Goal: Task Accomplishment & Management: Manage account settings

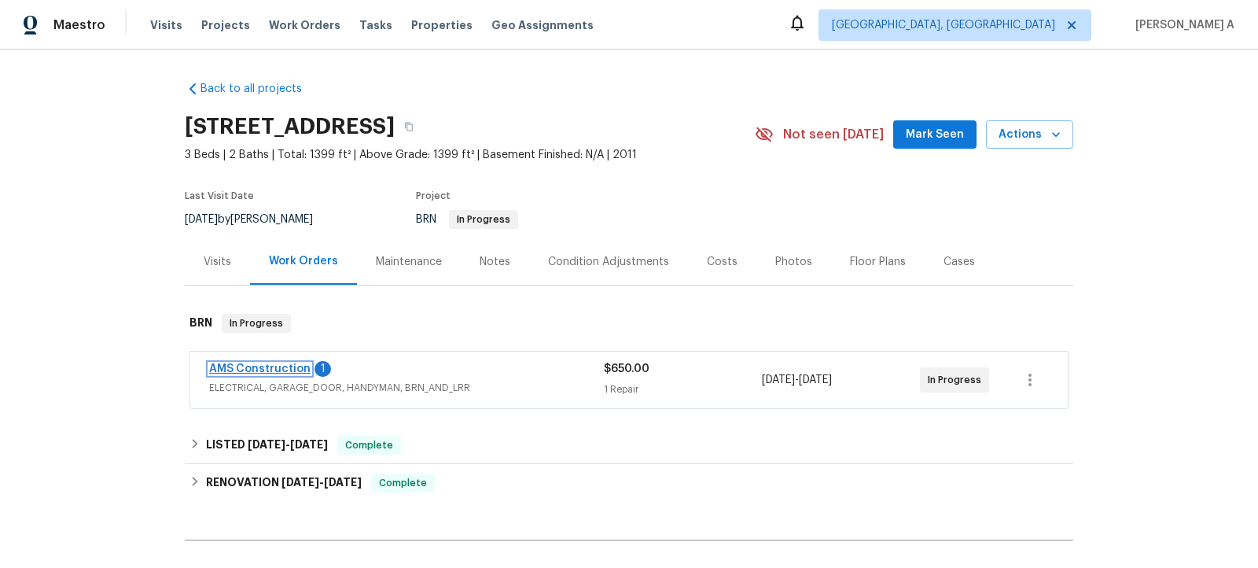
click at [282, 367] on link "AMS Construction" at bounding box center [259, 368] width 101 height 11
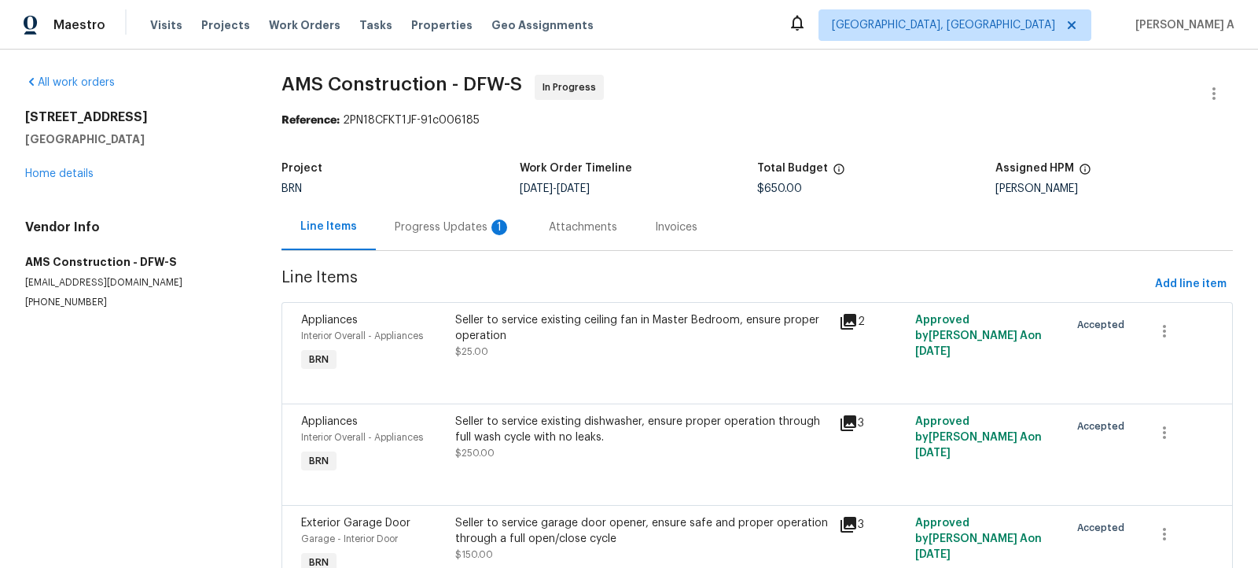
click at [459, 223] on div "Progress Updates 1" at bounding box center [453, 227] width 116 height 16
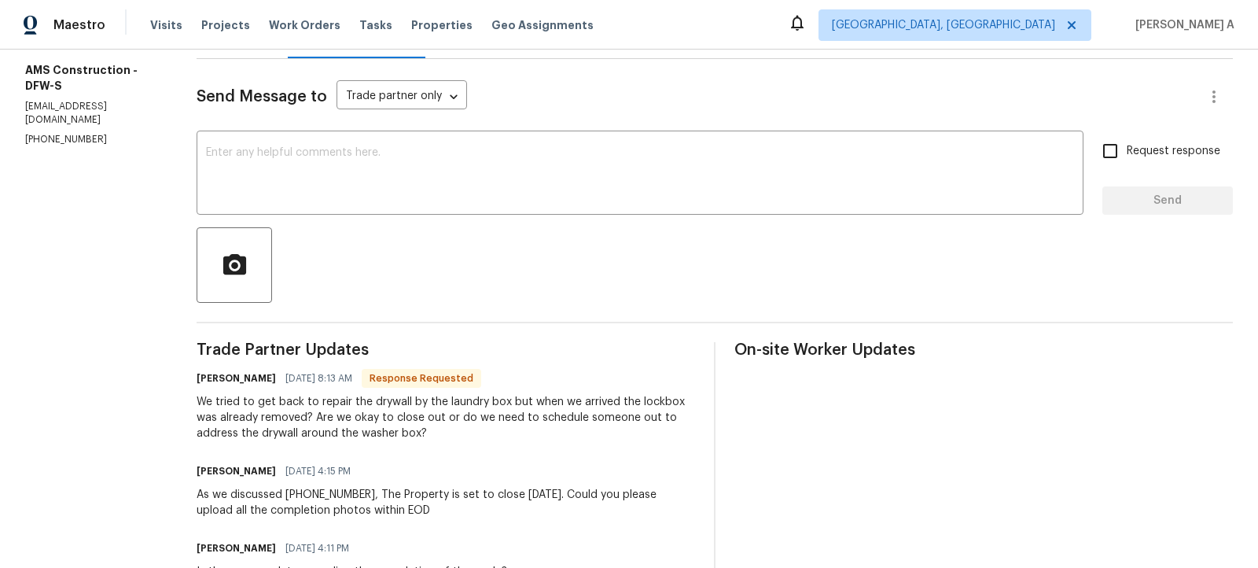
scroll to position [186, 0]
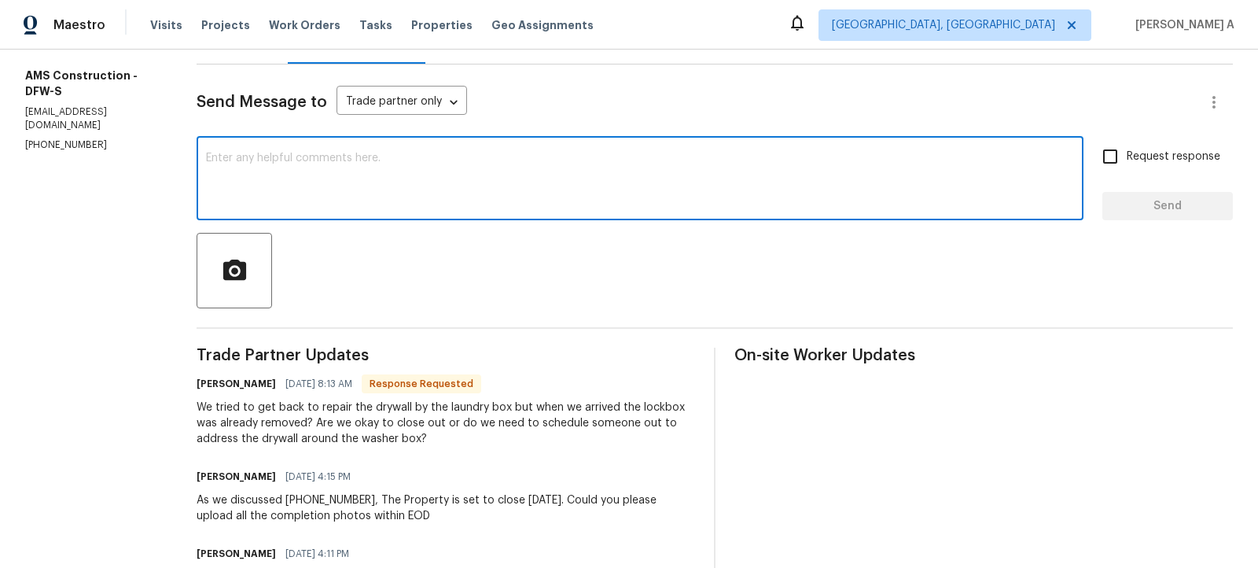
click at [455, 178] on textarea at bounding box center [640, 180] width 868 height 55
type textarea "Let me check this and keep you posted shortly."
click at [1103, 159] on input "Request response" at bounding box center [1110, 156] width 33 height 33
checkbox input "true"
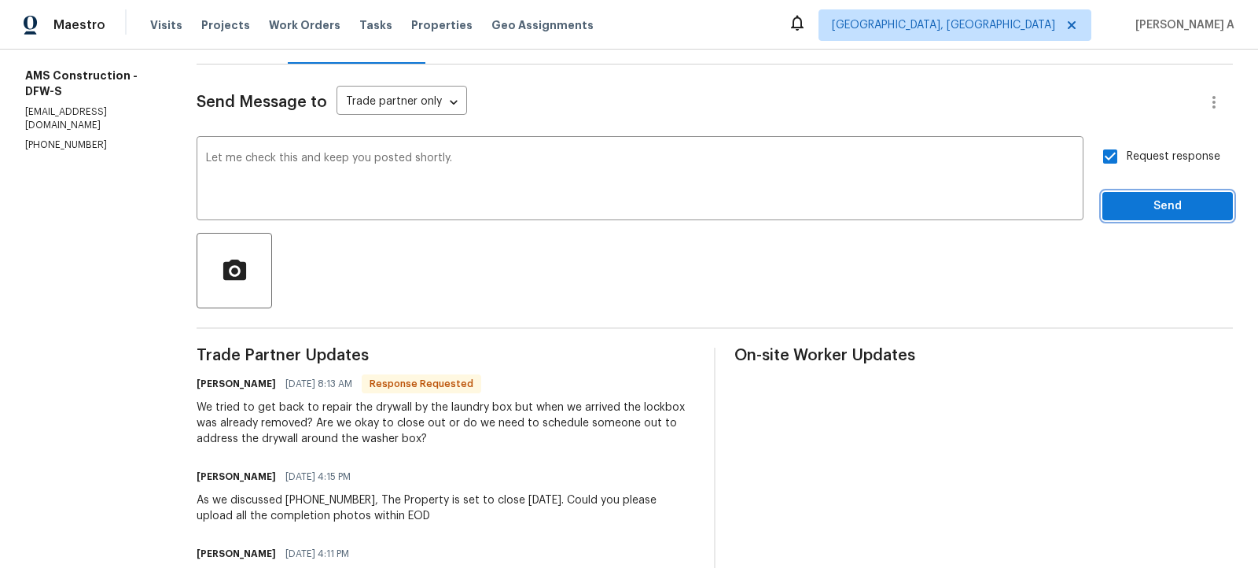
click at [1146, 204] on span "Send" at bounding box center [1167, 207] width 105 height 20
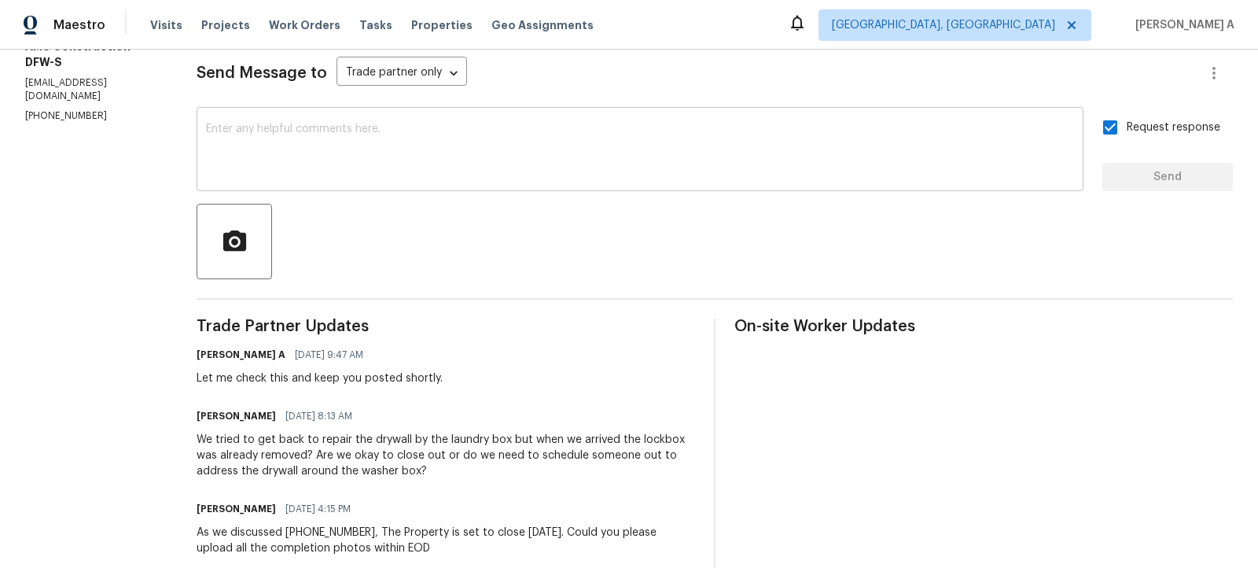
scroll to position [216, 0]
drag, startPoint x: 318, startPoint y: 439, endPoint x: 380, endPoint y: 440, distance: 62.1
click at [380, 440] on div "We tried to get back to repair the drywall by the laundry box but when we arriv…" at bounding box center [446, 454] width 499 height 47
click at [311, 440] on div "We tried to get back to repair the drywall by the laundry box but when we arriv…" at bounding box center [446, 454] width 499 height 47
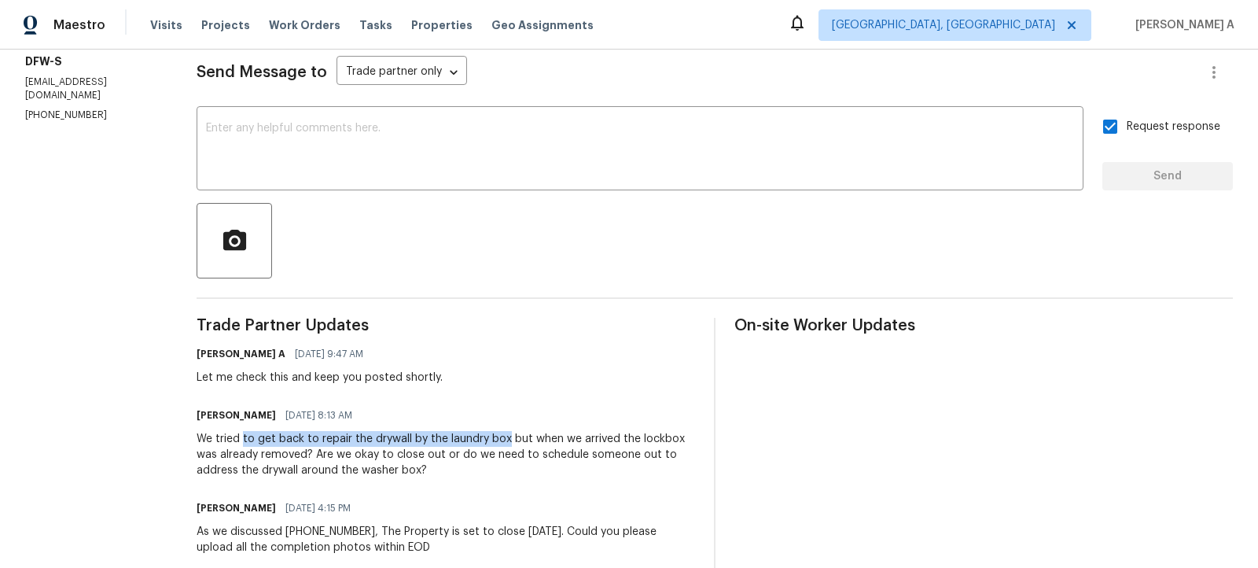
copy div "to get back to repair the drywall by the laundry box"
drag, startPoint x: 245, startPoint y: 438, endPoint x: 507, endPoint y: 442, distance: 262.7
click at [507, 442] on div "We tried to get back to repair the drywall by the laundry box but when we arriv…" at bounding box center [446, 454] width 499 height 47
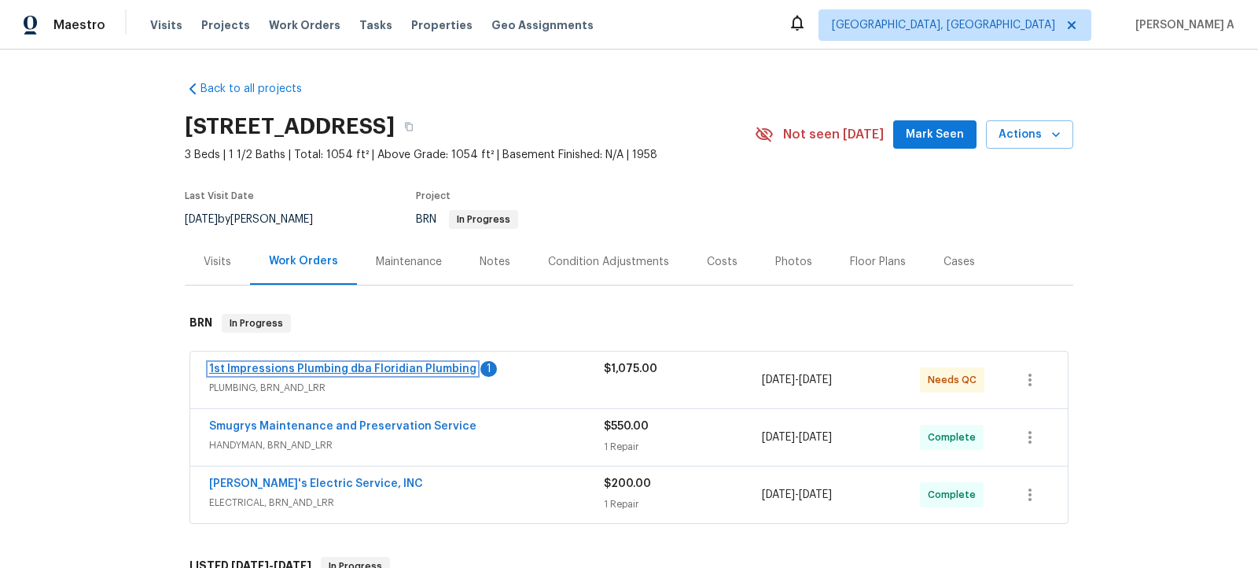
click at [440, 367] on link "1st Impressions Plumbing dba Floridian Plumbing" at bounding box center [342, 368] width 267 height 11
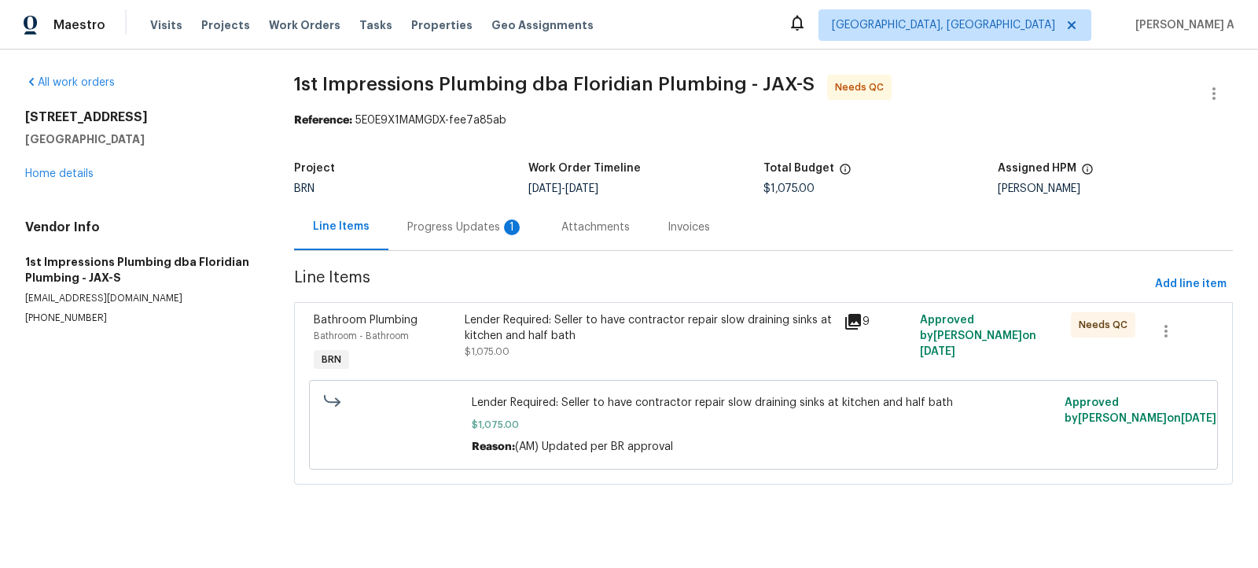
click at [442, 233] on div "Progress Updates 1" at bounding box center [465, 227] width 116 height 16
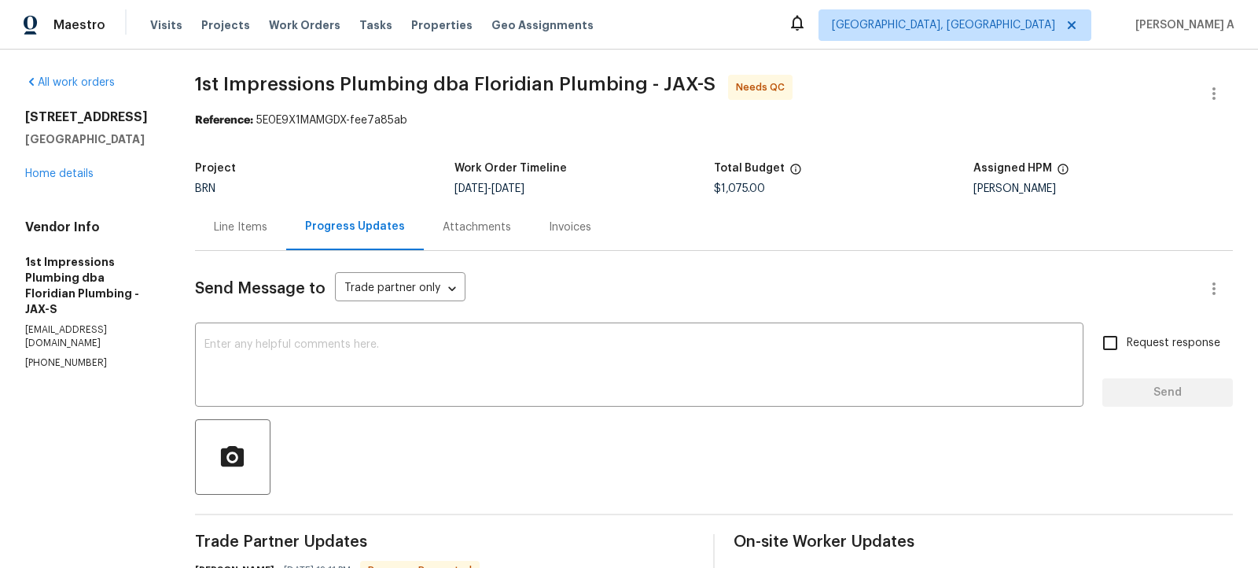
click at [226, 217] on div "Line Items" at bounding box center [240, 227] width 91 height 46
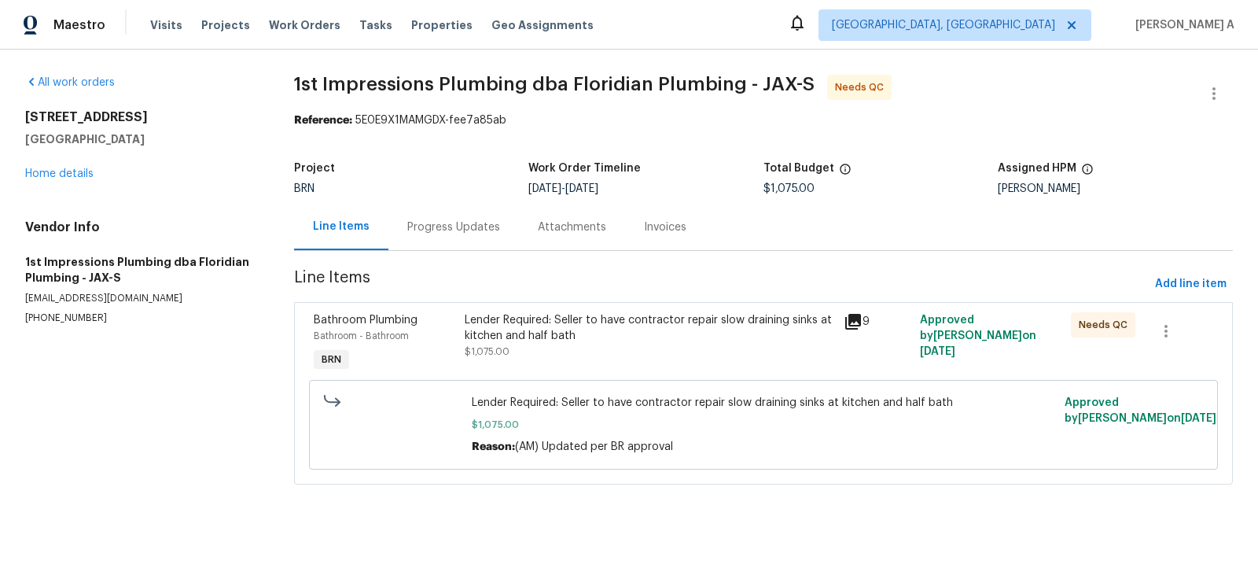
click at [468, 230] on div "Progress Updates" at bounding box center [453, 227] width 93 height 16
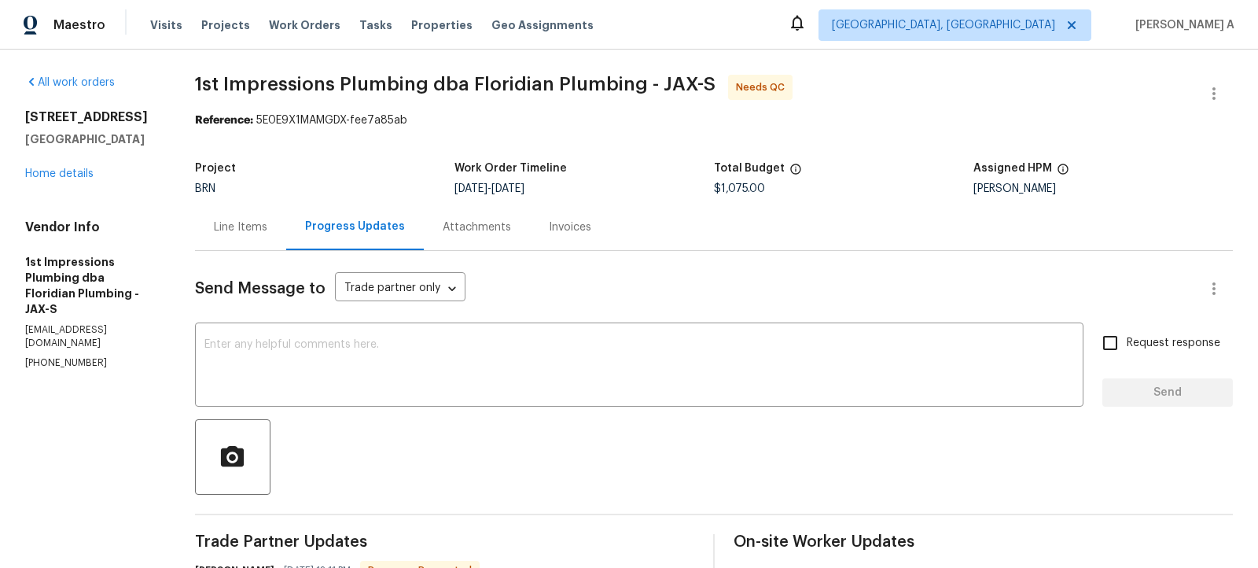
click at [231, 234] on div "Line Items" at bounding box center [240, 227] width 53 height 16
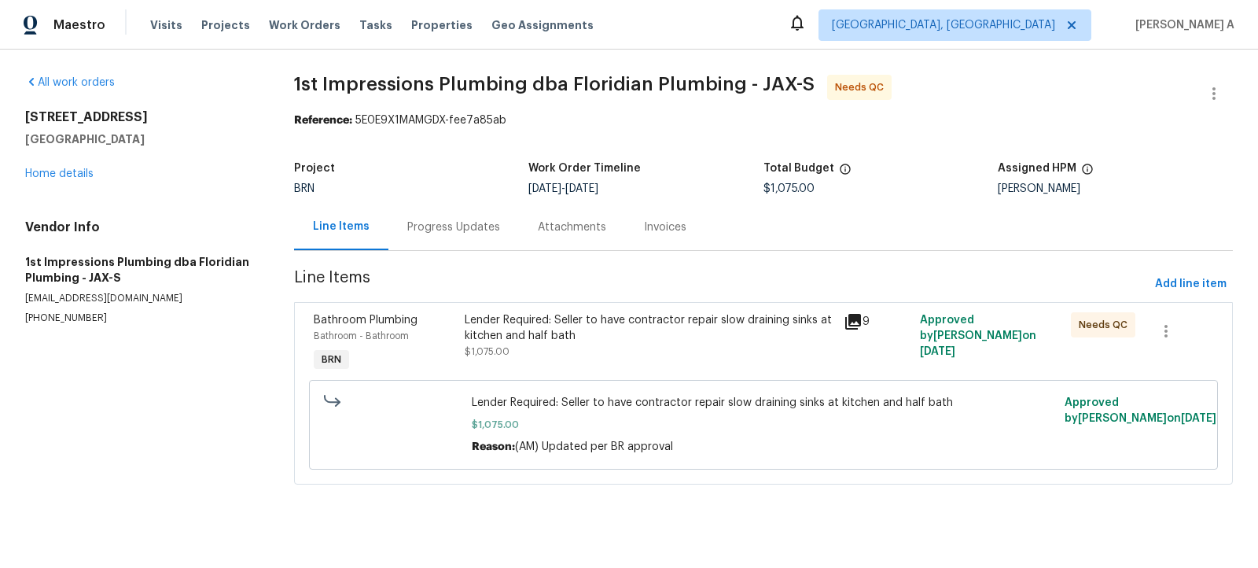
click at [682, 338] on div "Lender Required: Seller to have contractor repair slow draining sinks at kitche…" at bounding box center [650, 327] width 370 height 31
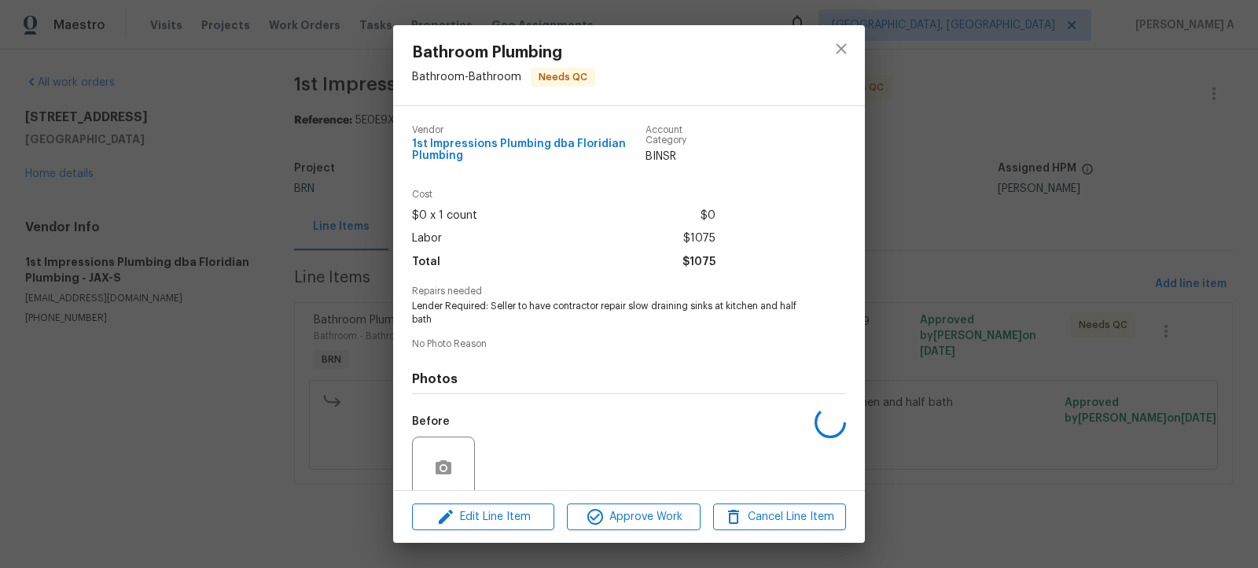
scroll to position [127, 0]
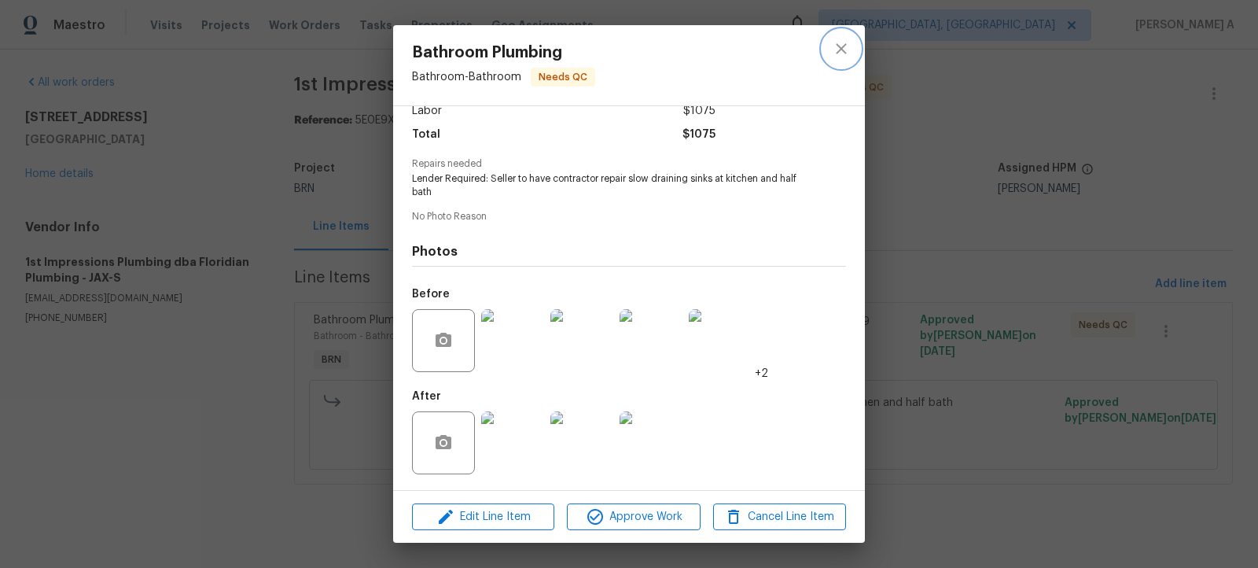
click at [843, 60] on button "close" at bounding box center [842, 49] width 38 height 38
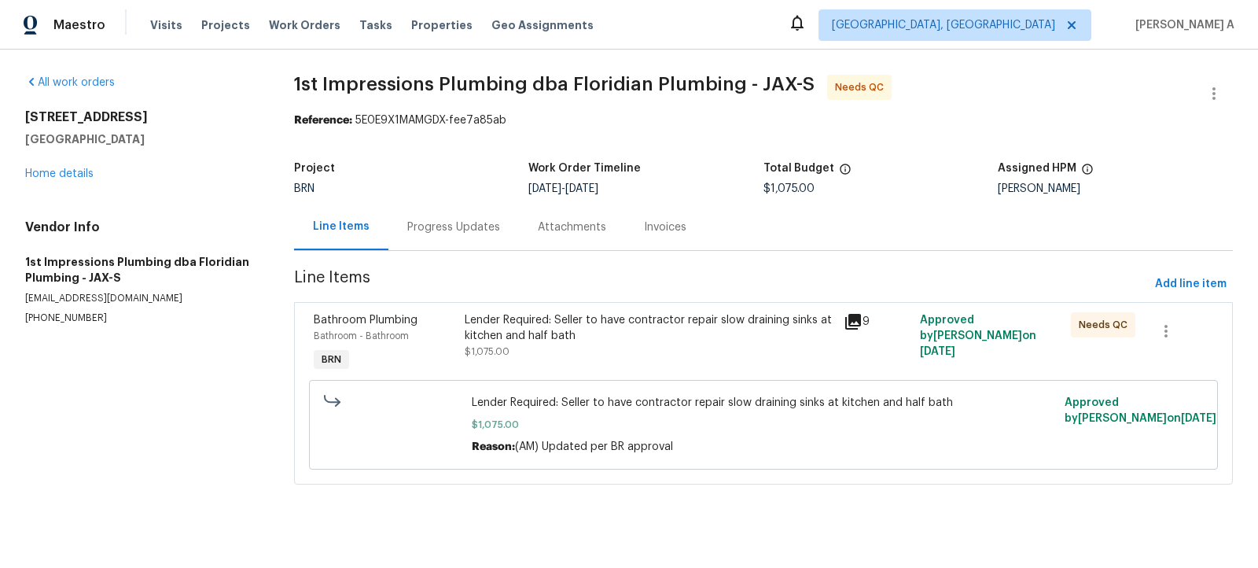
click at [712, 338] on div "Lender Required: Seller to have contractor repair slow draining sinks at kitche…" at bounding box center [650, 327] width 370 height 31
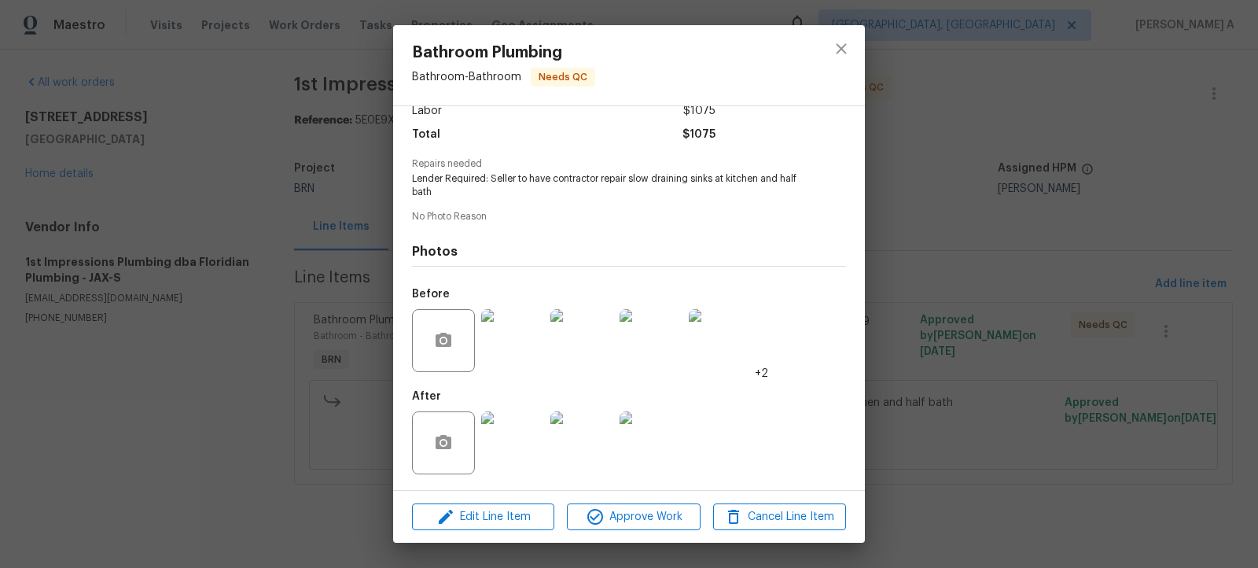
click at [528, 443] on img at bounding box center [512, 442] width 63 height 63
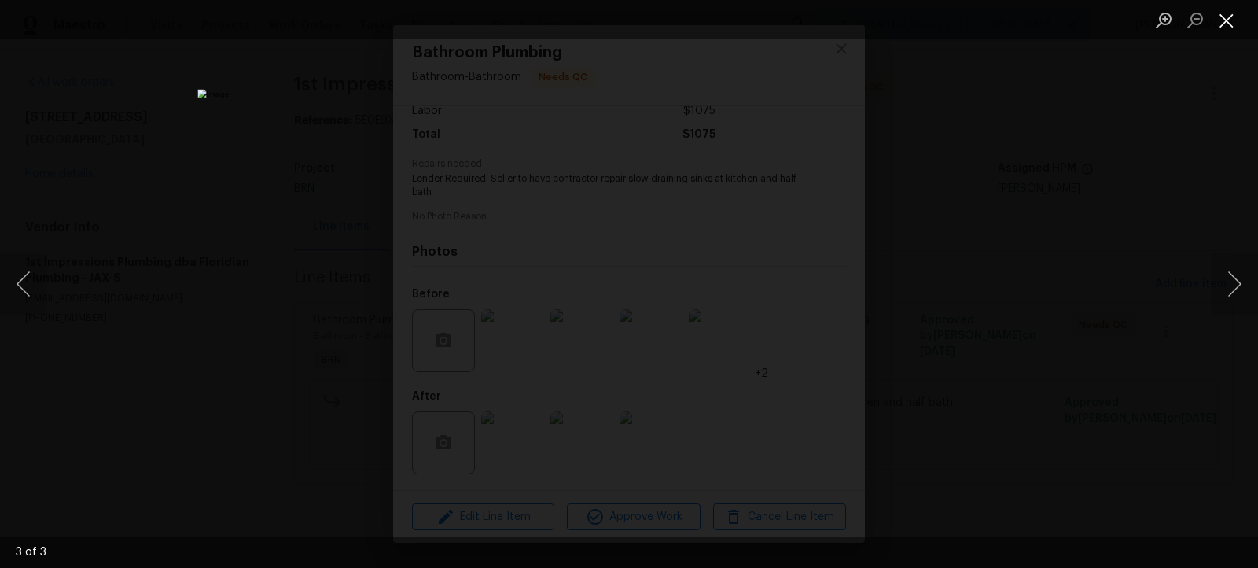
click at [1235, 18] on button "Close lightbox" at bounding box center [1226, 20] width 31 height 28
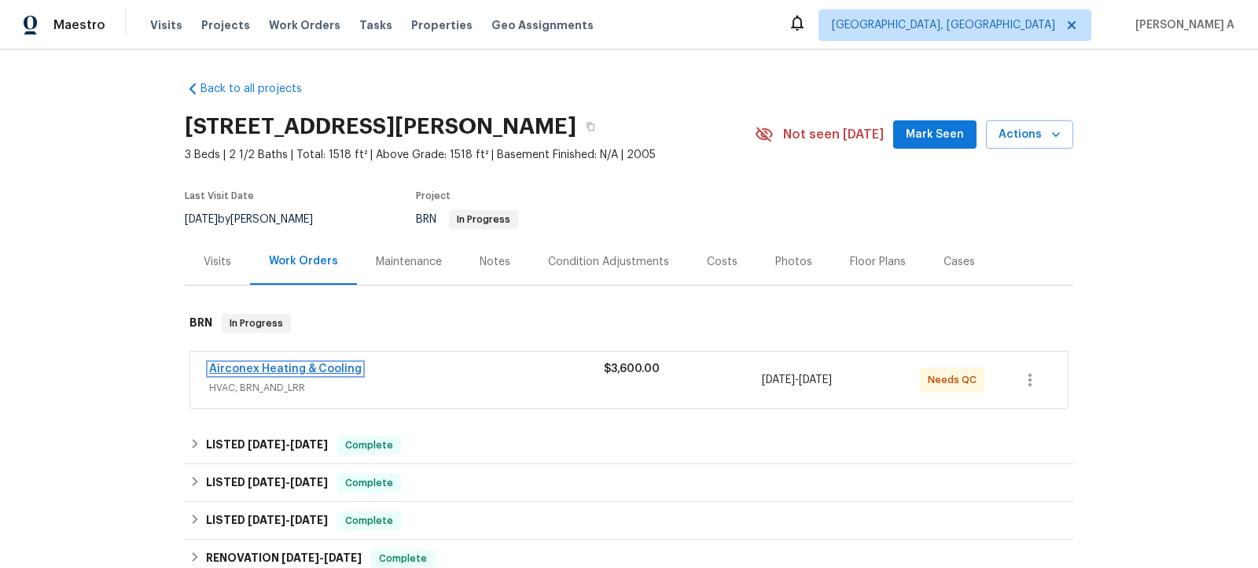
click at [296, 366] on link "Airconex Heating & Cooling" at bounding box center [285, 368] width 153 height 11
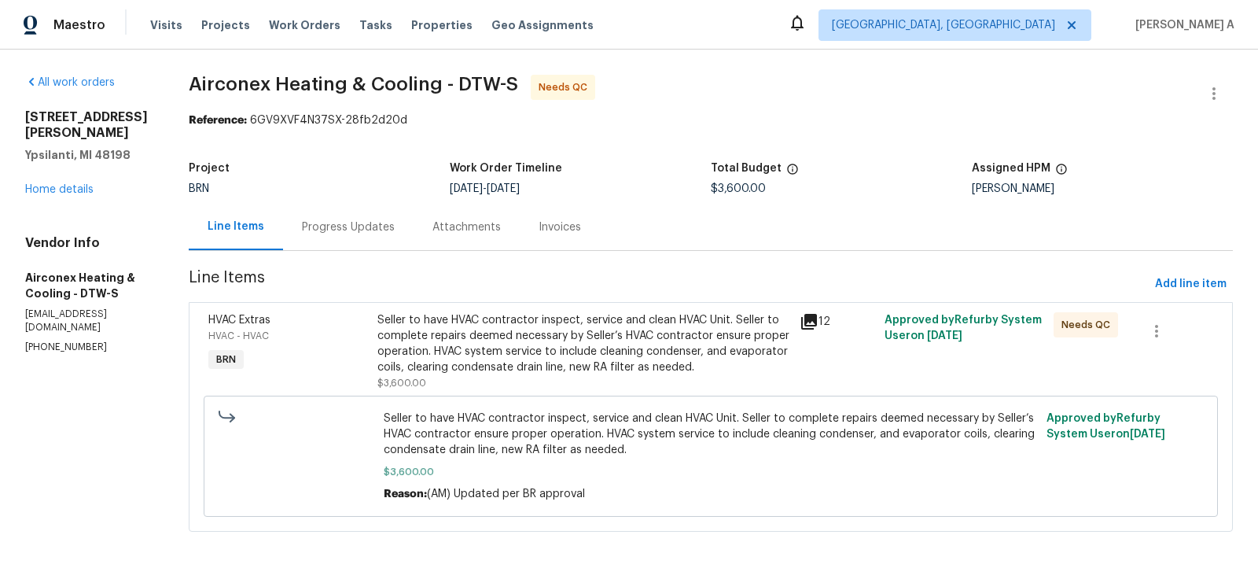
click at [375, 219] on div "Progress Updates" at bounding box center [348, 227] width 93 height 16
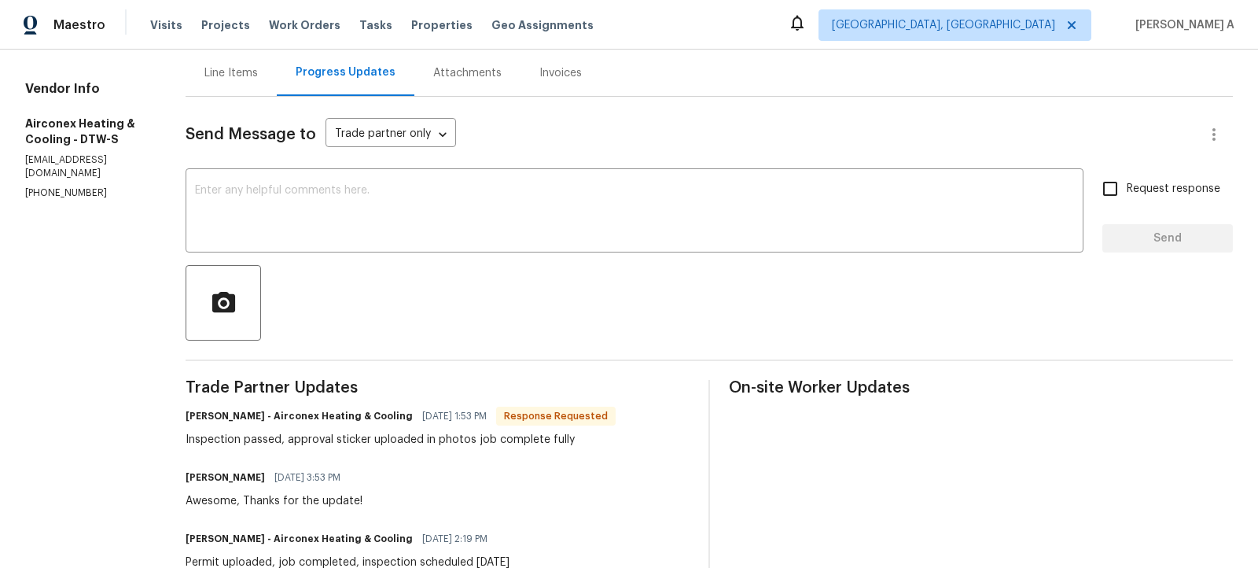
scroll to position [153, 0]
click at [229, 79] on div "Line Items" at bounding box center [230, 74] width 53 height 16
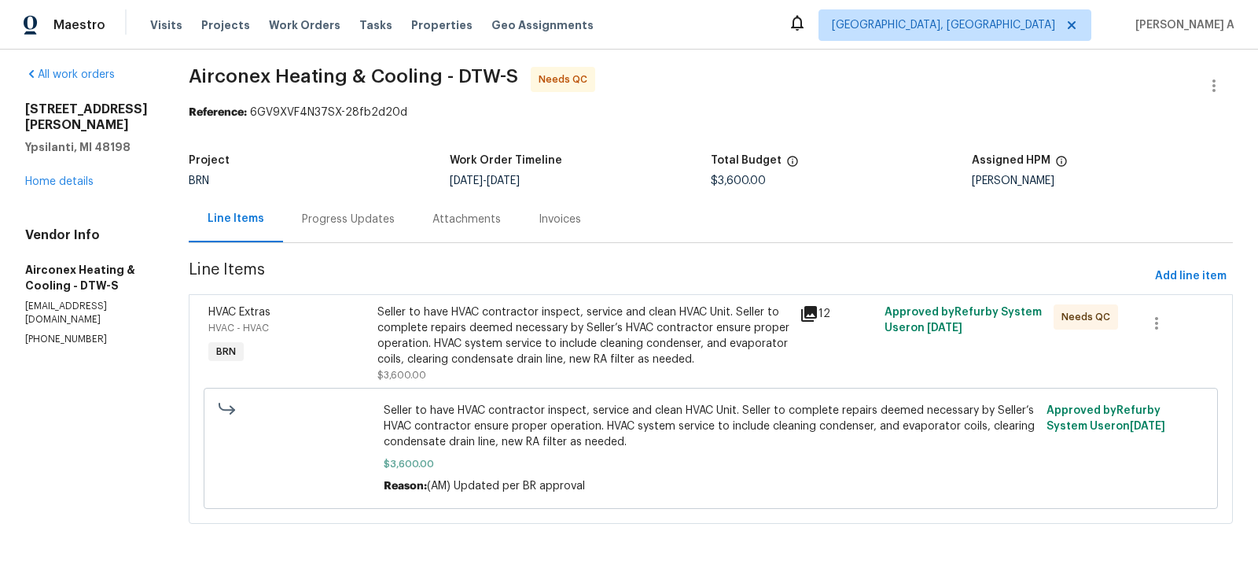
scroll to position [6, 0]
click at [516, 337] on div "Seller to have HVAC contractor inspect, service and clean HVAC Unit. Seller to …" at bounding box center [584, 337] width 414 height 63
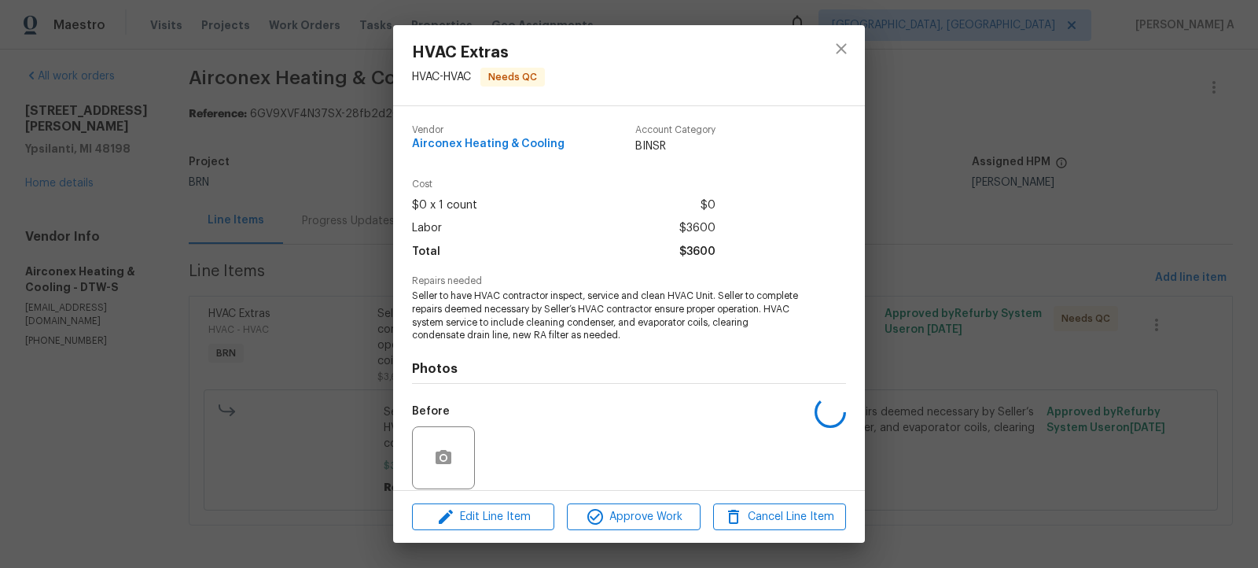
scroll to position [117, 0]
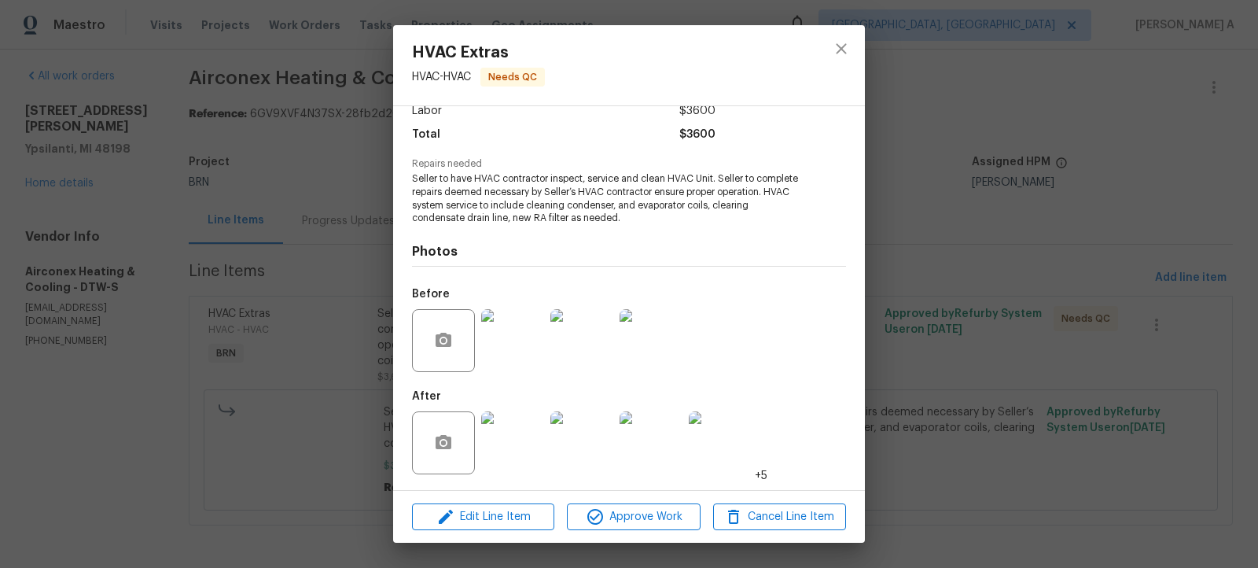
click at [510, 438] on img at bounding box center [512, 442] width 63 height 63
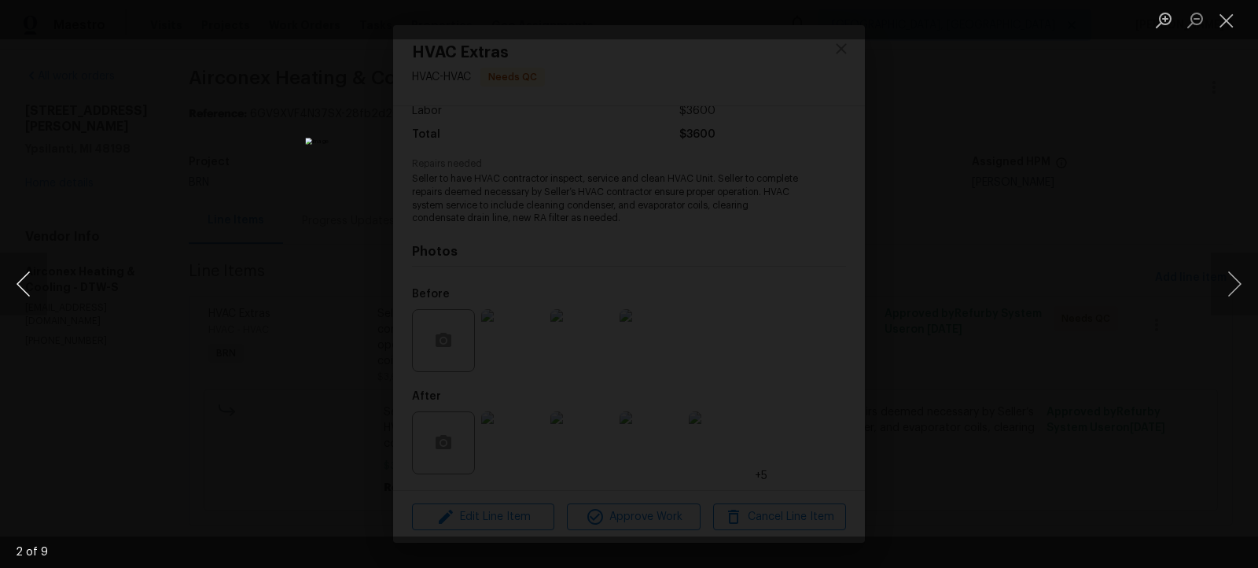
click at [10, 311] on button "Previous image" at bounding box center [23, 283] width 47 height 63
click at [1227, 20] on button "Close lightbox" at bounding box center [1226, 20] width 31 height 28
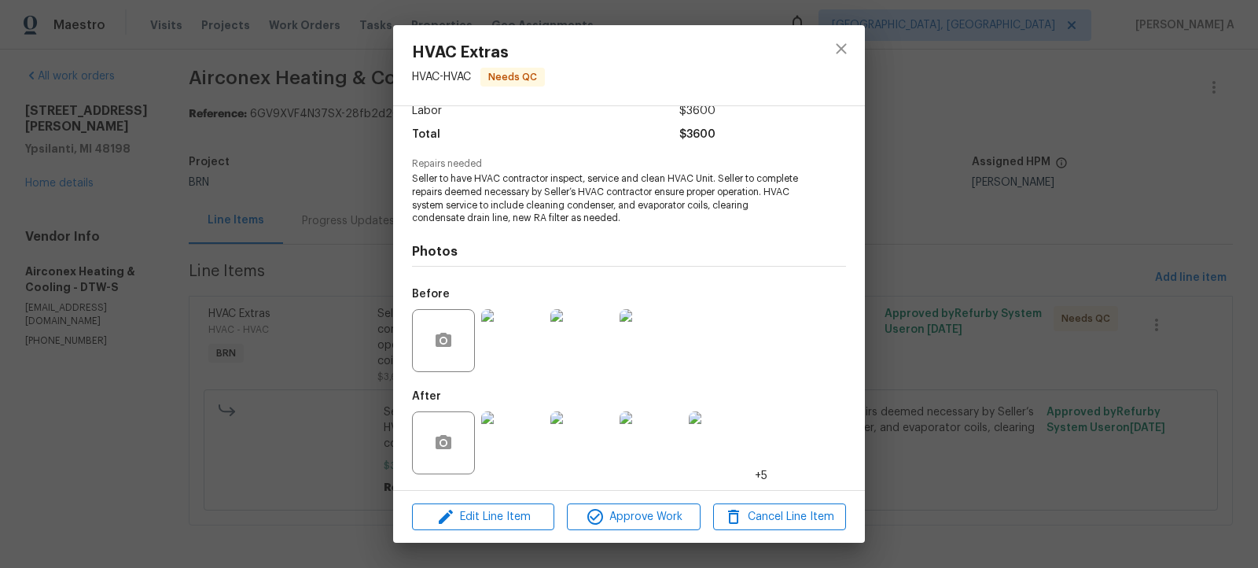
click at [530, 432] on img at bounding box center [512, 442] width 63 height 63
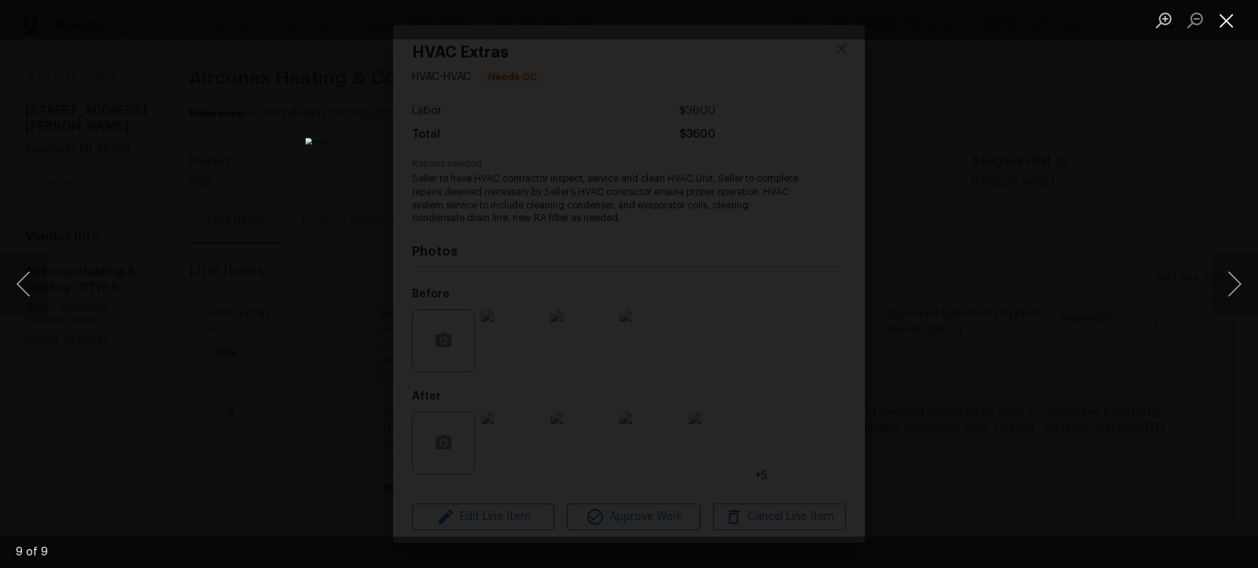
click at [1225, 17] on button "Close lightbox" at bounding box center [1226, 20] width 31 height 28
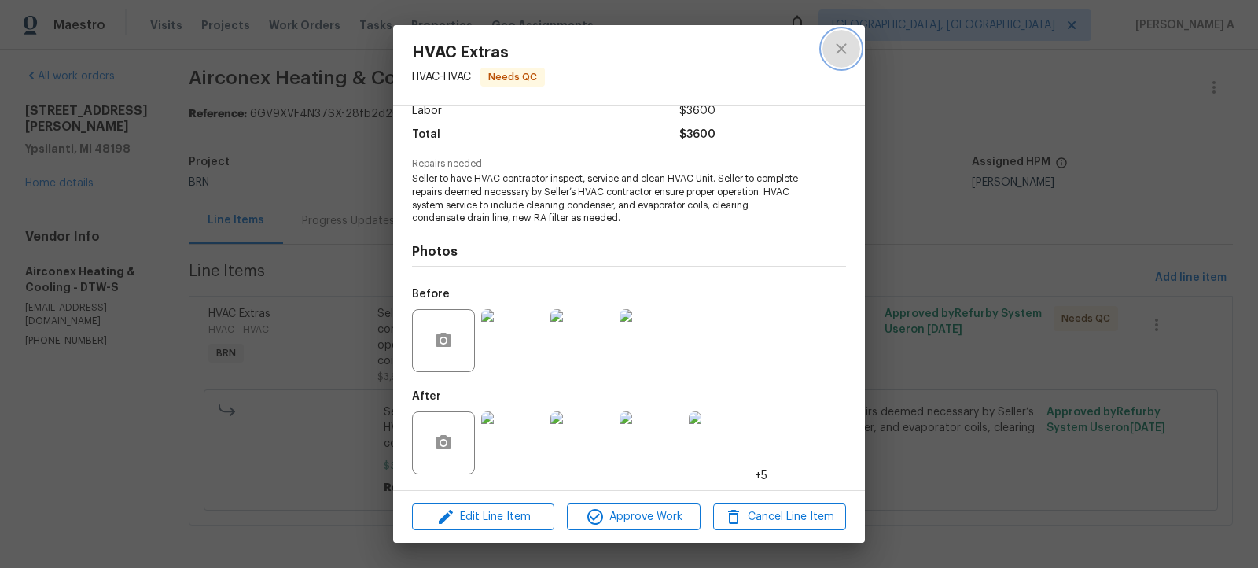
click at [835, 43] on icon "close" at bounding box center [841, 48] width 19 height 19
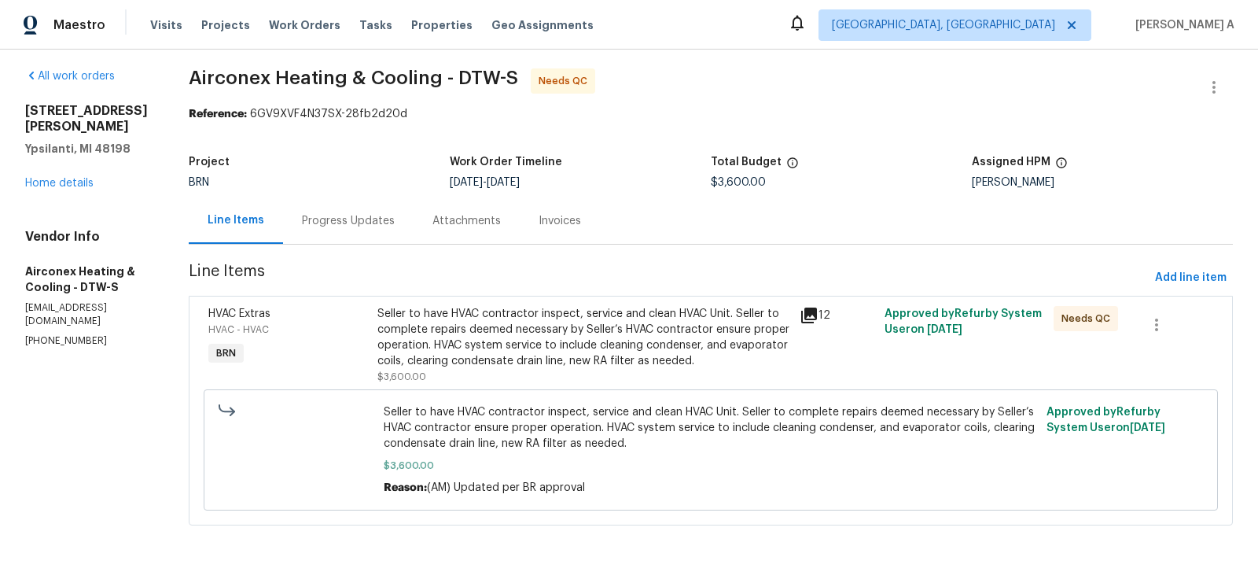
click at [377, 230] on div "Progress Updates" at bounding box center [348, 220] width 131 height 46
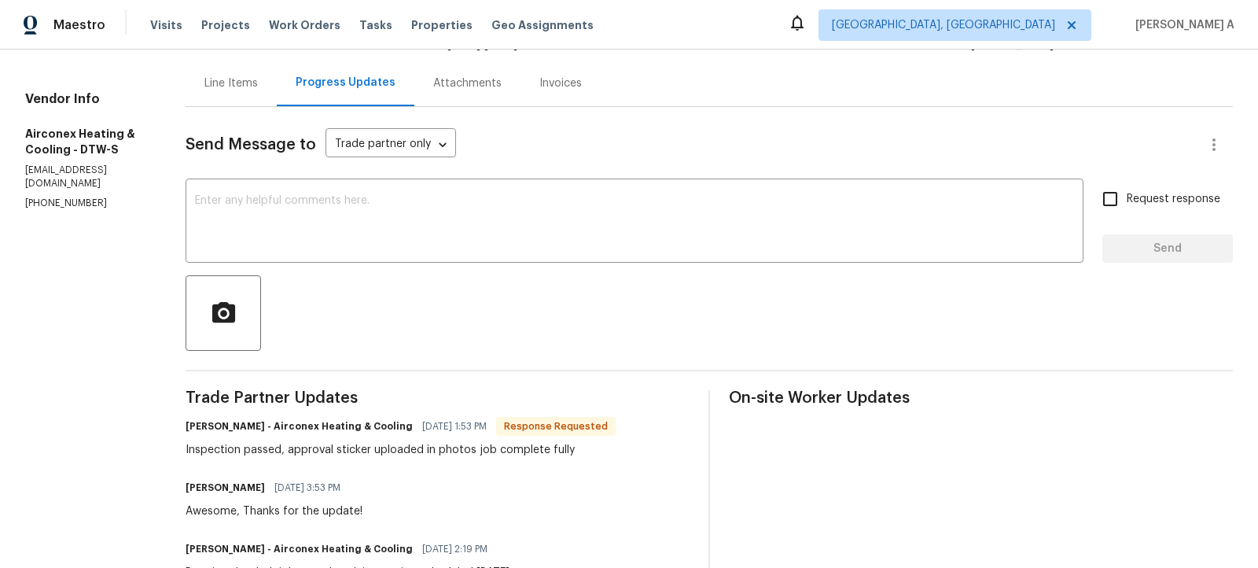
click at [223, 85] on div "Line Items" at bounding box center [230, 83] width 53 height 16
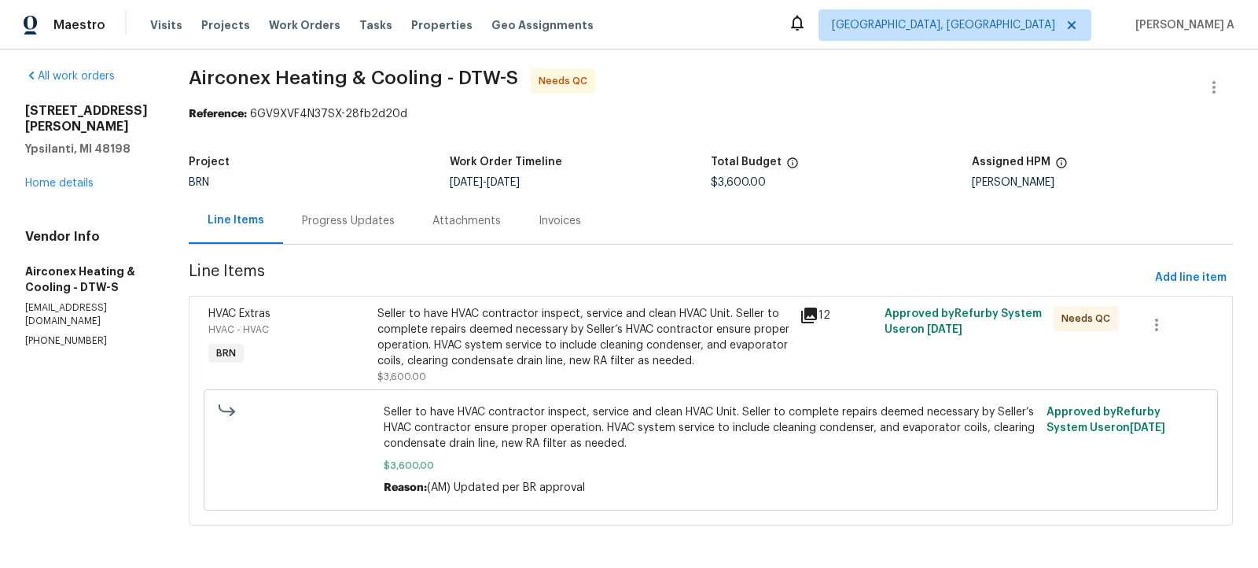
click at [556, 337] on div "Seller to have HVAC contractor inspect, service and clean HVAC Unit. Seller to …" at bounding box center [584, 337] width 414 height 63
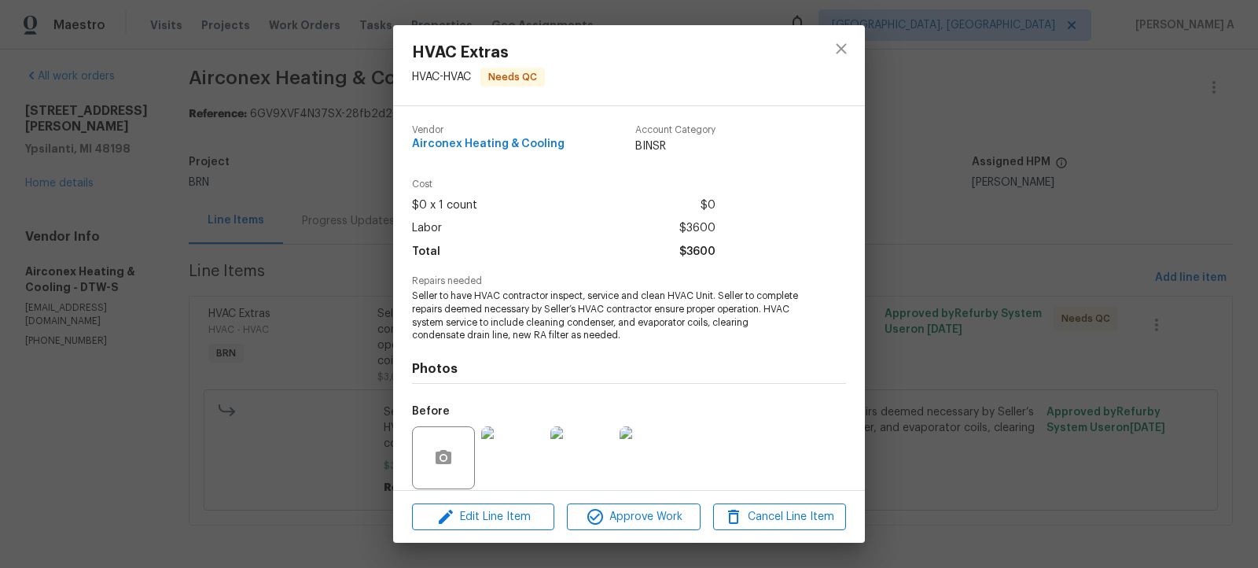
scroll to position [117, 0]
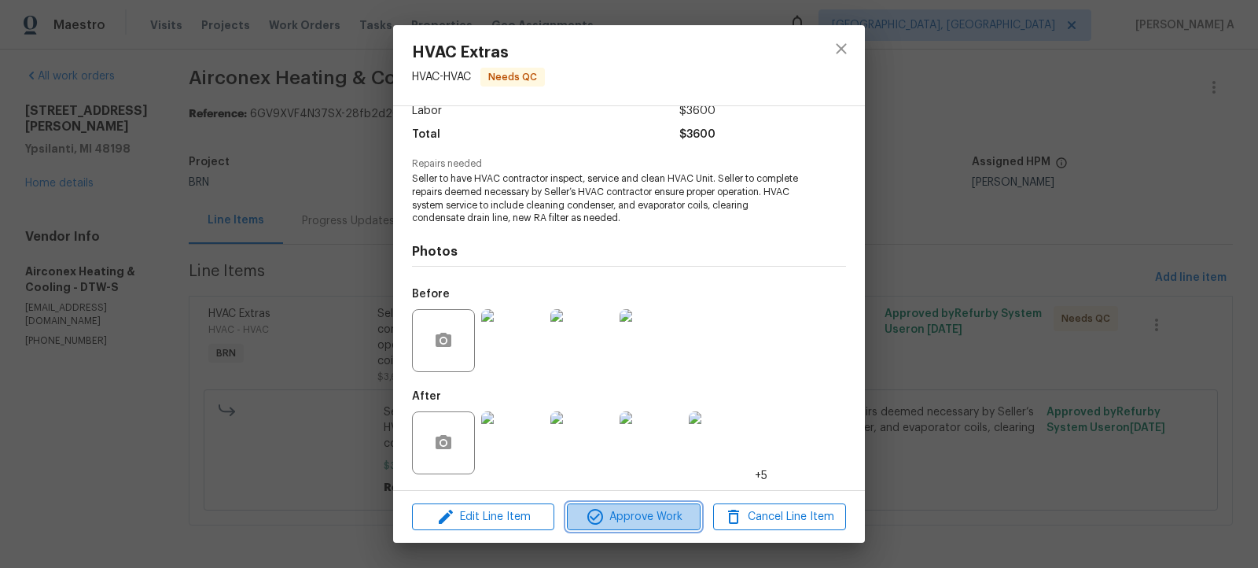
click at [652, 515] on span "Approve Work" at bounding box center [633, 517] width 123 height 20
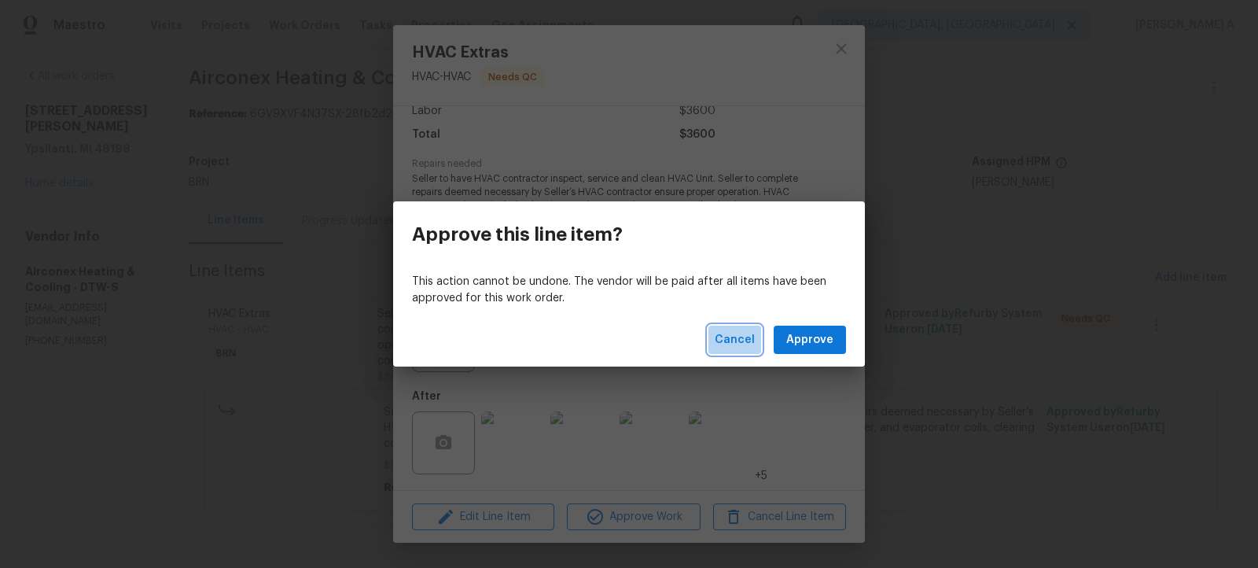
click at [735, 335] on span "Cancel" at bounding box center [735, 340] width 40 height 20
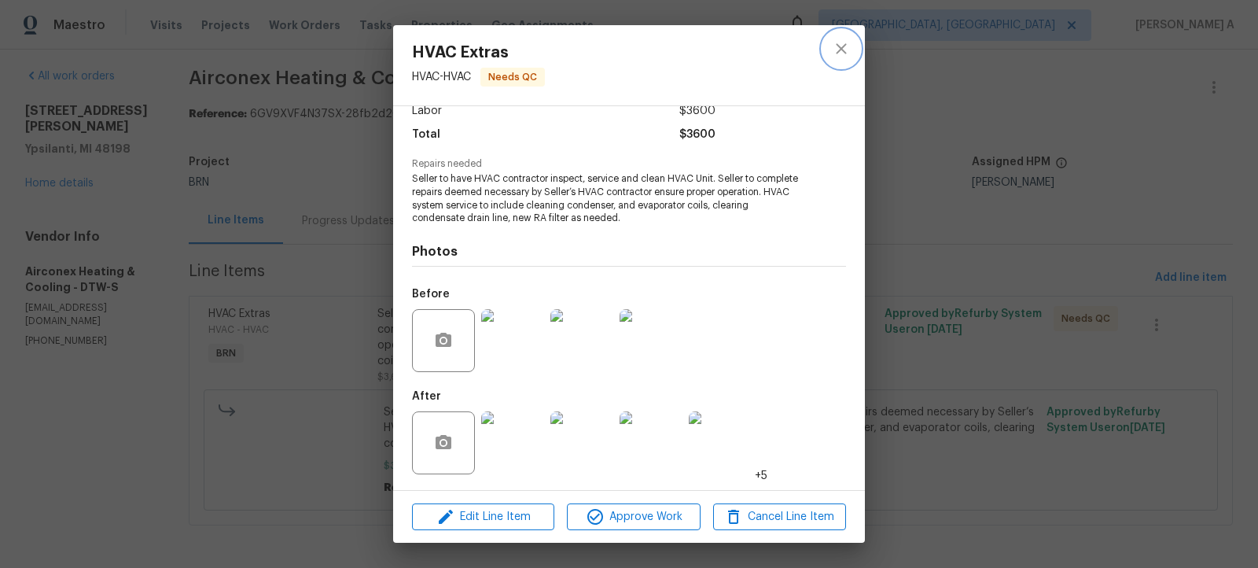
click at [842, 38] on button "close" at bounding box center [842, 49] width 38 height 38
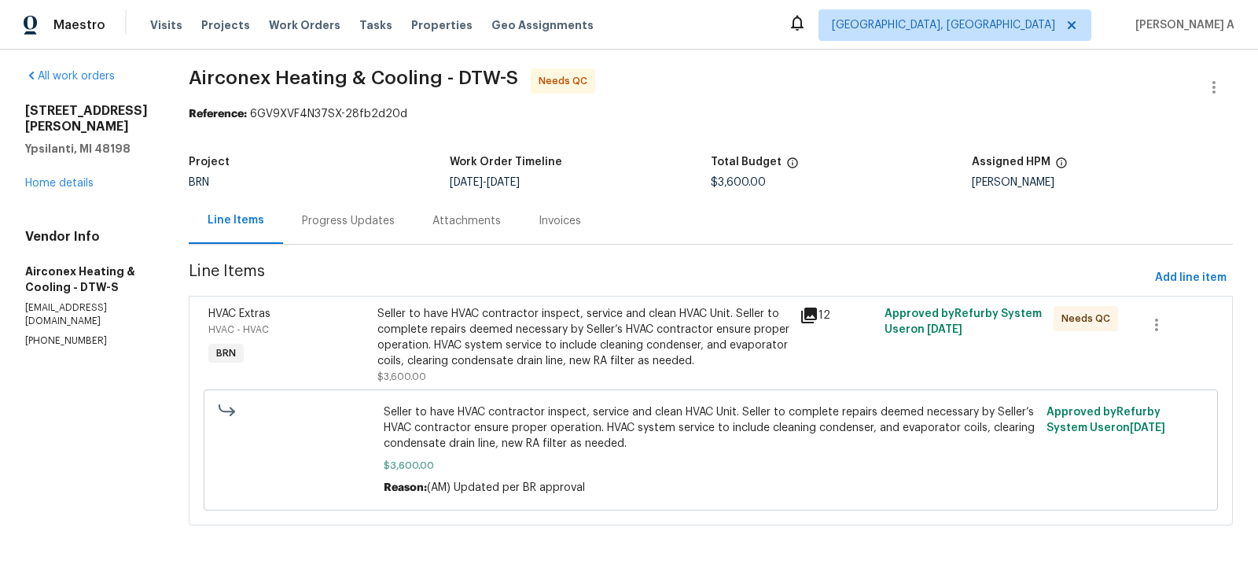
click at [574, 334] on div "Seller to have HVAC contractor inspect, service and clean HVAC Unit. Seller to …" at bounding box center [584, 337] width 414 height 63
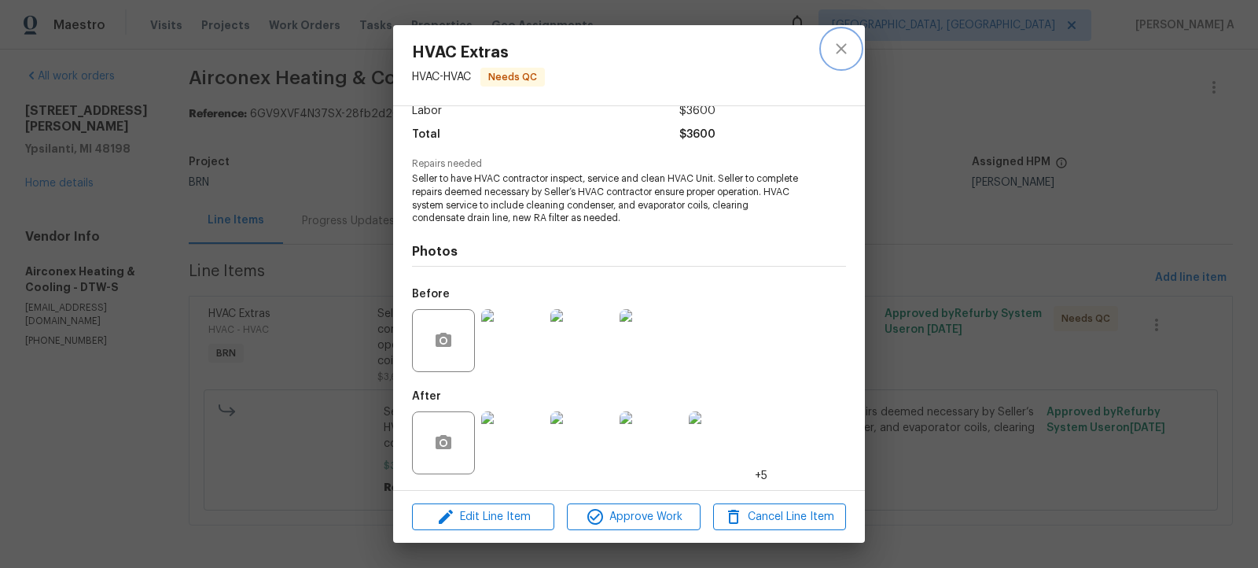
click at [843, 52] on icon "close" at bounding box center [841, 48] width 19 height 19
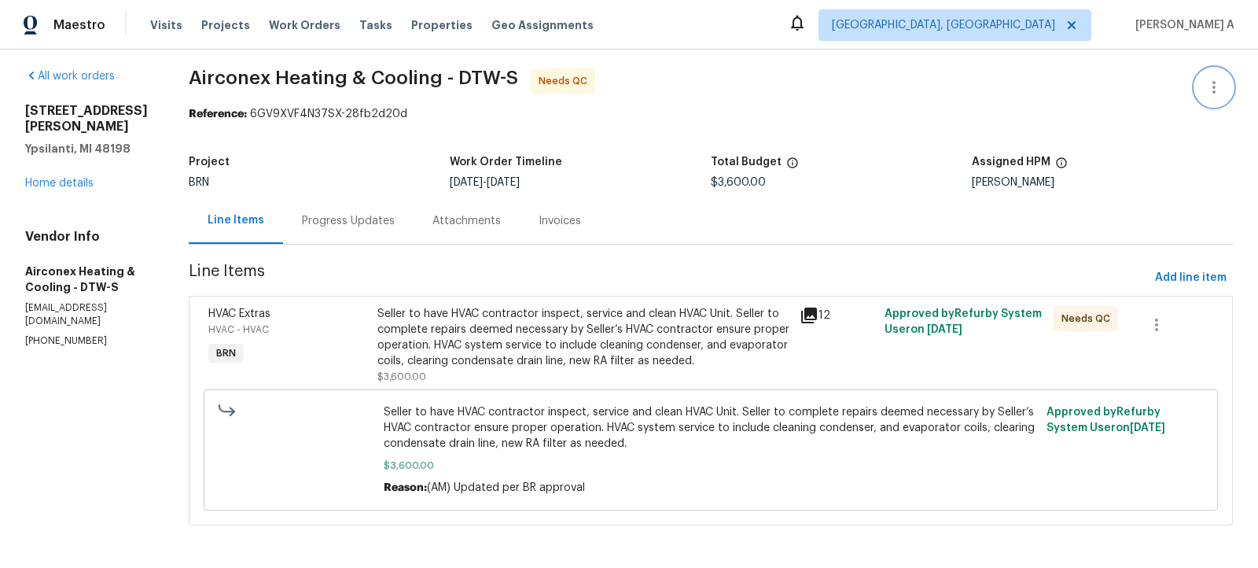
click at [1220, 75] on button "button" at bounding box center [1214, 87] width 38 height 38
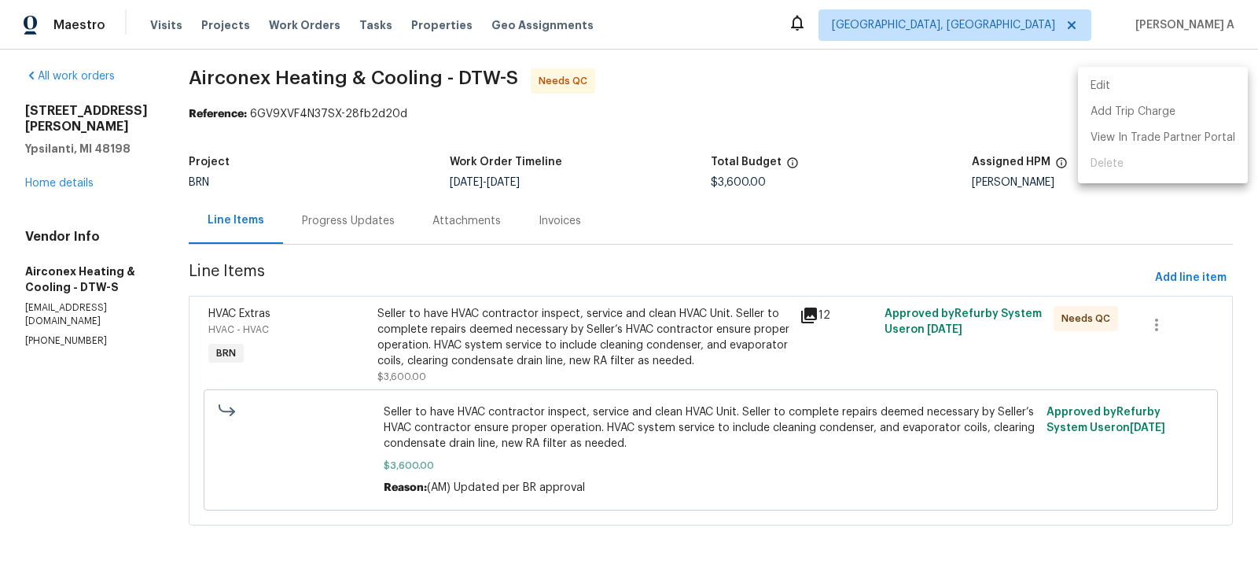
click at [1190, 80] on li "Edit" at bounding box center [1163, 86] width 170 height 26
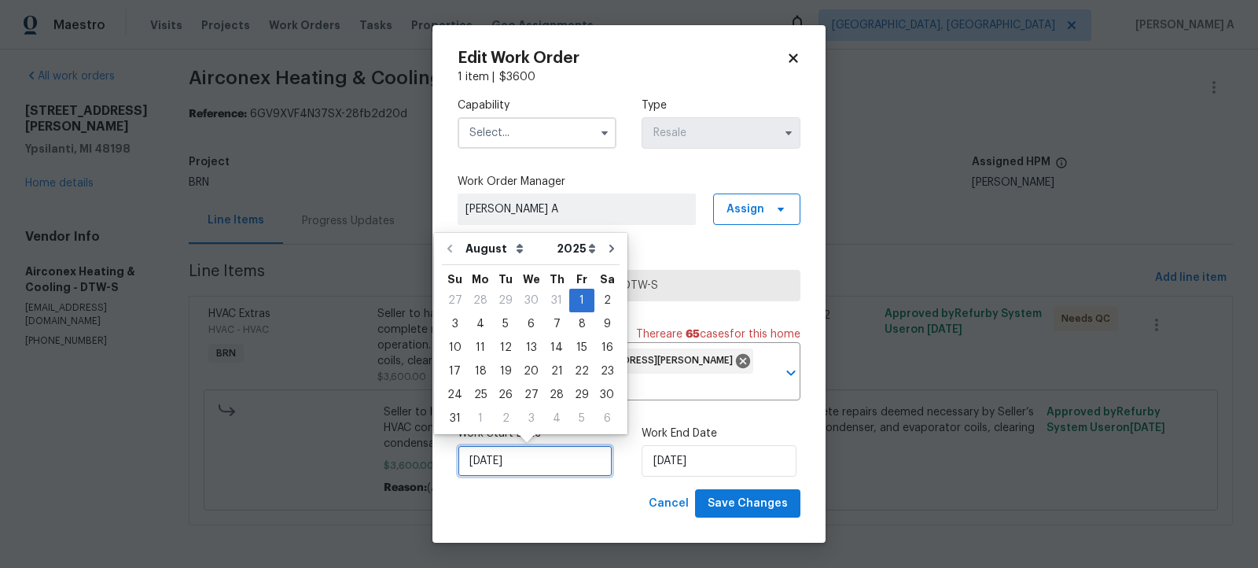
click at [517, 462] on input "8/1/2025" at bounding box center [535, 460] width 155 height 31
click at [495, 322] on div "5" at bounding box center [505, 324] width 25 height 22
type input "[DATE]"
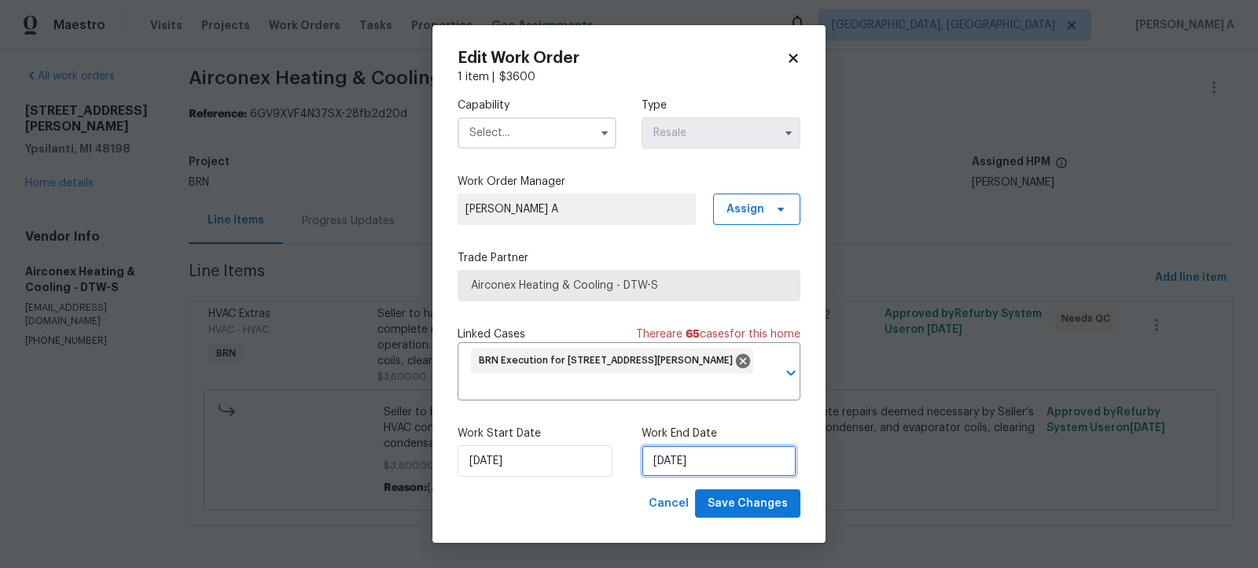
click at [705, 459] on input "[DATE]" at bounding box center [719, 460] width 155 height 31
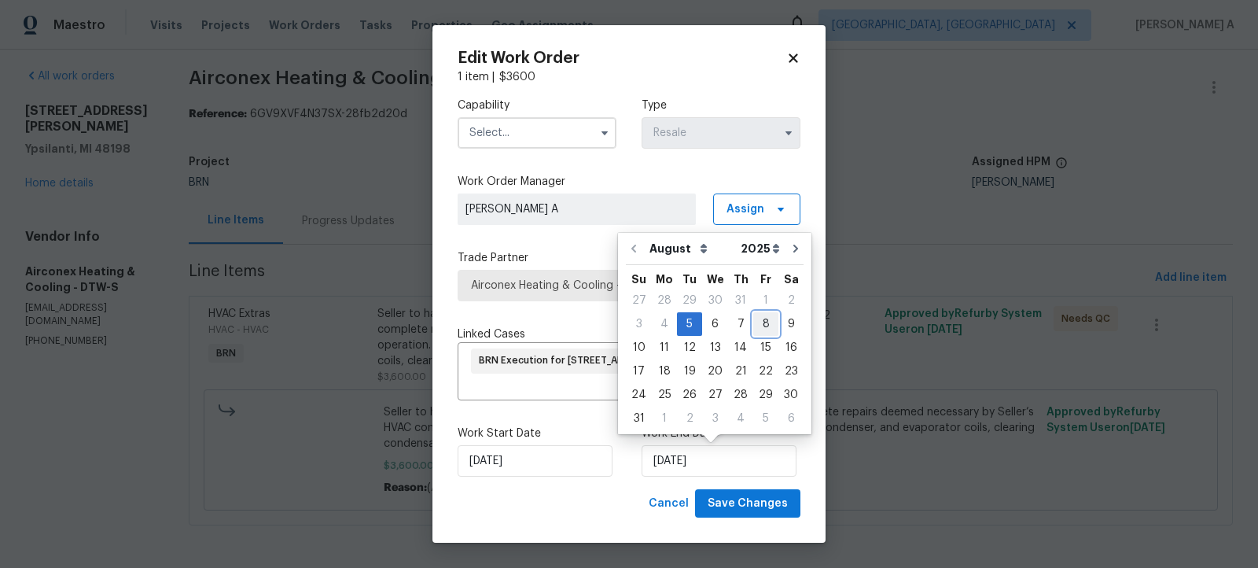
click at [761, 318] on div "8" at bounding box center [765, 324] width 25 height 22
type input "8/8/2025"
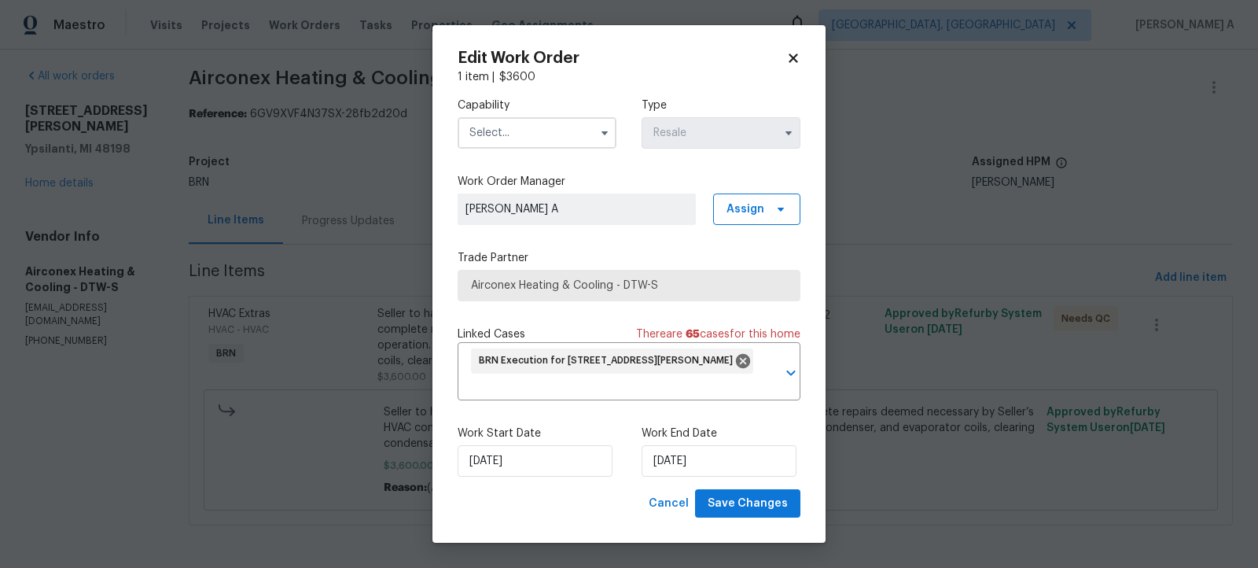
click at [550, 127] on input "text" at bounding box center [537, 132] width 159 height 31
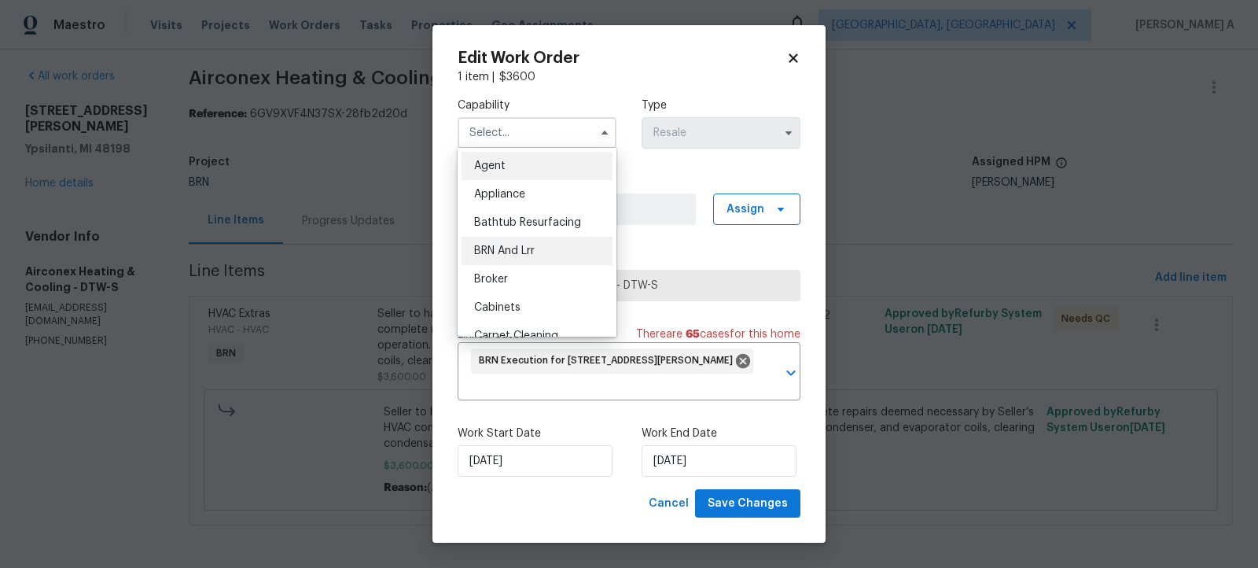
click at [526, 247] on span "BRN And Lrr" at bounding box center [504, 250] width 61 height 11
type input "BRN And Lrr"
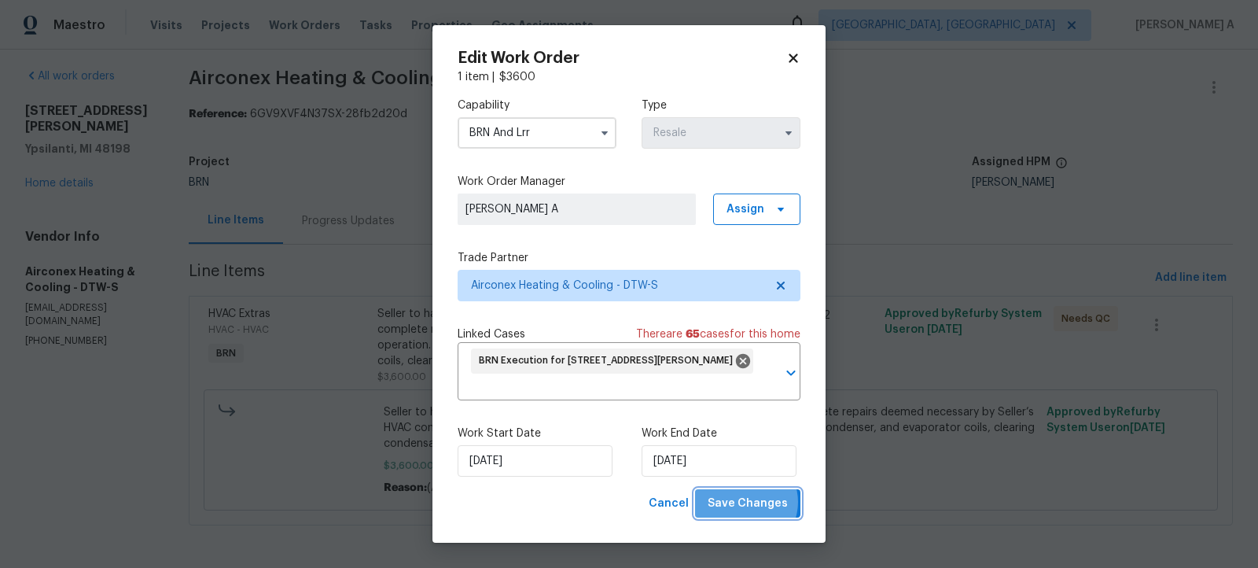
click at [748, 502] on span "Save Changes" at bounding box center [748, 504] width 80 height 20
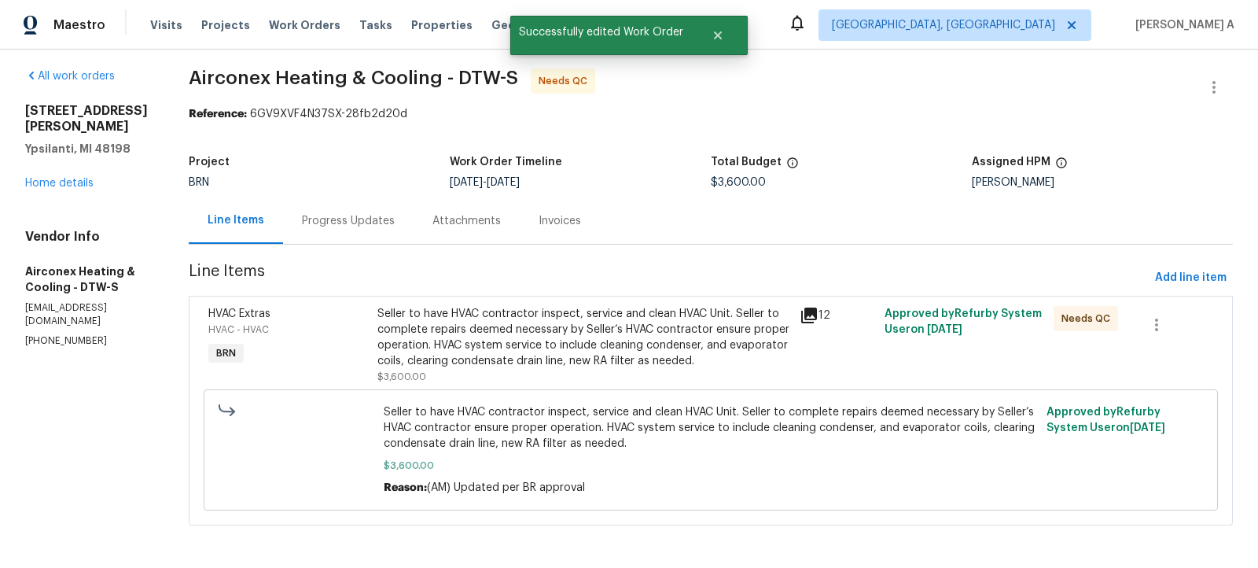
click at [584, 306] on div "Seller to have HVAC contractor inspect, service and clean HVAC Unit. Seller to …" at bounding box center [584, 337] width 414 height 63
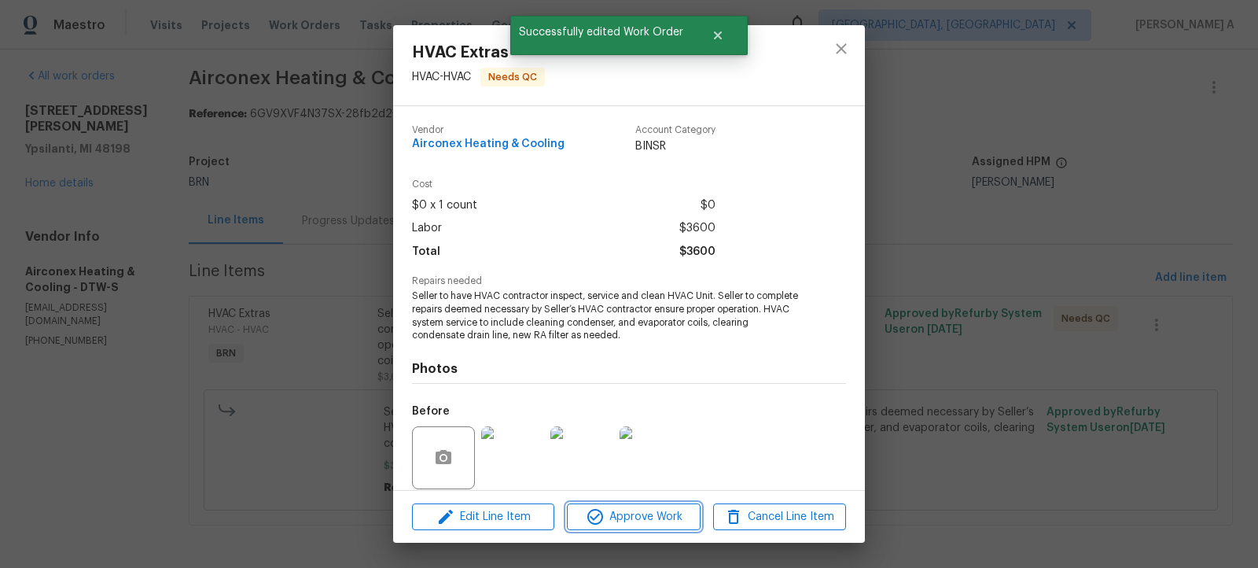
click at [646, 520] on span "Approve Work" at bounding box center [633, 517] width 123 height 20
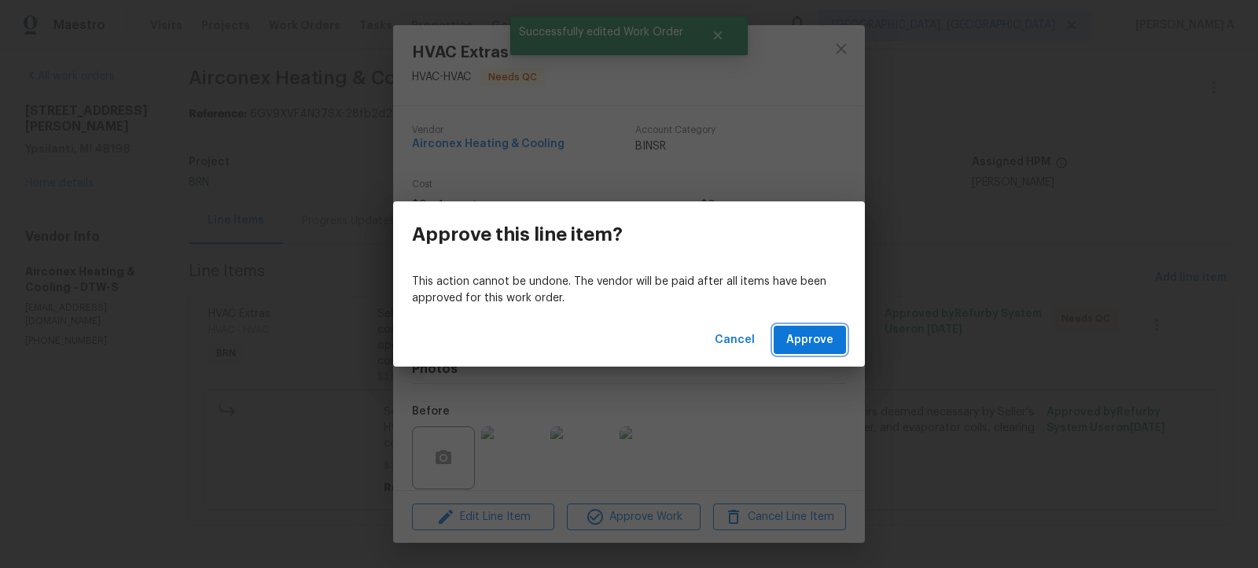
click at [829, 345] on span "Approve" at bounding box center [809, 340] width 47 height 20
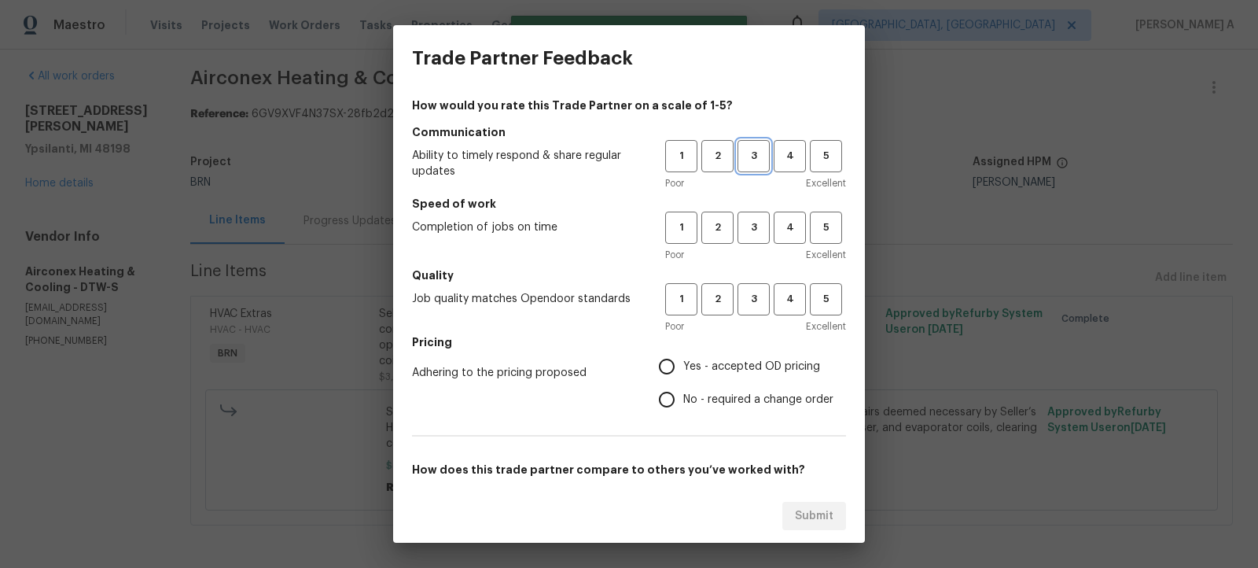
click at [753, 164] on span "3" at bounding box center [753, 156] width 29 height 18
click at [753, 223] on span "3" at bounding box center [753, 228] width 29 height 18
click at [750, 301] on span "3" at bounding box center [753, 299] width 29 height 18
click at [692, 398] on span "No - required a change order" at bounding box center [758, 400] width 150 height 17
click at [683, 398] on input "No - required a change order" at bounding box center [666, 399] width 33 height 33
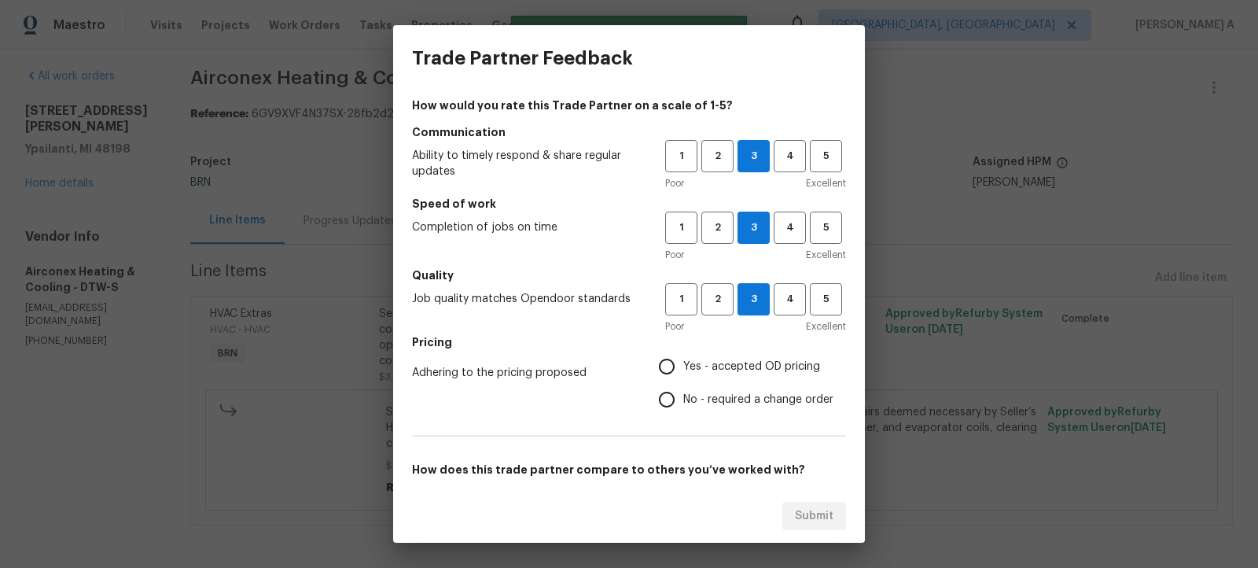
radio input "true"
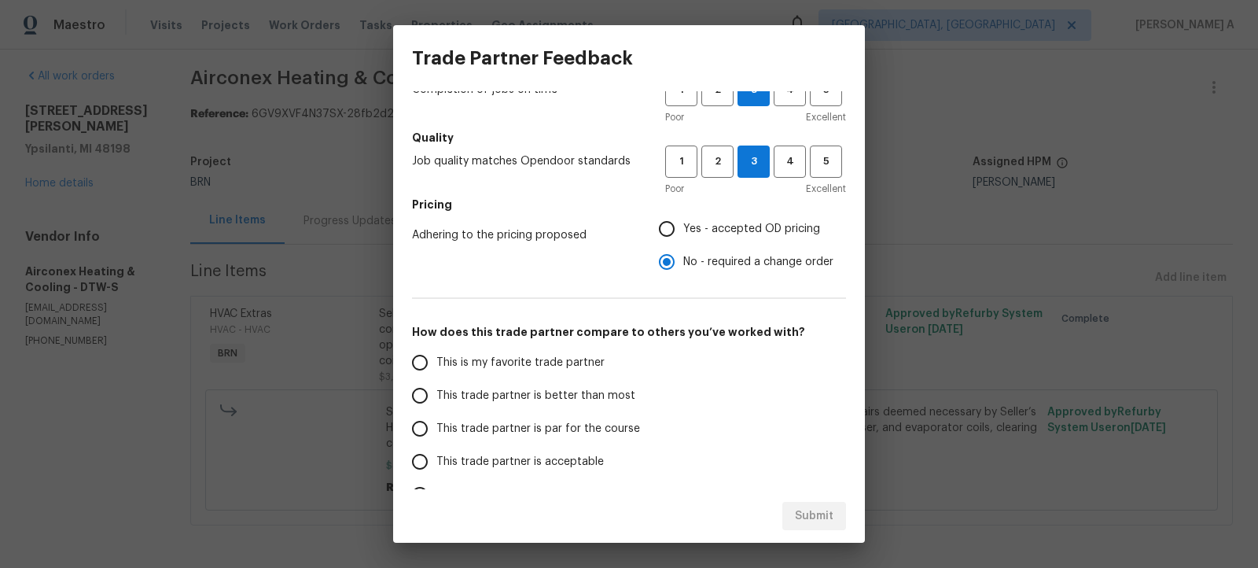
scroll to position [152, 0]
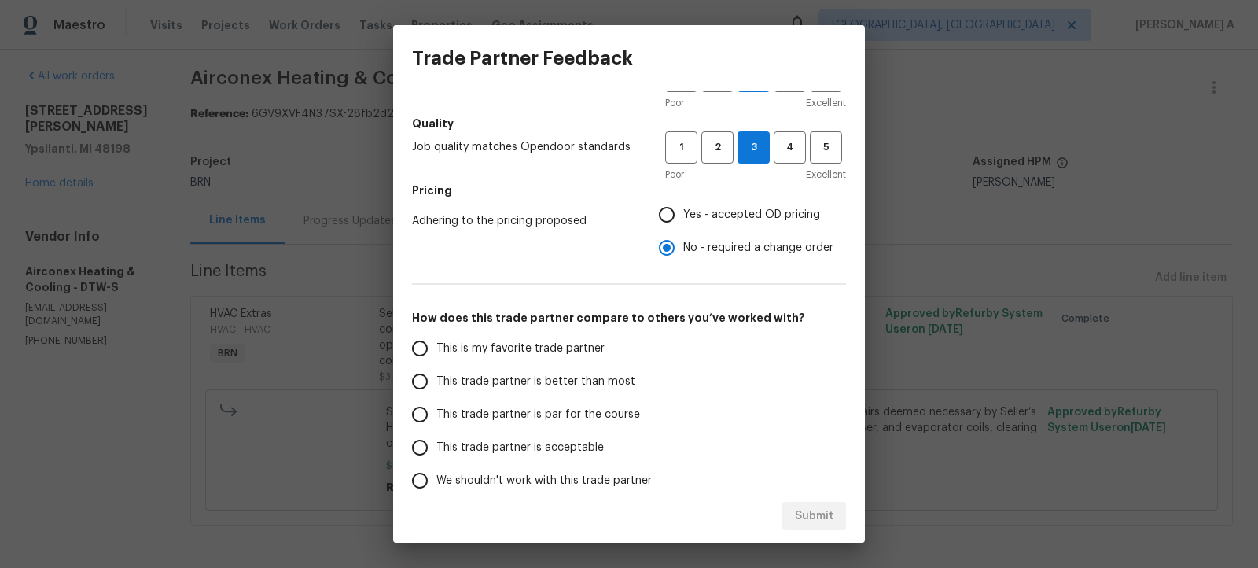
click at [540, 335] on label "This is my favorite trade partner" at bounding box center [527, 348] width 248 height 33
click at [436, 335] on input "This is my favorite trade partner" at bounding box center [419, 348] width 33 height 33
click at [822, 515] on span "Submit" at bounding box center [814, 516] width 39 height 20
radio input "true"
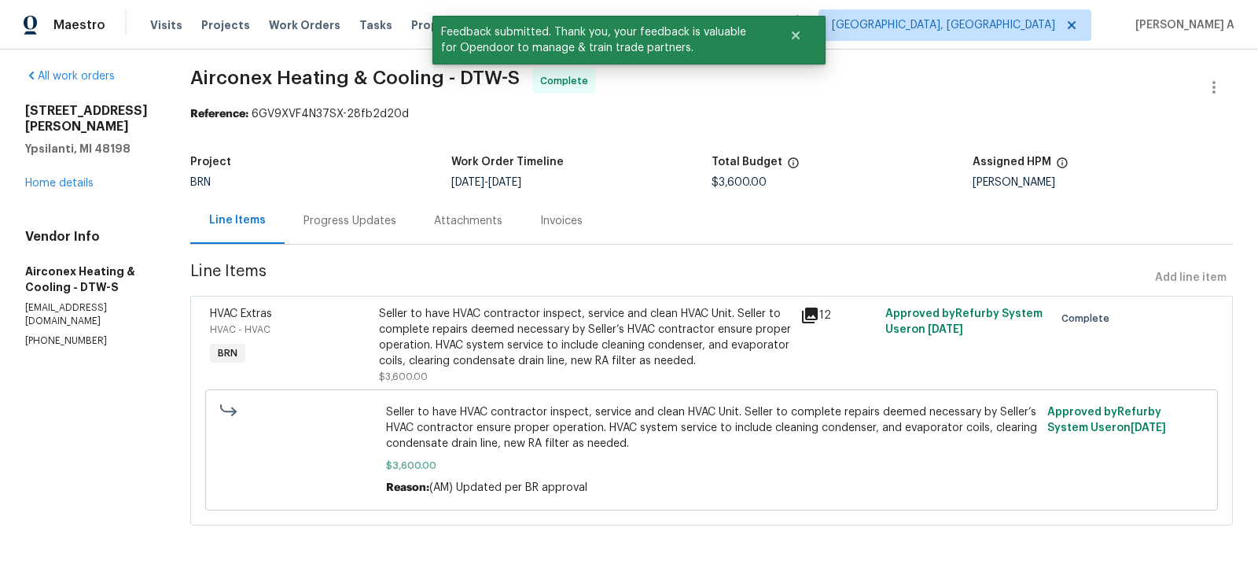
click at [348, 222] on div "Progress Updates" at bounding box center [350, 221] width 93 height 16
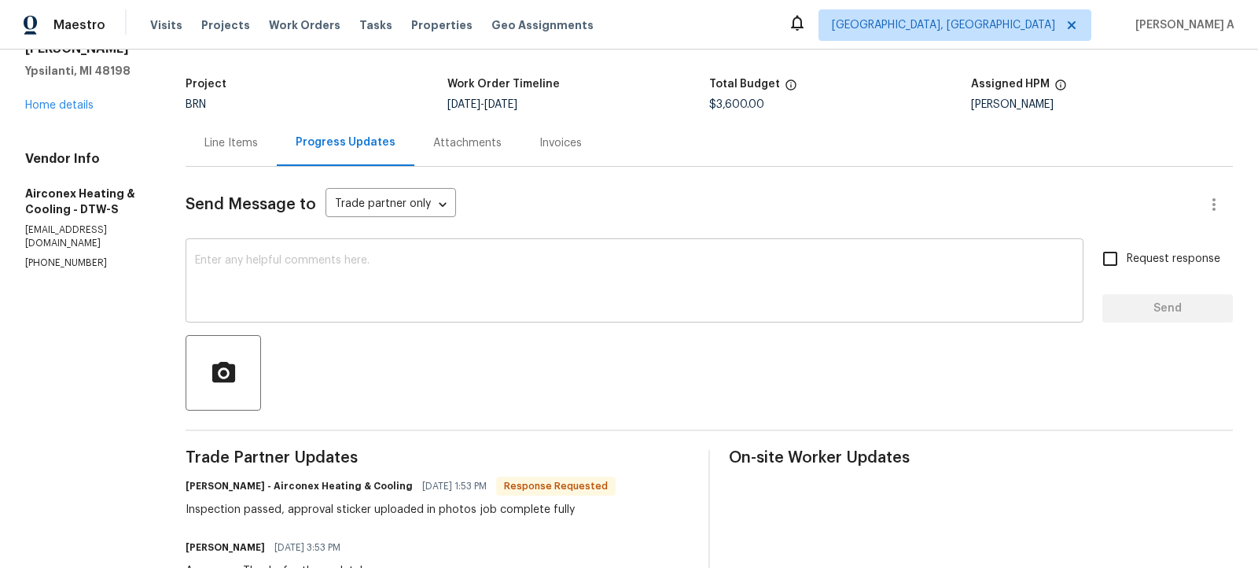
scroll to position [24, 0]
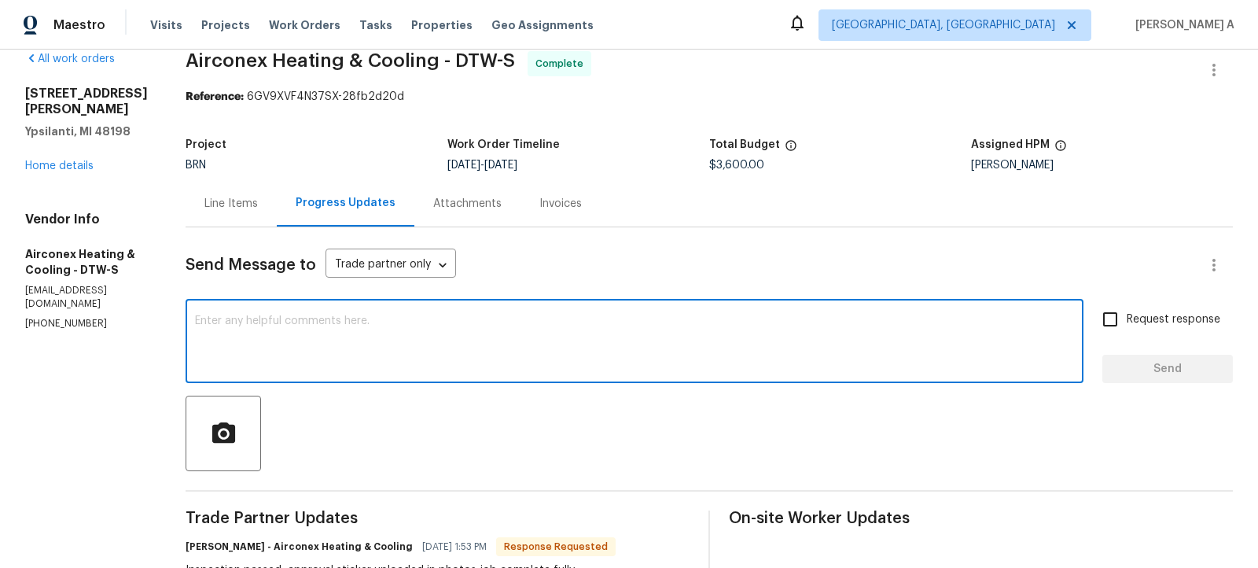
click at [353, 348] on textarea at bounding box center [634, 342] width 879 height 55
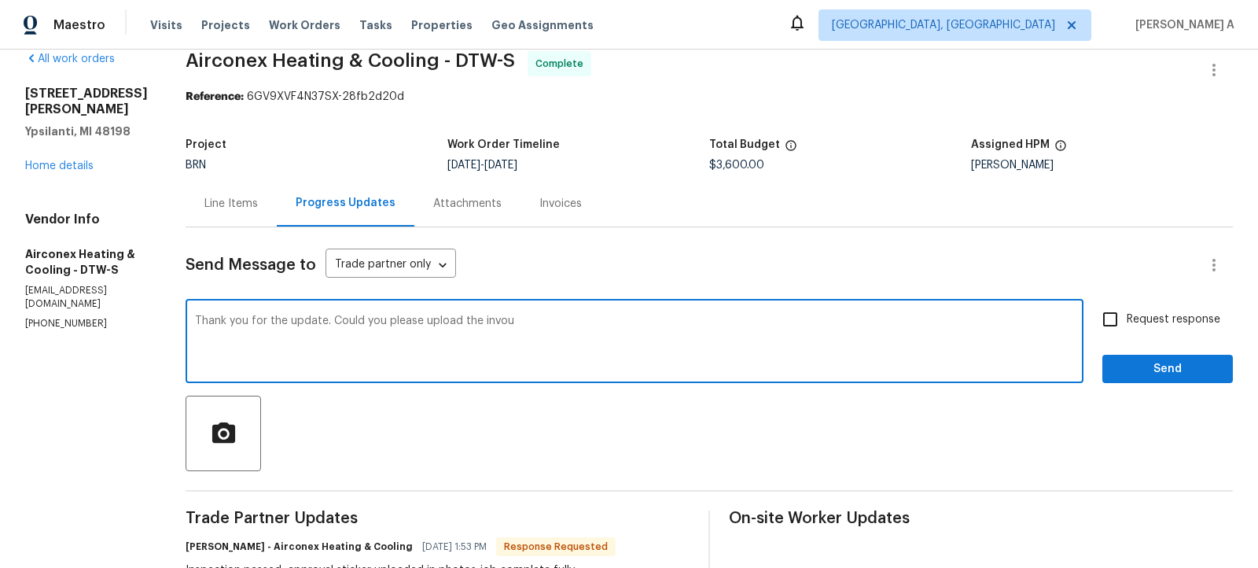
scroll to position [161, 0]
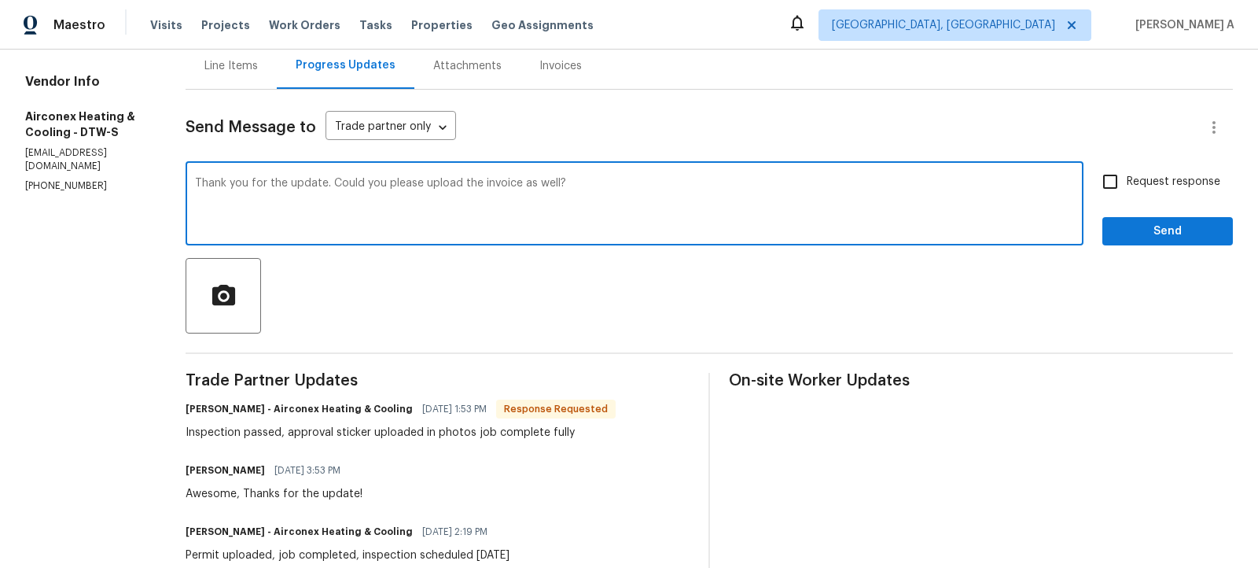
type textarea "Thank you for the update. Could you please upload the invoice as well?"
click at [1102, 188] on input "Request response" at bounding box center [1110, 181] width 33 height 33
checkbox input "true"
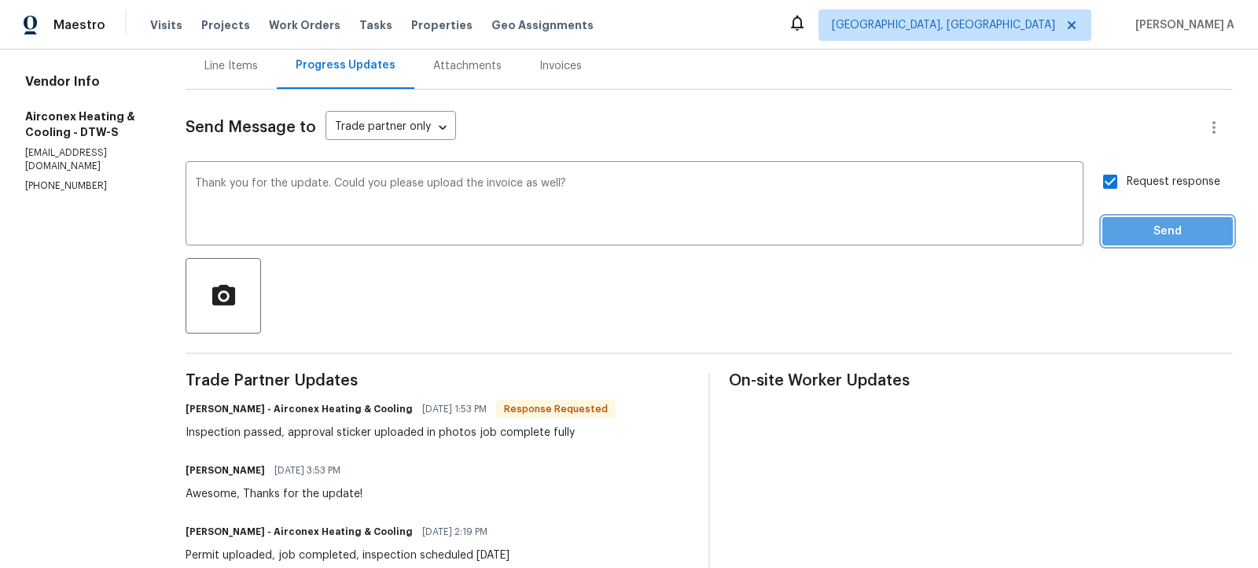
click at [1127, 222] on span "Send" at bounding box center [1167, 232] width 105 height 20
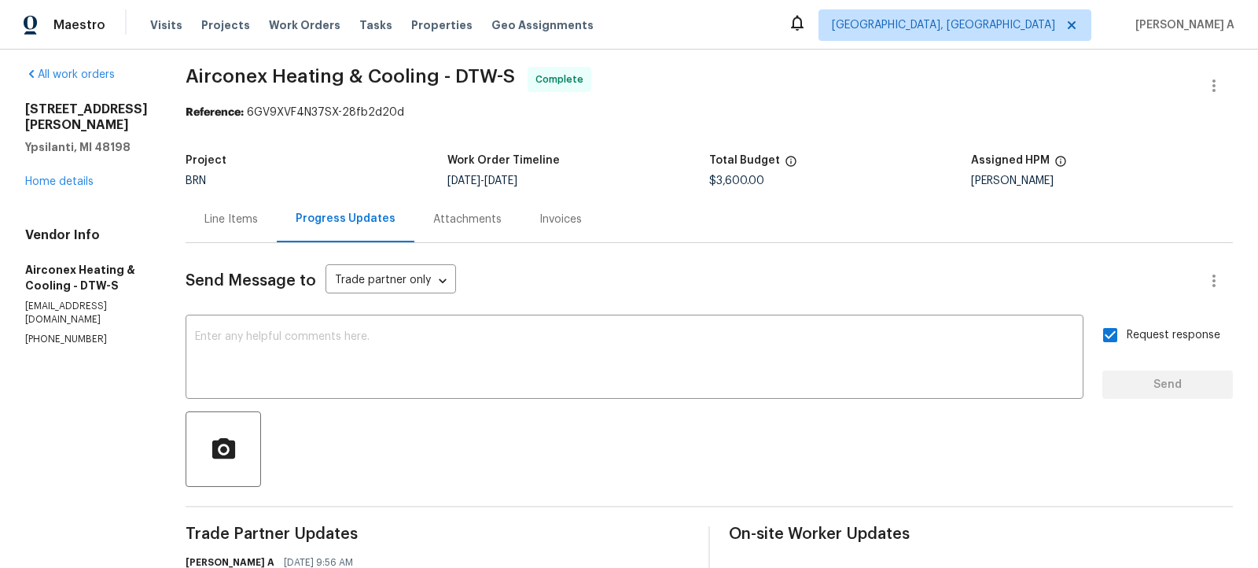
click at [219, 202] on div "Line Items" at bounding box center [231, 219] width 91 height 46
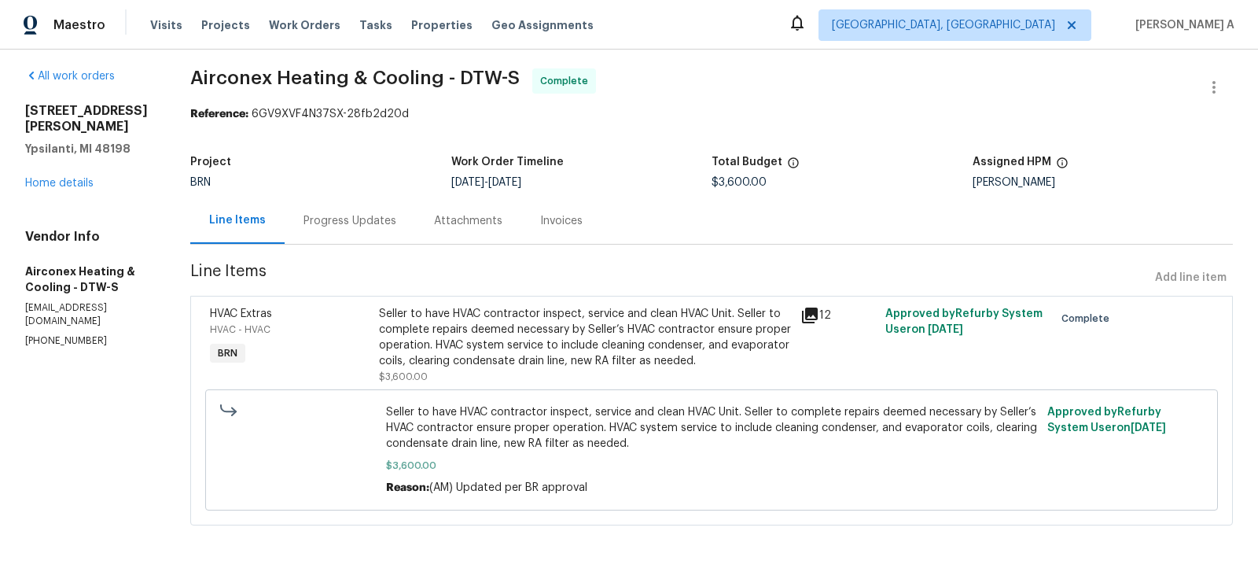
click at [507, 317] on div "Seller to have HVAC contractor inspect, service and clean HVAC Unit. Seller to …" at bounding box center [585, 337] width 413 height 63
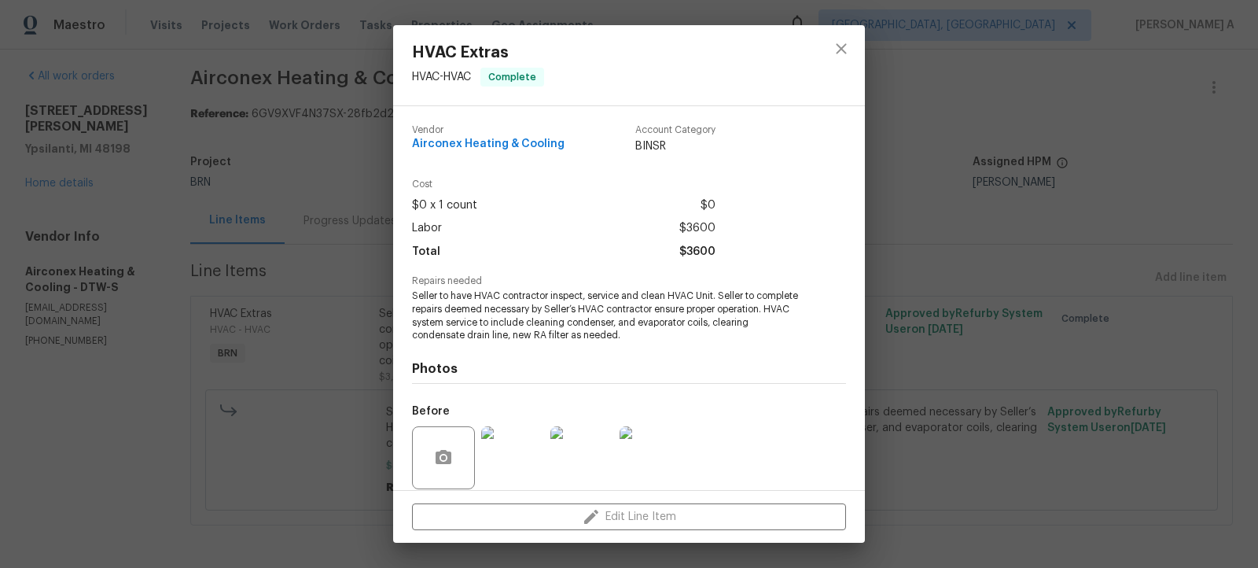
click at [463, 296] on span "Seller to have HVAC contractor inspect, service and clean HVAC Unit. Seller to …" at bounding box center [607, 315] width 391 height 53
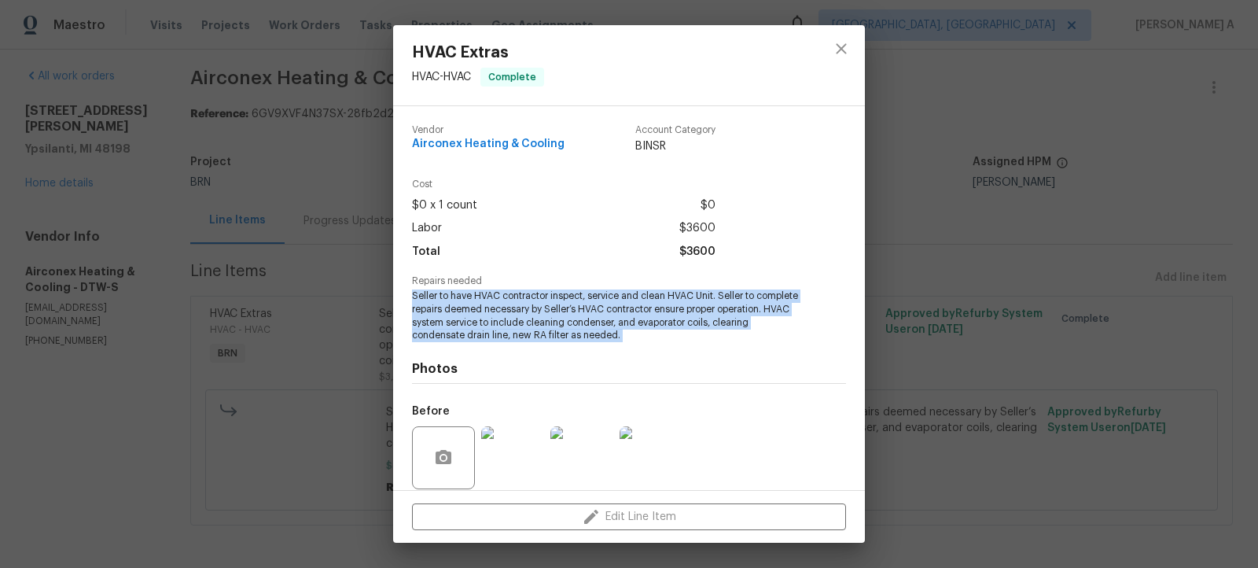
click at [463, 296] on span "Seller to have HVAC contractor inspect, service and clean HVAC Unit. Seller to …" at bounding box center [607, 315] width 391 height 53
copy span "Seller to have HVAC contractor inspect, service and clean HVAC Unit. Seller to …"
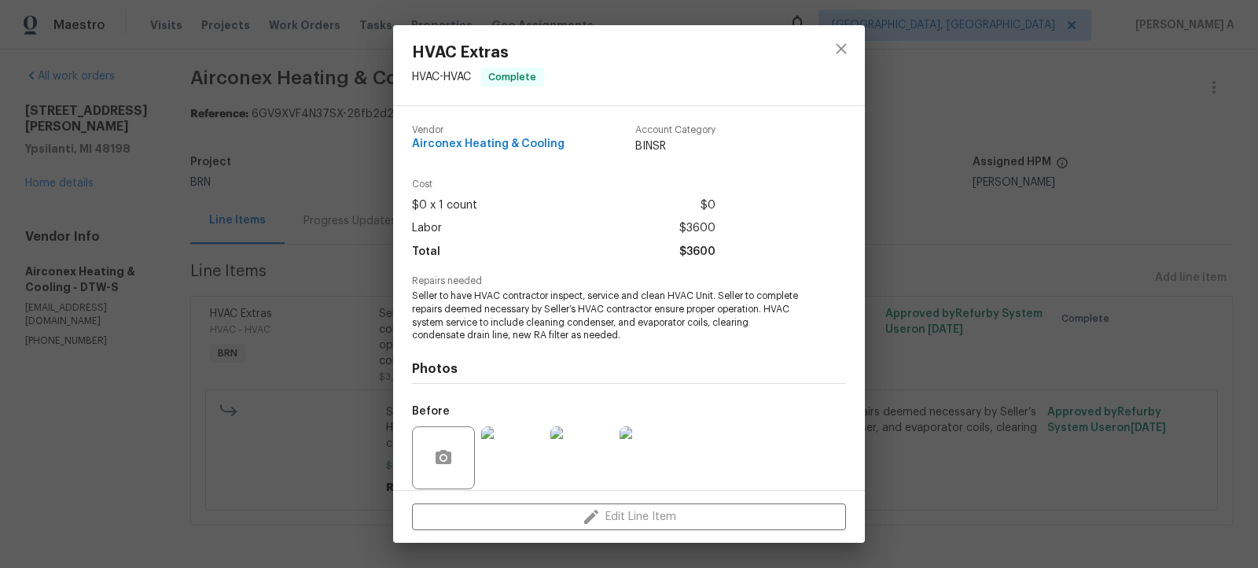
click at [502, 148] on span "Airconex Heating & Cooling" at bounding box center [488, 144] width 153 height 12
copy span "Airconex Heating & Cooling"
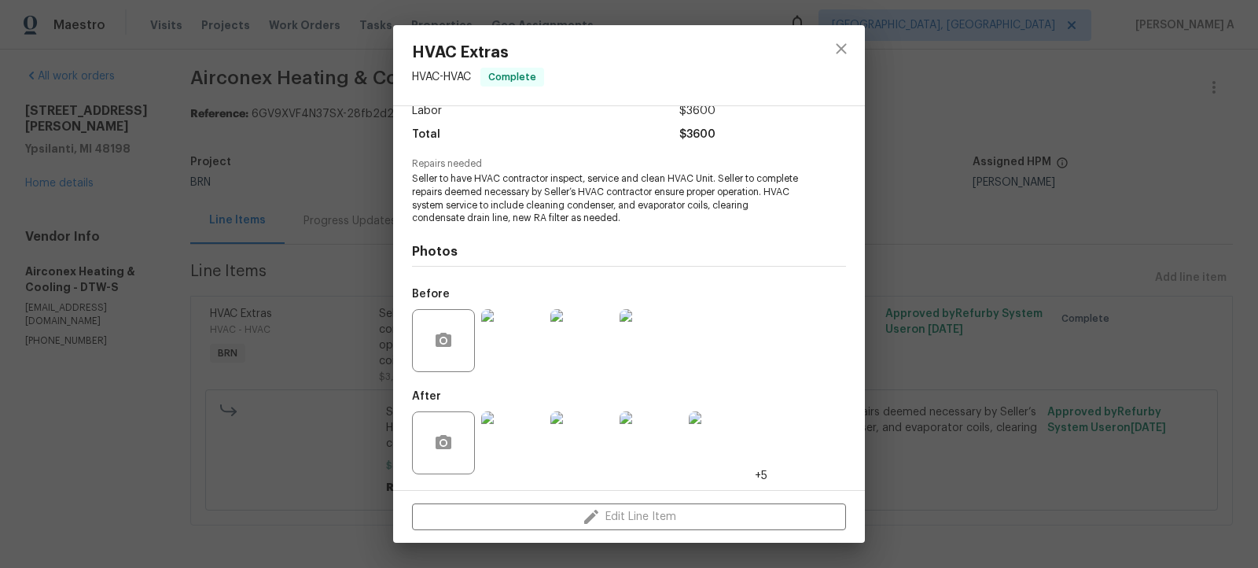
click at [506, 327] on img at bounding box center [512, 340] width 63 height 63
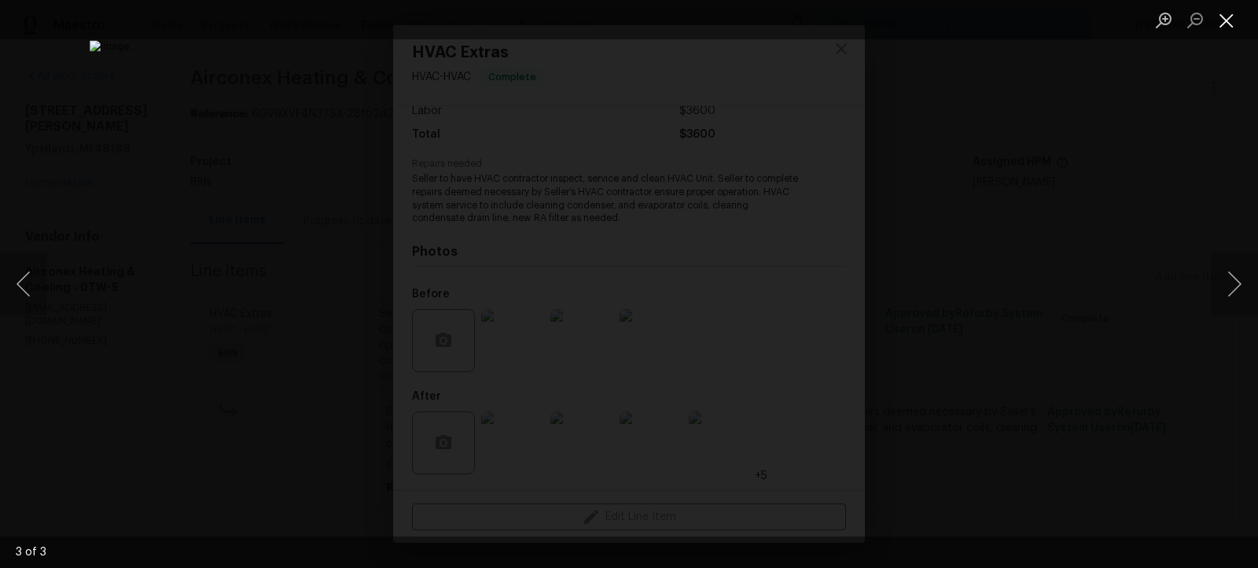
click at [1230, 17] on button "Close lightbox" at bounding box center [1226, 20] width 31 height 28
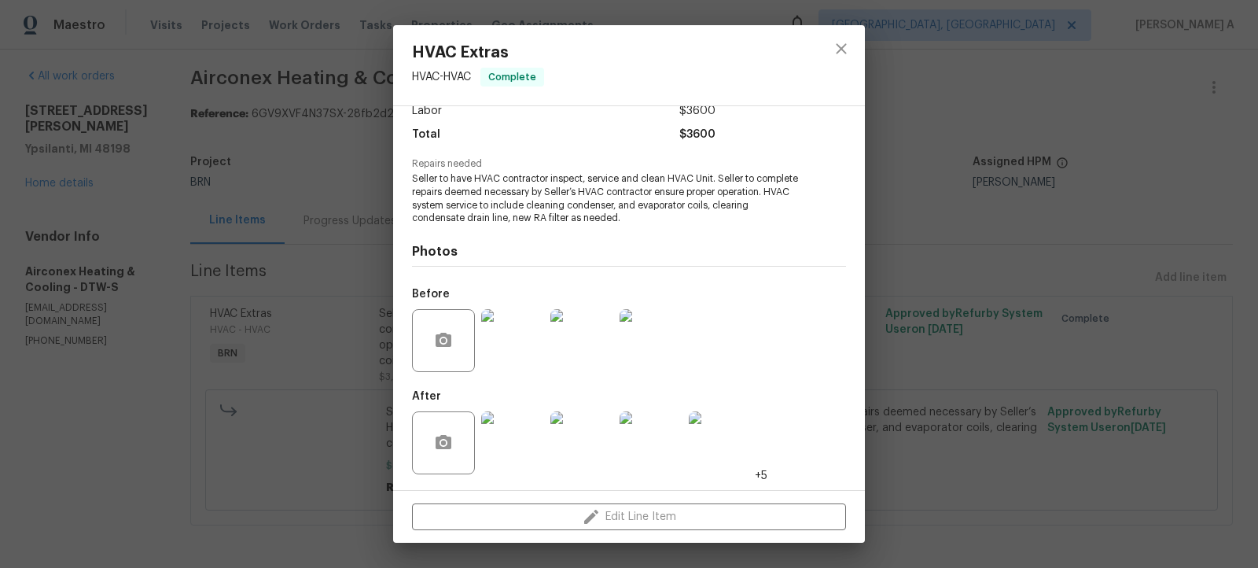
click at [493, 453] on img at bounding box center [512, 442] width 63 height 63
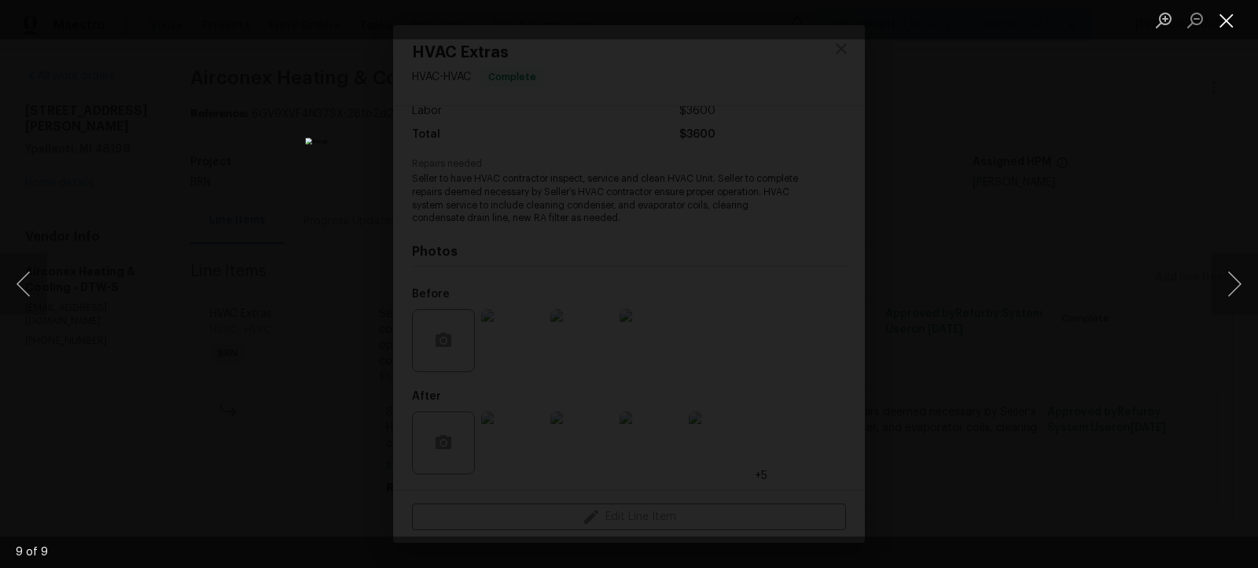
click at [1225, 17] on button "Close lightbox" at bounding box center [1226, 20] width 31 height 28
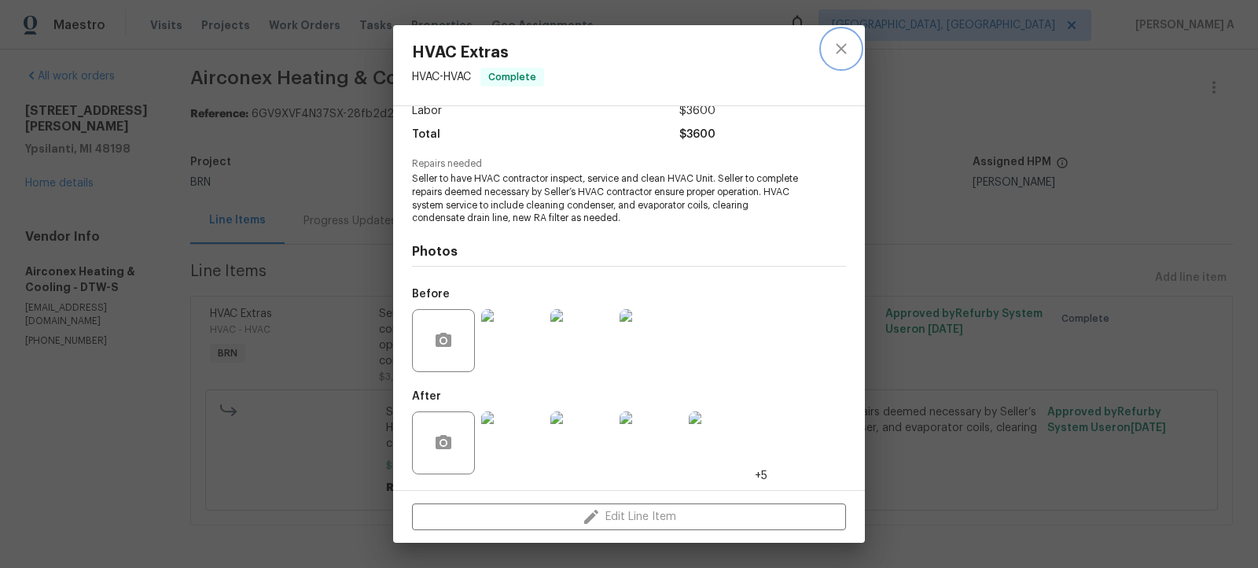
click at [840, 47] on icon "close" at bounding box center [841, 48] width 10 height 10
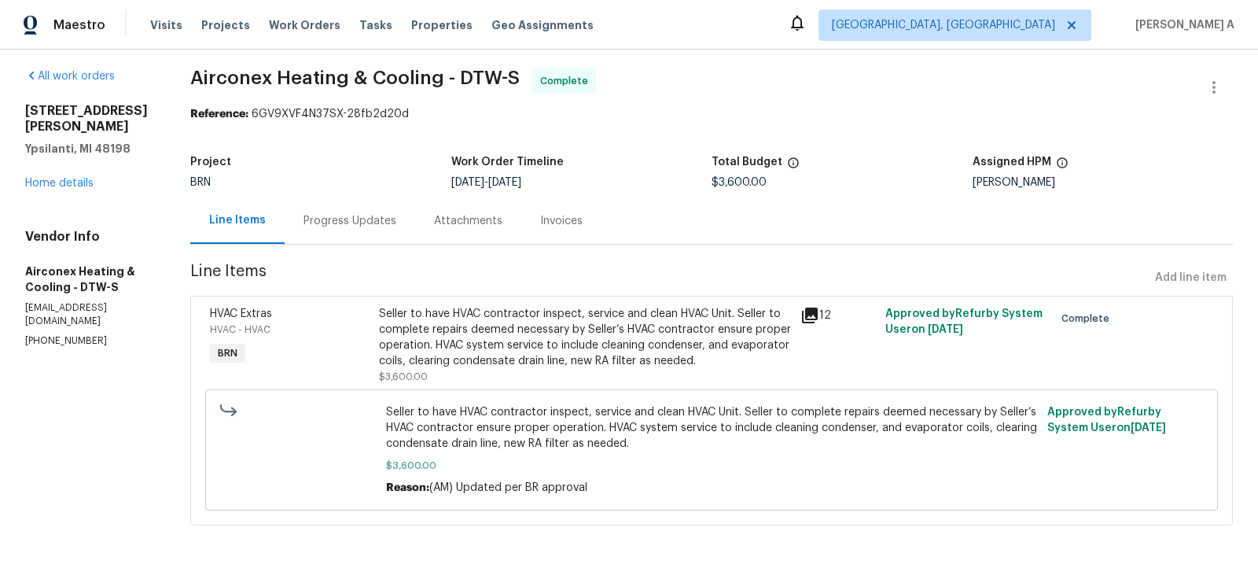
click at [549, 223] on div "Invoices" at bounding box center [561, 221] width 42 height 16
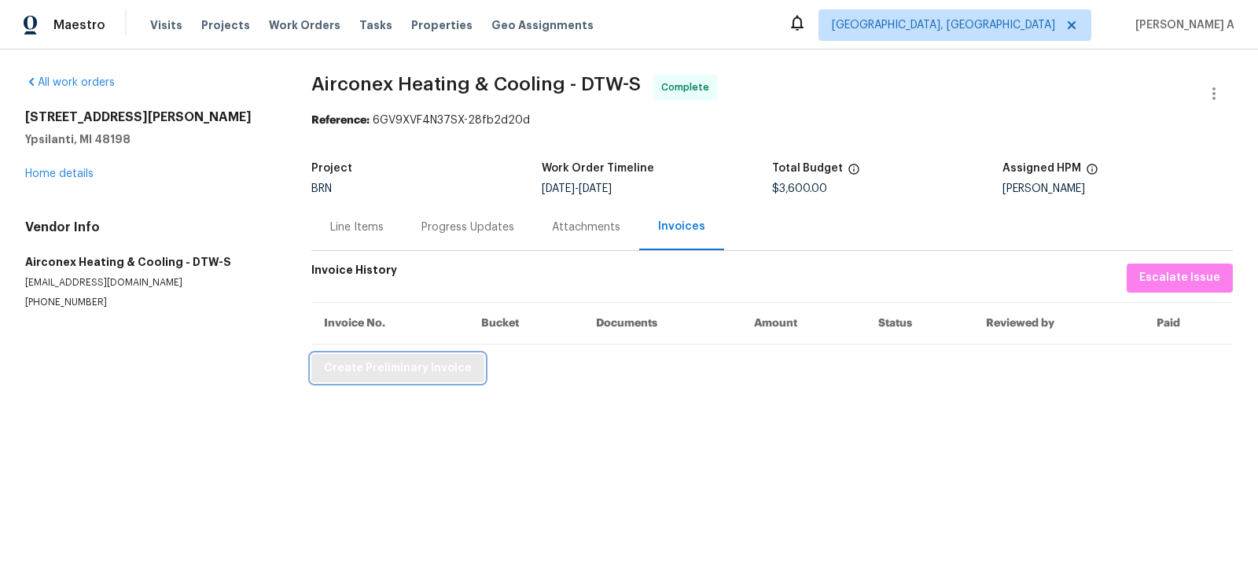
click at [440, 359] on span "Create Preliminary Invoice" at bounding box center [398, 369] width 148 height 20
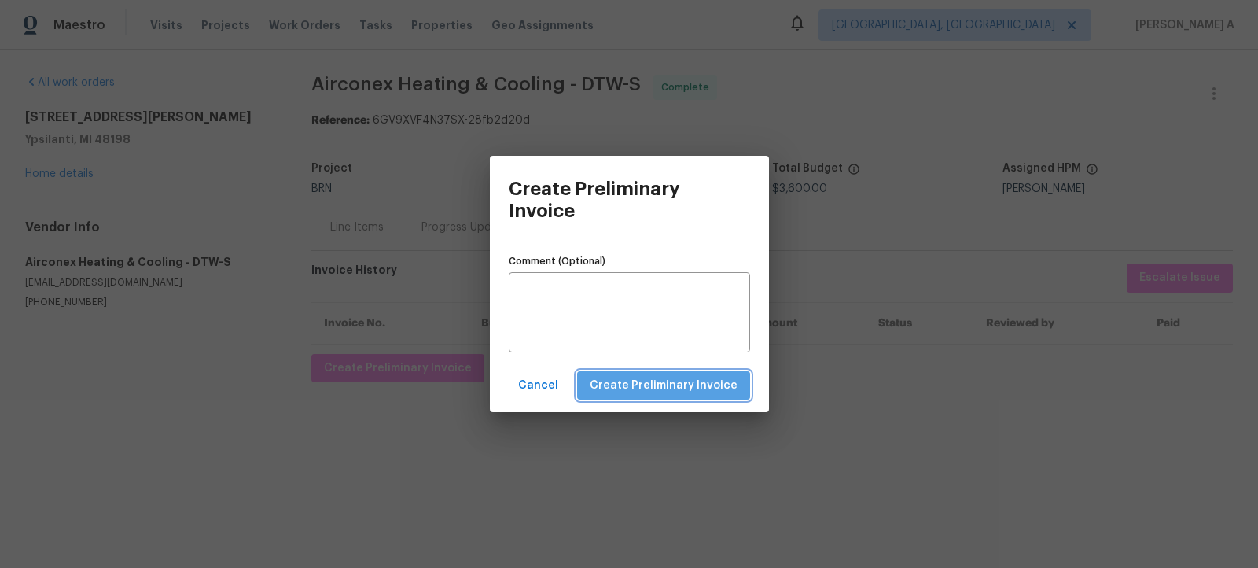
click at [690, 381] on span "Create Preliminary Invoice" at bounding box center [664, 386] width 148 height 20
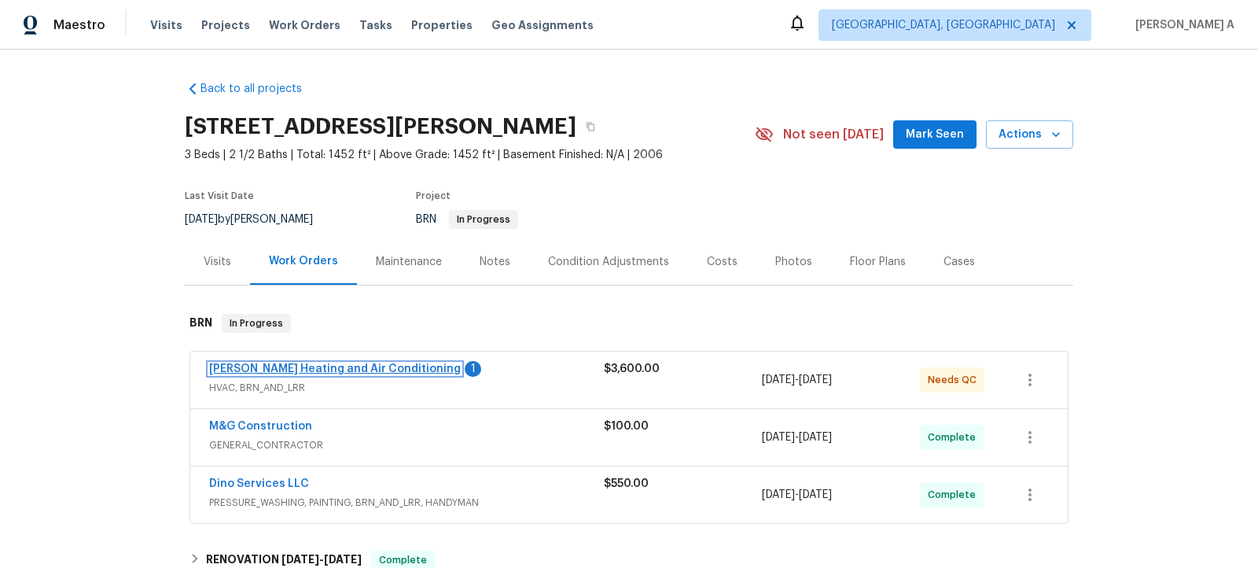
click at [354, 365] on link "Mayer Heating and Air Conditioning" at bounding box center [335, 368] width 252 height 11
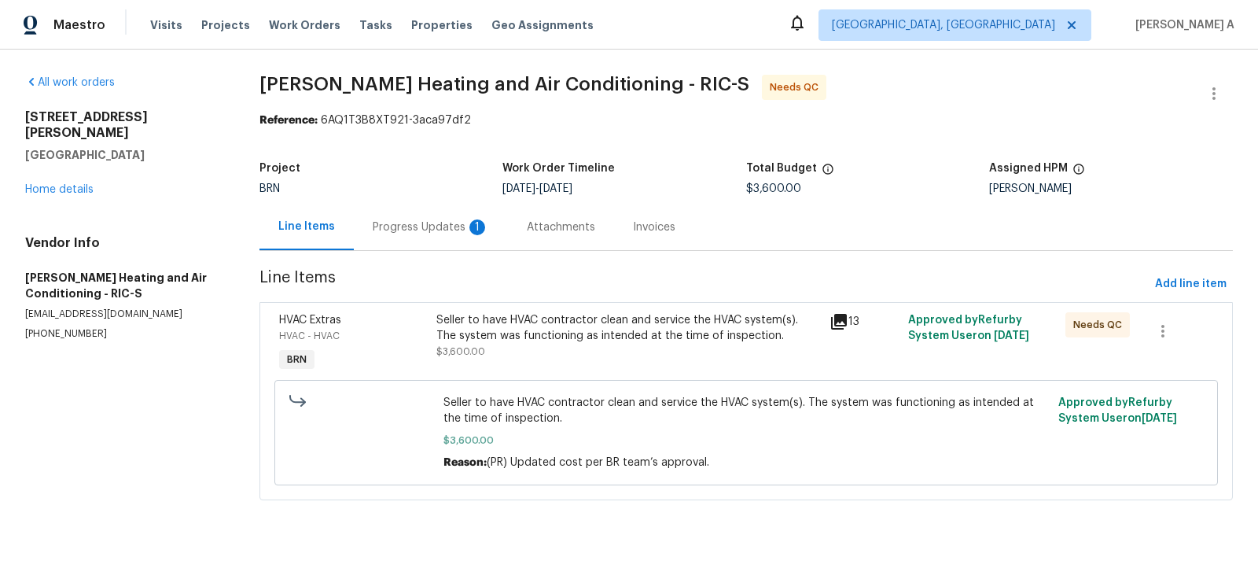
click at [451, 226] on div "Progress Updates 1" at bounding box center [431, 227] width 116 height 16
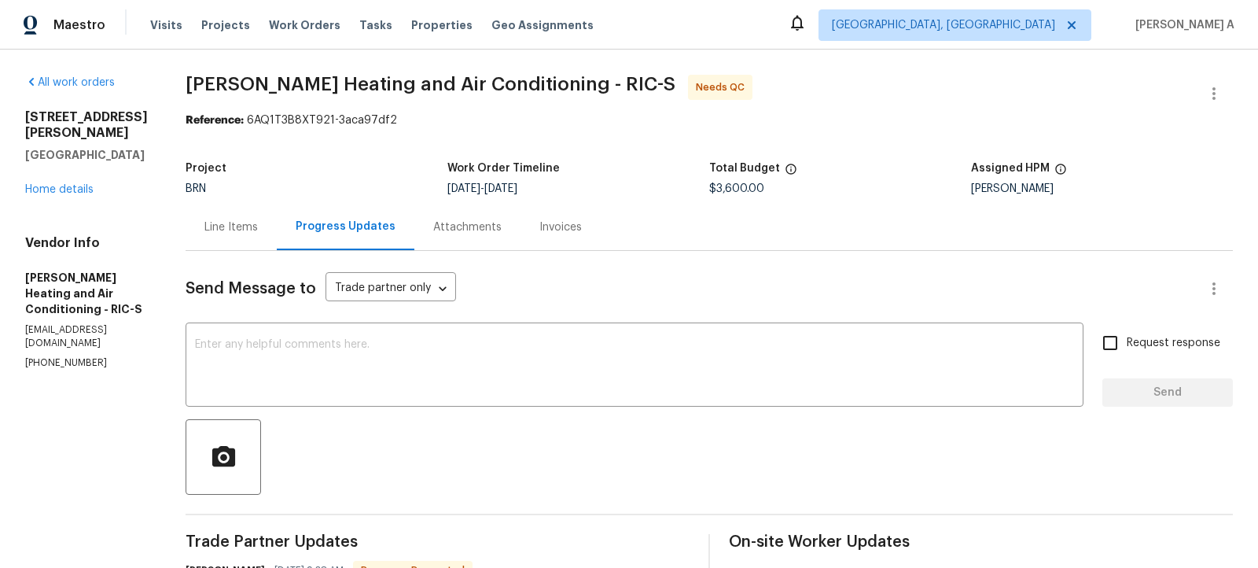
click at [223, 225] on div "Line Items" at bounding box center [230, 227] width 53 height 16
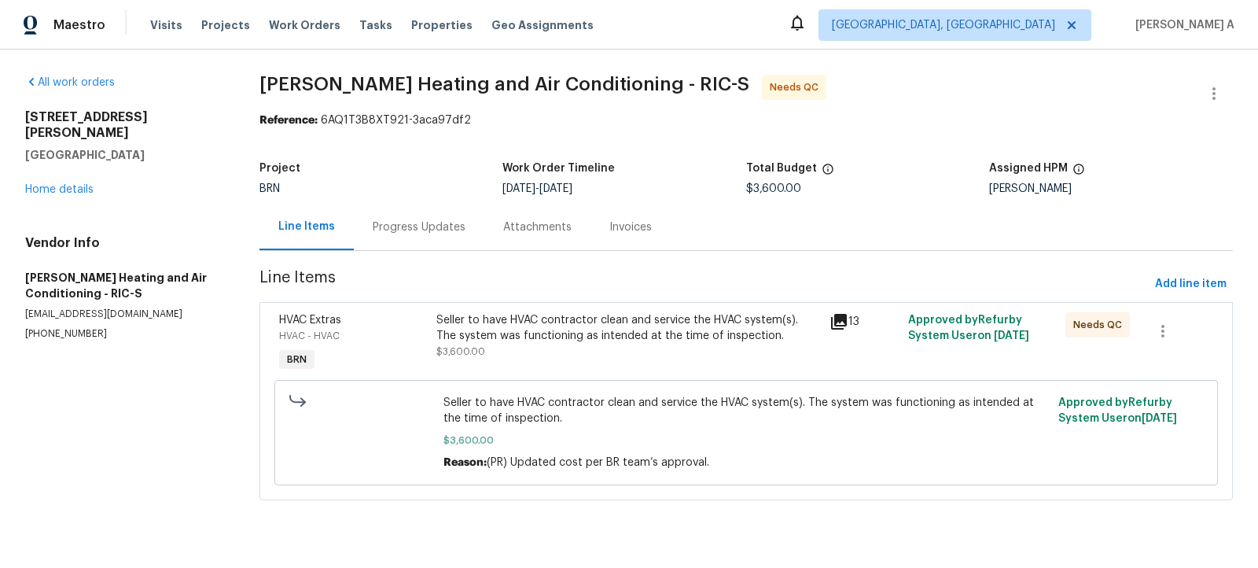
click at [622, 347] on div "Seller to have HVAC contractor clean and service the HVAC system(s). The system…" at bounding box center [628, 335] width 384 height 47
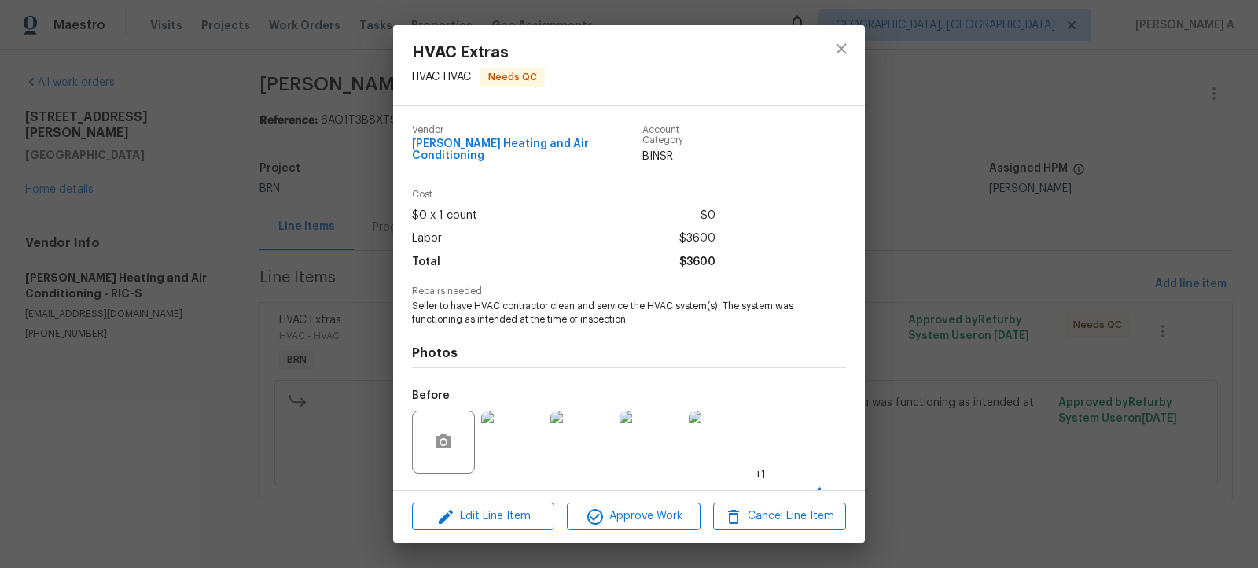
scroll to position [90, 0]
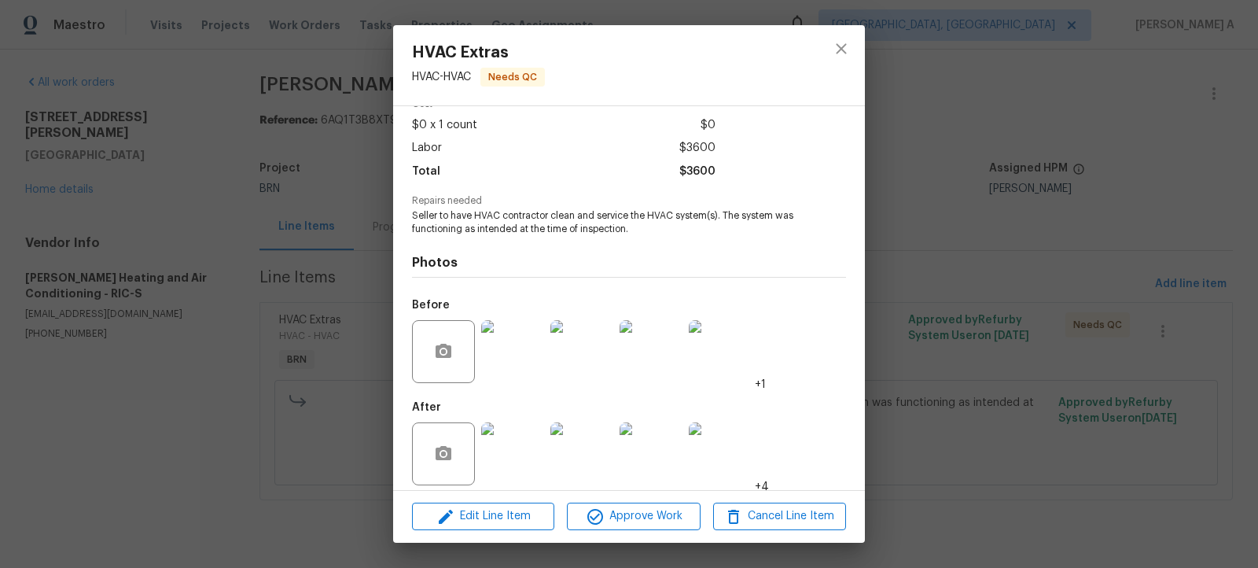
click at [513, 448] on img at bounding box center [512, 453] width 63 height 63
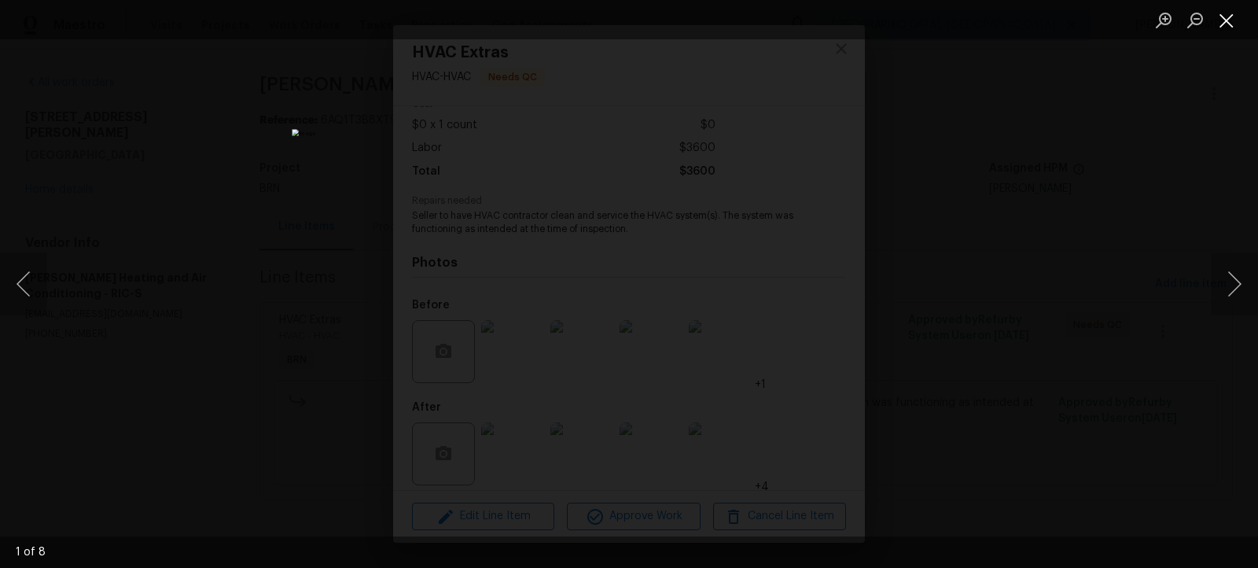
click at [1230, 24] on button "Close lightbox" at bounding box center [1226, 20] width 31 height 28
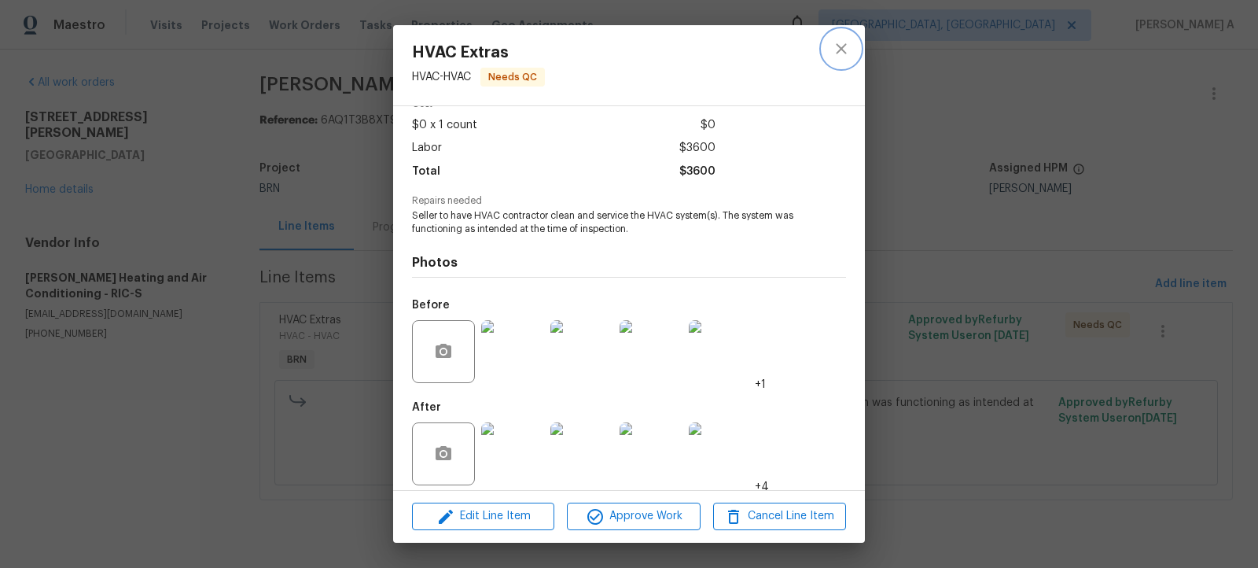
click at [852, 44] on button "close" at bounding box center [842, 49] width 38 height 38
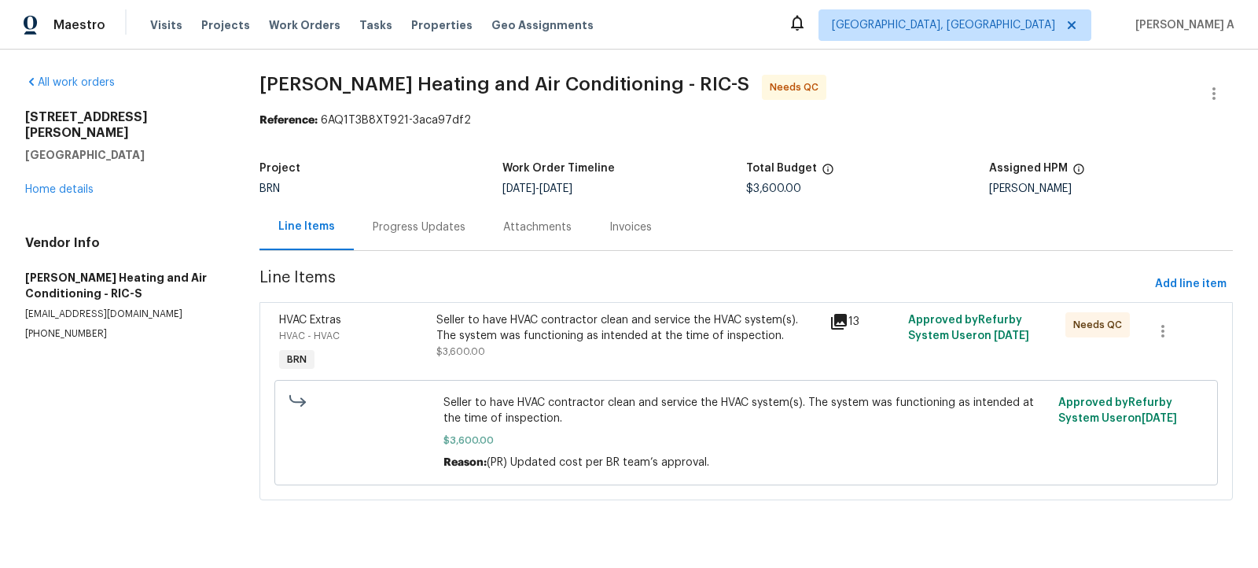
click at [397, 225] on div "Progress Updates" at bounding box center [419, 227] width 93 height 16
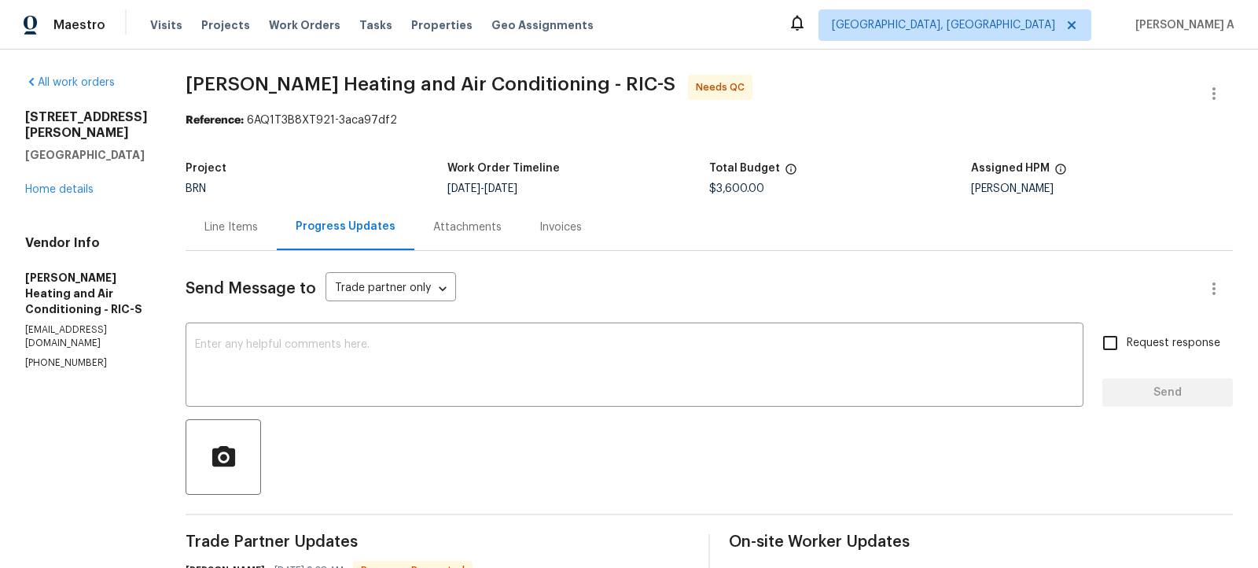
click at [231, 220] on div "Line Items" at bounding box center [230, 227] width 53 height 16
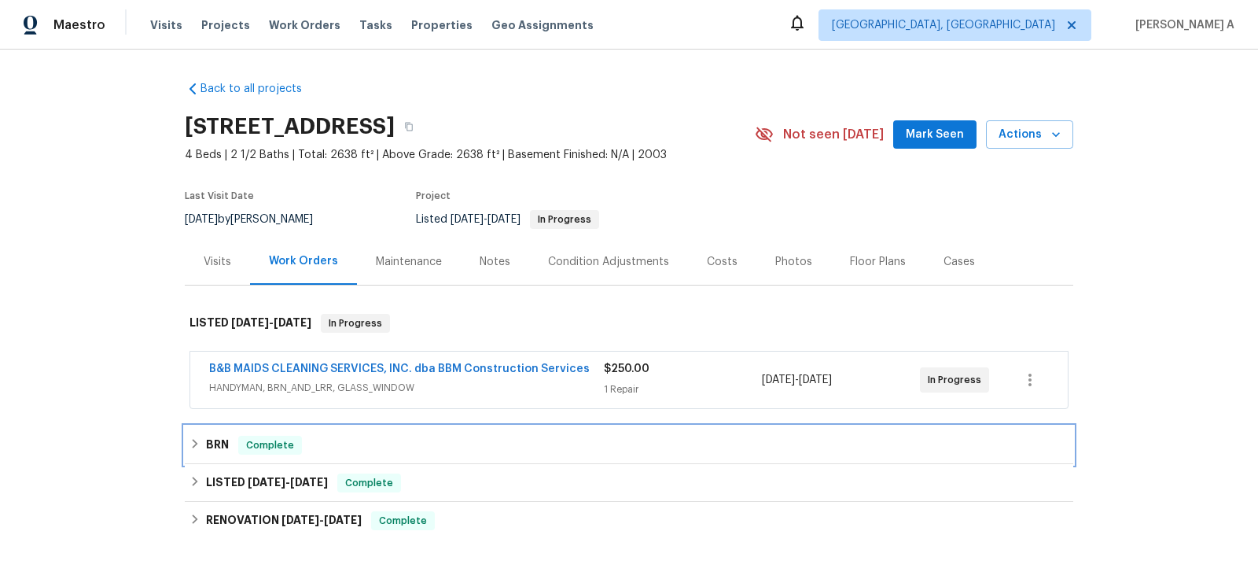
click at [294, 452] on div "Complete" at bounding box center [270, 445] width 64 height 19
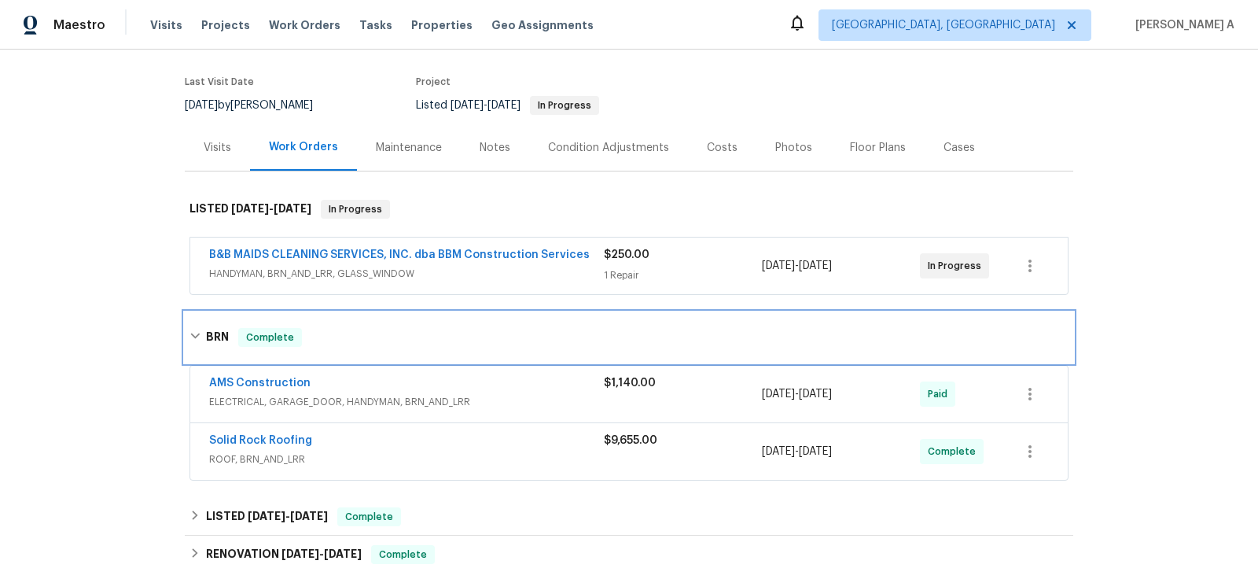
scroll to position [144, 0]
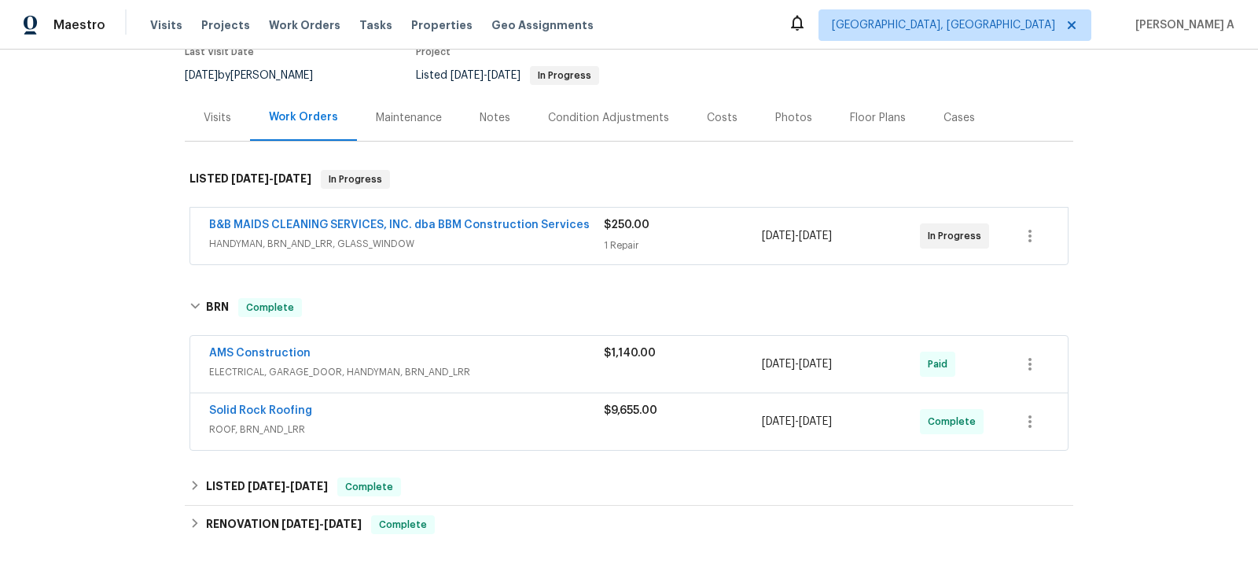
click at [418, 237] on span "HANDYMAN, BRN_AND_LRR, GLASS_WINDOW" at bounding box center [406, 244] width 395 height 16
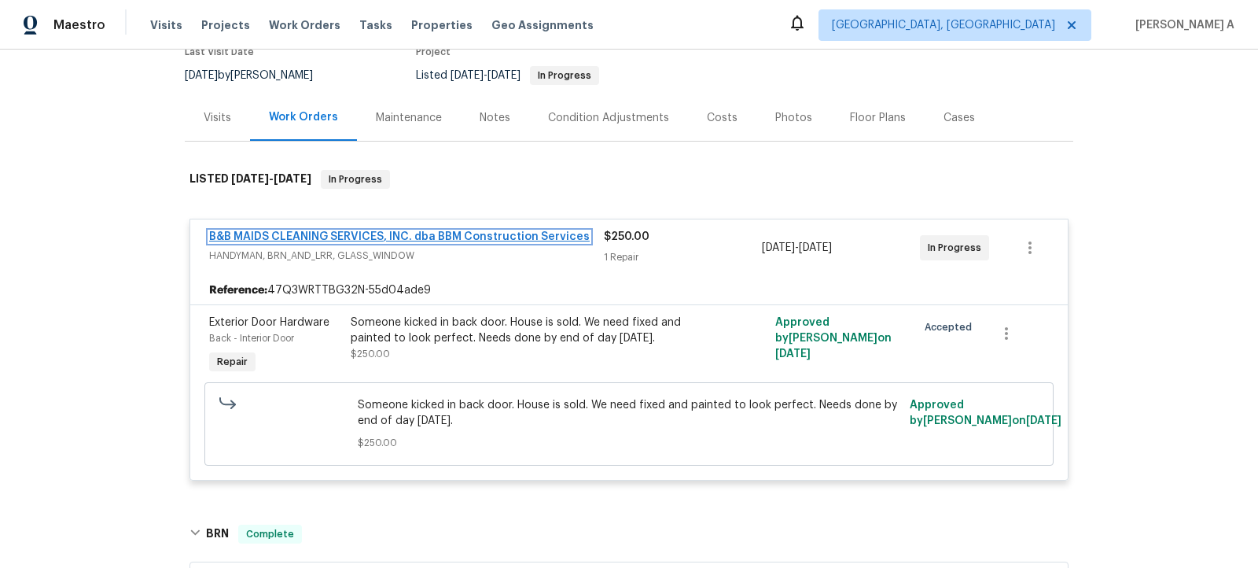
click at [418, 236] on link "B&B MAIDS CLEANING SERVICES, INC. dba BBM Construction Services" at bounding box center [399, 236] width 381 height 11
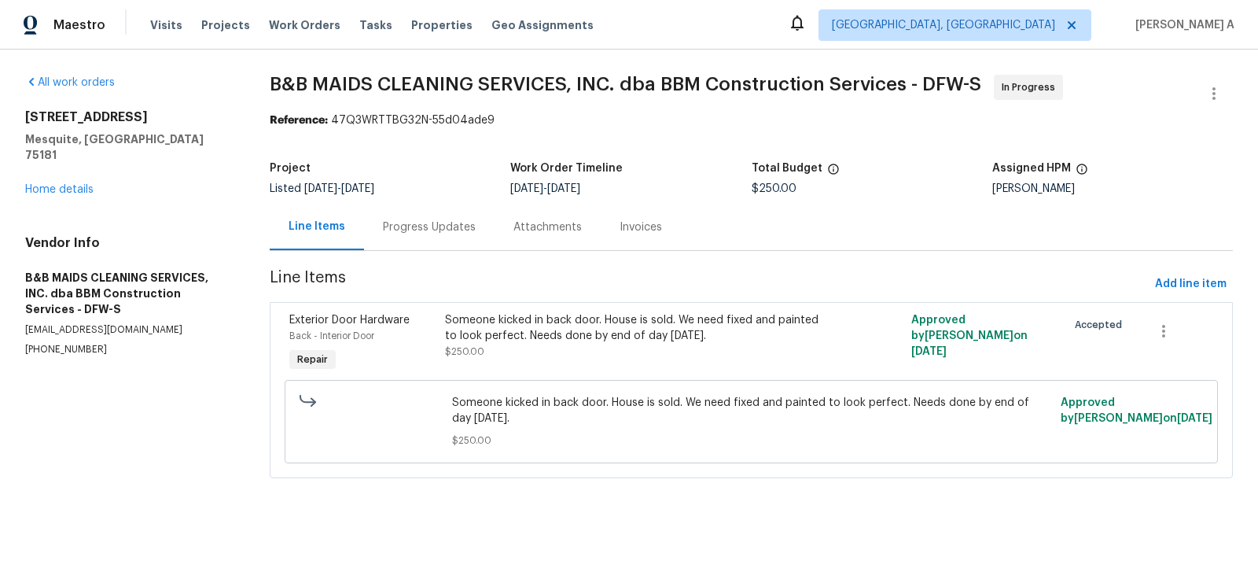
click at [416, 219] on div "Progress Updates" at bounding box center [429, 227] width 131 height 46
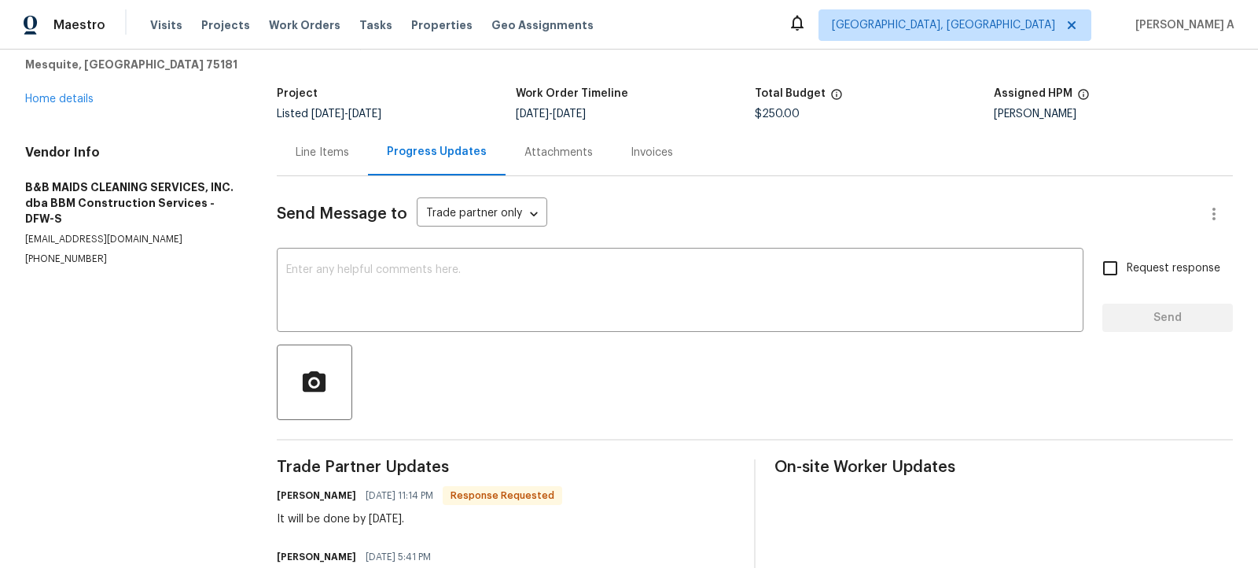
scroll to position [35, 0]
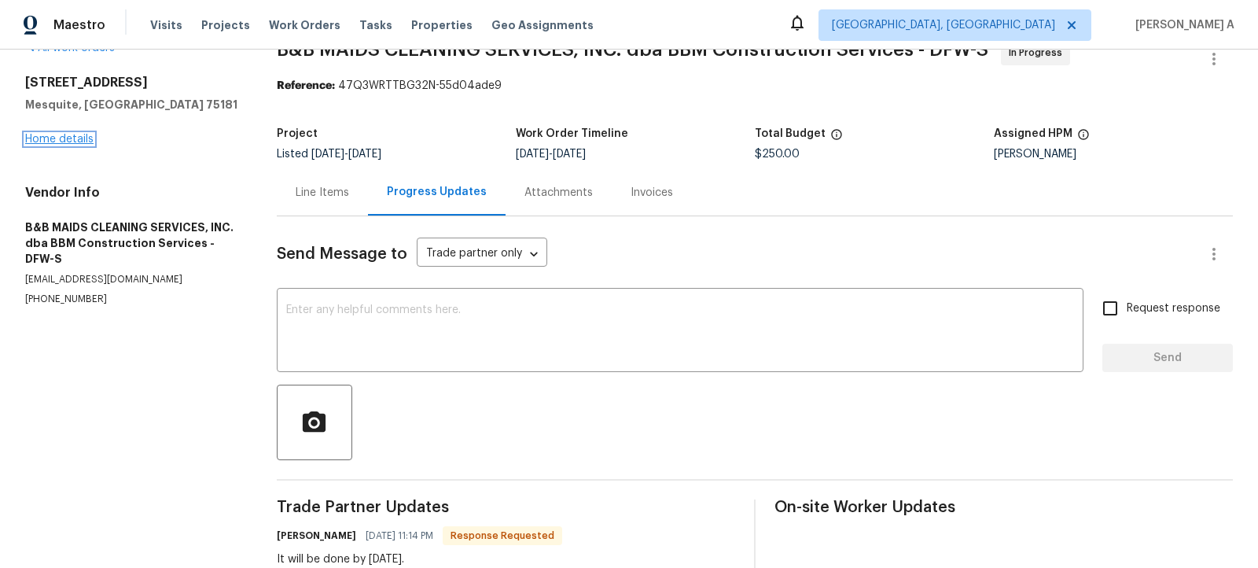
click at [67, 142] on link "Home details" at bounding box center [59, 139] width 68 height 11
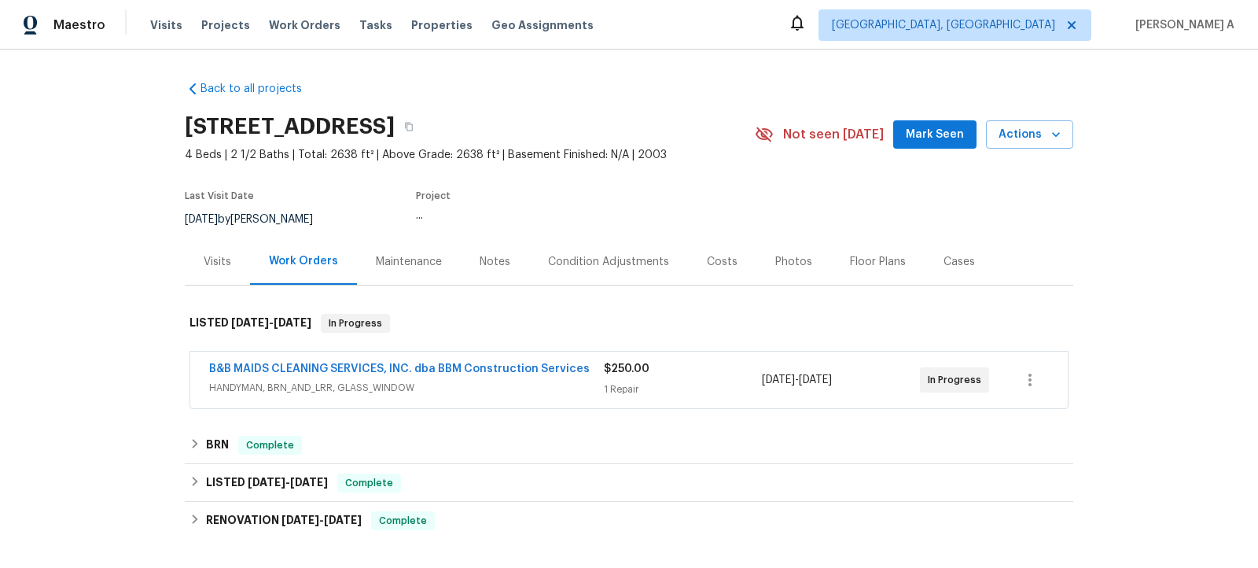
scroll to position [210, 0]
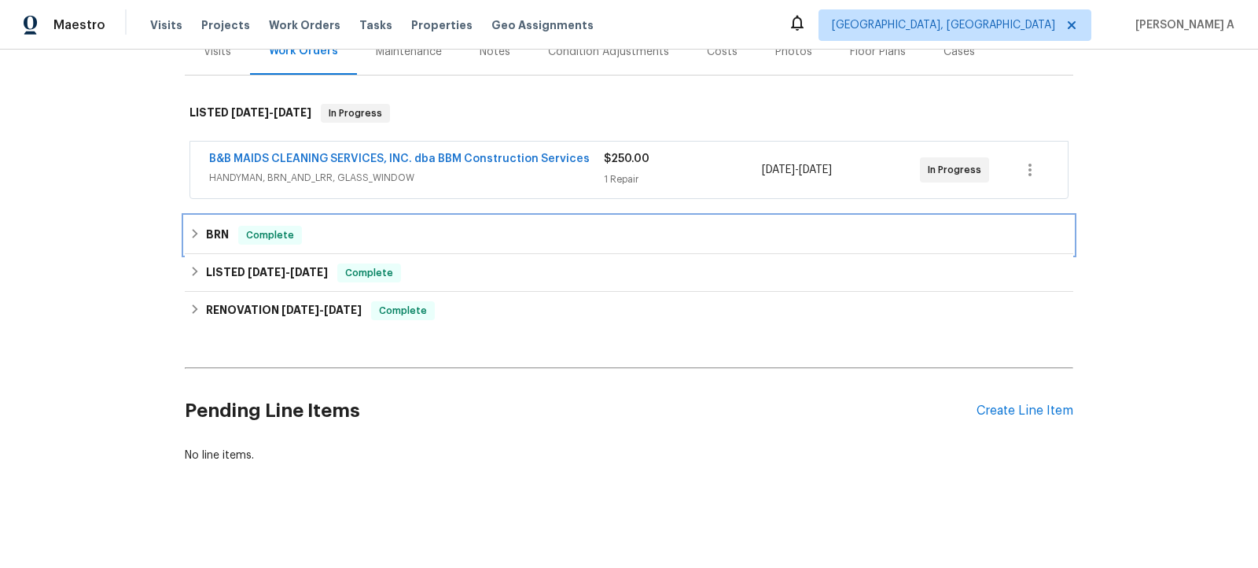
click at [326, 232] on div "BRN Complete" at bounding box center [629, 235] width 879 height 19
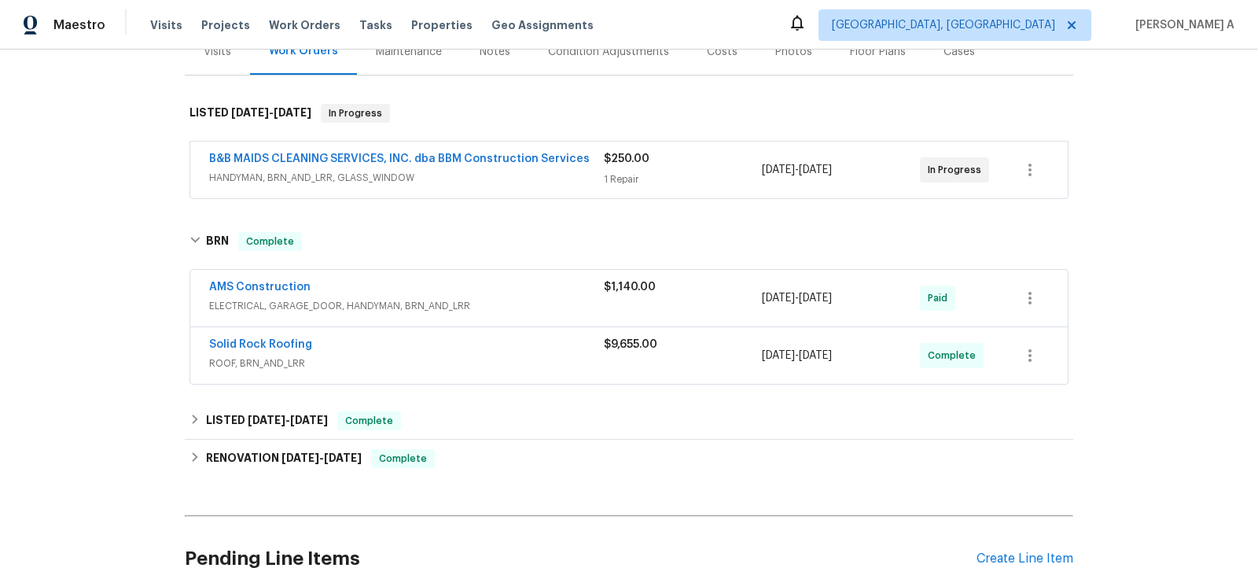
click at [374, 303] on span "ELECTRICAL, GARAGE_DOOR, HANDYMAN, BRN_AND_LRR" at bounding box center [406, 306] width 395 height 16
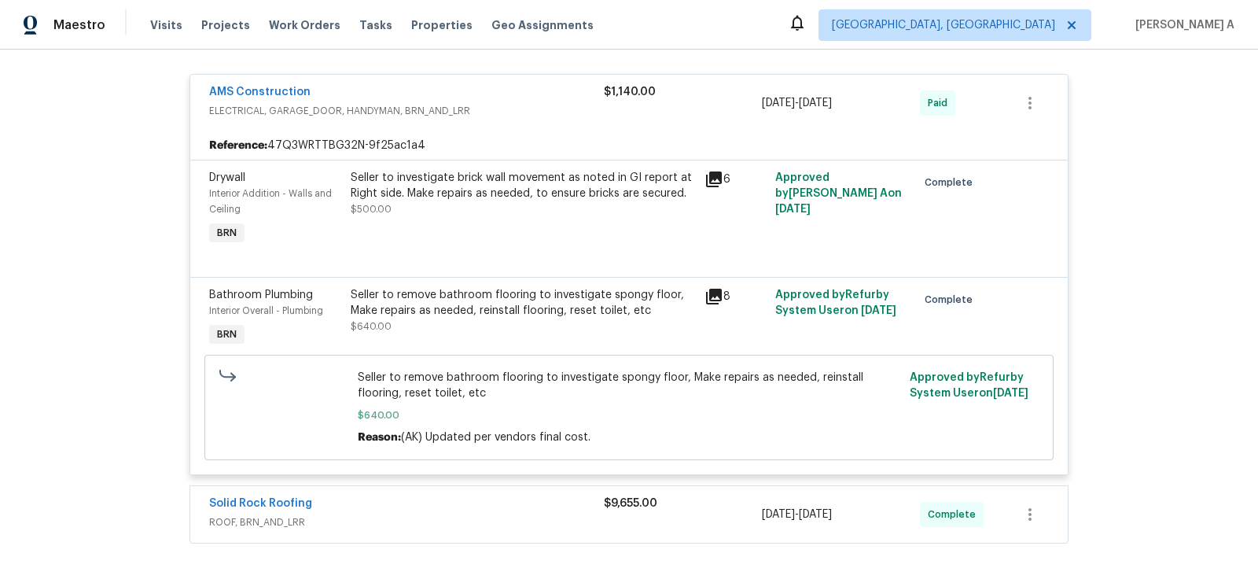
scroll to position [369, 0]
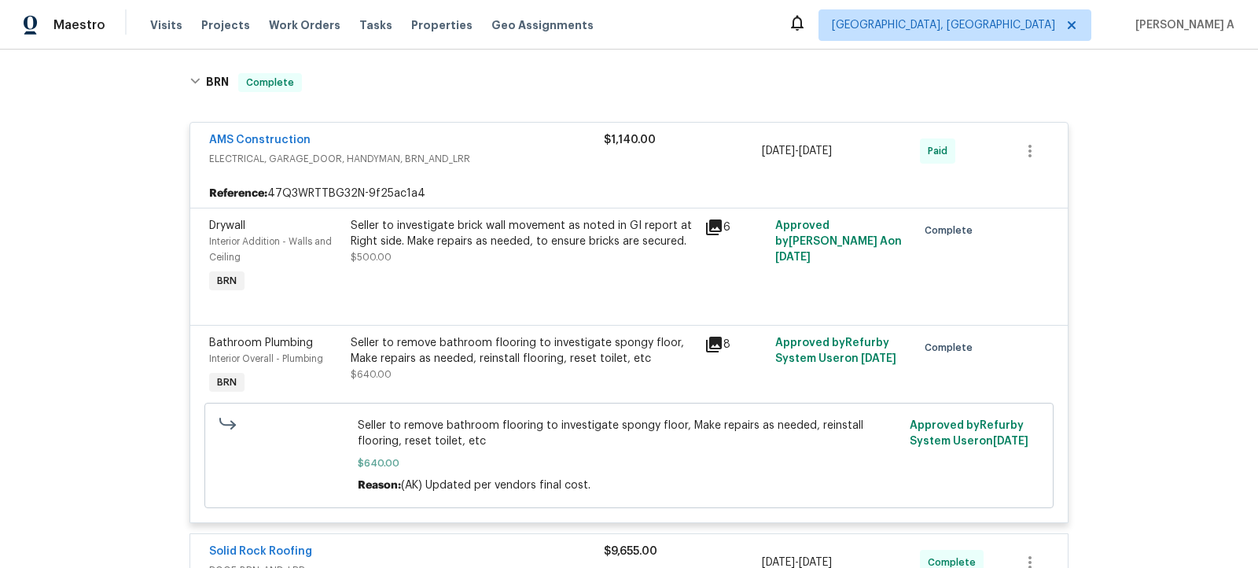
click at [515, 262] on div "Seller to investigate brick wall movement as noted in GI report at Right side. …" at bounding box center [523, 241] width 344 height 47
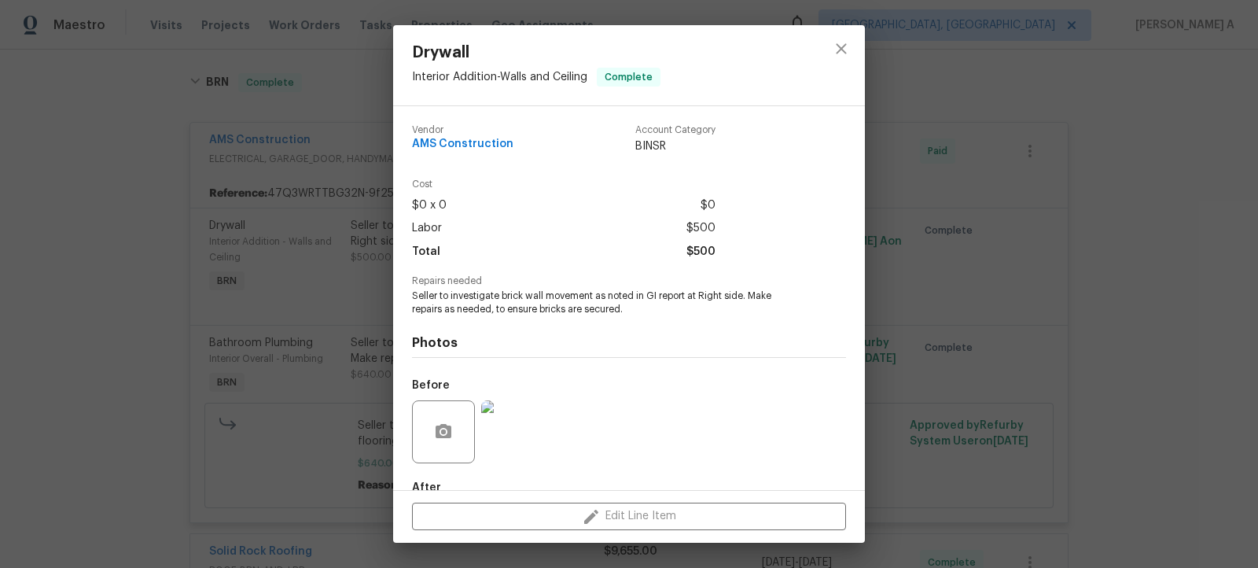
scroll to position [90, 0]
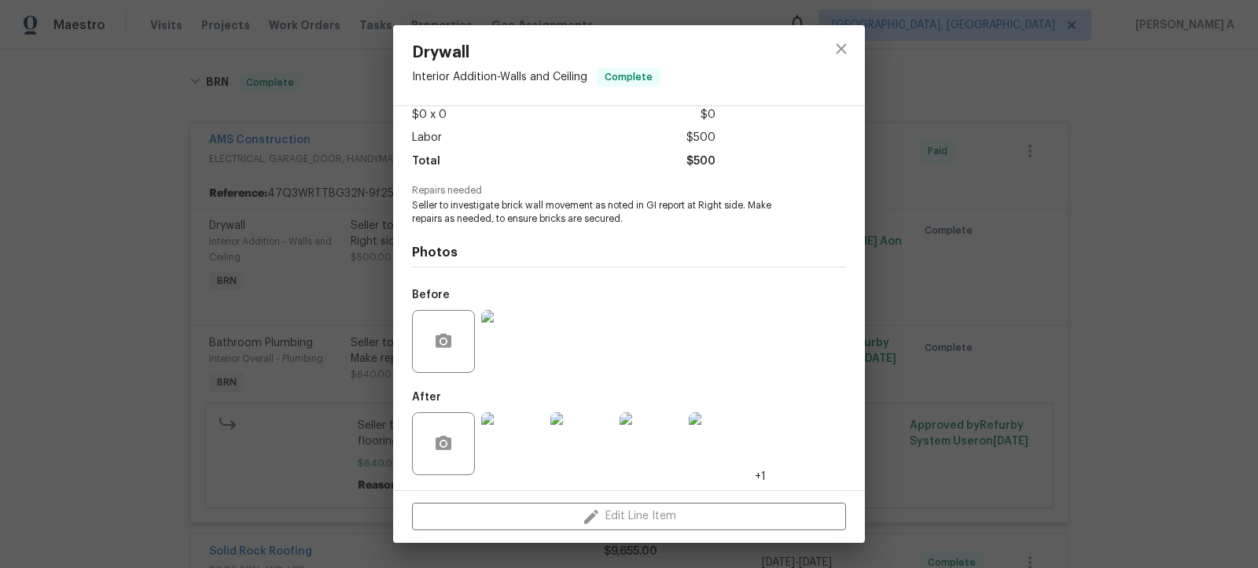
click at [854, 31] on div at bounding box center [841, 65] width 47 height 80
click at [848, 35] on button "close" at bounding box center [842, 49] width 38 height 38
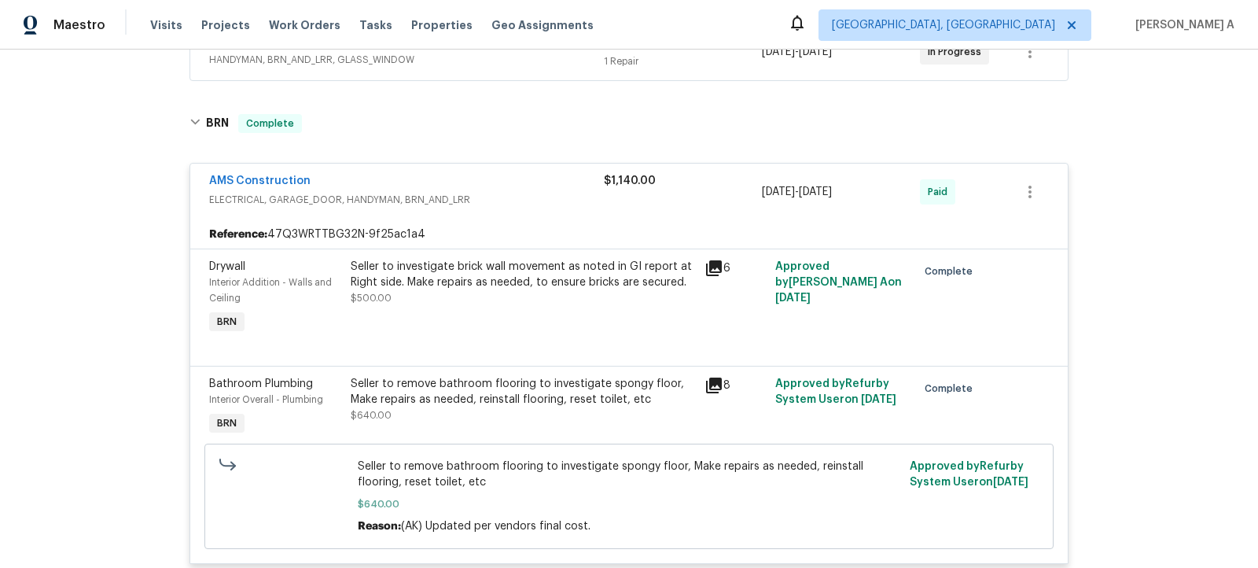
scroll to position [330, 0]
click at [587, 285] on div "Seller to investigate brick wall movement as noted in GI report at Right side. …" at bounding box center [523, 279] width 344 height 47
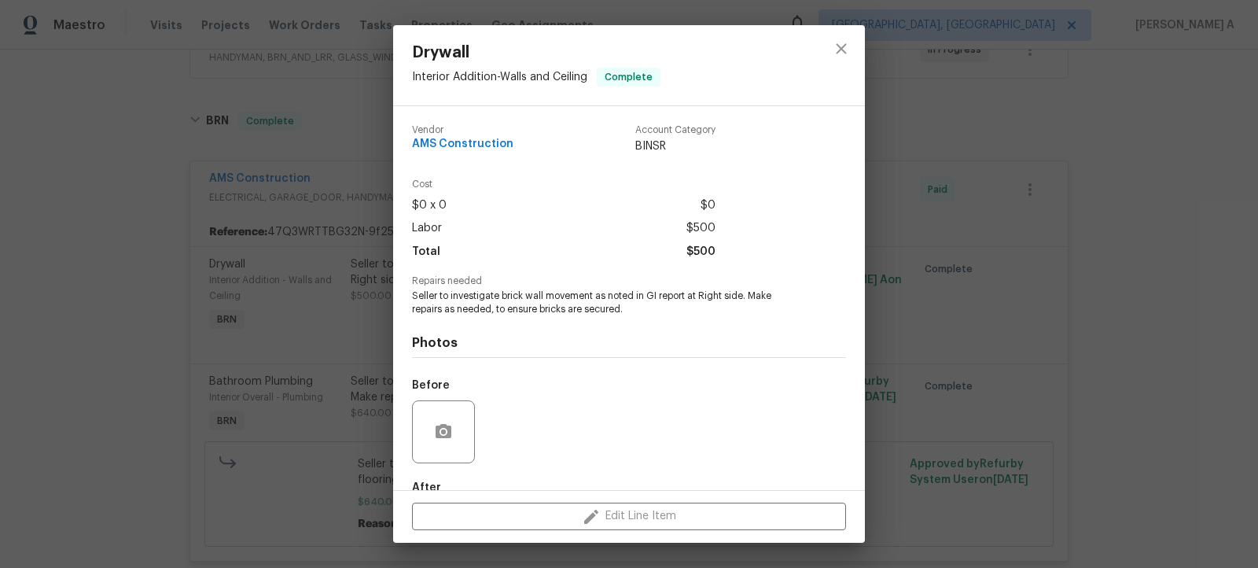
scroll to position [90, 0]
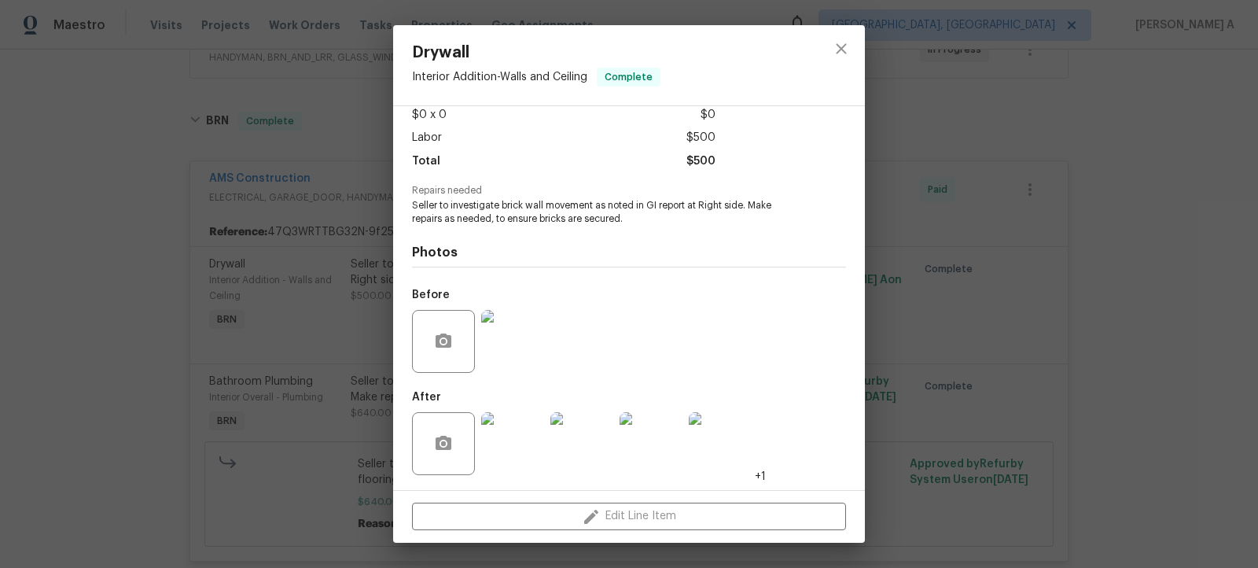
click at [498, 452] on img at bounding box center [512, 443] width 63 height 63
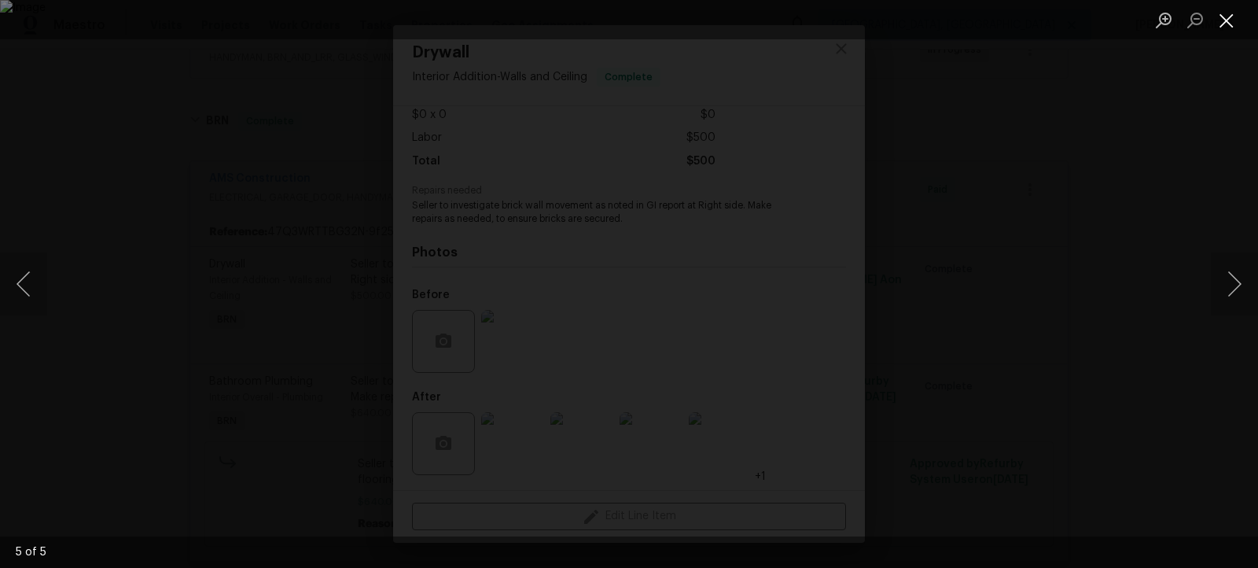
click at [1231, 30] on button "Close lightbox" at bounding box center [1226, 20] width 31 height 28
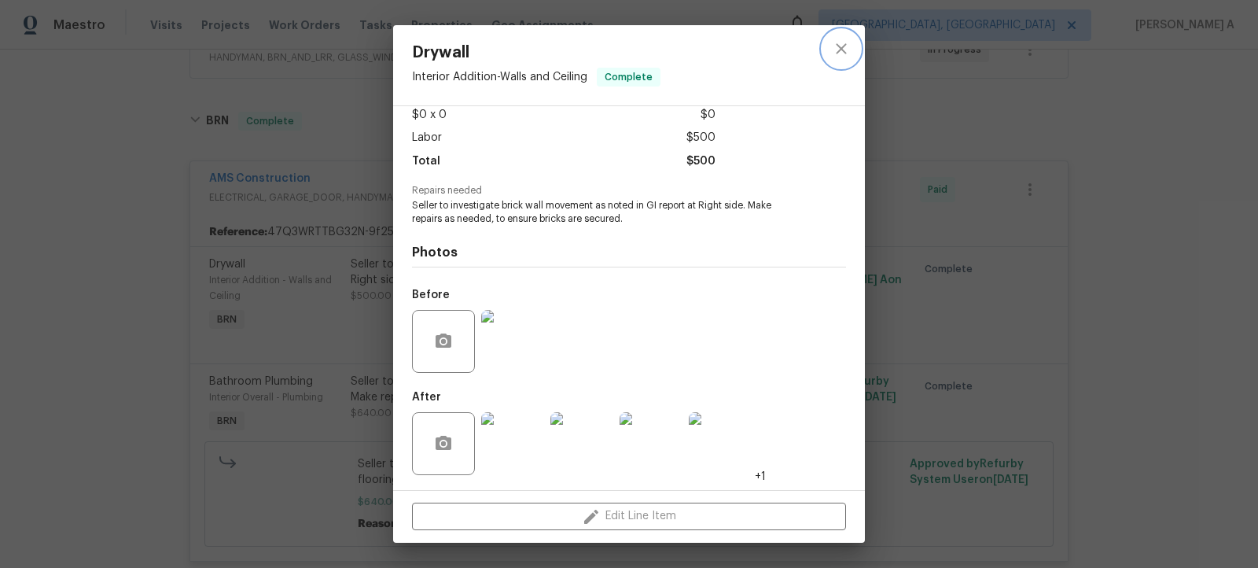
click at [855, 47] on button "close" at bounding box center [842, 49] width 38 height 38
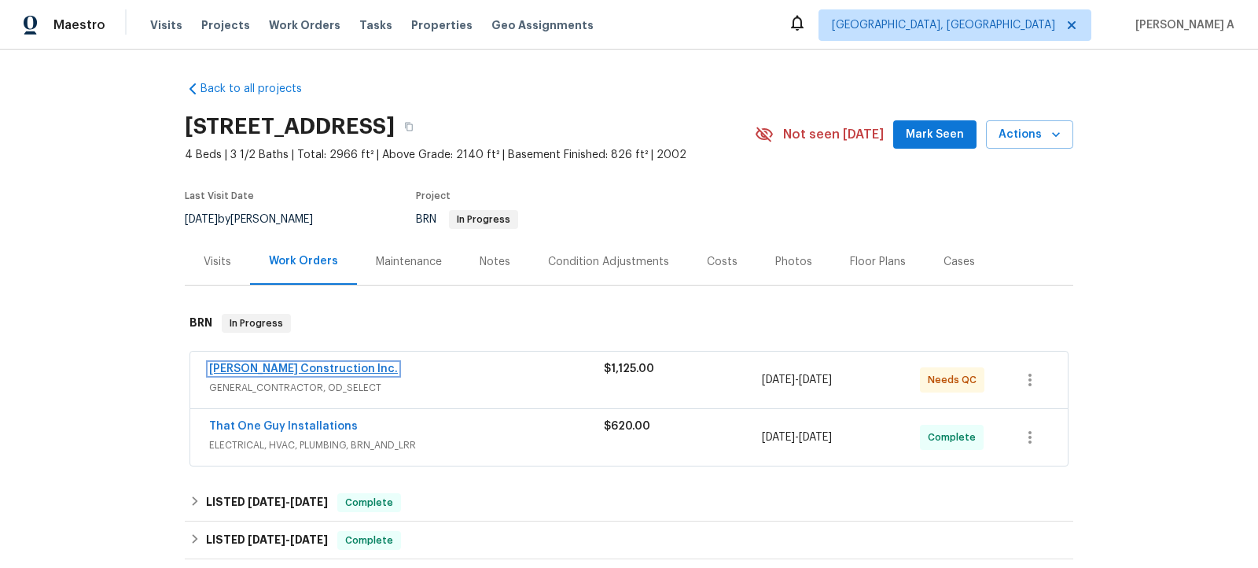
click at [290, 370] on link "[PERSON_NAME] Construction Inc." at bounding box center [303, 368] width 189 height 11
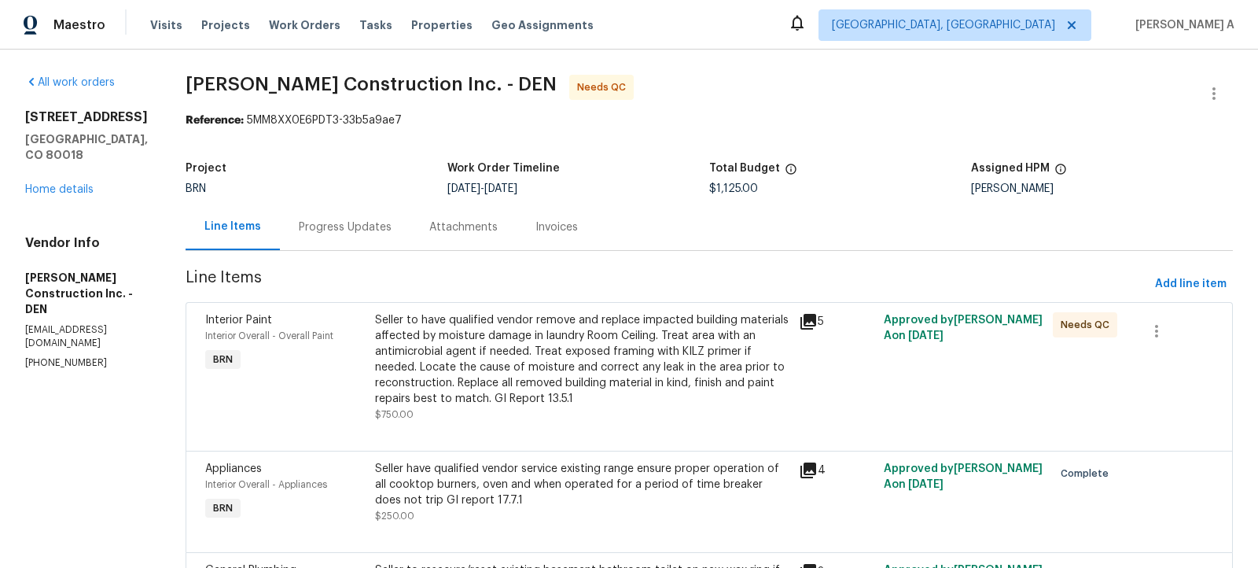
click at [575, 237] on div "Invoices" at bounding box center [557, 227] width 80 height 46
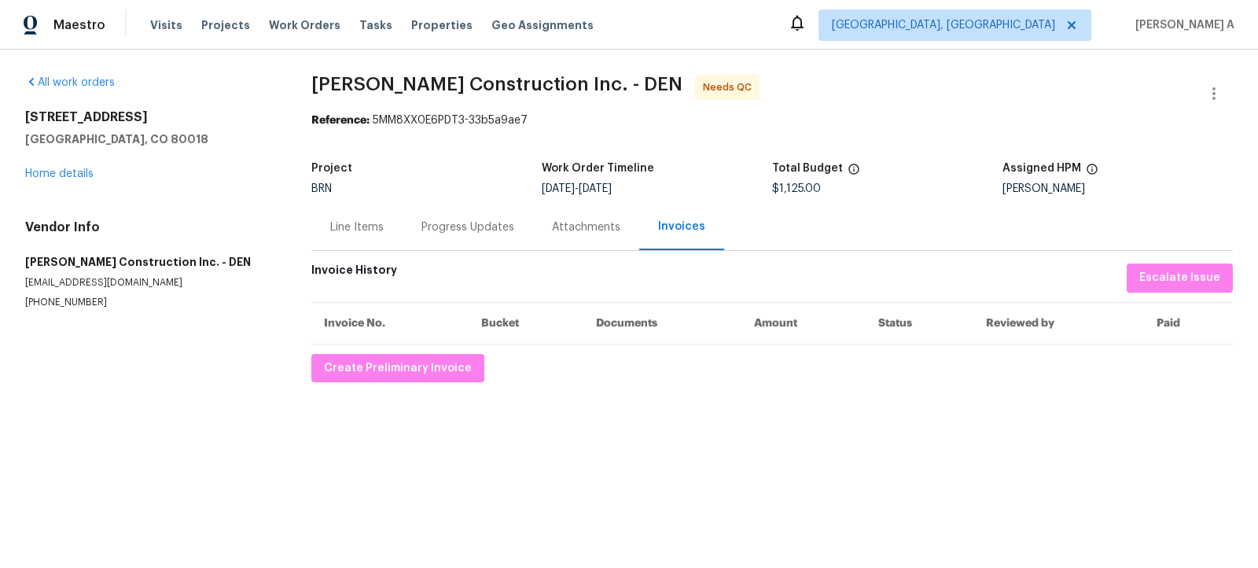
click at [473, 223] on div "Progress Updates" at bounding box center [467, 227] width 93 height 16
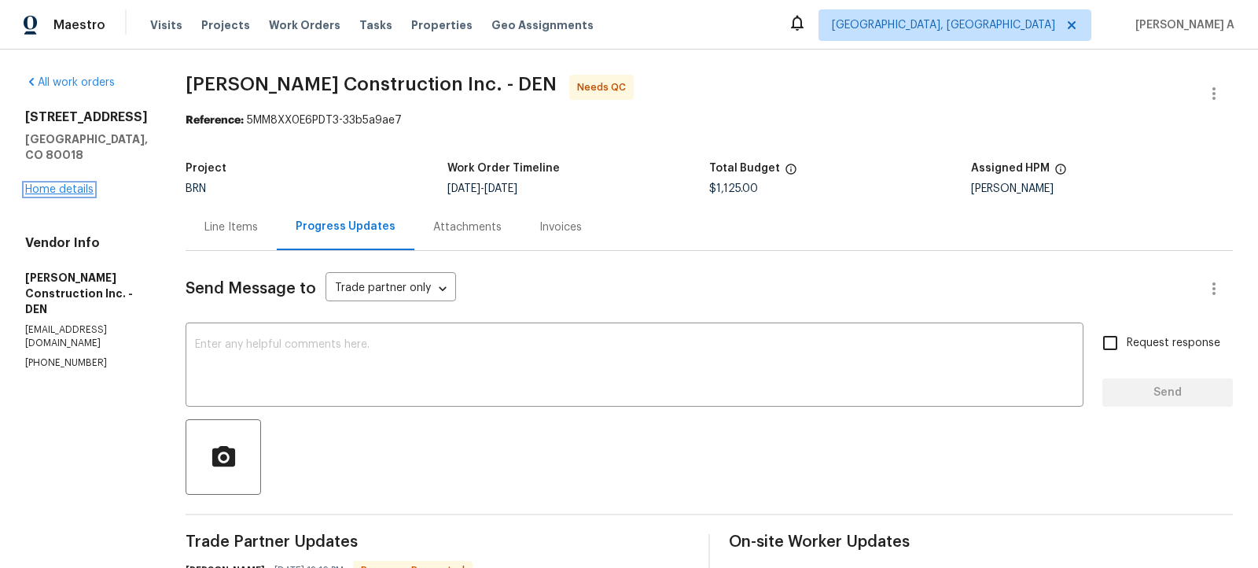
click at [71, 184] on link "Home details" at bounding box center [59, 189] width 68 height 11
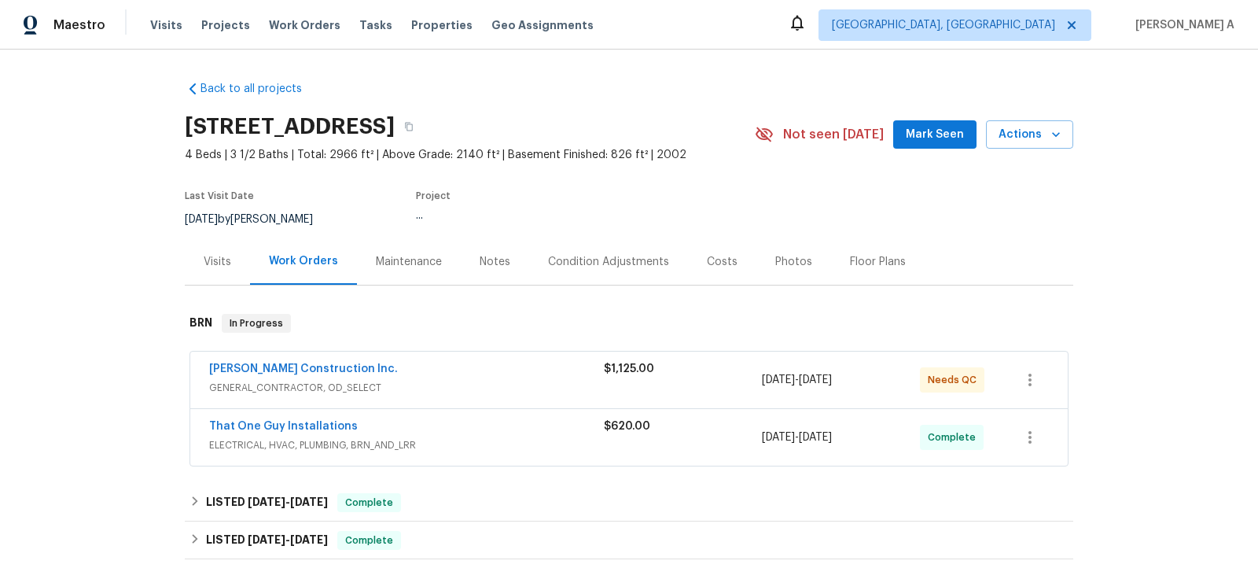
scroll to position [77, 0]
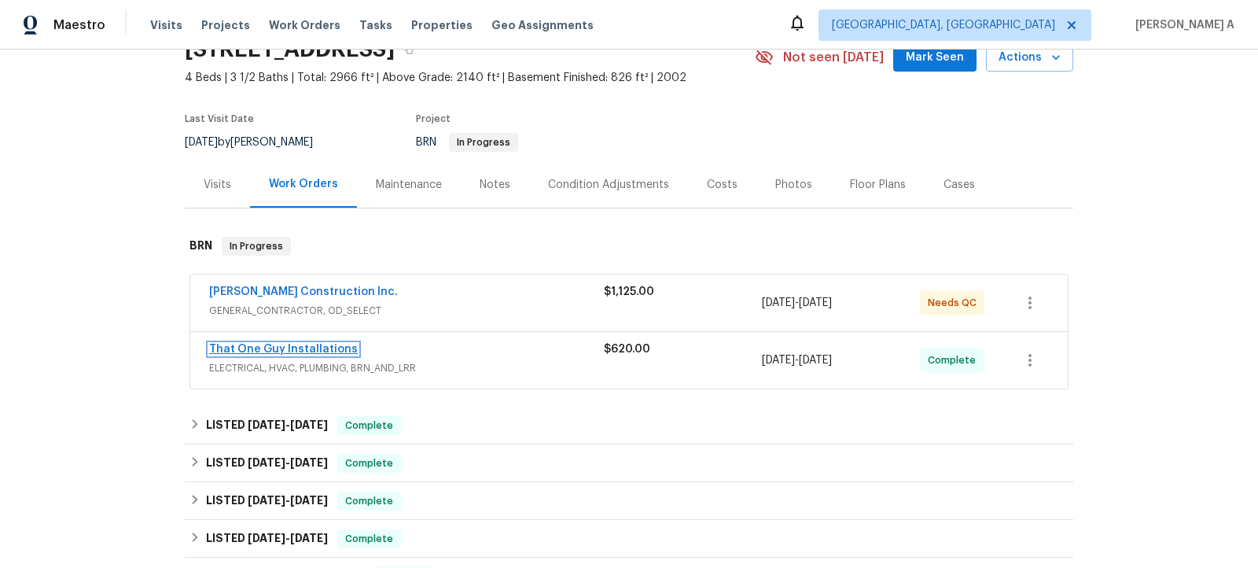
click at [291, 348] on link "That One Guy Installations" at bounding box center [283, 349] width 149 height 11
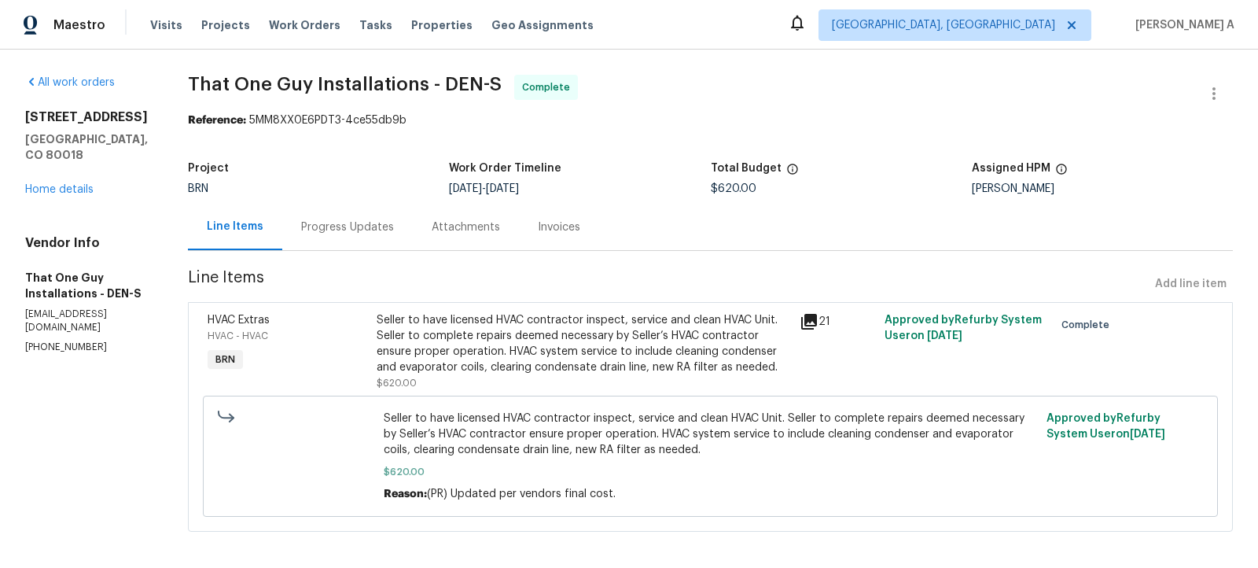
click at [414, 225] on div "Attachments" at bounding box center [466, 227] width 106 height 46
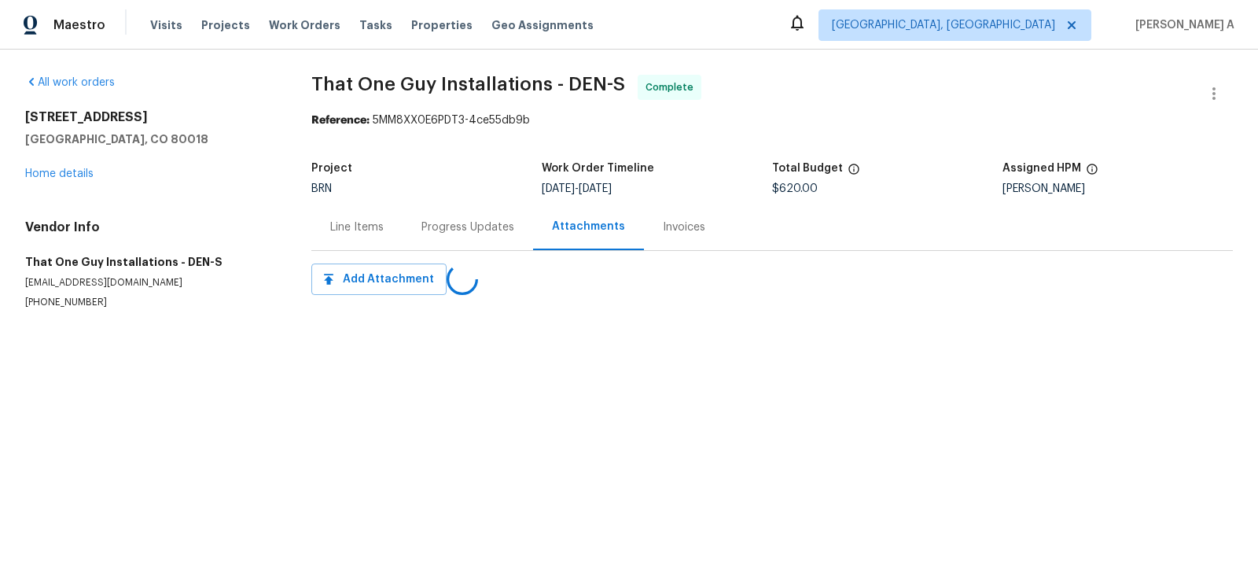
click at [410, 230] on div "Progress Updates" at bounding box center [468, 227] width 131 height 46
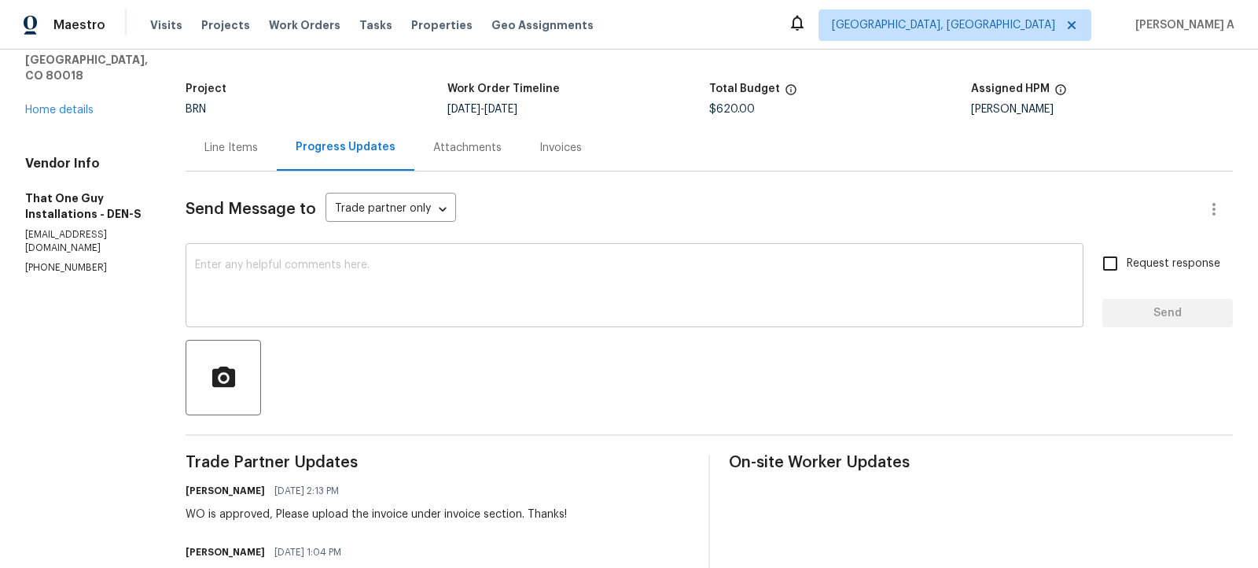
scroll to position [22, 0]
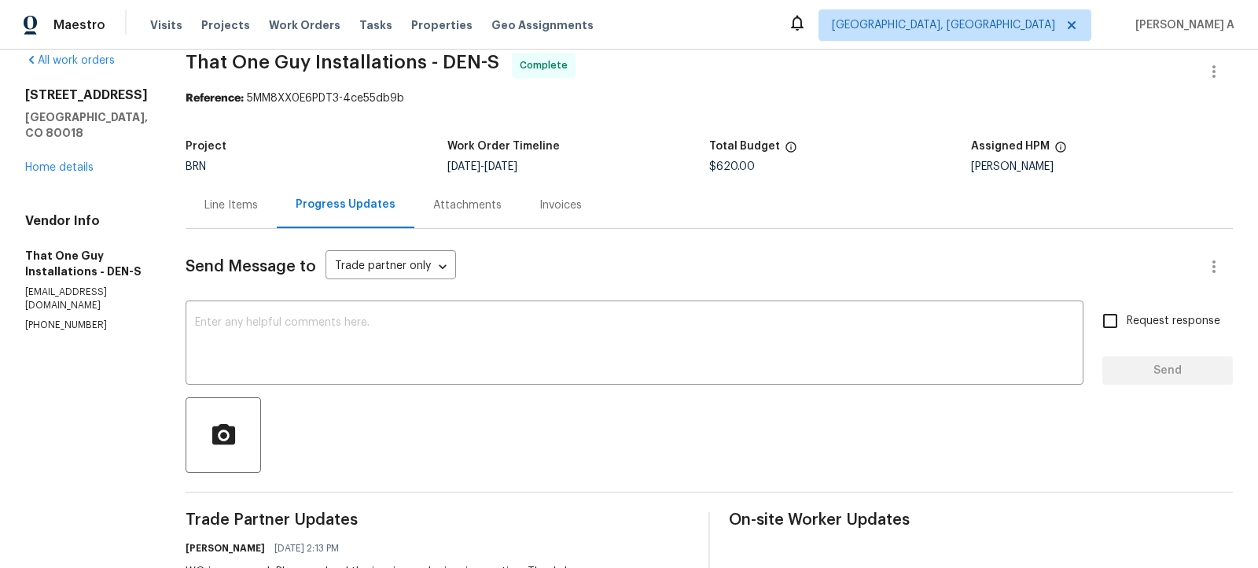
click at [521, 189] on div "Invoices" at bounding box center [561, 205] width 80 height 46
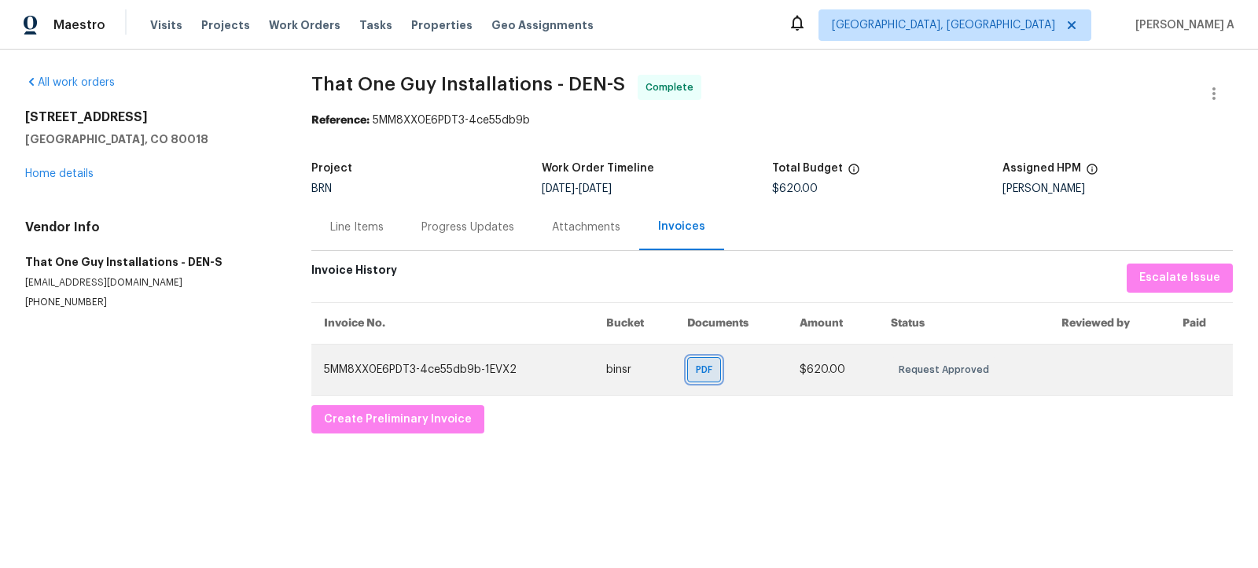
click at [711, 368] on span "PDF" at bounding box center [707, 370] width 23 height 16
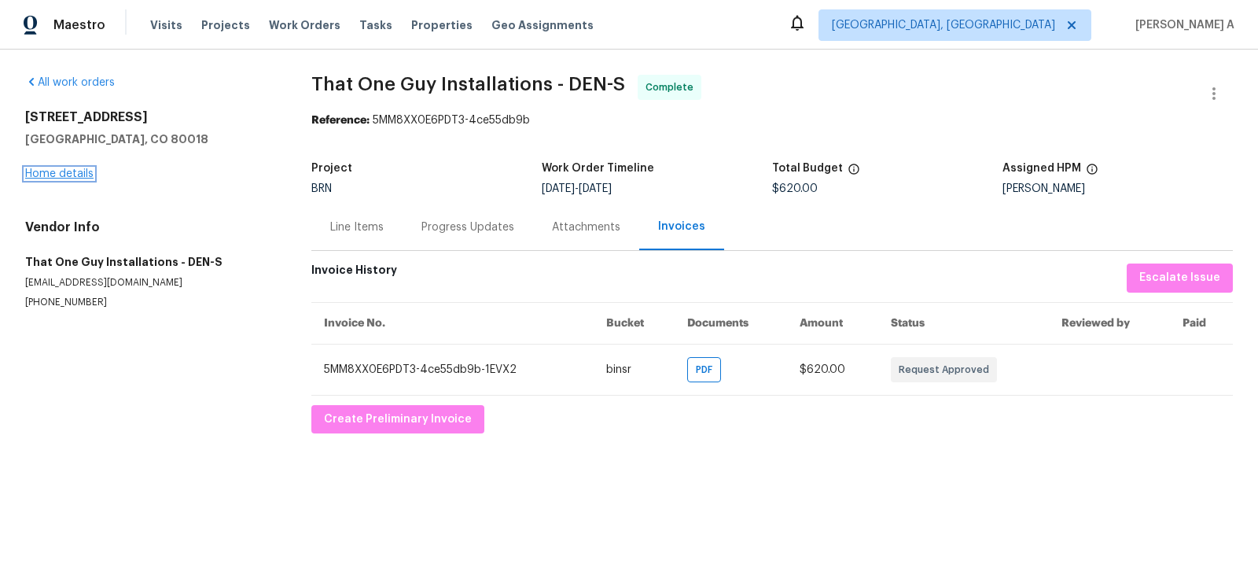
click at [75, 171] on link "Home details" at bounding box center [59, 173] width 68 height 11
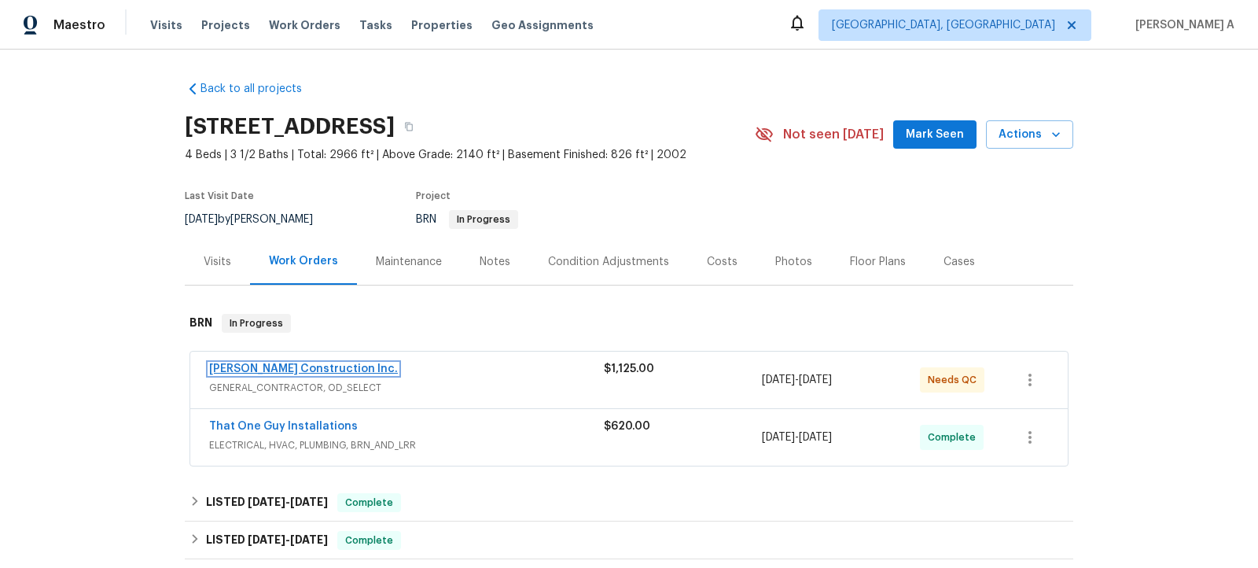
click at [288, 366] on link "Hanson Construction Inc." at bounding box center [303, 368] width 189 height 11
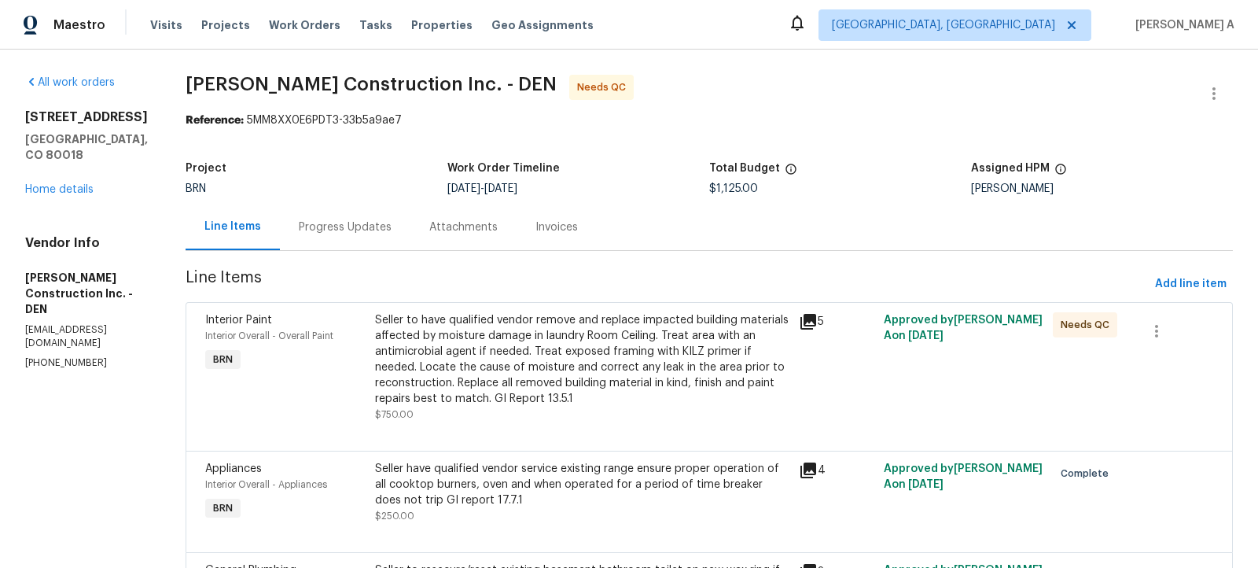
click at [367, 193] on div "BRN" at bounding box center [317, 188] width 262 height 11
click at [349, 229] on div "Progress Updates" at bounding box center [345, 227] width 93 height 16
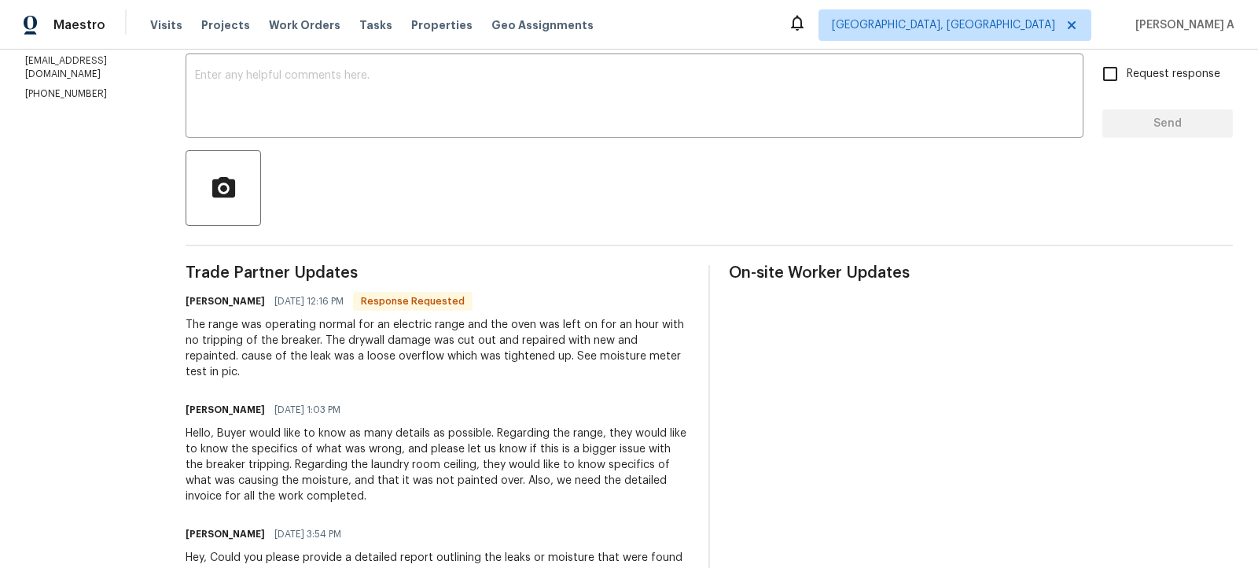
scroll to position [69, 0]
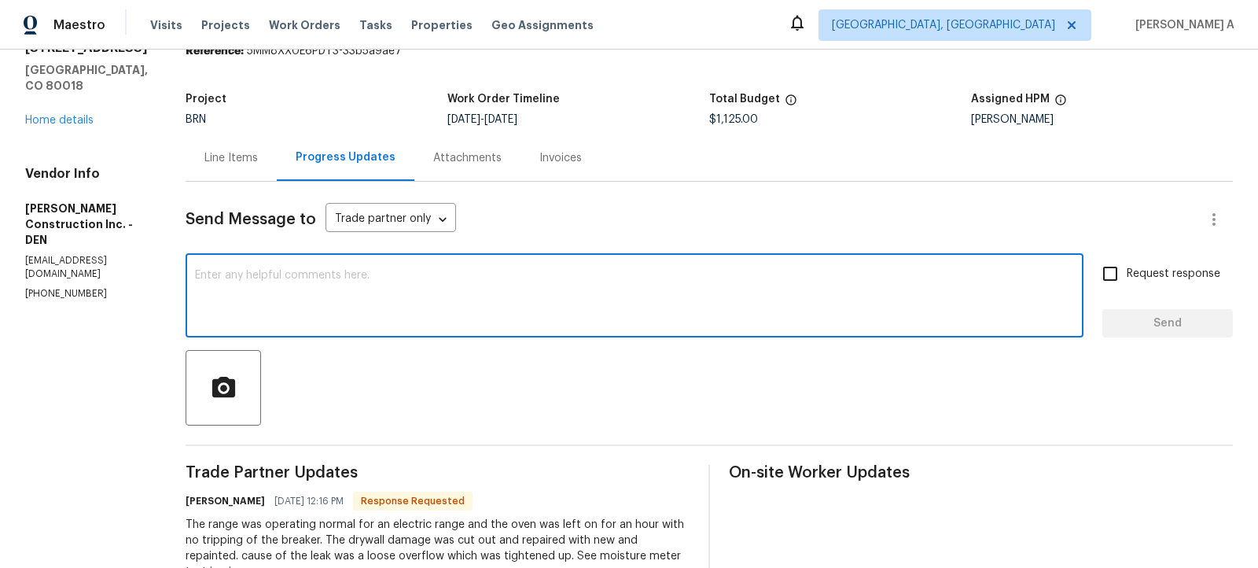
click at [366, 306] on textarea at bounding box center [634, 297] width 879 height 55
type textarea "T"
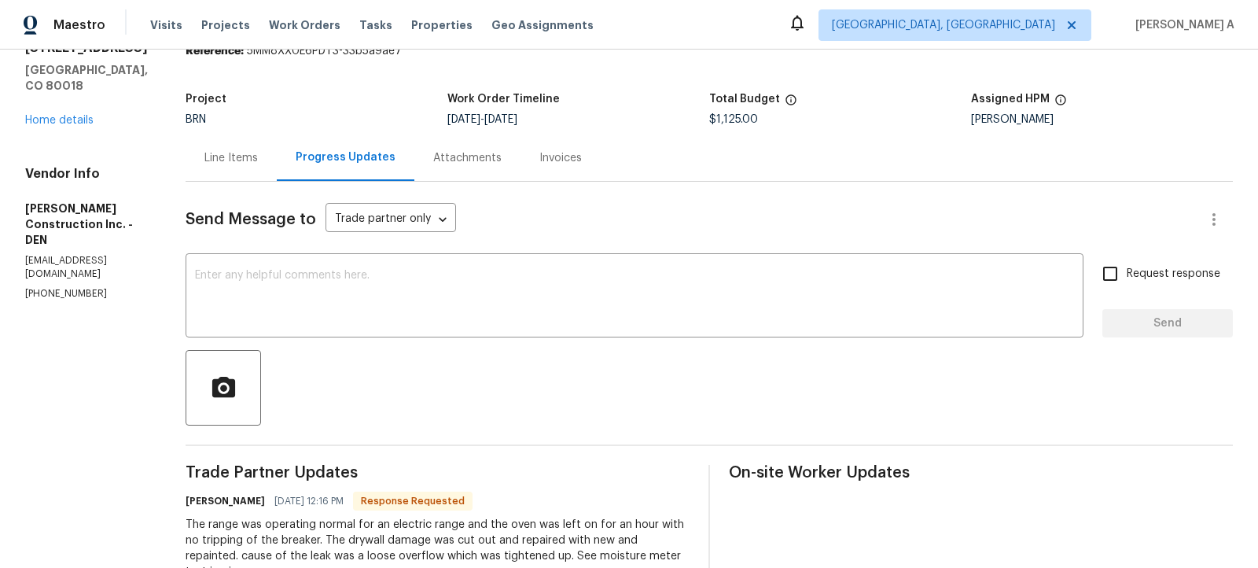
click at [212, 501] on h6 "Doug Hanson" at bounding box center [225, 501] width 79 height 16
copy h6 "Doug"
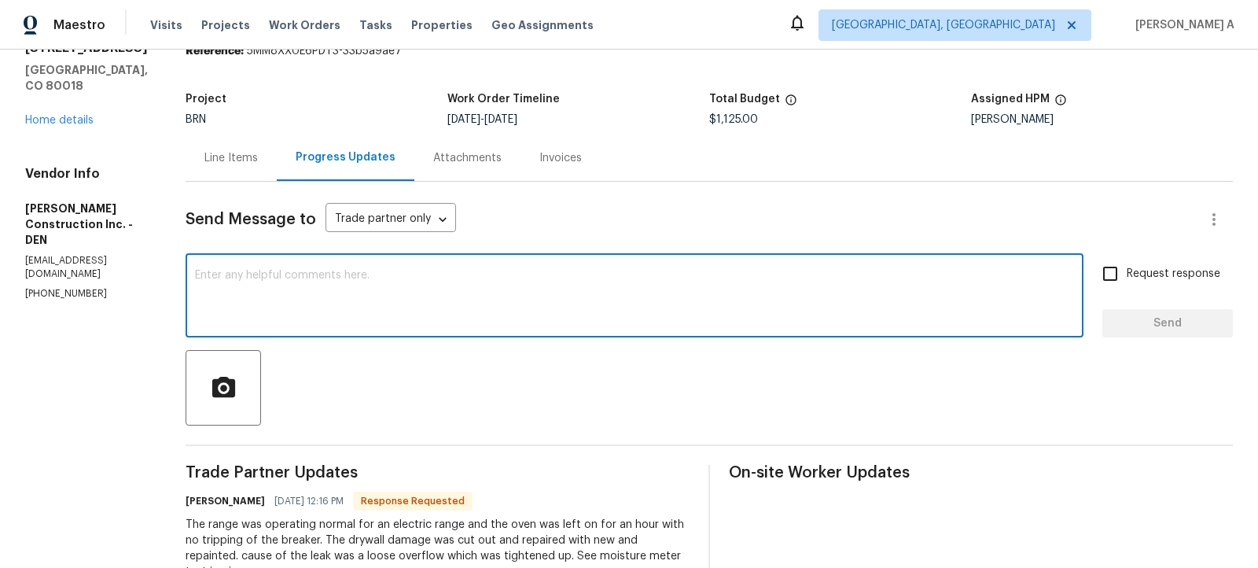
click at [285, 302] on textarea at bounding box center [634, 297] width 879 height 55
type textarea "G"
paste textarea "Doug"
drag, startPoint x: 233, startPoint y: 273, endPoint x: 332, endPoint y: 291, distance: 100.7
click at [332, 291] on html "Maestro Visits Projects Work Orders Tasks Properties Geo Assignments Albuquerqu…" at bounding box center [629, 284] width 1258 height 568
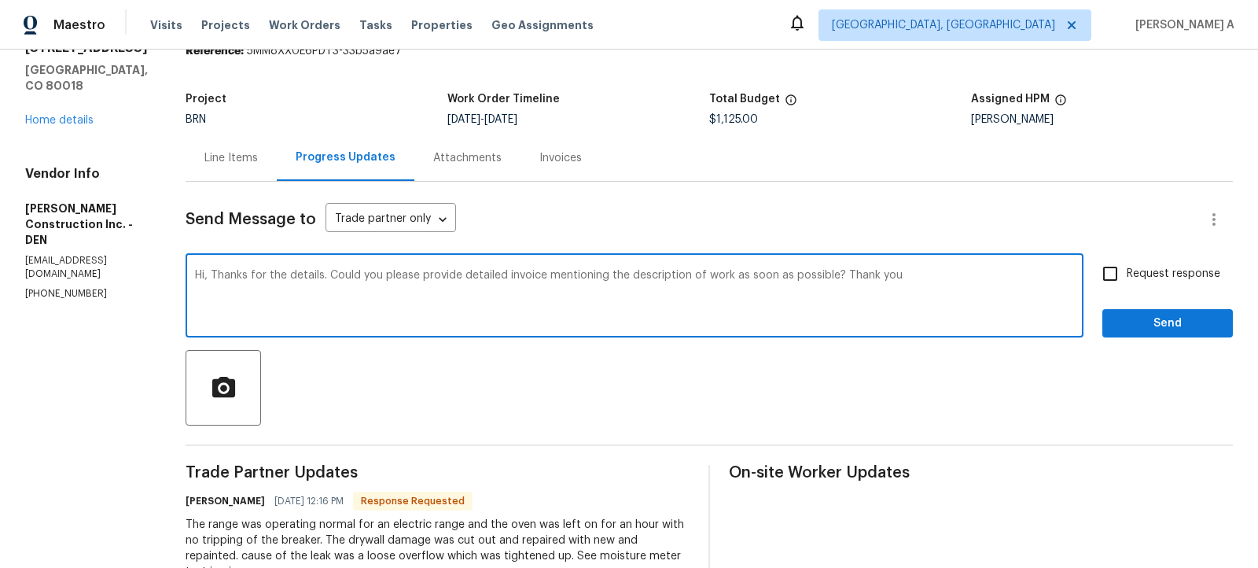
click at [0, 0] on qb-div "Correct the article a detailed" at bounding box center [0, 0] width 0 height 0
click at [744, 282] on textarea "Hi, Thanks for the details. Could you please provide a detailed invoice mention…" at bounding box center [634, 297] width 879 height 55
click at [800, 282] on textarea "Hi, Thanks for the details. Could you please provide a detailed invoice mention…" at bounding box center [634, 297] width 879 height 55
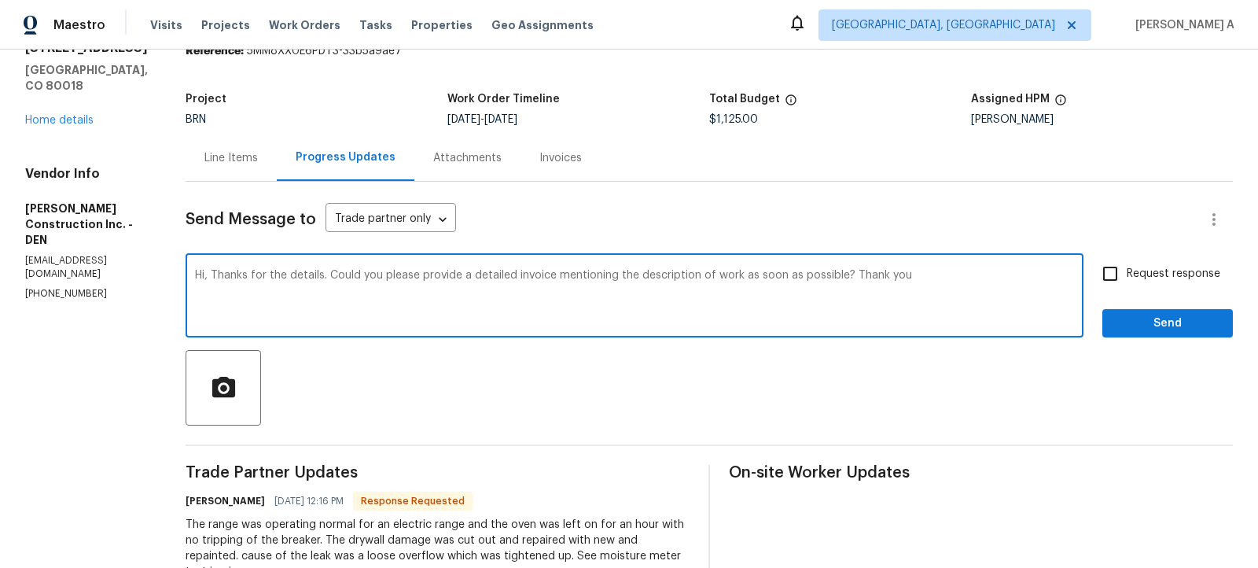
drag, startPoint x: 863, startPoint y: 273, endPoint x: 764, endPoint y: 272, distance: 99.9
click at [764, 272] on textarea "Hi, Thanks for the details. Could you please provide a detailed invoice mention…" at bounding box center [634, 297] width 879 height 55
type textarea "Hi, Thanks for the details. Could you please provide a detailed invoice mention…"
click at [1119, 264] on input "Request response" at bounding box center [1110, 273] width 33 height 33
checkbox input "true"
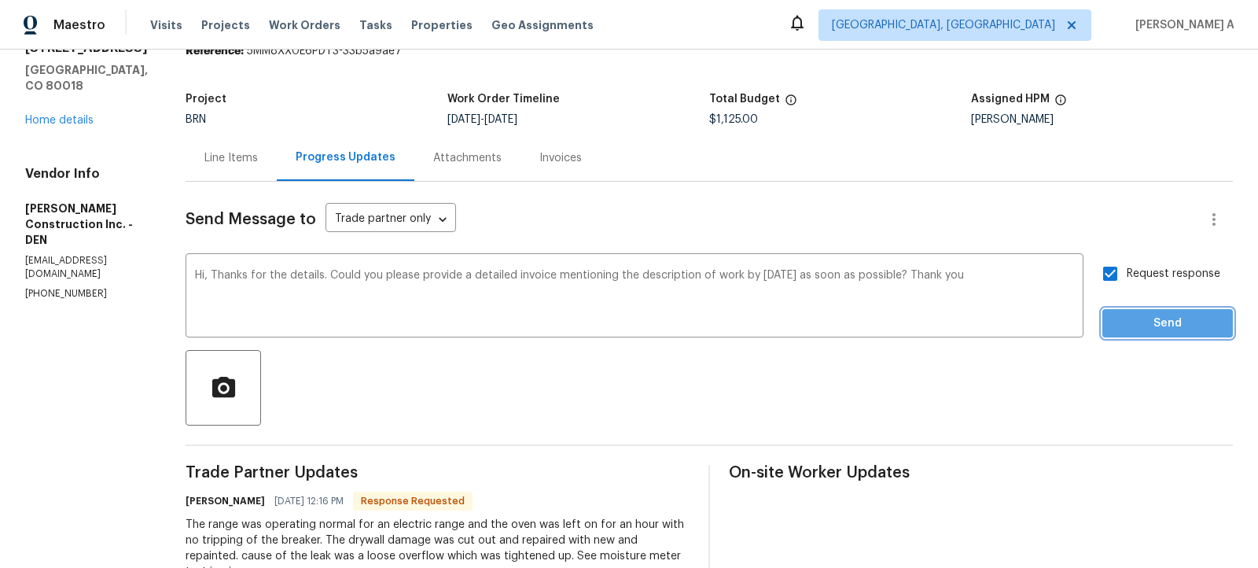
click at [1145, 318] on span "Send" at bounding box center [1167, 324] width 105 height 20
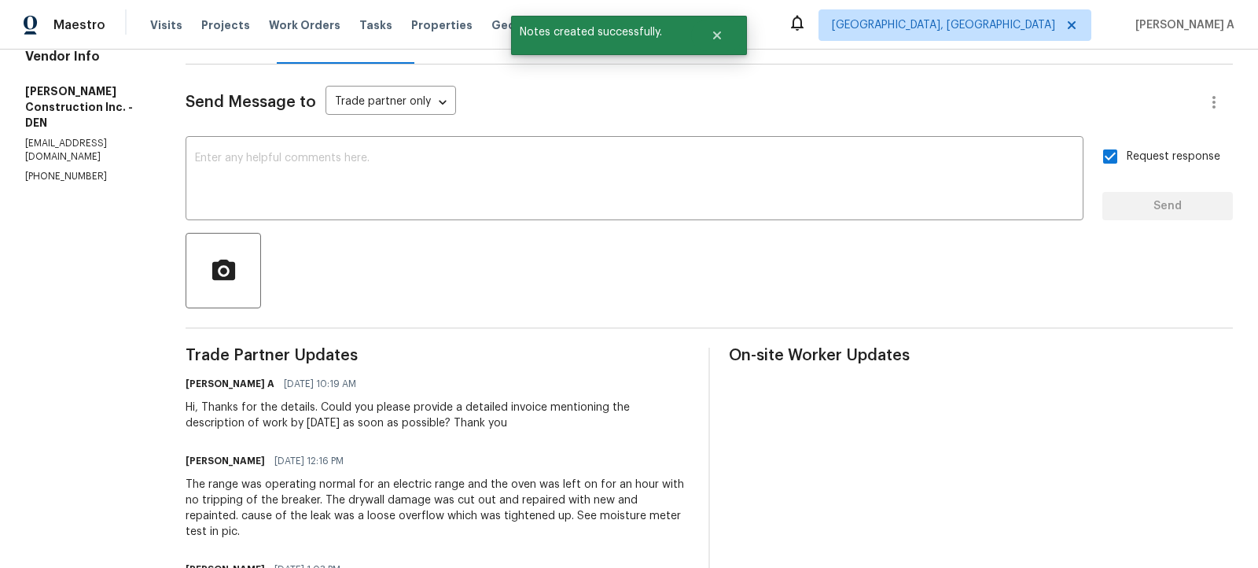
scroll to position [189, 0]
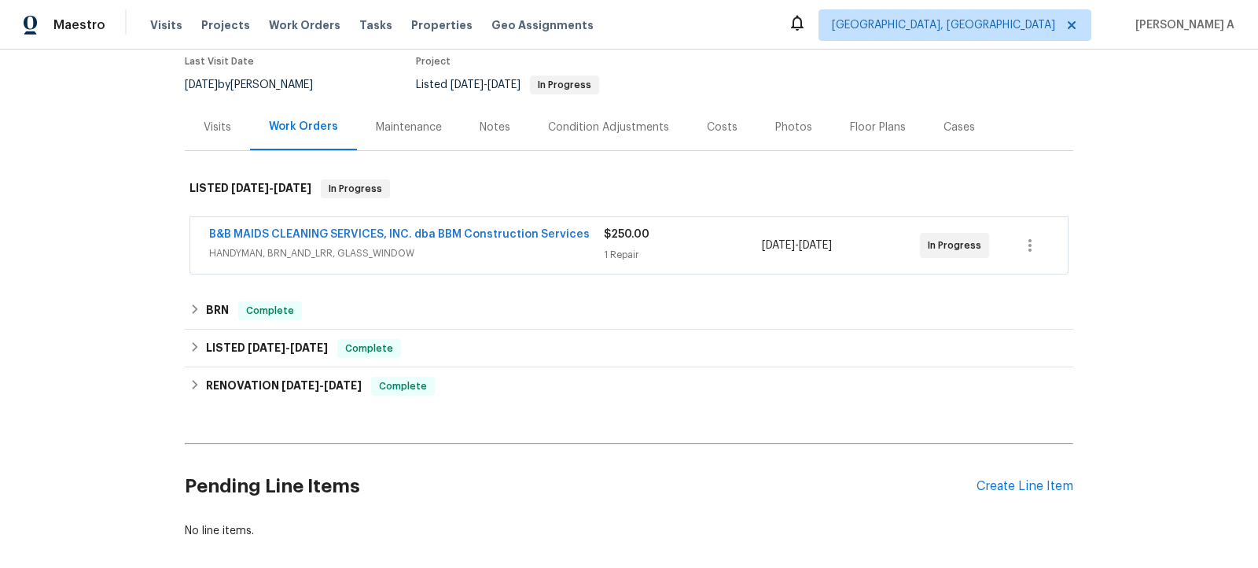
scroll to position [210, 0]
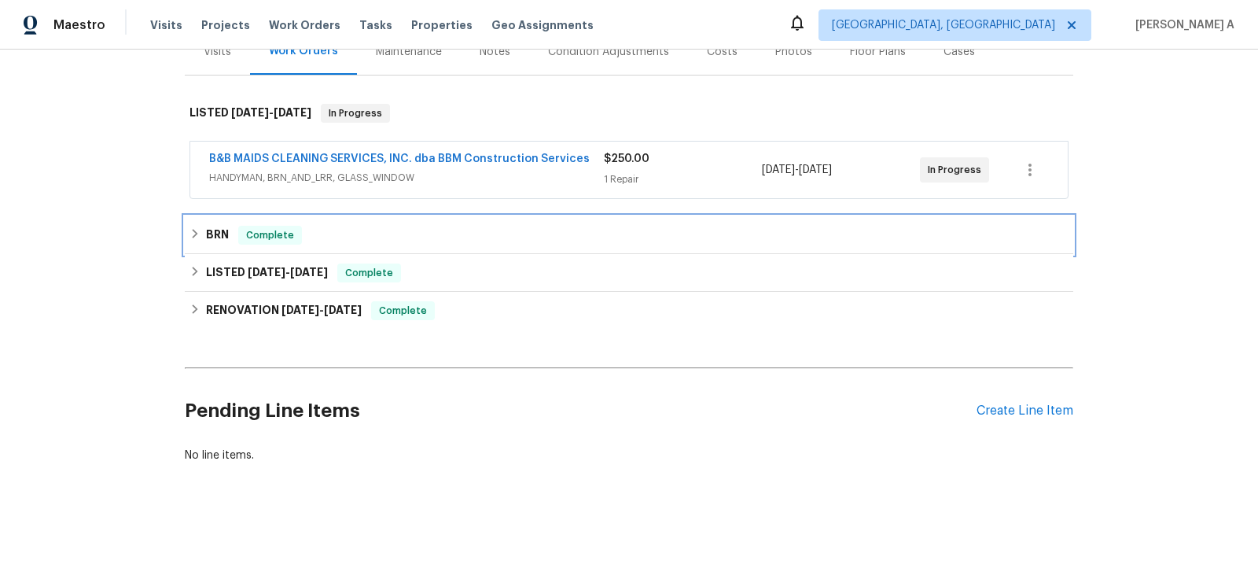
click at [329, 232] on div "BRN Complete" at bounding box center [629, 235] width 879 height 19
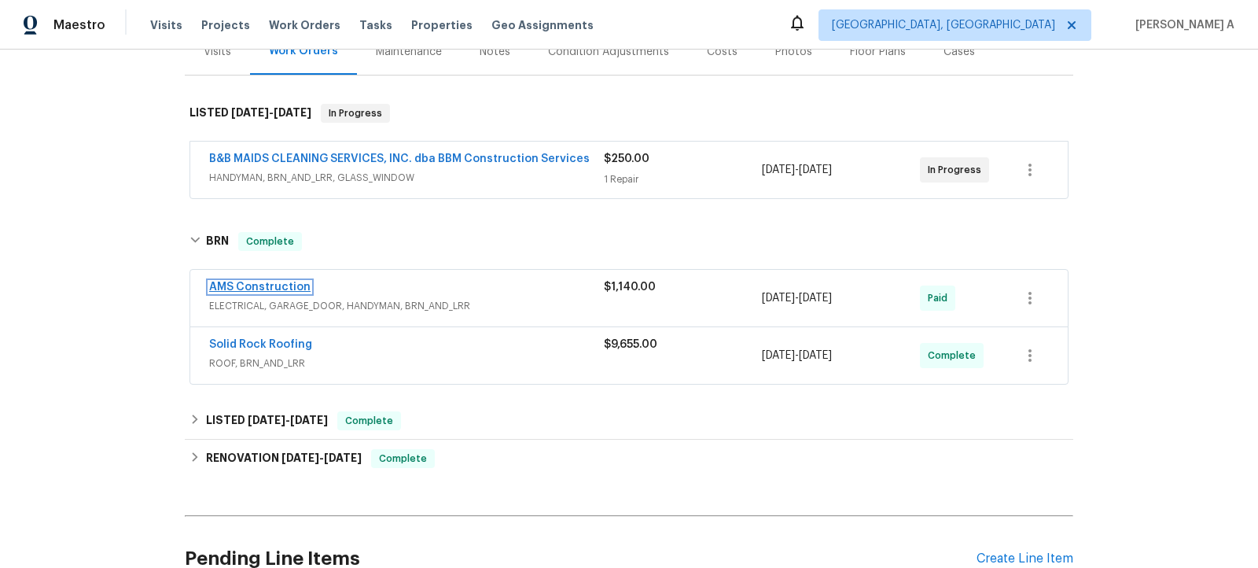
click at [259, 286] on link "AMS Construction" at bounding box center [259, 287] width 101 height 11
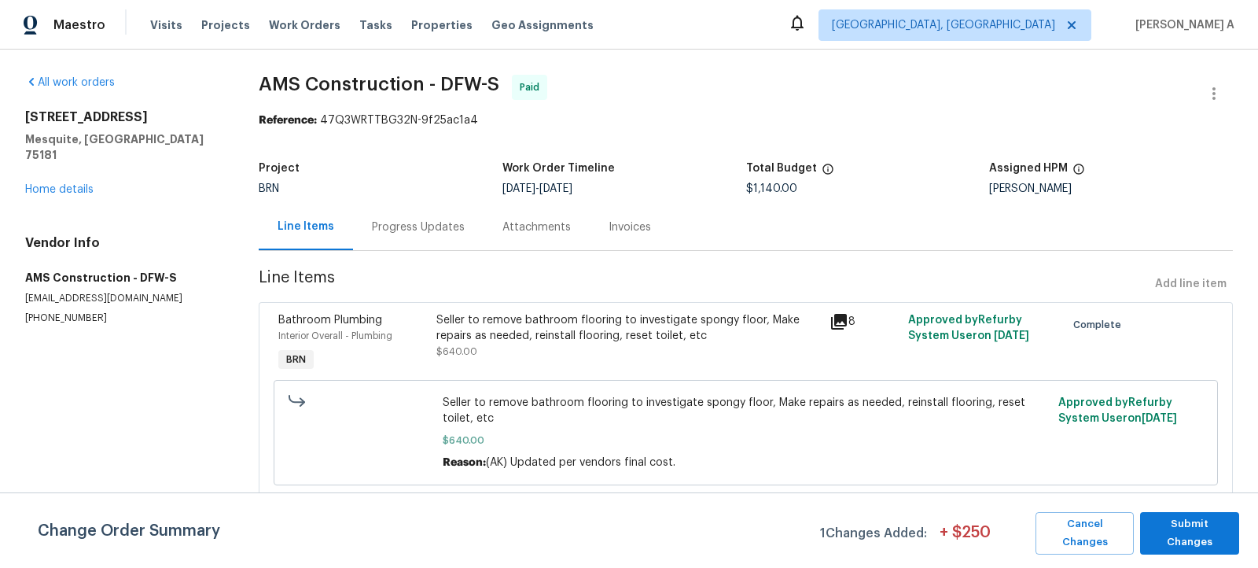
scroll to position [93, 0]
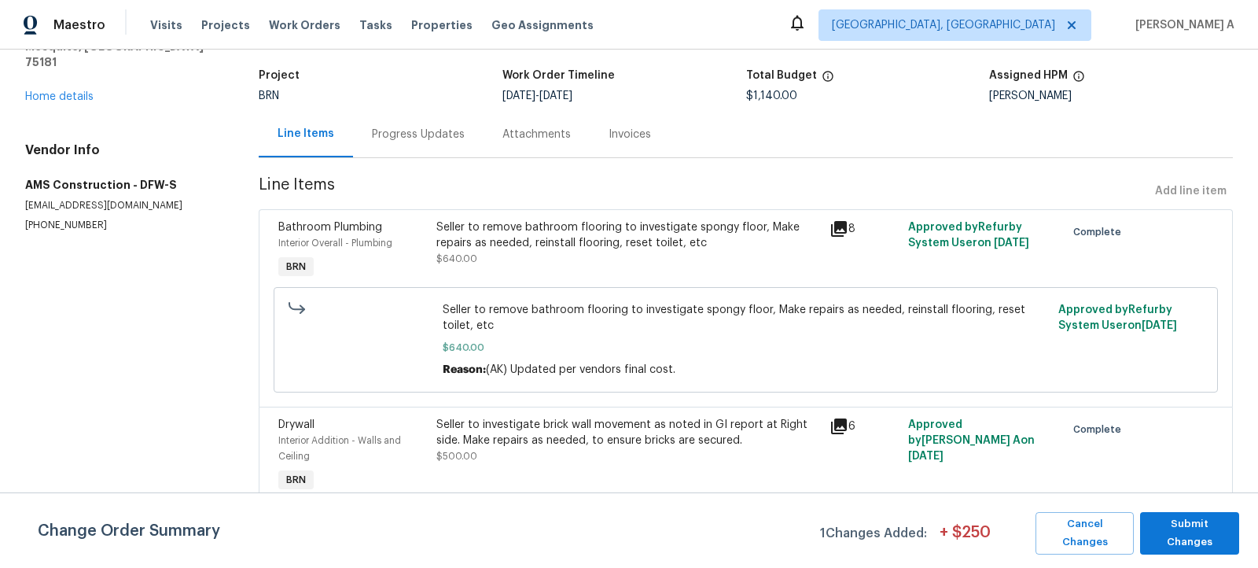
click at [657, 437] on div "Seller to investigate brick wall movement as noted in GI report at Right side. …" at bounding box center [628, 432] width 384 height 31
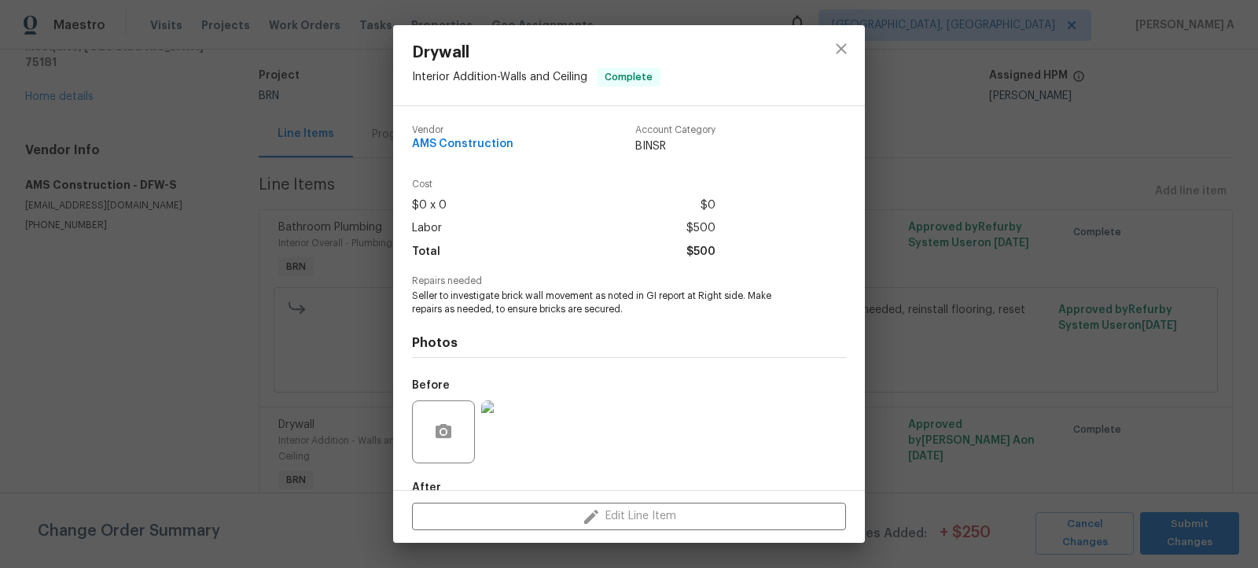
click at [549, 299] on span "Seller to investigate brick wall movement as noted in GI report at Right side. …" at bounding box center [607, 302] width 391 height 27
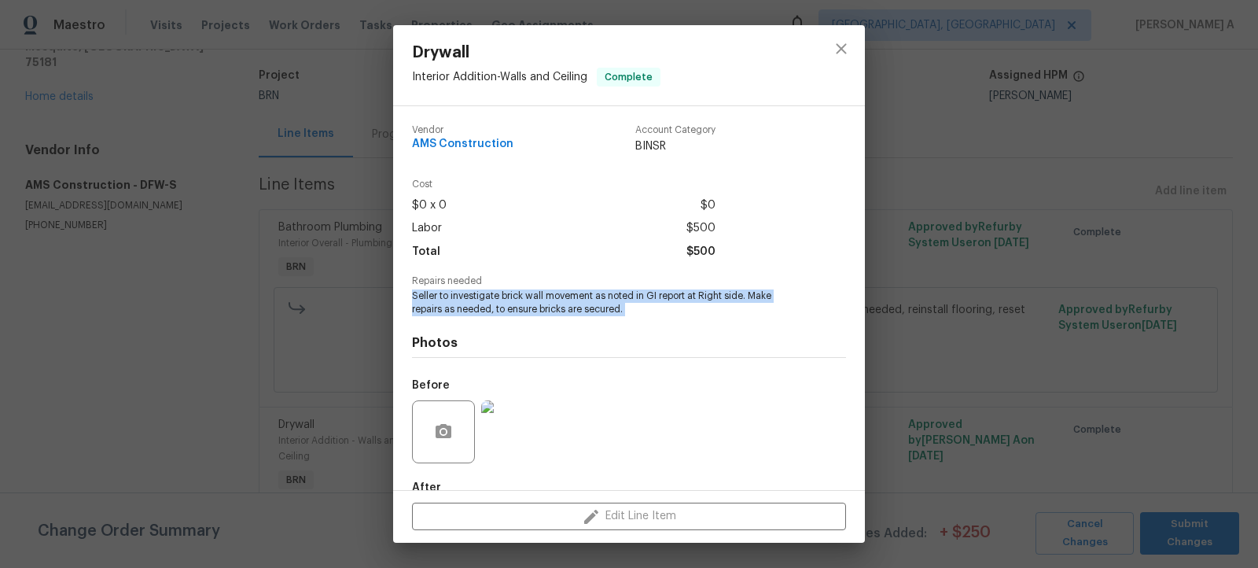
click at [549, 299] on span "Seller to investigate brick wall movement as noted in GI report at Right side. …" at bounding box center [607, 302] width 391 height 27
copy span "Seller to investigate brick wall movement as noted in GI report at Right side. …"
click at [839, 58] on button "close" at bounding box center [842, 49] width 38 height 38
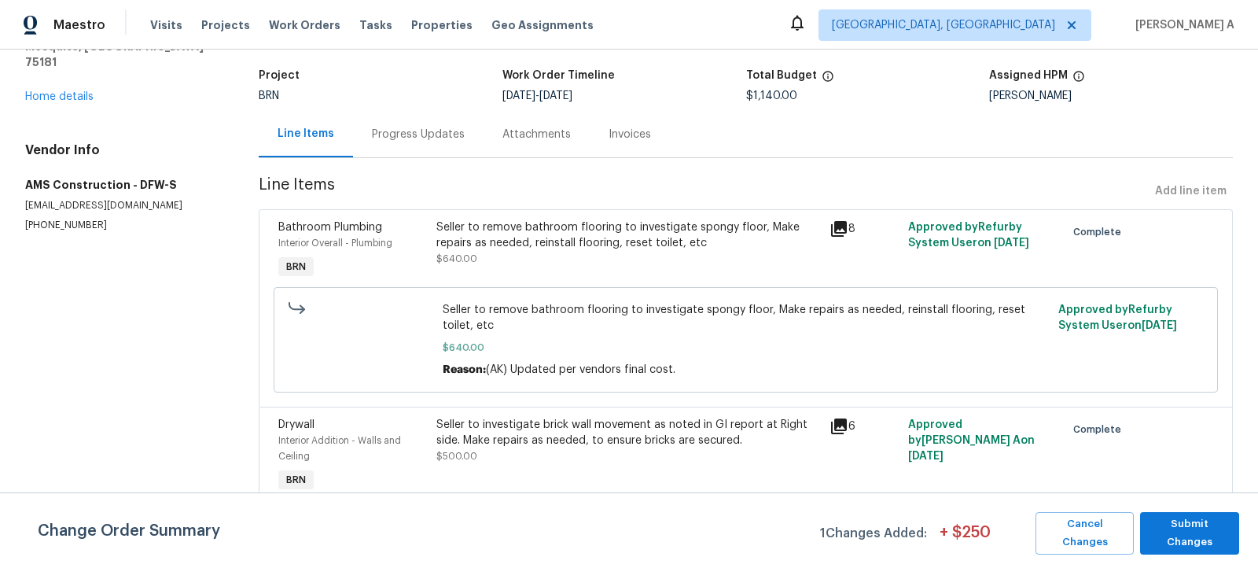
click at [583, 442] on div "Seller to investigate brick wall movement as noted in GI report at Right side. …" at bounding box center [628, 432] width 384 height 31
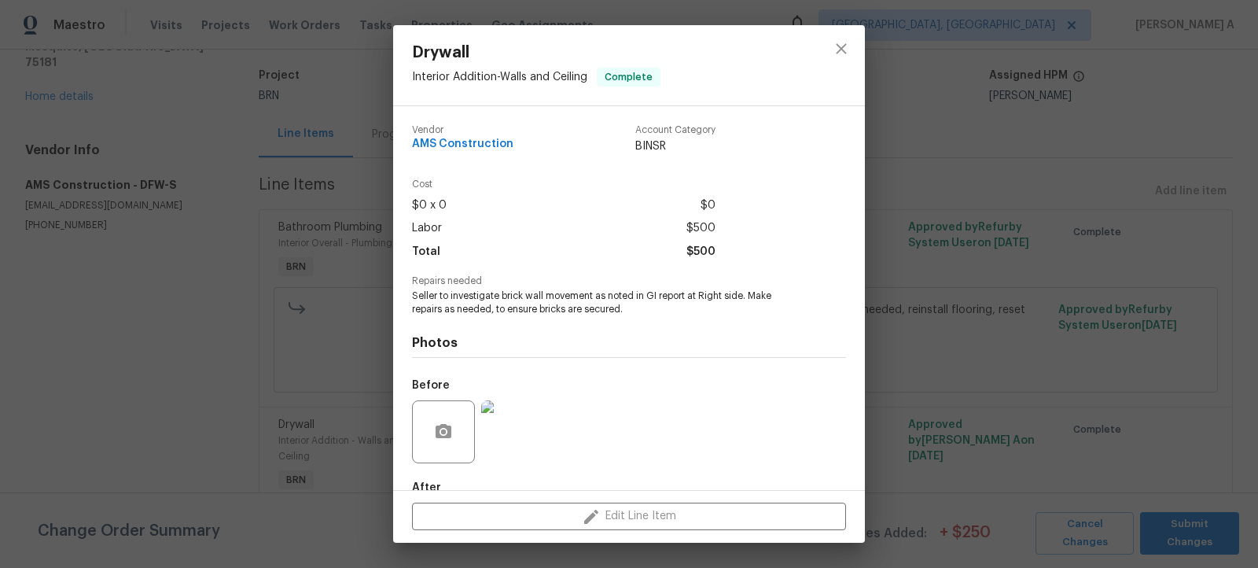
click at [528, 305] on span "Seller to investigate brick wall movement as noted in GI report at Right side. …" at bounding box center [607, 302] width 391 height 27
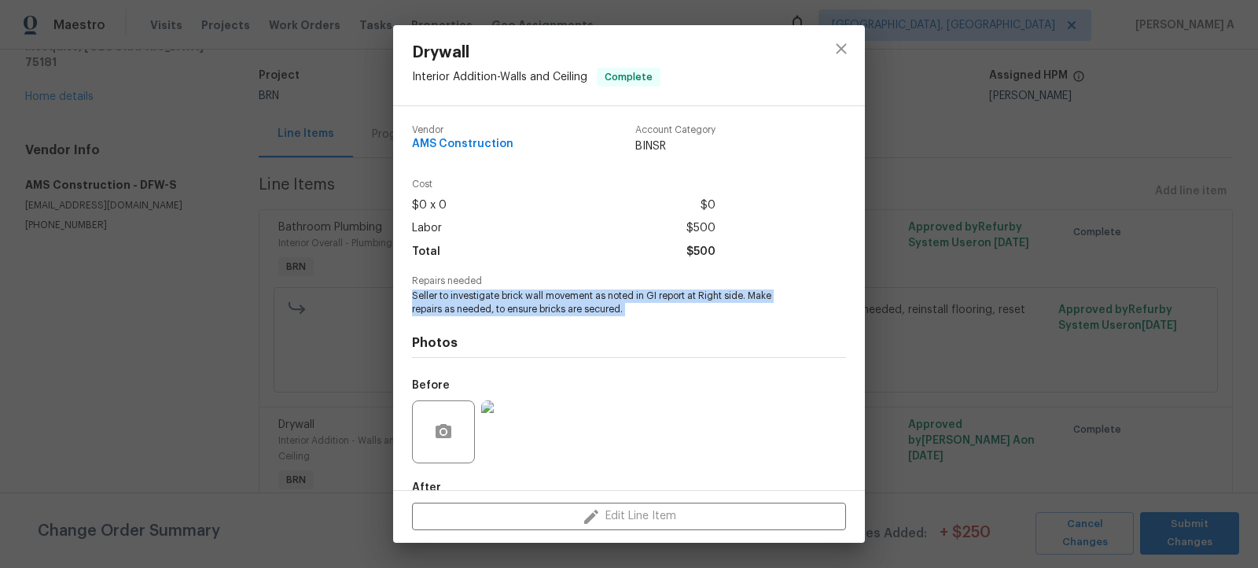
click at [528, 305] on span "Seller to investigate brick wall movement as noted in GI report at Right side. …" at bounding box center [607, 302] width 391 height 27
copy span "Seller to investigate brick wall movement as noted in GI report at Right side. …"
click at [839, 48] on icon "close" at bounding box center [841, 48] width 19 height 19
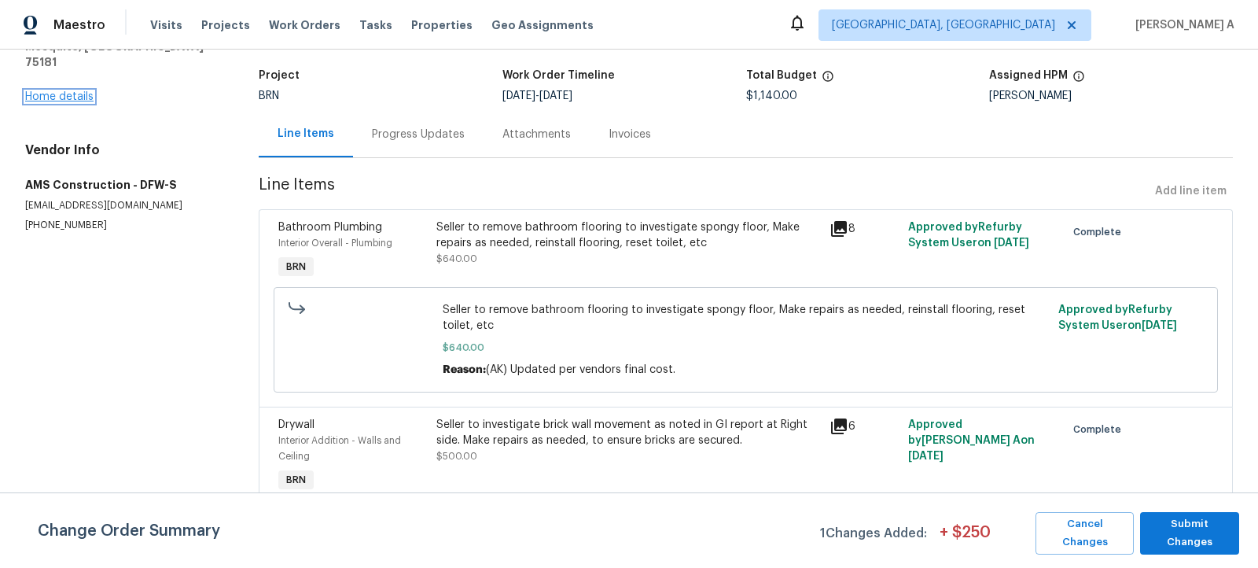
click at [58, 91] on link "Home details" at bounding box center [59, 96] width 68 height 11
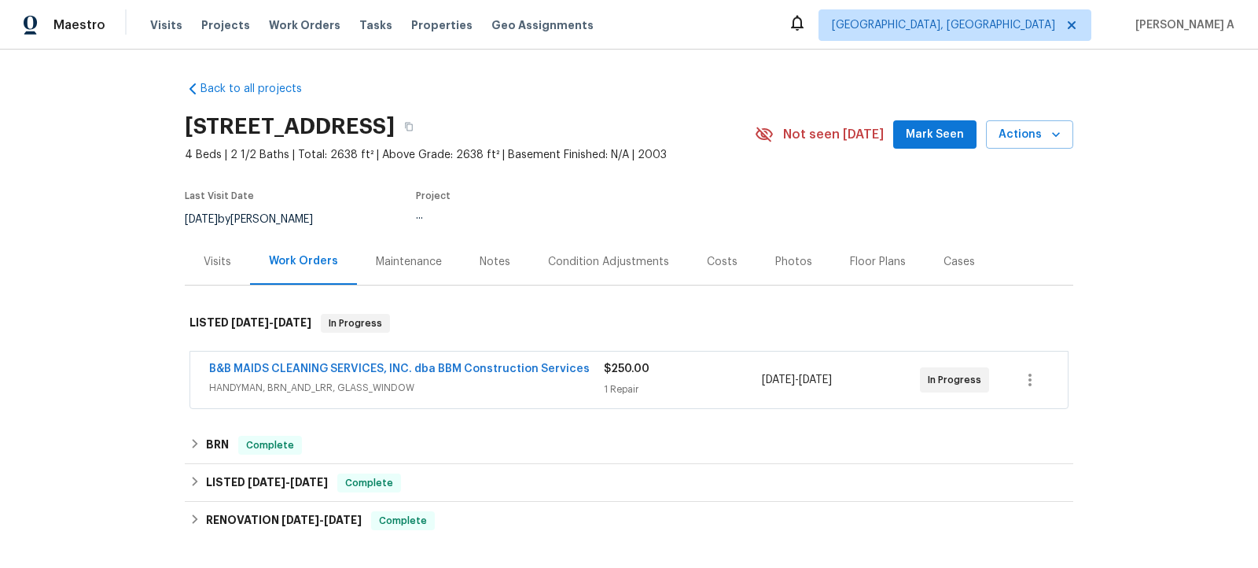
scroll to position [210, 0]
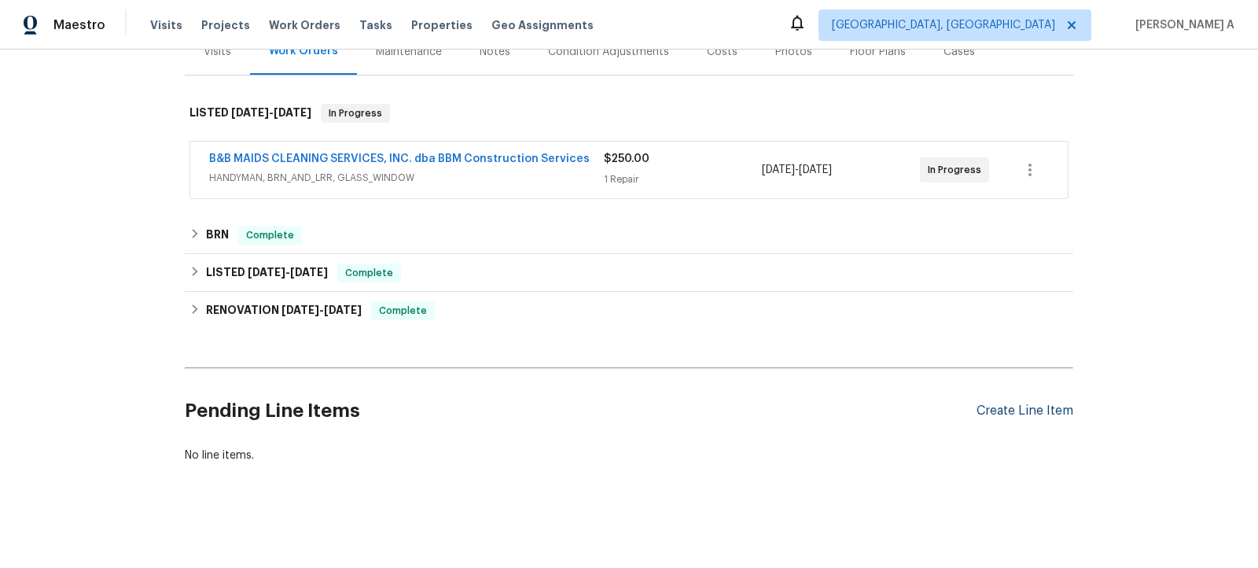
click at [1039, 408] on div "Create Line Item" at bounding box center [1025, 410] width 97 height 15
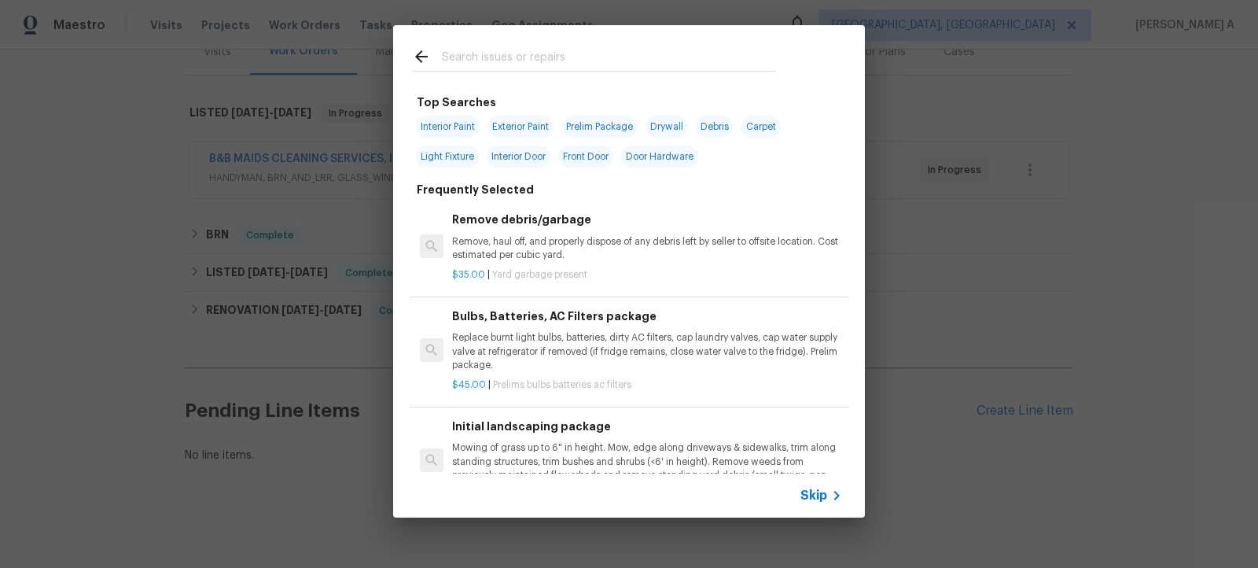
click at [830, 495] on icon at bounding box center [836, 495] width 19 height 19
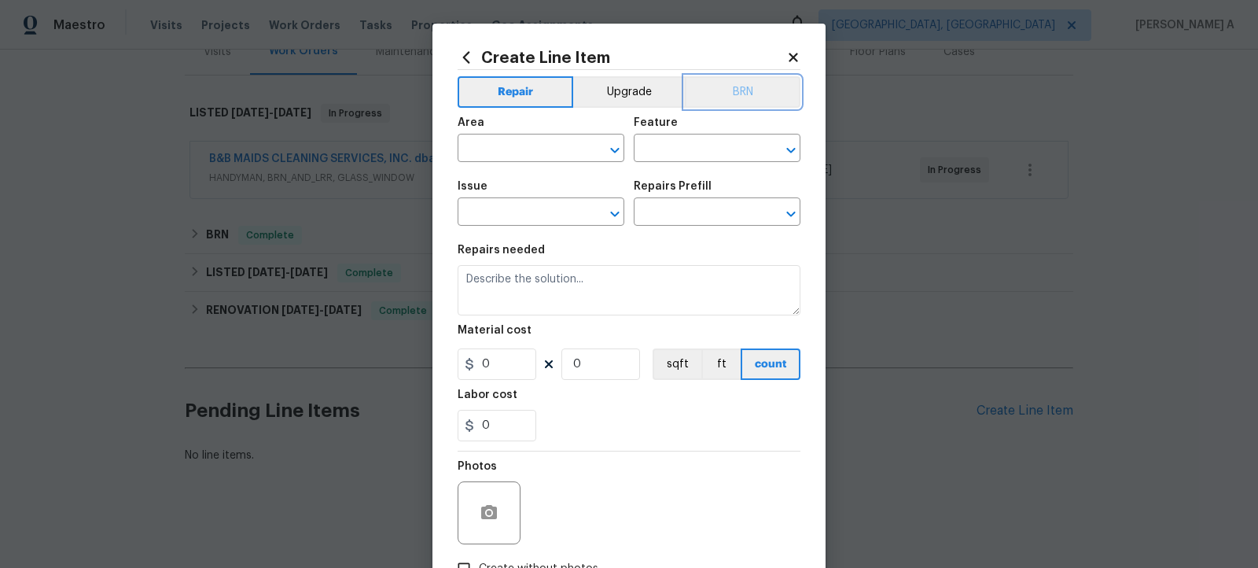
click at [745, 98] on button "BRN" at bounding box center [743, 91] width 116 height 31
click at [529, 142] on input "text" at bounding box center [519, 150] width 123 height 24
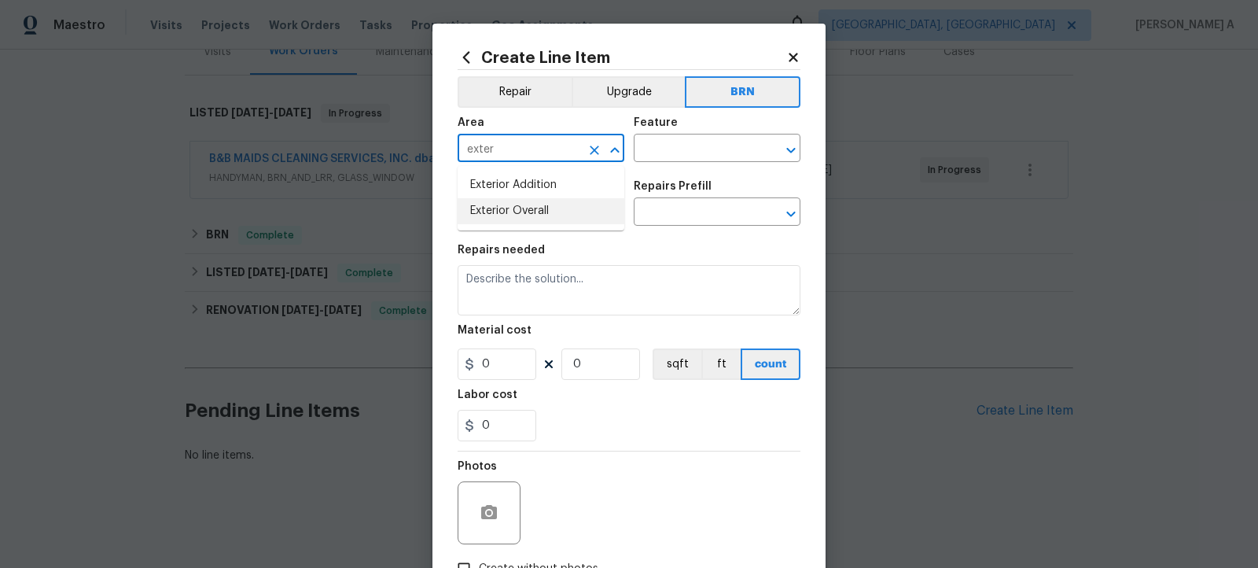
click at [545, 216] on li "Exterior Overall" at bounding box center [541, 211] width 167 height 26
type input "Exterior Overall"
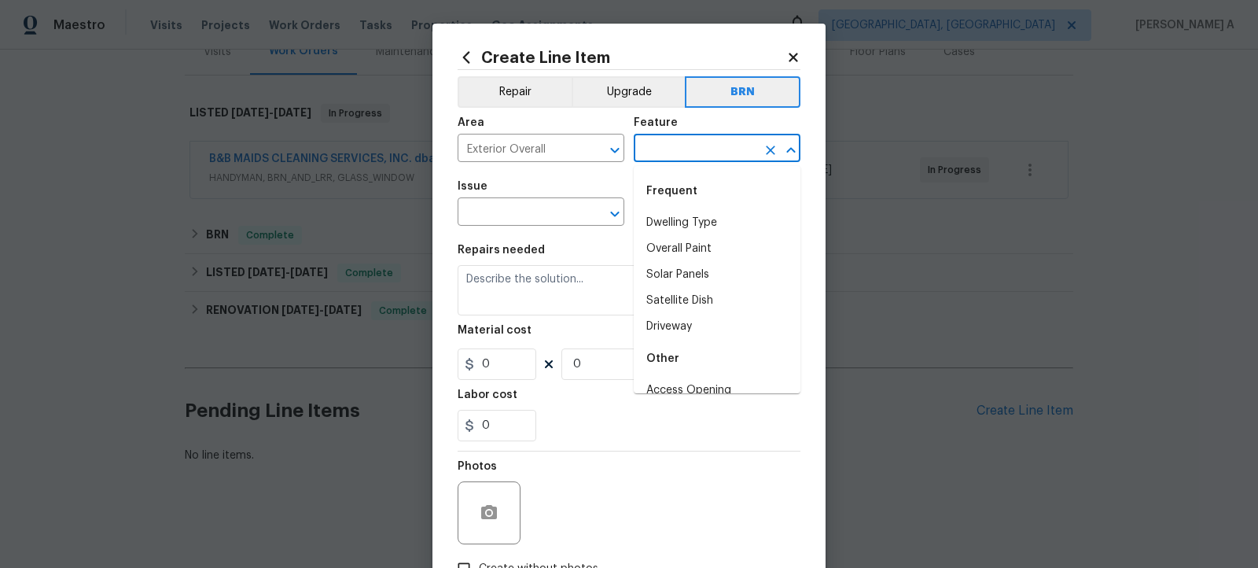
click at [680, 160] on input "text" at bounding box center [695, 150] width 123 height 24
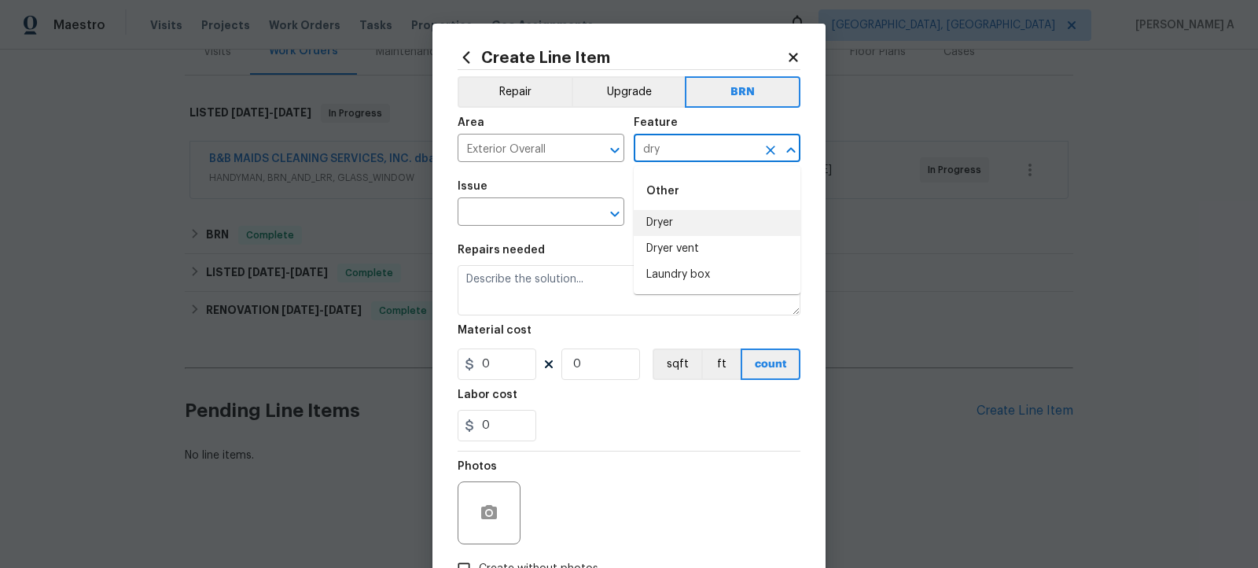
drag, startPoint x: 697, startPoint y: 156, endPoint x: 636, endPoint y: 152, distance: 61.5
click at [635, 152] on input "dry" at bounding box center [695, 150] width 123 height 24
click at [662, 223] on li "Walls and Ceiling" at bounding box center [717, 223] width 167 height 26
type input "Walls and Ceiling"
click at [473, 219] on input "text" at bounding box center [519, 213] width 123 height 24
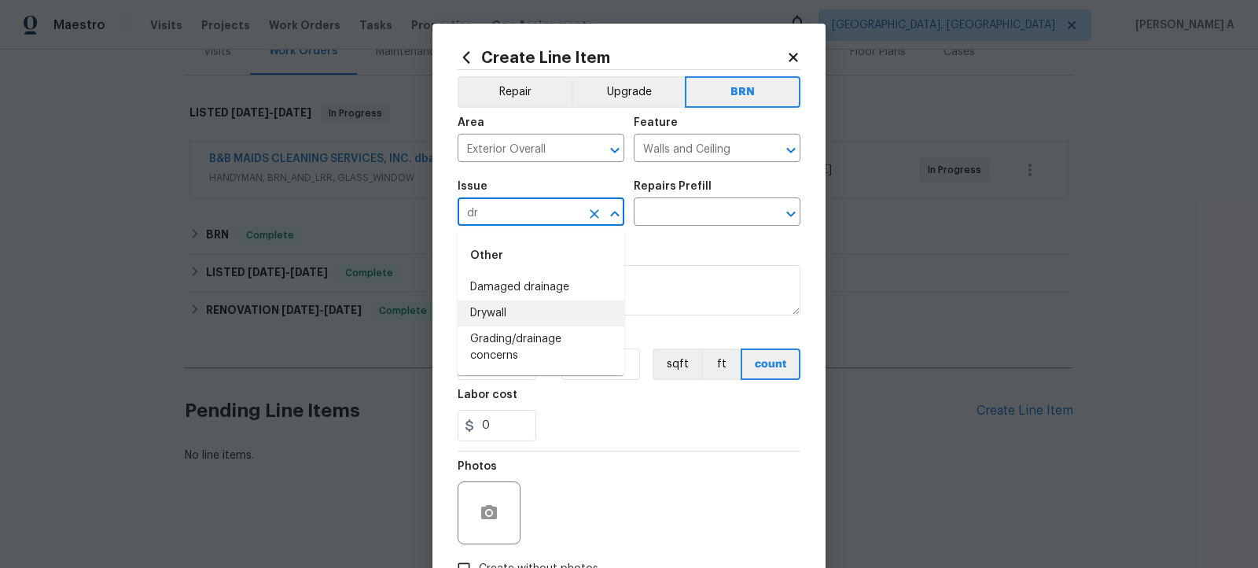
click at [499, 303] on li "Drywall" at bounding box center [541, 313] width 167 height 26
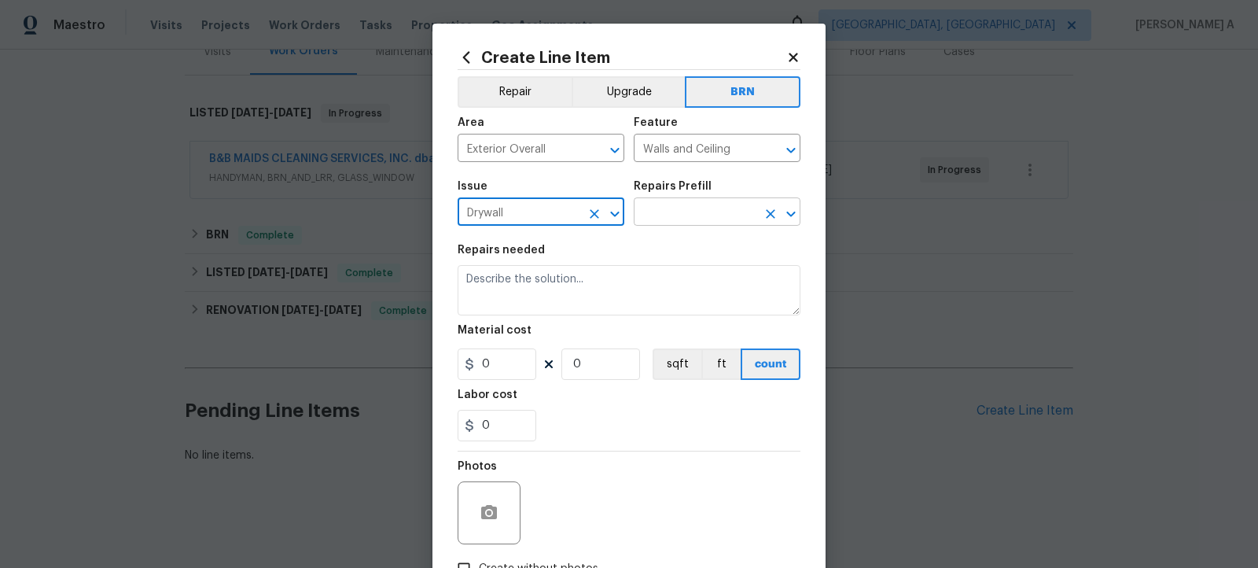
type input "Drywall"
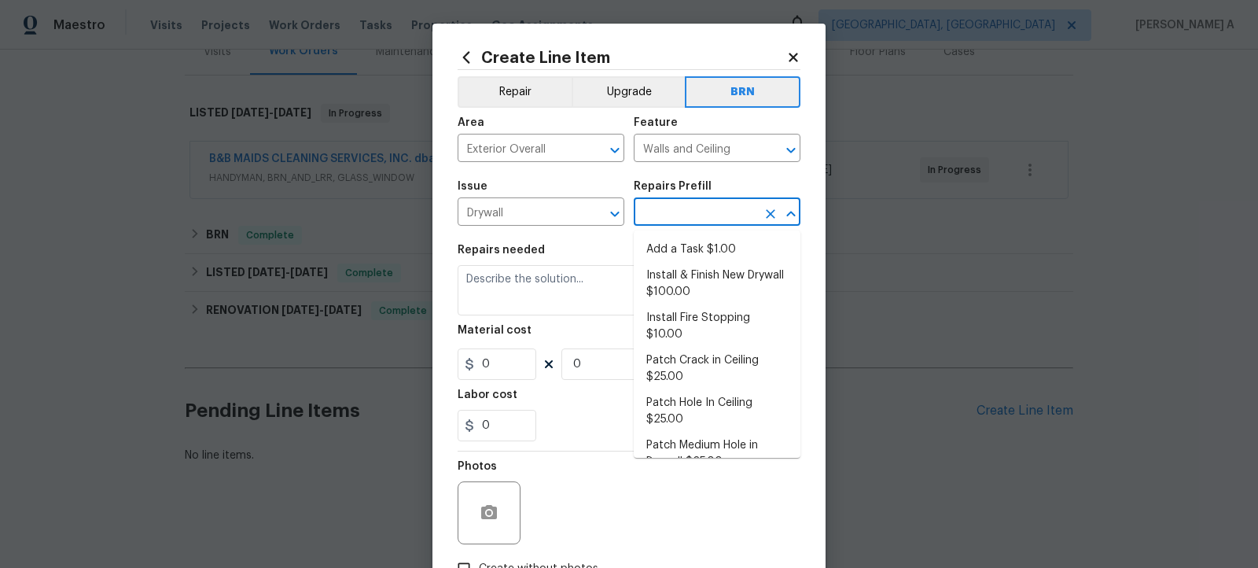
click at [661, 217] on input "text" at bounding box center [695, 213] width 123 height 24
click at [673, 245] on li "Add a Task $1.00" at bounding box center [717, 250] width 167 height 26
type input "Add a Task $1.00"
type textarea "HPM to detail"
type input "1"
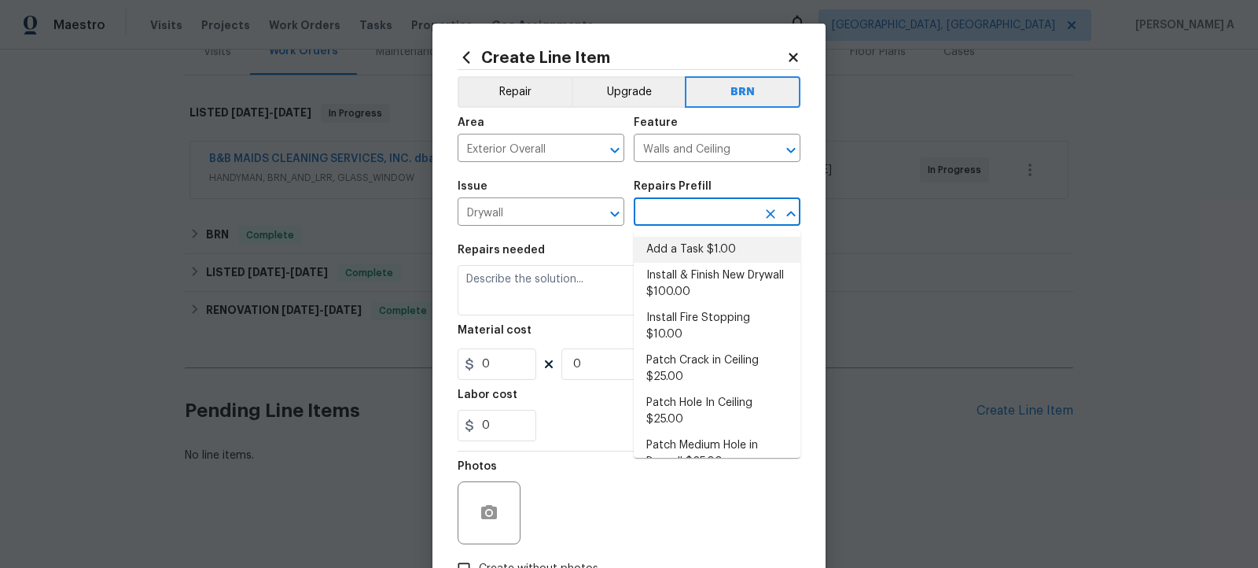
type input "1"
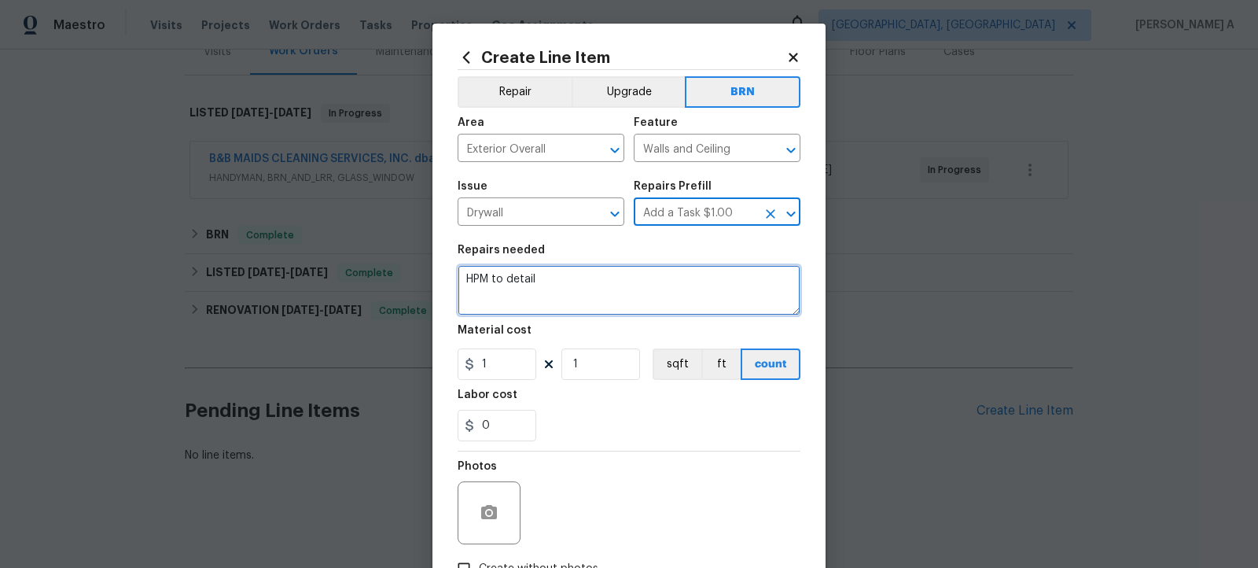
click at [592, 306] on textarea "HPM to detail" at bounding box center [629, 290] width 343 height 50
paste textarea "Seller to investigate brick wall movement as noted in GI report at Right side. …"
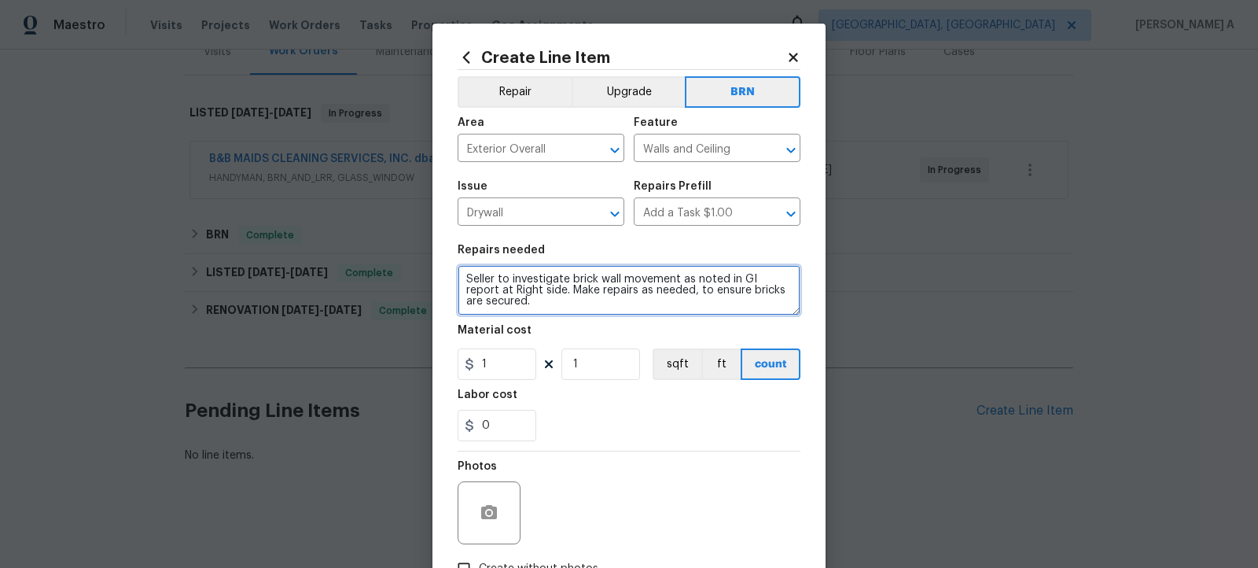
scroll to position [3, 0]
type textarea "Seller to investigate brick wall movement as noted in GI report at Right side. …"
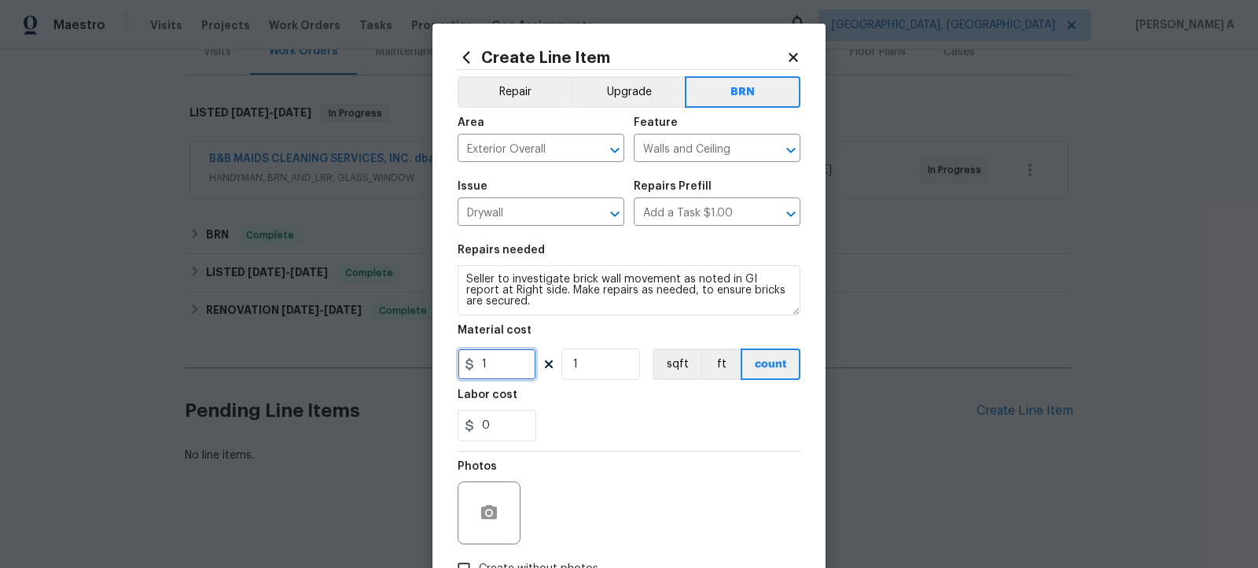
drag, startPoint x: 510, startPoint y: 360, endPoint x: 458, endPoint y: 360, distance: 51.9
click at [458, 360] on input "1" at bounding box center [497, 363] width 79 height 31
click at [612, 397] on div "Labor cost" at bounding box center [629, 399] width 343 height 20
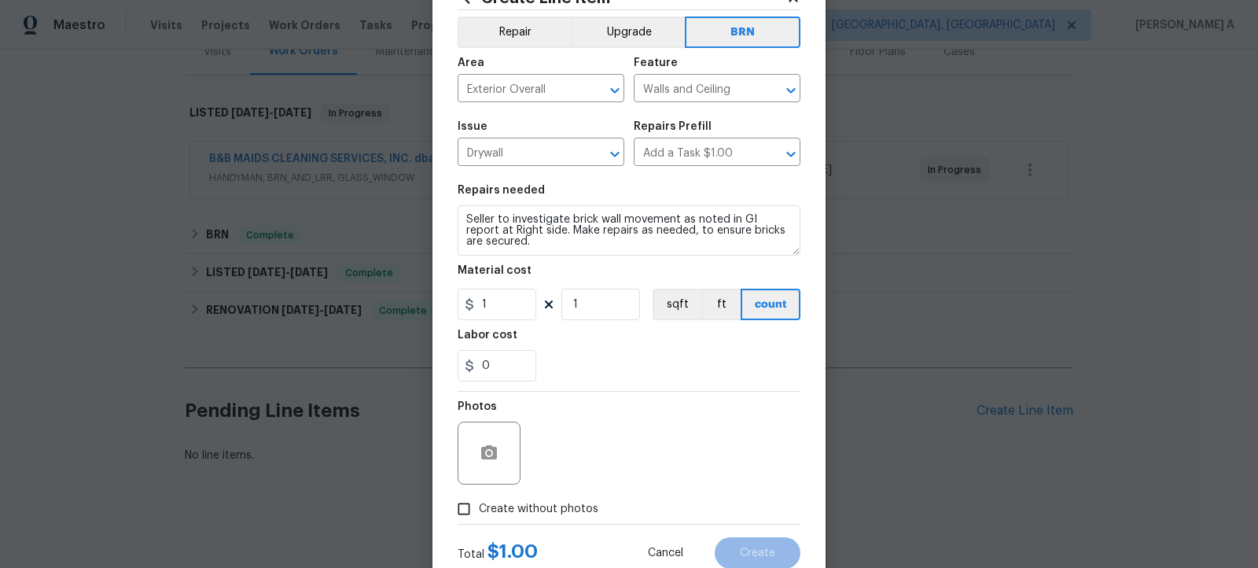
scroll to position [73, 0]
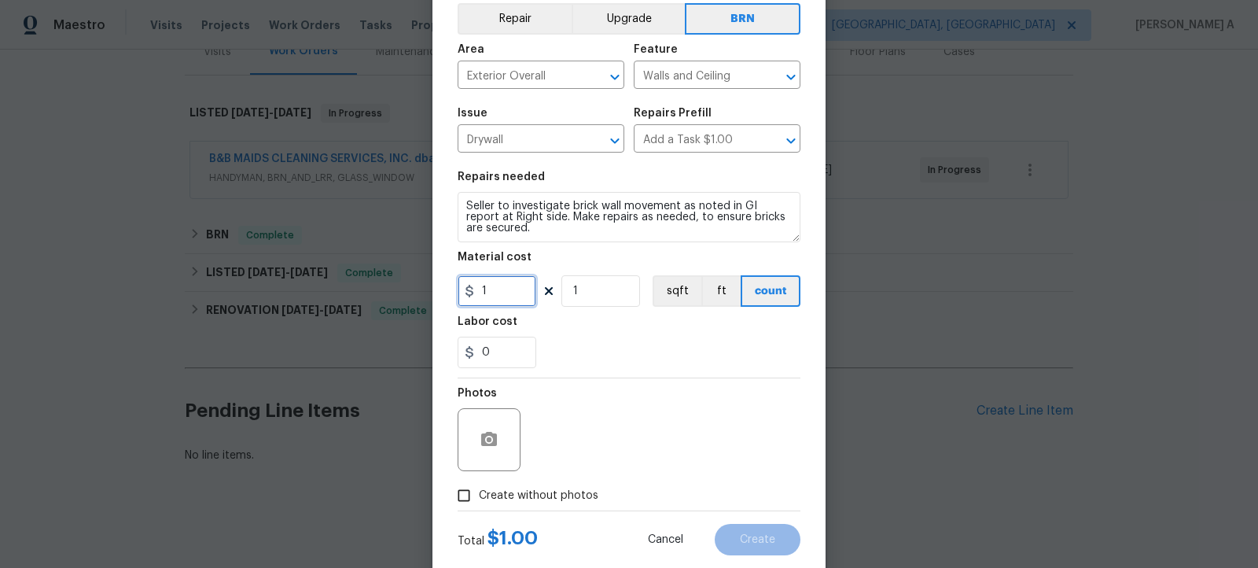
drag, startPoint x: 487, startPoint y: 289, endPoint x: 425, endPoint y: 289, distance: 62.1
click at [425, 289] on div "Create Line Item Repair Upgrade BRN Area Exterior Overall ​ Feature Walls and C…" at bounding box center [629, 284] width 1258 height 568
type input "0"
click at [645, 360] on div "0" at bounding box center [629, 352] width 343 height 31
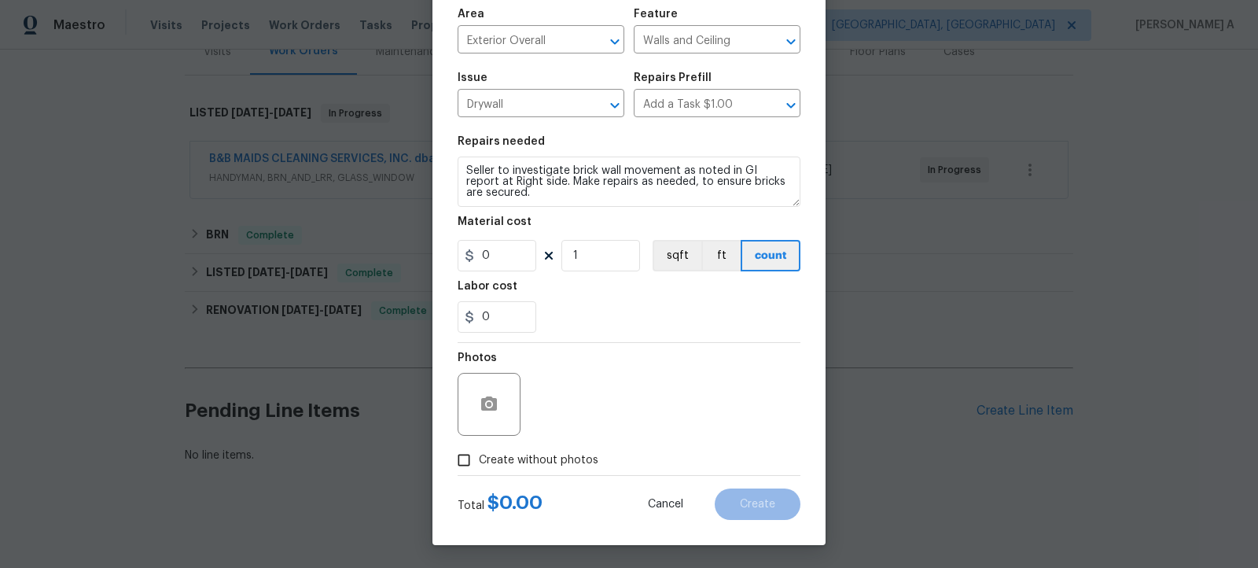
click at [502, 454] on span "Create without photos" at bounding box center [539, 460] width 120 height 17
click at [479, 454] on input "Create without photos" at bounding box center [464, 460] width 30 height 30
checkbox input "true"
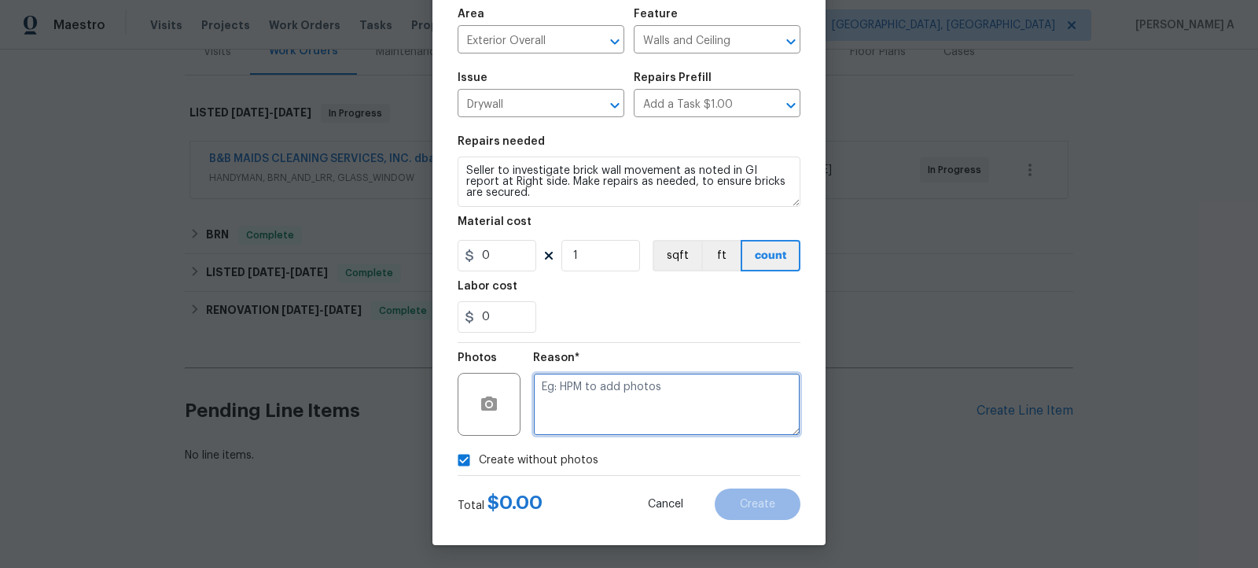
click at [585, 405] on textarea at bounding box center [666, 404] width 267 height 63
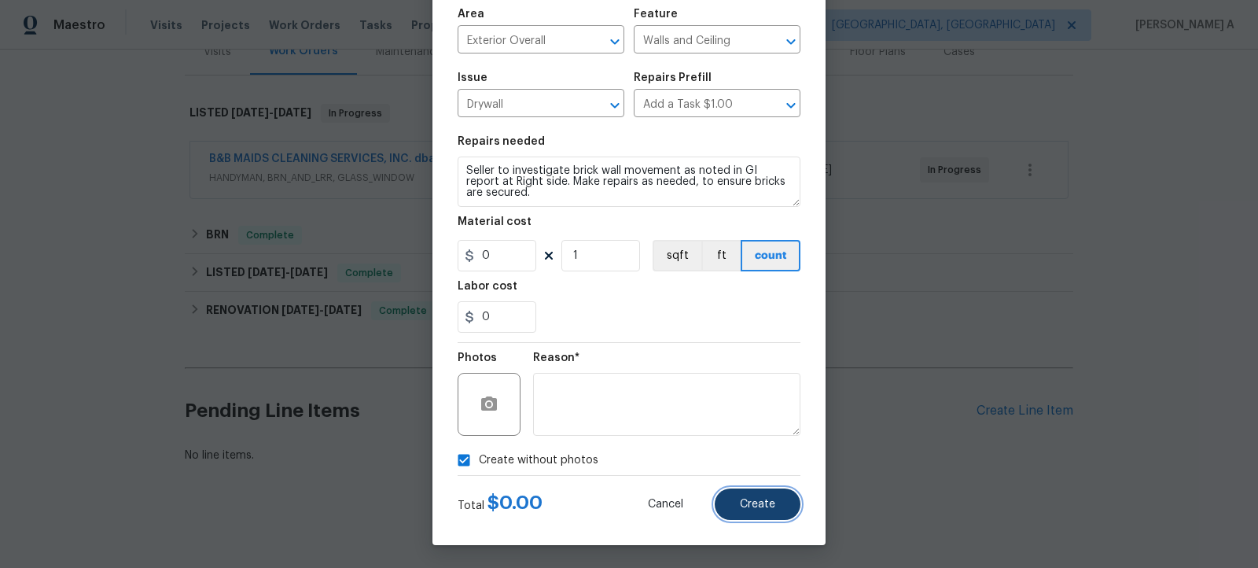
click at [735, 503] on button "Create" at bounding box center [758, 503] width 86 height 31
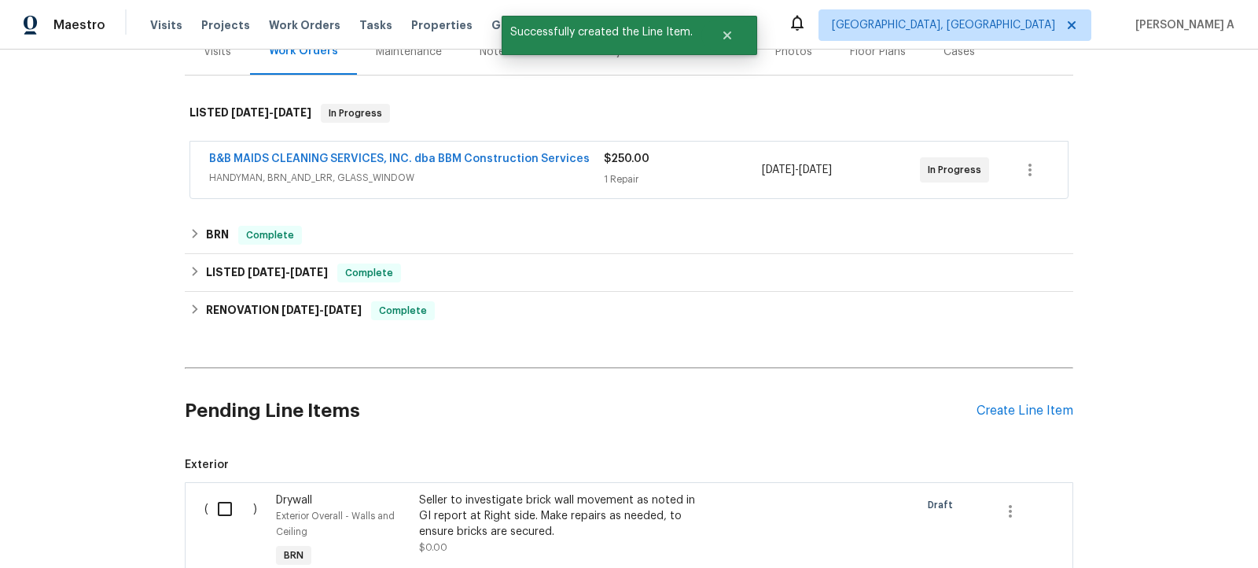
scroll to position [420, 0]
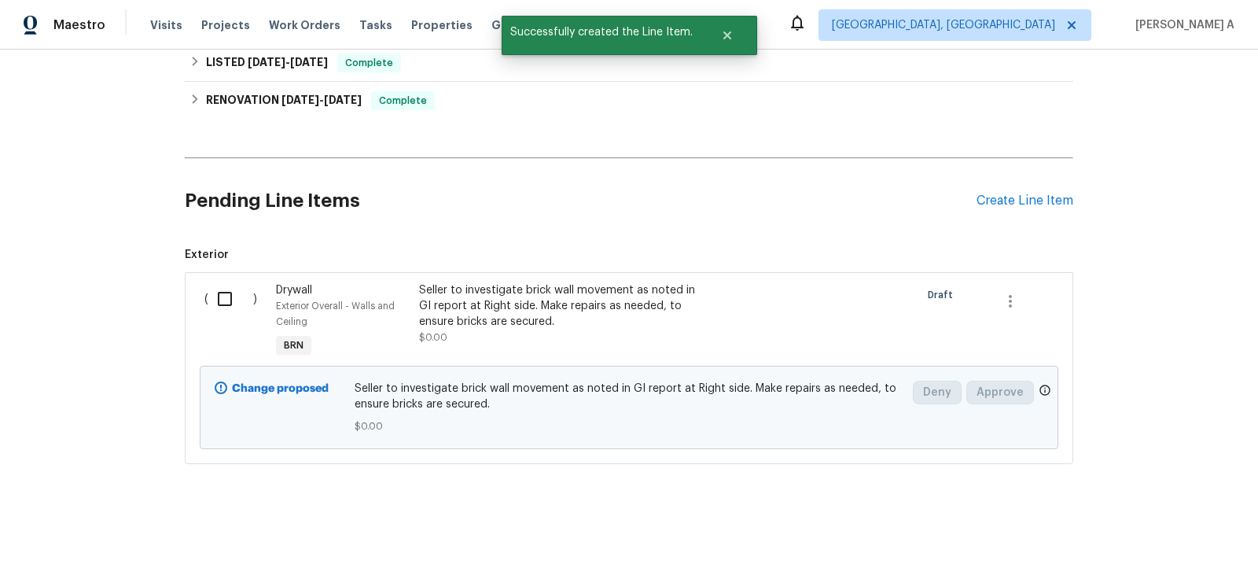
click at [219, 287] on input "checkbox" at bounding box center [230, 298] width 45 height 33
checkbox input "true"
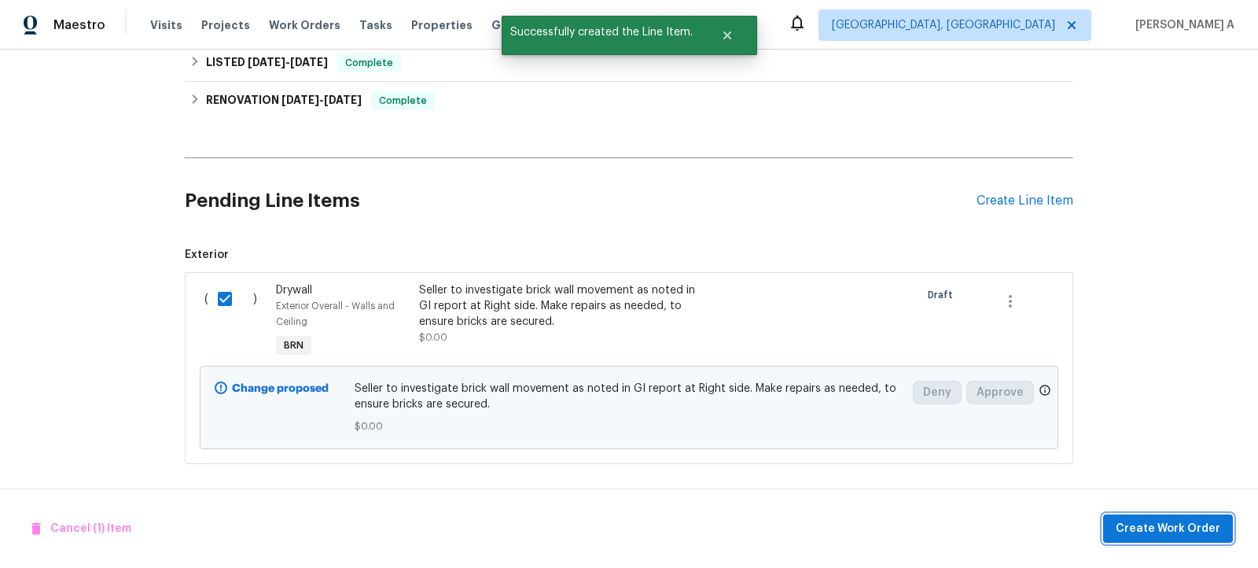
click at [1182, 518] on button "Create Work Order" at bounding box center [1168, 528] width 130 height 29
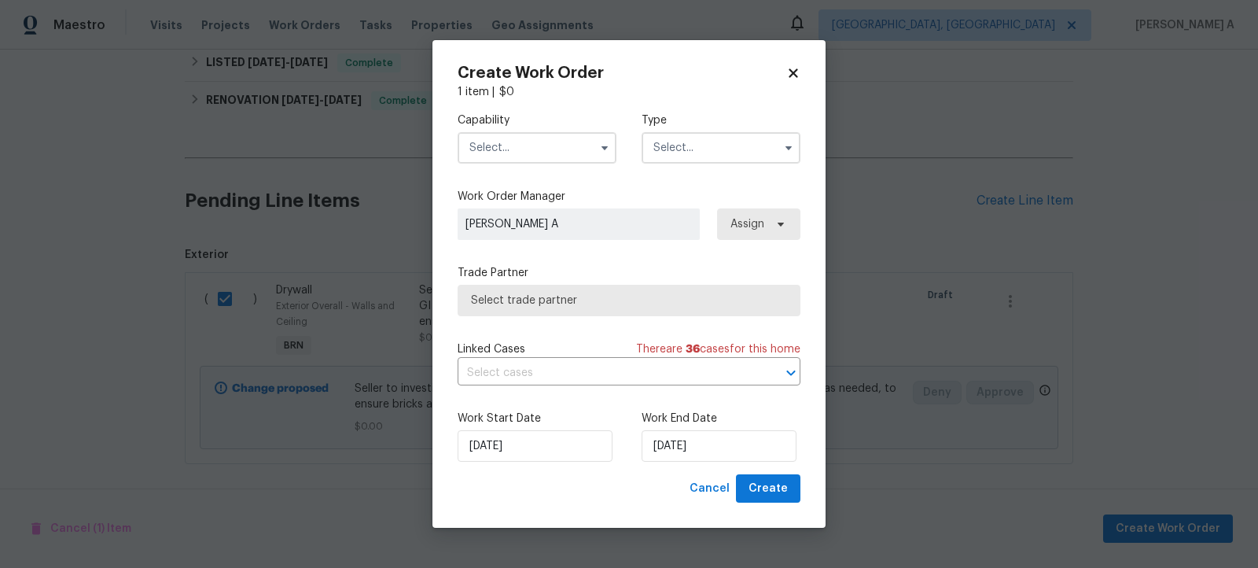
click at [499, 156] on input "text" at bounding box center [537, 147] width 159 height 31
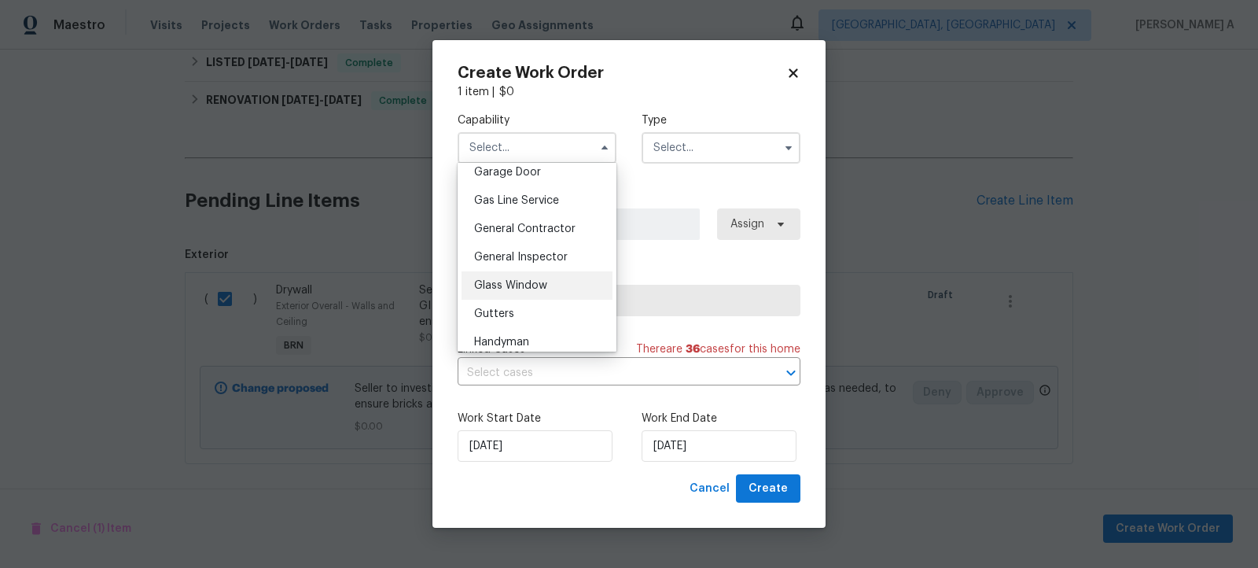
scroll to position [690, 0]
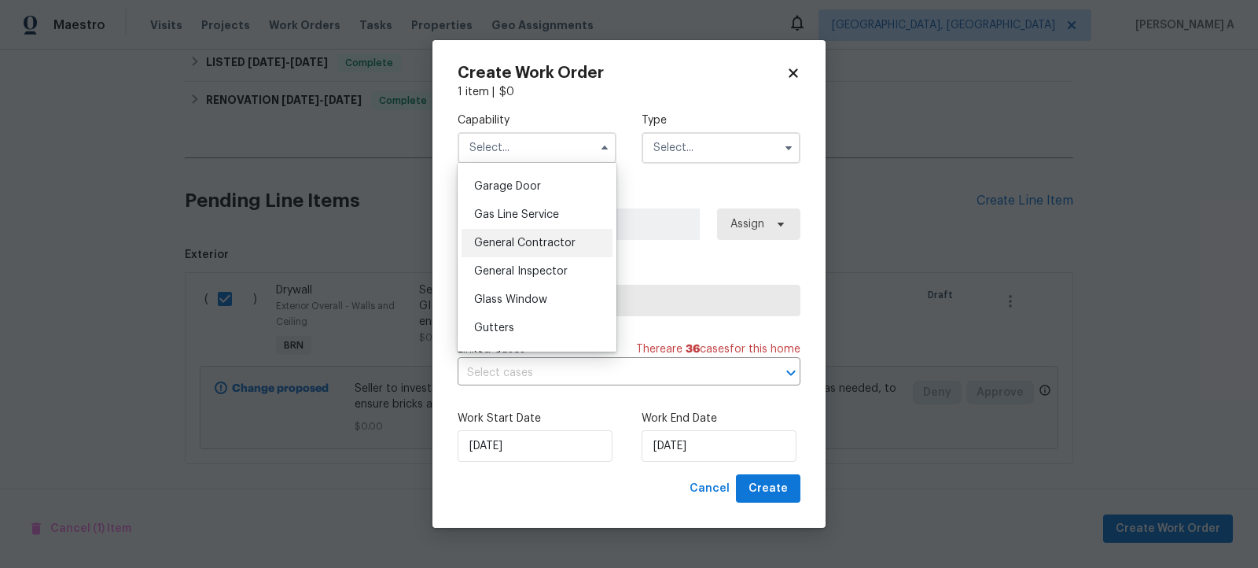
click at [547, 254] on div "General Contractor" at bounding box center [537, 243] width 151 height 28
type input "General Contractor"
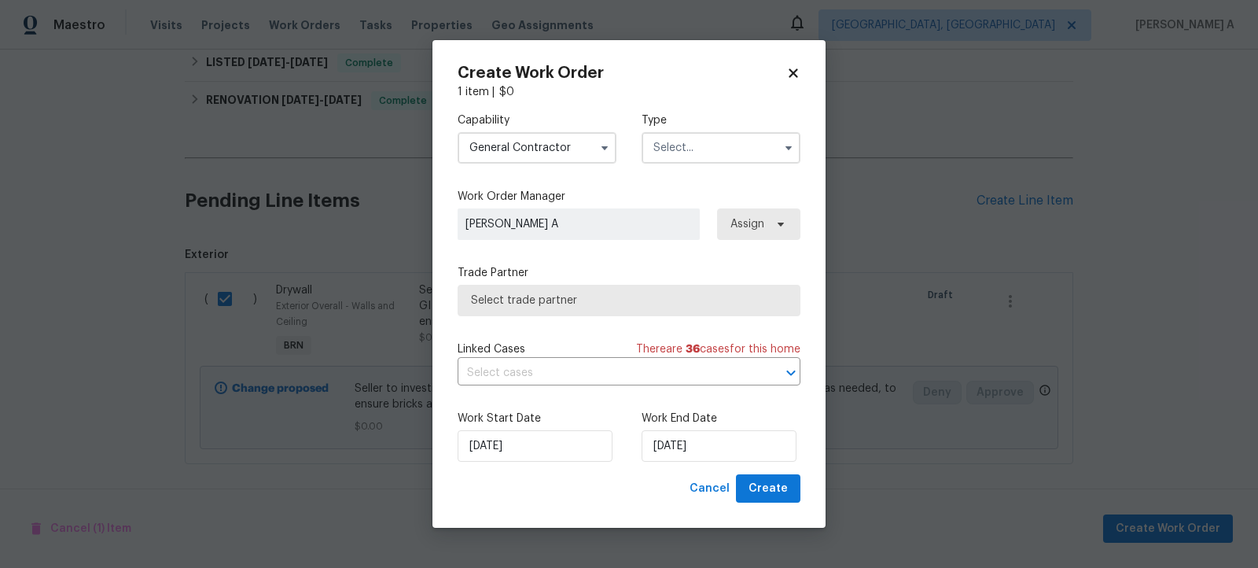
click at [712, 142] on input "text" at bounding box center [721, 147] width 159 height 31
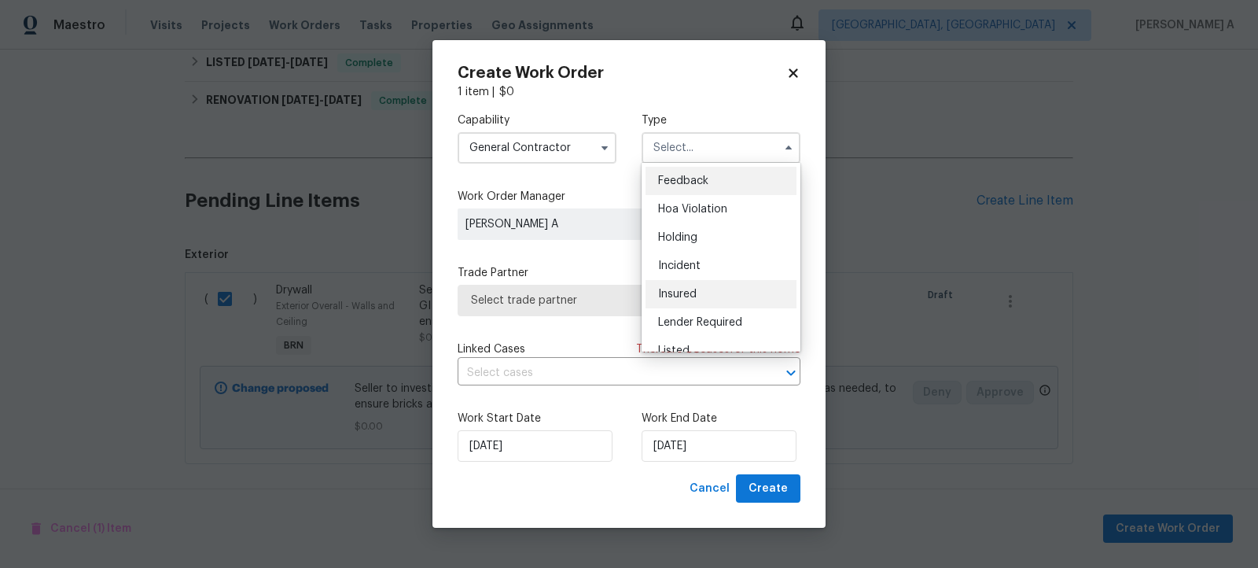
scroll to position [356, 0]
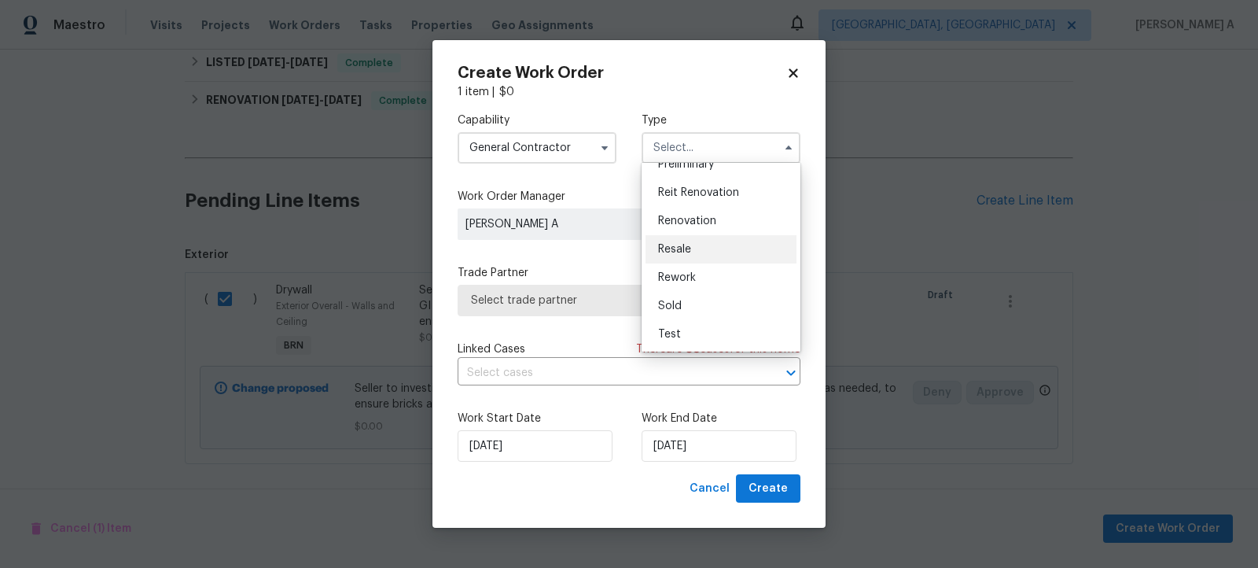
click at [700, 239] on div "Resale" at bounding box center [721, 249] width 151 height 28
type input "Resale"
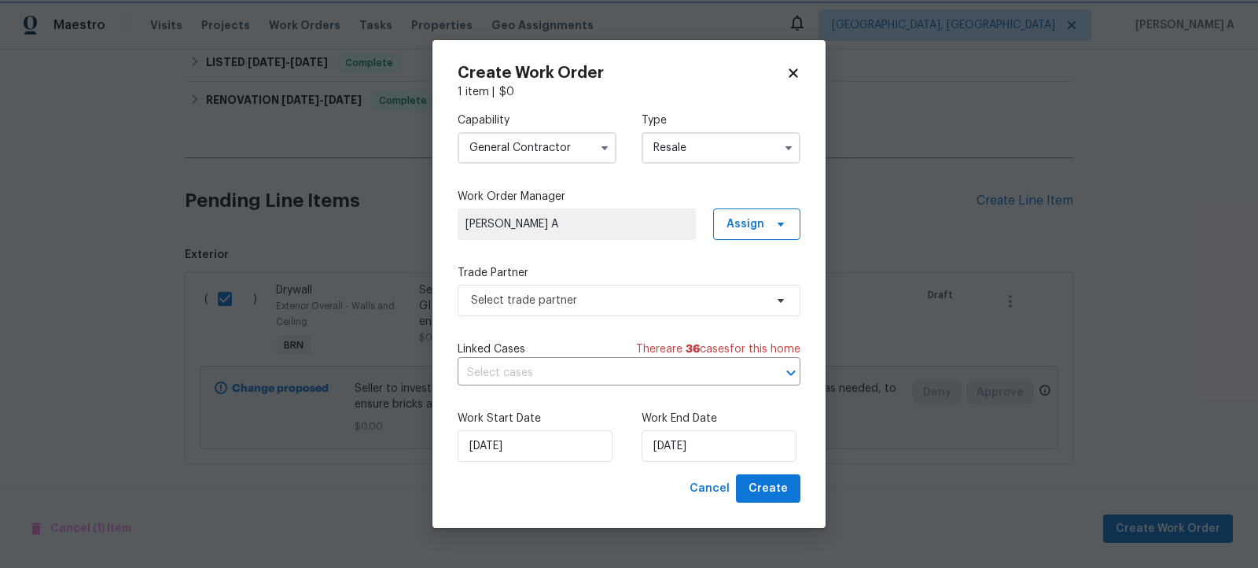
scroll to position [0, 0]
click at [609, 290] on span "Select trade partner" at bounding box center [629, 300] width 343 height 31
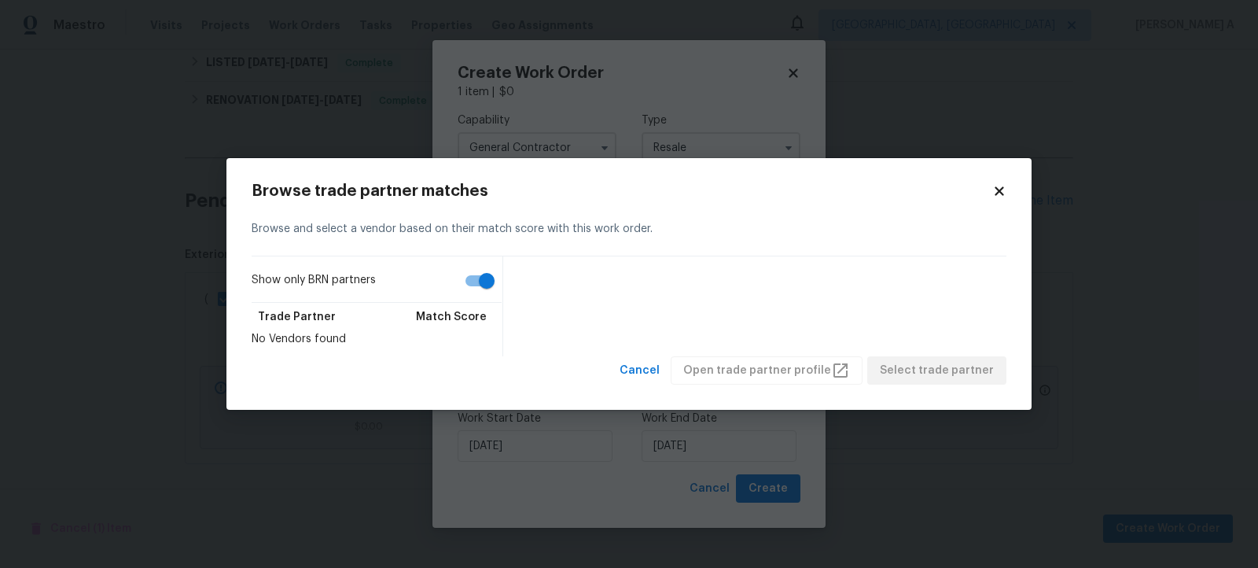
click at [485, 290] on input "Show only BRN partners" at bounding box center [487, 281] width 90 height 30
checkbox input "false"
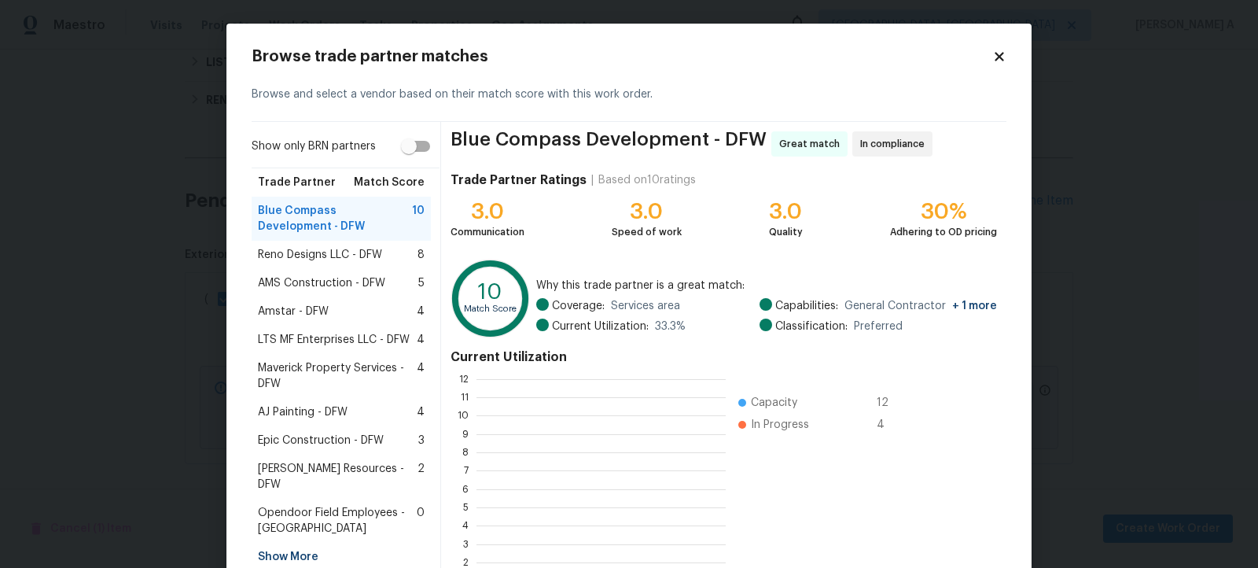
scroll to position [220, 248]
click at [319, 275] on span "AMS Construction - DFW" at bounding box center [321, 283] width 127 height 16
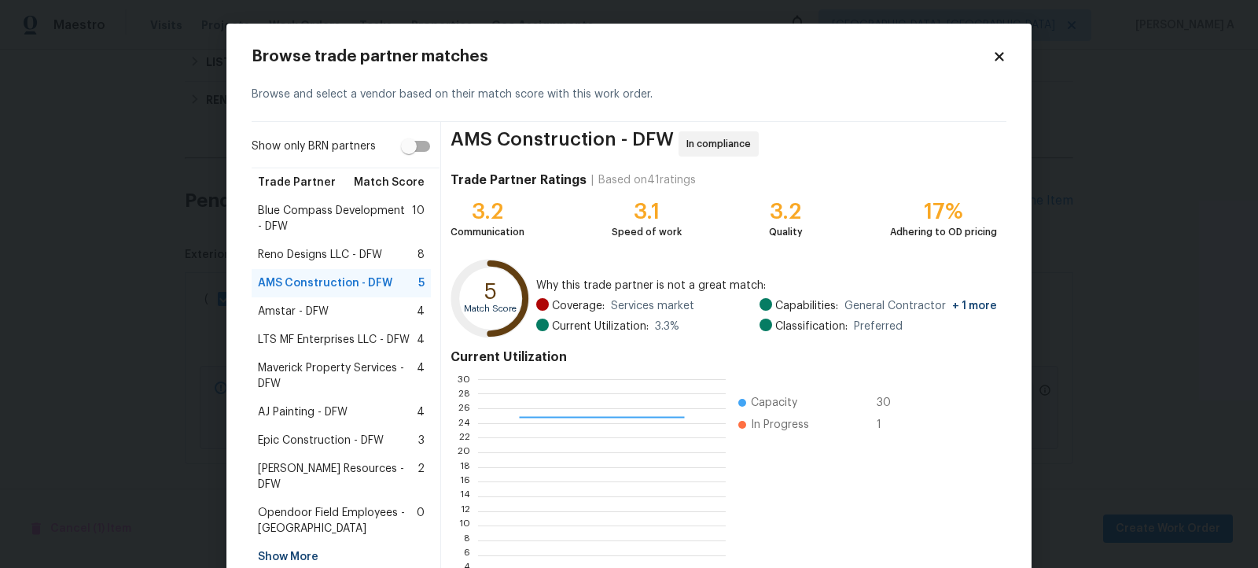
scroll to position [125, 0]
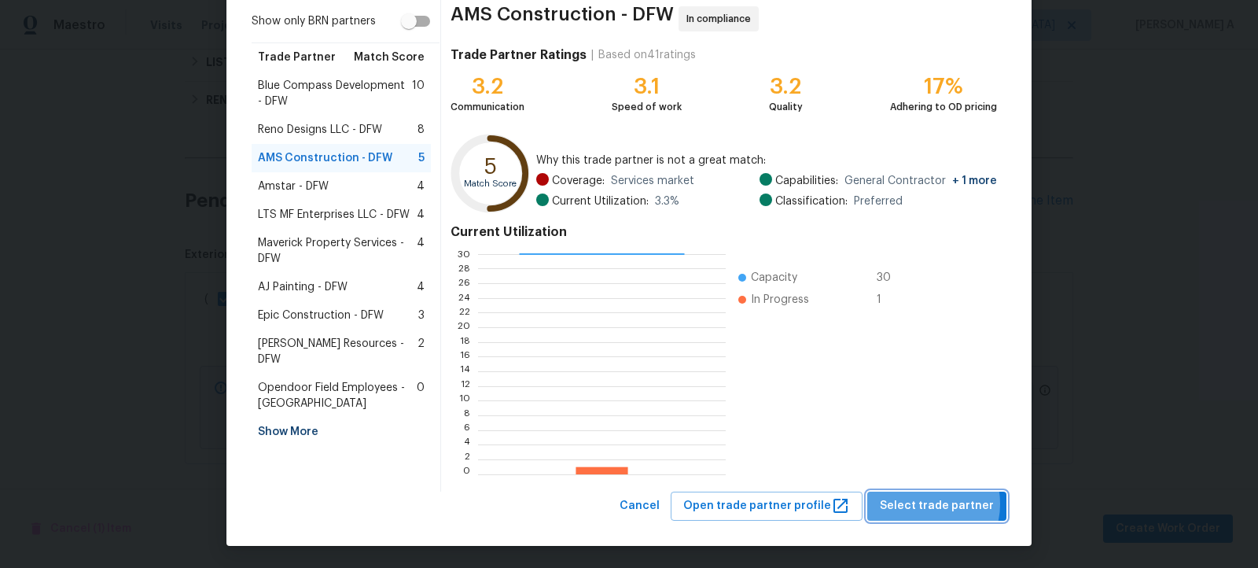
click at [931, 502] on span "Select trade partner" at bounding box center [937, 506] width 114 height 20
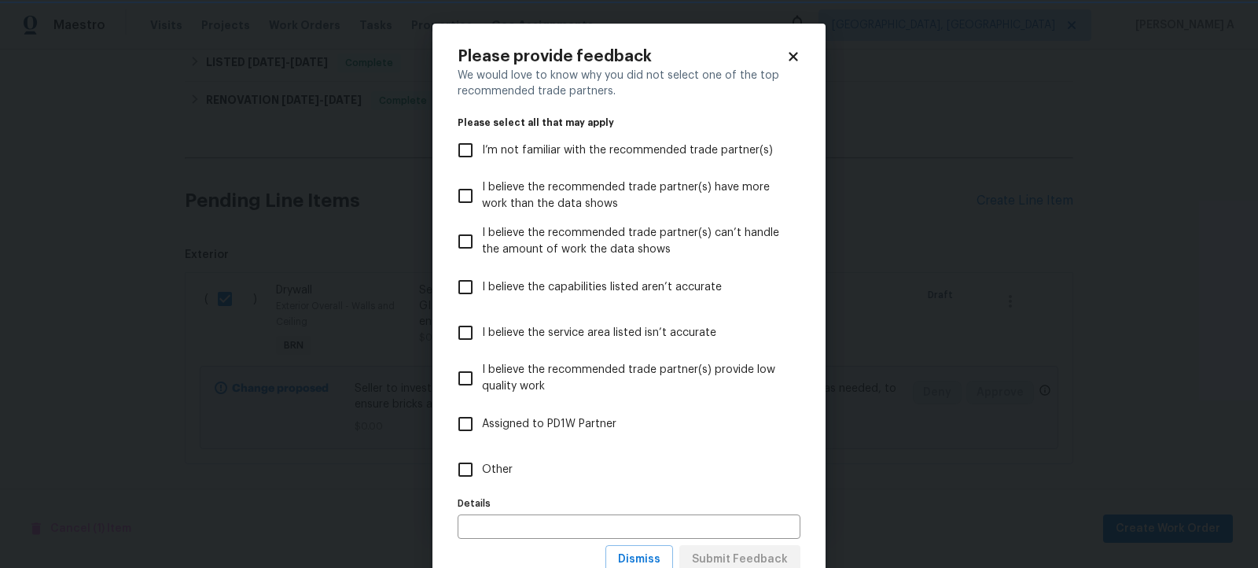
scroll to position [55, 0]
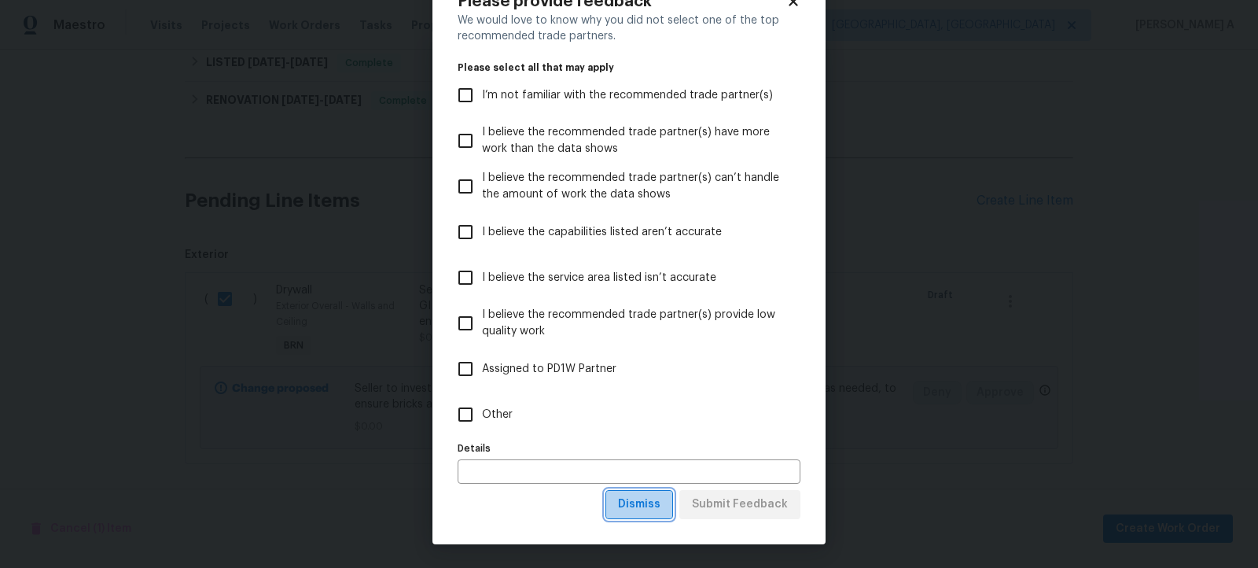
click at [648, 504] on span "Dismiss" at bounding box center [639, 505] width 42 height 20
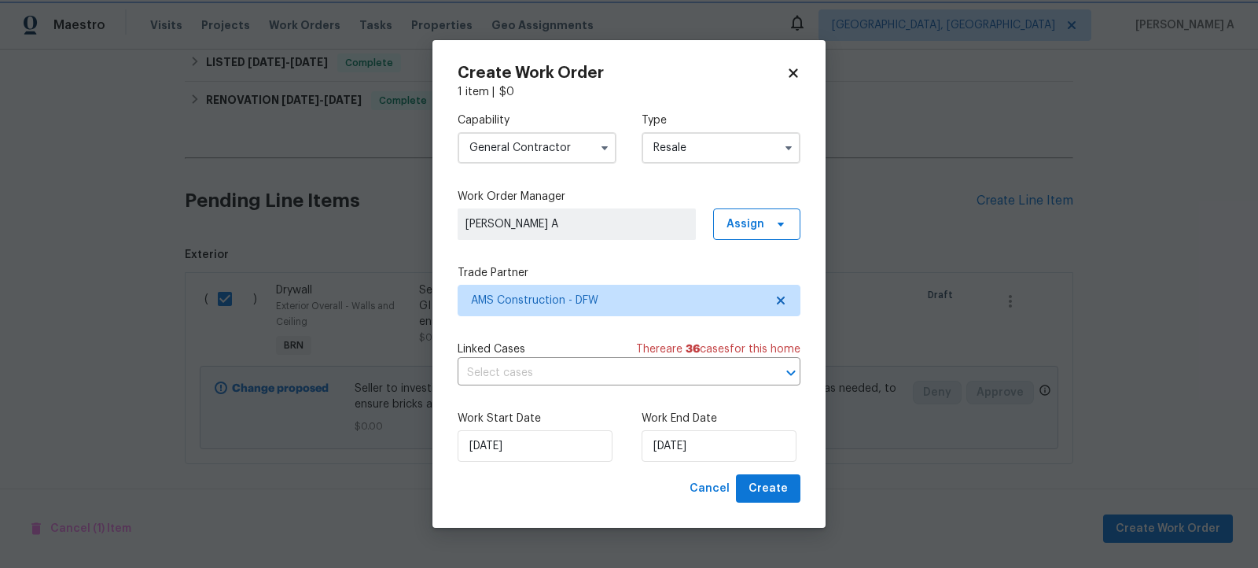
scroll to position [0, 0]
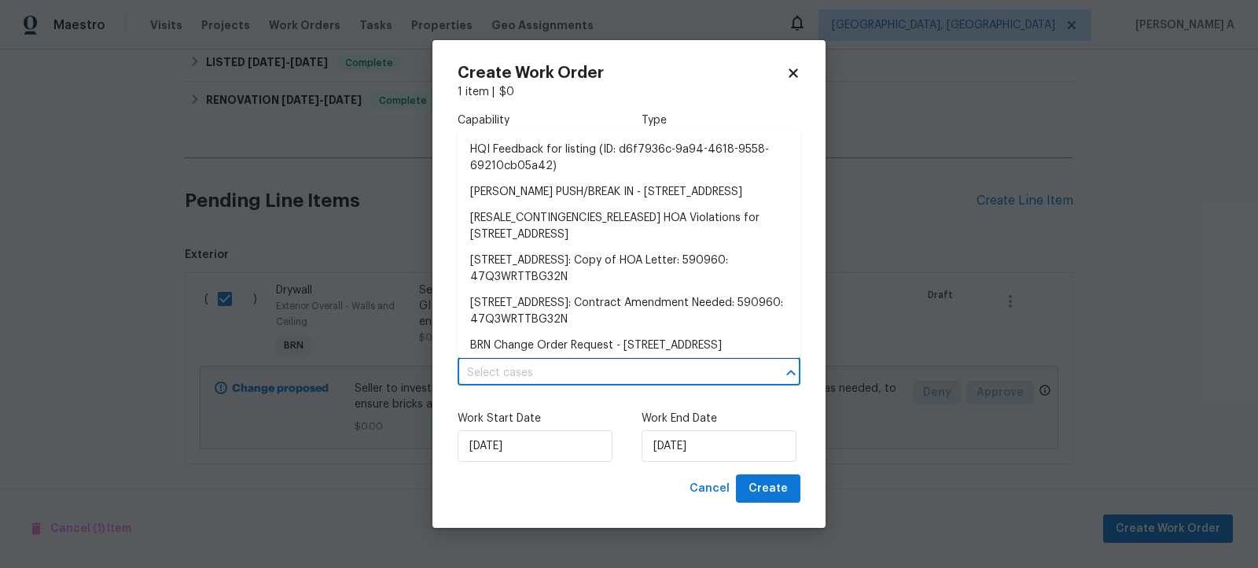
click at [516, 384] on input "text" at bounding box center [607, 373] width 299 height 24
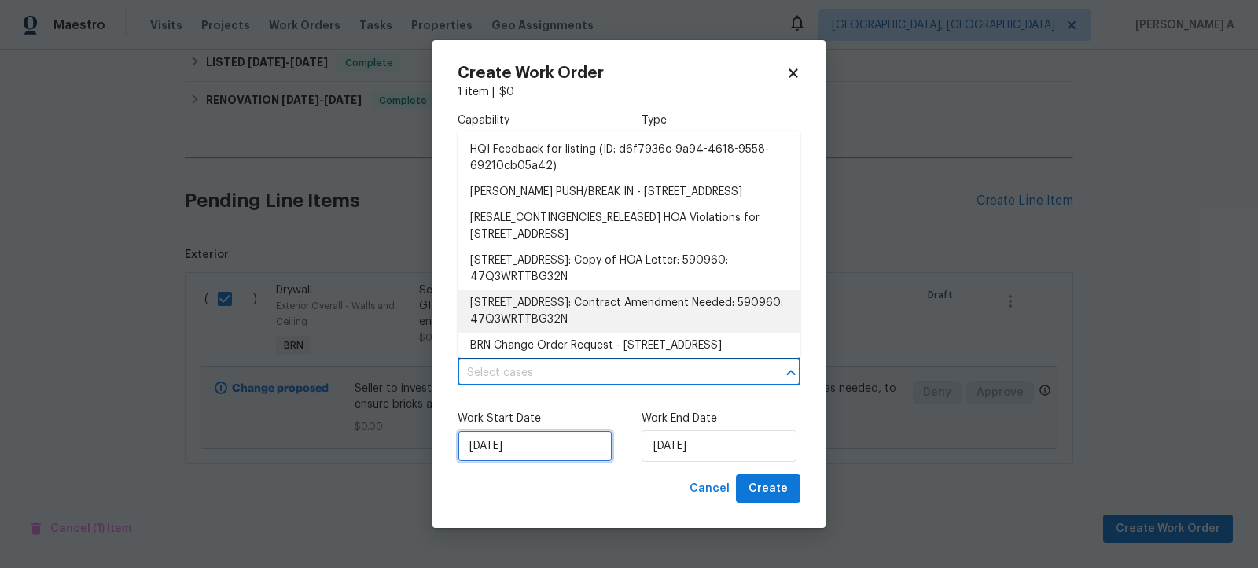
click at [528, 458] on input "8/11/2025" at bounding box center [535, 445] width 155 height 31
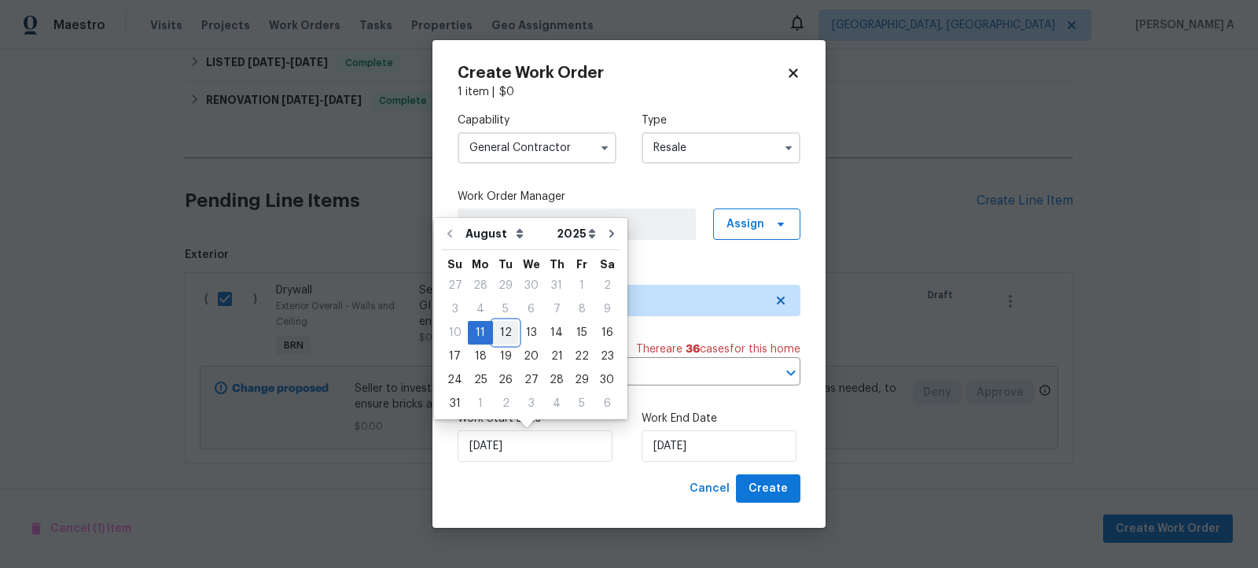
click at [502, 330] on div "12" at bounding box center [505, 333] width 25 height 22
type input "8/12/2025"
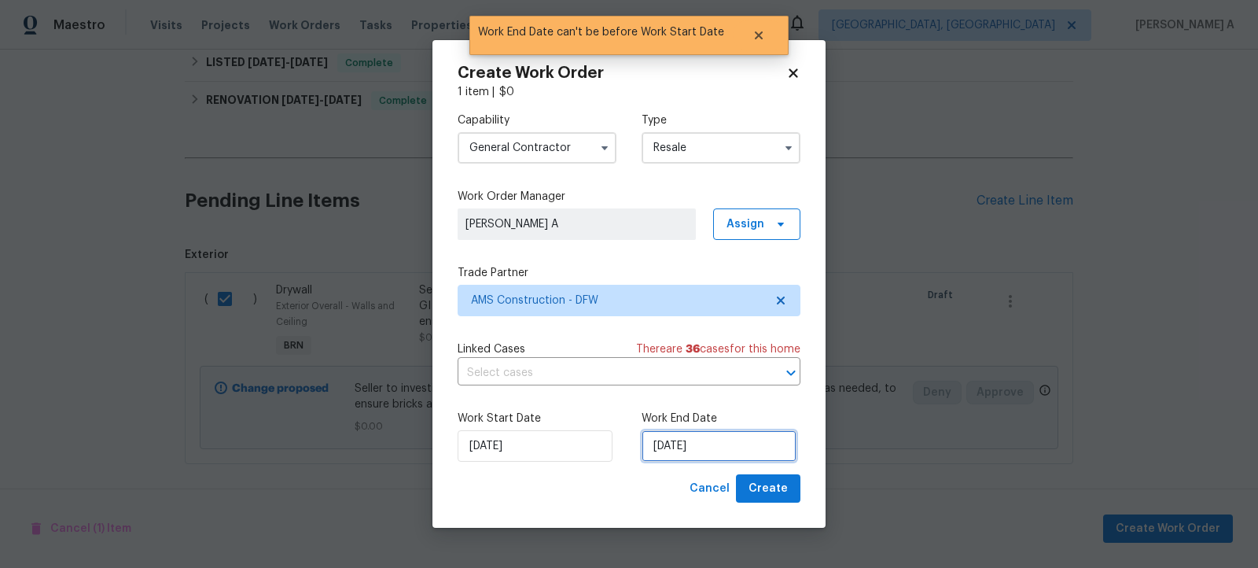
click at [712, 446] on input "8/12/2025" at bounding box center [719, 445] width 155 height 31
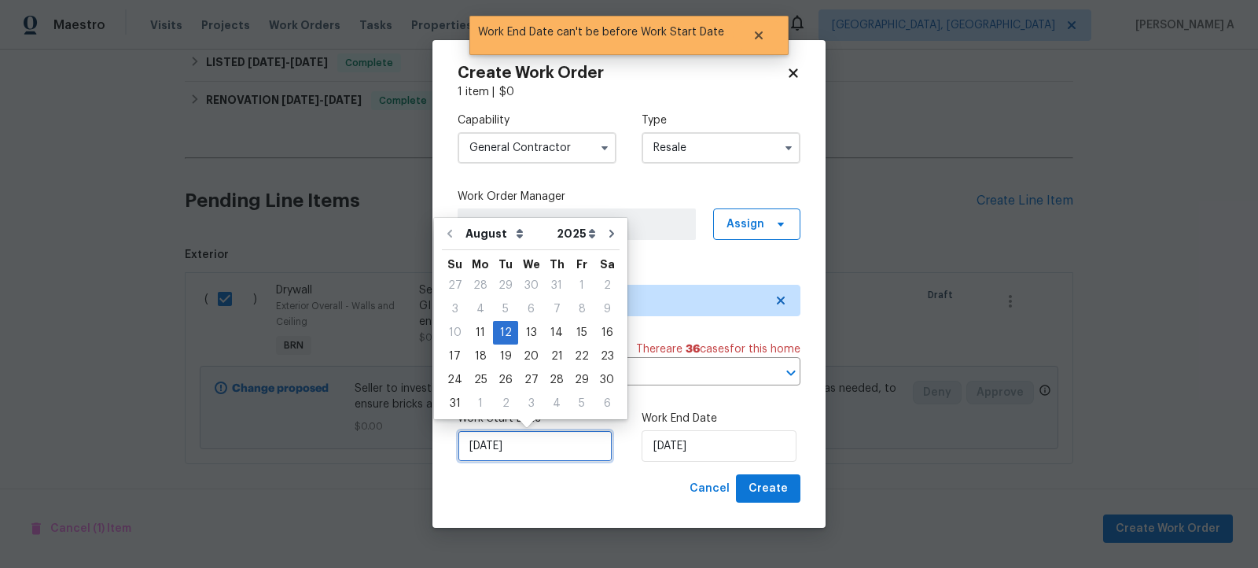
click at [571, 442] on input "8/12/2025" at bounding box center [535, 445] width 155 height 31
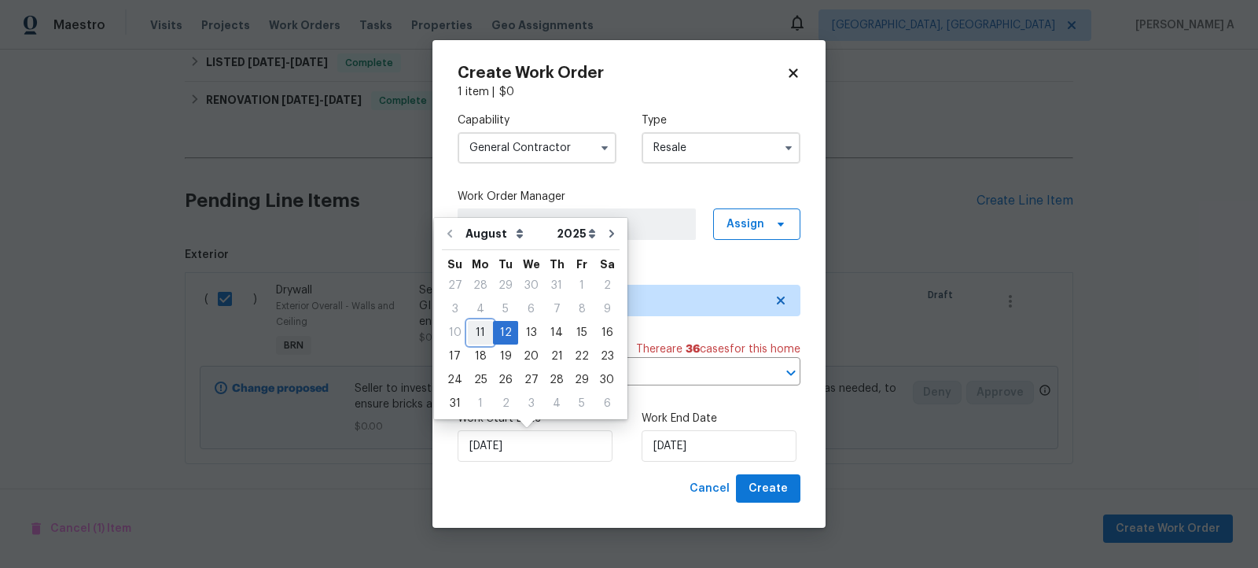
click at [480, 326] on div "11" at bounding box center [480, 333] width 25 height 22
type input "8/11/2025"
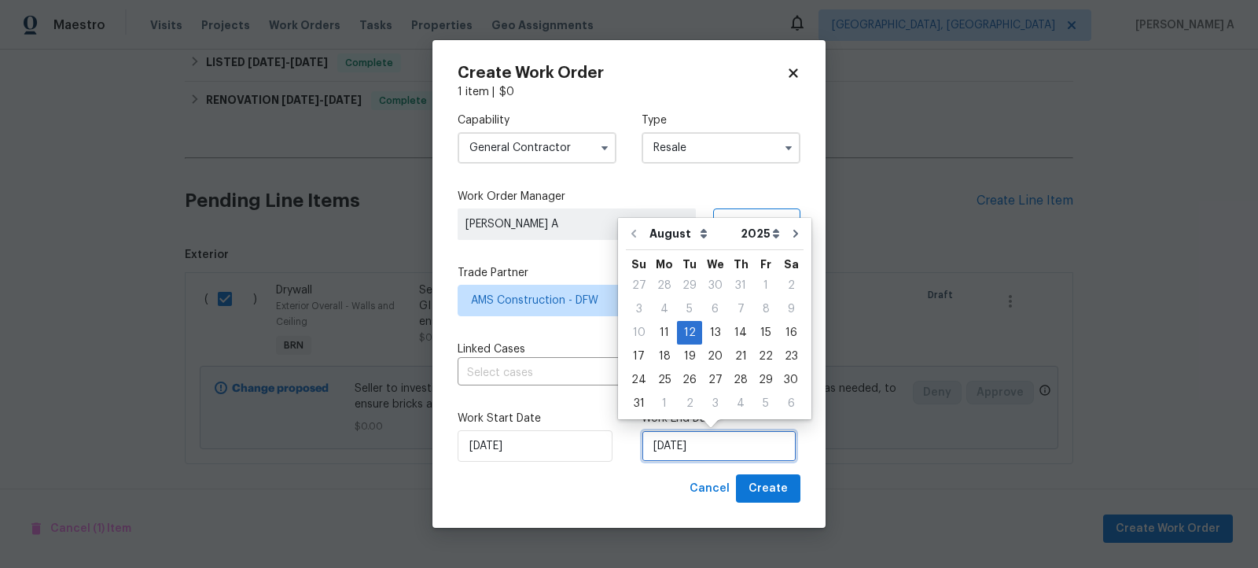
click at [679, 442] on input "8/12/2025" at bounding box center [719, 445] width 155 height 31
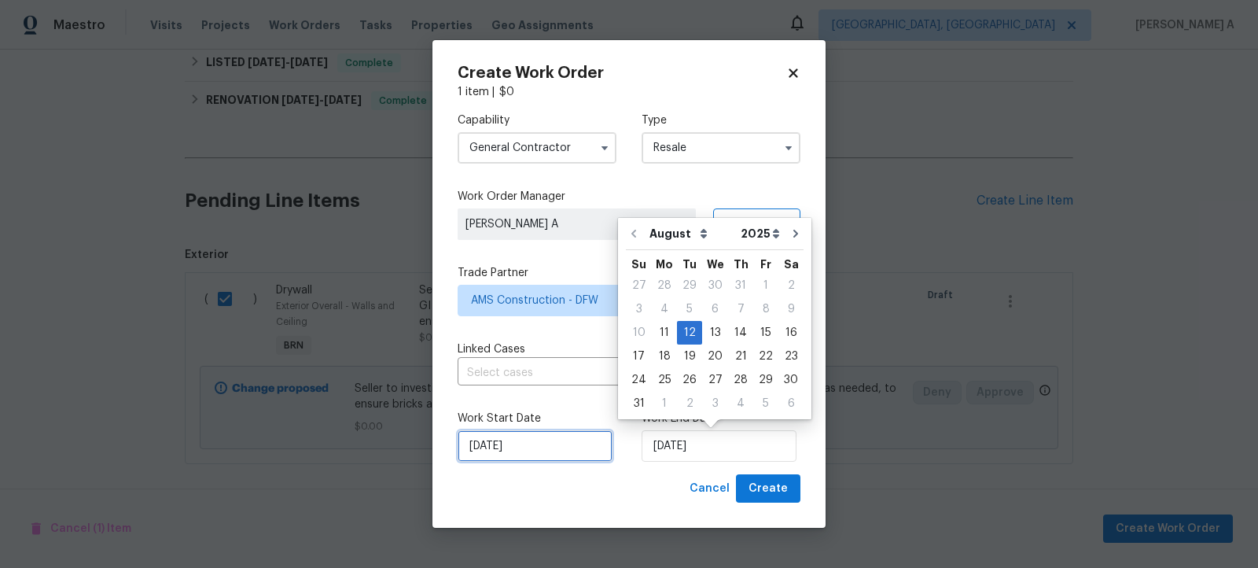
click at [590, 432] on input "8/11/2025" at bounding box center [535, 445] width 155 height 31
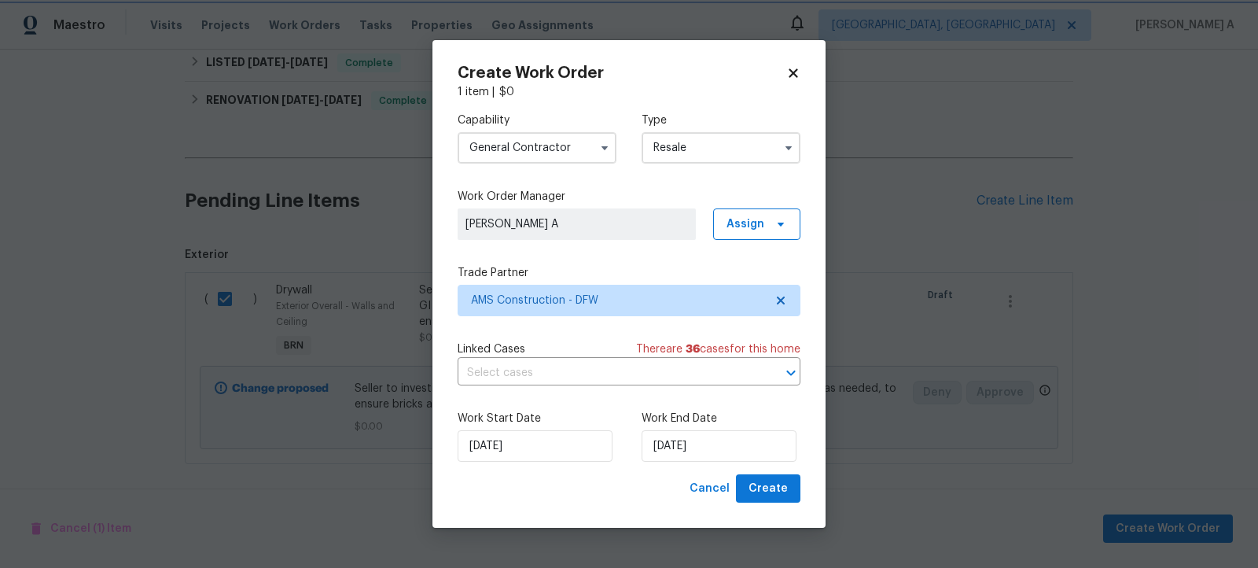
click at [607, 443] on div "8/11/2025" at bounding box center [537, 445] width 159 height 31
click at [778, 484] on span "Create" at bounding box center [768, 489] width 39 height 20
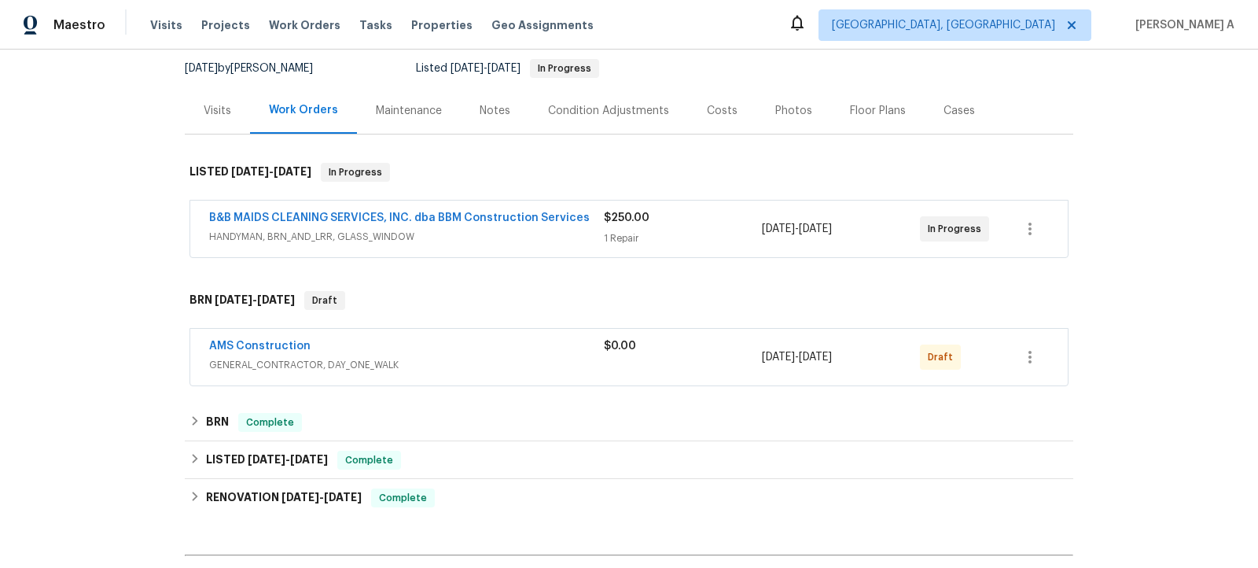
scroll to position [225, 0]
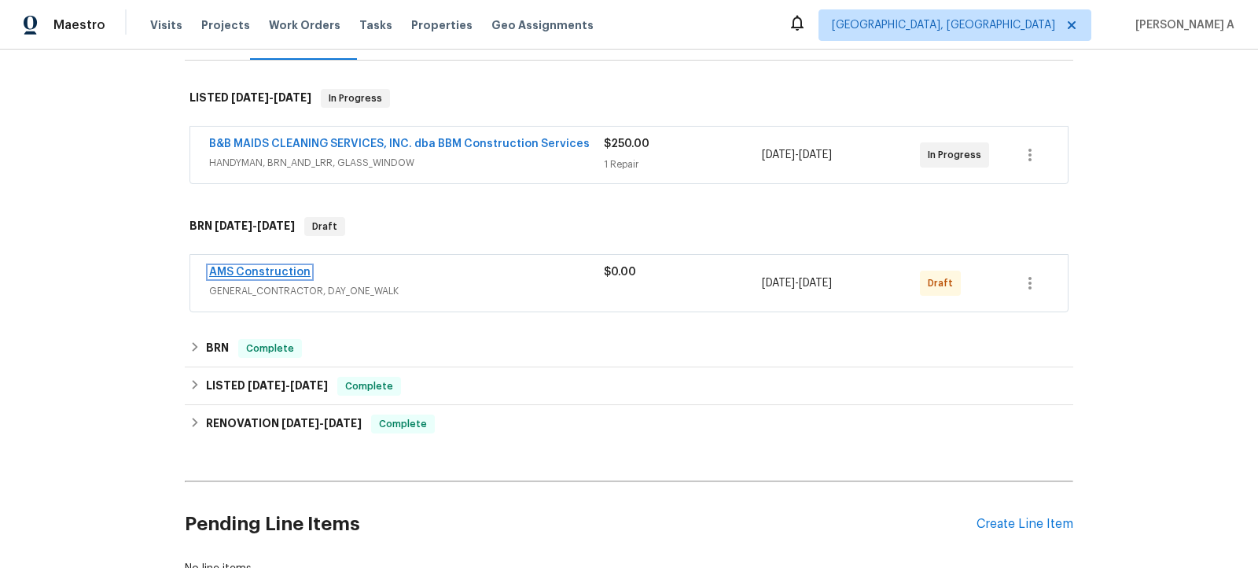
click at [282, 272] on link "AMS Construction" at bounding box center [259, 272] width 101 height 11
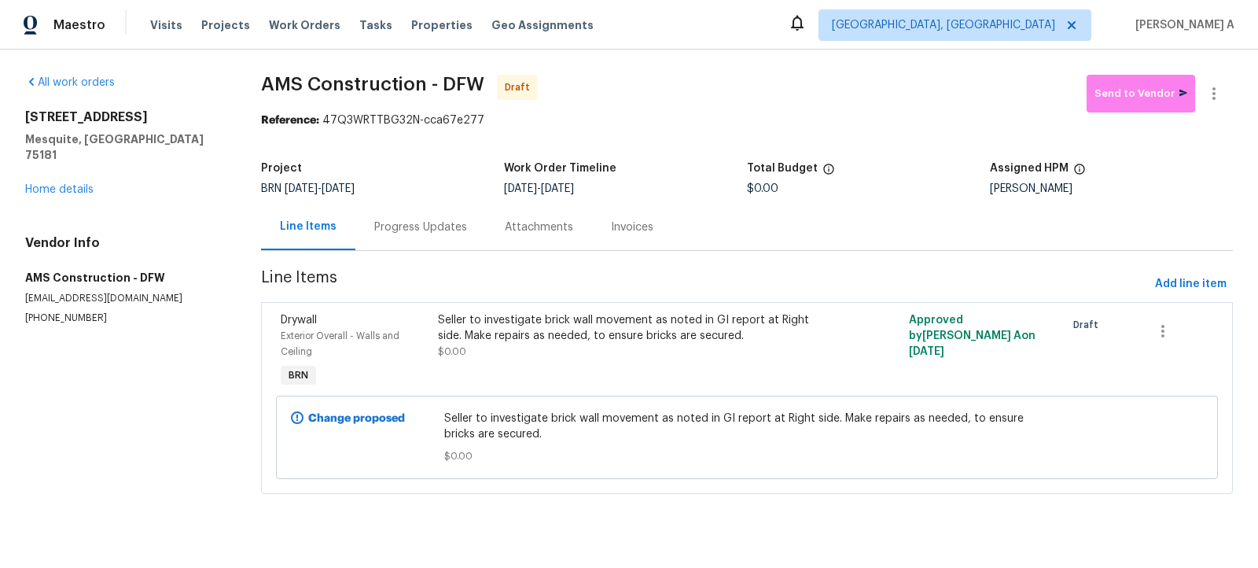
click at [397, 242] on div "Progress Updates" at bounding box center [420, 227] width 131 height 46
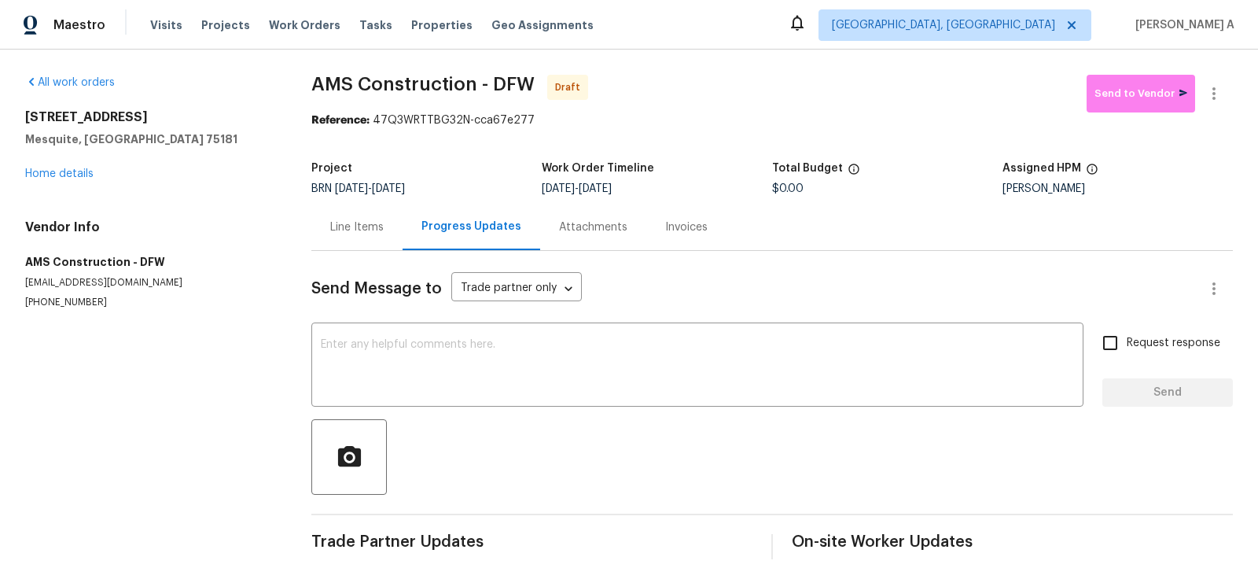
scroll to position [16, 0]
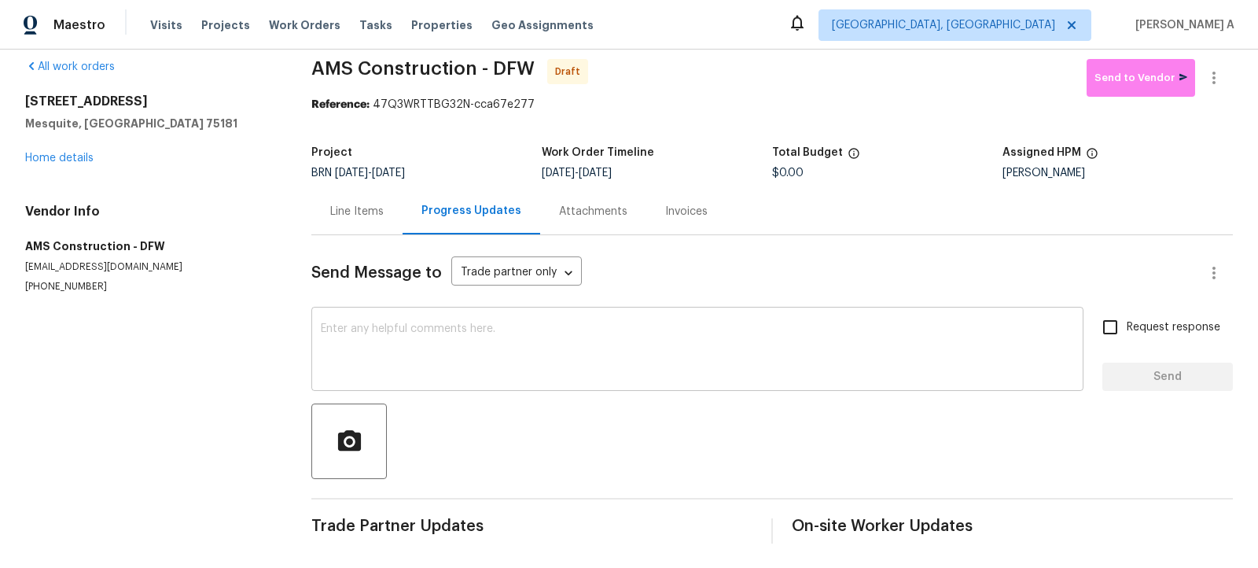
click at [467, 355] on textarea at bounding box center [697, 350] width 753 height 55
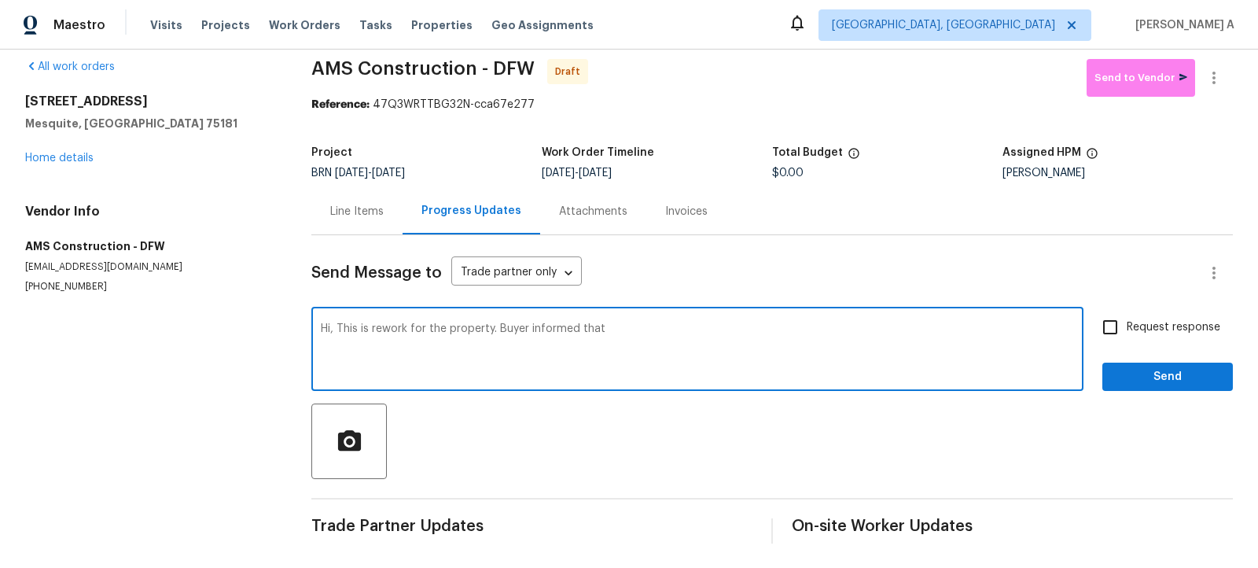
paste textarea "right brick wall by meter is still loose."
click at [602, 333] on textarea "Hi, This is rework for the property. Buyer informed that right brick wall by me…" at bounding box center [697, 350] width 753 height 55
click at [858, 328] on textarea "Hi, This is rework for the property. [PERSON_NAME] informed that the right bric…" at bounding box center [697, 350] width 753 height 55
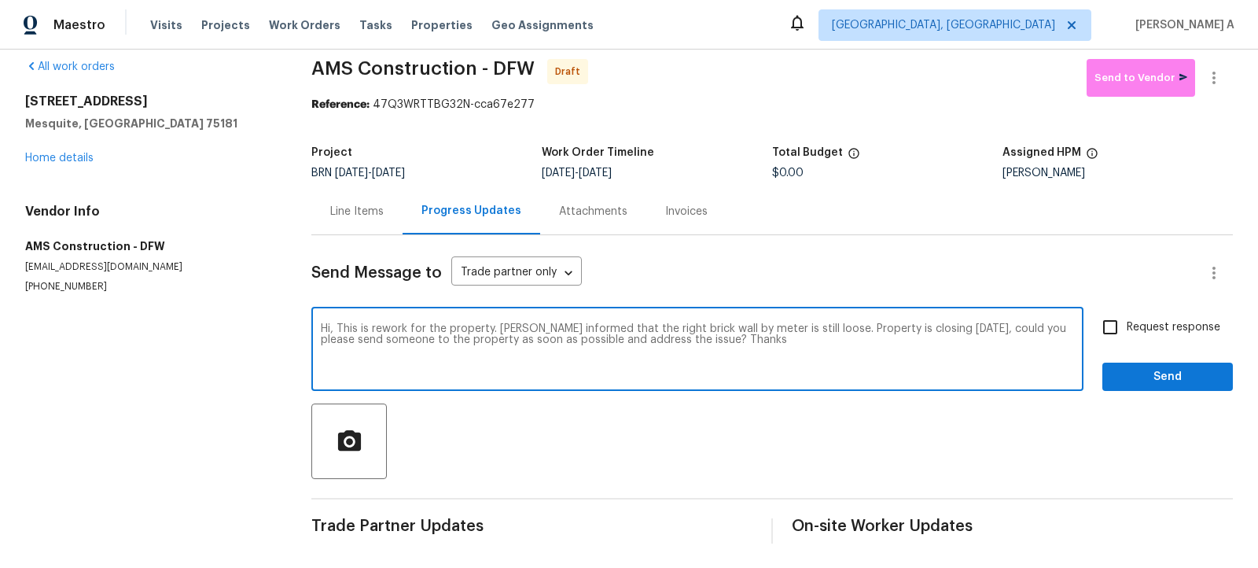
click at [858, 328] on textarea "Hi, This is rework for the property. [PERSON_NAME] informed that the right bric…" at bounding box center [697, 350] width 753 height 55
click at [0, 0] on icon "Paraphrase text" at bounding box center [0, 0] width 0 height 0
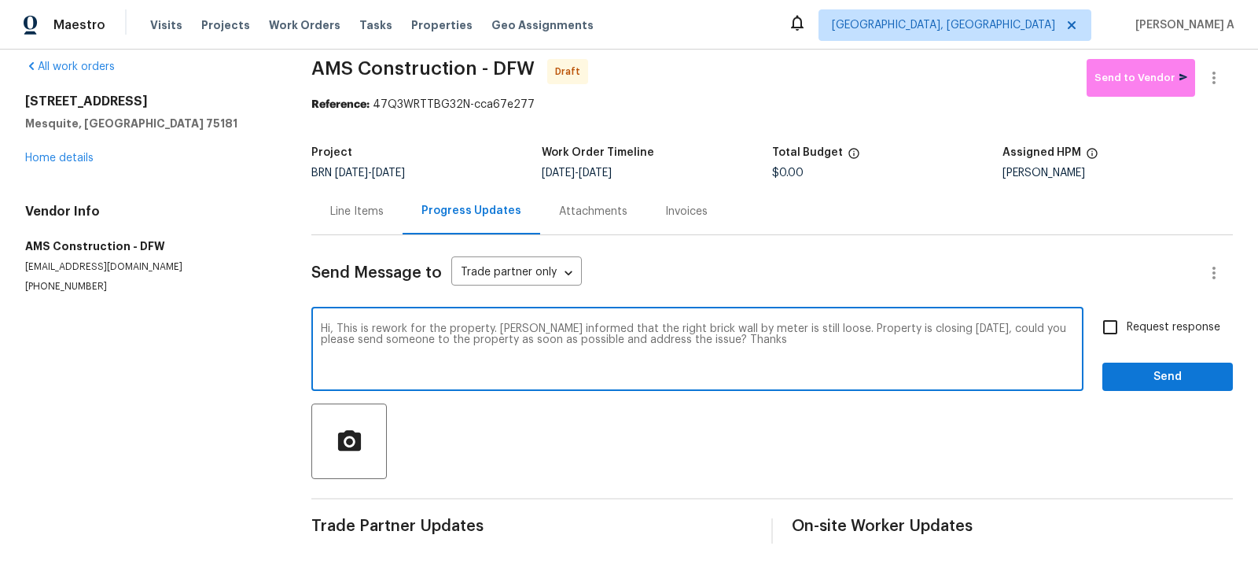
click at [0, 0] on icon "Text is too long. Try paraphrasing shorter sections." at bounding box center [0, 0] width 0 height 0
click at [0, 0] on span "/ 5" at bounding box center [0, 0] width 0 height 0
click at [0, 0] on icon "Text is too long. Try paraphrasing shorter sections." at bounding box center [0, 0] width 0 height 0
click at [0, 0] on span "wall" at bounding box center [0, 0] width 0 height 0
click at [0, 0] on span "please" at bounding box center [0, 0] width 0 height 0
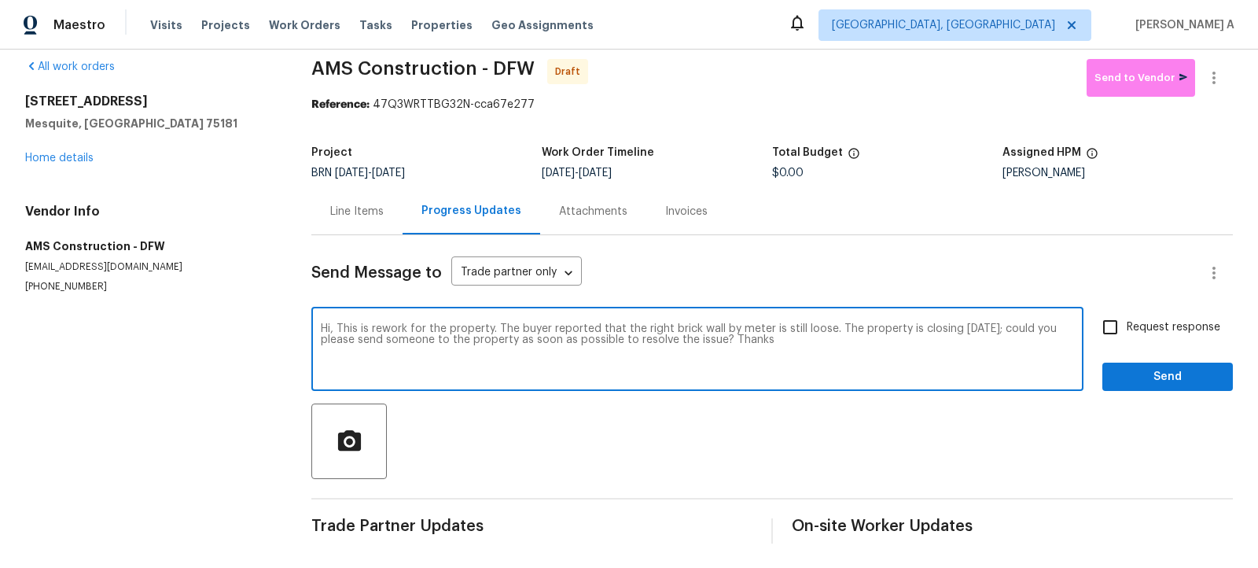
click at [670, 365] on textarea "Hi, This is rework for the property. The buyer reported that the right brick wa…" at bounding box center [697, 350] width 753 height 55
type textarea "Hi, This is rework for the property. The buyer reported that the right brick wa…"
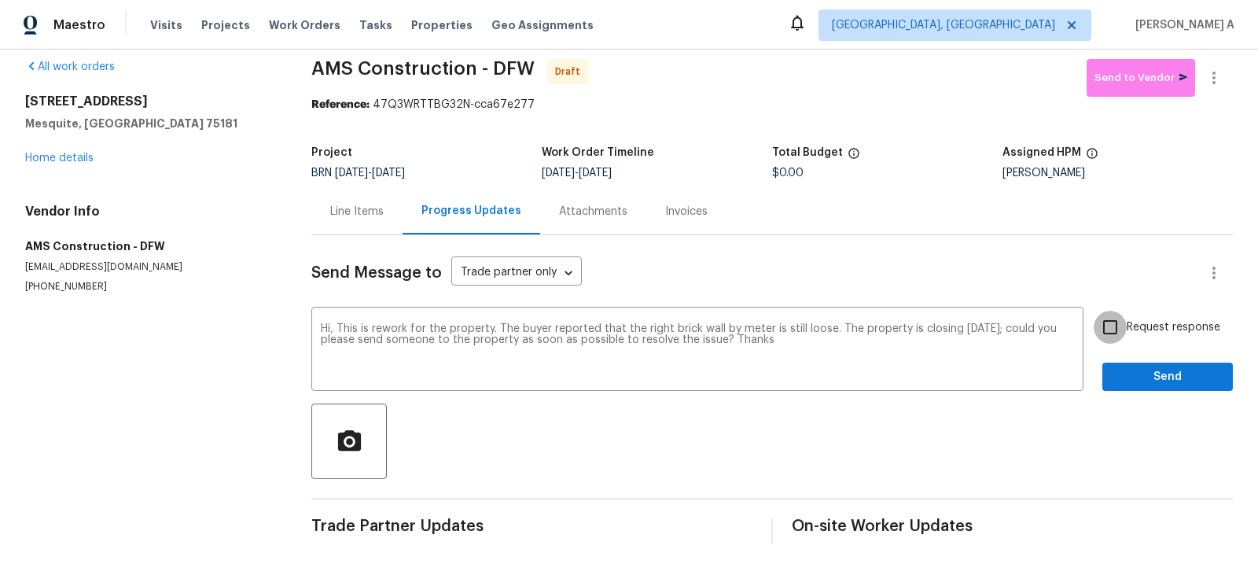
click at [1118, 334] on input "Request response" at bounding box center [1110, 327] width 33 height 33
checkbox input "true"
click at [1151, 373] on span "Send" at bounding box center [1167, 377] width 105 height 20
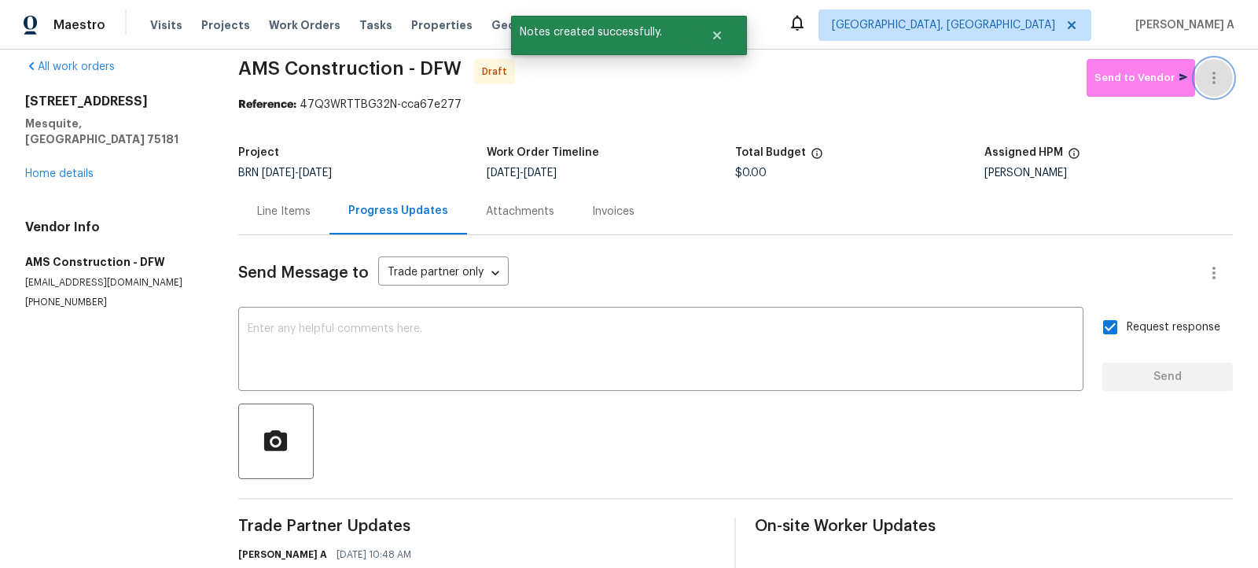
click at [1222, 75] on icon "button" at bounding box center [1214, 77] width 19 height 19
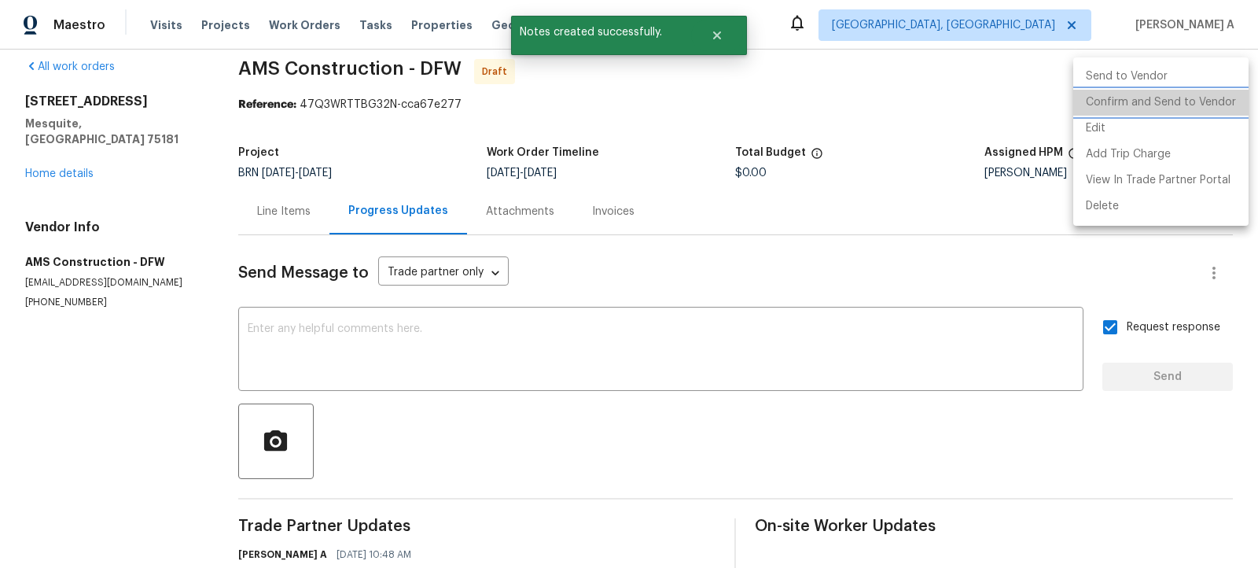
click at [1225, 104] on li "Confirm and Send to Vendor" at bounding box center [1160, 103] width 175 height 26
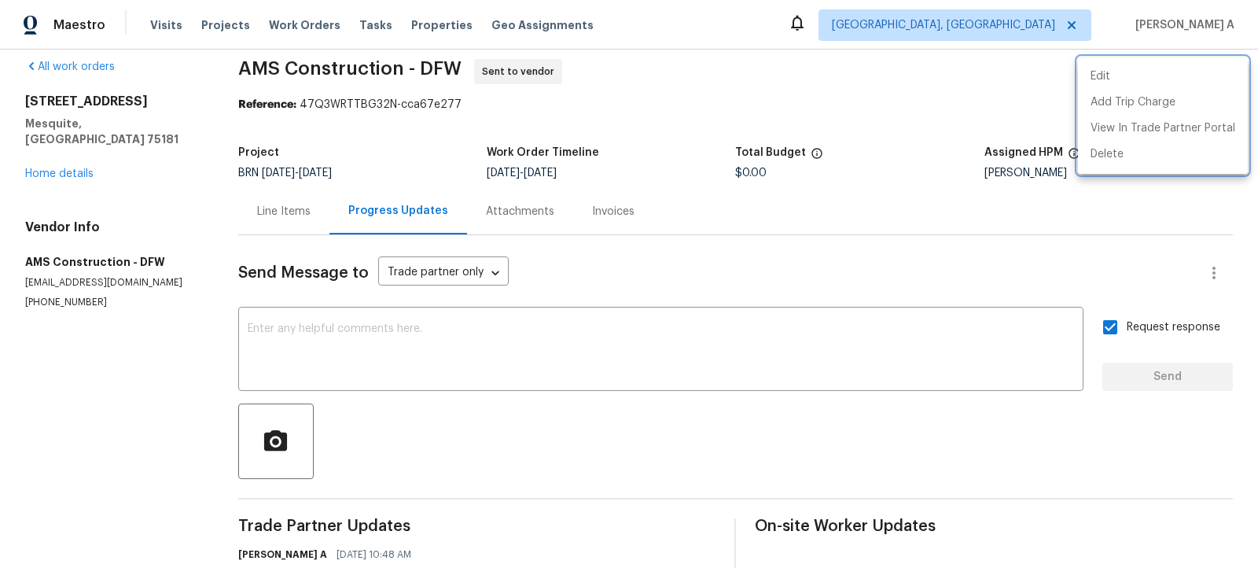
drag, startPoint x: 231, startPoint y: 62, endPoint x: 410, endPoint y: 62, distance: 178.5
click at [410, 62] on div at bounding box center [629, 284] width 1258 height 568
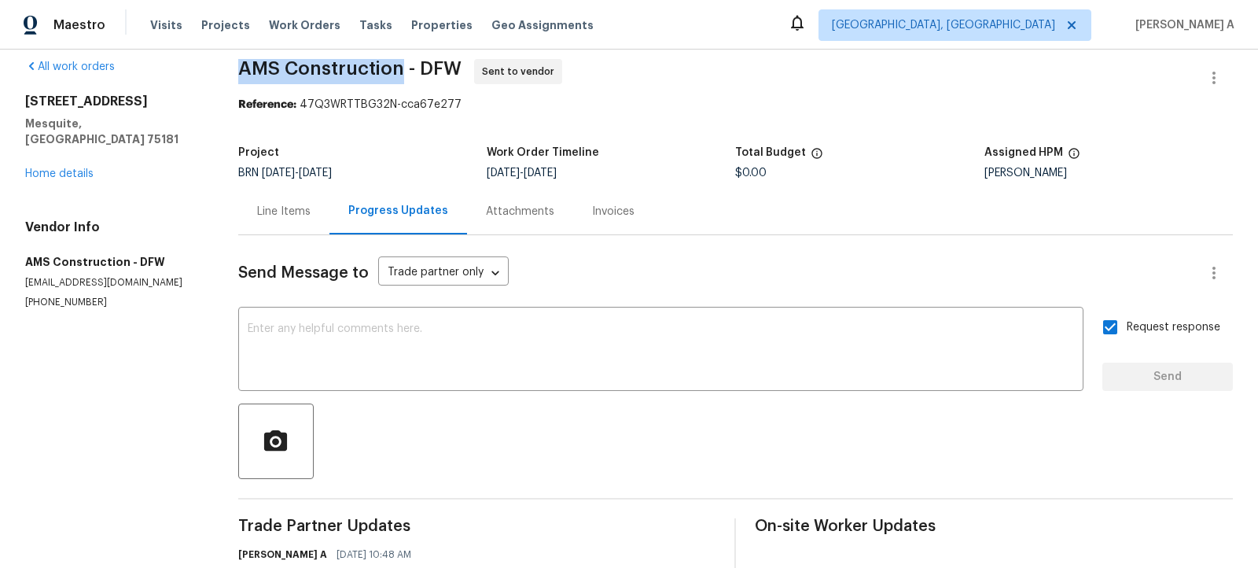
copy span "AMS Construction"
drag, startPoint x: 405, startPoint y: 67, endPoint x: 245, endPoint y: 65, distance: 160.4
click at [244, 65] on span "AMS Construction - DFW" at bounding box center [349, 68] width 223 height 19
copy span "AMS Construction"
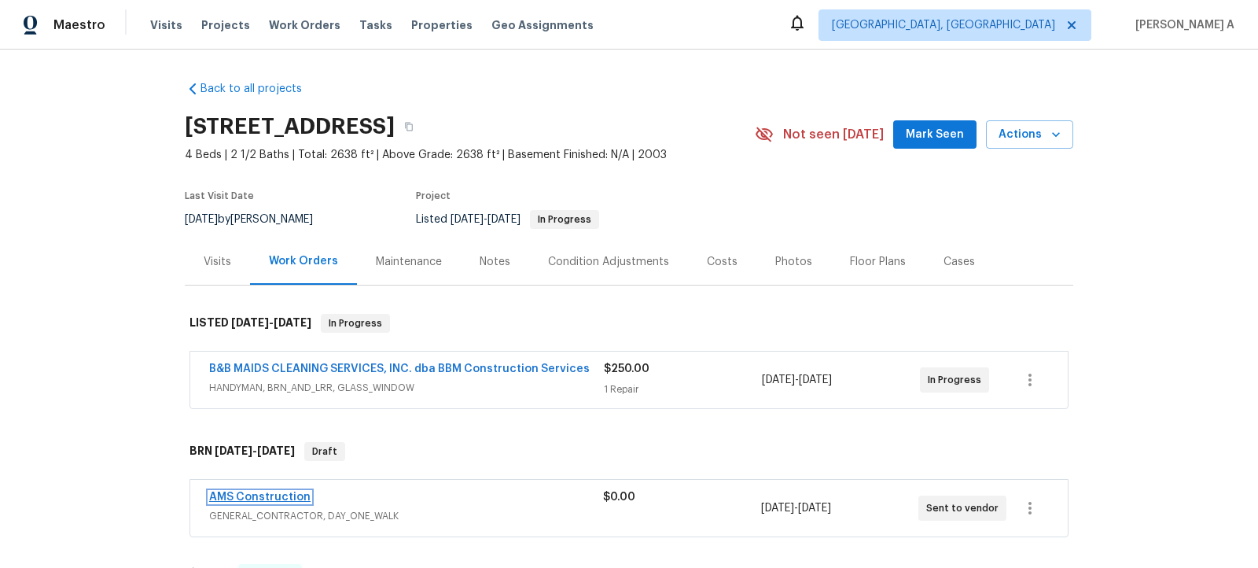
click at [274, 493] on link "AMS Construction" at bounding box center [259, 496] width 101 height 11
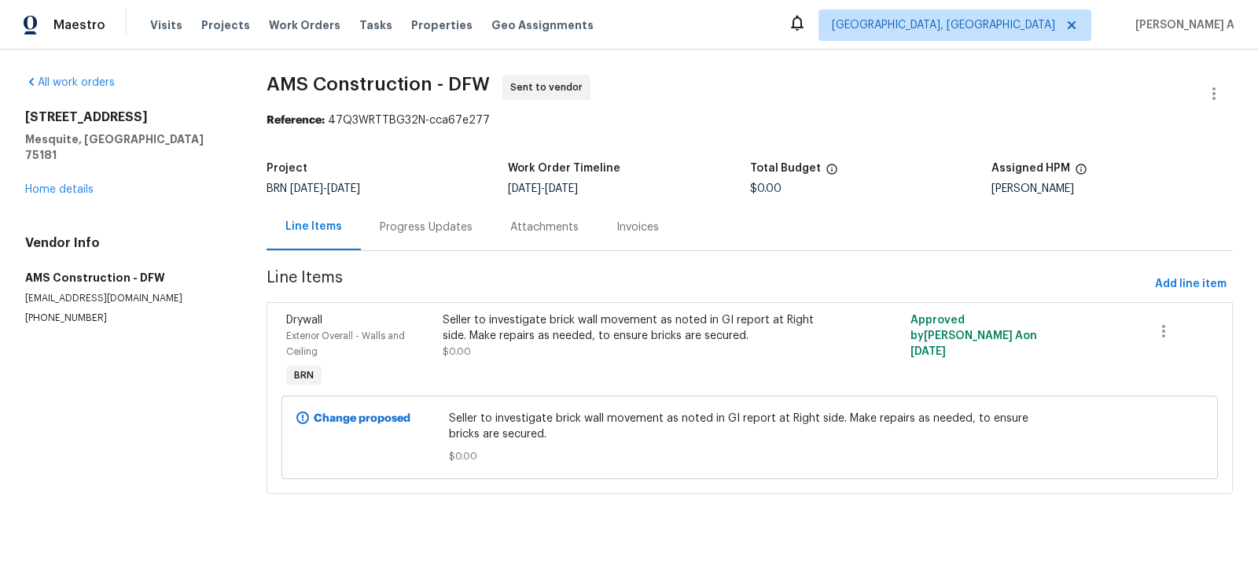
click at [383, 226] on div "Progress Updates" at bounding box center [426, 227] width 93 height 16
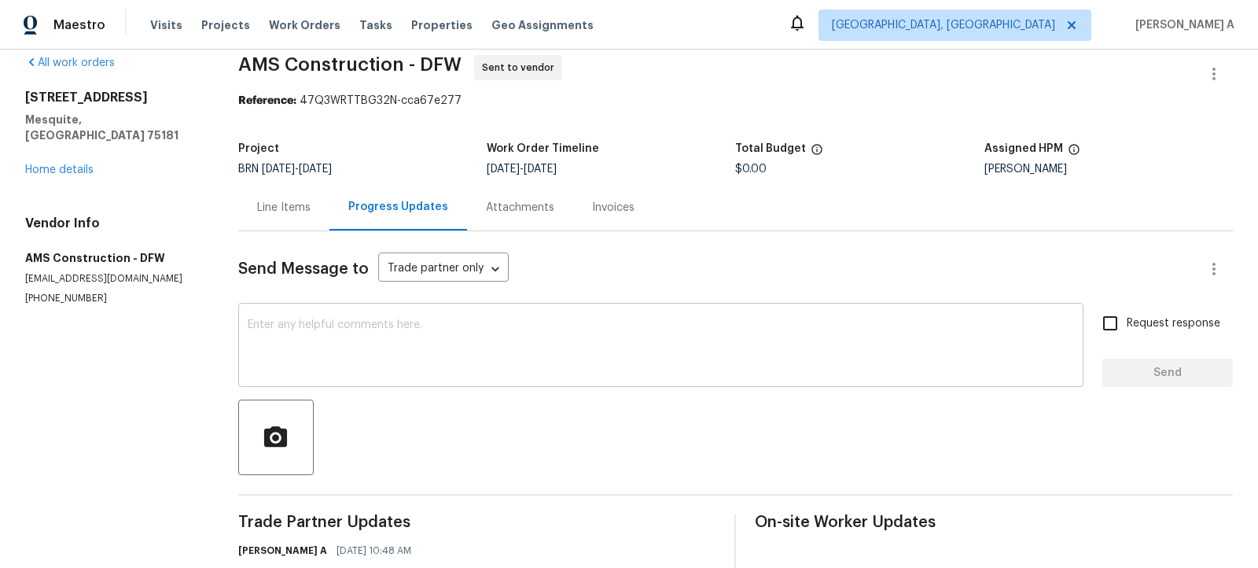
scroll to position [109, 0]
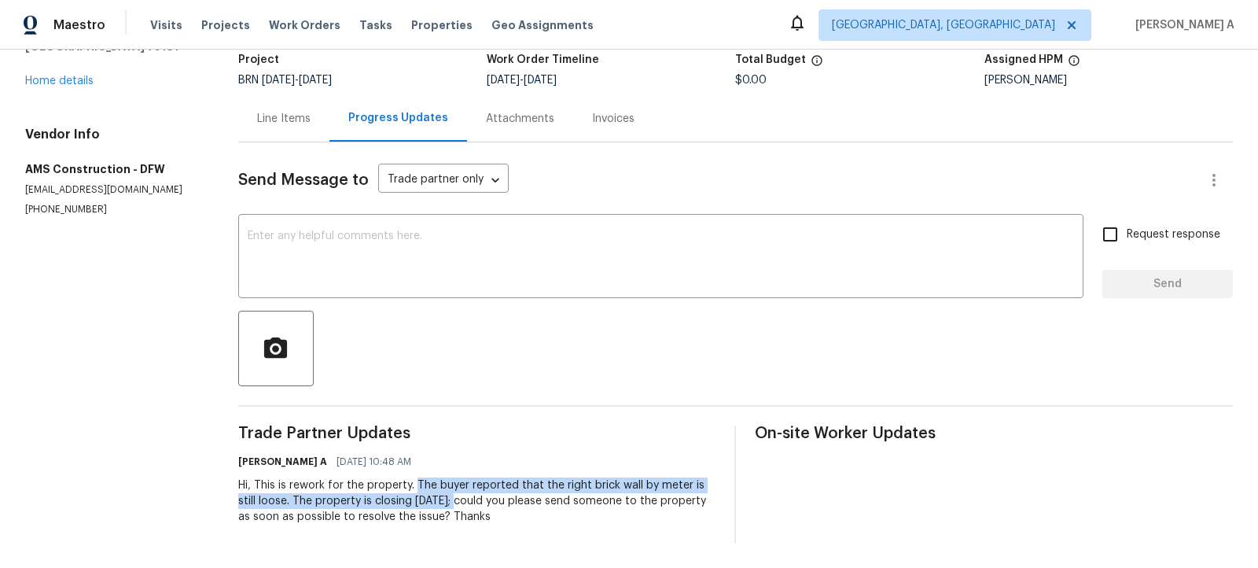
drag, startPoint x: 414, startPoint y: 484, endPoint x: 465, endPoint y: 502, distance: 53.5
click at [465, 502] on div "Hi, This is rework for the property. The buyer reported that the right brick wa…" at bounding box center [477, 500] width 478 height 47
copy div "The buyer reported that the right brick wall by meter is still loose. The prope…"
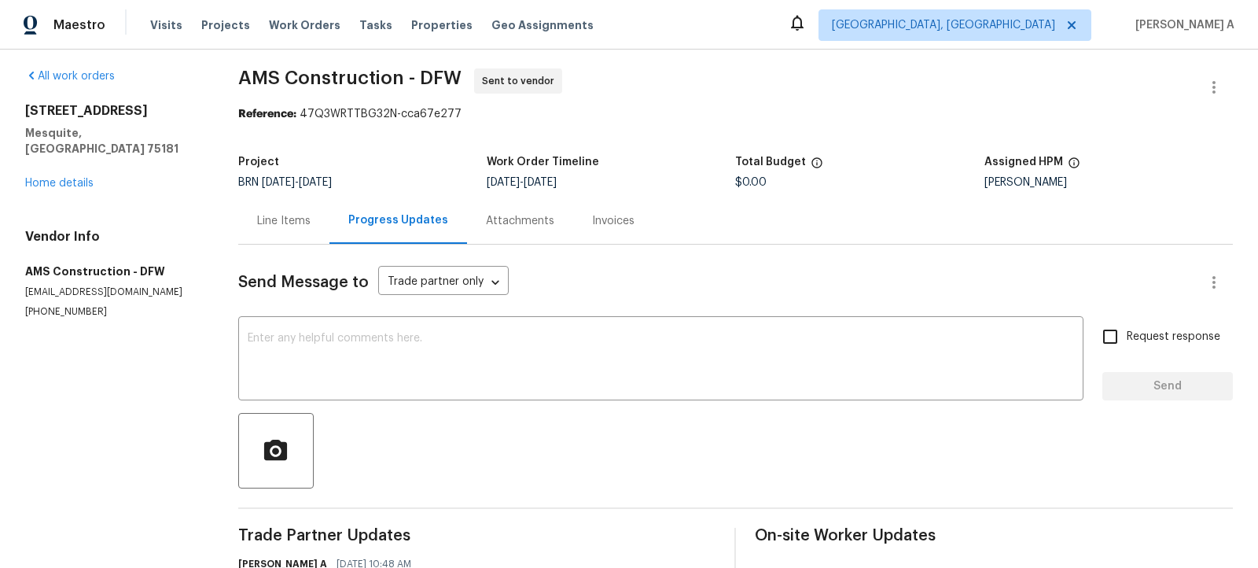
scroll to position [0, 0]
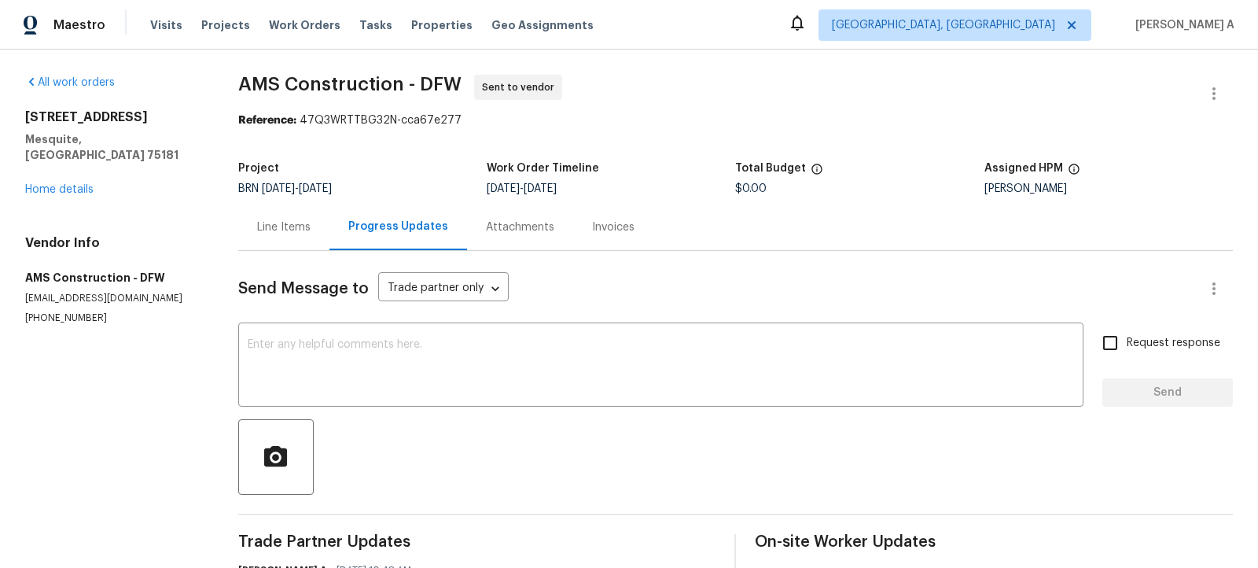
click at [297, 226] on div "Line Items" at bounding box center [283, 227] width 53 height 16
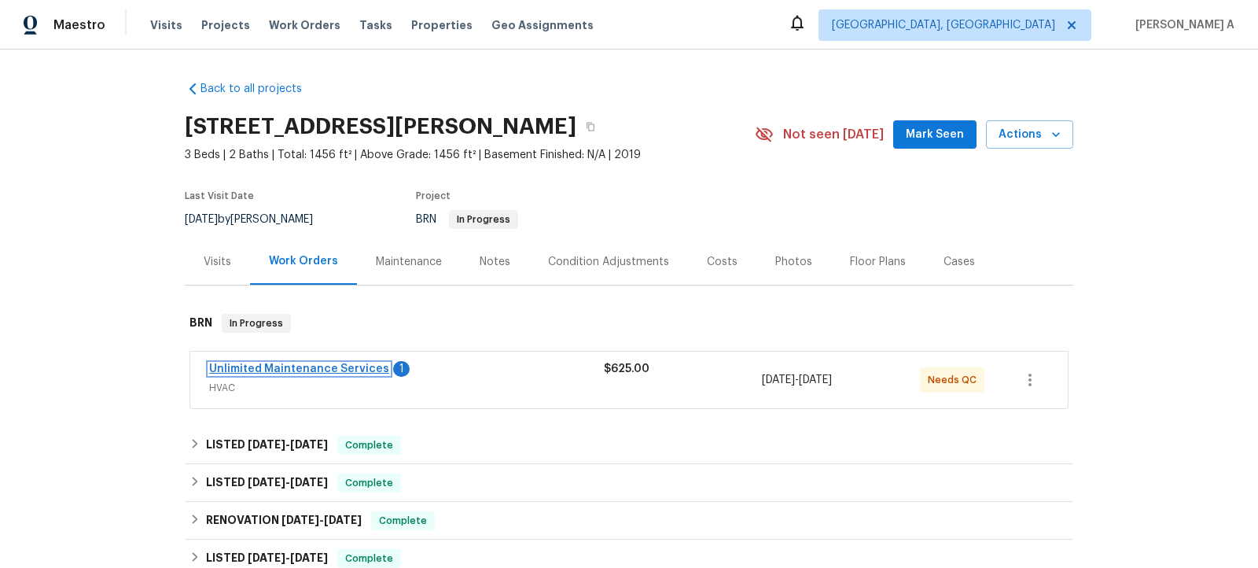
click at [322, 370] on link "Unlimited Maintenance Services" at bounding box center [299, 368] width 180 height 11
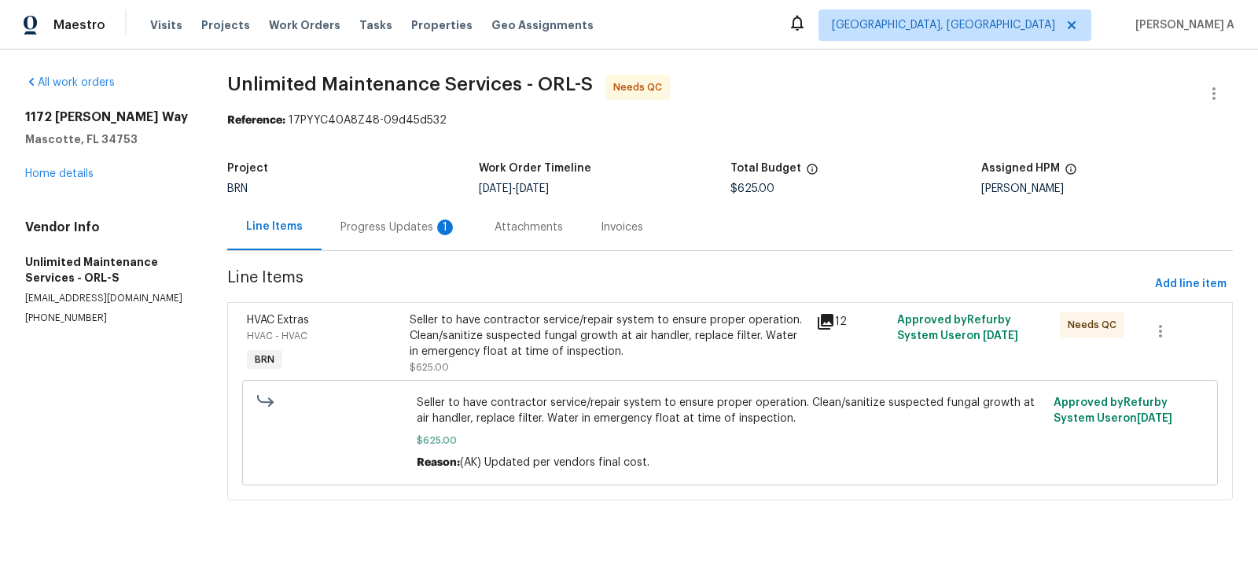
click at [399, 223] on div "Progress Updates 1" at bounding box center [398, 227] width 116 height 16
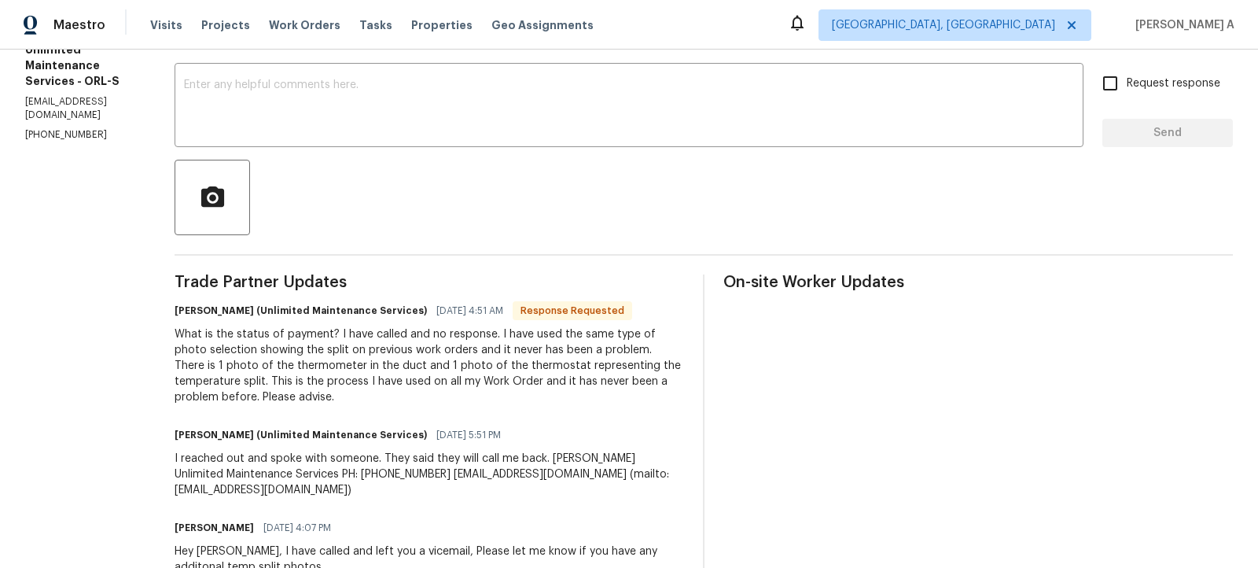
scroll to position [65, 0]
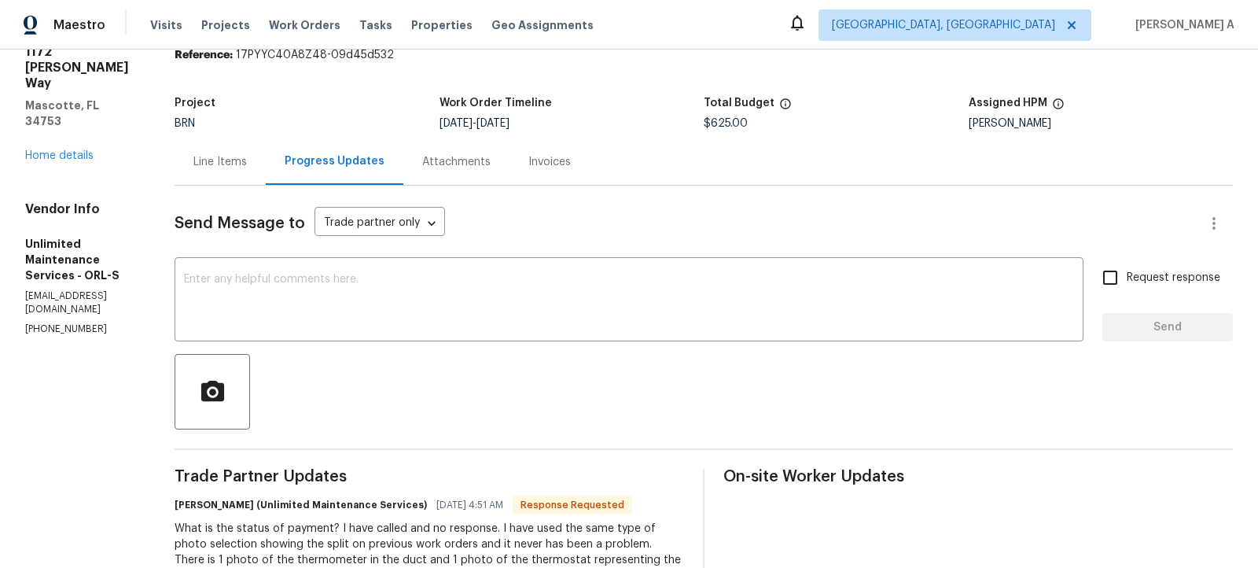
click at [235, 173] on div "Line Items" at bounding box center [220, 161] width 91 height 46
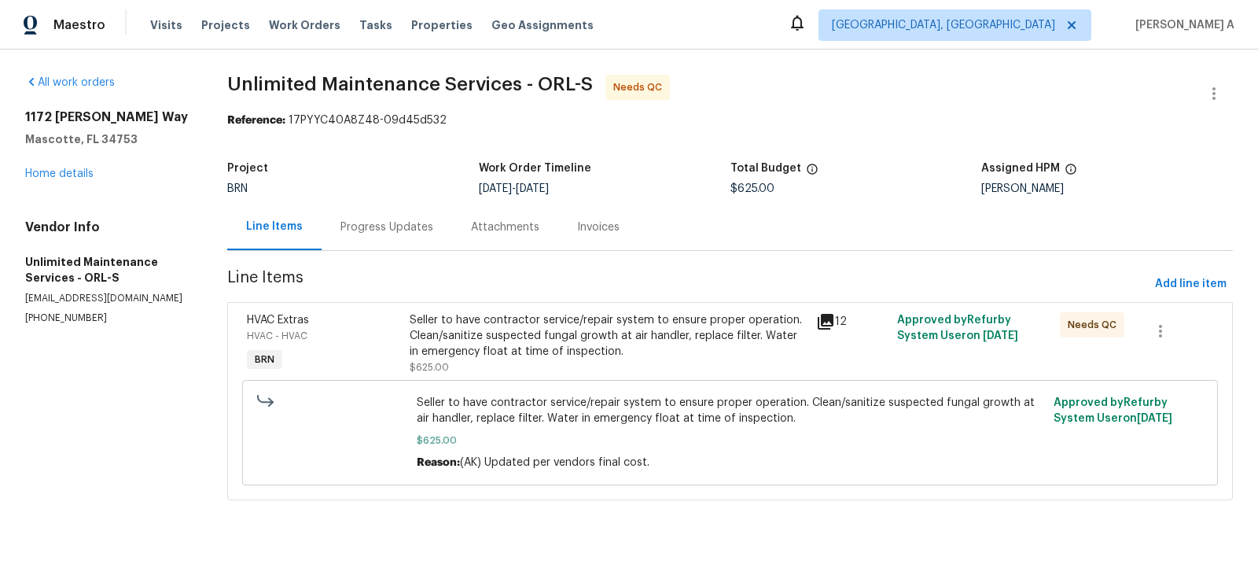
click at [544, 321] on div "Seller to have contractor service/repair system to ensure proper operation. Cle…" at bounding box center [608, 335] width 397 height 47
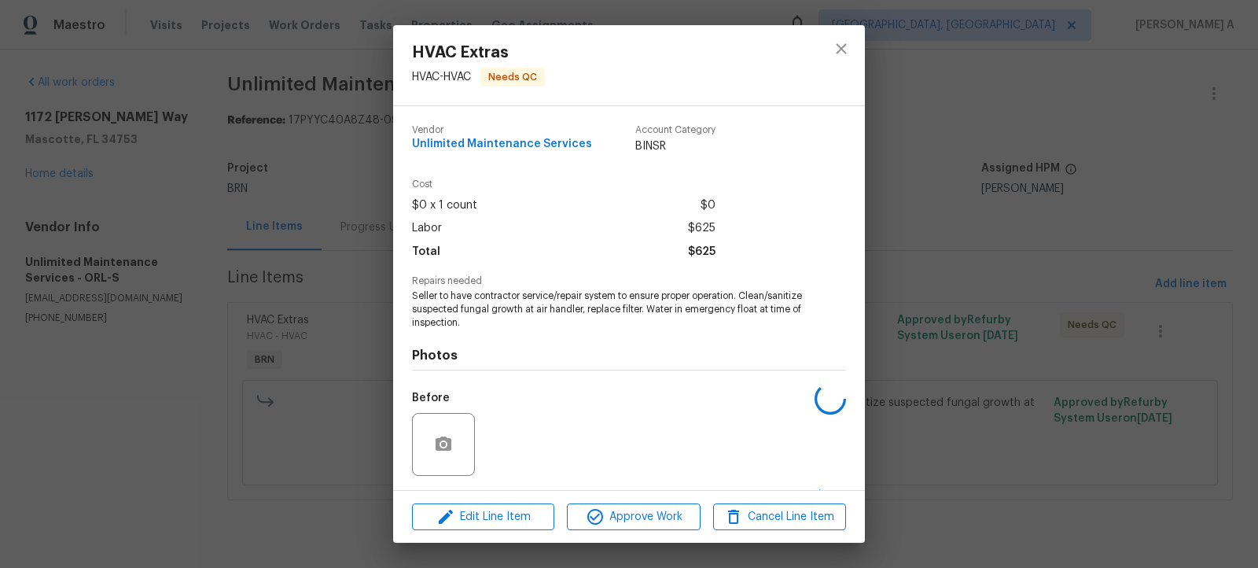
scroll to position [104, 0]
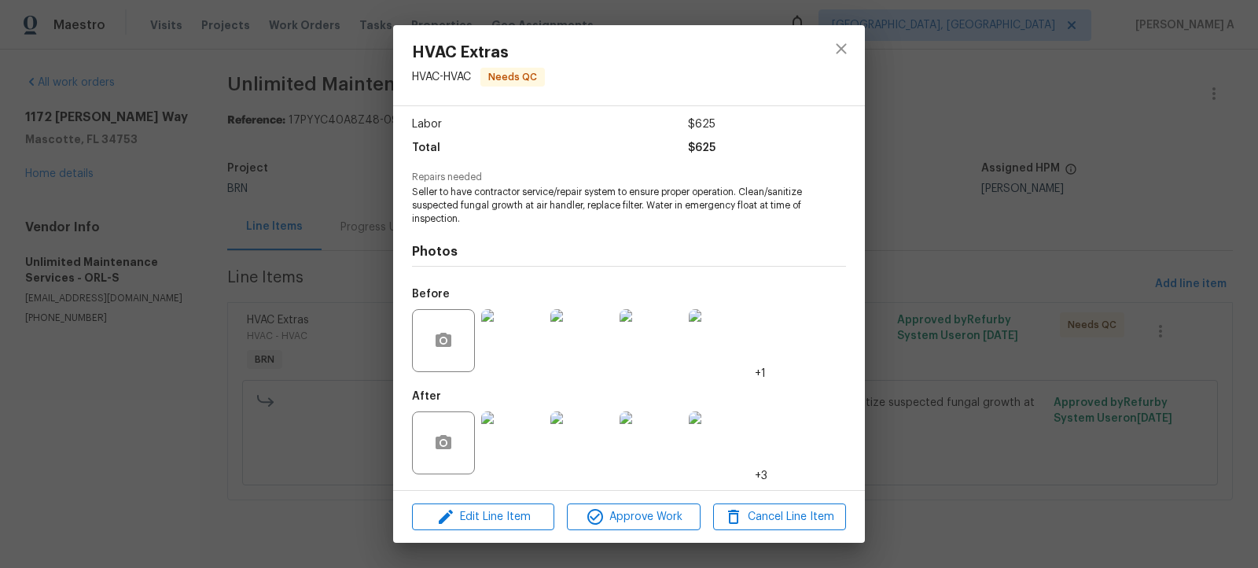
click at [504, 448] on img at bounding box center [512, 442] width 63 height 63
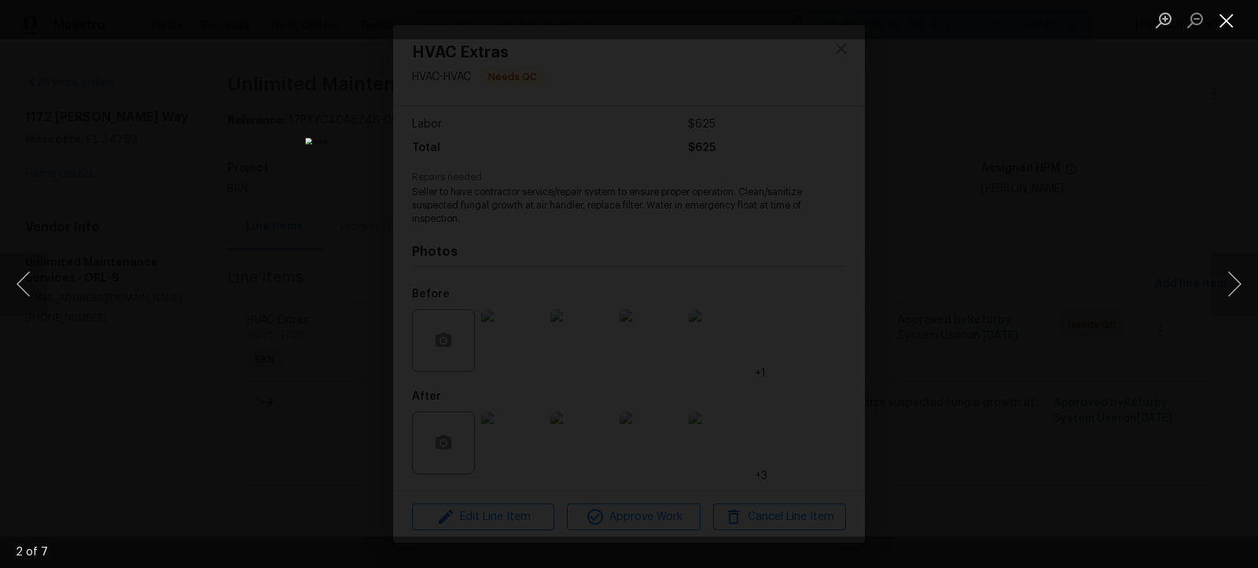
click at [1233, 23] on button "Close lightbox" at bounding box center [1226, 20] width 31 height 28
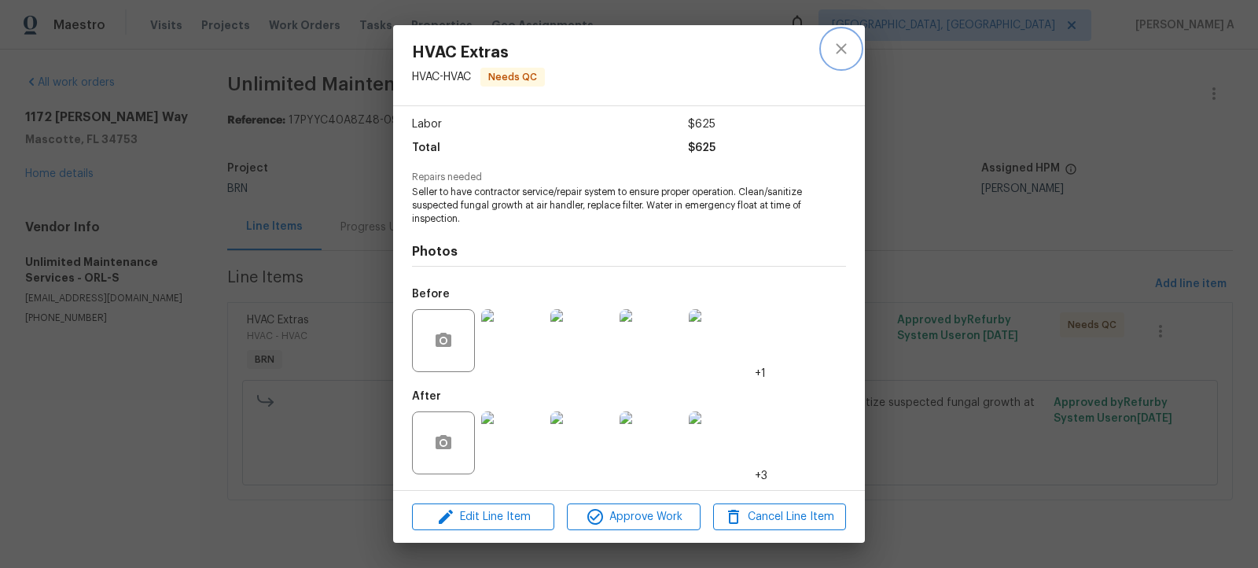
click at [837, 48] on icon "close" at bounding box center [841, 48] width 19 height 19
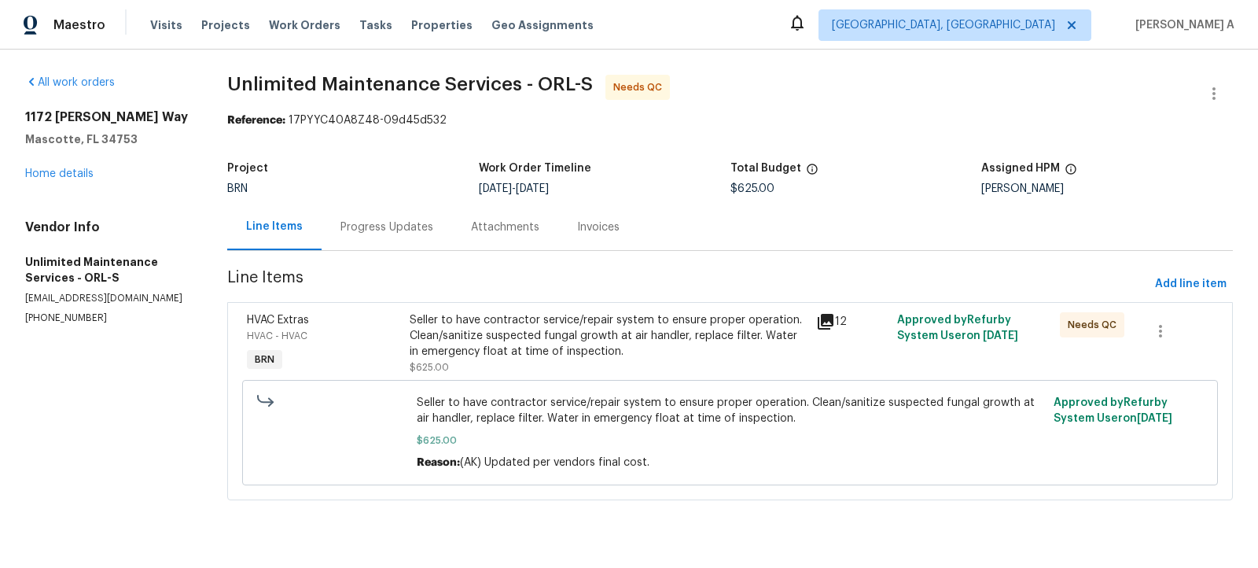
click at [344, 229] on div "Progress Updates" at bounding box center [386, 227] width 93 height 16
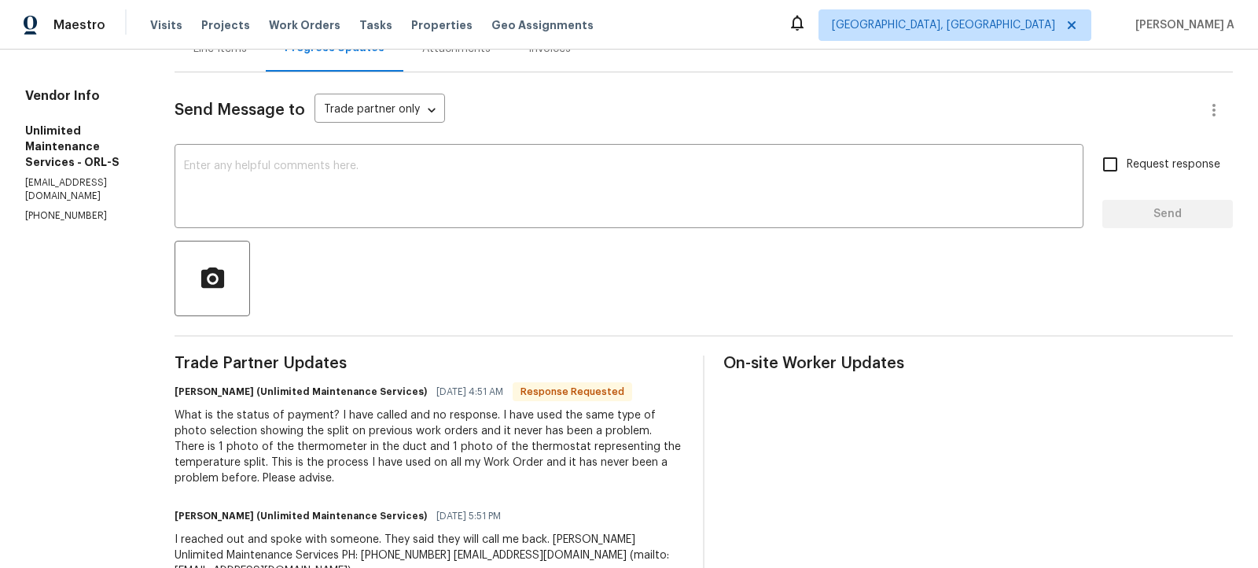
scroll to position [142, 0]
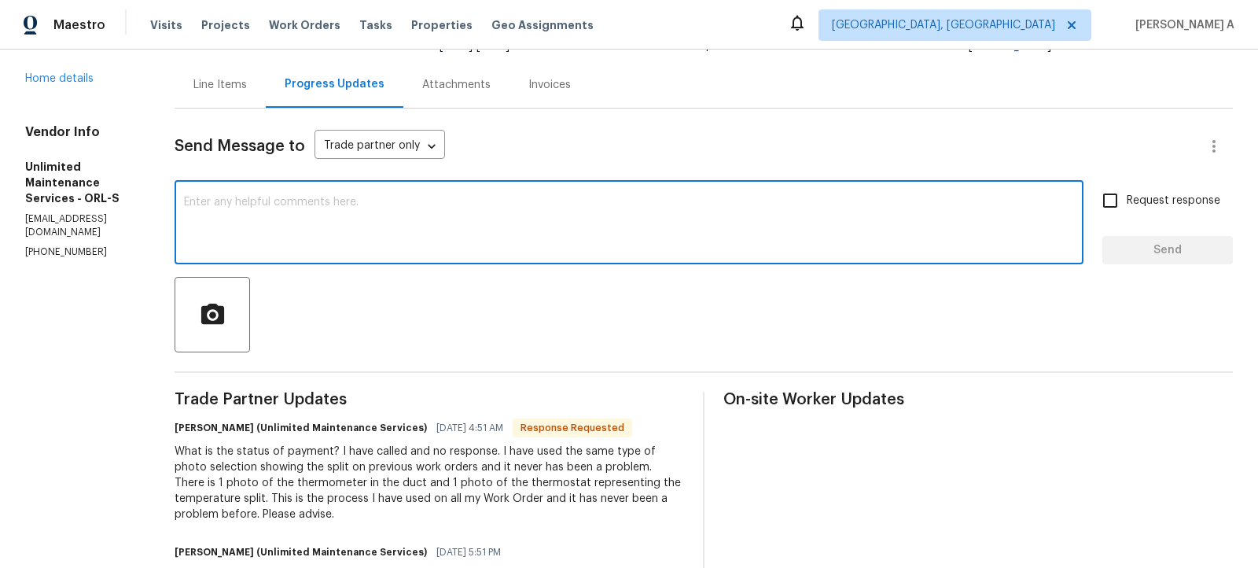
click at [417, 224] on textarea at bounding box center [629, 224] width 890 height 55
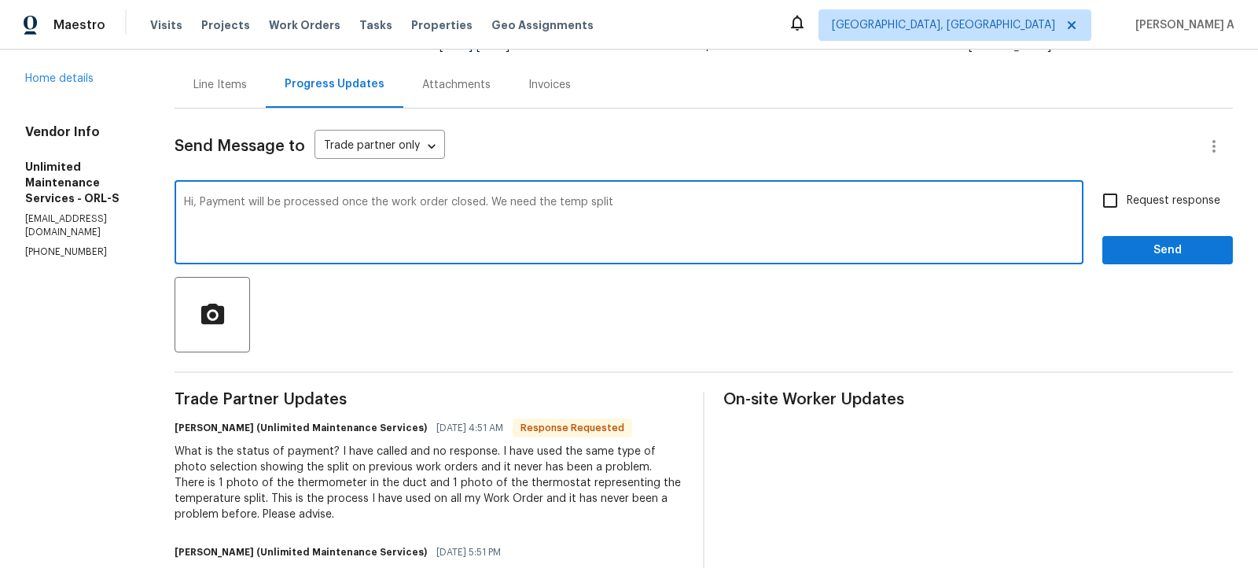
click at [0, 0] on span "Fix the auxiliary or modal verb" at bounding box center [0, 0] width 0 height 0
click at [0, 0] on qb-div "Add Punctuation split ." at bounding box center [0, 0] width 0 height 0
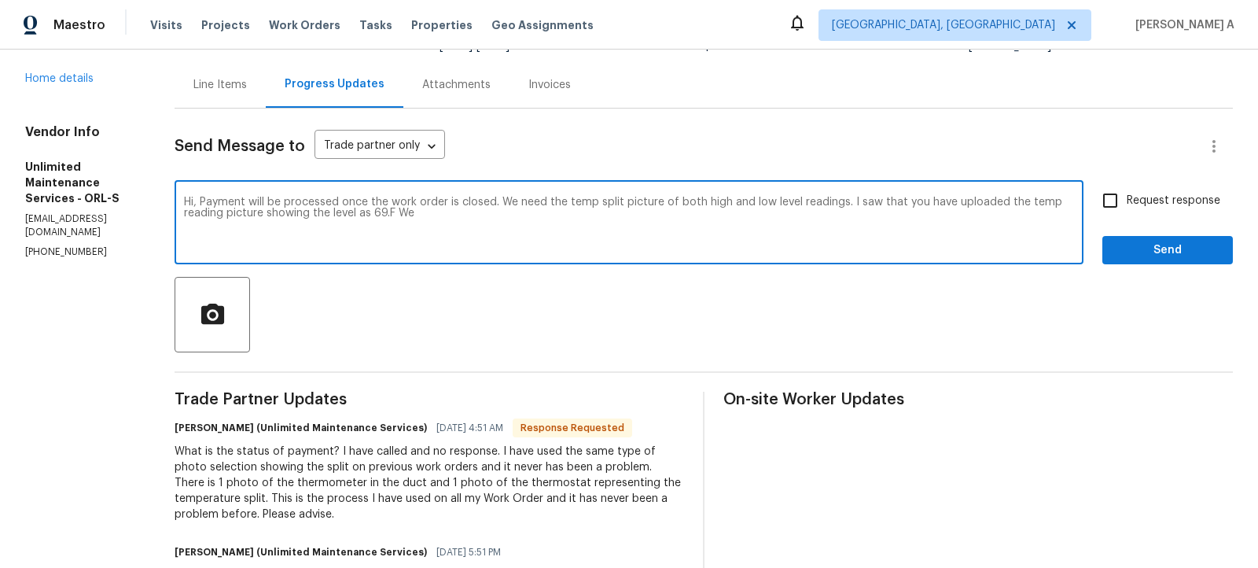
click at [1024, 201] on textarea "Hi, Payment will be processed once the work order is closed. We need the temp s…" at bounding box center [629, 224] width 890 height 55
click at [457, 215] on textarea "Hi, Payment will be processed once the work order is closed. We need the temp s…" at bounding box center [629, 224] width 890 height 55
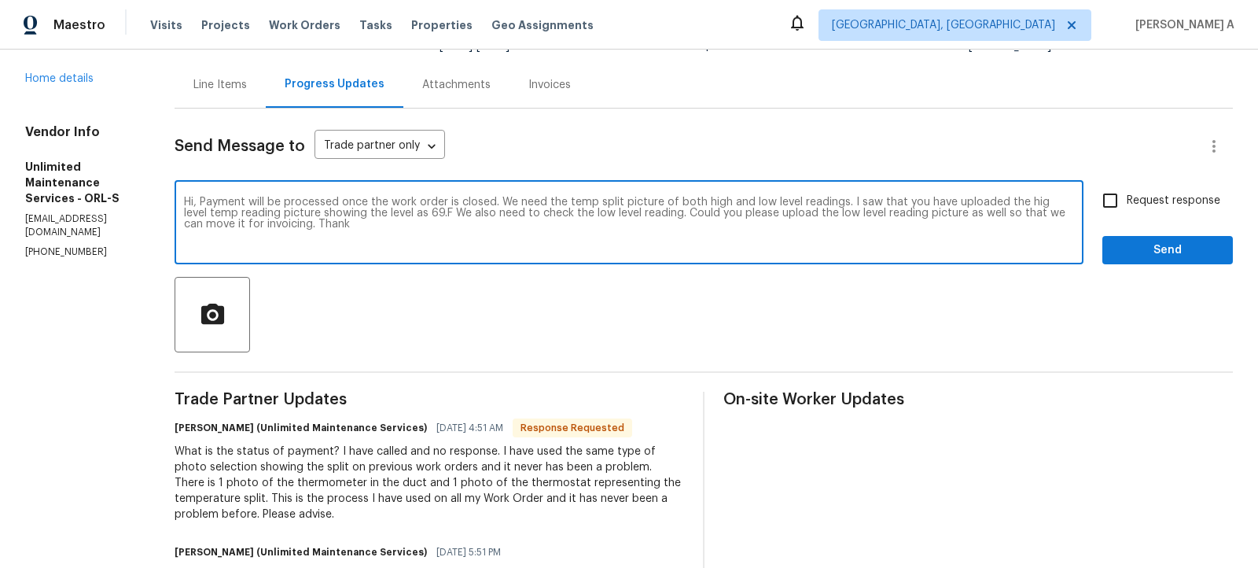
type textarea "Hi, Payment will be processed once the work order is closed. We need the temp s…"
drag, startPoint x: 344, startPoint y: 221, endPoint x: 165, endPoint y: 201, distance: 179.7
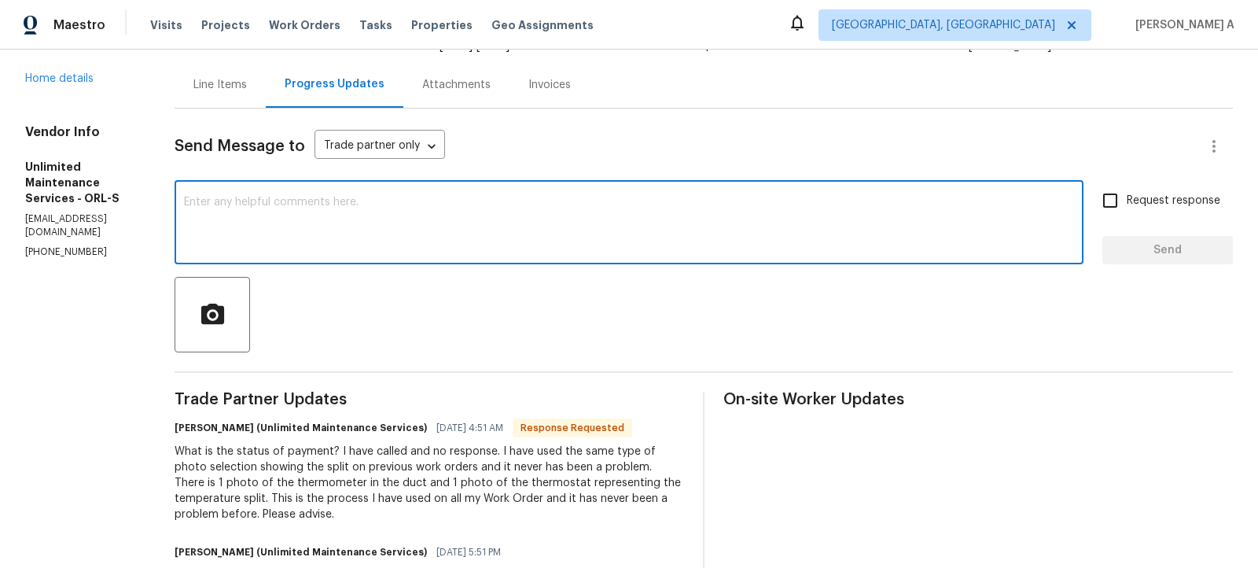
paste textarea "Hi, Payment will be processed once the work order is closed. We need the temper…"
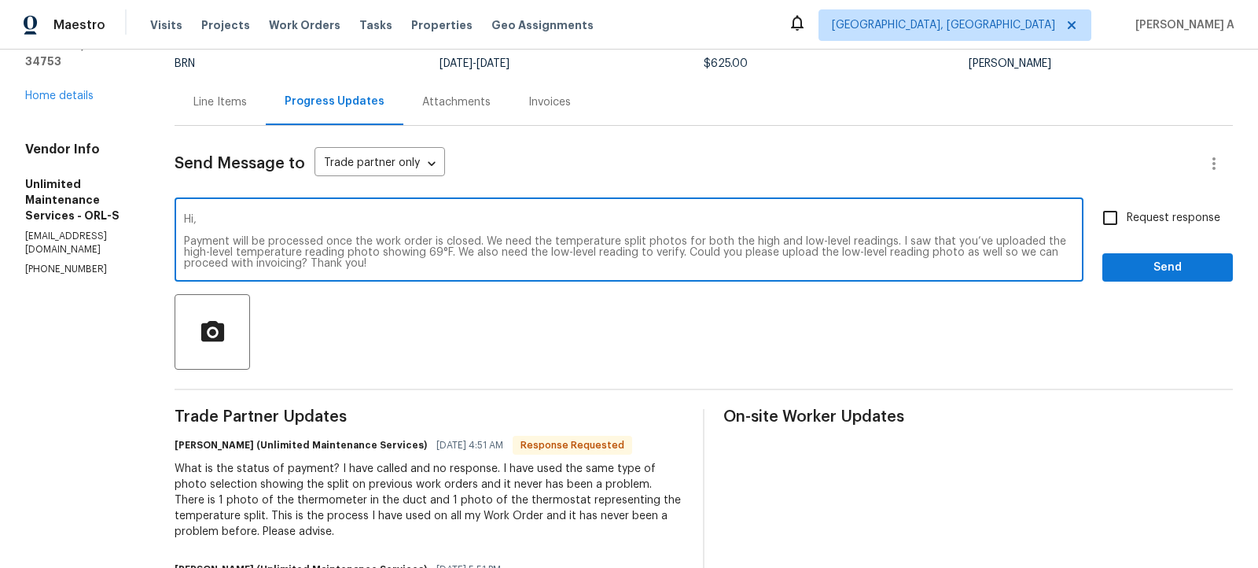
scroll to position [116, 0]
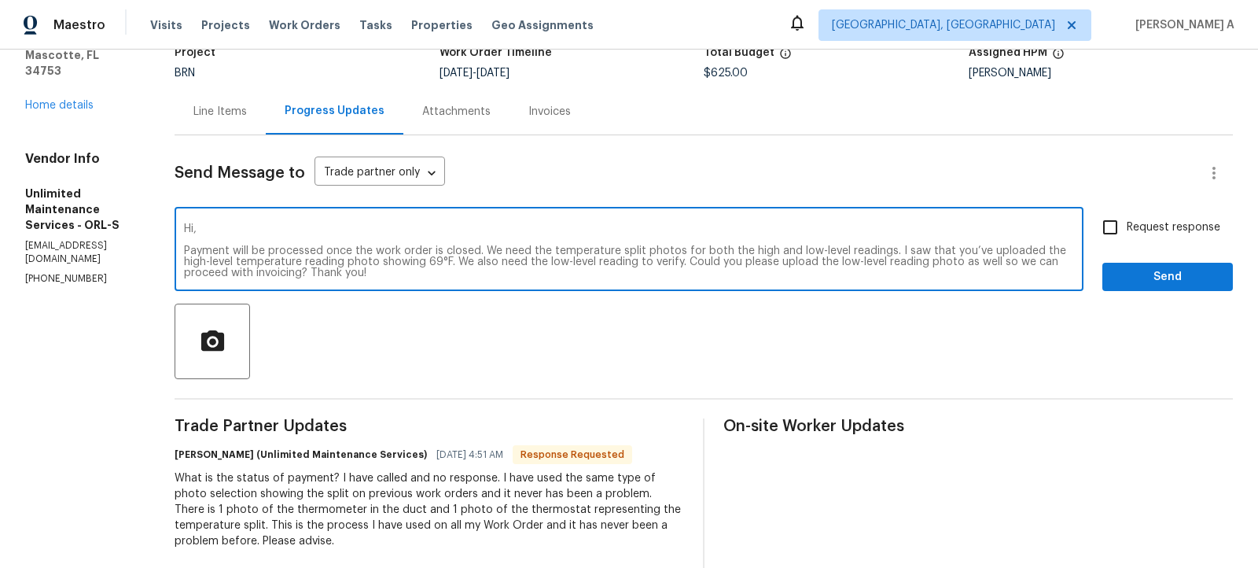
click at [187, 248] on textarea "Hi, Payment will be processed once the work order is closed. We need the temper…" at bounding box center [629, 250] width 890 height 55
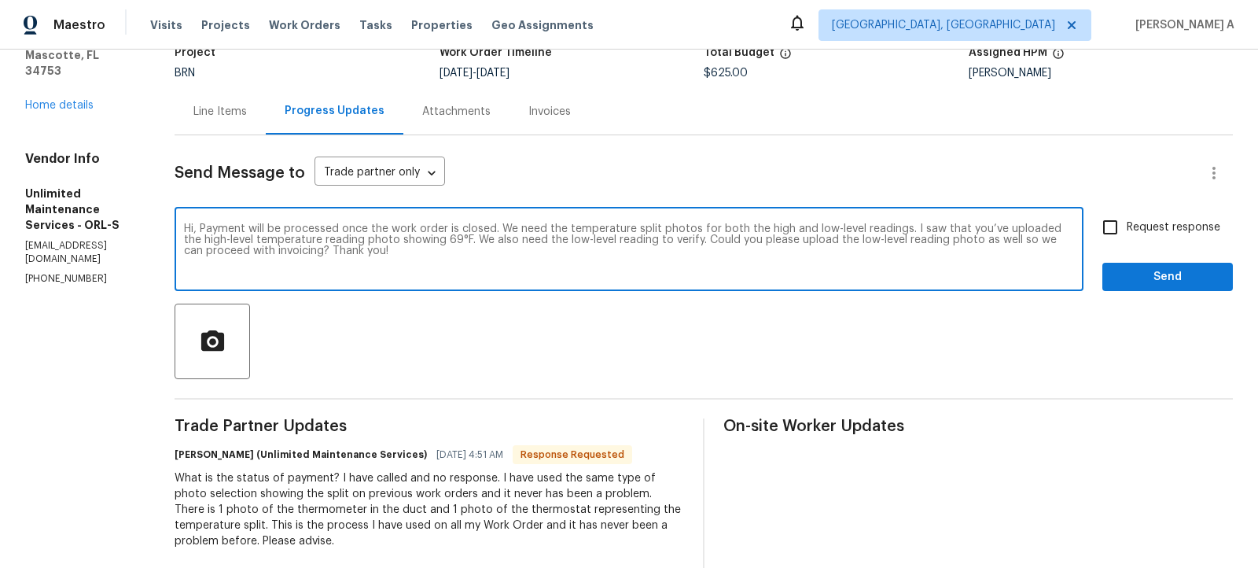
type textarea "Hi, Payment will be processed once the work order is closed. We need the temper…"
click at [1132, 219] on span "Request response" at bounding box center [1174, 227] width 94 height 17
click at [1127, 219] on input "Request response" at bounding box center [1110, 227] width 33 height 33
checkbox input "true"
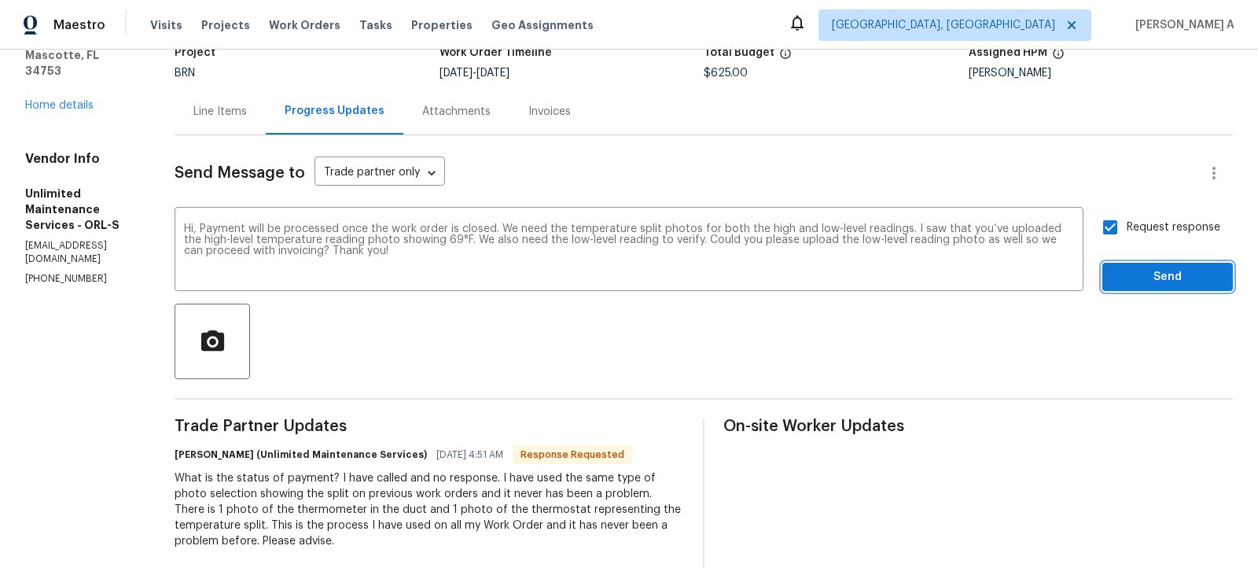
click at [1168, 277] on span "Send" at bounding box center [1167, 277] width 105 height 20
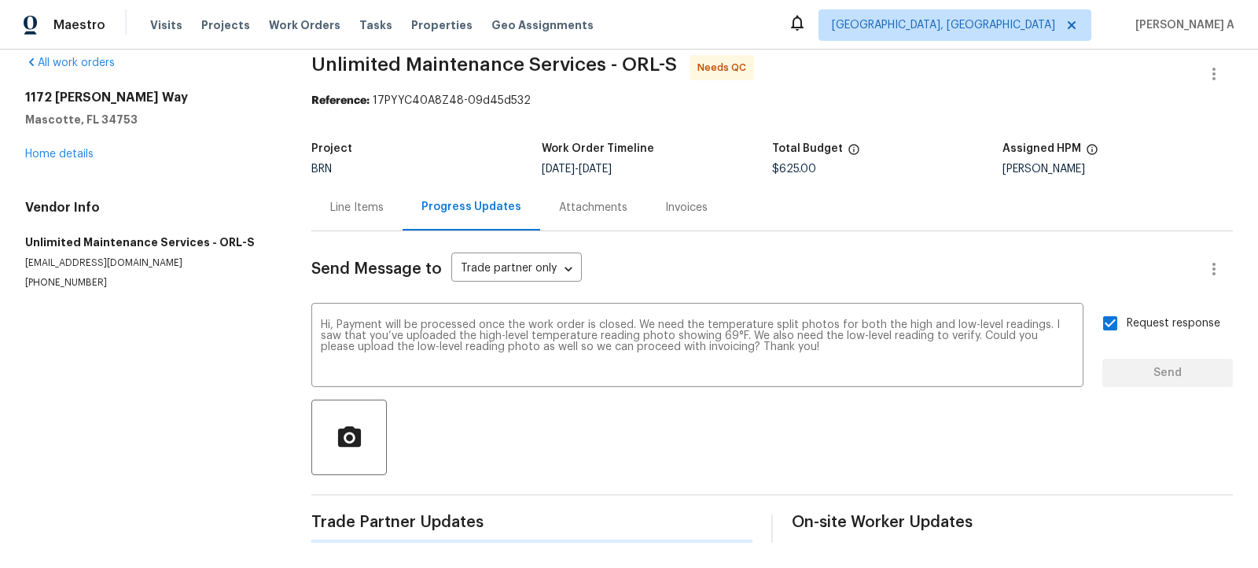
click at [1168, 277] on div "Send Message to Trade partner only Trade partner only ​" at bounding box center [753, 269] width 884 height 38
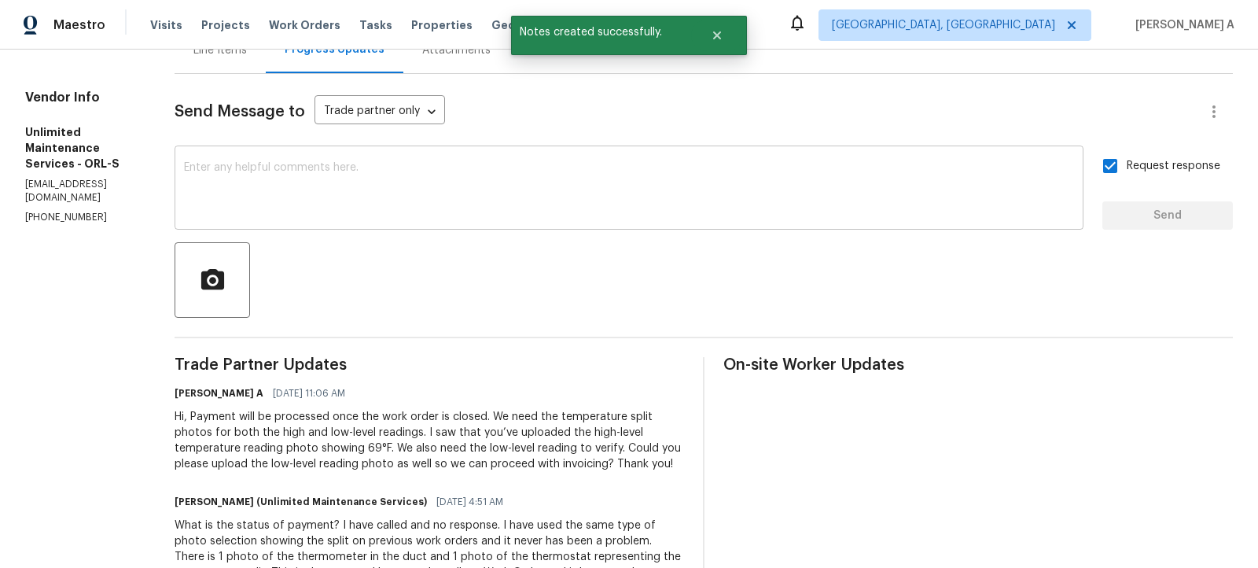
scroll to position [182, 0]
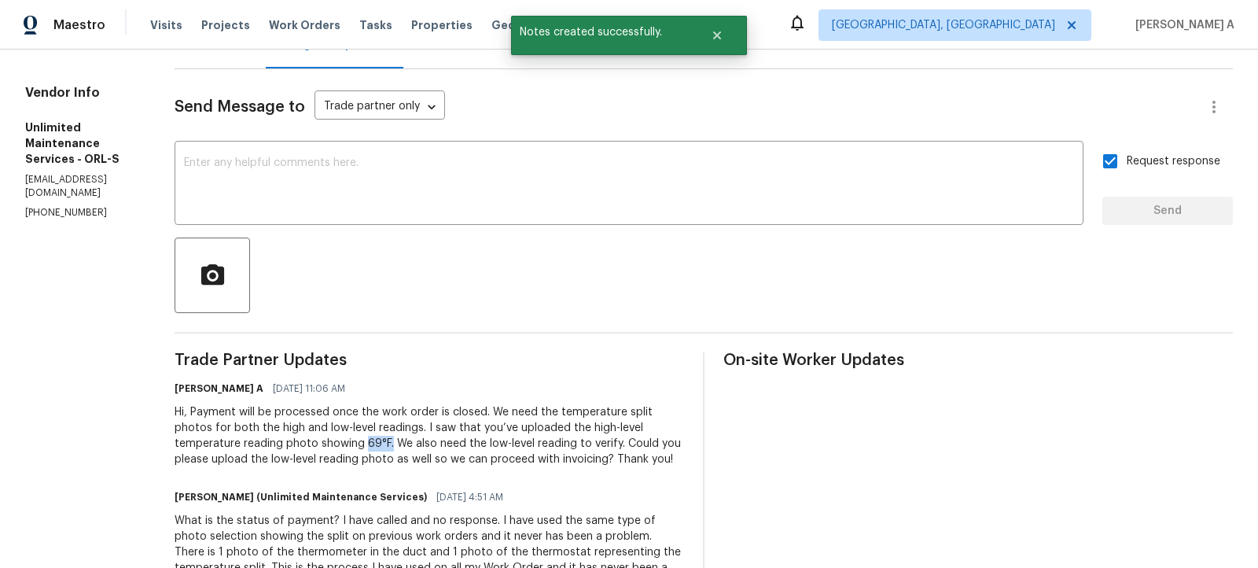
copy div "69°F."
drag, startPoint x: 368, startPoint y: 444, endPoint x: 392, endPoint y: 442, distance: 24.5
click at [392, 442] on div "Hi, Payment will be processed once the work order is closed. We need the temper…" at bounding box center [430, 435] width 510 height 63
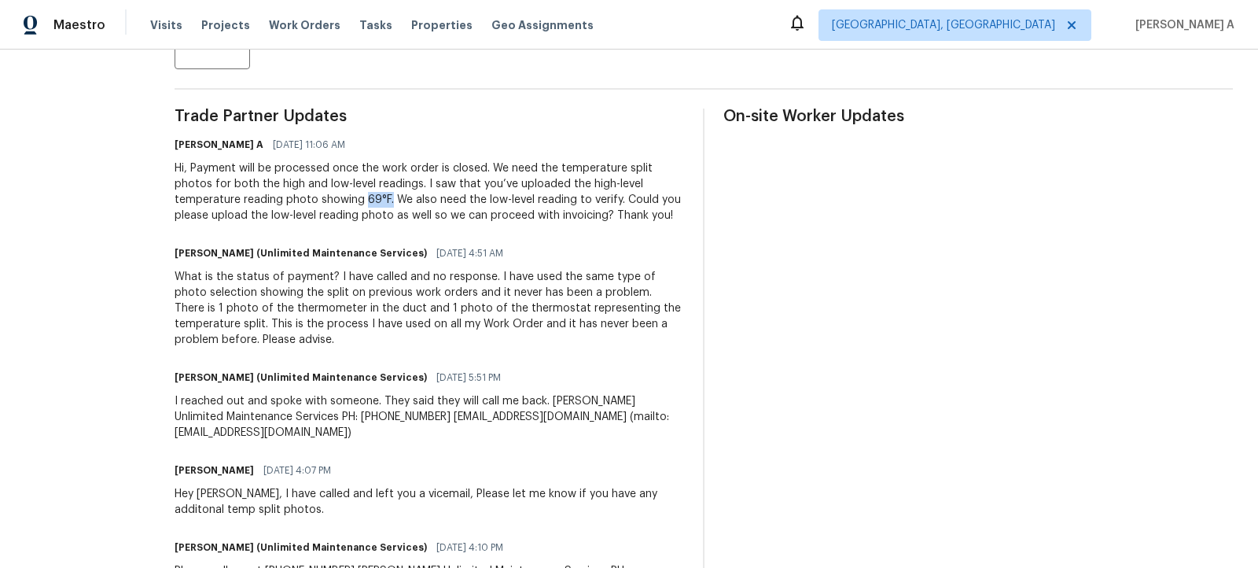
scroll to position [0, 0]
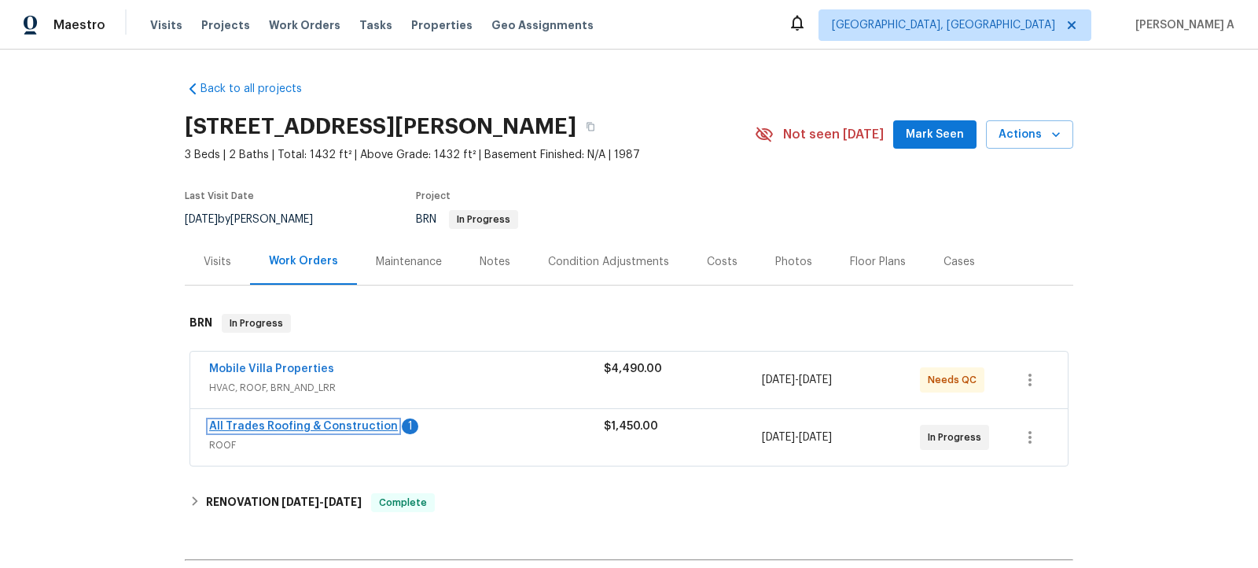
click at [313, 425] on link "All Trades Roofing & Construction" at bounding box center [303, 426] width 189 height 11
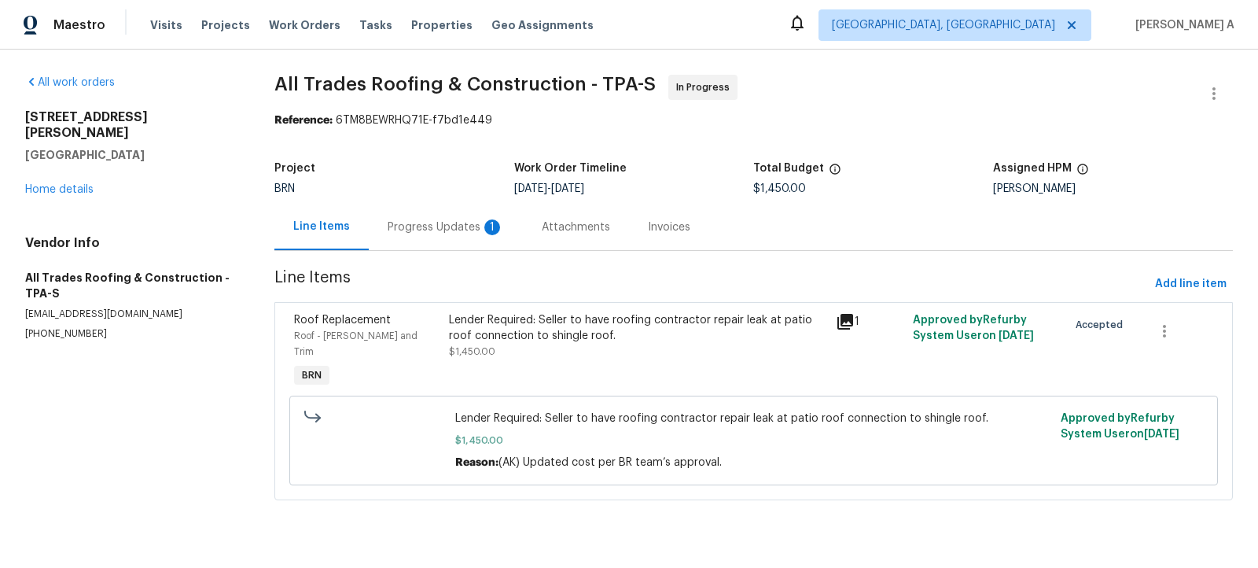
click at [419, 224] on div "Progress Updates 1" at bounding box center [446, 227] width 116 height 16
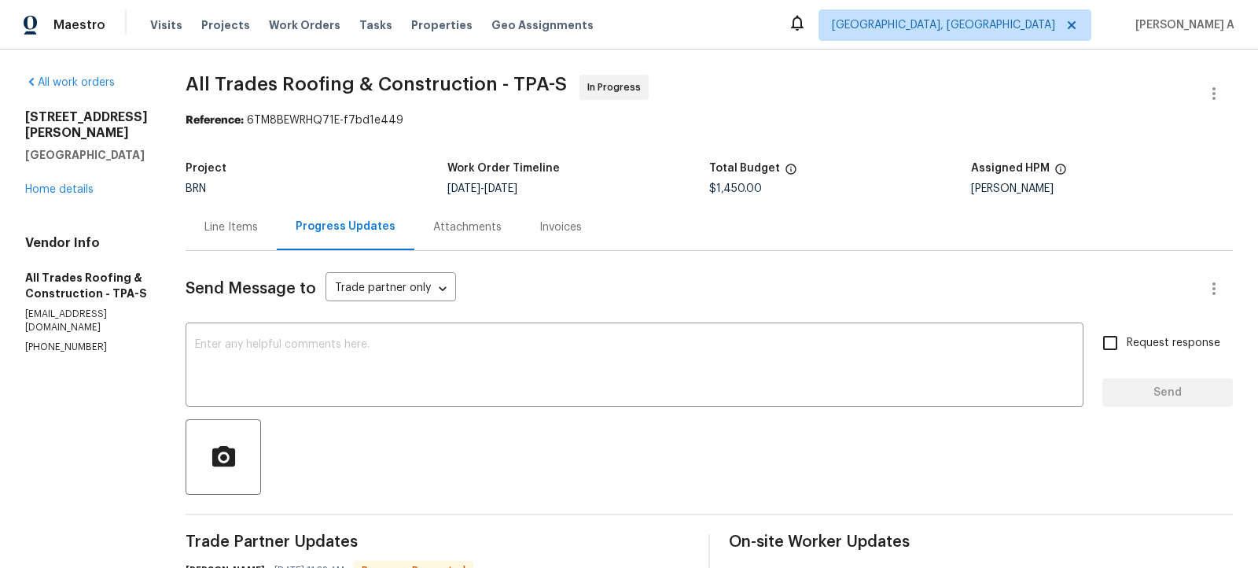
click at [204, 222] on div "Line Items" at bounding box center [230, 227] width 53 height 16
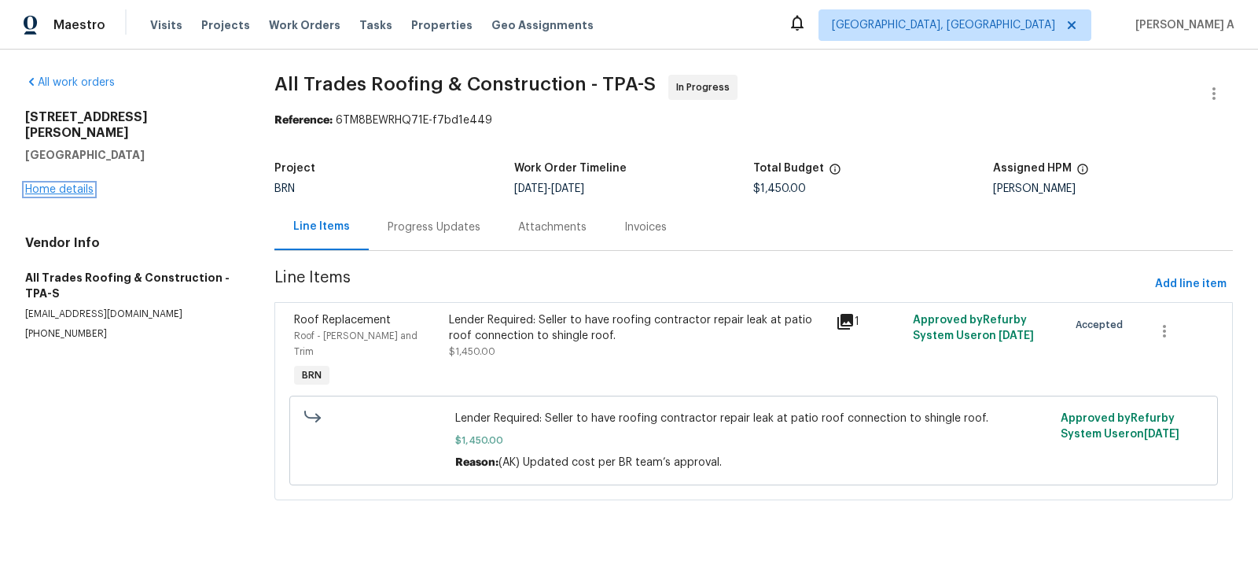
click at [62, 184] on link "Home details" at bounding box center [59, 189] width 68 height 11
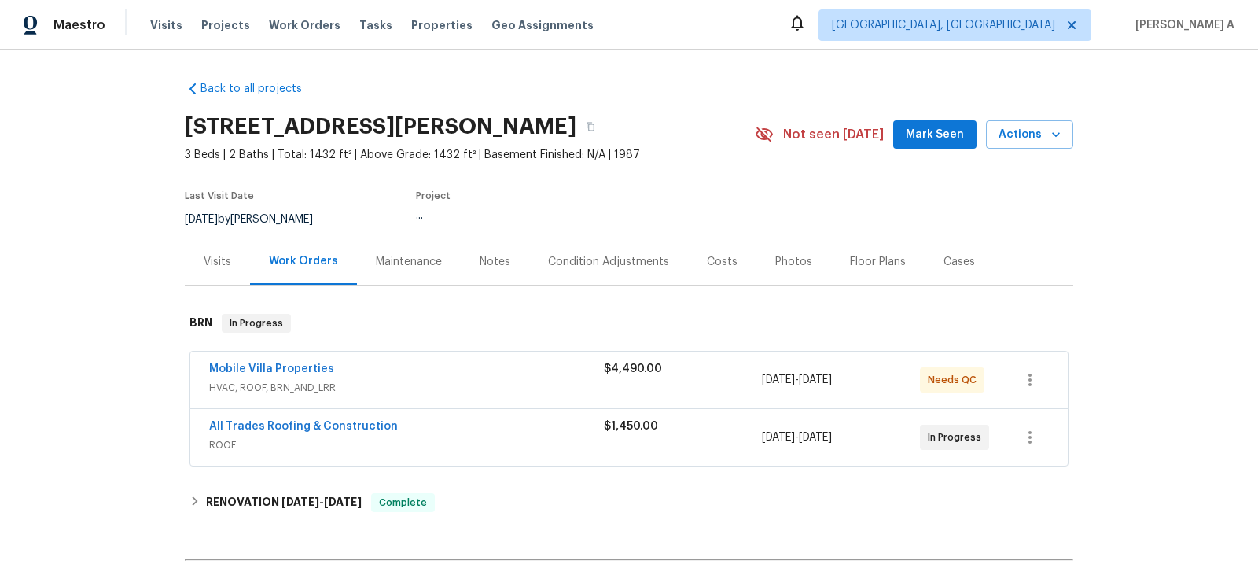
scroll to position [33, 0]
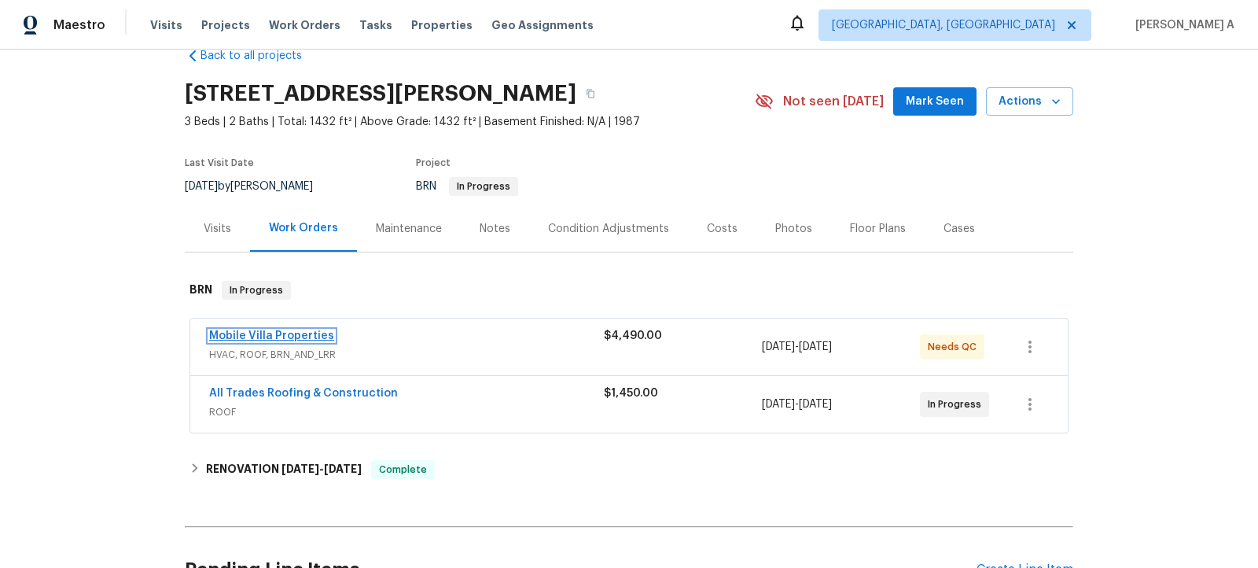
click at [281, 333] on link "Mobile Villa Properties" at bounding box center [271, 335] width 125 height 11
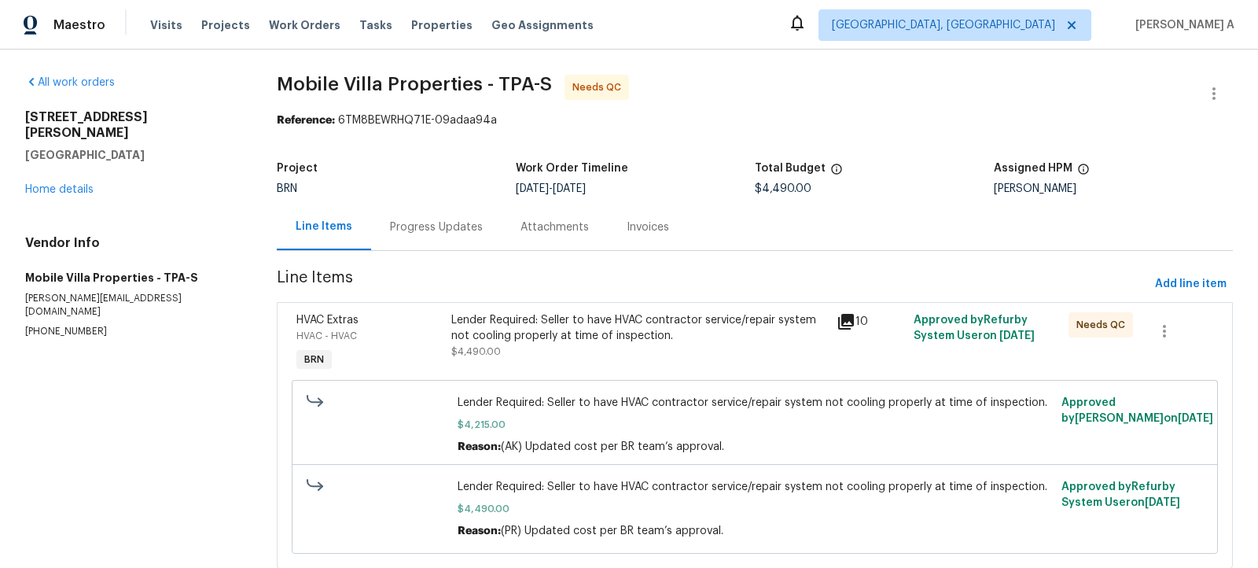
click at [438, 223] on div "Progress Updates" at bounding box center [436, 227] width 93 height 16
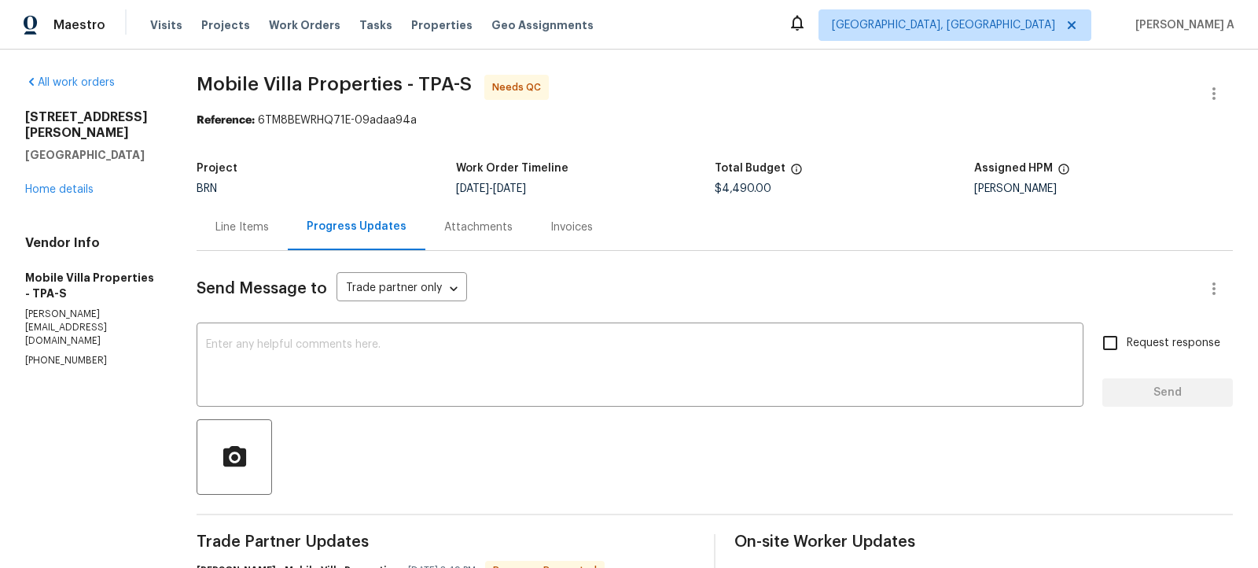
click at [248, 228] on div "Line Items" at bounding box center [241, 227] width 53 height 16
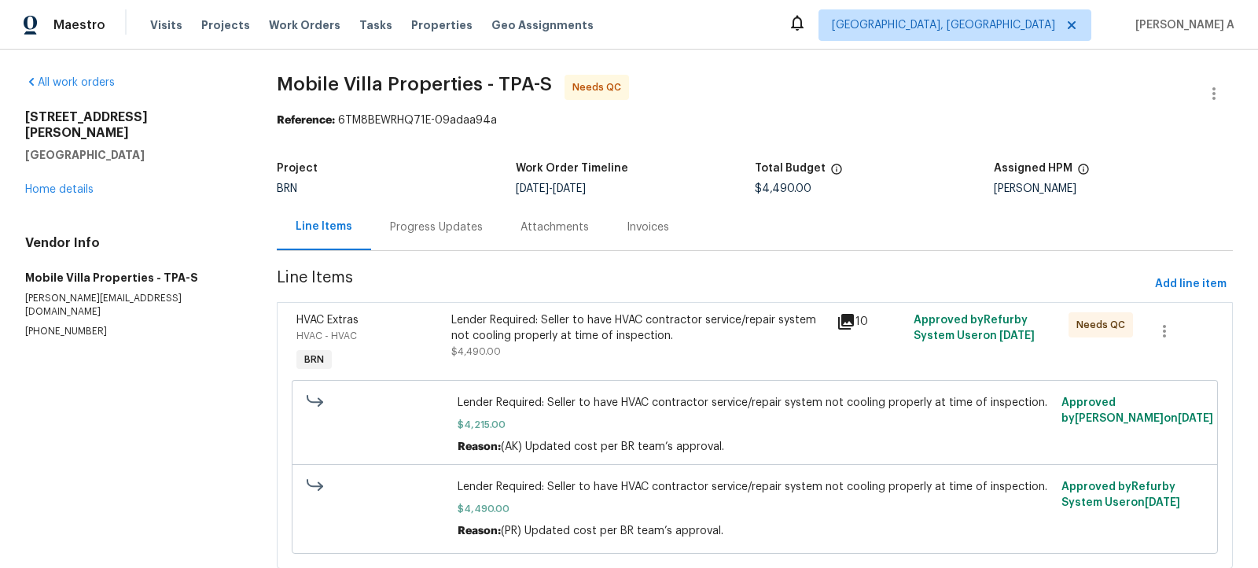
click at [591, 326] on div "Lender Required: Seller to have HVAC contractor service/repair system not cooli…" at bounding box center [639, 327] width 377 height 31
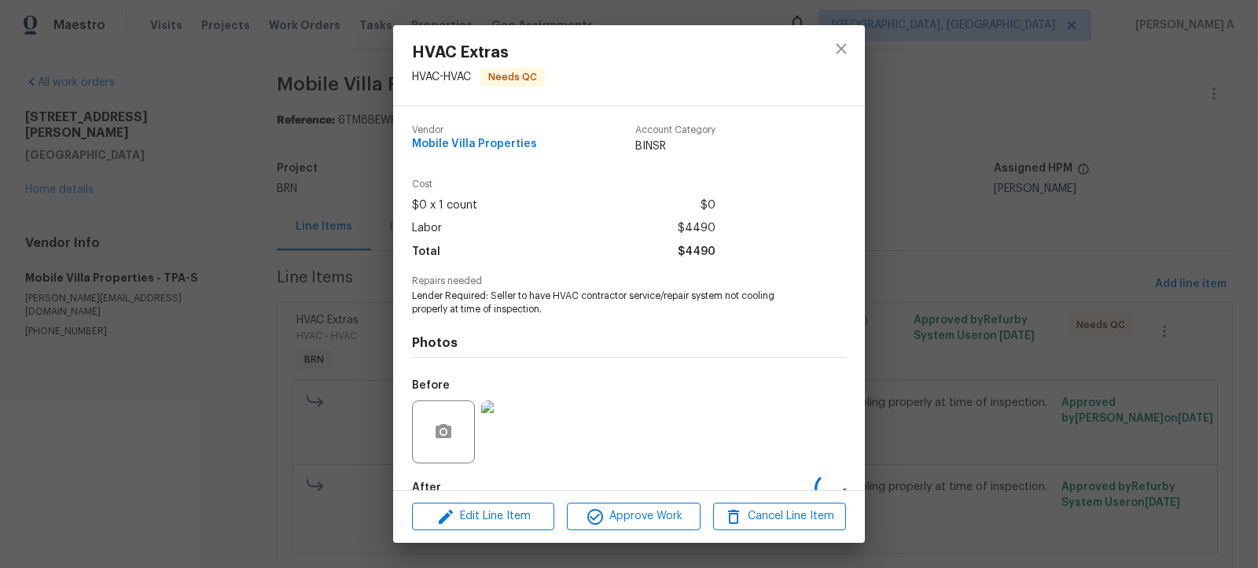
scroll to position [90, 0]
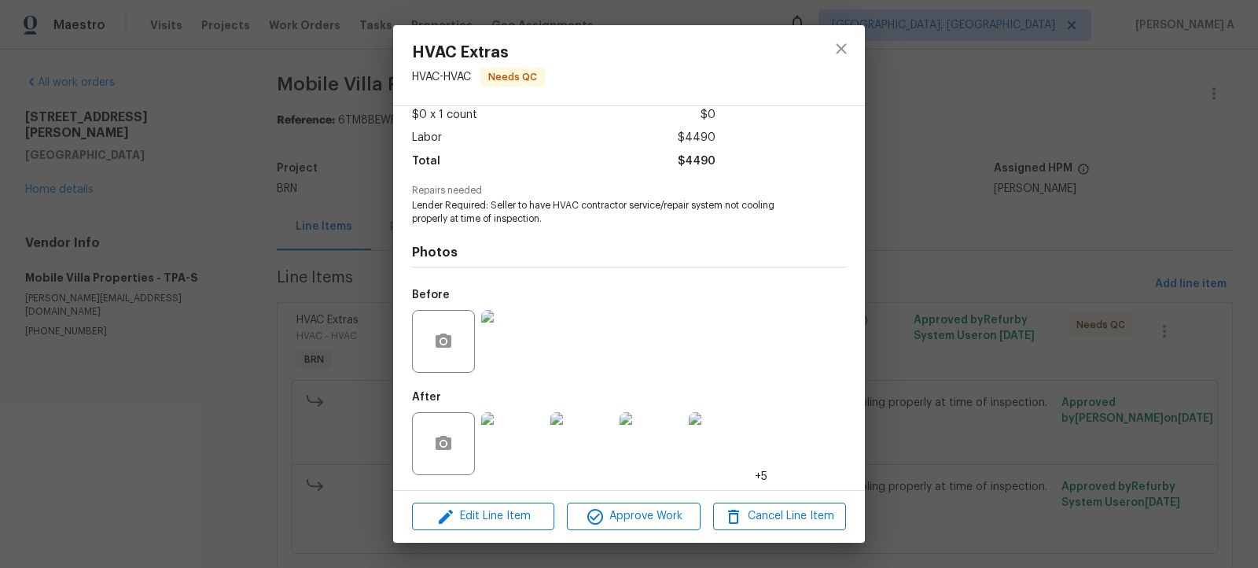
click at [511, 453] on img at bounding box center [512, 443] width 63 height 63
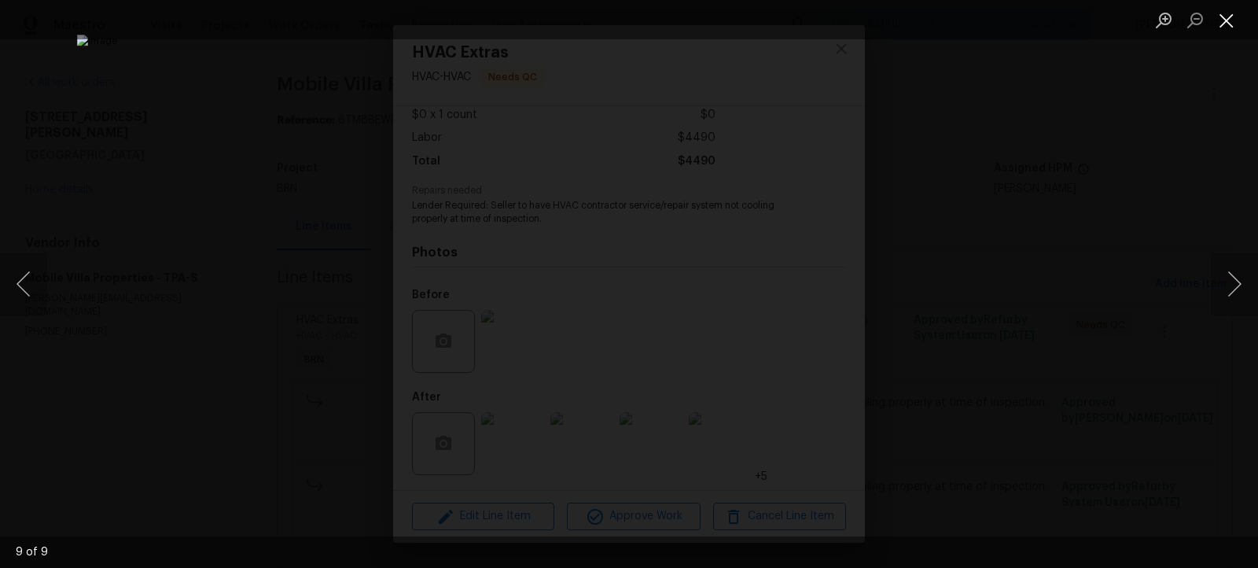
click at [1227, 21] on button "Close lightbox" at bounding box center [1226, 20] width 31 height 28
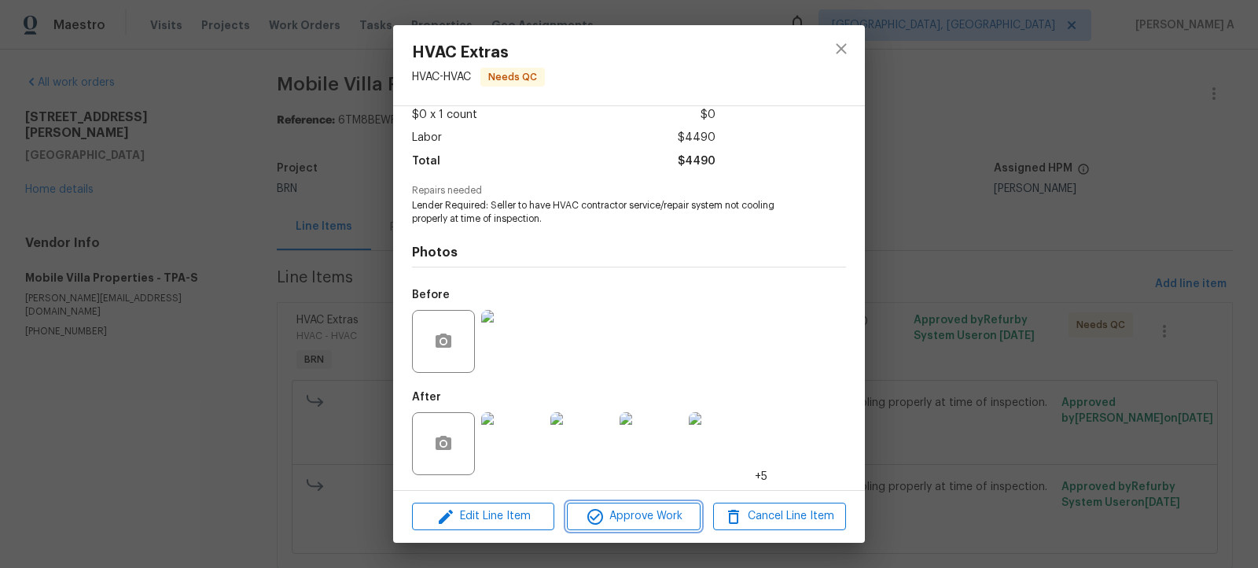
click at [631, 510] on span "Approve Work" at bounding box center [633, 516] width 123 height 20
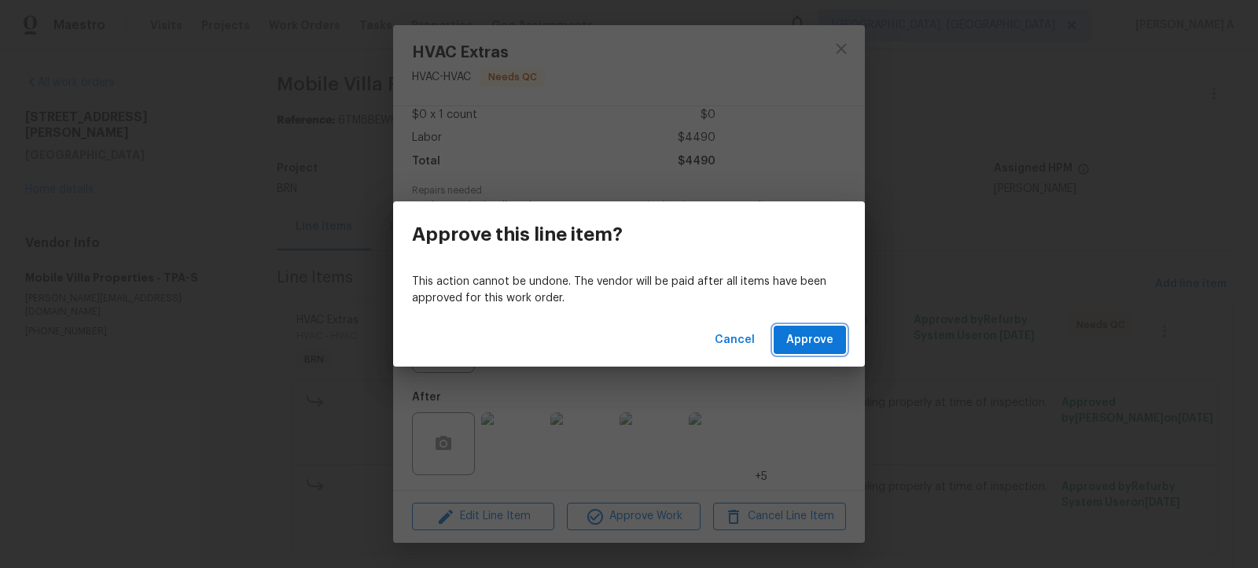
click at [801, 340] on span "Approve" at bounding box center [809, 340] width 47 height 20
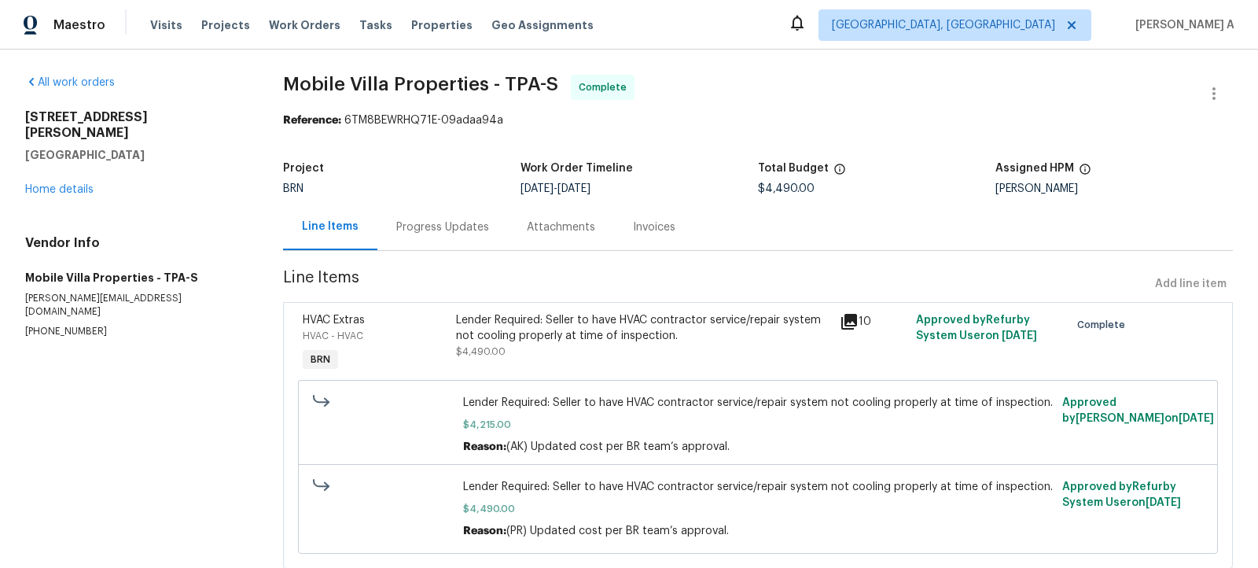
click at [407, 224] on div "Progress Updates" at bounding box center [442, 227] width 93 height 16
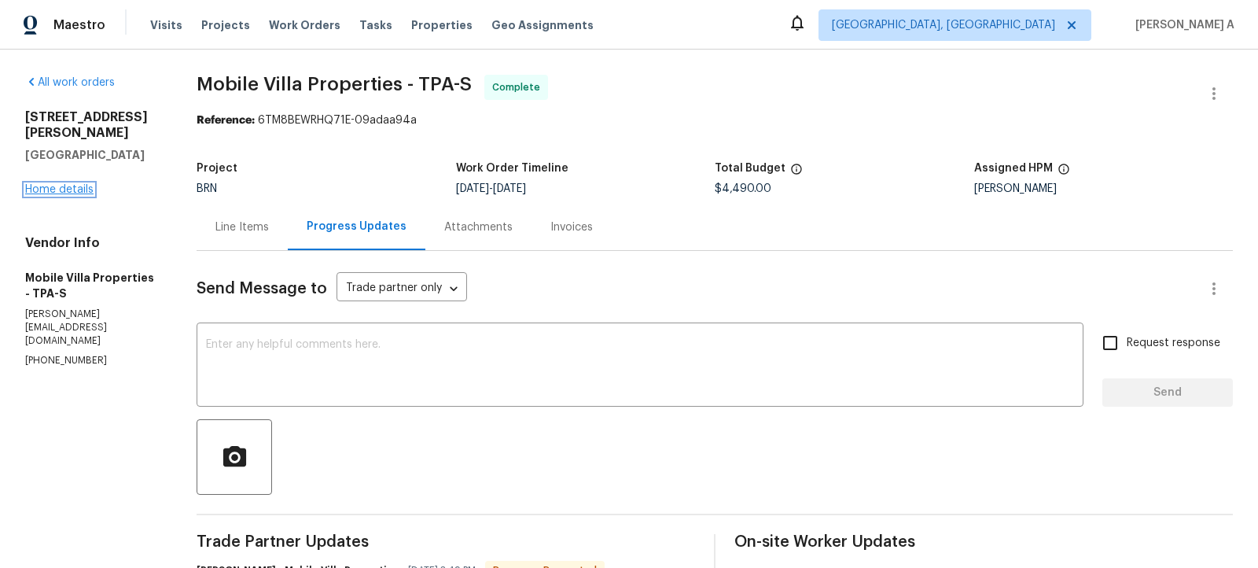
click at [75, 190] on link "Home details" at bounding box center [59, 189] width 68 height 11
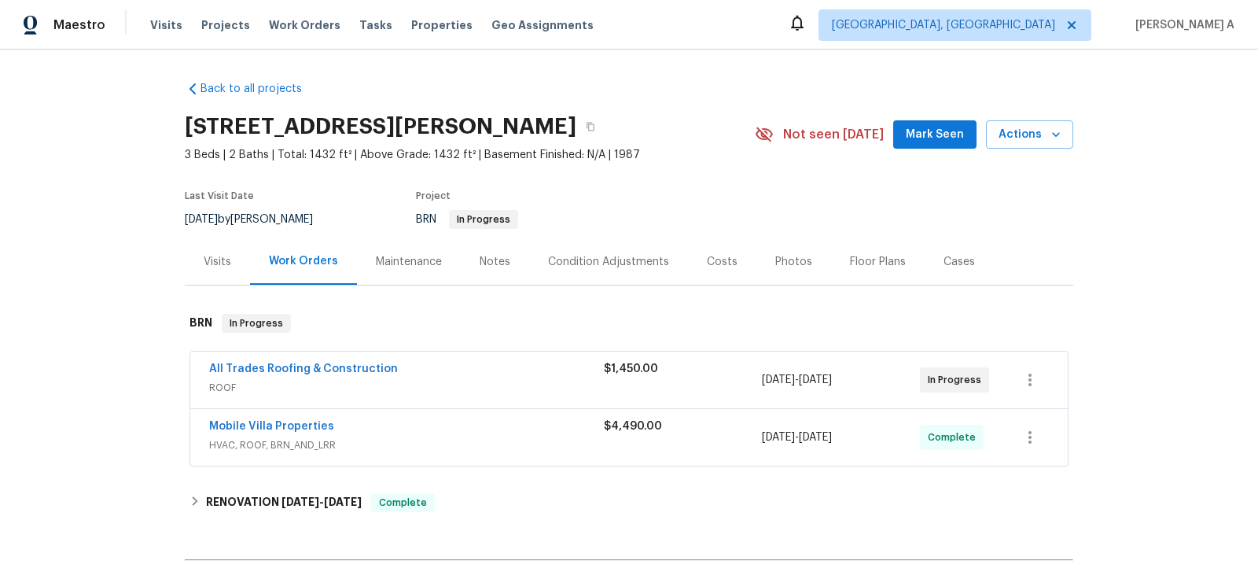
scroll to position [51, 0]
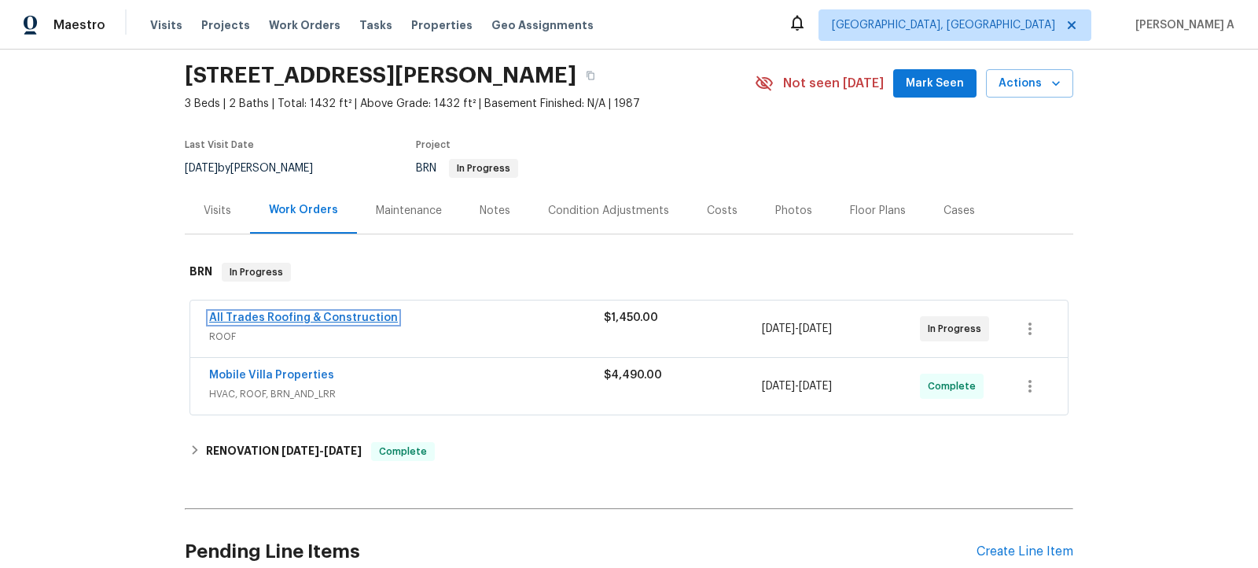
click at [317, 314] on link "All Trades Roofing & Construction" at bounding box center [303, 317] width 189 height 11
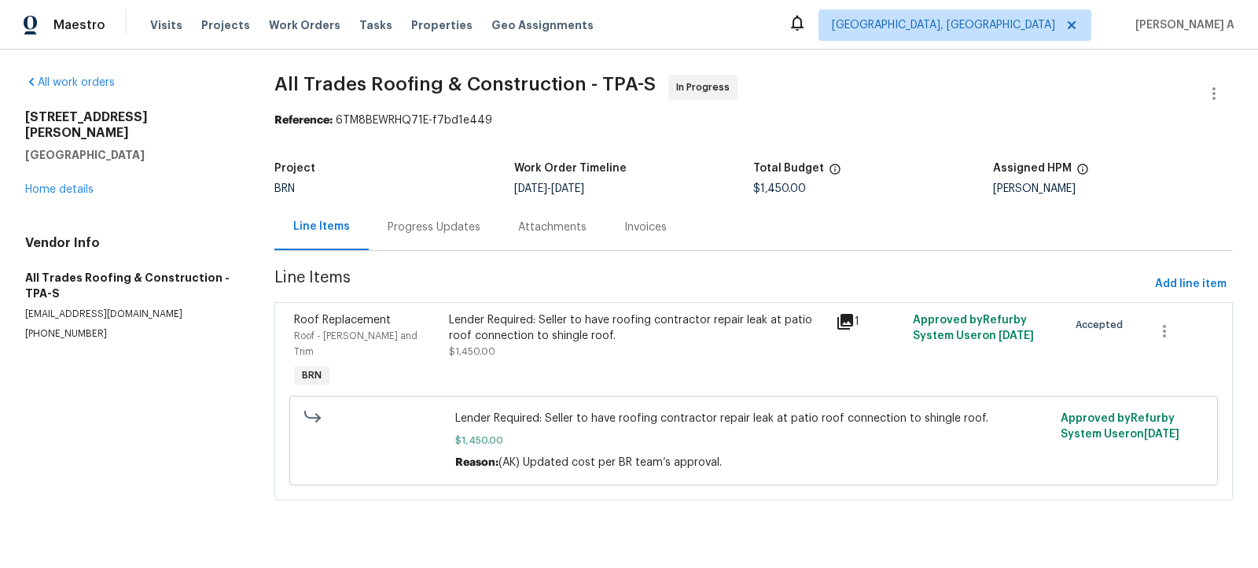
click at [440, 230] on div "Progress Updates" at bounding box center [434, 227] width 93 height 16
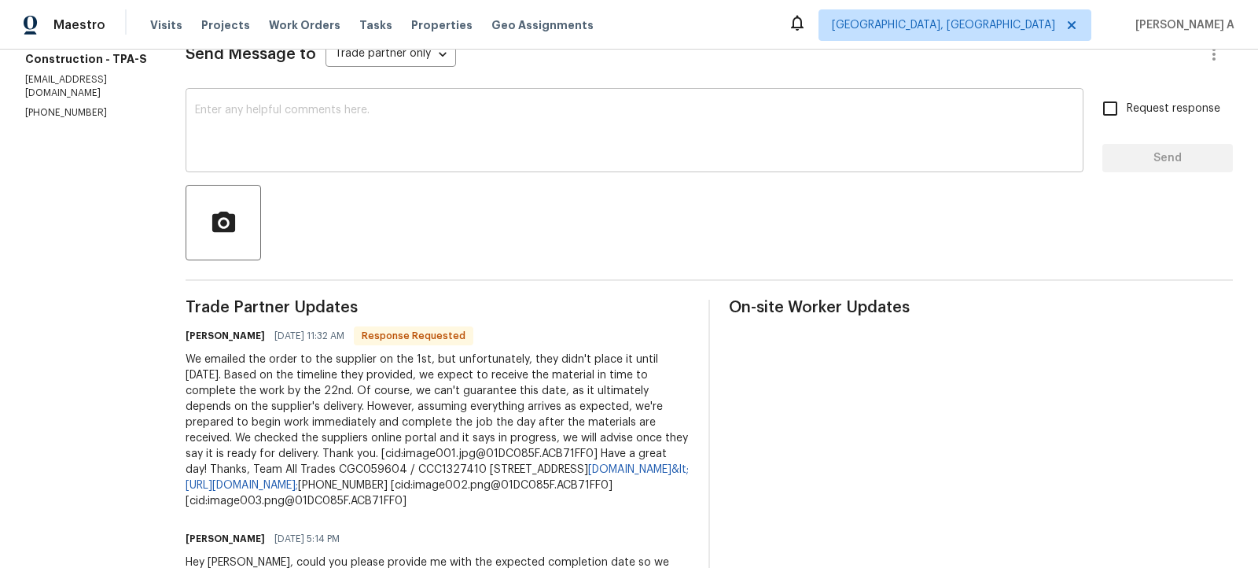
scroll to position [171, 0]
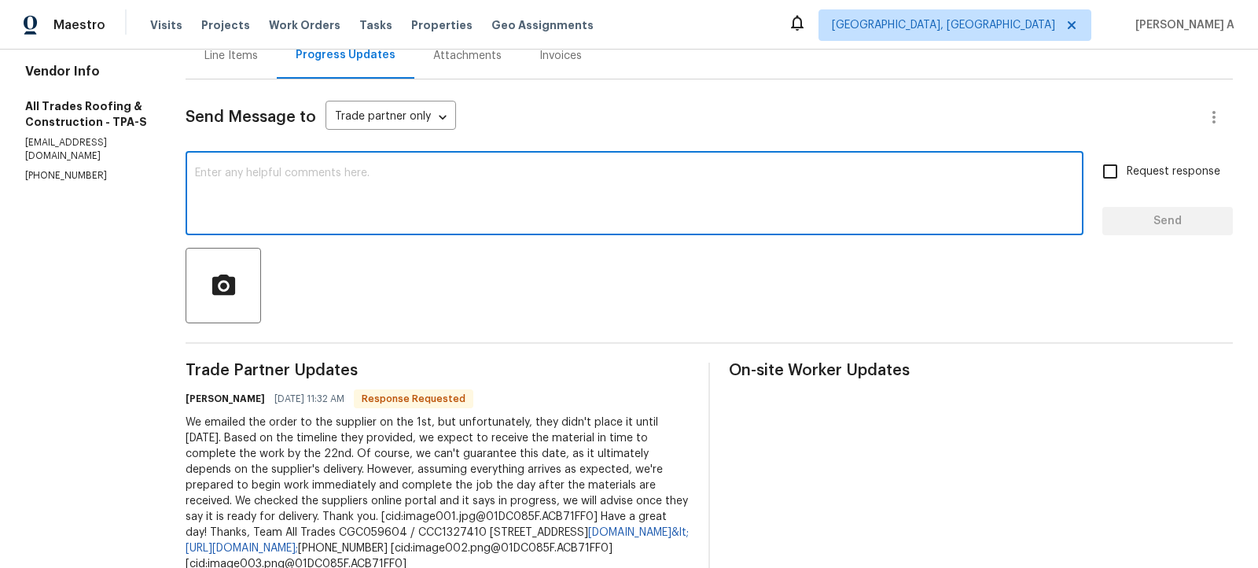
click at [506, 192] on textarea at bounding box center [634, 194] width 879 height 55
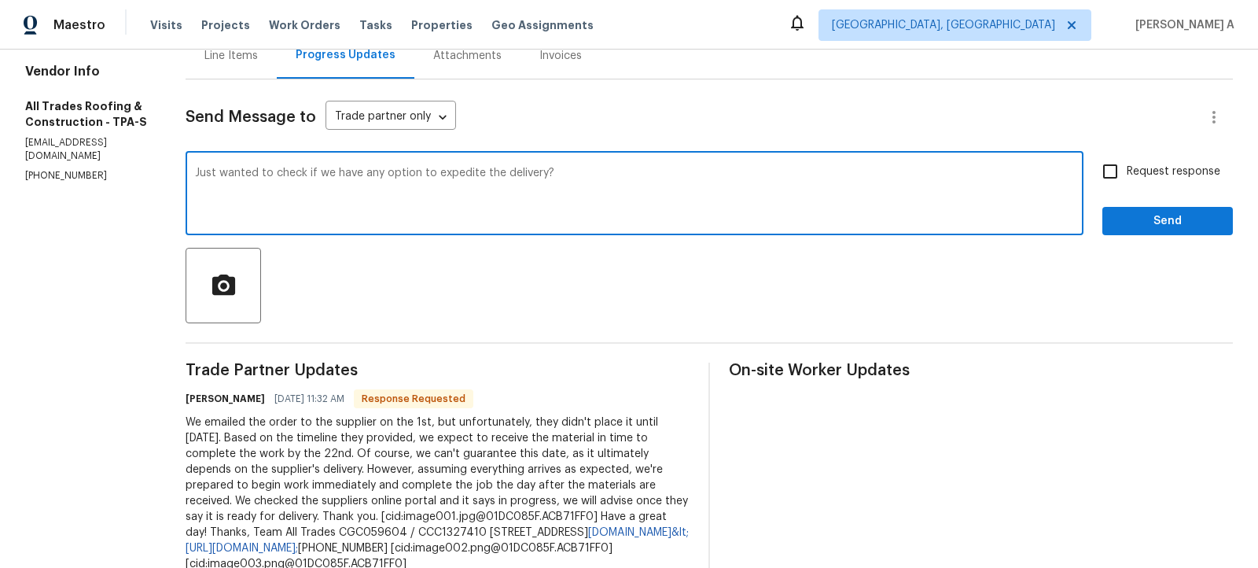
click at [195, 178] on textarea "Just wanted to check if we have any option to expedite the delivery?" at bounding box center [634, 194] width 879 height 55
click at [195, 170] on textarea "Just wanted to check if we have any option to expedite the delivery?" at bounding box center [634, 194] width 879 height 55
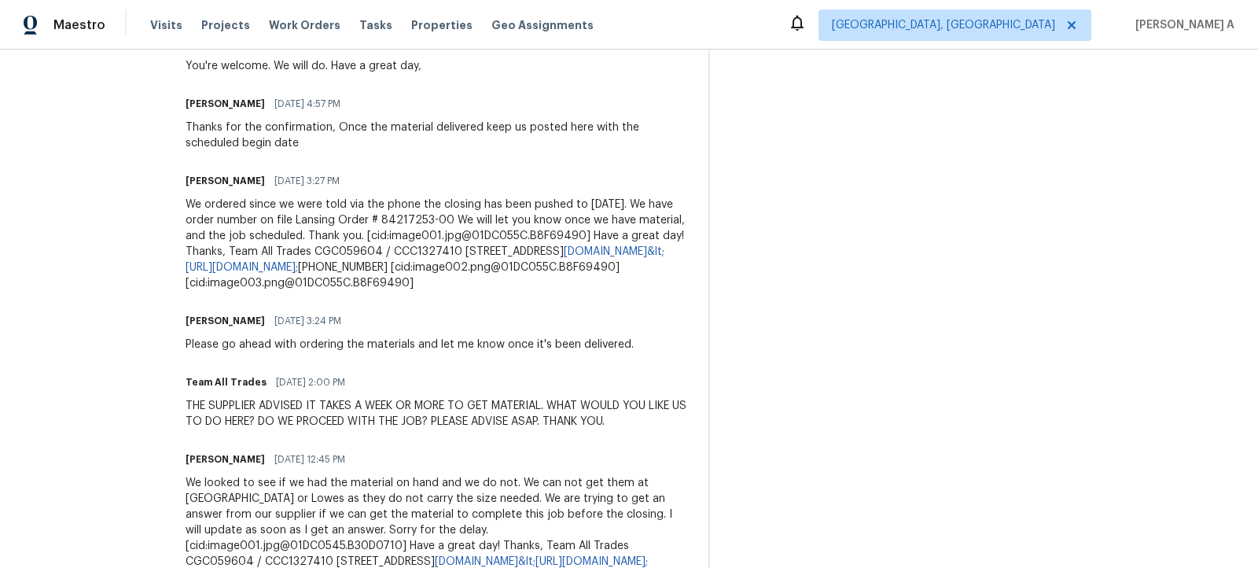
scroll to position [1288, 0]
type textarea "Hi, I unJust wanted to check if we have any option to expedite the delivery?"
click at [371, 398] on div "Trade Partner Updates [PERSON_NAME] [DATE] 11:32 AM Response Requested We email…" at bounding box center [438, 395] width 504 height 2298
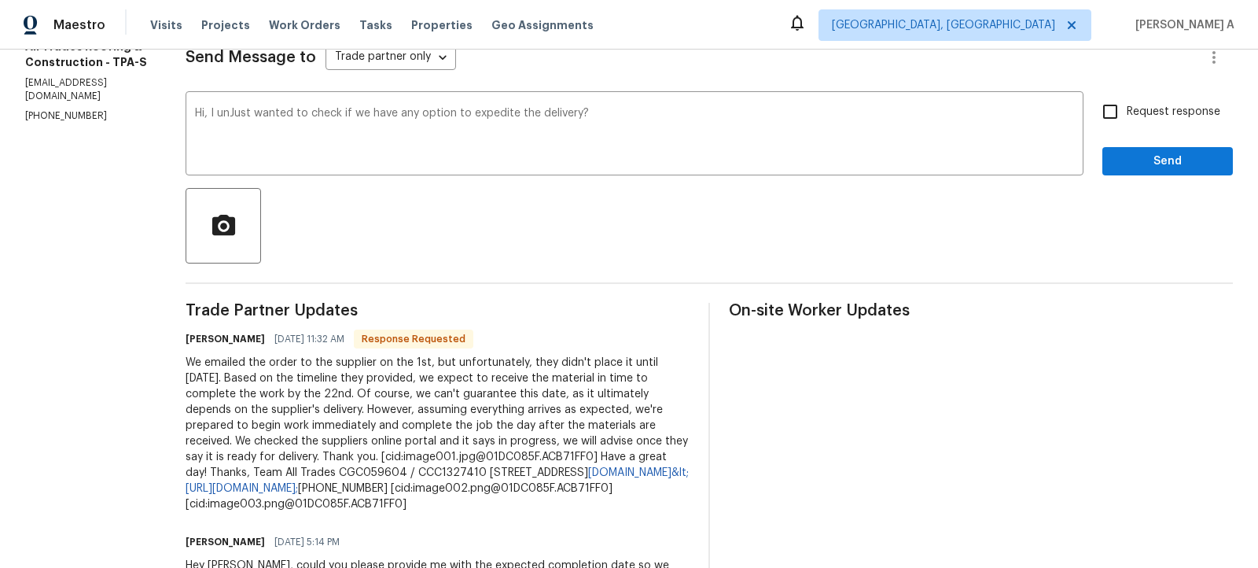
scroll to position [206, 0]
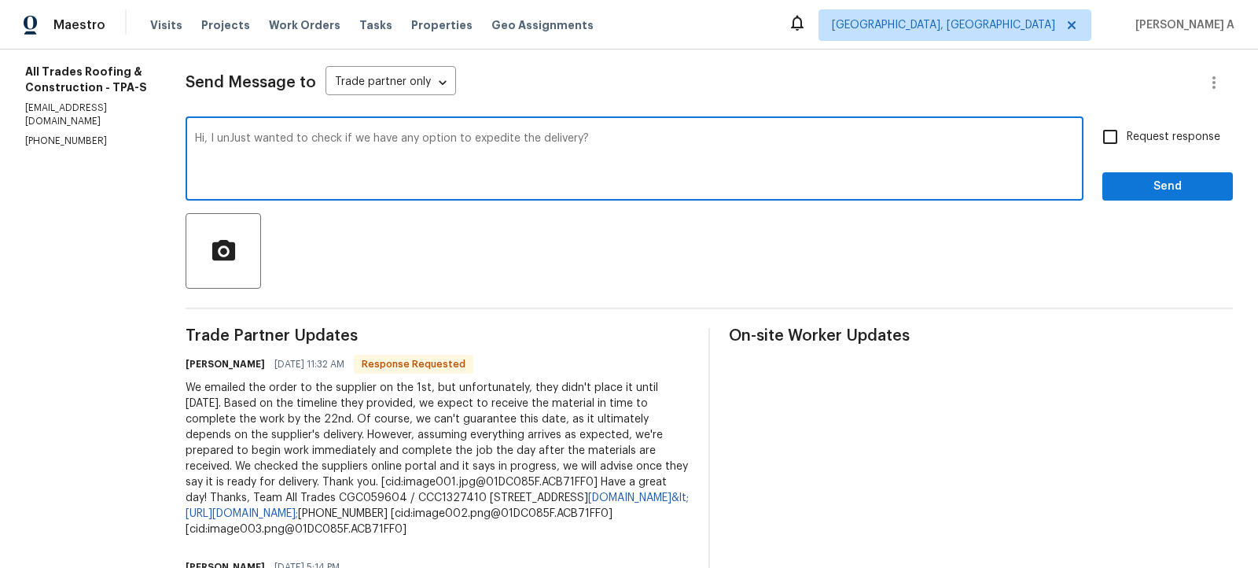
drag, startPoint x: 645, startPoint y: 138, endPoint x: 177, endPoint y: 120, distance: 468.2
click at [186, 120] on div "Hi, I unJust wanted to check if we have any option to expedite the delivery? x ​" at bounding box center [635, 160] width 898 height 80
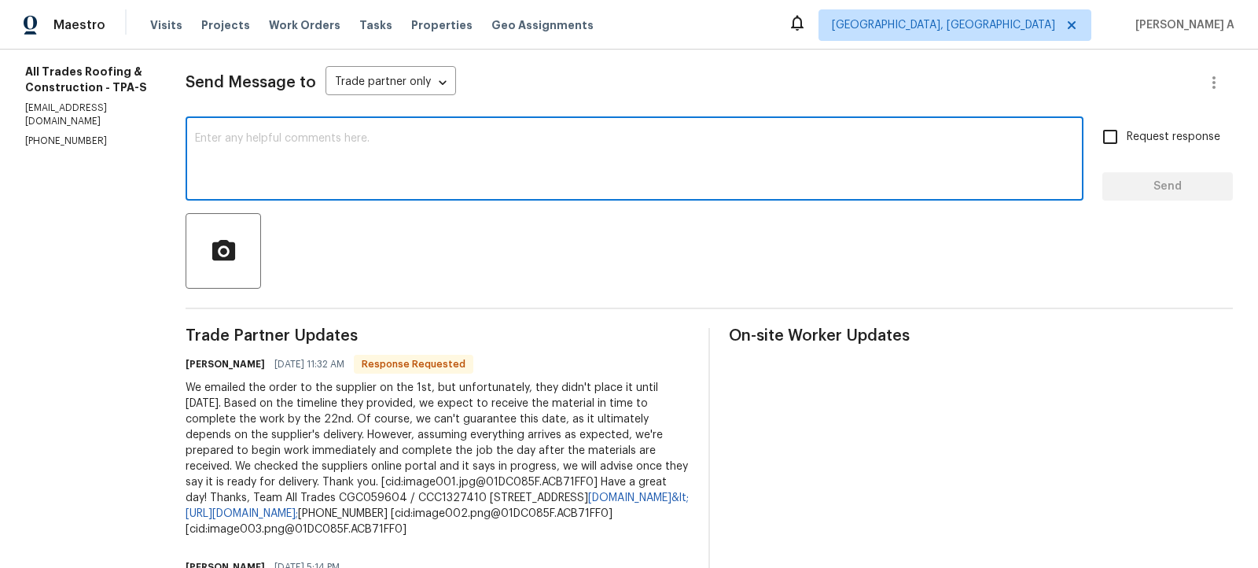
scroll to position [233, 0]
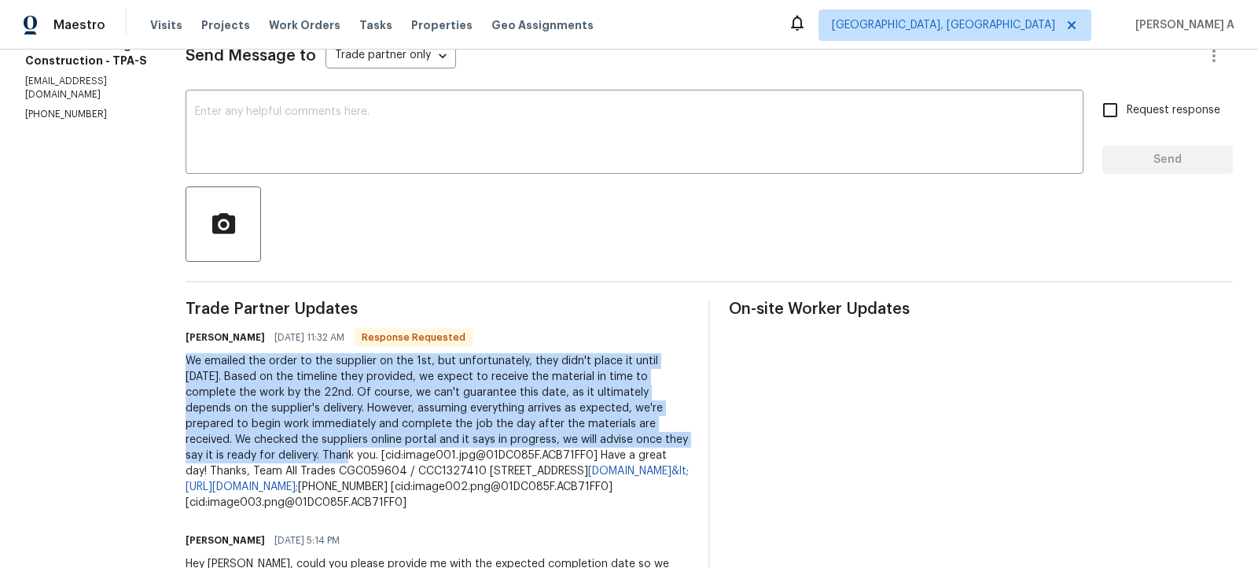
copy div "We emailed the order to the supplier on the 1st, but unfortunately, they didn't…"
drag, startPoint x: 163, startPoint y: 357, endPoint x: 673, endPoint y: 436, distance: 516.5
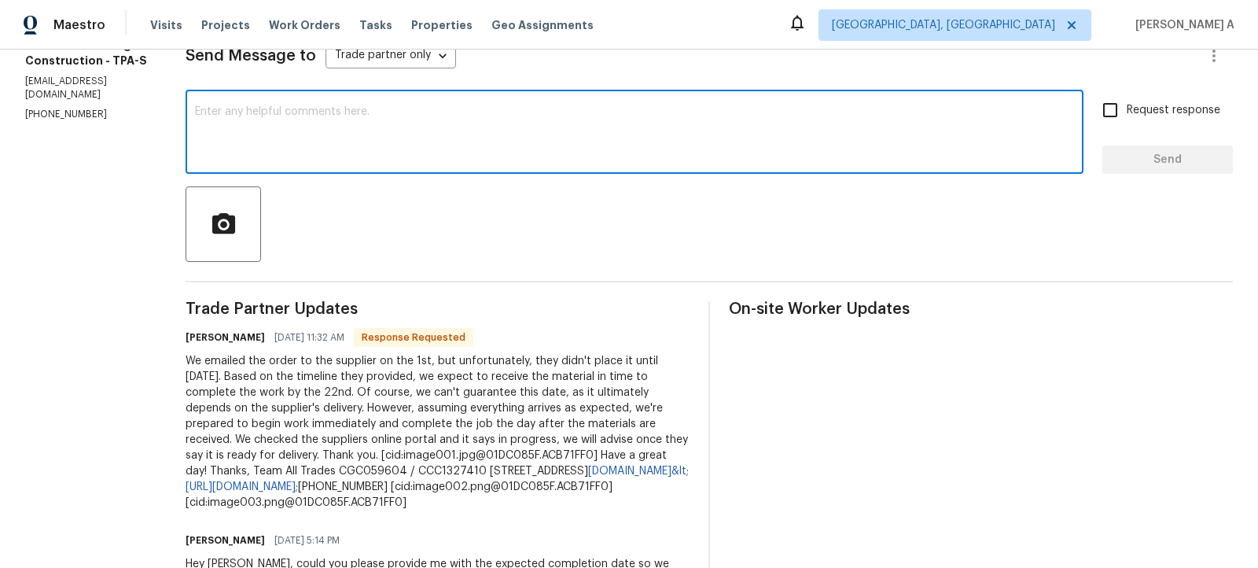
click at [575, 121] on textarea at bounding box center [634, 133] width 879 height 55
paste textarea "Thank you for the update. I appreciate you checking the supplier’s portal and k…"
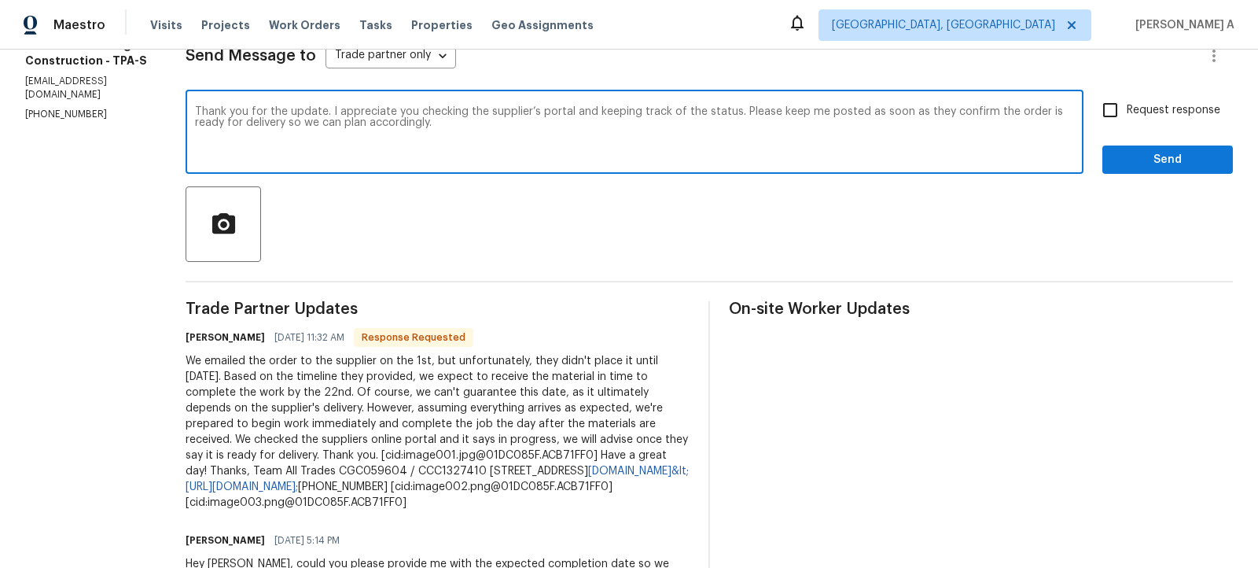
type textarea "Thank you for the update. I appreciate you checking the supplier’s portal and k…"
click at [1117, 116] on input "Request response" at bounding box center [1110, 110] width 33 height 33
checkbox input "true"
click at [839, 118] on textarea "Thank you for the update. I appreciate you checking the supplier’s portal and k…" at bounding box center [634, 133] width 879 height 55
drag, startPoint x: 241, startPoint y: 122, endPoint x: 381, endPoint y: 127, distance: 140.0
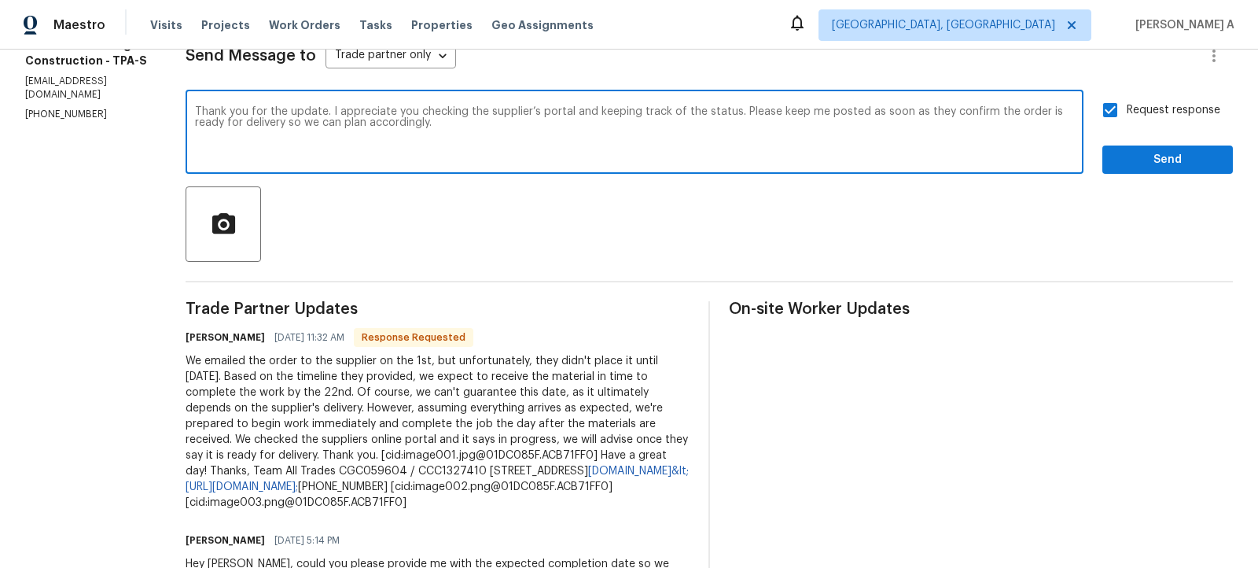
click at [382, 127] on textarea "Thank you for the update. I appreciate you checking the supplier’s portal and k…" at bounding box center [634, 133] width 879 height 55
type textarea "Thank you for the update. I appreciate you checking the supplier’s portal and k…"
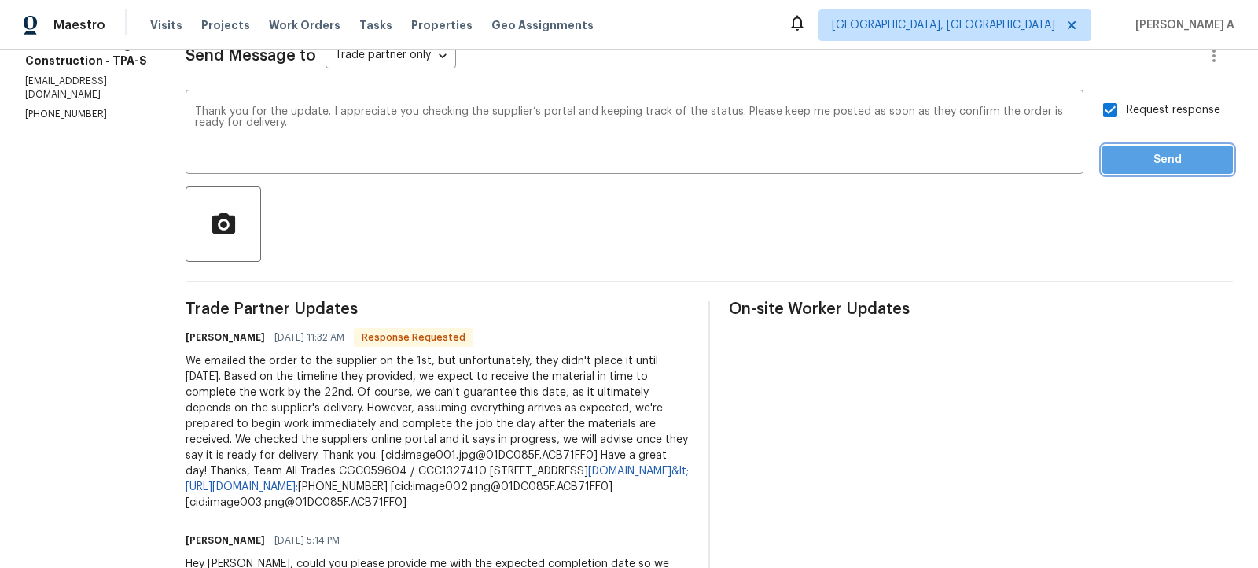
click at [1151, 160] on span "Send" at bounding box center [1167, 160] width 105 height 20
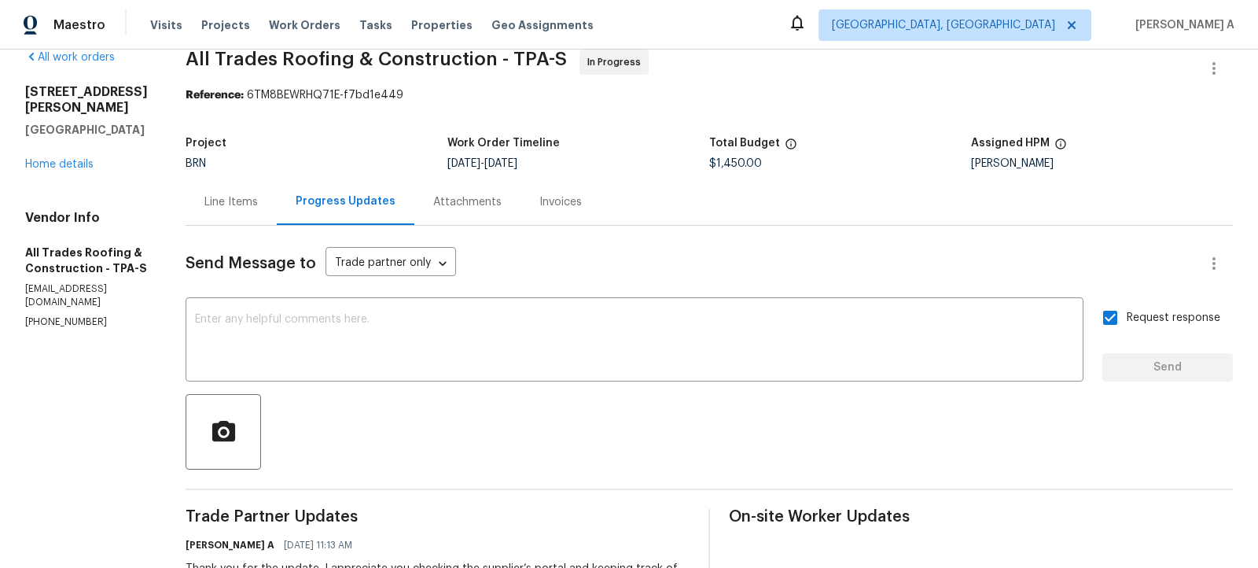
scroll to position [0, 0]
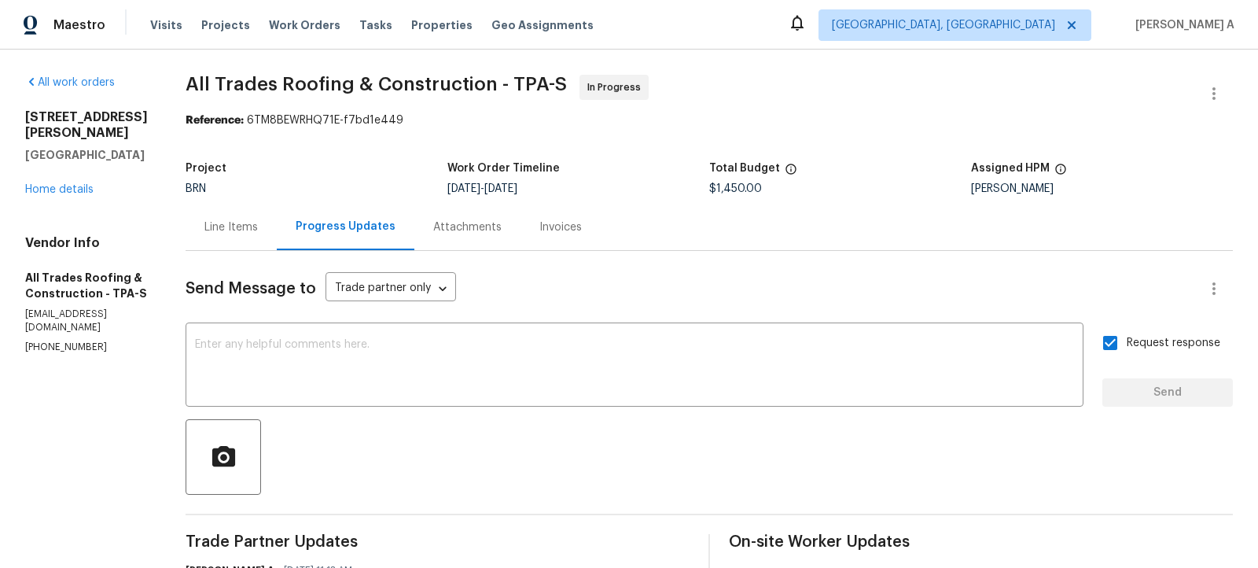
click at [226, 226] on div "Line Items" at bounding box center [230, 227] width 53 height 16
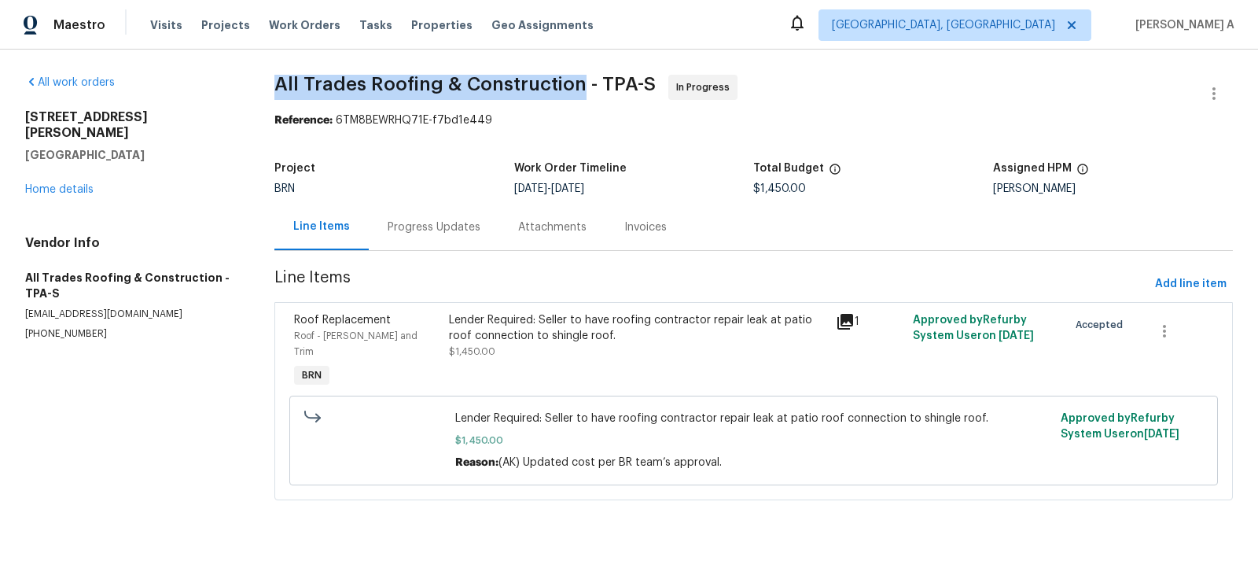
drag, startPoint x: 271, startPoint y: 80, endPoint x: 588, endPoint y: 78, distance: 316.9
click at [588, 78] on div "All work orders [STREET_ADDRESS][PERSON_NAME] Home details Vendor Info All Trad…" at bounding box center [629, 297] width 1258 height 495
copy span "All Trades Roofing & Construction"
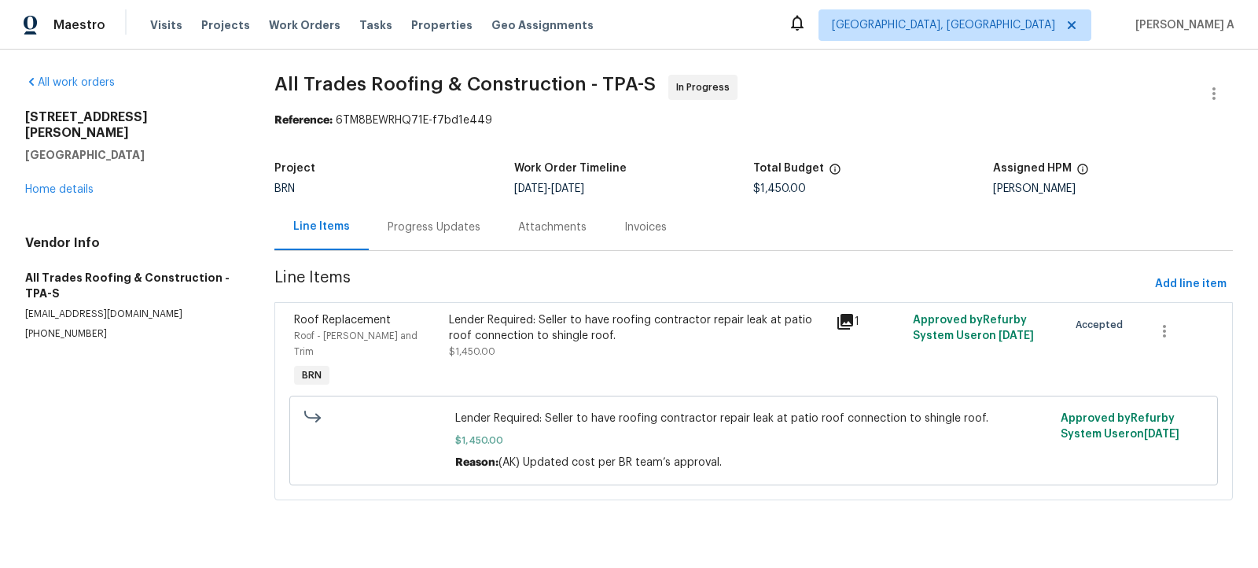
click at [439, 243] on div "Progress Updates" at bounding box center [434, 227] width 131 height 46
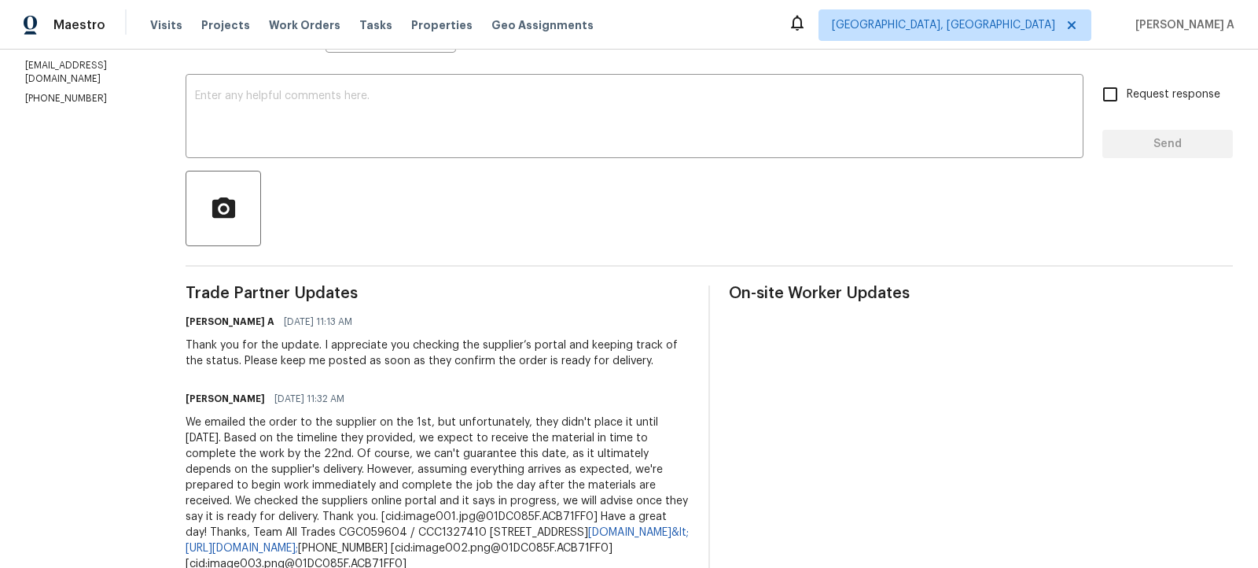
scroll to position [296, 0]
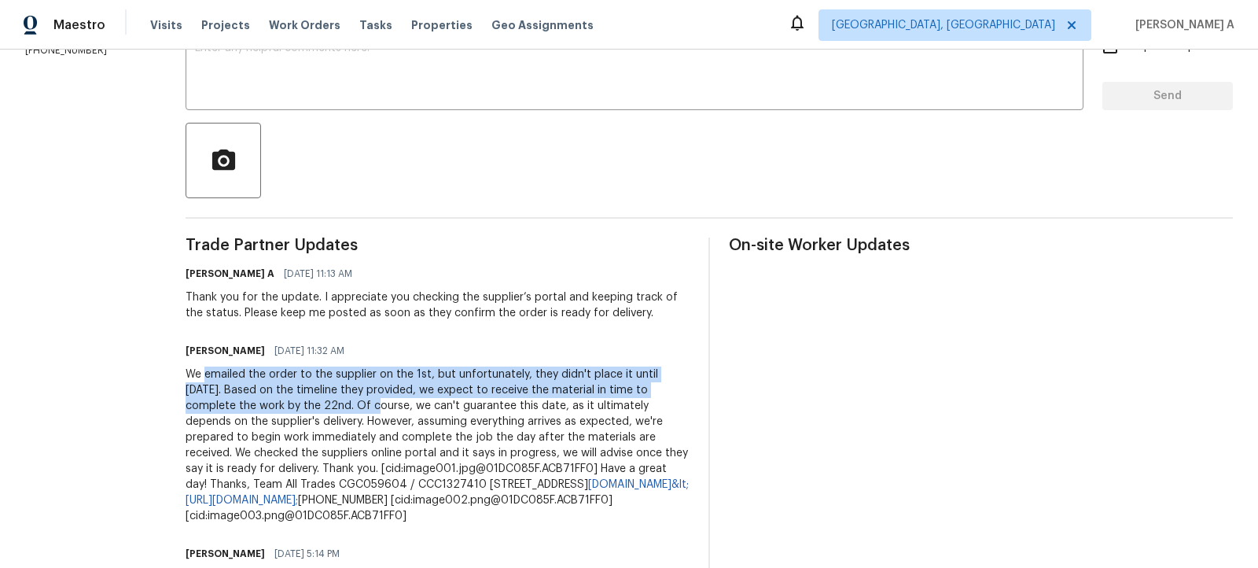
drag, startPoint x: 191, startPoint y: 375, endPoint x: 286, endPoint y: 404, distance: 99.5
click at [285, 404] on div "We emailed the order to the supplier on the 1st, but unfortunately, they didn't…" at bounding box center [438, 444] width 504 height 157
copy div "emailed the order to the supplier on the 1st, but unfortunately, they didn't pl…"
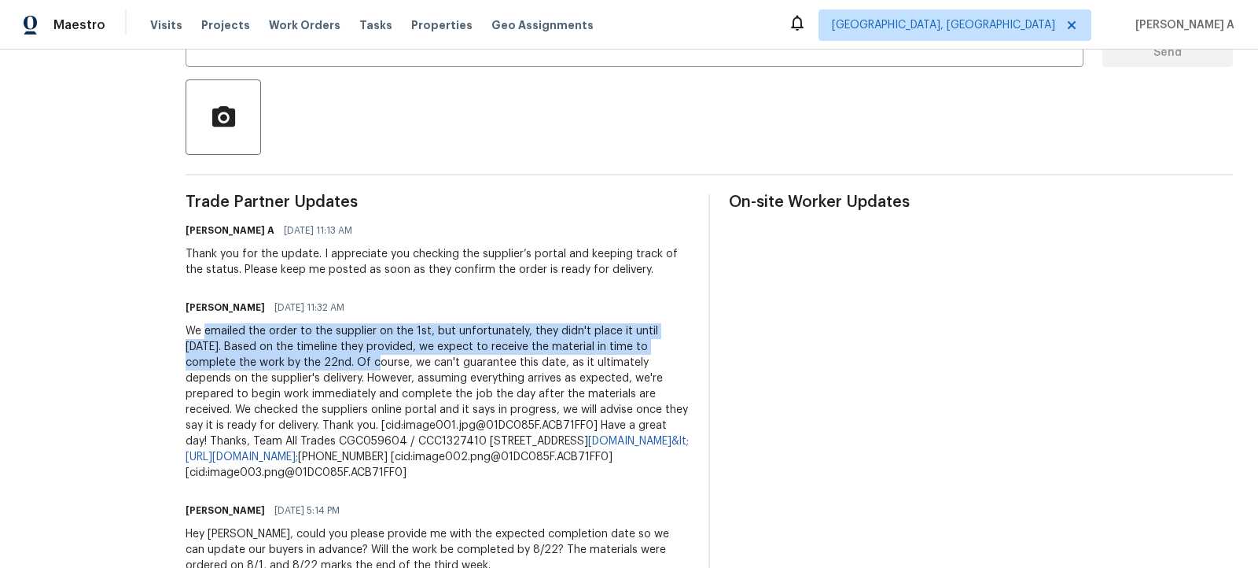
scroll to position [359, 0]
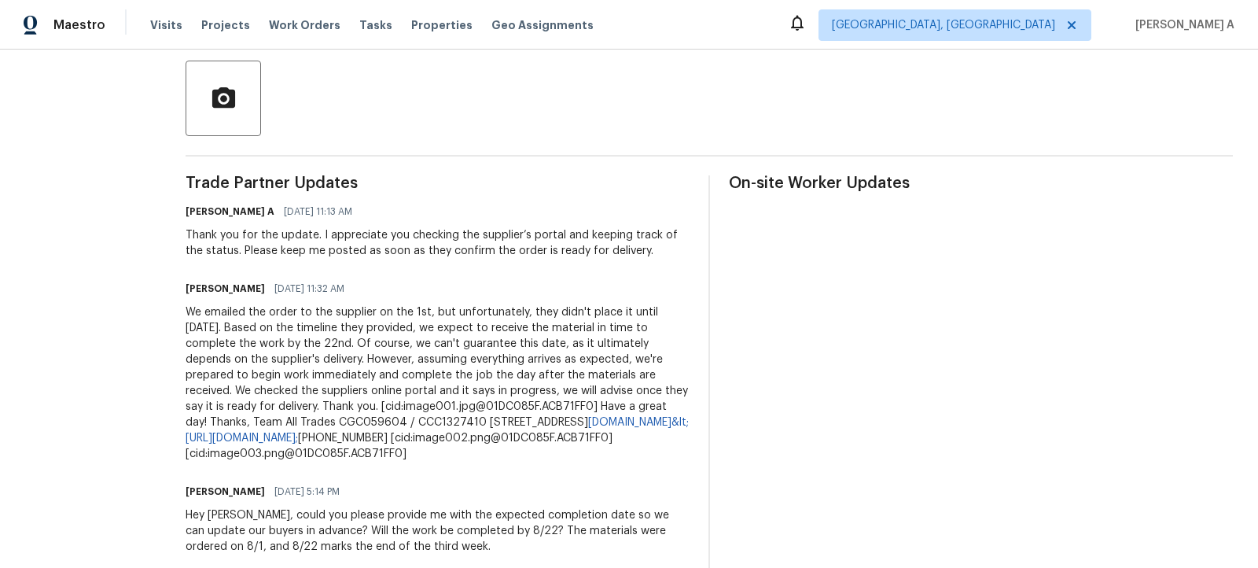
click at [381, 429] on div "We emailed the order to the supplier on the 1st, but unfortunately, they didn't…" at bounding box center [438, 382] width 504 height 157
drag, startPoint x: 267, startPoint y: 359, endPoint x: 370, endPoint y: 366, distance: 102.5
click at [370, 366] on div "We emailed the order to the supplier on the 1st, but unfortunately, they didn't…" at bounding box center [438, 382] width 504 height 157
click at [340, 375] on div "We emailed the order to the supplier on the 1st, but unfortunately, they didn't…" at bounding box center [438, 382] width 504 height 157
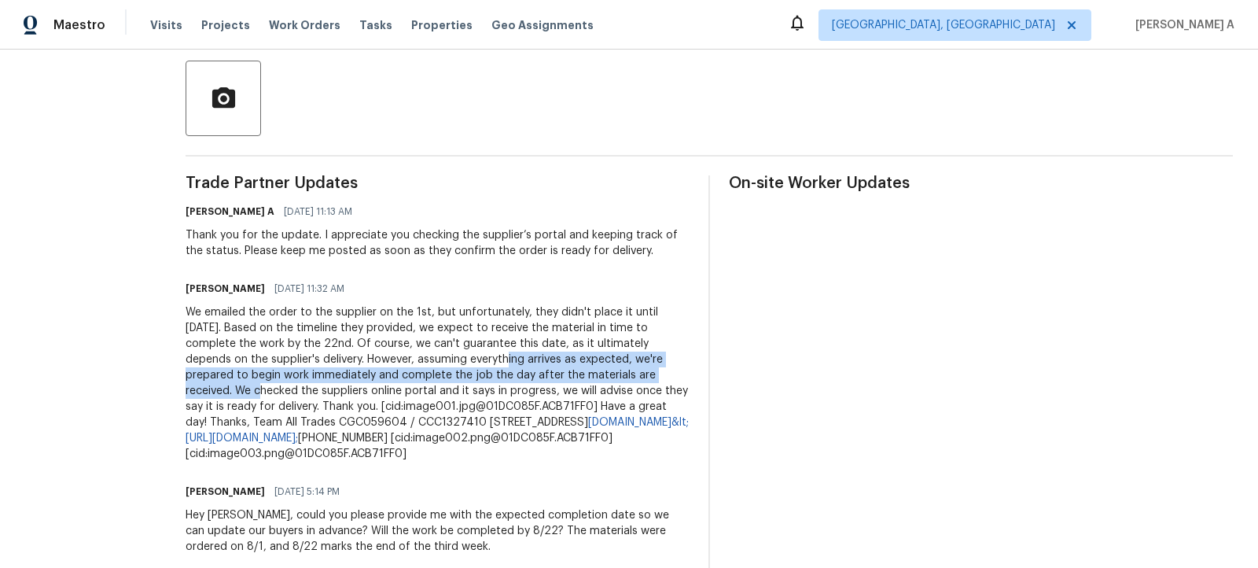
copy div "everything arrives as expected, we're prepared to begin work immediately and co…"
drag, startPoint x: 366, startPoint y: 362, endPoint x: 585, endPoint y: 377, distance: 219.1
click at [585, 377] on div "We emailed the order to the supplier on the 1st, but unfortunately, they didn't…" at bounding box center [438, 382] width 504 height 157
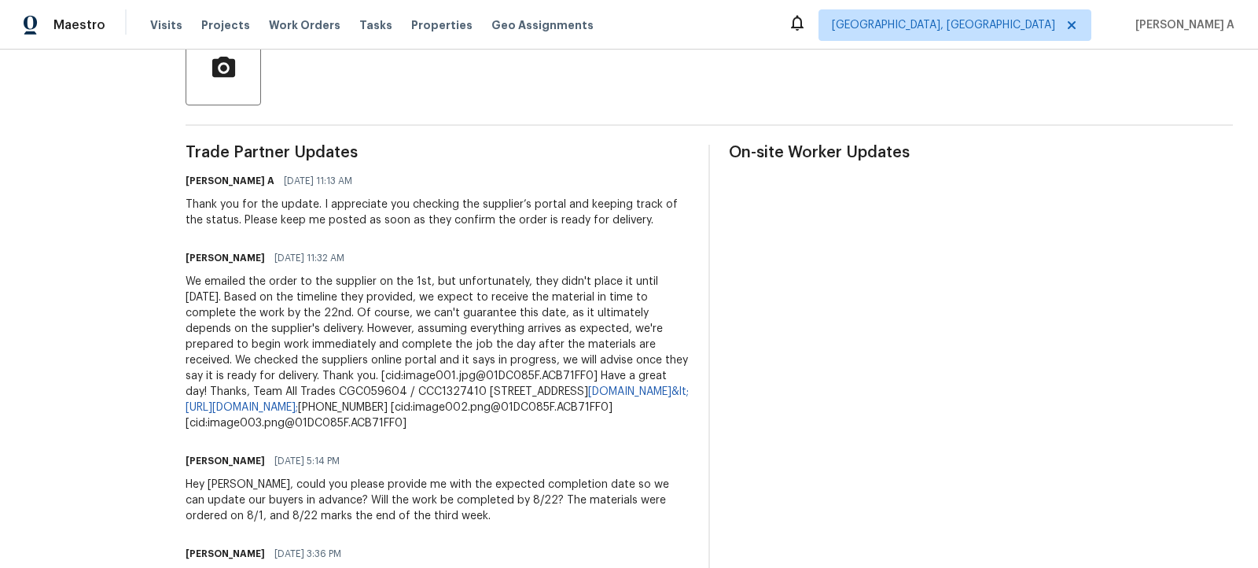
click at [598, 386] on div "We emailed the order to the supplier on the 1st, but unfortunately, they didn't…" at bounding box center [438, 352] width 504 height 157
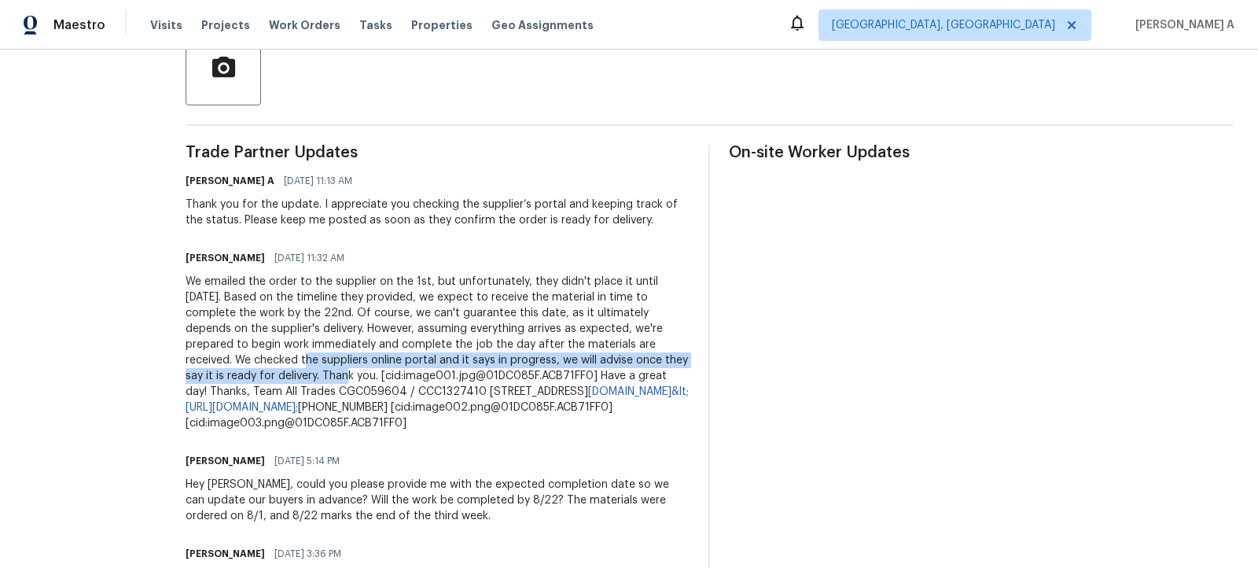
drag, startPoint x: 609, startPoint y: 346, endPoint x: 675, endPoint y: 364, distance: 69.2
click at [675, 364] on div "We emailed the order to the supplier on the 1st, but unfortunately, they didn't…" at bounding box center [438, 352] width 504 height 157
copy div "hecked the suppliers online portal and it says in progress, we will advise once…"
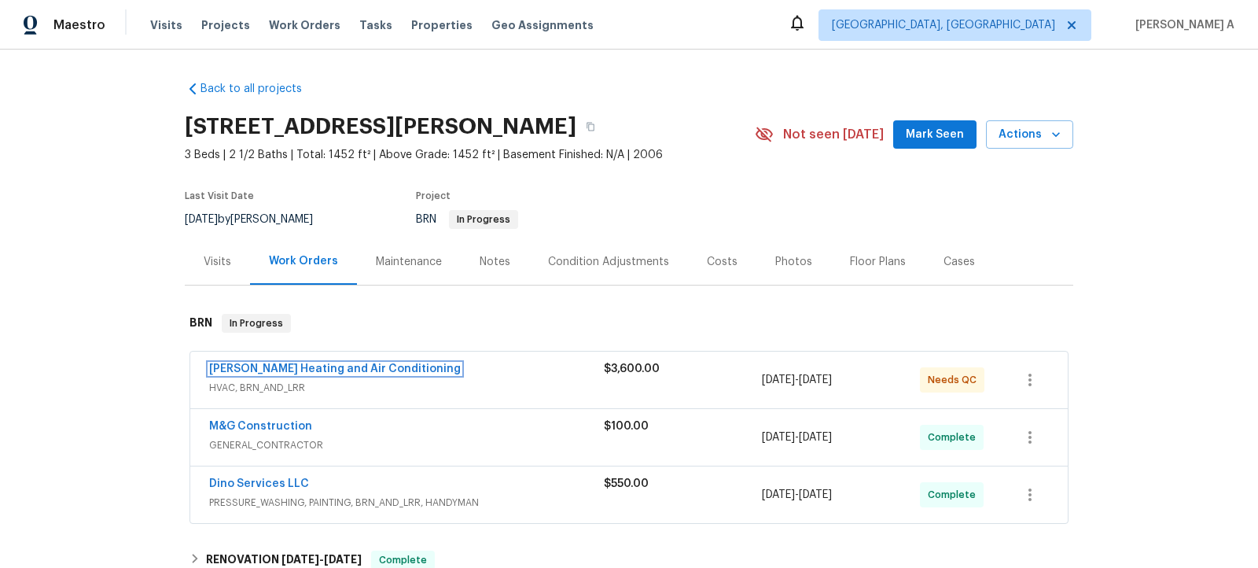
click at [295, 366] on link "[PERSON_NAME] Heating and Air Conditioning" at bounding box center [335, 368] width 252 height 11
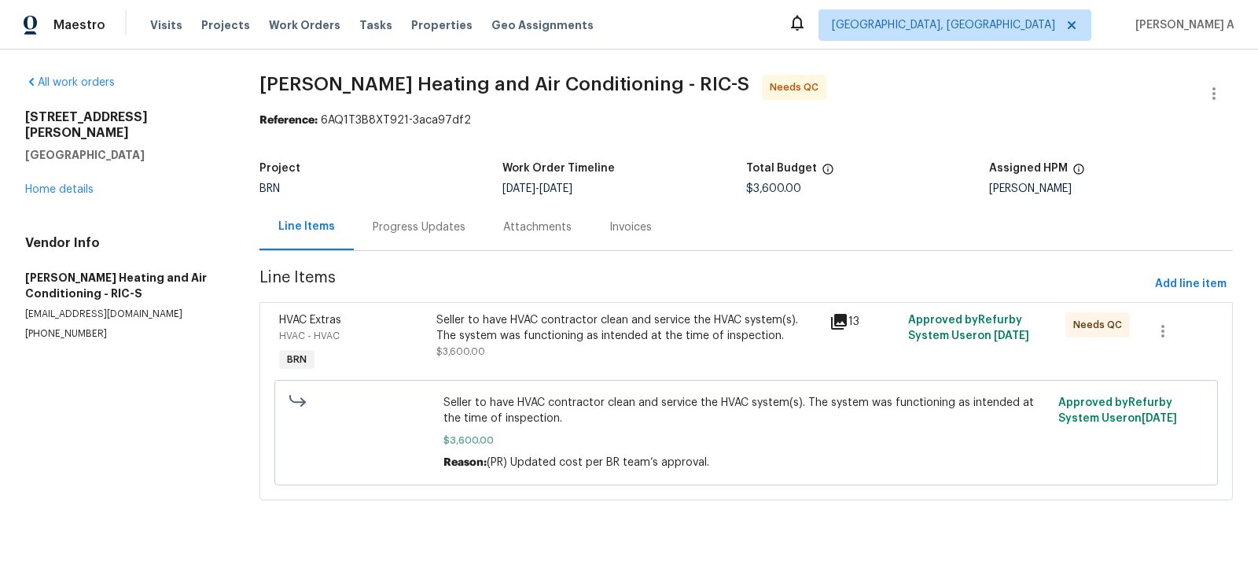
click at [396, 230] on div "Progress Updates" at bounding box center [419, 227] width 93 height 16
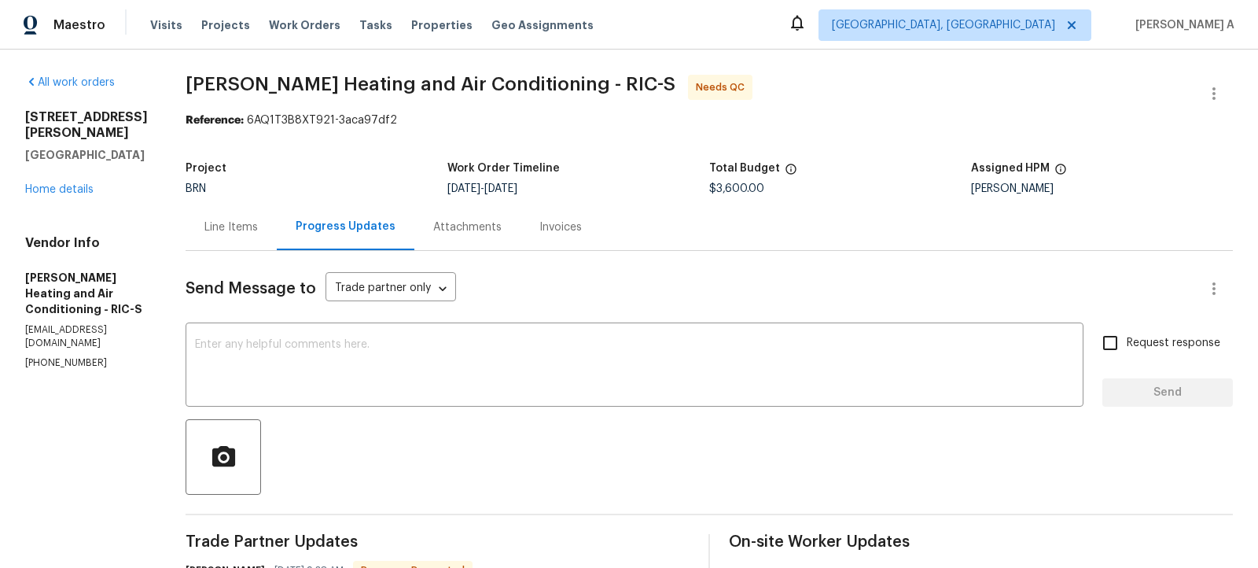
click at [206, 223] on div "Line Items" at bounding box center [230, 227] width 53 height 16
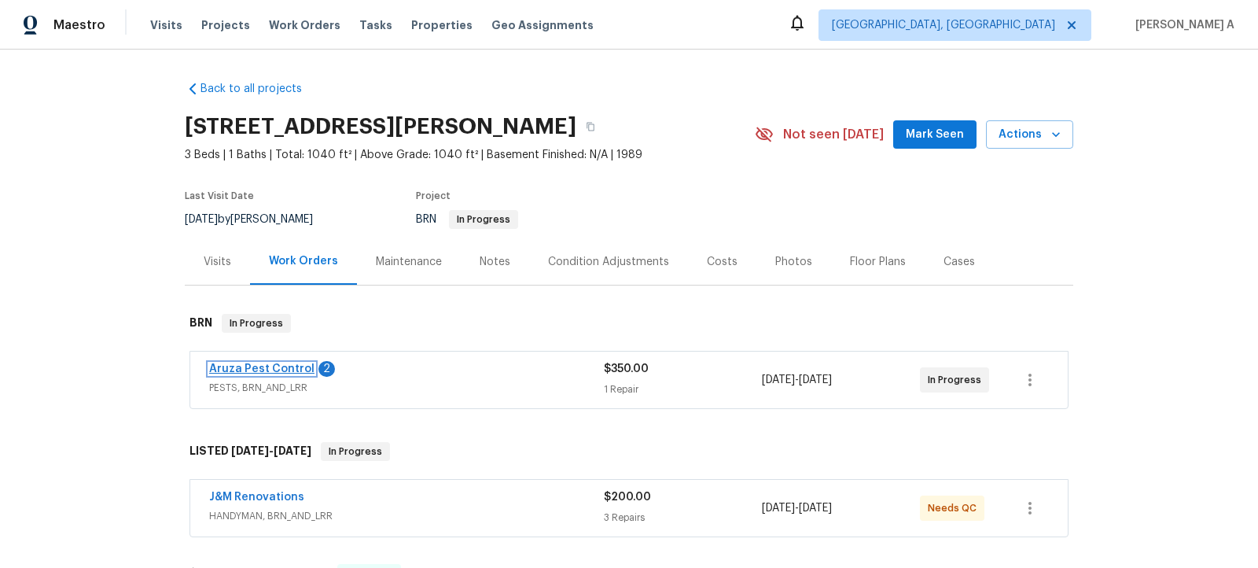
click at [240, 369] on link "Aruza Pest Control" at bounding box center [261, 368] width 105 height 11
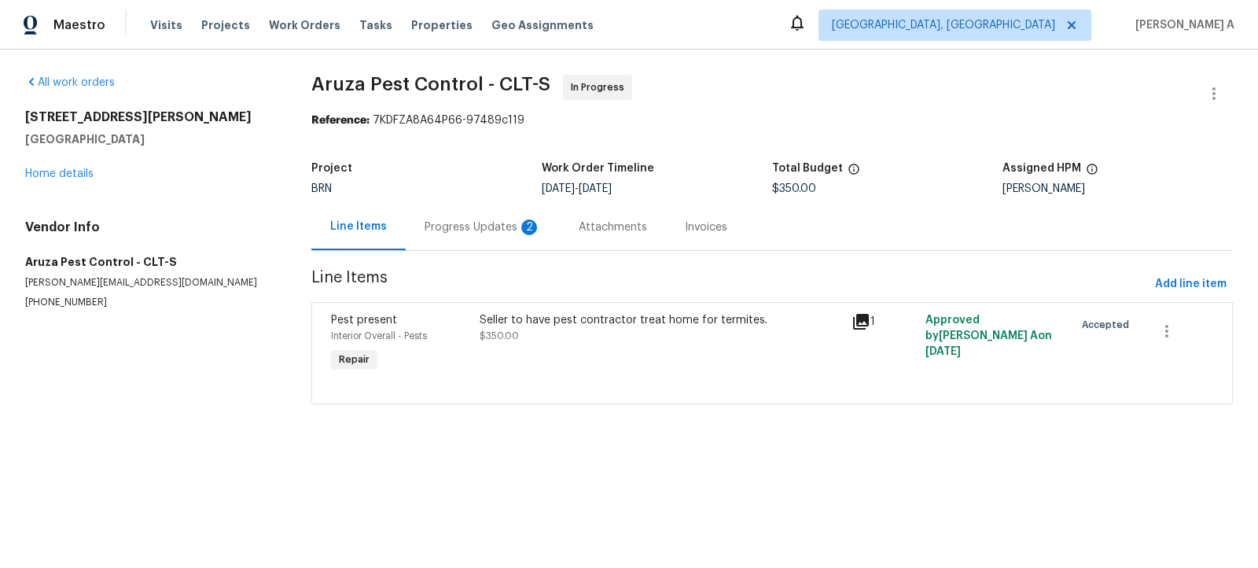
click at [459, 224] on div "Progress Updates 2" at bounding box center [483, 227] width 116 height 16
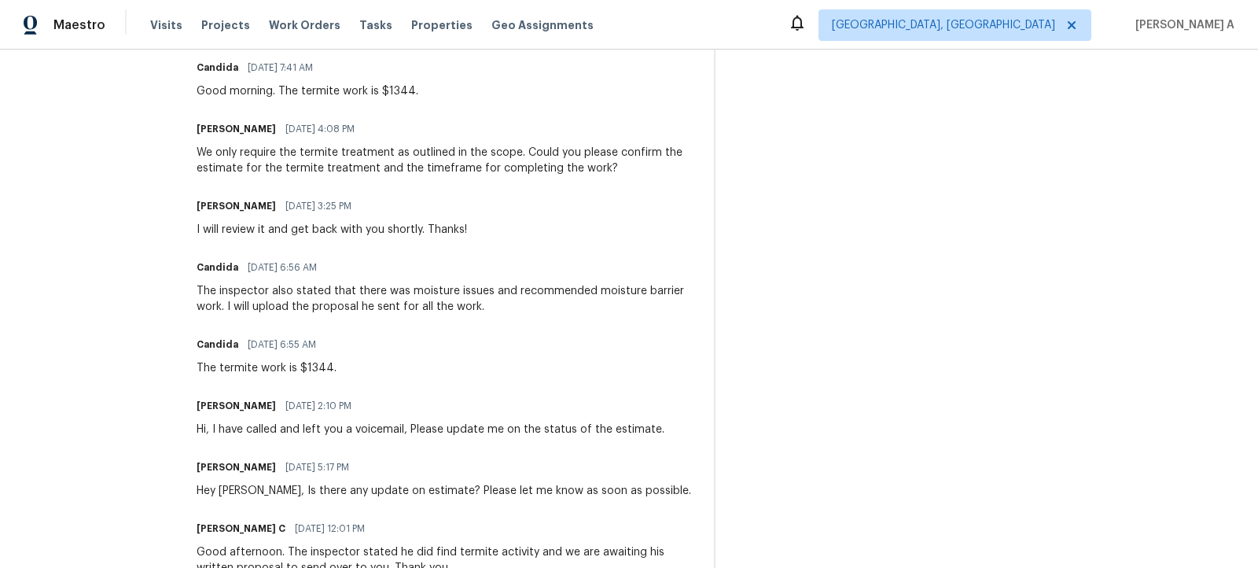
scroll to position [563, 0]
click at [321, 365] on div "The termite work is $1344." at bounding box center [267, 369] width 140 height 16
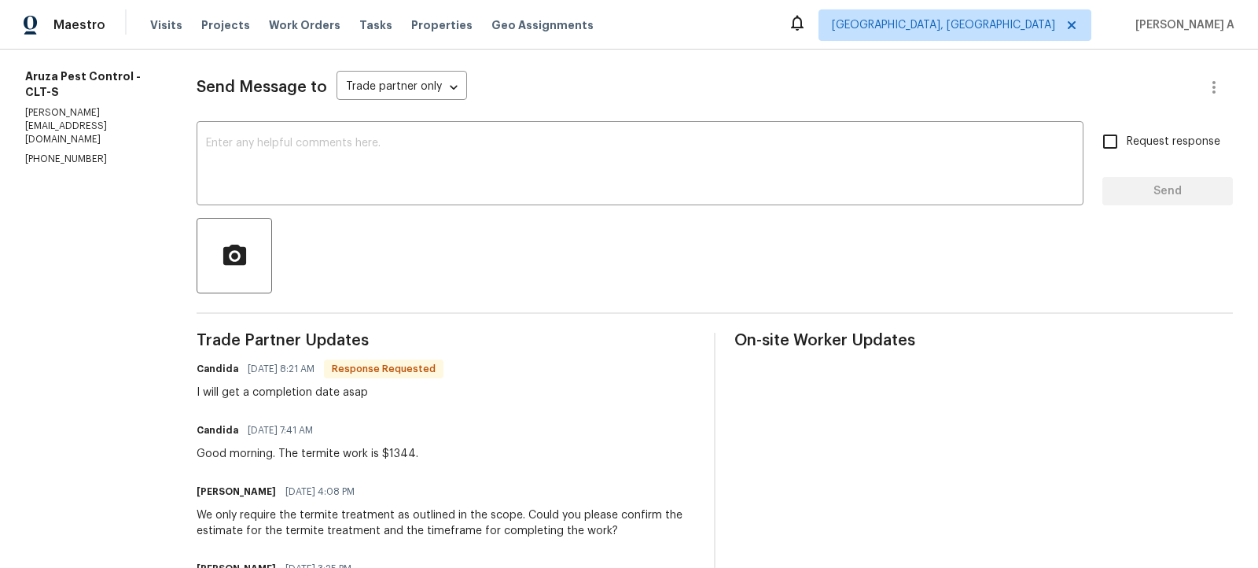
scroll to position [0, 0]
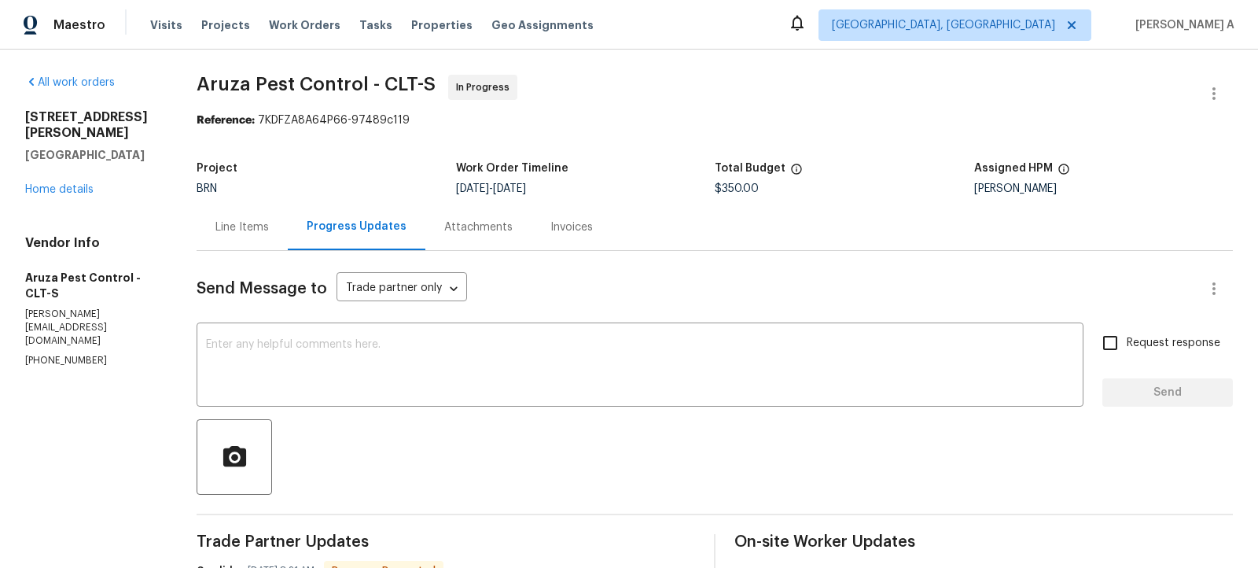
click at [256, 236] on div "Line Items" at bounding box center [242, 227] width 91 height 46
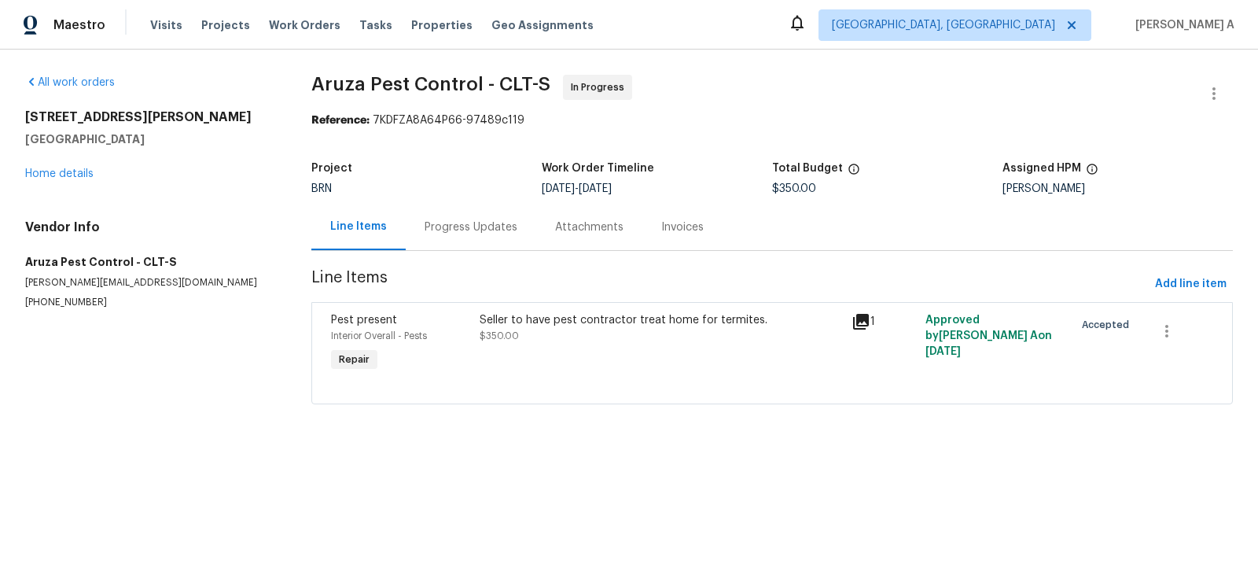
click at [561, 334] on div "Seller to have pest contractor treat home for termites. $350.00" at bounding box center [661, 327] width 362 height 31
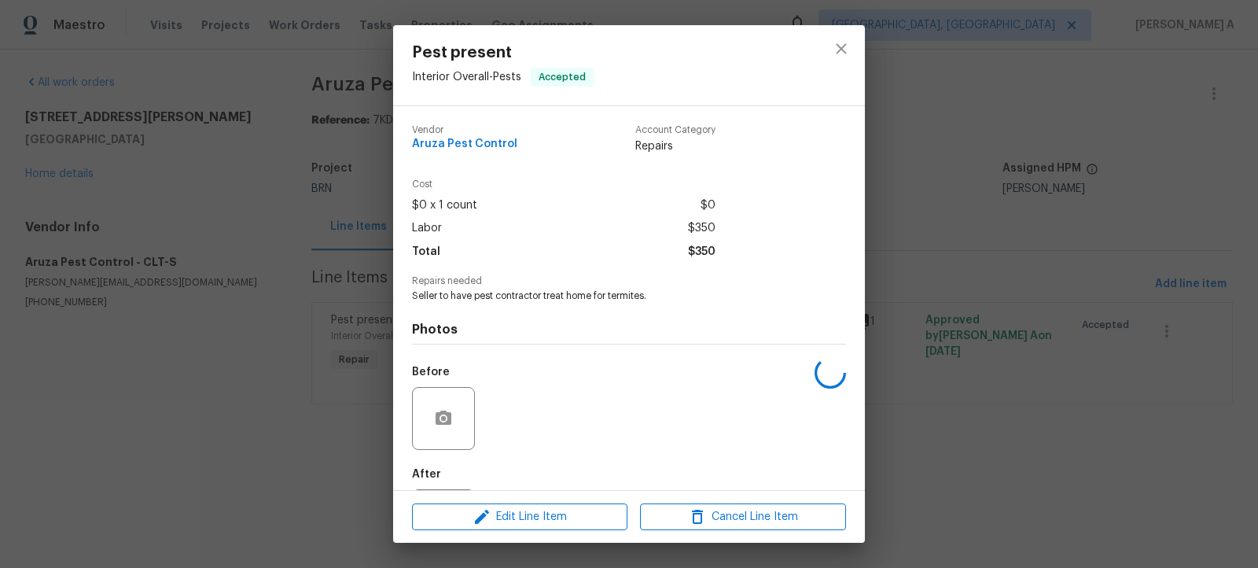
scroll to position [77, 0]
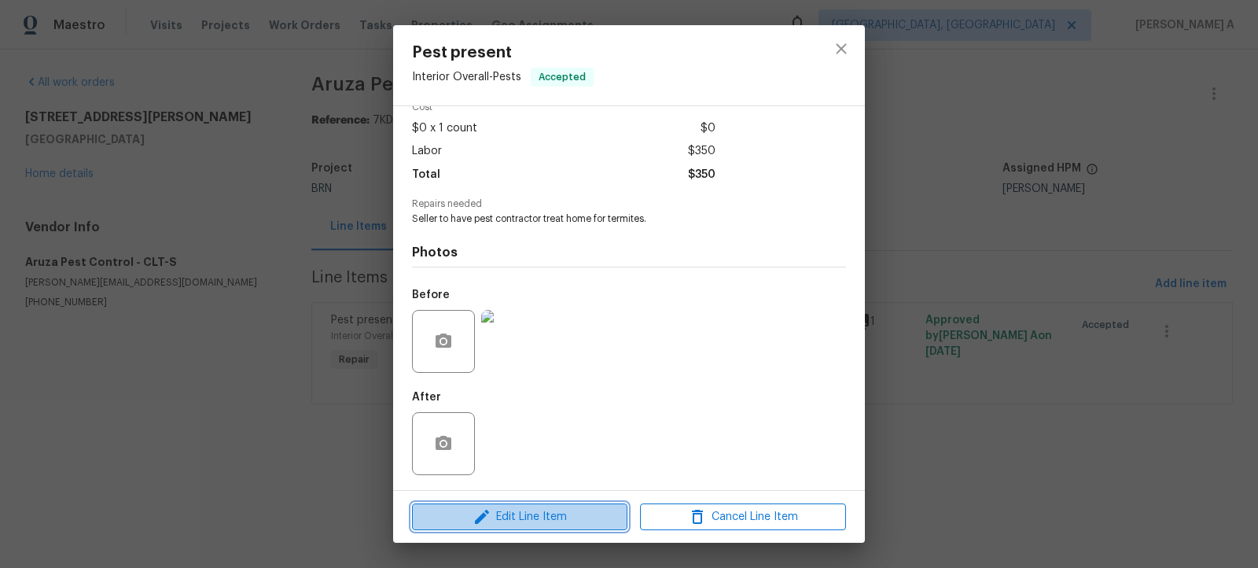
click at [541, 521] on span "Edit Line Item" at bounding box center [520, 517] width 206 height 20
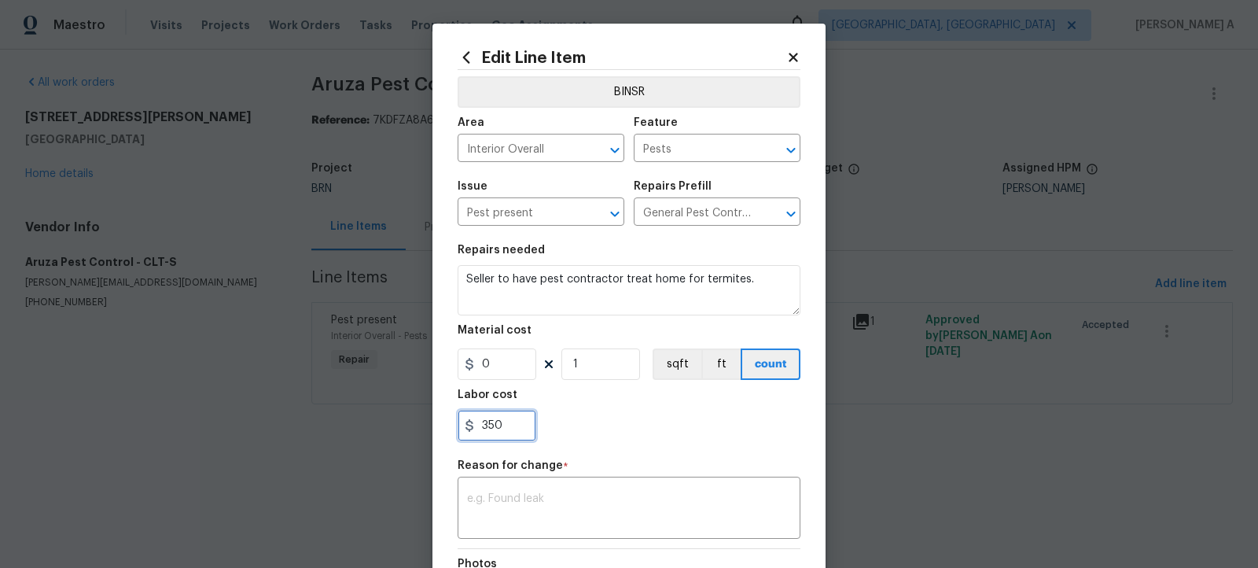
drag, startPoint x: 509, startPoint y: 421, endPoint x: 440, endPoint y: 421, distance: 68.4
click at [440, 421] on div "Edit Line Item BINSR Area Interior Overall ​ Feature Pests ​ Issue Pest present…" at bounding box center [628, 387] width 393 height 727
paste input "1344"
type input "1344"
click at [617, 440] on div "1344" at bounding box center [629, 425] width 343 height 31
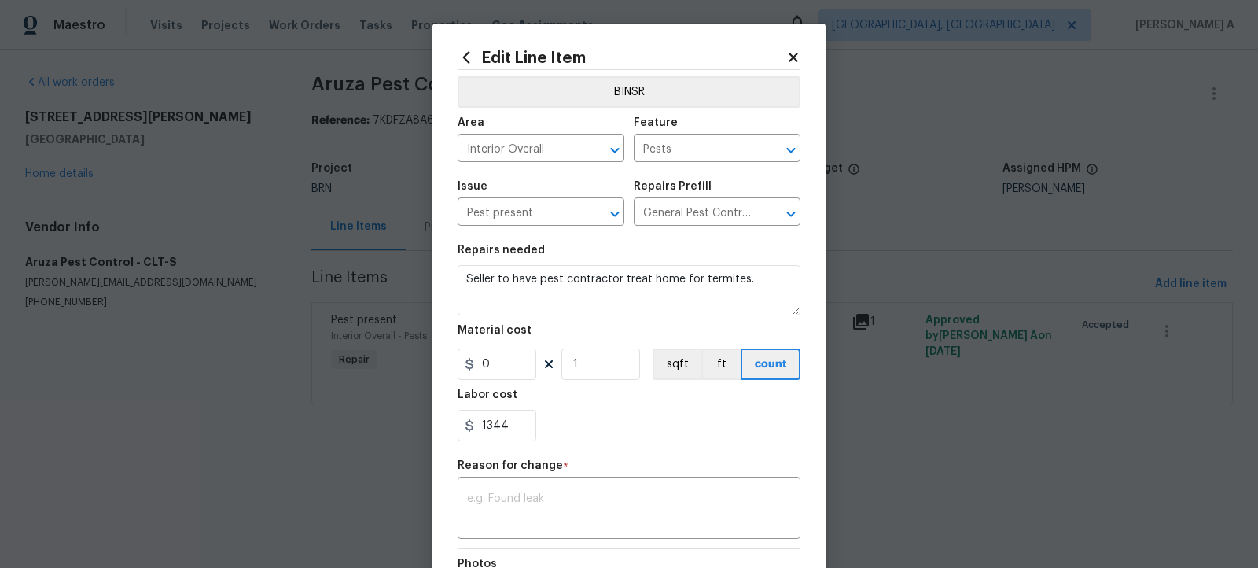
scroll to position [93, 0]
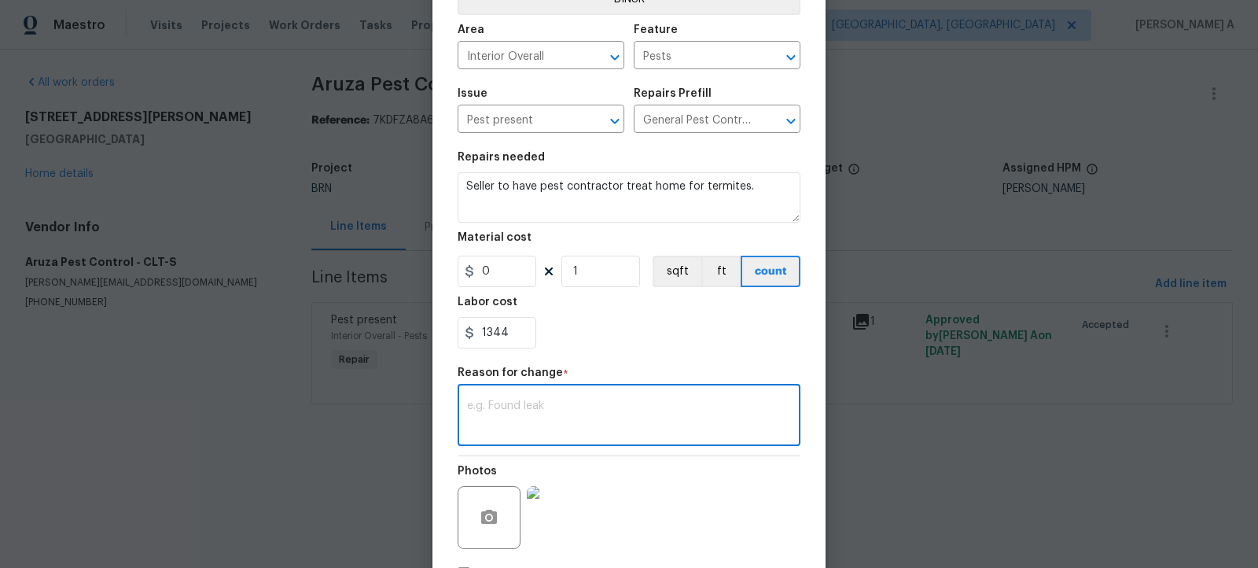
click at [585, 421] on textarea at bounding box center [629, 416] width 324 height 33
paste textarea "(AK) Updated cost per BR team’s approval."
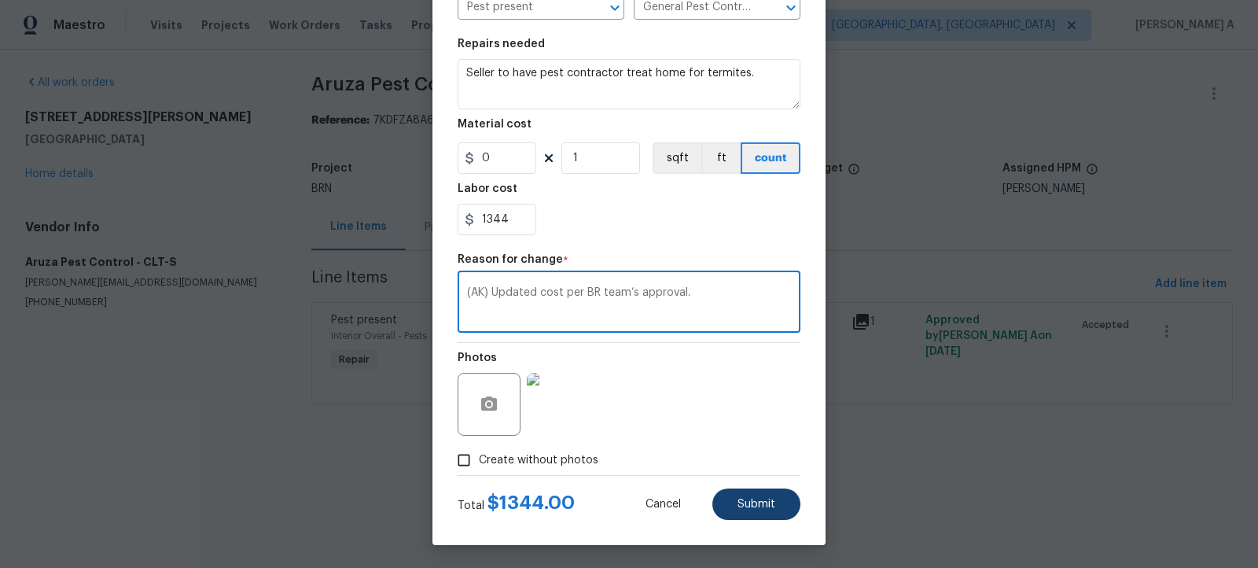
type textarea "(AK) Updated cost per BR team’s approval."
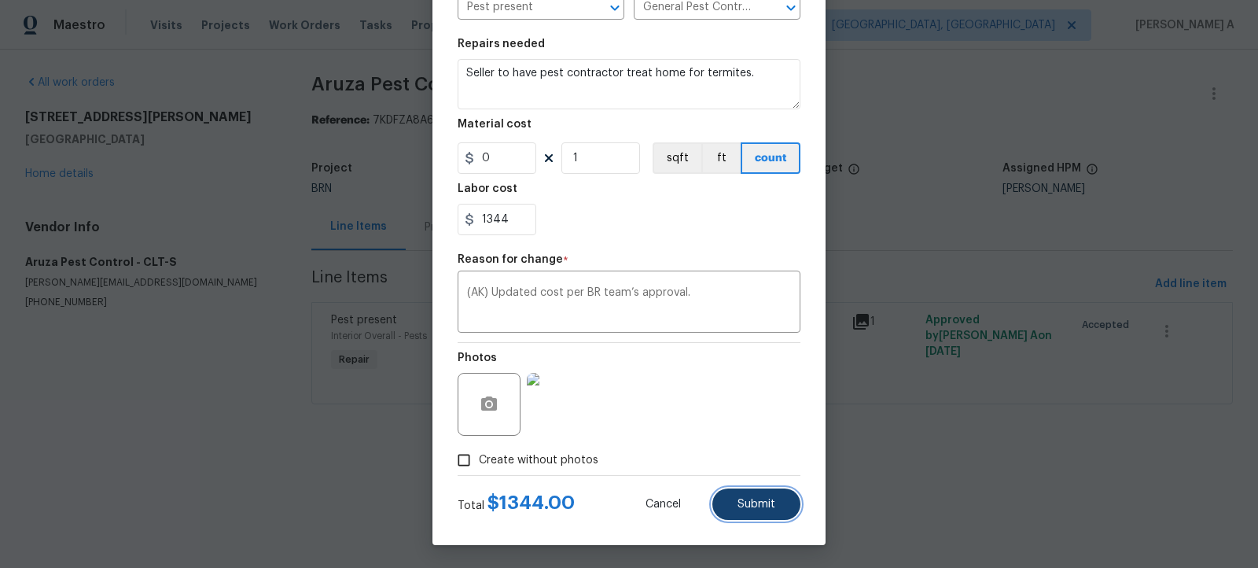
click at [767, 515] on button "Submit" at bounding box center [756, 503] width 88 height 31
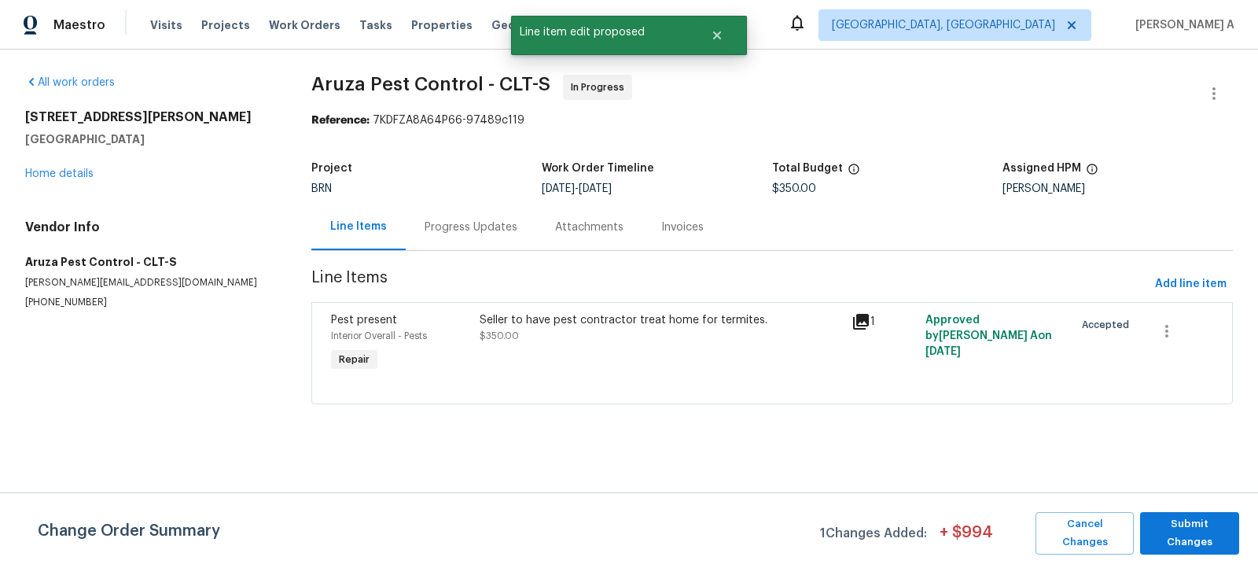
scroll to position [0, 0]
click at [1185, 515] on button "Submit Changes" at bounding box center [1189, 533] width 99 height 42
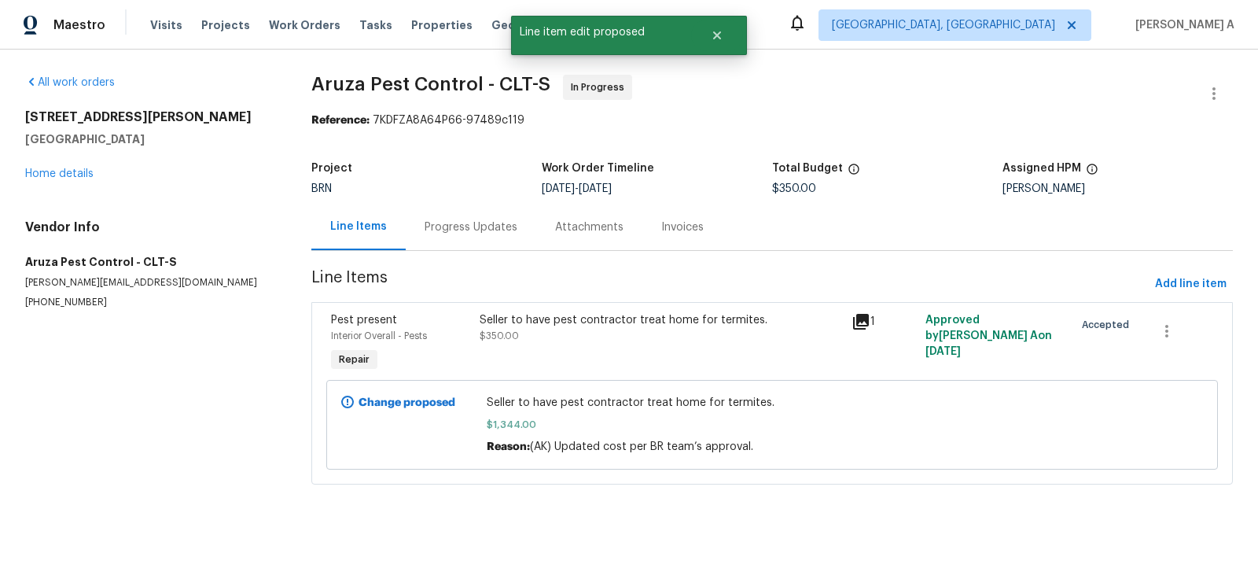
click at [460, 225] on div "Progress Updates" at bounding box center [471, 227] width 93 height 16
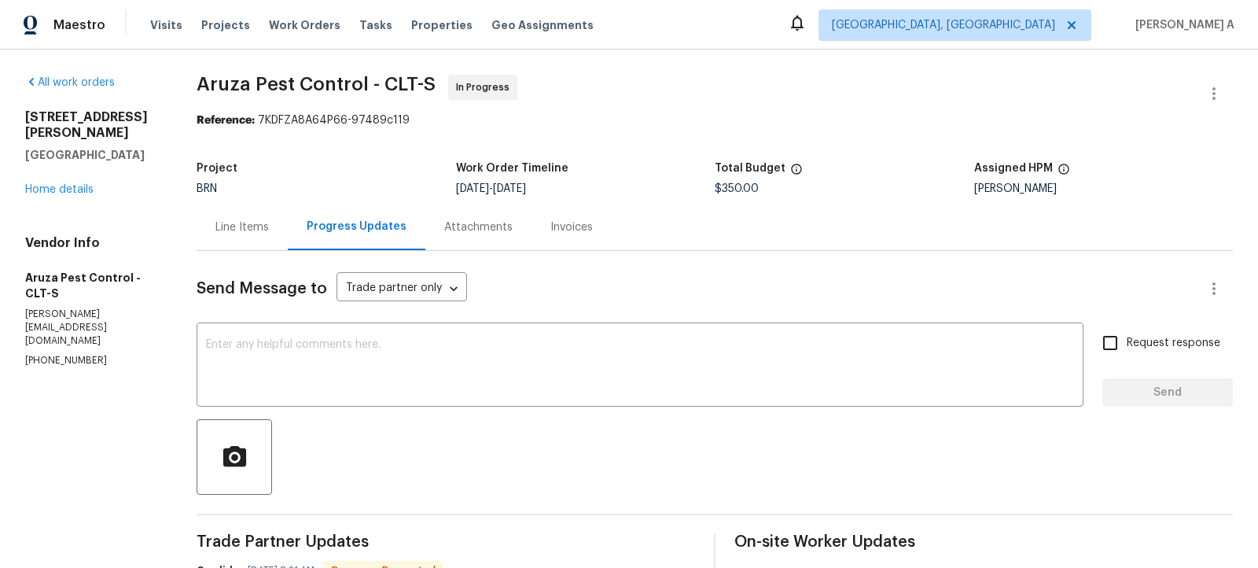
click at [439, 377] on textarea at bounding box center [640, 366] width 868 height 55
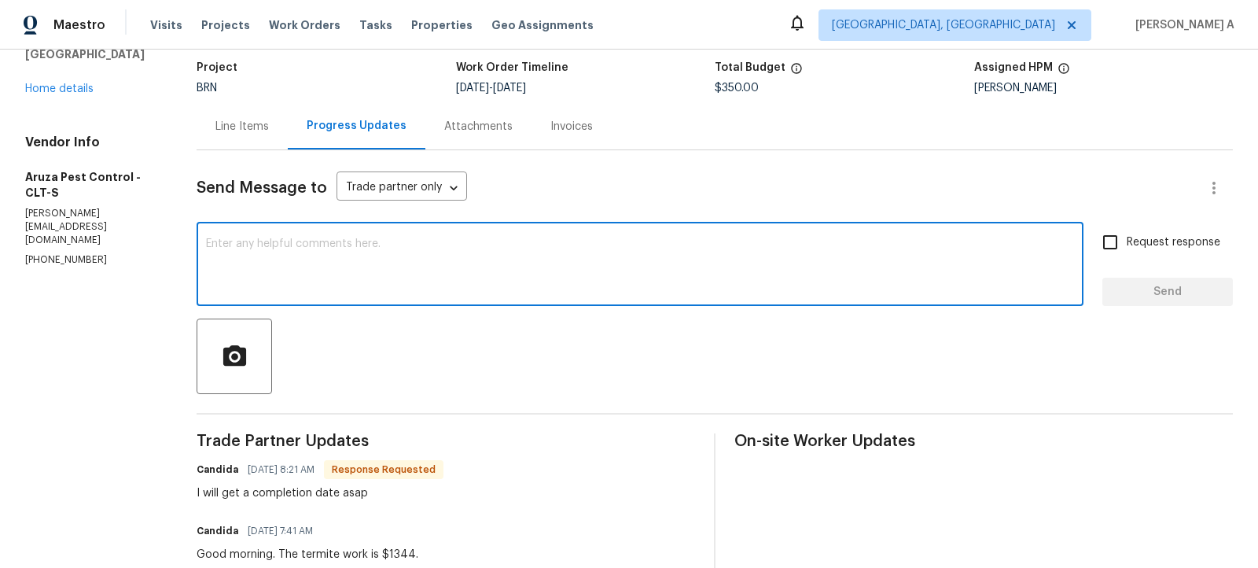
scroll to position [103, 0]
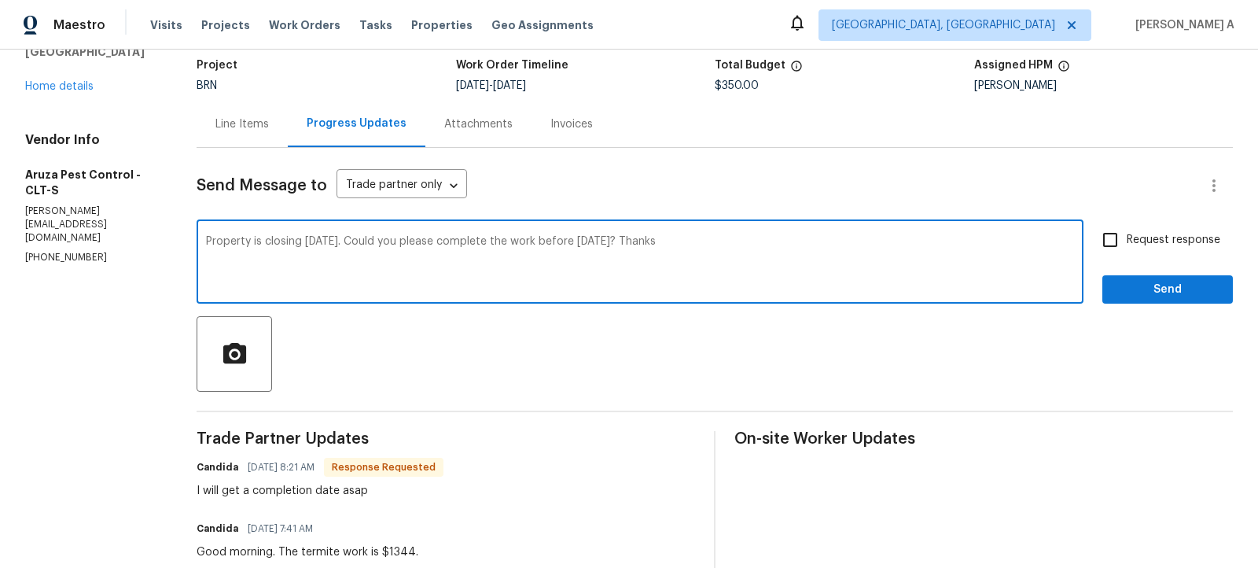
click at [609, 239] on textarea "Property is closing this Thursday. Could you please complete the work before th…" at bounding box center [640, 263] width 868 height 55
click at [612, 241] on textarea "Property is closing this Thursday. Could you please complete the work before th…" at bounding box center [640, 263] width 868 height 55
click at [750, 259] on textarea "Property is closing this Thursday. Could you please complete the work before Th…" at bounding box center [640, 263] width 868 height 55
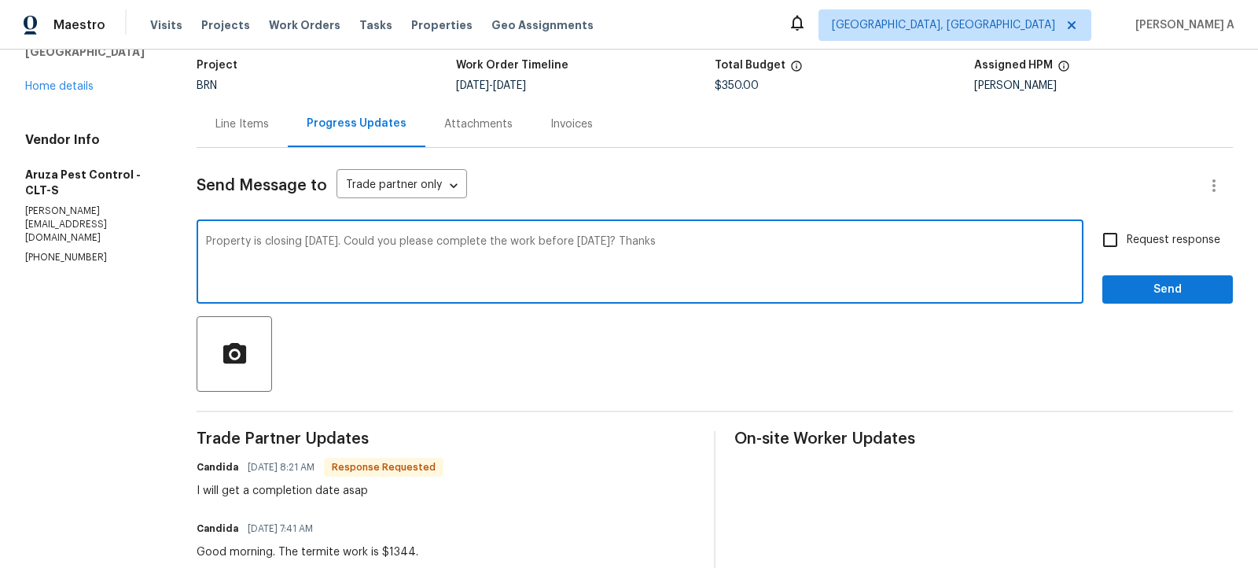
click at [949, 252] on textarea "Property is closing this Thursday. Could you please complete the work before Th…" at bounding box center [640, 263] width 868 height 55
type textarea "Property is closing this Thursday. Could you please complete the work before Th…"
click at [1135, 241] on span "Request response" at bounding box center [1174, 240] width 94 height 17
click at [1127, 241] on input "Request response" at bounding box center [1110, 239] width 33 height 33
checkbox input "true"
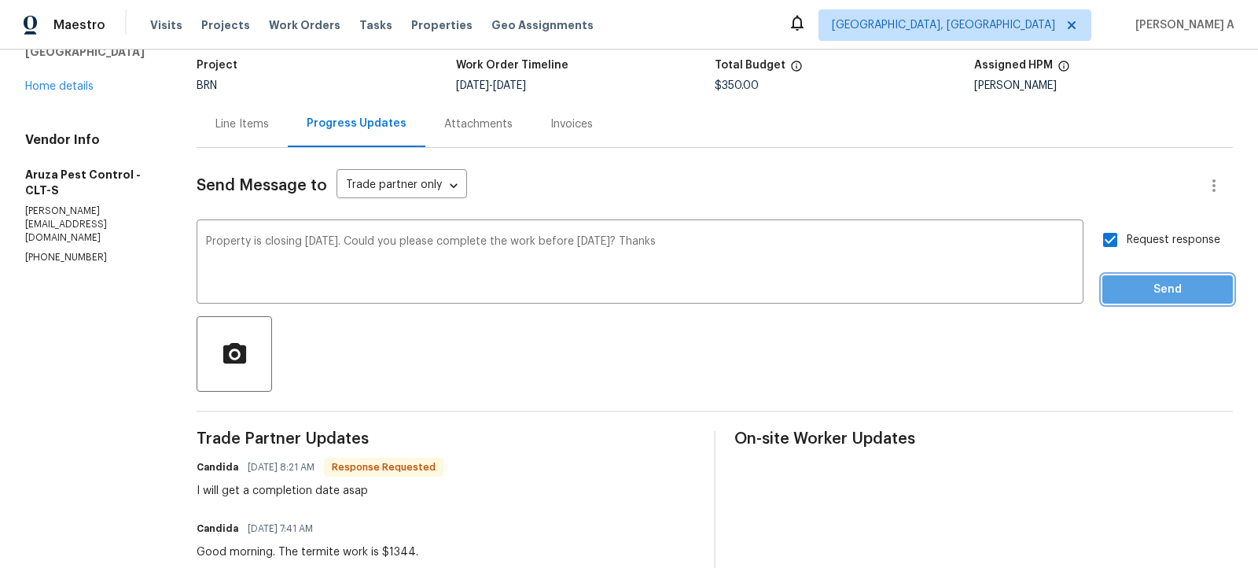
click at [1172, 287] on span "Send" at bounding box center [1167, 290] width 105 height 20
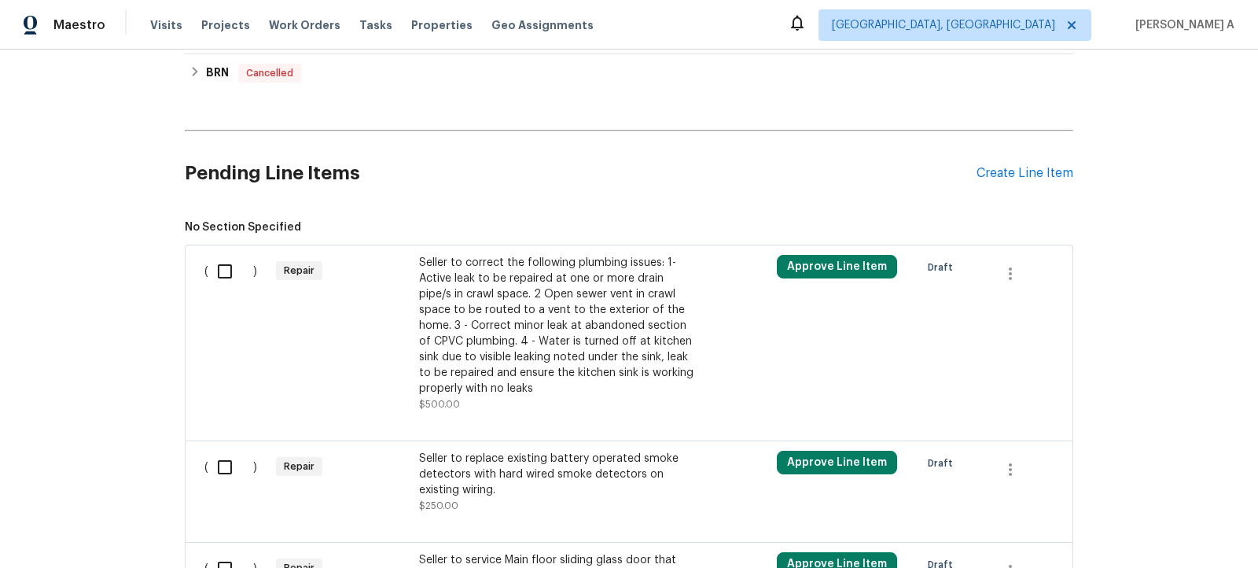
scroll to position [646, 0]
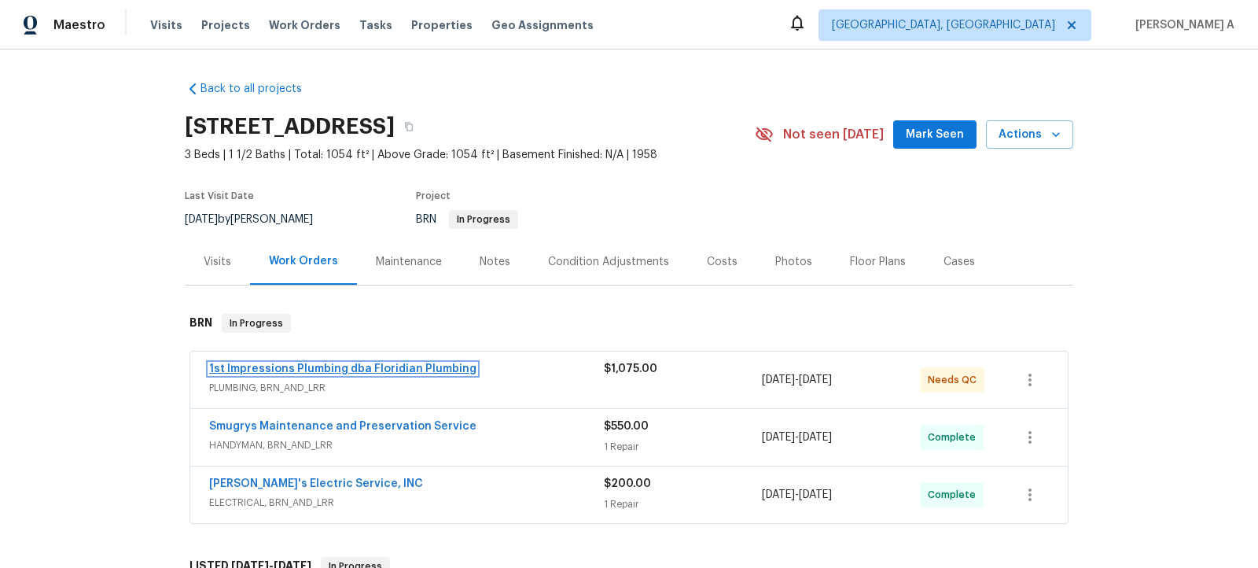
click at [374, 364] on link "1st Impressions Plumbing dba Floridian Plumbing" at bounding box center [342, 368] width 267 height 11
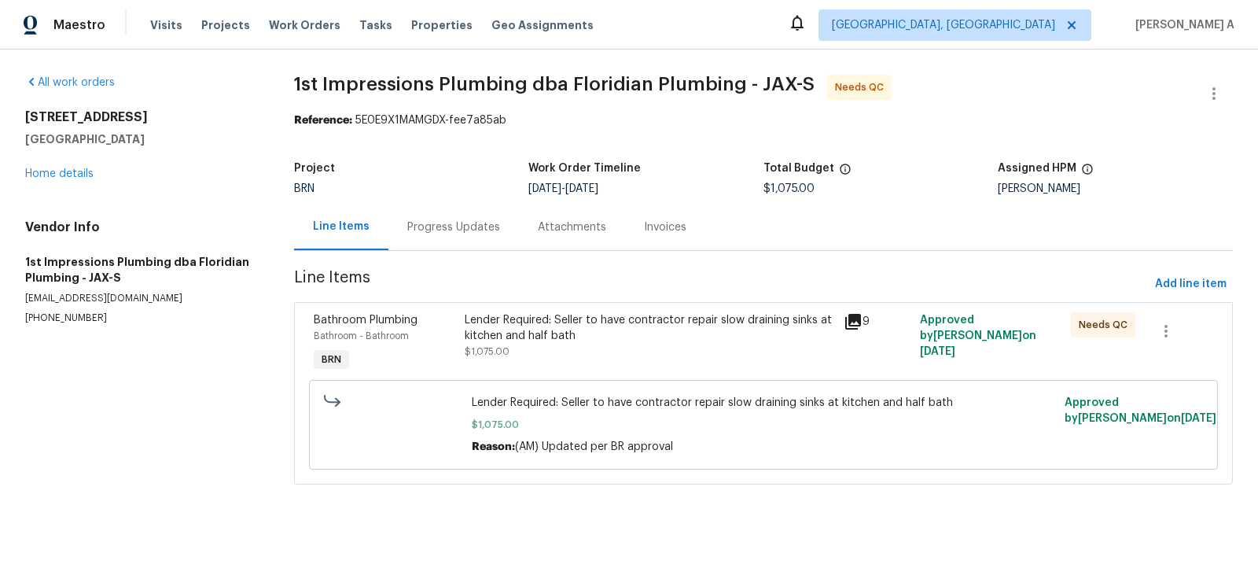
click at [535, 331] on div "Lender Required: Seller to have contractor repair slow draining sinks at kitche…" at bounding box center [650, 327] width 370 height 31
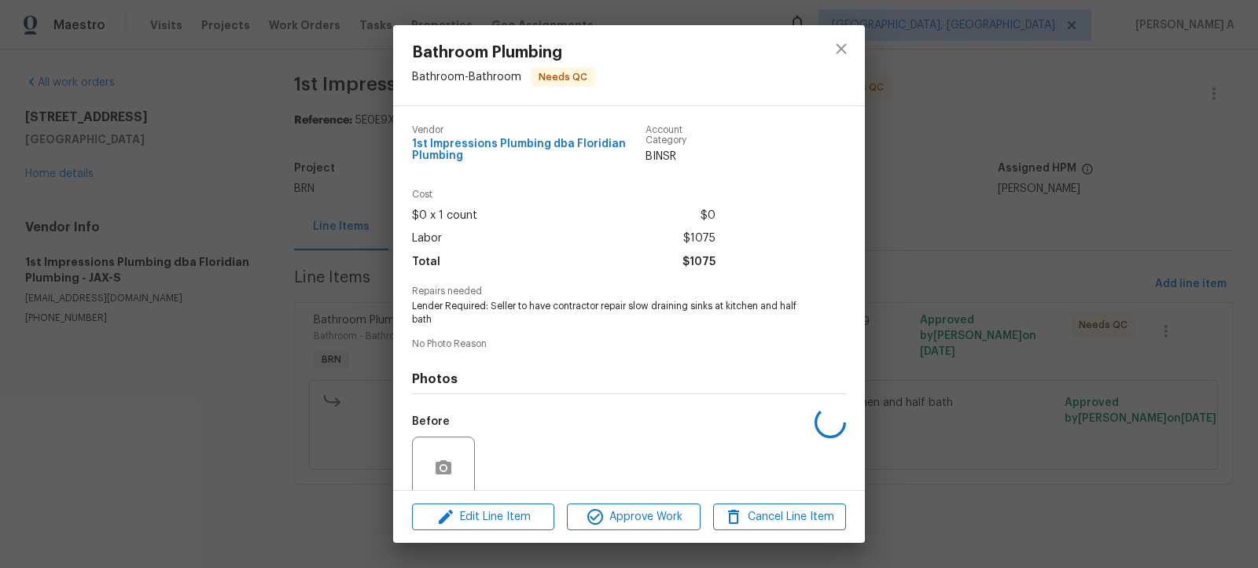
scroll to position [127, 0]
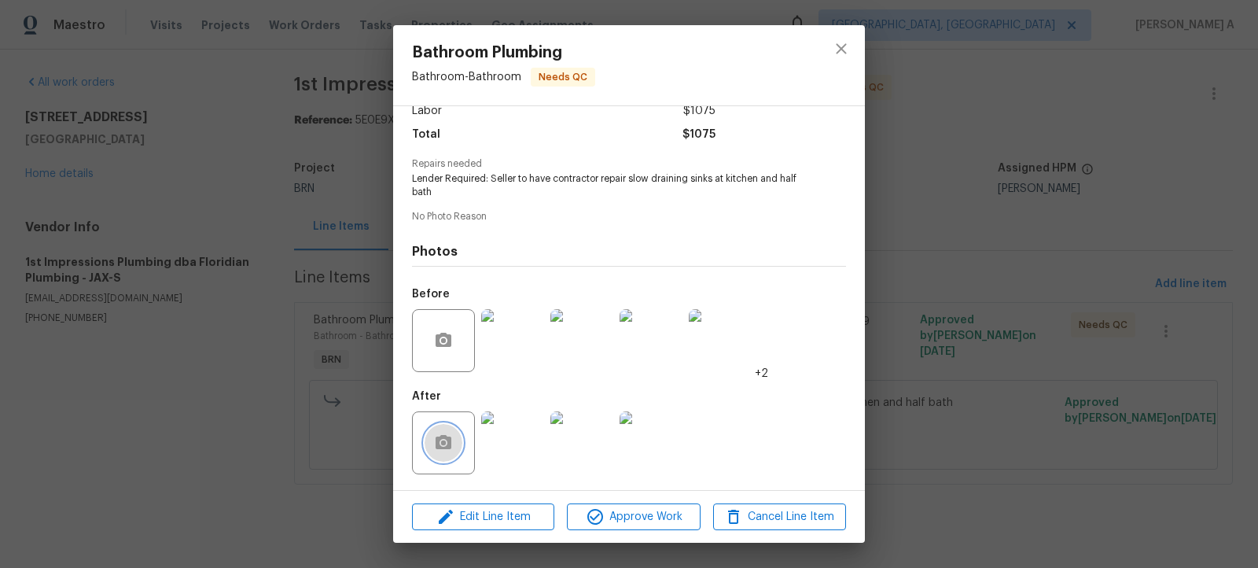
click at [430, 439] on button "button" at bounding box center [444, 443] width 38 height 38
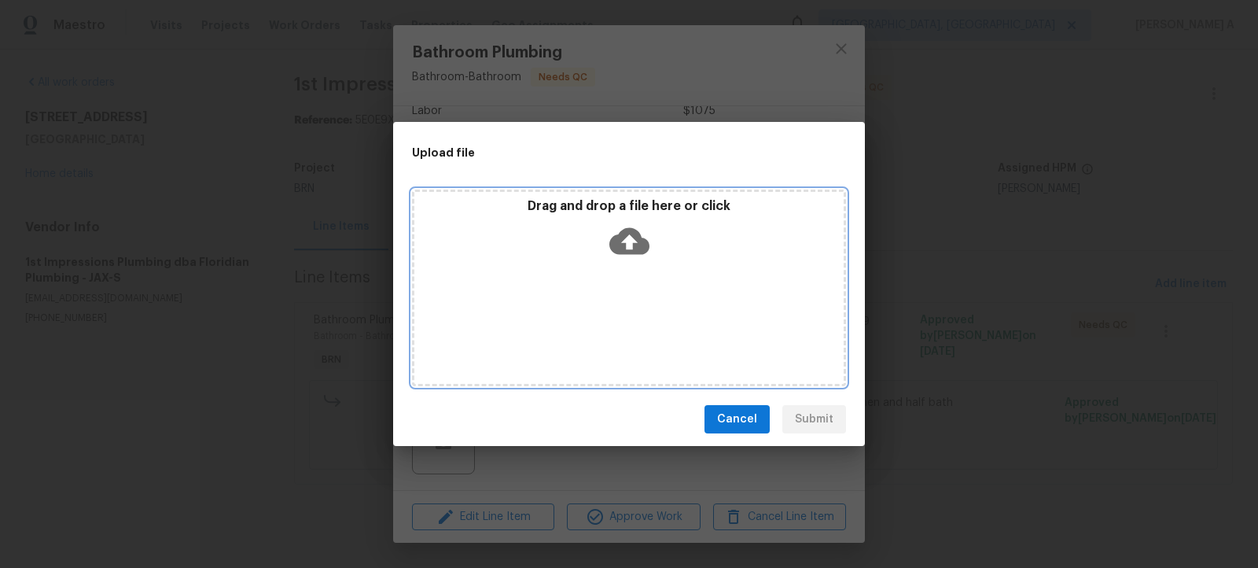
click at [628, 237] on icon at bounding box center [629, 241] width 40 height 40
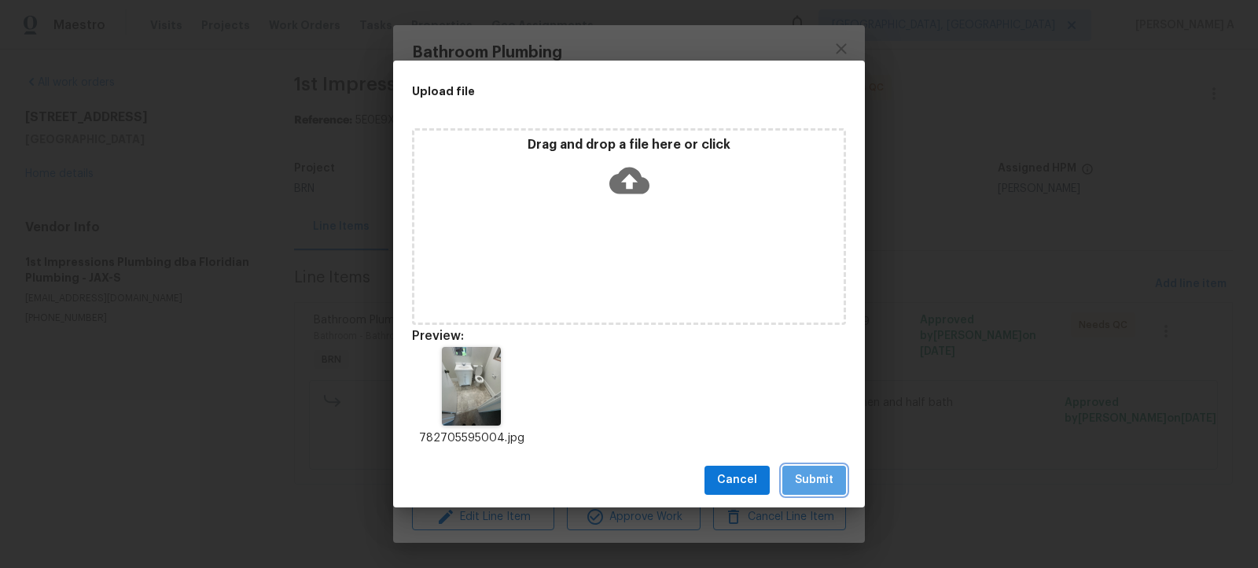
click at [815, 477] on span "Submit" at bounding box center [814, 480] width 39 height 20
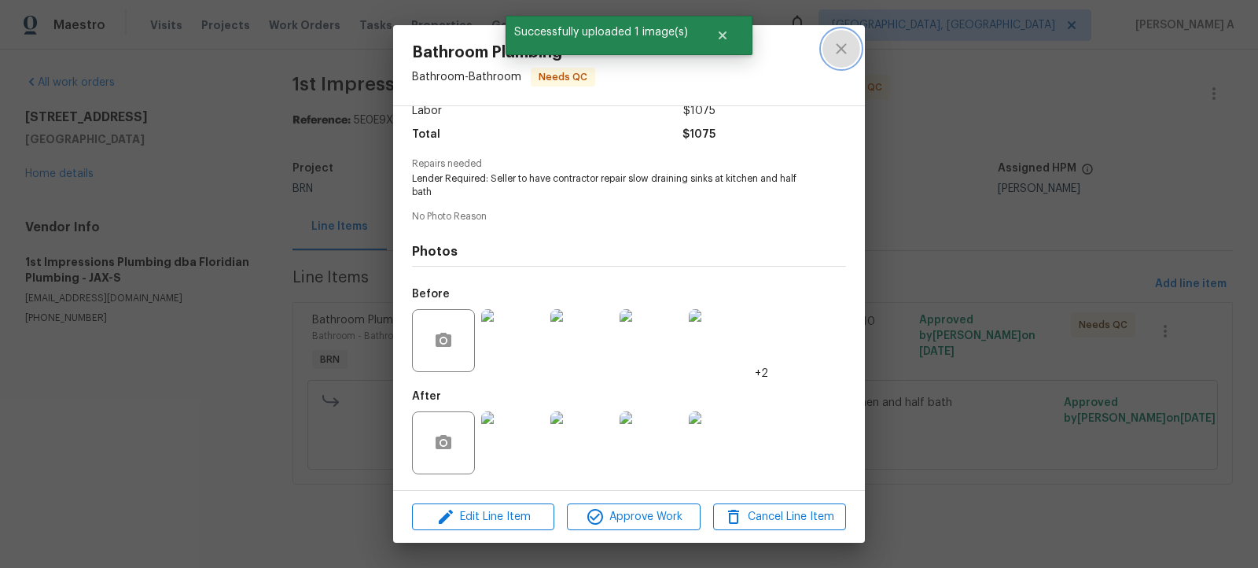
click at [845, 52] on icon "close" at bounding box center [841, 48] width 10 height 10
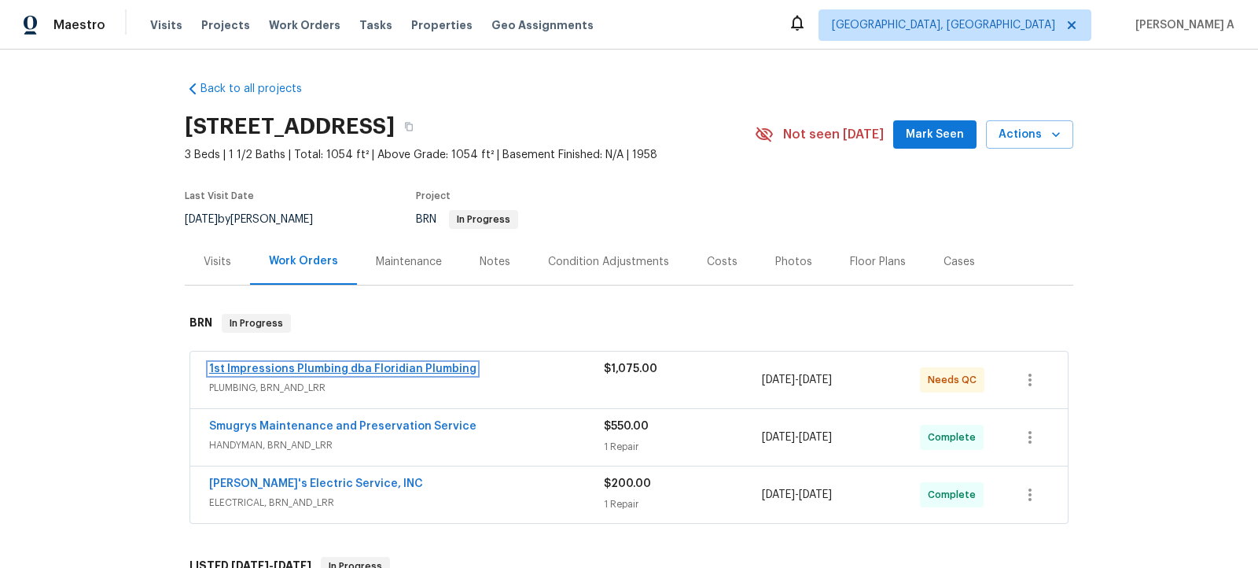
click at [332, 371] on link "1st Impressions Plumbing dba Floridian Plumbing" at bounding box center [342, 368] width 267 height 11
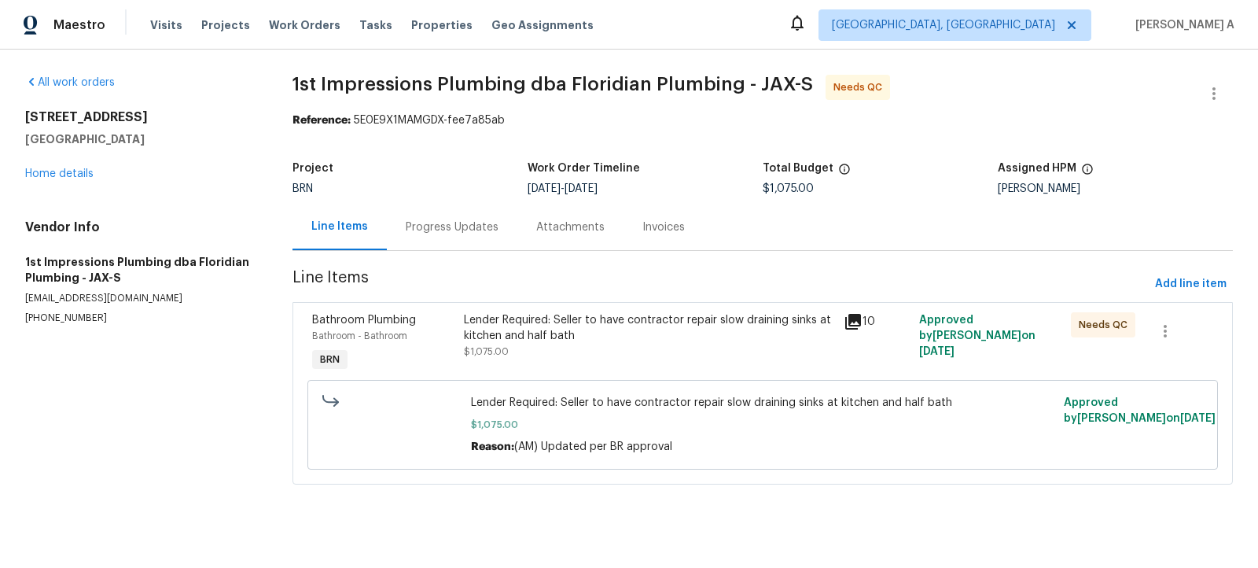
click at [406, 228] on div "Progress Updates" at bounding box center [452, 227] width 93 height 16
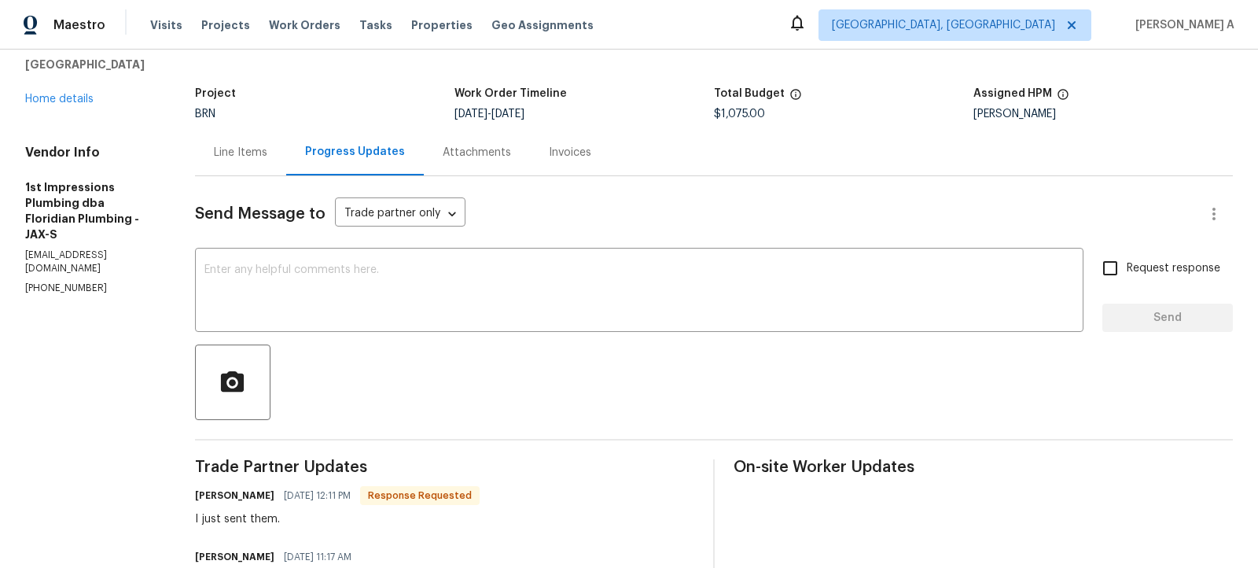
scroll to position [86, 0]
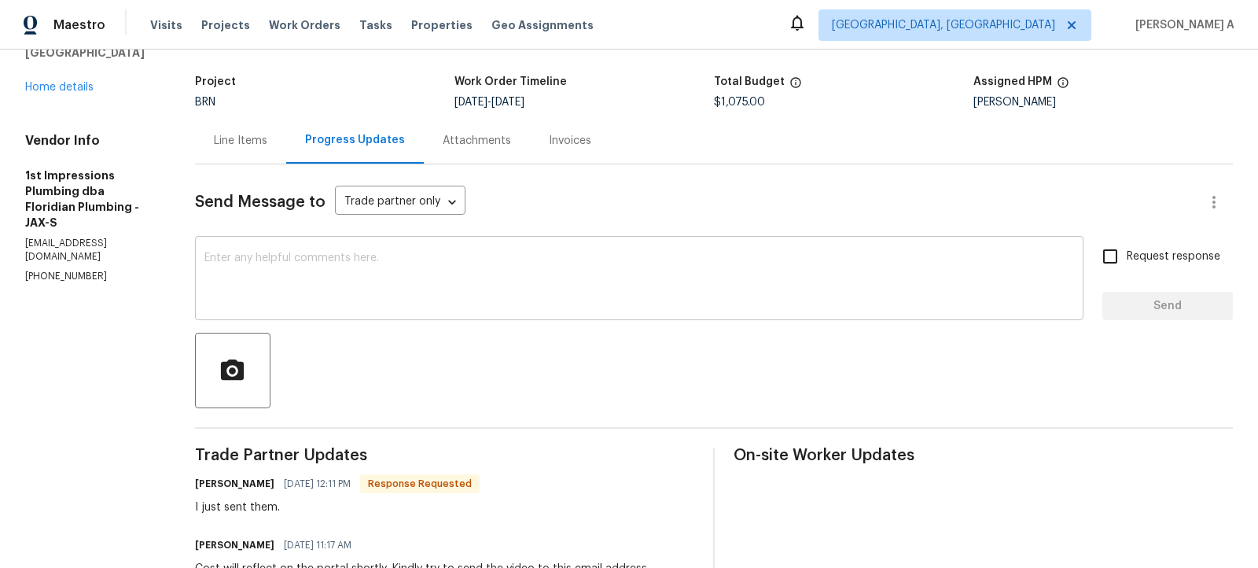
click at [498, 269] on textarea at bounding box center [639, 279] width 870 height 55
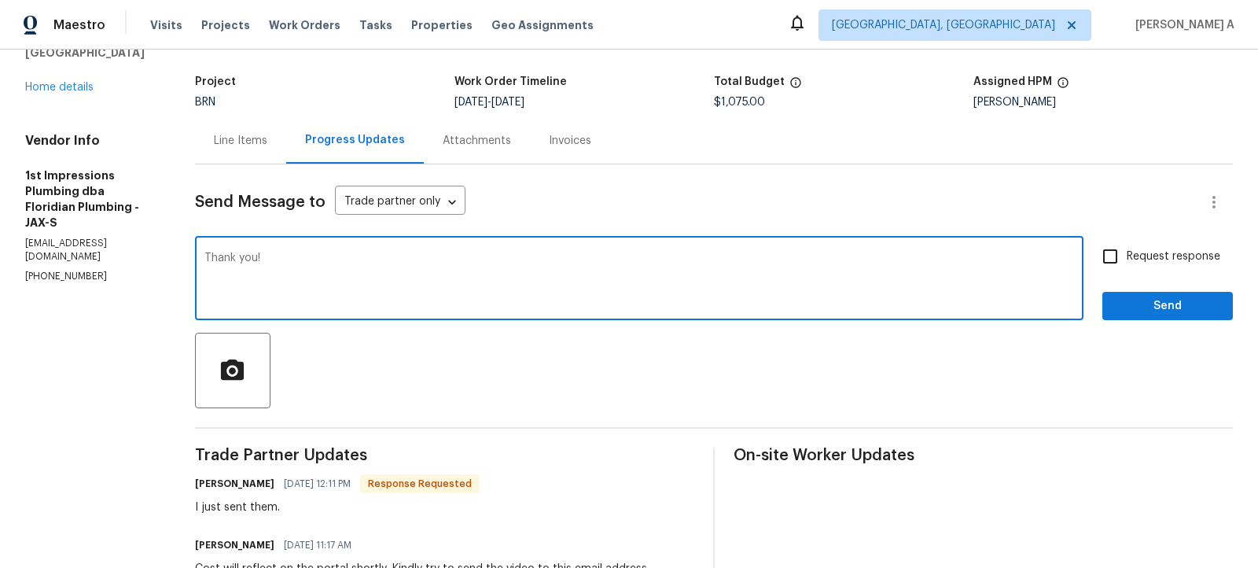
type textarea "Thank you!"
click at [1108, 252] on input "Request response" at bounding box center [1110, 256] width 33 height 33
checkbox input "true"
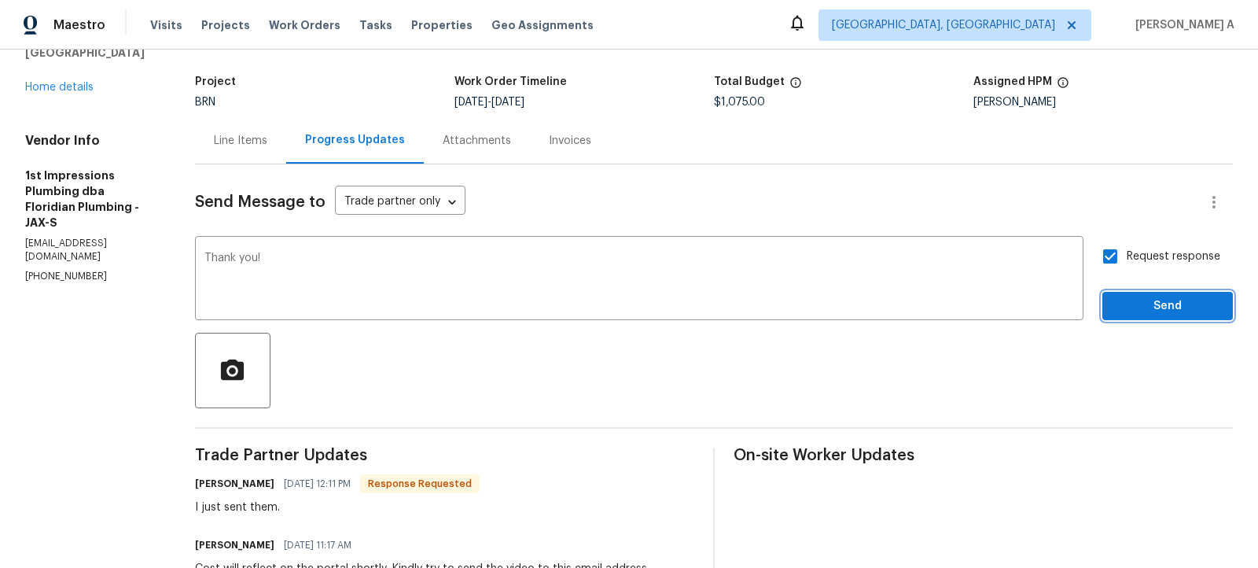
click at [1158, 307] on span "Send" at bounding box center [1167, 306] width 105 height 20
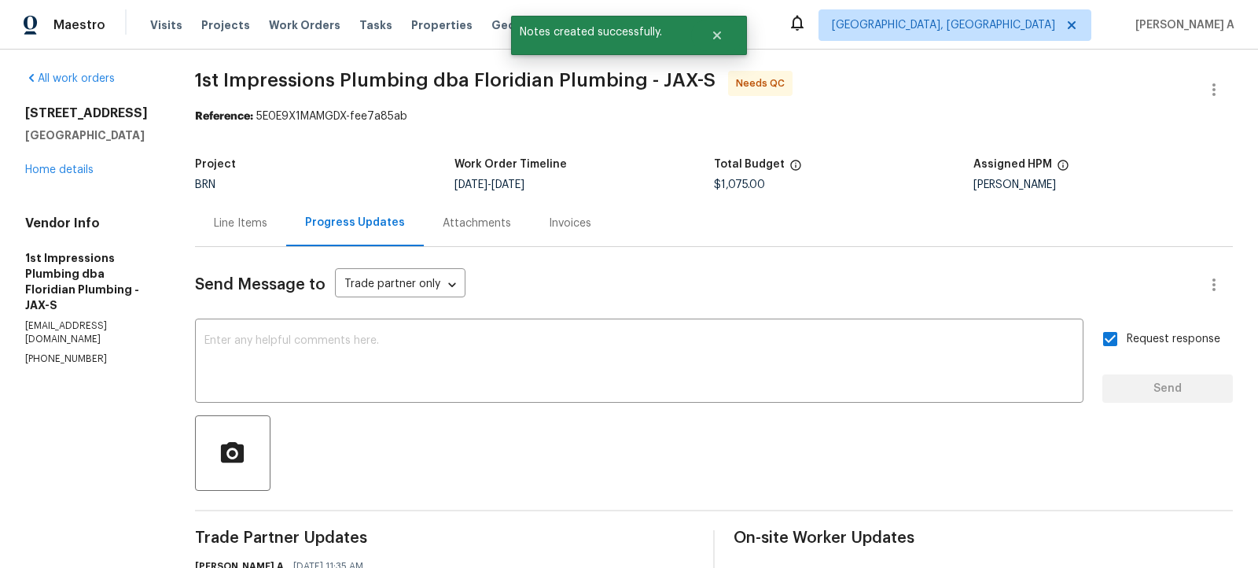
scroll to position [0, 0]
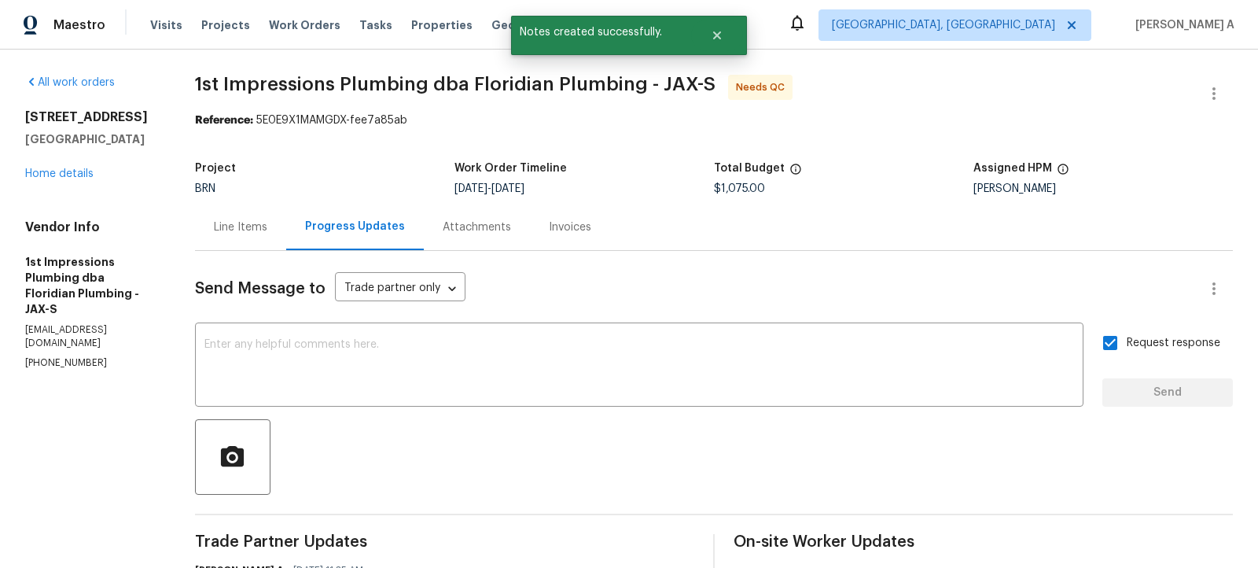
click at [229, 230] on div "Line Items" at bounding box center [240, 227] width 53 height 16
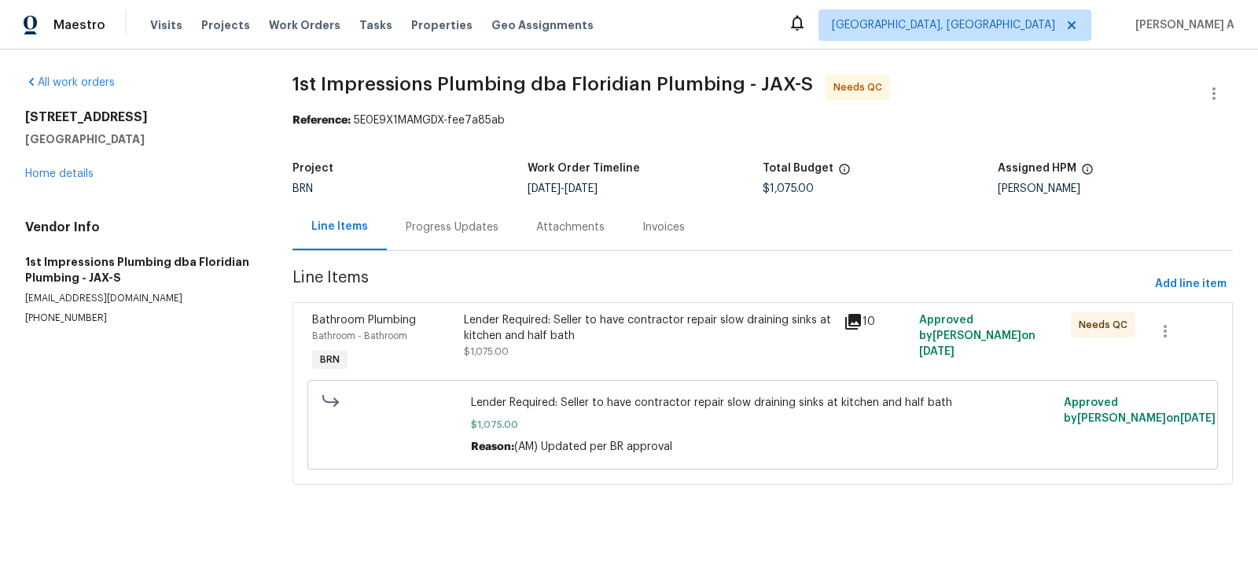
click at [693, 358] on div "Lender Required: Seller to have contractor repair slow draining sinks at kitche…" at bounding box center [649, 335] width 370 height 47
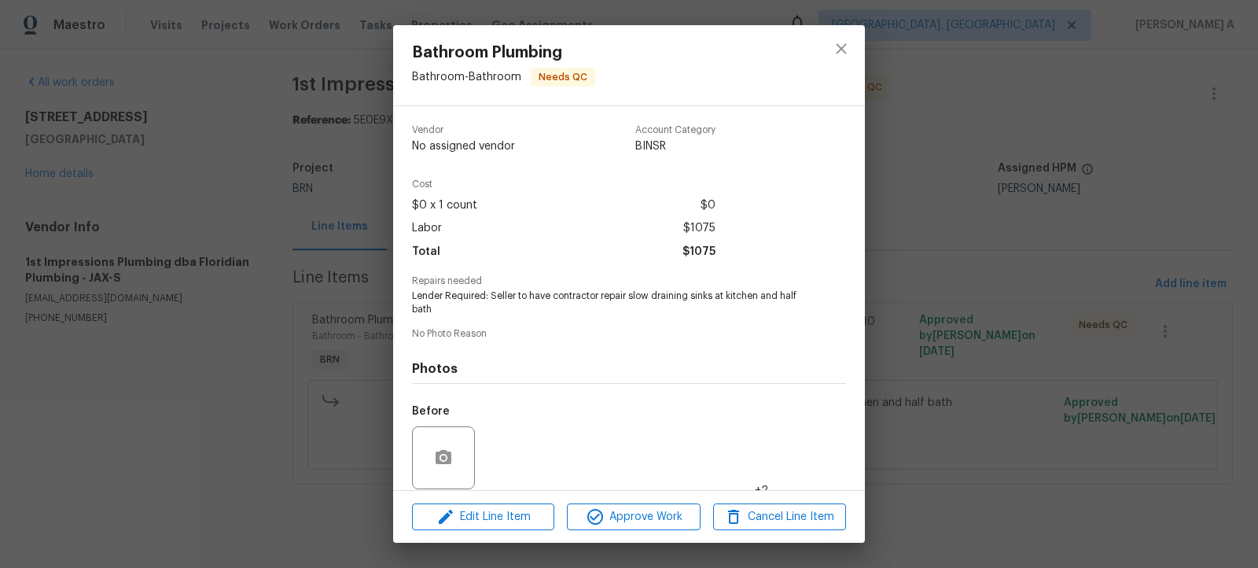
scroll to position [127, 0]
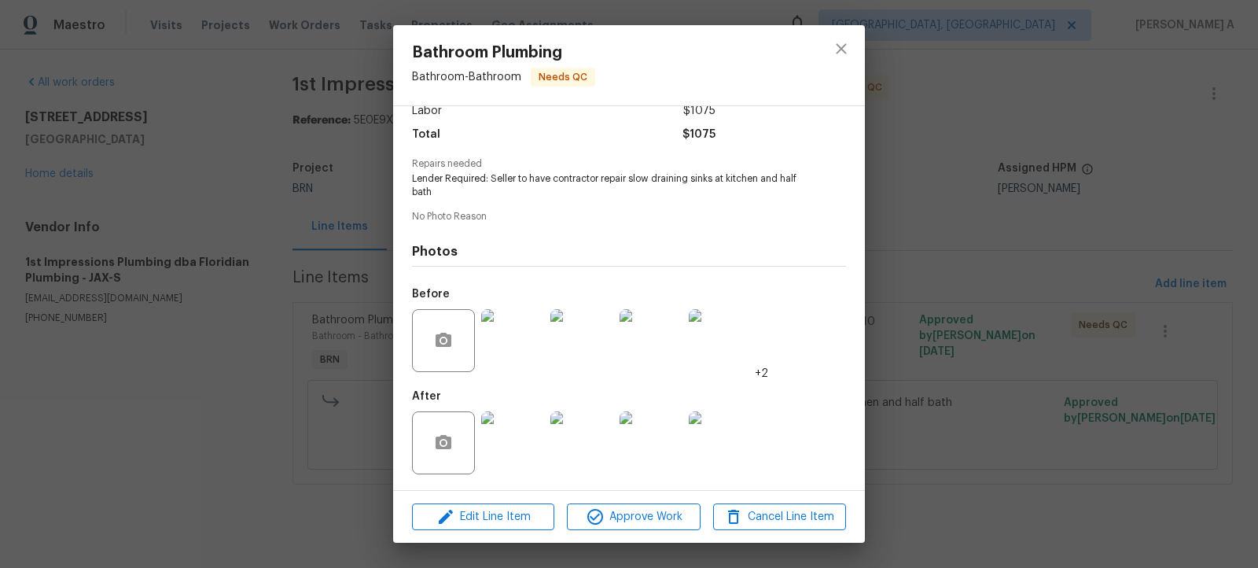
click at [507, 445] on img at bounding box center [512, 442] width 63 height 63
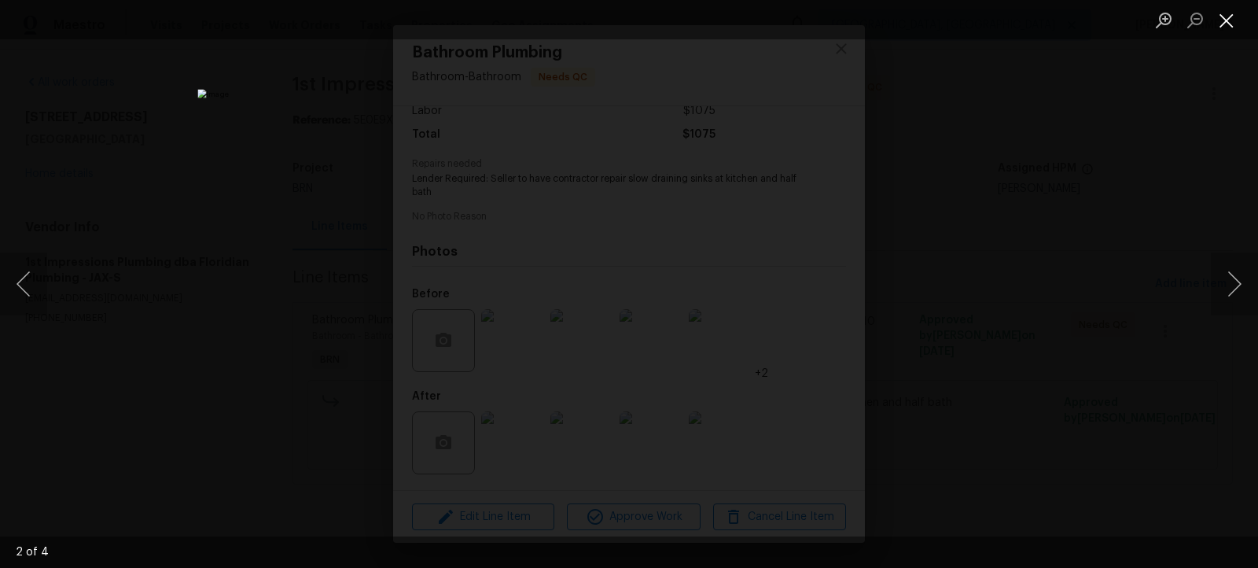
click at [1238, 17] on button "Close lightbox" at bounding box center [1226, 20] width 31 height 28
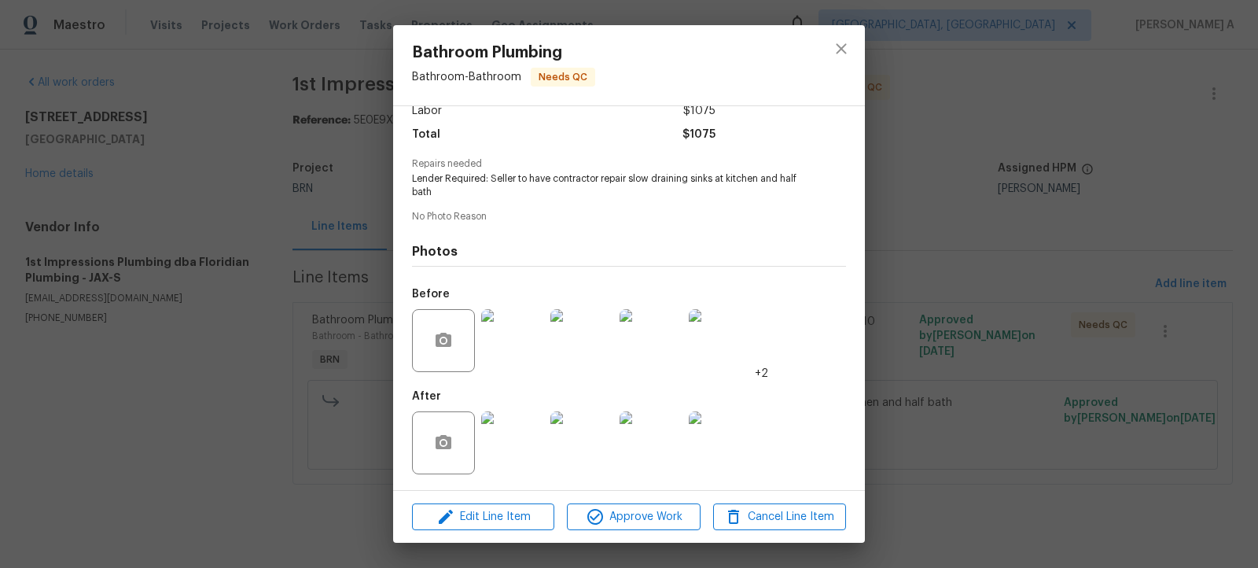
click at [862, 53] on div at bounding box center [841, 65] width 47 height 80
click at [851, 51] on button "close" at bounding box center [842, 49] width 38 height 38
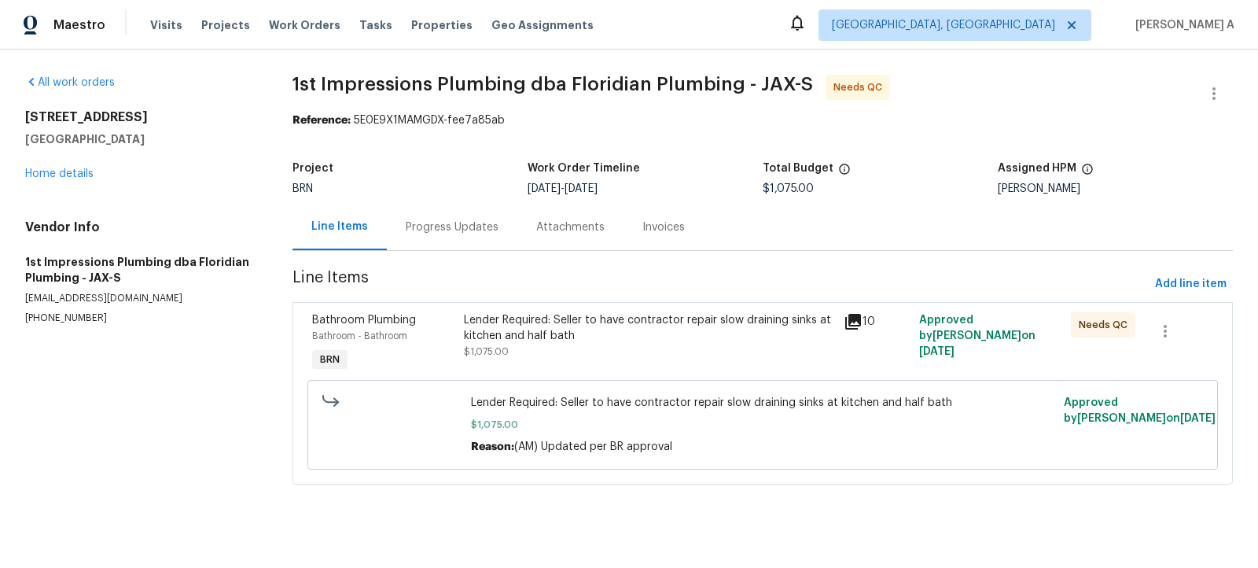
click at [450, 222] on div "Progress Updates" at bounding box center [452, 227] width 93 height 16
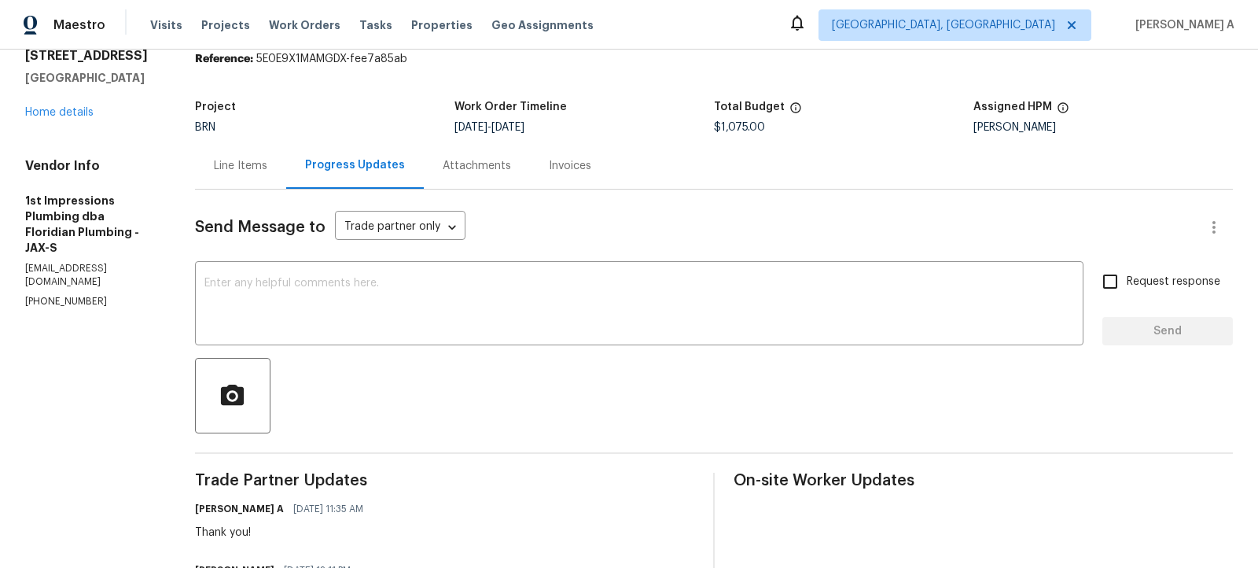
scroll to position [86, 0]
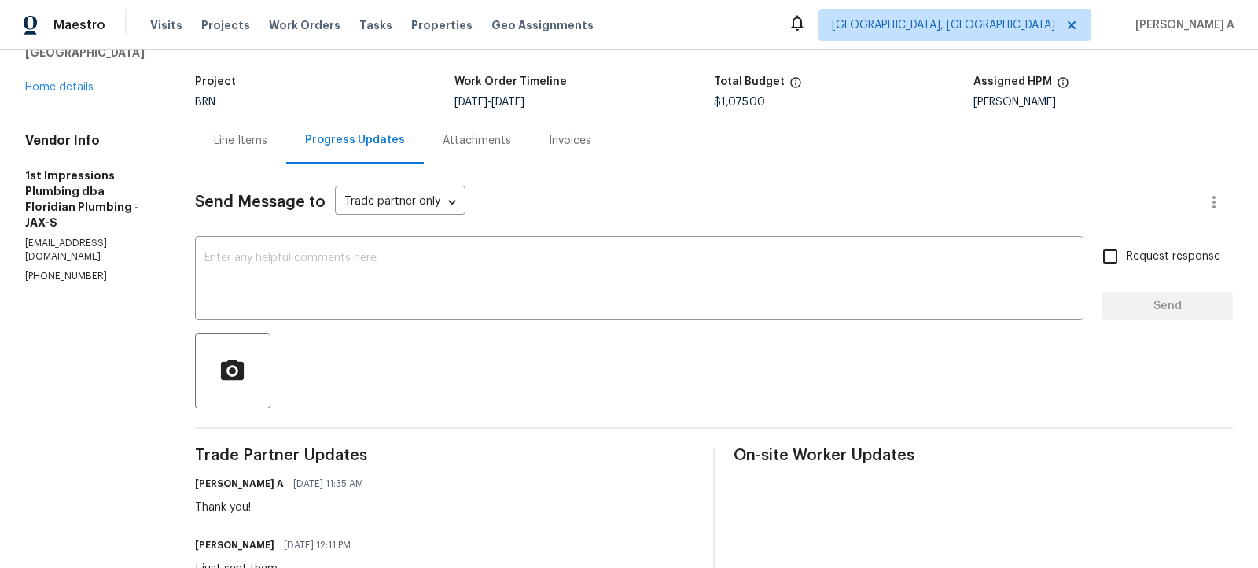
click at [253, 145] on div "Line Items" at bounding box center [240, 141] width 53 height 16
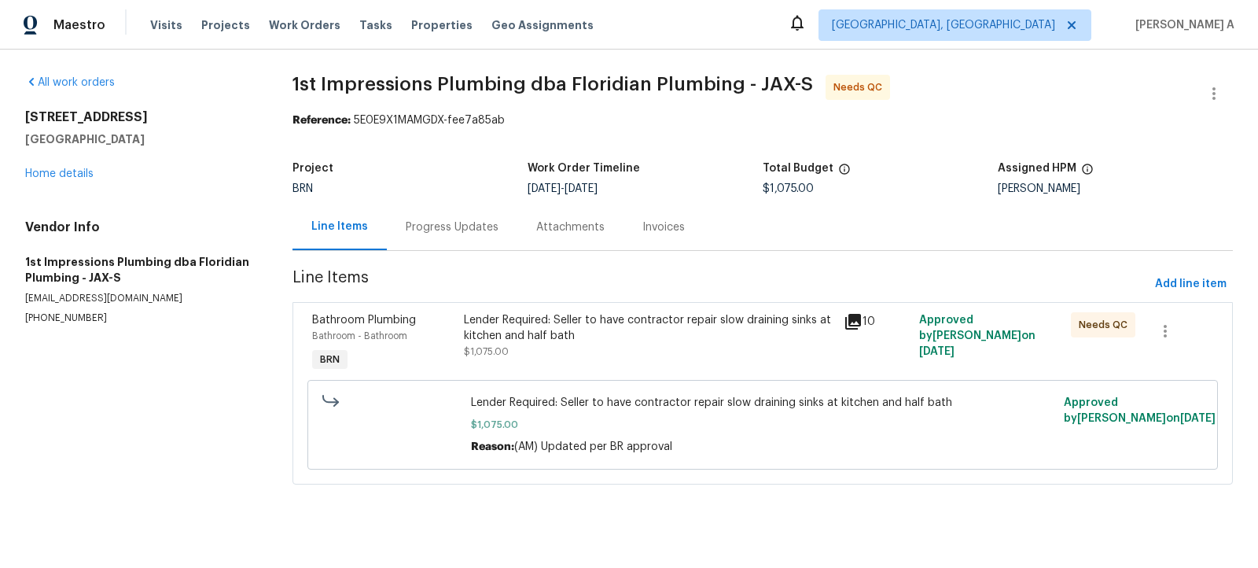
click at [660, 340] on div "Lender Required: Seller to have contractor repair slow draining sinks at kitche…" at bounding box center [649, 327] width 370 height 31
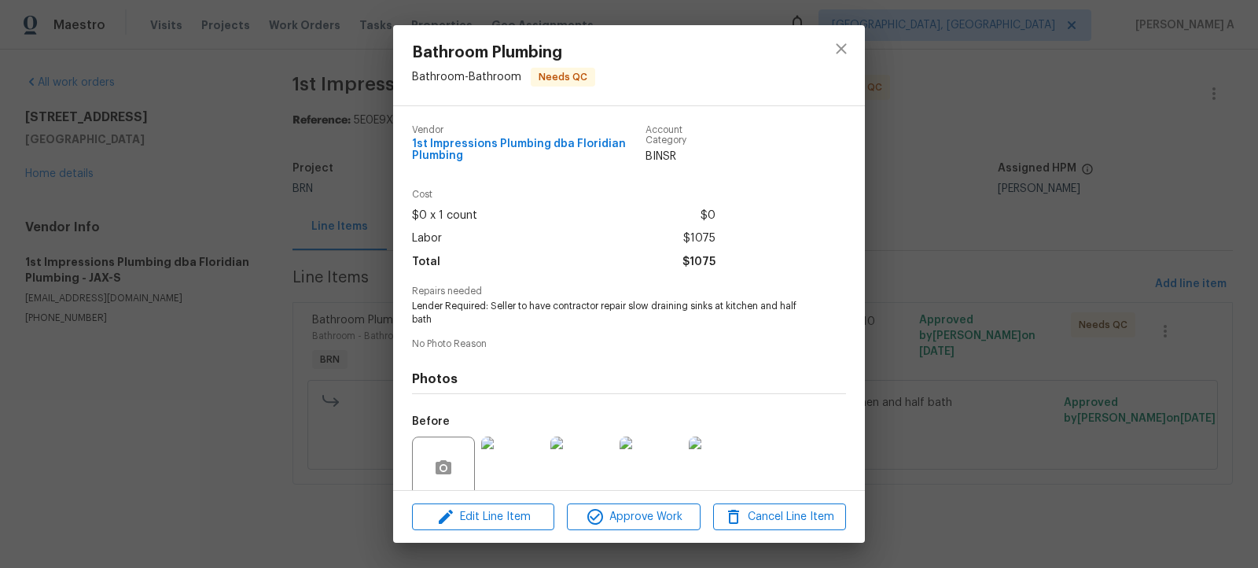
scroll to position [127, 0]
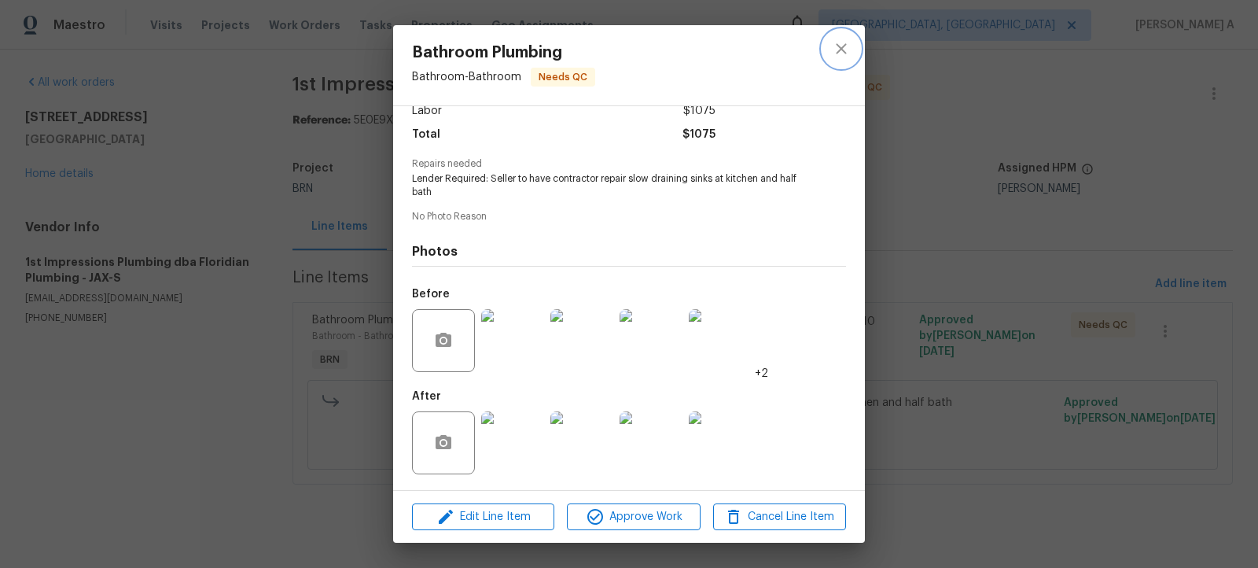
click at [841, 53] on icon "close" at bounding box center [841, 48] width 19 height 19
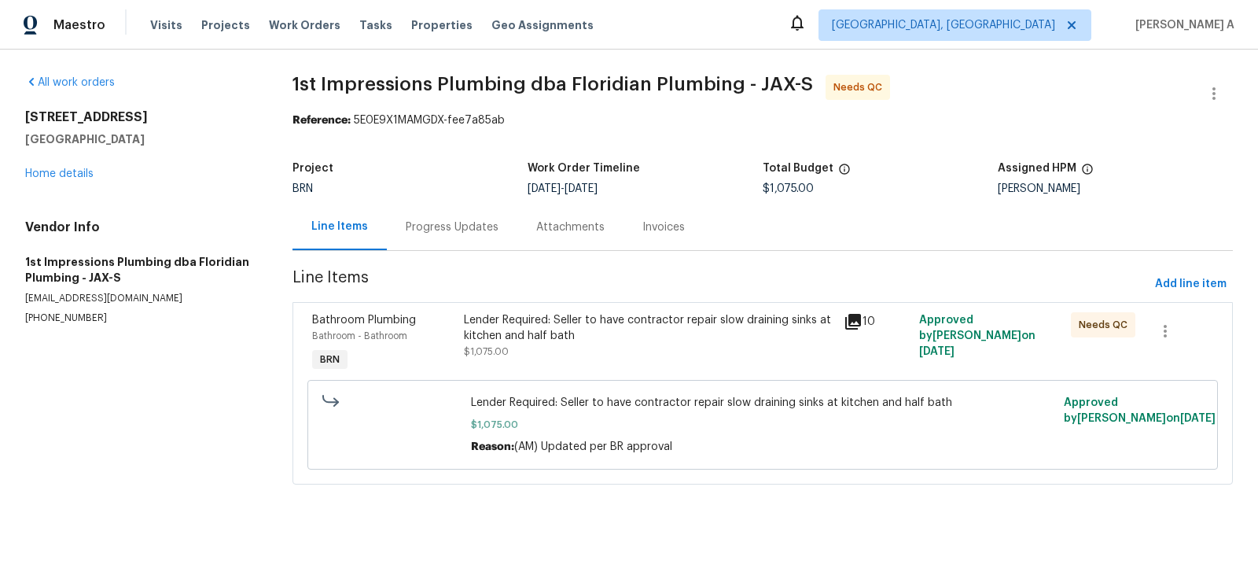
click at [528, 324] on div "Lender Required: Seller to have contractor repair slow draining sinks at kitche…" at bounding box center [649, 327] width 370 height 31
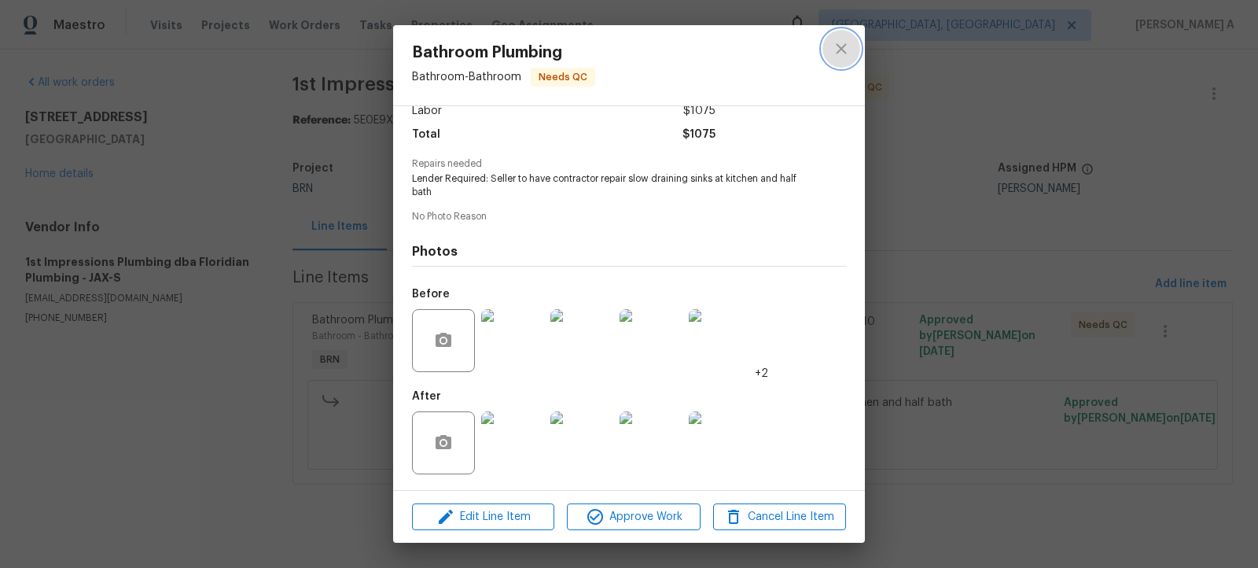
click at [837, 57] on icon "close" at bounding box center [841, 48] width 19 height 19
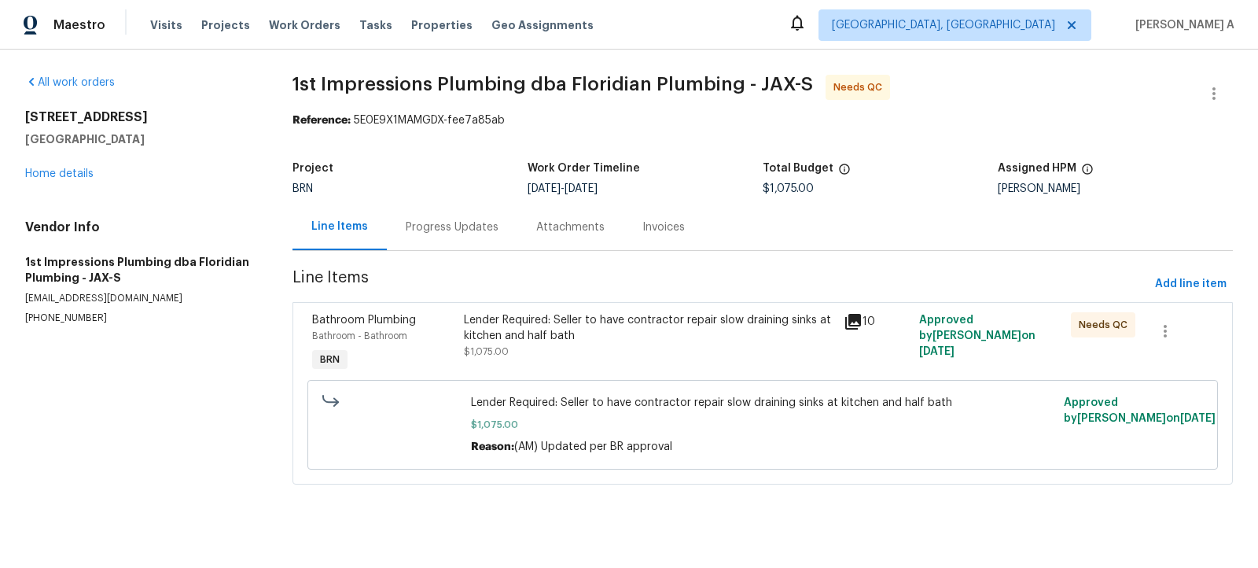
click at [448, 226] on div "Progress Updates" at bounding box center [452, 227] width 93 height 16
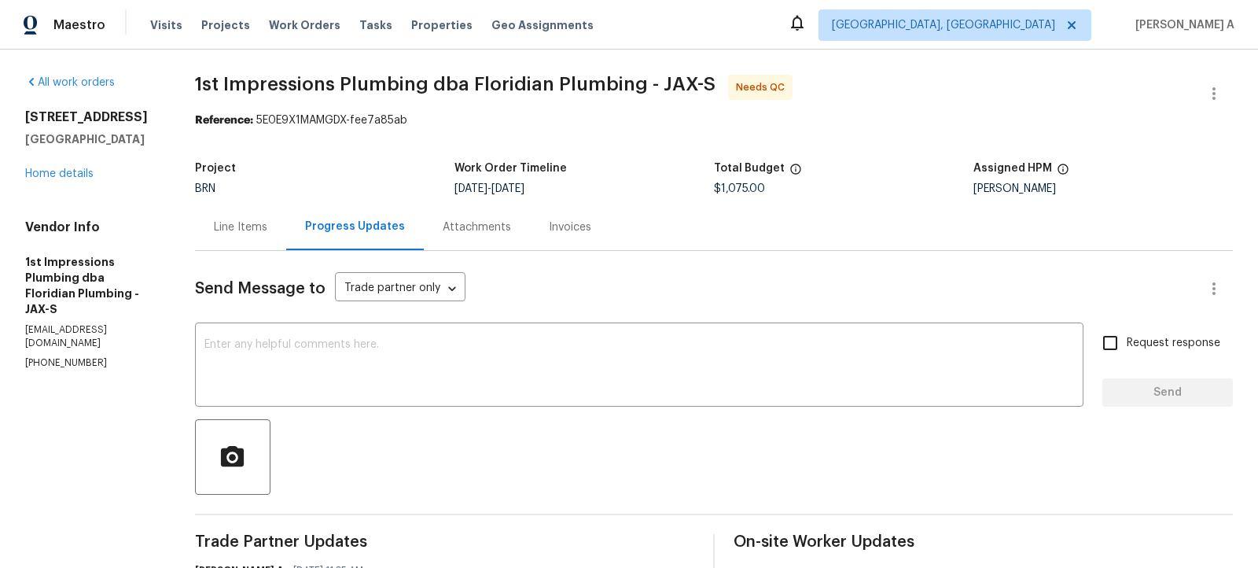
click at [264, 215] on div "Line Items" at bounding box center [240, 227] width 91 height 46
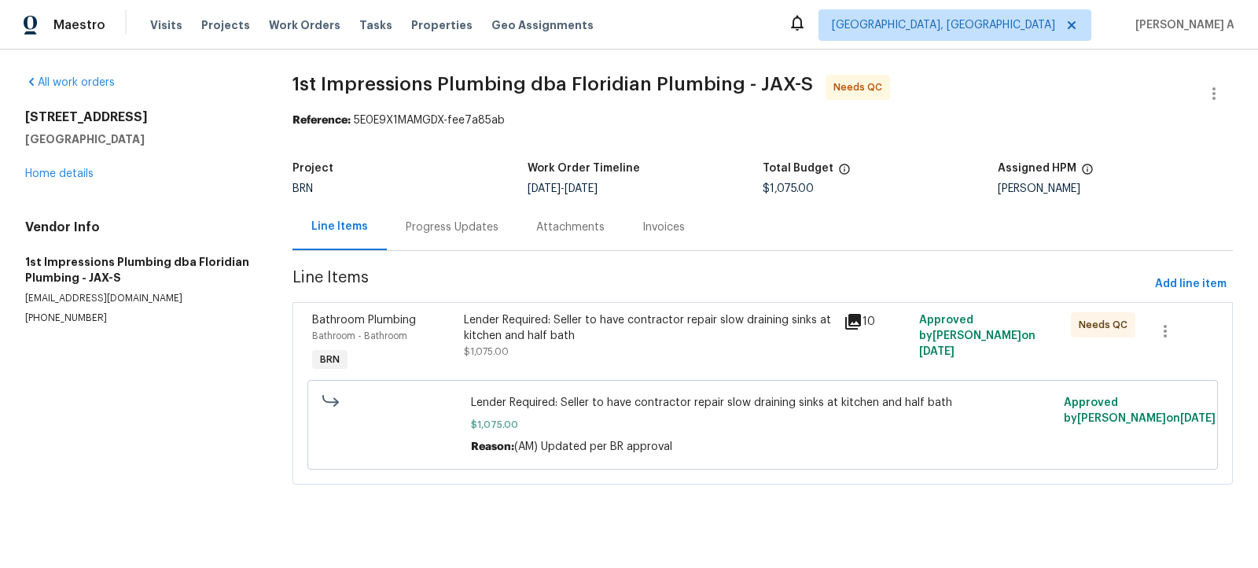
click at [588, 336] on div "Lender Required: Seller to have contractor repair slow draining sinks at kitche…" at bounding box center [649, 327] width 370 height 31
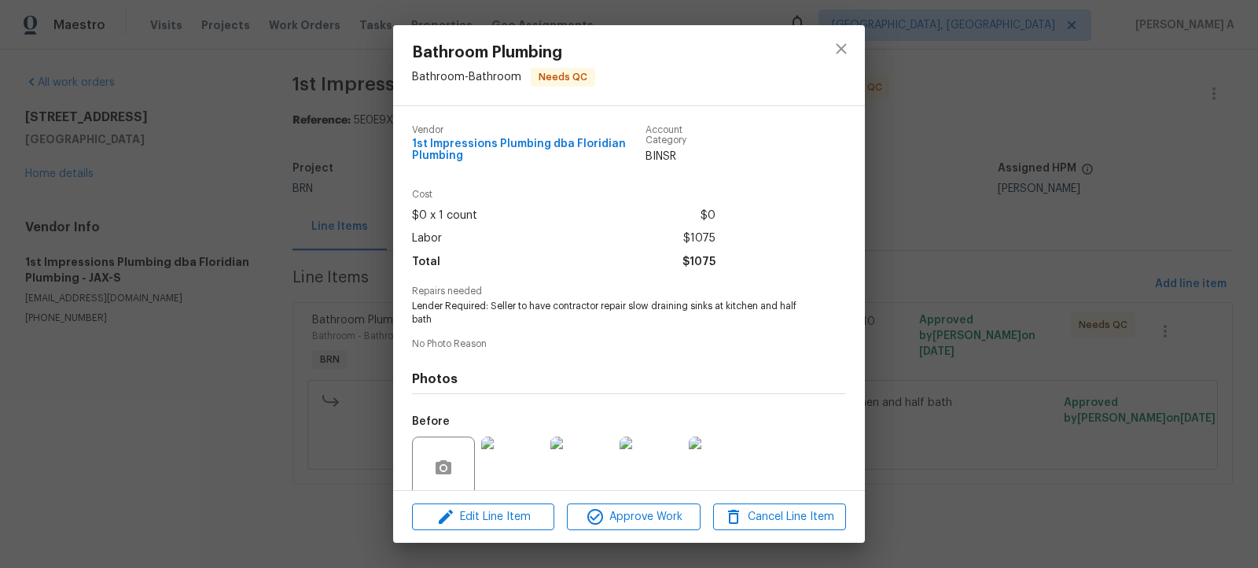
scroll to position [127, 0]
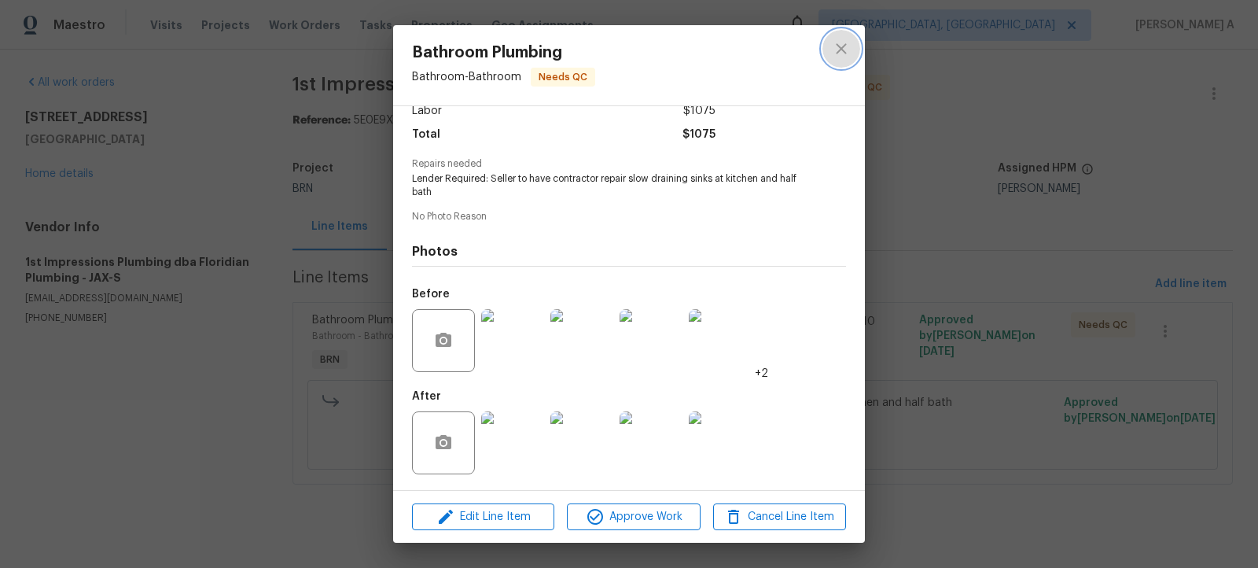
click at [844, 44] on icon "close" at bounding box center [841, 48] width 19 height 19
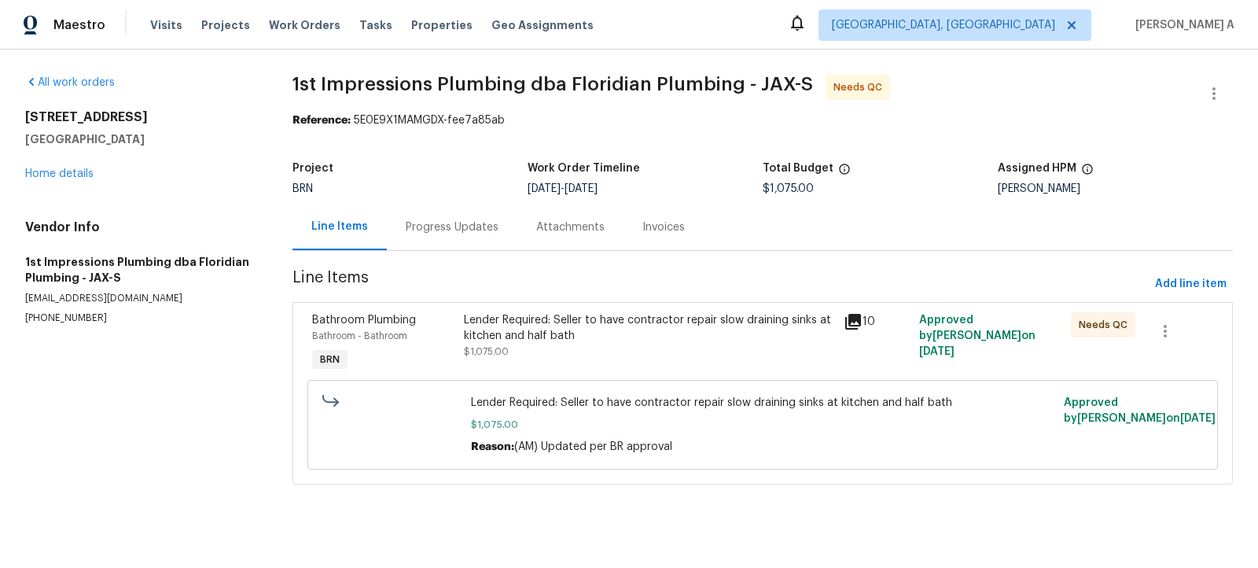
click at [620, 340] on div "Lender Required: Seller to have contractor repair slow draining sinks at kitche…" at bounding box center [649, 327] width 370 height 31
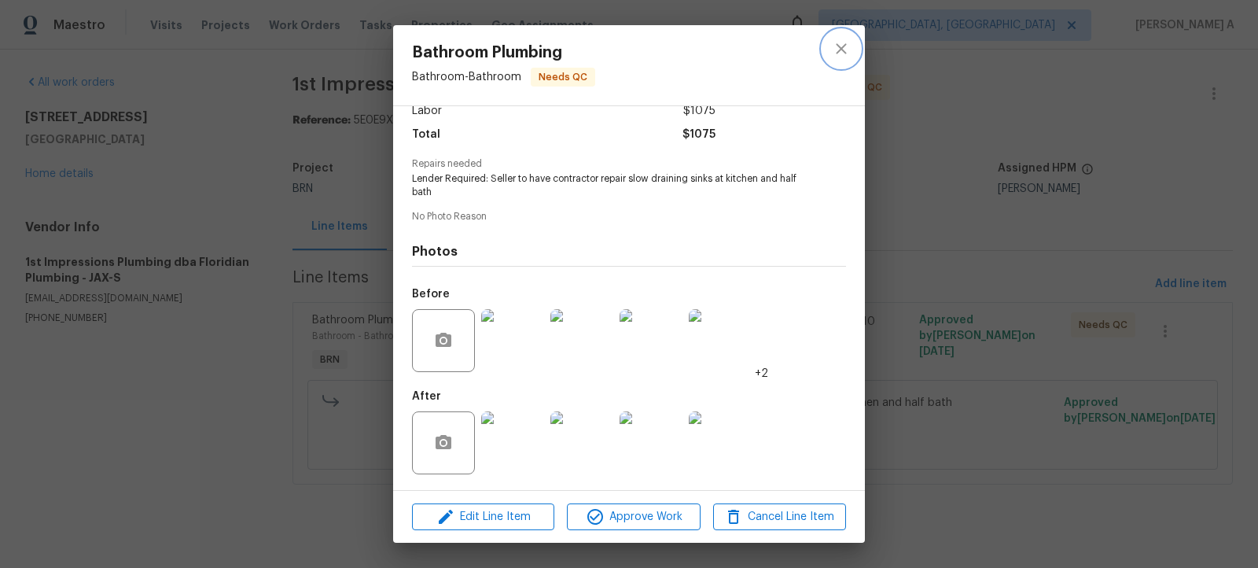
click at [842, 60] on button "close" at bounding box center [842, 49] width 38 height 38
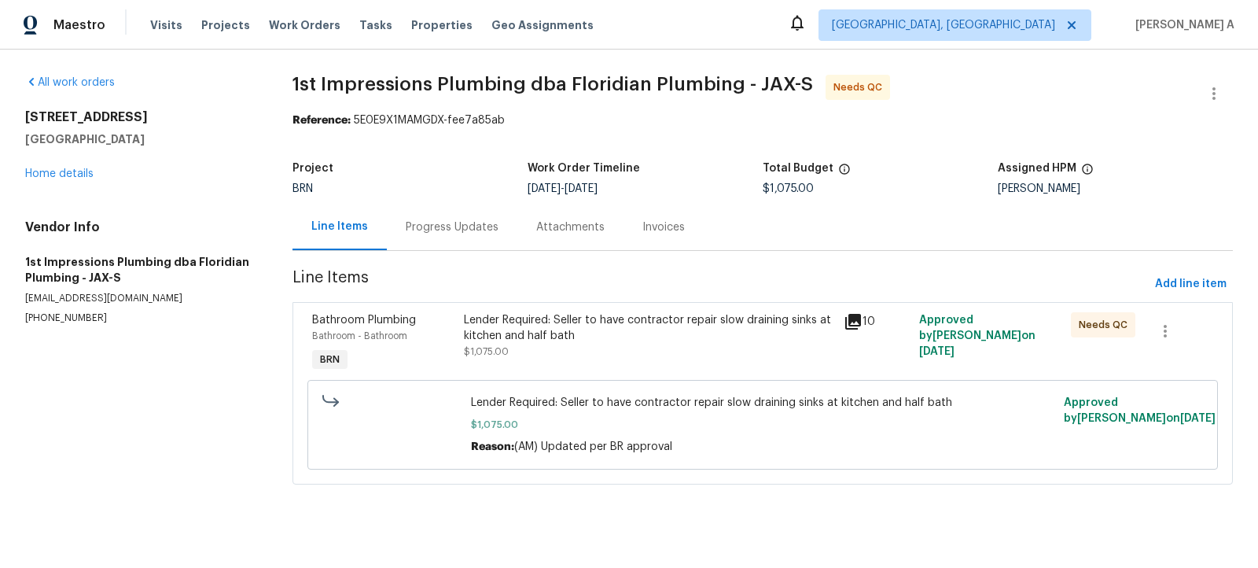
click at [448, 223] on div "Progress Updates" at bounding box center [452, 227] width 93 height 16
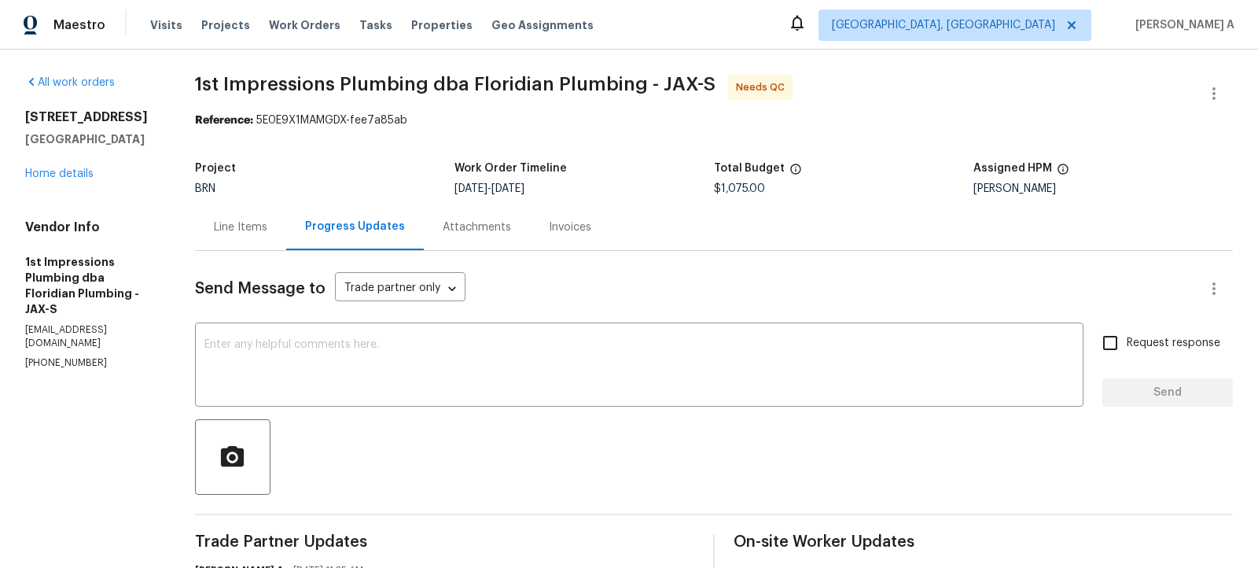
click at [238, 218] on div "Line Items" at bounding box center [240, 227] width 91 height 46
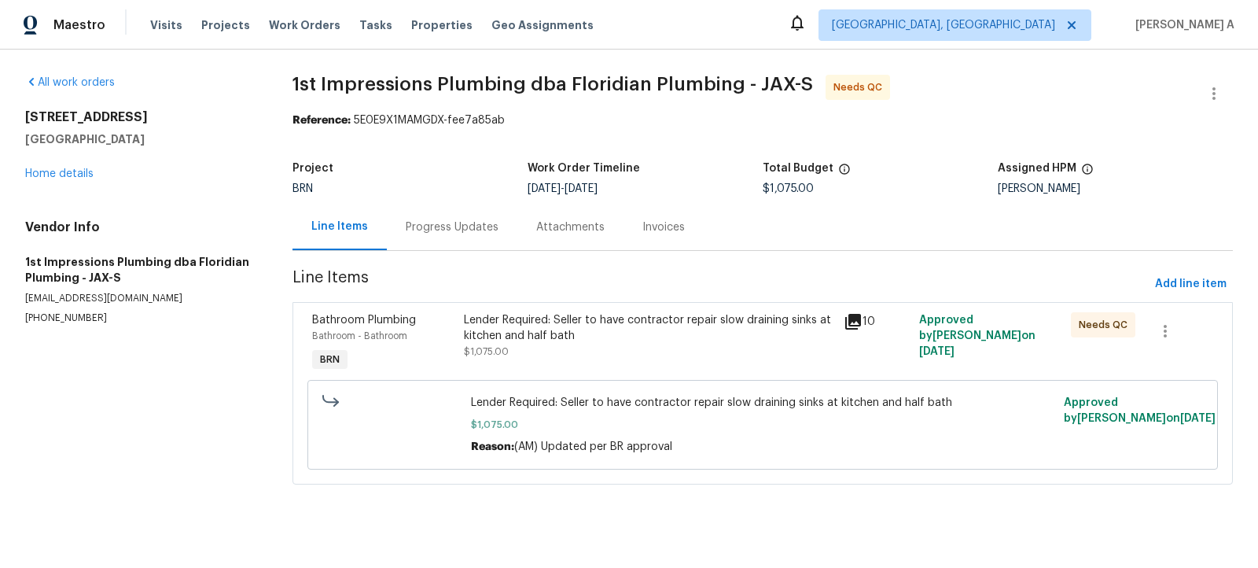
click at [623, 324] on div "Lender Required: Seller to have contractor repair slow draining sinks at kitche…" at bounding box center [649, 327] width 370 height 31
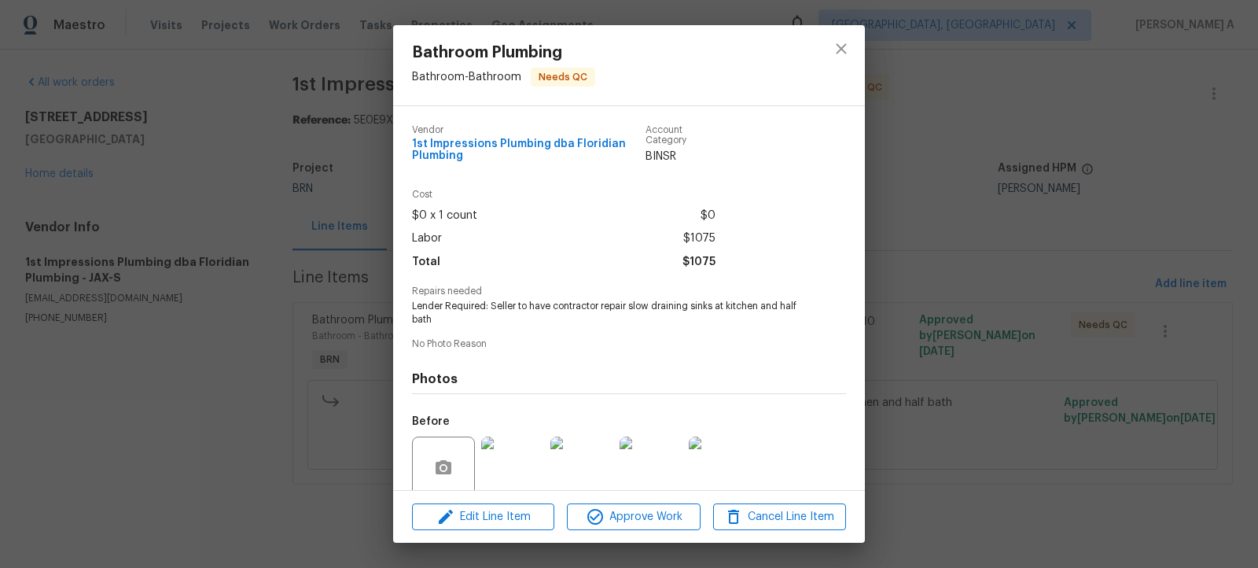
scroll to position [127, 0]
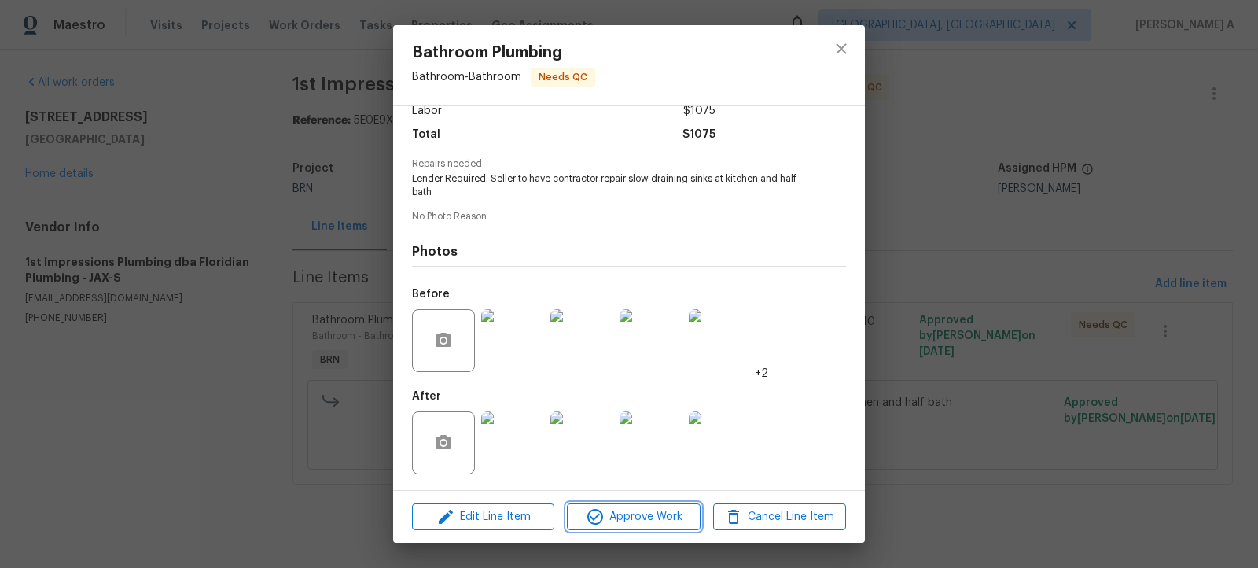
click at [639, 515] on span "Approve Work" at bounding box center [633, 517] width 123 height 20
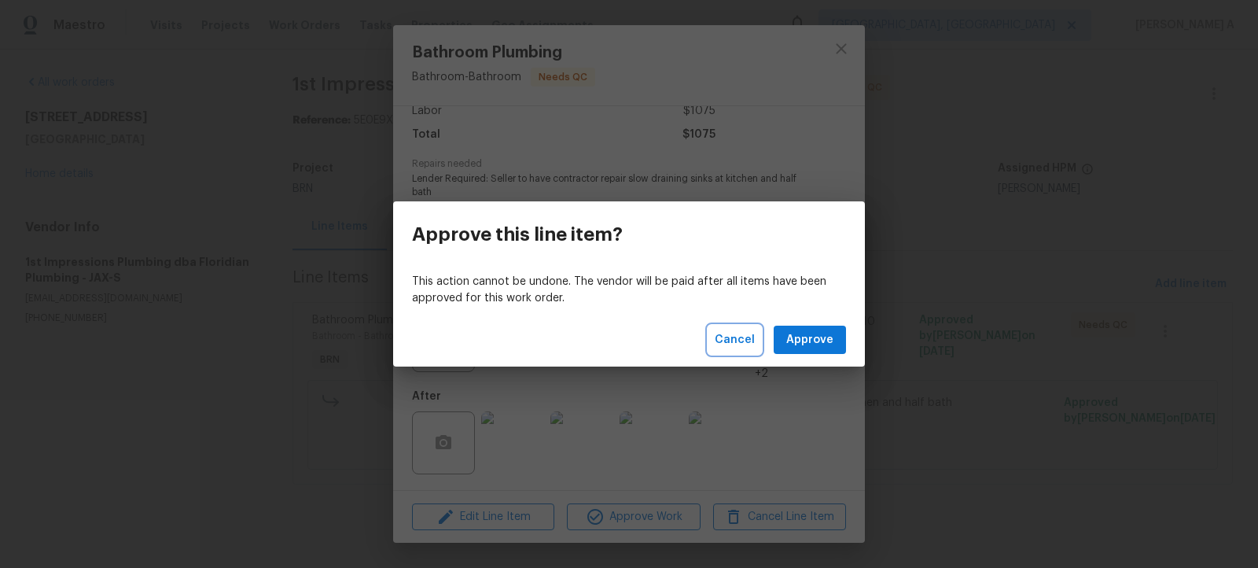
click at [724, 333] on span "Cancel" at bounding box center [735, 340] width 40 height 20
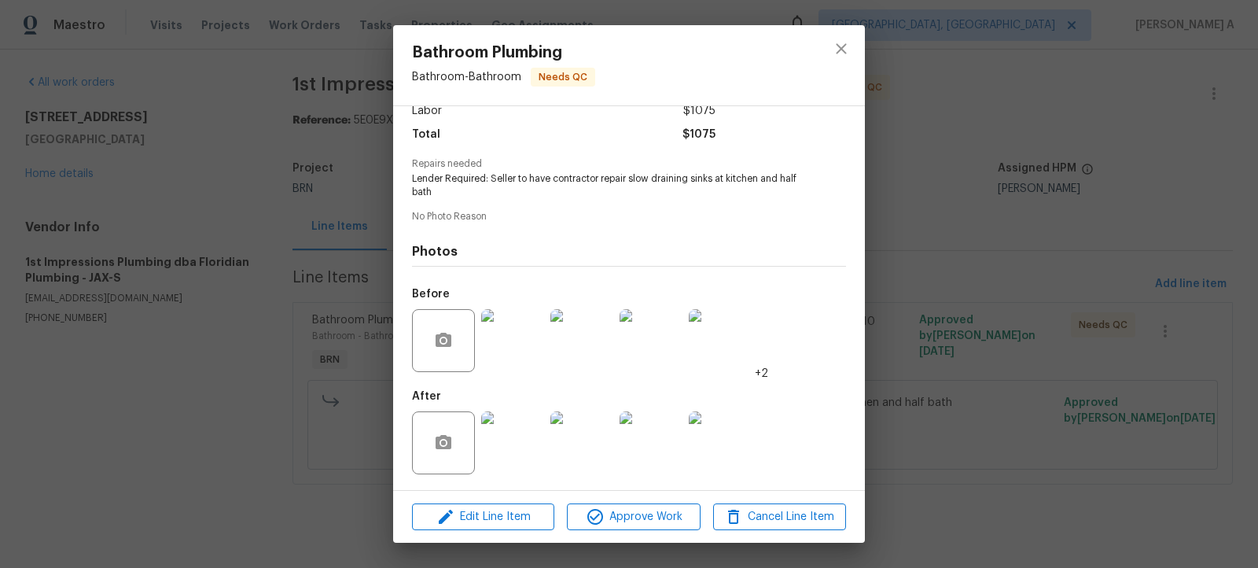
click at [855, 34] on div at bounding box center [841, 65] width 47 height 80
click at [834, 47] on icon "close" at bounding box center [841, 48] width 19 height 19
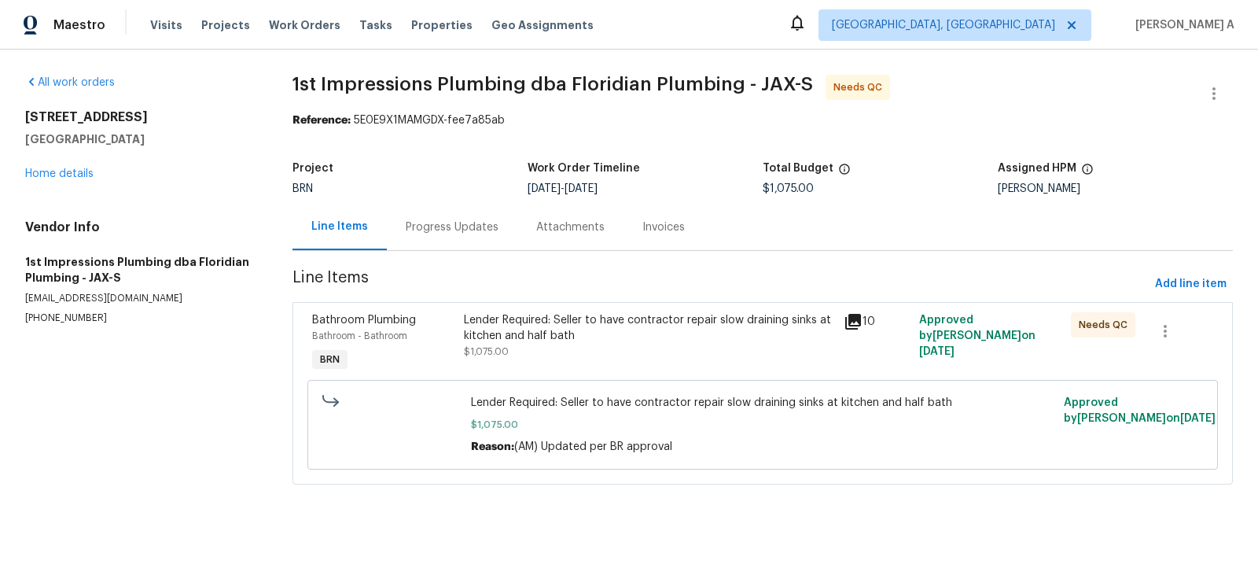
click at [604, 346] on div "Lender Required: Seller to have contractor repair slow draining sinks at kitche…" at bounding box center [649, 335] width 370 height 47
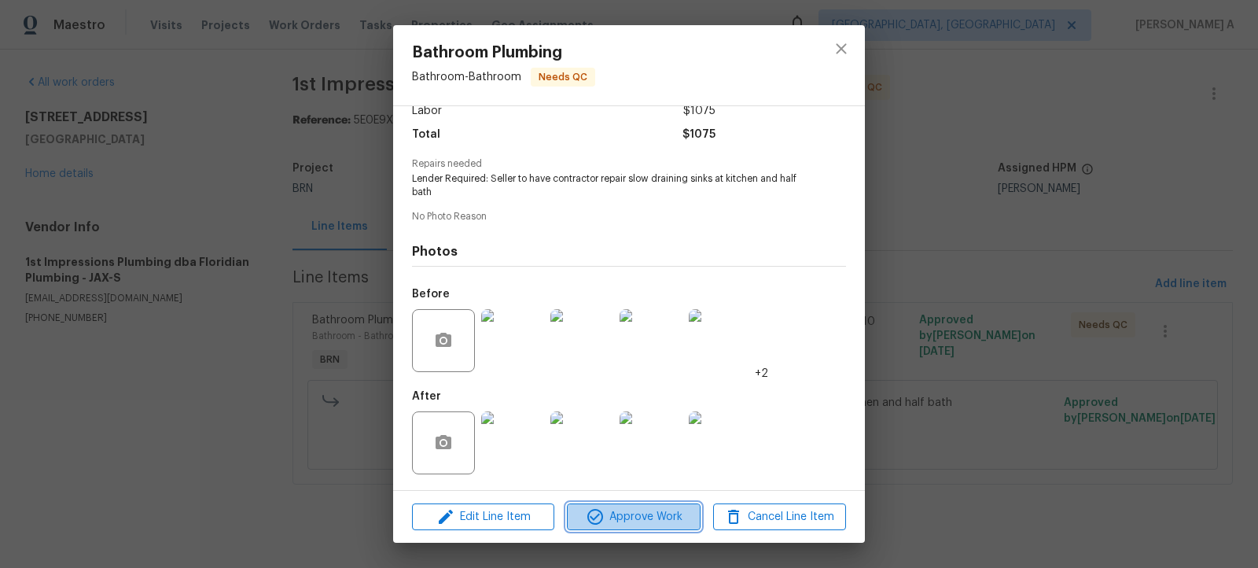
click at [635, 517] on span "Approve Work" at bounding box center [633, 517] width 123 height 20
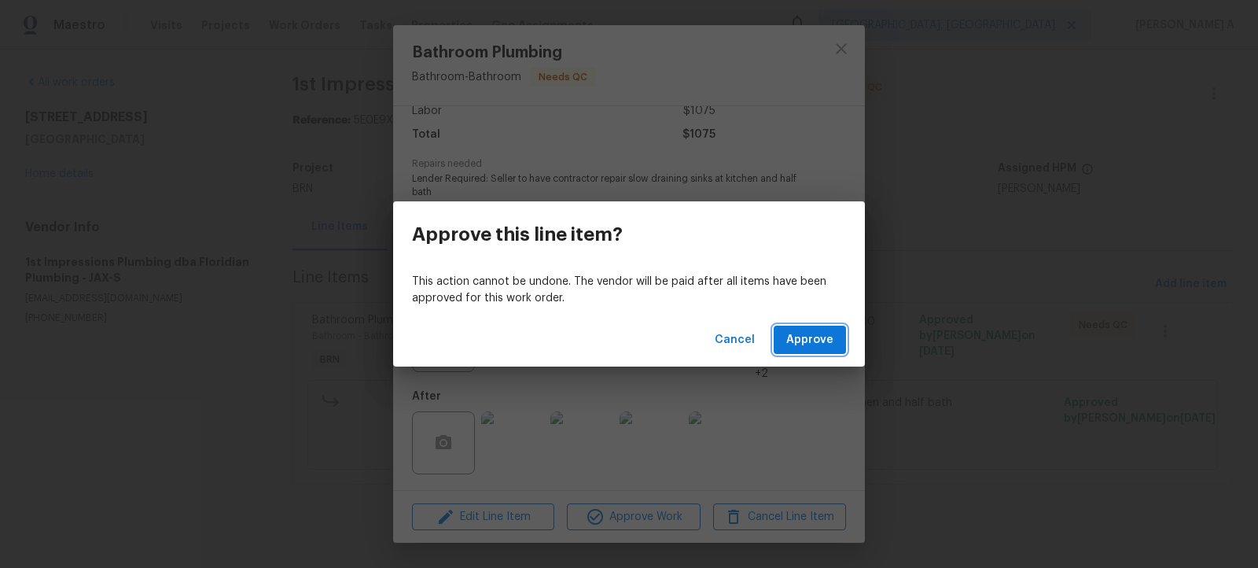
click at [802, 340] on span "Approve" at bounding box center [809, 340] width 47 height 20
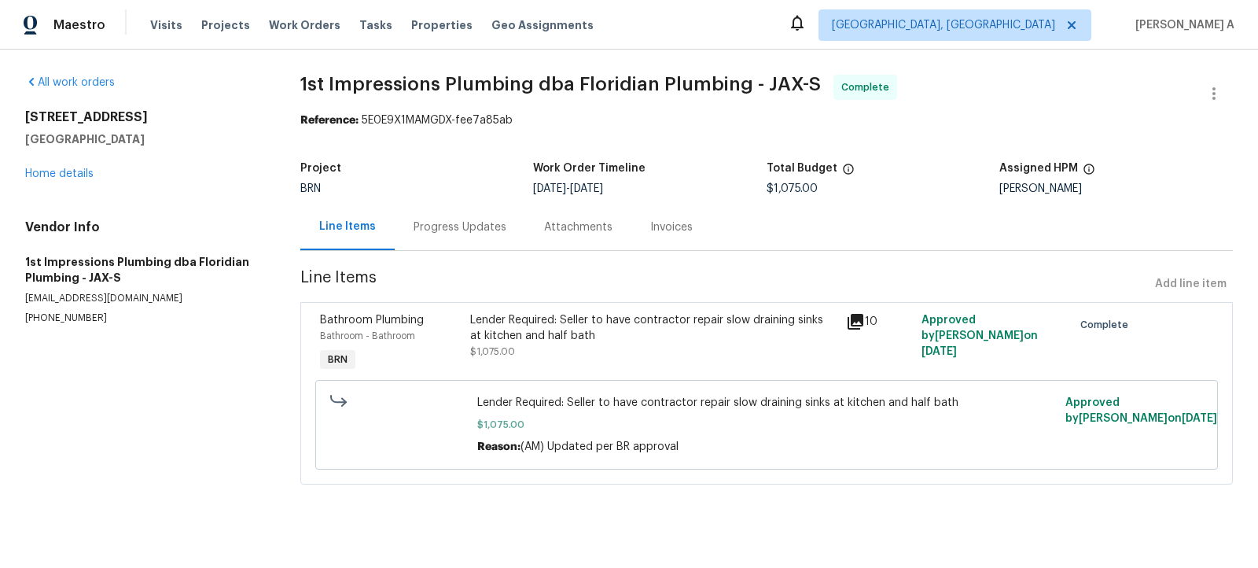
click at [611, 306] on div "Bathroom Plumbing Bathroom - Bathroom BRN Lender Required: Seller to have contr…" at bounding box center [766, 393] width 933 height 182
click at [697, 345] on div "Lender Required: Seller to have contractor repair slow draining sinks at kitche…" at bounding box center [653, 335] width 366 height 47
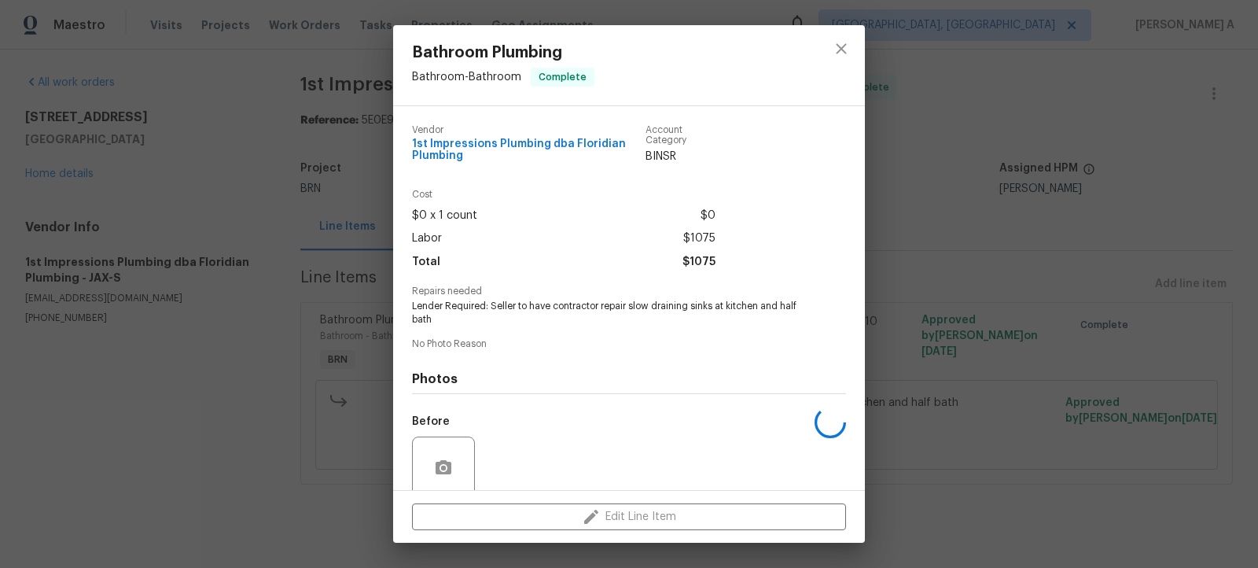
scroll to position [127, 0]
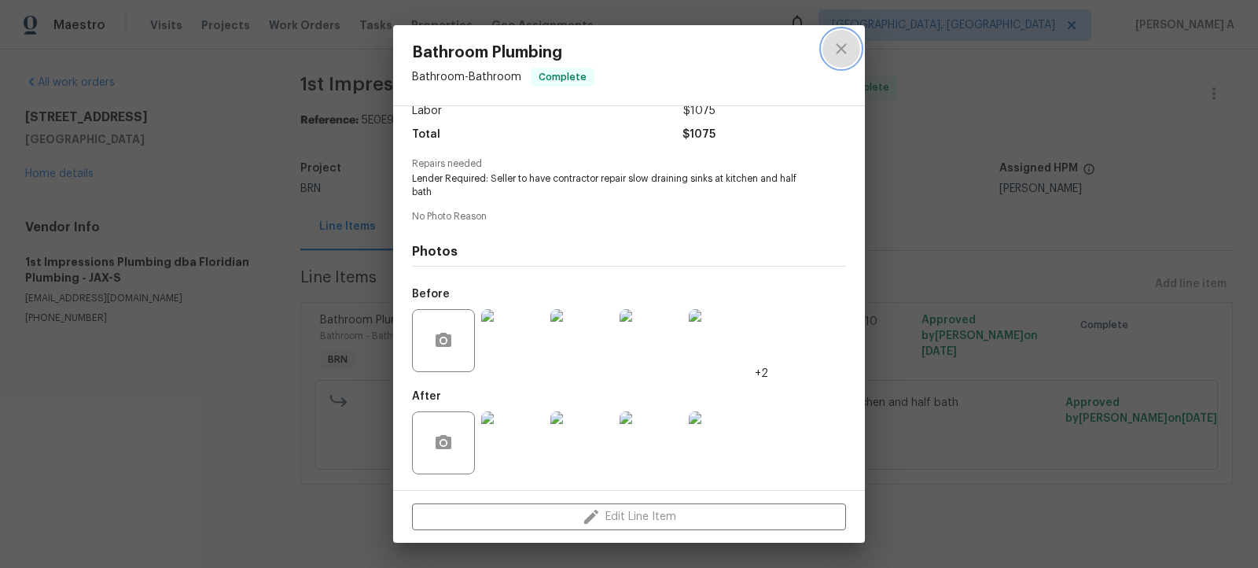
click at [828, 50] on button "close" at bounding box center [842, 49] width 38 height 38
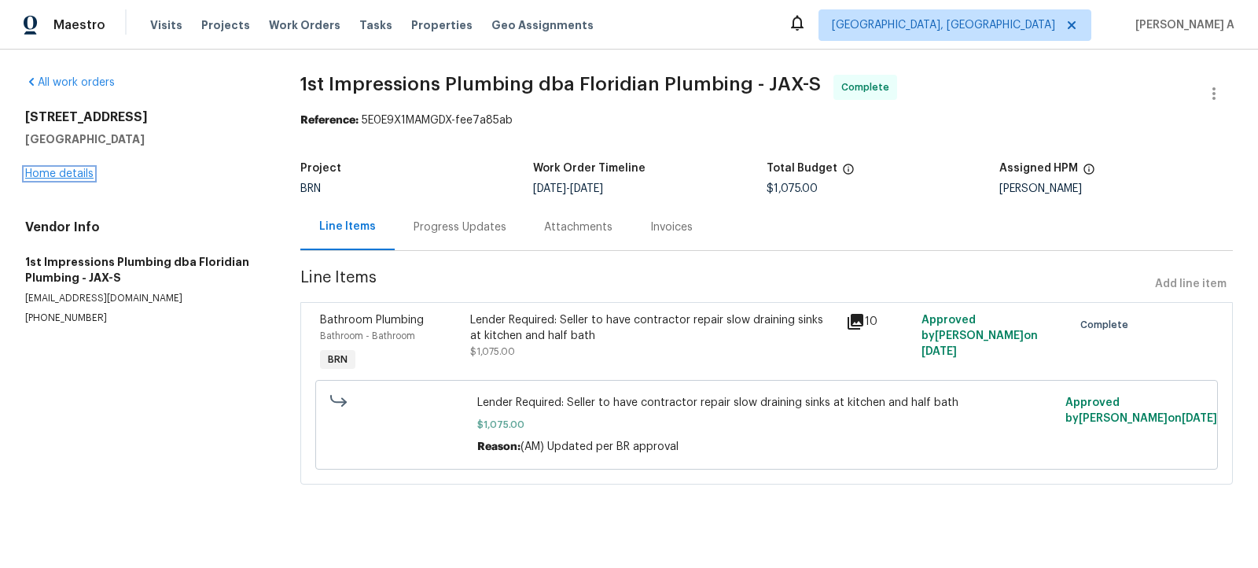
click at [71, 172] on link "Home details" at bounding box center [59, 173] width 68 height 11
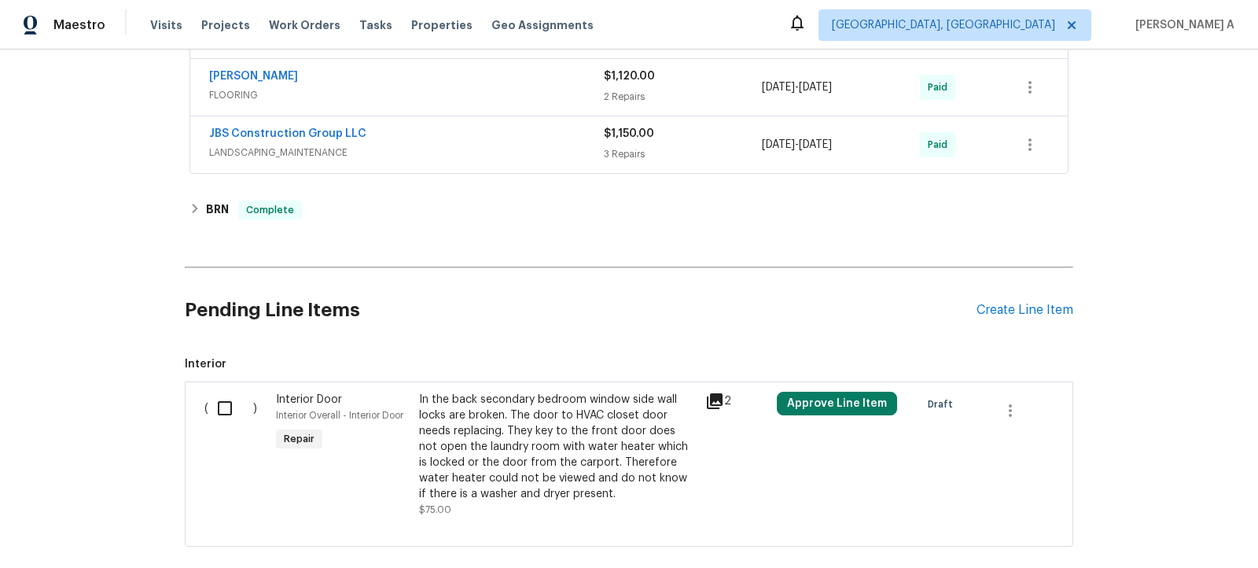
scroll to position [926, 0]
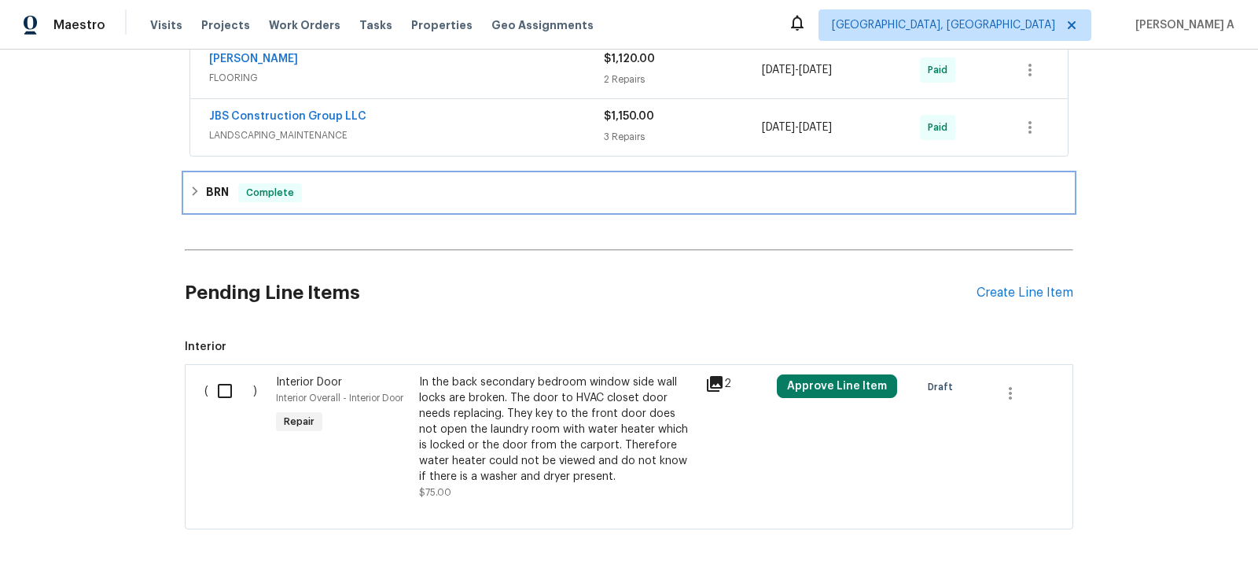
click at [343, 193] on div "BRN Complete" at bounding box center [629, 193] width 889 height 38
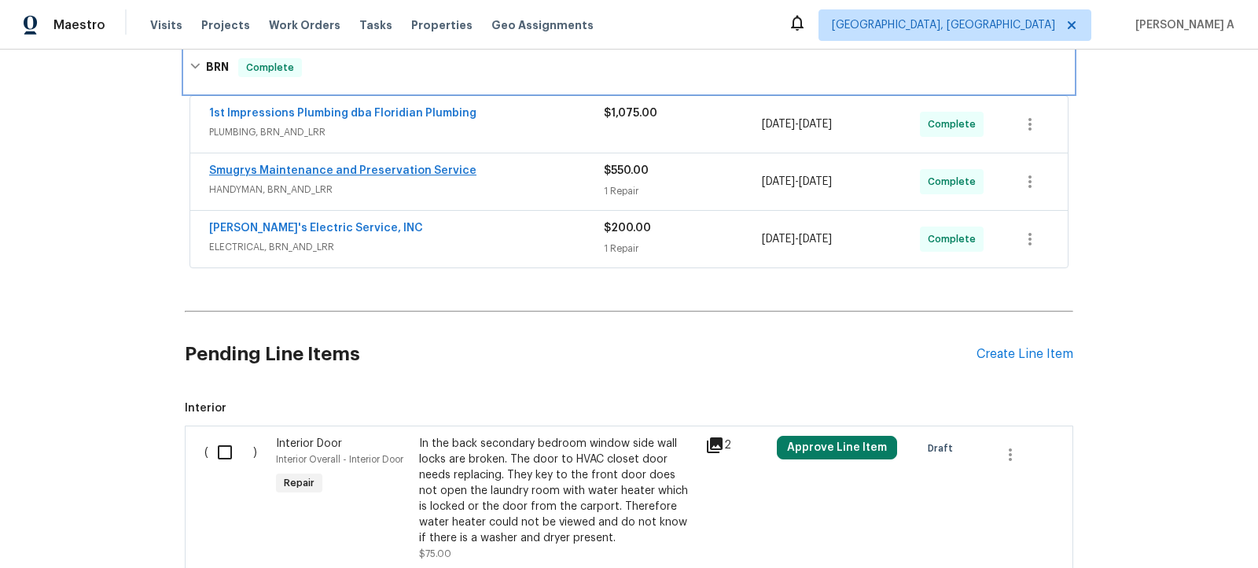
scroll to position [1174, 0]
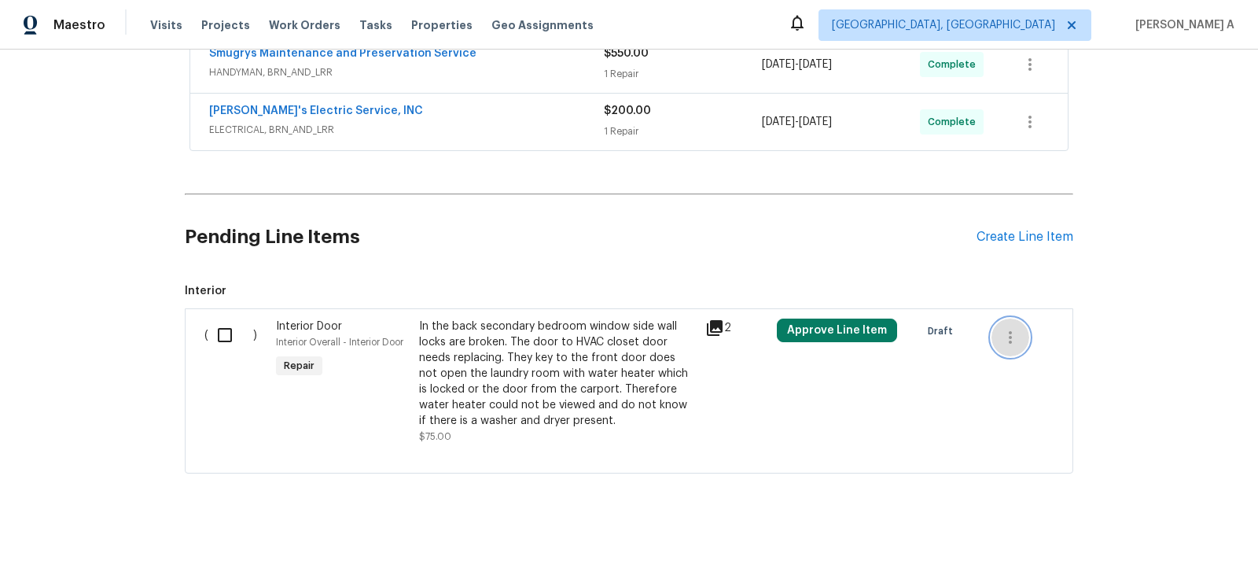
click at [1009, 328] on icon "button" at bounding box center [1010, 337] width 19 height 19
click at [1029, 331] on li "Cancel" at bounding box center [1022, 325] width 61 height 26
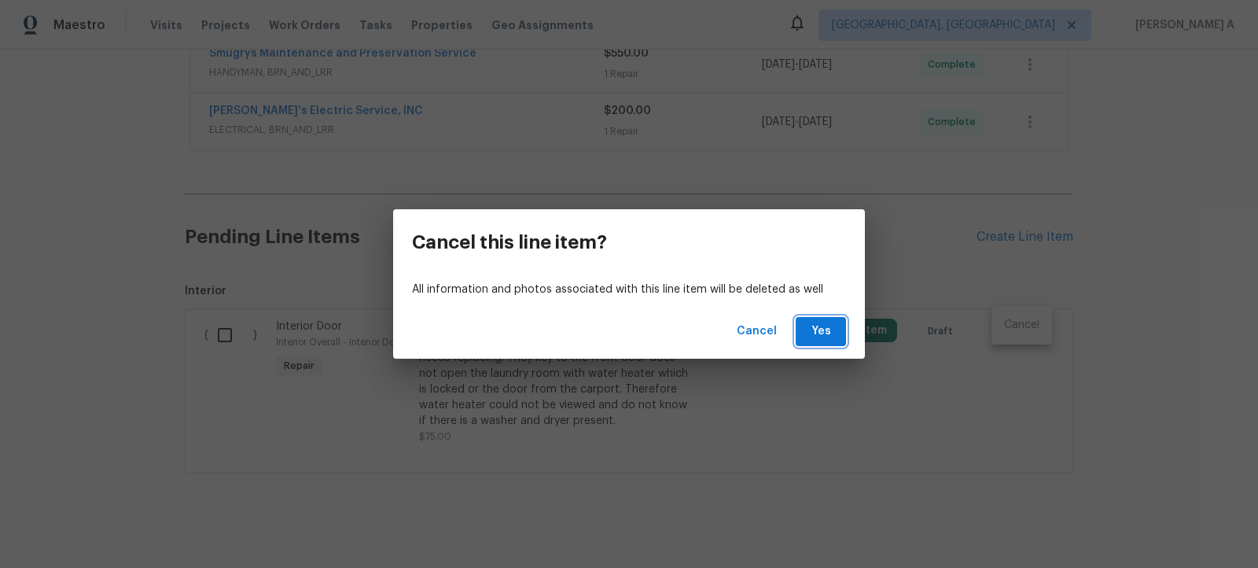
click at [821, 332] on span "Yes" at bounding box center [820, 332] width 25 height 20
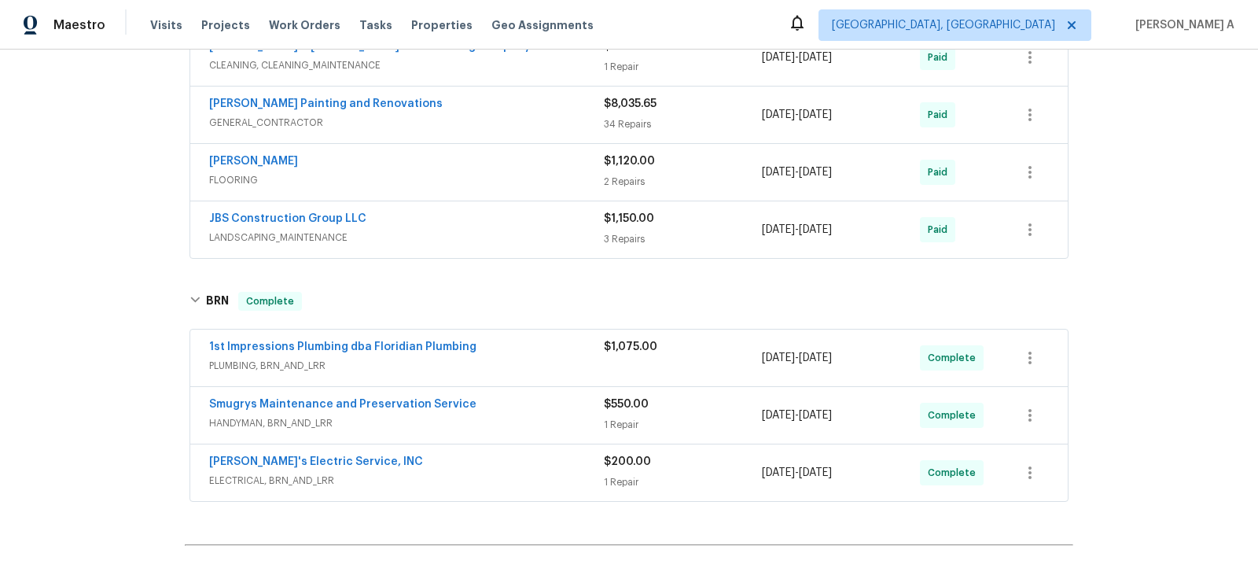
scroll to position [824, 0]
click at [285, 455] on link "Jack's Electric Service, INC" at bounding box center [316, 460] width 214 height 11
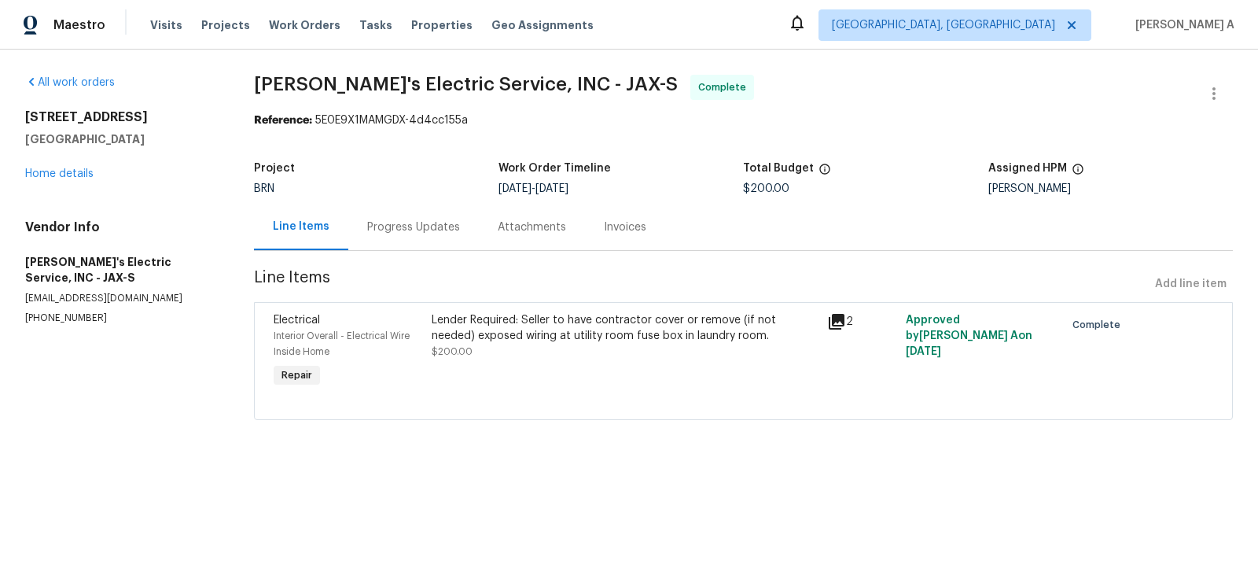
click at [605, 347] on div "Lender Required: Seller to have contractor cover or remove (if not needed) expo…" at bounding box center [625, 335] width 386 height 47
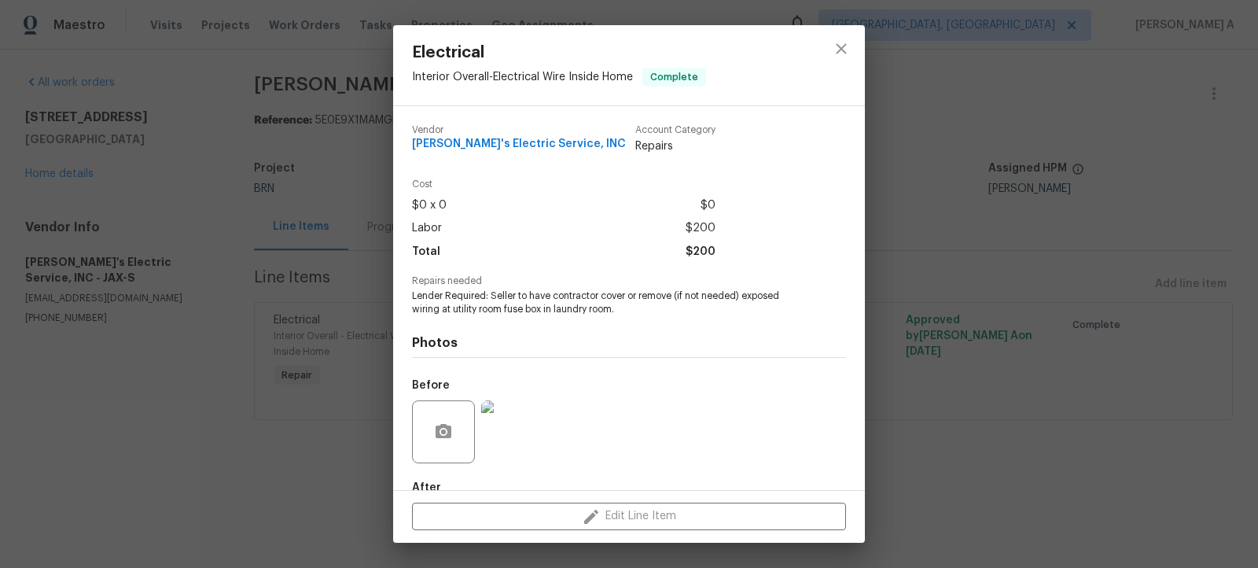
click at [516, 303] on span "Lender Required: Seller to have contractor cover or remove (if not needed) expo…" at bounding box center [607, 302] width 391 height 27
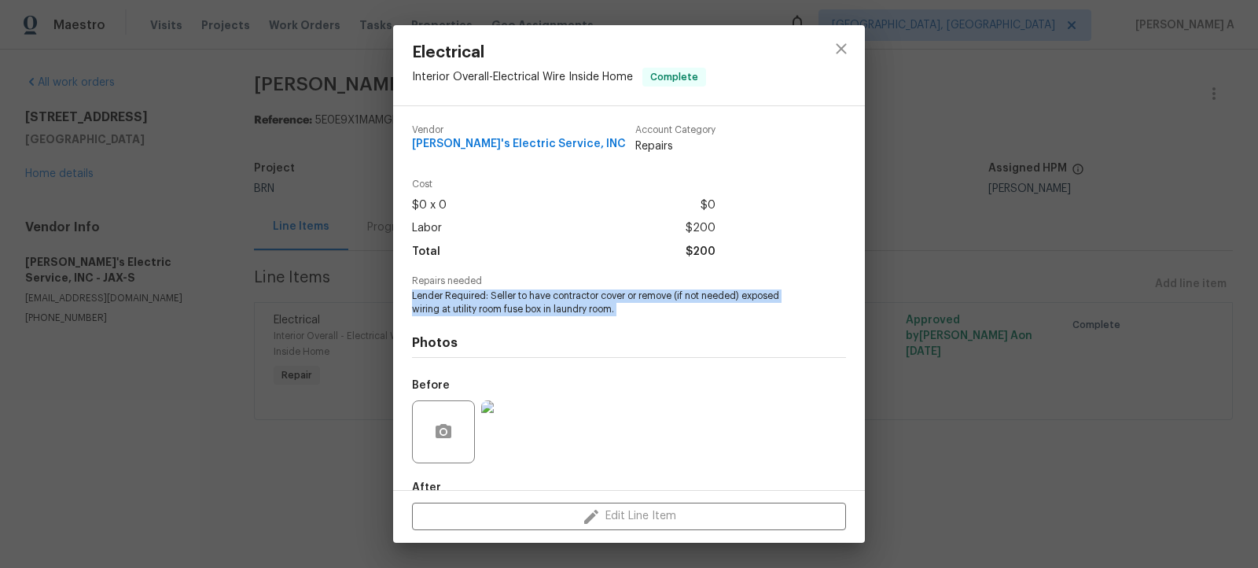
click at [516, 303] on span "Lender Required: Seller to have contractor cover or remove (if not needed) expo…" at bounding box center [607, 302] width 391 height 27
copy span "Lender Required: Seller to have contractor cover or remove (if not needed) expo…"
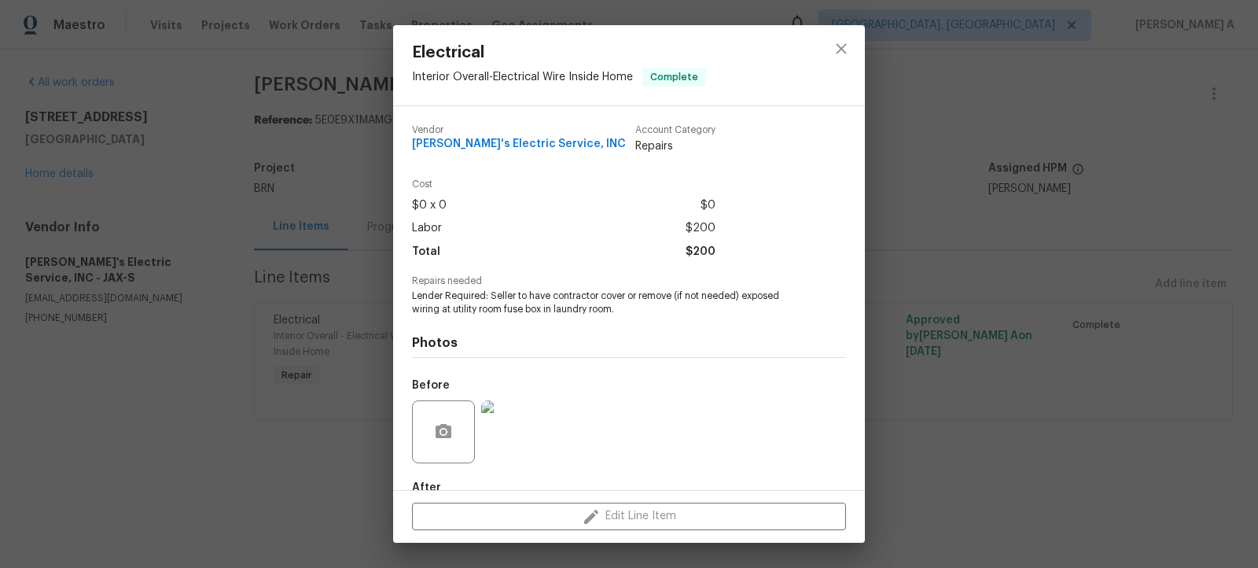
click at [499, 150] on span "Jack's Electric Service, INC" at bounding box center [519, 144] width 214 height 12
copy span "Jack's Electric Service, INC"
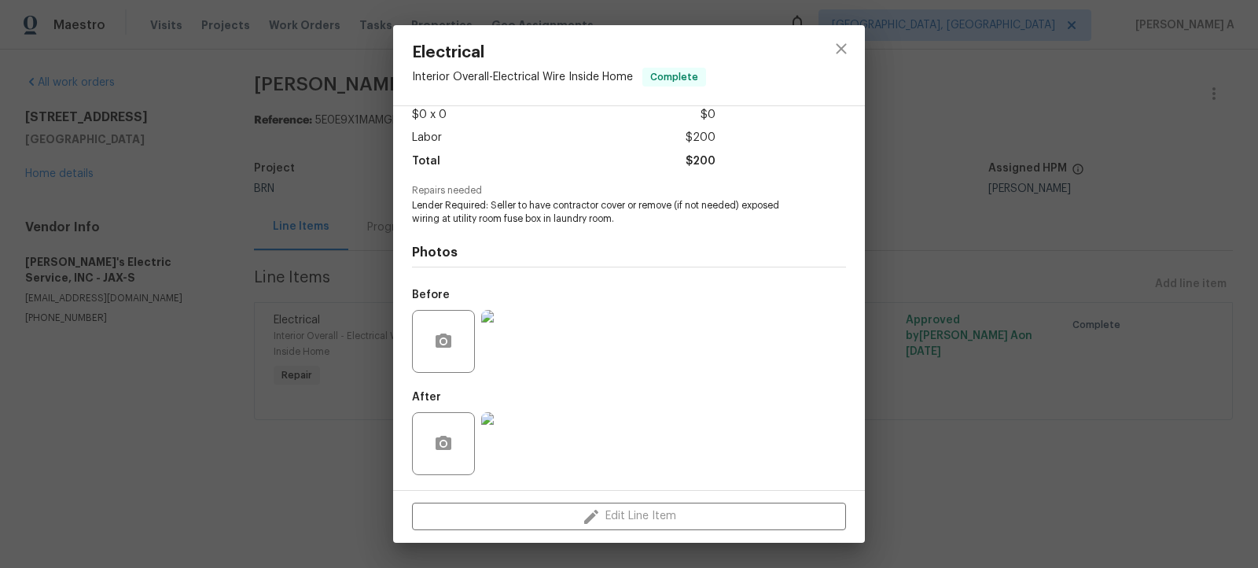
click at [510, 331] on img at bounding box center [512, 341] width 63 height 63
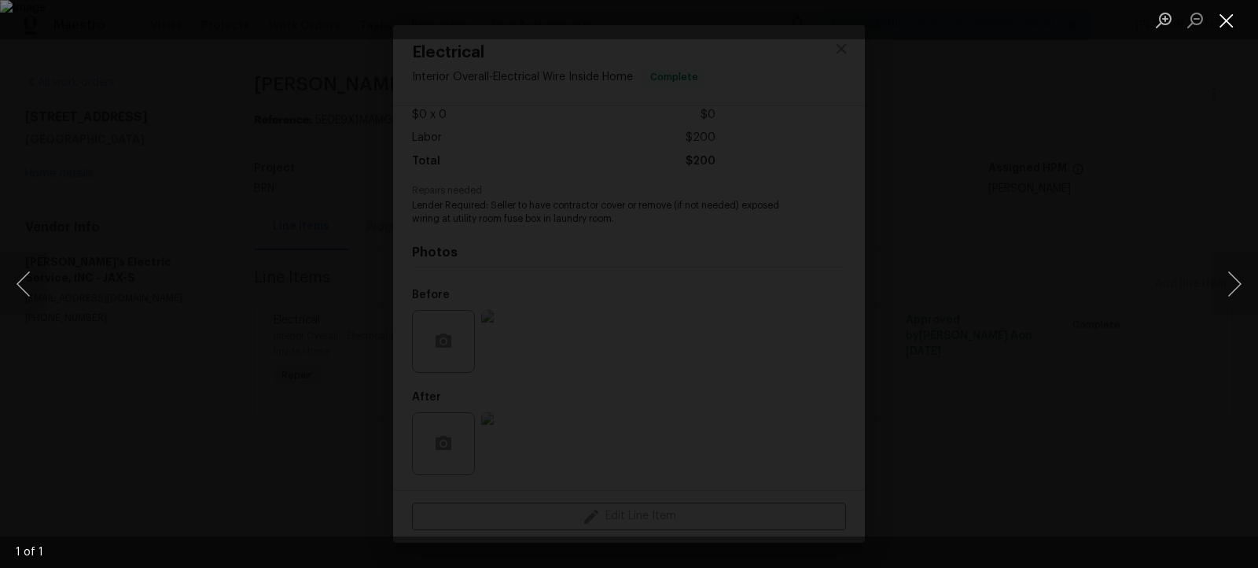
click at [1218, 13] on button "Close lightbox" at bounding box center [1226, 20] width 31 height 28
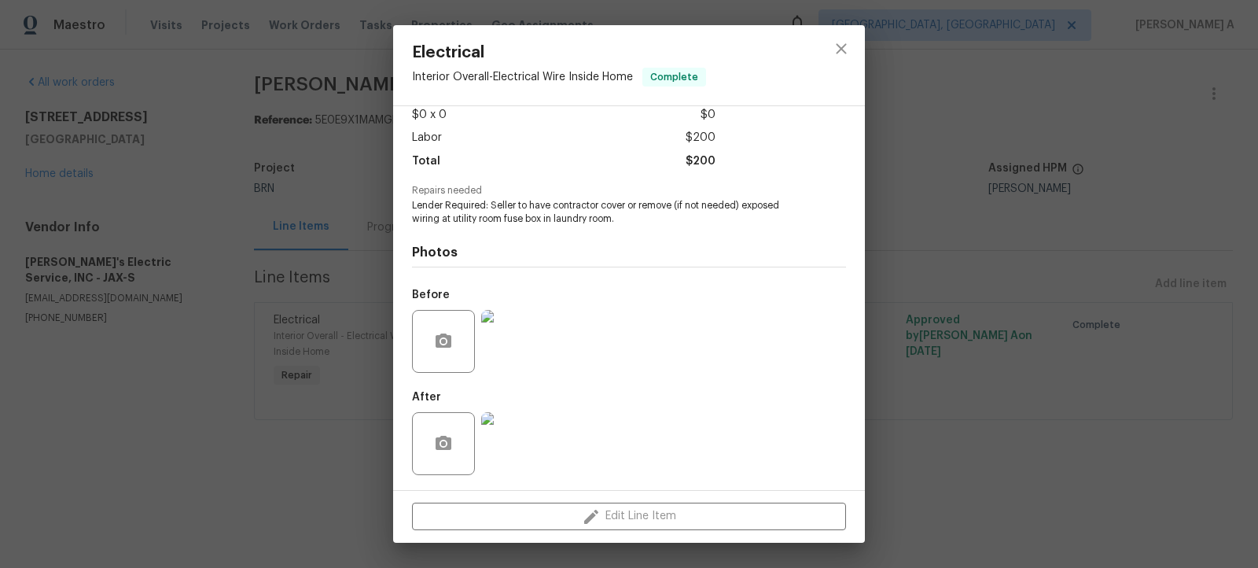
click at [512, 457] on img at bounding box center [512, 443] width 63 height 63
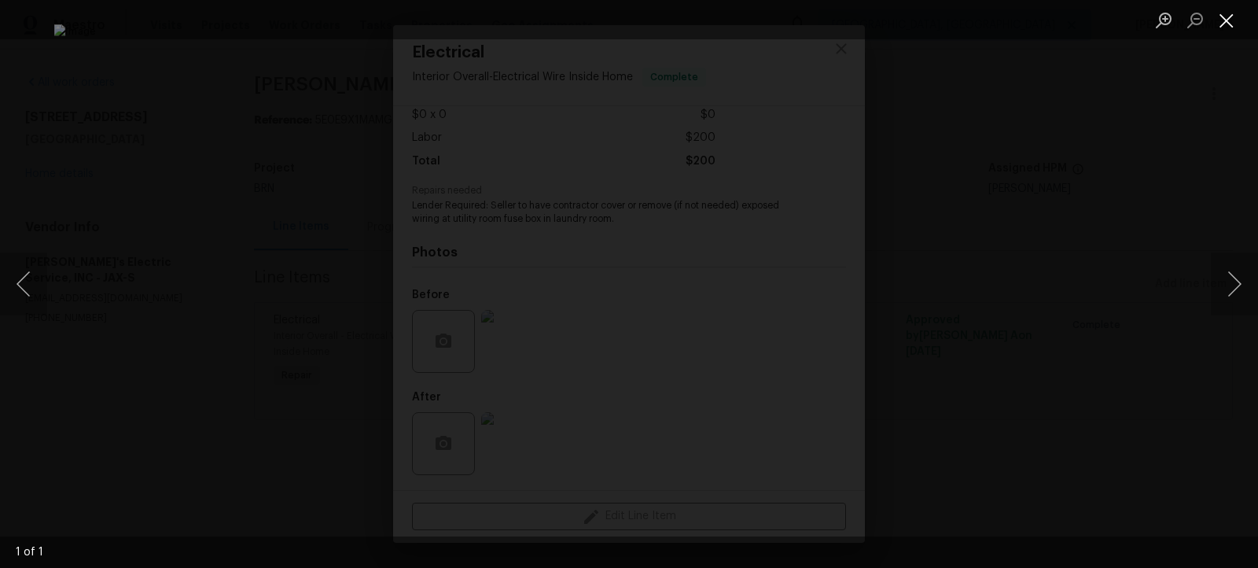
click at [1231, 9] on button "Close lightbox" at bounding box center [1226, 20] width 31 height 28
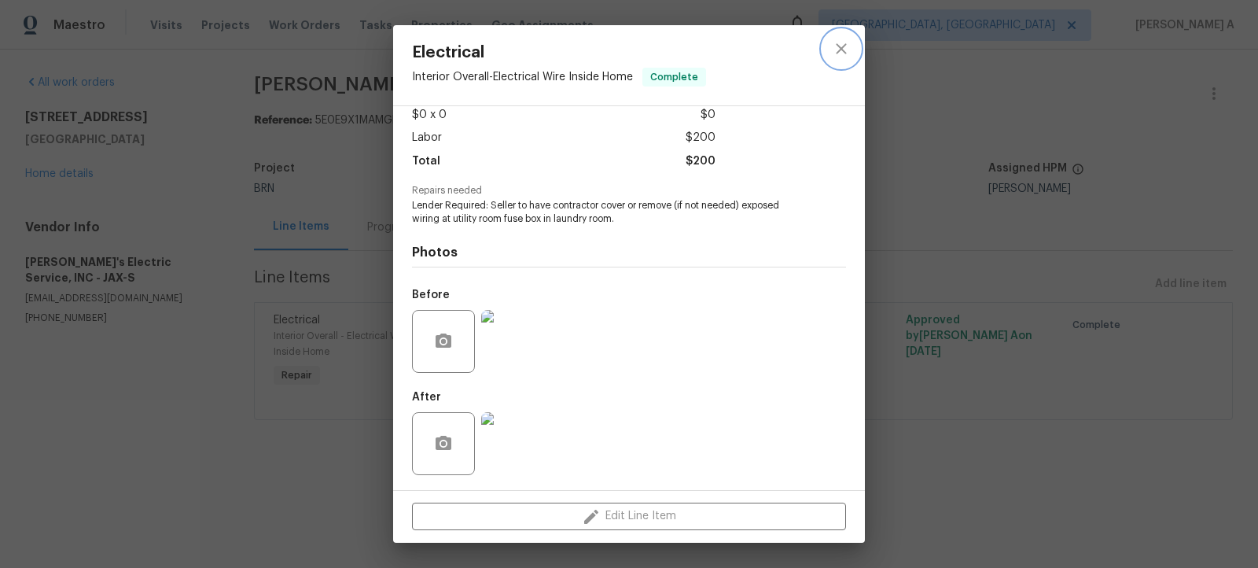
click at [848, 33] on button "close" at bounding box center [842, 49] width 38 height 38
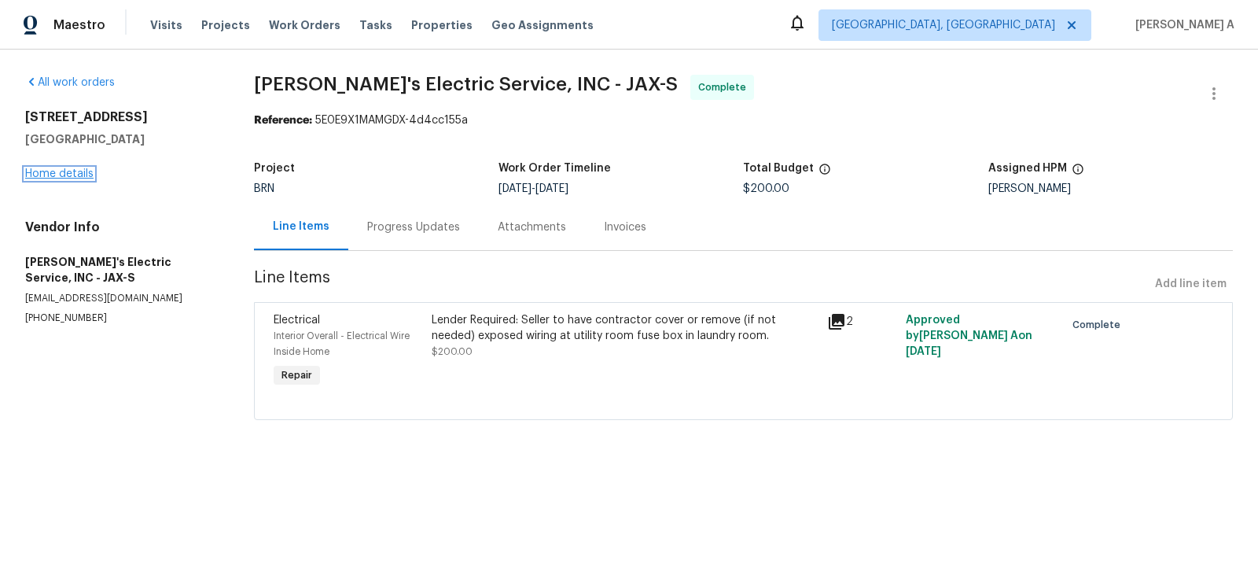
click at [58, 174] on link "Home details" at bounding box center [59, 173] width 68 height 11
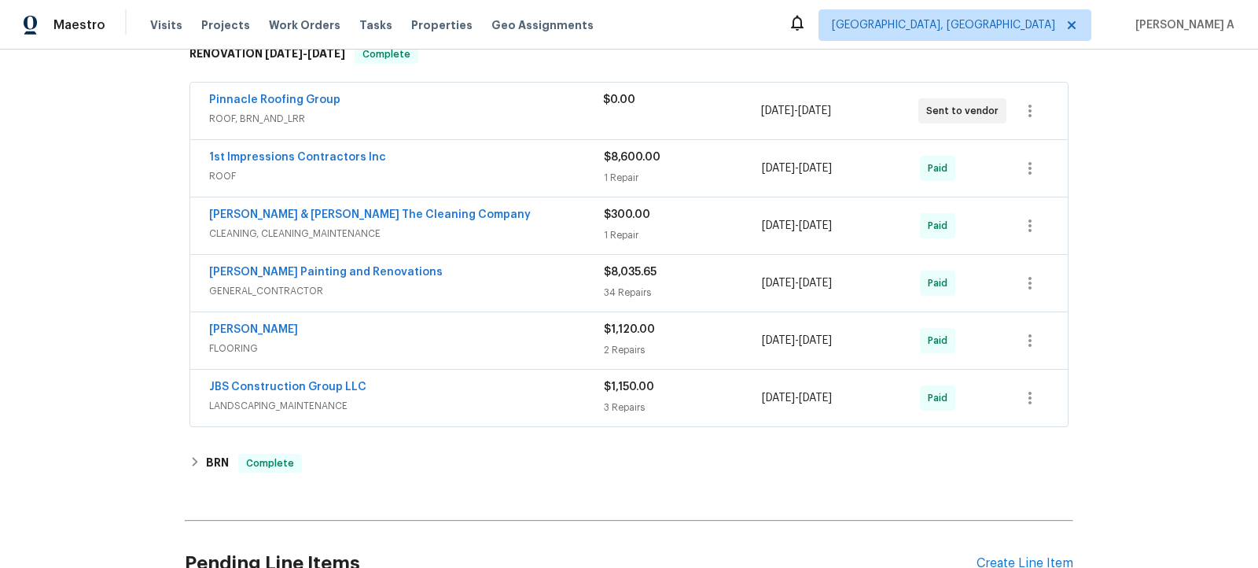
scroll to position [783, 0]
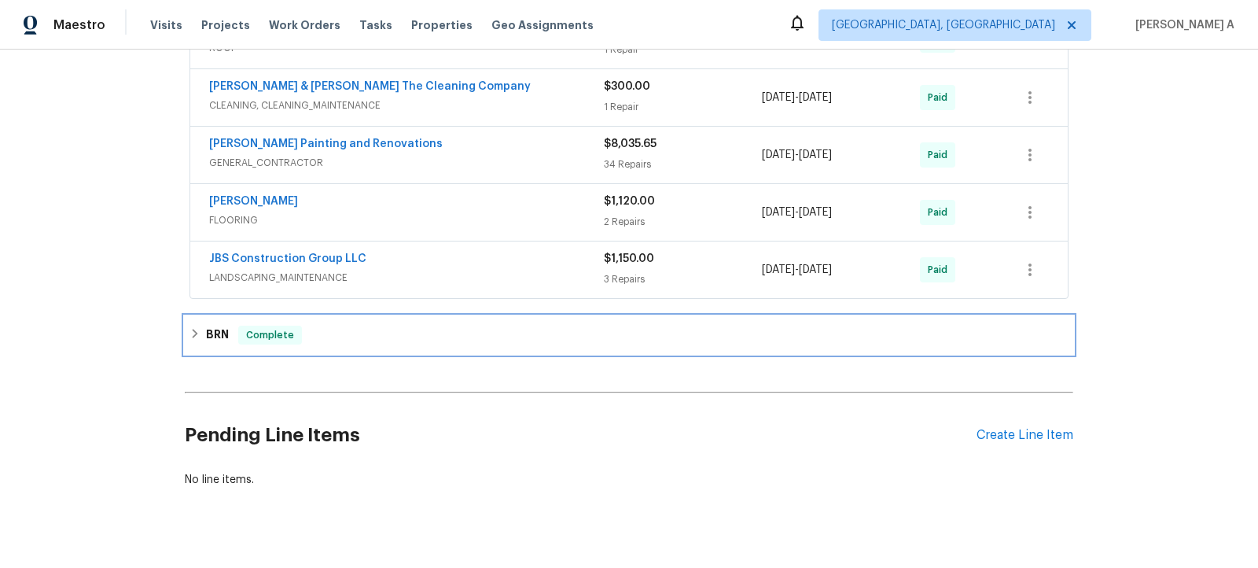
click at [335, 326] on div "BRN Complete" at bounding box center [629, 335] width 879 height 19
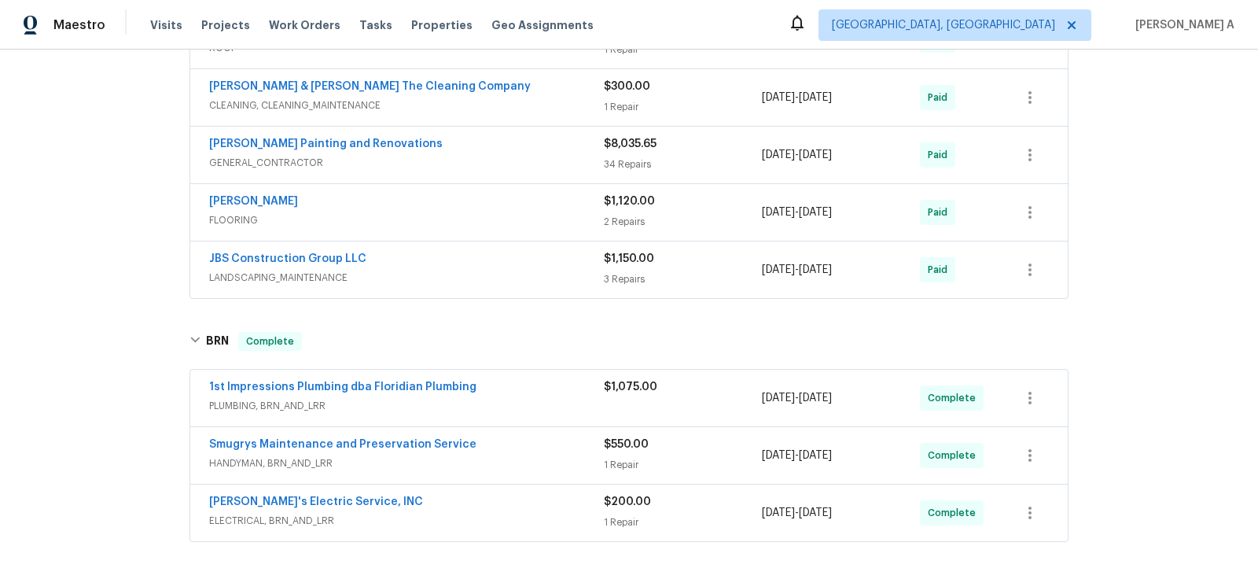
click at [342, 427] on div "Smugrys Maintenance and Preservation Service HANDYMAN, BRN_AND_LRR $550.00 1 Re…" at bounding box center [629, 455] width 878 height 57
click at [350, 439] on link "Smugrys Maintenance and Preservation Service" at bounding box center [342, 444] width 267 height 11
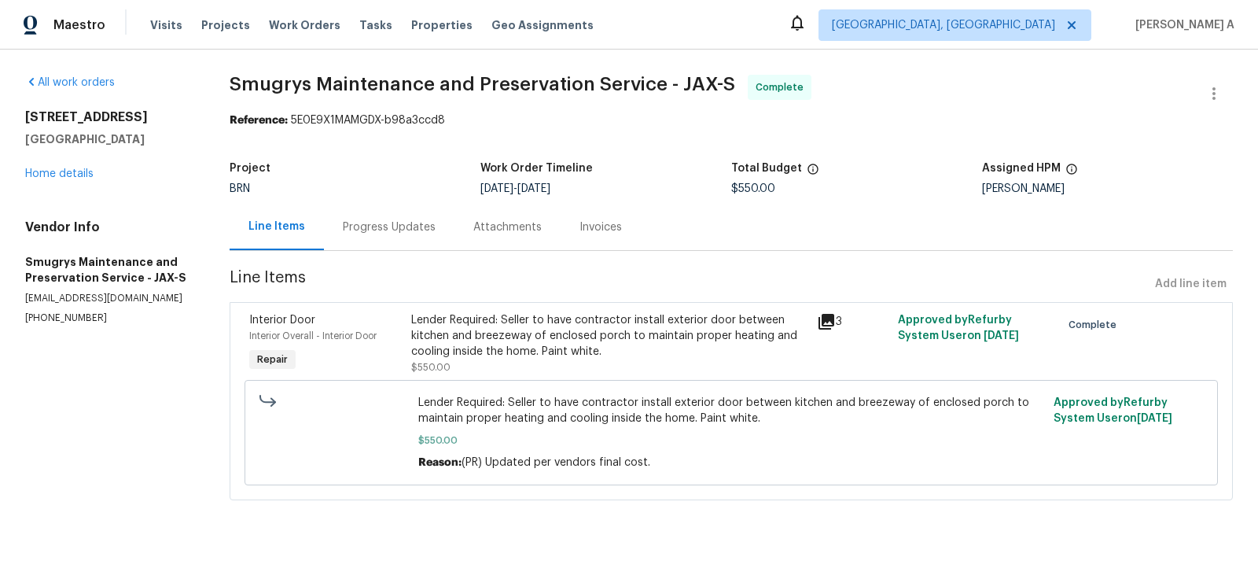
click at [581, 351] on div "Lender Required: Seller to have contractor install exterior door between kitche…" at bounding box center [609, 335] width 396 height 47
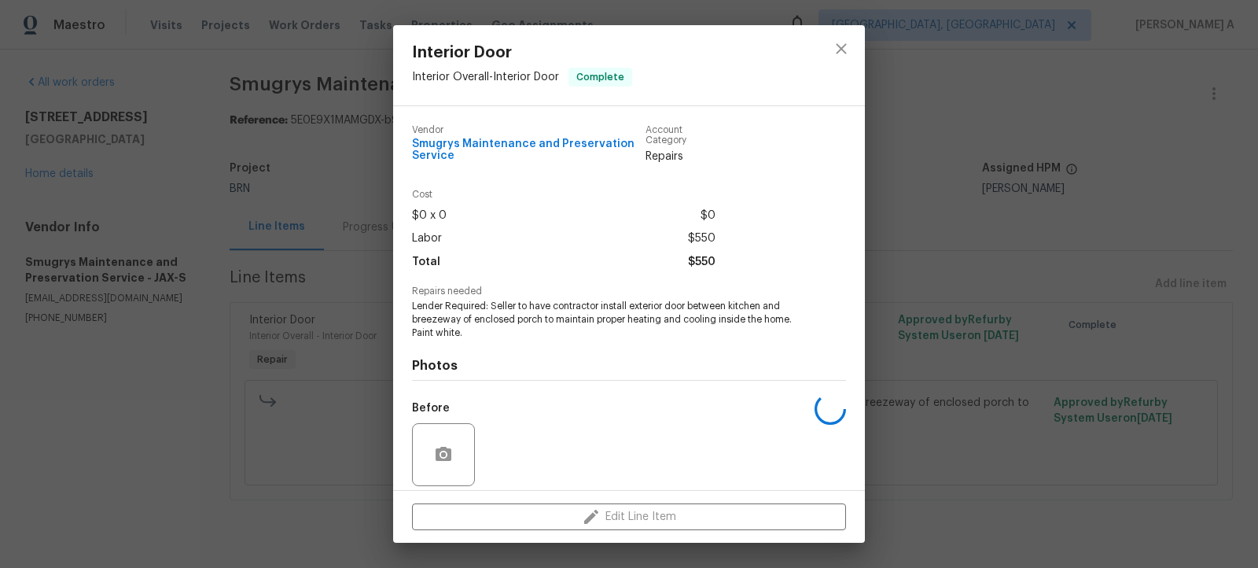
click at [524, 318] on span "Lender Required: Seller to have contractor install exterior door between kitche…" at bounding box center [607, 319] width 391 height 39
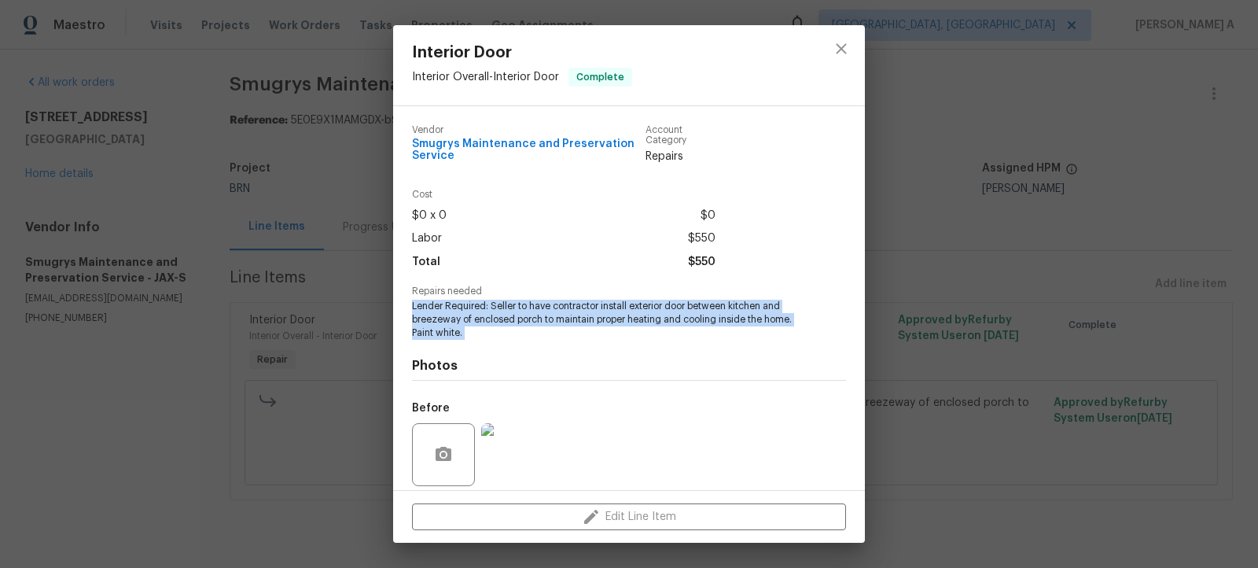
click at [524, 318] on span "Lender Required: Seller to have contractor install exterior door between kitche…" at bounding box center [607, 319] width 391 height 39
copy span "Lender Required: Seller to have contractor install exterior door between kitche…"
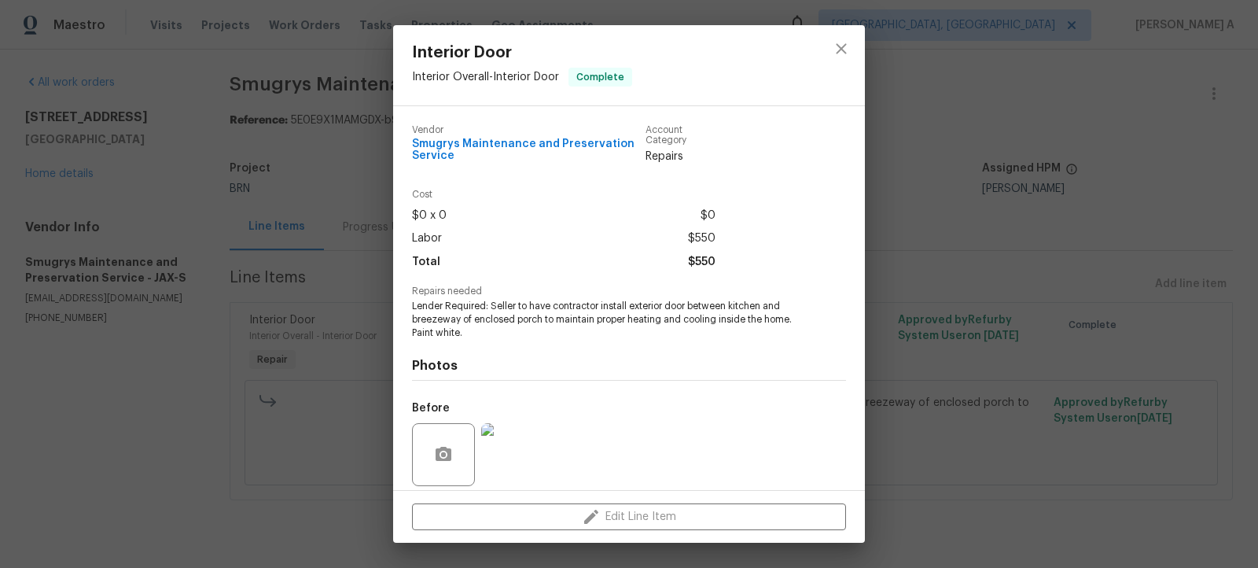
click at [505, 143] on span "Smugrys Maintenance and Preservation Service" at bounding box center [529, 150] width 234 height 24
copy span "Smugrys Maintenance and Preservation Service"
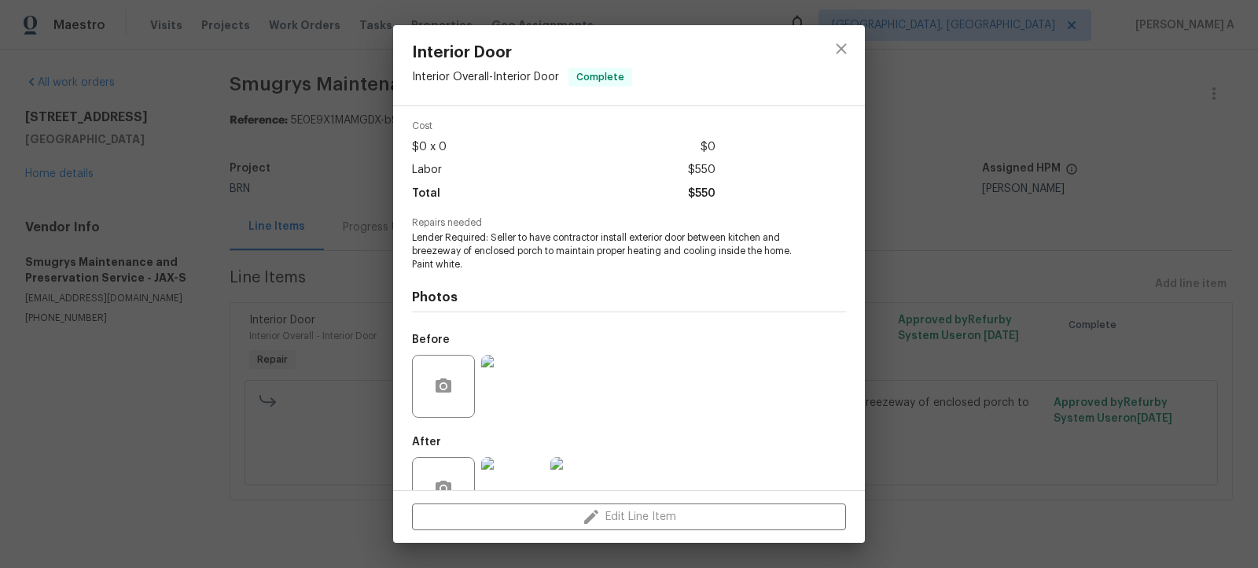
scroll to position [115, 0]
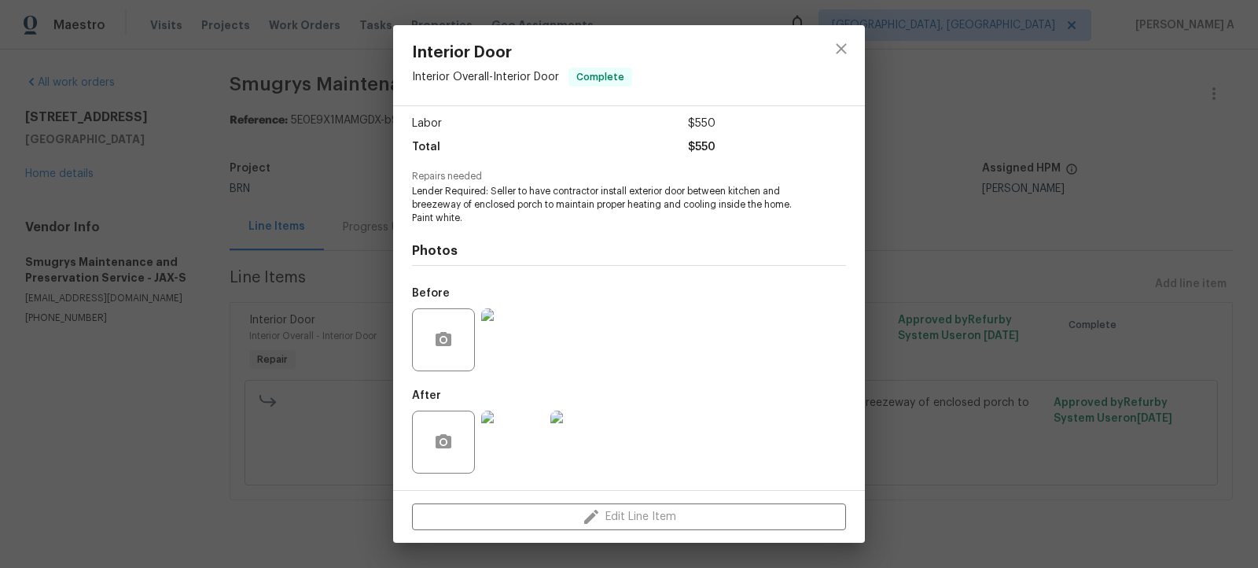
click at [544, 189] on span "Lender Required: Seller to have contractor install exterior door between kitche…" at bounding box center [607, 204] width 391 height 39
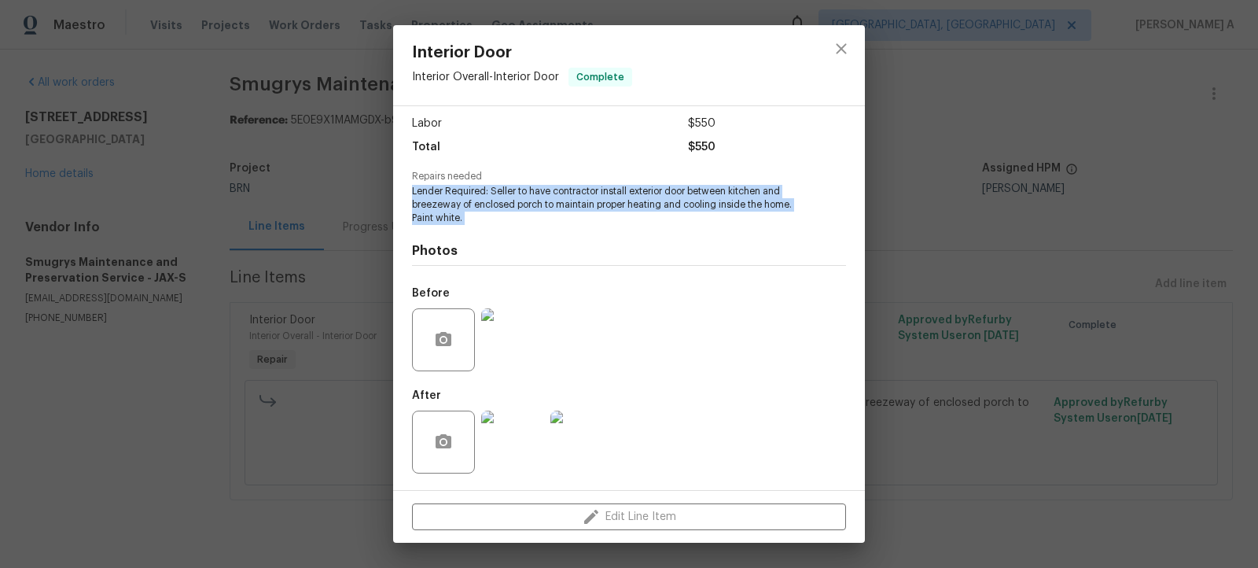
click at [544, 189] on span "Lender Required: Seller to have contractor install exterior door between kitche…" at bounding box center [607, 204] width 391 height 39
copy span "Lender Required: Seller to have contractor install exterior door between kitche…"
click at [506, 332] on img at bounding box center [512, 339] width 63 height 63
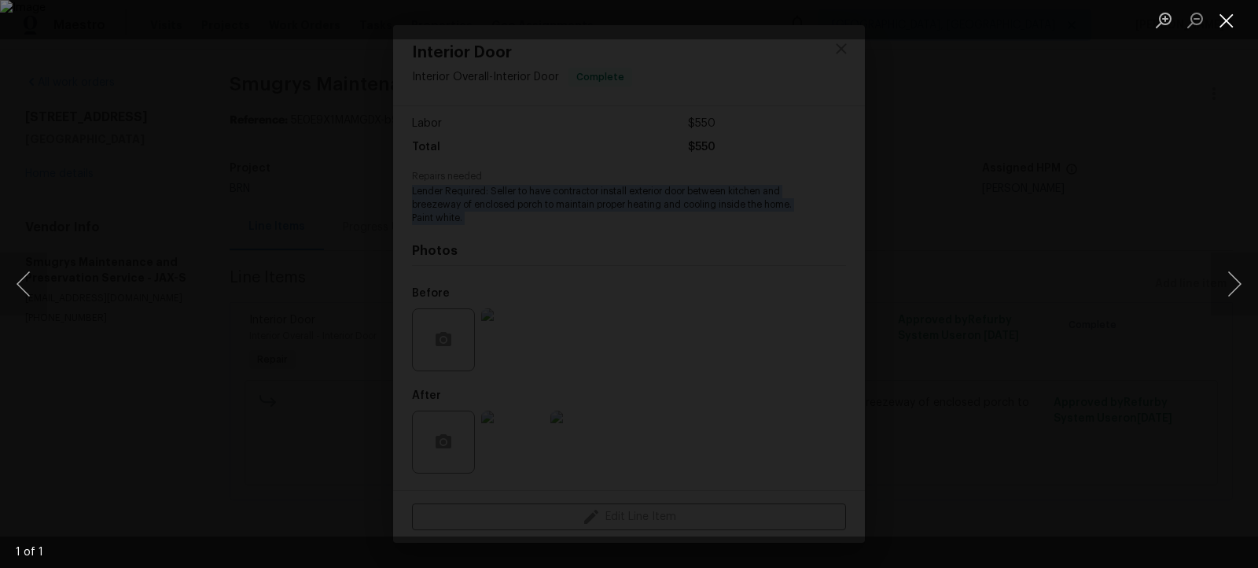
click at [1231, 16] on button "Close lightbox" at bounding box center [1226, 20] width 31 height 28
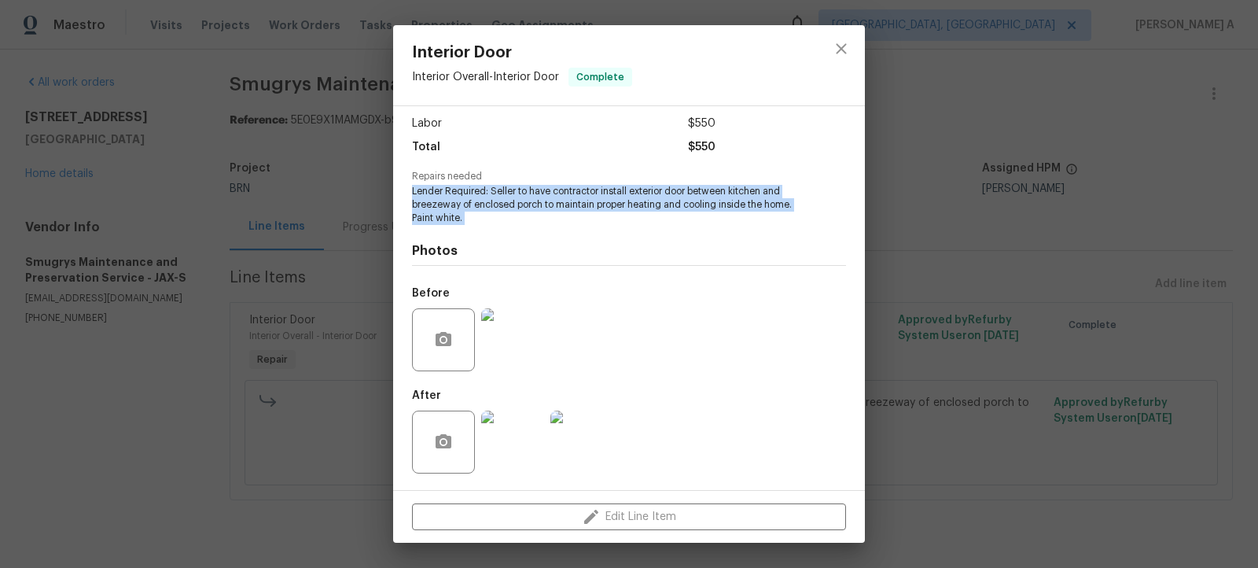
click at [492, 444] on img at bounding box center [512, 441] width 63 height 63
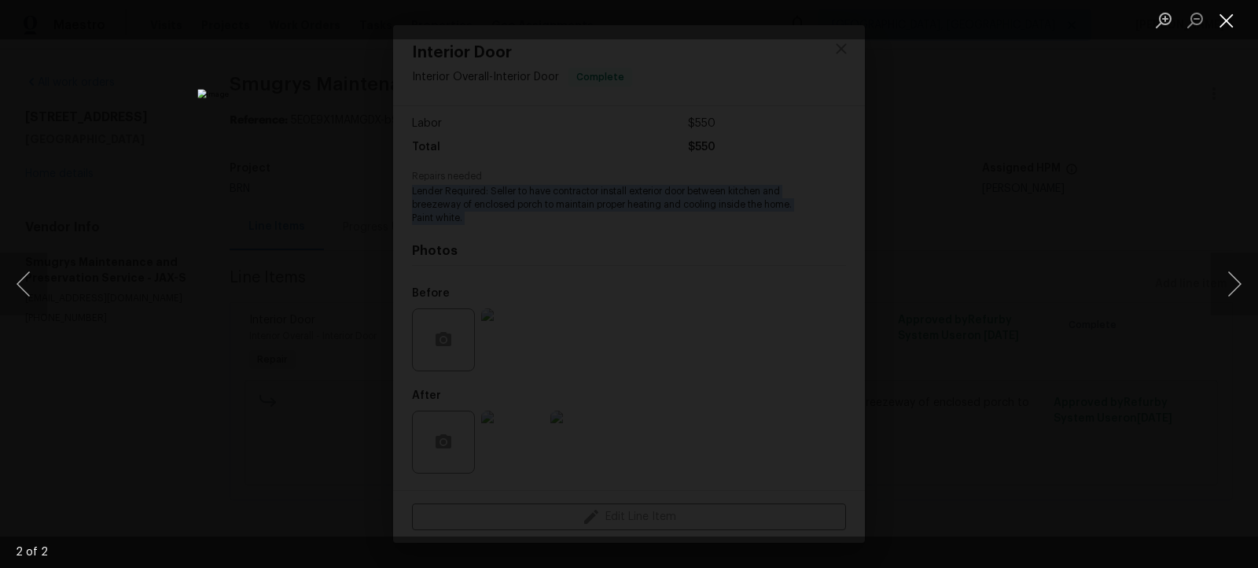
click at [1224, 19] on button "Close lightbox" at bounding box center [1226, 20] width 31 height 28
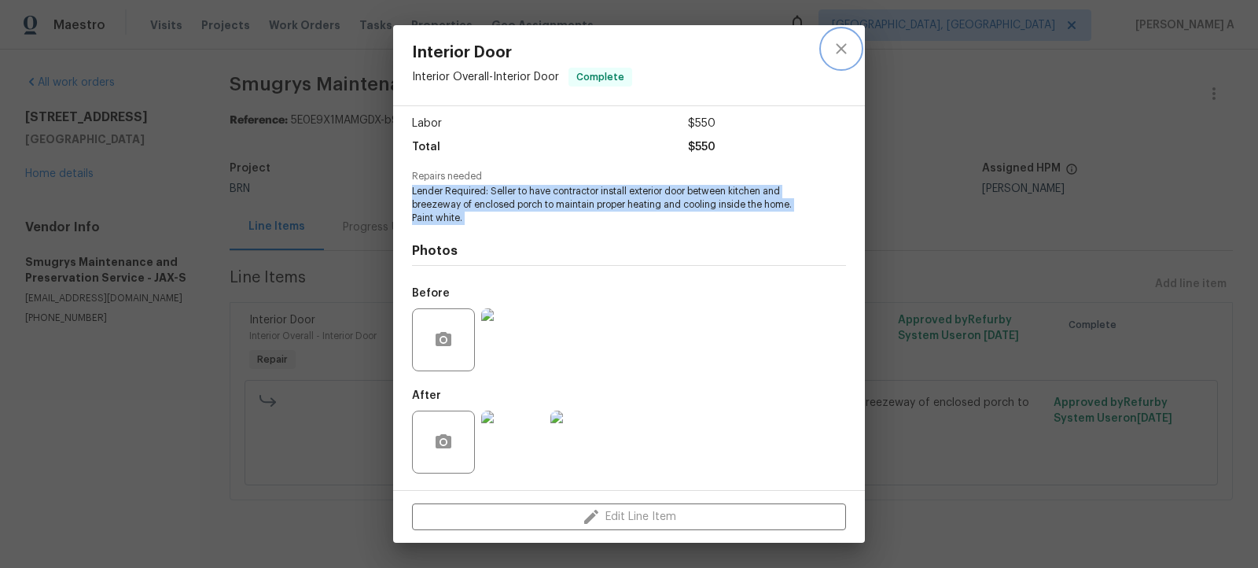
click at [852, 44] on button "close" at bounding box center [842, 49] width 38 height 38
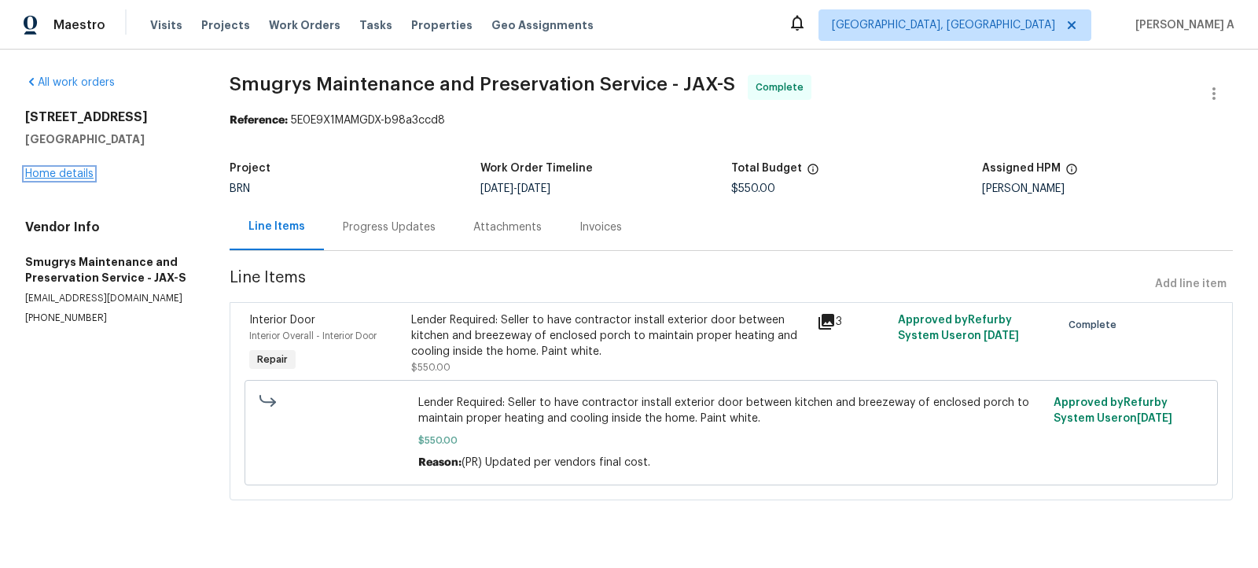
click at [76, 171] on link "Home details" at bounding box center [59, 173] width 68 height 11
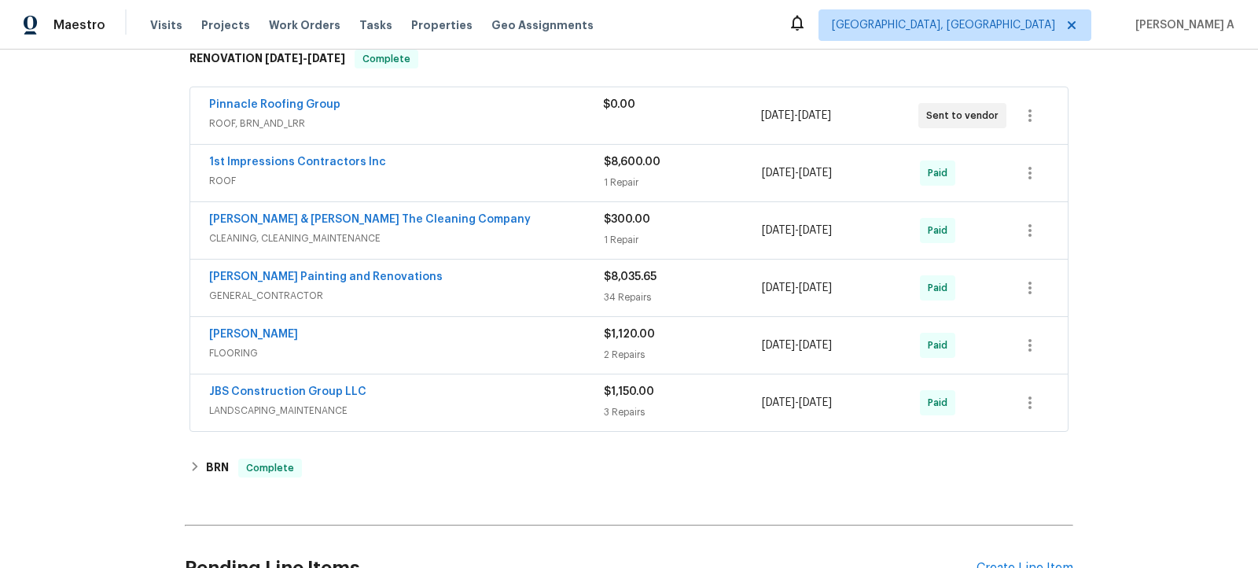
scroll to position [800, 0]
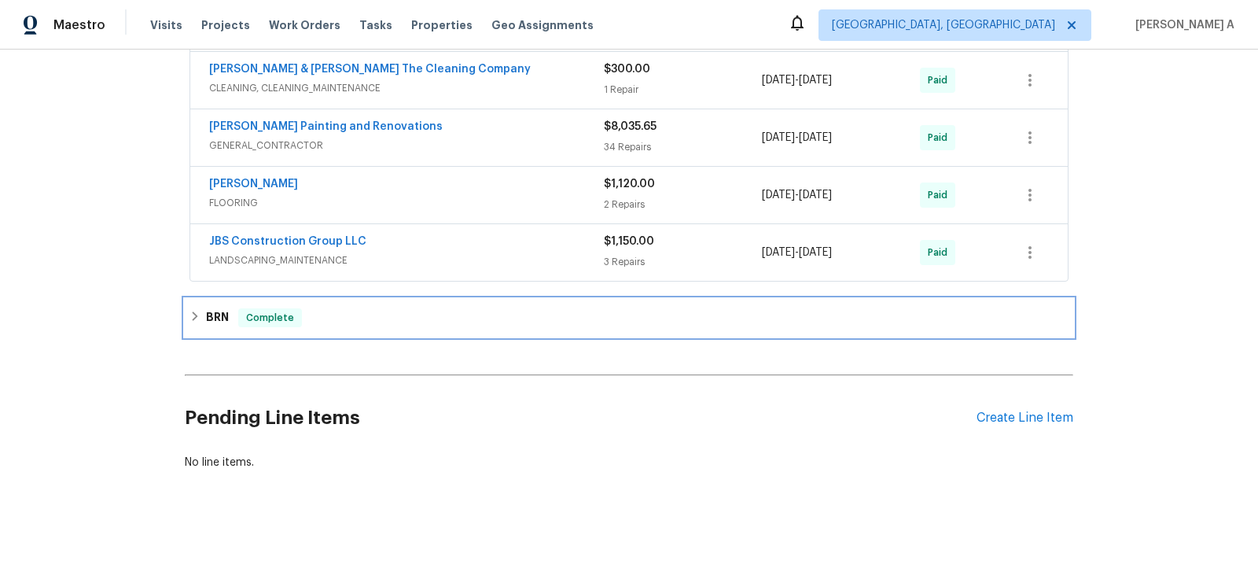
click at [296, 317] on div "Complete" at bounding box center [270, 317] width 64 height 19
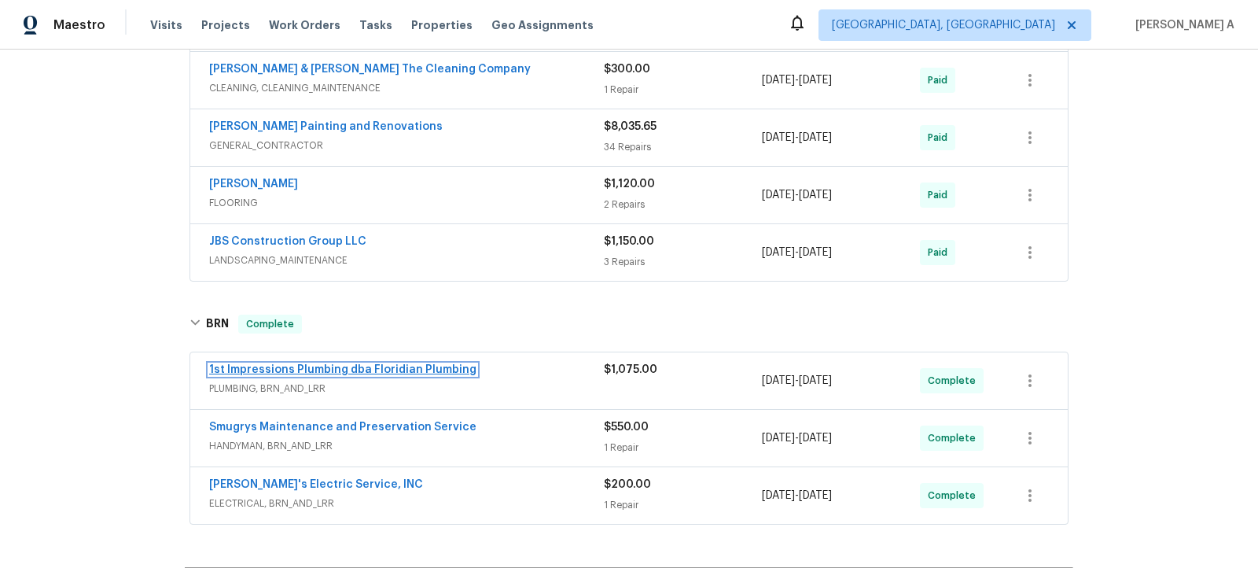
click at [314, 364] on link "1st Impressions Plumbing dba Floridian Plumbing" at bounding box center [342, 369] width 267 height 11
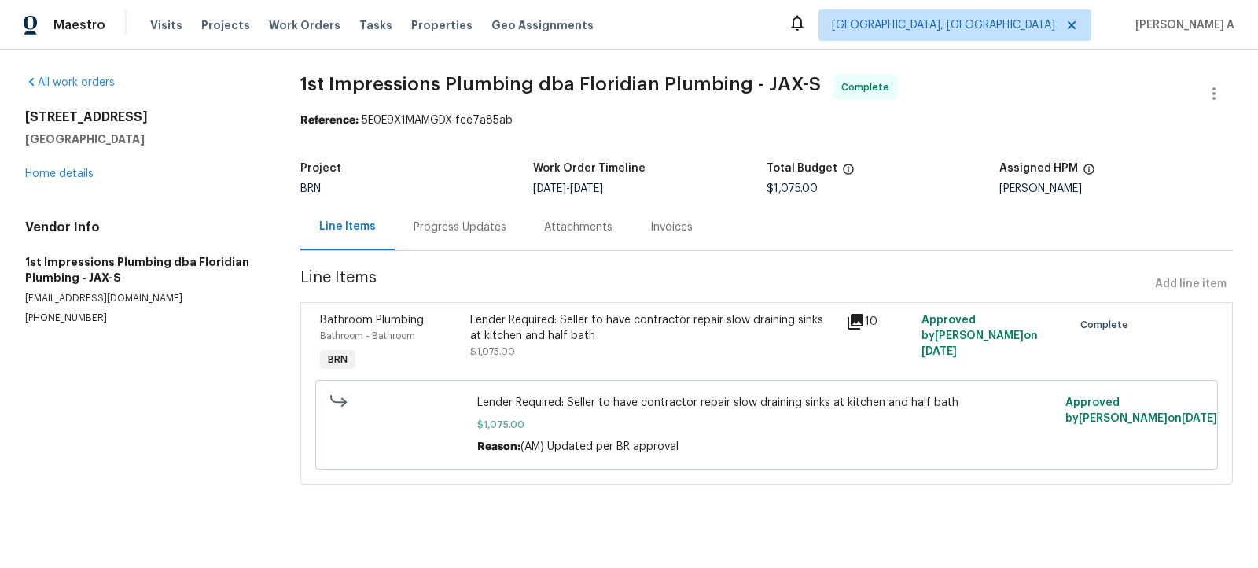
click at [547, 332] on div "Lender Required: Seller to have contractor repair slow draining sinks at kitche…" at bounding box center [653, 327] width 366 height 31
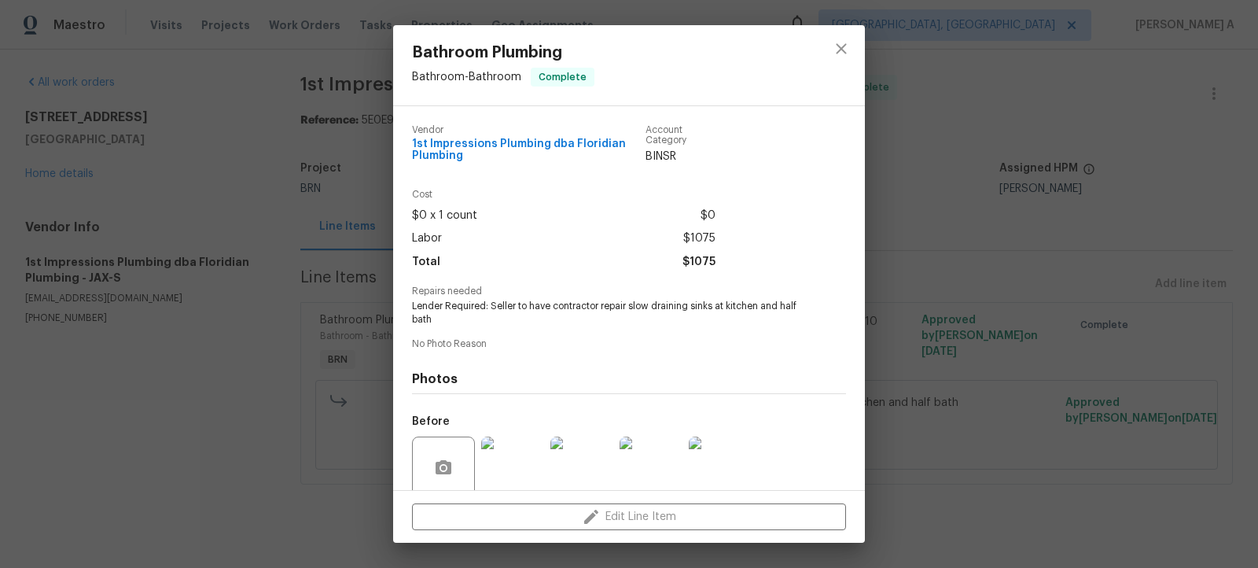
click at [500, 313] on span "Lender Required: Seller to have contractor repair slow draining sinks at kitche…" at bounding box center [607, 313] width 391 height 27
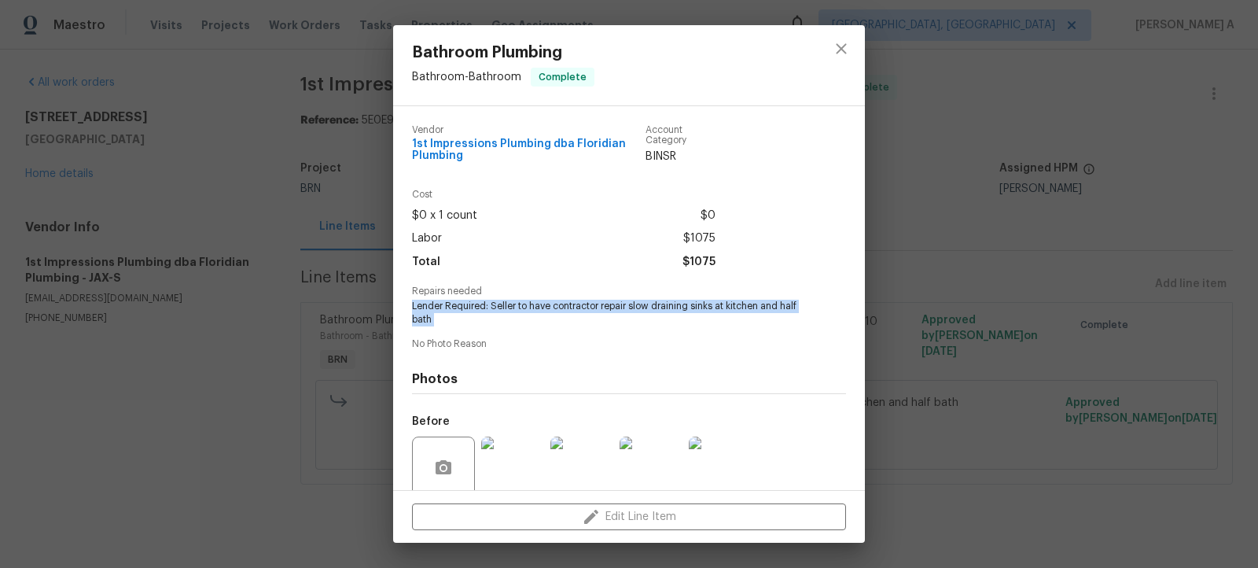
click at [500, 313] on span "Lender Required: Seller to have contractor repair slow draining sinks at kitche…" at bounding box center [607, 313] width 391 height 27
copy span "Lender Required: Seller to have contractor repair slow draining sinks at kitche…"
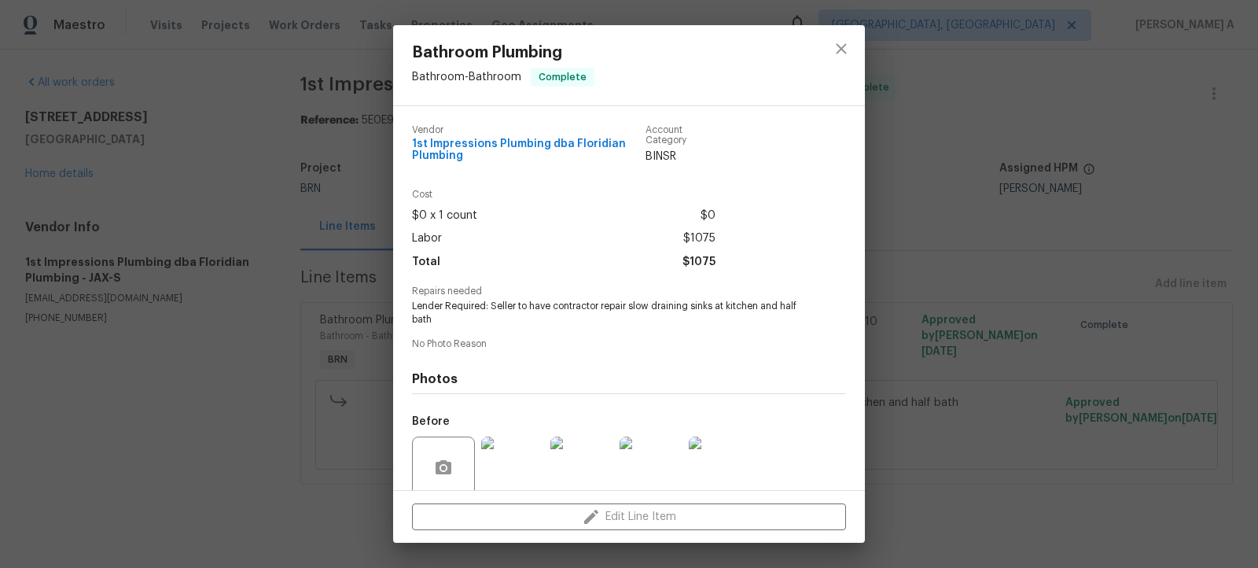
click at [499, 149] on span "1st Impressions Plumbing dba Floridian Plumbing" at bounding box center [529, 150] width 234 height 24
copy span "1st Impressions Plumbing dba Floridian Plumbing"
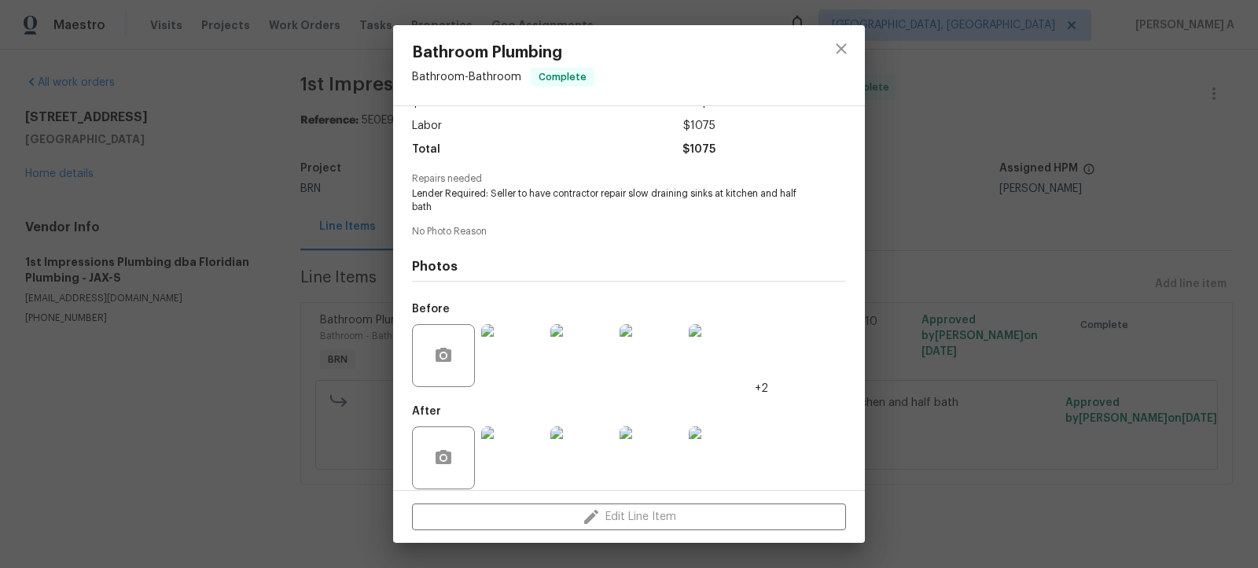
scroll to position [127, 0]
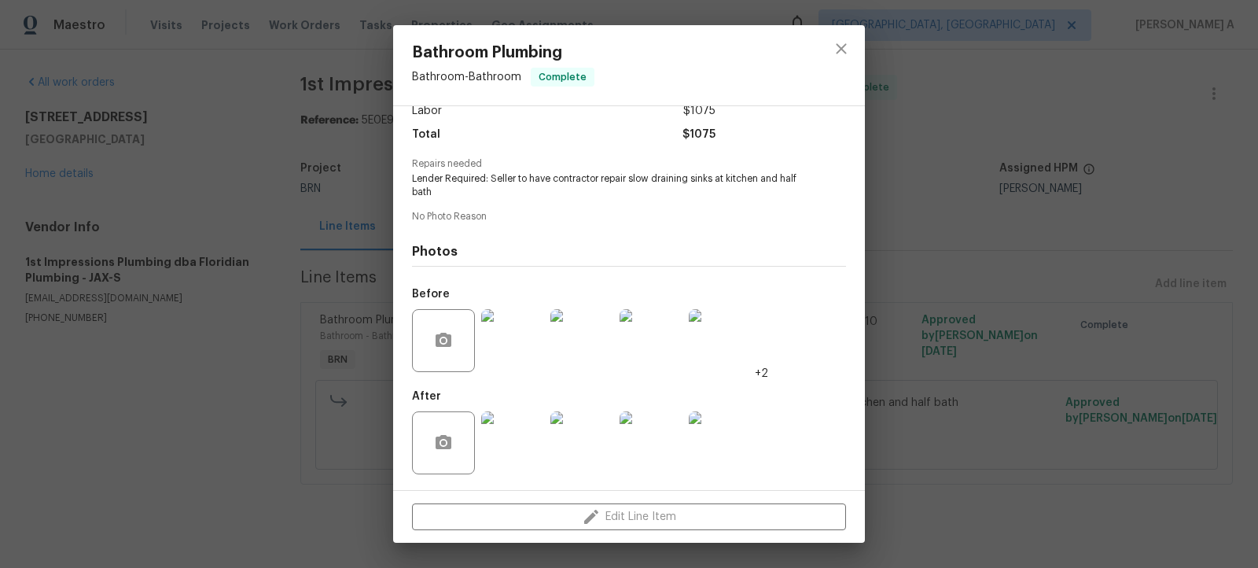
click at [502, 350] on img at bounding box center [512, 340] width 63 height 63
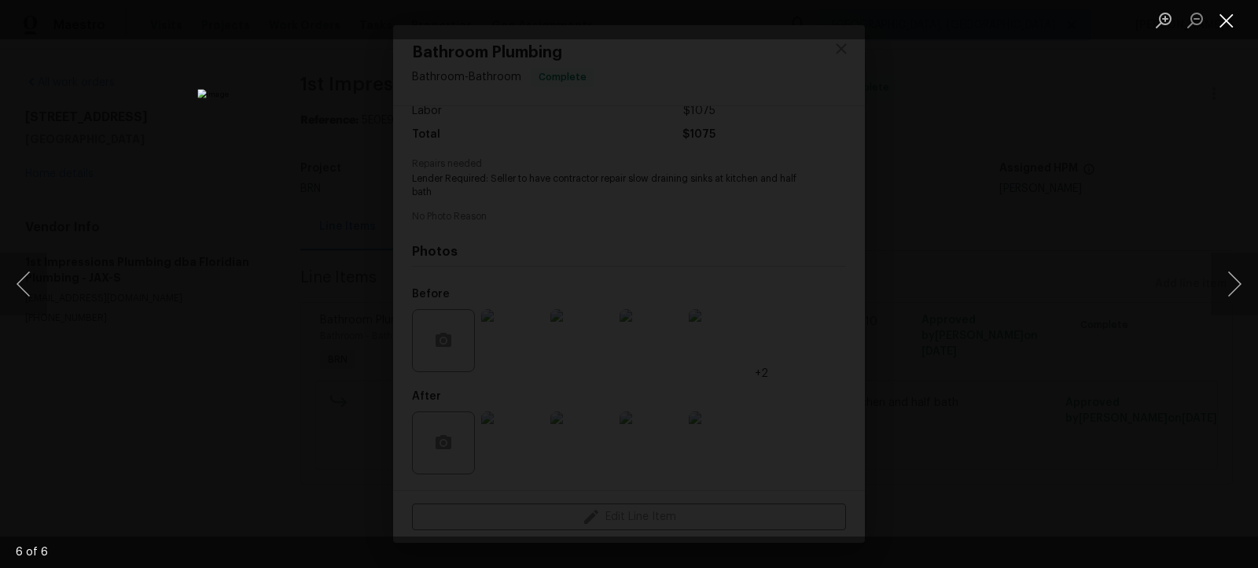
click at [1229, 26] on button "Close lightbox" at bounding box center [1226, 20] width 31 height 28
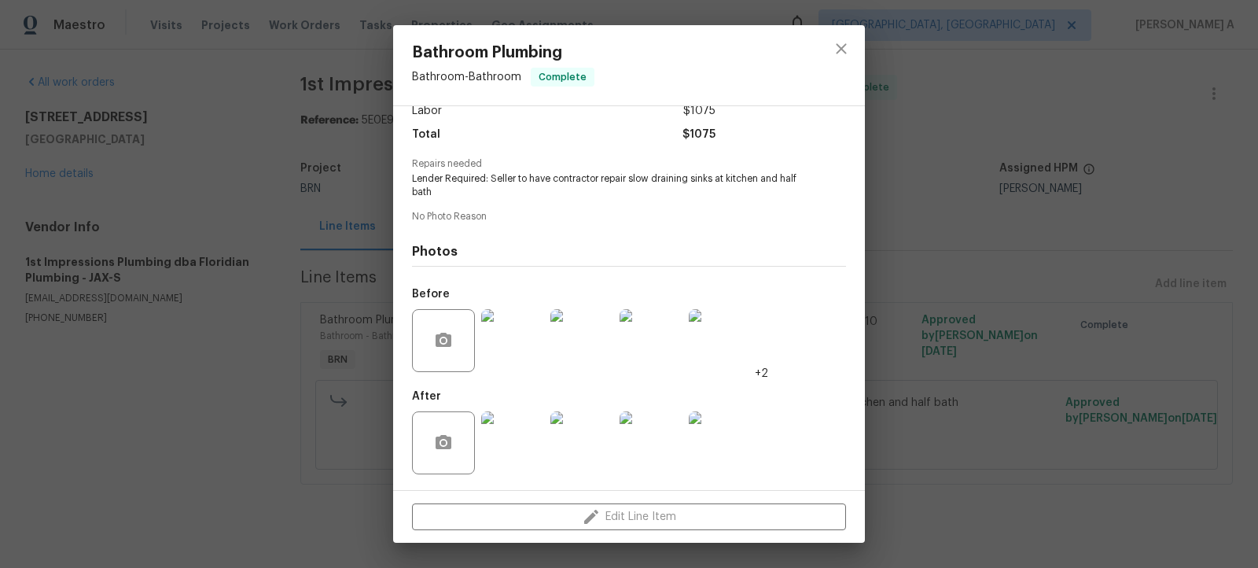
click at [521, 434] on img at bounding box center [512, 442] width 63 height 63
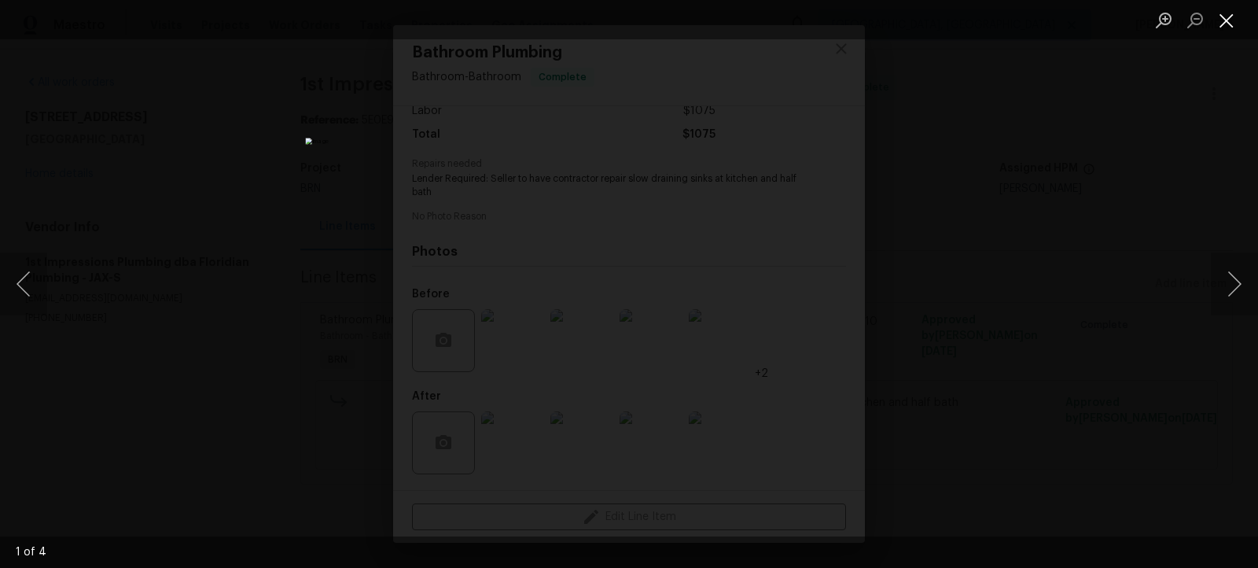
click at [1217, 9] on button "Close lightbox" at bounding box center [1226, 20] width 31 height 28
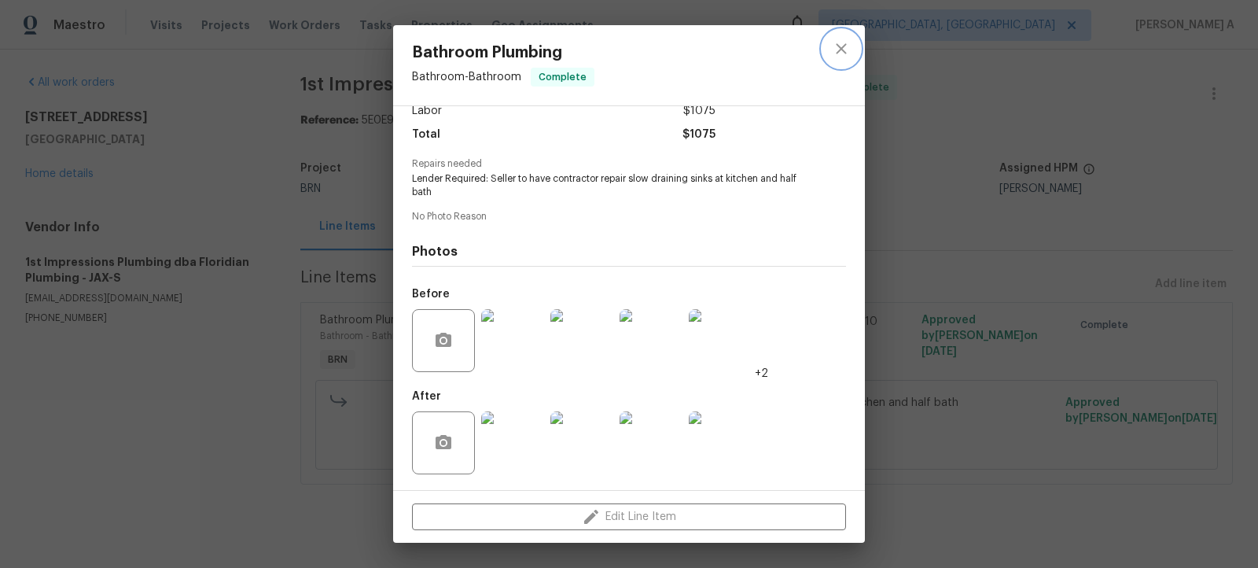
click at [835, 39] on button "close" at bounding box center [842, 49] width 38 height 38
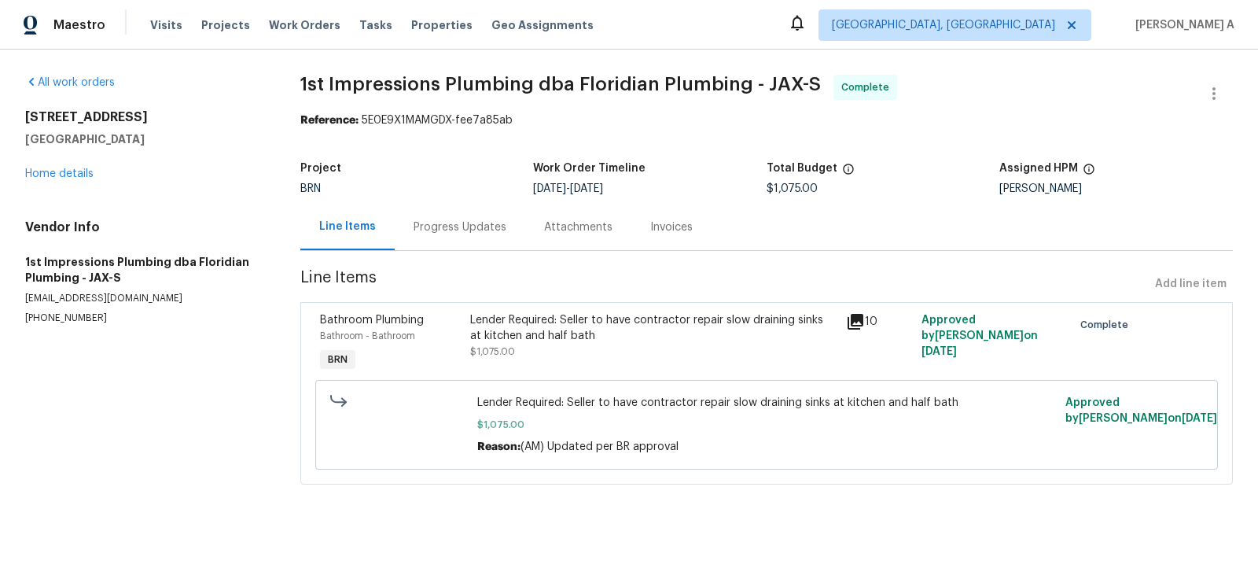
click at [658, 227] on div "Invoices" at bounding box center [671, 227] width 42 height 16
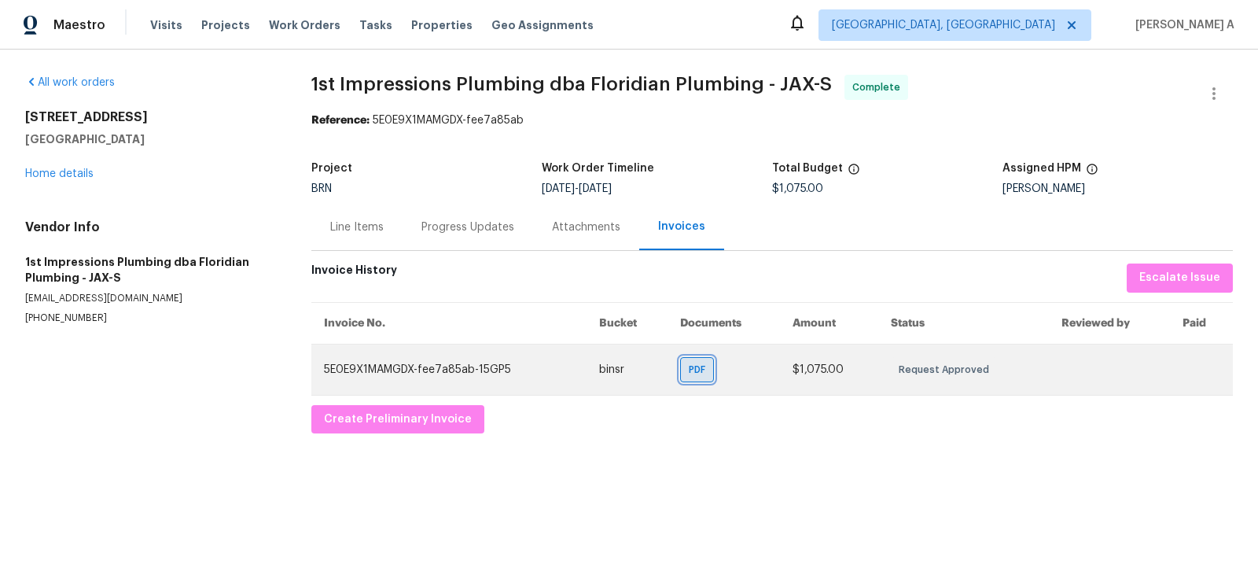
click at [690, 374] on div "PDF" at bounding box center [697, 369] width 34 height 25
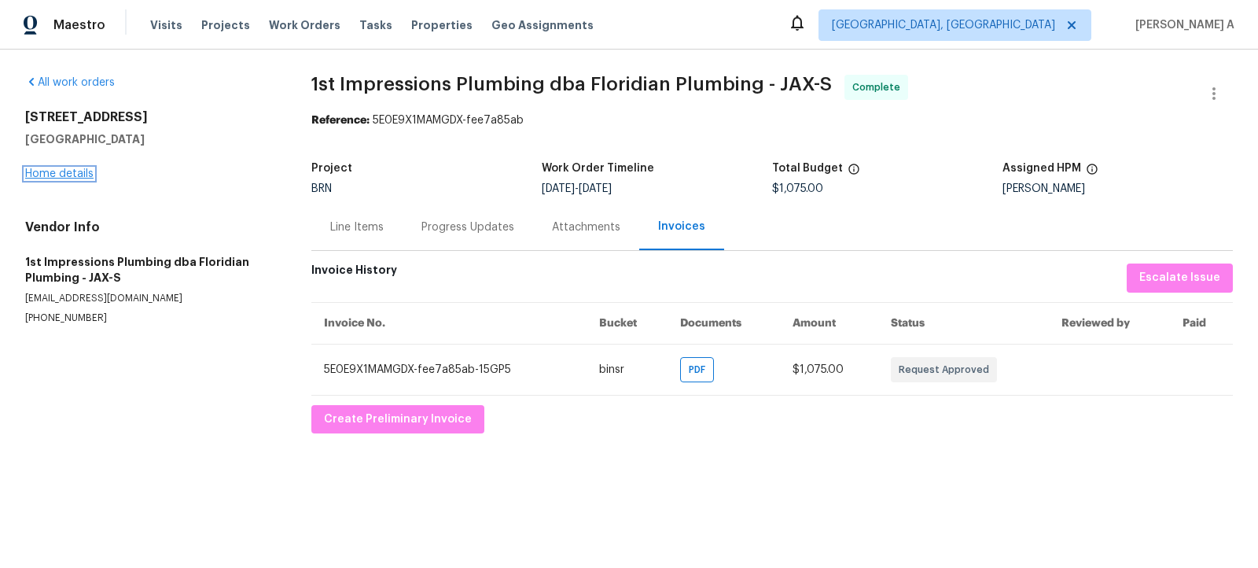
click at [52, 175] on link "Home details" at bounding box center [59, 173] width 68 height 11
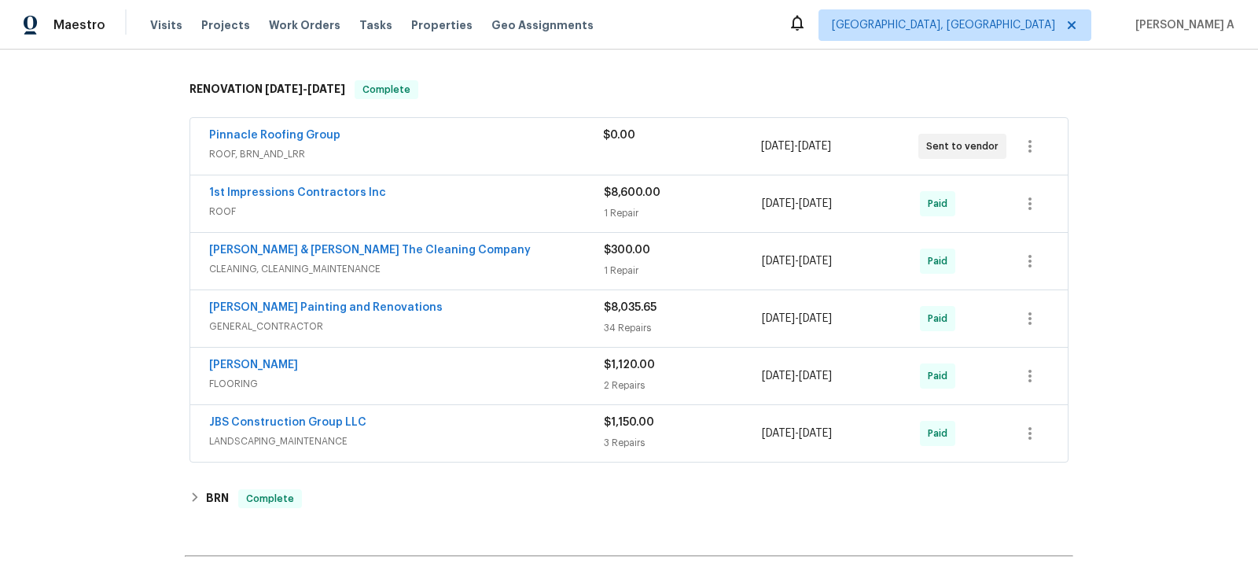
scroll to position [800, 0]
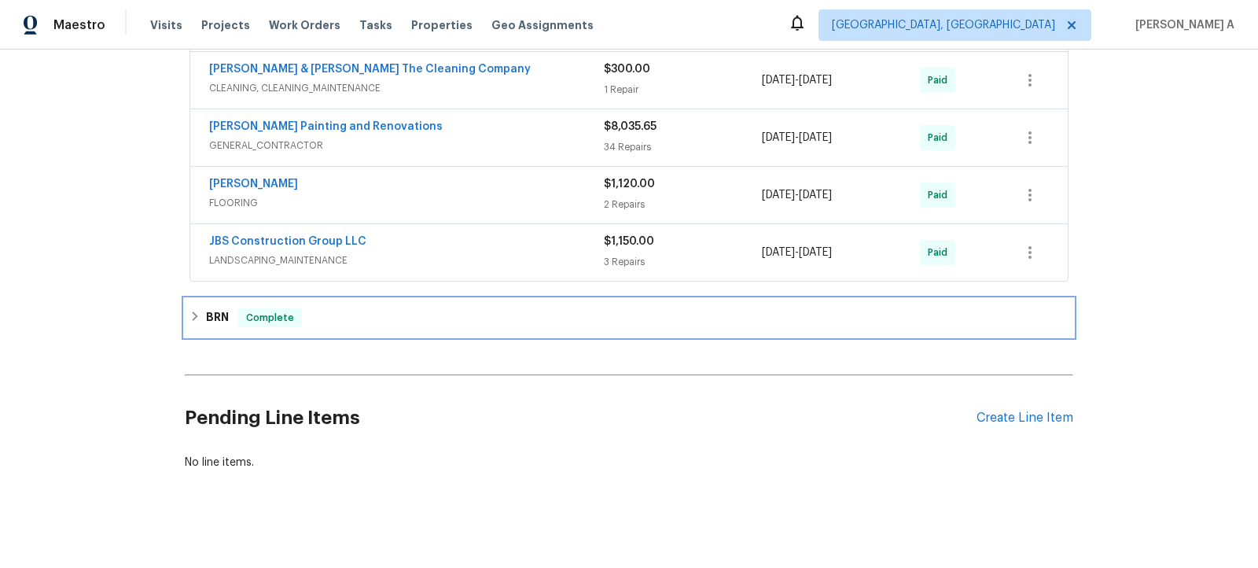
click at [330, 308] on div "BRN Complete" at bounding box center [629, 317] width 879 height 19
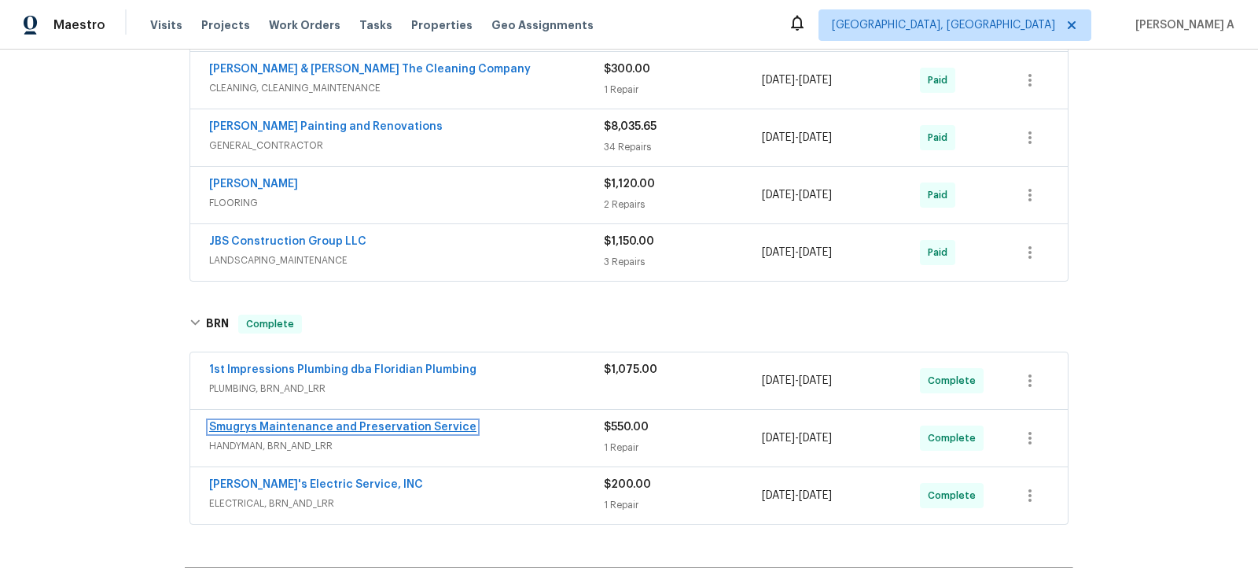
click at [421, 421] on link "Smugrys Maintenance and Preservation Service" at bounding box center [342, 426] width 267 height 11
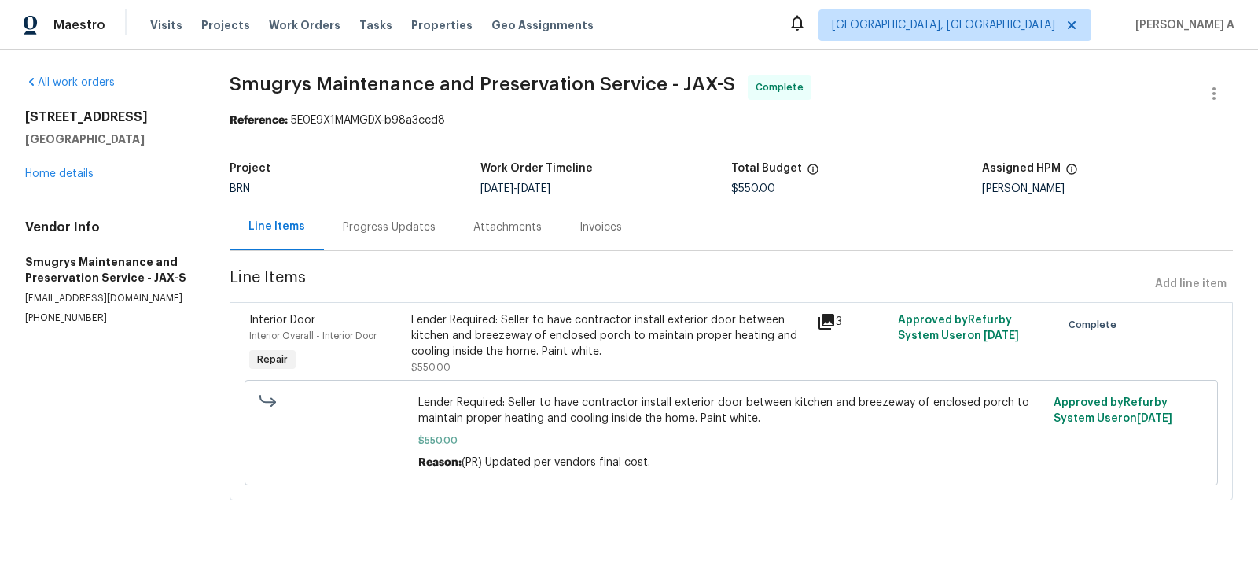
click at [607, 234] on div "Invoices" at bounding box center [601, 227] width 42 height 16
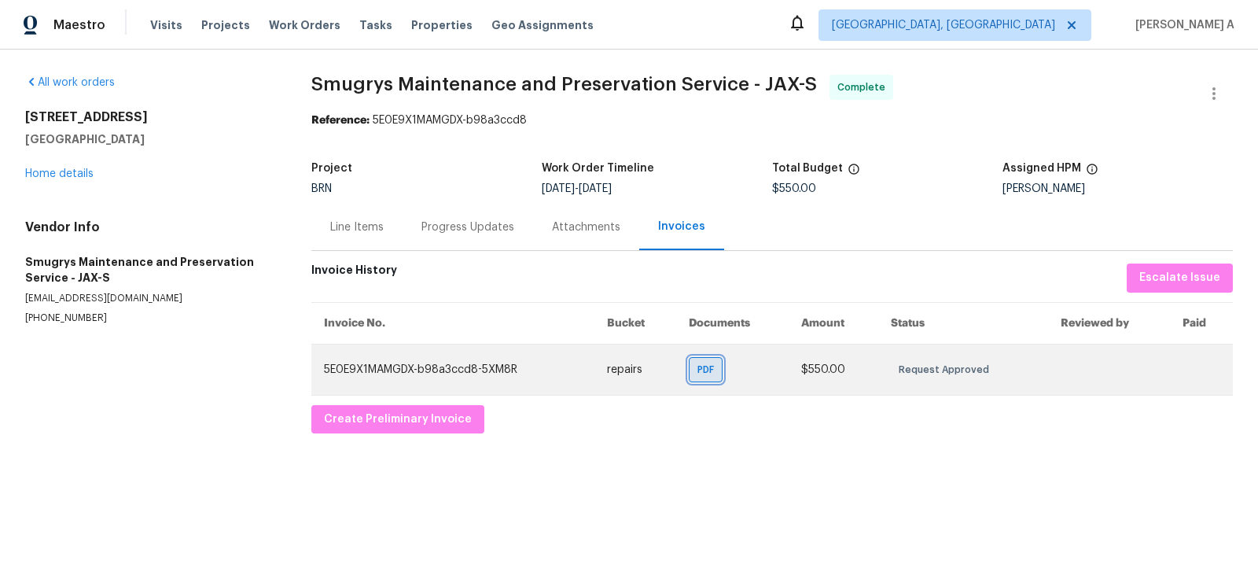
click at [708, 370] on span "PDF" at bounding box center [708, 370] width 23 height 16
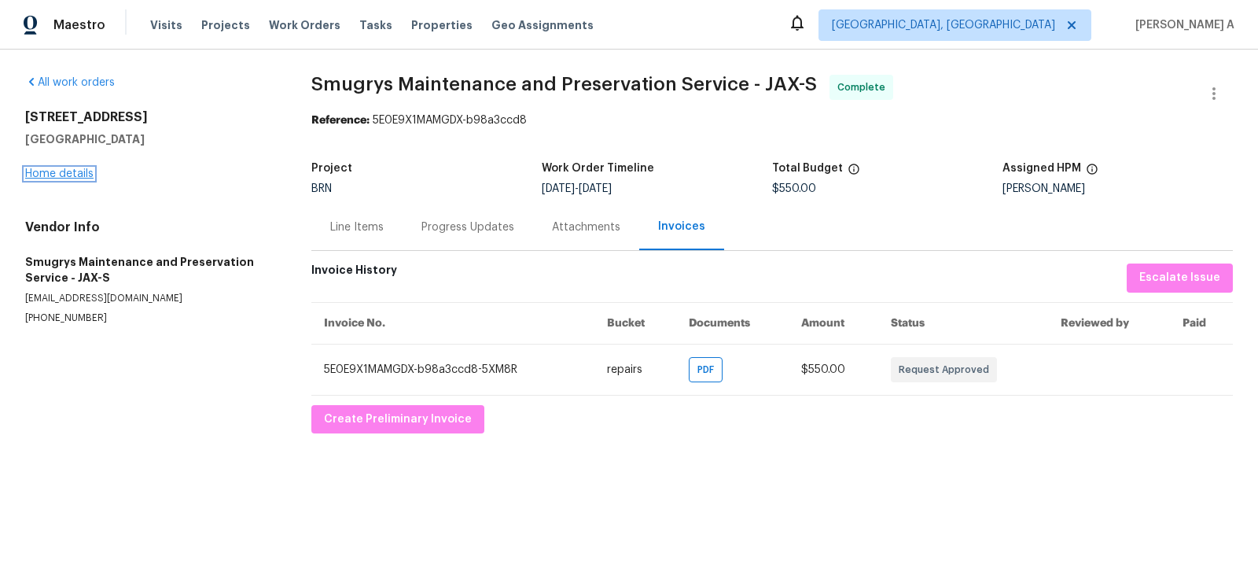
click at [52, 172] on link "Home details" at bounding box center [59, 173] width 68 height 11
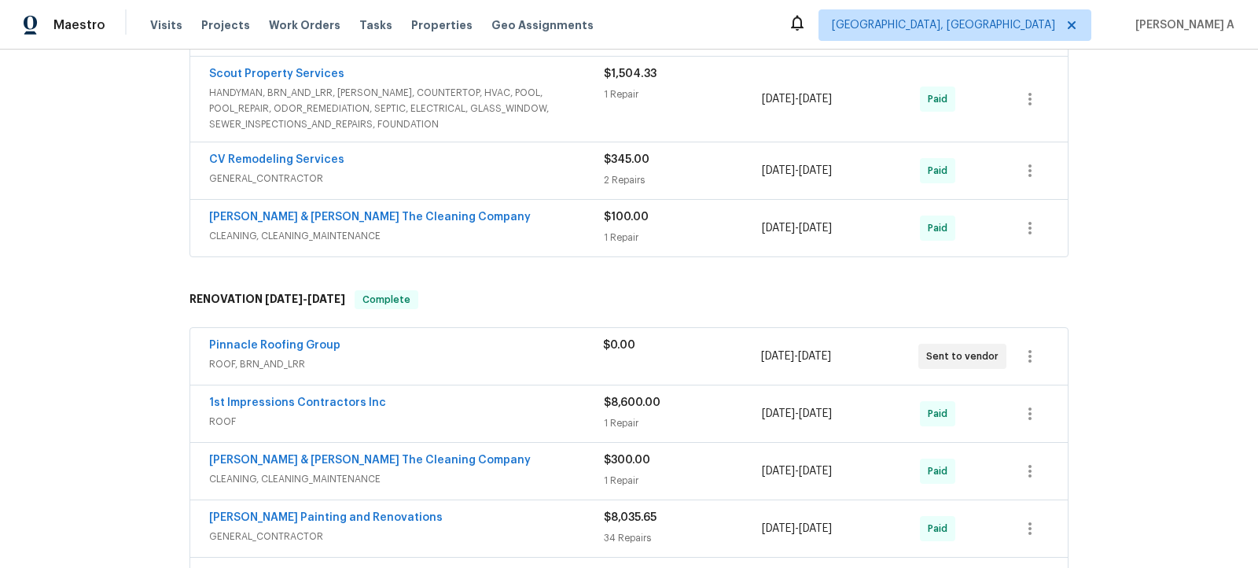
scroll to position [800, 0]
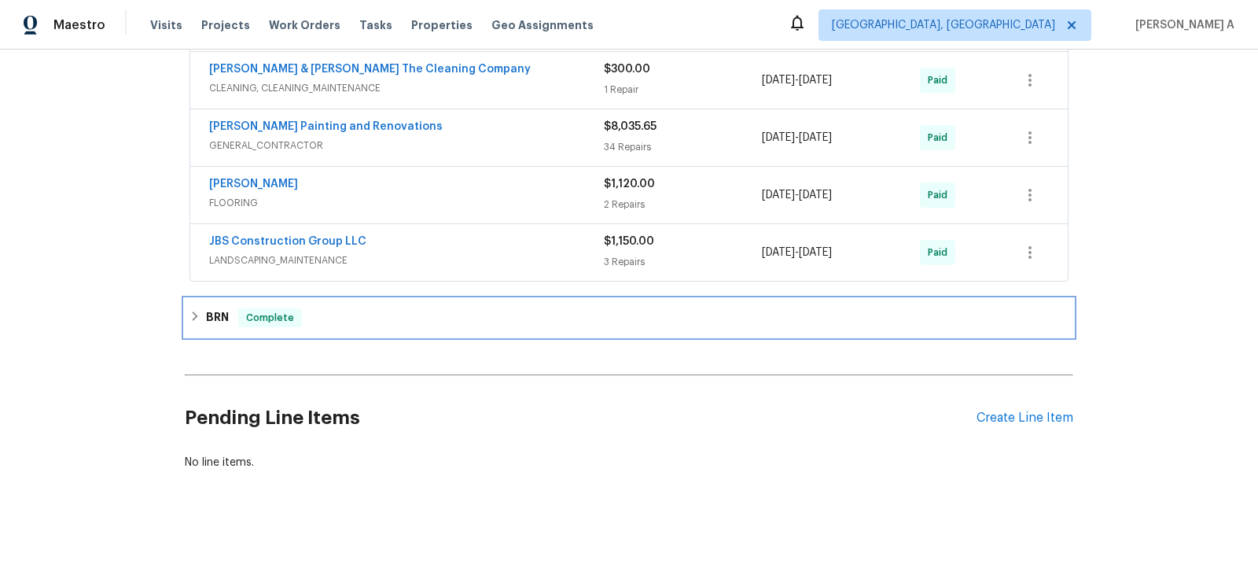
click at [280, 299] on div "BRN Complete" at bounding box center [629, 318] width 889 height 38
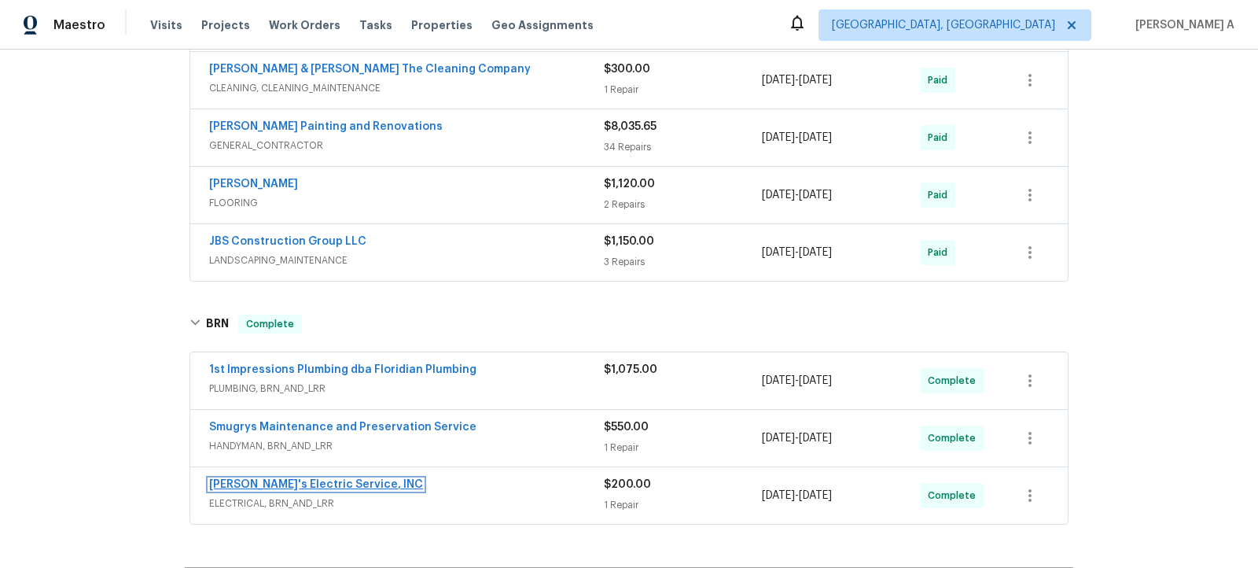
click at [315, 479] on link "Jack's Electric Service, INC" at bounding box center [316, 484] width 214 height 11
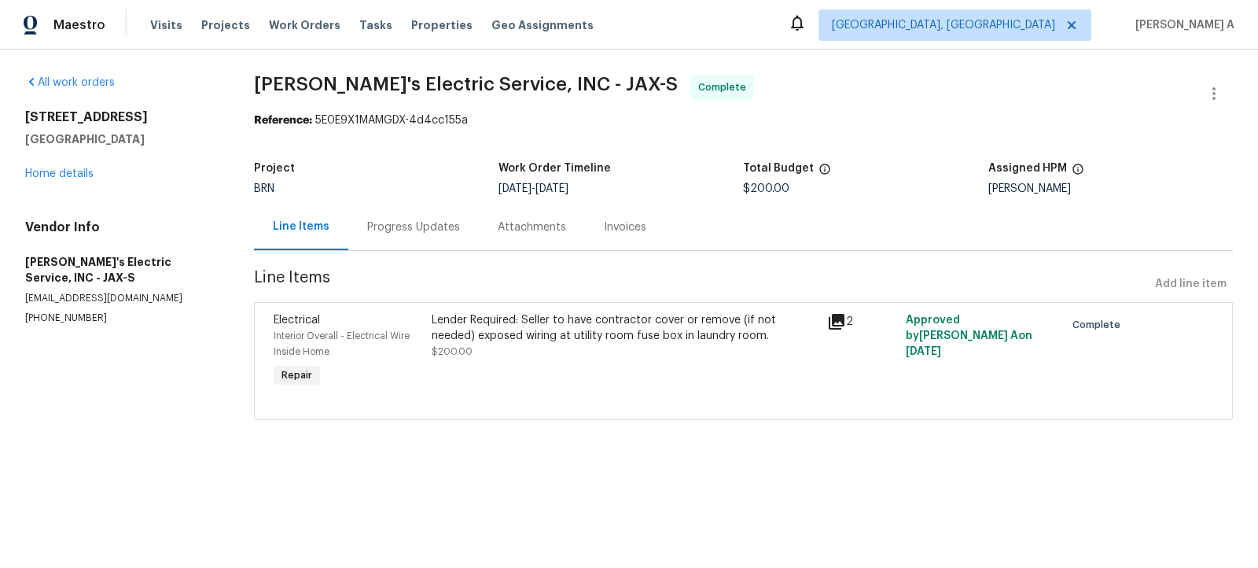
click at [605, 226] on div "Invoices" at bounding box center [625, 227] width 42 height 16
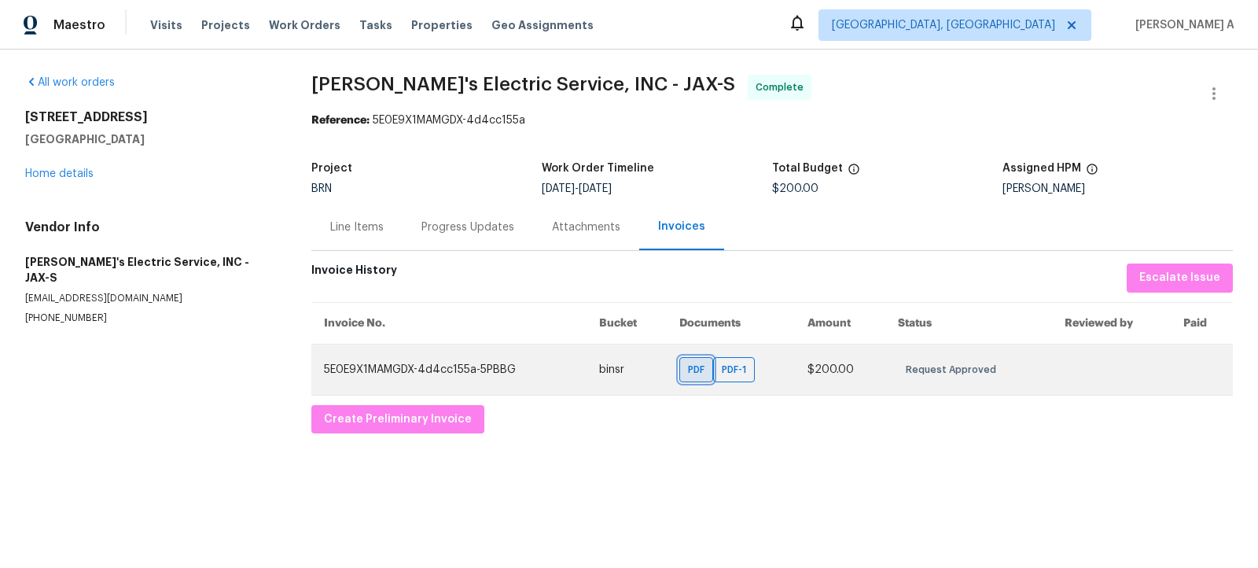
click at [703, 372] on span "PDF" at bounding box center [699, 370] width 23 height 16
click at [729, 372] on span "PDF-1" at bounding box center [737, 370] width 31 height 16
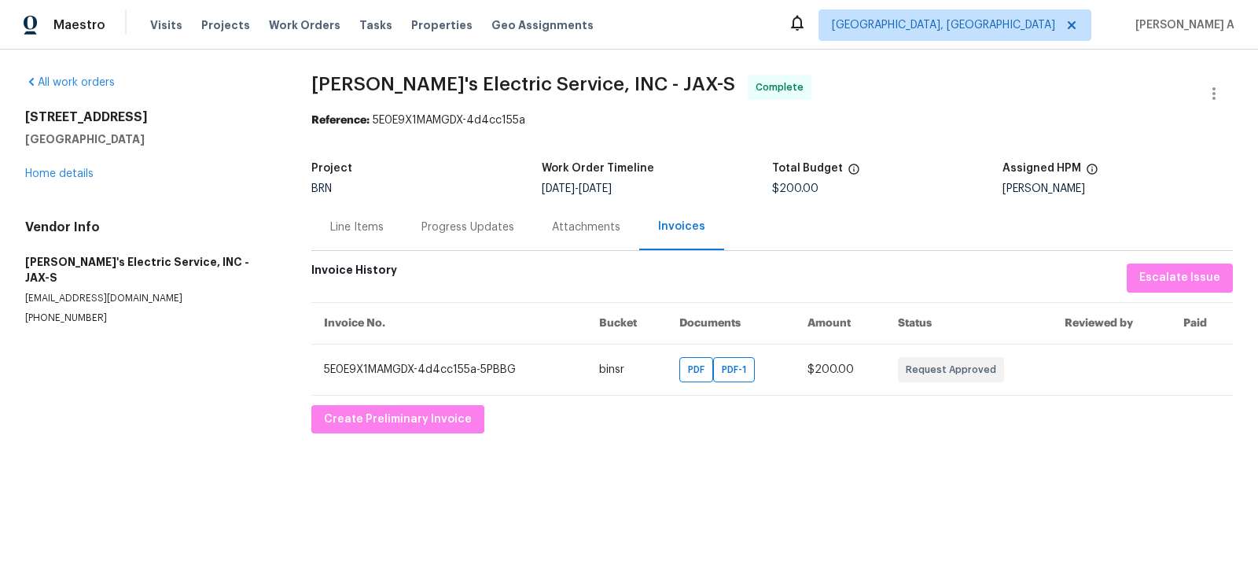
click at [53, 180] on div "7931 La Trec Dr Jacksonville, FL 32221 Home details" at bounding box center [149, 145] width 248 height 72
click at [55, 175] on link "Home details" at bounding box center [59, 173] width 68 height 11
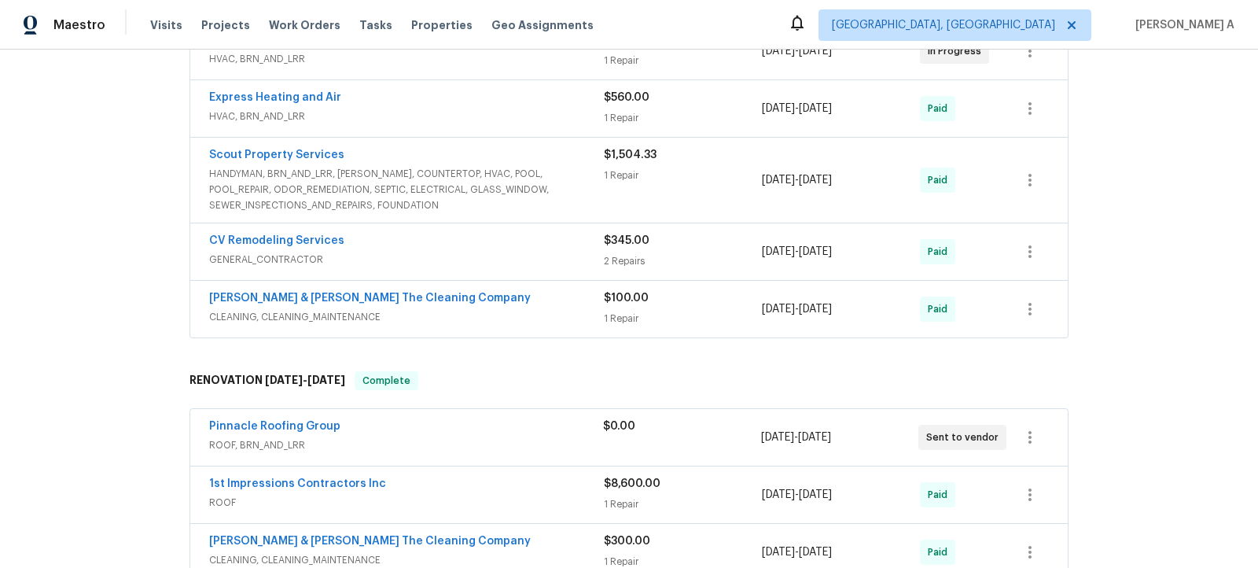
scroll to position [800, 0]
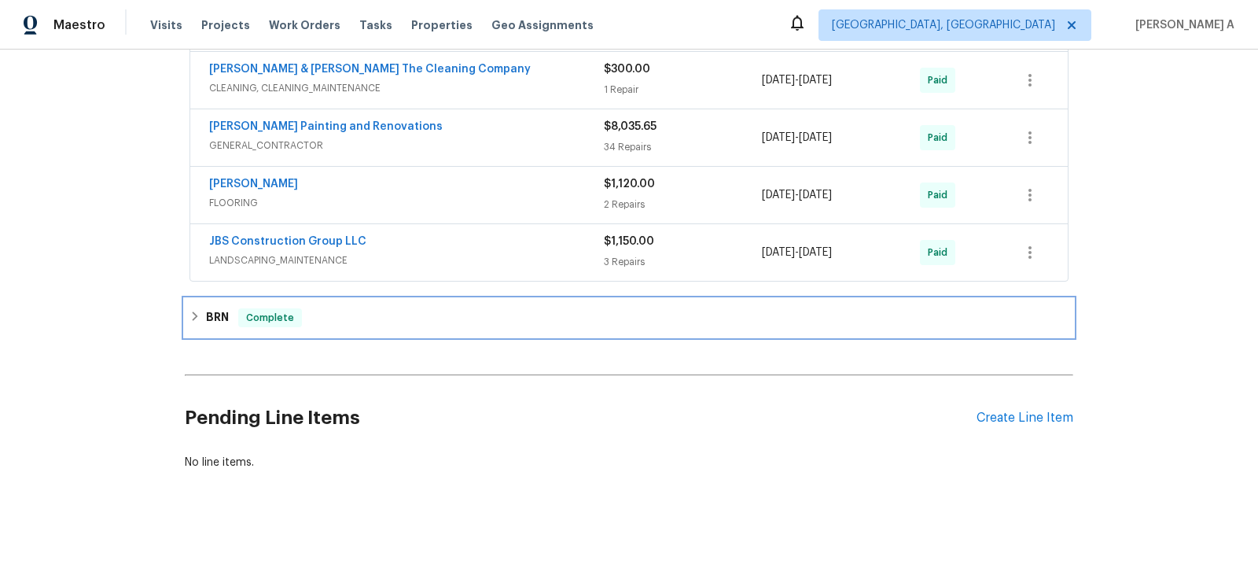
click at [313, 308] on div "BRN Complete" at bounding box center [629, 317] width 879 height 19
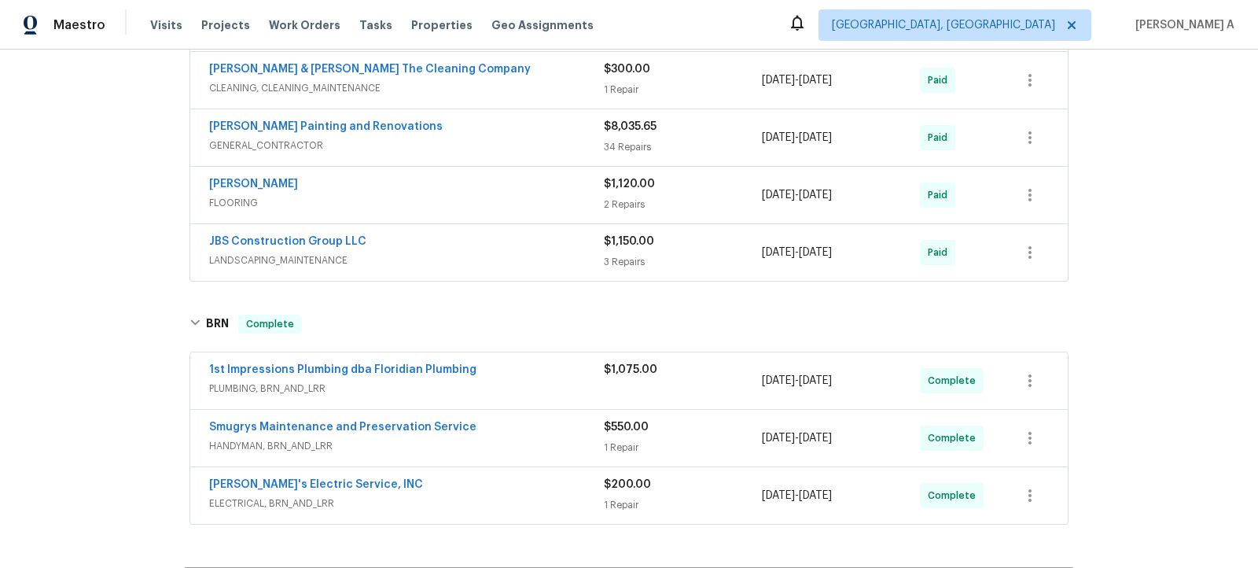
click at [374, 477] on div "Jack's Electric Service, INC" at bounding box center [406, 486] width 395 height 19
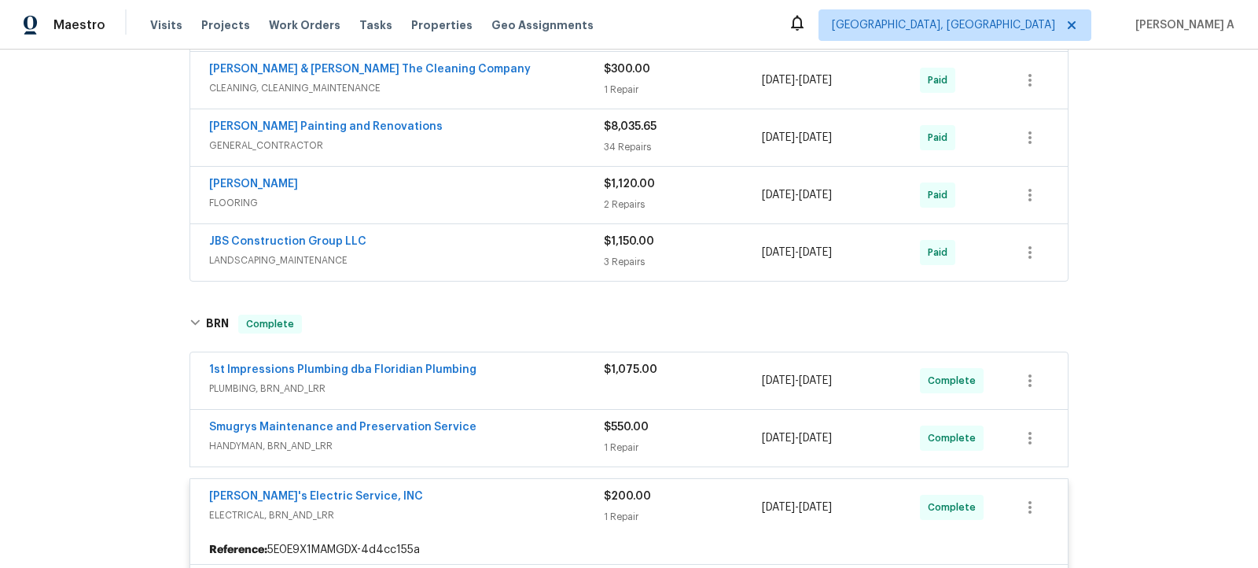
click at [376, 381] on span "PLUMBING, BRN_AND_LRR" at bounding box center [406, 389] width 395 height 16
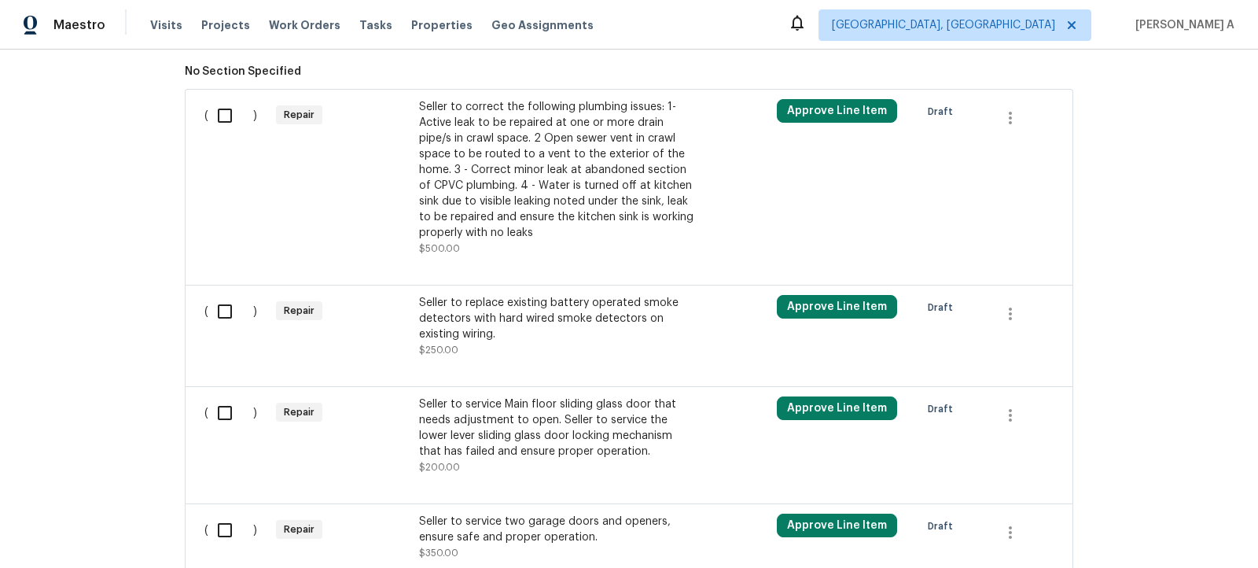
scroll to position [899, 0]
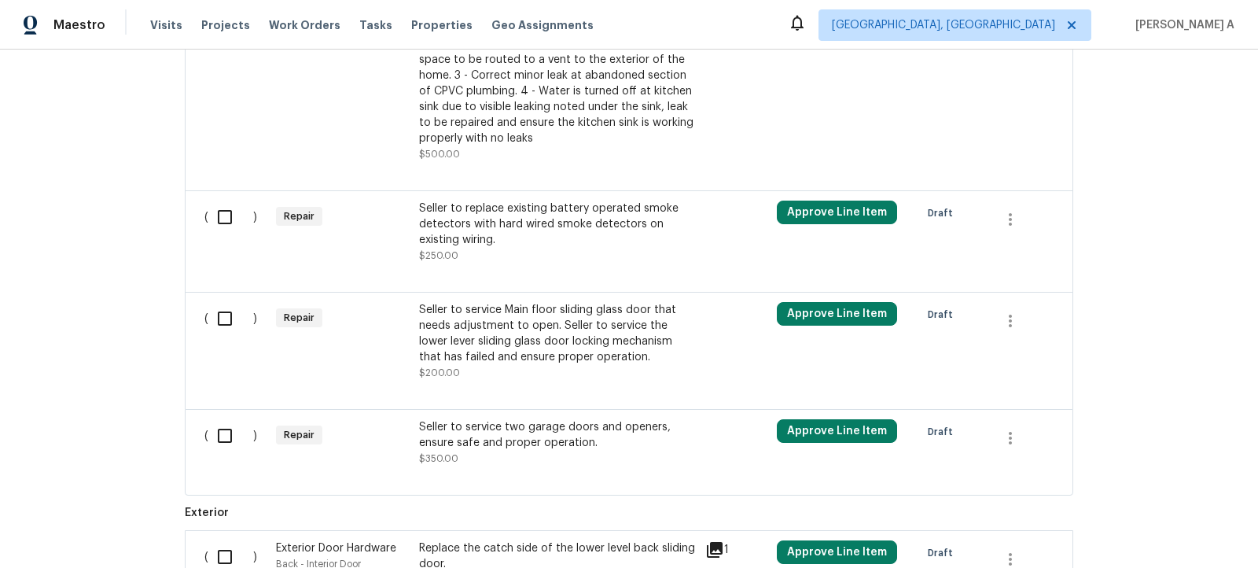
click at [576, 348] on div "Seller to service Main floor sliding glass door that needs adjustment to open. …" at bounding box center [557, 333] width 277 height 63
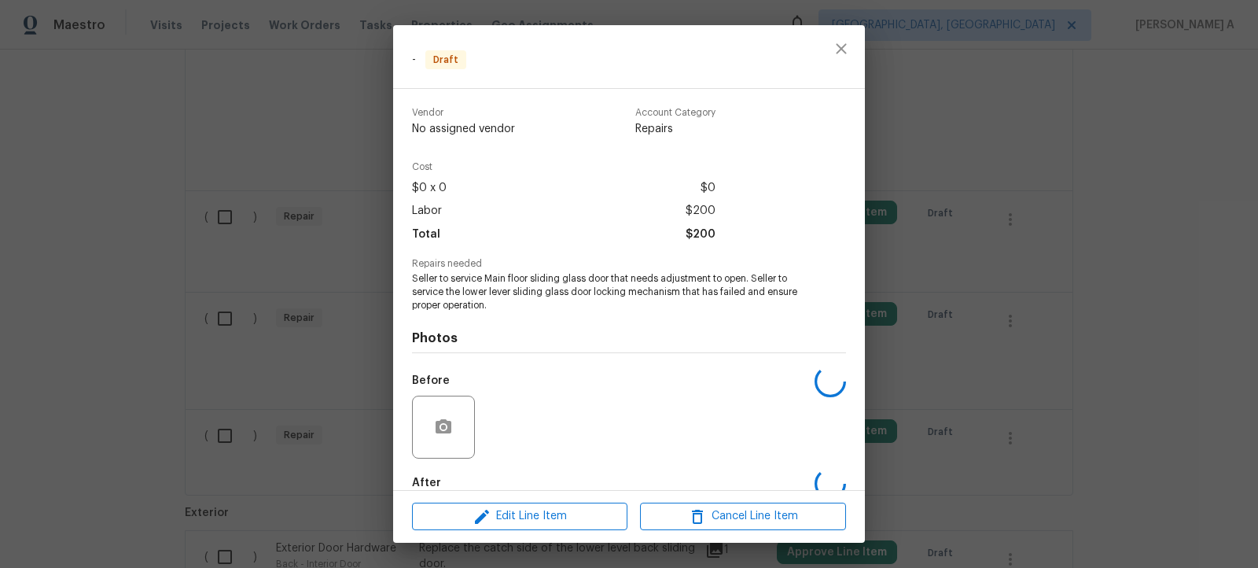
scroll to position [86, 0]
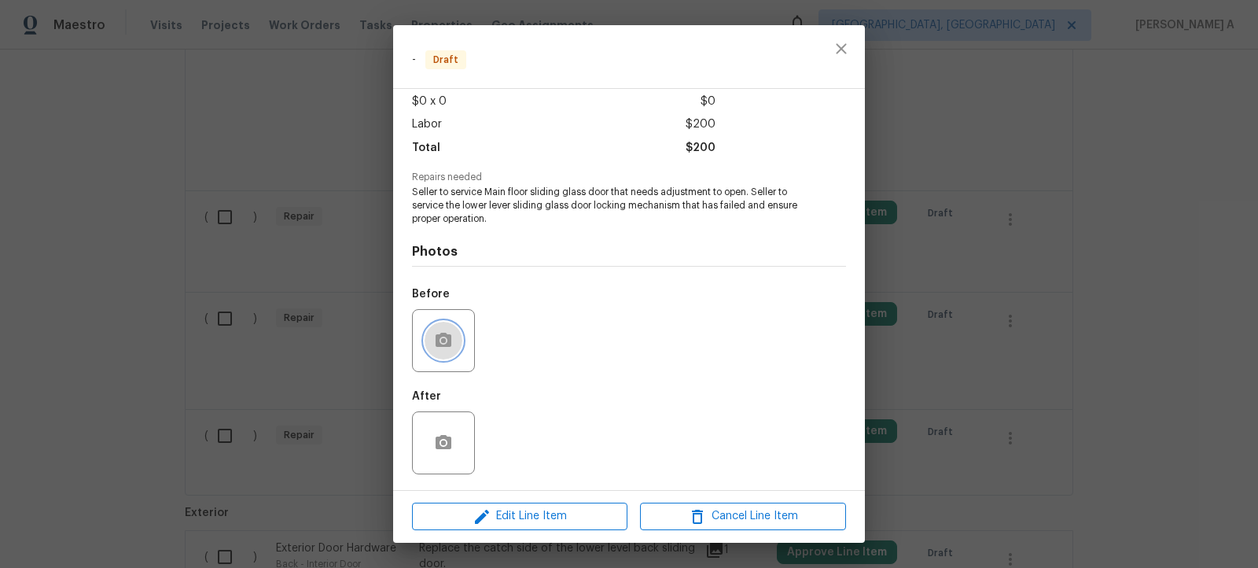
click at [435, 348] on icon "button" at bounding box center [443, 340] width 19 height 19
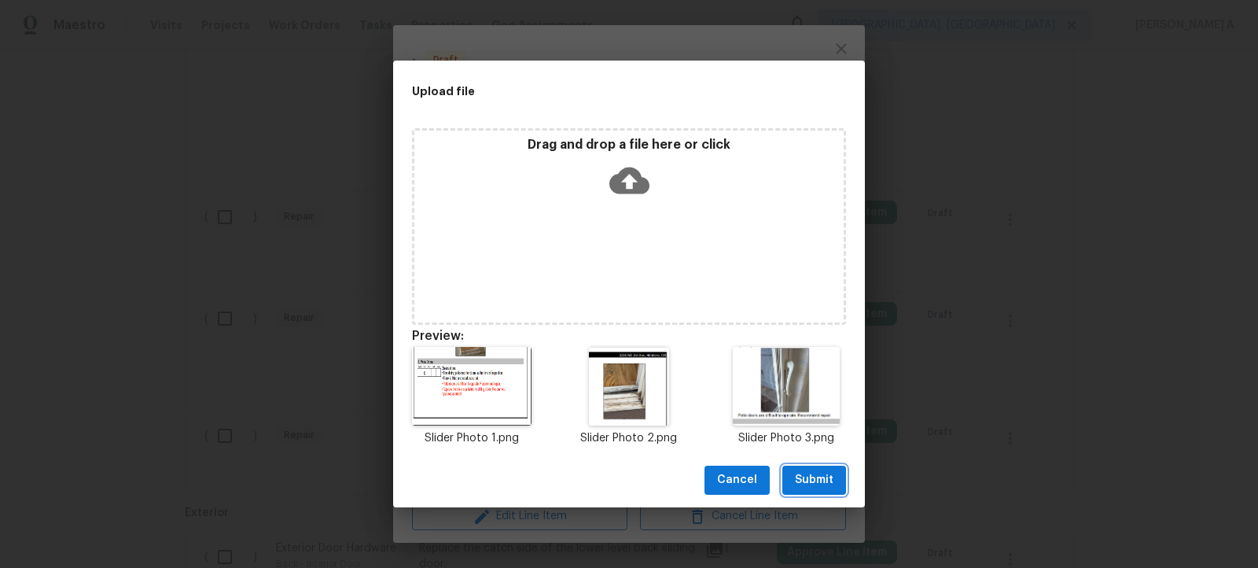
click at [804, 488] on span "Submit" at bounding box center [814, 480] width 39 height 20
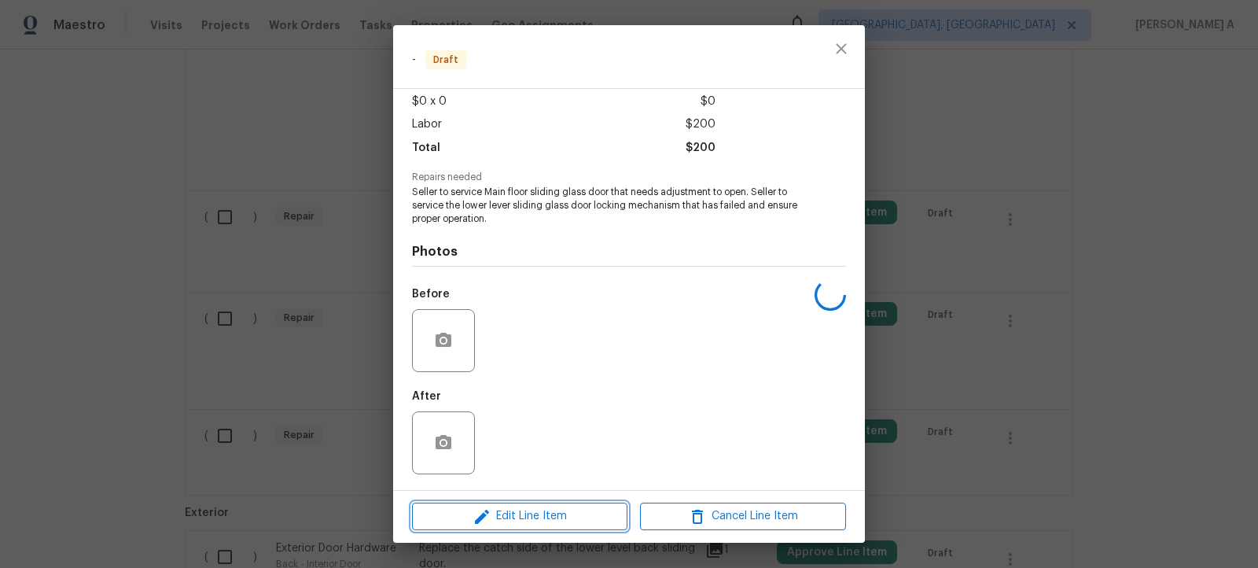
click at [529, 518] on span "Edit Line Item" at bounding box center [520, 516] width 206 height 20
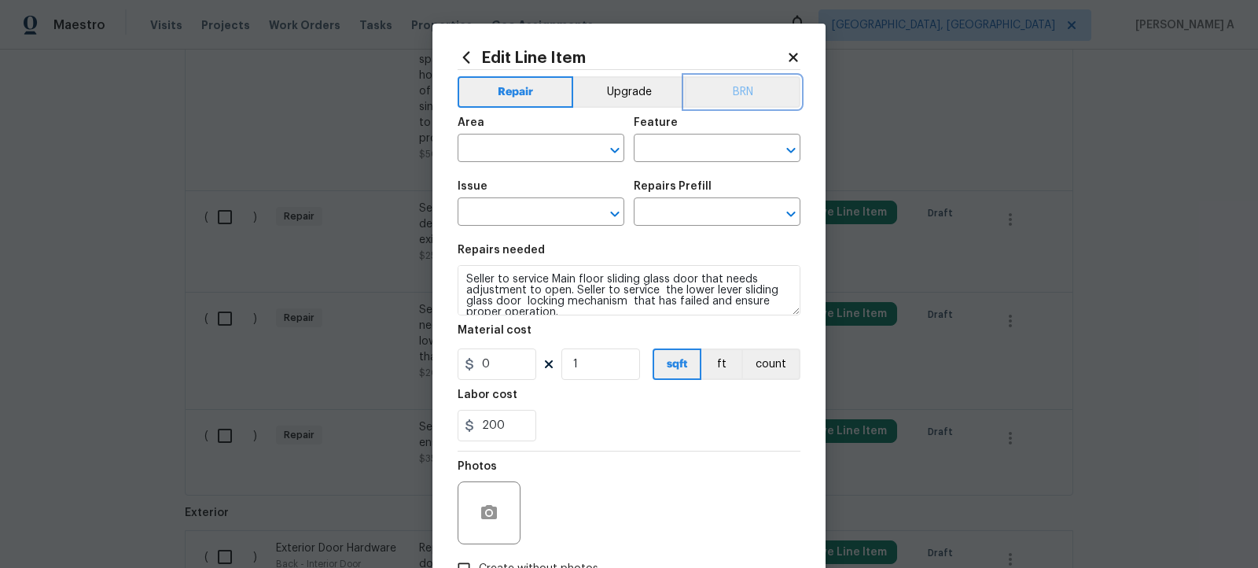
click at [771, 90] on button "BRN" at bounding box center [743, 91] width 116 height 31
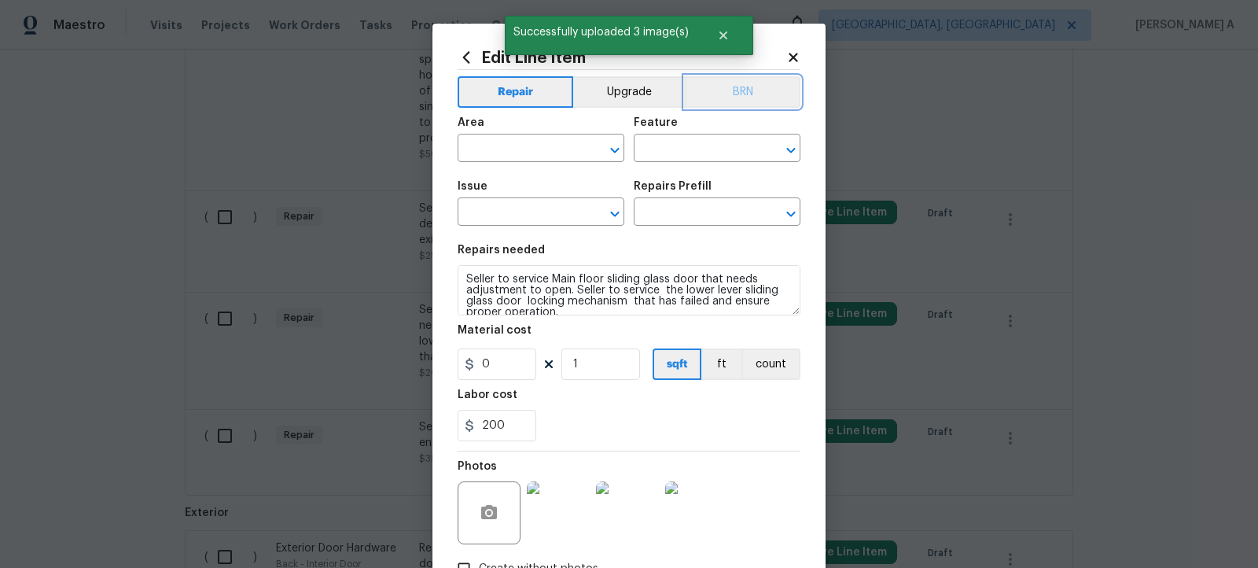
click at [757, 90] on button "BRN" at bounding box center [743, 91] width 116 height 31
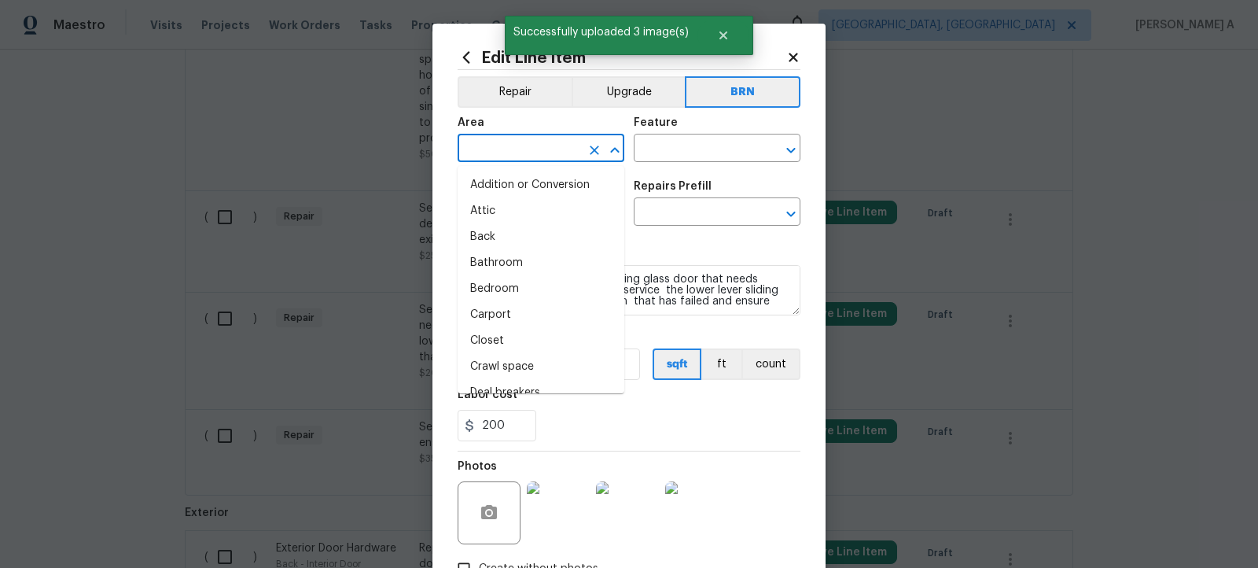
click at [504, 156] on input "text" at bounding box center [519, 150] width 123 height 24
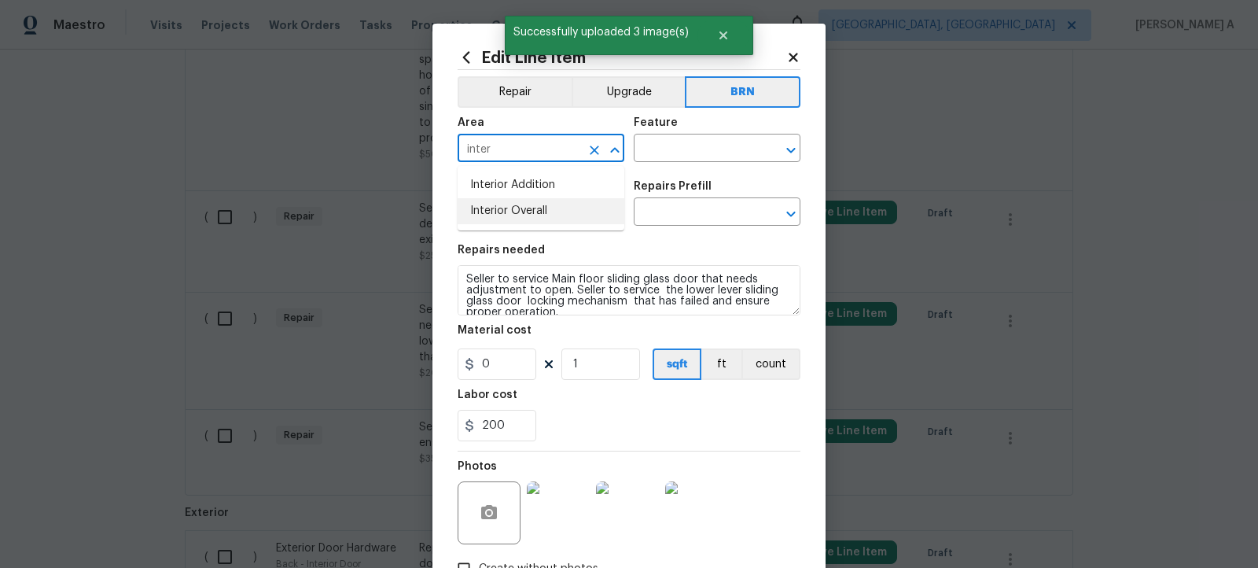
click at [552, 203] on li "Interior Overall" at bounding box center [541, 211] width 167 height 26
type input "Interior Overall"
click at [675, 153] on input "text" at bounding box center [695, 150] width 123 height 24
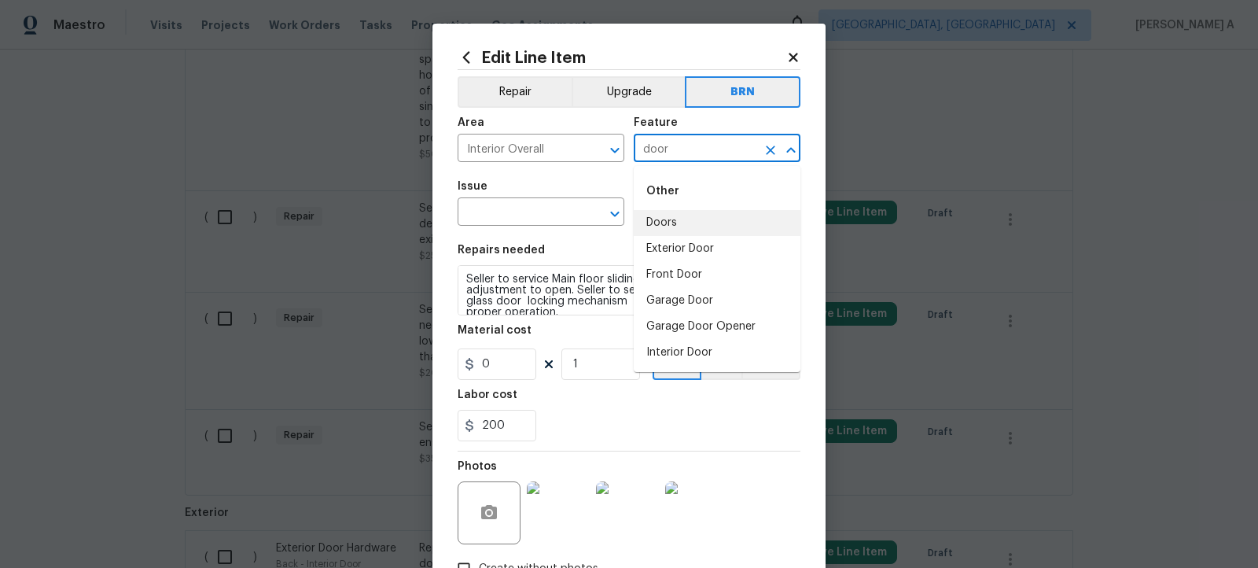
click at [680, 228] on li "Doors" at bounding box center [717, 223] width 167 height 26
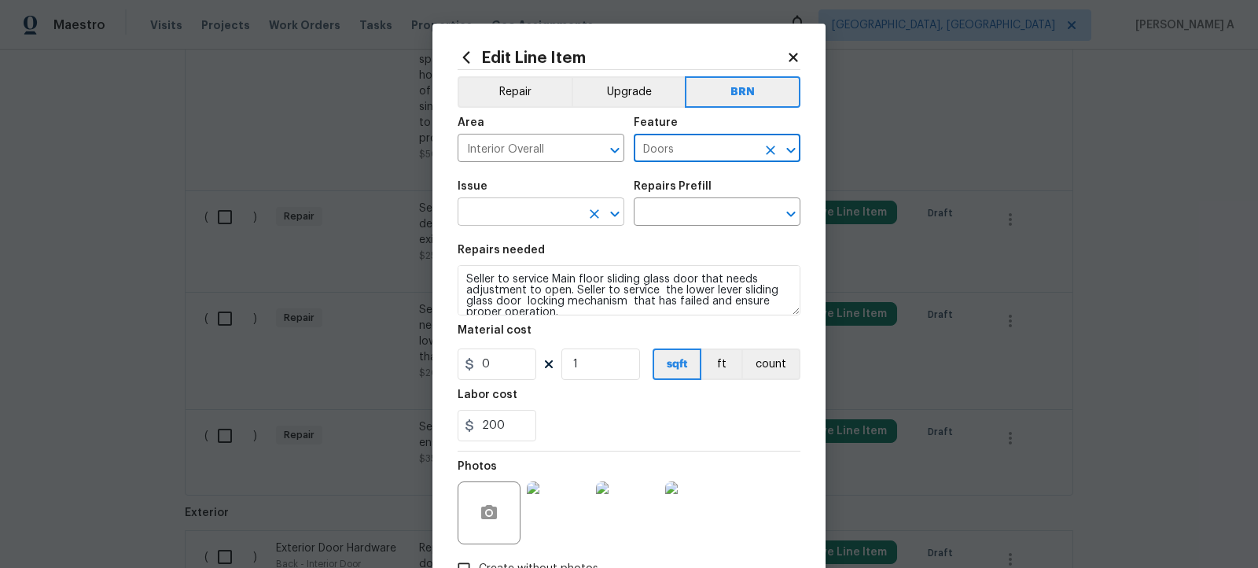
type input "Doors"
click at [513, 224] on input "text" at bounding box center [519, 213] width 123 height 24
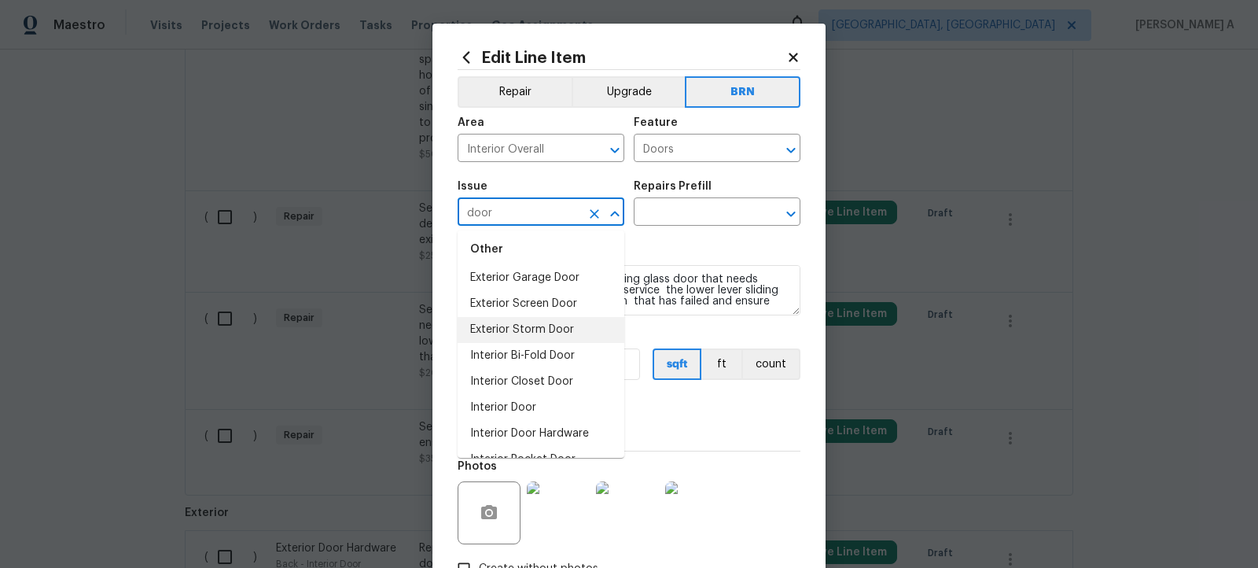
scroll to position [90, 0]
click at [520, 408] on li "Interior Door" at bounding box center [541, 405] width 167 height 26
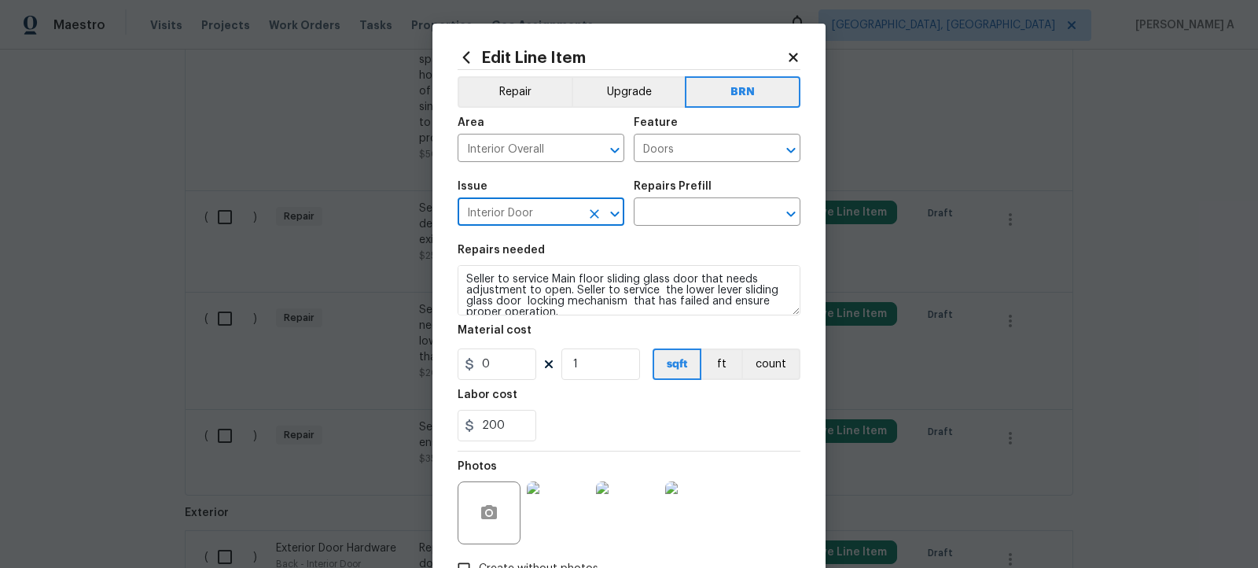
type input "Interior Door"
click at [677, 197] on div "Repairs Prefill" at bounding box center [717, 191] width 167 height 20
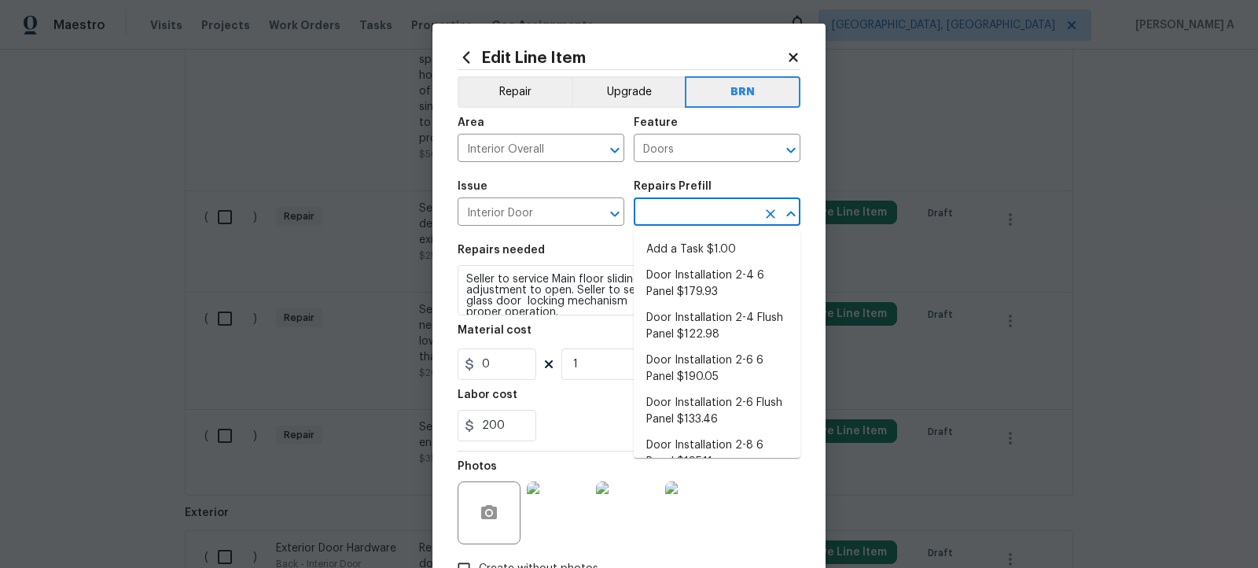
click at [677, 208] on input "text" at bounding box center [695, 213] width 123 height 24
click at [685, 249] on li "Add a Task $1.00" at bounding box center [717, 250] width 167 height 26
type input "Interior Door"
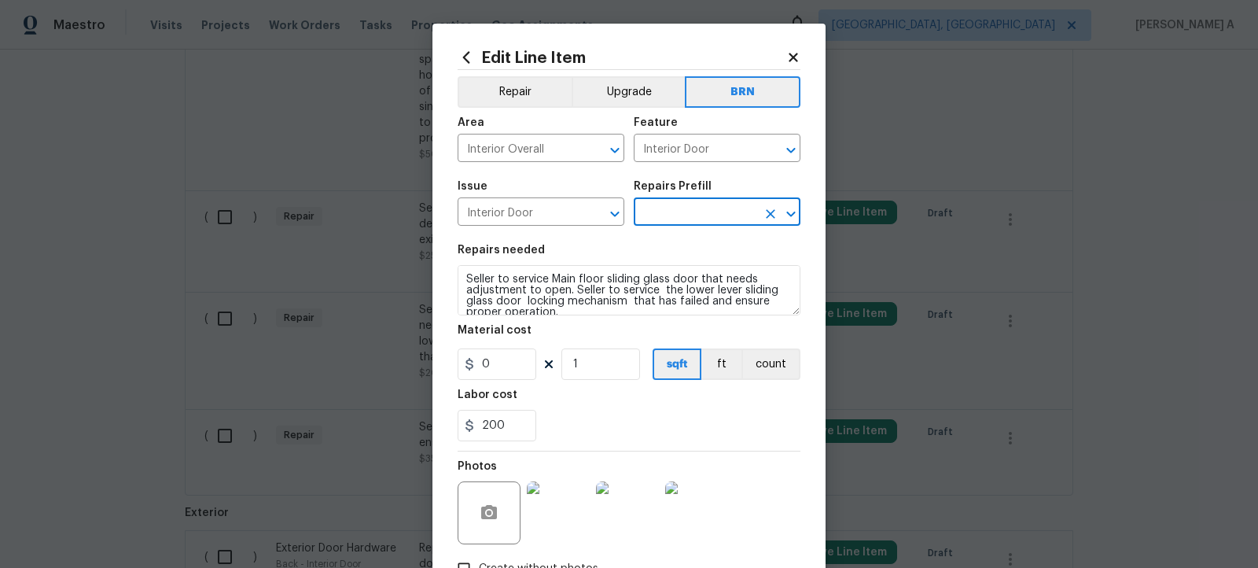
type input "Add a Task $1.00"
type textarea "HPM to detail"
type input "1"
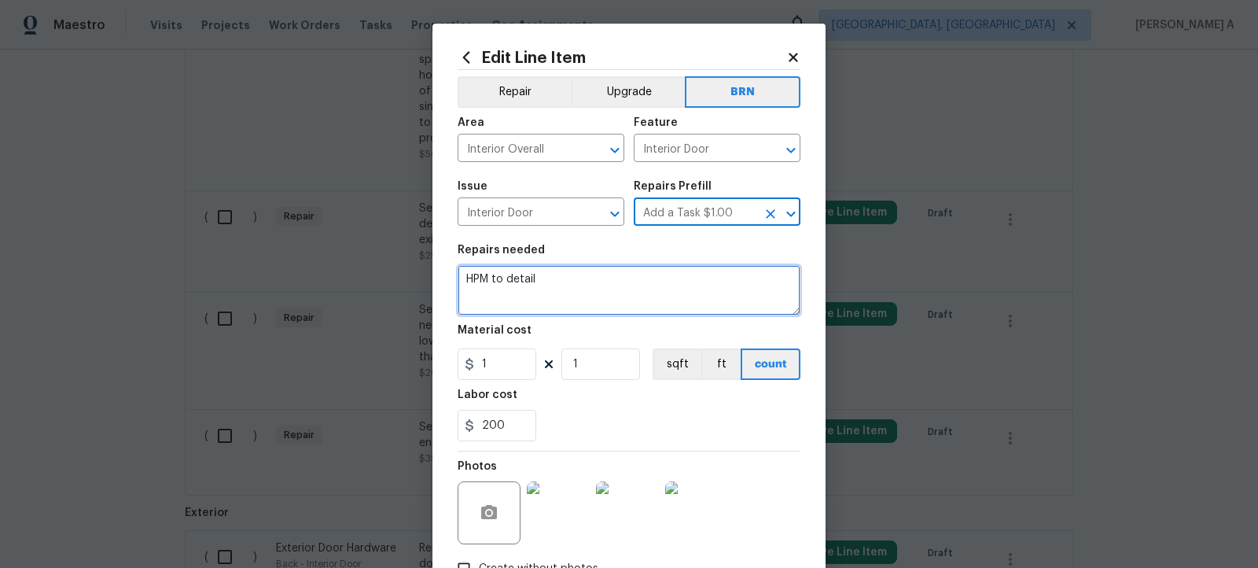
click at [650, 278] on textarea "HPM to detail" at bounding box center [629, 290] width 343 height 50
paste textarea "Seller to service Main floor sliding glass door that needs adjustment to open. …"
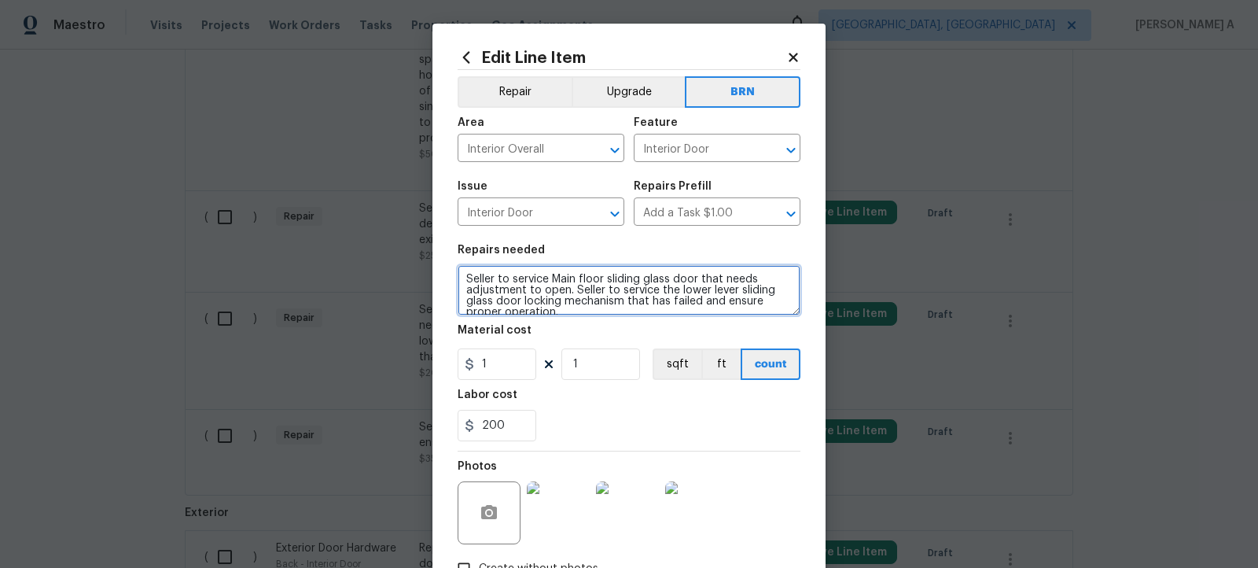
scroll to position [3, 0]
type textarea "Seller to service Main floor sliding glass door that needs adjustment to open. …"
drag, startPoint x: 511, startPoint y: 372, endPoint x: 389, endPoint y: 364, distance: 122.1
click at [389, 364] on div "Edit Line Item Repair Upgrade BRN Area Interior Overall ​ Feature Interior Door…" at bounding box center [629, 284] width 1258 height 568
type input "0"
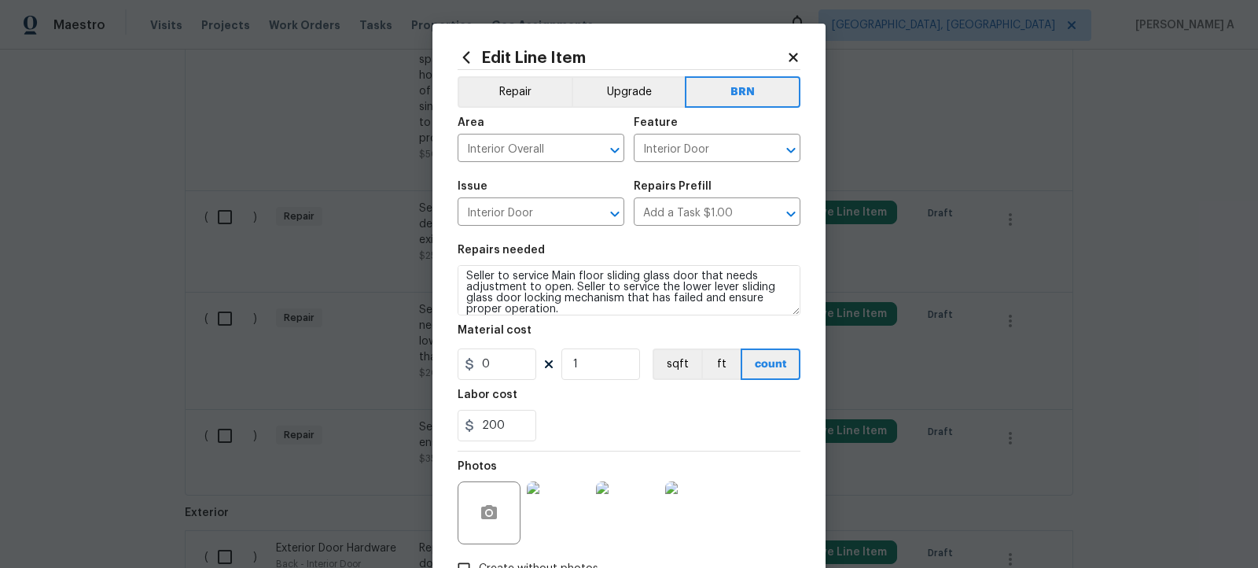
click at [586, 405] on div "Labor cost" at bounding box center [629, 399] width 343 height 20
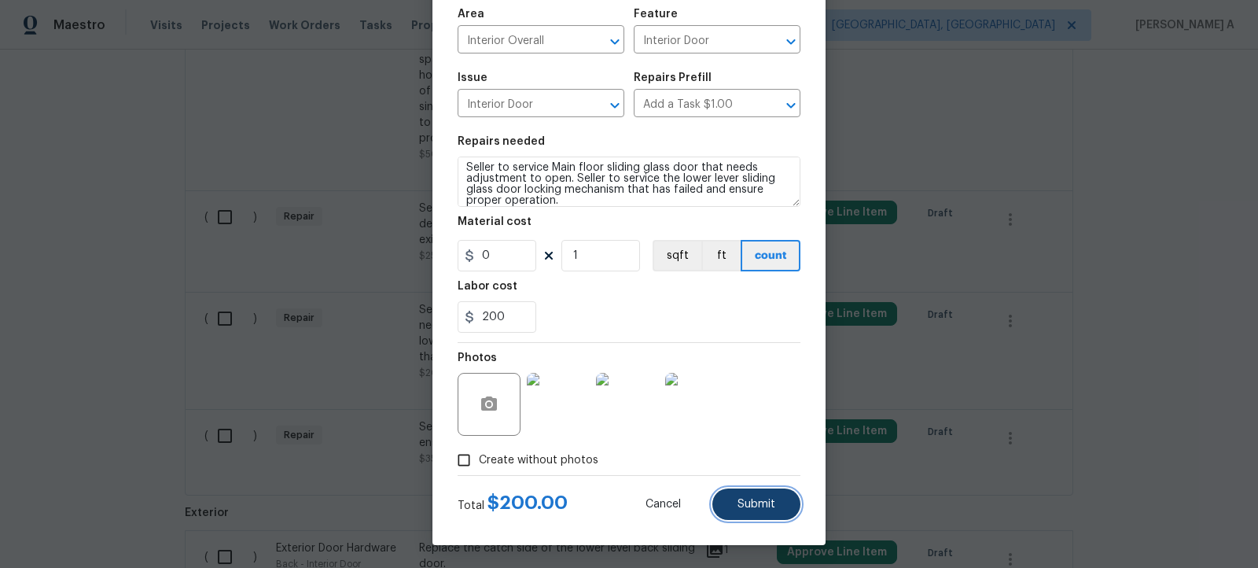
click at [745, 501] on span "Submit" at bounding box center [757, 505] width 38 height 12
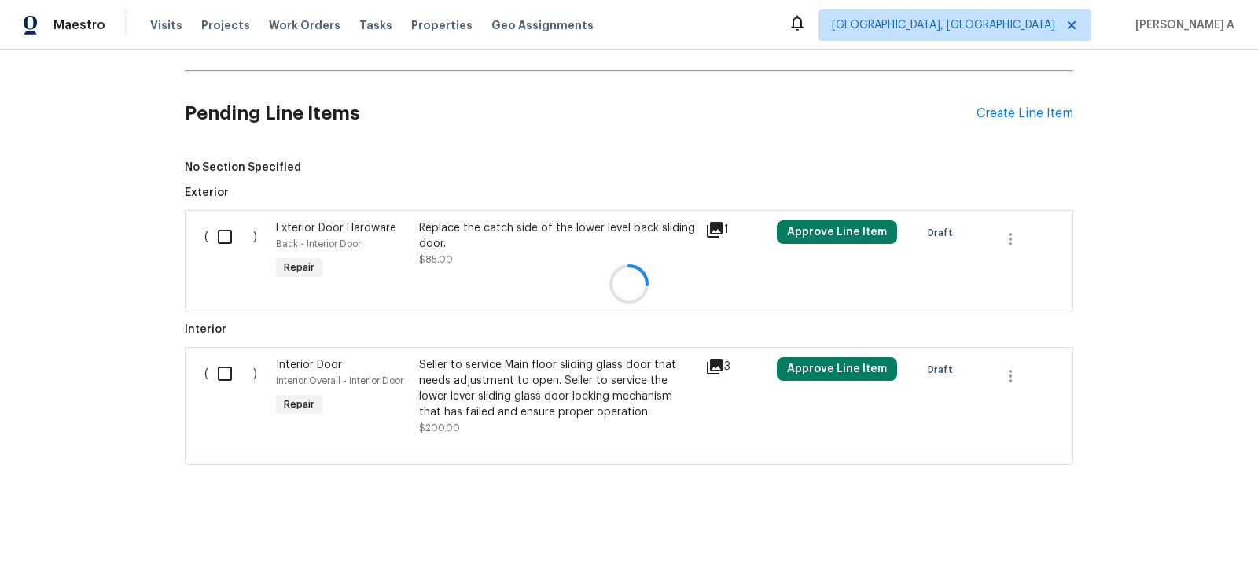
scroll to position [899, 0]
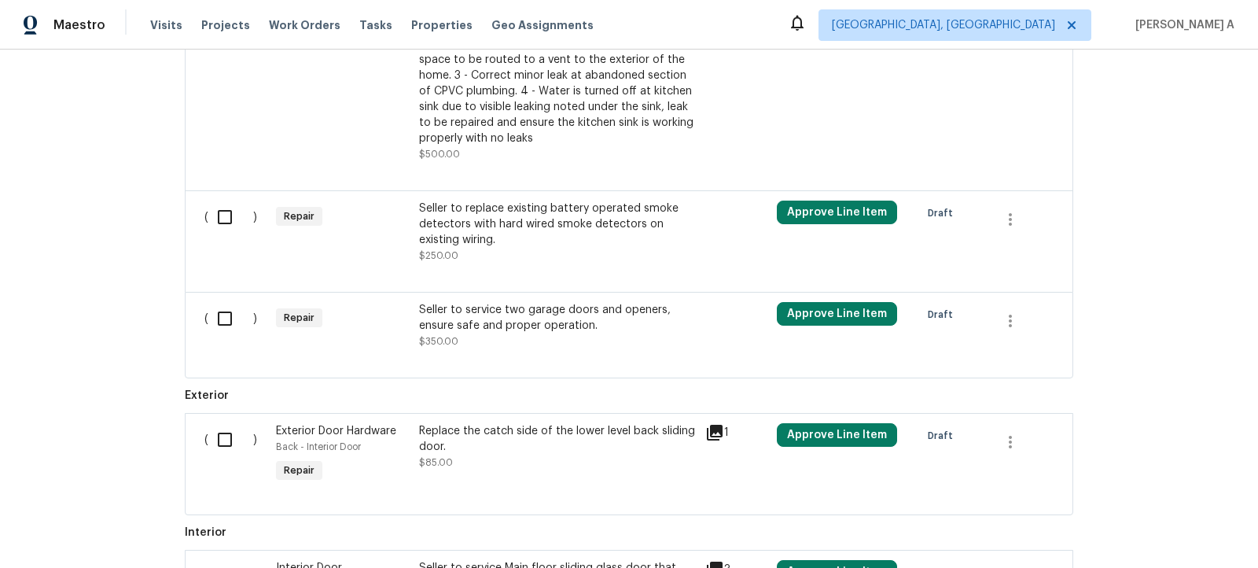
click at [594, 340] on div "Seller to service two garage doors and openers, ensure safe and proper operatio…" at bounding box center [557, 325] width 277 height 47
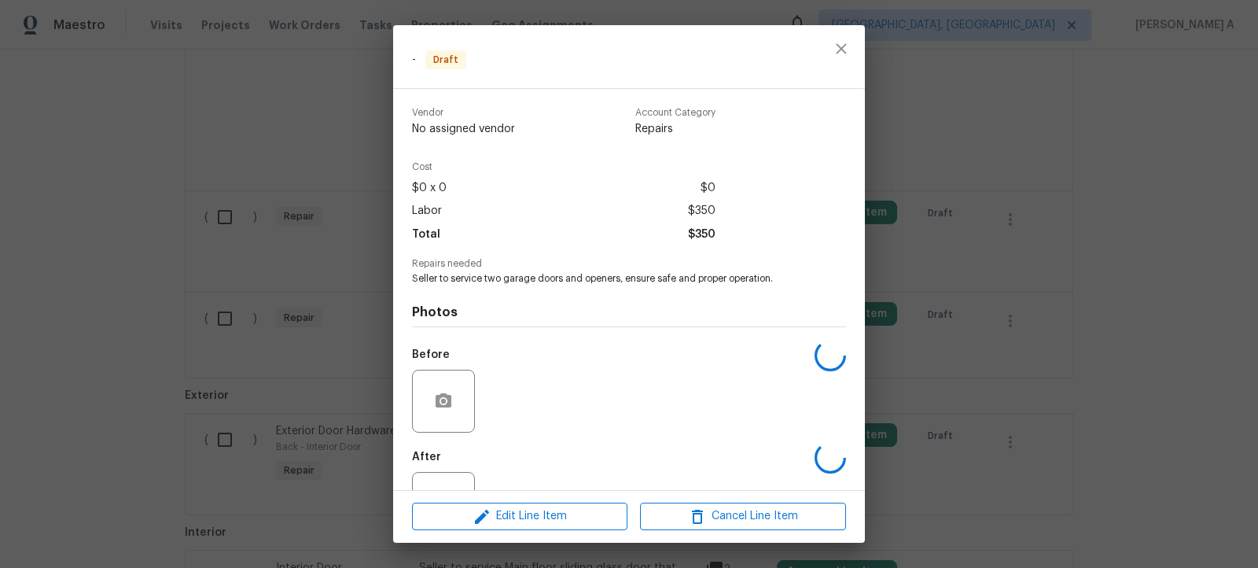
scroll to position [60, 0]
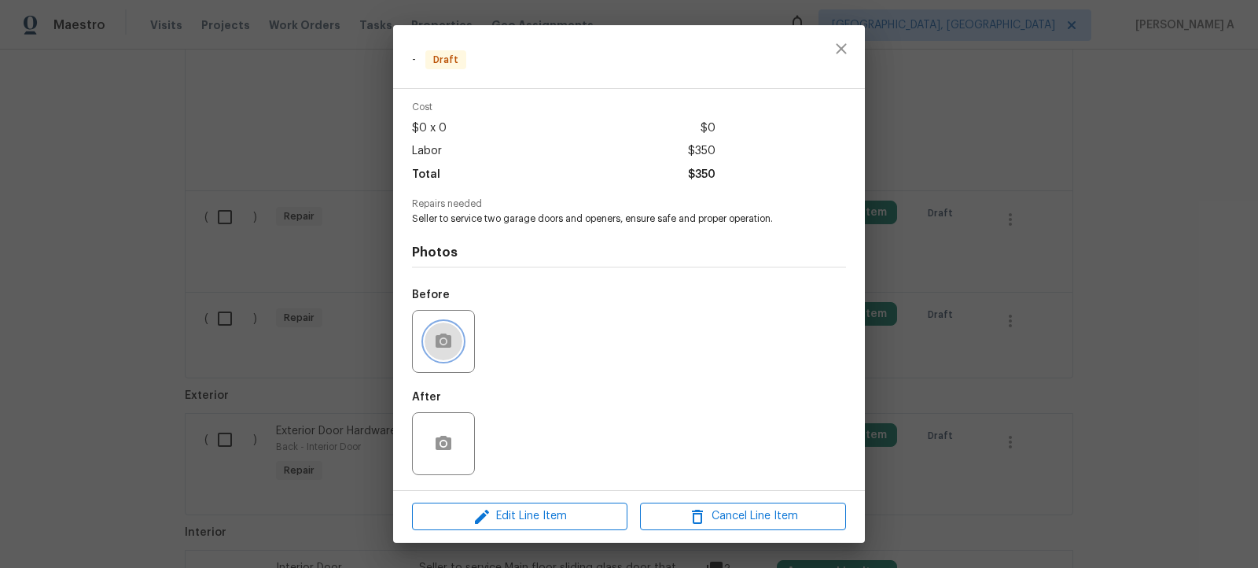
click at [461, 344] on button "button" at bounding box center [444, 341] width 38 height 38
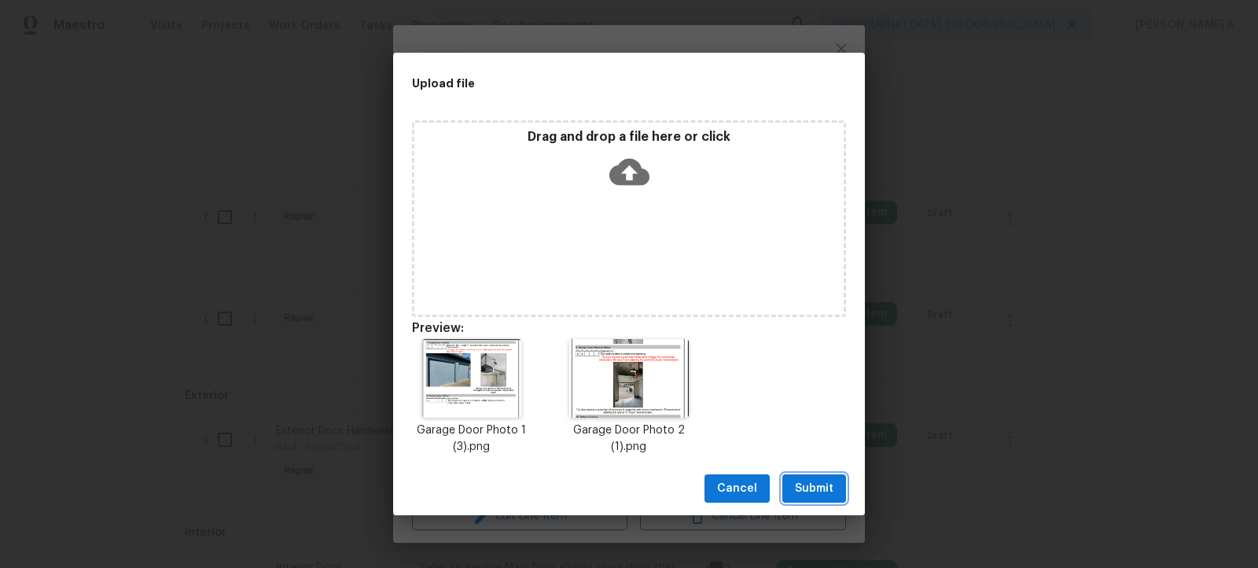
click at [803, 498] on button "Submit" at bounding box center [814, 488] width 64 height 29
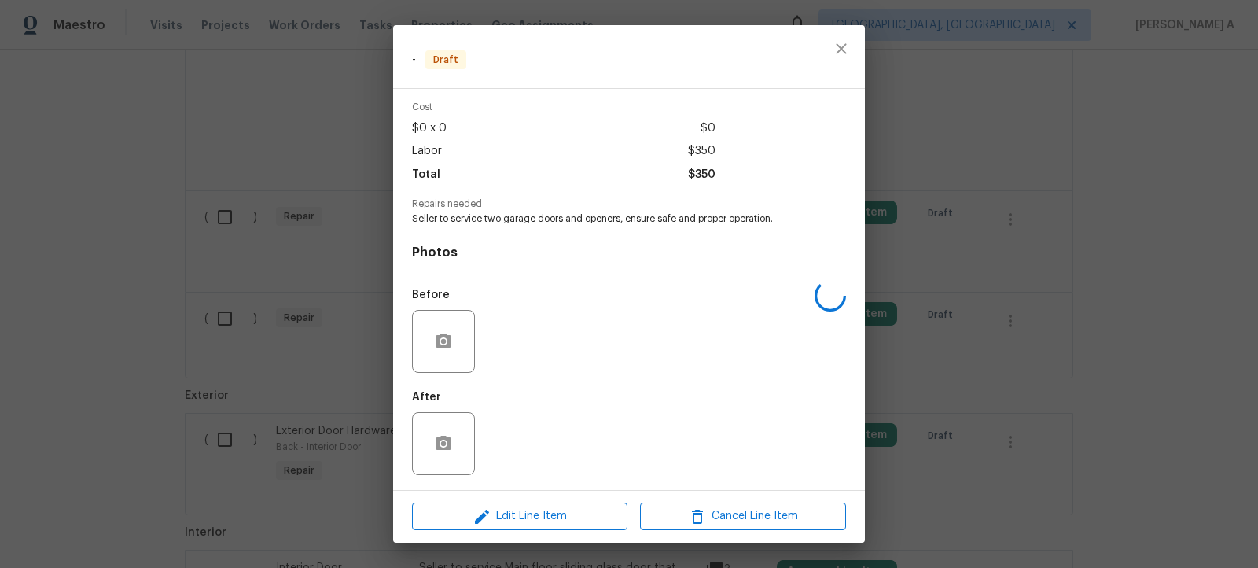
click at [587, 540] on div "Edit Line Item Cancel Line Item" at bounding box center [629, 516] width 472 height 53
click at [587, 528] on button "Edit Line Item" at bounding box center [519, 516] width 215 height 28
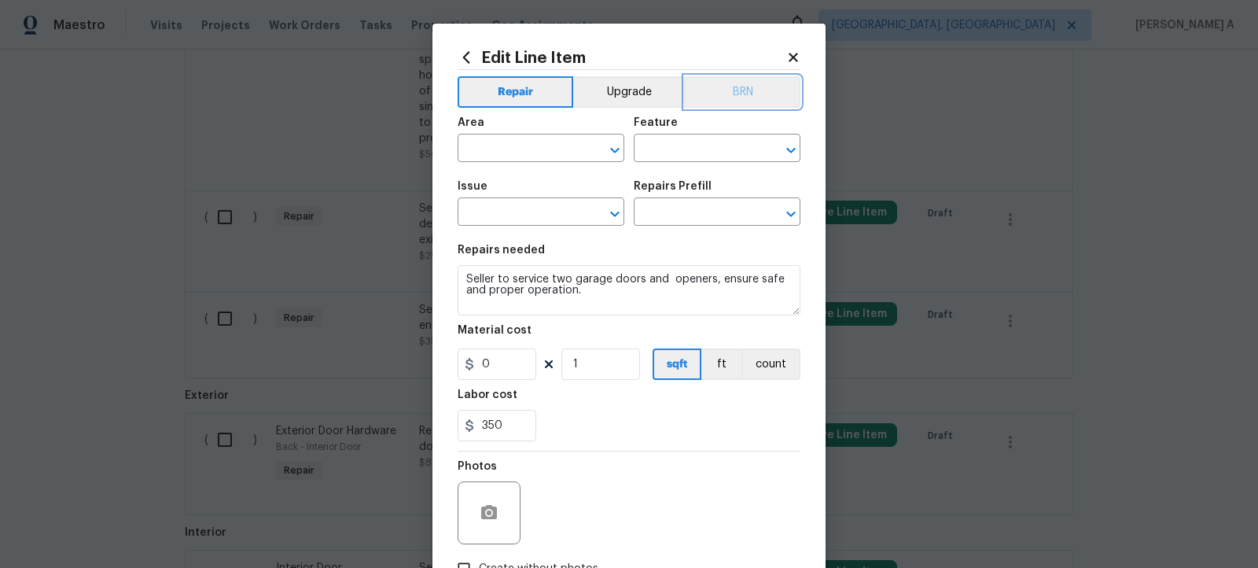
click at [735, 83] on button "BRN" at bounding box center [743, 91] width 116 height 31
click at [537, 133] on div "Area" at bounding box center [541, 127] width 167 height 20
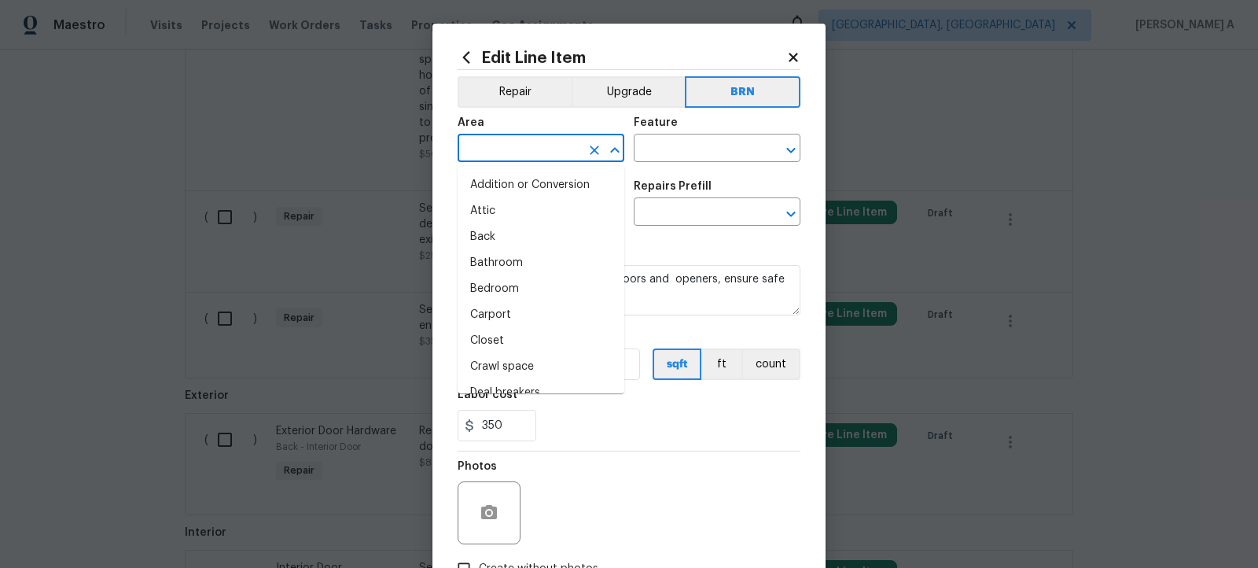
click at [536, 145] on input "text" at bounding box center [519, 150] width 123 height 24
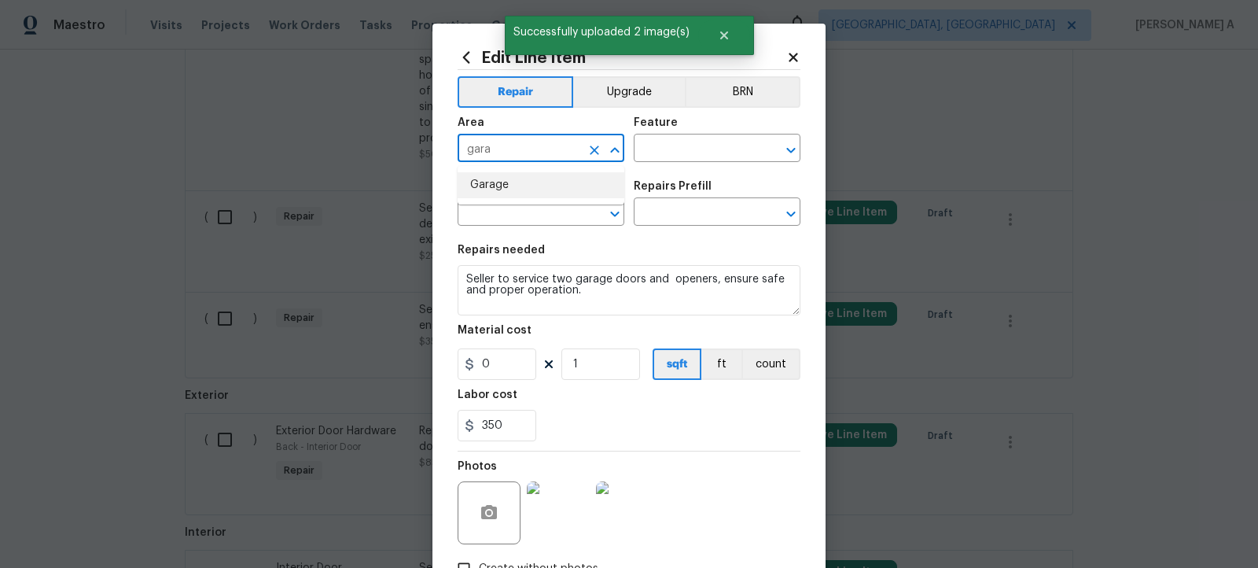
click at [556, 192] on li "Garage" at bounding box center [541, 185] width 167 height 26
type input "Garage"
click at [723, 98] on button "BRN" at bounding box center [743, 91] width 116 height 31
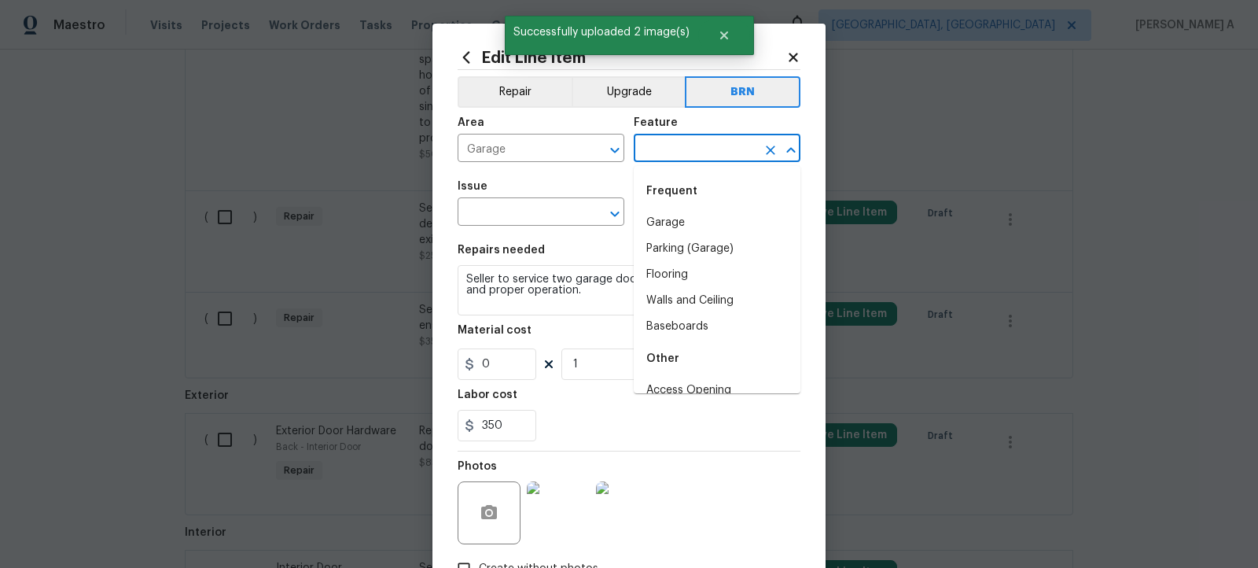
click at [680, 145] on input "text" at bounding box center [695, 150] width 123 height 24
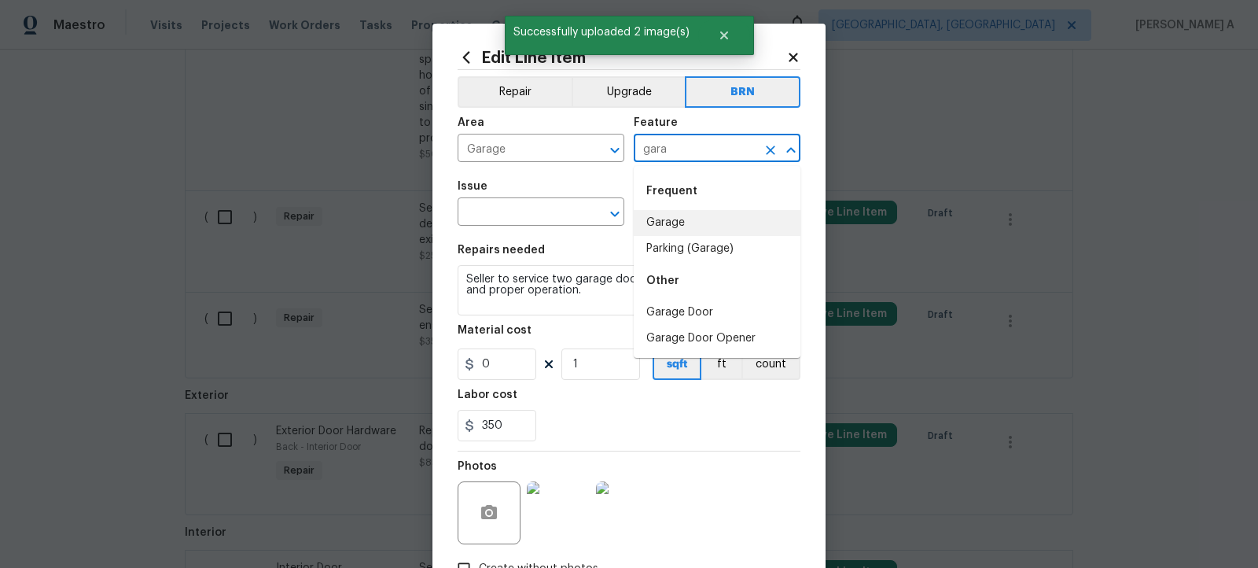
click at [680, 223] on li "Garage" at bounding box center [717, 223] width 167 height 26
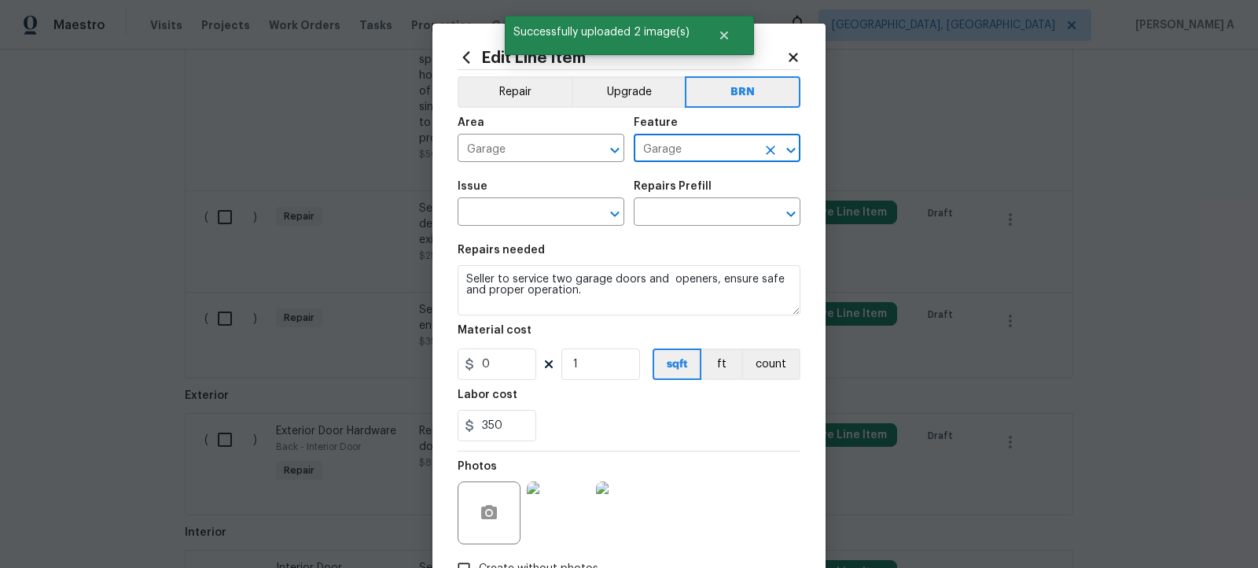
type input "Garage"
click at [488, 237] on section "Repairs needed Seller to service two garage doors and openers, ensure safe and …" at bounding box center [629, 342] width 343 height 215
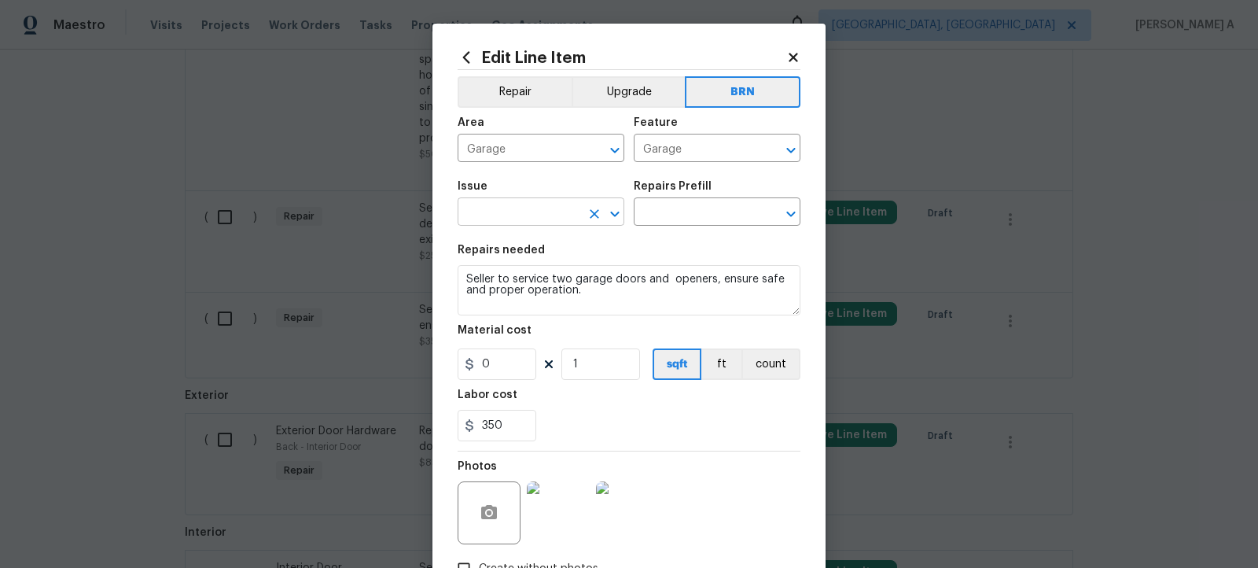
click at [500, 213] on input "text" at bounding box center [519, 213] width 123 height 24
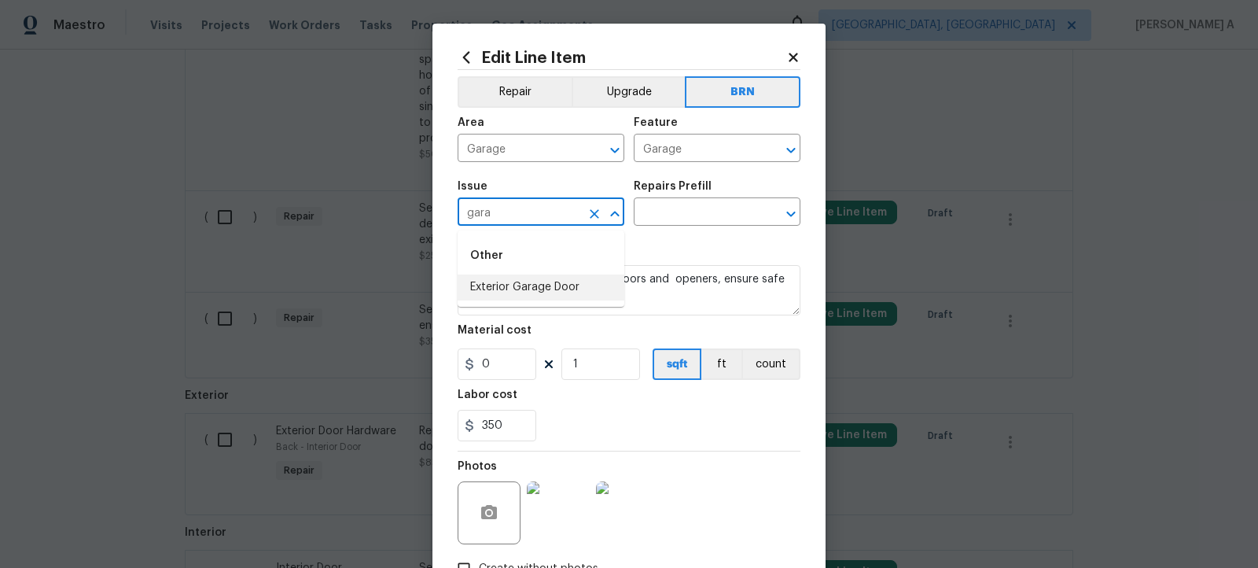
click at [516, 296] on li "Exterior Garage Door" at bounding box center [541, 287] width 167 height 26
type input "Exterior Garage Door"
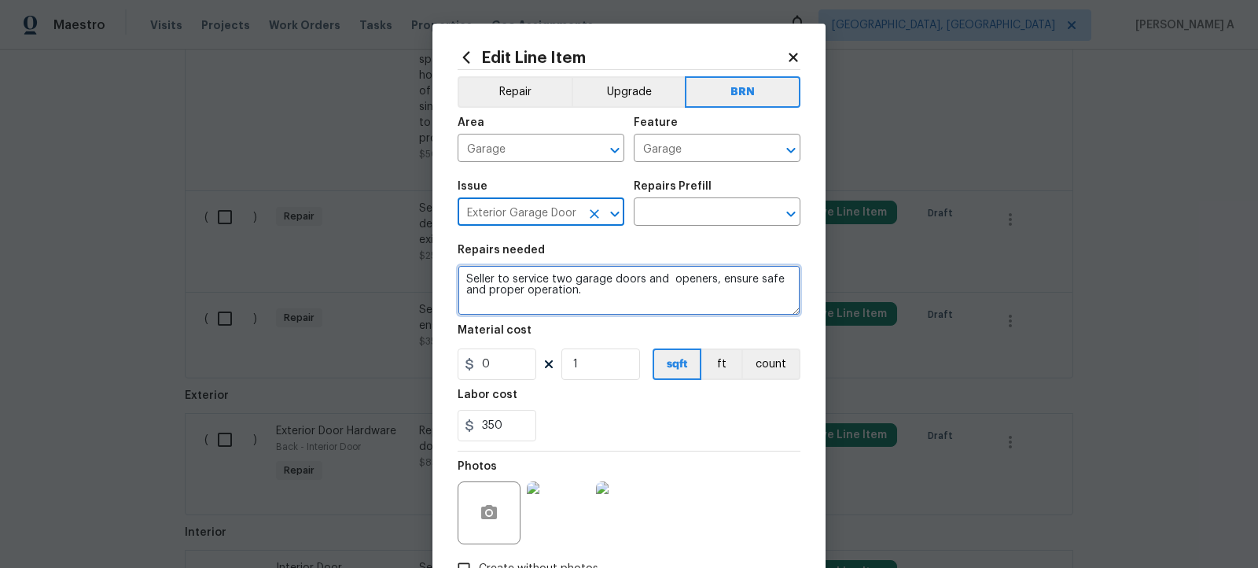
click at [516, 296] on textarea "Seller to service two garage doors and openers, ensure safe and proper operatio…" at bounding box center [629, 290] width 343 height 50
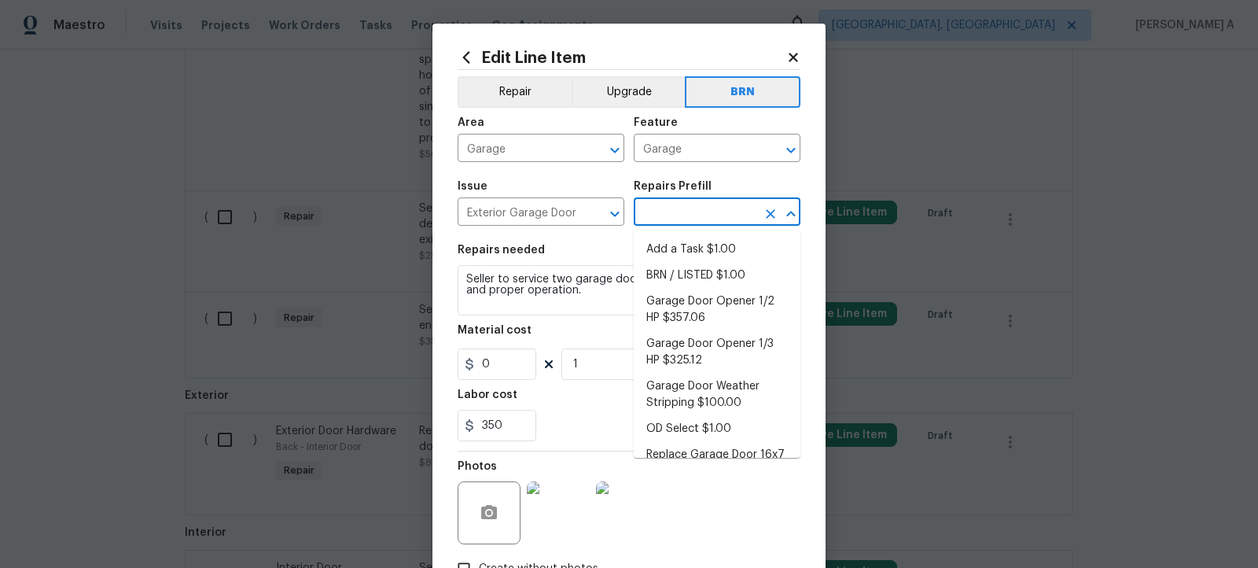
click at [727, 216] on input "text" at bounding box center [695, 213] width 123 height 24
click at [715, 248] on li "Add a Task $1.00" at bounding box center [717, 250] width 167 height 26
type input "Interior Door"
type input "Add a Task $1.00"
type textarea "HPM to detail"
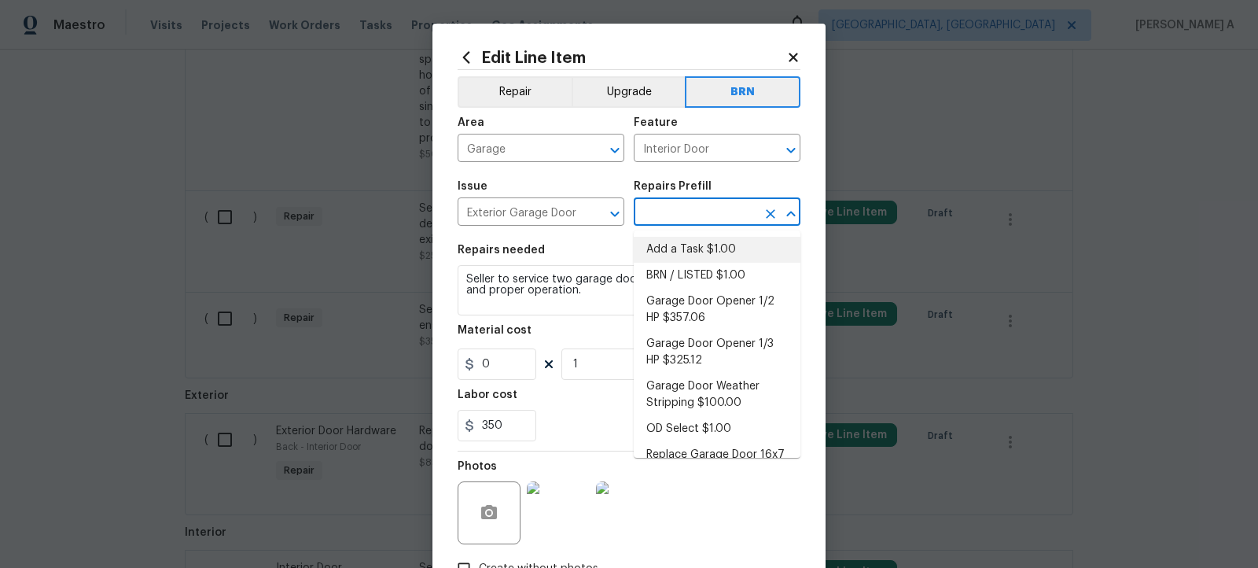
type input "1"
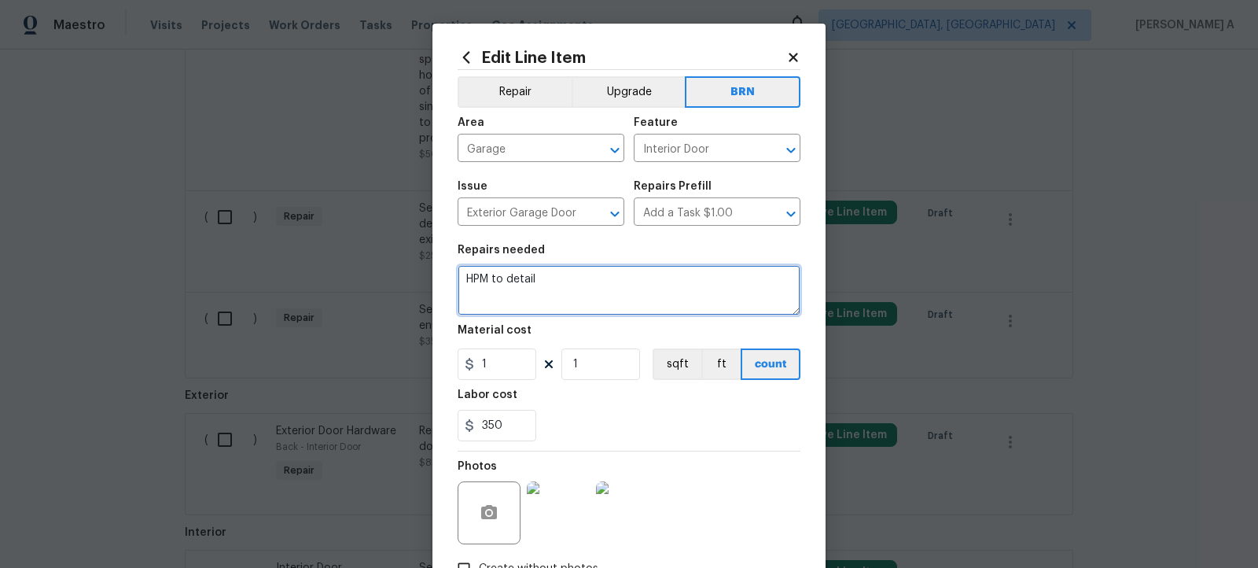
click at [646, 300] on textarea "HPM to detail" at bounding box center [629, 290] width 343 height 50
paste textarea "Seller to service two garage doors and openers, ensure safe and proper operatio…"
type textarea "Seller to service two garage doors and openers, ensure safe and proper operatio…"
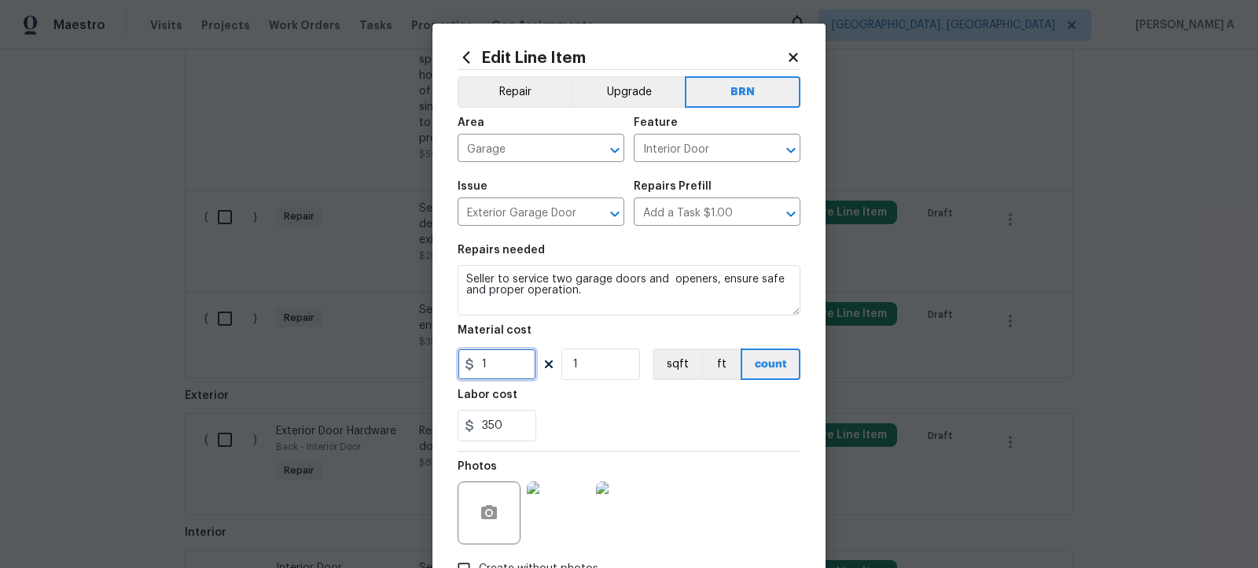
drag, startPoint x: 510, startPoint y: 366, endPoint x: 432, endPoint y: 366, distance: 77.8
click at [427, 366] on div "Edit Line Item Repair Upgrade BRN Area Garage ​ Feature Interior Door ​ Issue E…" at bounding box center [629, 284] width 1258 height 568
type input "0"
click at [590, 418] on div "350" at bounding box center [629, 425] width 343 height 31
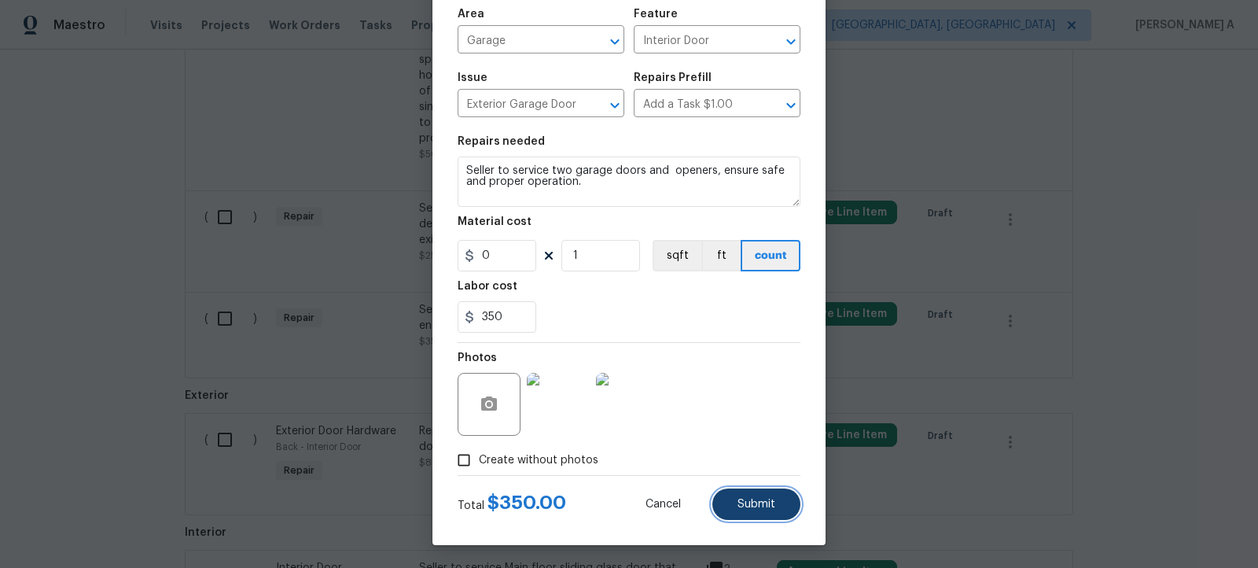
click at [786, 506] on button "Submit" at bounding box center [756, 503] width 88 height 31
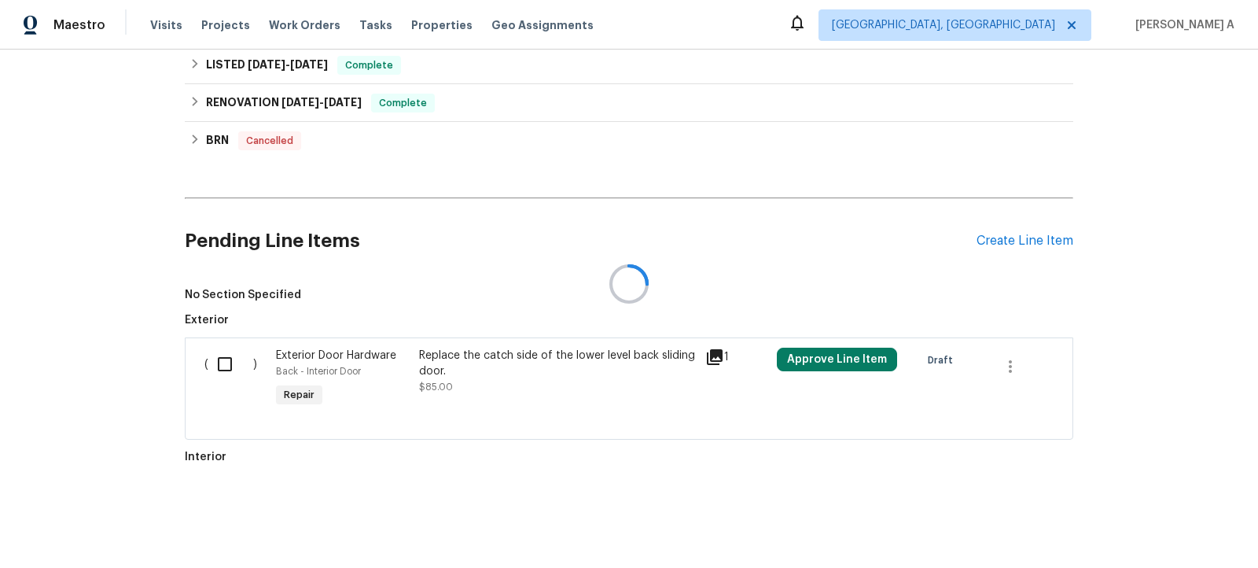
scroll to position [899, 0]
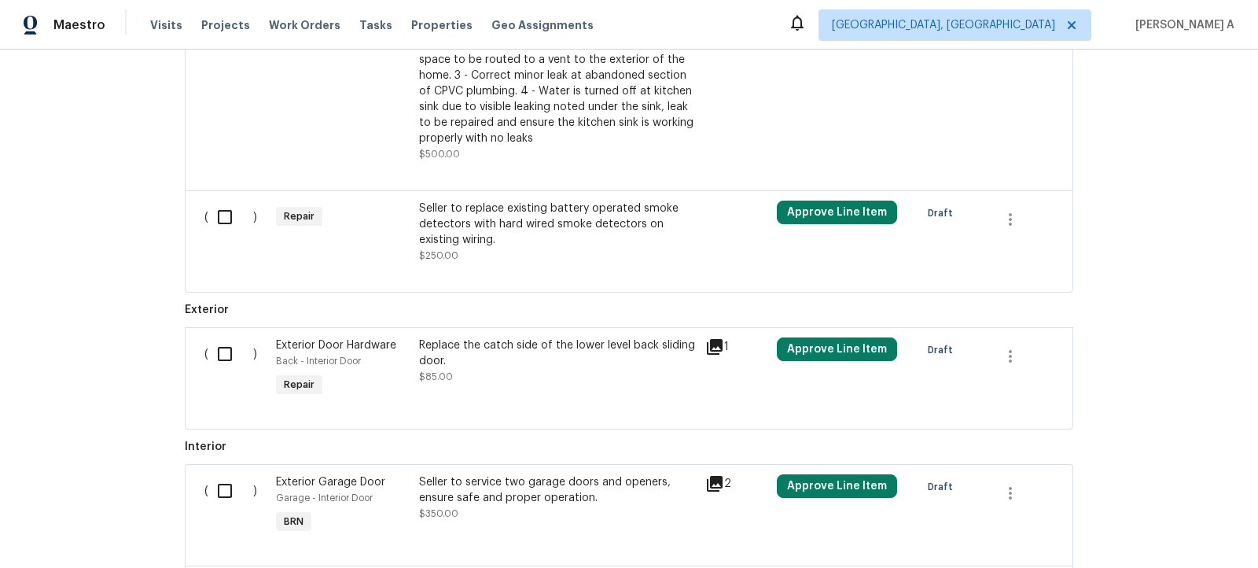
click at [577, 236] on div "Seller to replace existing battery operated smoke detectors with hard wired smo…" at bounding box center [557, 224] width 277 height 47
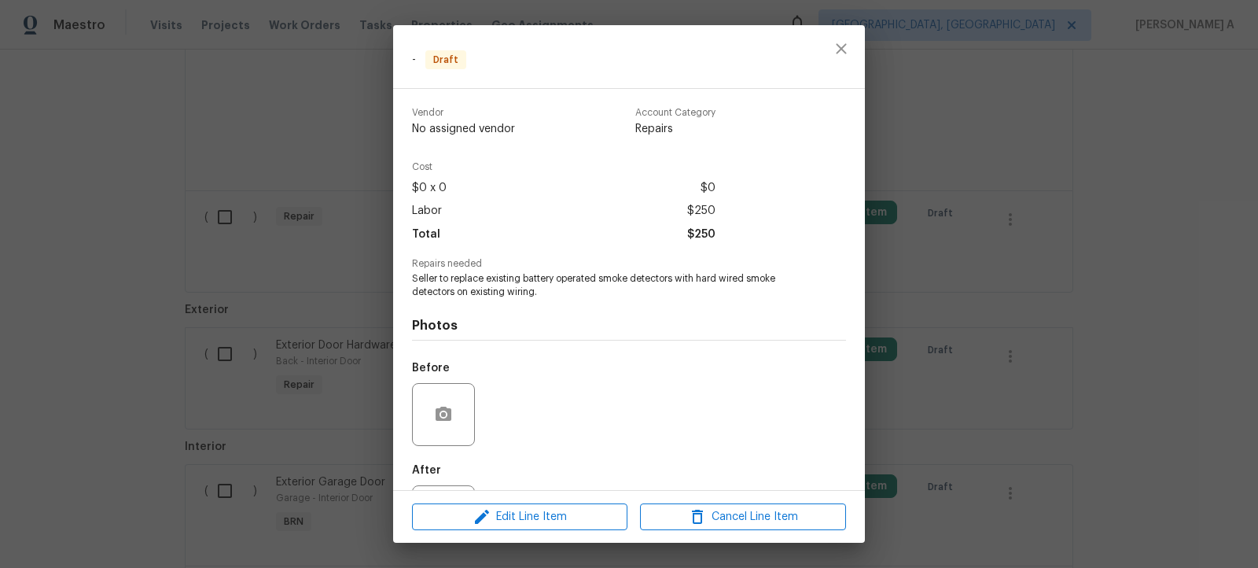
scroll to position [73, 0]
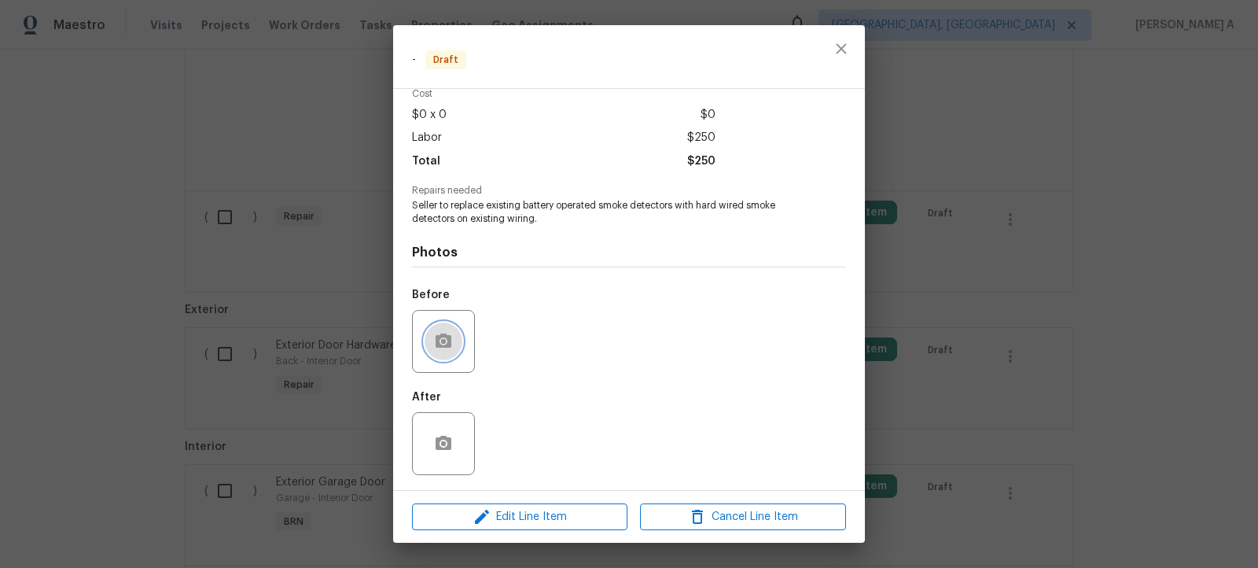
click at [452, 343] on icon "button" at bounding box center [443, 341] width 19 height 19
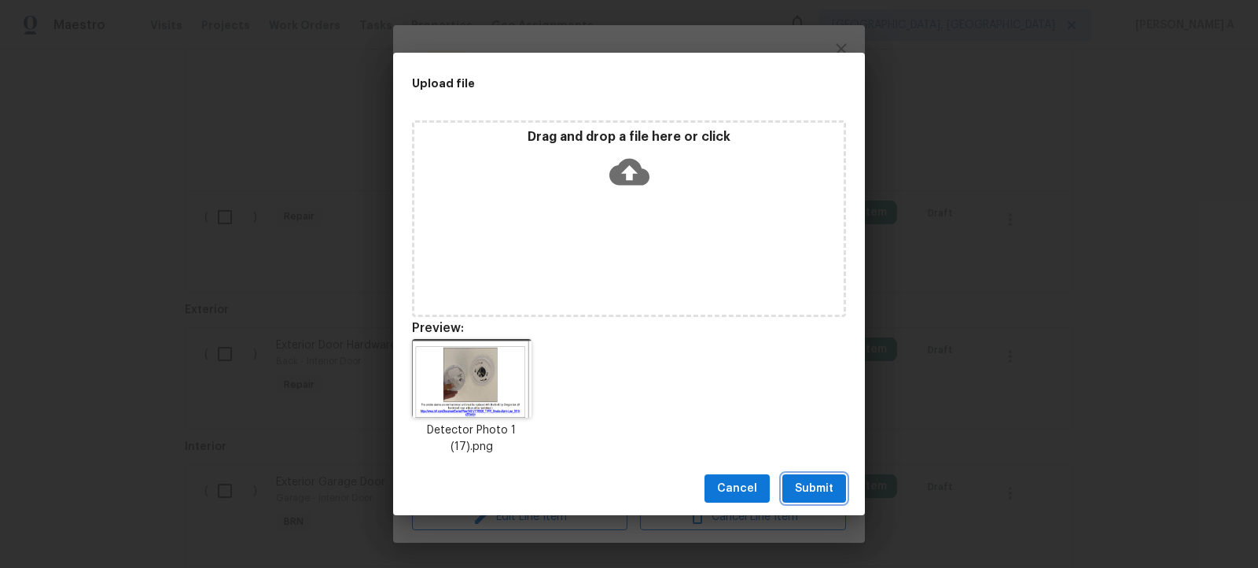
click at [826, 488] on span "Submit" at bounding box center [814, 489] width 39 height 20
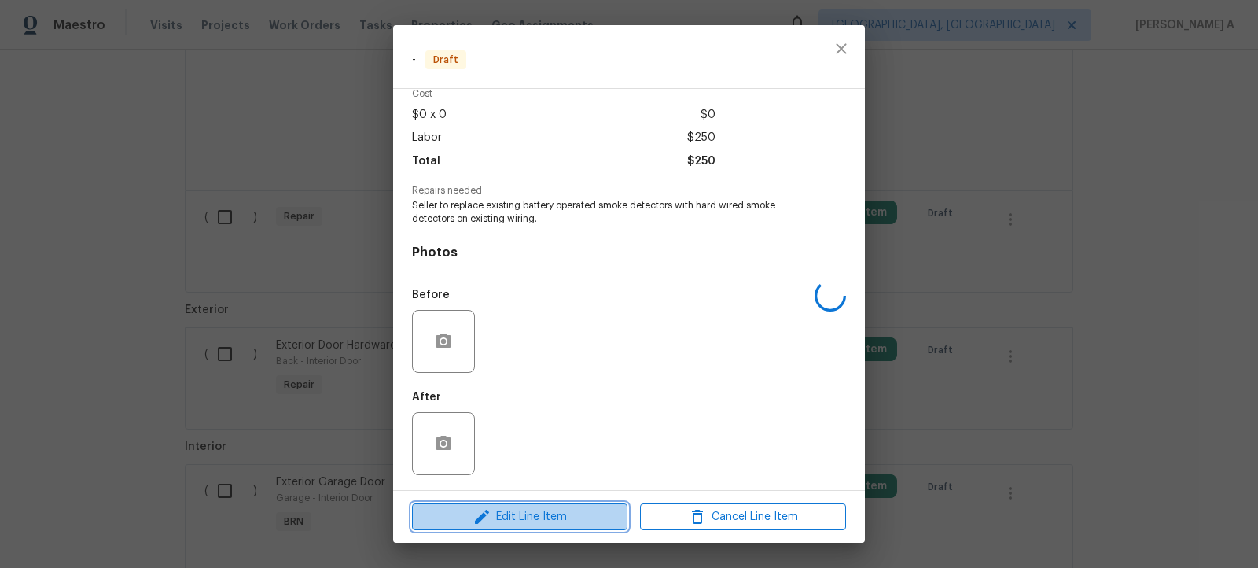
click at [562, 521] on span "Edit Line Item" at bounding box center [520, 517] width 206 height 20
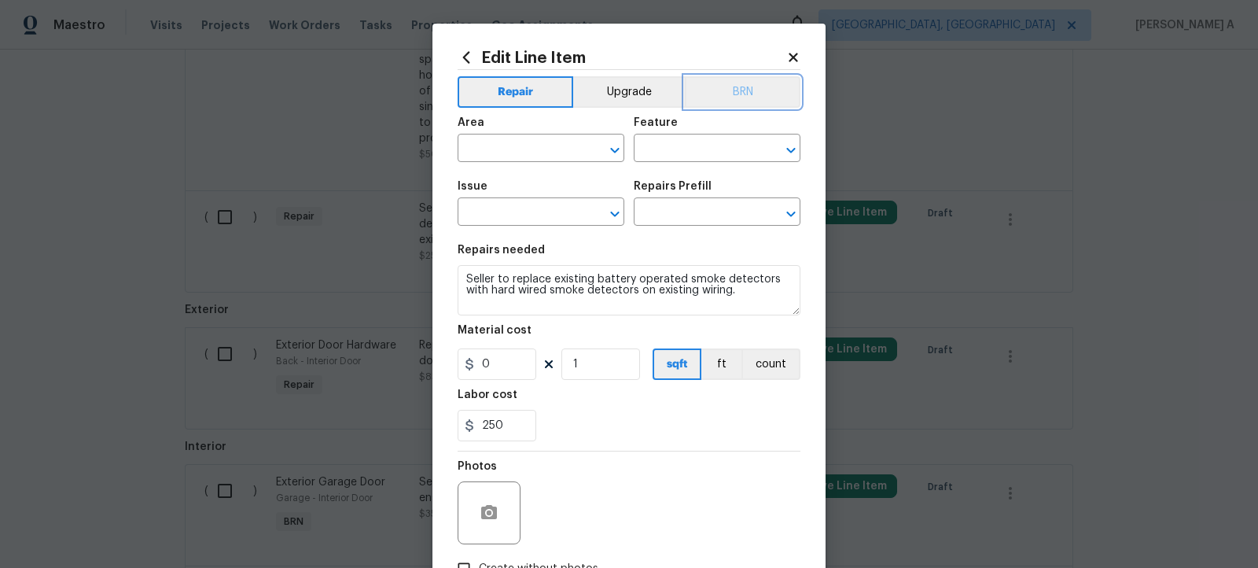
click at [756, 76] on button "BRN" at bounding box center [743, 91] width 116 height 31
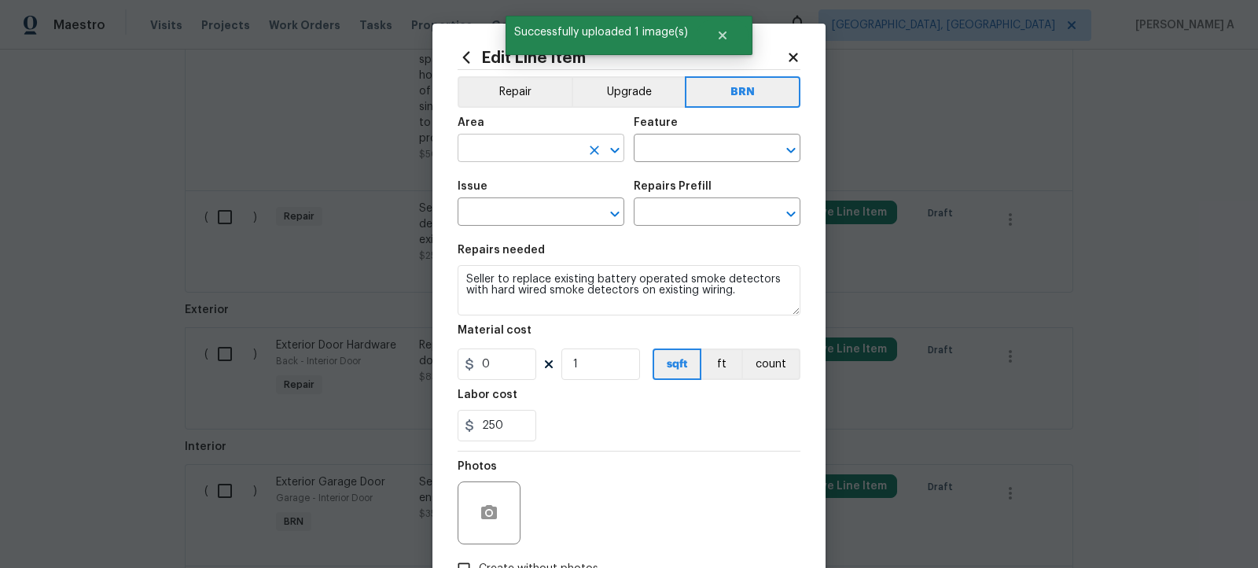
click at [513, 145] on input "text" at bounding box center [519, 150] width 123 height 24
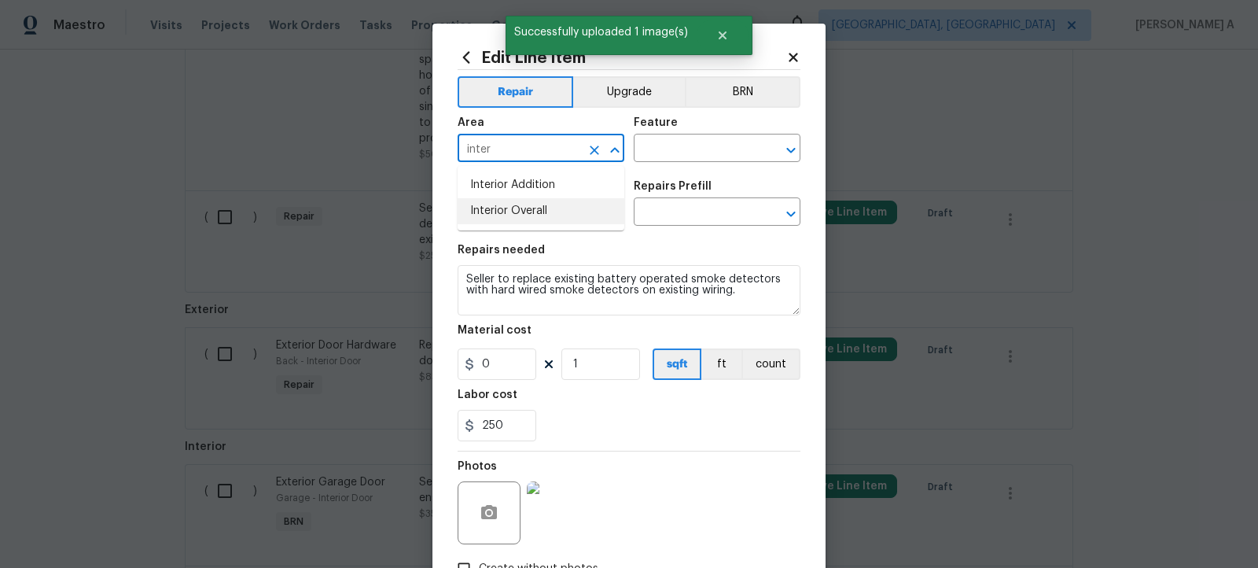
click at [524, 205] on li "Interior Overall" at bounding box center [541, 211] width 167 height 26
type input "Interior Overall"
click at [764, 74] on div "Repair Upgrade BRN Area Interior Overall ​ Feature ​ Issue ​ Repairs Prefill ​ …" at bounding box center [629, 326] width 343 height 513
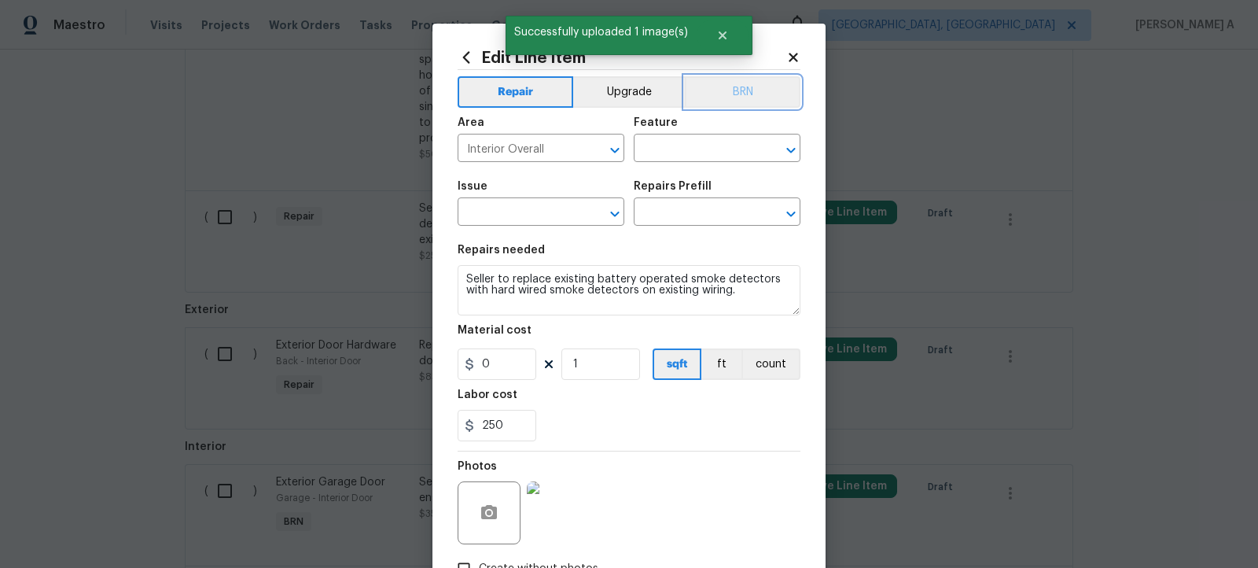
click at [759, 86] on button "BRN" at bounding box center [743, 91] width 116 height 31
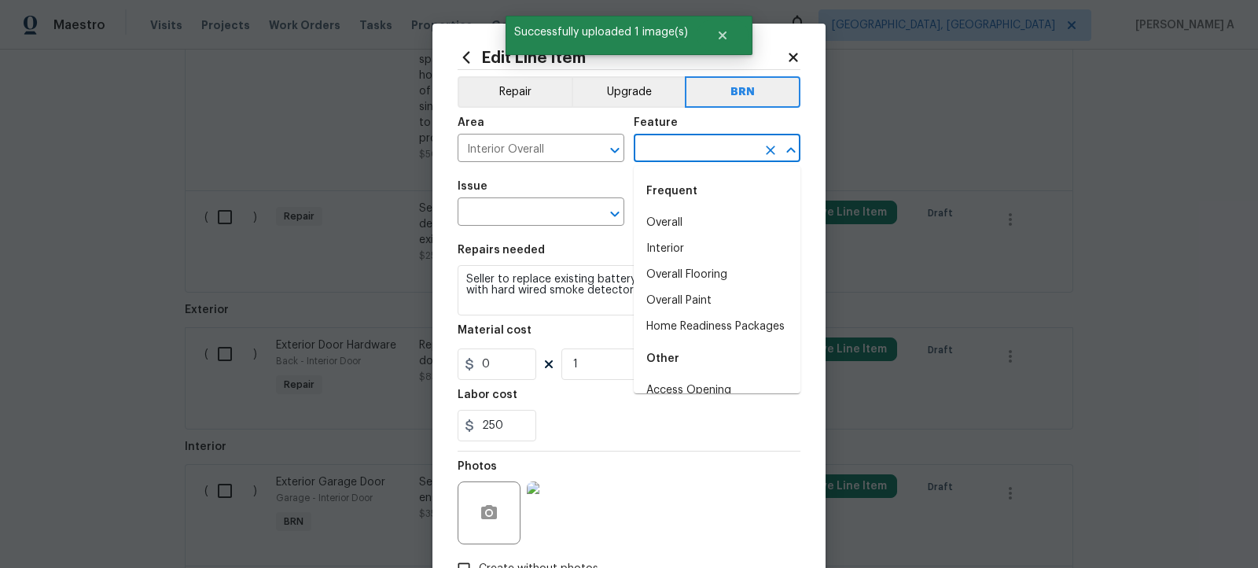
click at [700, 152] on input "text" at bounding box center [695, 150] width 123 height 24
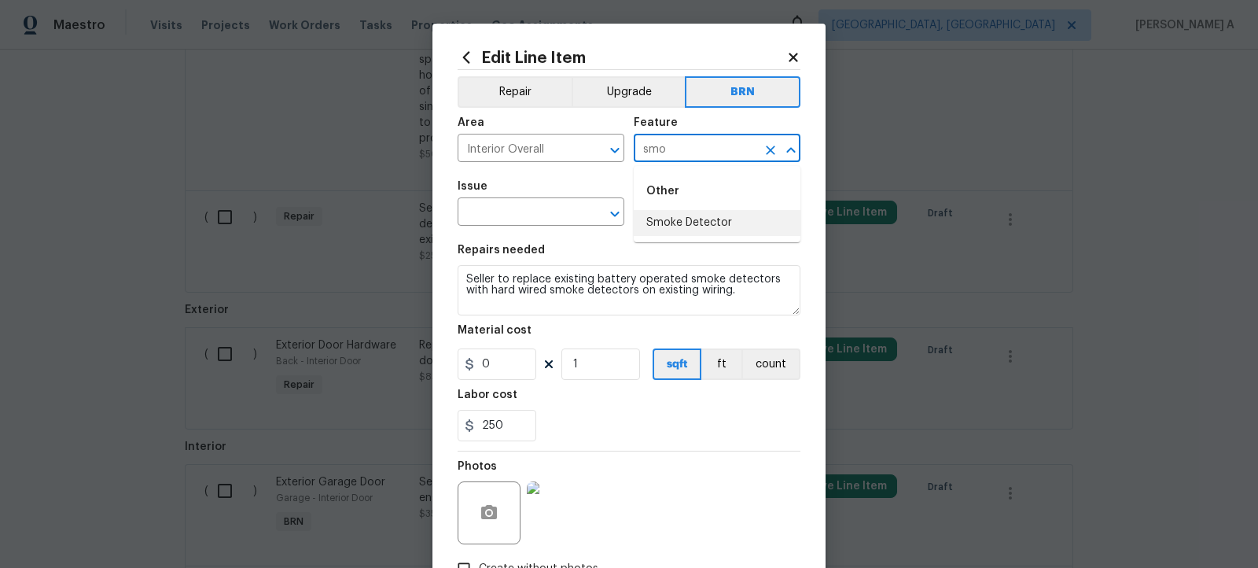
click at [687, 226] on li "Smoke Detector" at bounding box center [717, 223] width 167 height 26
type input "Smoke Detector"
click at [532, 218] on input "text" at bounding box center [519, 213] width 123 height 24
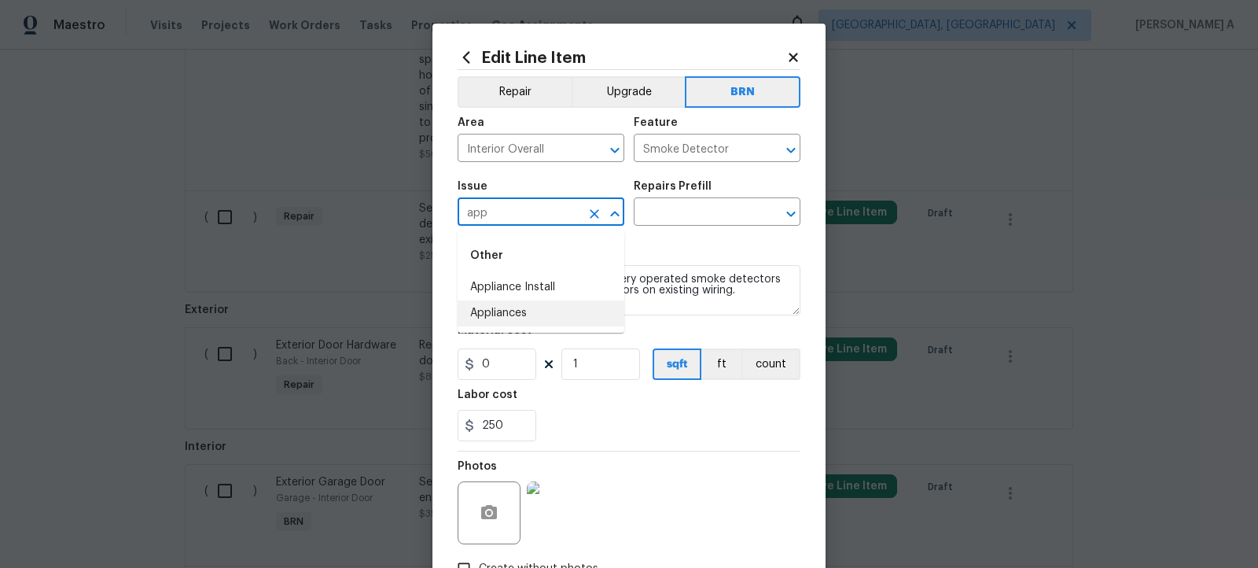
click at [522, 318] on li "Appliances" at bounding box center [541, 313] width 167 height 26
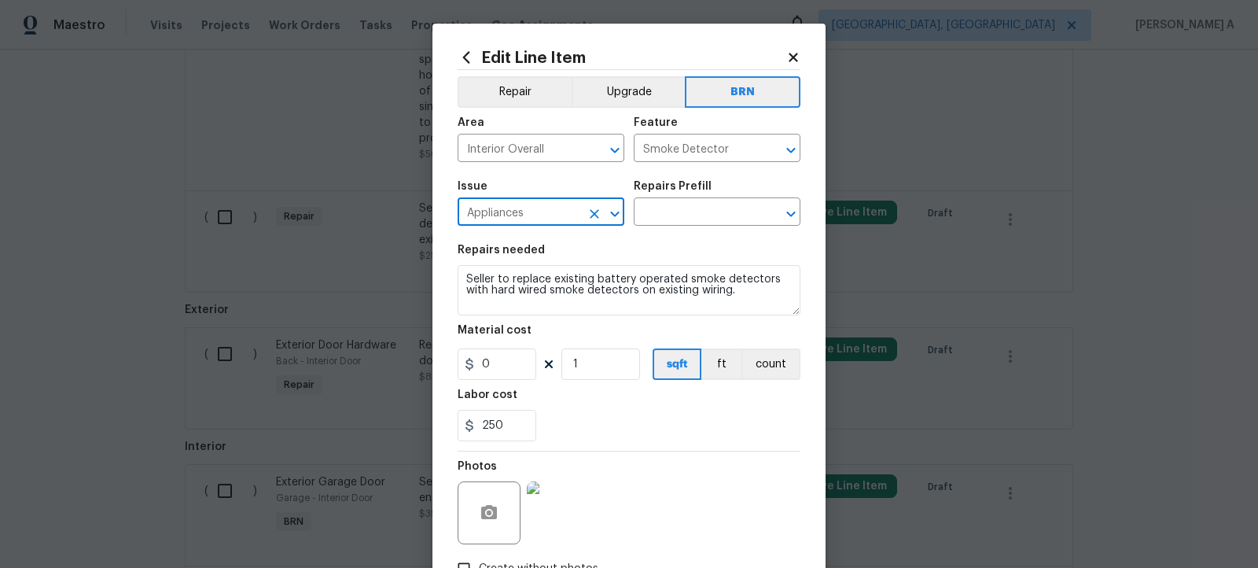
type input "Appliances"
click at [532, 296] on textarea "Seller to replace existing battery operated smoke detectors with hard wired smo…" at bounding box center [629, 290] width 343 height 50
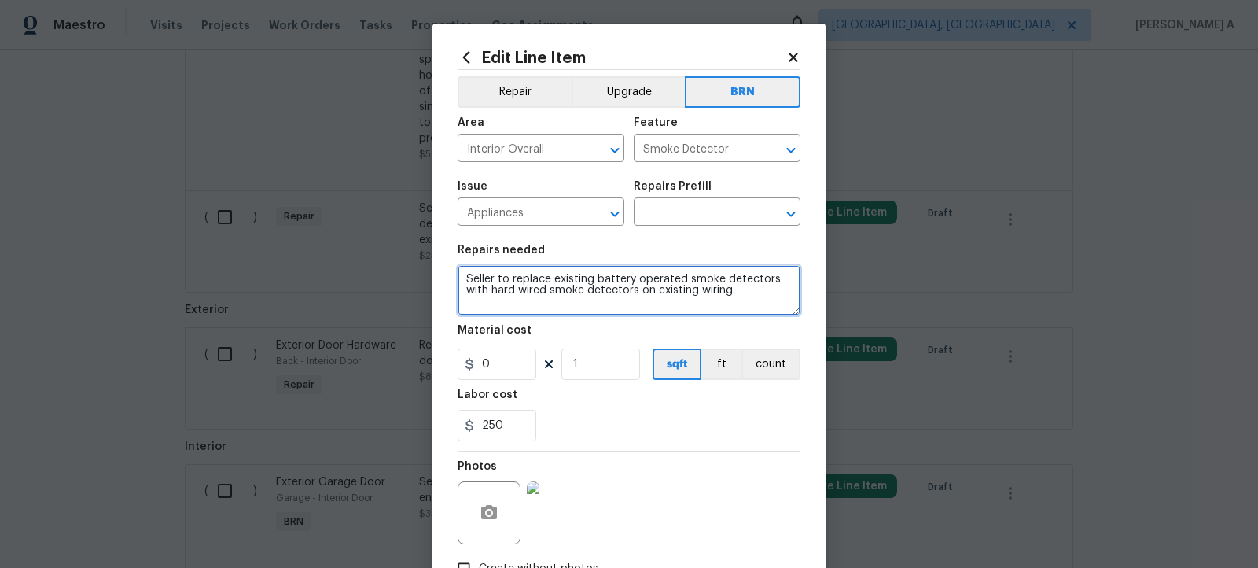
click at [532, 296] on textarea "Seller to replace existing battery operated smoke detectors with hard wired smo…" at bounding box center [629, 290] width 343 height 50
click at [674, 207] on input "text" at bounding box center [695, 213] width 123 height 24
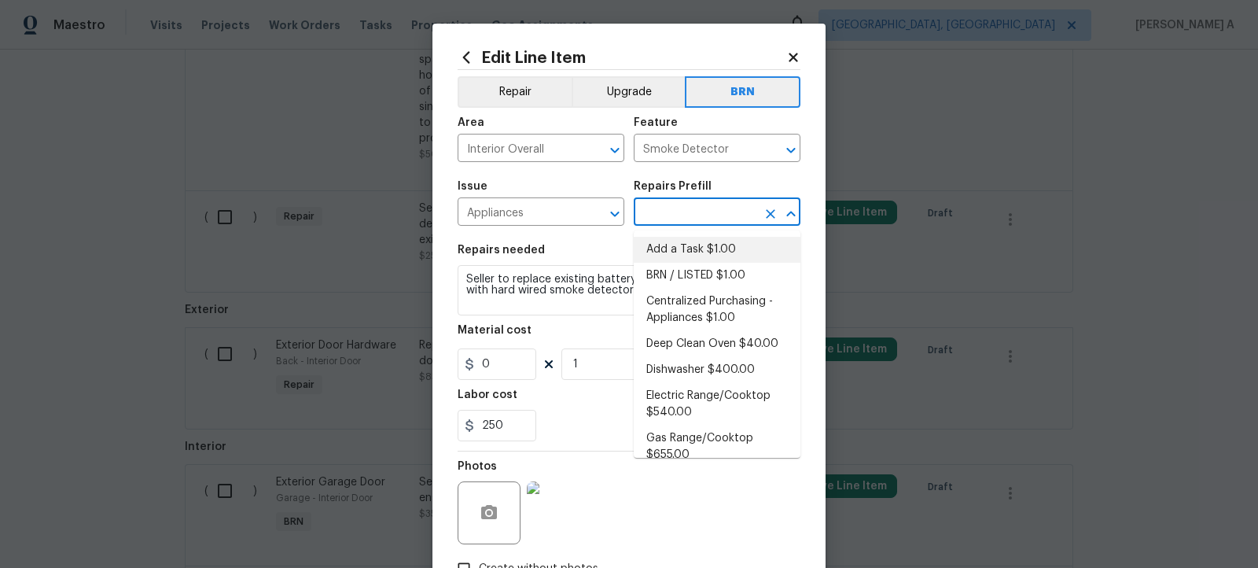
click at [678, 242] on li "Add a Task $1.00" at bounding box center [717, 250] width 167 height 26
type input "Appliances"
type input "Add a Task $1.00"
type textarea "HPM to detail"
type input "1"
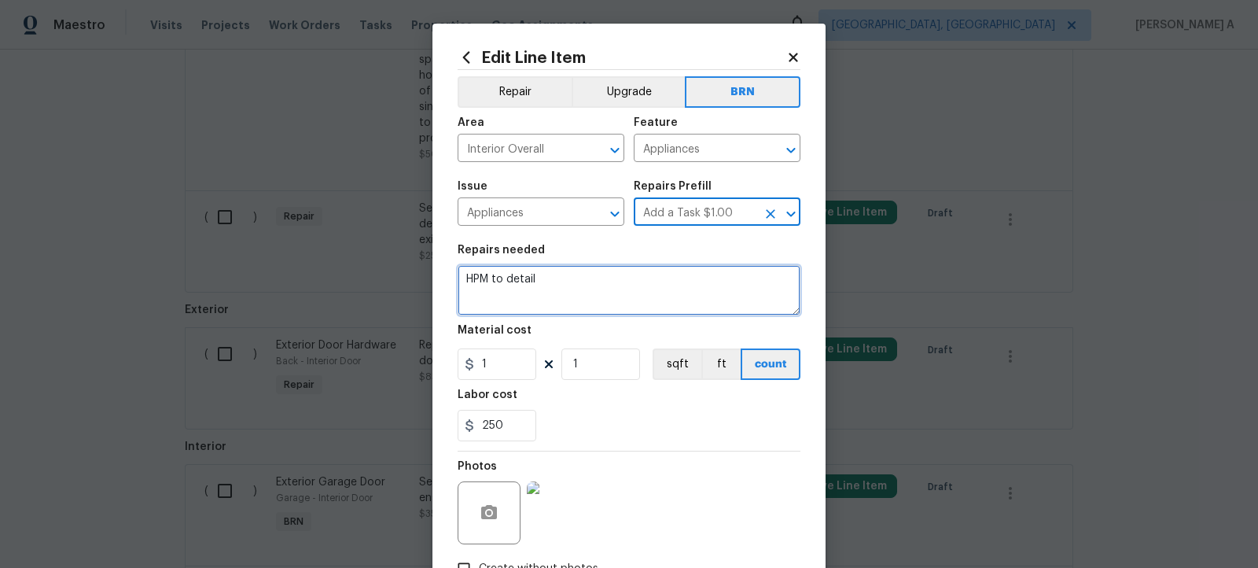
click at [615, 290] on textarea "HPM to detail" at bounding box center [629, 290] width 343 height 50
paste textarea "Seller to replace existing battery operated smoke detectors with hard wired smo…"
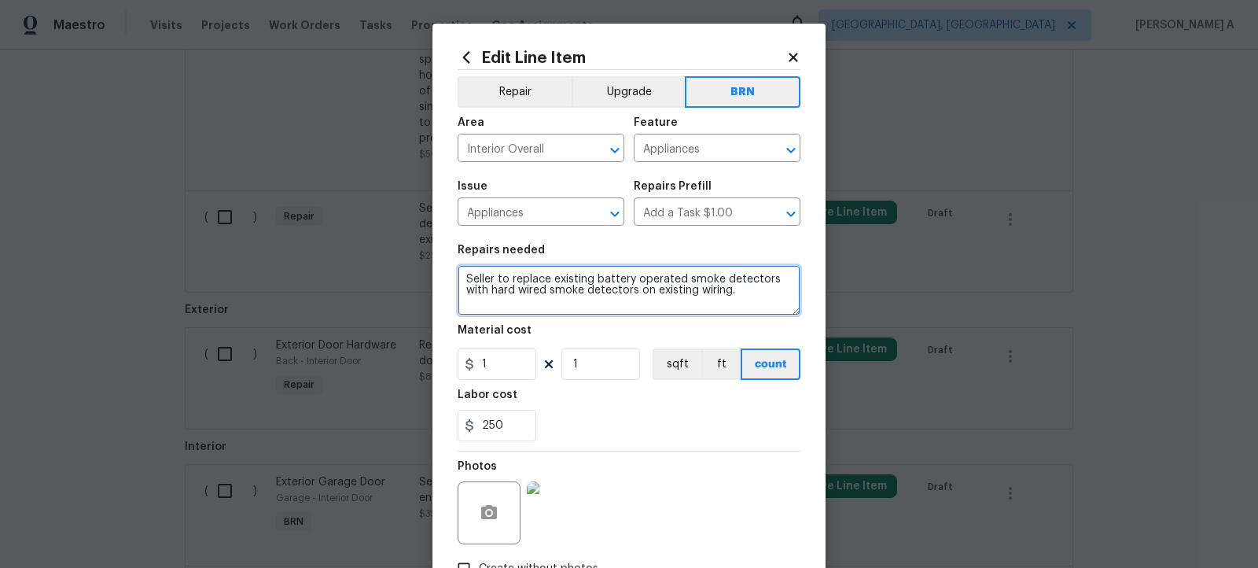
type textarea "Seller to replace existing battery operated smoke detectors with hard wired smo…"
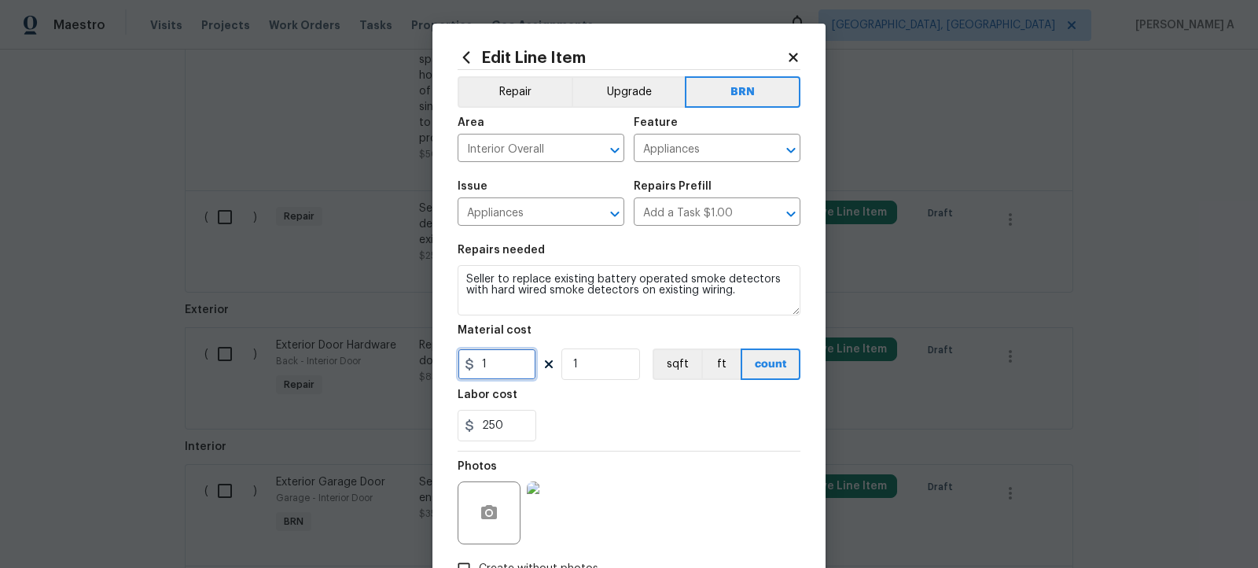
drag, startPoint x: 501, startPoint y: 373, endPoint x: 394, endPoint y: 361, distance: 107.6
click at [394, 361] on div "Edit Line Item Repair Upgrade BRN Area Interior Overall ​ Feature Appliances ​ …" at bounding box center [629, 284] width 1258 height 568
type input "0"
click at [611, 447] on section "Repairs needed Seller to replace existing battery operated smoke detectors with…" at bounding box center [629, 342] width 343 height 215
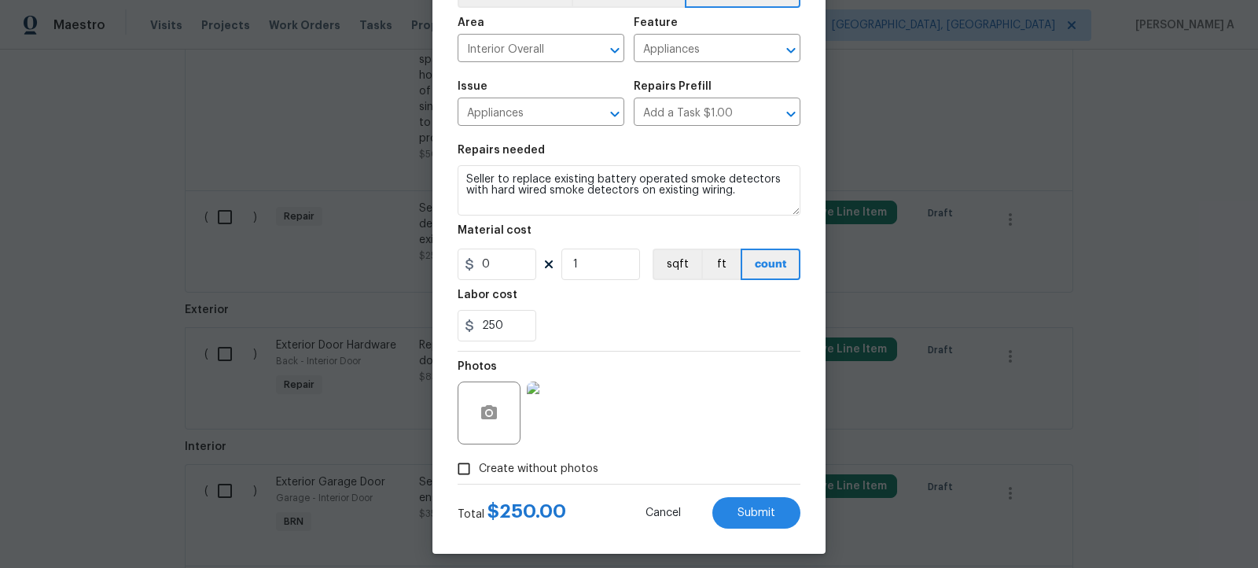
scroll to position [109, 0]
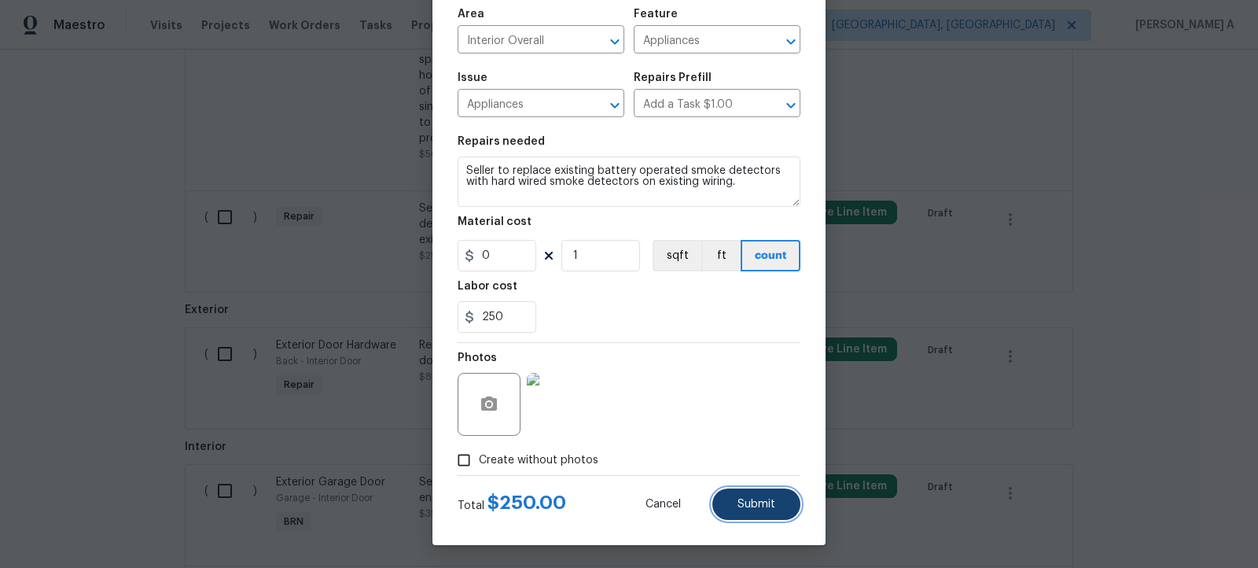
click at [764, 495] on button "Submit" at bounding box center [756, 503] width 88 height 31
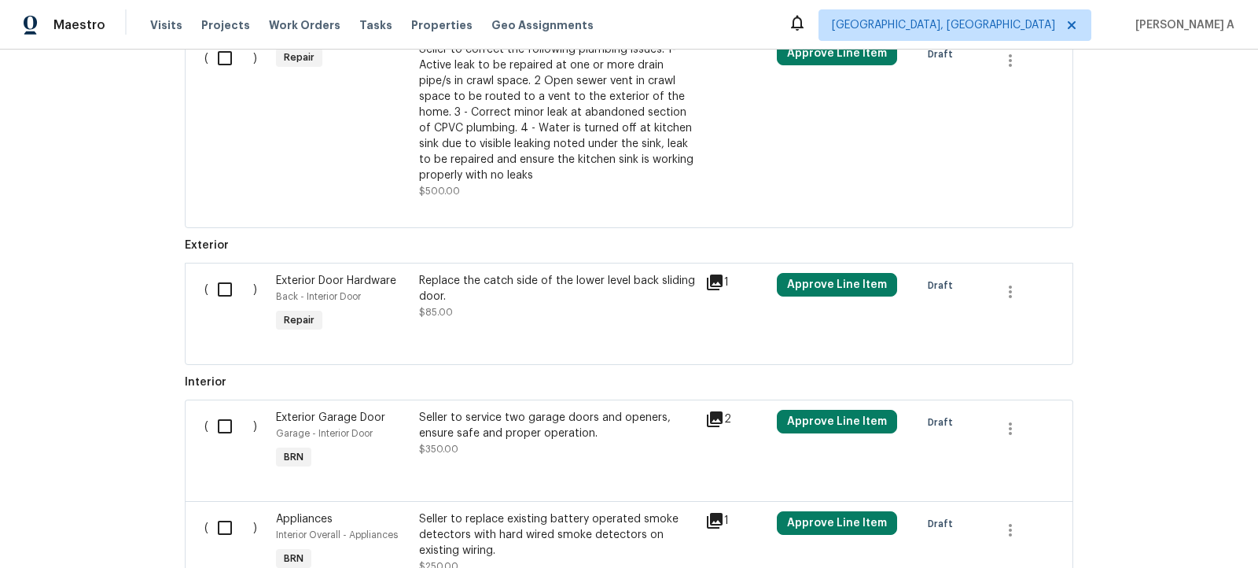
scroll to position [785, 0]
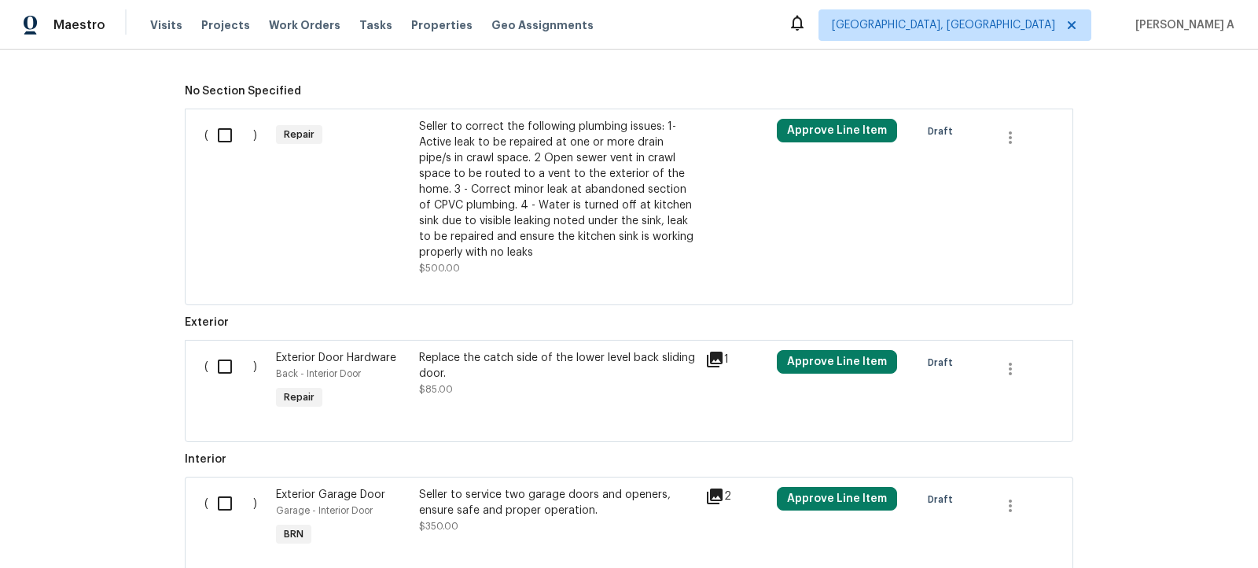
click at [565, 192] on div "Seller to correct the following plumbing issues: 1- Active leak to be repaired …" at bounding box center [557, 190] width 277 height 142
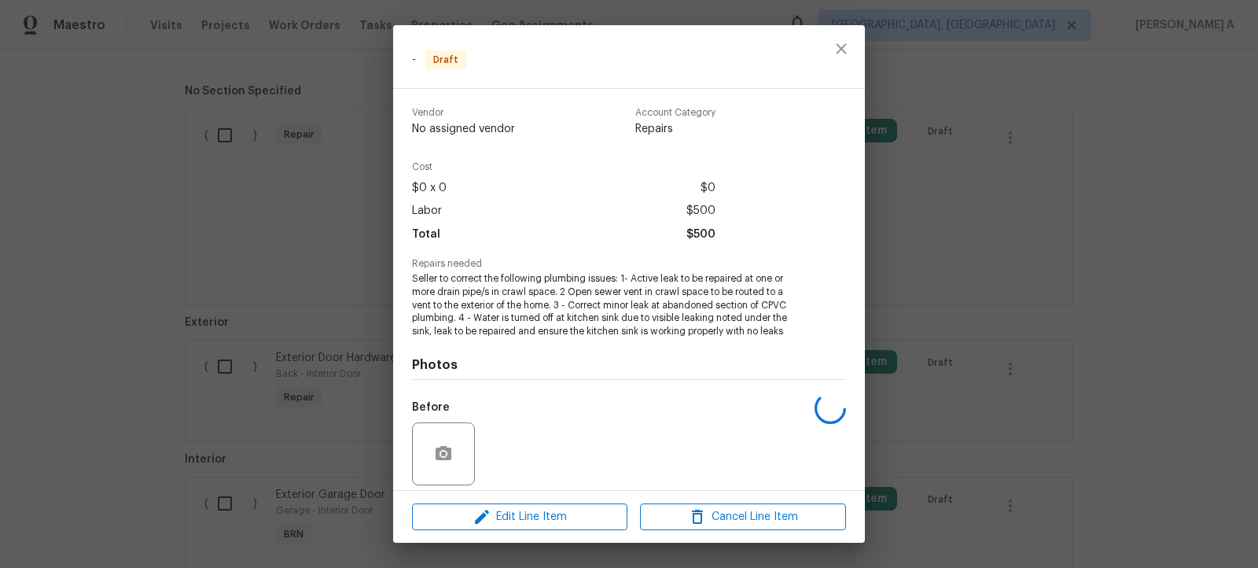
scroll to position [112, 0]
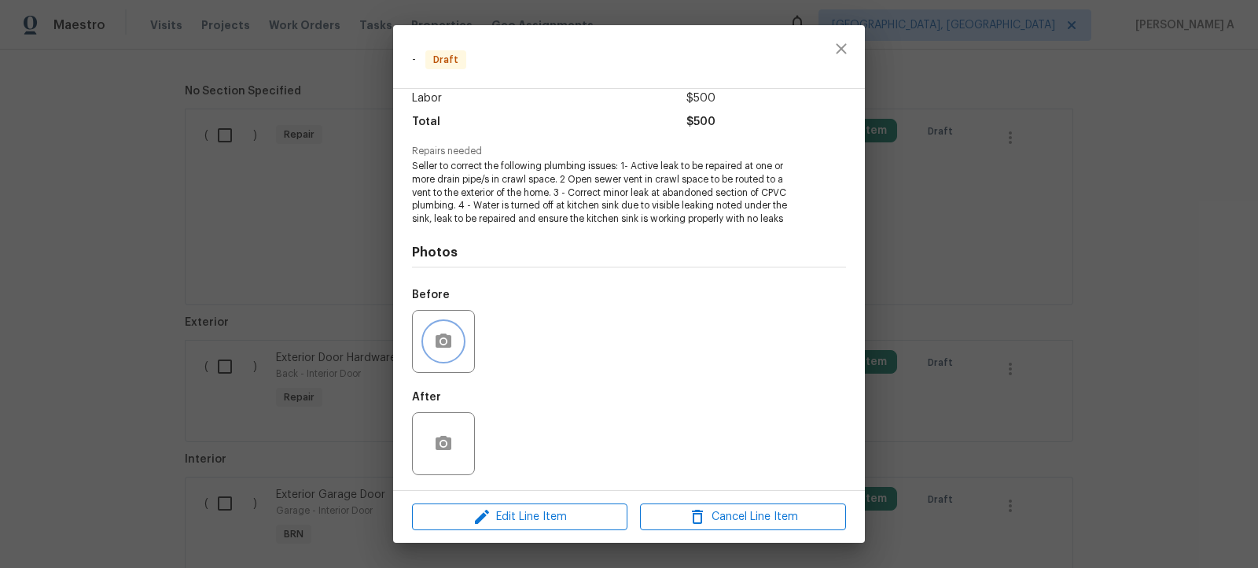
click at [449, 337] on icon "button" at bounding box center [444, 340] width 16 height 14
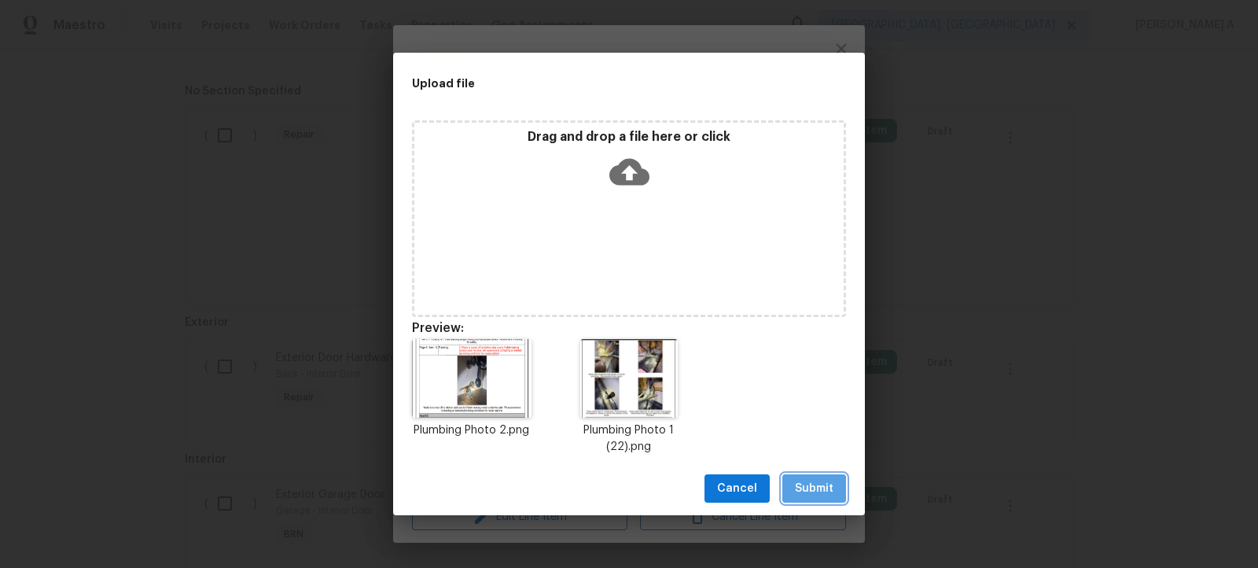
click at [823, 498] on span "Submit" at bounding box center [814, 489] width 39 height 20
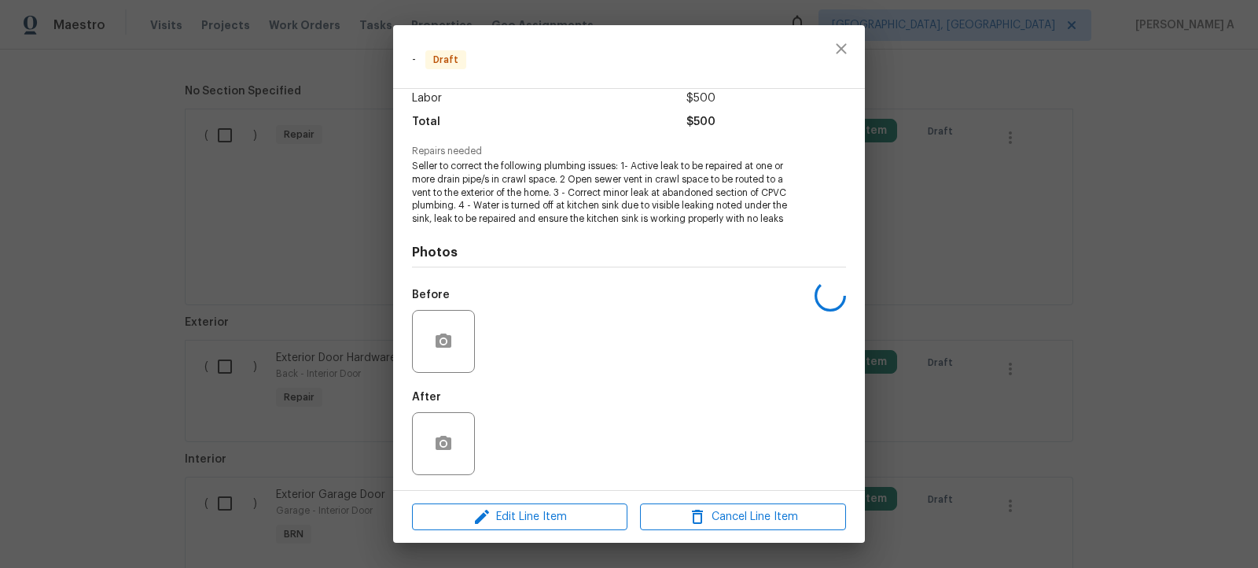
click at [573, 532] on div "Edit Line Item Cancel Line Item" at bounding box center [629, 517] width 472 height 53
click at [576, 513] on span "Edit Line Item" at bounding box center [520, 517] width 206 height 20
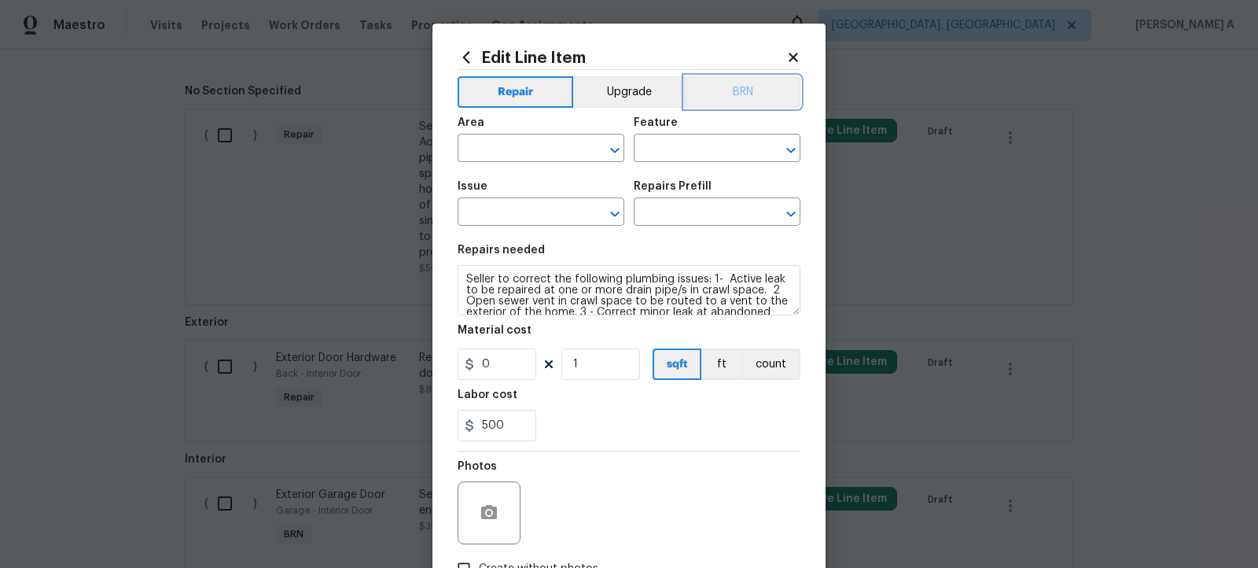
click at [747, 79] on button "BRN" at bounding box center [743, 91] width 116 height 31
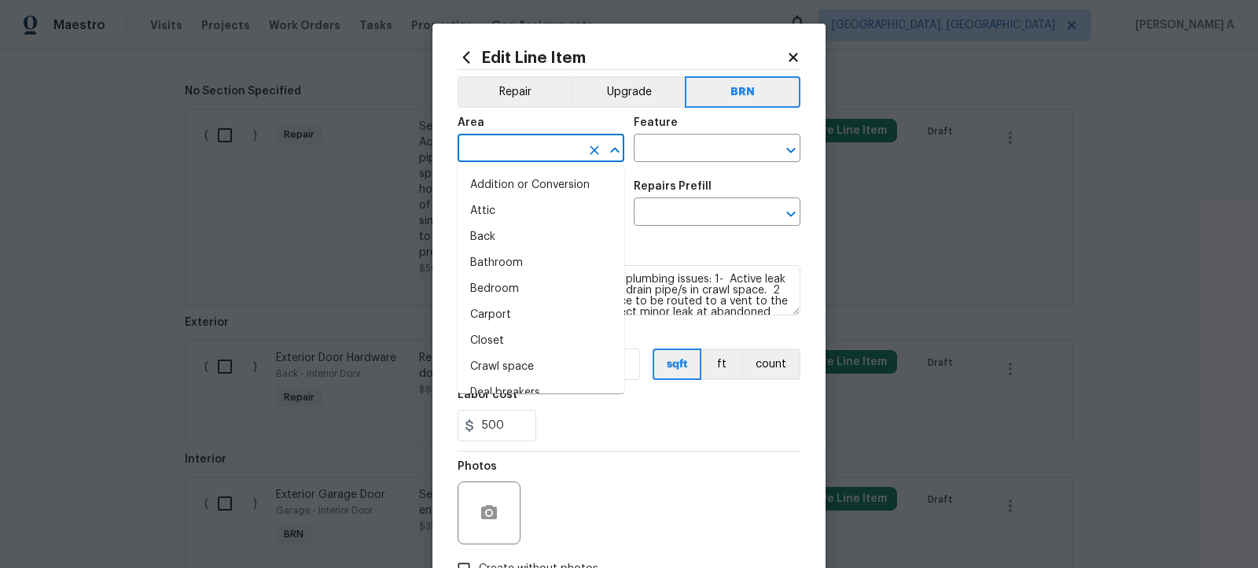
click at [511, 148] on input "text" at bounding box center [519, 150] width 123 height 24
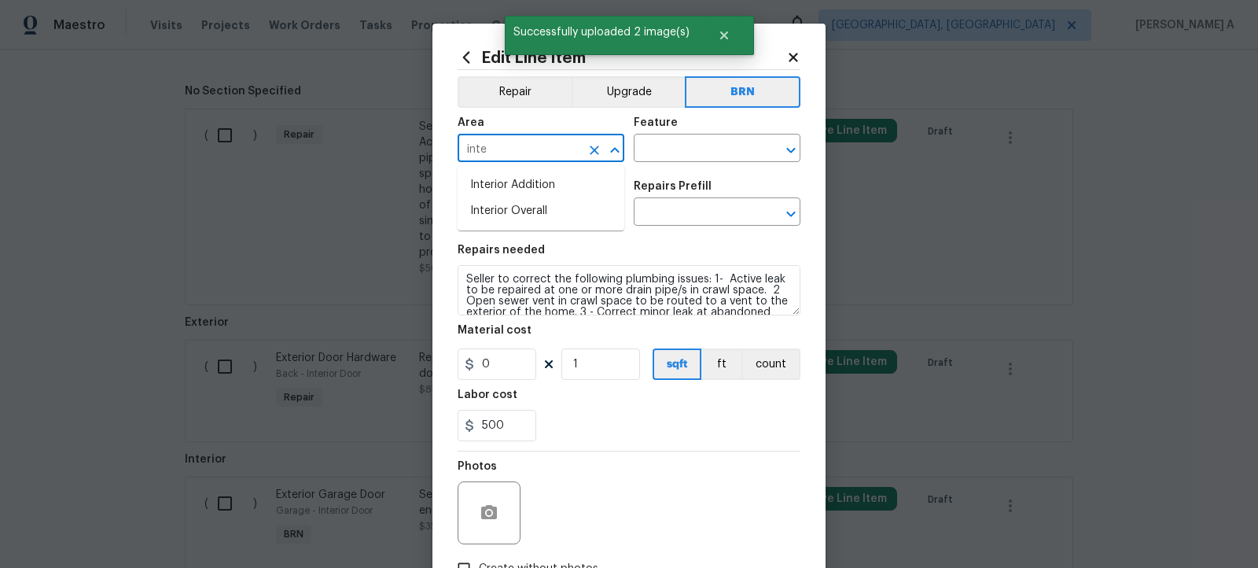
type input "inter"
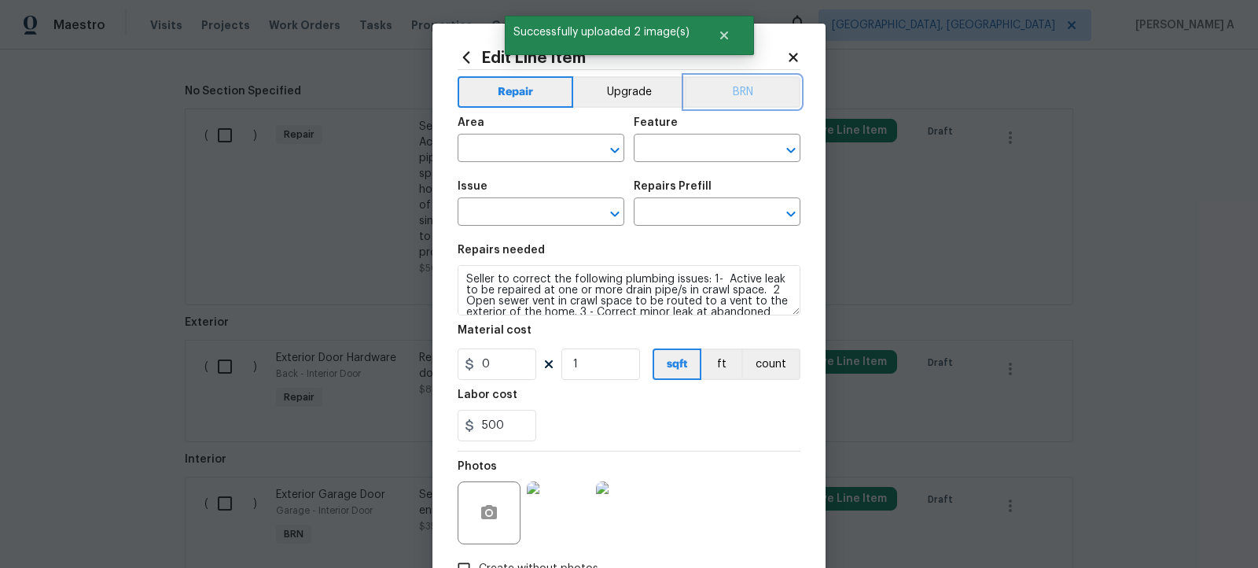
click at [734, 87] on button "BRN" at bounding box center [743, 91] width 116 height 31
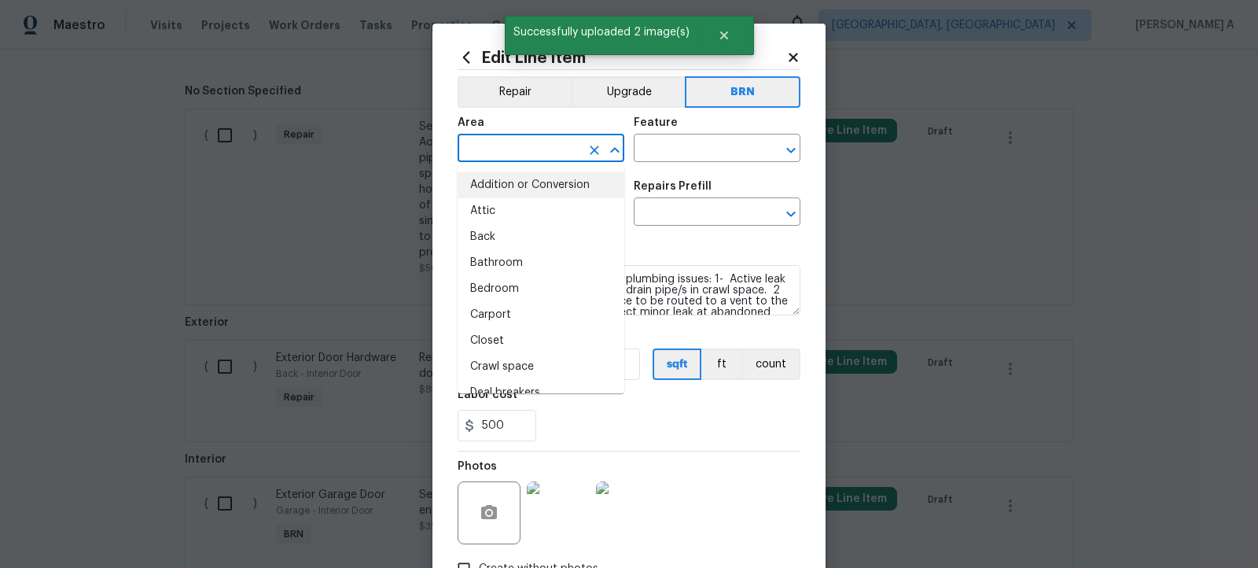
click at [524, 152] on input "text" at bounding box center [519, 150] width 123 height 24
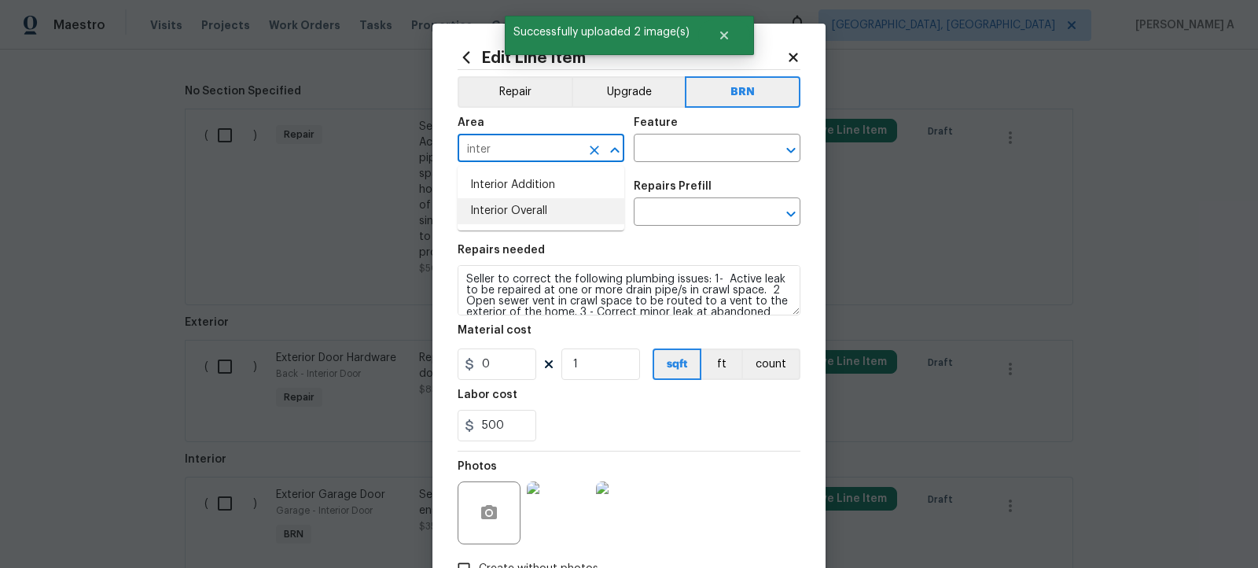
click at [521, 215] on li "Interior Overall" at bounding box center [541, 211] width 167 height 26
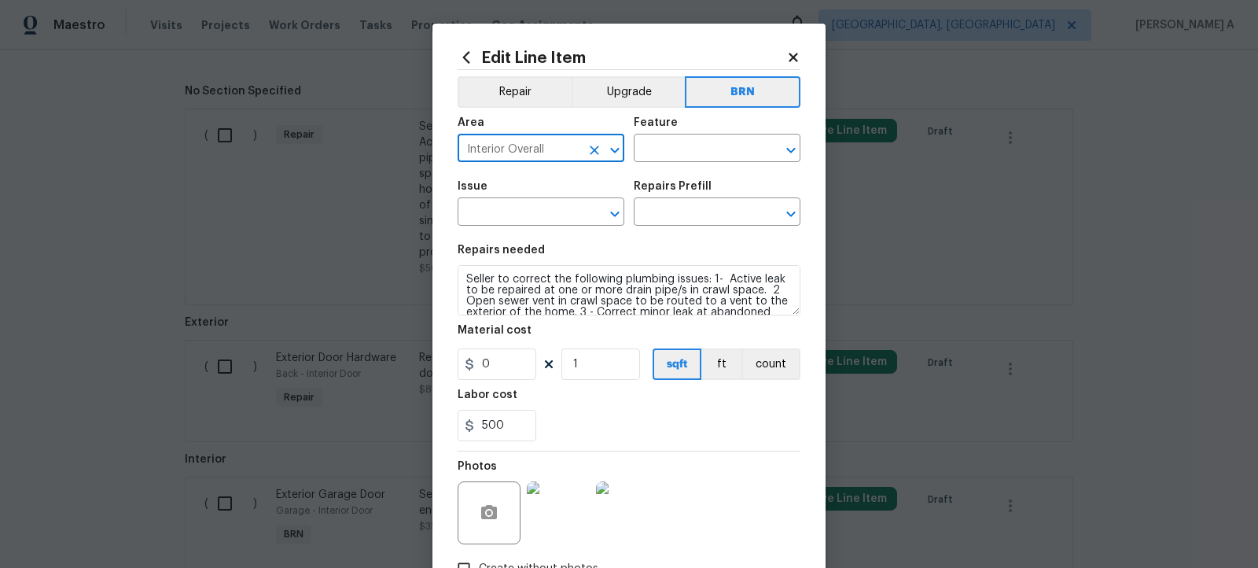
type input "Interior Overall"
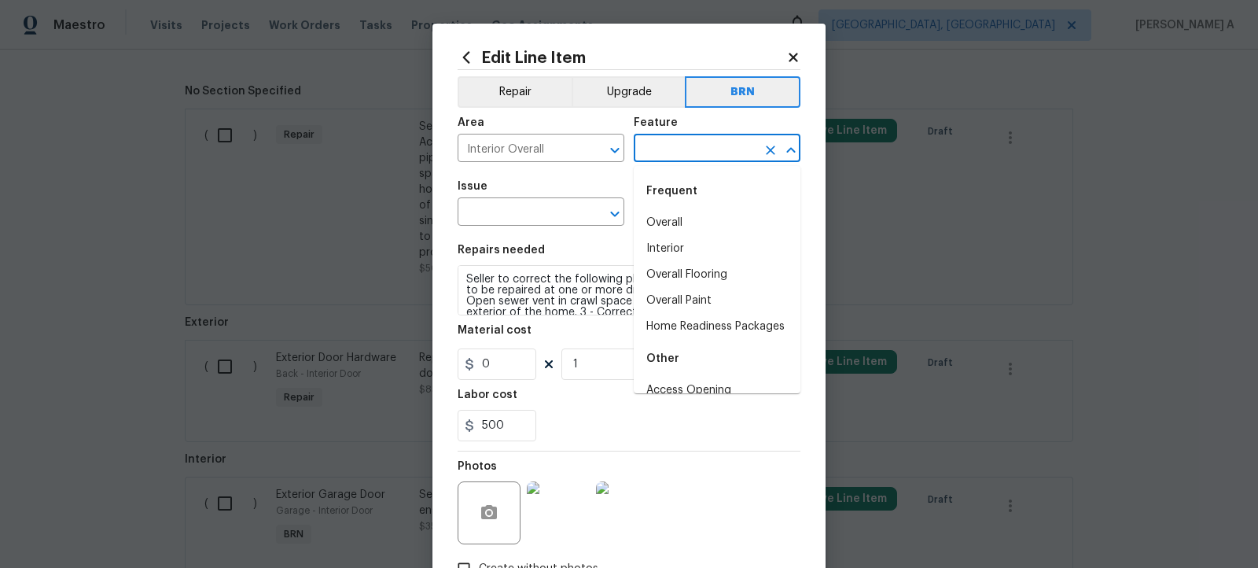
click at [723, 151] on input "text" at bounding box center [695, 150] width 123 height 24
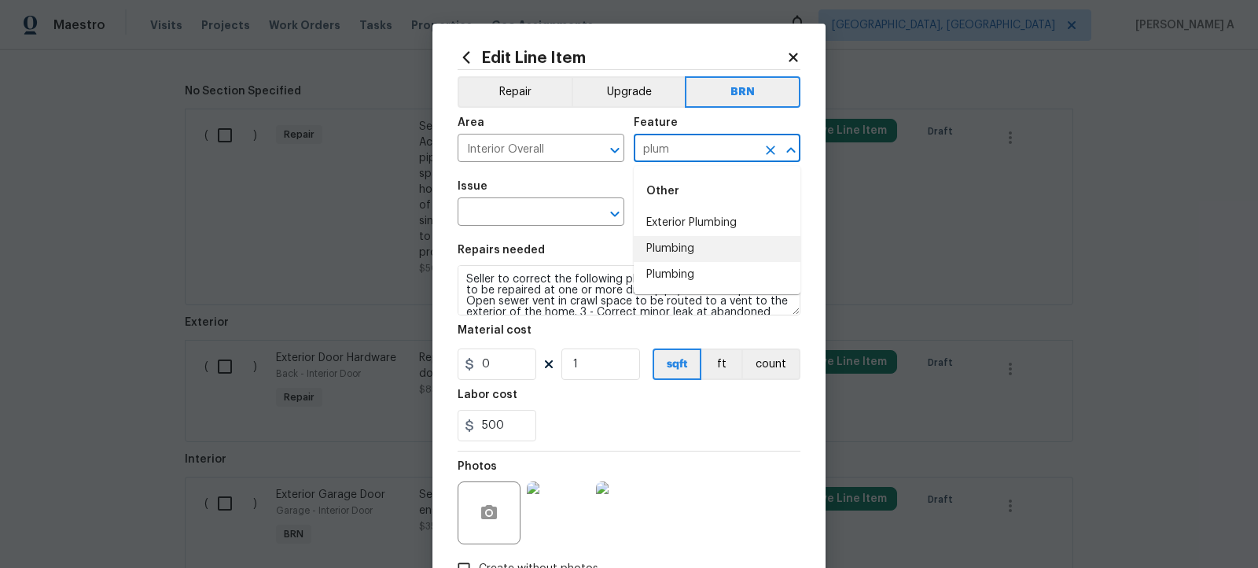
click at [694, 250] on li "Plumbing" at bounding box center [717, 249] width 167 height 26
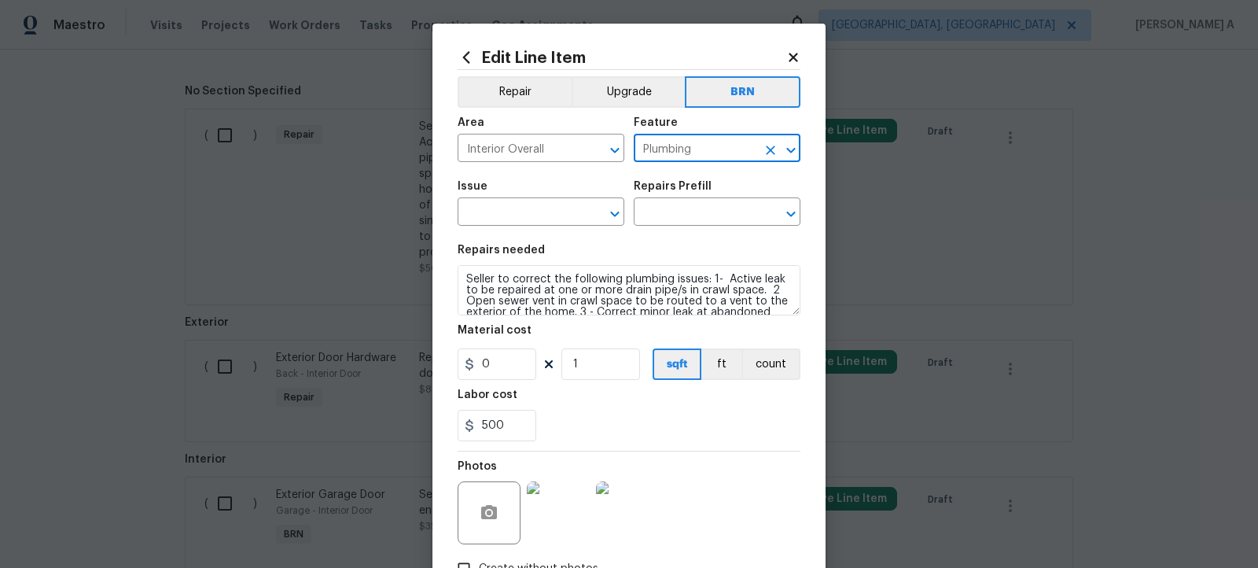
type input "Plumbing"
click at [440, 220] on div "Edit Line Item Repair Upgrade BRN Area Interior Overall ​ Feature Plumbing ​ Is…" at bounding box center [628, 339] width 393 height 630
click at [502, 220] on input "text" at bounding box center [519, 213] width 123 height 24
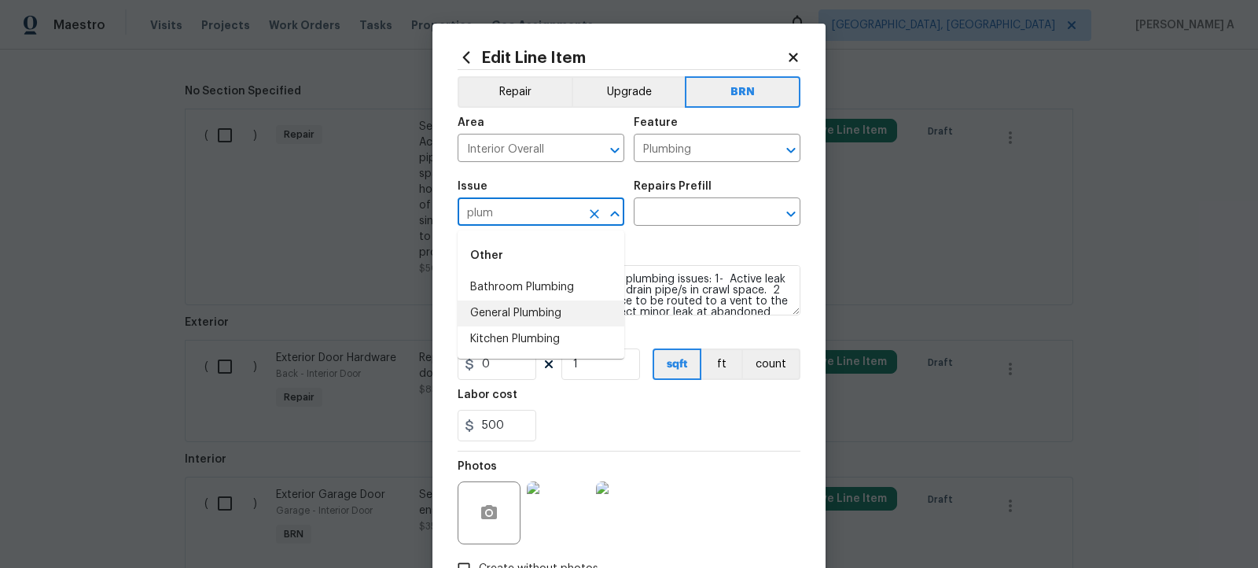
click at [523, 309] on li "General Plumbing" at bounding box center [541, 313] width 167 height 26
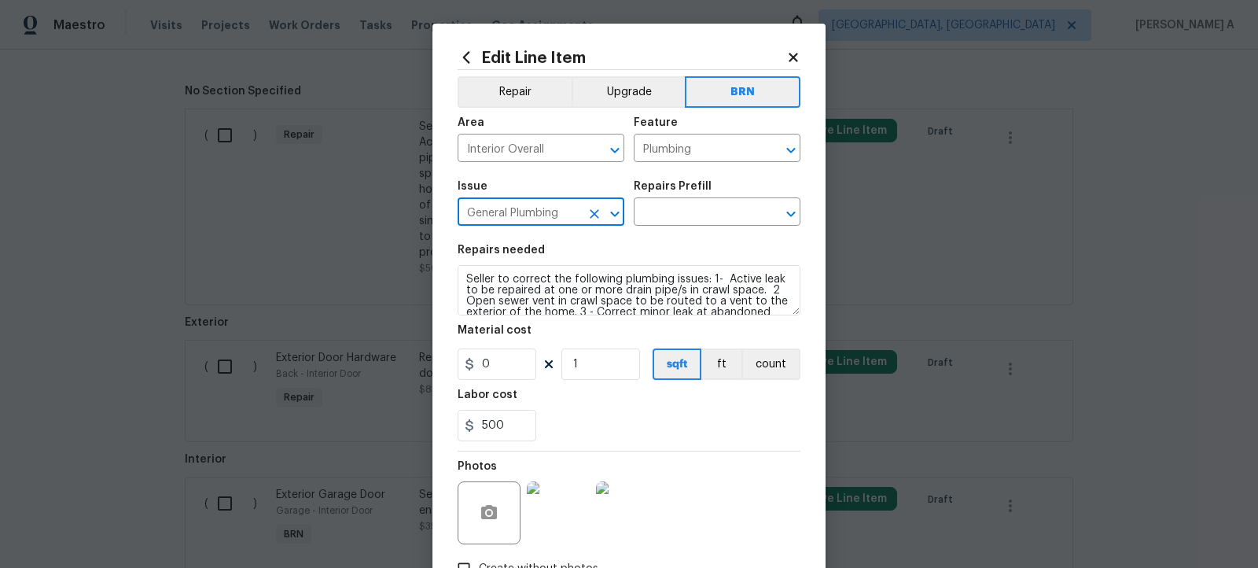
type input "General Plumbing"
click at [523, 309] on textarea "Seller to correct the following plumbing issues: 1- Active leak to be repaired …" at bounding box center [629, 290] width 343 height 50
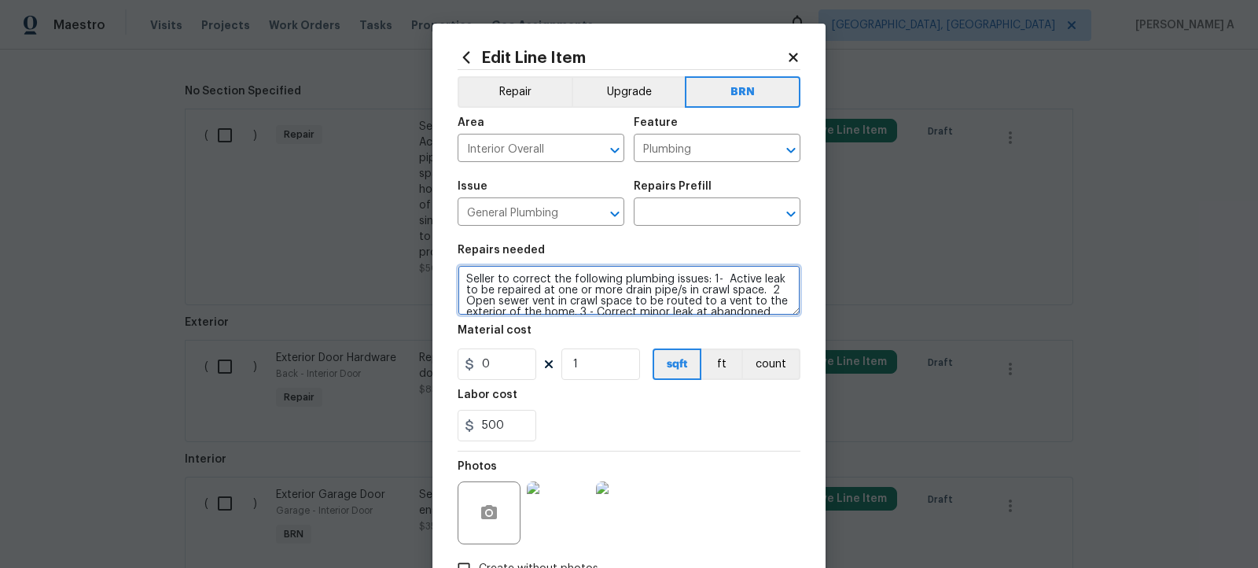
click at [523, 309] on textarea "Seller to correct the following plumbing issues: 1- Active leak to be repaired …" at bounding box center [629, 290] width 343 height 50
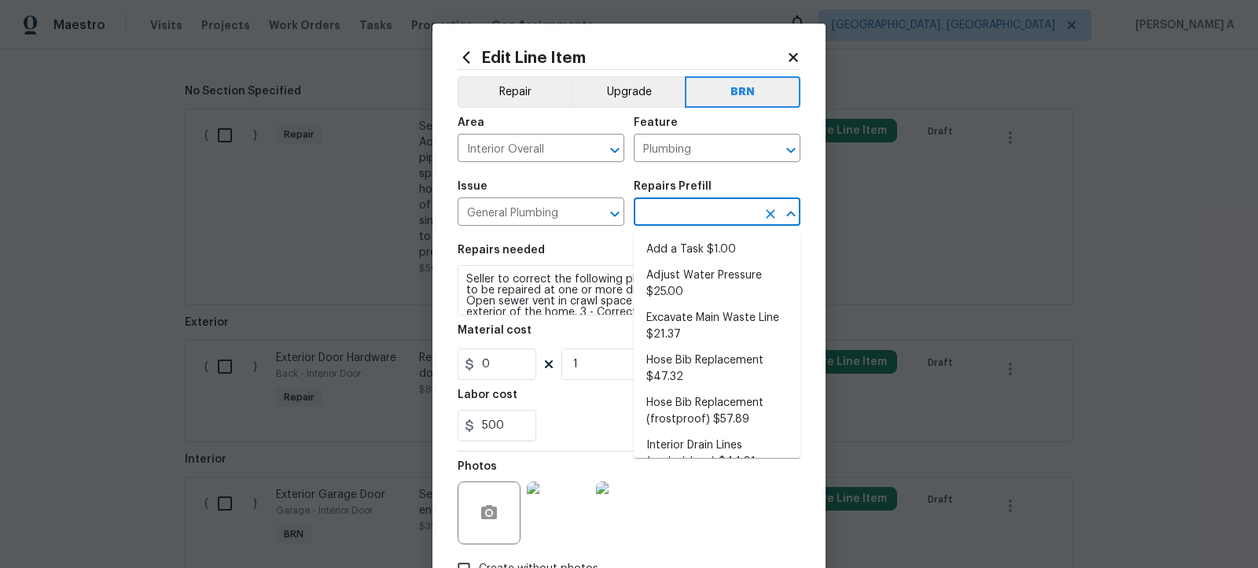
click at [686, 215] on input "text" at bounding box center [695, 213] width 123 height 24
click at [688, 241] on li "Add a Task $1.00" at bounding box center [717, 250] width 167 height 26
type input "Add a Task $1.00"
type textarea "HPM to detail"
type input "1"
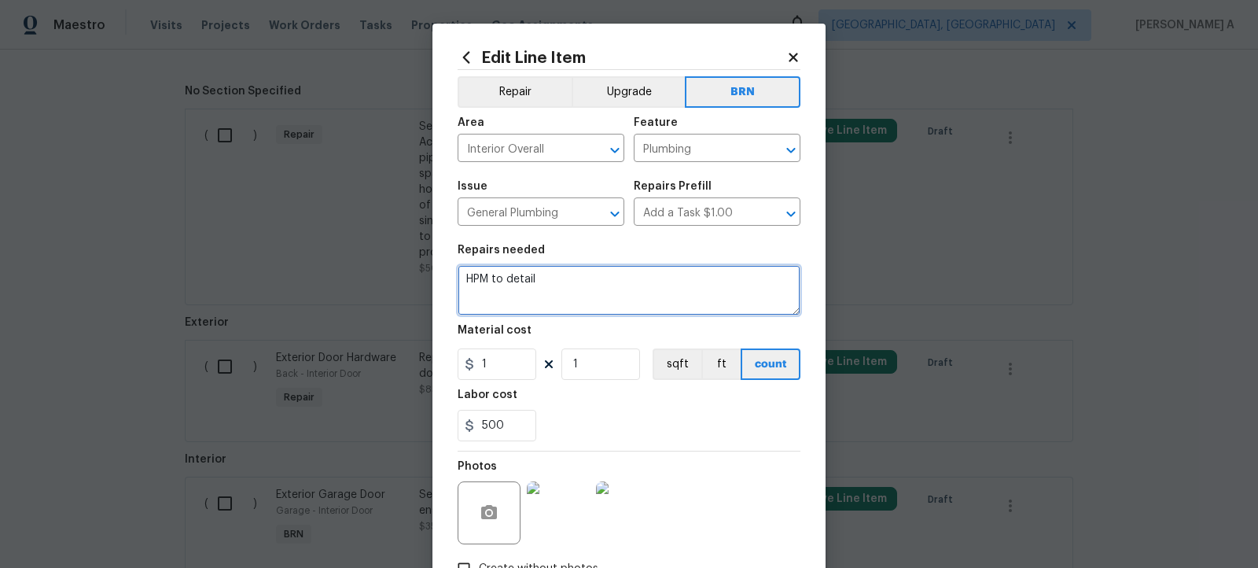
click at [626, 293] on textarea "HPM to detail" at bounding box center [629, 290] width 343 height 50
paste textarea "Seller to correct the following plumbing issues: 1- Active leak to be repaired …"
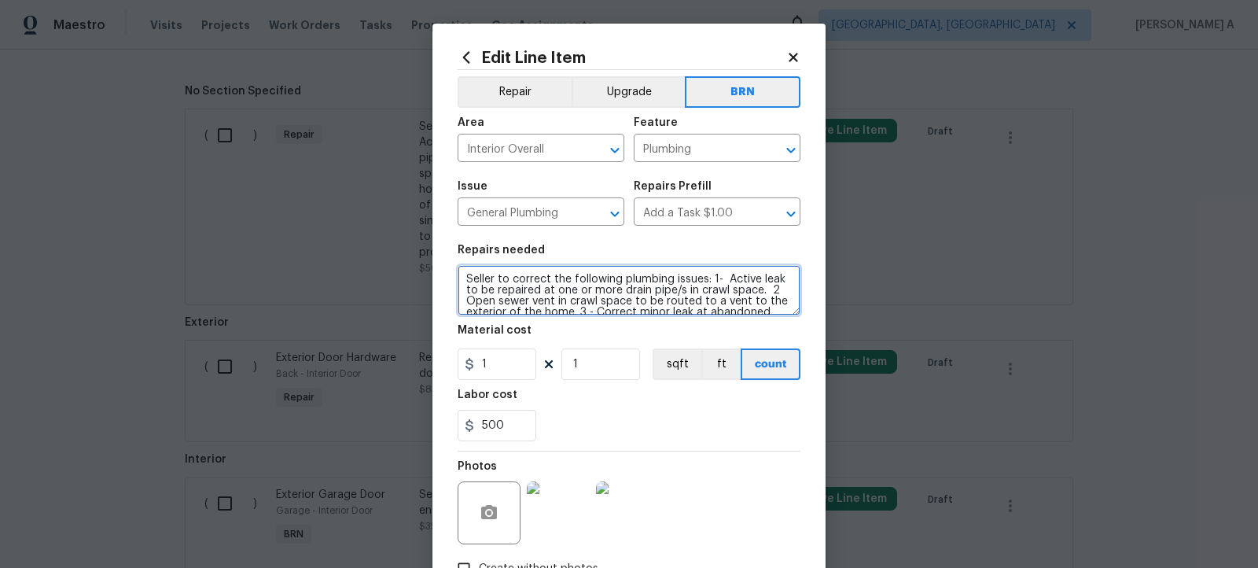
scroll to position [47, 0]
type textarea "Seller to correct the following plumbing issues: 1- Active leak to be repaired …"
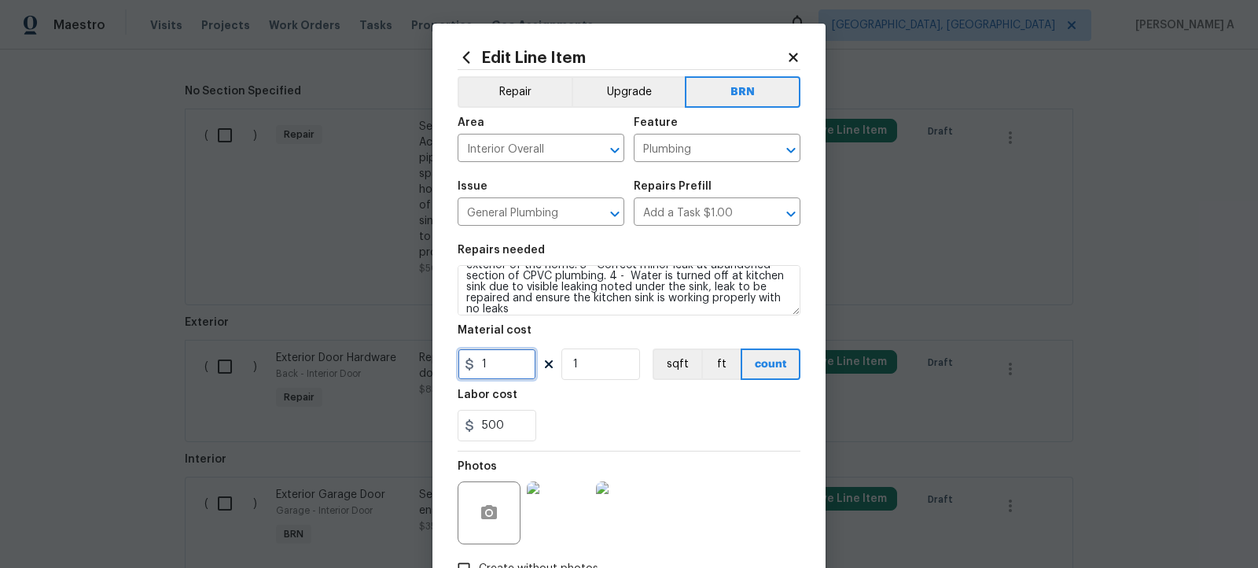
drag, startPoint x: 517, startPoint y: 359, endPoint x: 464, endPoint y: 356, distance: 52.7
click at [464, 357] on input "1" at bounding box center [497, 363] width 79 height 31
type input "0"
click at [620, 449] on section "Repairs needed Seller to correct the following plumbing issues: 1- Active leak …" at bounding box center [629, 342] width 343 height 215
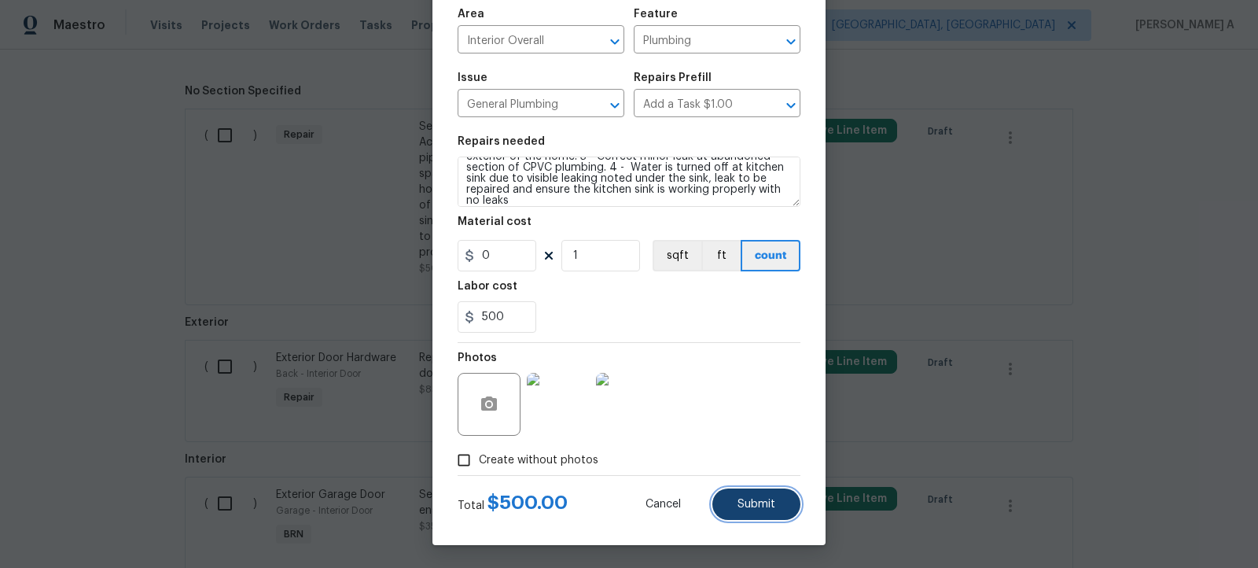
click at [761, 505] on span "Submit" at bounding box center [757, 505] width 38 height 12
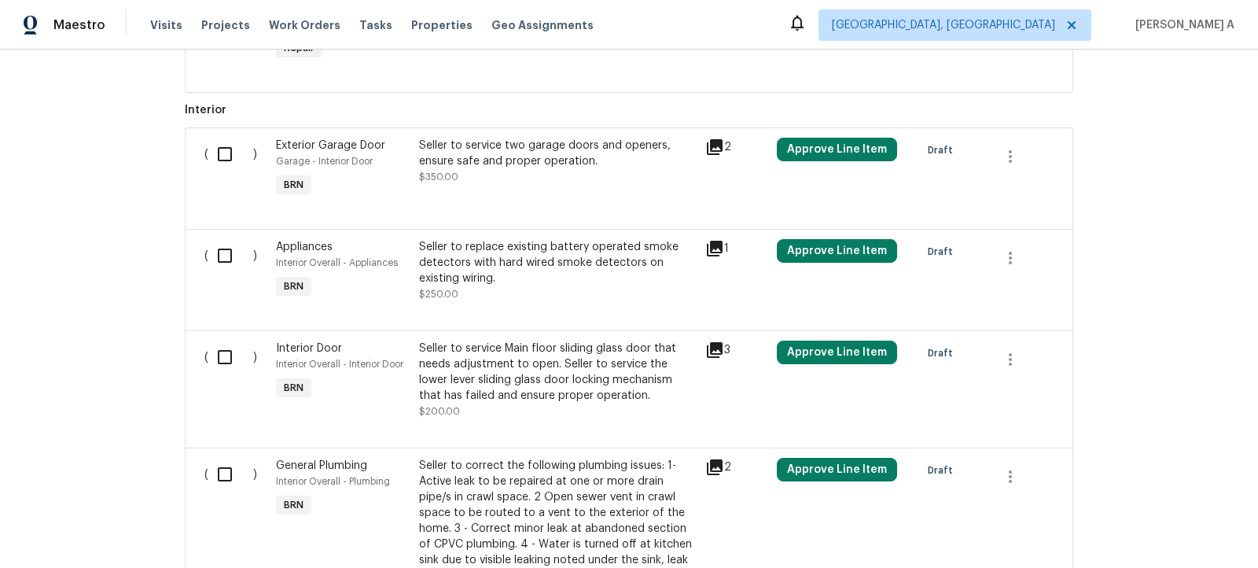
scroll to position [882, 0]
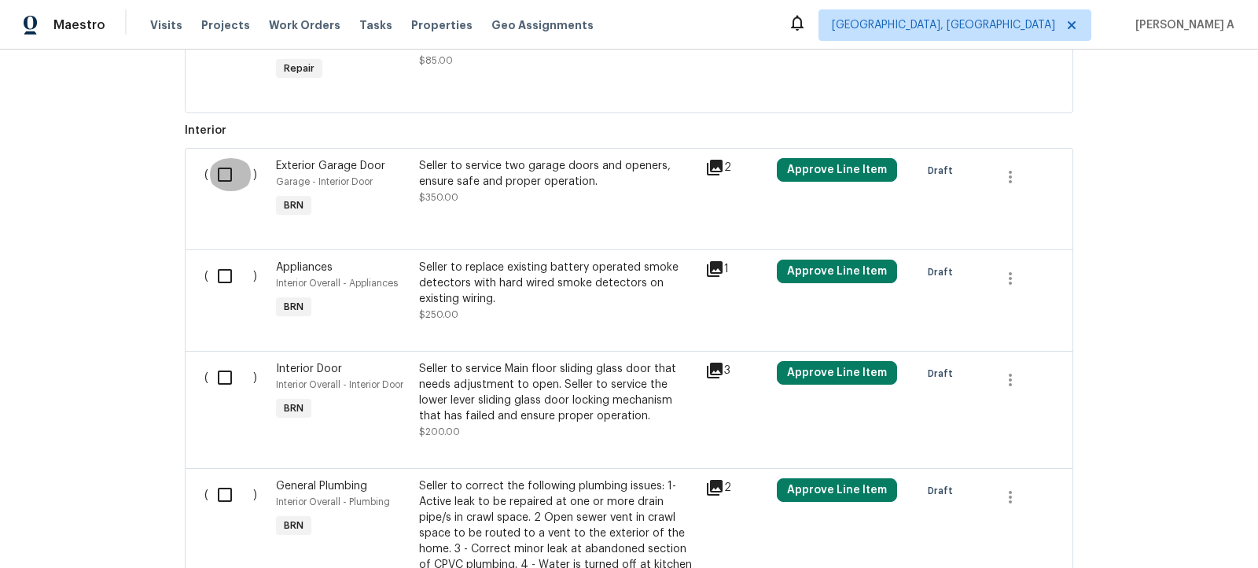
click at [234, 172] on input "checkbox" at bounding box center [230, 174] width 45 height 33
checkbox input "true"
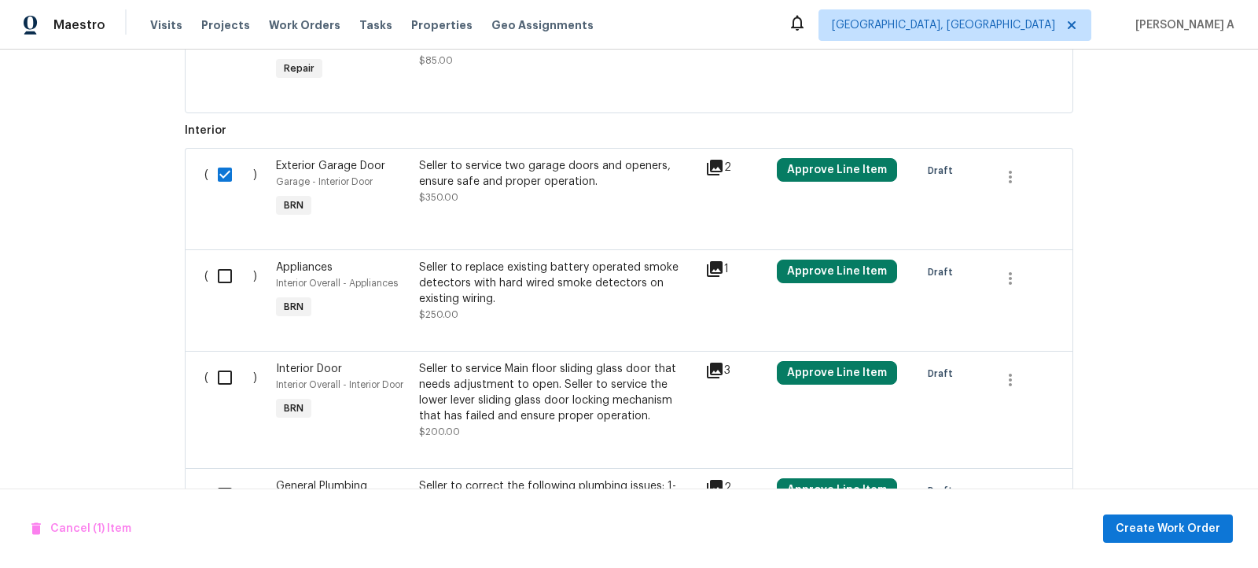
click at [238, 265] on input "checkbox" at bounding box center [230, 275] width 45 height 33
checkbox input "true"
click at [241, 377] on input "checkbox" at bounding box center [230, 377] width 45 height 33
checkbox input "true"
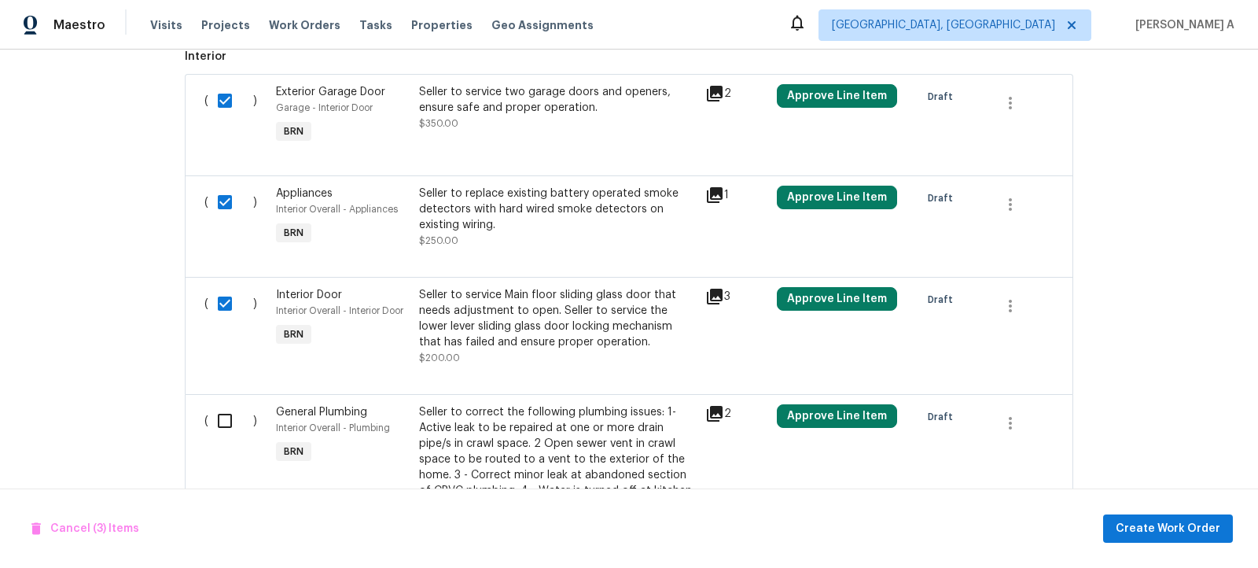
scroll to position [965, 0]
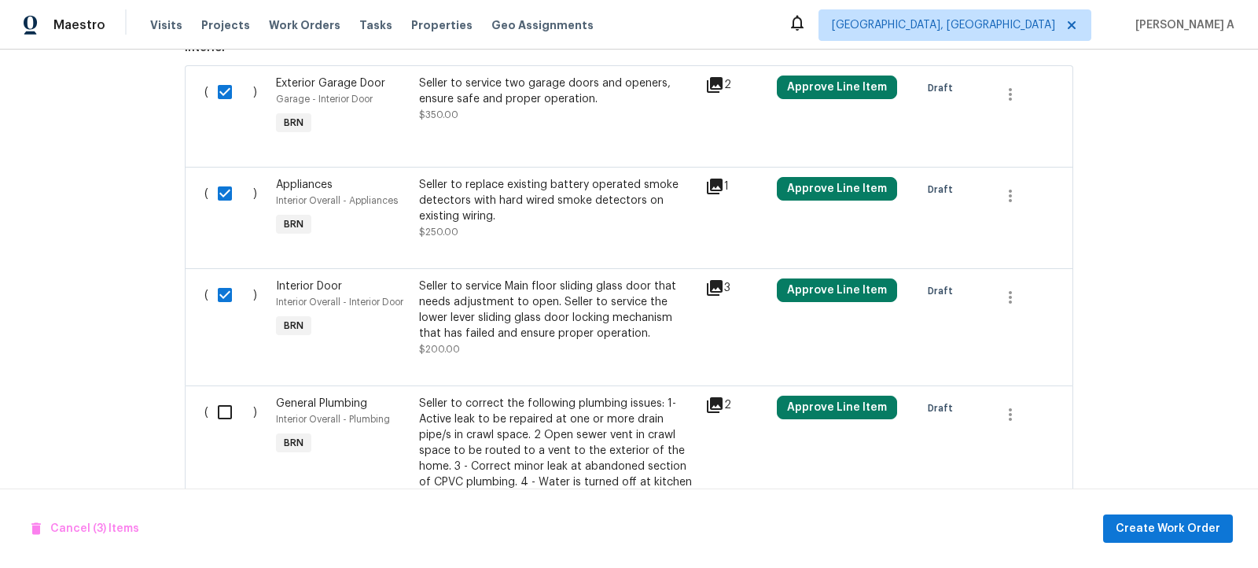
click at [227, 409] on input "checkbox" at bounding box center [230, 412] width 45 height 33
checkbox input "true"
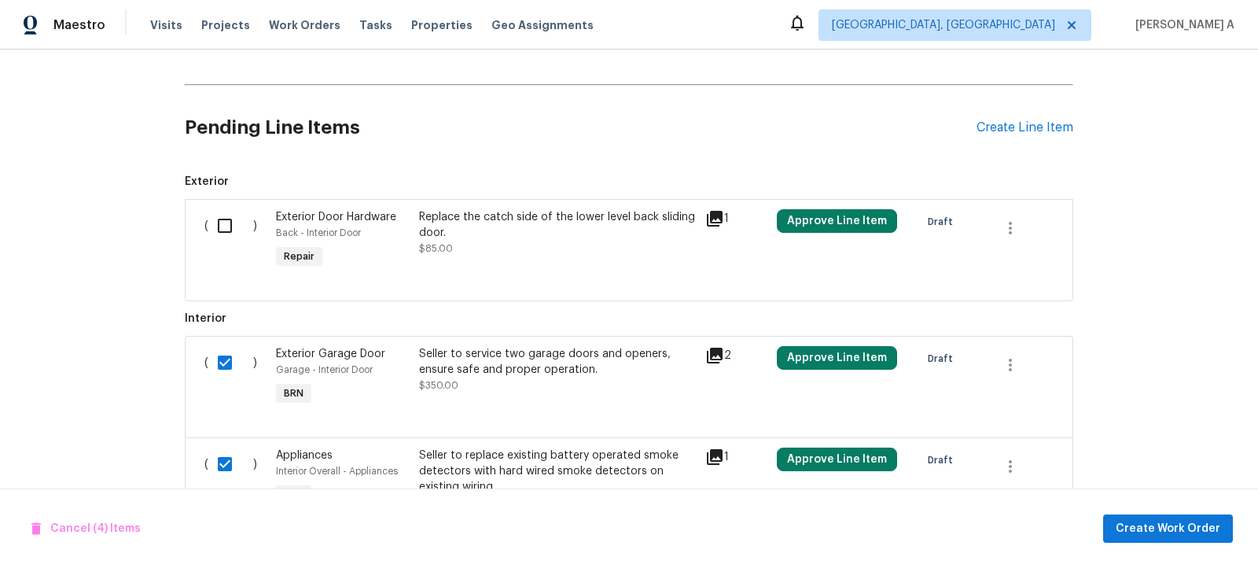
scroll to position [694, 0]
click at [1192, 533] on span "Create Work Order" at bounding box center [1168, 529] width 105 height 20
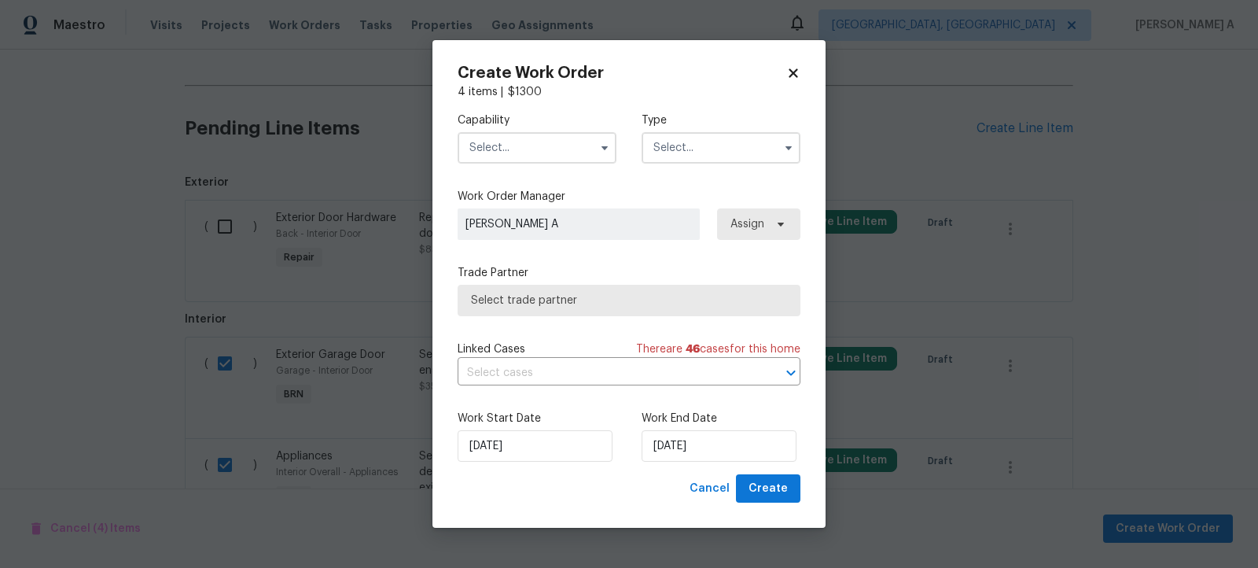
click at [567, 154] on input "text" at bounding box center [537, 147] width 159 height 31
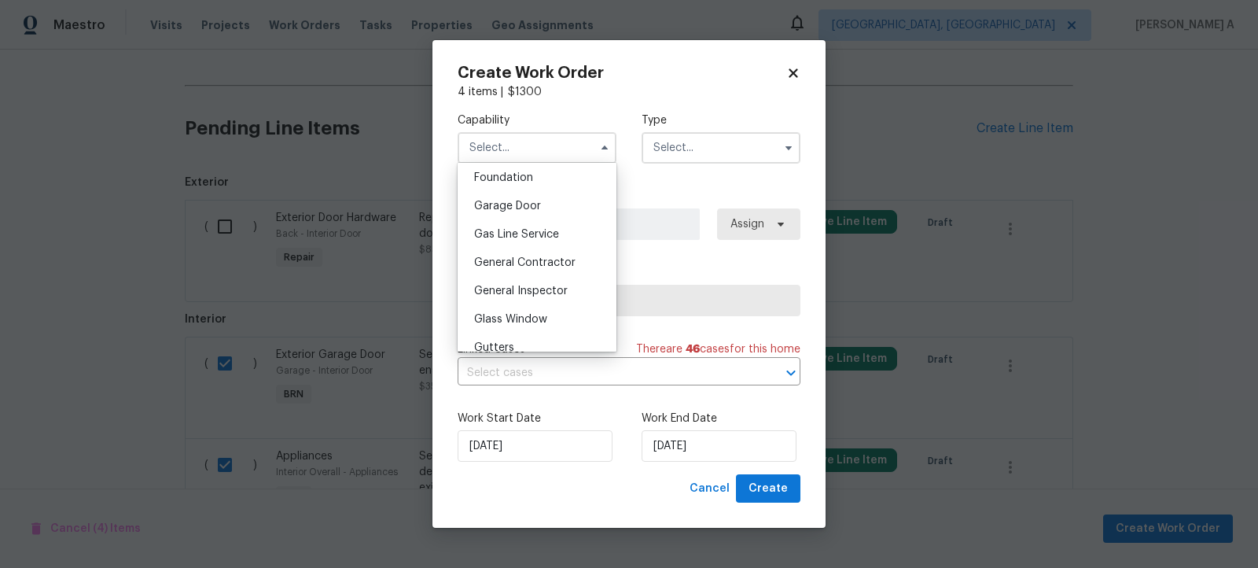
scroll to position [688, 0]
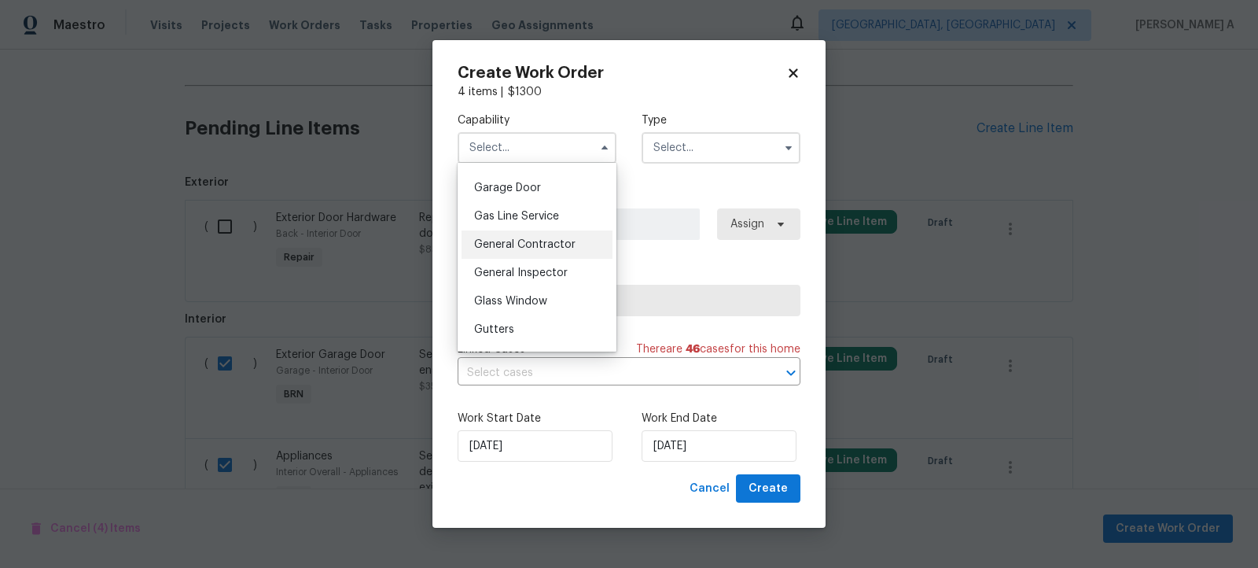
click at [532, 248] on span "General Contractor" at bounding box center [524, 244] width 101 height 11
type input "General Contractor"
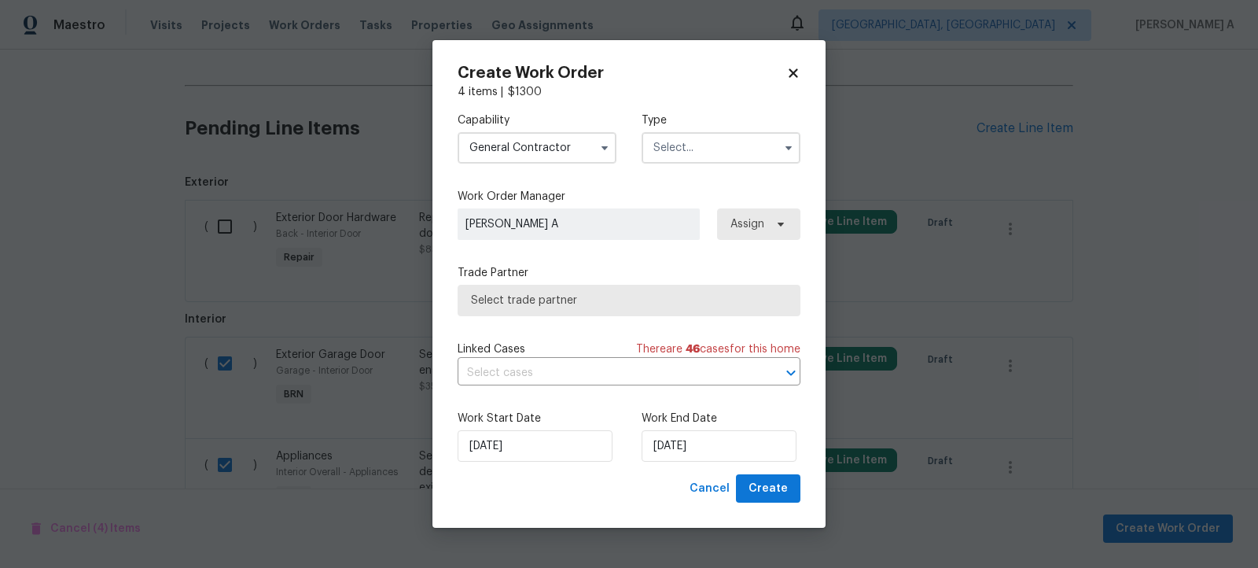
click at [694, 143] on input "text" at bounding box center [721, 147] width 159 height 31
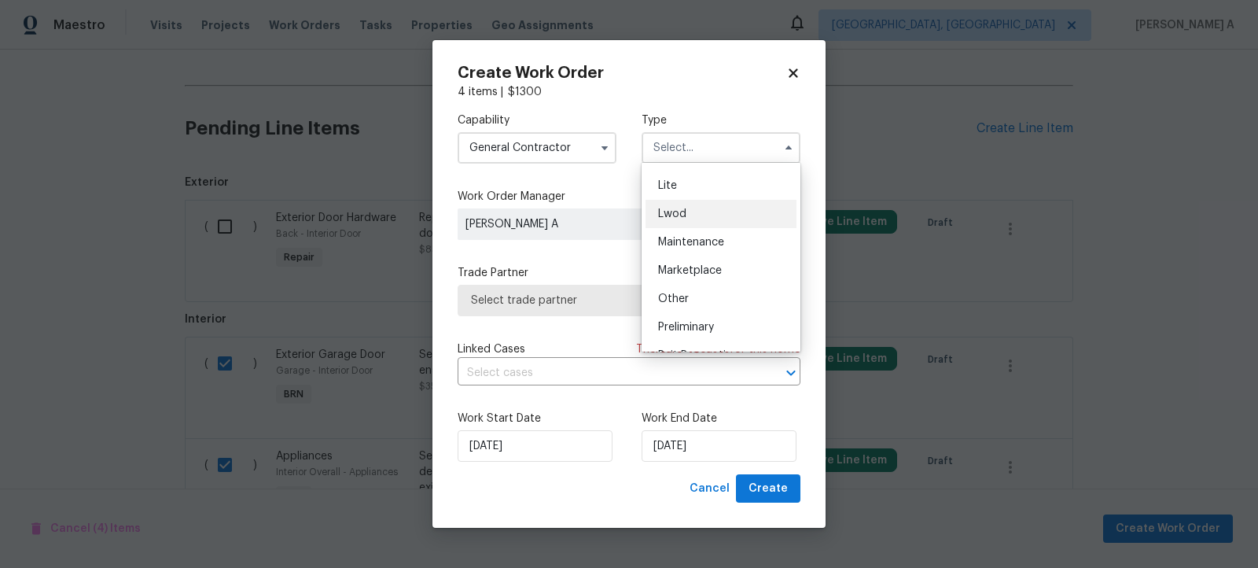
scroll to position [356, 0]
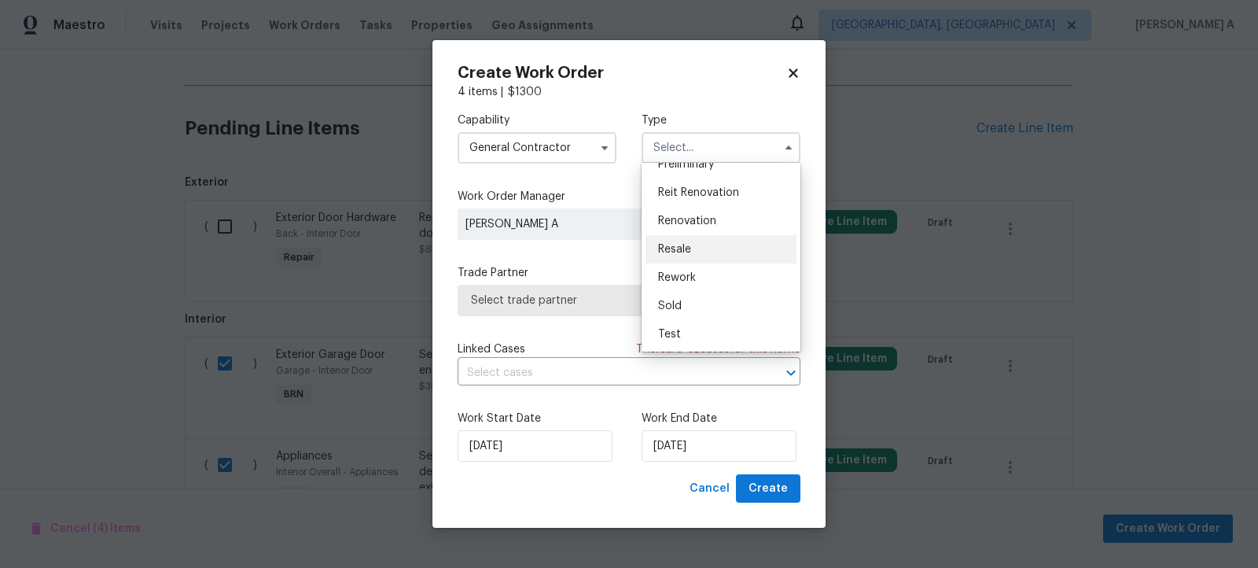
click at [709, 240] on div "Resale" at bounding box center [721, 249] width 151 height 28
type input "Resale"
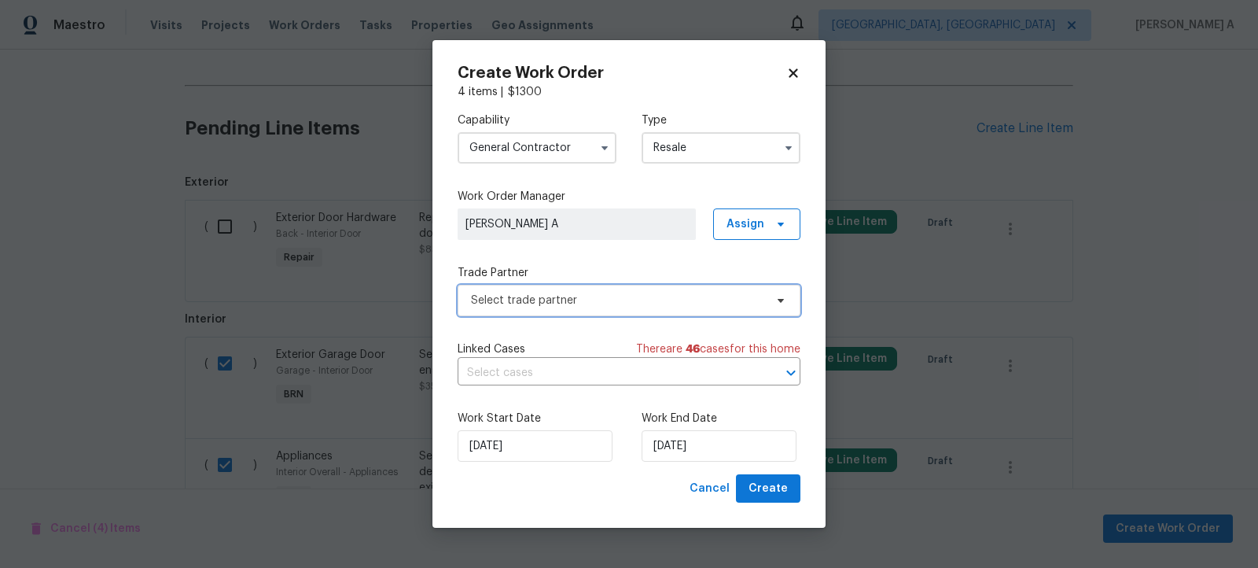
click at [616, 309] on span "Select trade partner" at bounding box center [629, 300] width 343 height 31
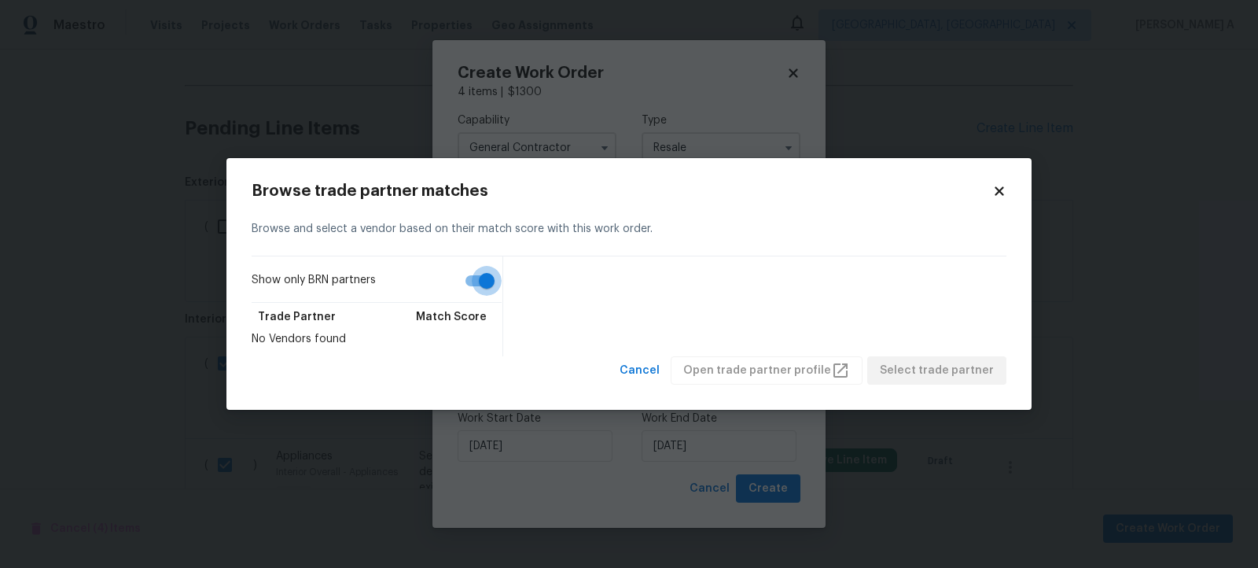
click at [466, 278] on input "Show only BRN partners" at bounding box center [487, 281] width 90 height 30
checkbox input "false"
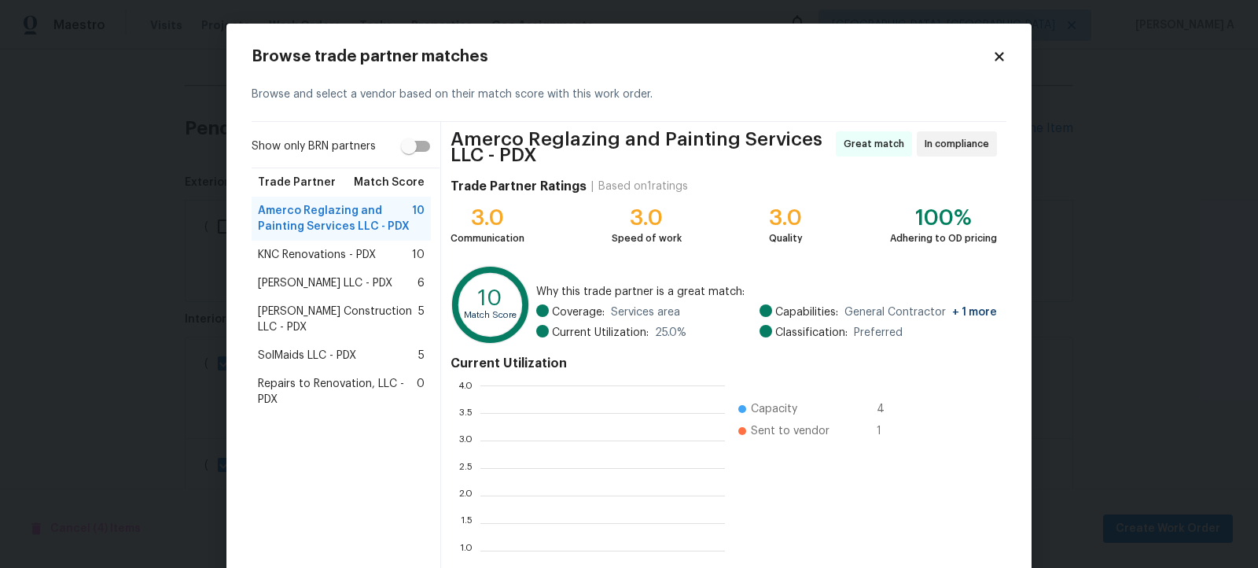
scroll to position [220, 245]
click at [351, 310] on span "Bowen Construction LLC - PDX" at bounding box center [338, 319] width 160 height 31
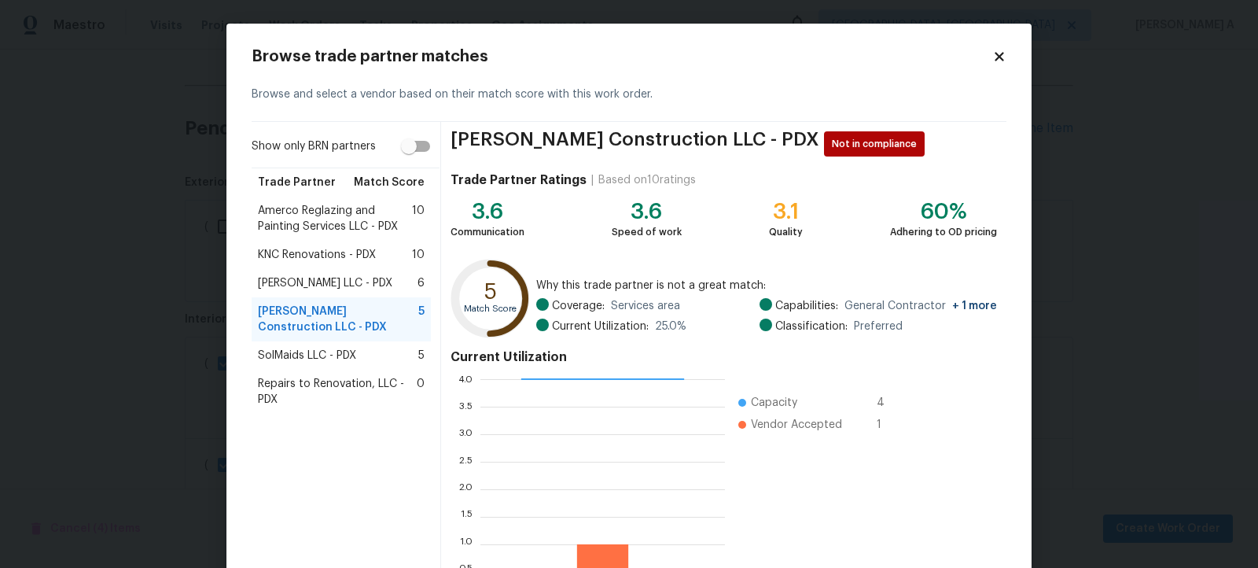
click at [374, 201] on div "Amerco Reglazing and Painting Services LLC - PDX 10" at bounding box center [341, 219] width 179 height 44
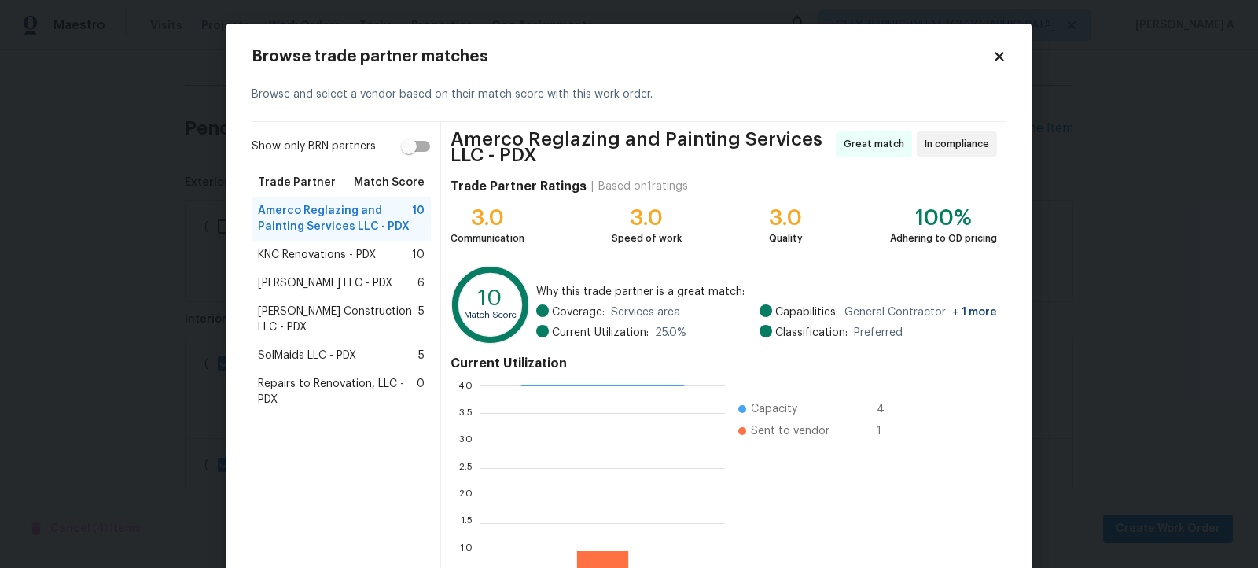
click at [360, 250] on span "KNC Renovations - PDX" at bounding box center [317, 255] width 118 height 16
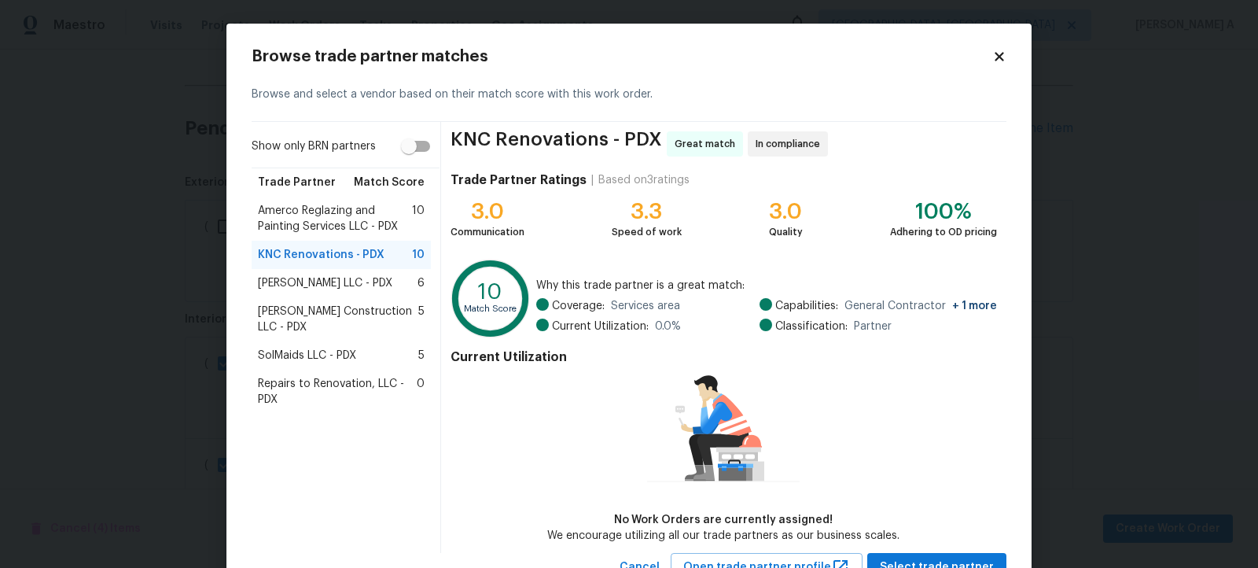
click at [1003, 57] on icon at bounding box center [999, 57] width 14 height 14
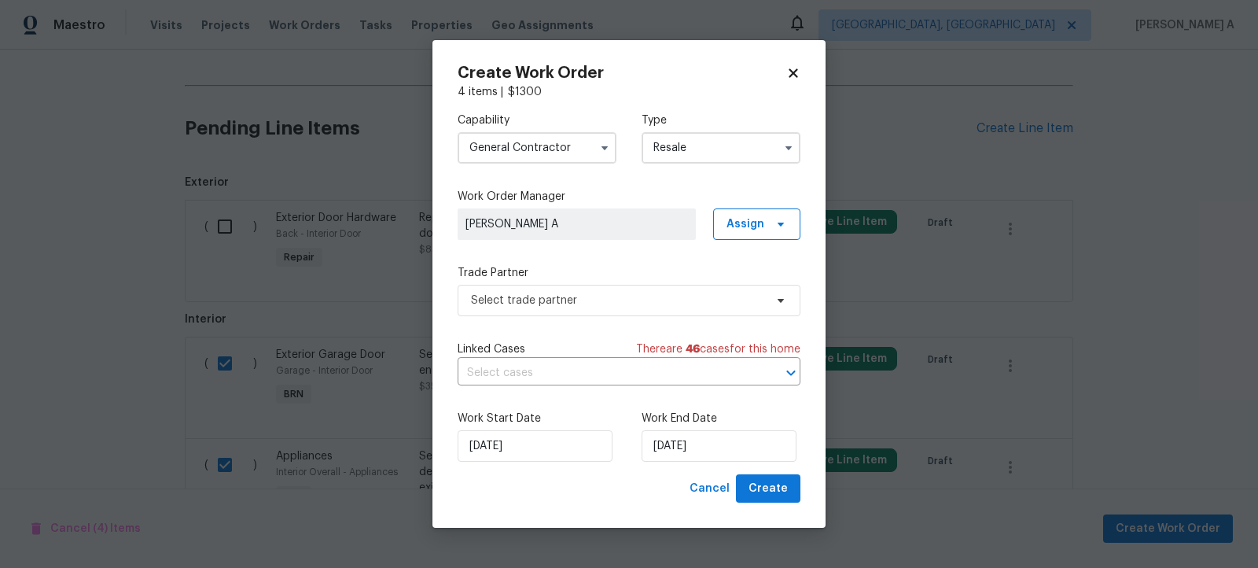
click at [526, 145] on input "General Contractor" at bounding box center [537, 147] width 159 height 31
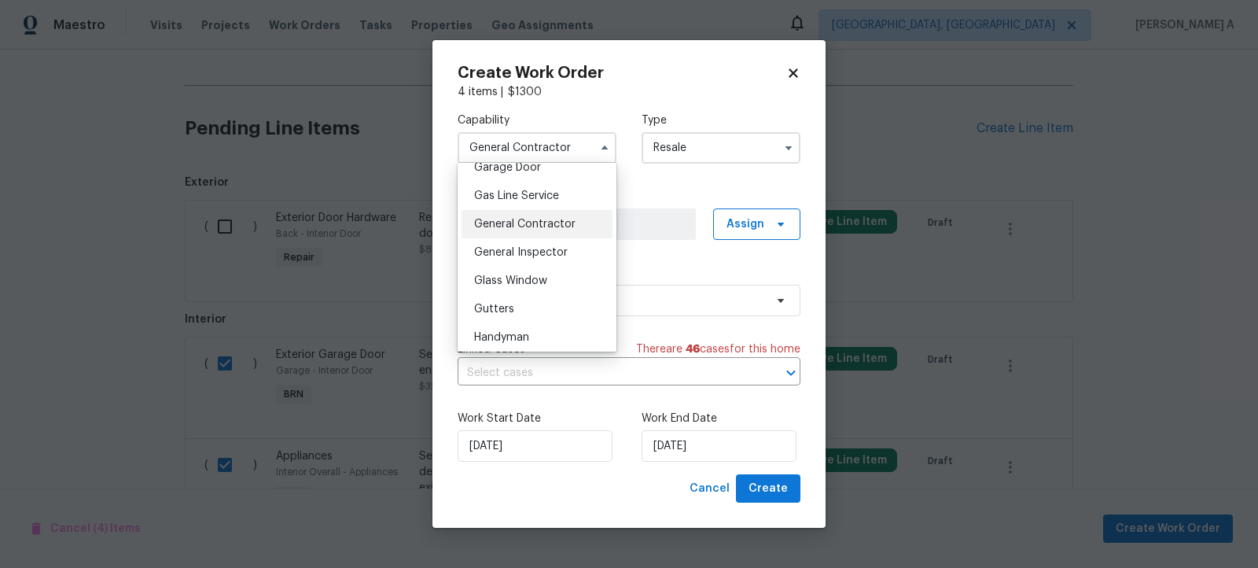
scroll to position [731, 0]
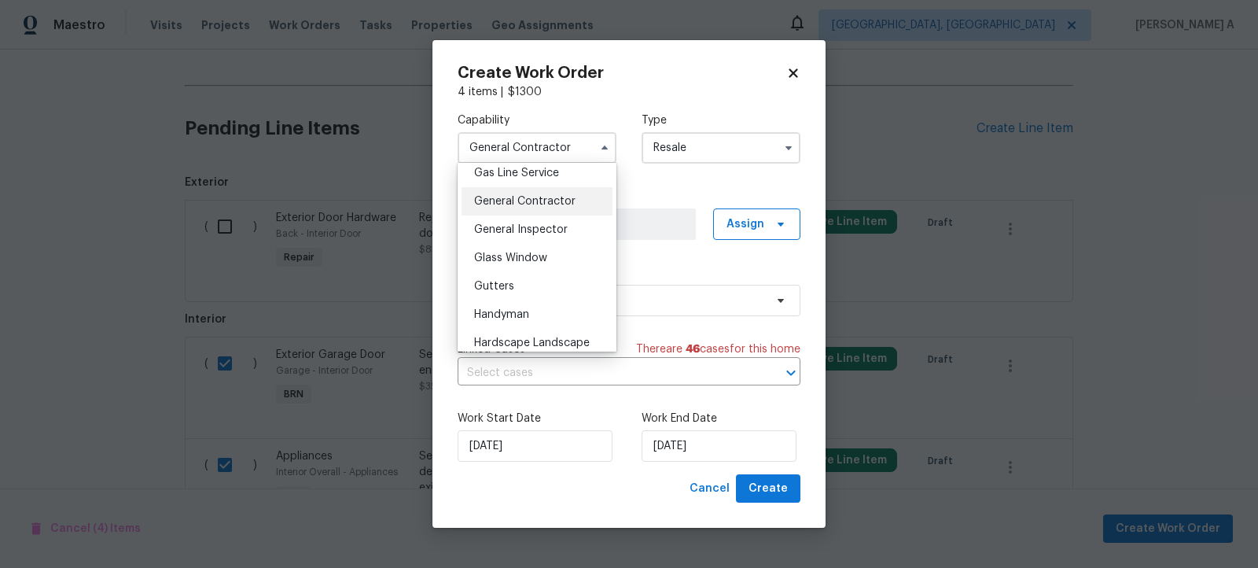
click at [524, 300] on div "Handyman" at bounding box center [537, 314] width 151 height 28
type input "Handyman"
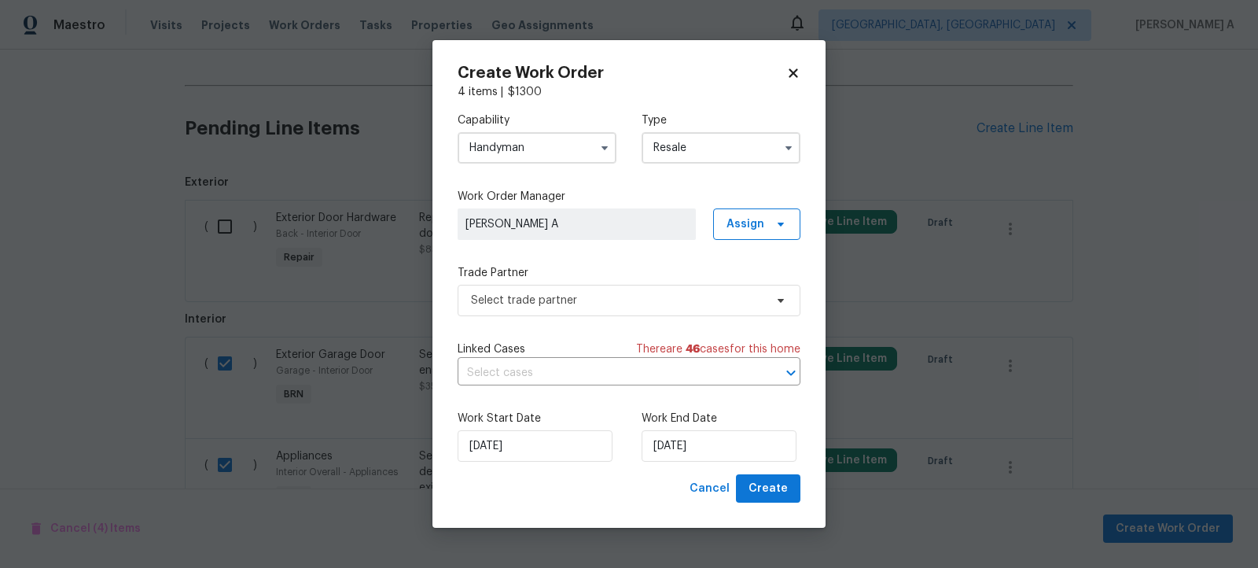
click at [582, 270] on label "Trade Partner" at bounding box center [629, 273] width 343 height 16
click at [582, 285] on span "Select trade partner" at bounding box center [629, 300] width 343 height 31
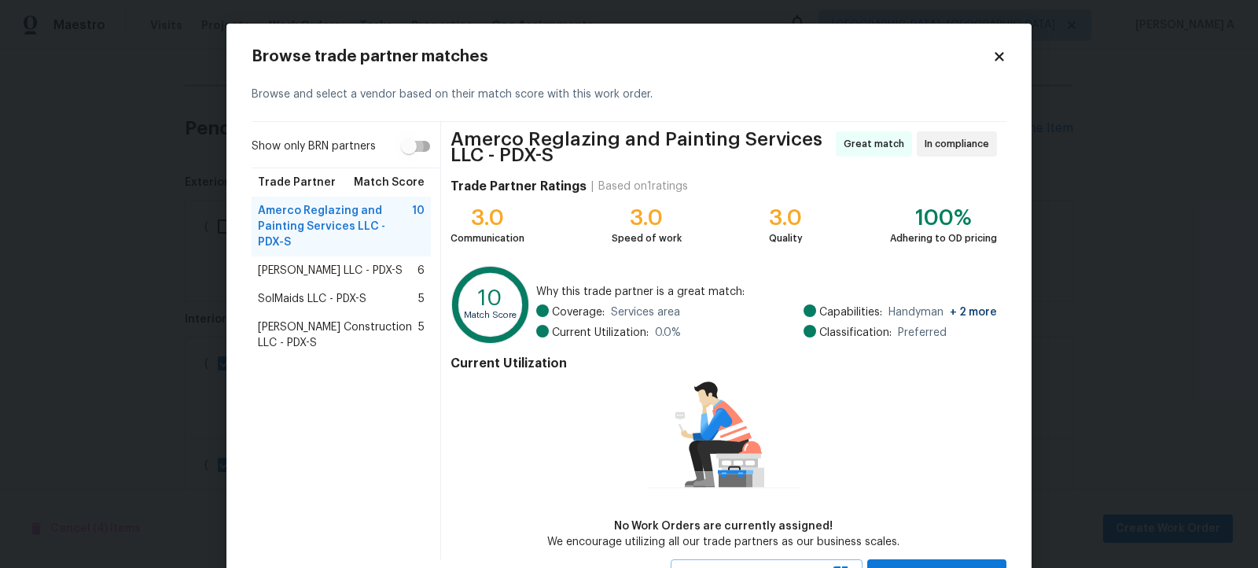
click at [418, 159] on input "Show only BRN partners" at bounding box center [409, 146] width 90 height 30
checkbox input "true"
click at [363, 319] on span "Bowen Construction LLC - PDX-S" at bounding box center [338, 334] width 160 height 31
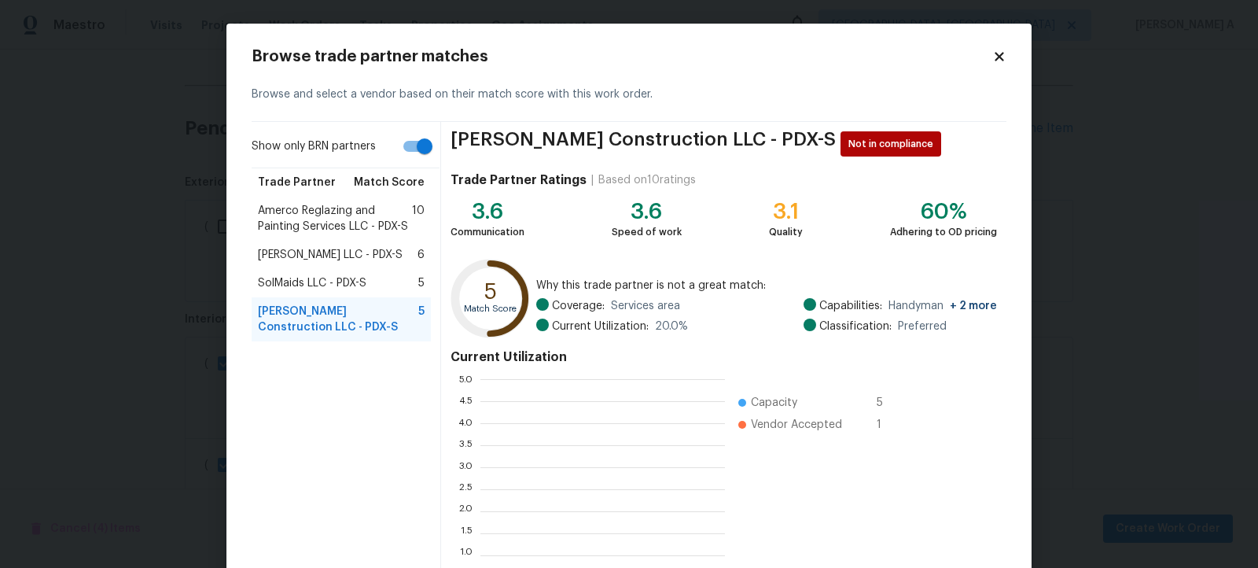
scroll to position [220, 245]
click at [355, 215] on span "Amerco Reglazing and Painting Services LLC - PDX-S" at bounding box center [335, 218] width 154 height 31
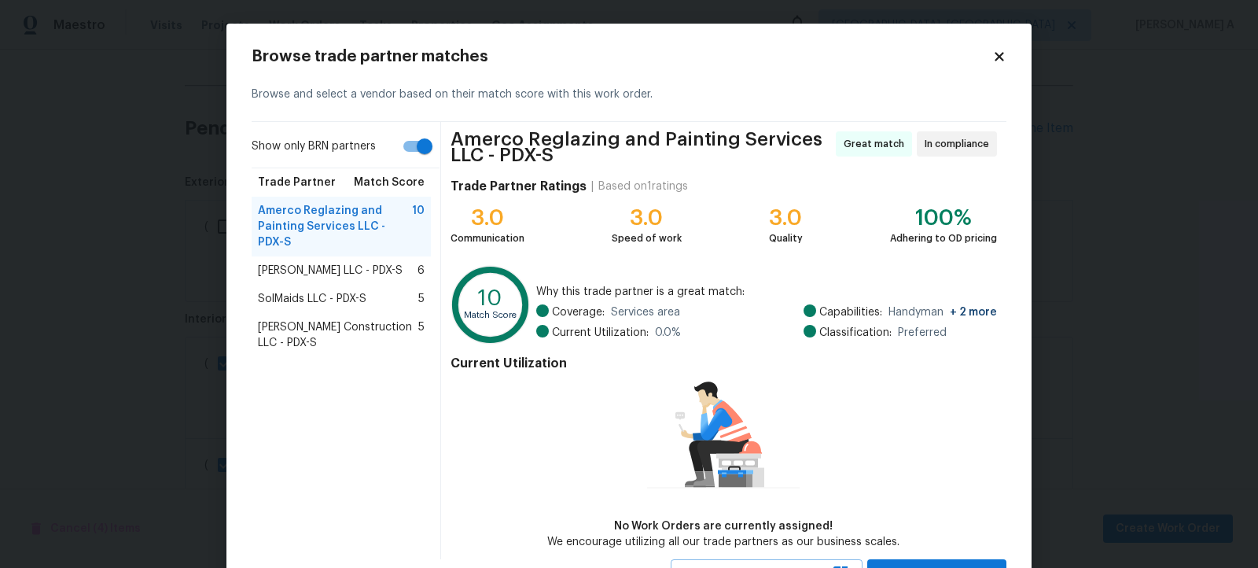
click at [354, 319] on span "Bowen Construction LLC - PDX-S" at bounding box center [338, 334] width 160 height 31
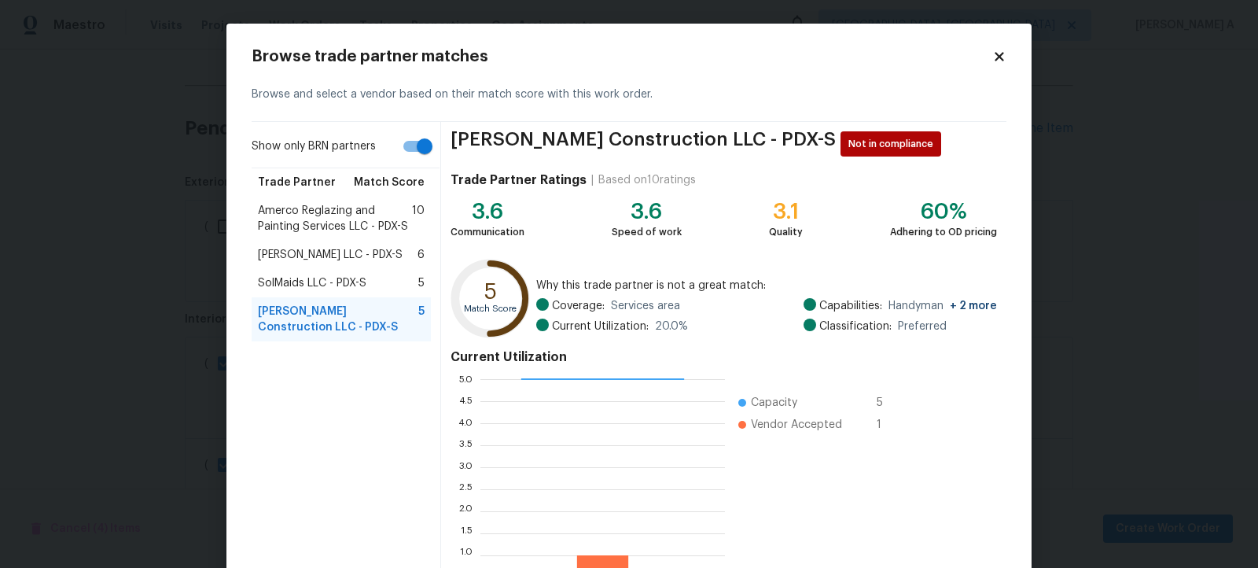
click at [351, 233] on span "Amerco Reglazing and Painting Services LLC - PDX-S" at bounding box center [335, 218] width 154 height 31
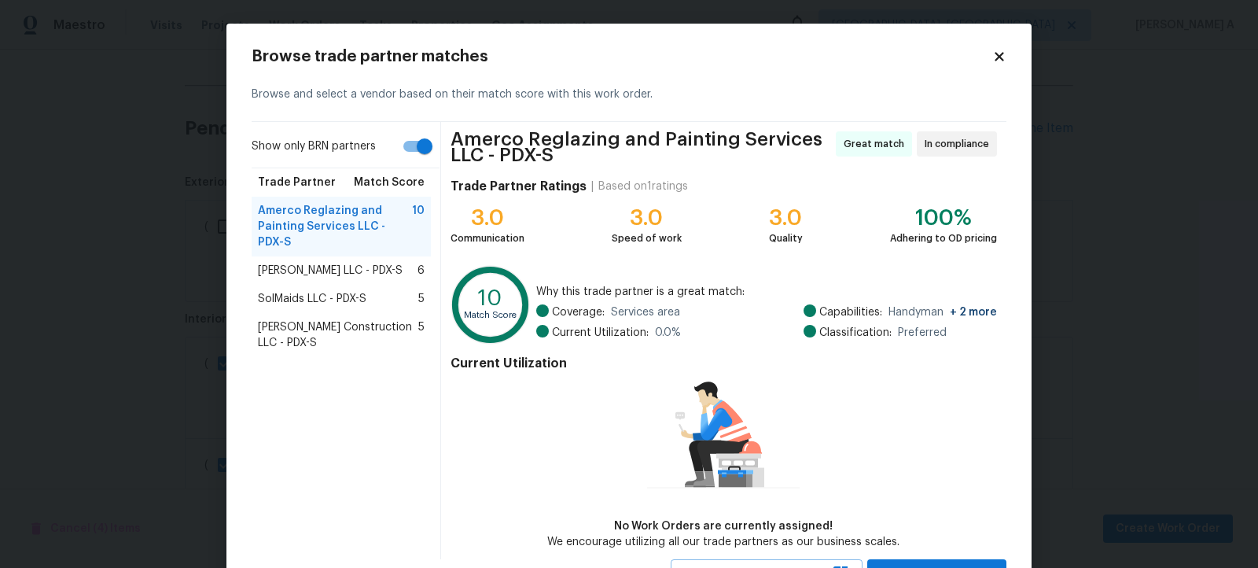
click at [374, 319] on span "Bowen Construction LLC - PDX-S" at bounding box center [338, 334] width 160 height 31
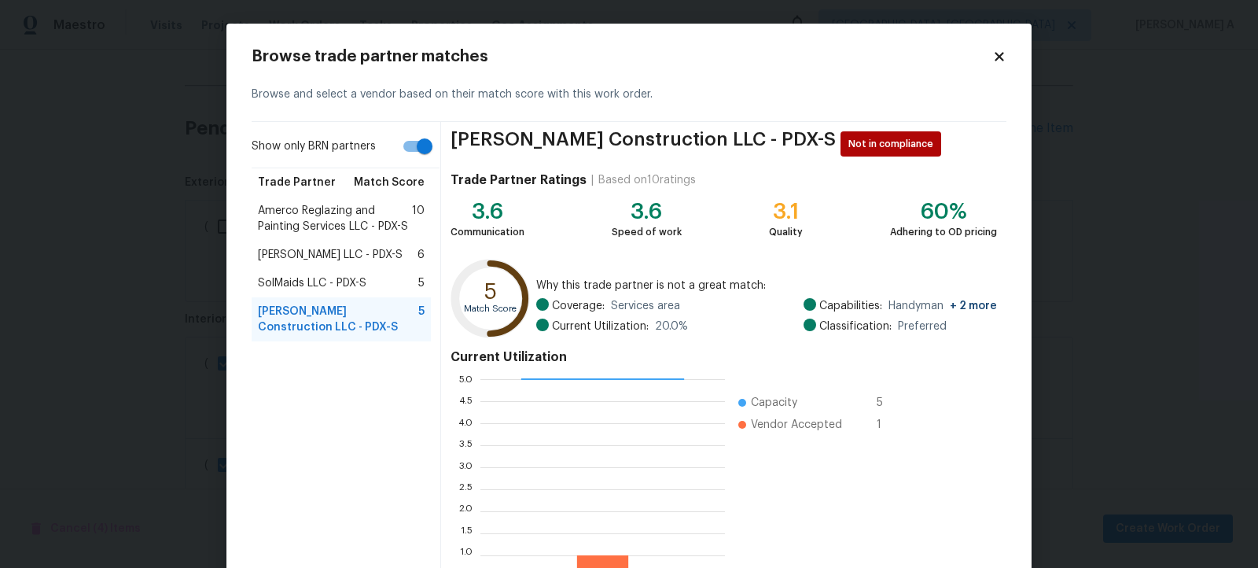
click at [381, 210] on span "Amerco Reglazing and Painting Services LLC - PDX-S" at bounding box center [335, 218] width 154 height 31
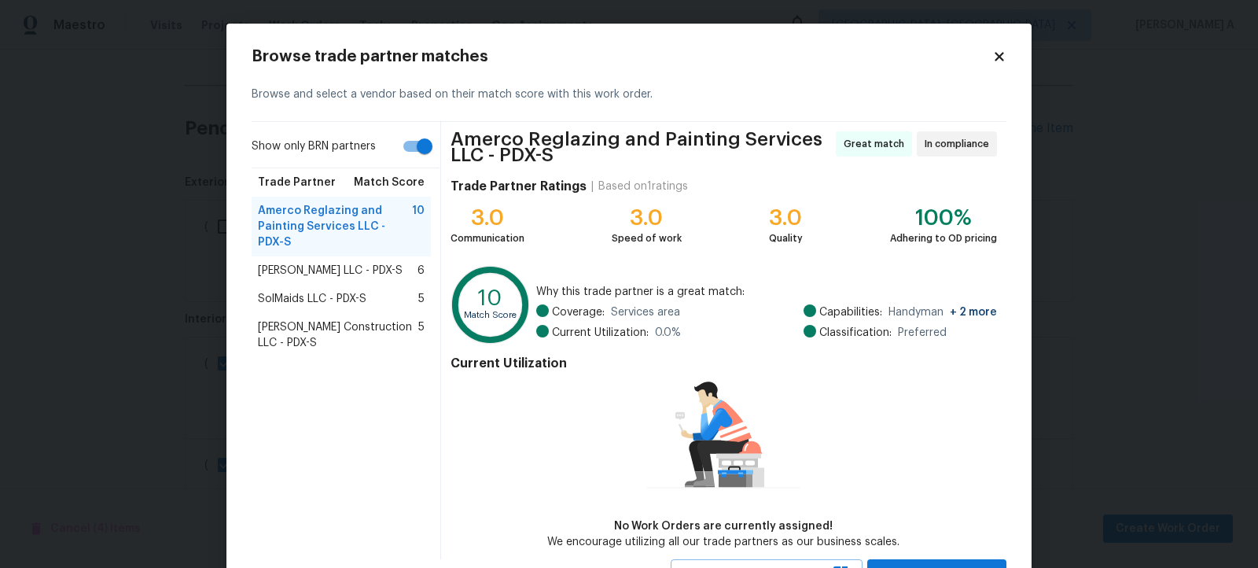
click at [362, 256] on div "Tonya Shirk LLC - PDX-S 6" at bounding box center [341, 270] width 179 height 28
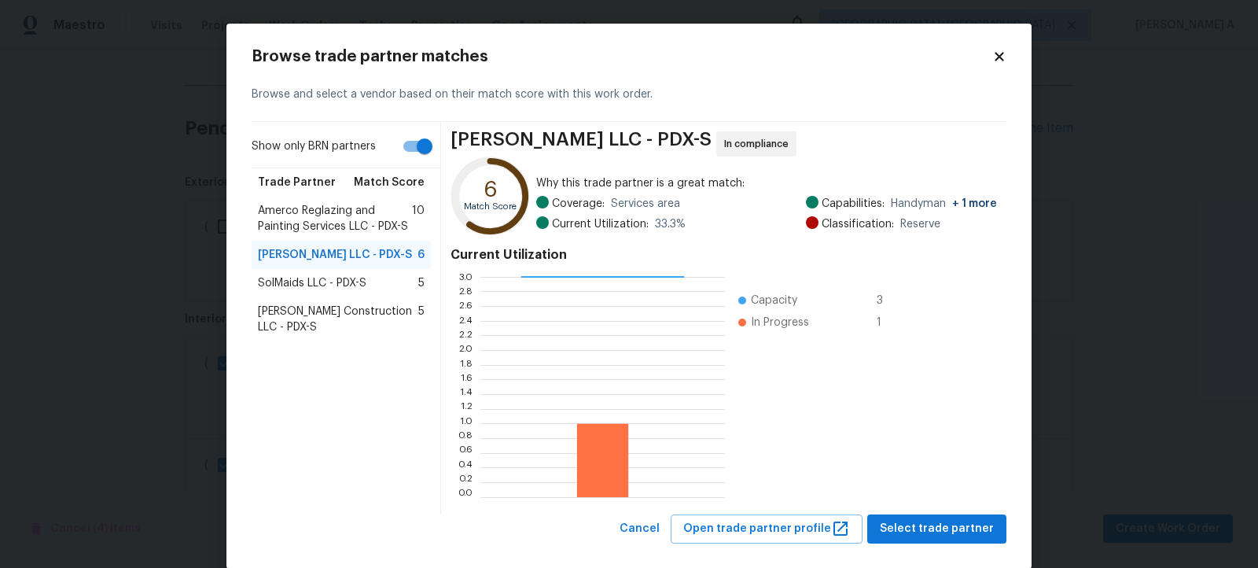
click at [359, 215] on span "Amerco Reglazing and Painting Services LLC - PDX-S" at bounding box center [335, 218] width 154 height 31
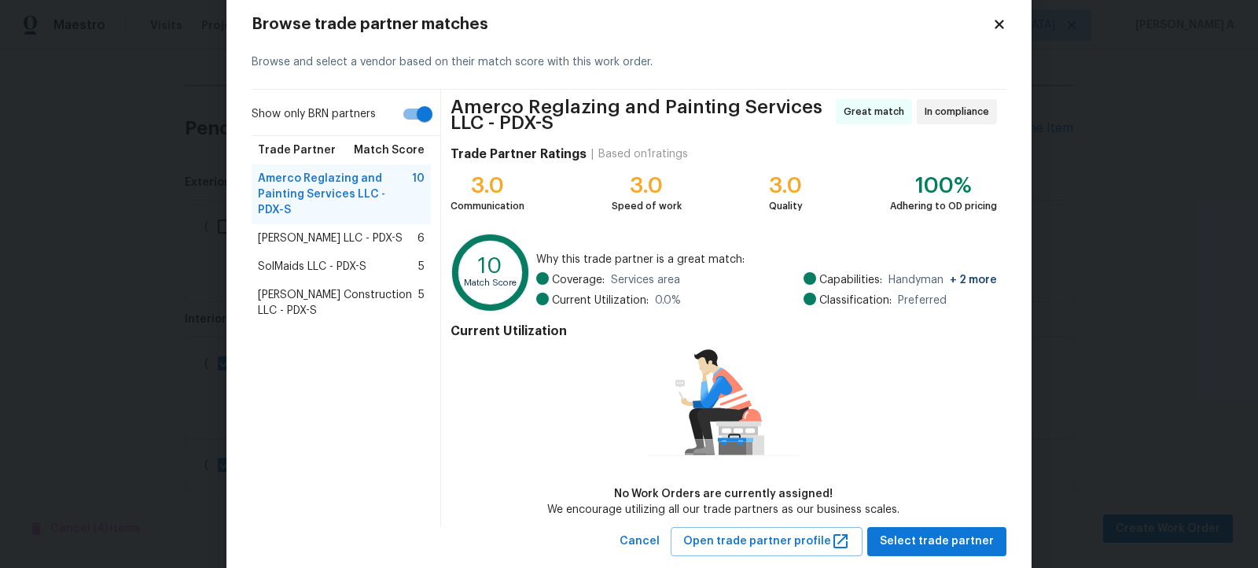
scroll to position [68, 0]
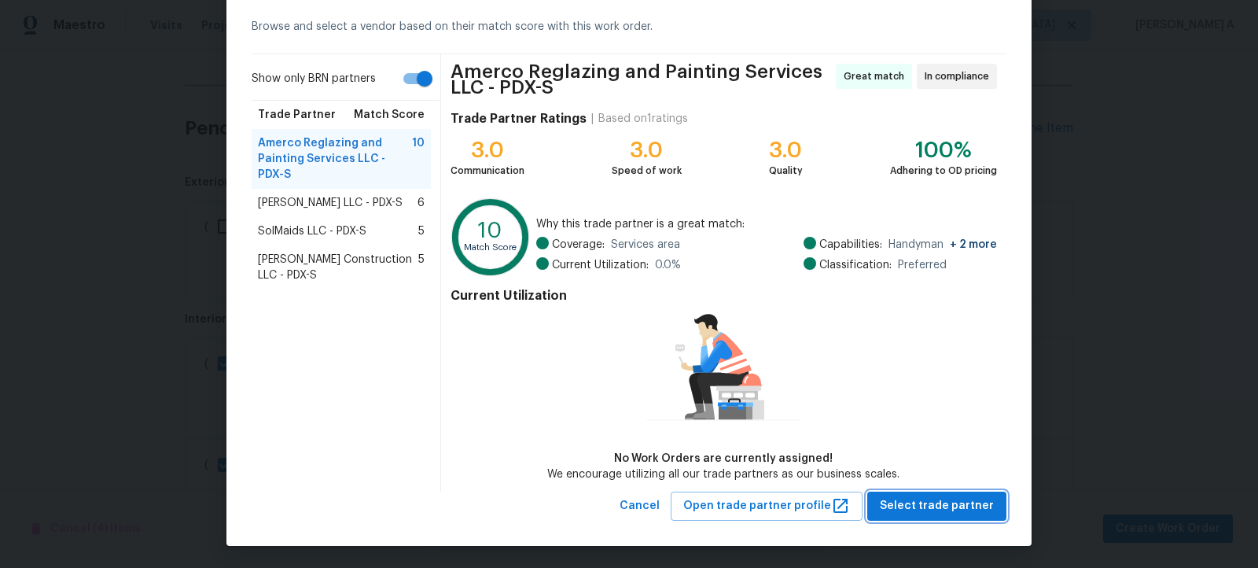
click at [959, 501] on span "Select trade partner" at bounding box center [937, 506] width 114 height 20
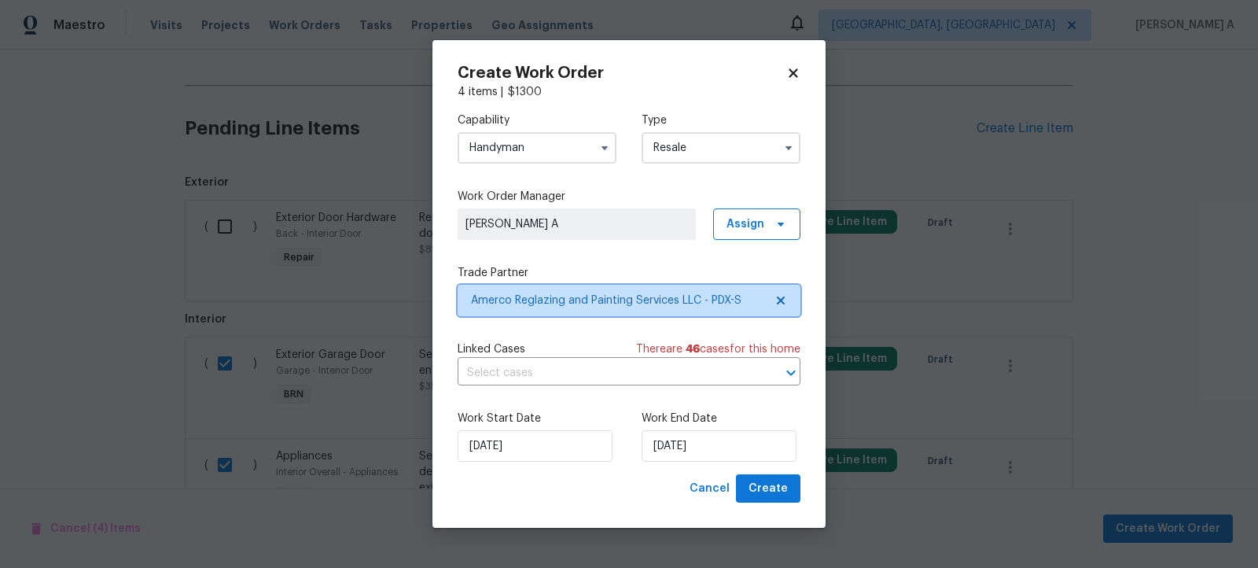
scroll to position [0, 0]
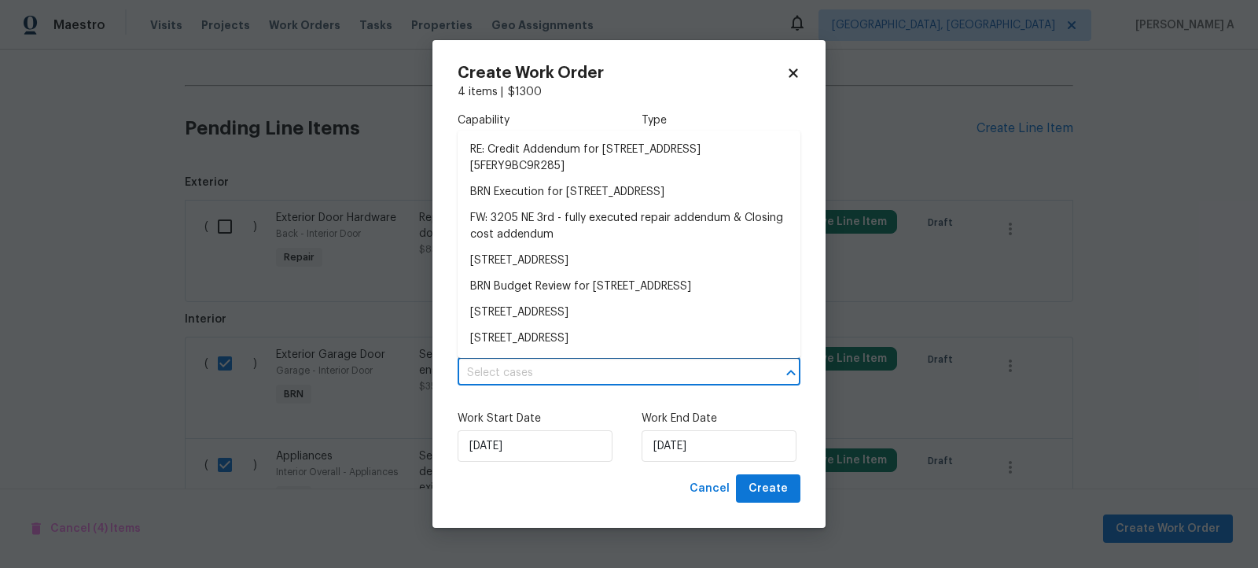
click at [557, 369] on input "text" at bounding box center [607, 373] width 299 height 24
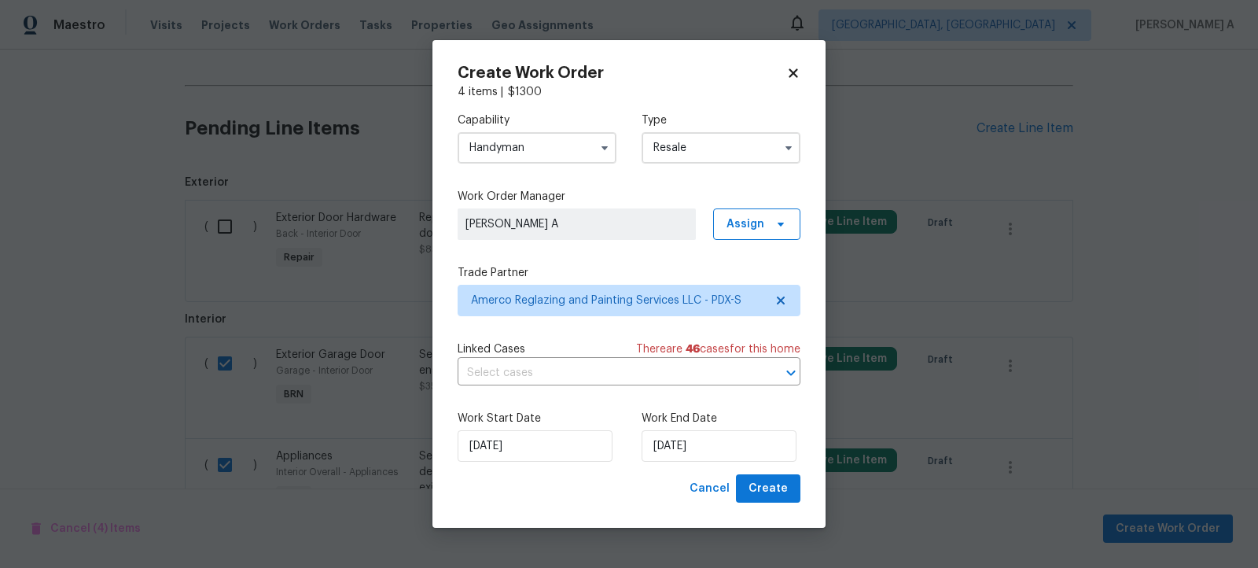
click at [539, 408] on div "Work Start Date 8/11/2025 Work End Date 8/11/2025" at bounding box center [629, 436] width 343 height 76
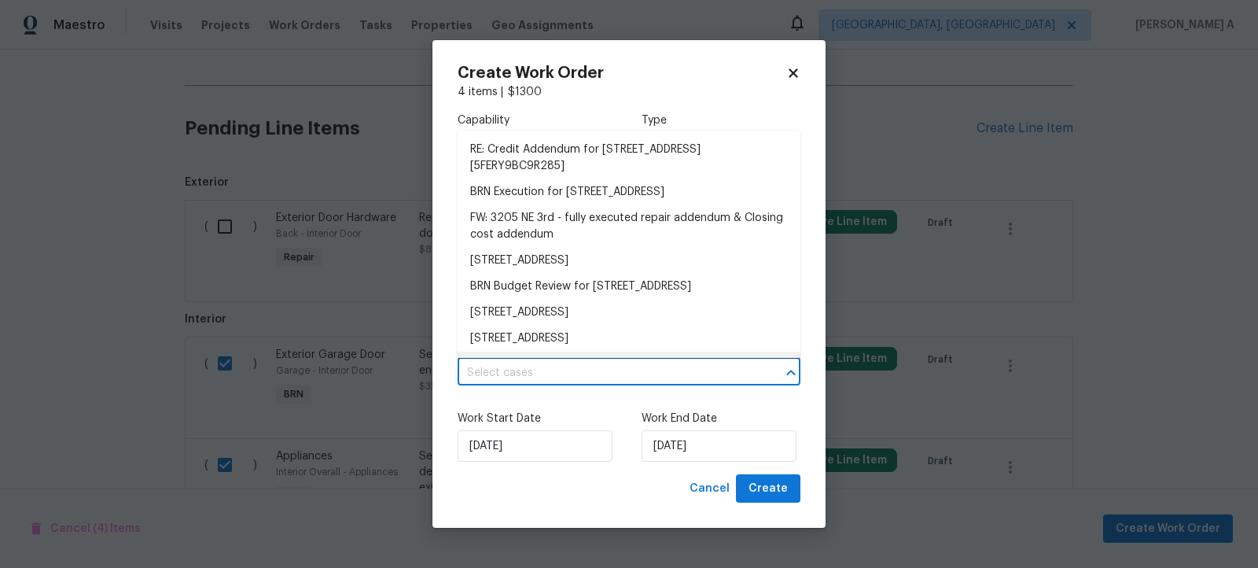
click at [547, 383] on input "text" at bounding box center [607, 373] width 299 height 24
click at [593, 195] on li "BRN Execution for 3205 NE 3rd Ave, Hillsboro, OR 97124" at bounding box center [629, 192] width 343 height 26
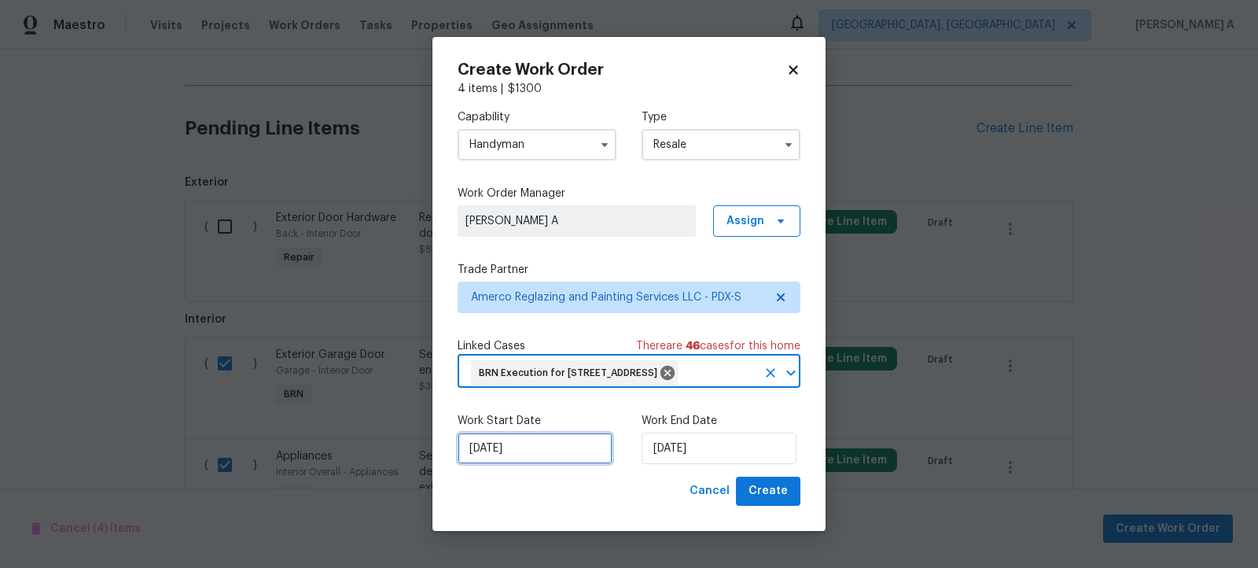
click at [539, 464] on input "[DATE]" at bounding box center [535, 447] width 155 height 31
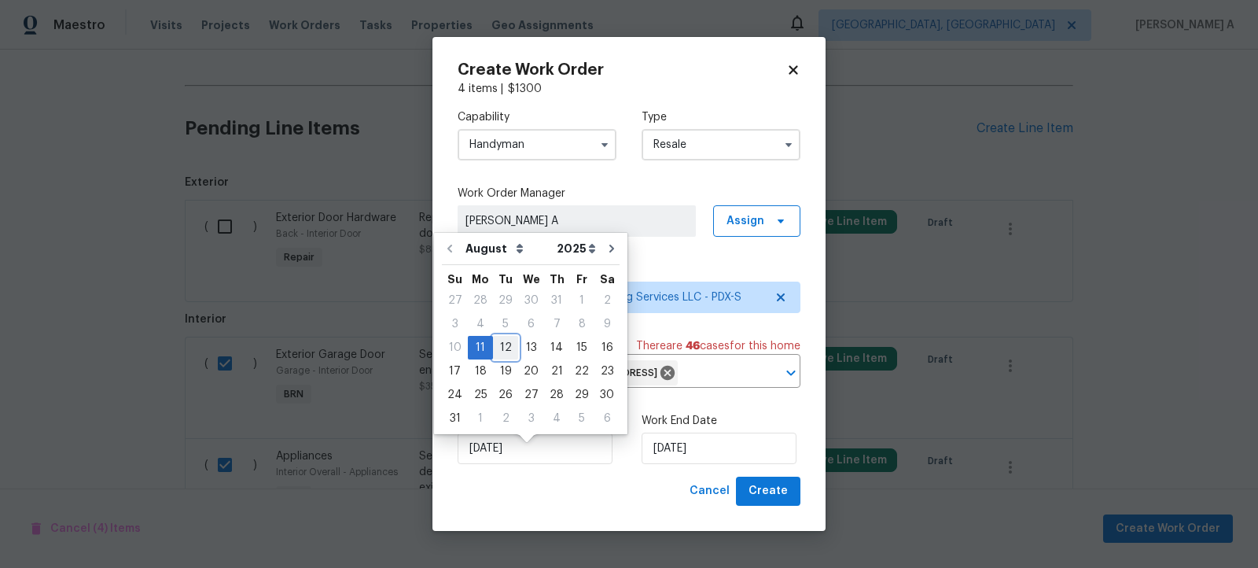
click at [502, 345] on div "12" at bounding box center [505, 348] width 25 height 22
type input "[DATE]"
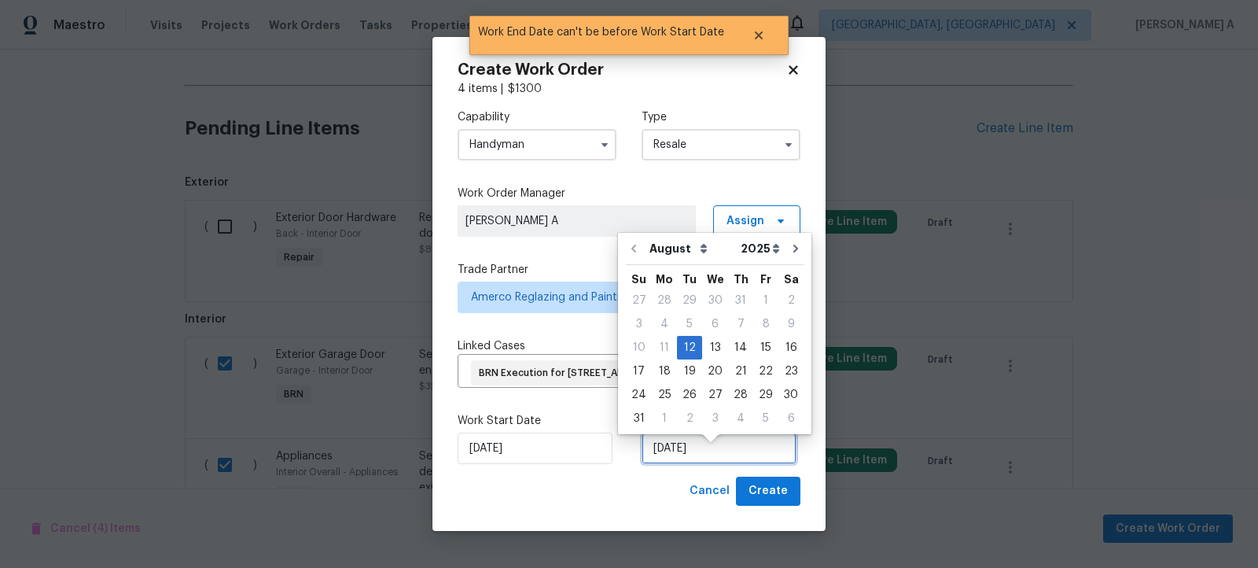
click at [704, 462] on input "[DATE]" at bounding box center [719, 447] width 155 height 31
click at [717, 348] on div "13" at bounding box center [715, 348] width 26 height 22
type input "[DATE]"
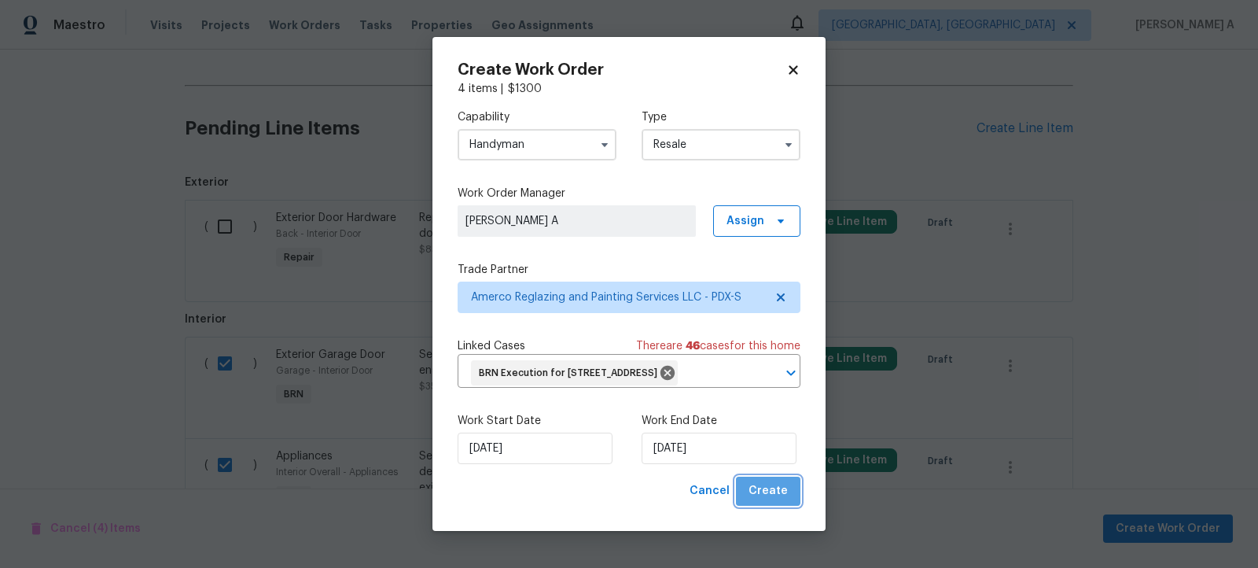
click at [776, 501] on span "Create" at bounding box center [768, 491] width 39 height 20
checkbox input "false"
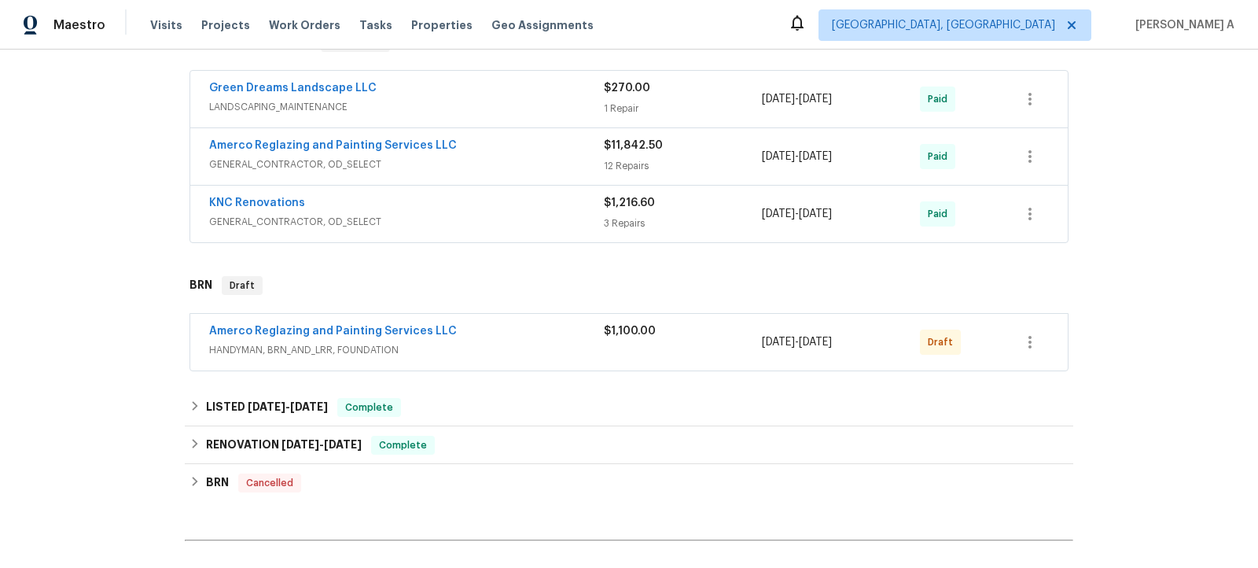
scroll to position [271, 0]
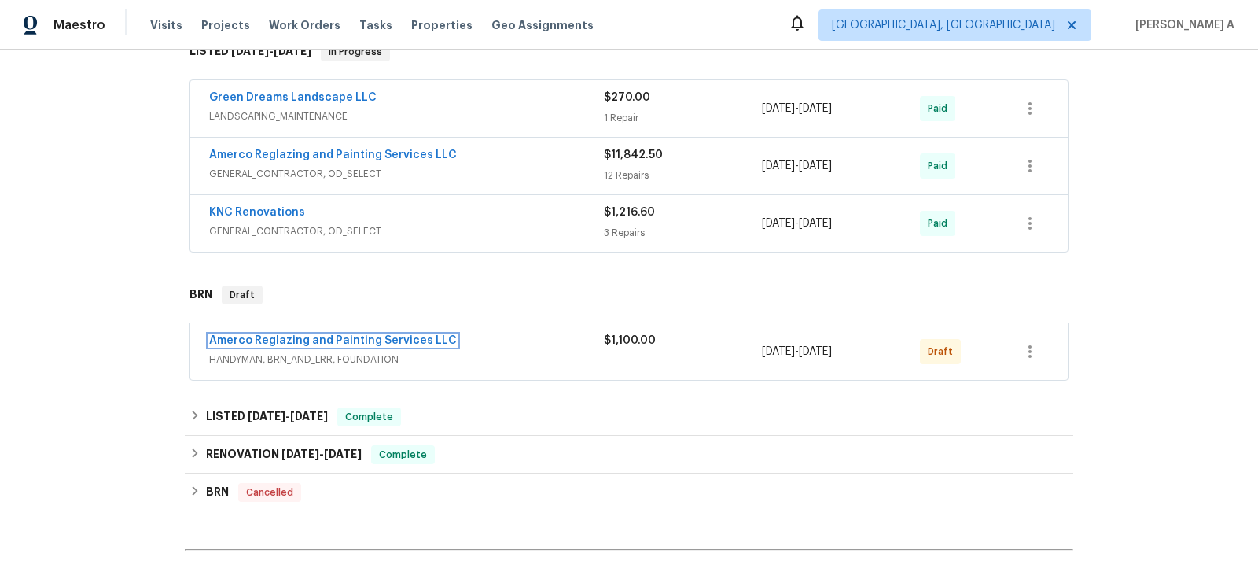
click at [360, 340] on link "Amerco Reglazing and Painting Services LLC" at bounding box center [333, 340] width 248 height 11
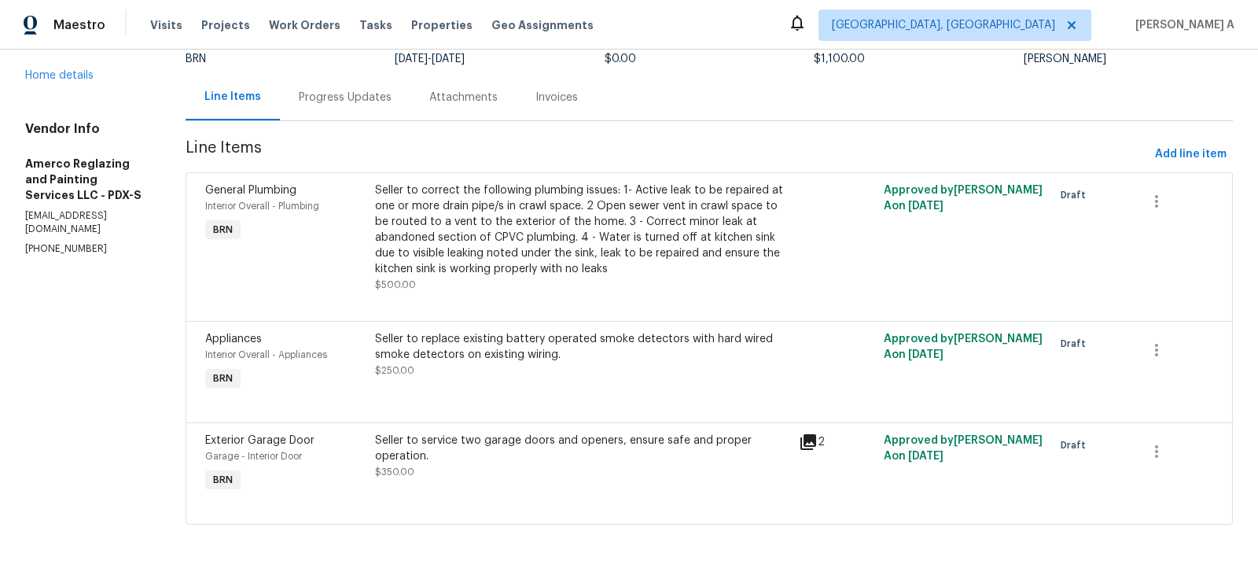
scroll to position [130, 0]
click at [1190, 147] on span "Add line item" at bounding box center [1191, 155] width 72 height 20
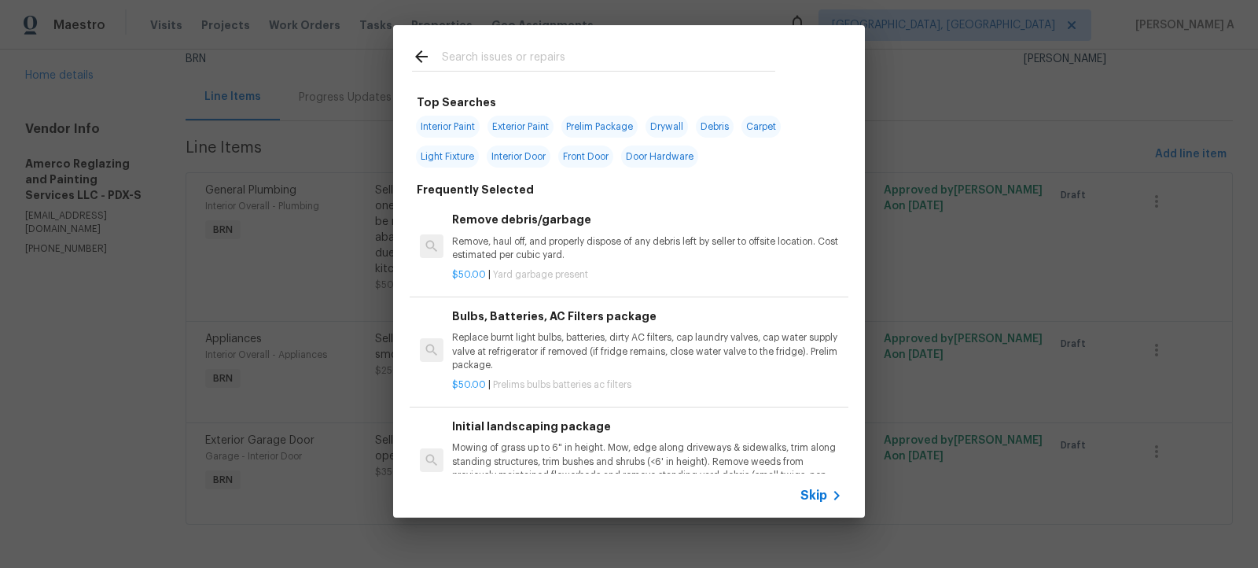
click at [815, 500] on span "Skip" at bounding box center [813, 496] width 27 height 16
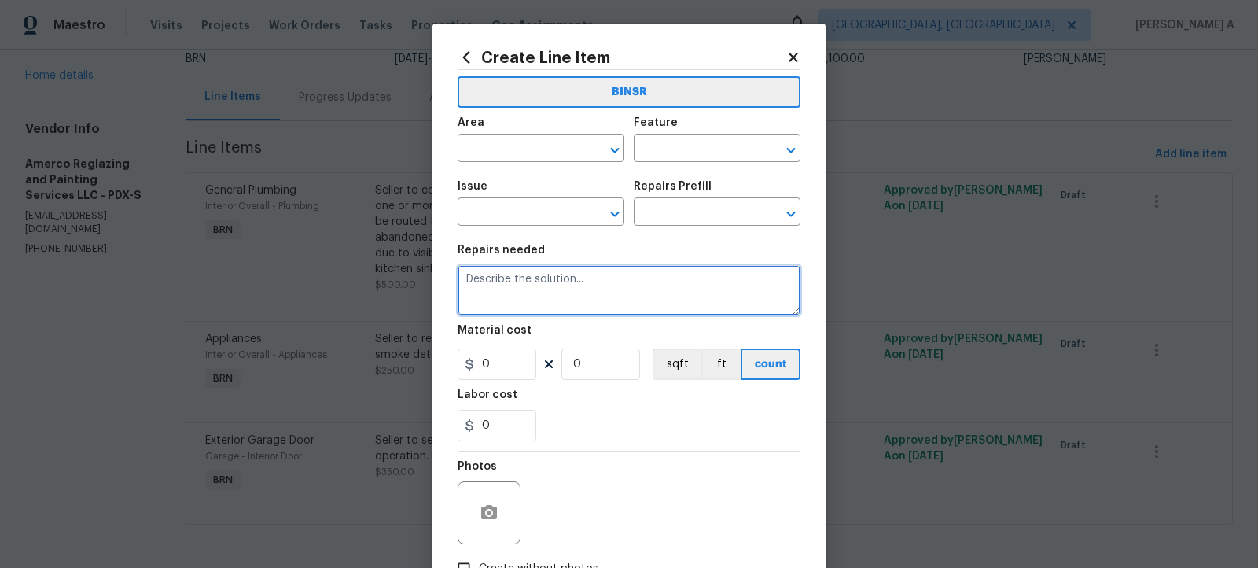
click at [510, 289] on textarea at bounding box center [629, 290] width 343 height 50
paste textarea "Seller to service Main floor sliding glass door that needs adjustment to open. …"
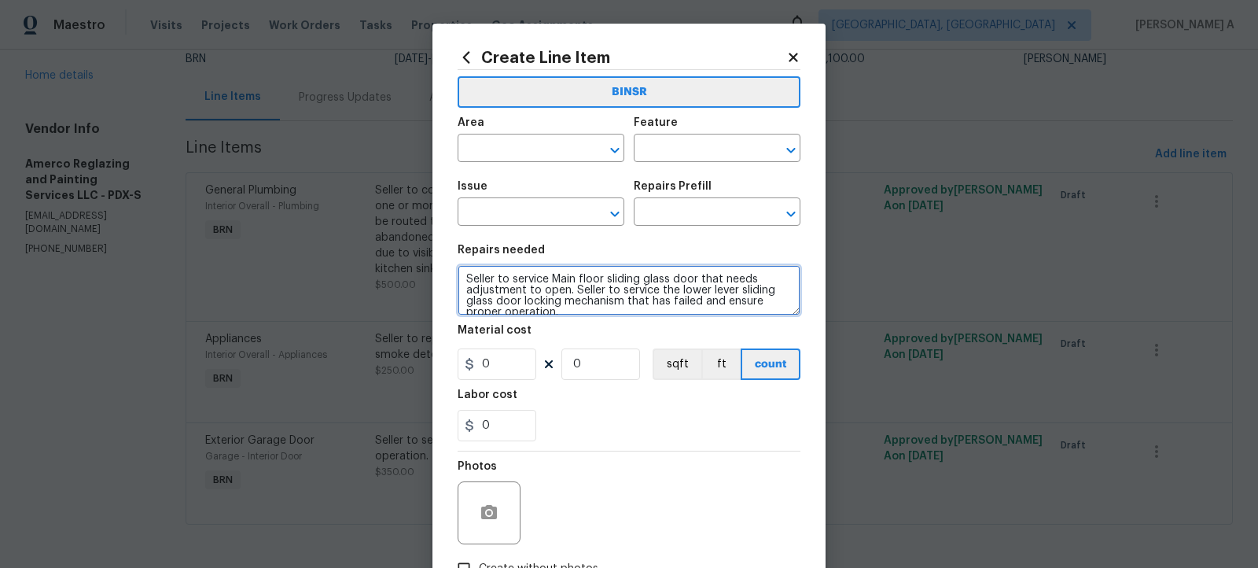
scroll to position [14, 0]
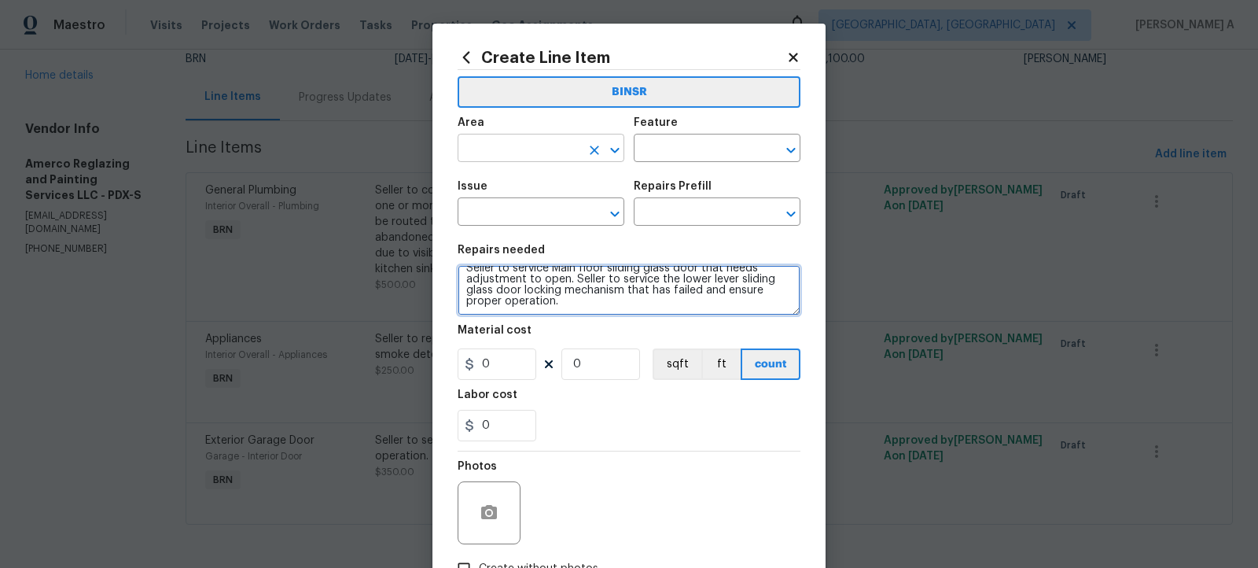
type textarea "Seller to service Main floor sliding glass door that needs adjustment to open. …"
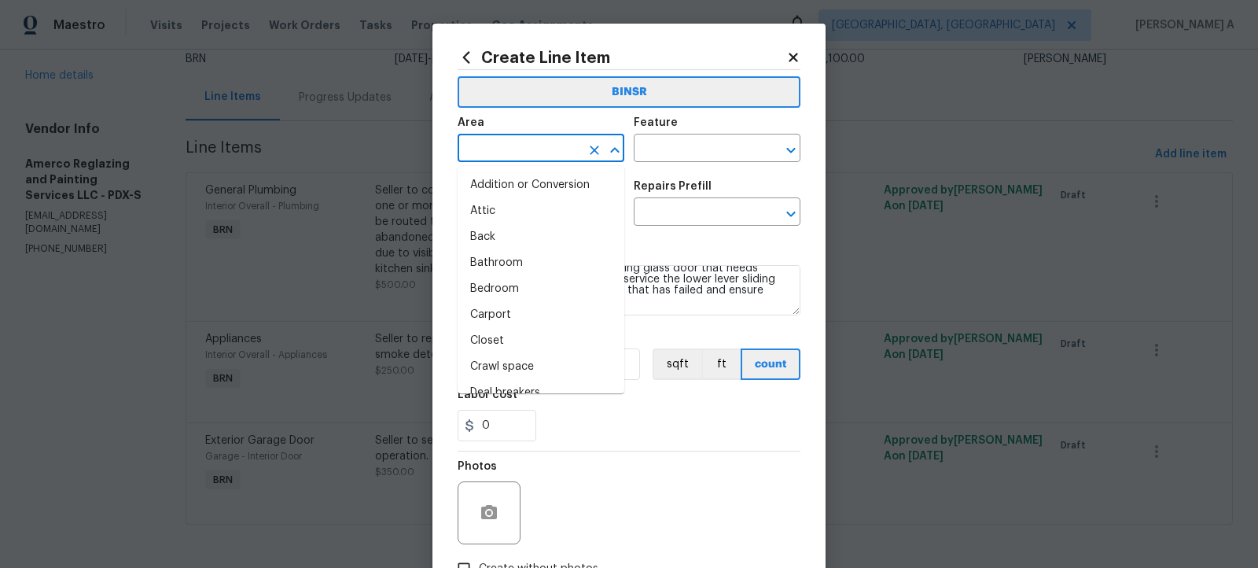
click at [524, 154] on input "text" at bounding box center [519, 150] width 123 height 24
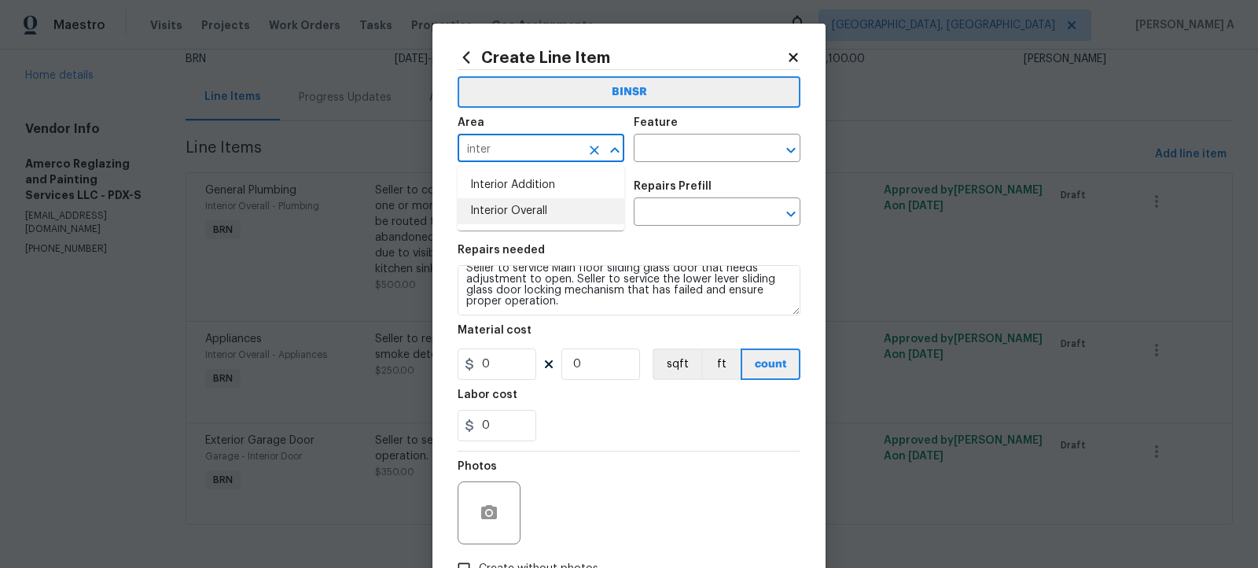
click at [548, 217] on li "Interior Overall" at bounding box center [541, 211] width 167 height 26
type input "Interior Overall"
click at [683, 160] on input "text" at bounding box center [695, 150] width 123 height 24
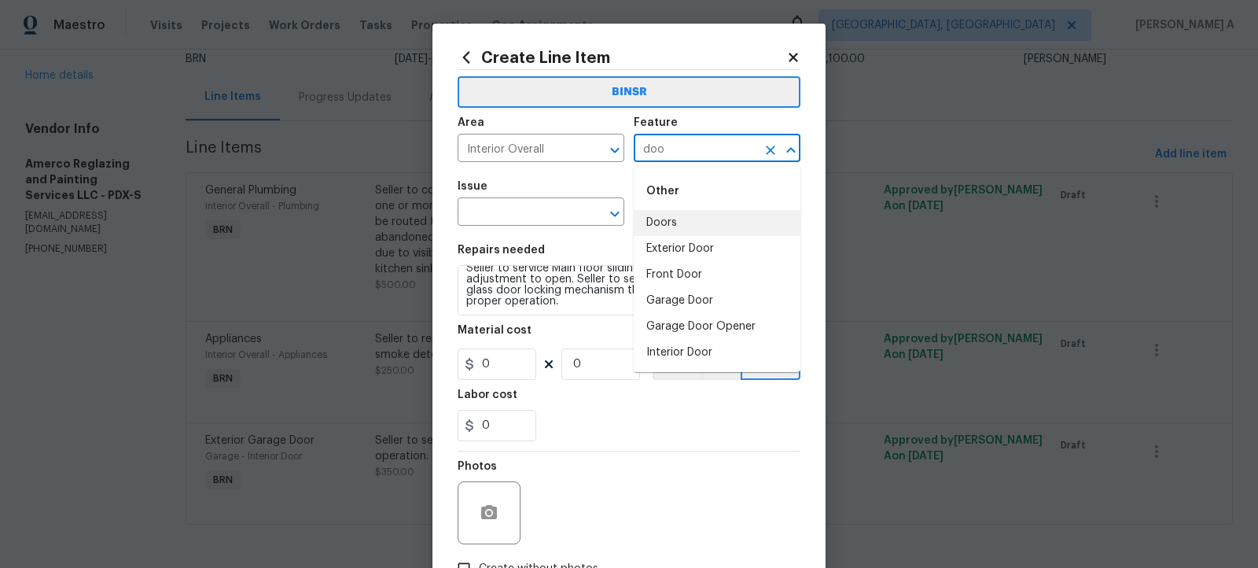
click at [677, 230] on li "Doors" at bounding box center [717, 223] width 167 height 26
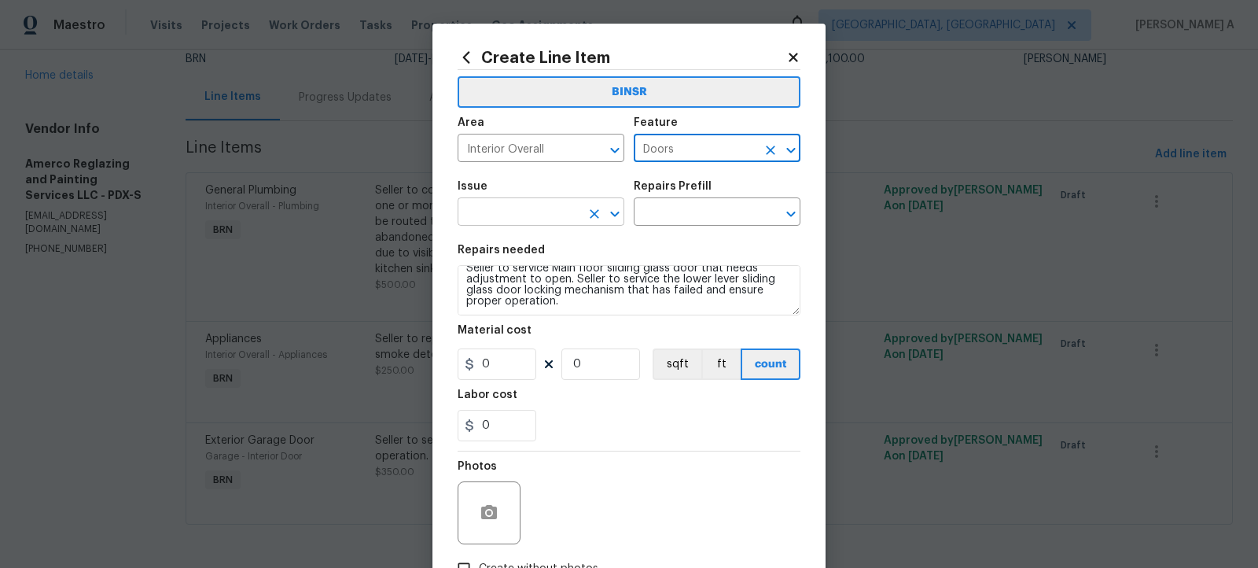
type input "Doors"
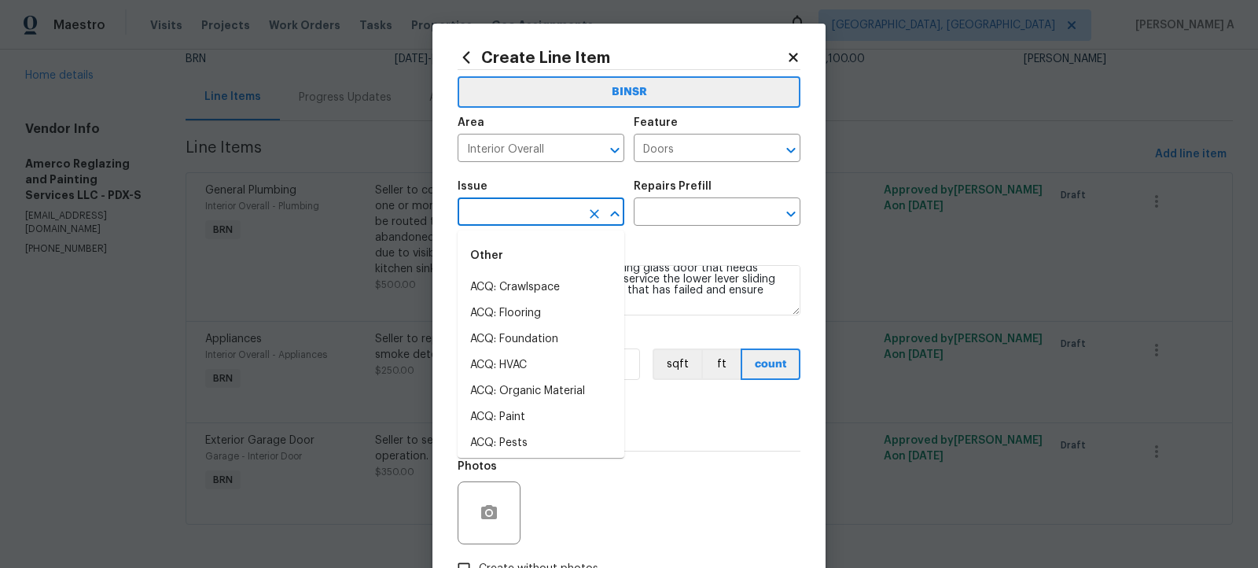
click at [506, 226] on body "Maestro Visits Projects Work Orders Tasks Properties Geo Assignments Albuquerqu…" at bounding box center [629, 284] width 1258 height 568
click at [536, 372] on li "Interior Door" at bounding box center [541, 365] width 167 height 26
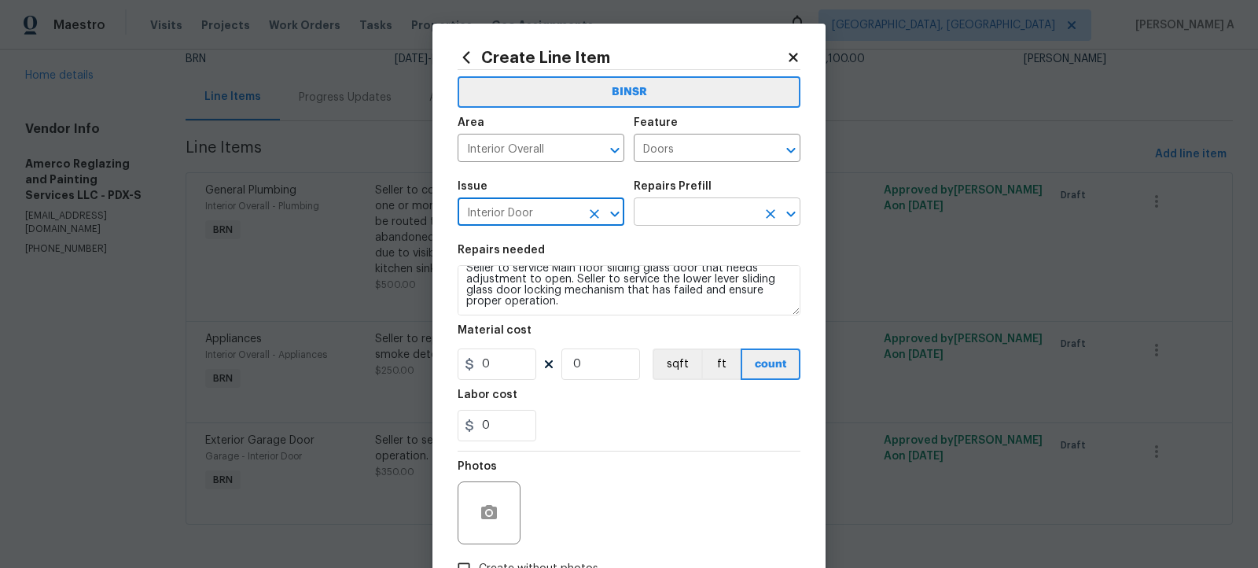
type input "Interior Door"
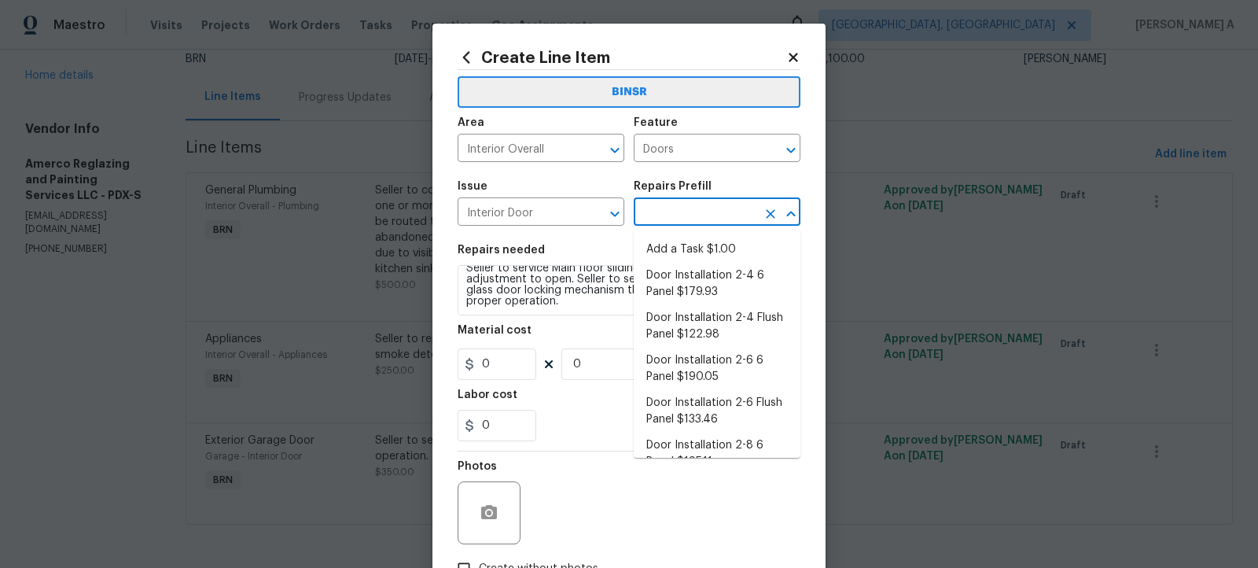
click at [672, 217] on input "text" at bounding box center [695, 213] width 123 height 24
click at [683, 256] on li "Add a Task $1.00" at bounding box center [717, 250] width 167 height 26
type input "Interior Door"
type input "Add a Task $1.00"
type textarea "HPM to detail"
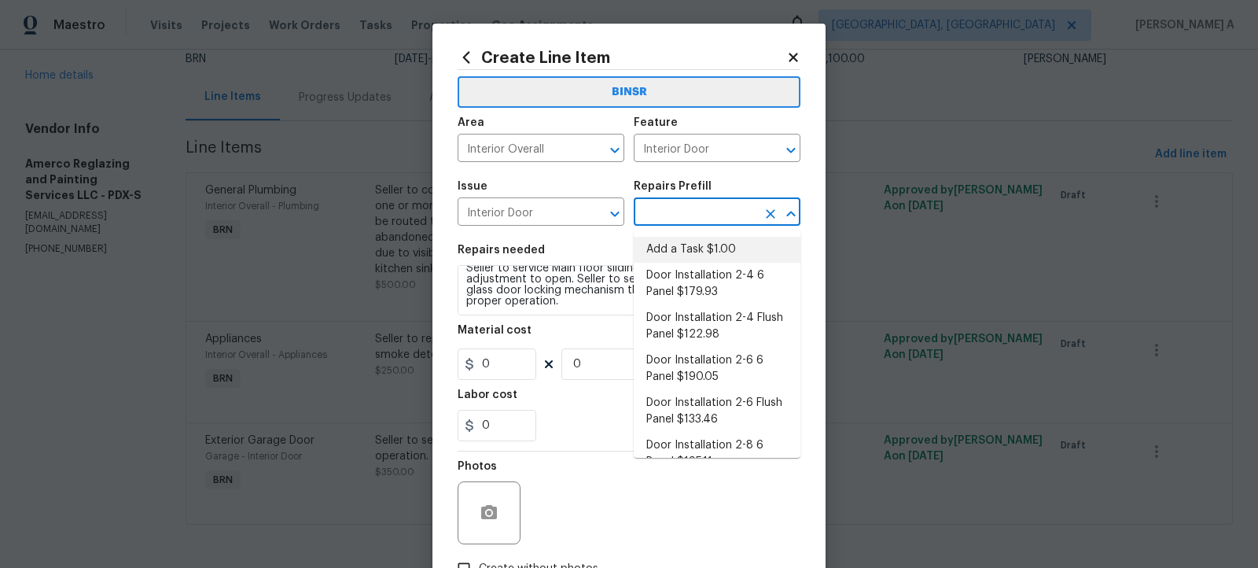
type input "1"
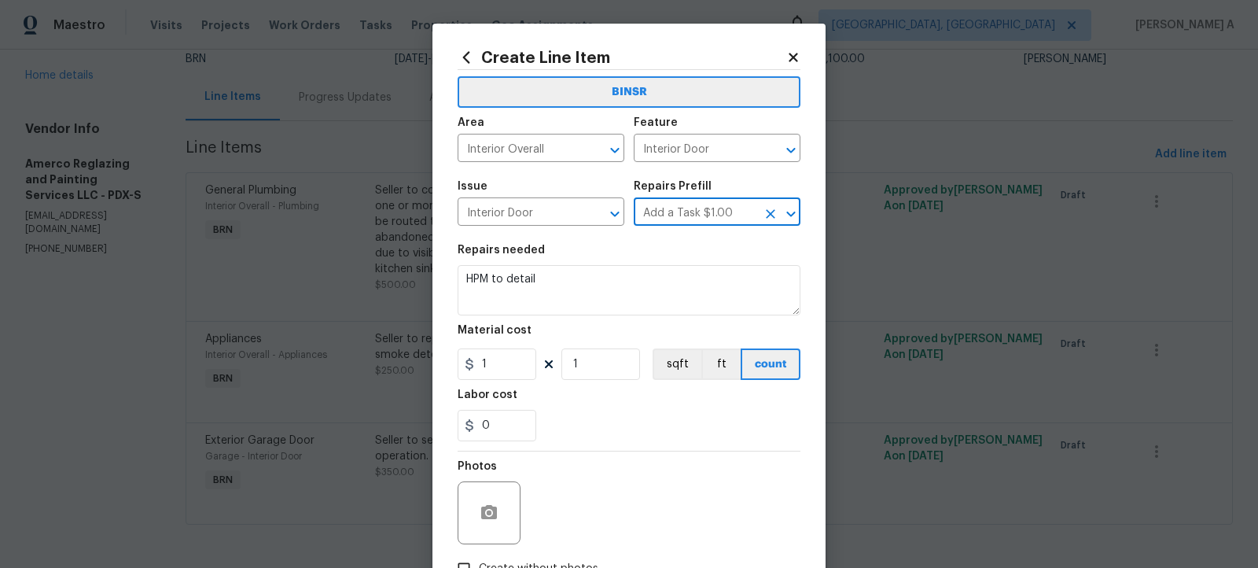
scroll to position [0, 0]
click at [638, 289] on textarea "HPM to detail" at bounding box center [629, 290] width 343 height 50
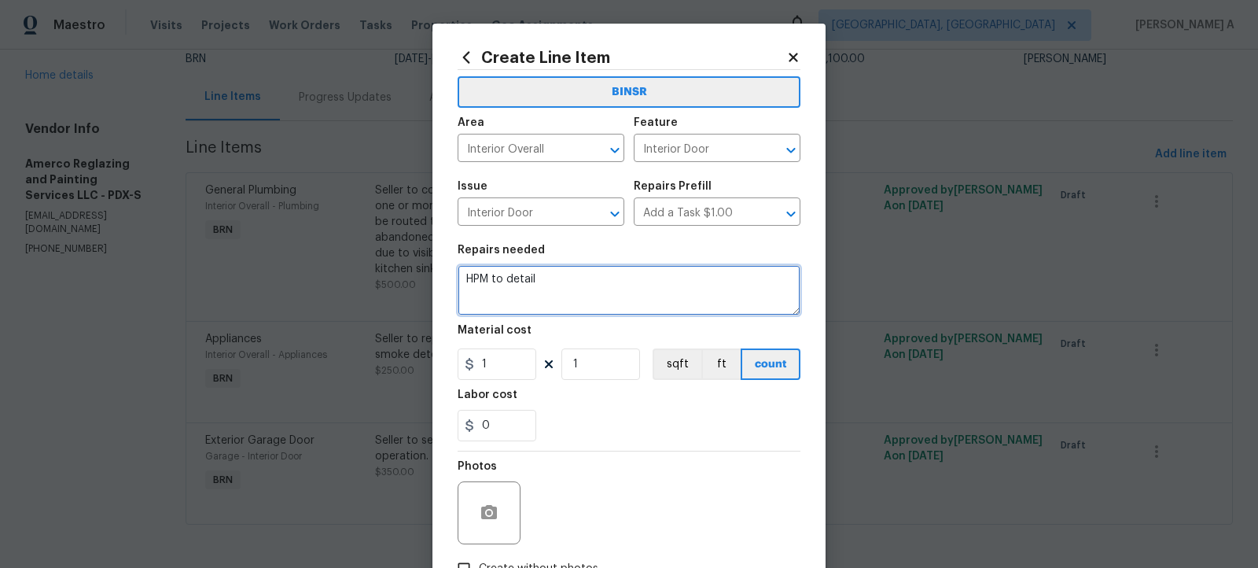
click at [638, 289] on textarea "HPM to detail" at bounding box center [629, 290] width 343 height 50
paste textarea "Seller to service Main floor sliding glass door that needs adjustment to open. …"
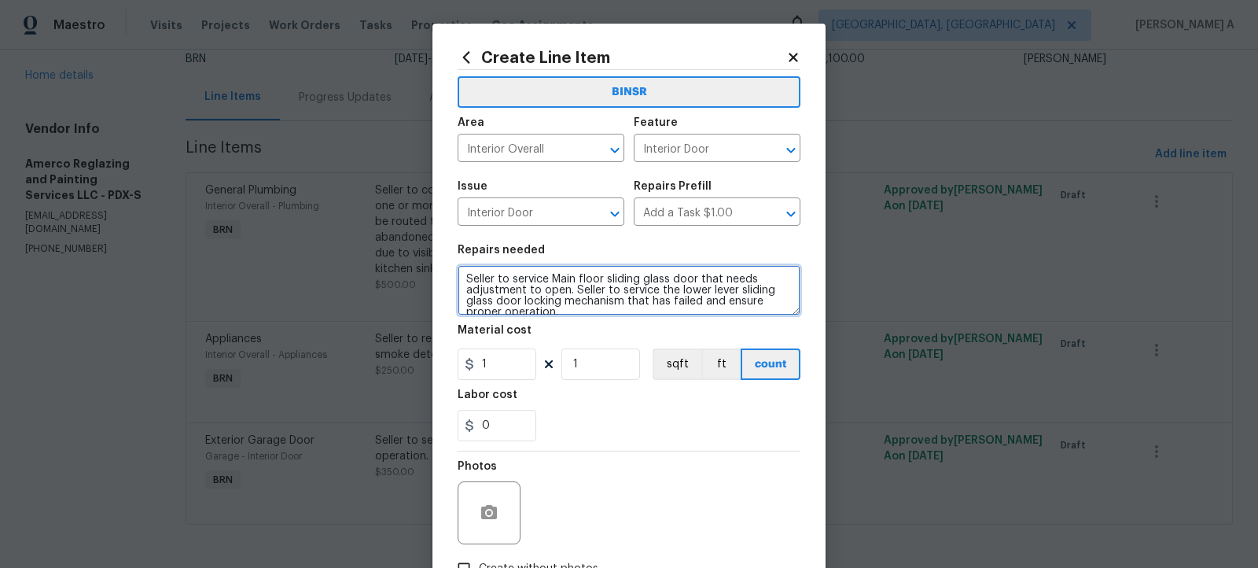
scroll to position [14, 0]
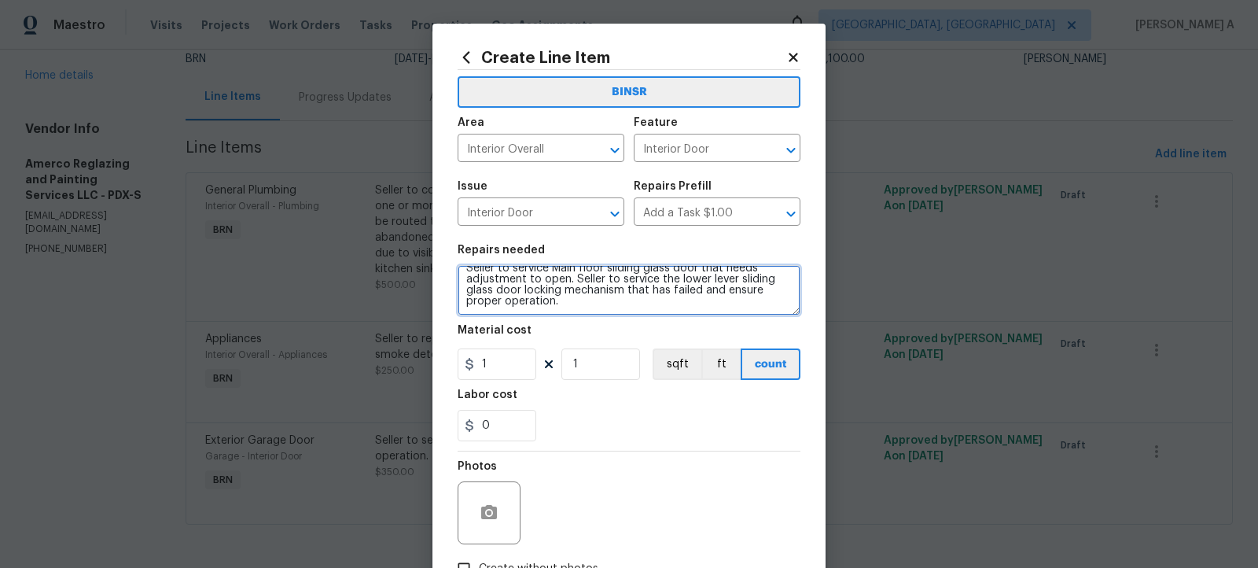
type textarea "Seller to service Main floor sliding glass door that needs adjustment to open. …"
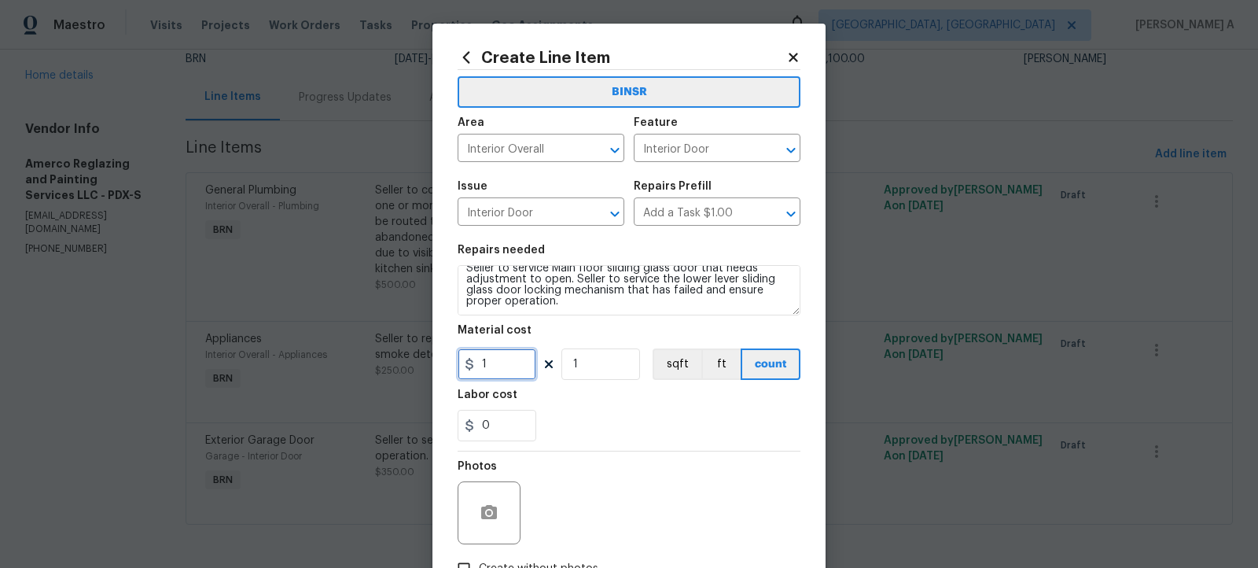
drag, startPoint x: 516, startPoint y: 370, endPoint x: 395, endPoint y: 370, distance: 121.1
click at [395, 370] on div "Create Line Item BINSR Area Interior Overall ​ Feature Interior Door ​ Issue In…" at bounding box center [629, 284] width 1258 height 568
type input "0"
drag, startPoint x: 517, startPoint y: 417, endPoint x: 432, endPoint y: 419, distance: 85.7
click at [430, 419] on div "Create Line Item BINSR Area Interior Overall ​ Feature Interior Door ​ Issue In…" at bounding box center [629, 284] width 1258 height 568
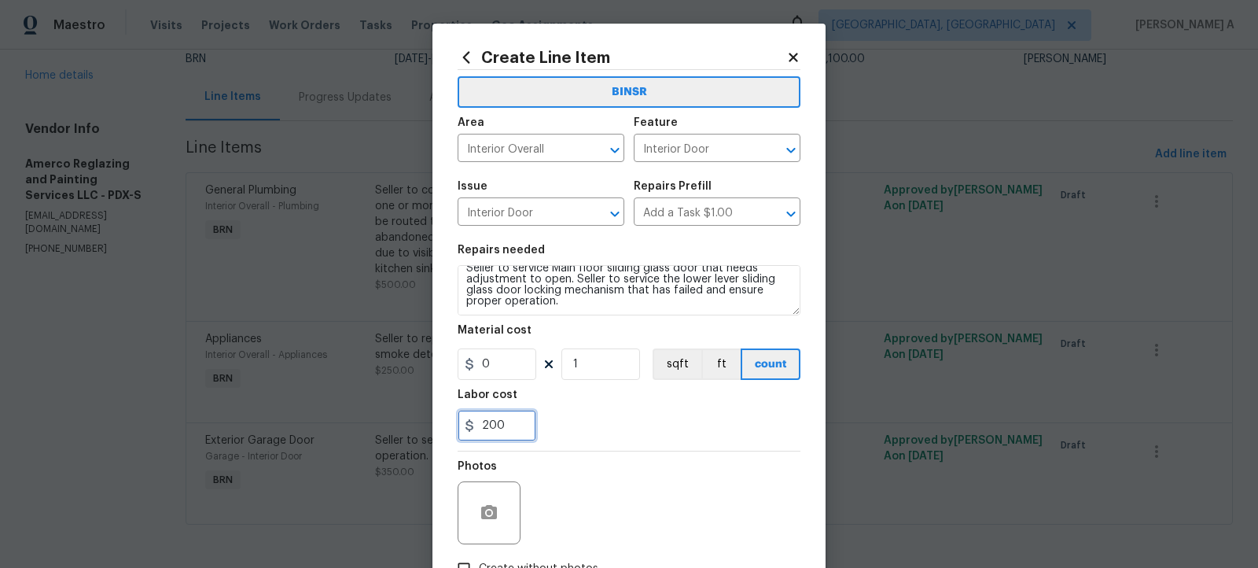
type input "200"
click at [603, 440] on div "200" at bounding box center [629, 425] width 343 height 31
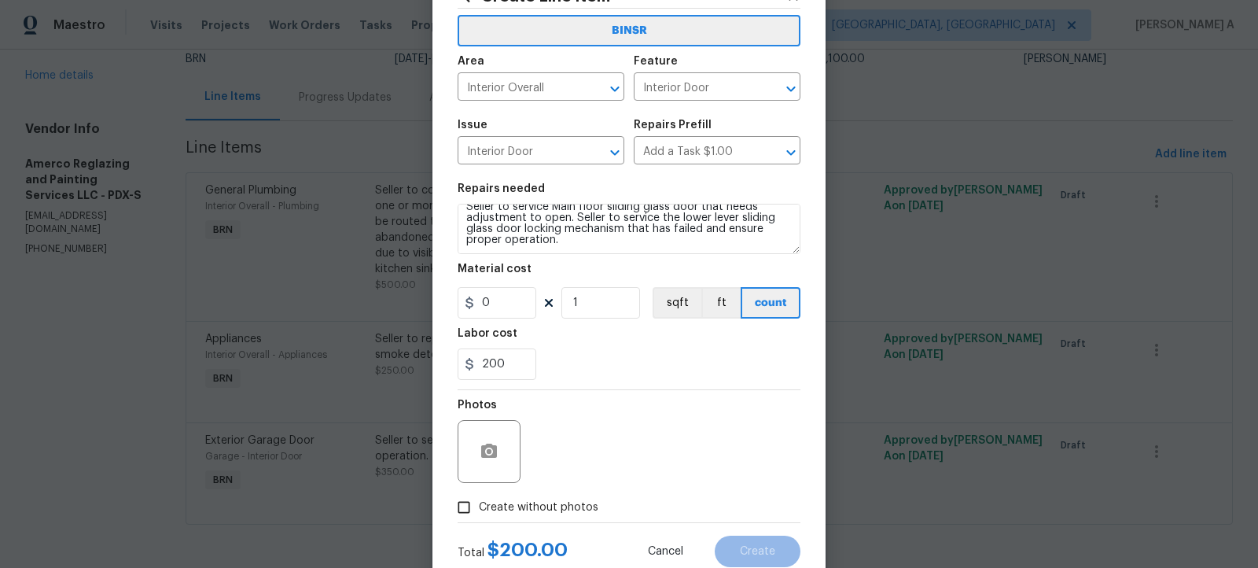
scroll to position [106, 0]
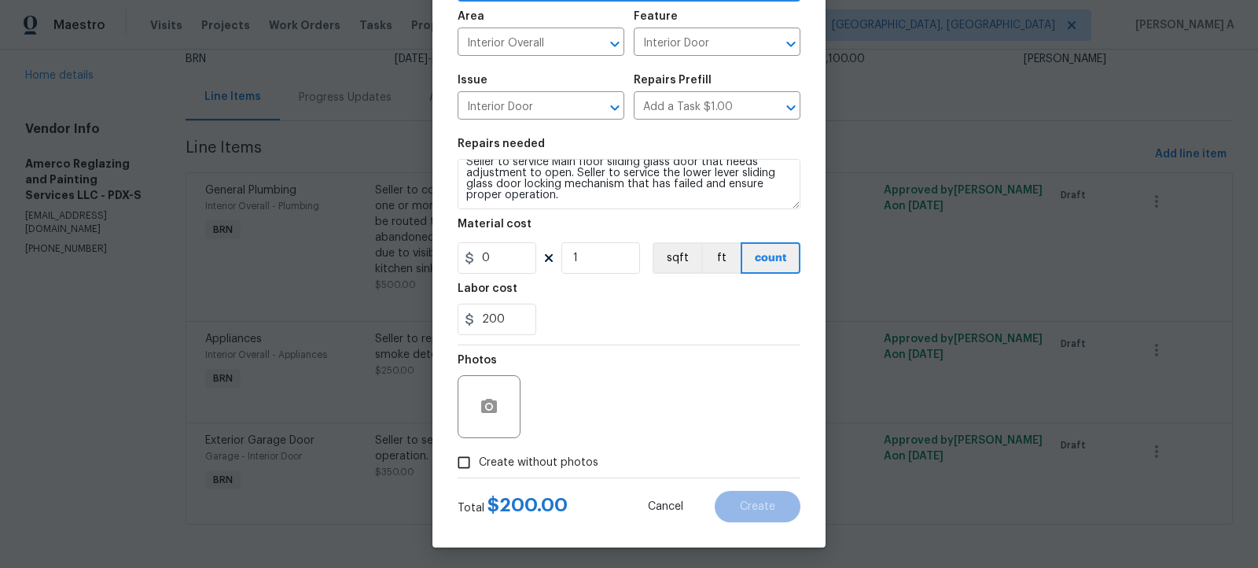
click at [491, 428] on div at bounding box center [489, 406] width 63 height 63
click at [487, 392] on button "button" at bounding box center [489, 407] width 38 height 38
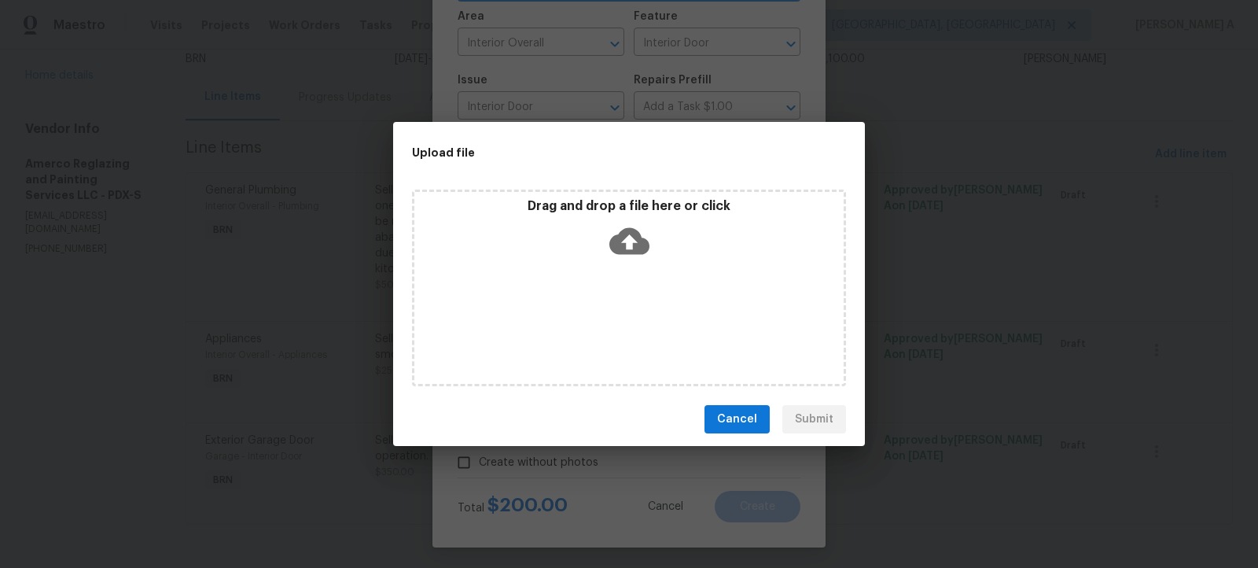
click at [626, 259] on icon at bounding box center [629, 241] width 40 height 40
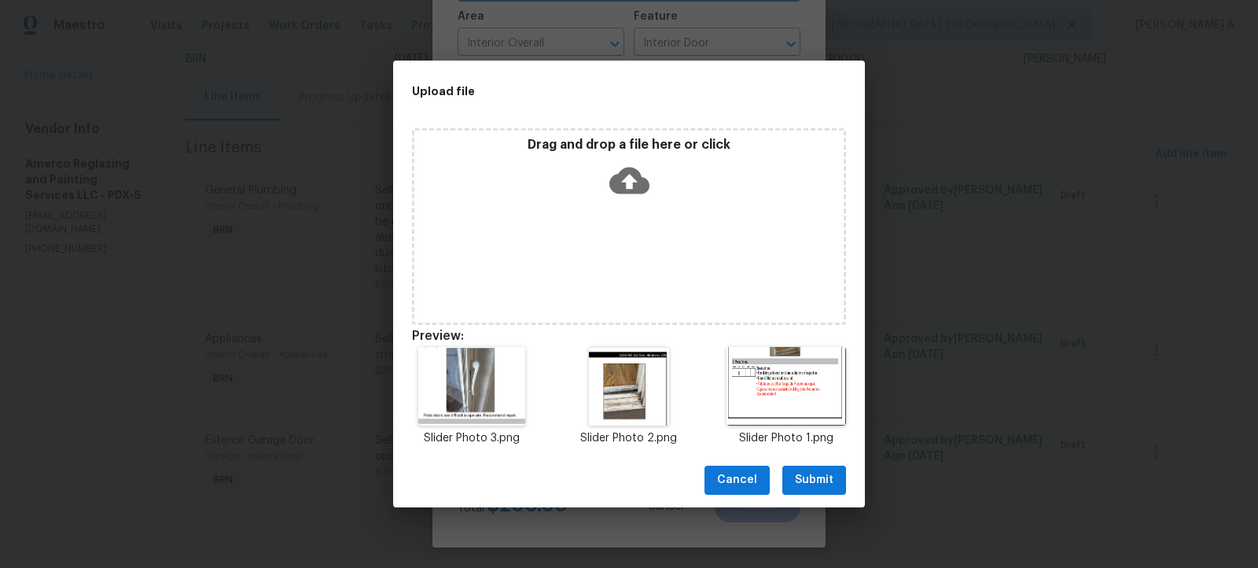
click at [844, 486] on button "Submit" at bounding box center [814, 480] width 64 height 29
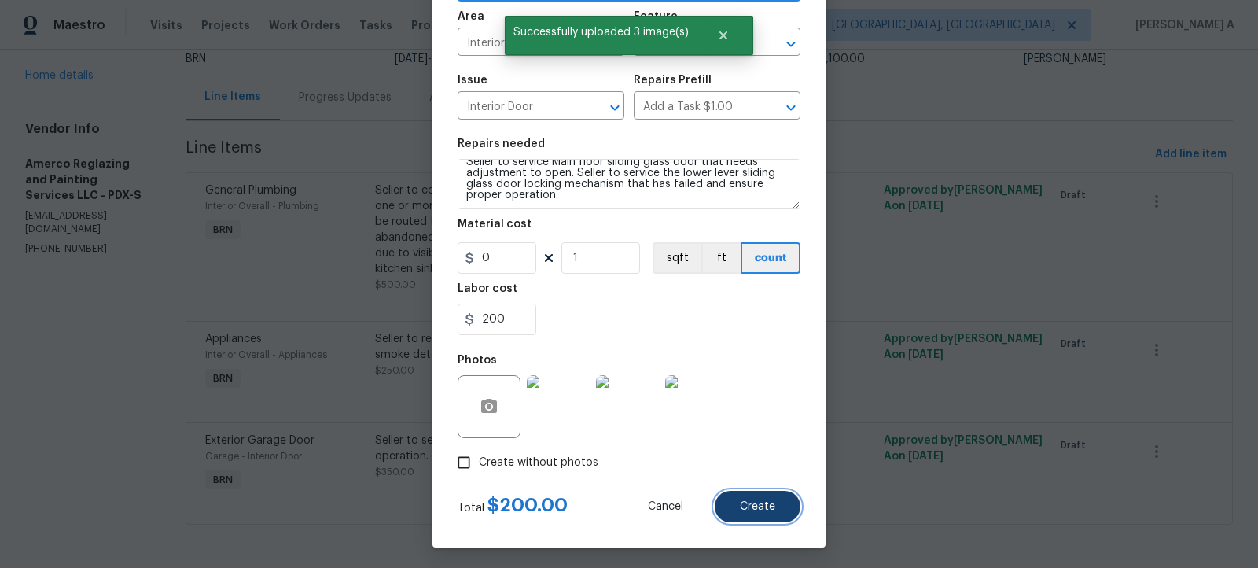
click at [766, 501] on span "Create" at bounding box center [757, 507] width 35 height 12
type input "0"
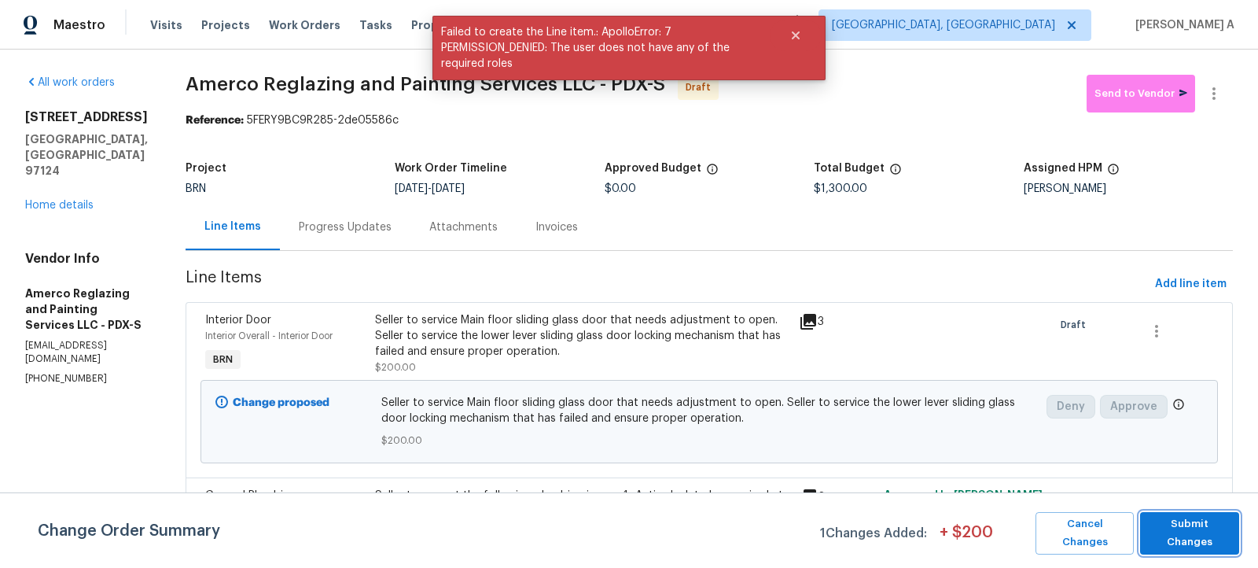
click at [1189, 524] on span "Submit Changes" at bounding box center [1189, 533] width 83 height 36
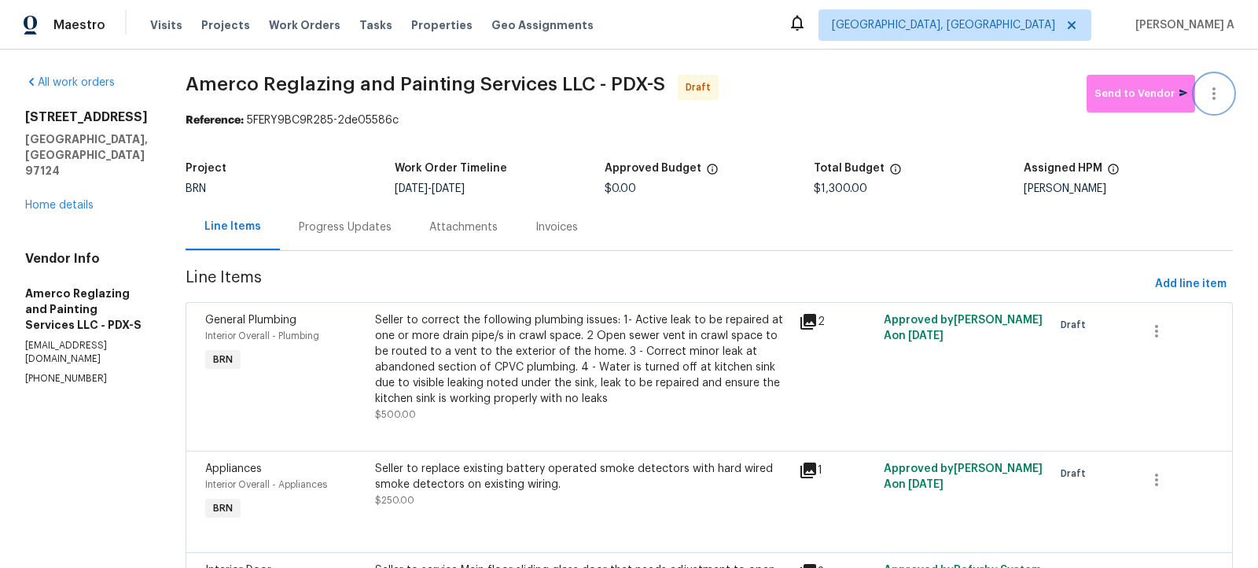
click at [1226, 92] on button "button" at bounding box center [1214, 94] width 38 height 38
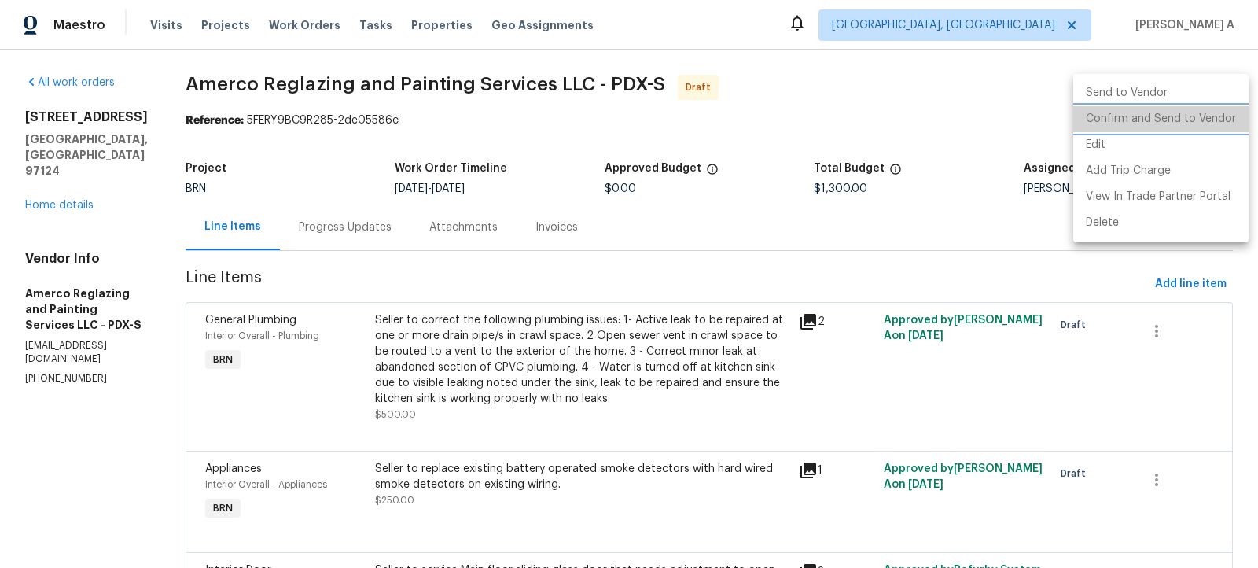
click at [1229, 116] on li "Confirm and Send to Vendor" at bounding box center [1160, 119] width 175 height 26
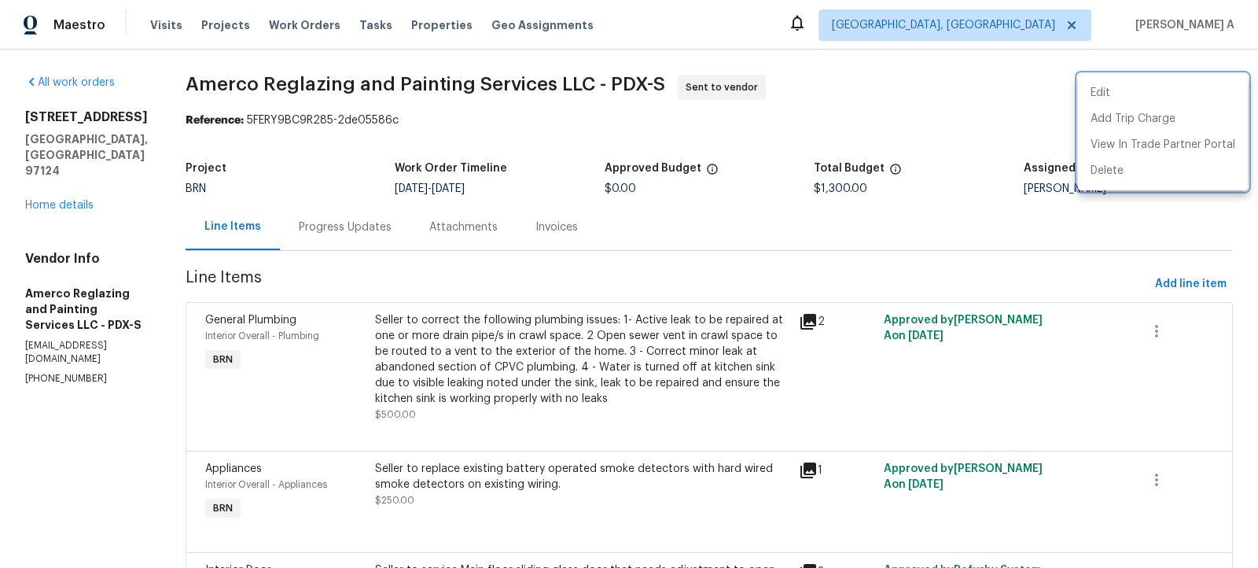
click at [411, 223] on div at bounding box center [629, 284] width 1258 height 568
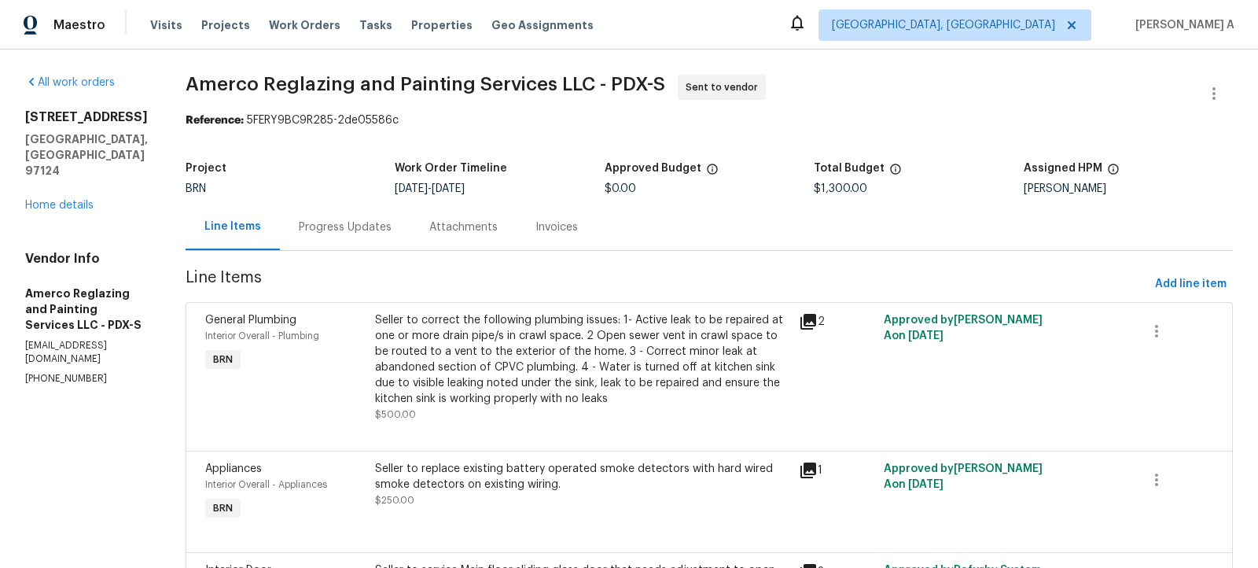
click at [359, 223] on div "Progress Updates" at bounding box center [345, 227] width 93 height 16
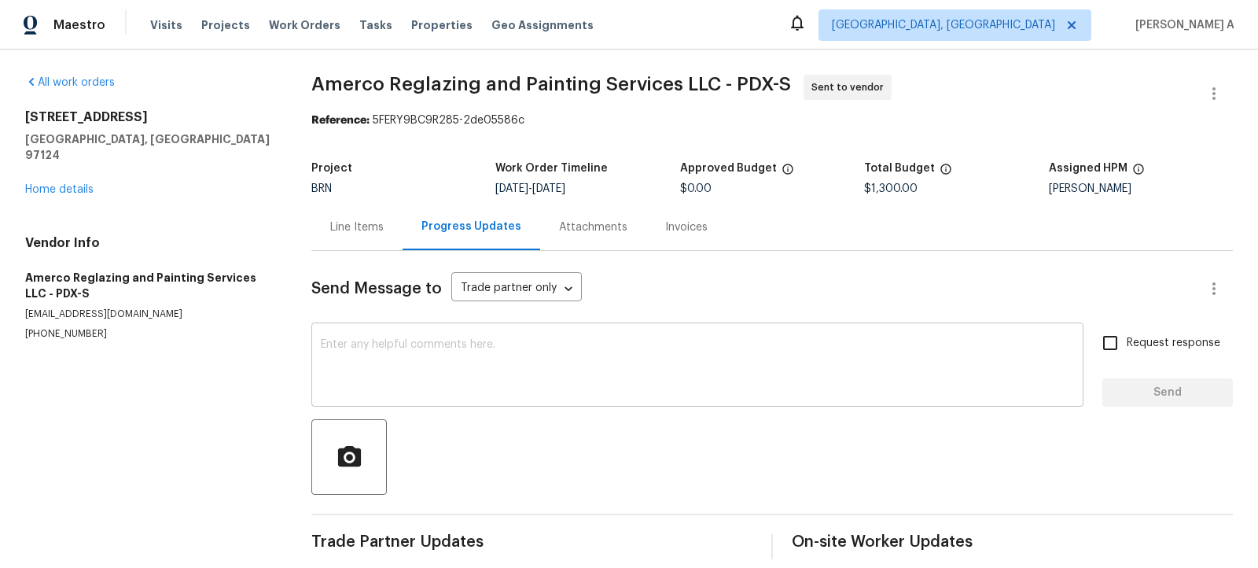
scroll to position [16, 0]
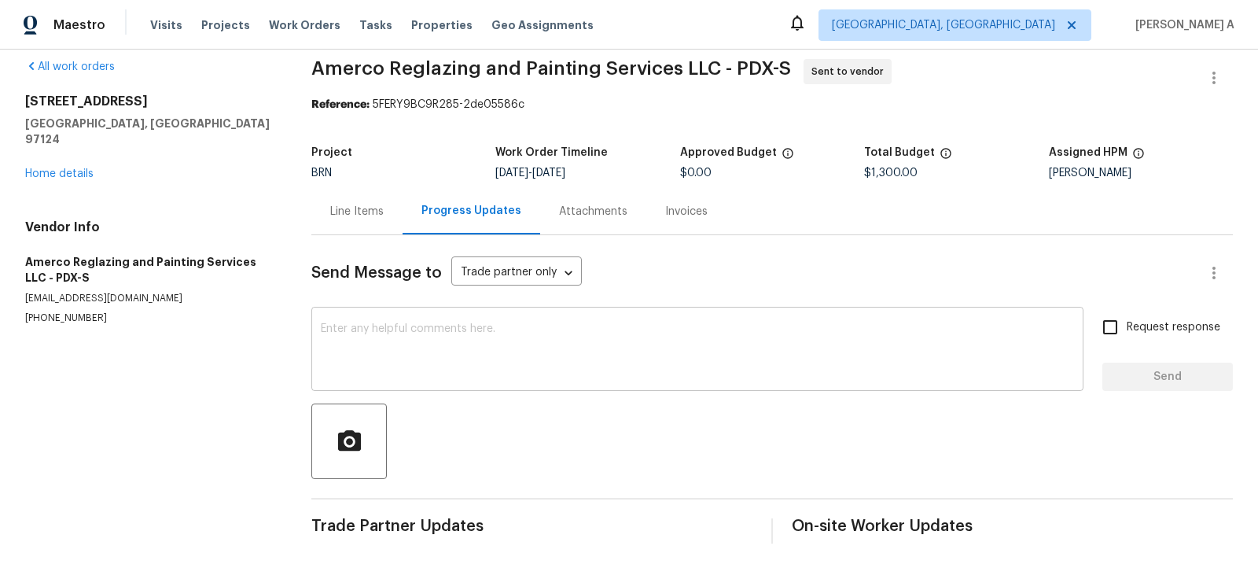
click at [348, 354] on textarea at bounding box center [697, 350] width 753 height 55
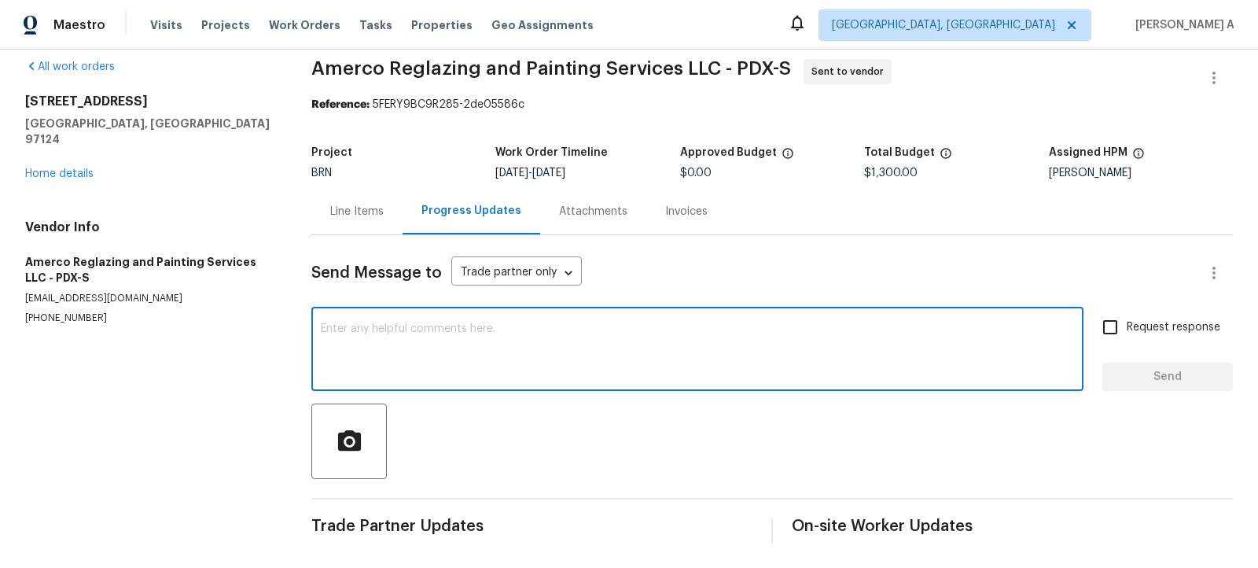
paste textarea "Hi, I'm Akshay from Opendoor. Just wanted to check if you received the workorde…"
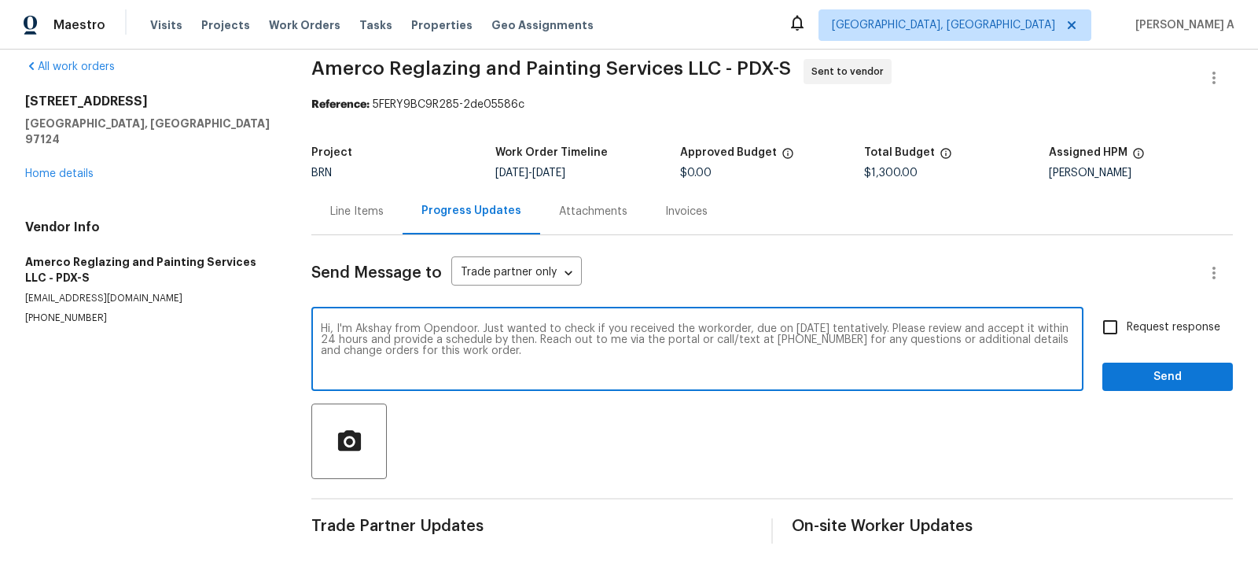
type textarea "Hi, I'm Akshay from Opendoor. Just wanted to check if you received the workorde…"
click at [1106, 325] on input "Request response" at bounding box center [1110, 327] width 33 height 33
checkbox input "true"
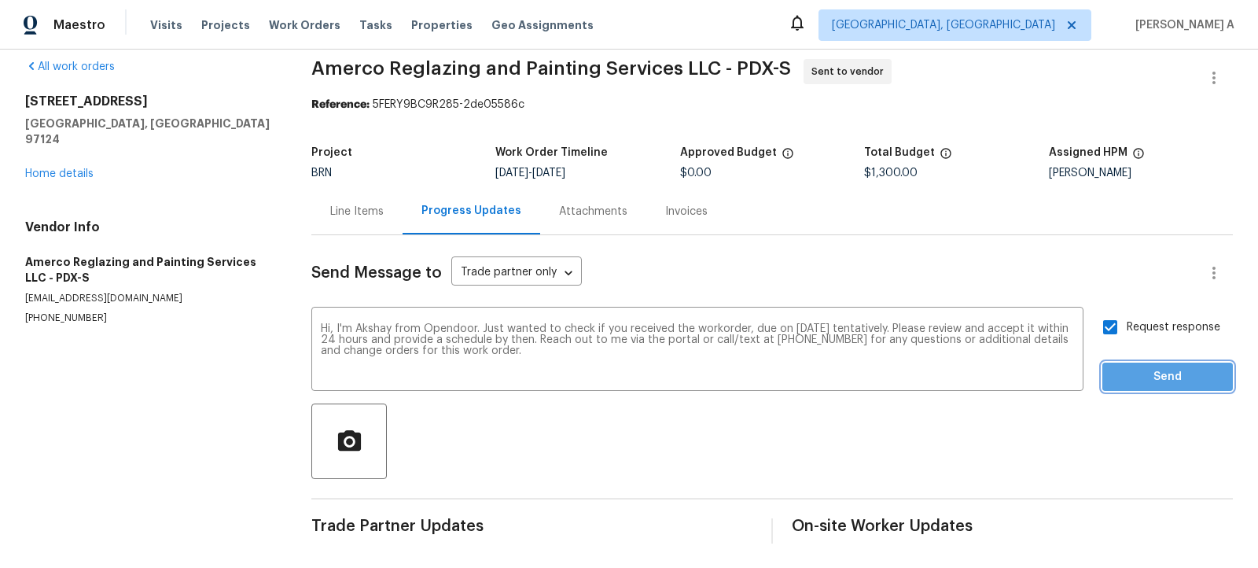
click at [1171, 374] on span "Send" at bounding box center [1167, 377] width 105 height 20
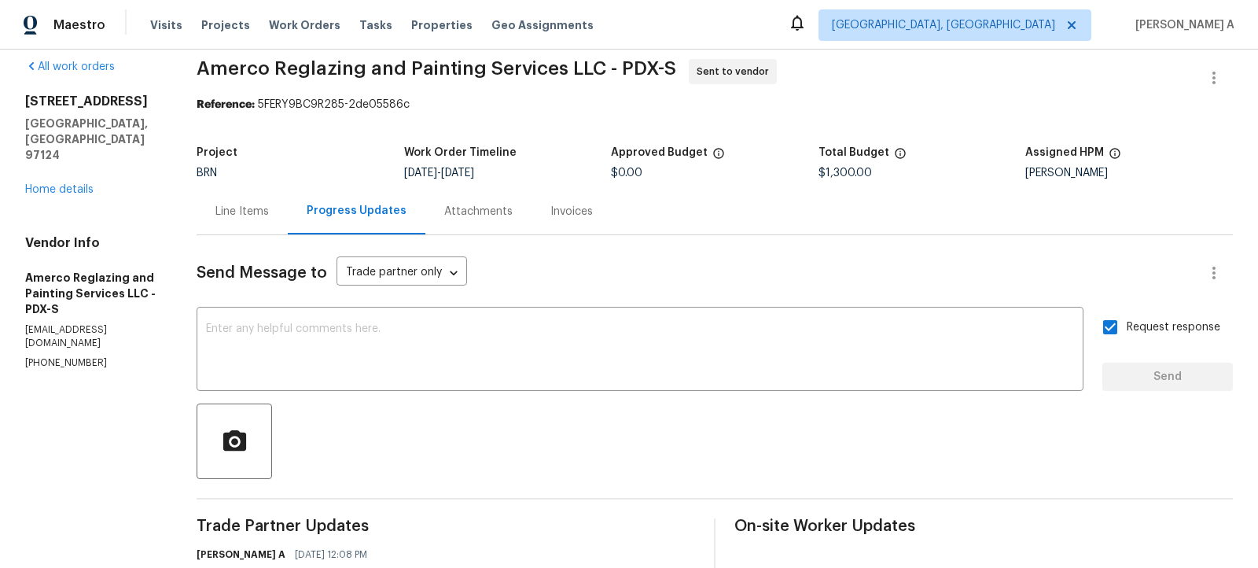
click at [558, 54] on div "All work orders 3205 NE 3rd Ave Hillsboro, OR 97124 Home details Vendor Info Am…" at bounding box center [629, 355] width 1258 height 643
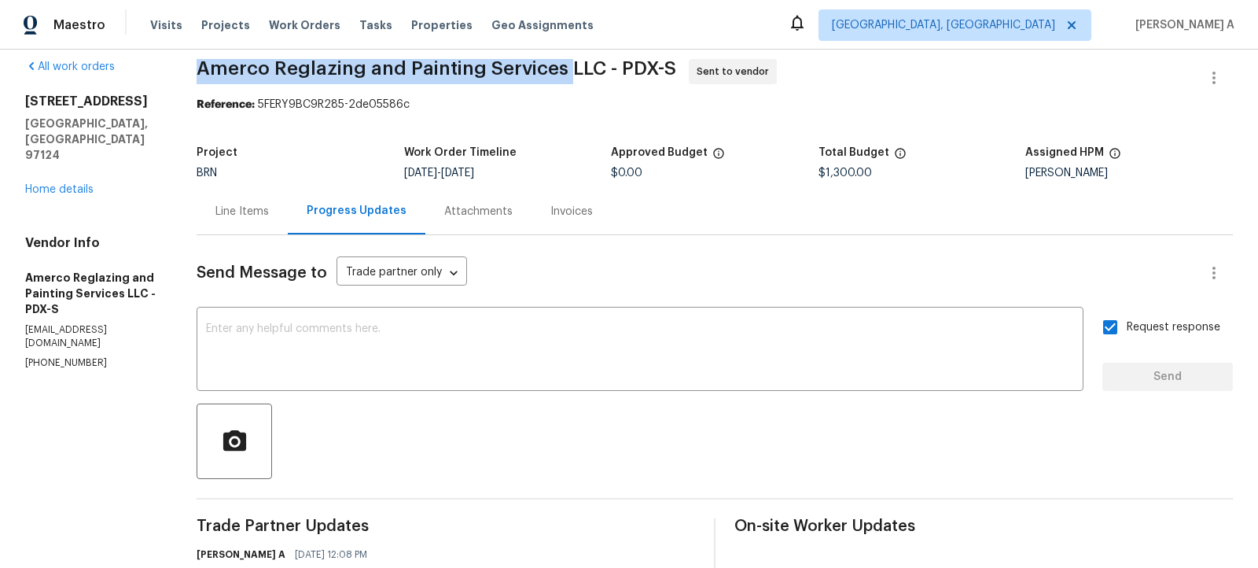
drag, startPoint x: 569, startPoint y: 65, endPoint x: 201, endPoint y: 68, distance: 368.0
click at [201, 68] on div "All work orders 3205 NE 3rd Ave Hillsboro, OR 97124 Home details Vendor Info Am…" at bounding box center [629, 355] width 1258 height 643
copy span "Amerco Reglazing and Painting Services"
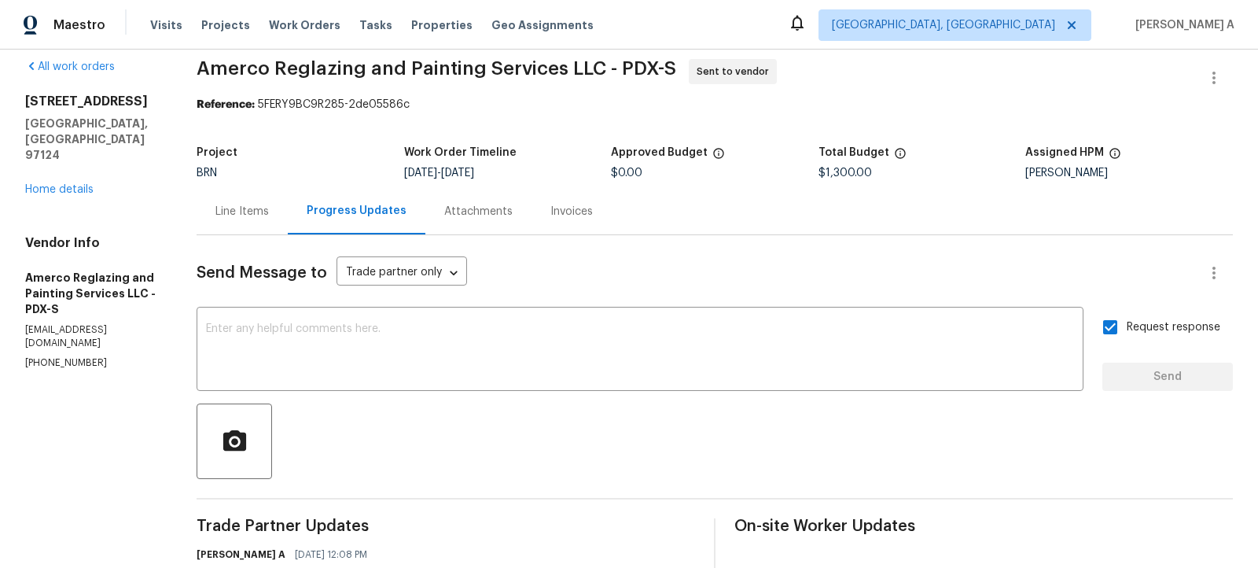
click at [698, 230] on div "Line Items Progress Updates Attachments Invoices" at bounding box center [715, 211] width 1036 height 47
click at [237, 212] on div "Line Items" at bounding box center [241, 212] width 53 height 16
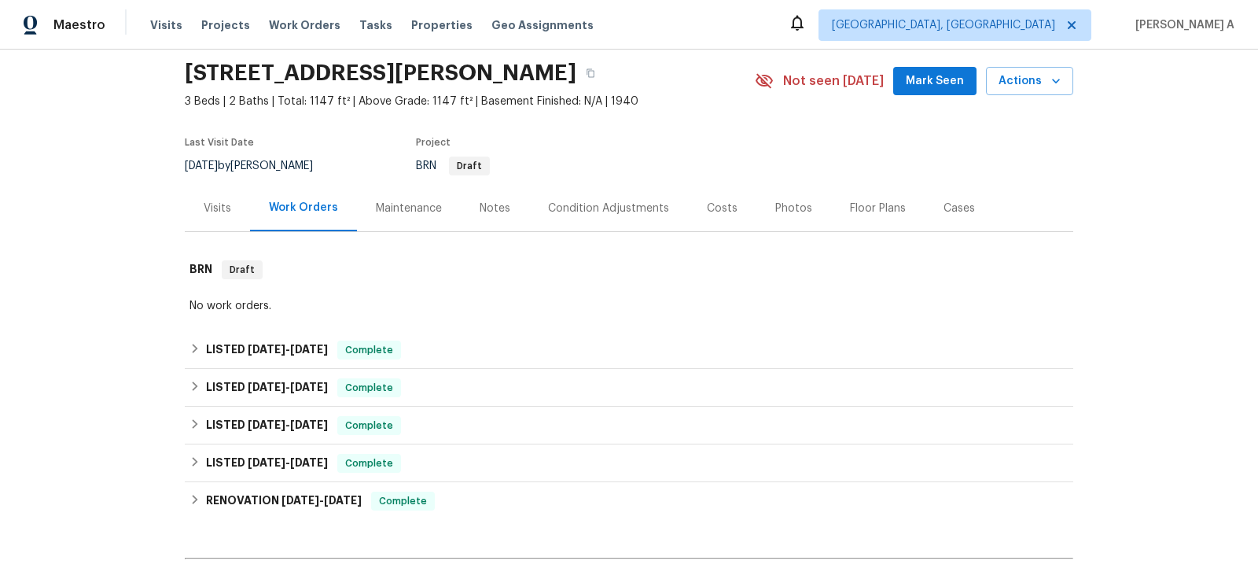
scroll to position [55, 0]
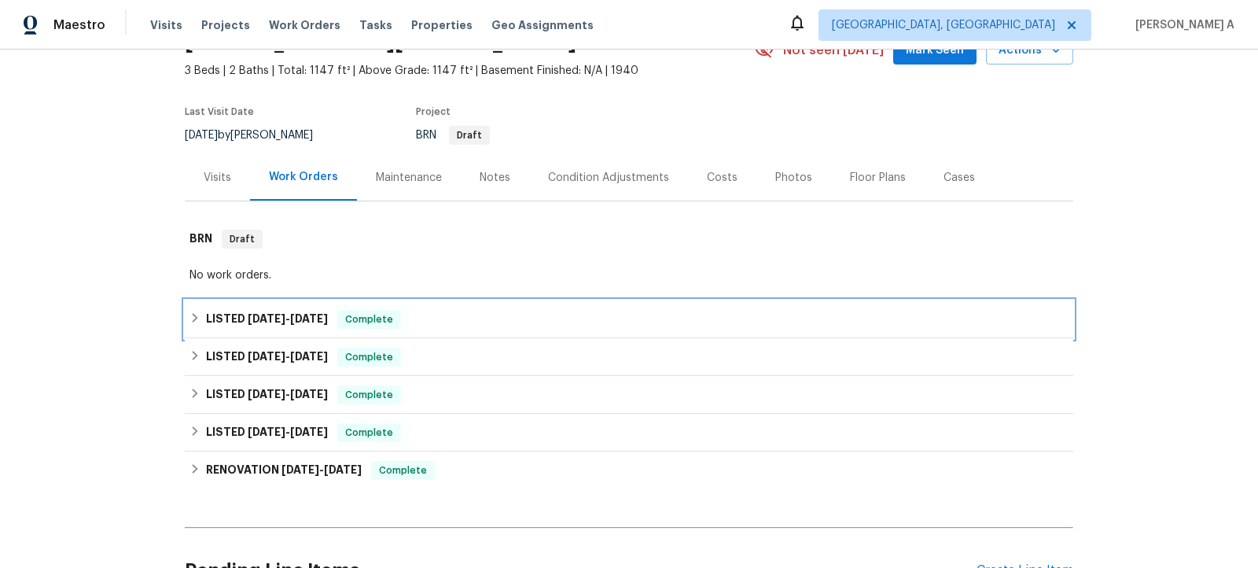
click at [395, 315] on span "Complete" at bounding box center [369, 319] width 61 height 16
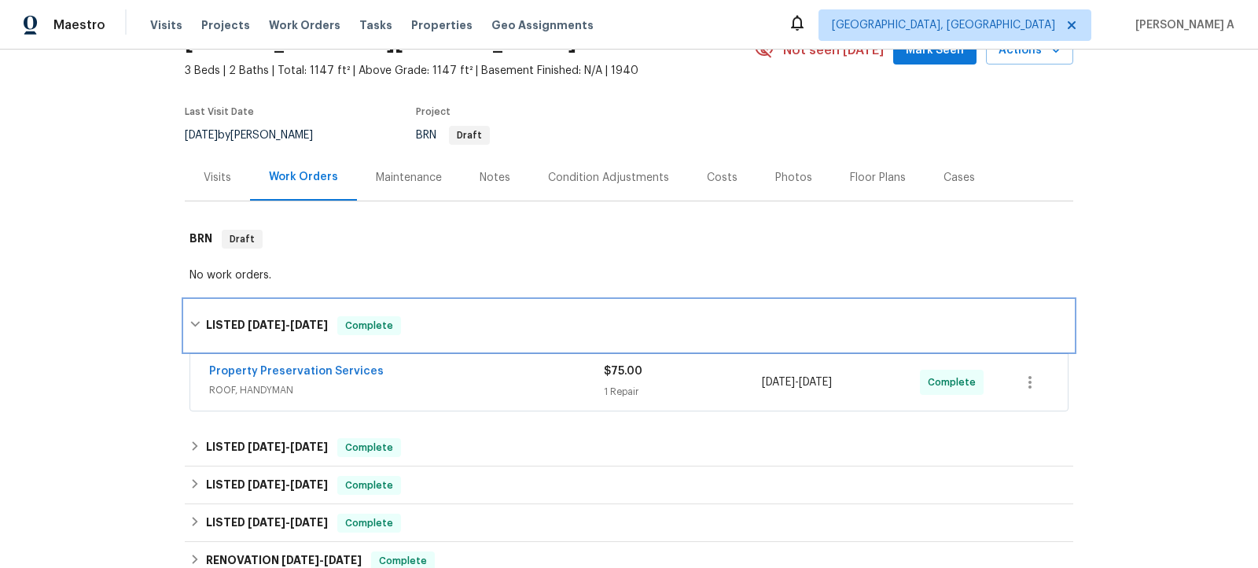
scroll to position [171, 0]
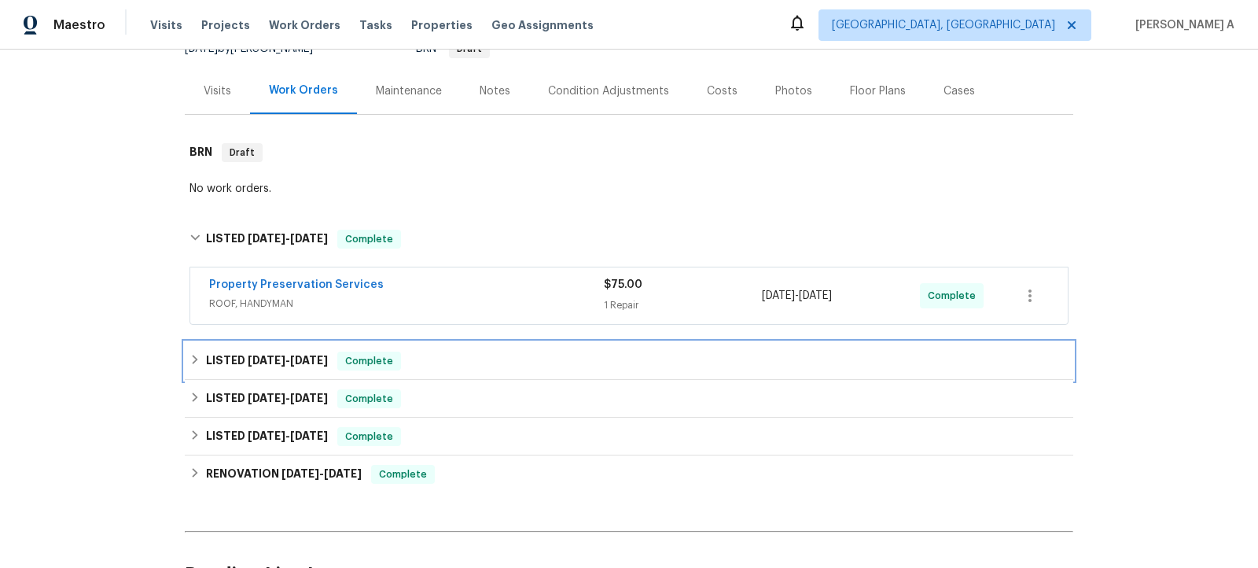
click at [388, 344] on div "LISTED [DATE] - [DATE] Complete" at bounding box center [629, 361] width 889 height 38
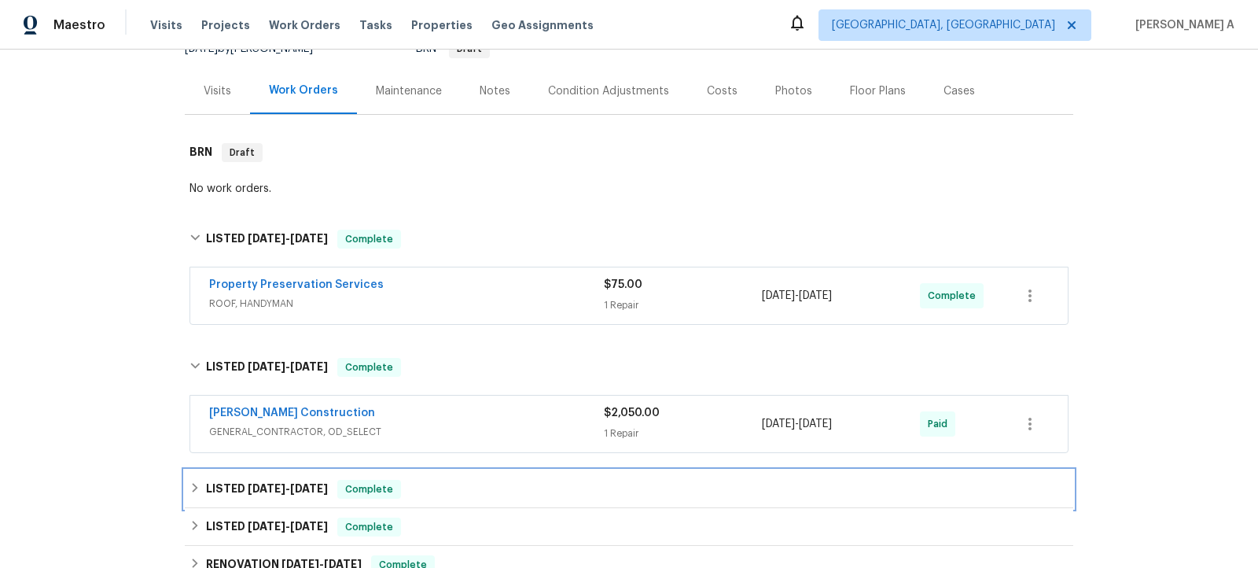
click at [449, 487] on div "LISTED [DATE] - [DATE] Complete" at bounding box center [629, 489] width 879 height 19
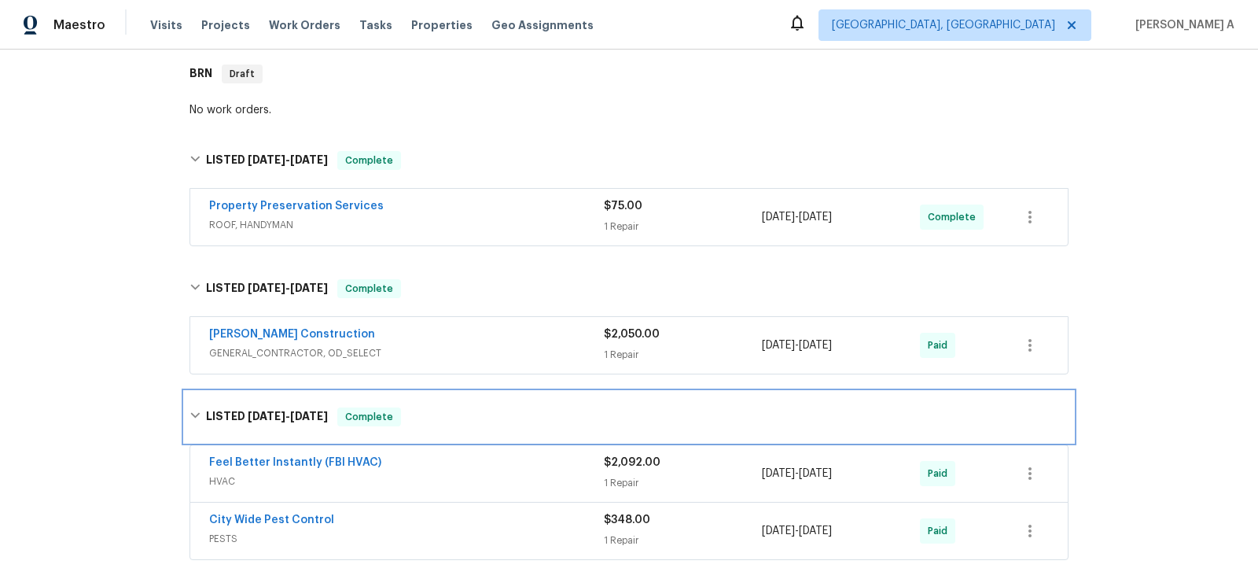
scroll to position [265, 0]
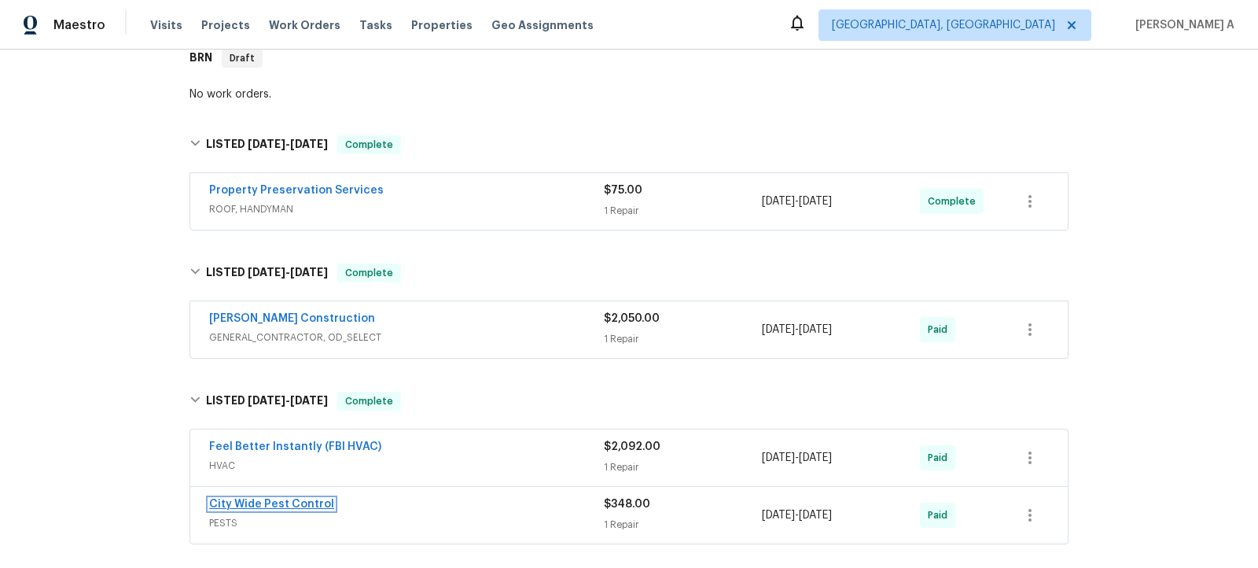
click at [296, 499] on link "City Wide Pest Control" at bounding box center [271, 504] width 125 height 11
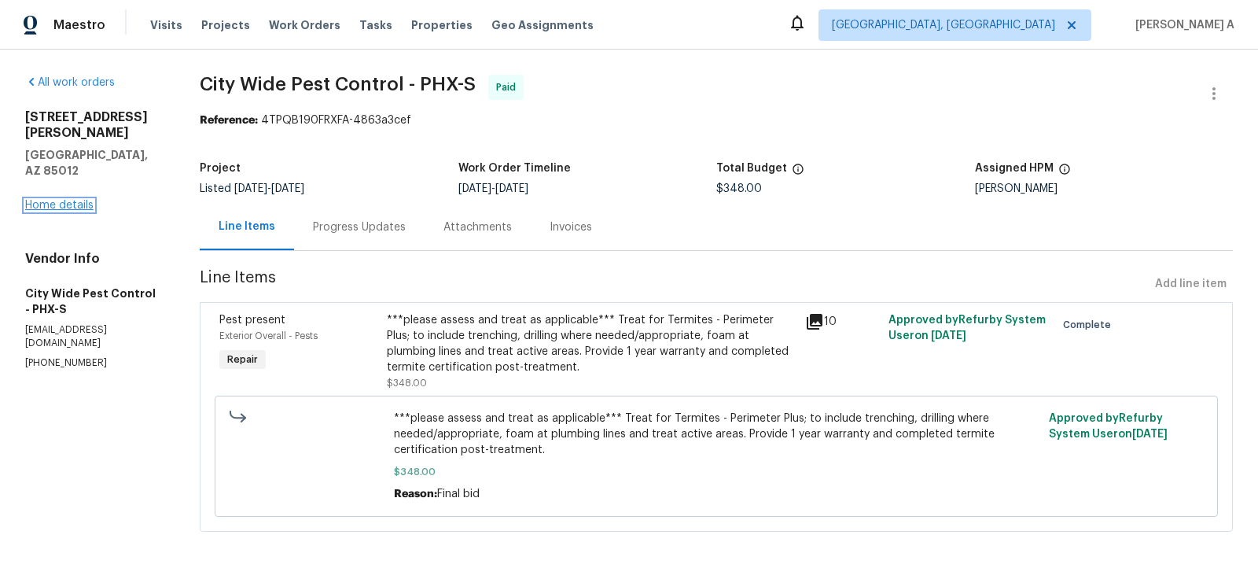
click at [38, 200] on link "Home details" at bounding box center [59, 205] width 68 height 11
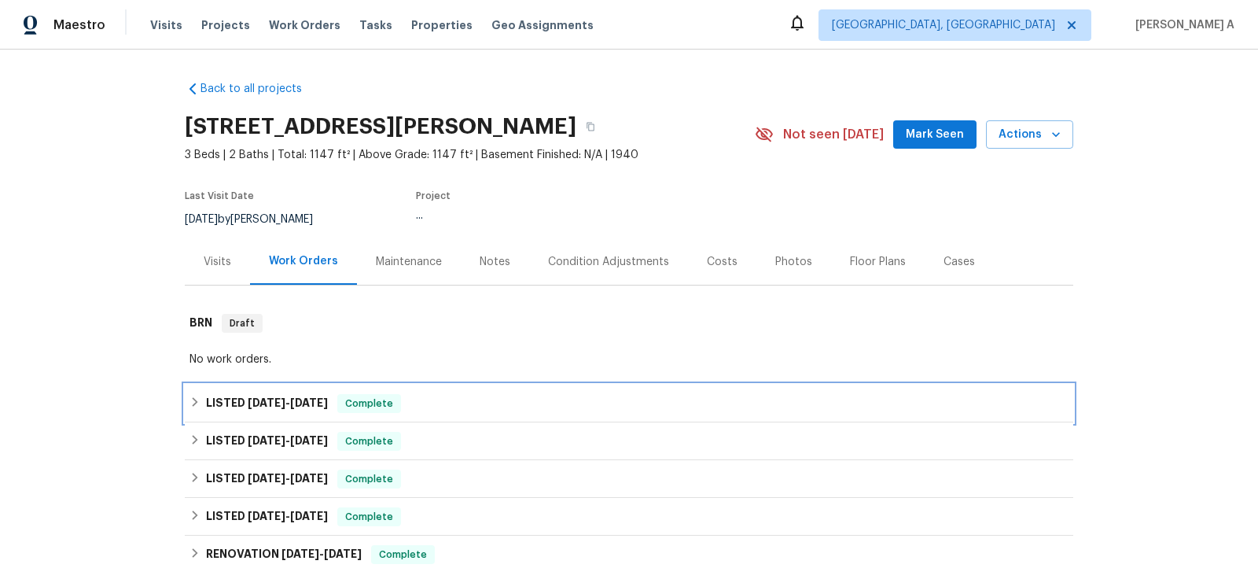
click at [439, 398] on div "LISTED [DATE] - [DATE] Complete" at bounding box center [629, 403] width 879 height 19
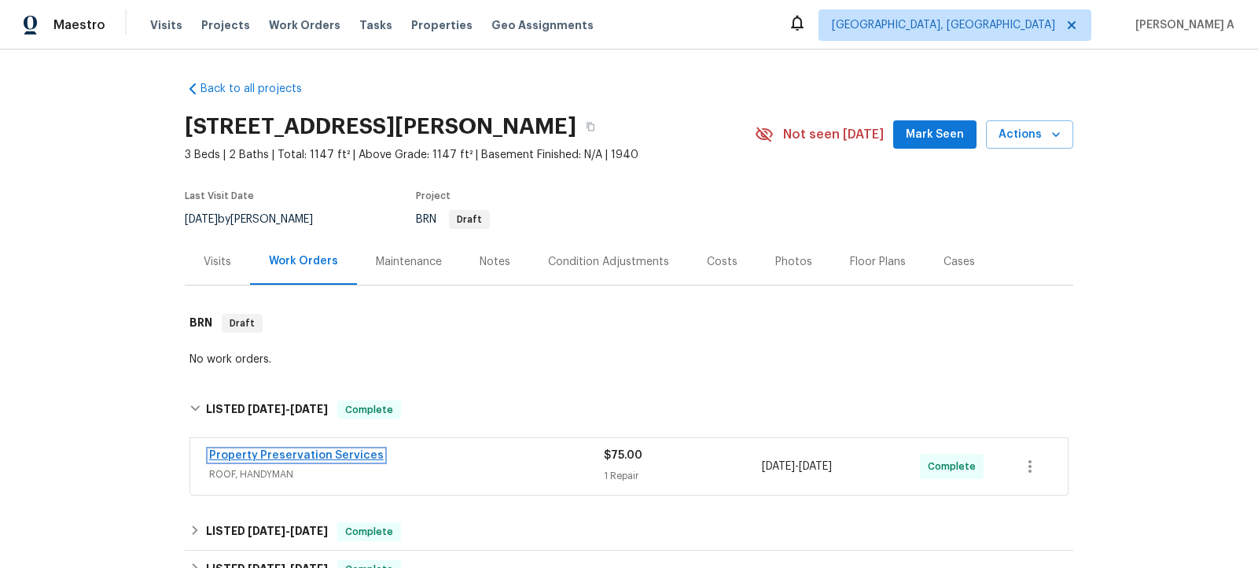
click at [343, 458] on link "Property Preservation Services" at bounding box center [296, 455] width 175 height 11
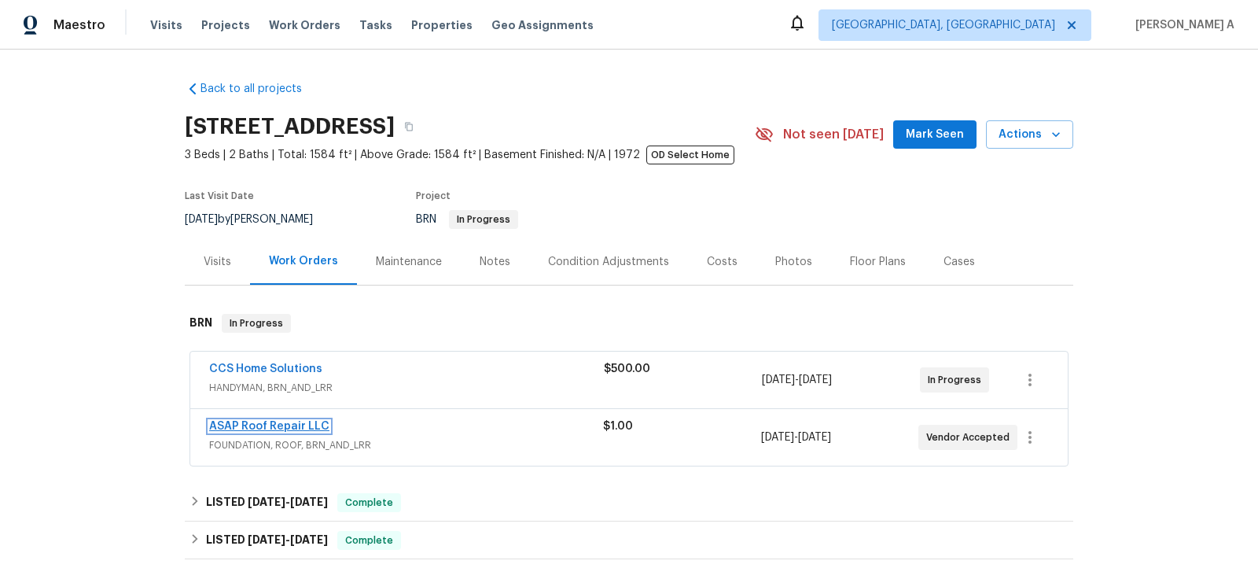
click at [278, 429] on link "ASAP Roof Repair LLC" at bounding box center [269, 426] width 120 height 11
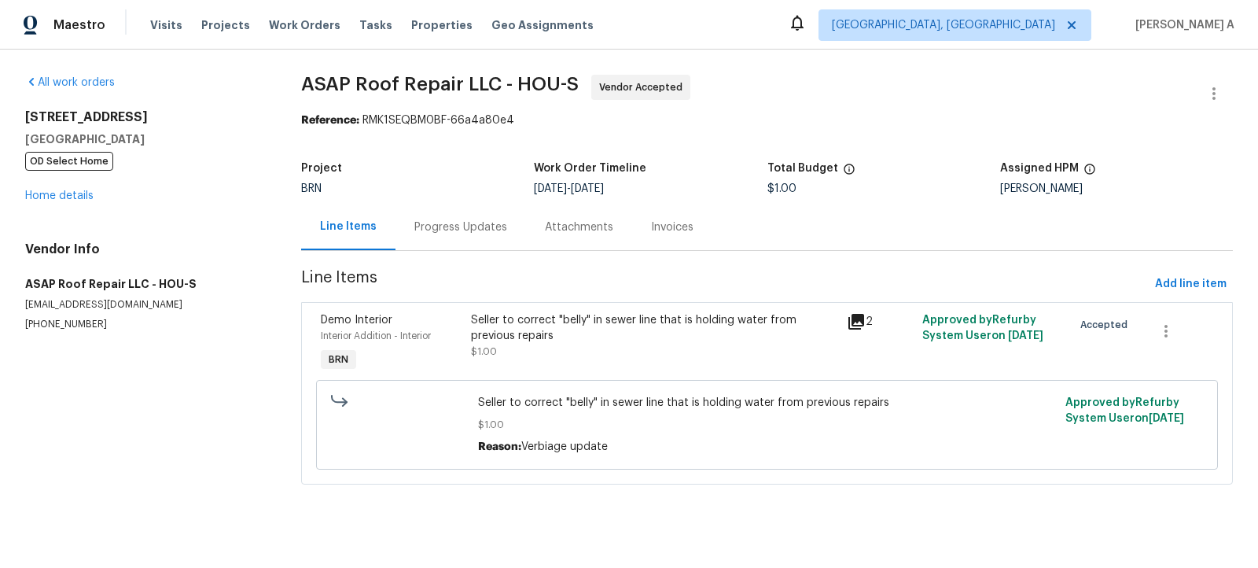
click at [445, 217] on div "Progress Updates" at bounding box center [461, 227] width 131 height 46
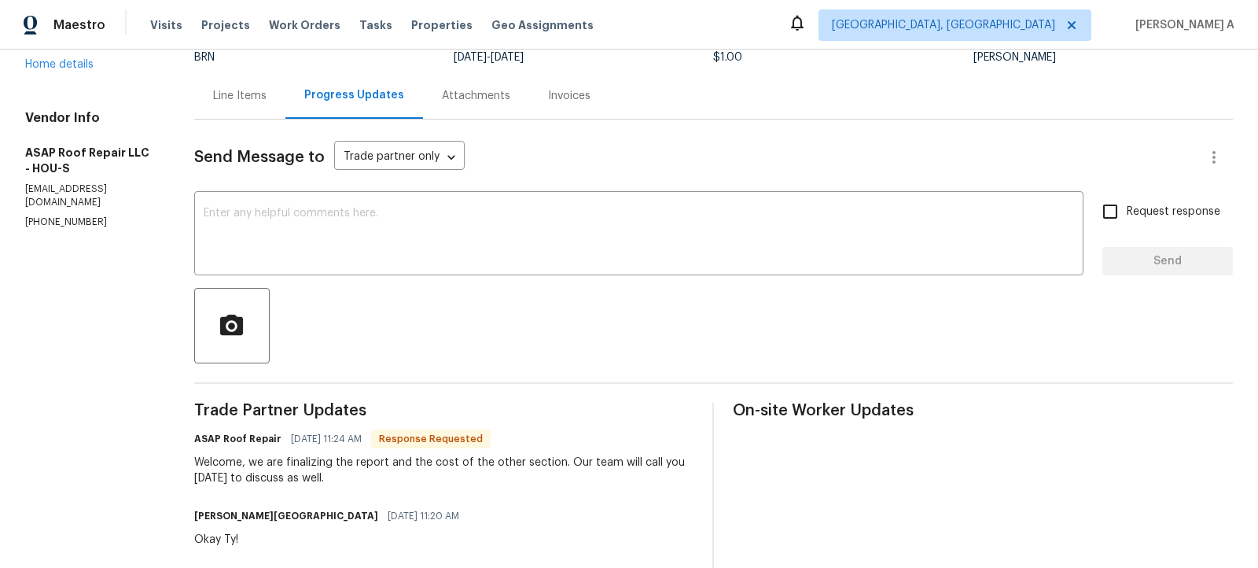
scroll to position [48, 0]
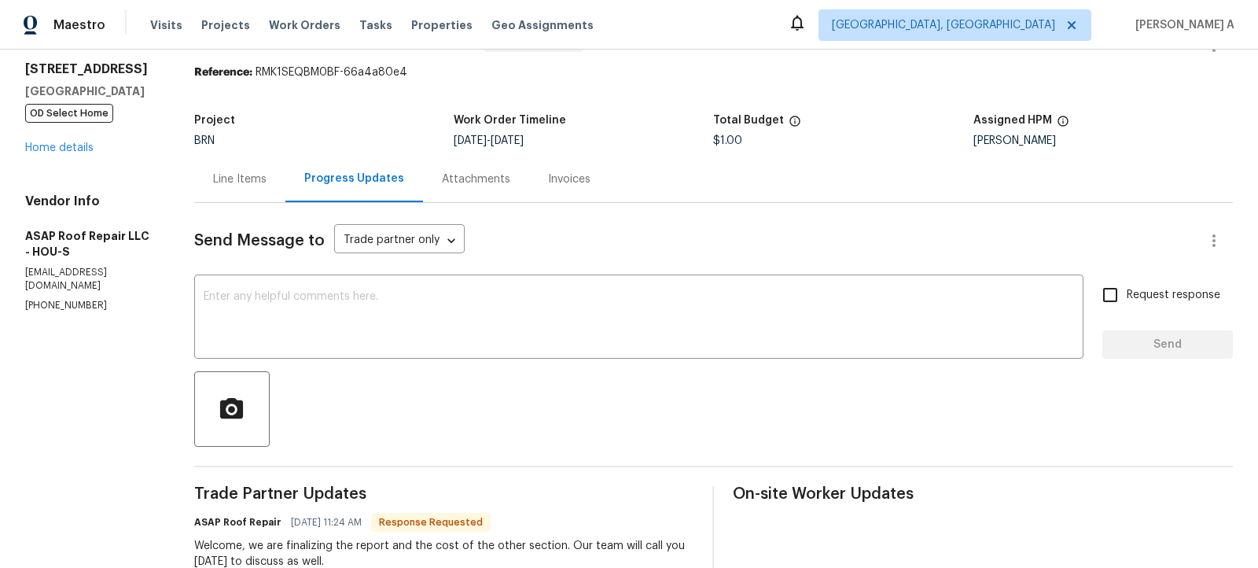
click at [246, 182] on div "Line Items" at bounding box center [239, 179] width 53 height 16
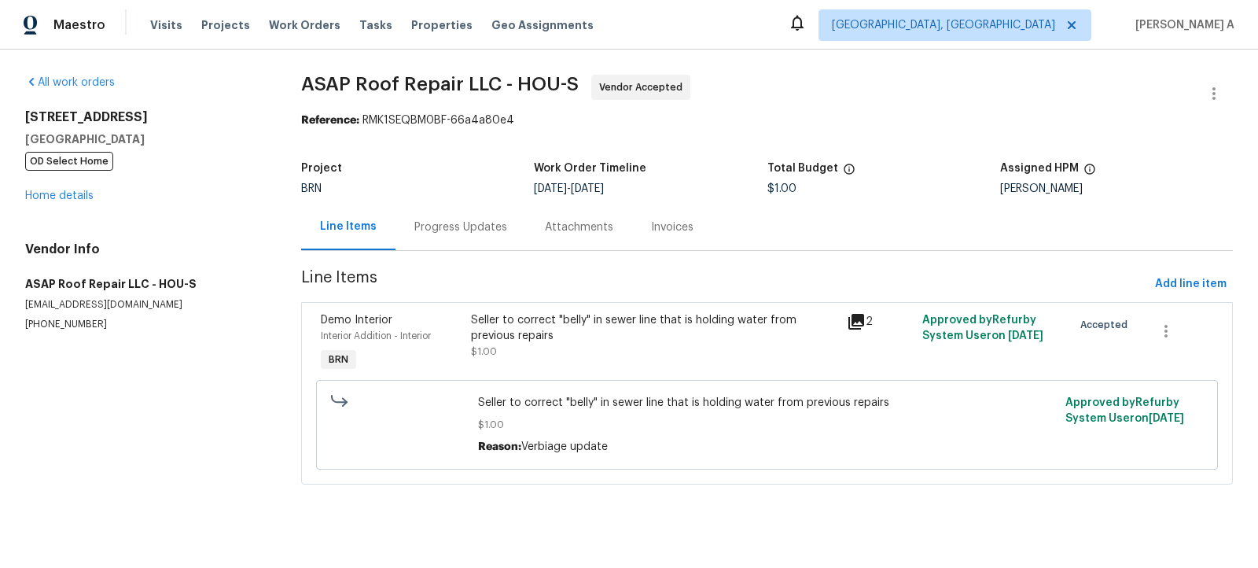
click at [420, 218] on div "Progress Updates" at bounding box center [461, 227] width 131 height 46
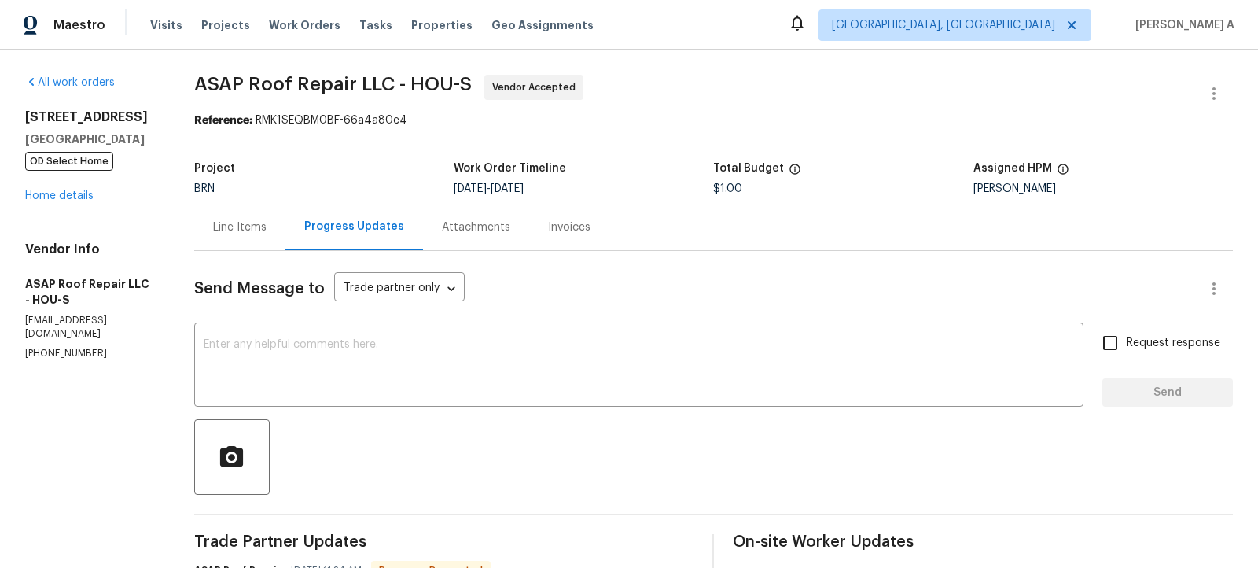
click at [260, 218] on div "Line Items" at bounding box center [239, 227] width 91 height 46
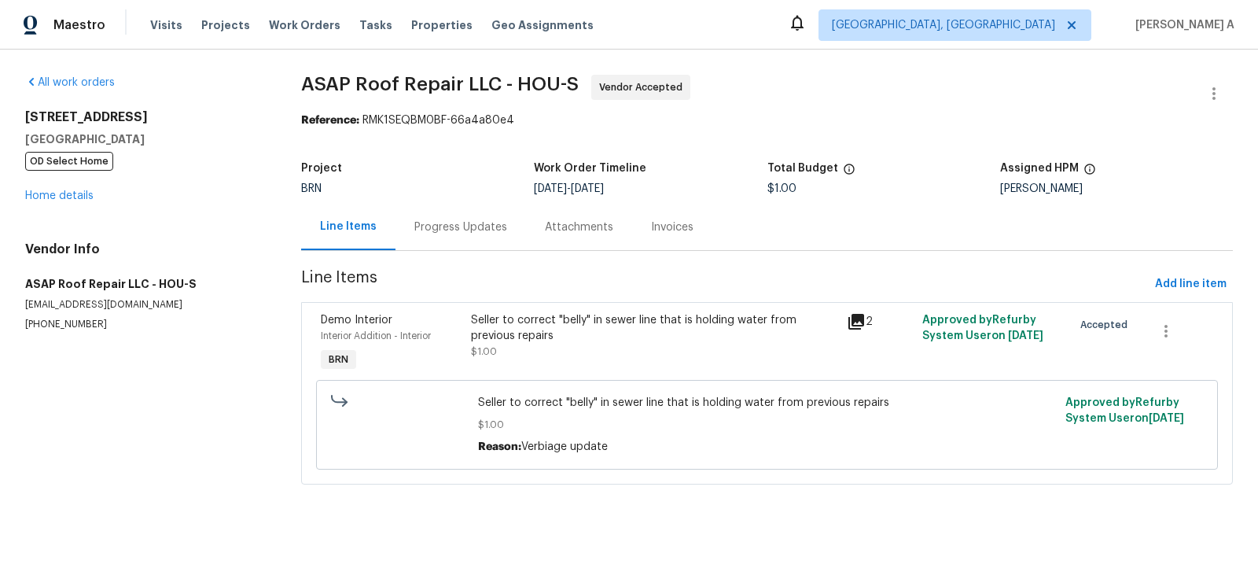
click at [459, 239] on div "Progress Updates" at bounding box center [461, 227] width 131 height 46
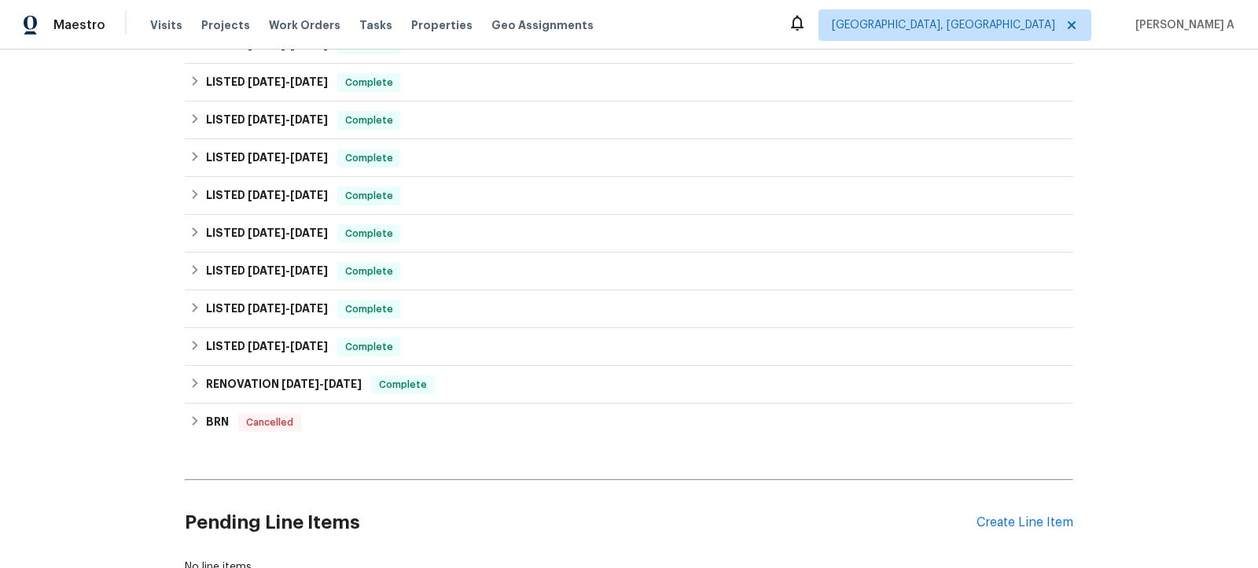
scroll to position [547, 0]
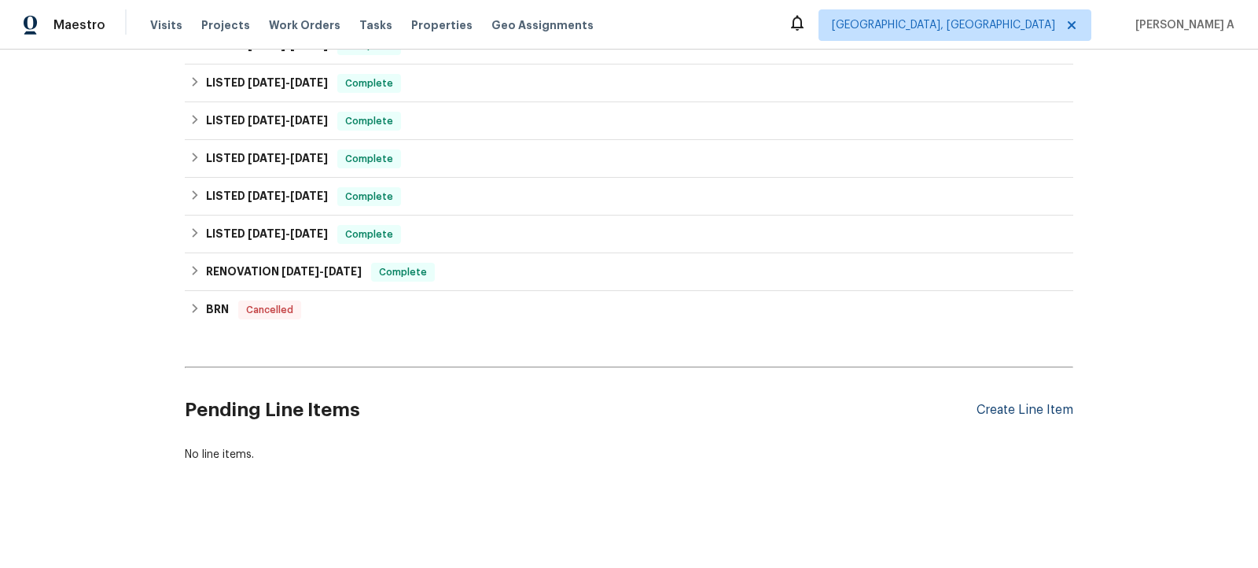
click at [1043, 411] on div "Create Line Item" at bounding box center [1025, 410] width 97 height 15
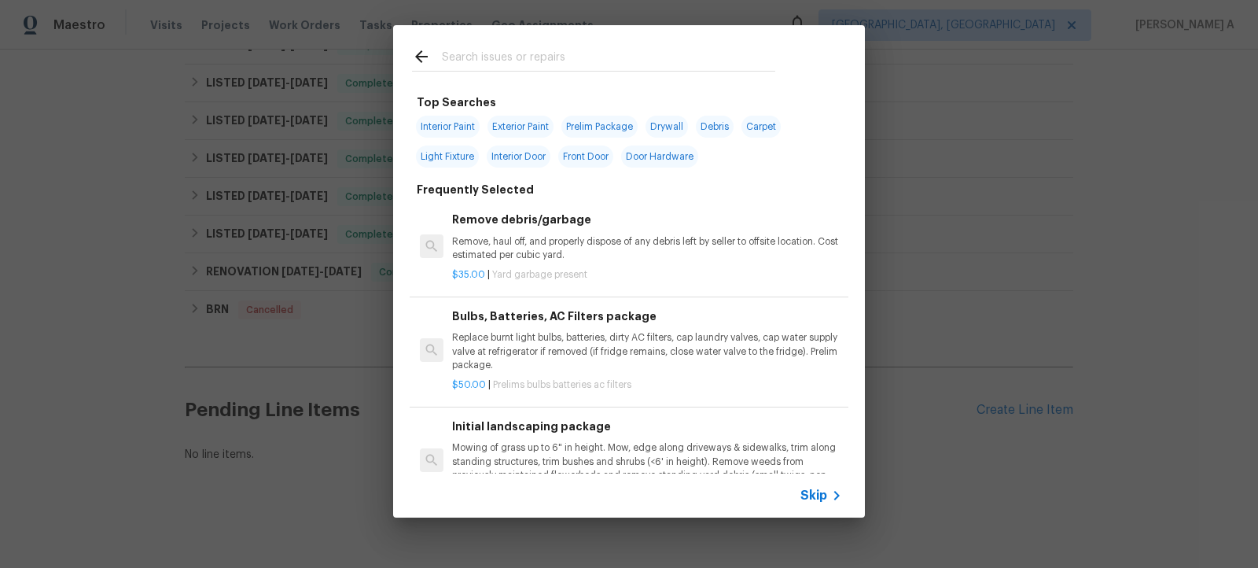
click at [820, 500] on span "Skip" at bounding box center [813, 496] width 27 height 16
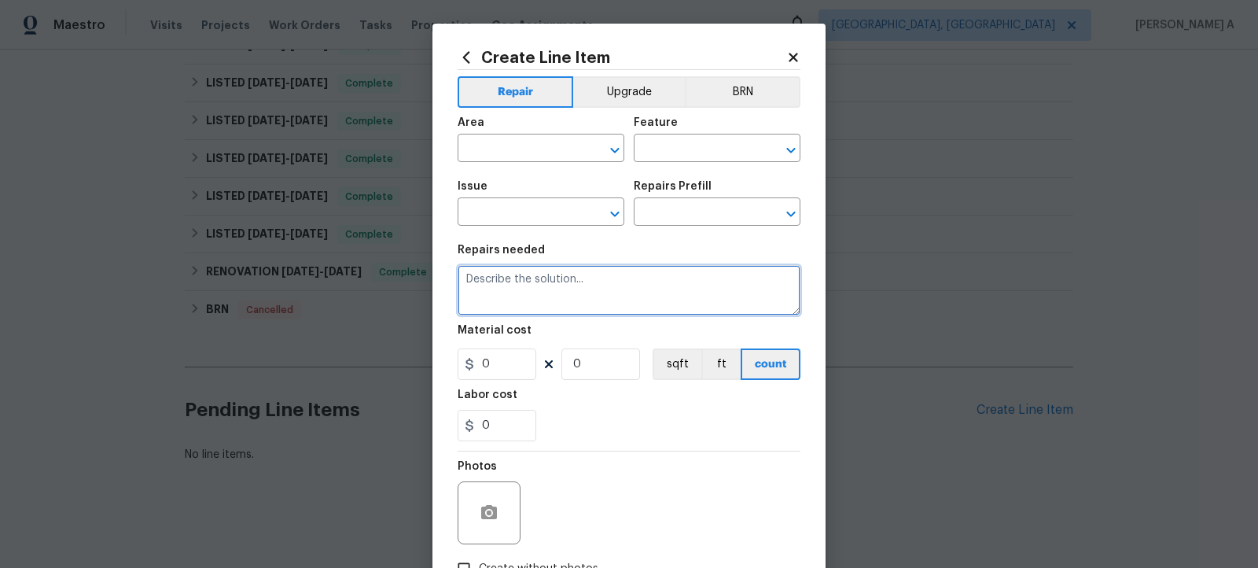
click at [590, 291] on textarea at bounding box center [629, 290] width 343 height 50
paste textarea "Seller to confirm there are no Gas Leaks at property including lines in [GEOGRA…"
type textarea "Seller to confirm there are no Gas Leaks at property including lines in [GEOGRA…"
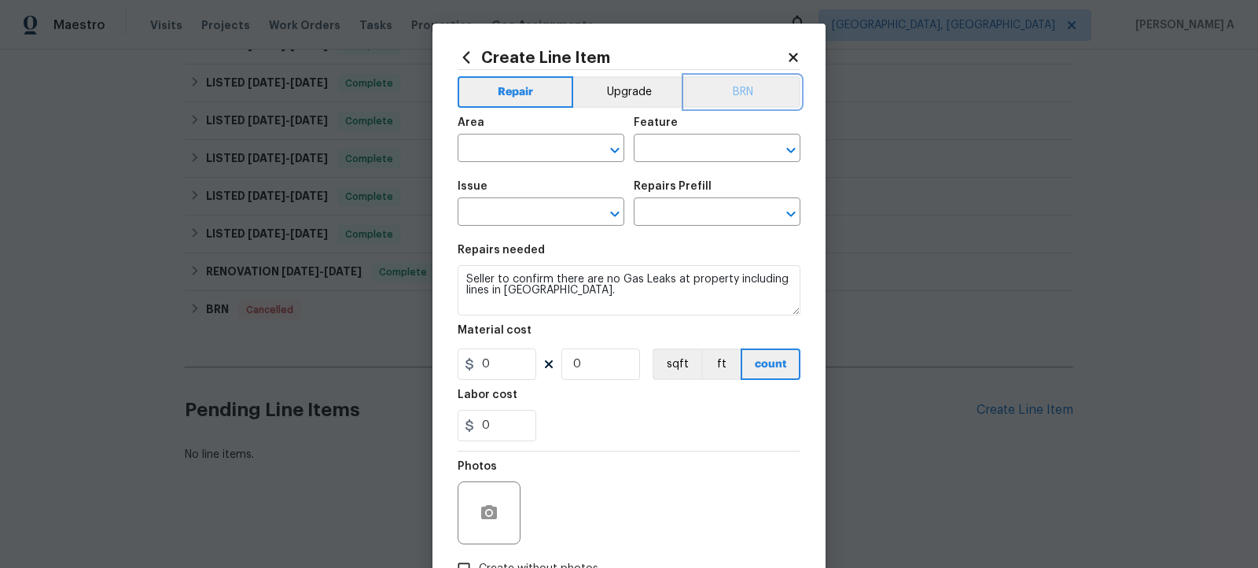
click at [743, 90] on button "BRN" at bounding box center [743, 91] width 116 height 31
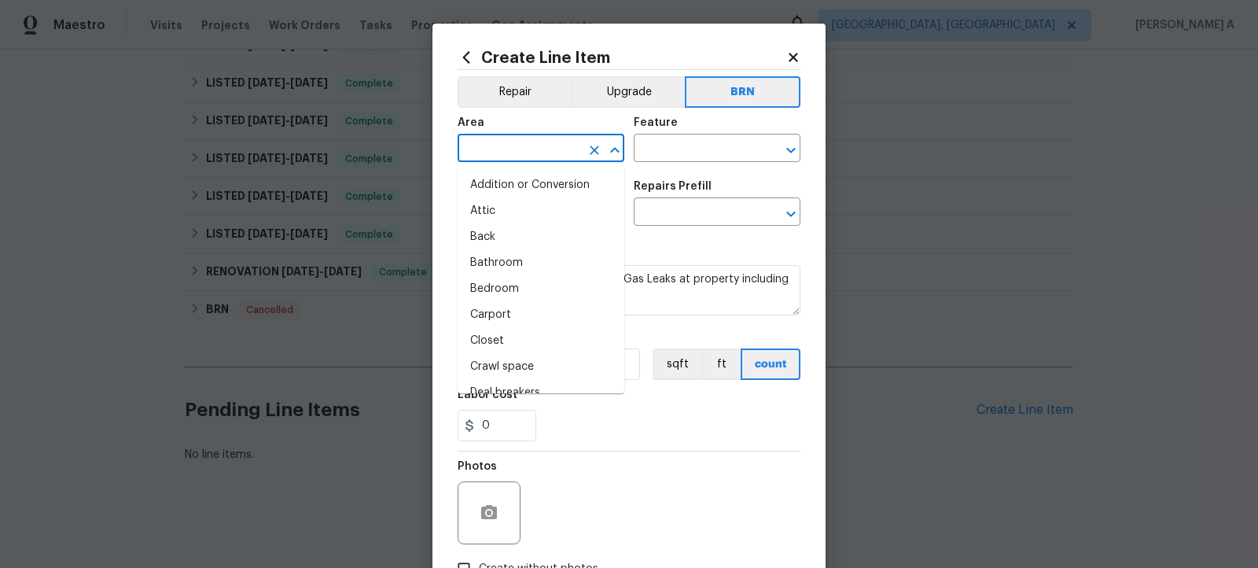
click at [533, 138] on input "text" at bounding box center [519, 150] width 123 height 24
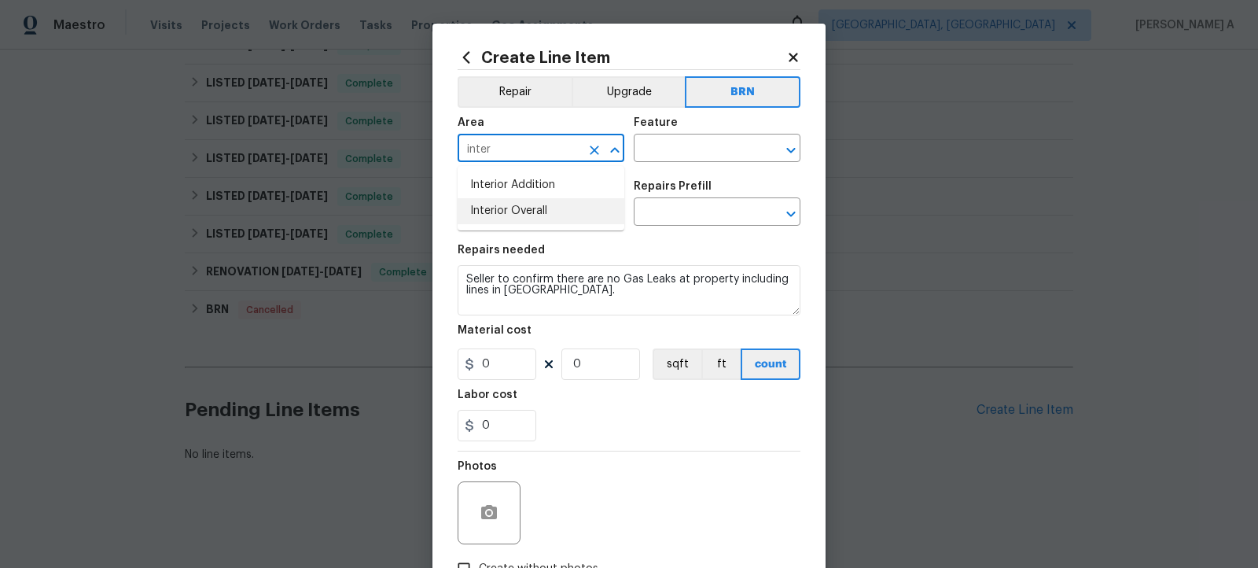
click at [563, 217] on li "Interior Overall" at bounding box center [541, 211] width 167 height 26
type input "Interior Overall"
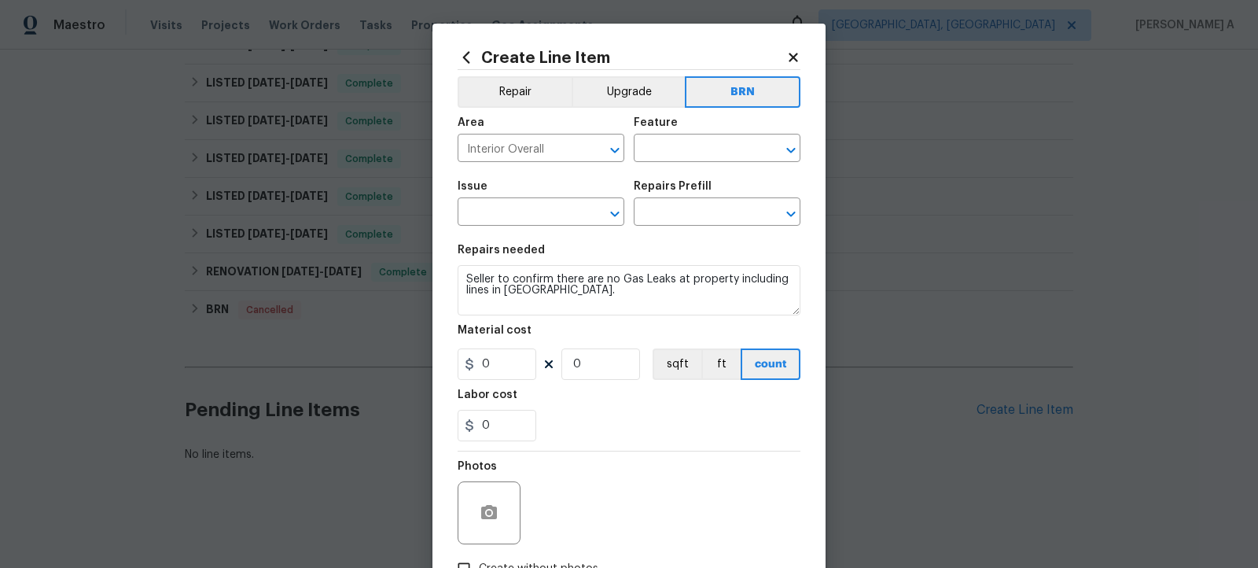
click at [682, 163] on div "Area Interior Overall ​ Feature ​" at bounding box center [629, 140] width 343 height 64
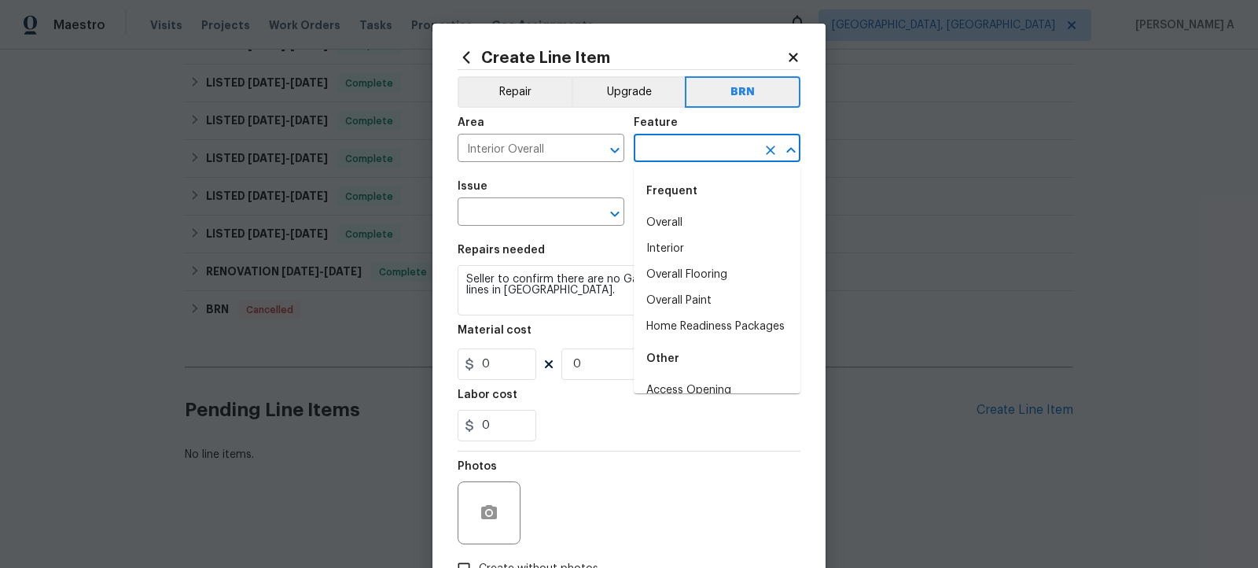
click at [682, 158] on input "text" at bounding box center [695, 150] width 123 height 24
click at [671, 324] on li "Gas" at bounding box center [717, 327] width 167 height 26
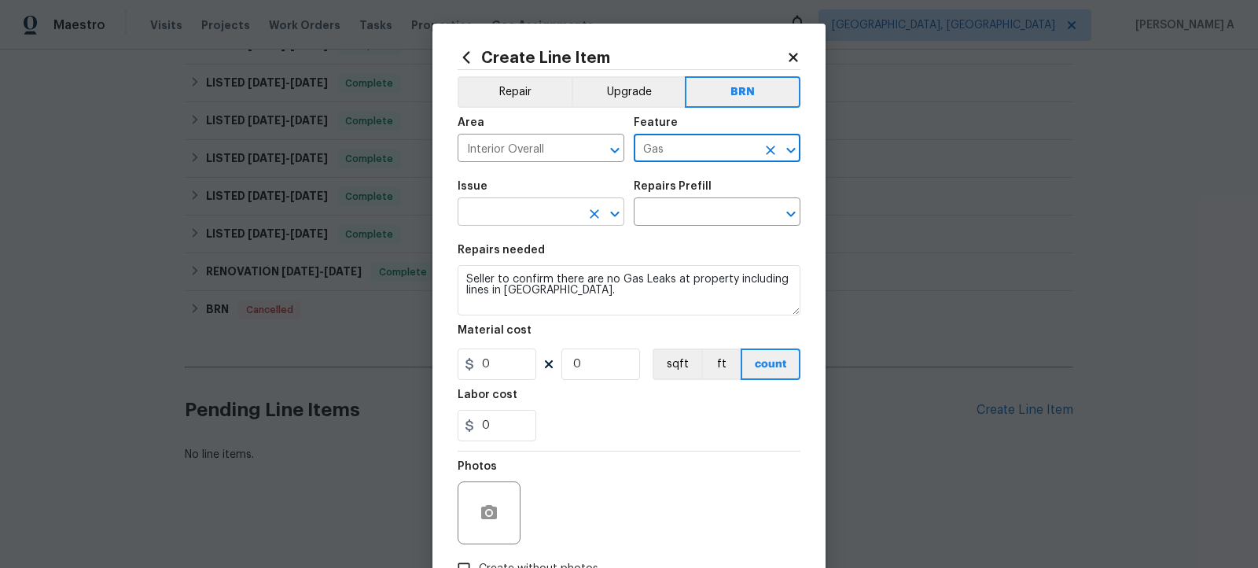
type input "Gas"
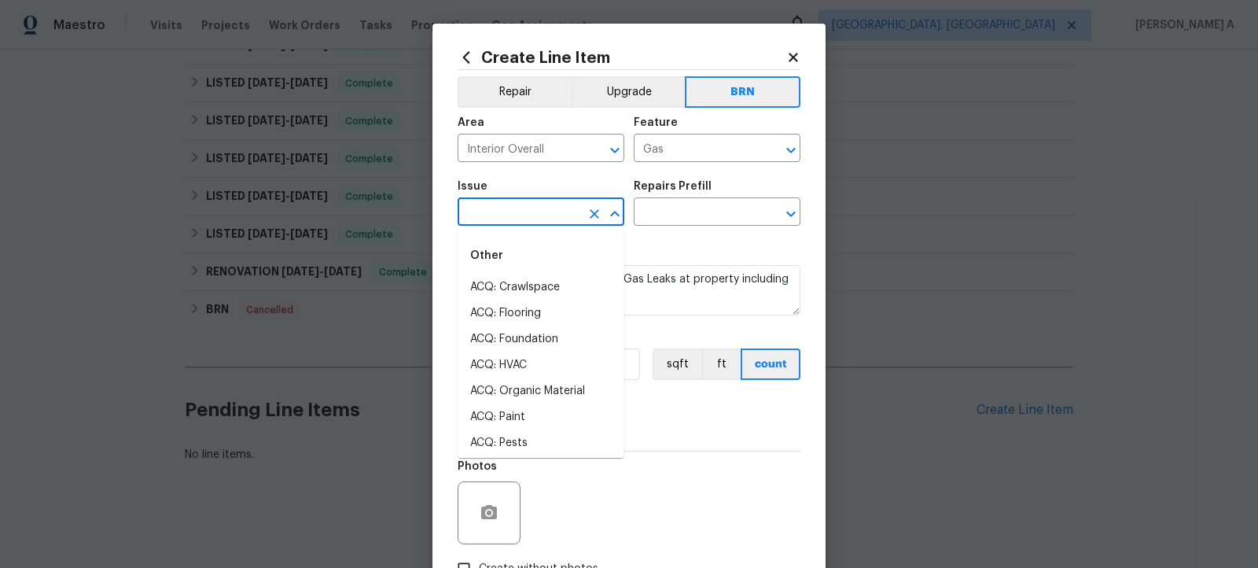
click at [506, 210] on input "text" at bounding box center [519, 213] width 123 height 24
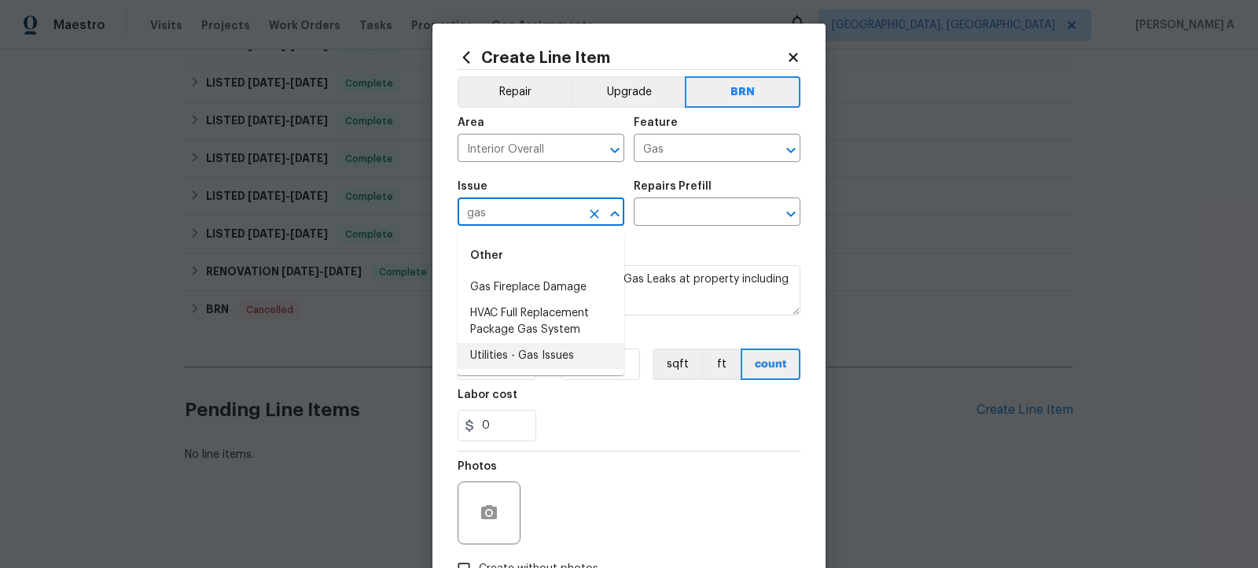
click at [534, 348] on li "Utilities - Gas Issues" at bounding box center [541, 356] width 167 height 26
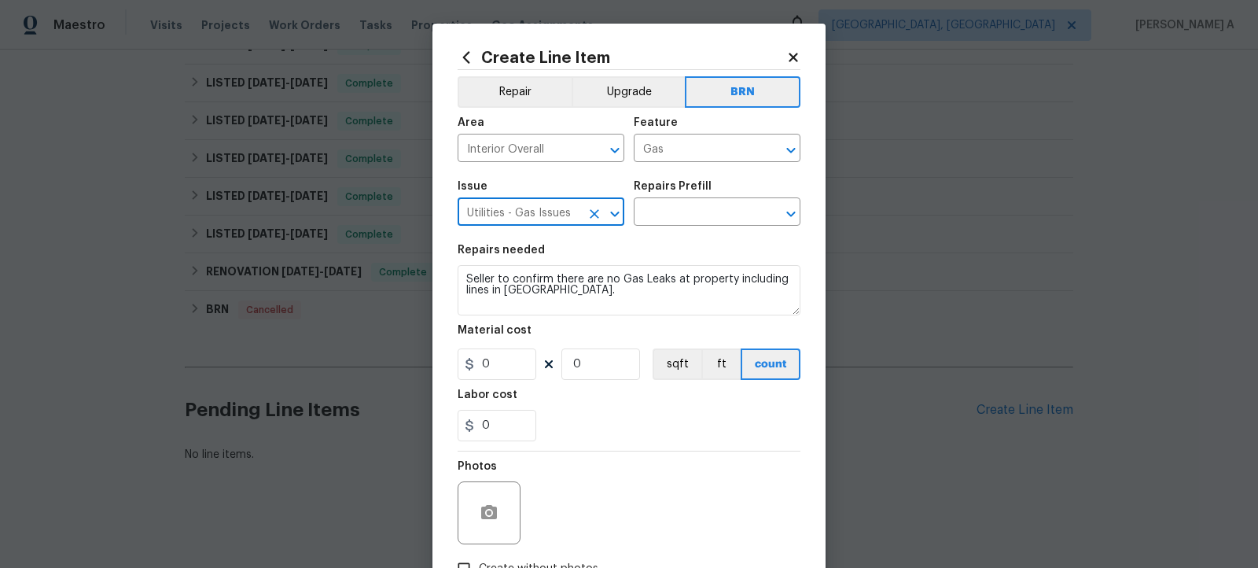
type input "Utilities - Gas Issues"
click at [547, 302] on textarea "Seller to confirm there are no Gas Leaks at property including lines in [GEOGRA…" at bounding box center [629, 290] width 343 height 50
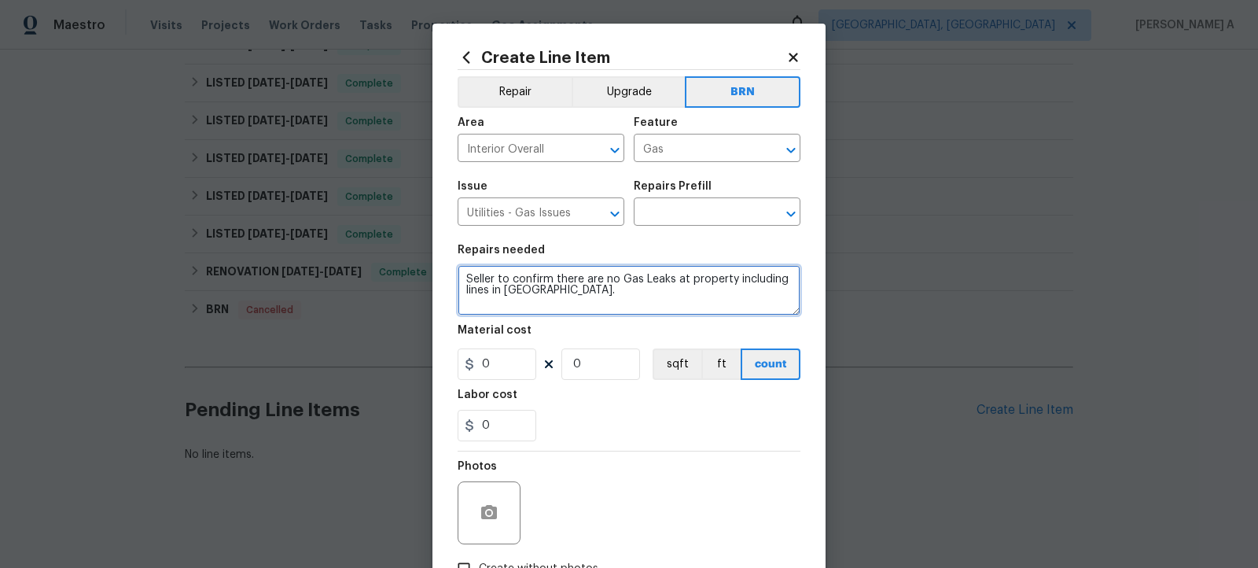
click at [547, 302] on textarea "Seller to confirm there are no Gas Leaks at property including lines in [GEOGRA…" at bounding box center [629, 290] width 343 height 50
click at [668, 214] on input "text" at bounding box center [695, 213] width 123 height 24
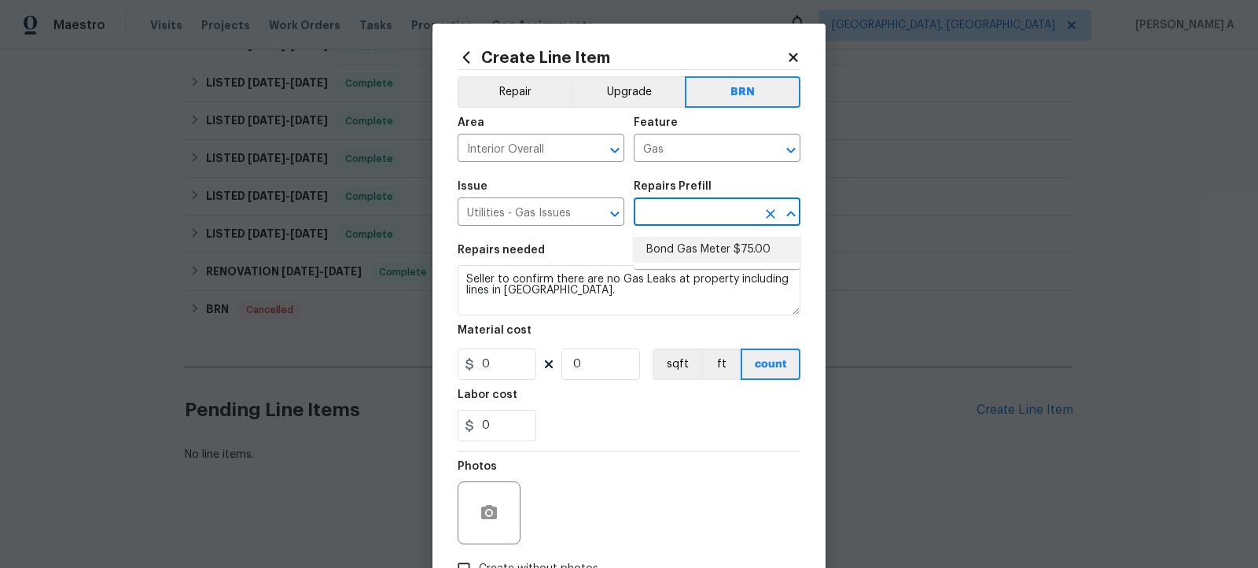
click at [679, 252] on li "Bond Gas Meter $75.00" at bounding box center [717, 250] width 167 height 26
type input "Bond Gas Meter $75.00"
type textarea "Bond Gas Meter: add grounding clamp to gas line near gas meter and wire to grou…"
type input "75"
type input "1"
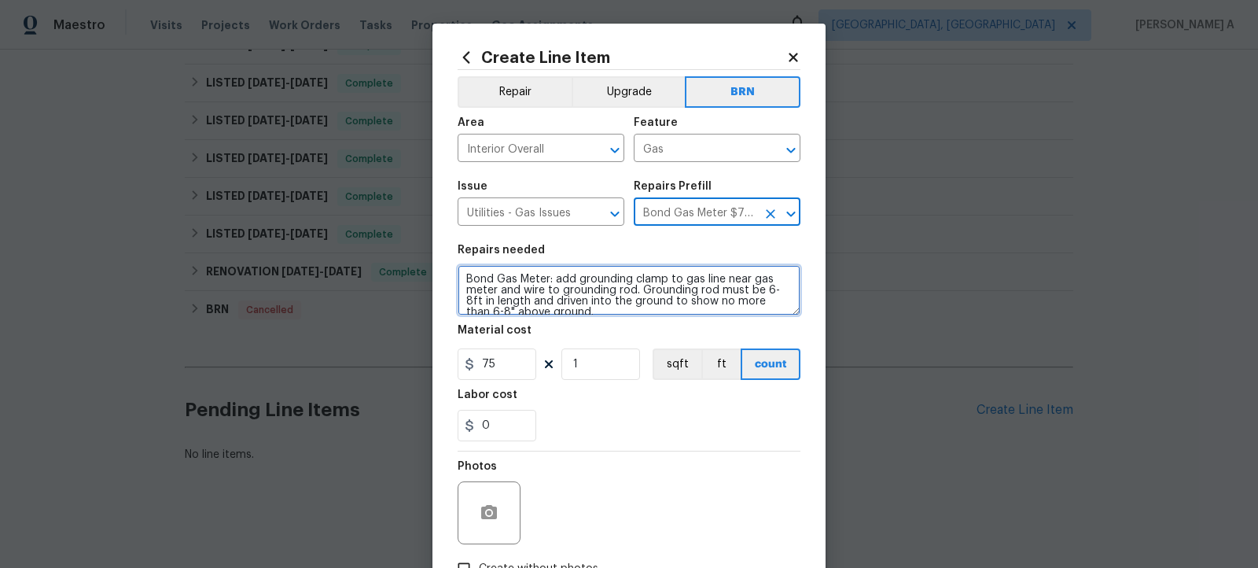
click at [604, 300] on textarea "Bond Gas Meter: add grounding clamp to gas line near gas meter and wire to grou…" at bounding box center [629, 290] width 343 height 50
paste textarea "Seller to confirm there are no Gas Leaks at property including lines in [GEOGRA…"
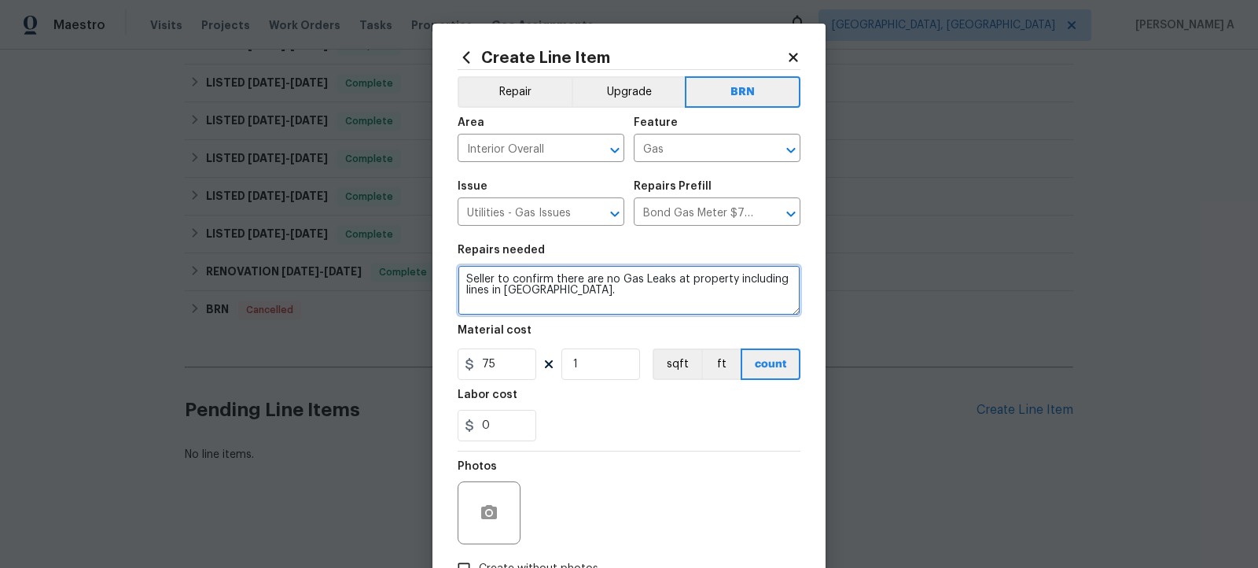
type textarea "Seller to confirm there are no Gas Leaks at property including lines in [GEOGRA…"
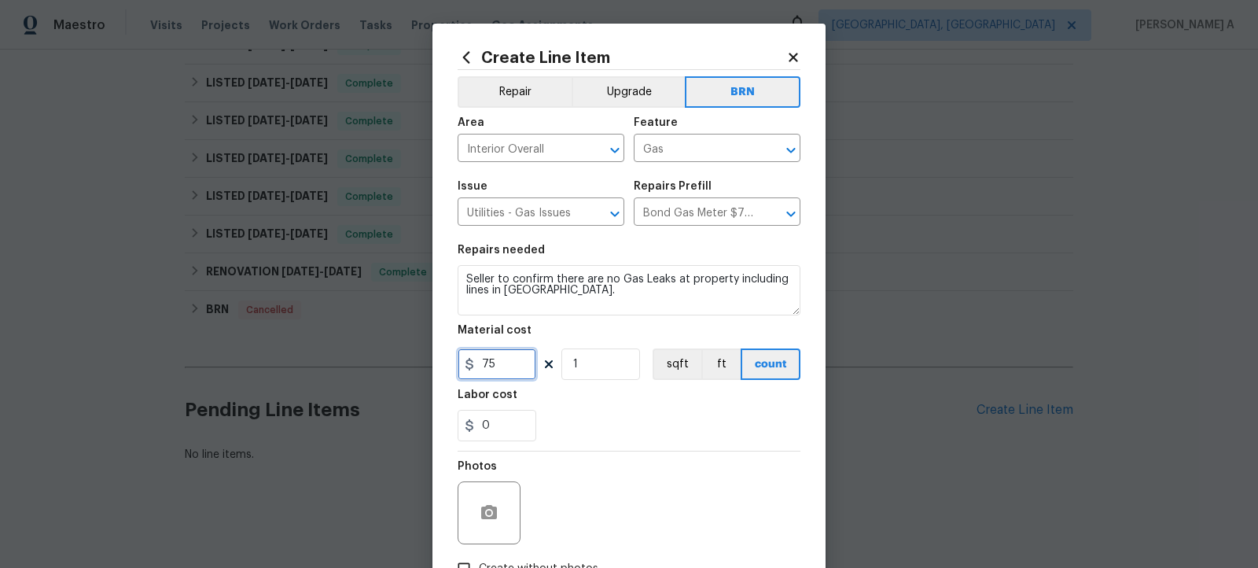
drag, startPoint x: 494, startPoint y: 363, endPoint x: 382, endPoint y: 363, distance: 111.7
click at [382, 363] on div "Create Line Item Repair Upgrade BRN Area Interior Overall ​ Feature Gas ​ Issue…" at bounding box center [629, 284] width 1258 height 568
type input "125"
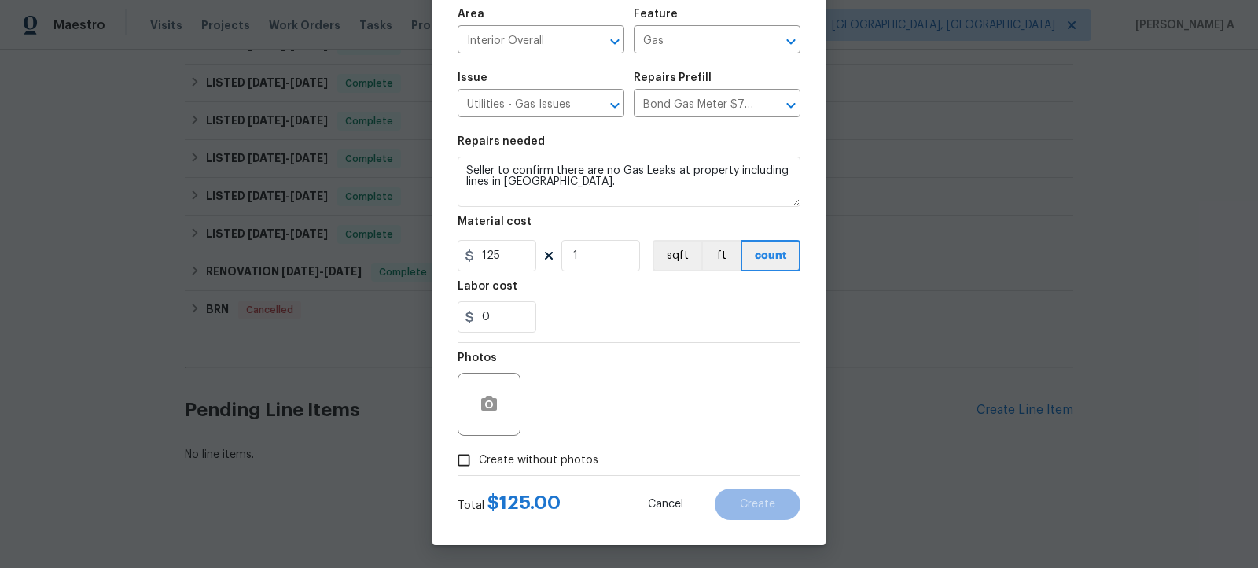
click at [485, 464] on span "Create without photos" at bounding box center [539, 460] width 120 height 17
click at [479, 464] on input "Create without photos" at bounding box center [464, 460] width 30 height 30
checkbox input "true"
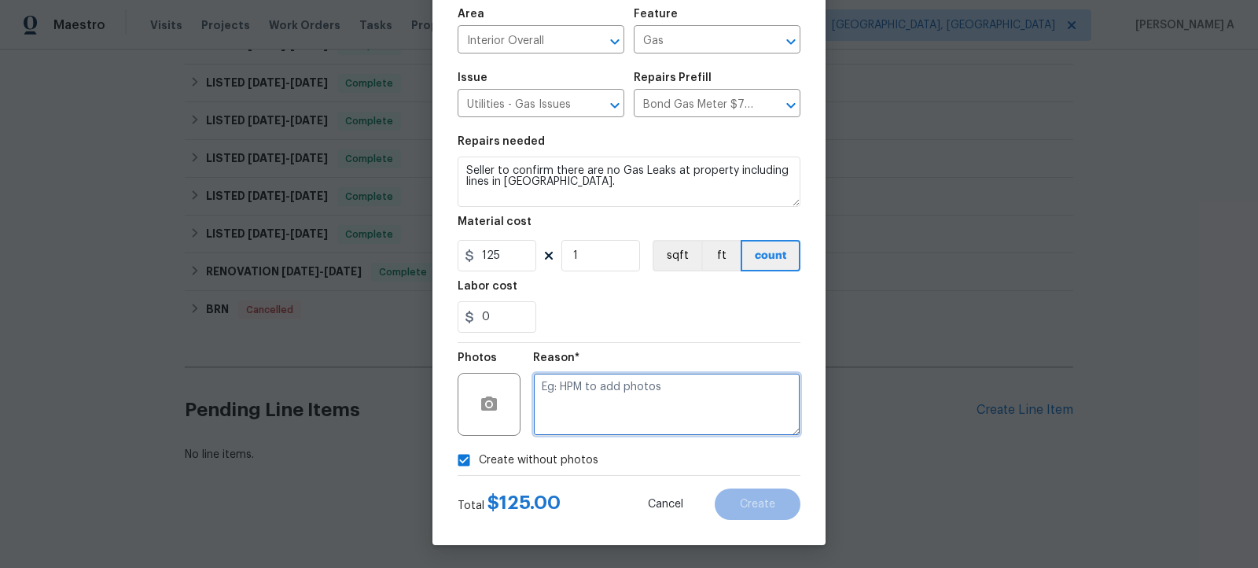
click at [602, 403] on textarea at bounding box center [666, 404] width 267 height 63
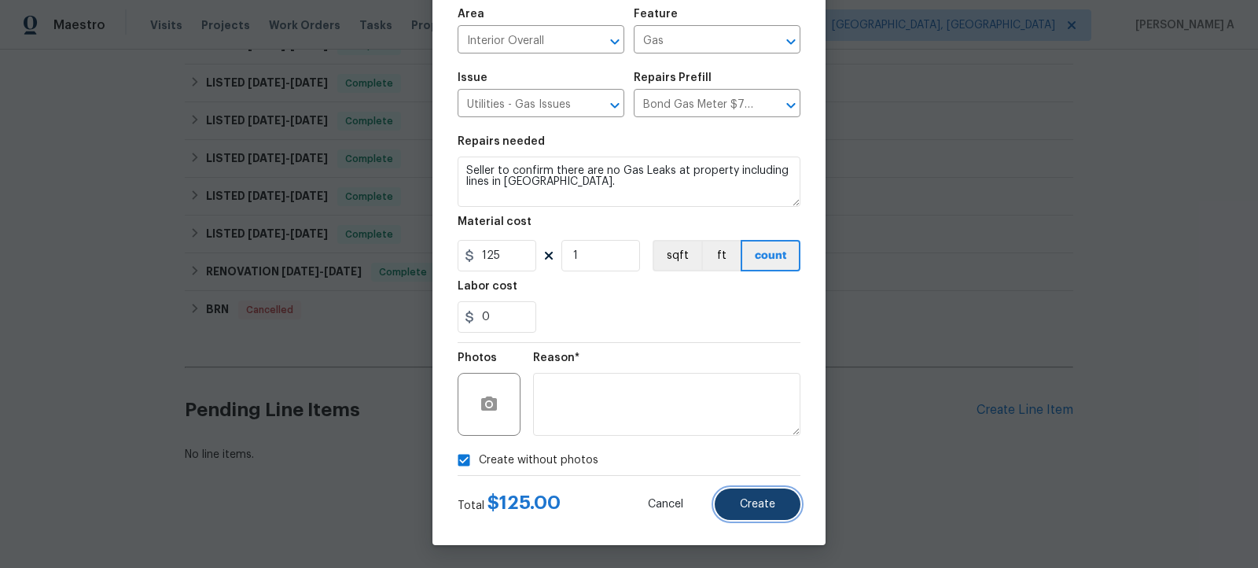
click at [749, 504] on span "Create" at bounding box center [757, 505] width 35 height 12
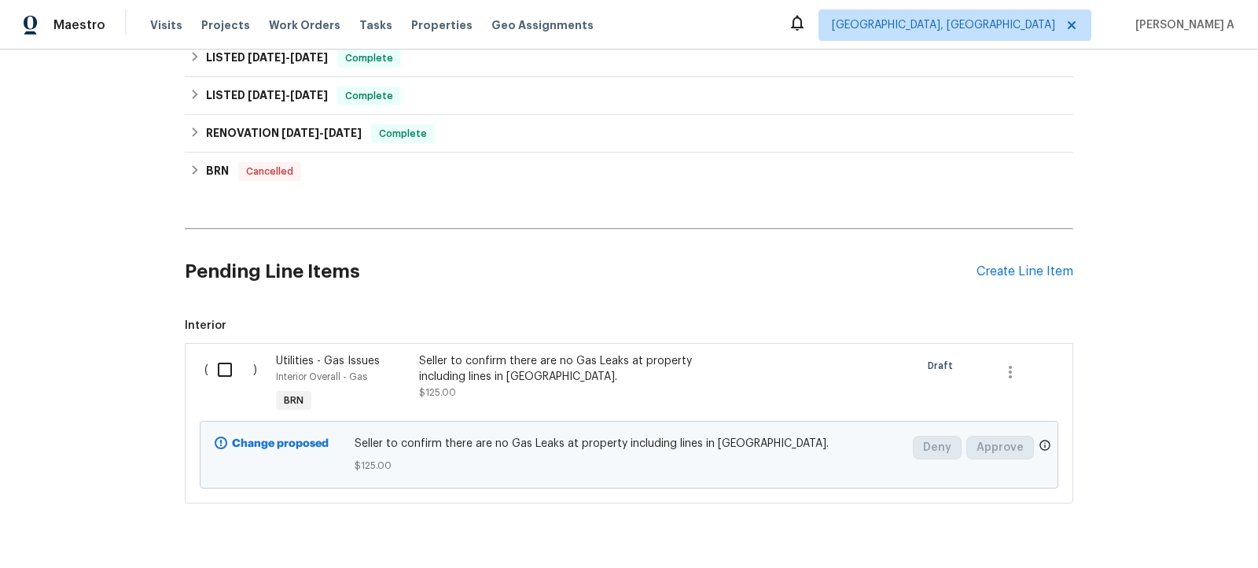
scroll to position [724, 0]
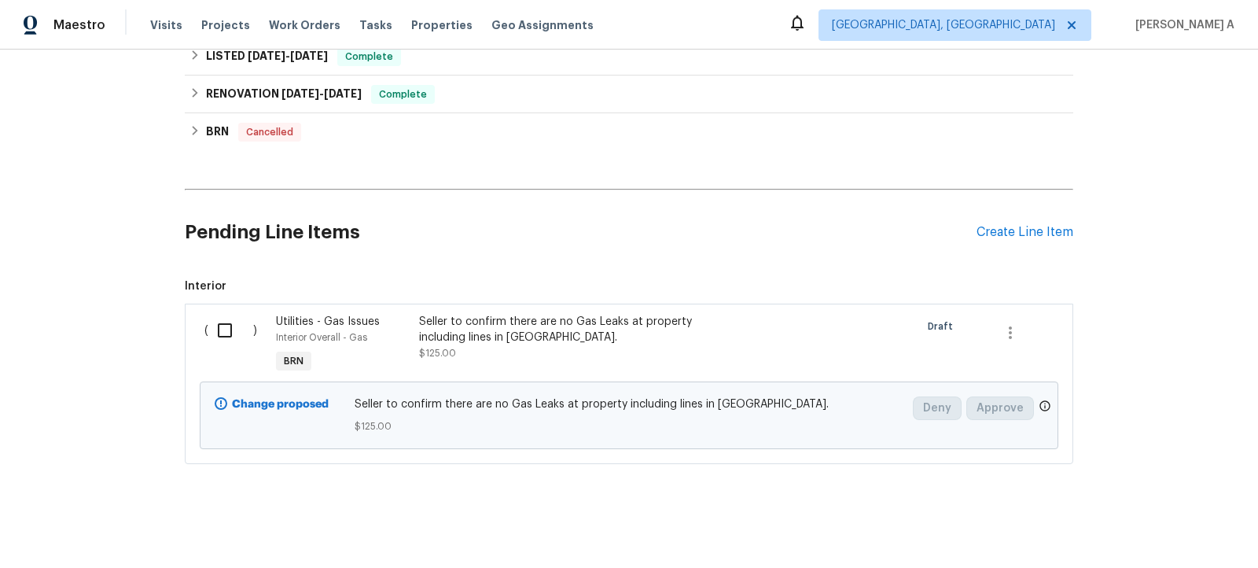
click at [225, 333] on input "checkbox" at bounding box center [230, 330] width 45 height 33
checkbox input "true"
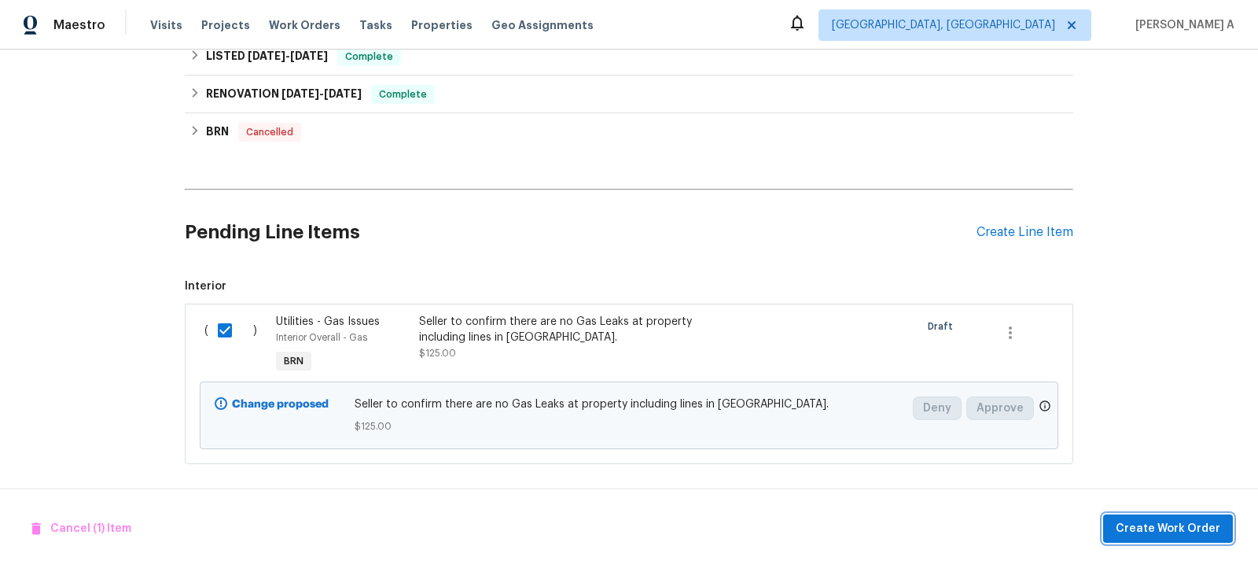
click at [1182, 530] on span "Create Work Order" at bounding box center [1168, 529] width 105 height 20
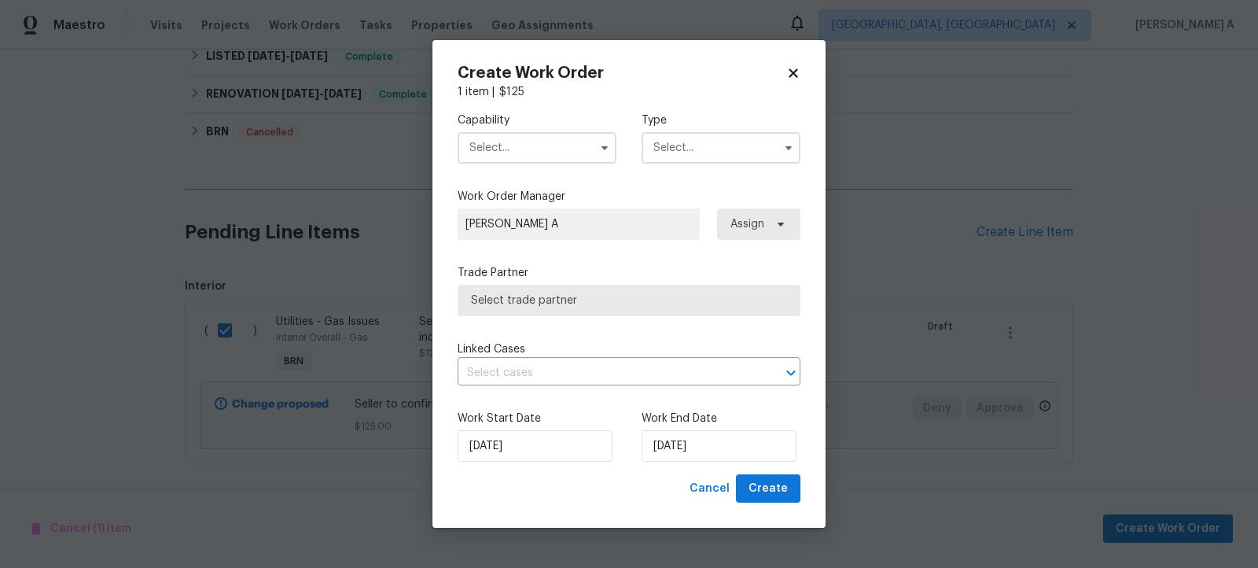
click at [521, 153] on input "text" at bounding box center [537, 147] width 159 height 31
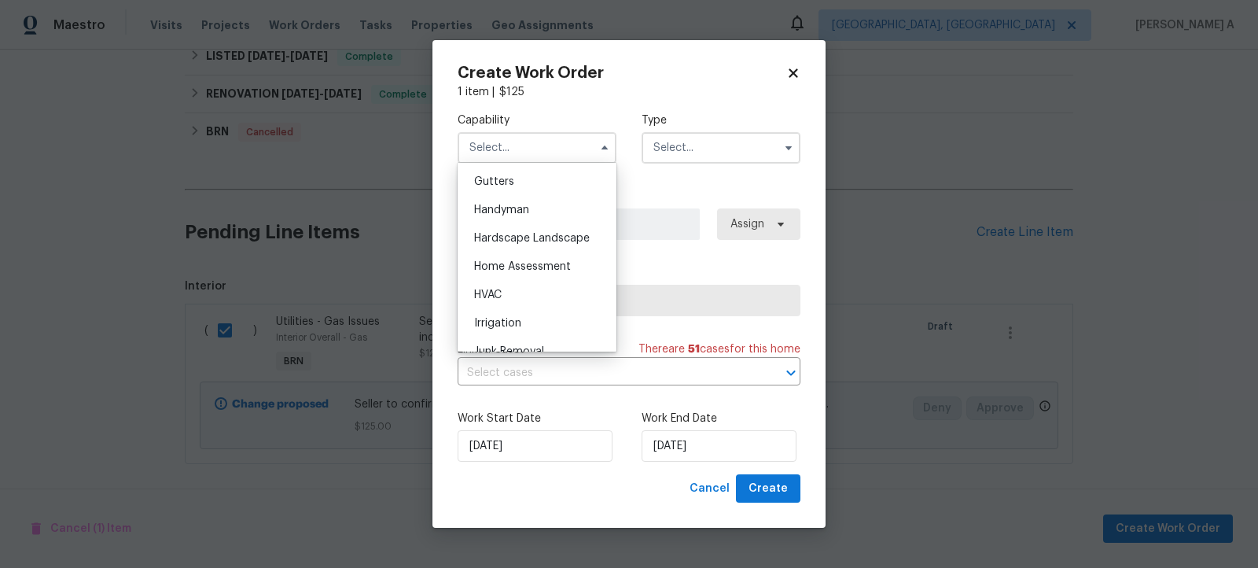
scroll to position [843, 0]
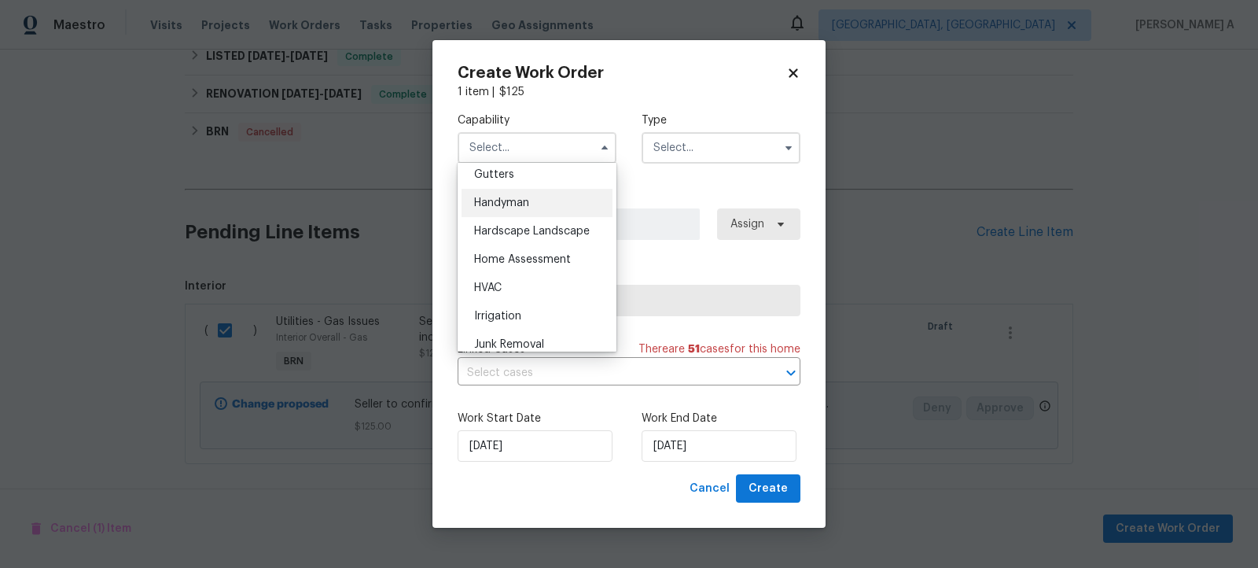
click at [526, 200] on span "Handyman" at bounding box center [501, 202] width 55 height 11
type input "Handyman"
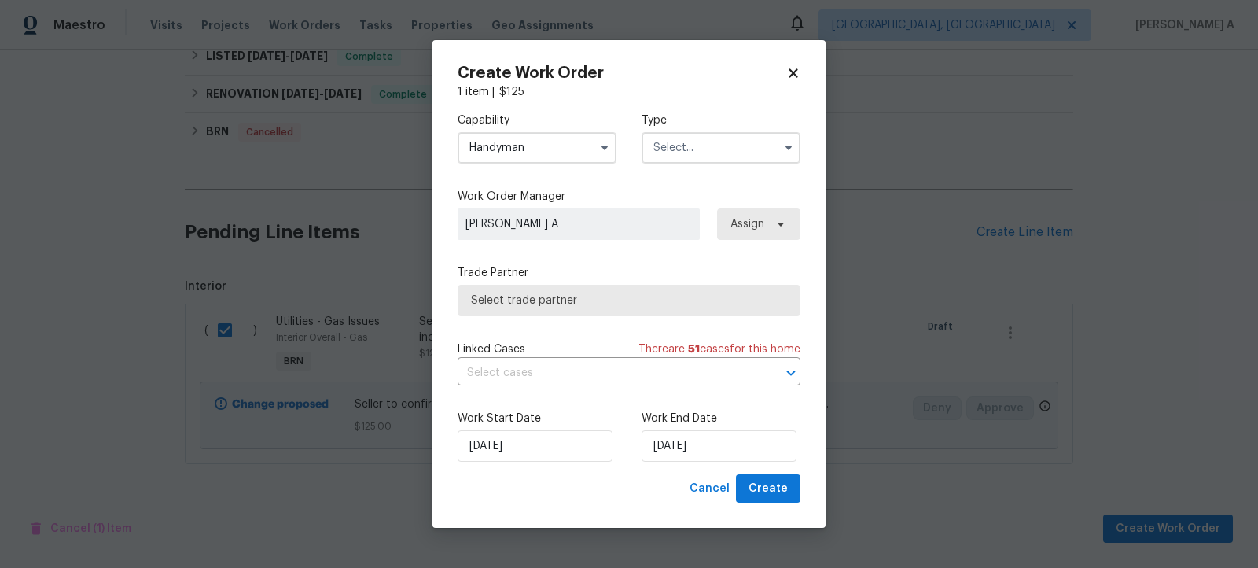
click at [688, 141] on input "text" at bounding box center [721, 147] width 159 height 31
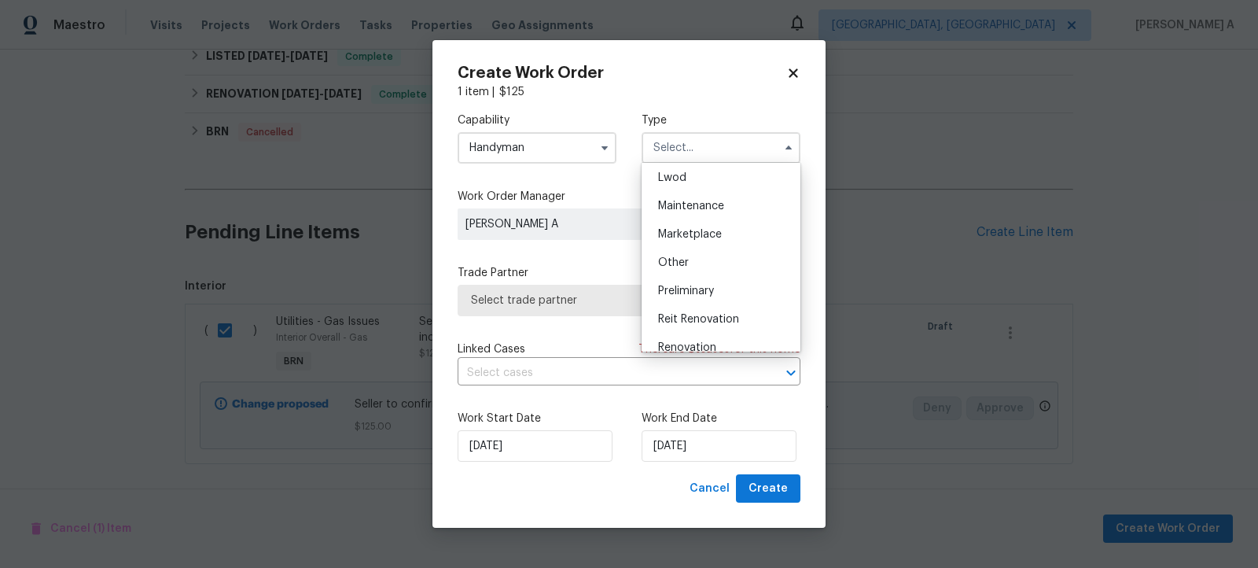
scroll to position [356, 0]
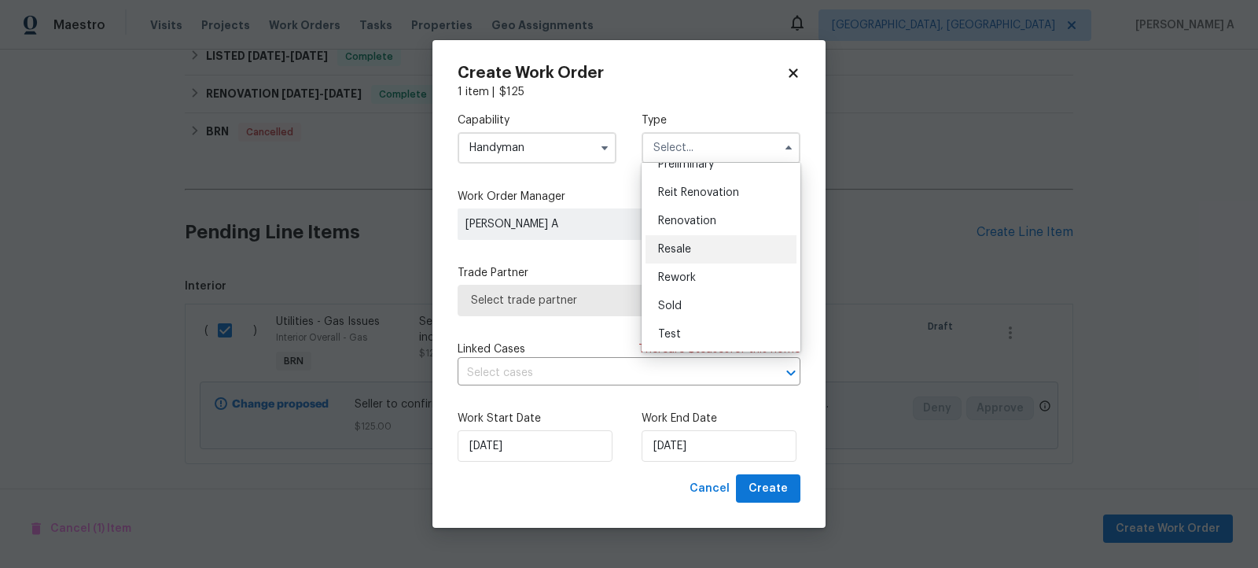
click at [688, 249] on span "Resale" at bounding box center [674, 249] width 33 height 11
type input "Resale"
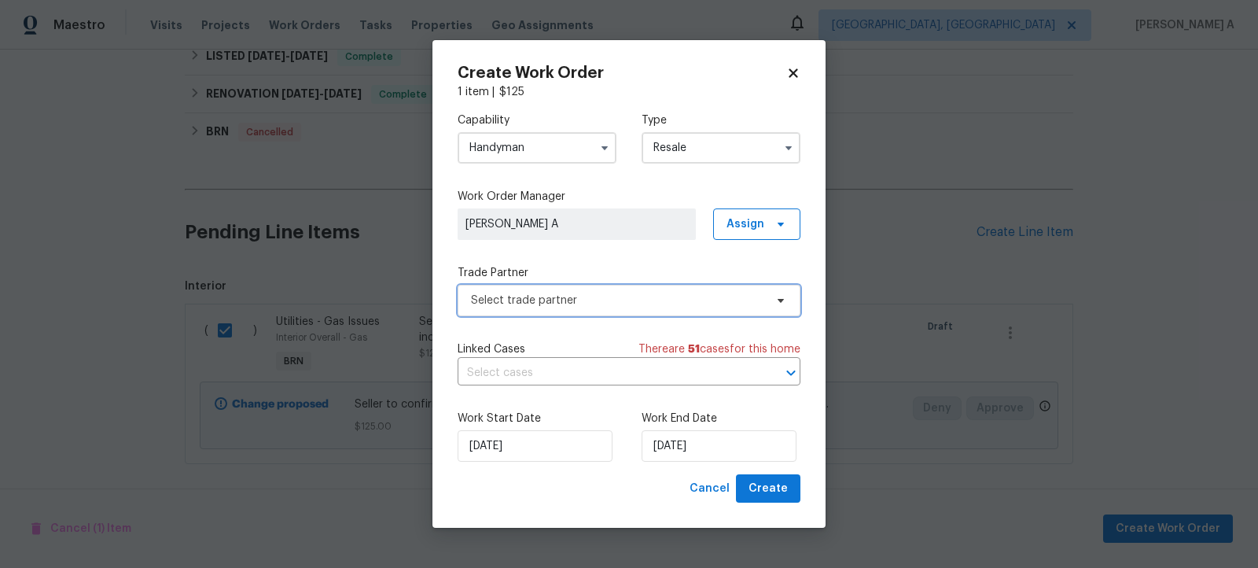
click at [585, 300] on span "Select trade partner" at bounding box center [617, 301] width 293 height 16
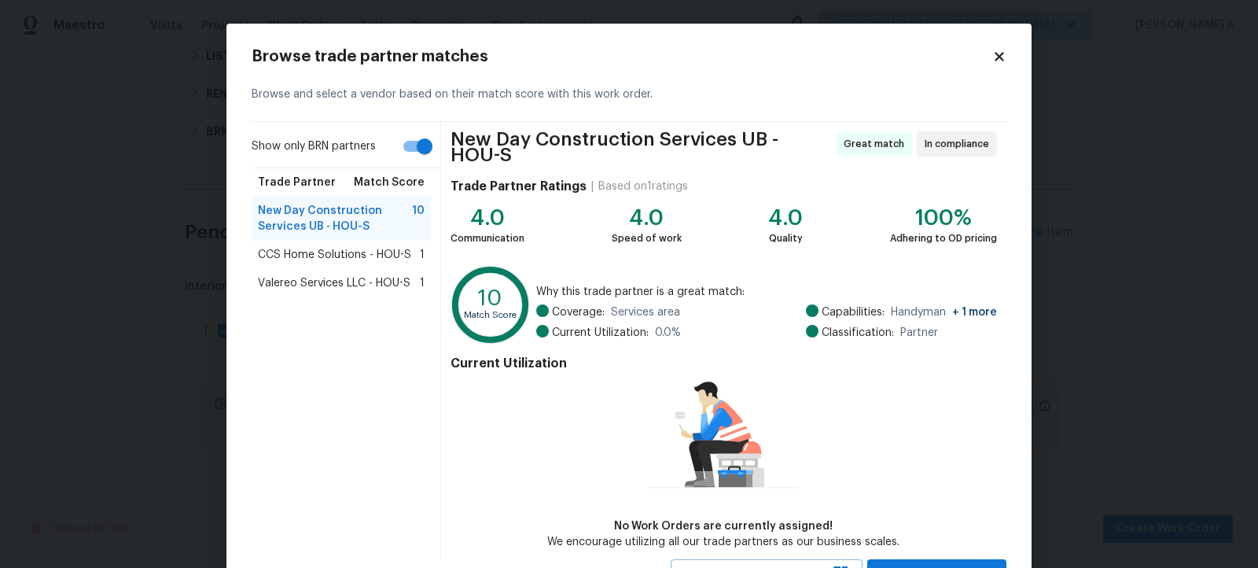
click at [995, 52] on icon at bounding box center [999, 57] width 14 height 14
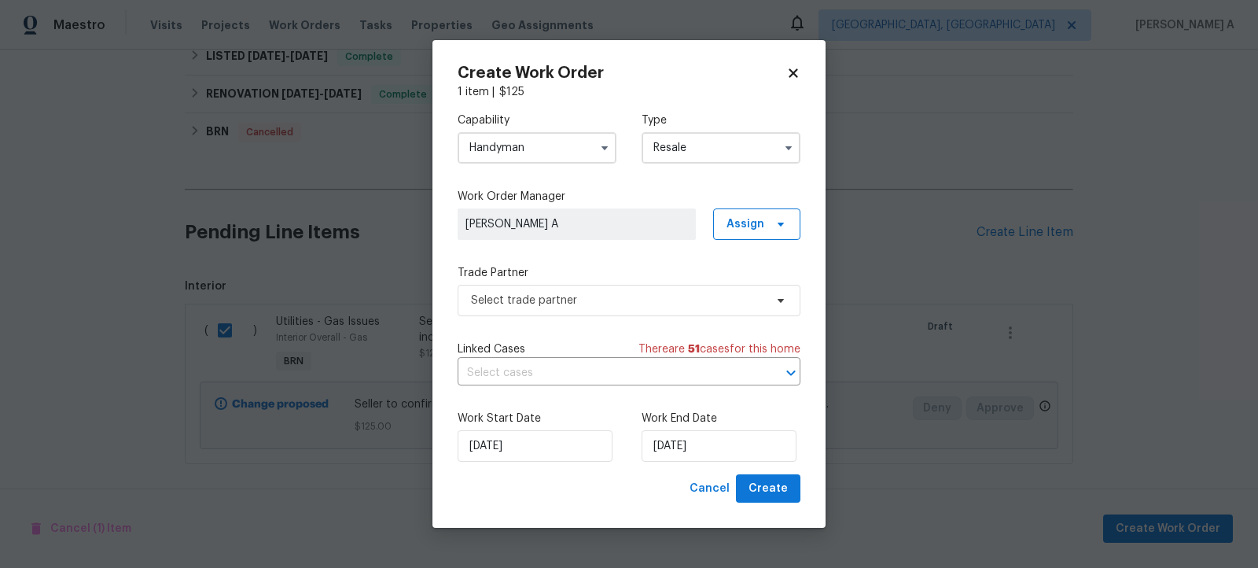
click at [570, 148] on input "Handyman" at bounding box center [537, 147] width 159 height 31
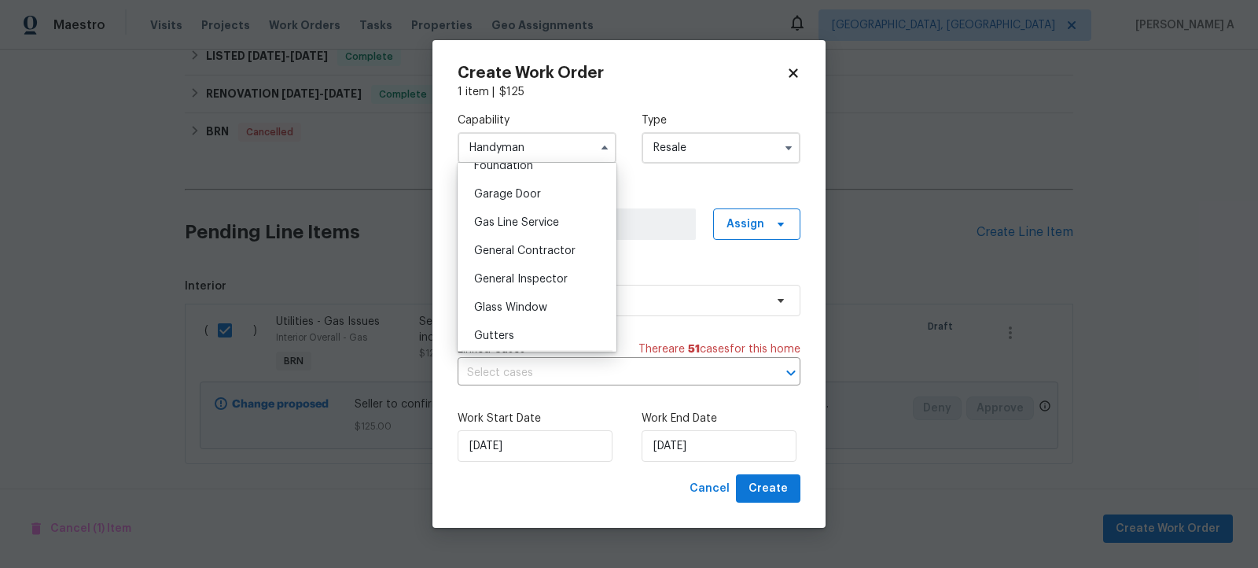
scroll to position [682, 0]
click at [521, 249] on span "General Contractor" at bounding box center [524, 250] width 101 height 11
type input "General Contractor"
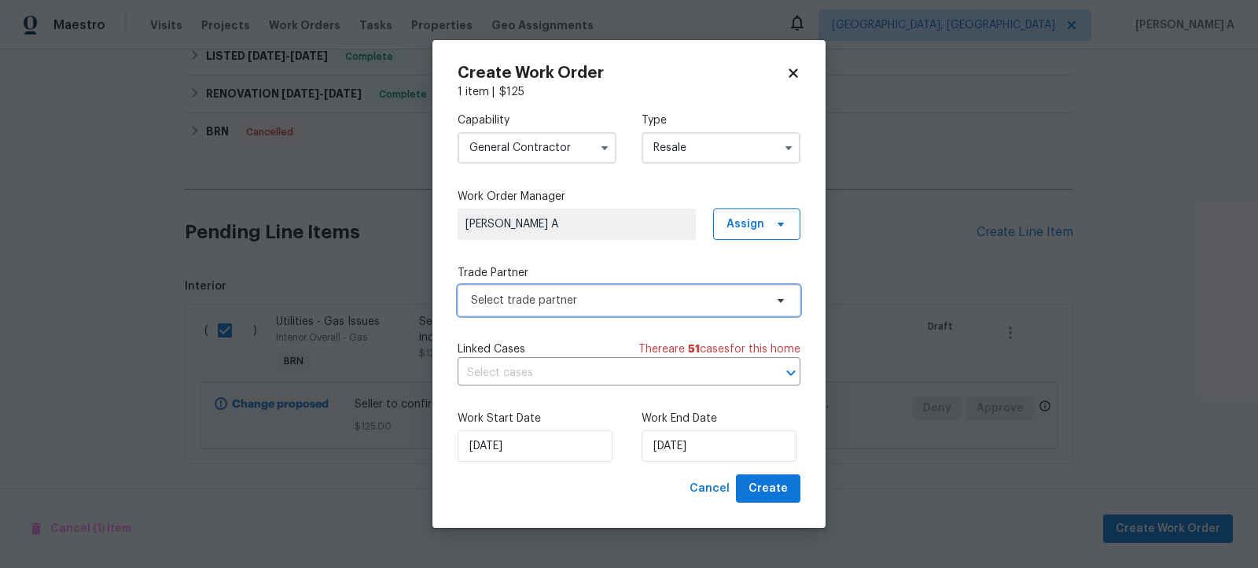
click at [550, 312] on span "Select trade partner" at bounding box center [629, 300] width 343 height 31
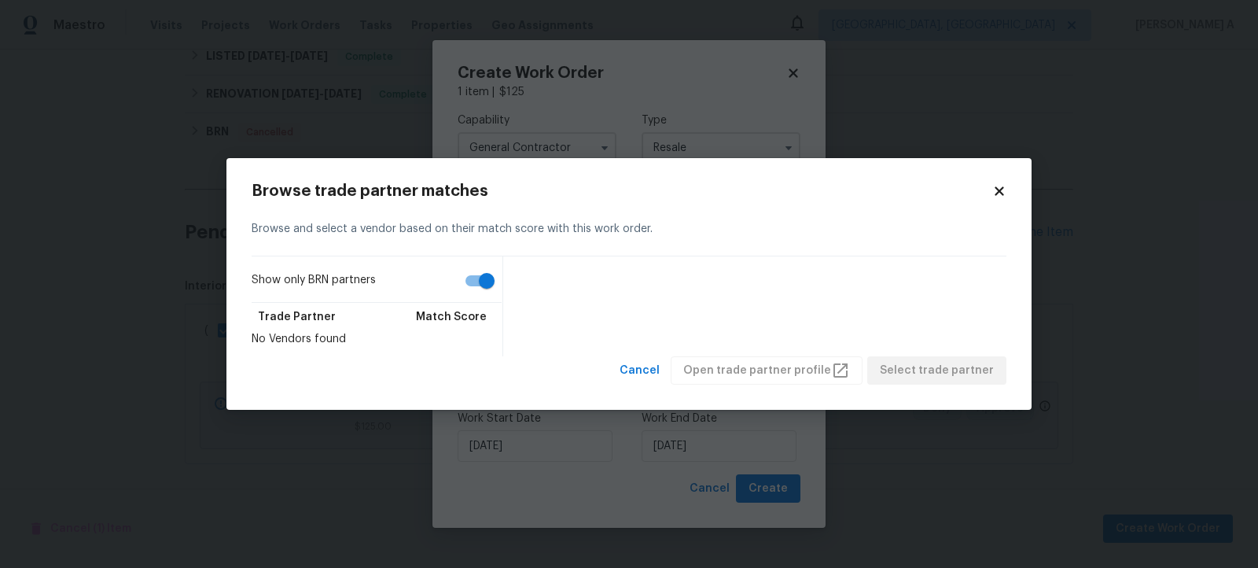
click at [466, 268] on input "Show only BRN partners" at bounding box center [487, 281] width 90 height 30
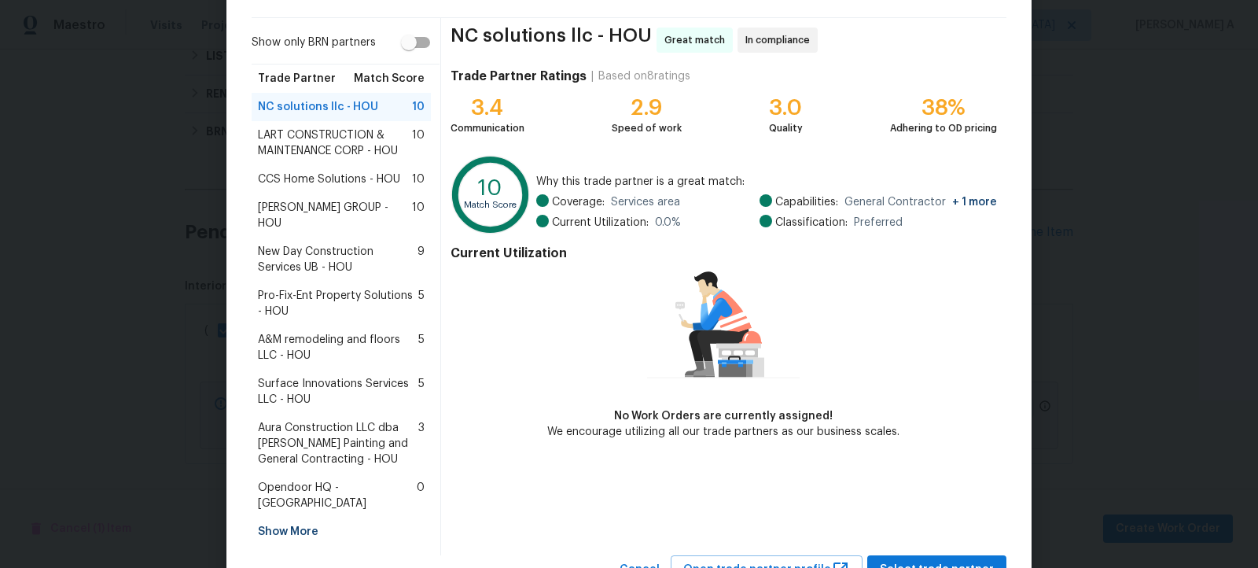
scroll to position [0, 0]
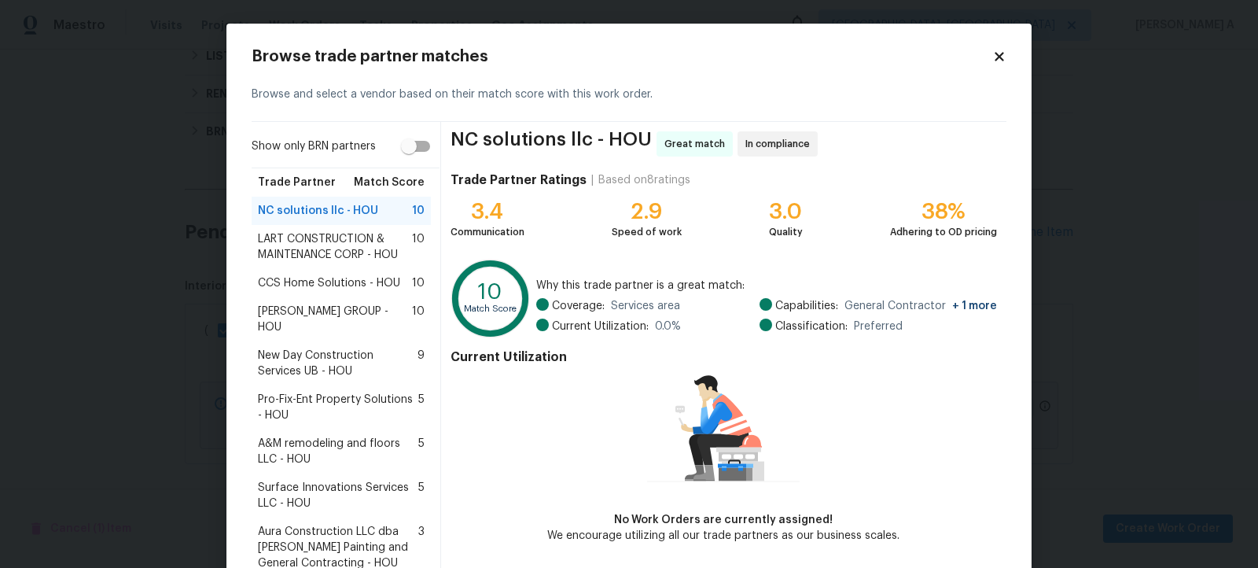
click at [414, 148] on input "Show only BRN partners" at bounding box center [409, 146] width 90 height 30
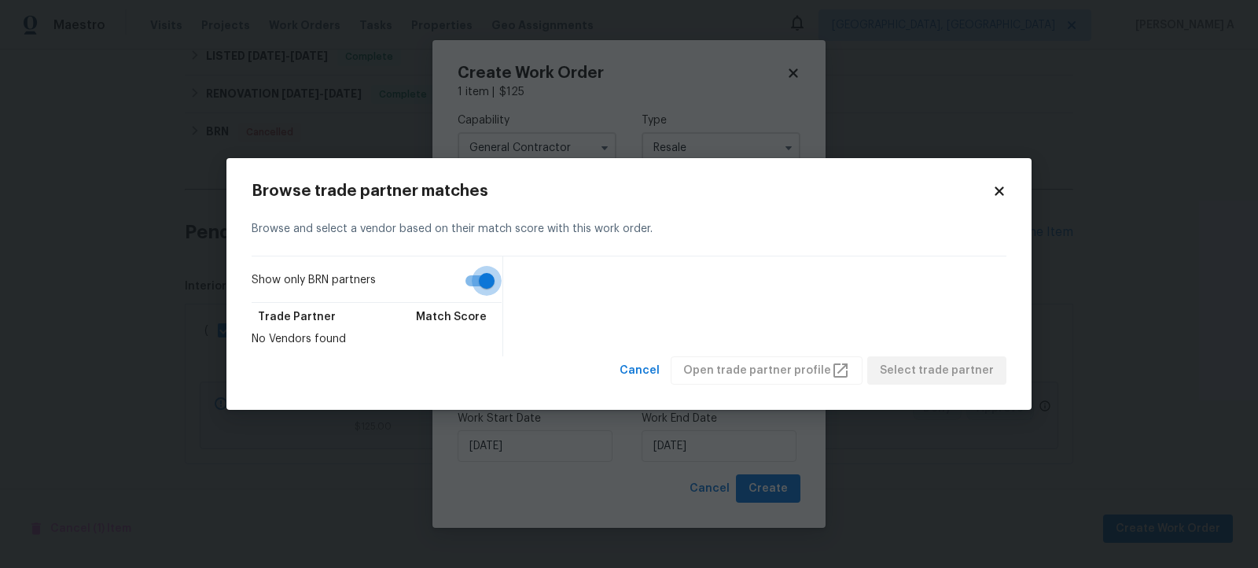
click at [481, 285] on input "Show only BRN partners" at bounding box center [487, 281] width 90 height 30
checkbox input "false"
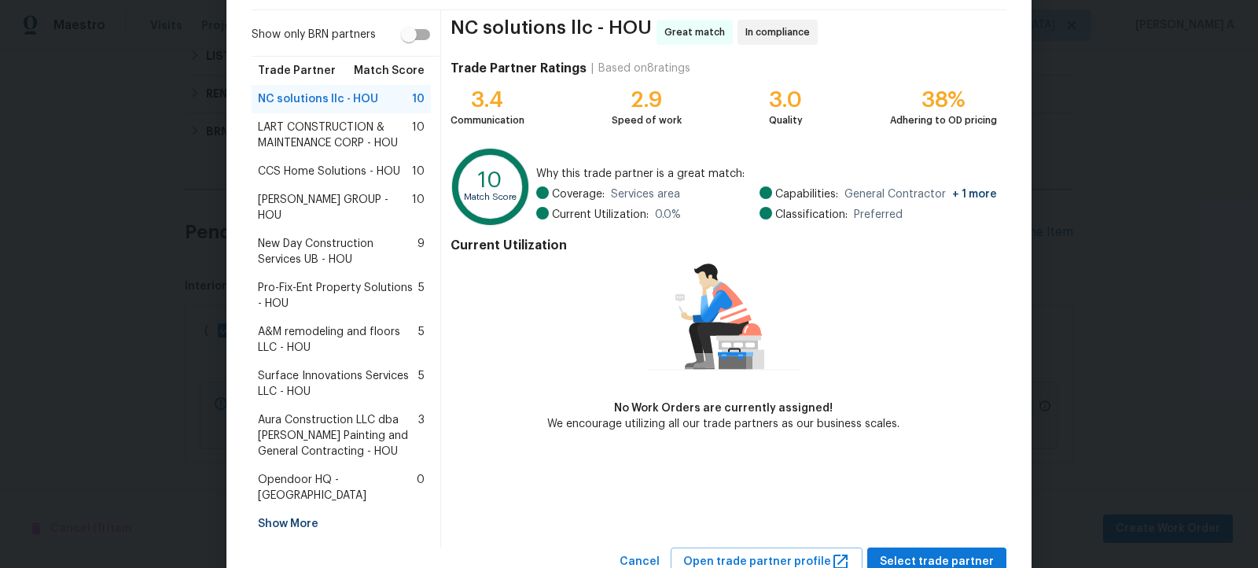
scroll to position [122, 0]
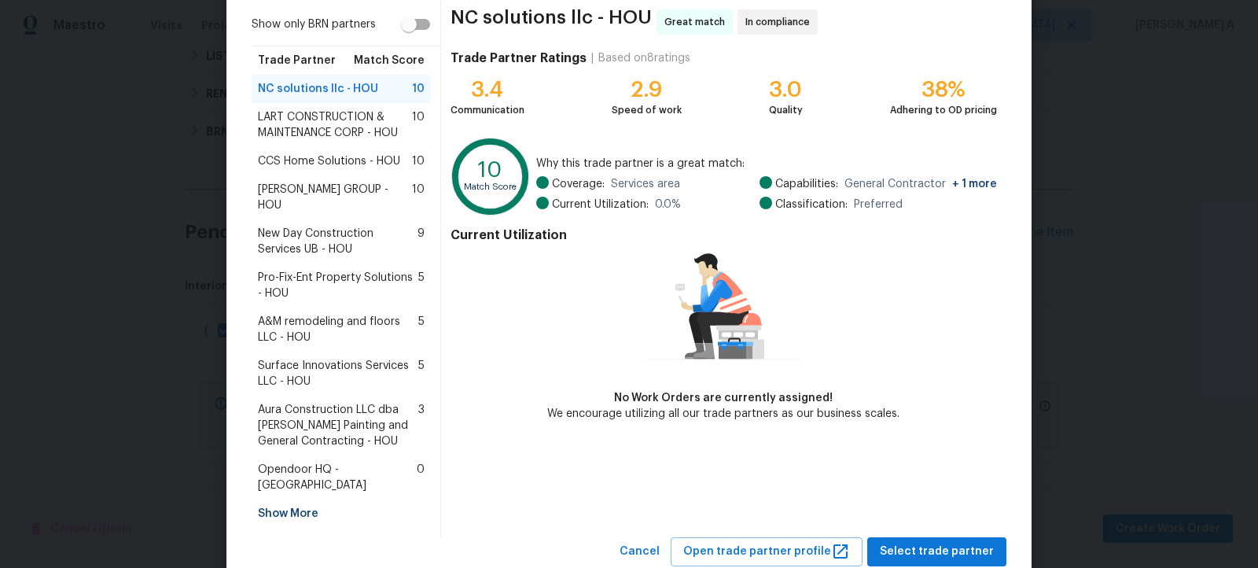
click at [326, 159] on span "CCS Home Solutions - HOU" at bounding box center [329, 161] width 142 height 16
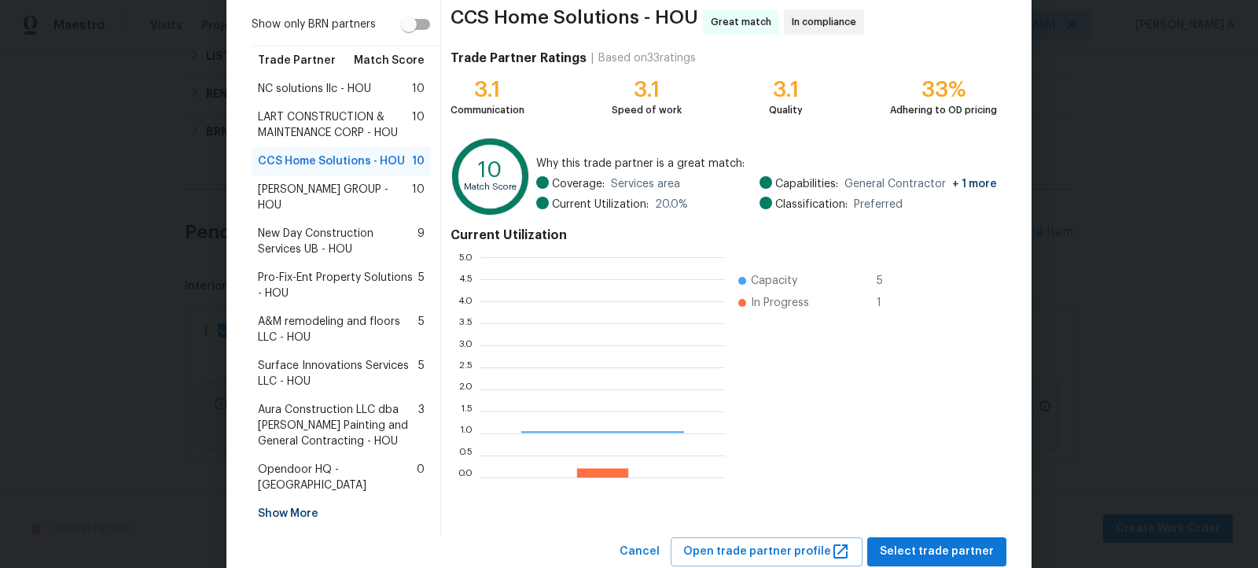
scroll to position [220, 245]
click at [340, 226] on span "New Day Construction Services UB - HOU" at bounding box center [338, 241] width 160 height 31
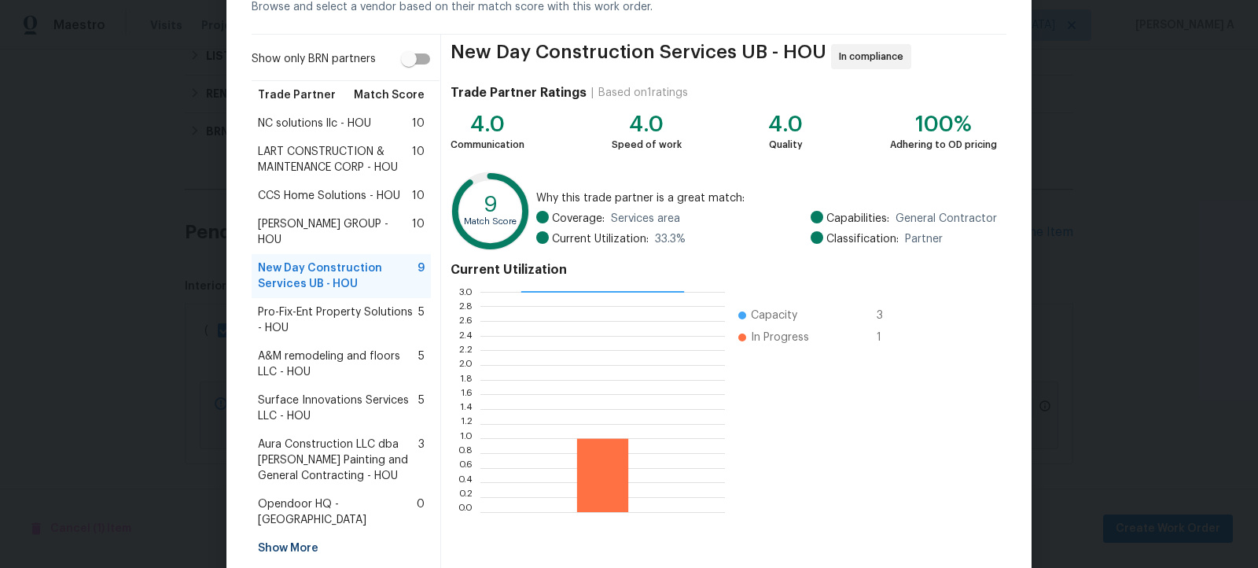
scroll to position [136, 0]
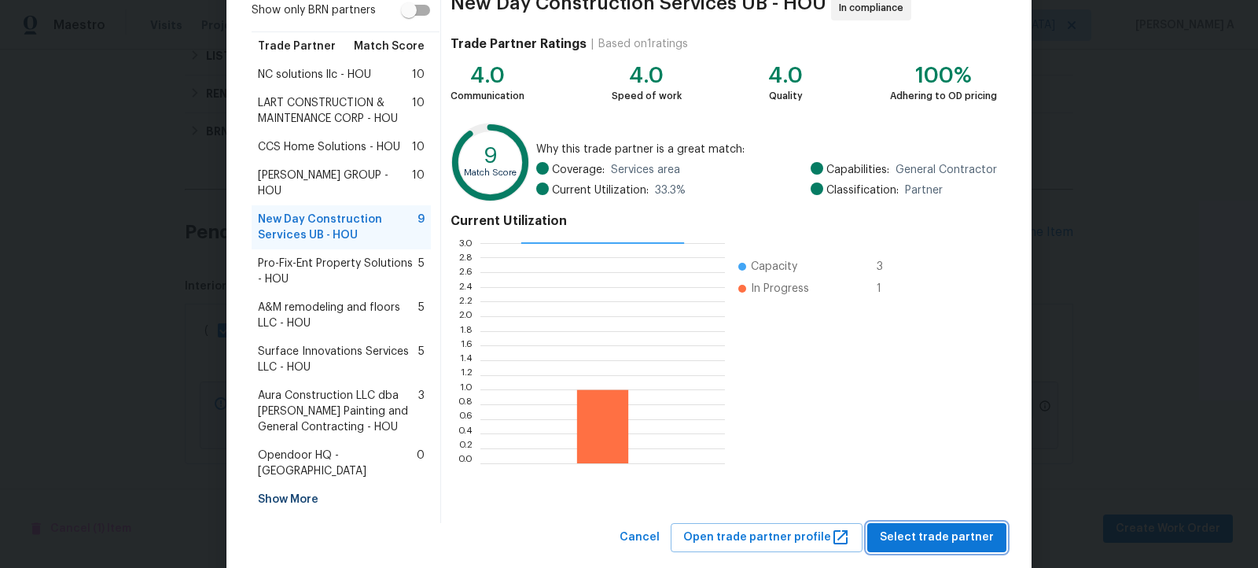
click at [930, 528] on span "Select trade partner" at bounding box center [937, 538] width 114 height 20
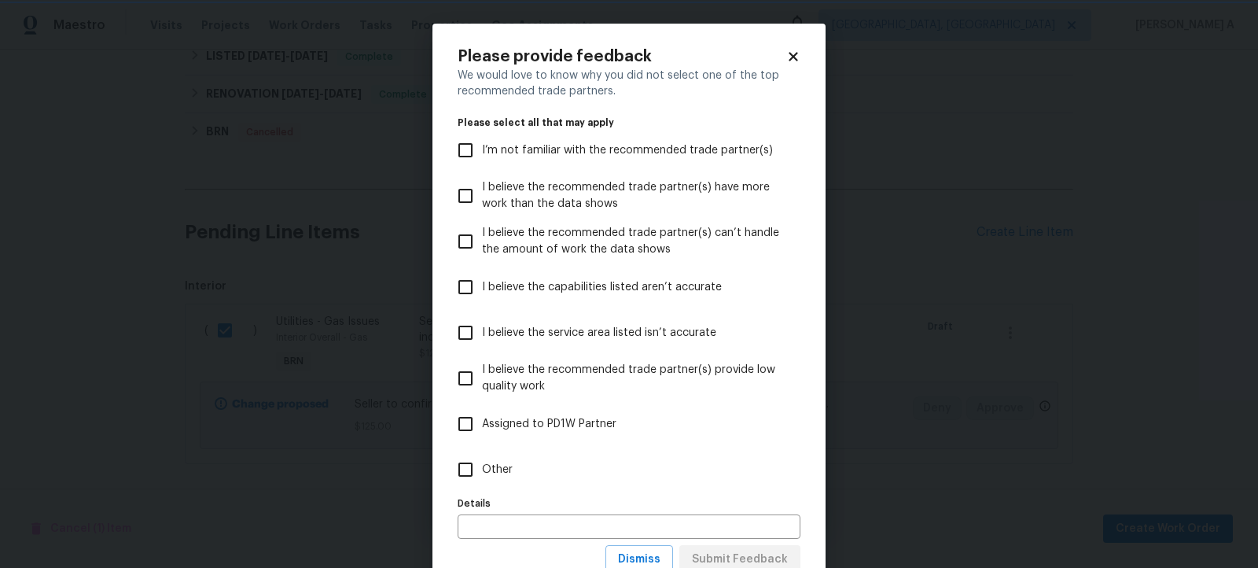
scroll to position [55, 0]
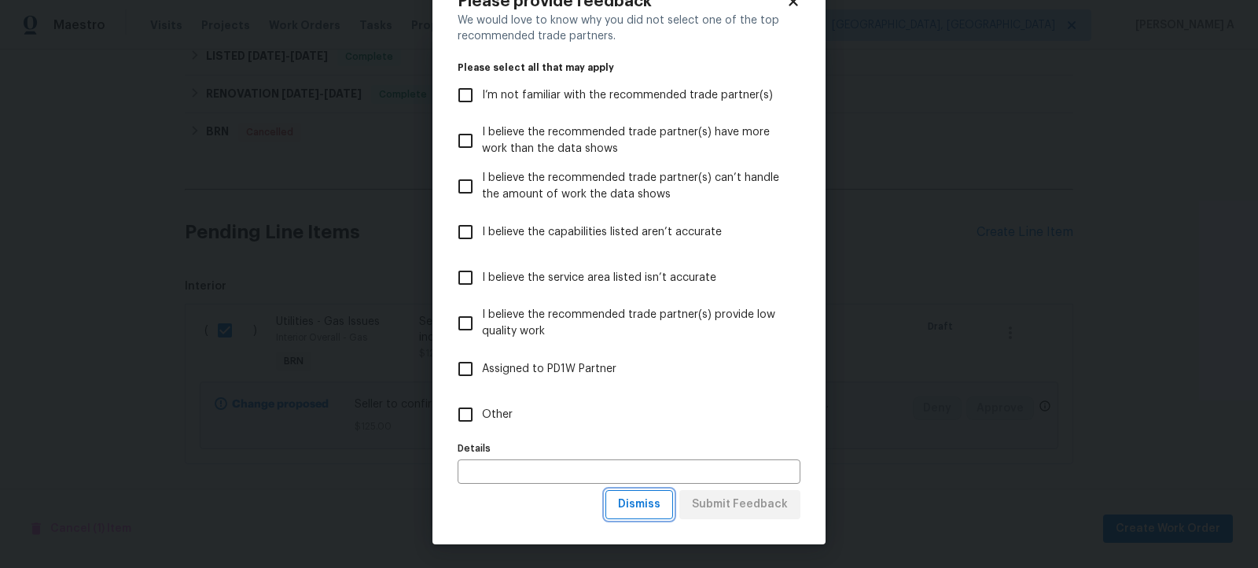
click at [640, 494] on button "Dismiss" at bounding box center [639, 504] width 68 height 29
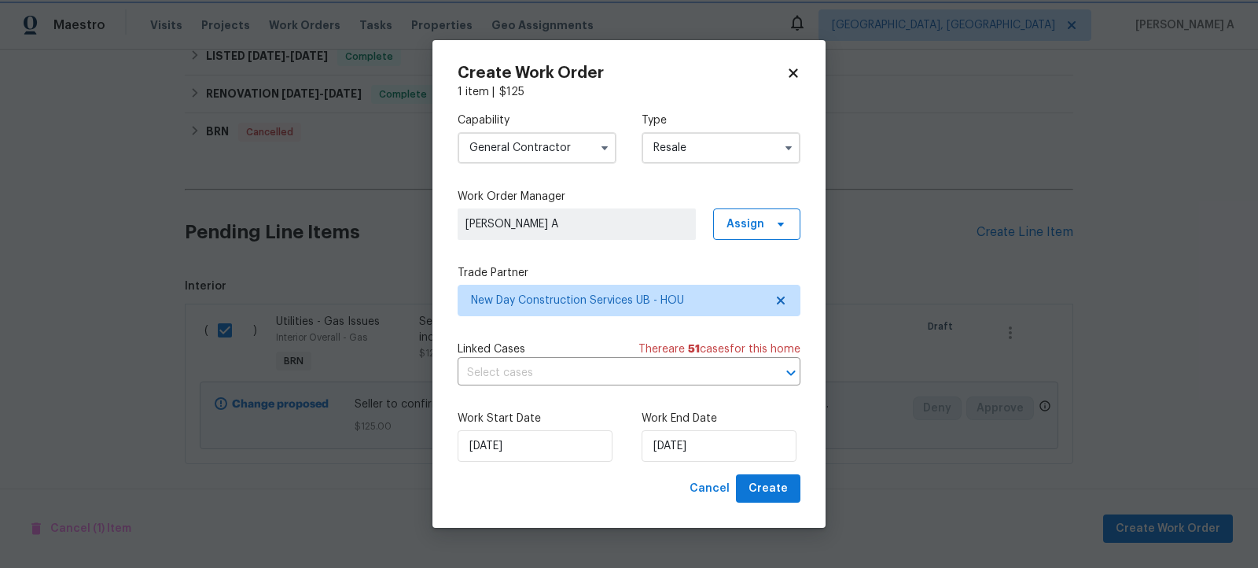
scroll to position [0, 0]
click at [558, 370] on input "text" at bounding box center [607, 373] width 299 height 24
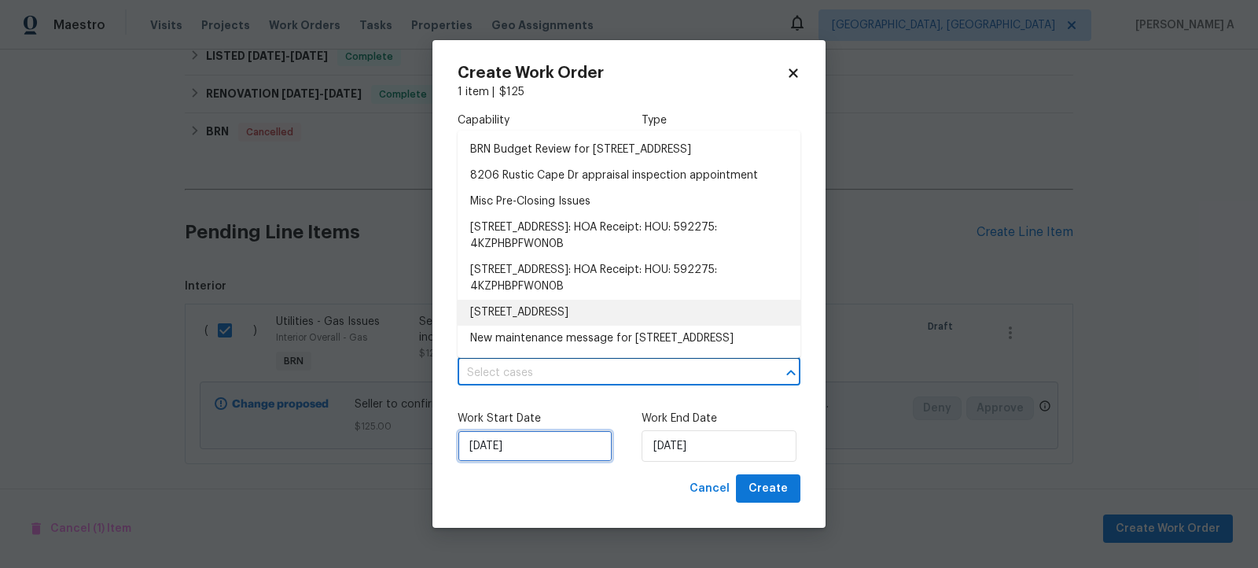
click at [528, 440] on input "[DATE]" at bounding box center [535, 445] width 155 height 31
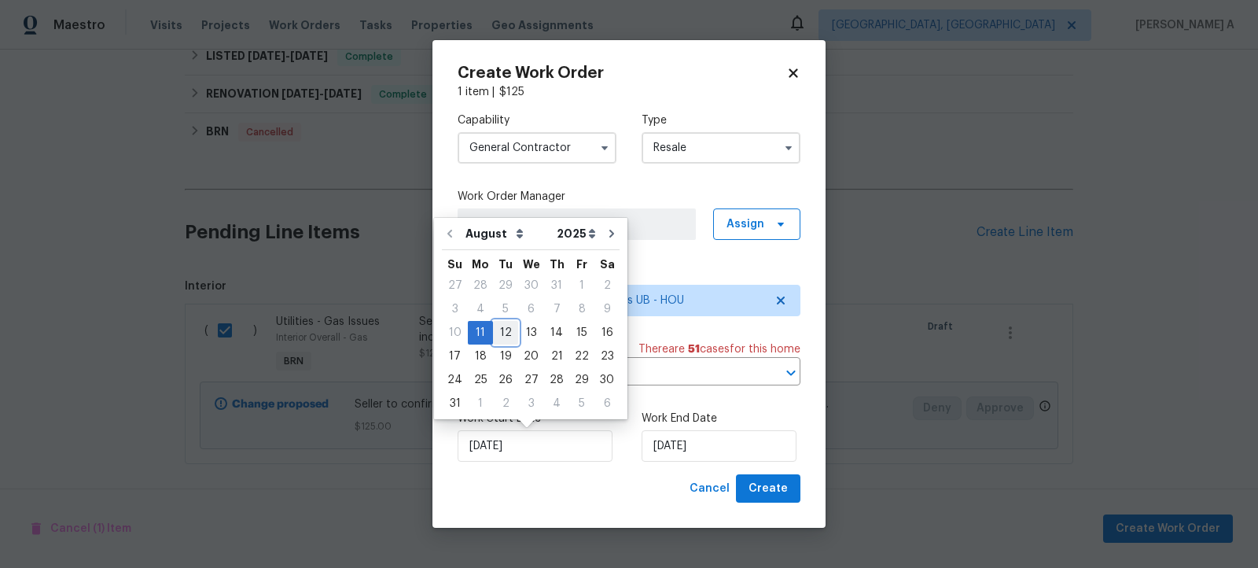
click at [505, 333] on div "12" at bounding box center [505, 333] width 25 height 22
type input "[DATE]"
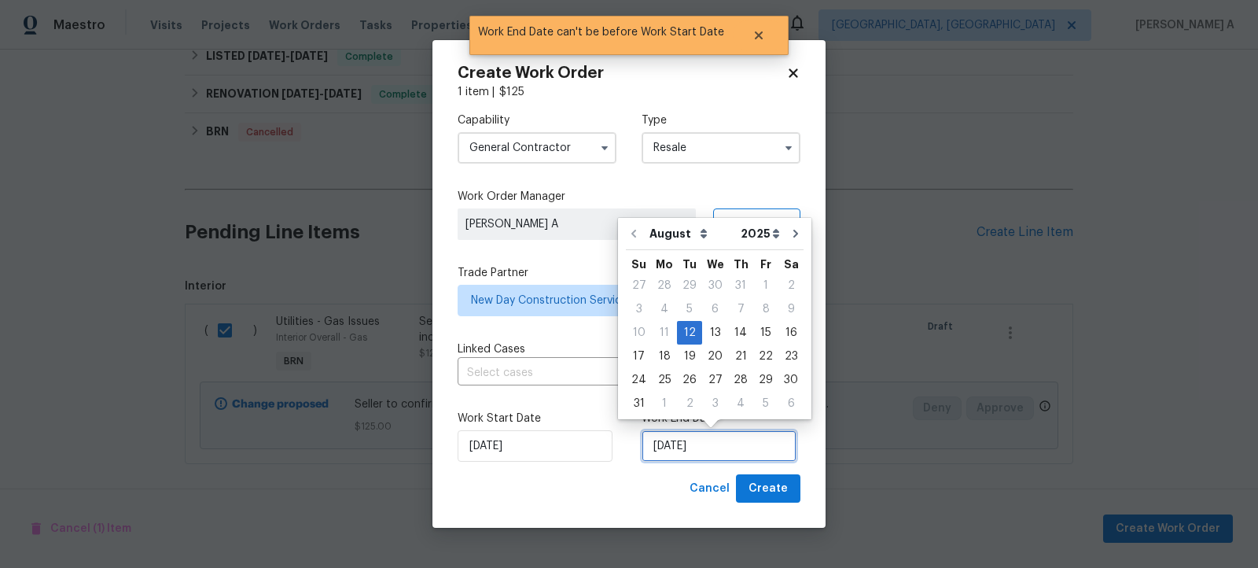
click at [713, 451] on input "[DATE]" at bounding box center [719, 445] width 155 height 31
click at [720, 329] on div "13" at bounding box center [715, 333] width 26 height 22
type input "[DATE]"
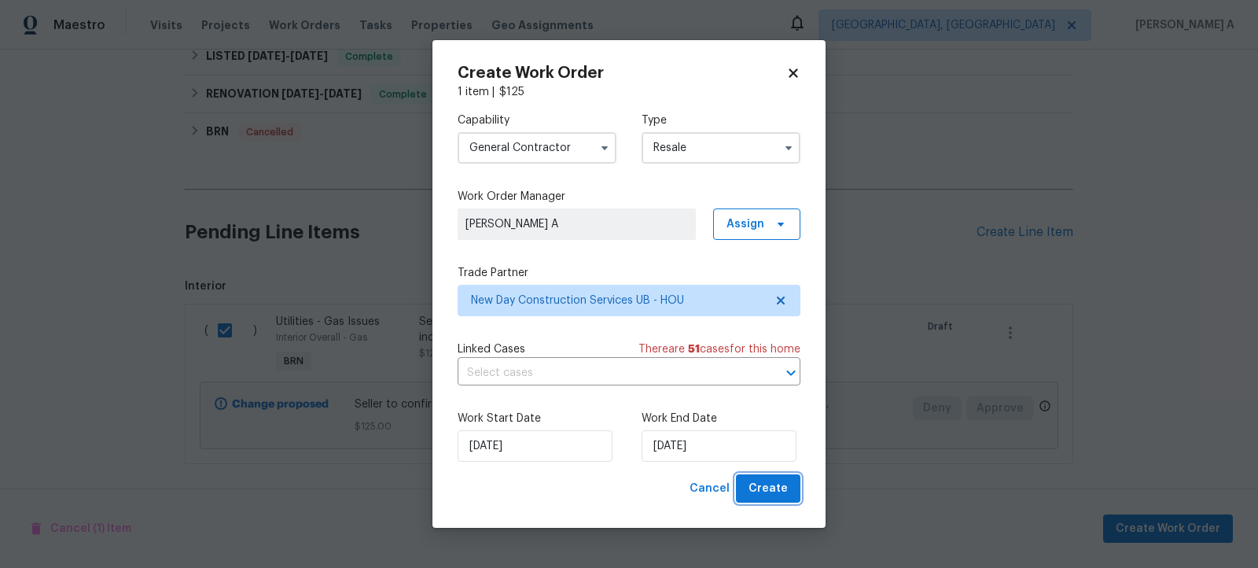
click at [786, 486] on span "Create" at bounding box center [768, 489] width 39 height 20
checkbox input "false"
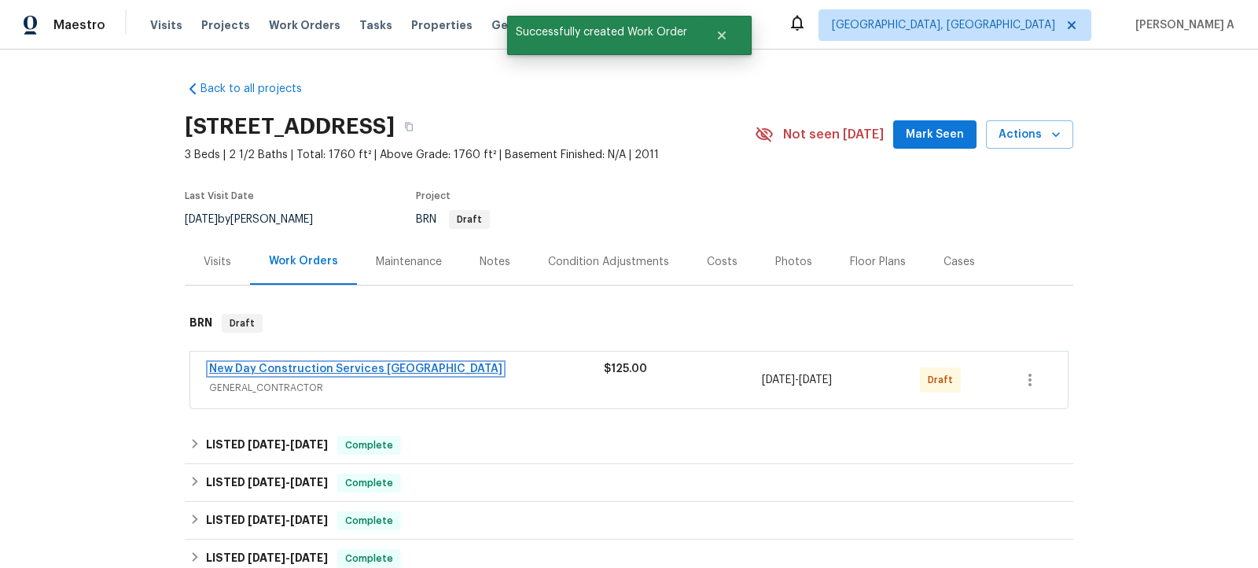
click at [285, 367] on link "New Day Construction Services UB" at bounding box center [355, 368] width 293 height 11
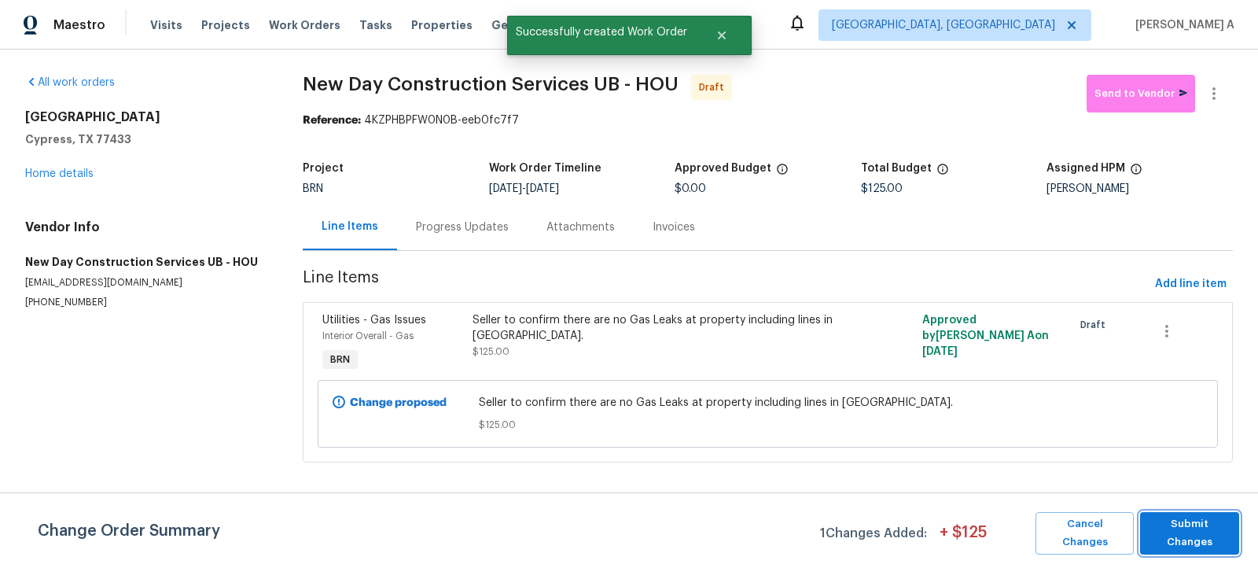
click at [1179, 543] on button "Submit Changes" at bounding box center [1189, 533] width 99 height 42
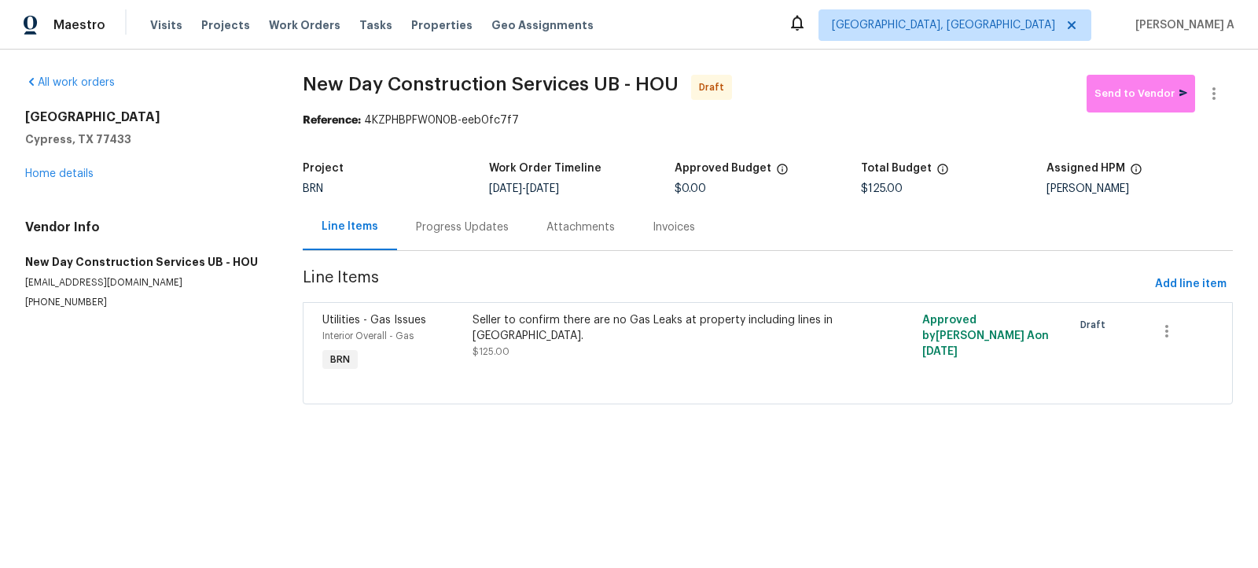
click at [448, 226] on div "Progress Updates" at bounding box center [462, 227] width 93 height 16
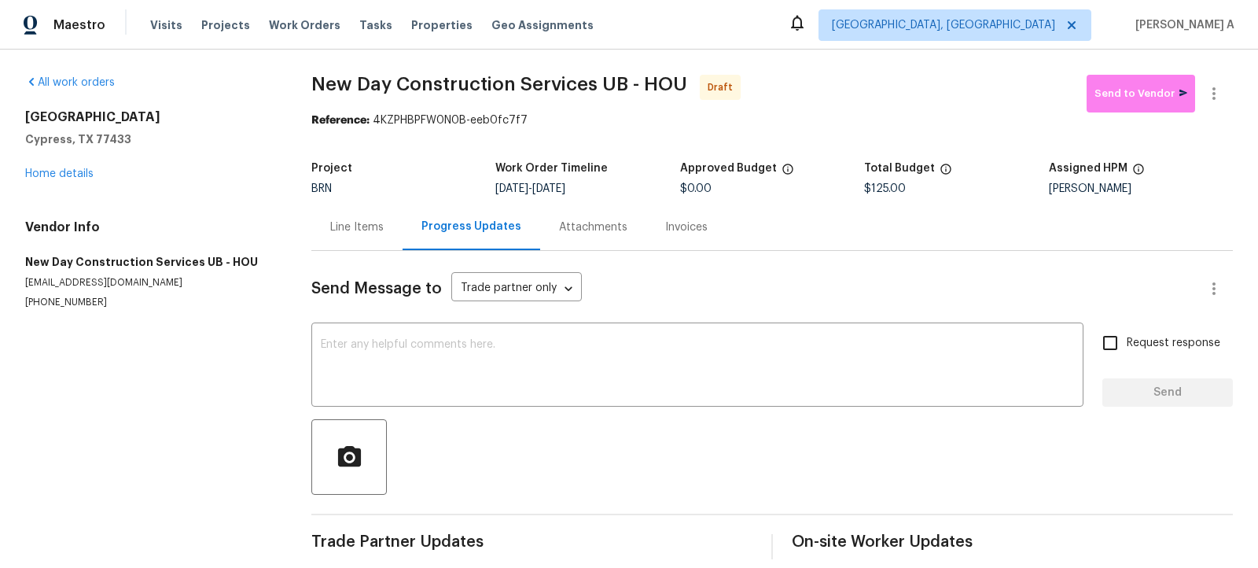
scroll to position [16, 0]
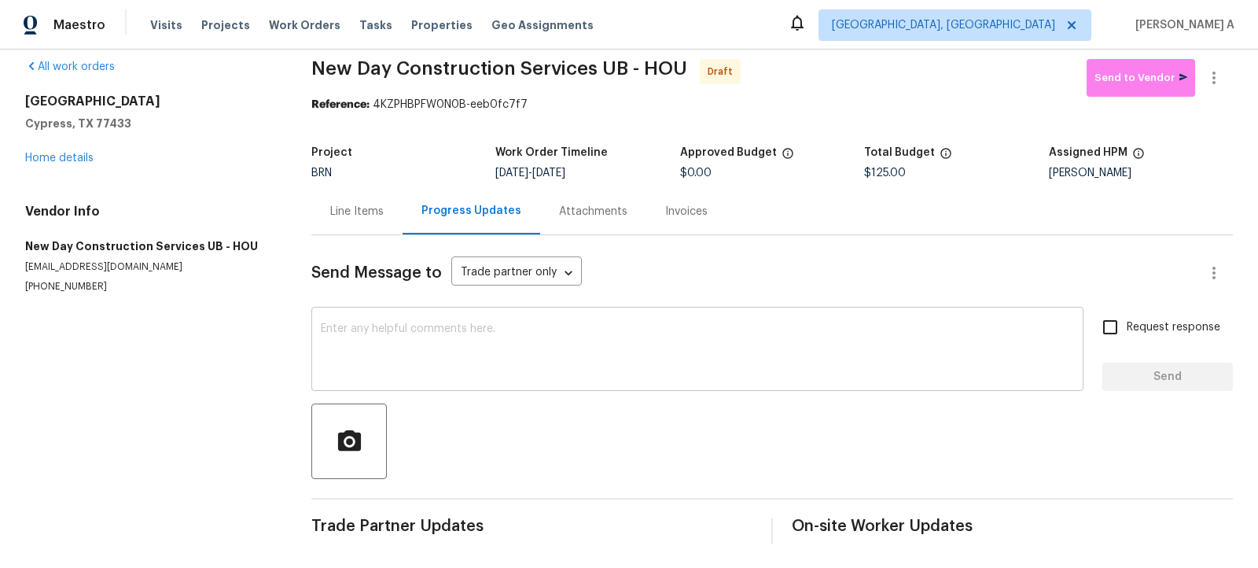
click at [315, 368] on div "x ​" at bounding box center [697, 351] width 772 height 80
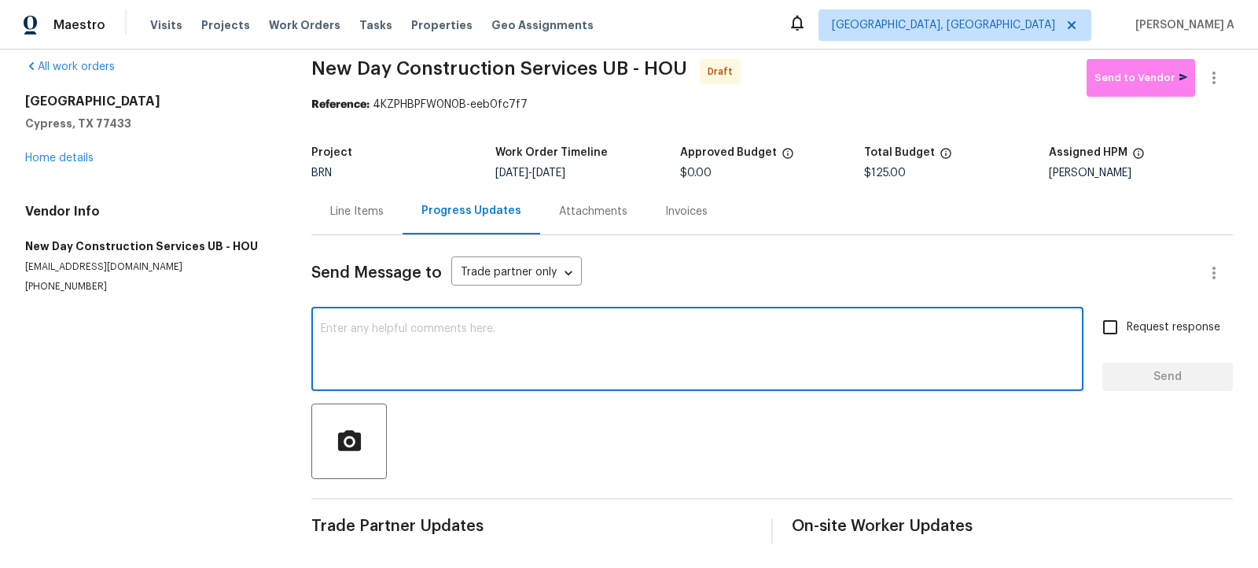
paste textarea "Hi, I'm Akshay from Opendoor. Just wanted to check if you received the workorde…"
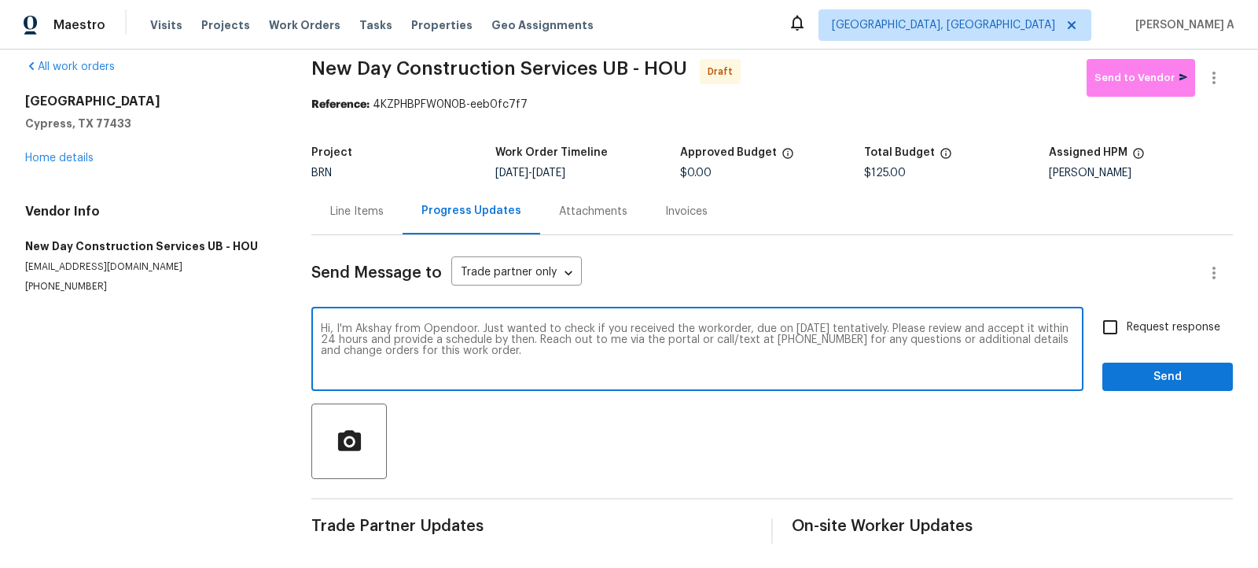
type textarea "Hi, I'm Akshay from Opendoor. Just wanted to check if you received the workorde…"
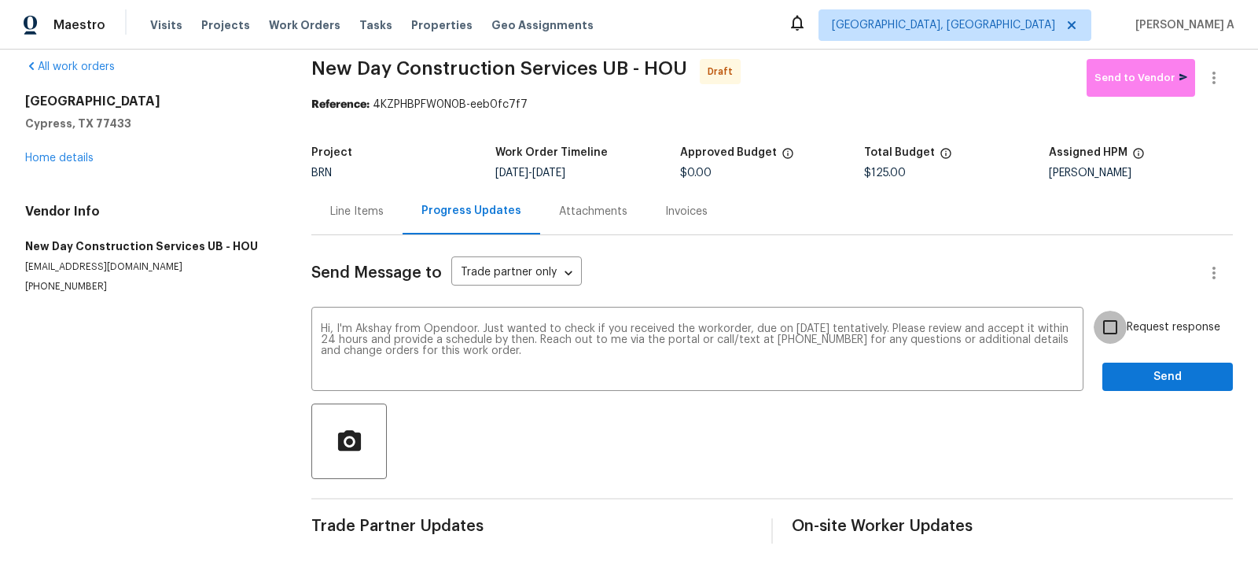
click at [1121, 314] on input "Request response" at bounding box center [1110, 327] width 33 height 33
checkbox input "true"
click at [1145, 383] on span "Send" at bounding box center [1167, 377] width 105 height 20
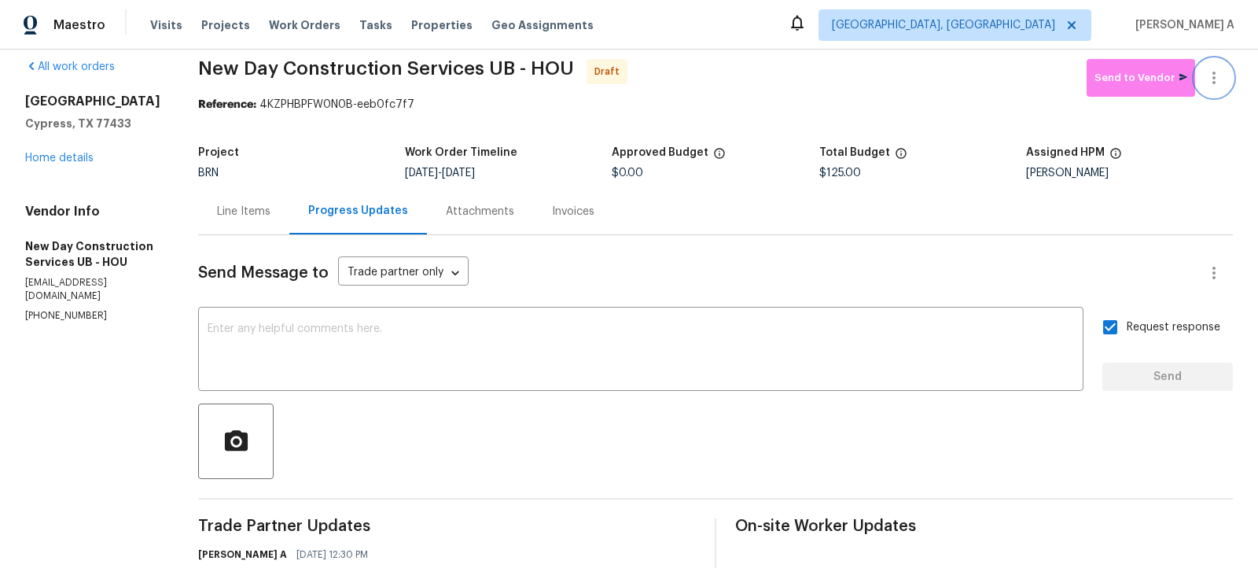
click at [1224, 66] on button "button" at bounding box center [1214, 78] width 38 height 38
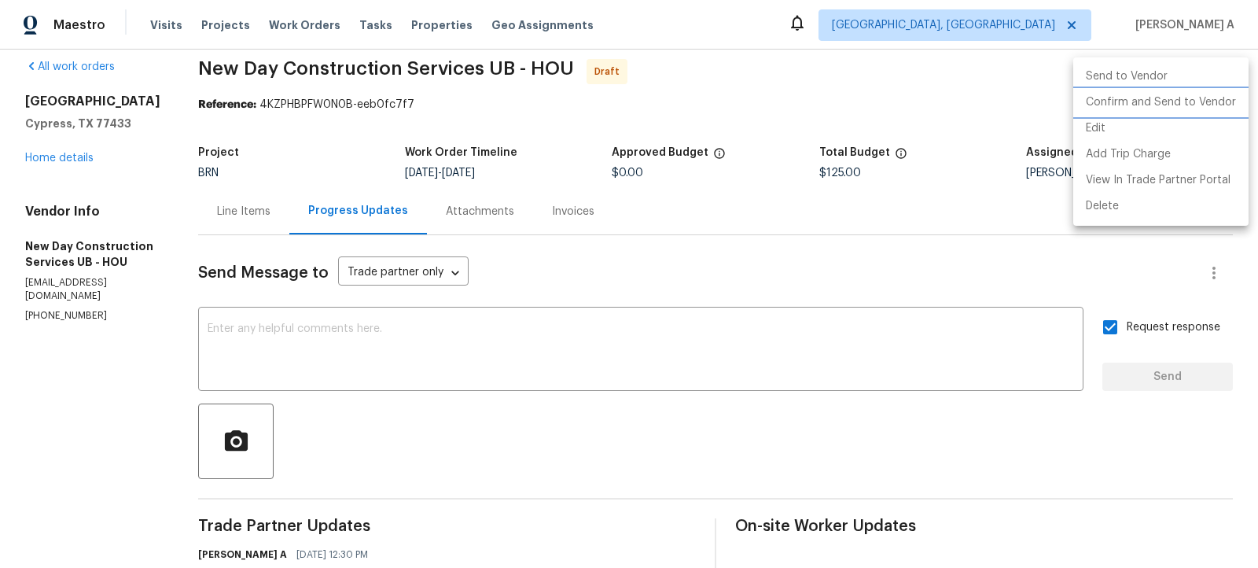
click at [1224, 94] on li "Confirm and Send to Vendor" at bounding box center [1160, 103] width 175 height 26
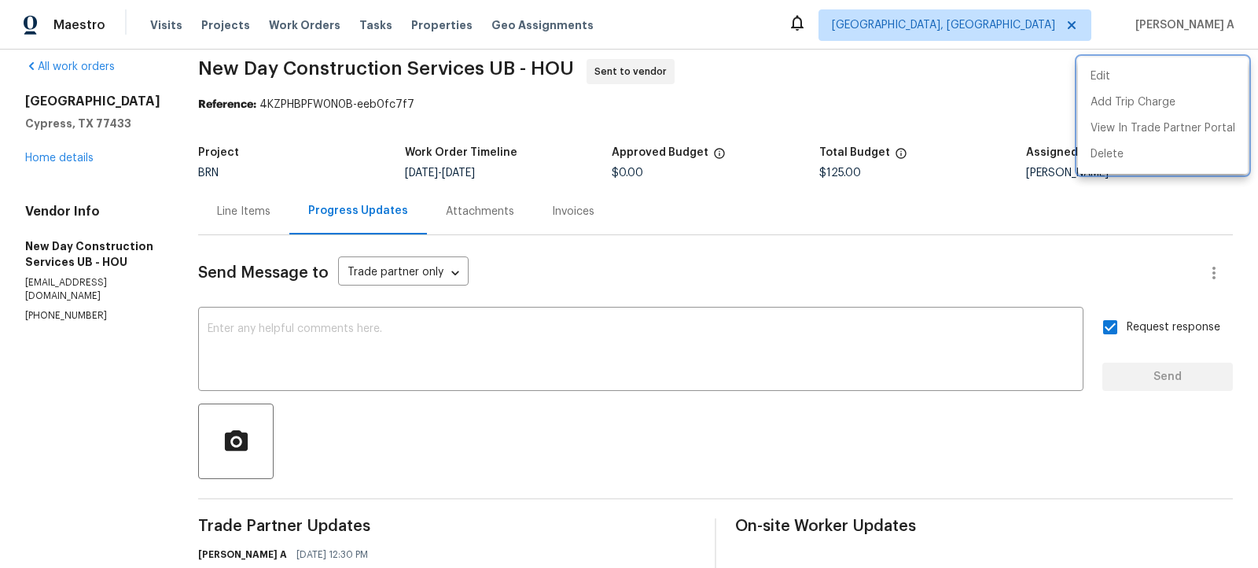
click at [538, 203] on div at bounding box center [629, 284] width 1258 height 568
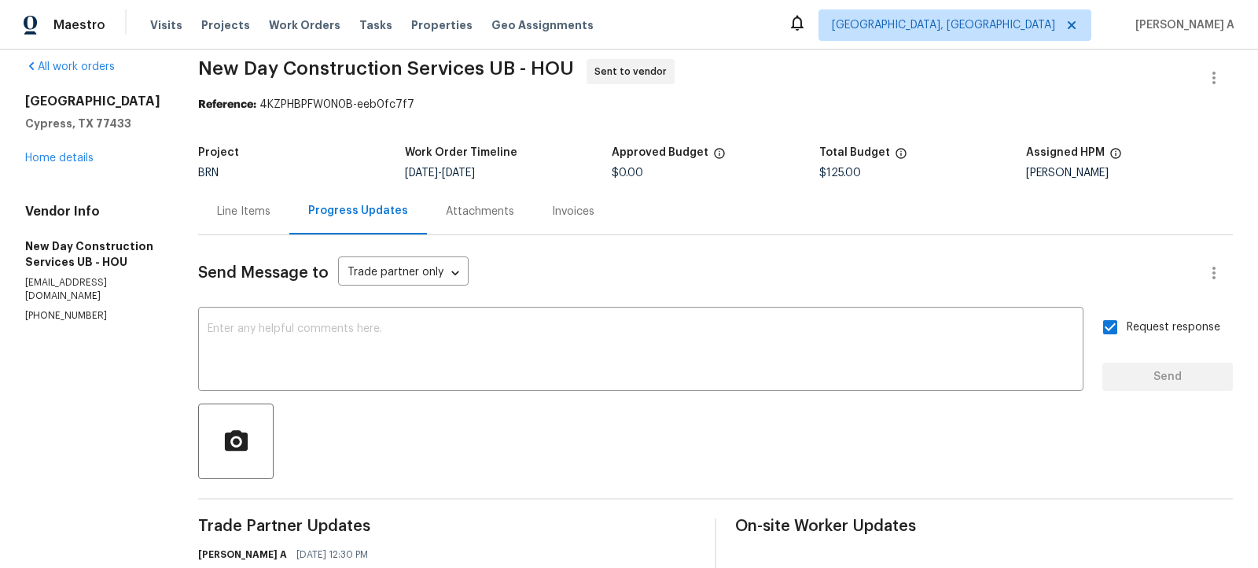
click at [236, 200] on div "Line Items" at bounding box center [243, 211] width 91 height 46
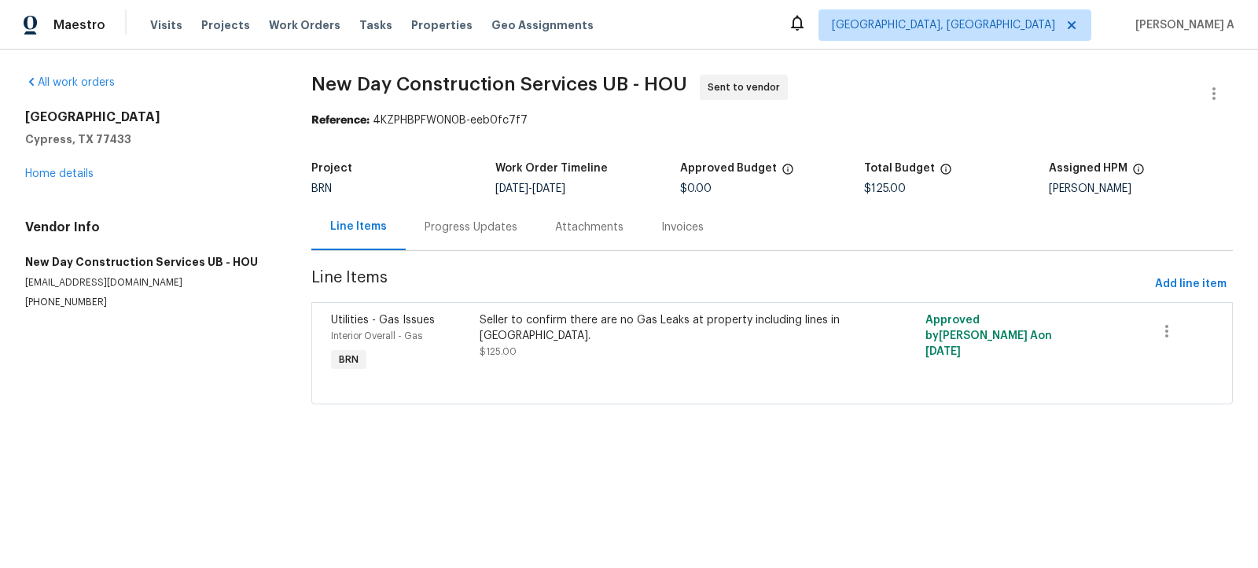
click at [449, 233] on div "Progress Updates" at bounding box center [471, 227] width 93 height 16
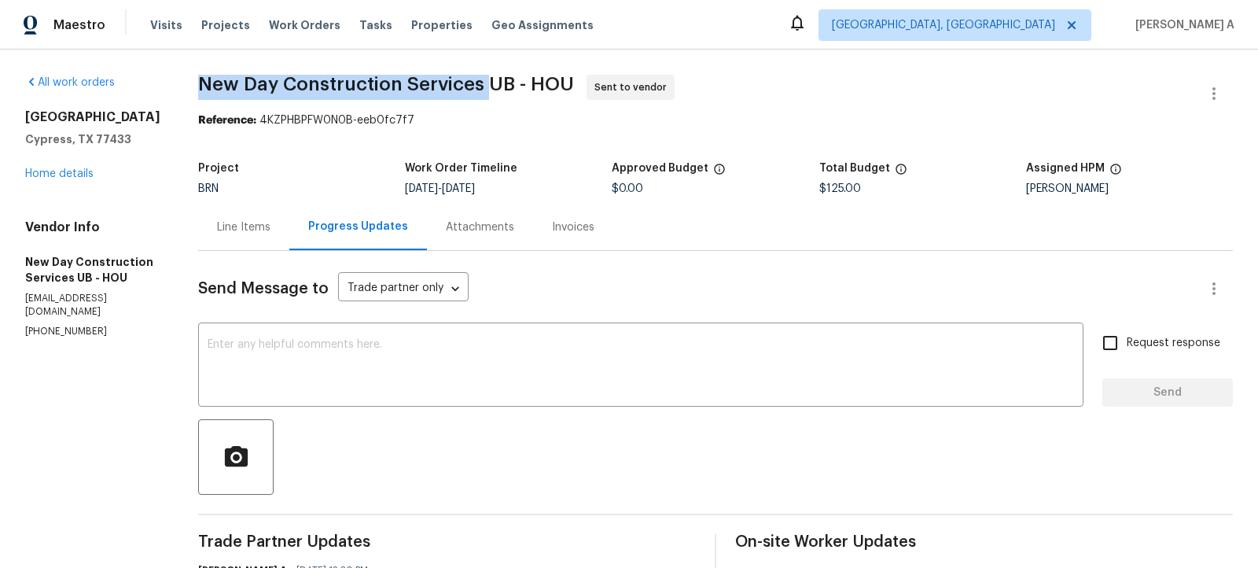
drag, startPoint x: 203, startPoint y: 87, endPoint x: 489, endPoint y: 85, distance: 286.2
click at [489, 85] on span "New Day Construction Services UB - HOU" at bounding box center [386, 84] width 376 height 19
copy span "New Day Construction Services"
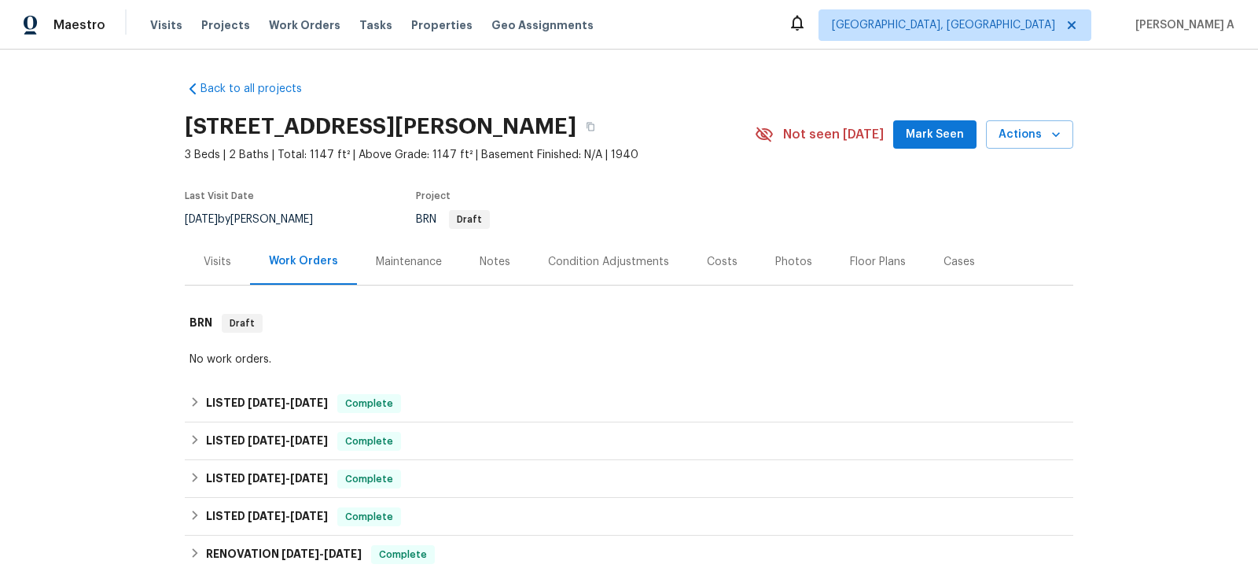
scroll to position [366, 0]
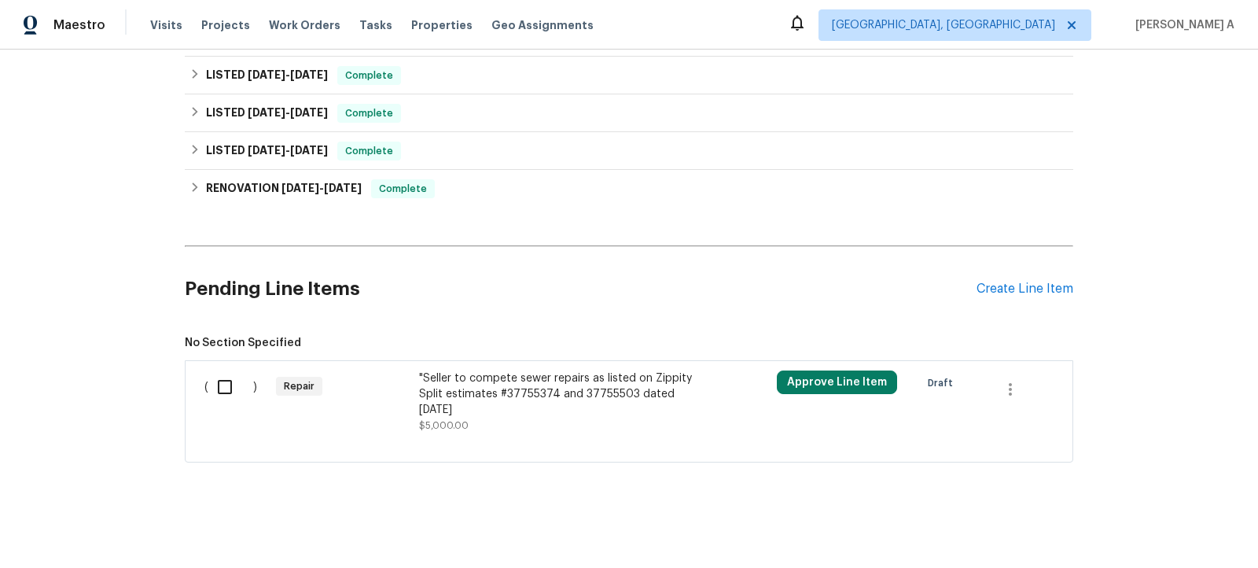
click at [534, 398] on div ""Seller to compete sewer repairs as listed on Zippity Split estimates #37755374…" at bounding box center [557, 393] width 277 height 47
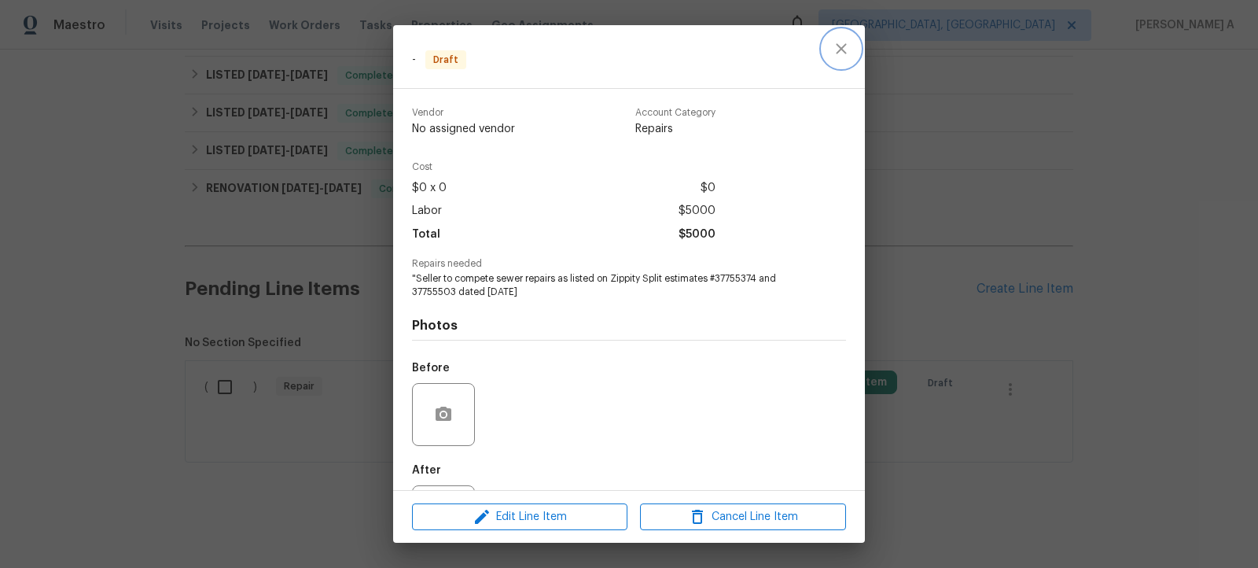
click at [846, 51] on icon "close" at bounding box center [841, 48] width 19 height 19
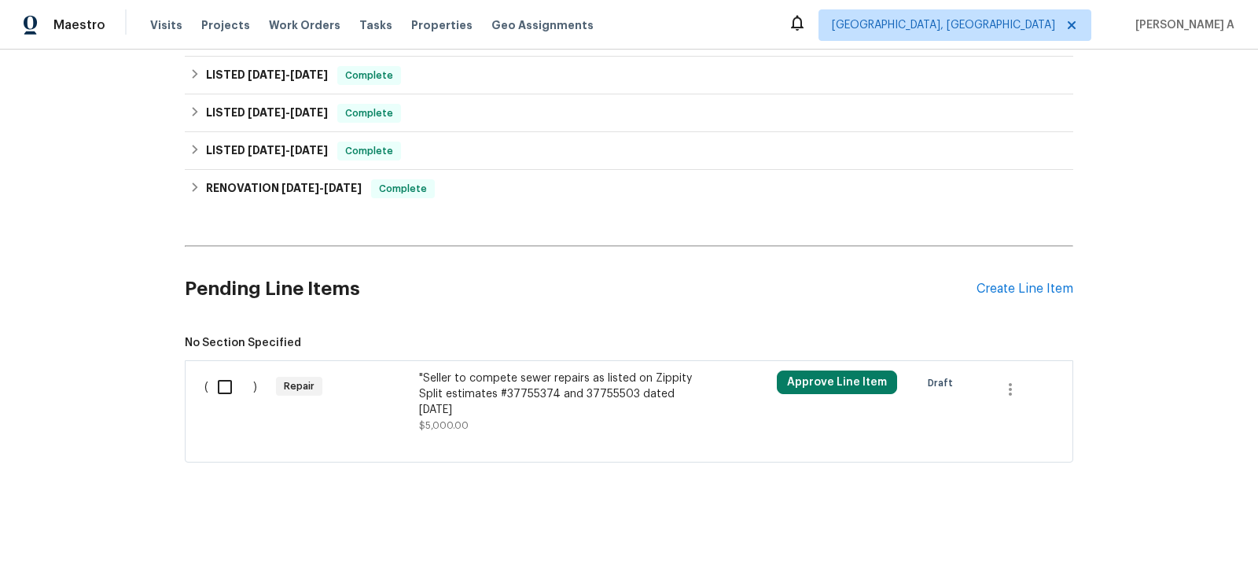
click at [230, 381] on input "checkbox" at bounding box center [230, 386] width 45 height 33
checkbox input "true"
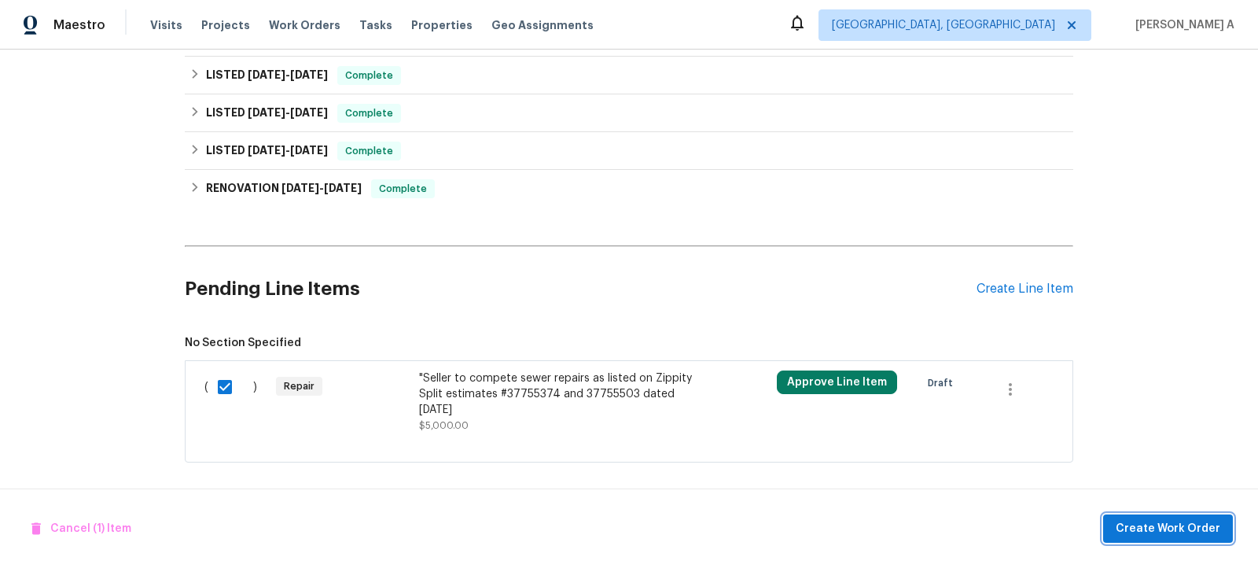
click at [1176, 524] on span "Create Work Order" at bounding box center [1168, 529] width 105 height 20
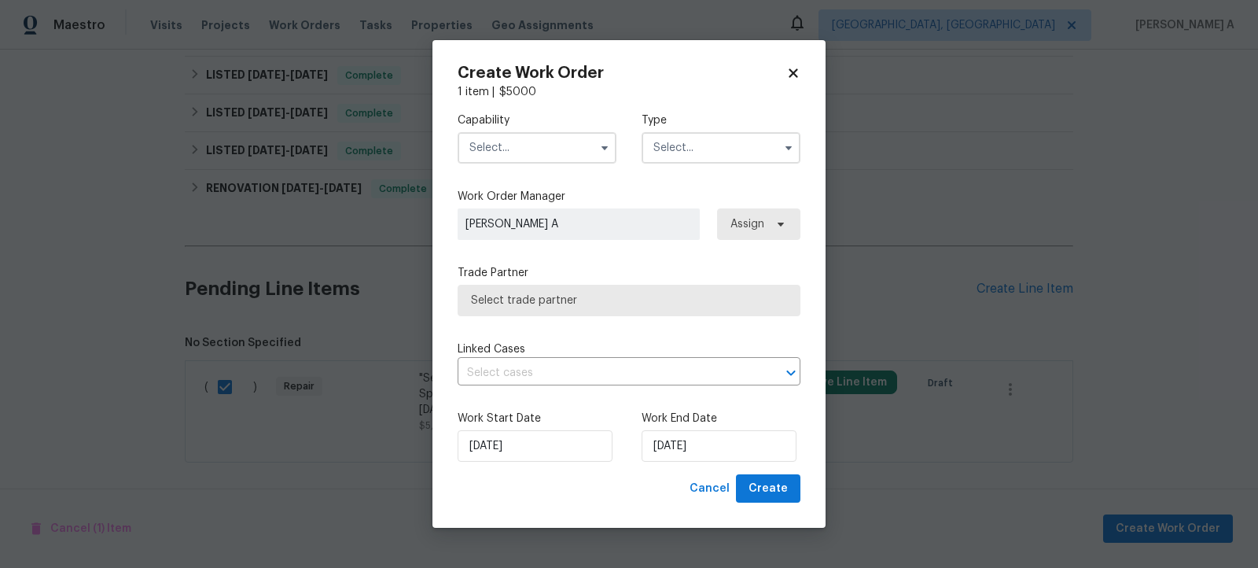
click at [506, 160] on input "text" at bounding box center [537, 147] width 159 height 31
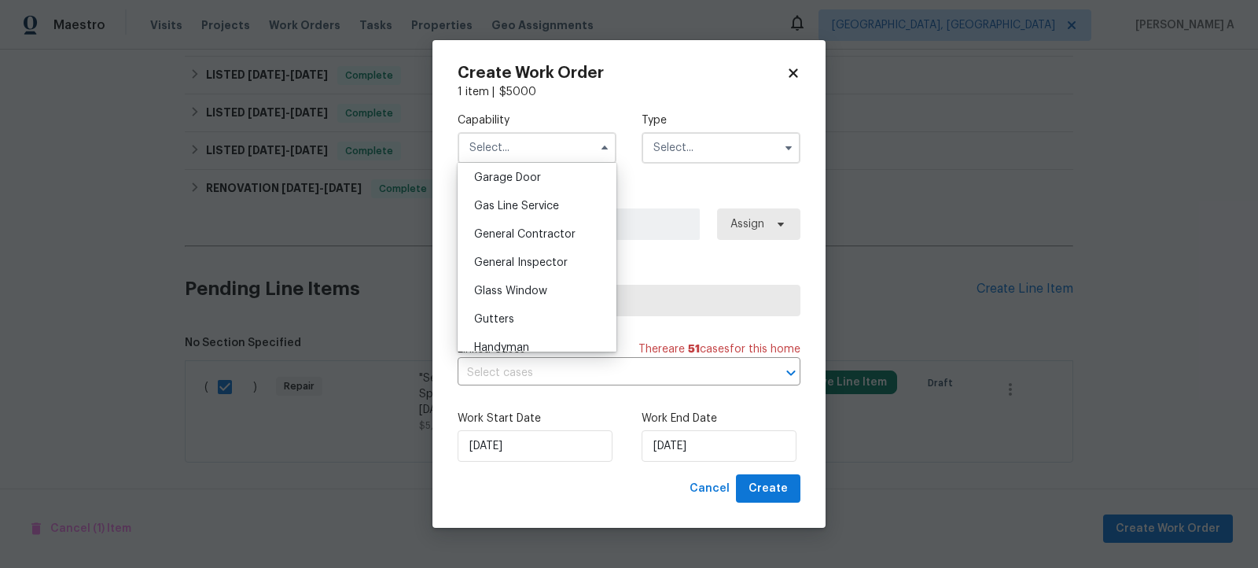
scroll to position [700, 0]
click at [535, 225] on div "General Contractor" at bounding box center [537, 233] width 151 height 28
type input "General Contractor"
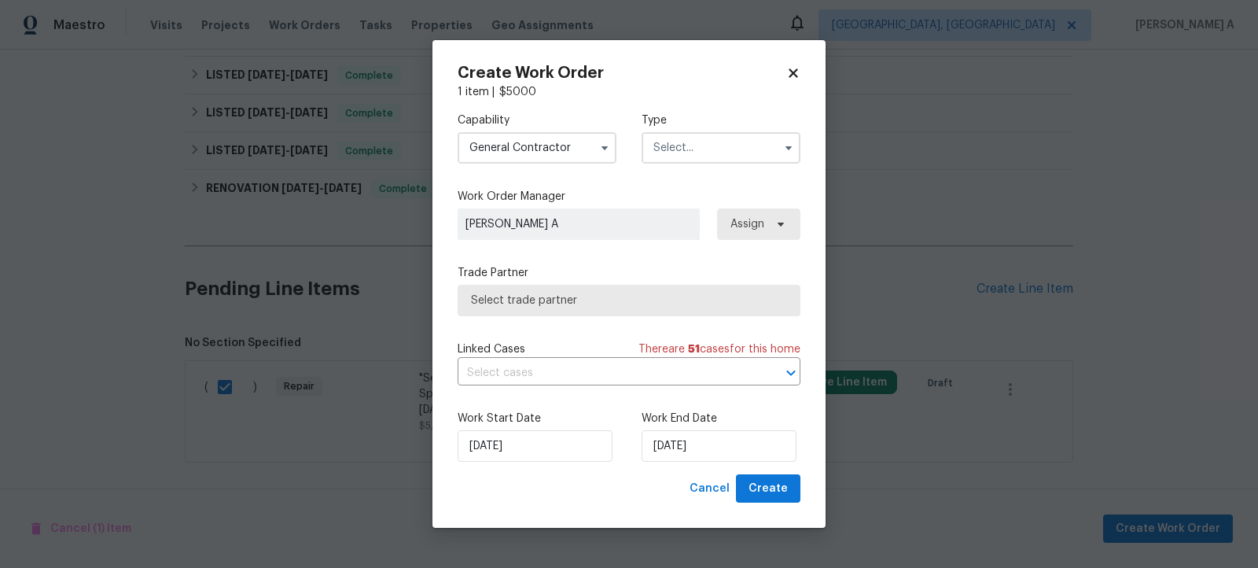
click at [725, 145] on input "text" at bounding box center [721, 147] width 159 height 31
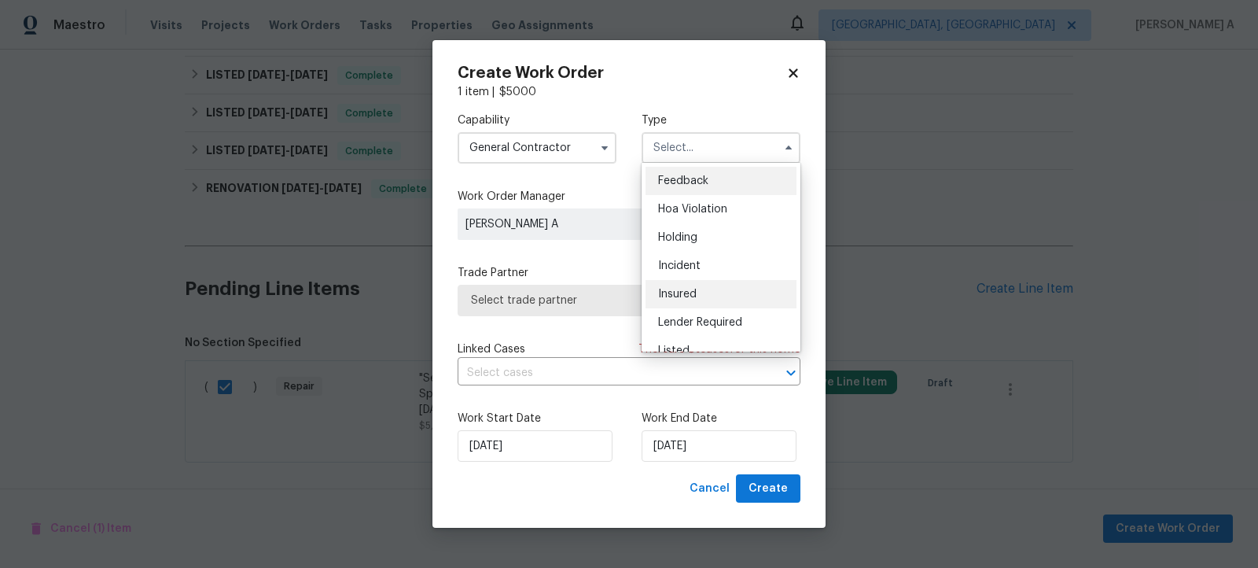
scroll to position [356, 0]
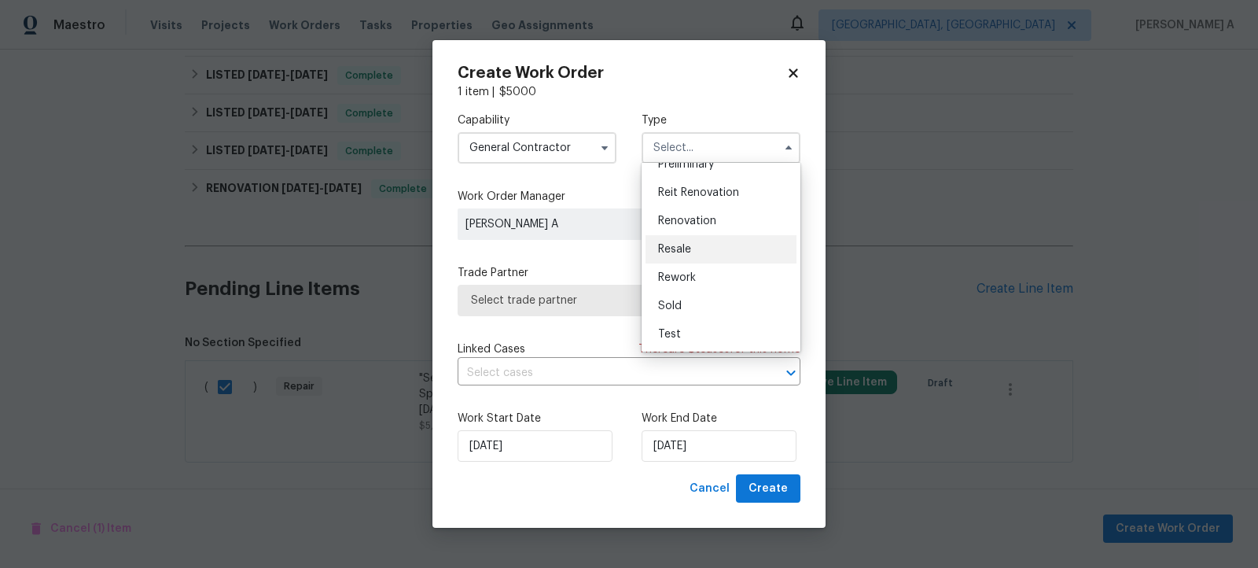
click at [705, 253] on div "Resale" at bounding box center [721, 249] width 151 height 28
type input "Resale"
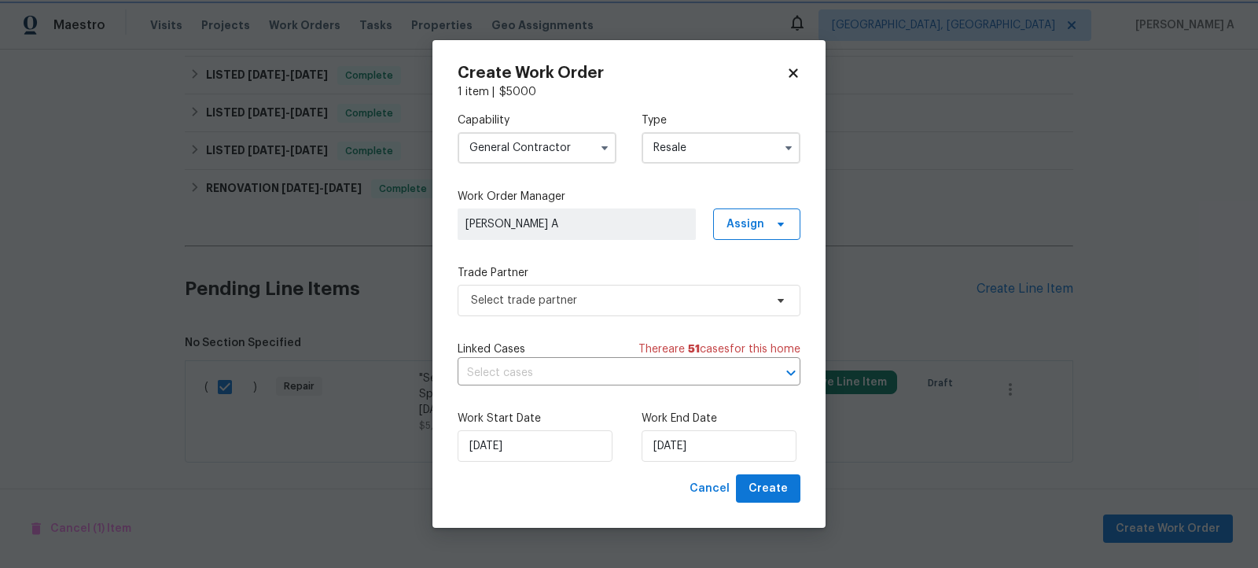
scroll to position [0, 0]
click at [642, 297] on span "Select trade partner" at bounding box center [617, 301] width 293 height 16
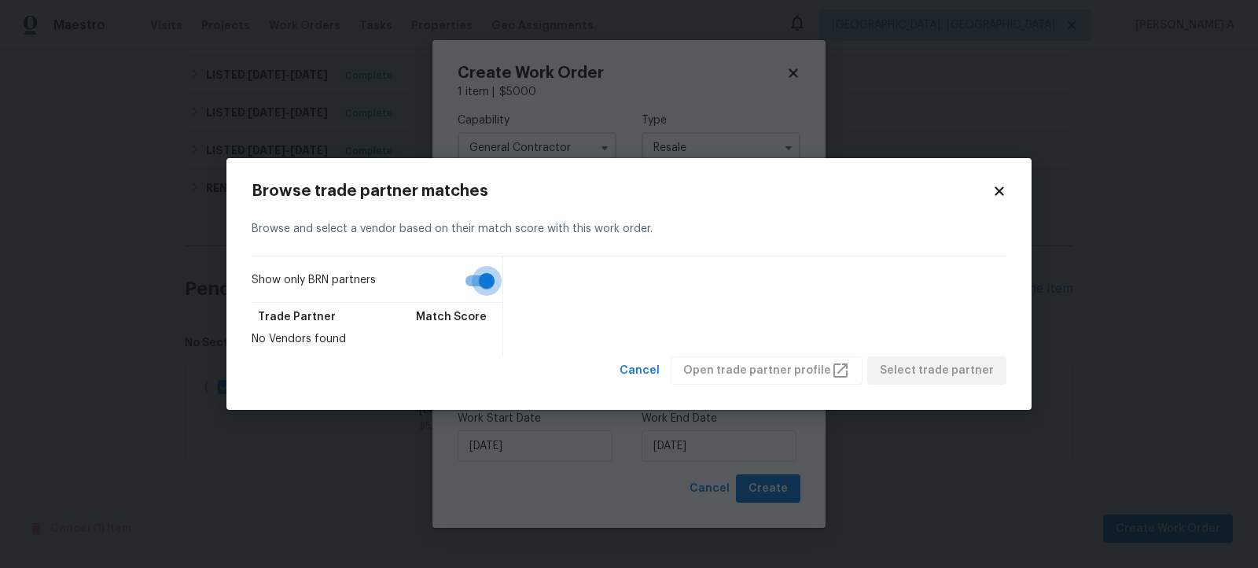
click at [477, 290] on input "Show only BRN partners" at bounding box center [487, 281] width 90 height 30
checkbox input "false"
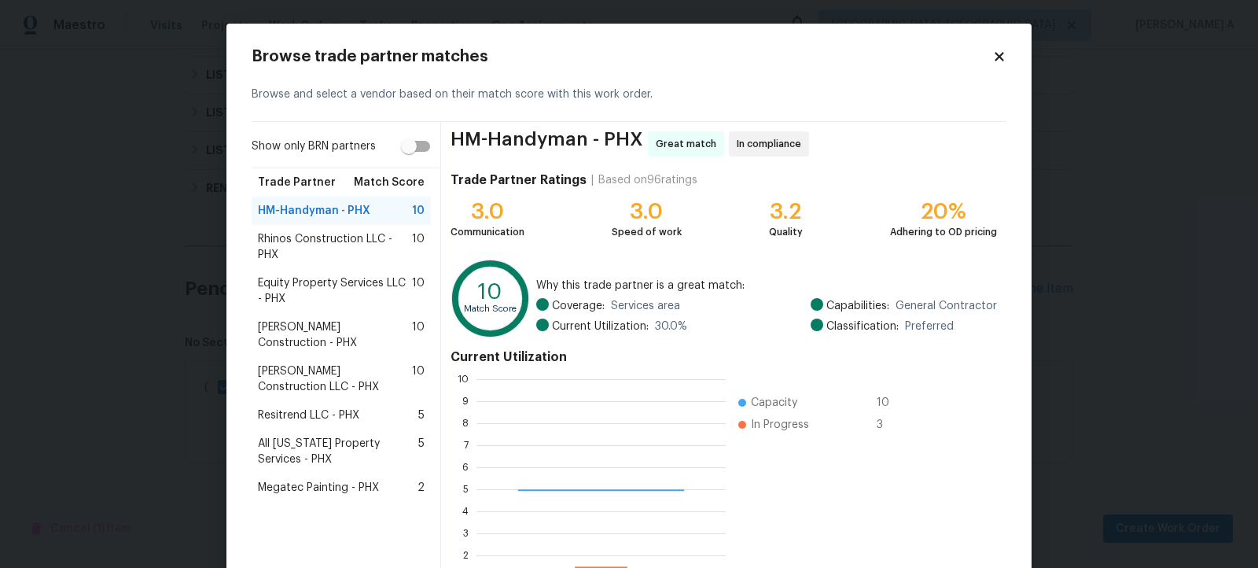
scroll to position [220, 248]
click at [318, 322] on span "Strasser Construction - PHX" at bounding box center [335, 334] width 154 height 31
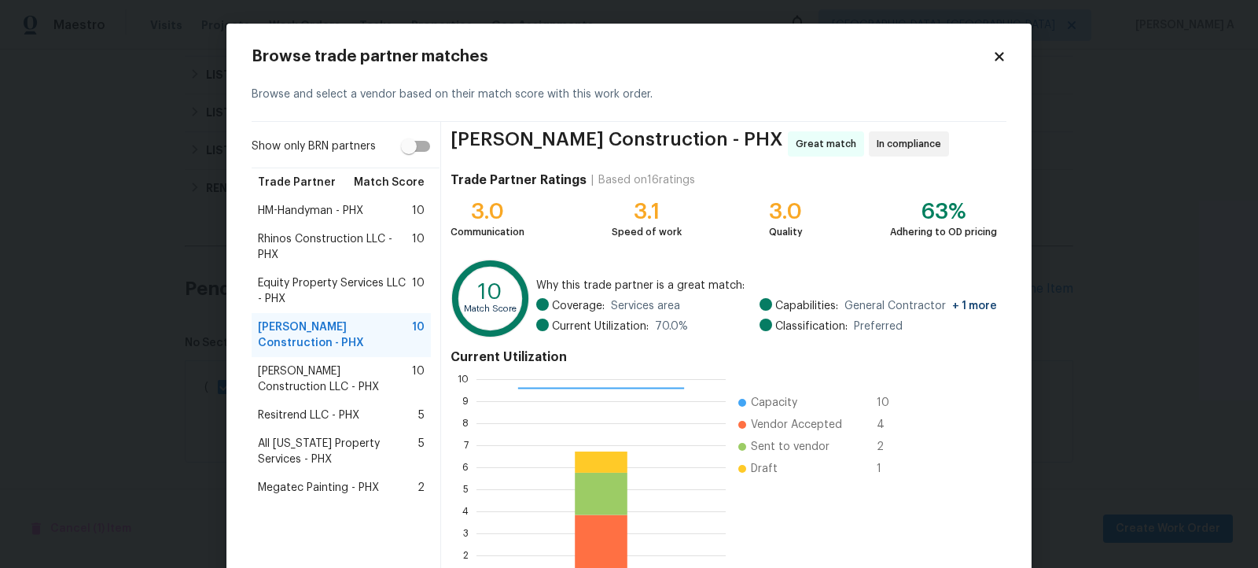
scroll to position [125, 0]
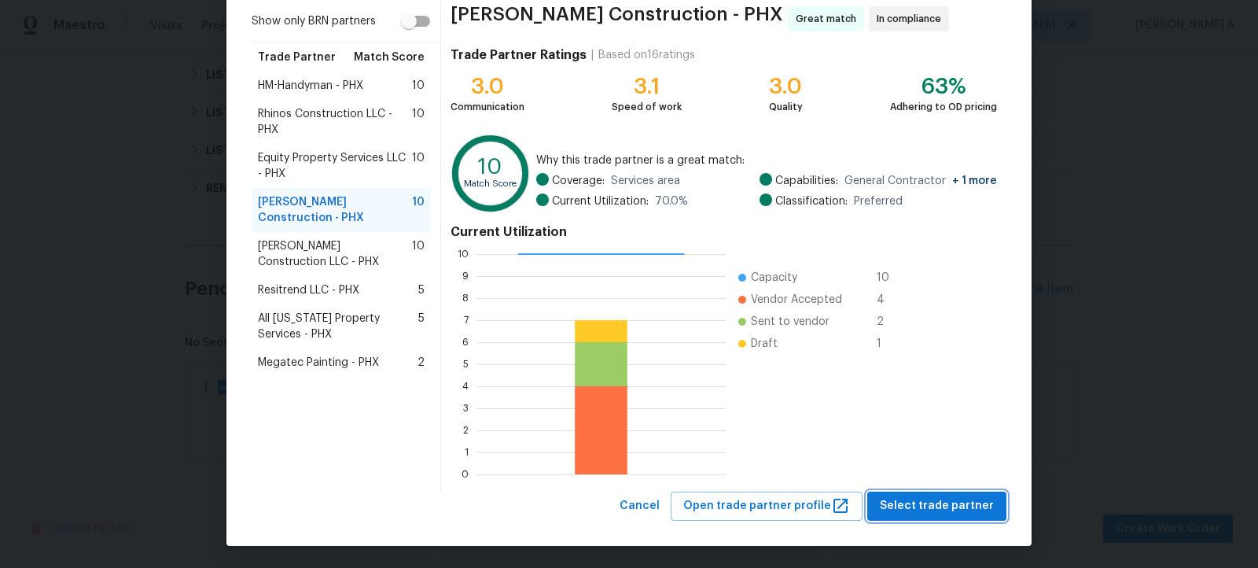
click at [918, 501] on span "Select trade partner" at bounding box center [937, 506] width 114 height 20
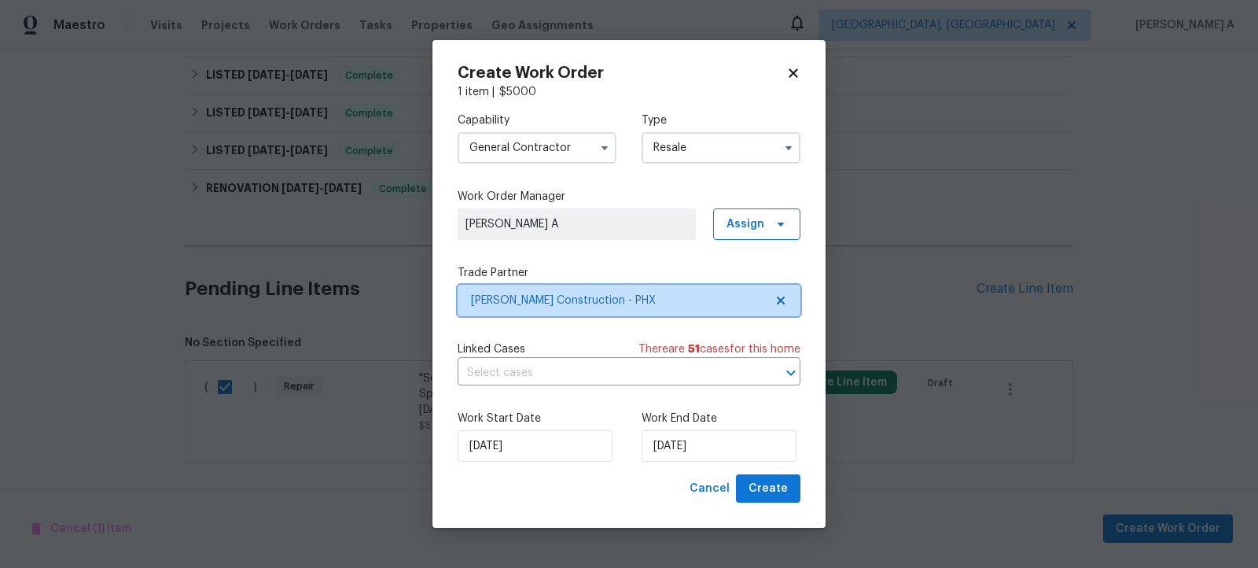
scroll to position [0, 0]
click at [559, 359] on div "Linked Cases There are 51 case s for this home ​" at bounding box center [629, 363] width 343 height 44
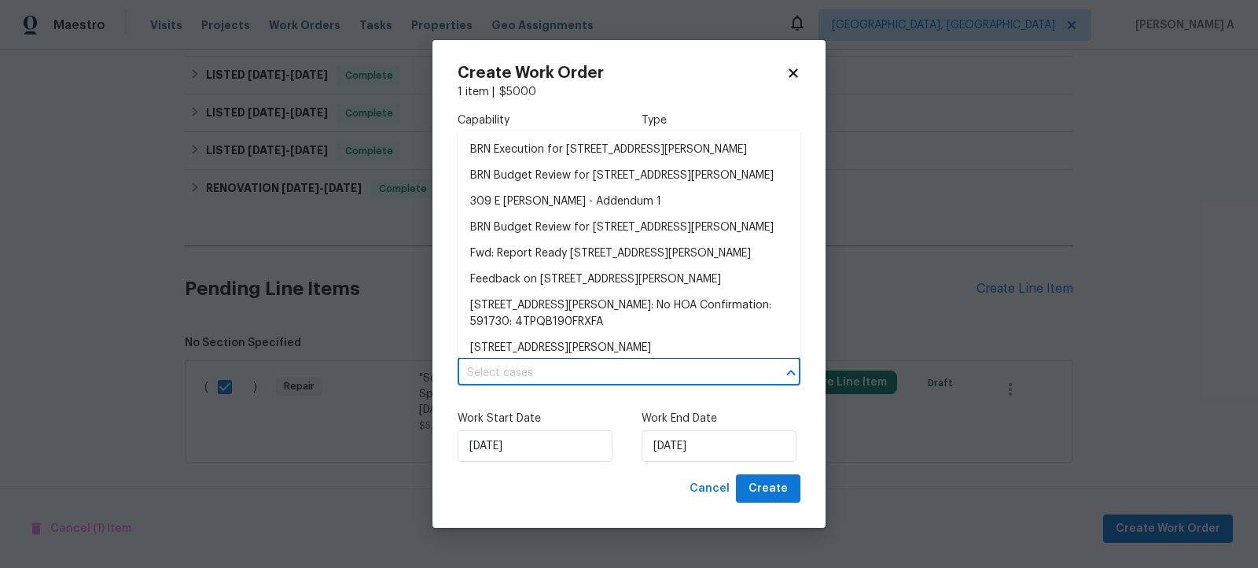
click at [552, 372] on input "text" at bounding box center [607, 373] width 299 height 24
click at [576, 139] on li "BRN Execution for 309 E Weldon Ave, Phoenix, AZ 85012" at bounding box center [629, 150] width 343 height 26
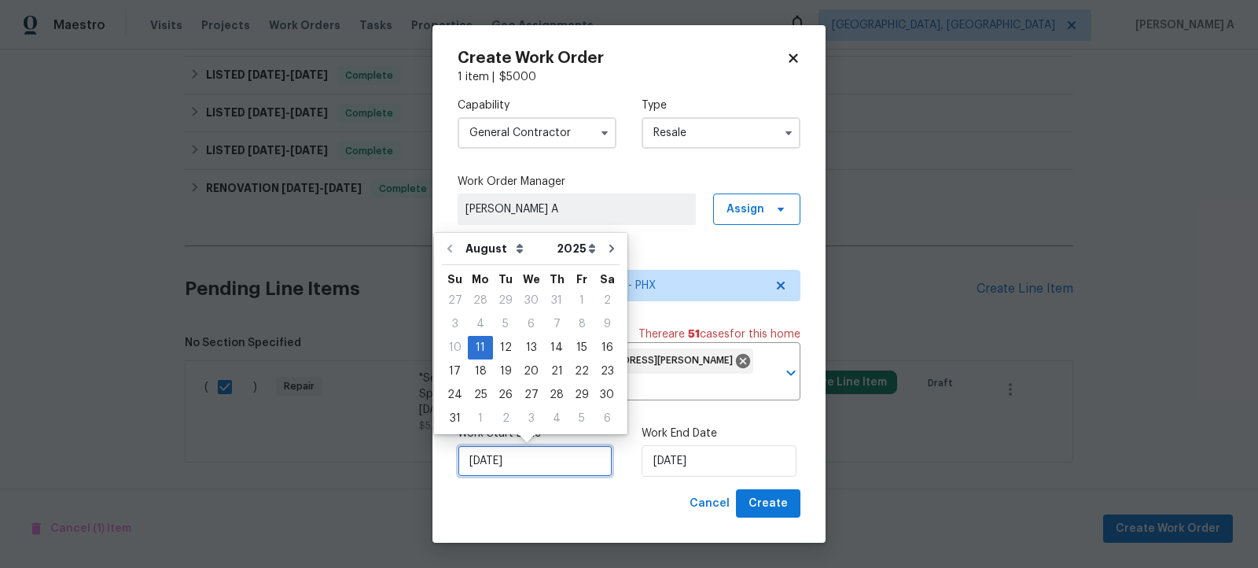
click at [520, 469] on input "[DATE]" at bounding box center [535, 460] width 155 height 31
click at [502, 348] on div "12" at bounding box center [505, 348] width 25 height 22
type input "[DATE]"
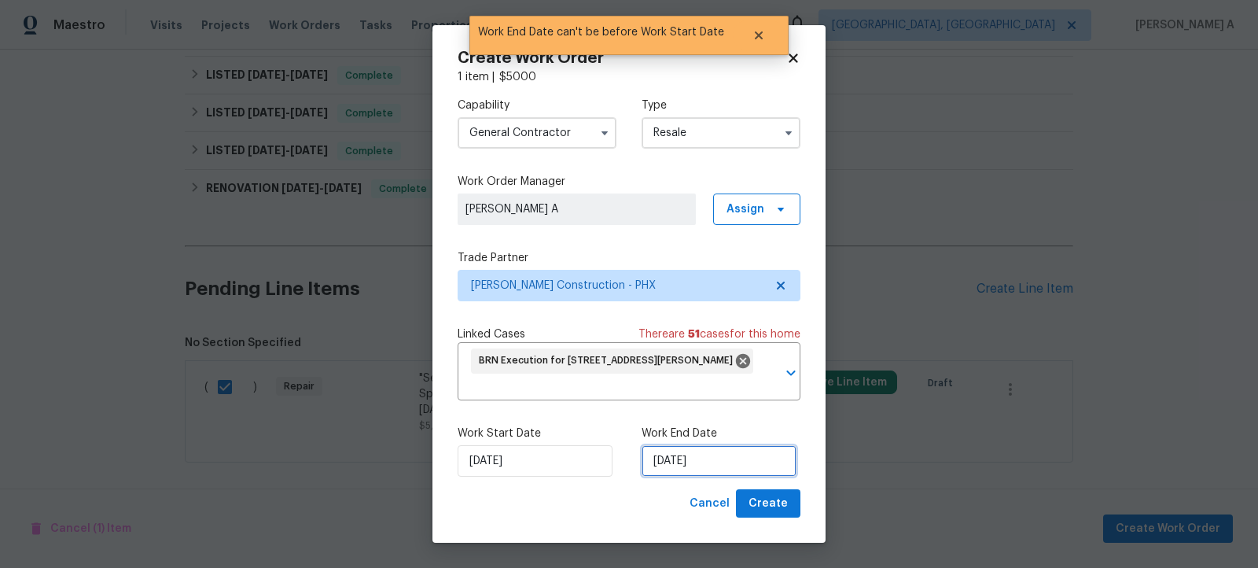
click at [676, 461] on input "[DATE]" at bounding box center [719, 460] width 155 height 31
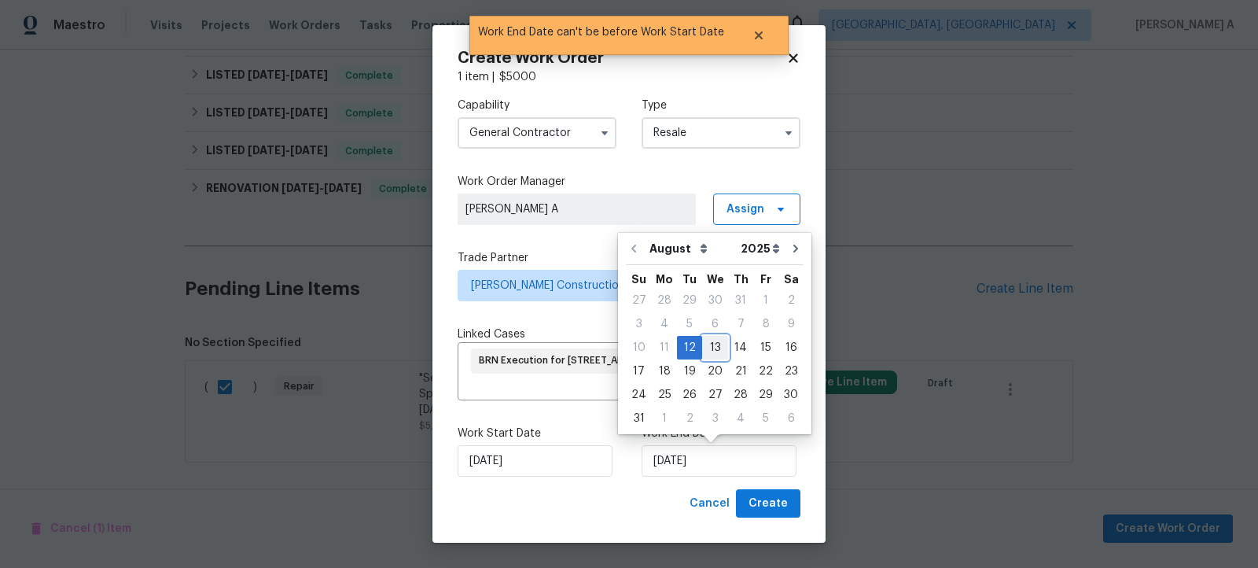
click at [709, 347] on div "13" at bounding box center [715, 348] width 26 height 22
type input "[DATE]"
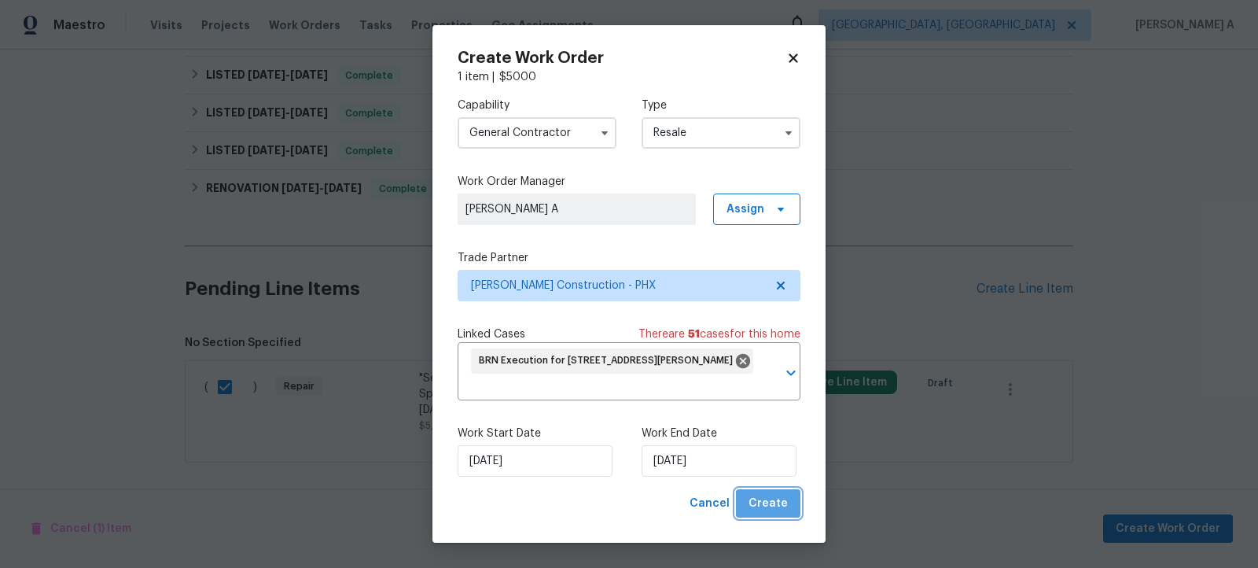
click at [771, 502] on span "Create" at bounding box center [768, 504] width 39 height 20
checkbox input "false"
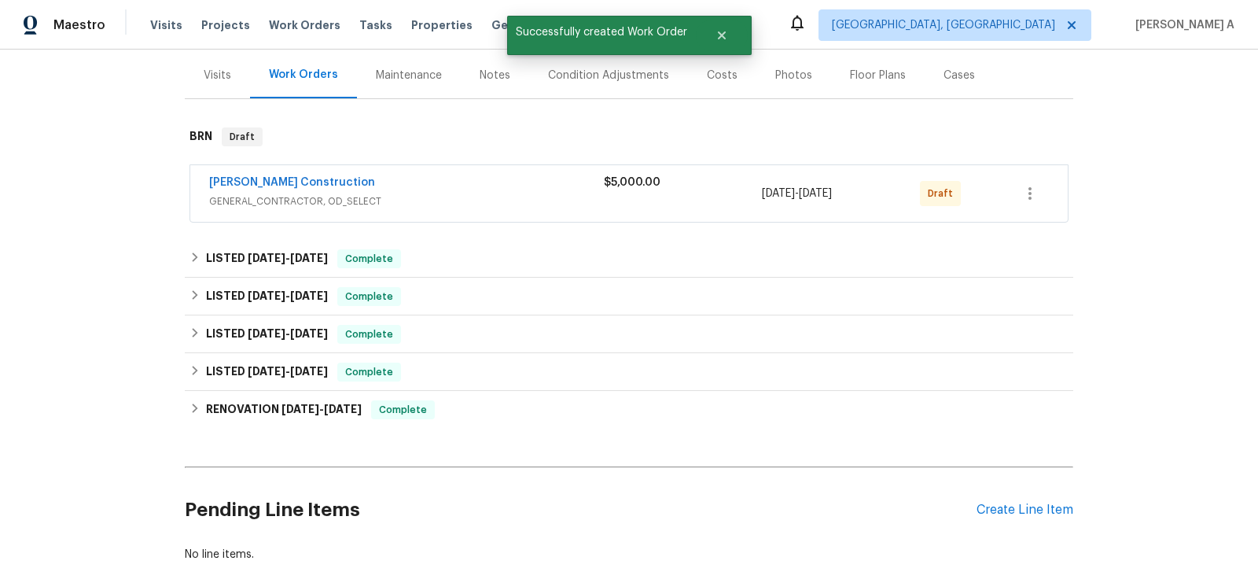
scroll to position [131, 0]
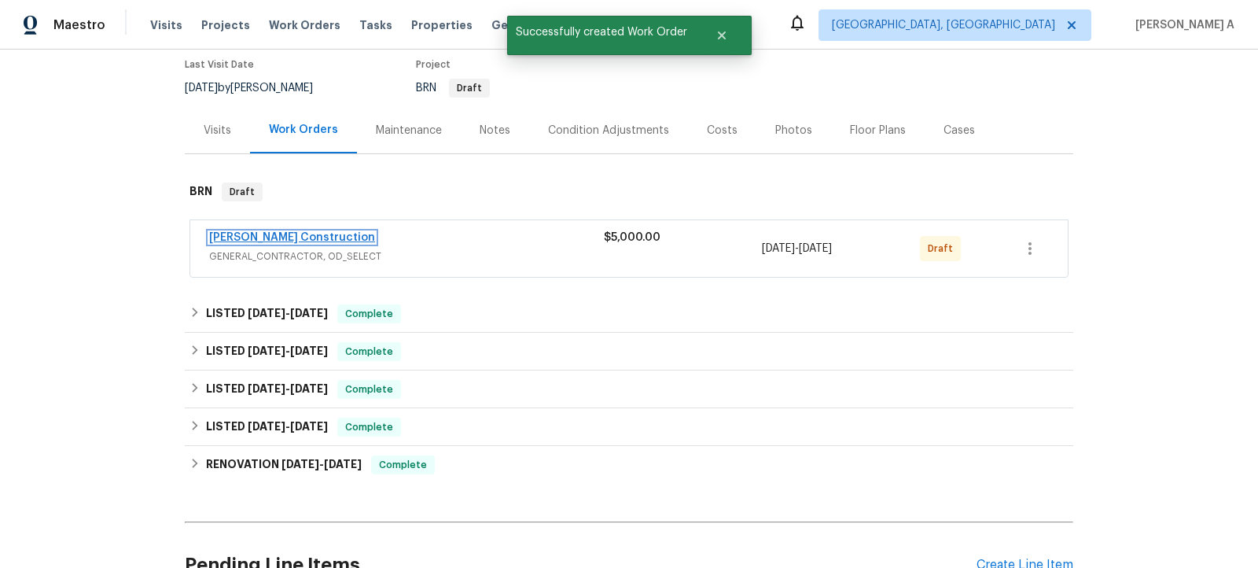
click at [289, 233] on link "Strasser Construction" at bounding box center [292, 237] width 166 height 11
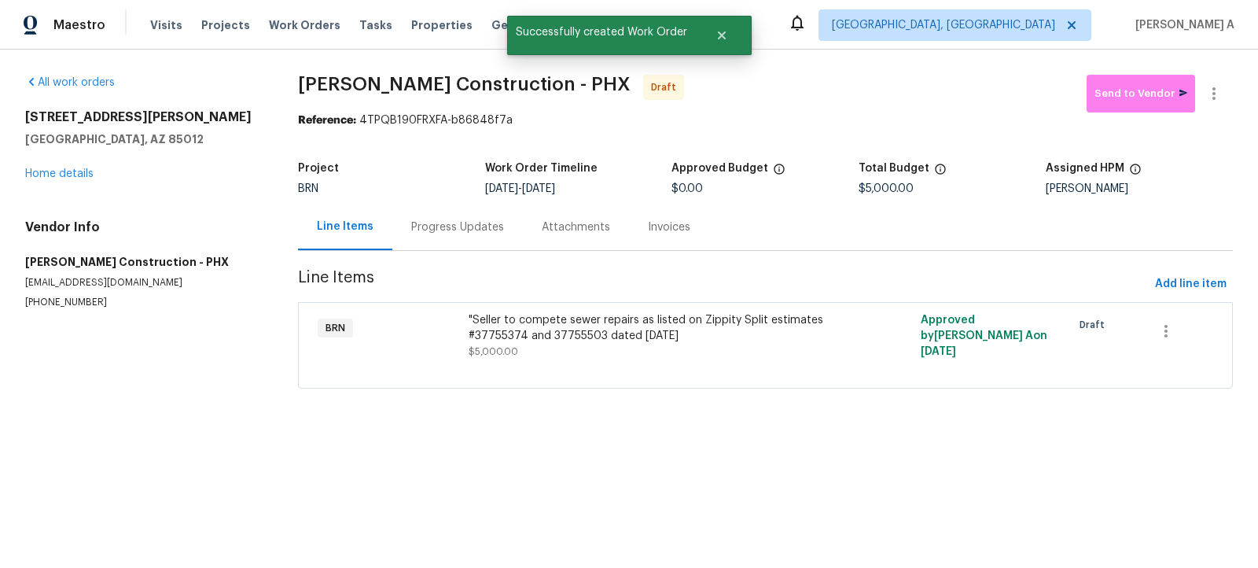
click at [680, 355] on div ""Seller to compete sewer repairs as listed on Zippity Split estimates #37755374…" at bounding box center [653, 335] width 368 height 47
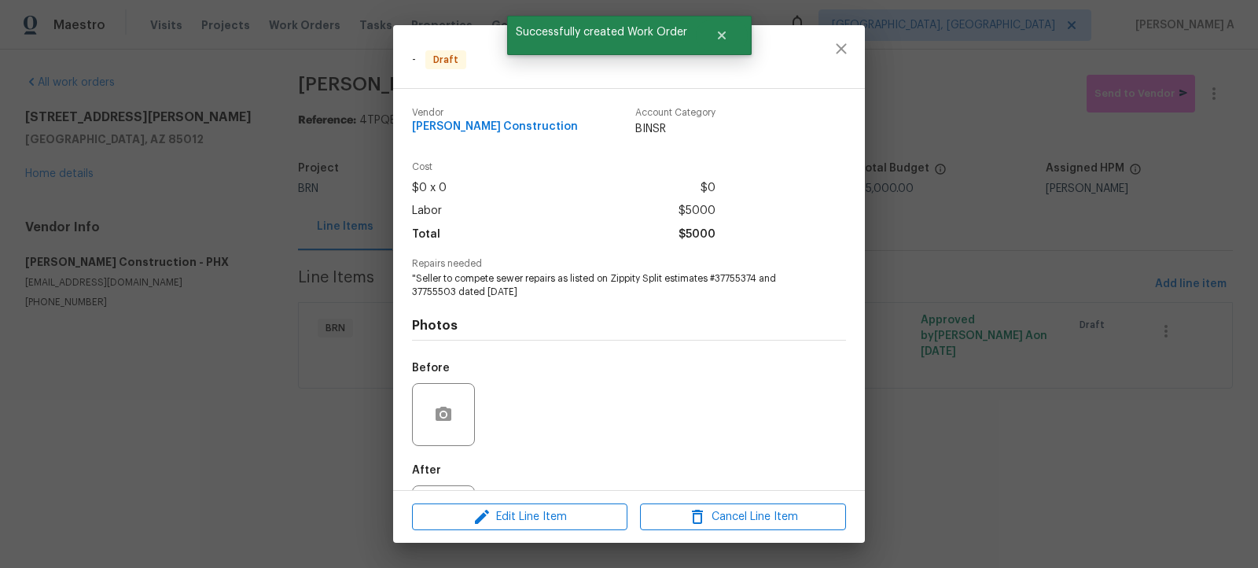
scroll to position [73, 0]
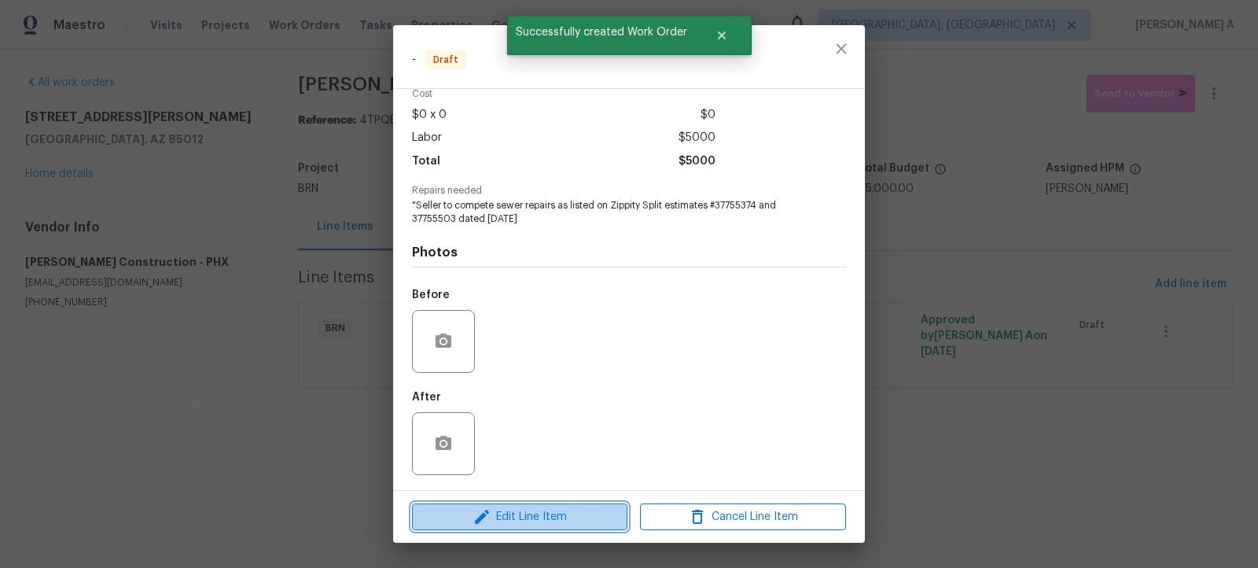
click at [565, 507] on span "Edit Line Item" at bounding box center [520, 517] width 206 height 20
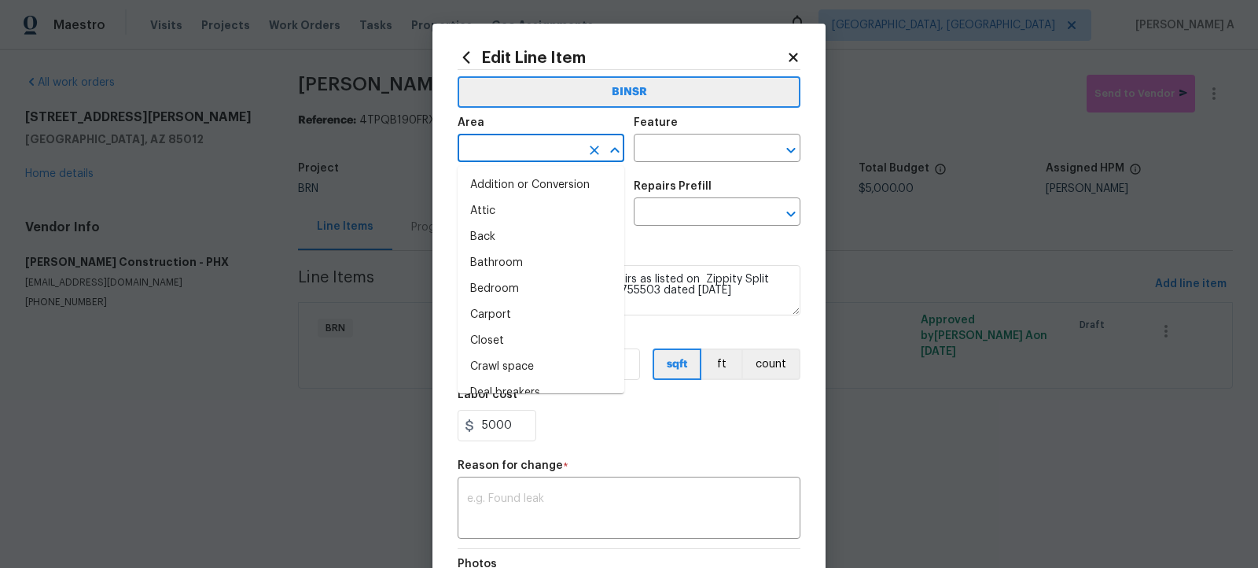
click at [524, 157] on input "text" at bounding box center [519, 150] width 123 height 24
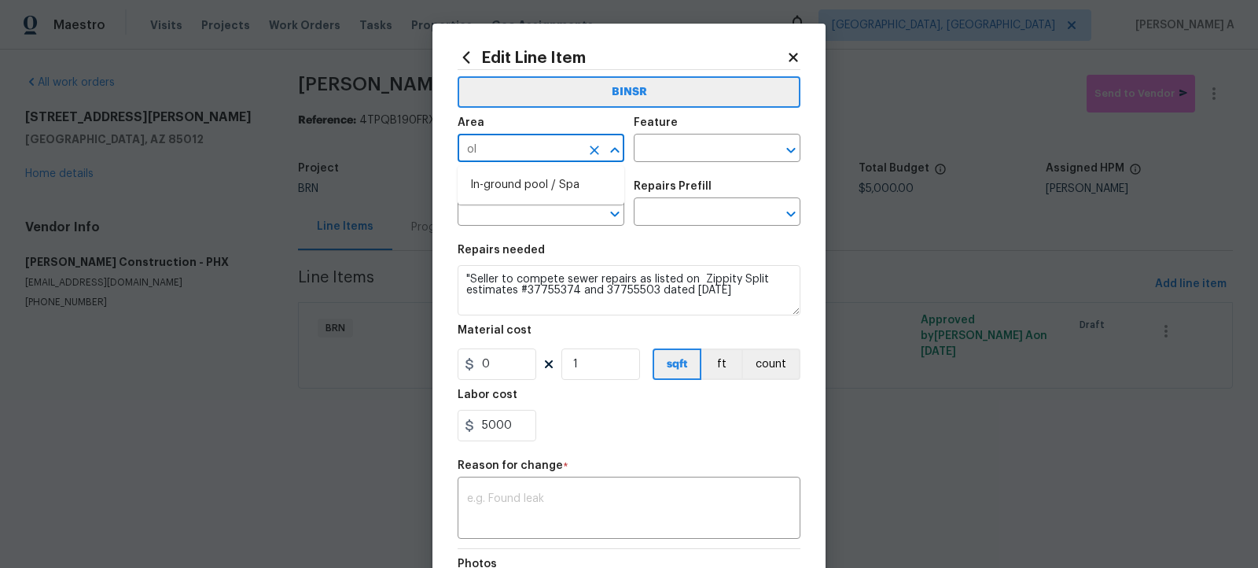
type input "o"
click at [536, 188] on li "Plumbing" at bounding box center [541, 185] width 167 height 26
type input "Plumbing"
click at [668, 158] on input "text" at bounding box center [695, 150] width 123 height 24
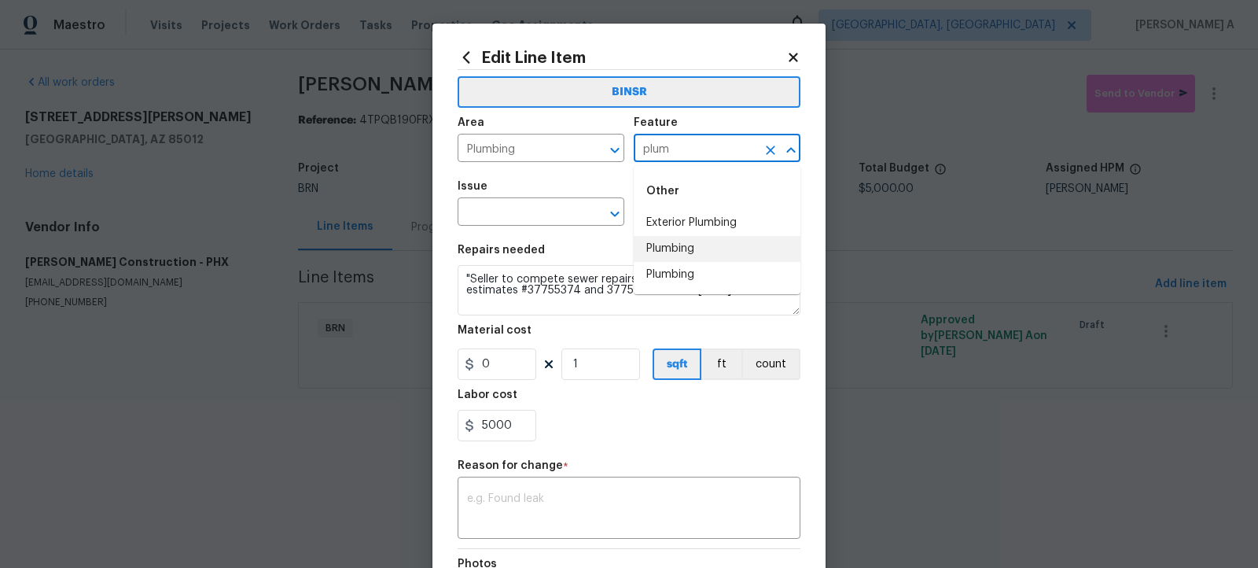
click at [686, 245] on li "Plumbing" at bounding box center [717, 249] width 167 height 26
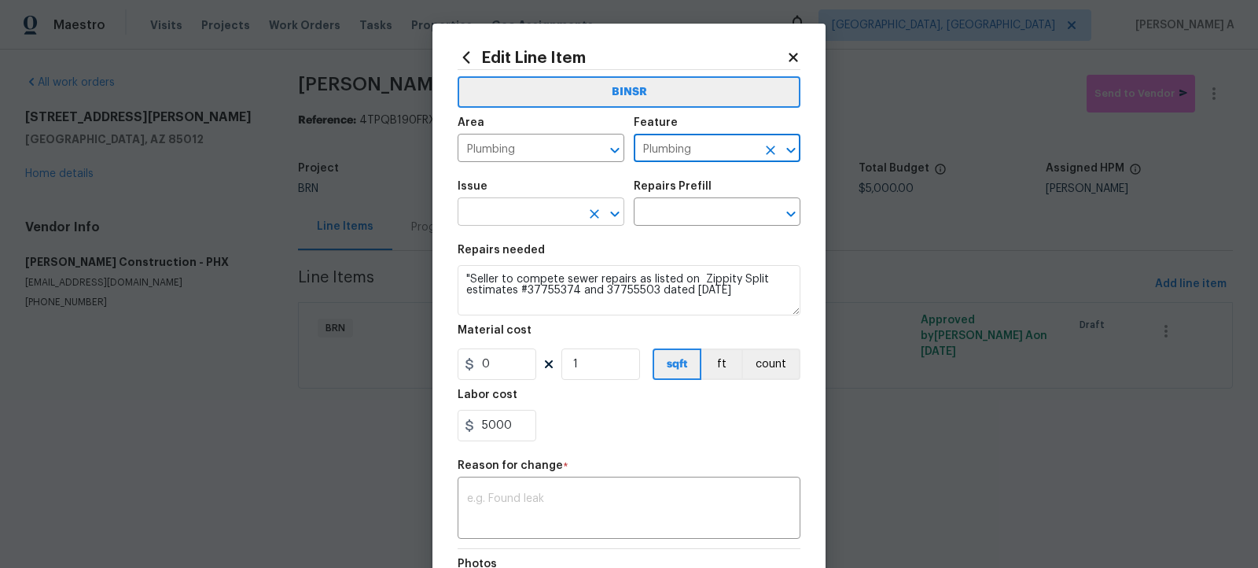
type input "Plumbing"
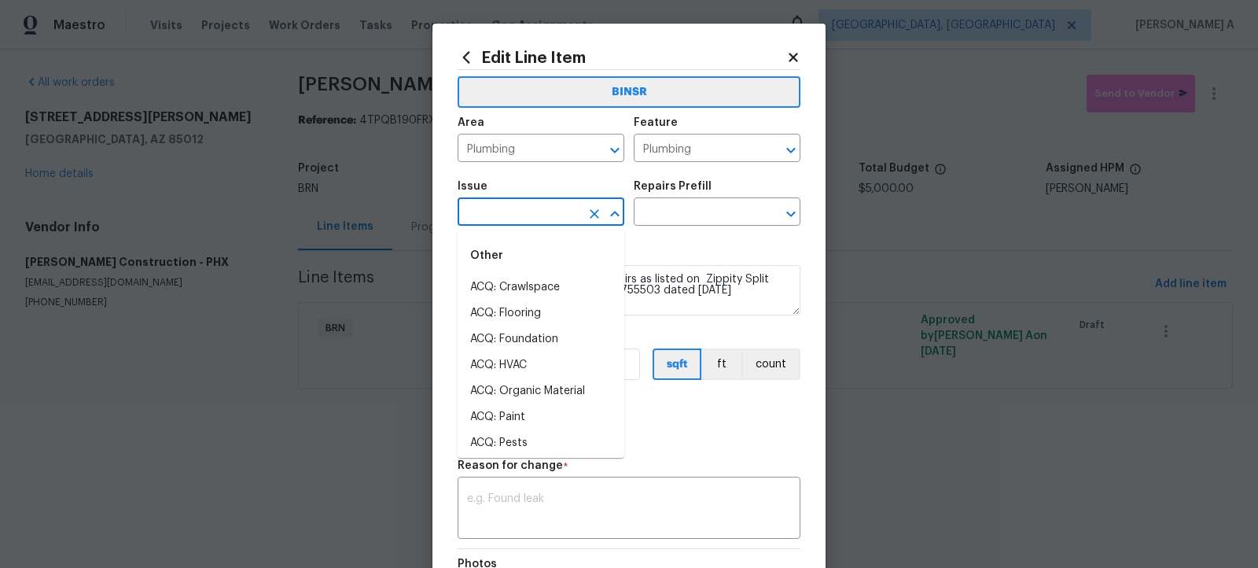
click at [505, 206] on input "text" at bounding box center [519, 213] width 123 height 24
click at [509, 315] on li "General Plumbing" at bounding box center [541, 313] width 167 height 26
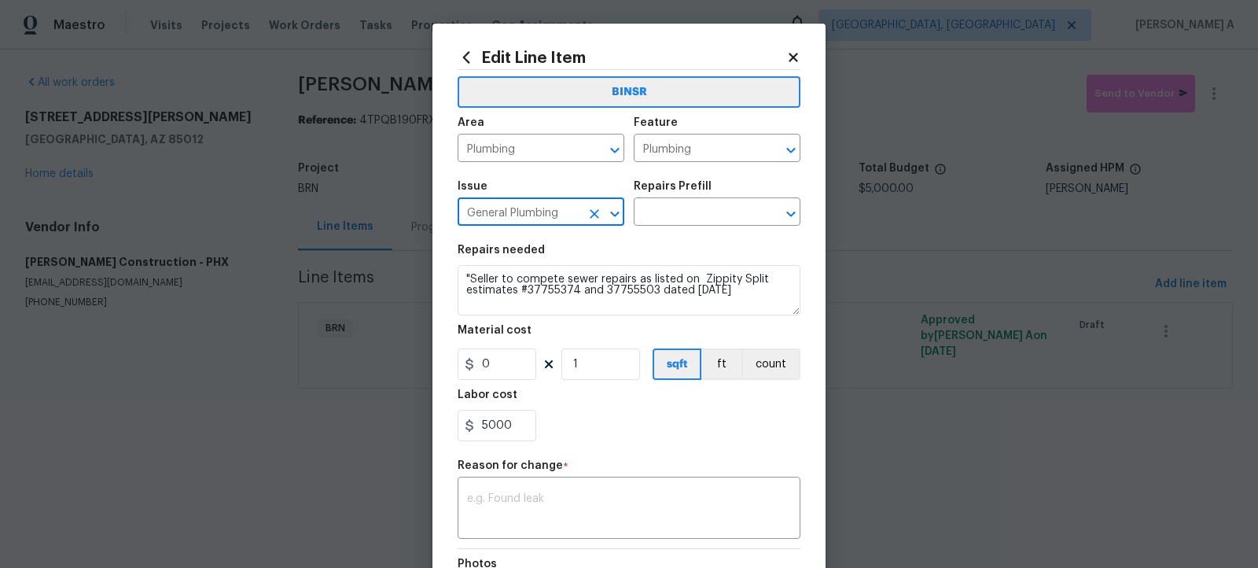
type input "General Plumbing"
click at [513, 293] on textarea ""Seller to compete sewer repairs as listed on Zippity Split estimates #37755374…" at bounding box center [629, 290] width 343 height 50
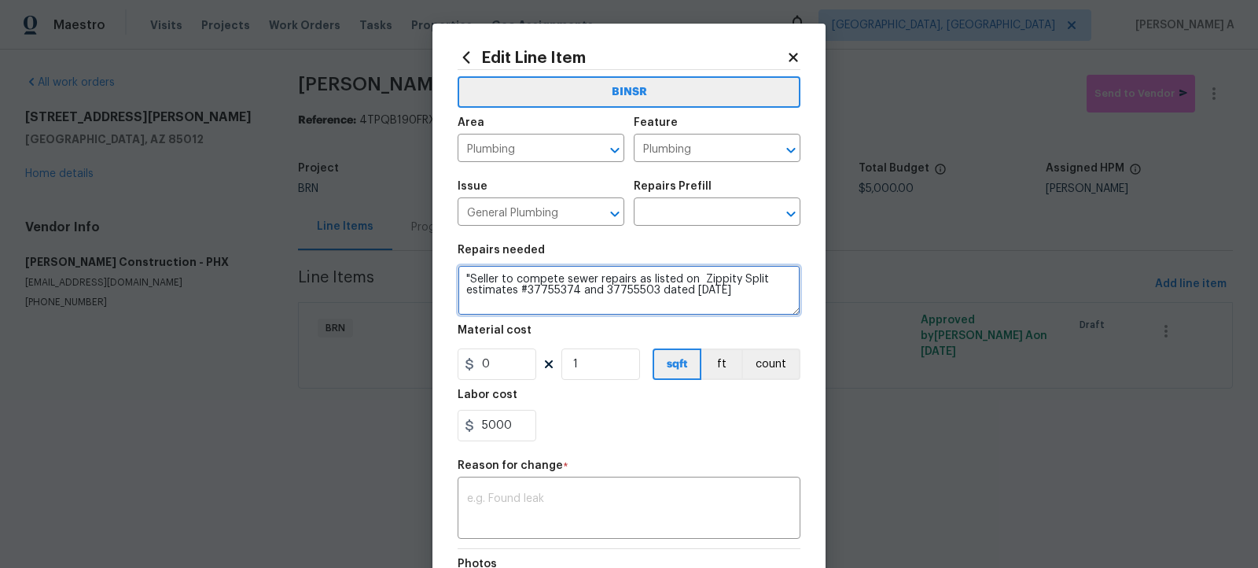
click at [513, 293] on textarea ""Seller to compete sewer repairs as listed on Zippity Split estimates #37755374…" at bounding box center [629, 290] width 343 height 50
click at [683, 239] on section "Repairs needed "Seller to compete sewer repairs as listed on Zippity Split esti…" at bounding box center [629, 342] width 343 height 215
click at [683, 230] on div "Issue General Plumbing ​ Repairs Prefill ​" at bounding box center [629, 203] width 343 height 64
click at [686, 224] on input "text" at bounding box center [695, 213] width 123 height 24
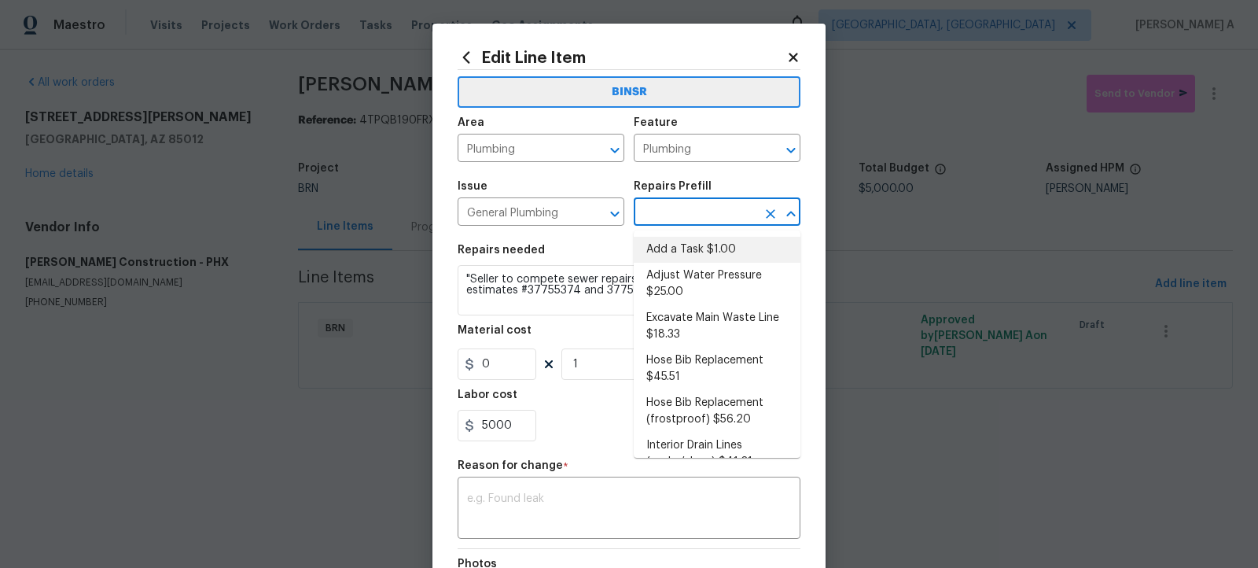
click at [686, 245] on li "Add a Task $1.00" at bounding box center [717, 250] width 167 height 26
type textarea "HPM to detail"
type input "Add a Task $1.00"
type input "1"
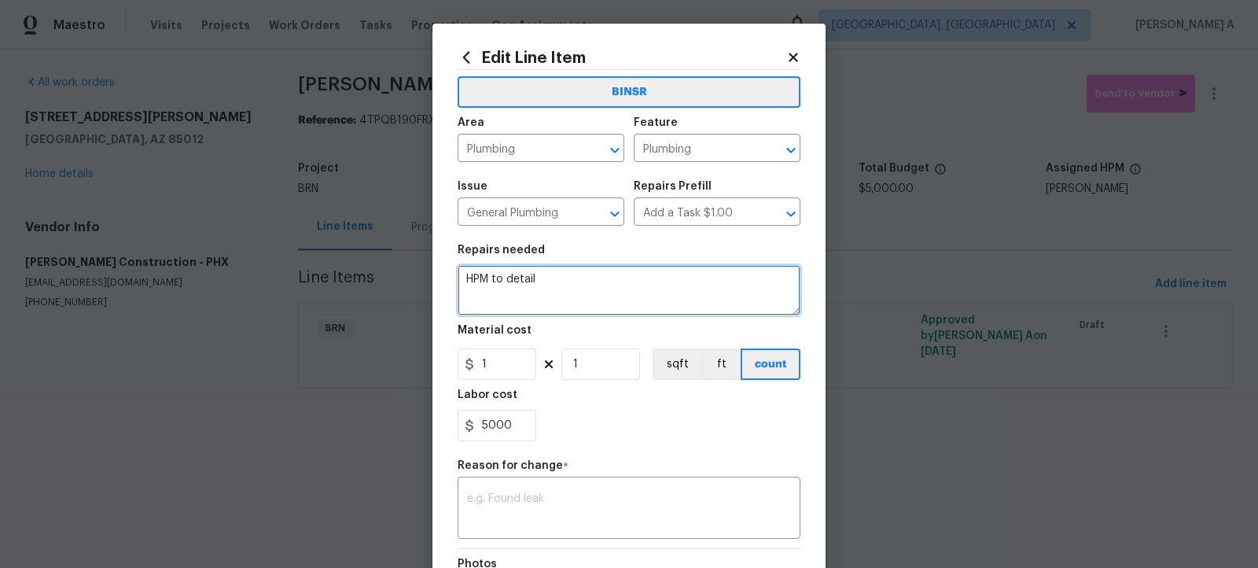
click at [627, 295] on textarea "HPM to detail" at bounding box center [629, 290] width 343 height 50
paste textarea ""Seller to compete sewer repairs as listed on Zippity Split estimates #37755374…"
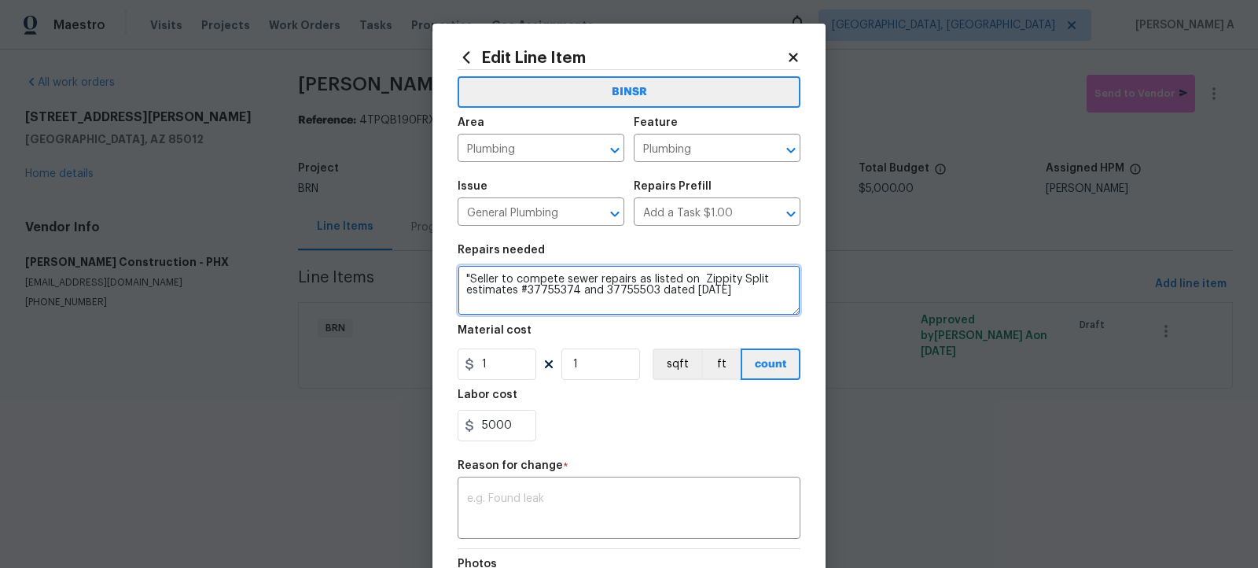
type textarea ""Seller to compete sewer repairs as listed on Zippity Split estimates #37755374…"
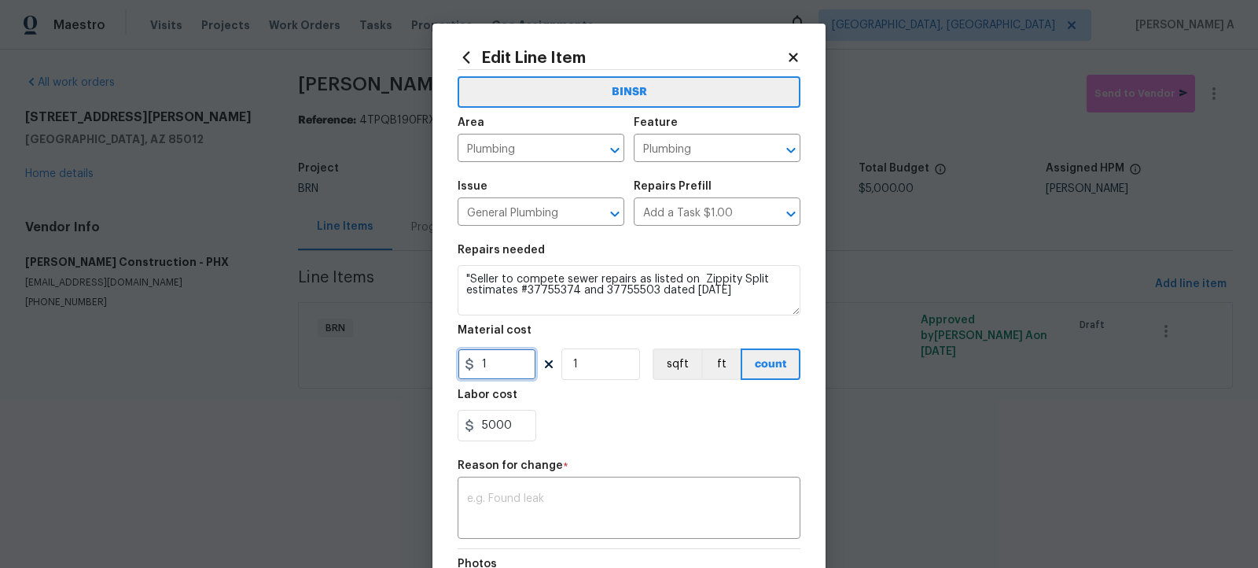
drag, startPoint x: 499, startPoint y: 370, endPoint x: 433, endPoint y: 368, distance: 66.1
click at [433, 368] on div "Edit Line Item BINSR Area Plumbing ​ Feature Plumbing ​ Issue General Plumbing …" at bounding box center [628, 387] width 393 height 727
type input "0"
click at [672, 423] on div "5000" at bounding box center [629, 425] width 343 height 31
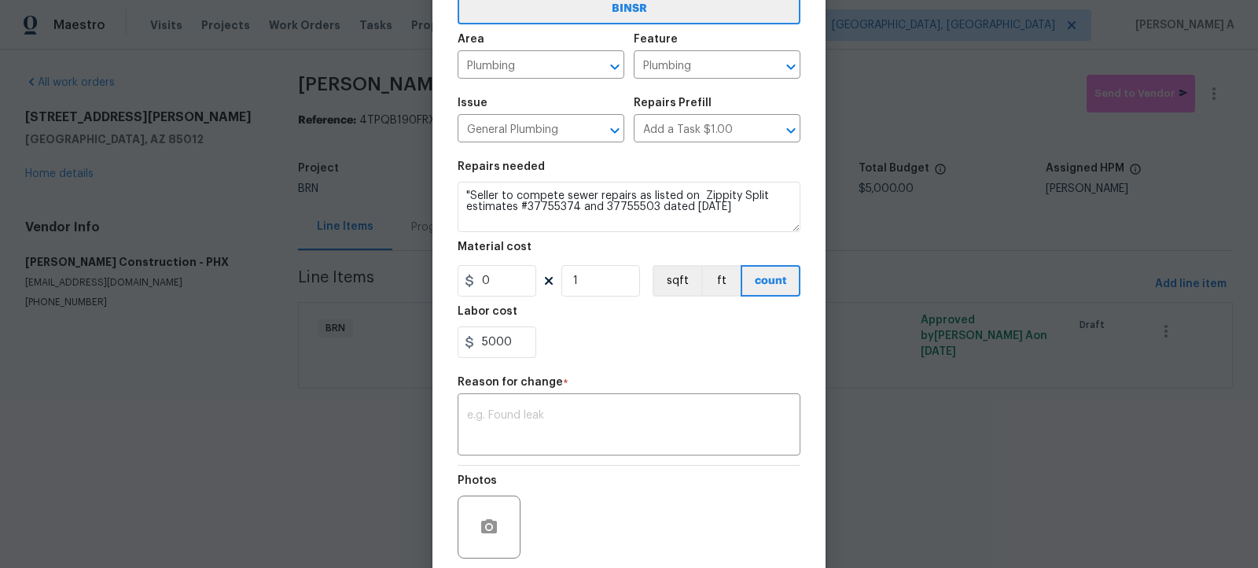
scroll to position [206, 0]
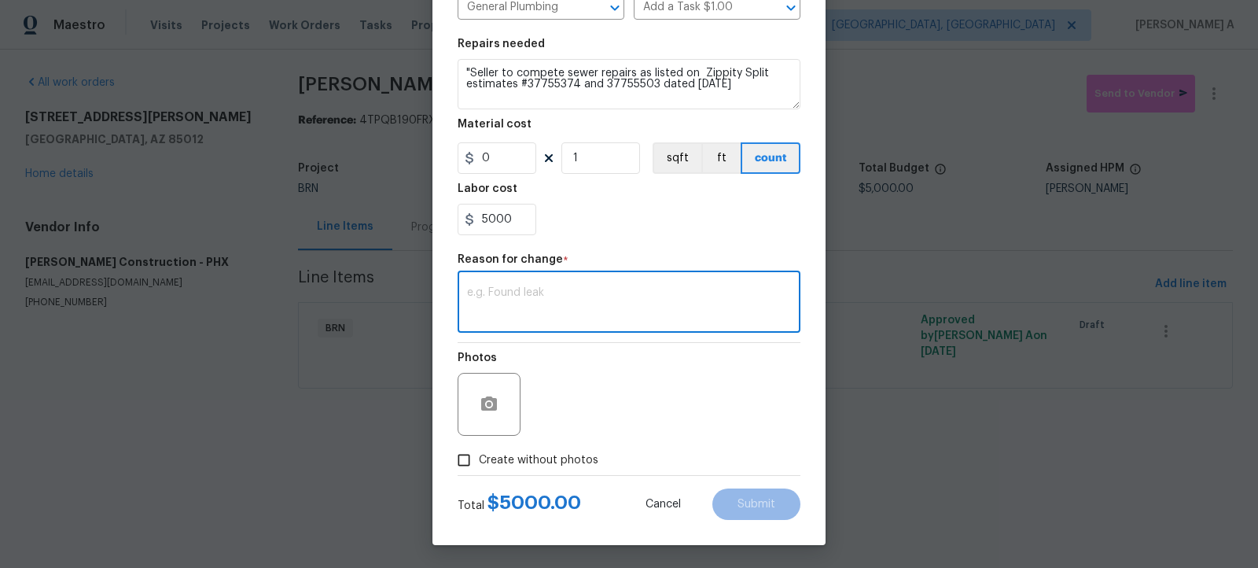
click at [581, 315] on textarea at bounding box center [629, 303] width 324 height 33
click at [517, 458] on span "Create without photos" at bounding box center [539, 460] width 120 height 17
click at [479, 458] on input "Create without photos" at bounding box center [464, 460] width 30 height 30
checkbox input "true"
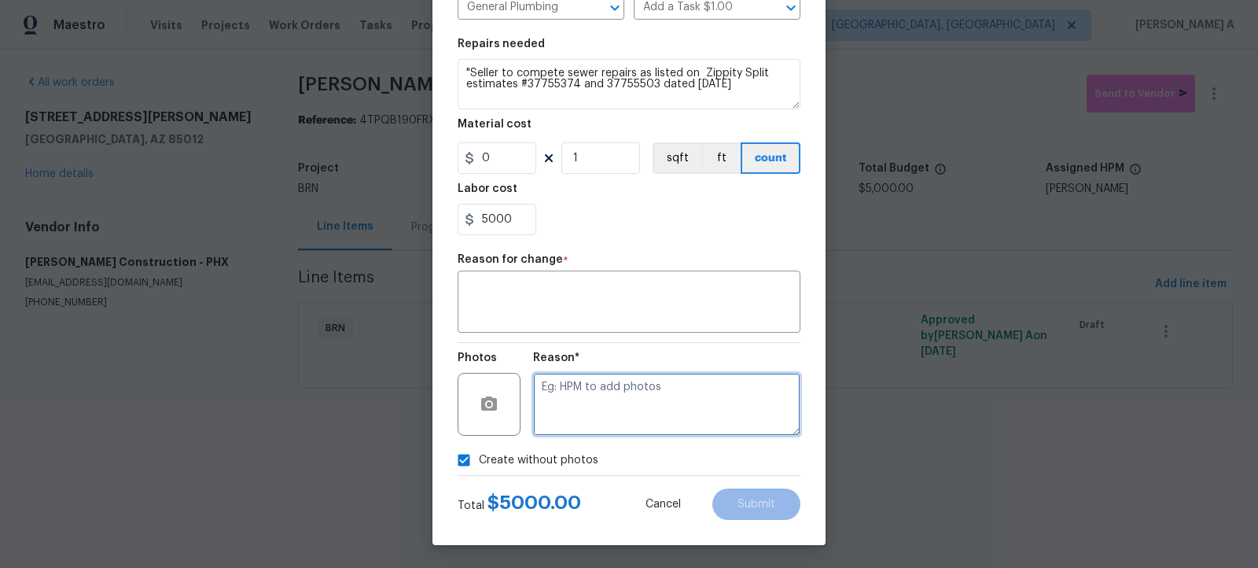
click at [604, 427] on textarea at bounding box center [666, 404] width 267 height 63
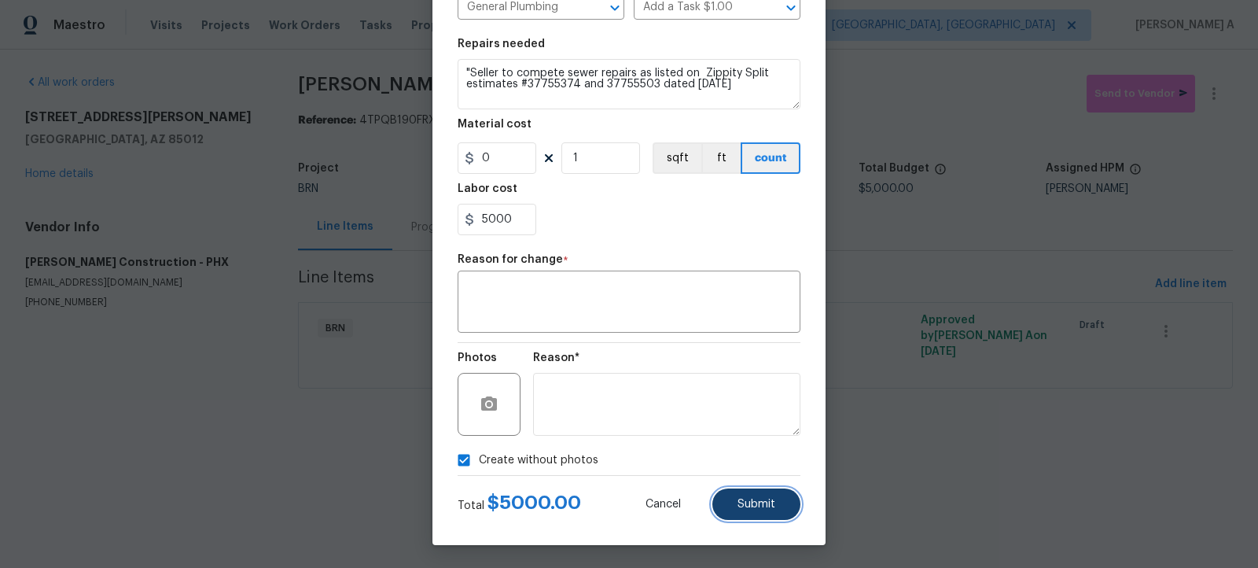
click at [764, 512] on button "Submit" at bounding box center [756, 503] width 88 height 31
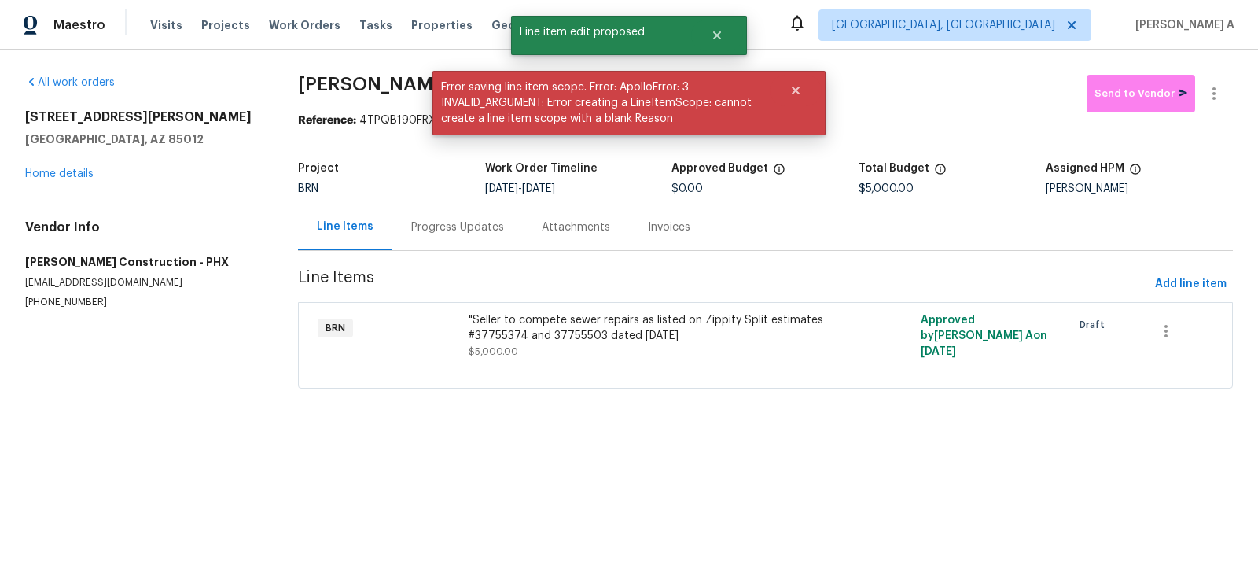
scroll to position [0, 0]
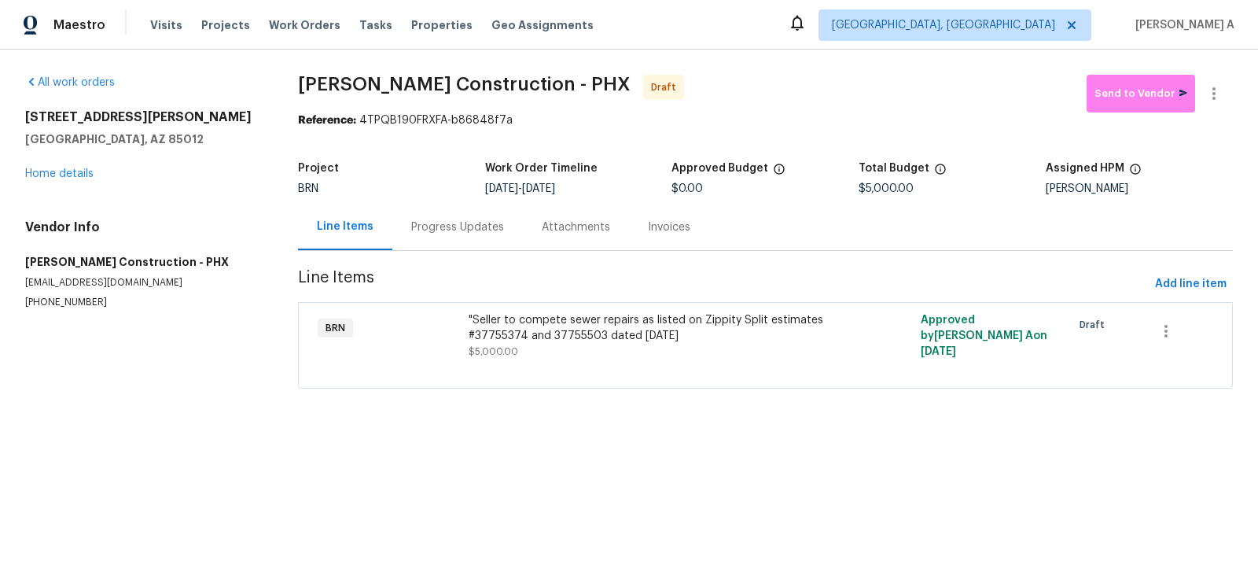
click at [451, 231] on div "Progress Updates" at bounding box center [457, 227] width 93 height 16
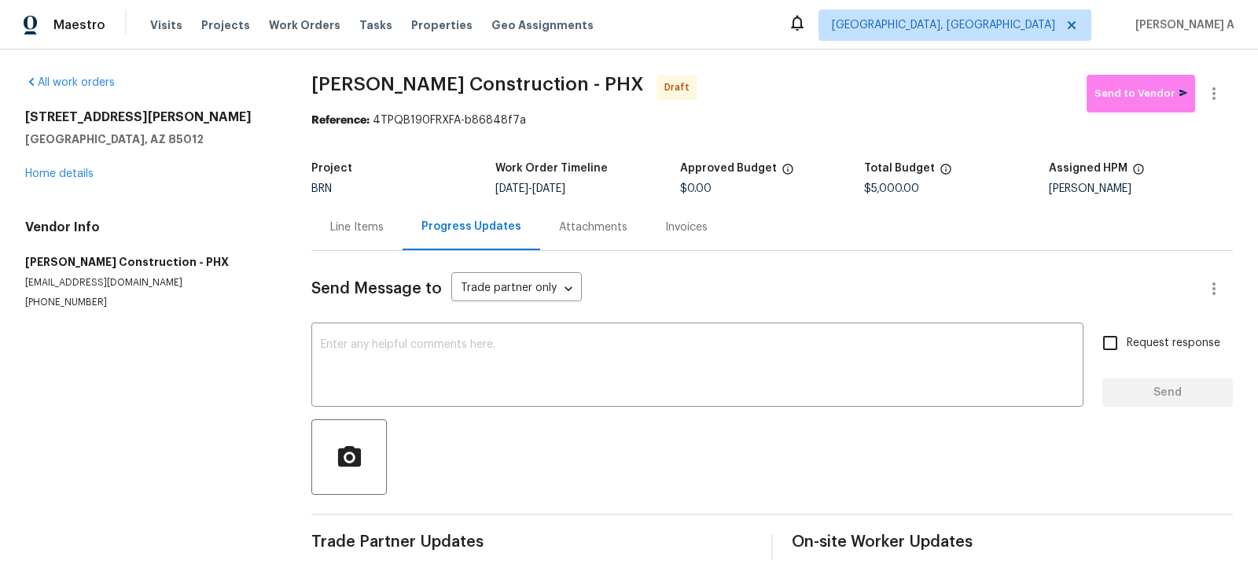
scroll to position [16, 0]
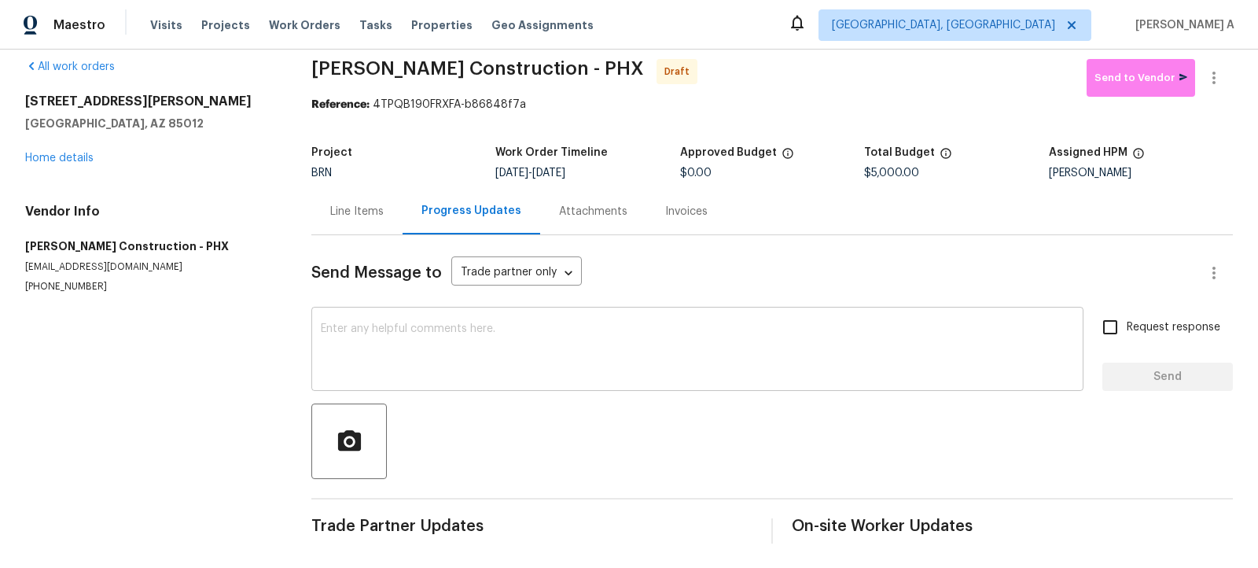
click at [370, 354] on textarea at bounding box center [697, 350] width 753 height 55
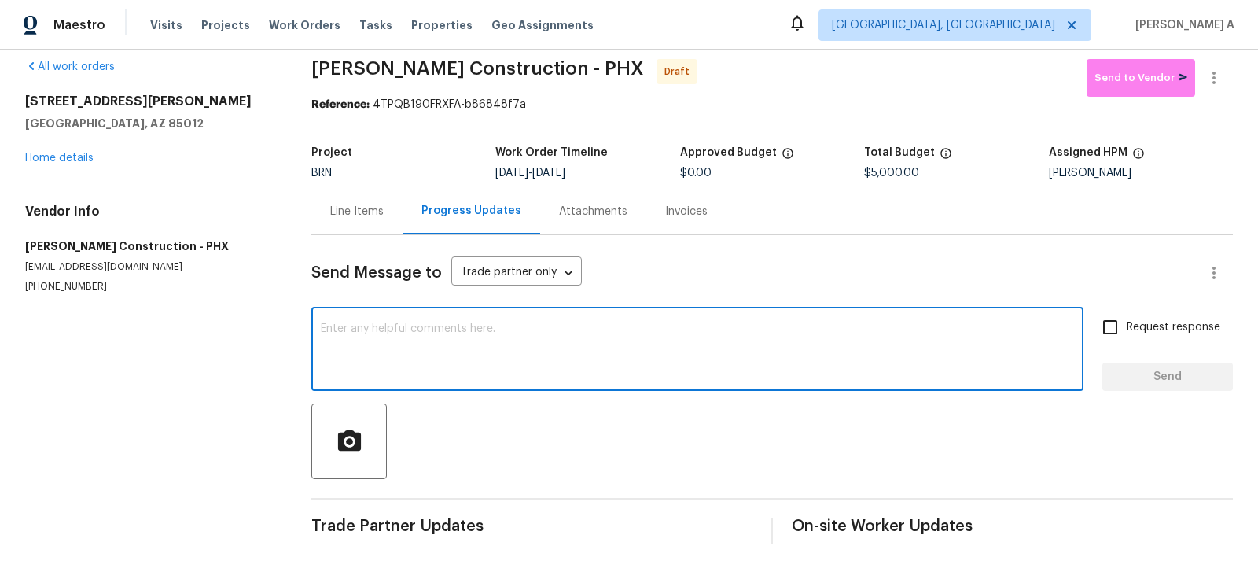
click at [370, 354] on textarea at bounding box center [697, 350] width 753 height 55
paste textarea "Hi, I'm Akshay from Opendoor. Just wanted to check if you received the workorde…"
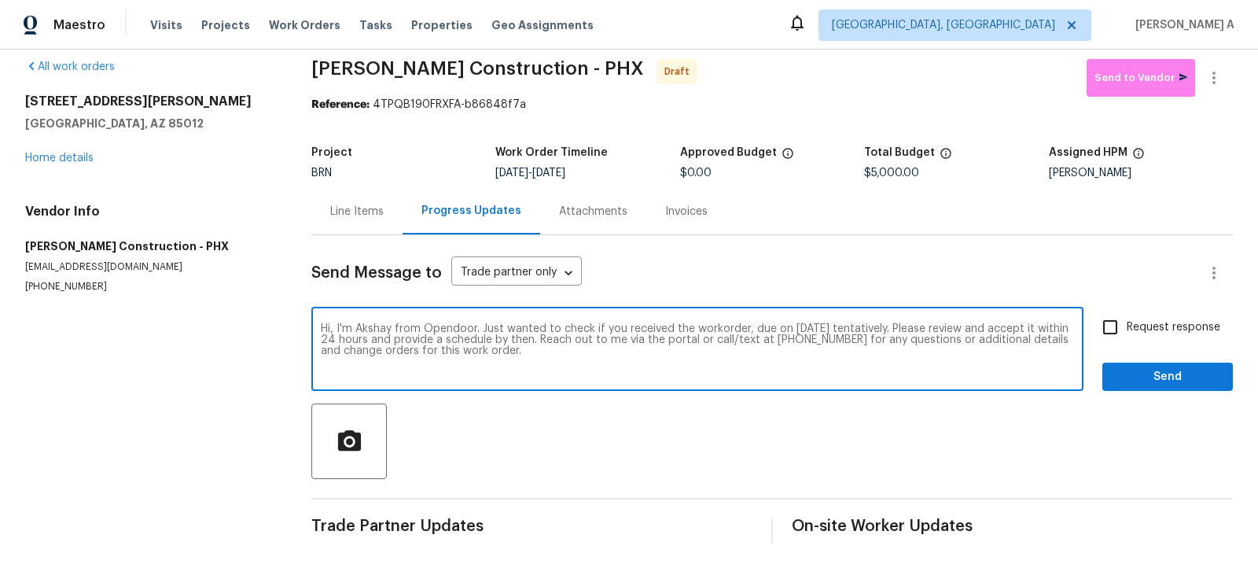
type textarea "Hi, I'm Akshay from Opendoor. Just wanted to check if you received the workorde…"
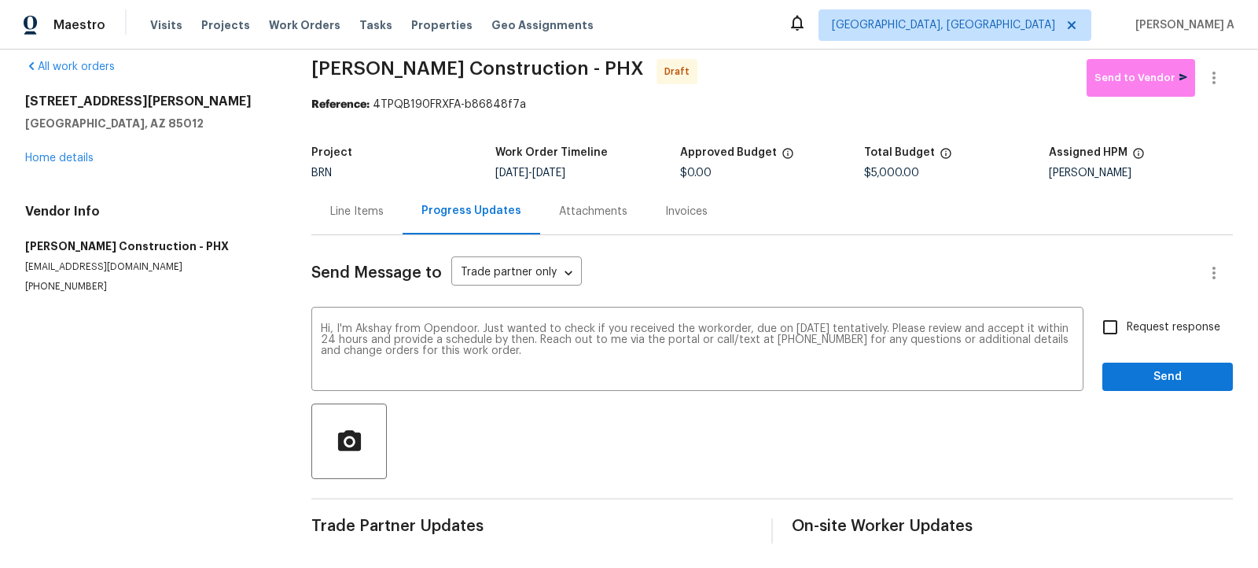
click at [1131, 330] on span "Request response" at bounding box center [1174, 327] width 94 height 17
click at [1127, 330] on input "Request response" at bounding box center [1110, 327] width 33 height 33
checkbox input "true"
click at [1168, 369] on span "Send" at bounding box center [1167, 377] width 105 height 20
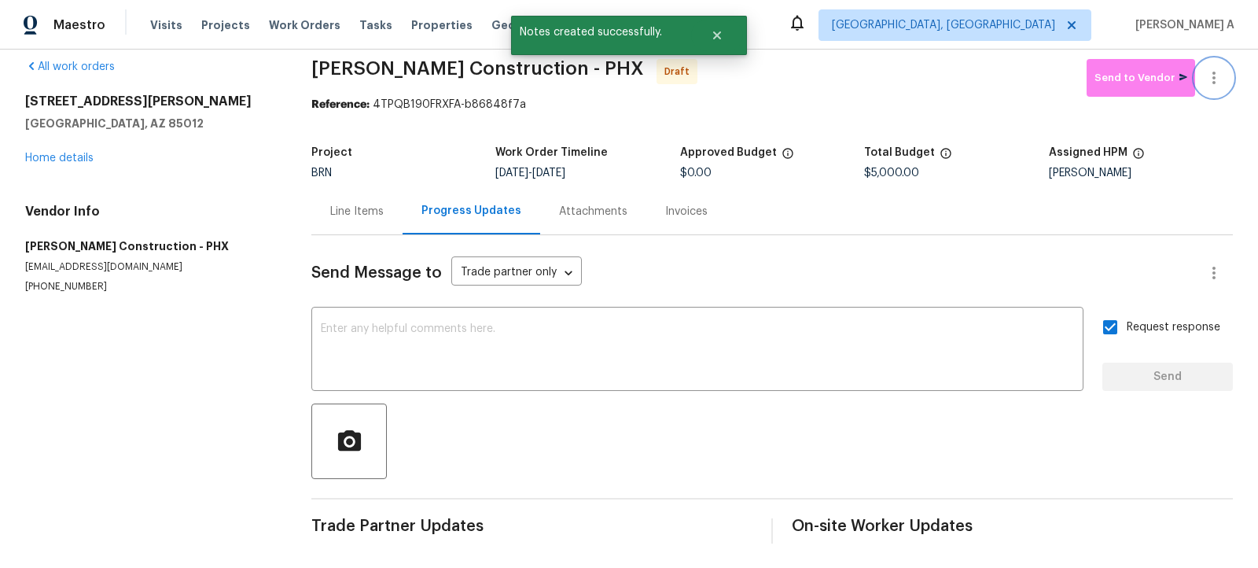
click at [1227, 73] on button "button" at bounding box center [1214, 78] width 38 height 38
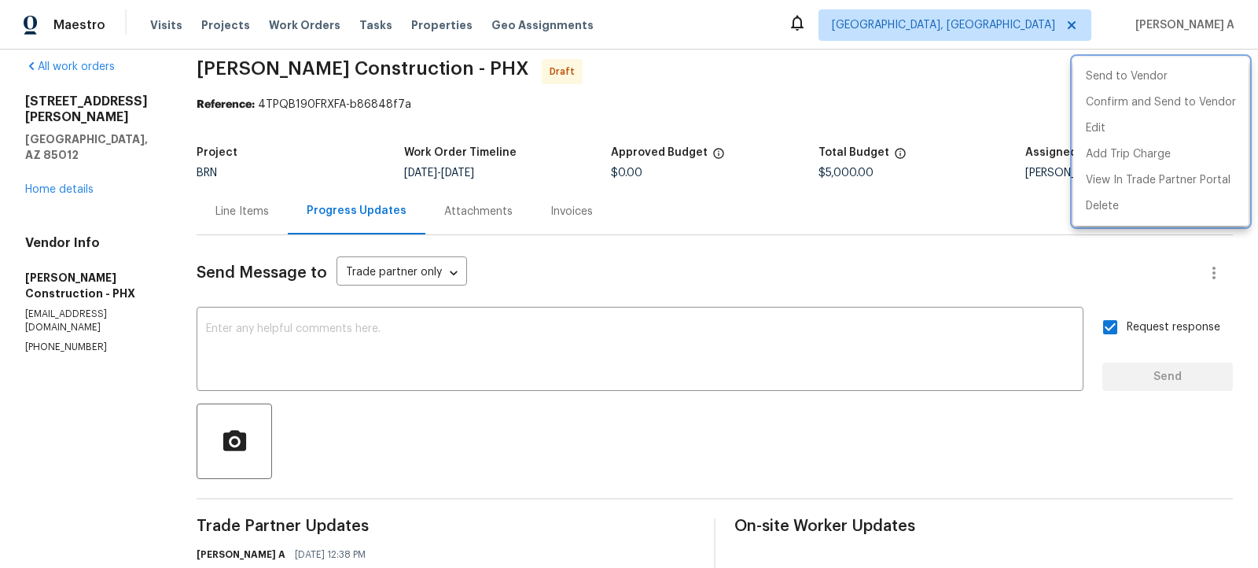
click at [807, 134] on div at bounding box center [629, 284] width 1258 height 568
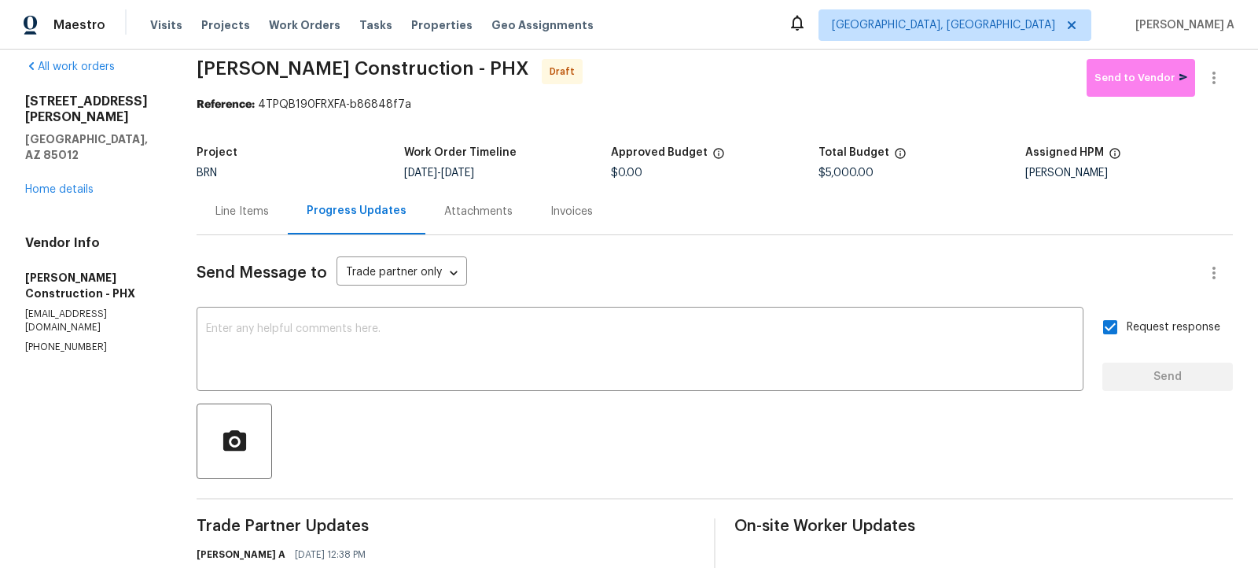
click at [531, 92] on span "Strasser Construction - PHX Draft" at bounding box center [642, 78] width 890 height 38
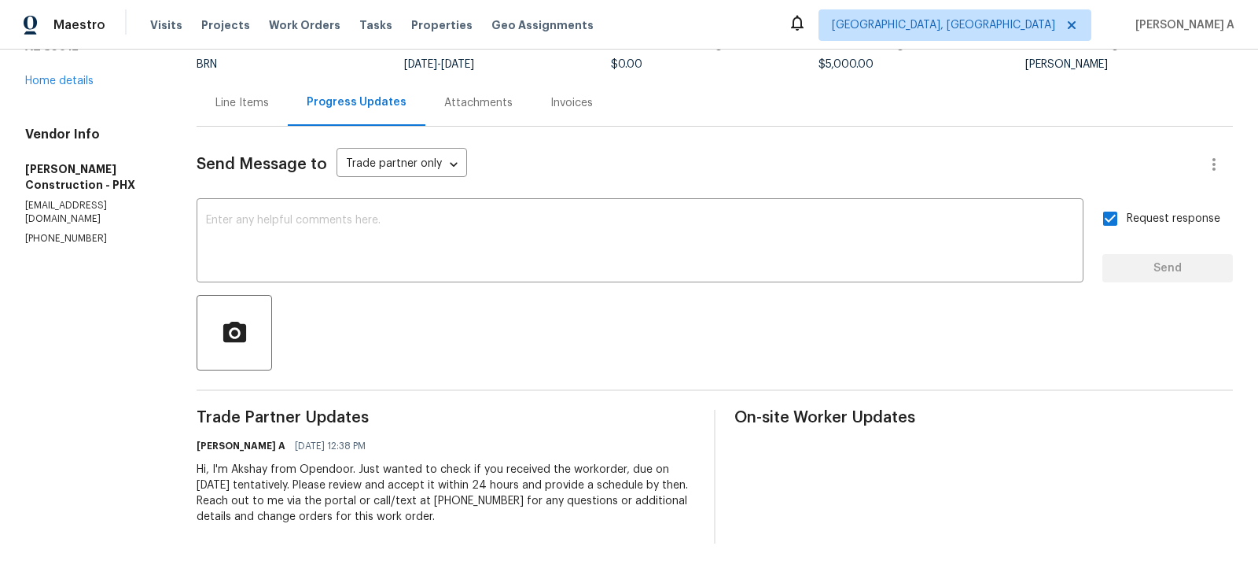
scroll to position [0, 0]
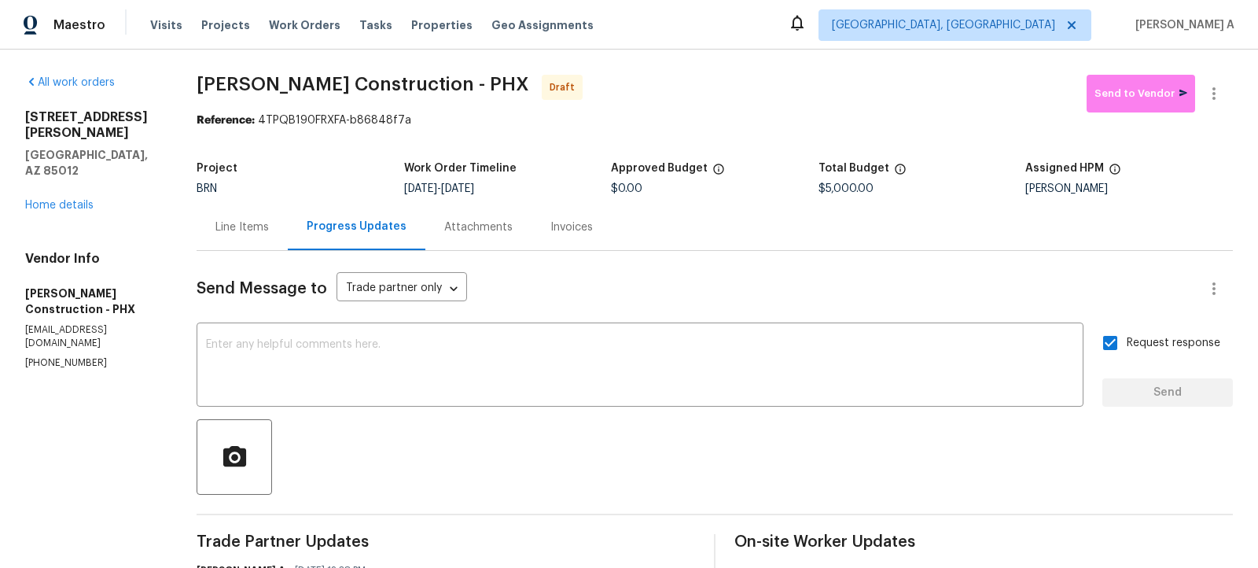
click at [274, 227] on div "Line Items" at bounding box center [242, 227] width 91 height 46
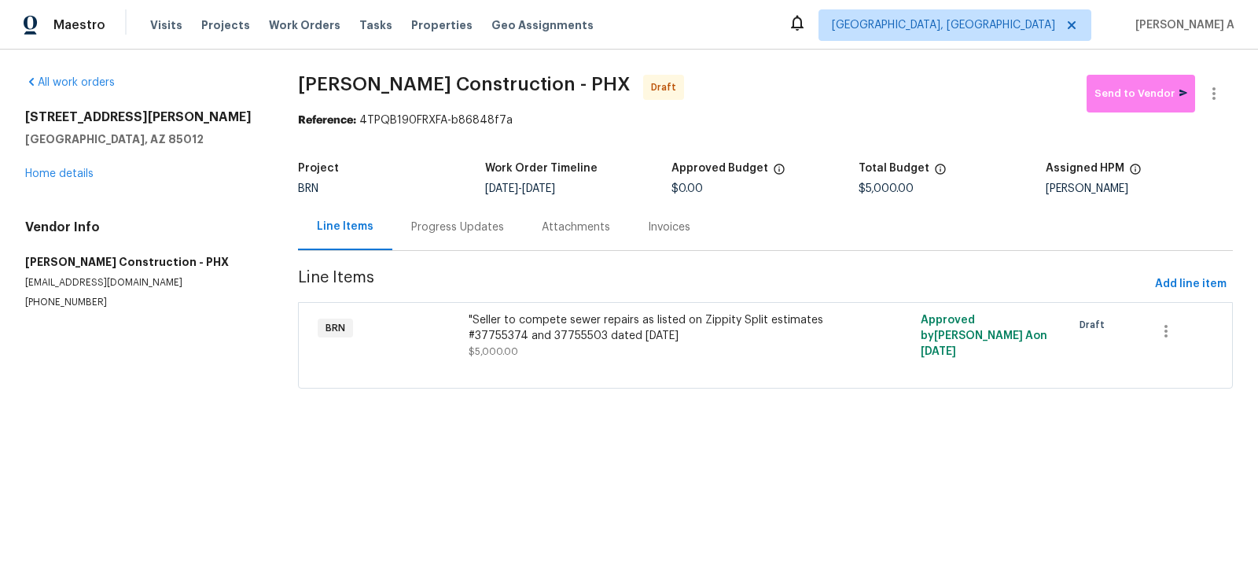
click at [418, 220] on div "Progress Updates" at bounding box center [457, 227] width 93 height 16
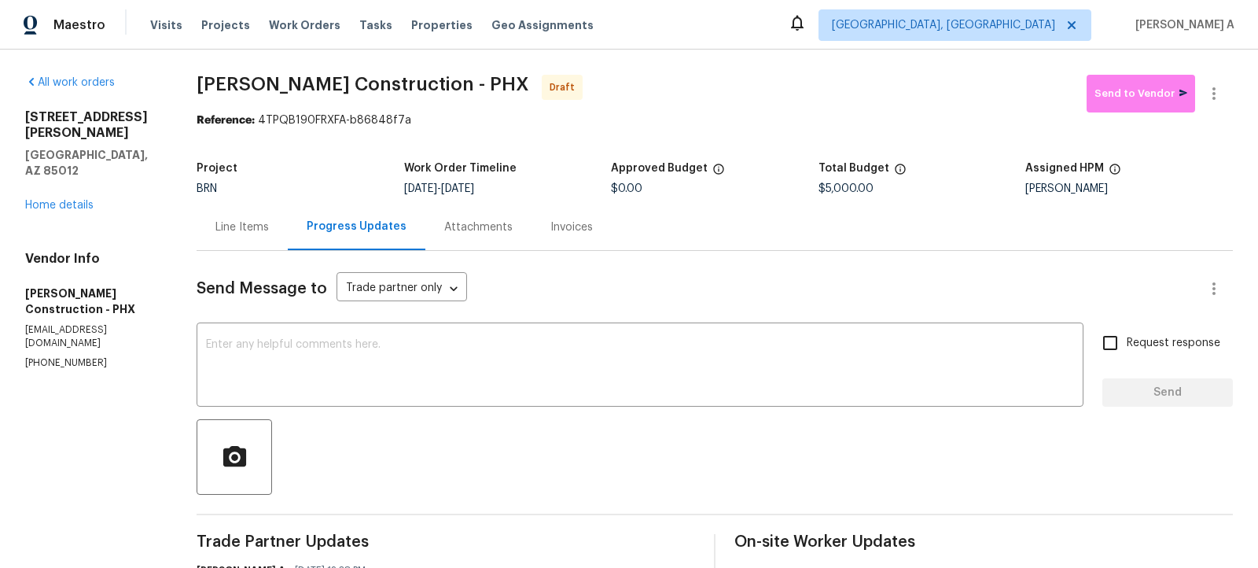
click at [241, 217] on div "Line Items" at bounding box center [242, 227] width 91 height 46
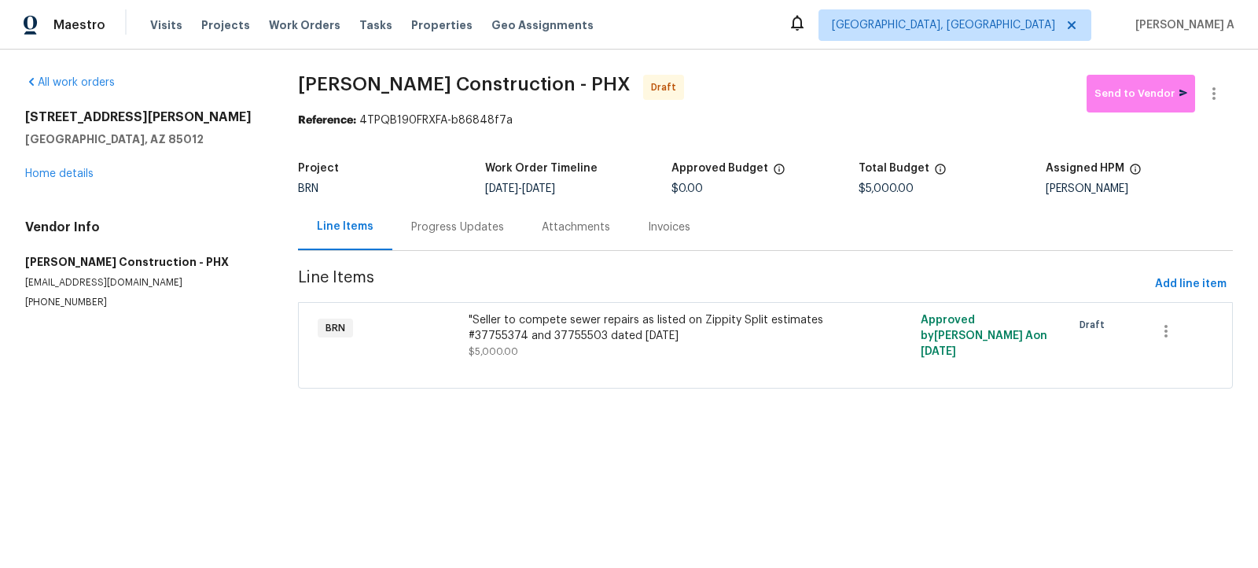
click at [475, 243] on div "Progress Updates" at bounding box center [457, 227] width 131 height 46
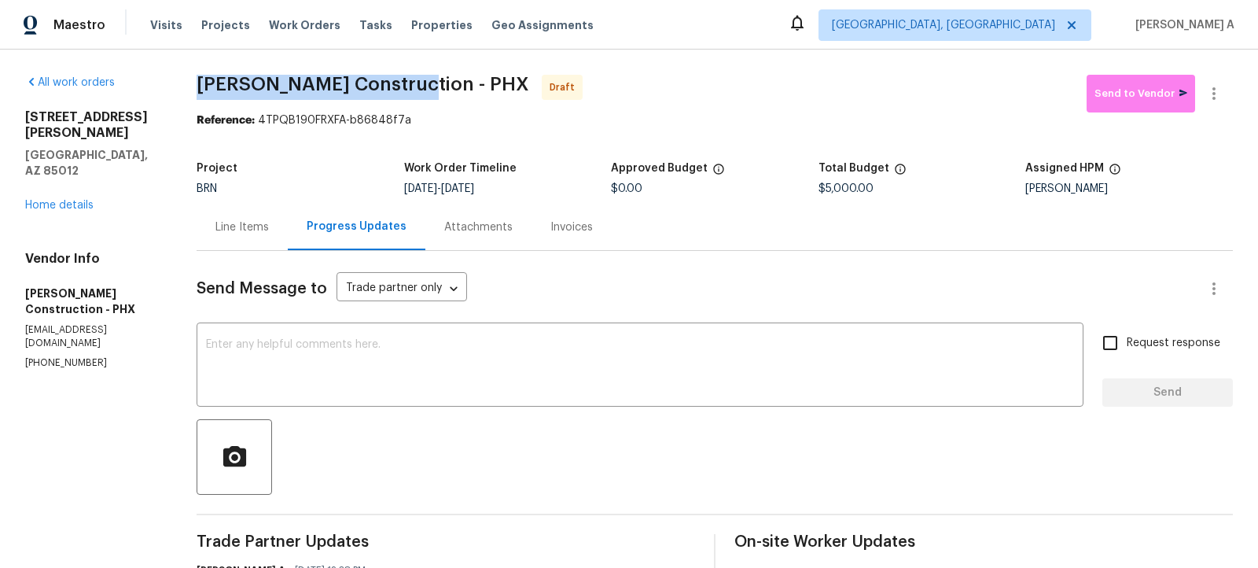
drag, startPoint x: 402, startPoint y: 83, endPoint x: 200, endPoint y: 70, distance: 202.5
click at [197, 71] on div "All work orders 309 E Weldon Ave Phoenix, AZ 85012 Home details Vendor Info Str…" at bounding box center [629, 371] width 1258 height 643
copy span "Strasser Construction"
click at [1224, 92] on button "button" at bounding box center [1214, 94] width 38 height 38
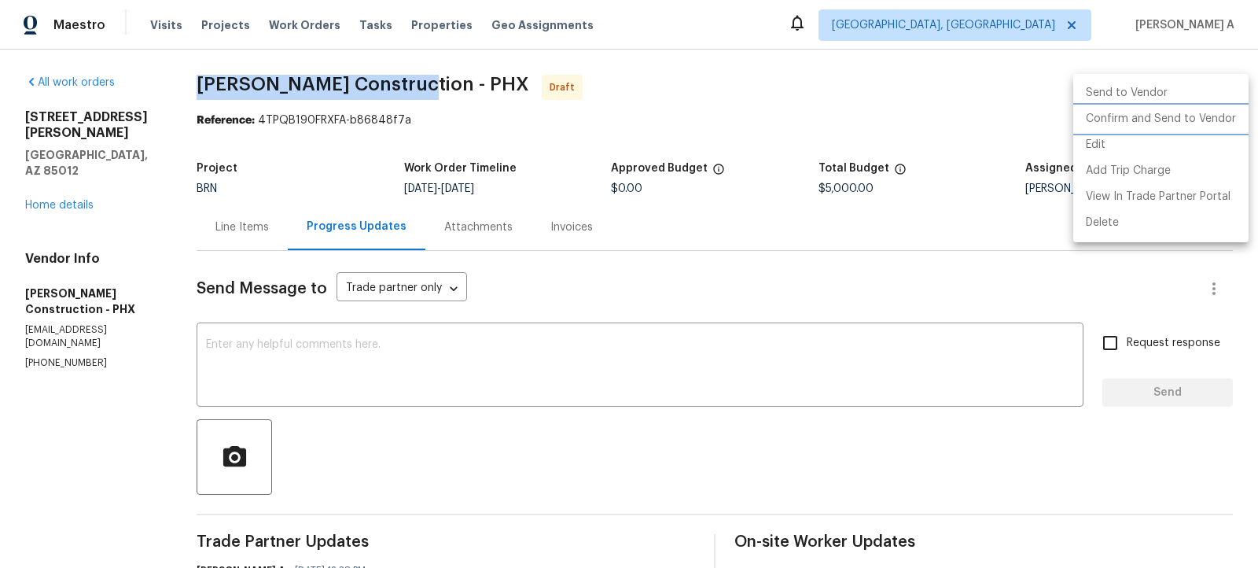
click at [1229, 111] on li "Confirm and Send to Vendor" at bounding box center [1160, 119] width 175 height 26
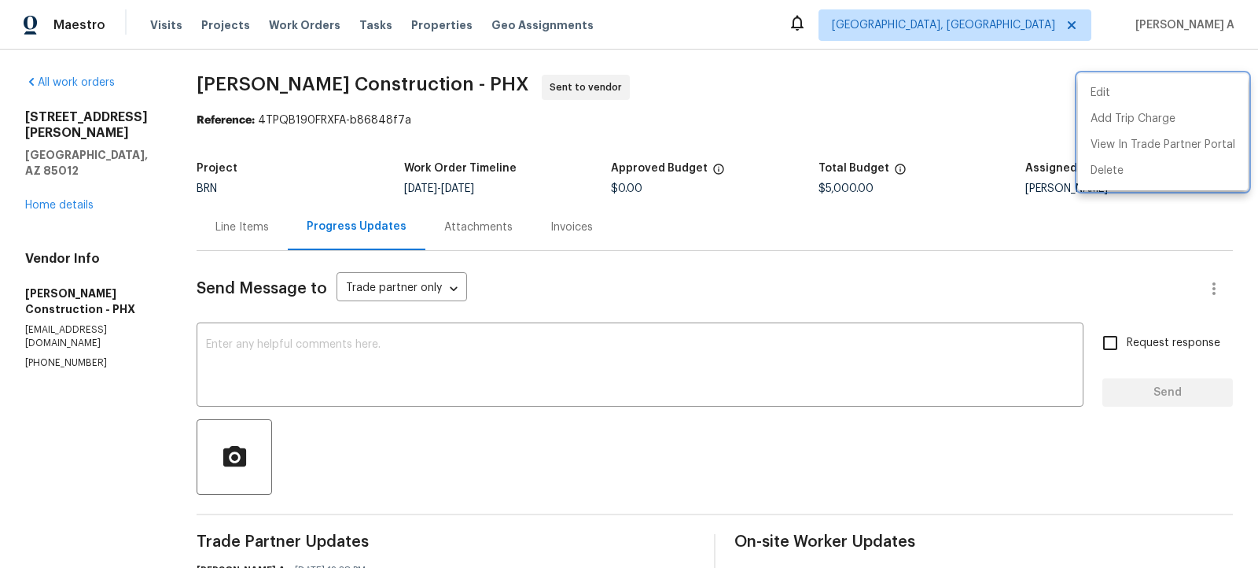
click at [663, 110] on div at bounding box center [629, 284] width 1258 height 568
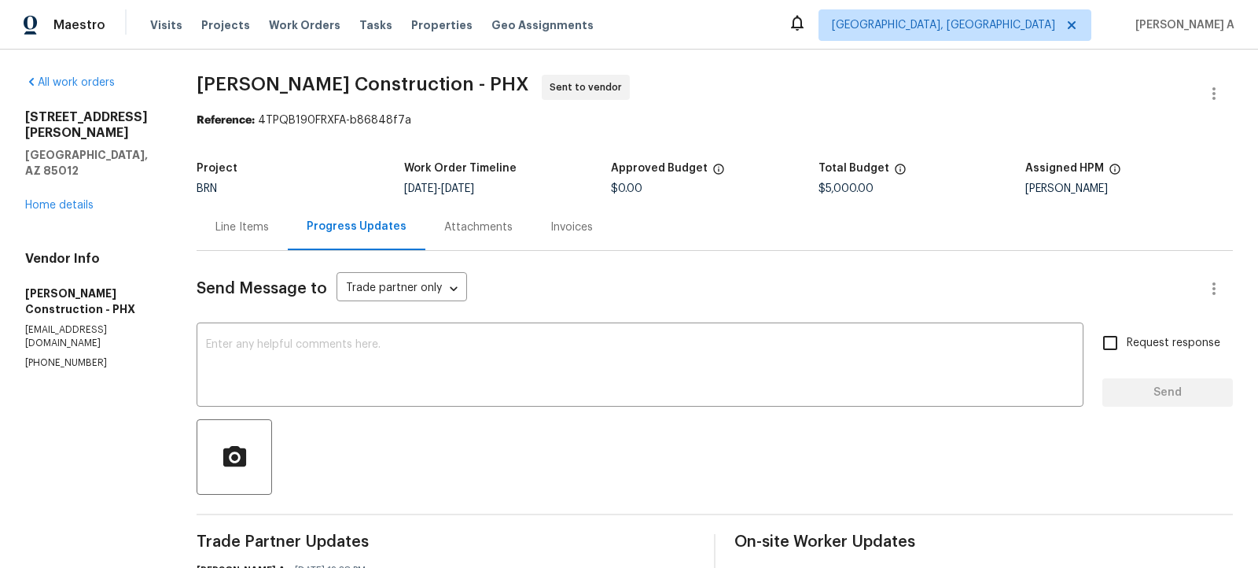
click at [236, 220] on div "Line Items" at bounding box center [241, 227] width 53 height 16
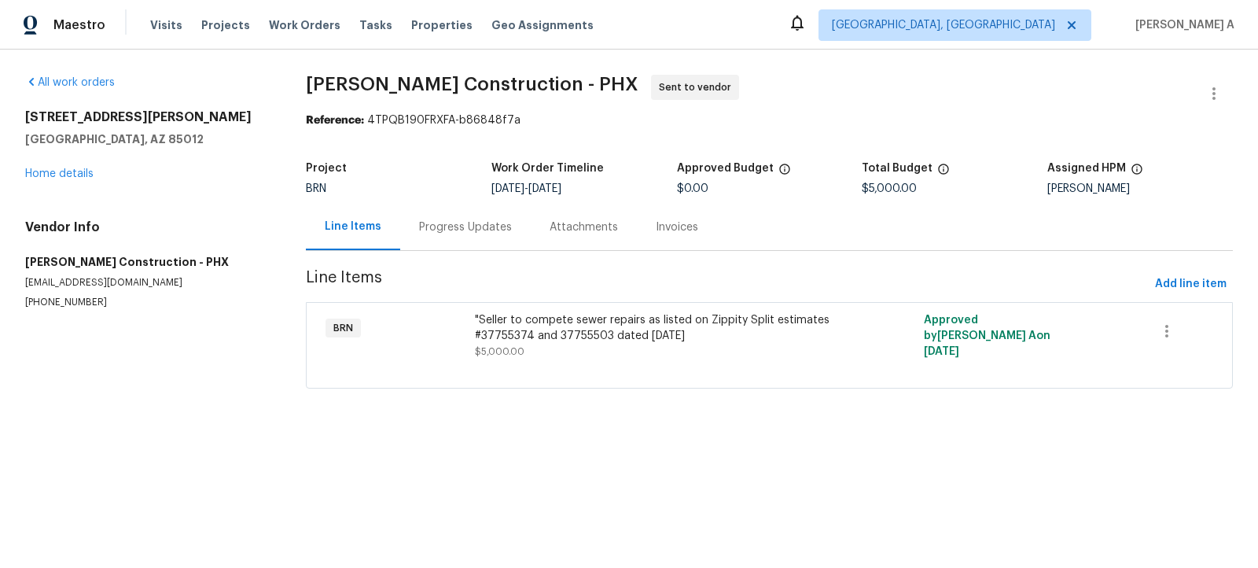
click at [410, 243] on div "Progress Updates" at bounding box center [465, 227] width 131 height 46
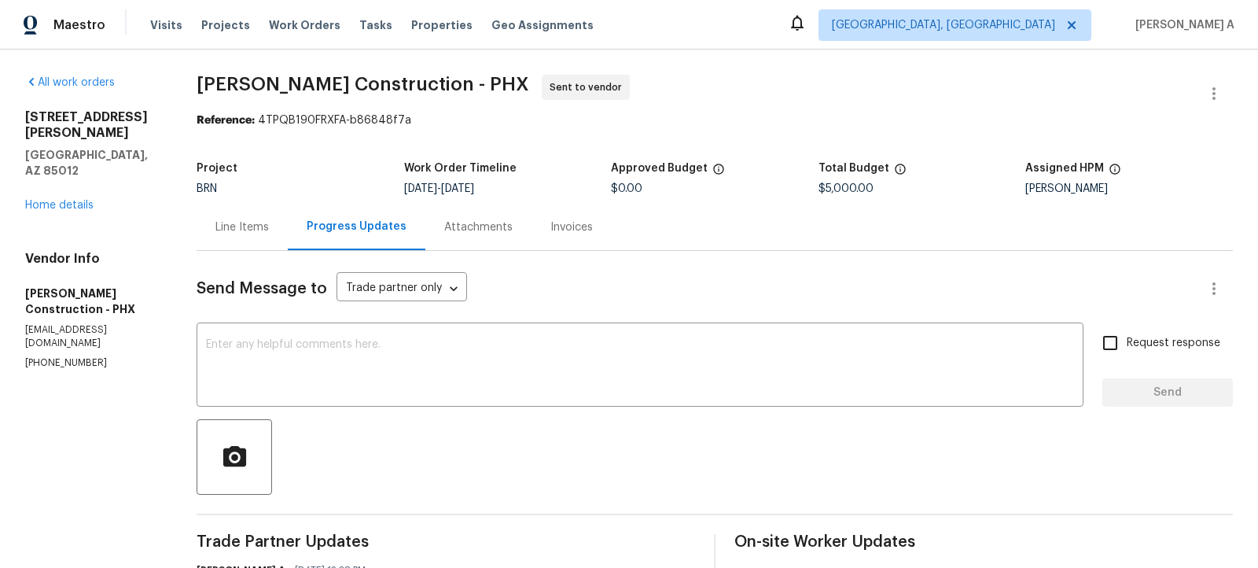
click at [371, 91] on span "Strasser Construction - PHX" at bounding box center [363, 84] width 333 height 19
copy span "Strasser Construction"
drag, startPoint x: 399, startPoint y: 90, endPoint x: 188, endPoint y: 82, distance: 210.9
click at [188, 82] on div "All work orders 309 E Weldon Ave Phoenix, AZ 85012 Home details Vendor Info Str…" at bounding box center [629, 371] width 1258 height 643
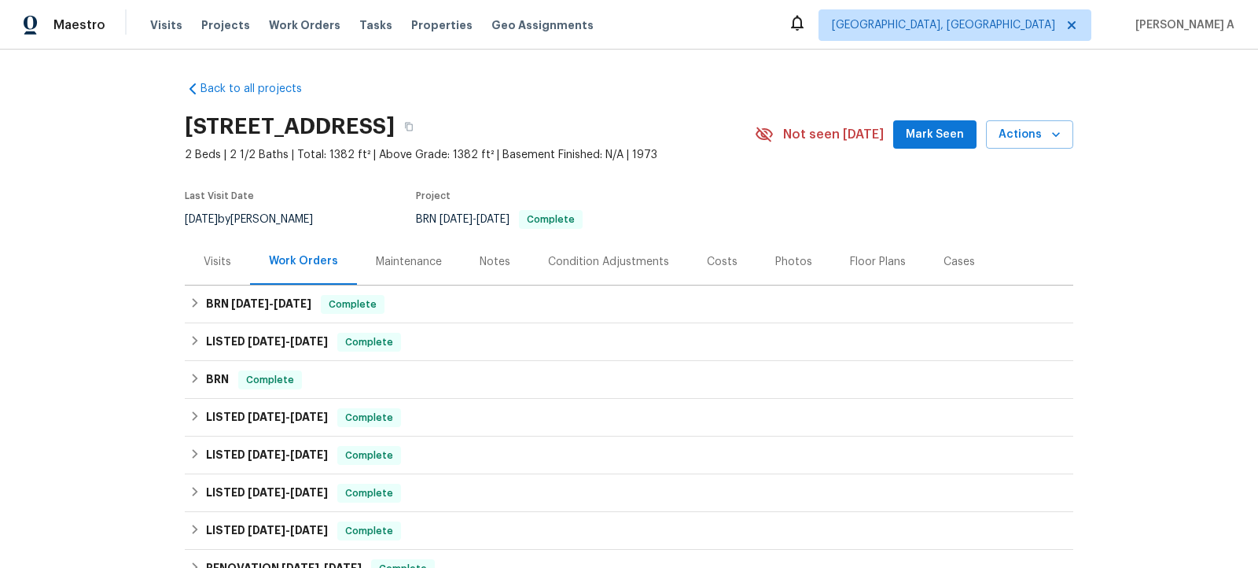
scroll to position [296, 0]
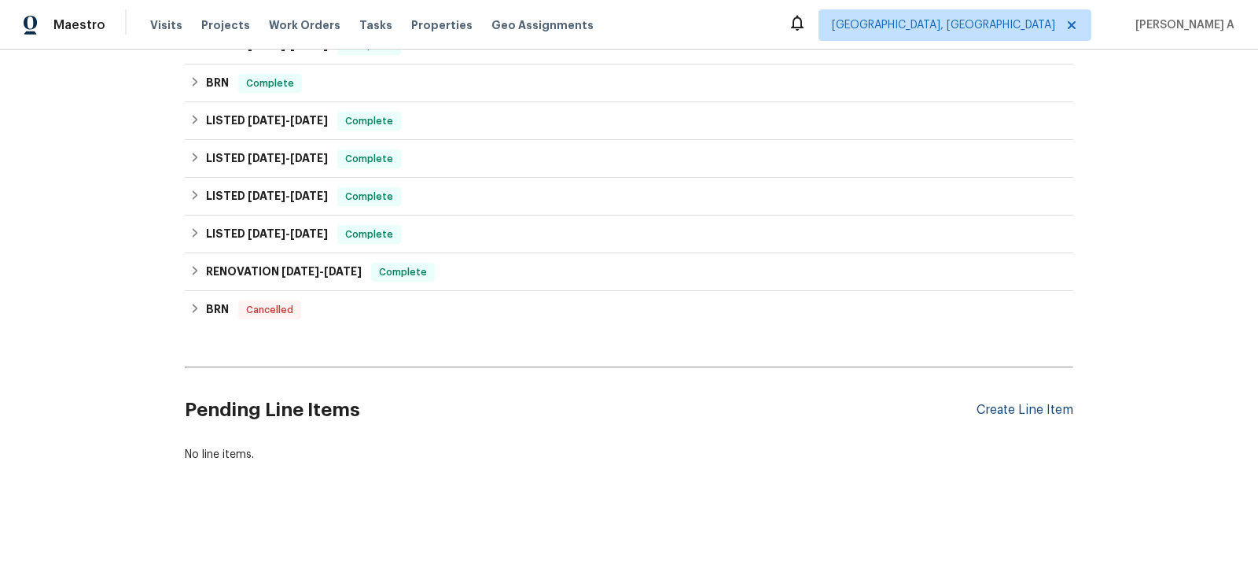
click at [1046, 407] on div "Create Line Item" at bounding box center [1025, 410] width 97 height 15
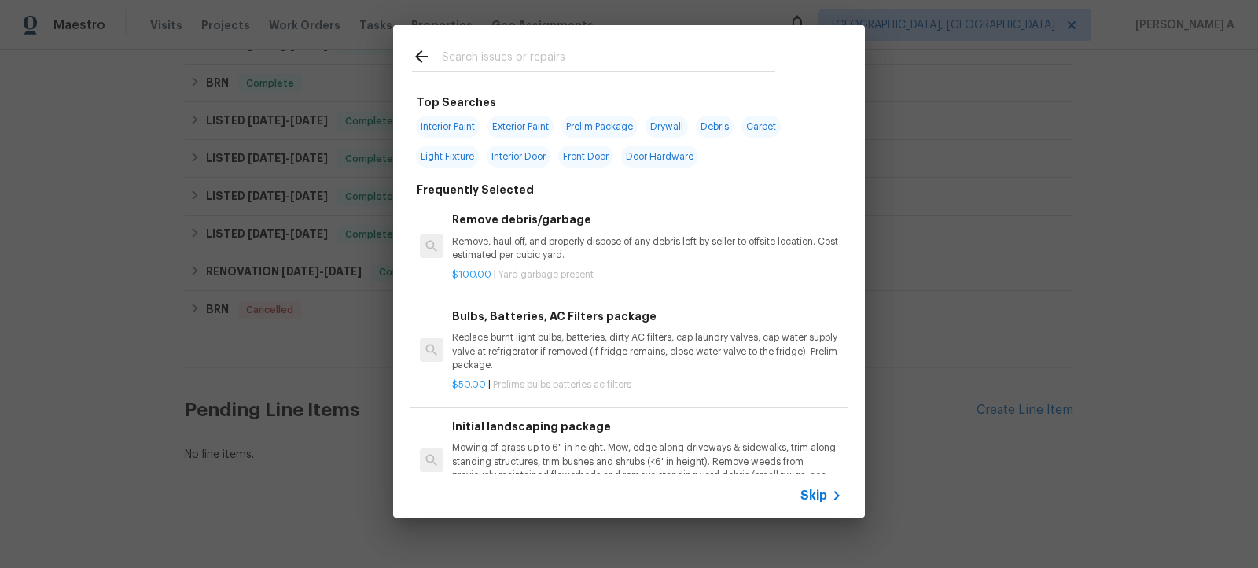
click at [813, 492] on span "Skip" at bounding box center [813, 496] width 27 height 16
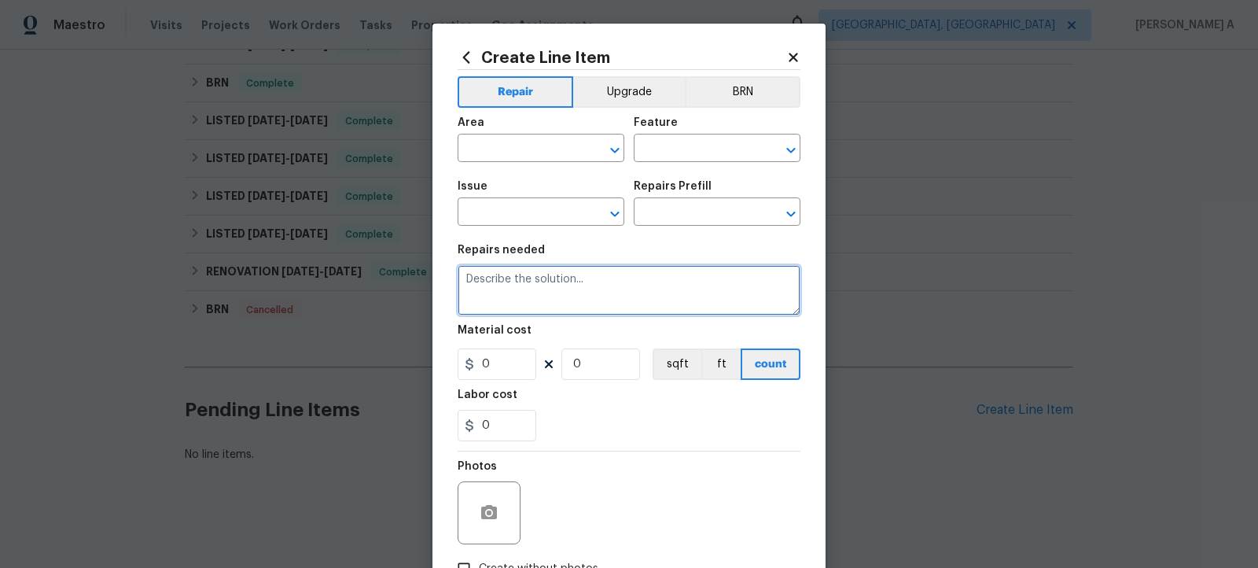
click at [574, 276] on textarea at bounding box center [629, 290] width 343 height 50
paste textarea "Rework: Additional funds to be send for a CO to have the bedroom window open, c…"
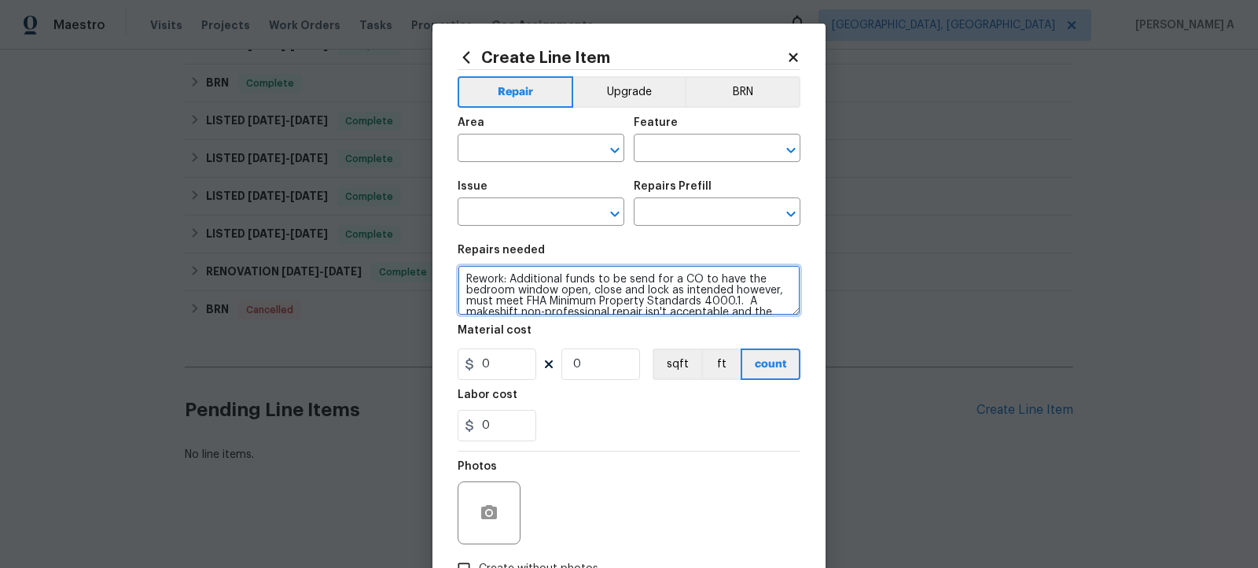
scroll to position [25, 0]
type textarea "Rework: Additional funds to be send for a CO to have the bedroom window open, c…"
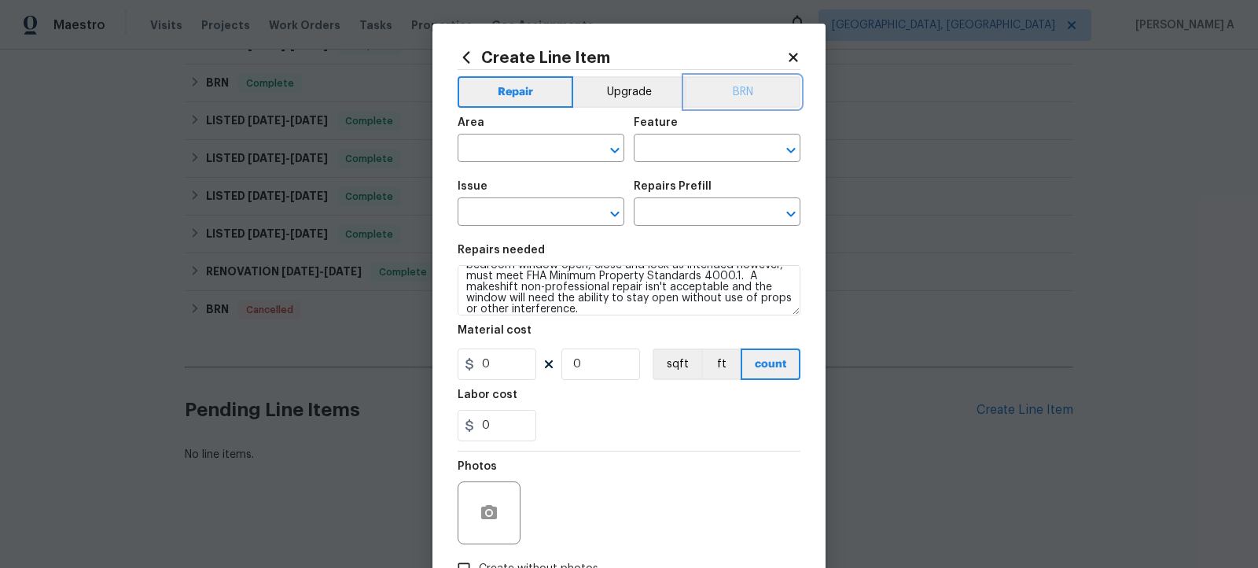
click at [770, 96] on button "BRN" at bounding box center [743, 91] width 116 height 31
click at [529, 134] on div "Area" at bounding box center [541, 127] width 167 height 20
click at [528, 151] on input "text" at bounding box center [519, 150] width 123 height 24
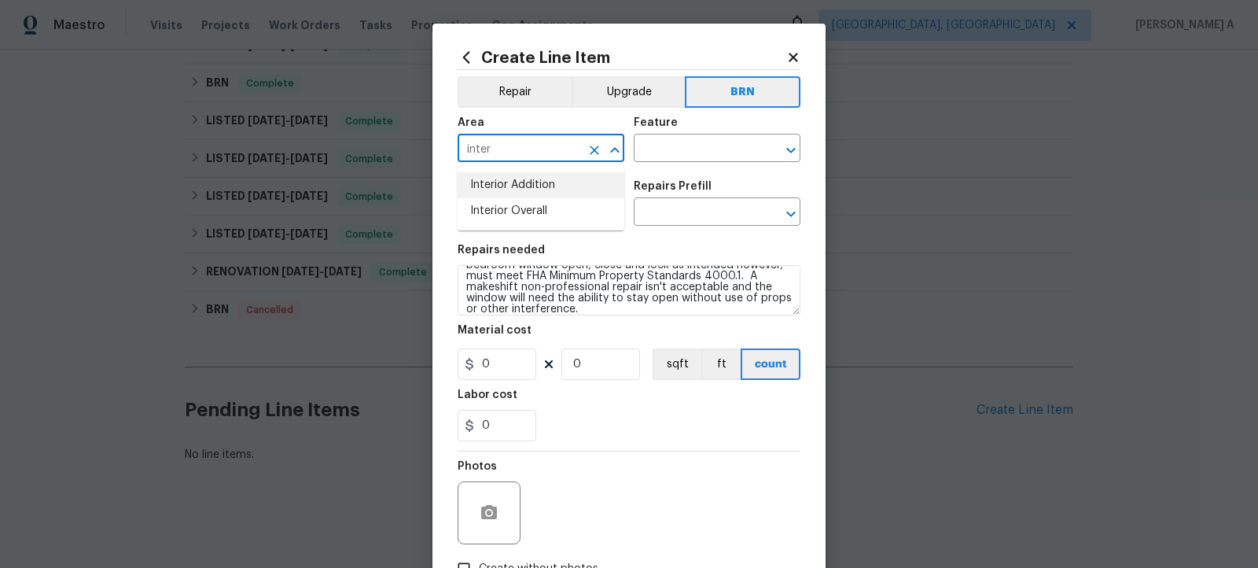
click at [544, 197] on li "Interior Addition" at bounding box center [541, 185] width 167 height 26
type input "Interior Addition"
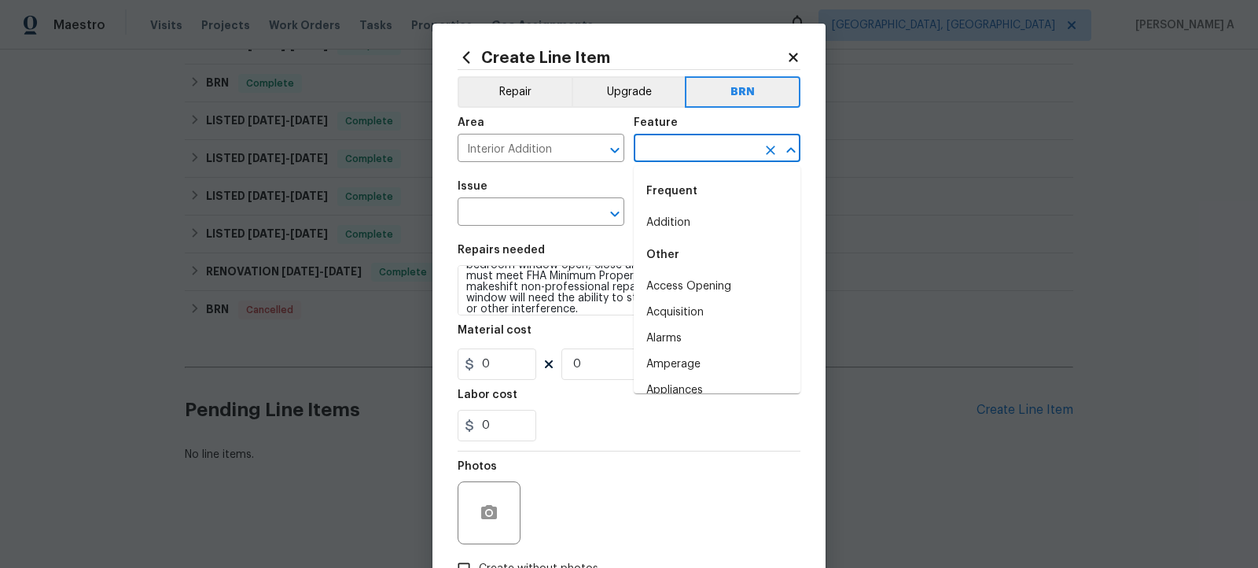
click at [653, 153] on input "text" at bounding box center [695, 150] width 123 height 24
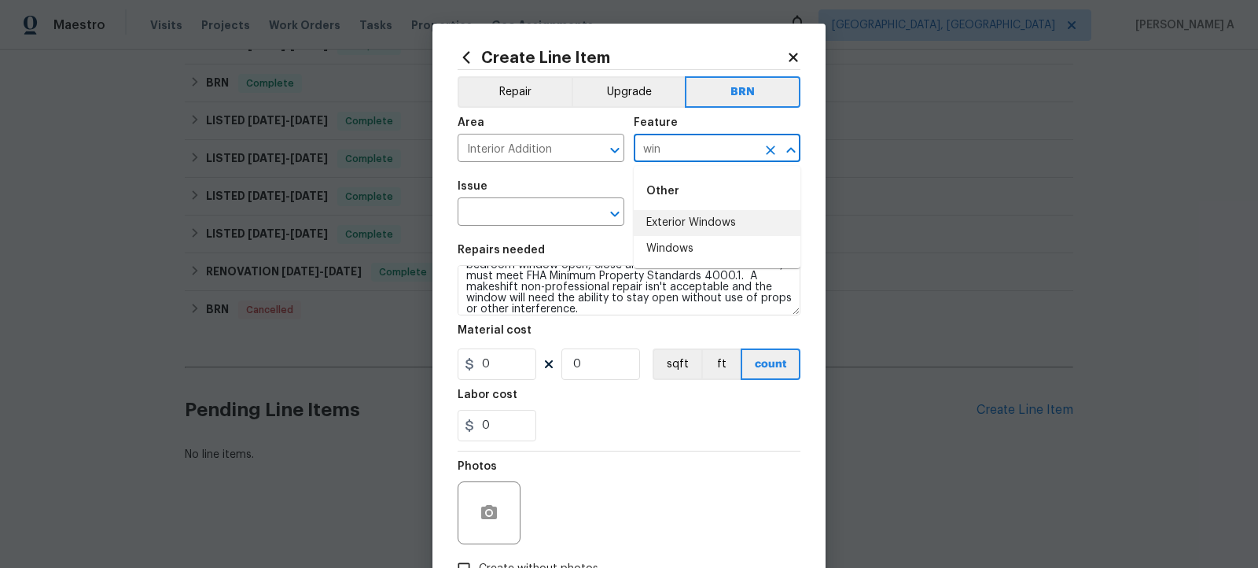
click at [669, 248] on li "Windows" at bounding box center [717, 249] width 167 height 26
type input "Windows"
click at [495, 219] on input "text" at bounding box center [519, 213] width 123 height 24
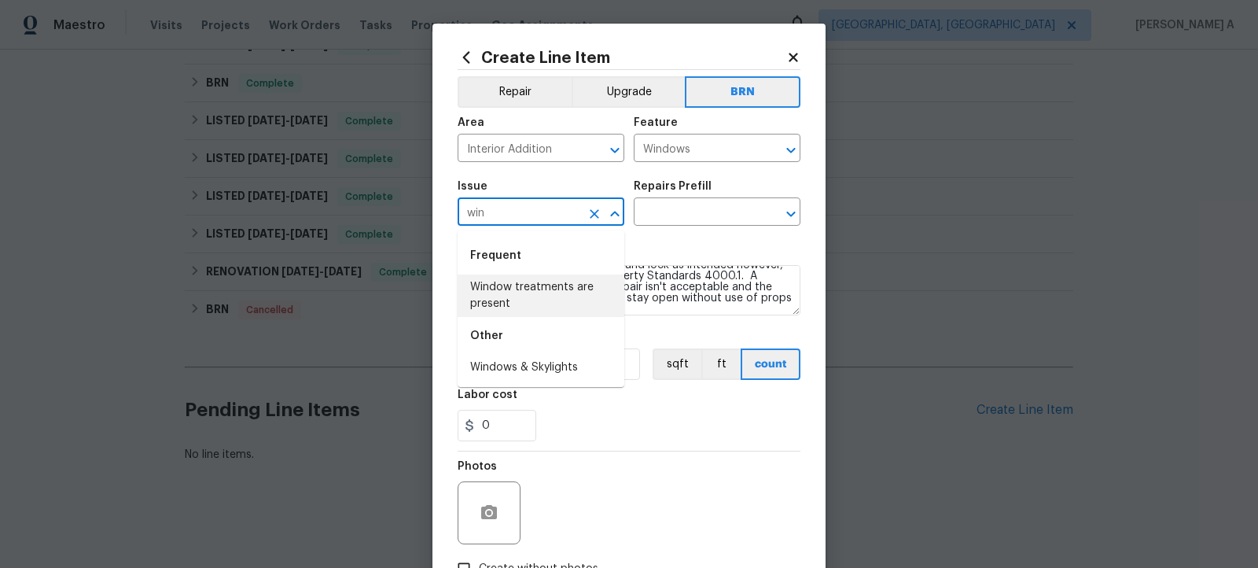
click at [524, 367] on li "Windows & Skylights" at bounding box center [541, 368] width 167 height 26
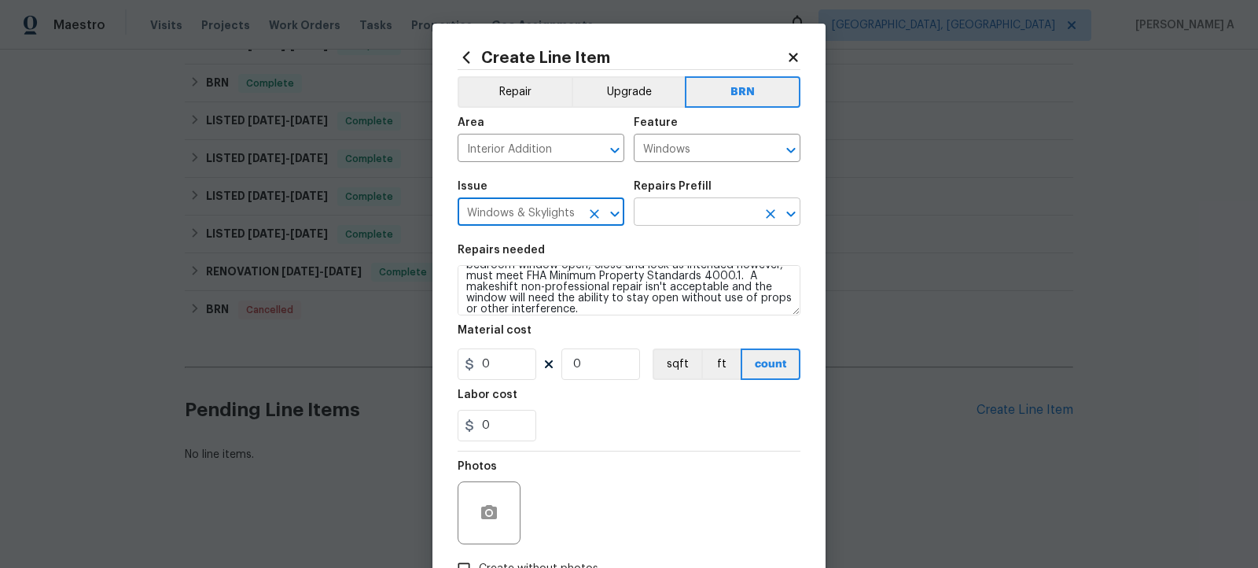
type input "Windows & Skylights"
click at [701, 214] on input "text" at bounding box center [695, 213] width 123 height 24
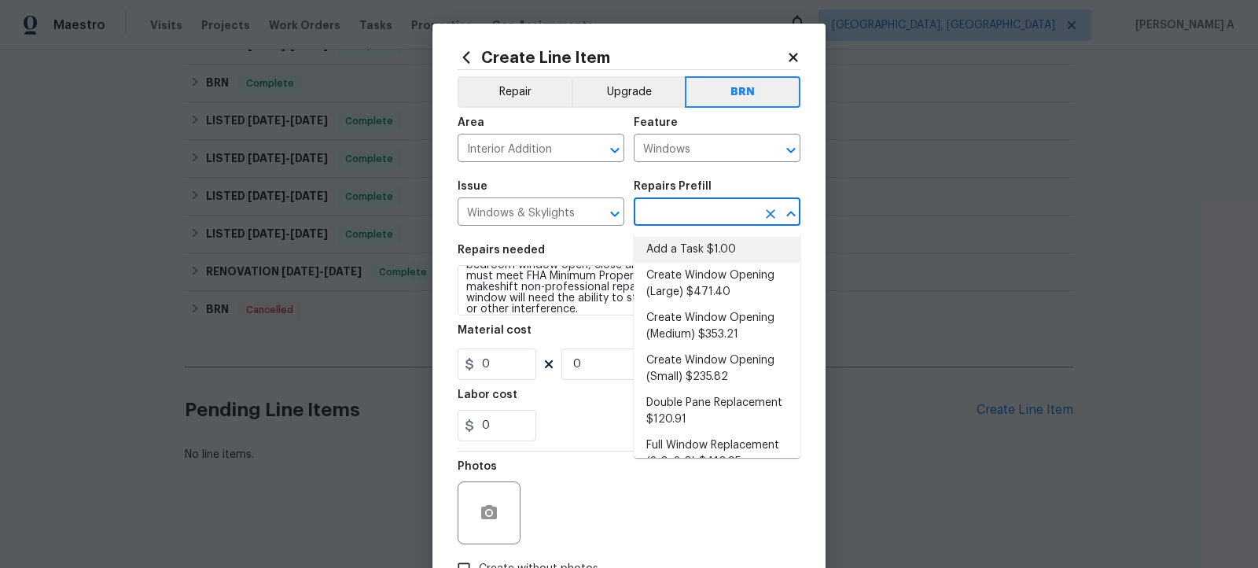
click at [702, 256] on li "Add a Task $1.00" at bounding box center [717, 250] width 167 height 26
type input "Add a Task $1.00"
type textarea "HPM to detail"
type input "1"
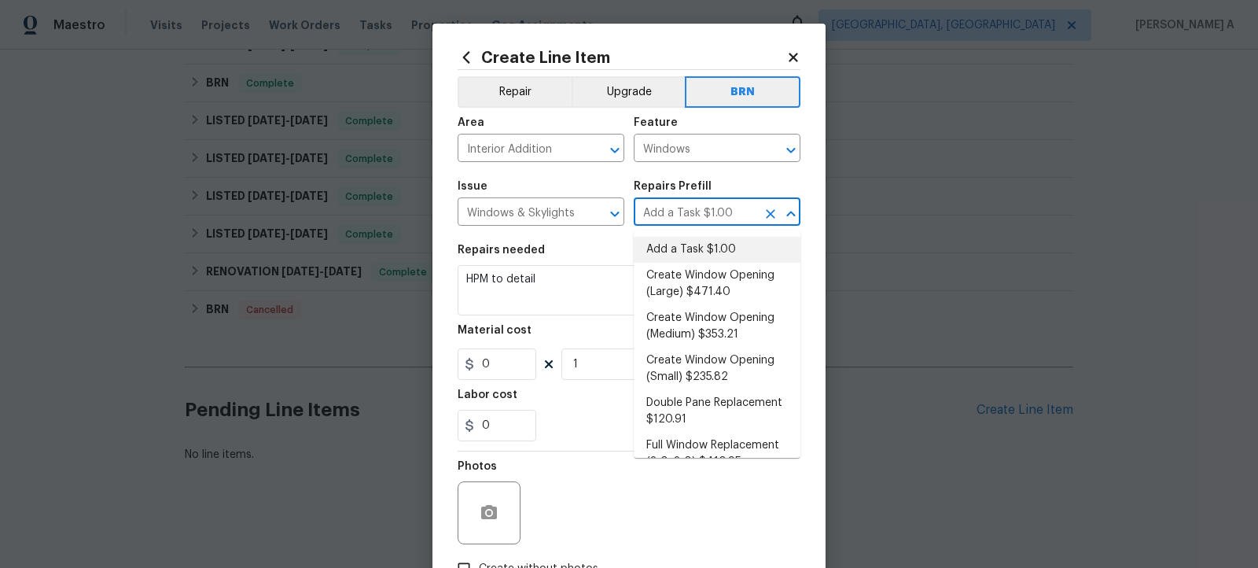
type input "1"
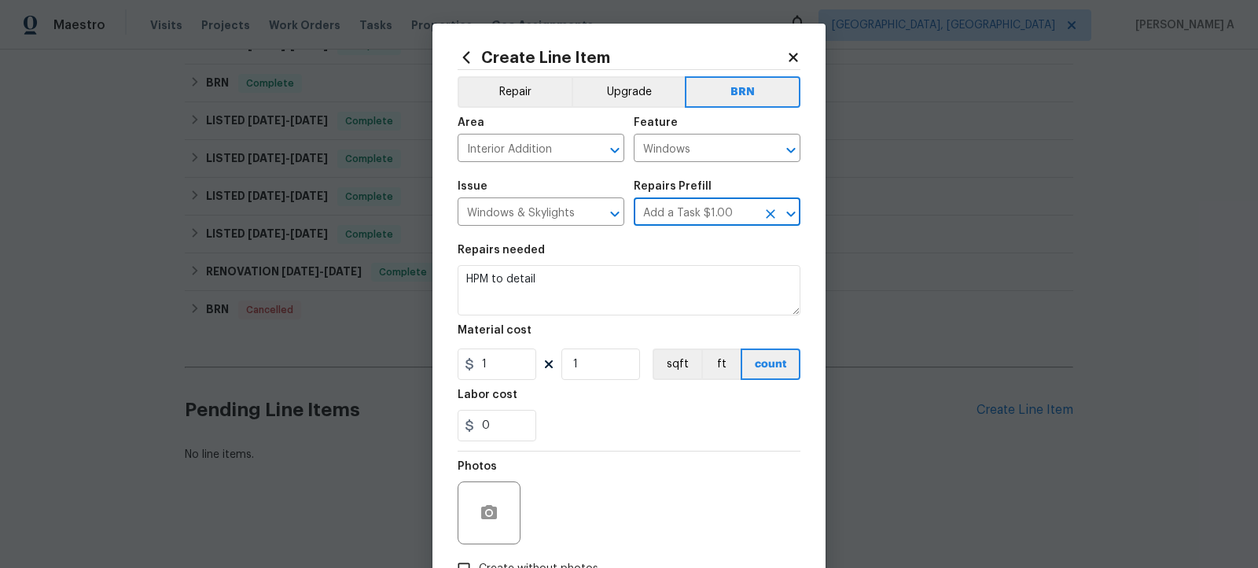
scroll to position [0, 0]
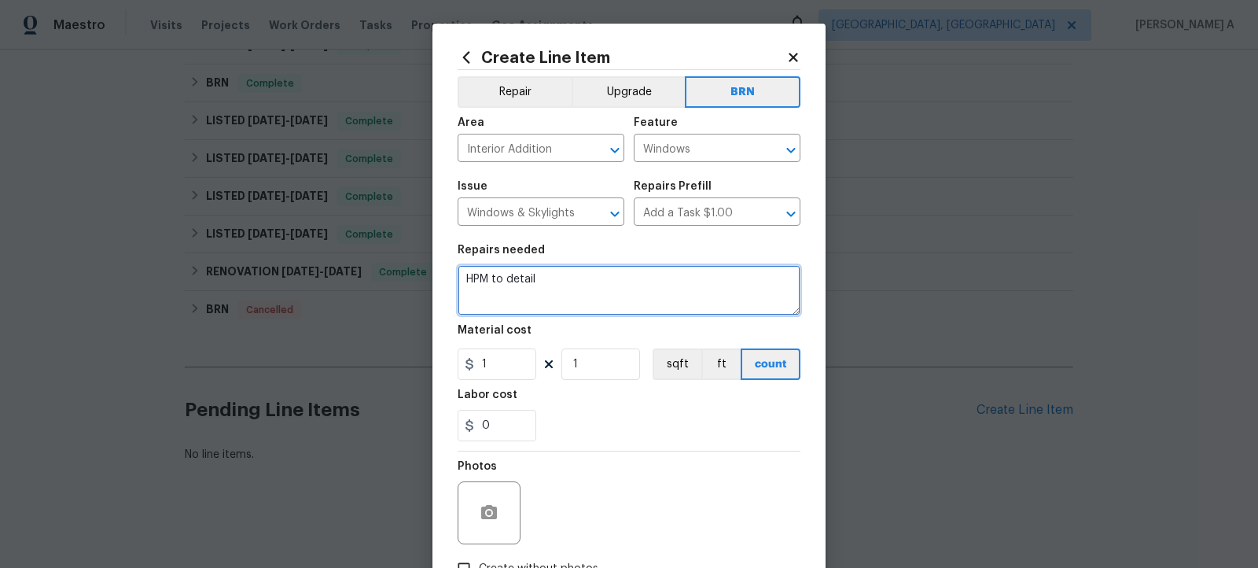
click at [664, 287] on textarea "HPM to detail" at bounding box center [629, 290] width 343 height 50
paste textarea "Rework: Additional funds to be send for a CO to have the bedroom window open, c…"
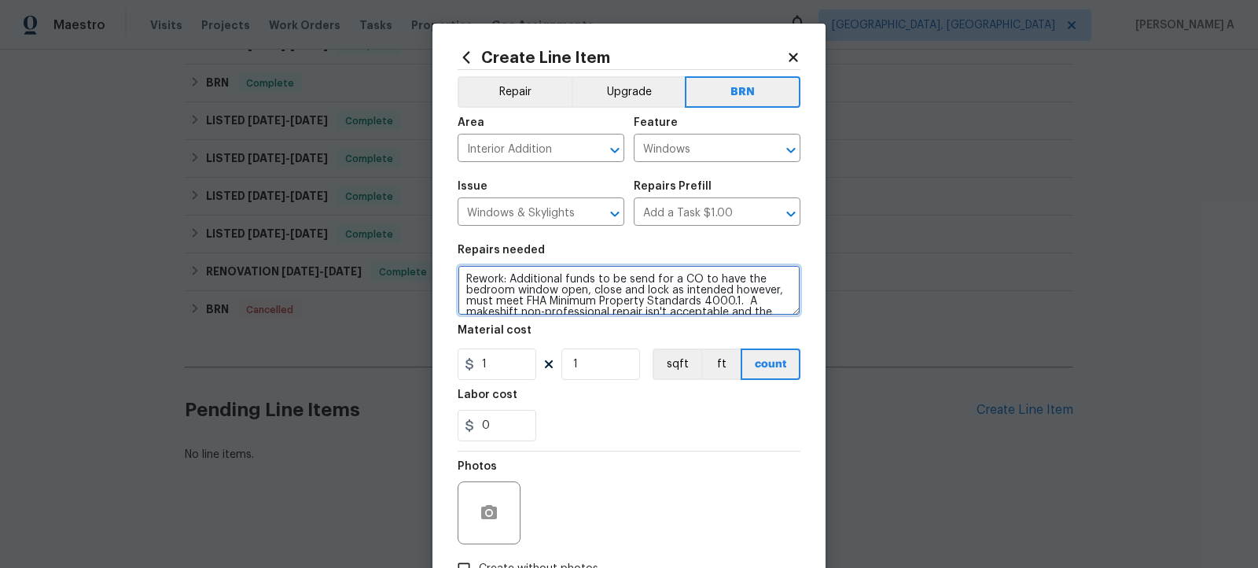
drag, startPoint x: 511, startPoint y: 278, endPoint x: 455, endPoint y: 275, distance: 55.9
click at [454, 275] on div "Create Line Item Repair Upgrade BRN Area Interior Addition ​ Feature Windows ​ …" at bounding box center [628, 339] width 393 height 630
type textarea "Additional funds to be send for a CO to have the bedroom window open, close and…"
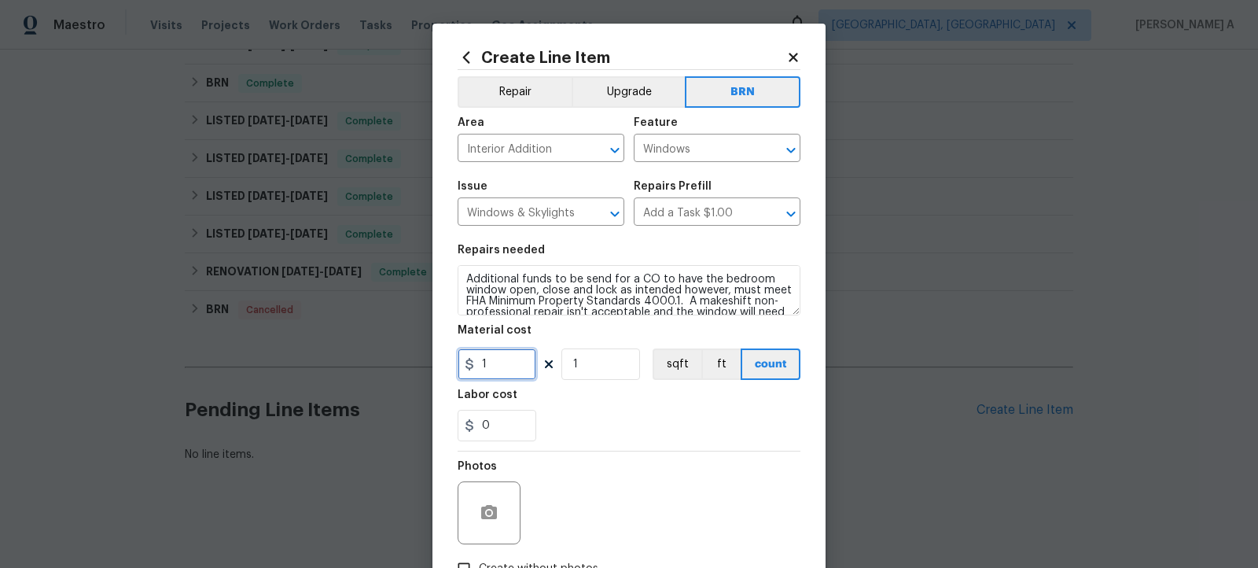
drag, startPoint x: 512, startPoint y: 366, endPoint x: 433, endPoint y: 366, distance: 78.6
click at [432, 366] on div "Create Line Item Repair Upgrade BRN Area Interior Addition ​ Feature Windows ​ …" at bounding box center [628, 339] width 393 height 630
type input "0"
drag, startPoint x: 502, startPoint y: 429, endPoint x: 433, endPoint y: 429, distance: 68.4
click at [433, 429] on div "Create Line Item Repair Upgrade BRN Area Interior Addition ​ Feature Windows ​ …" at bounding box center [628, 339] width 393 height 630
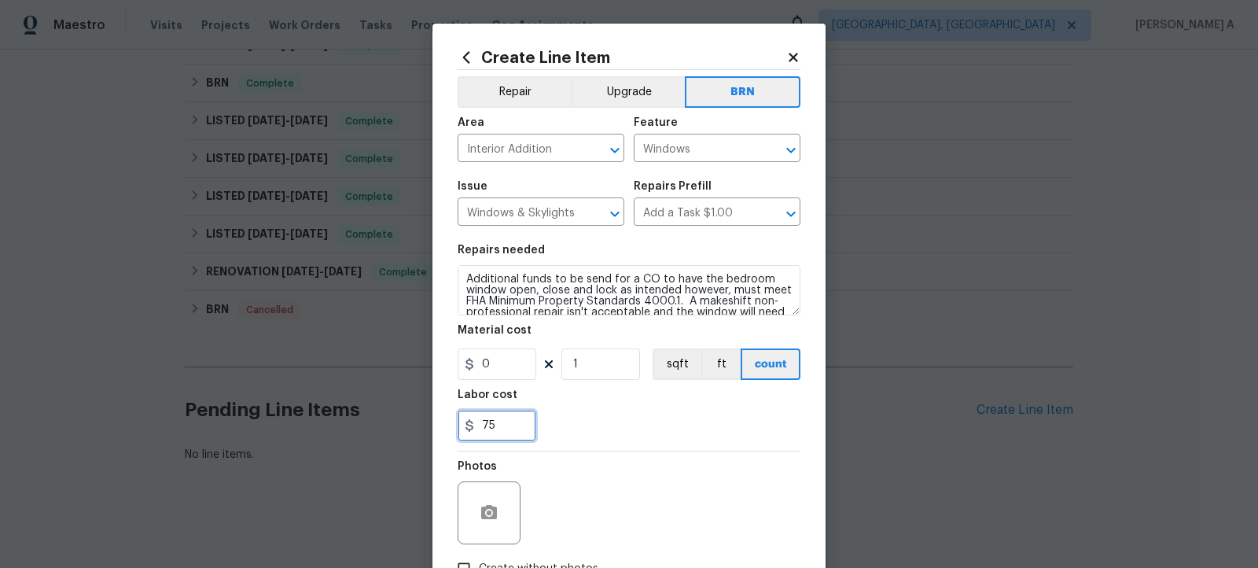
type input "75"
click at [586, 409] on div "Labor cost" at bounding box center [629, 399] width 343 height 20
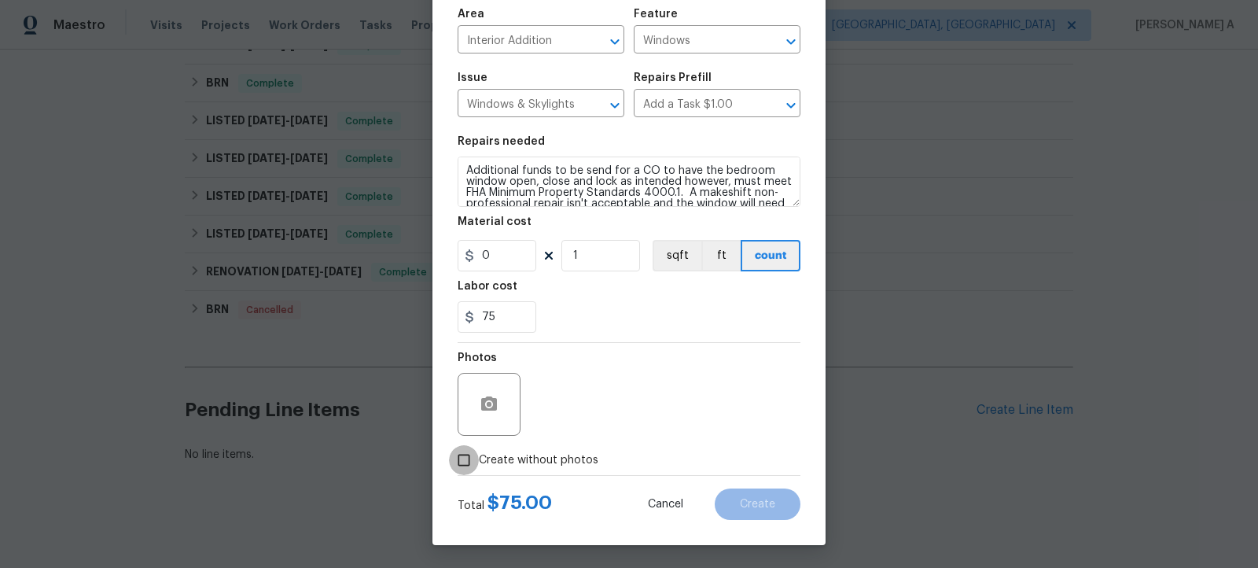
click at [458, 452] on input "Create without photos" at bounding box center [464, 460] width 30 height 30
checkbox input "true"
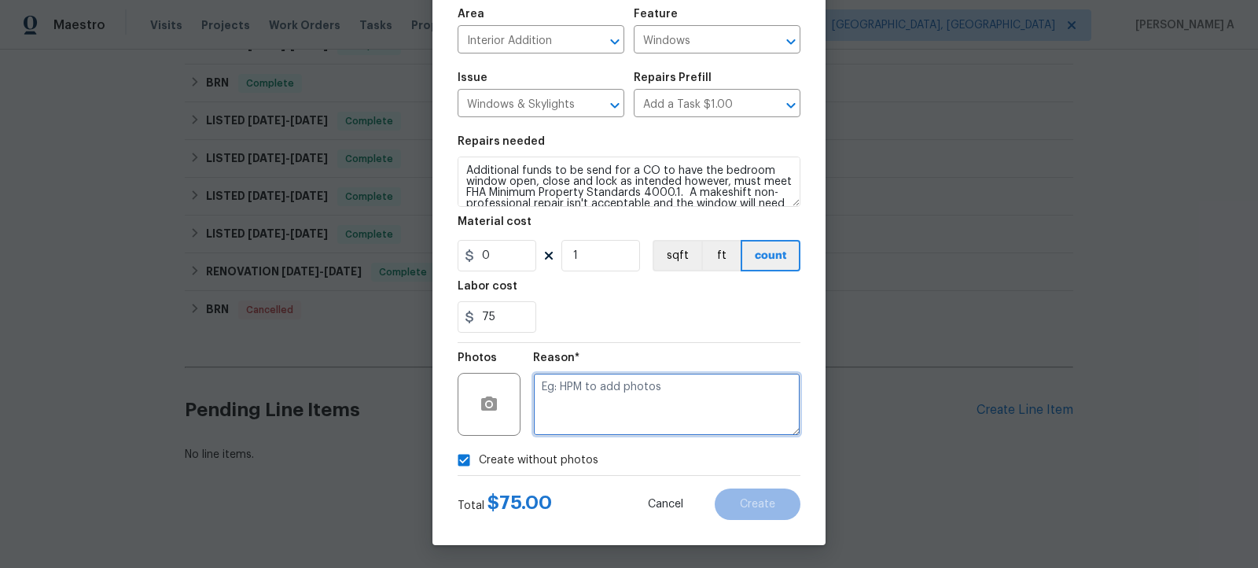
click at [609, 425] on textarea at bounding box center [666, 404] width 267 height 63
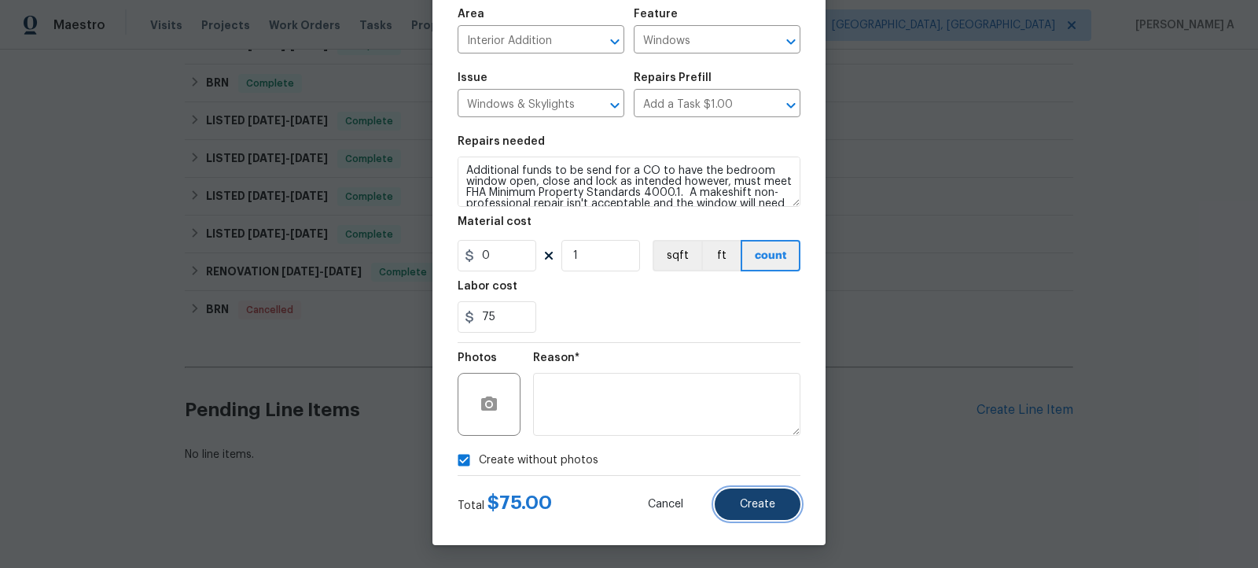
click at [761, 505] on span "Create" at bounding box center [757, 505] width 35 height 12
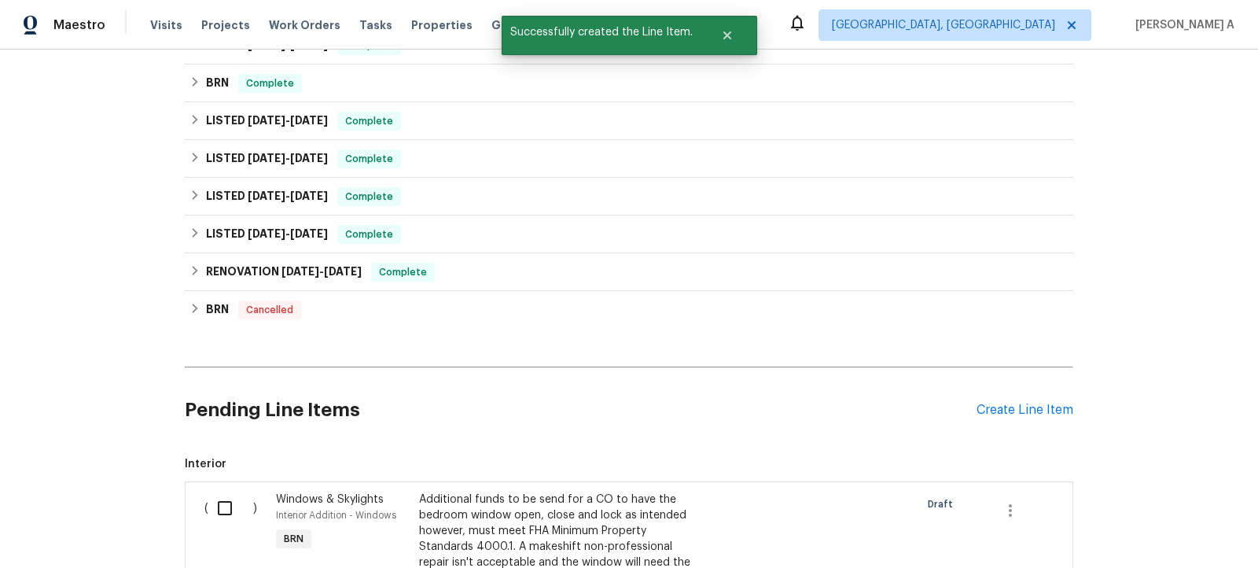
scroll to position [569, 0]
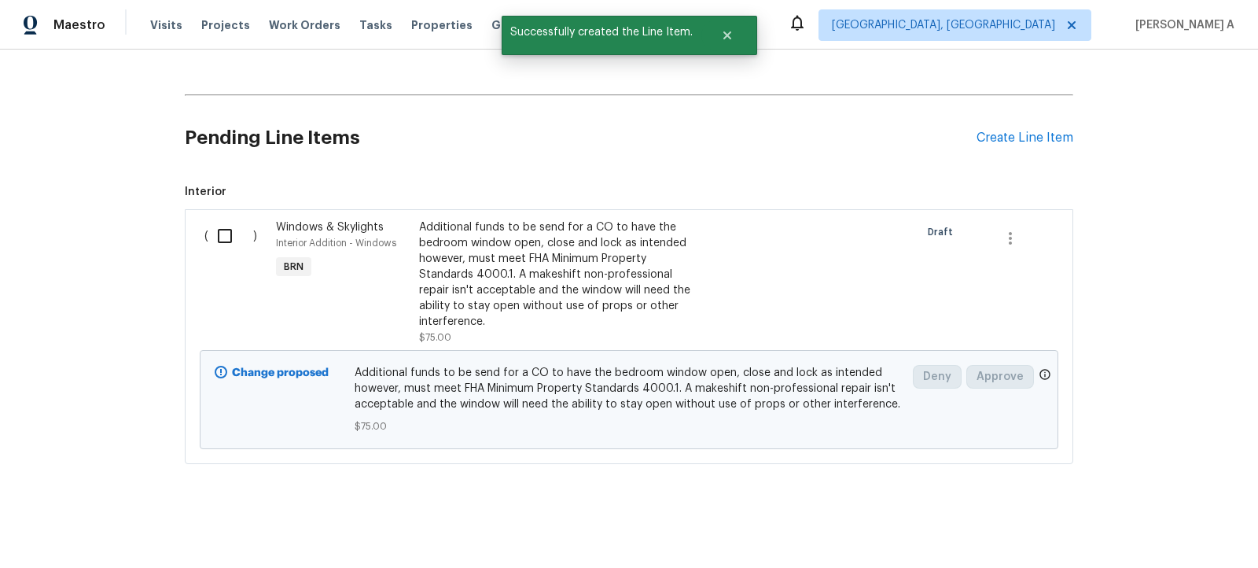
click at [218, 250] on div "( )" at bounding box center [236, 282] width 72 height 135
click at [219, 243] on input "checkbox" at bounding box center [230, 235] width 45 height 33
checkbox input "true"
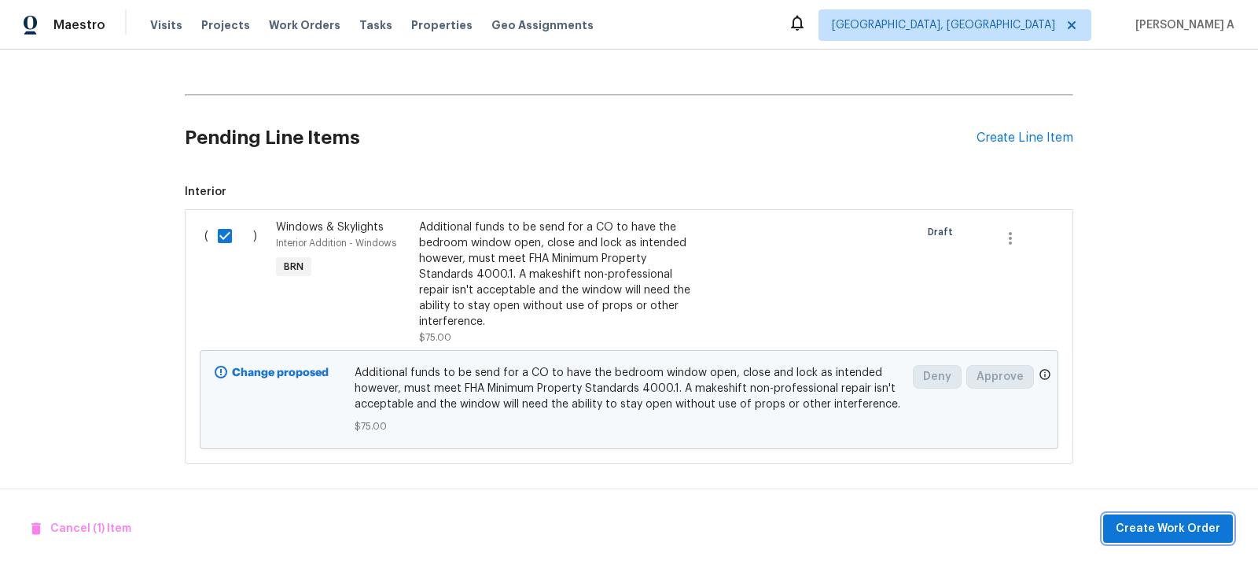
click at [1167, 538] on button "Create Work Order" at bounding box center [1168, 528] width 130 height 29
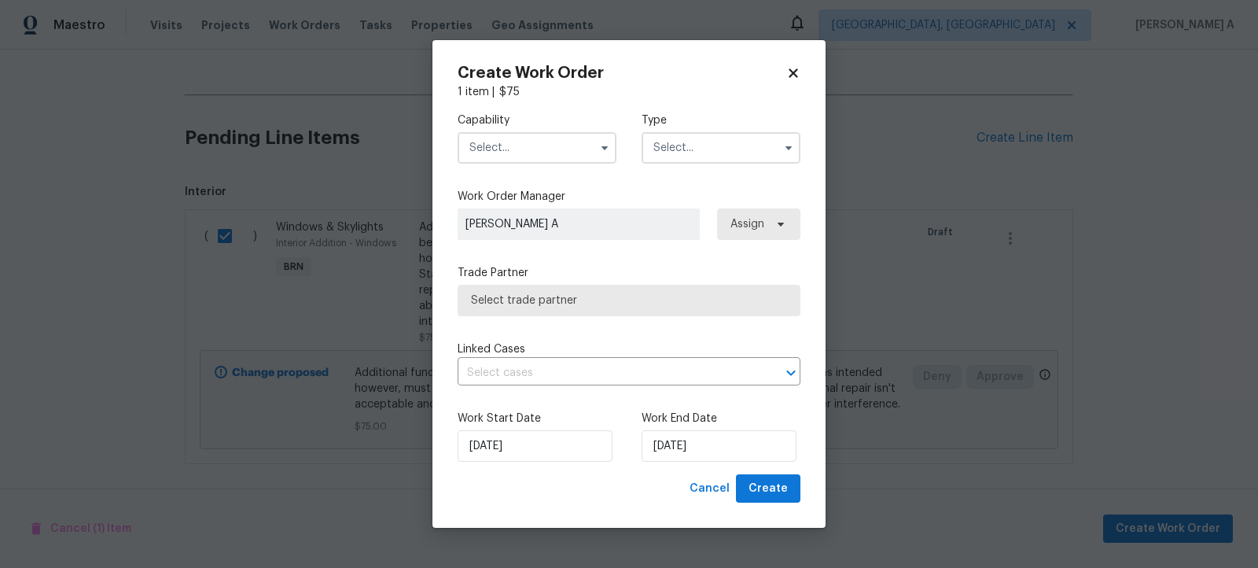
click at [544, 135] on input "text" at bounding box center [537, 147] width 159 height 31
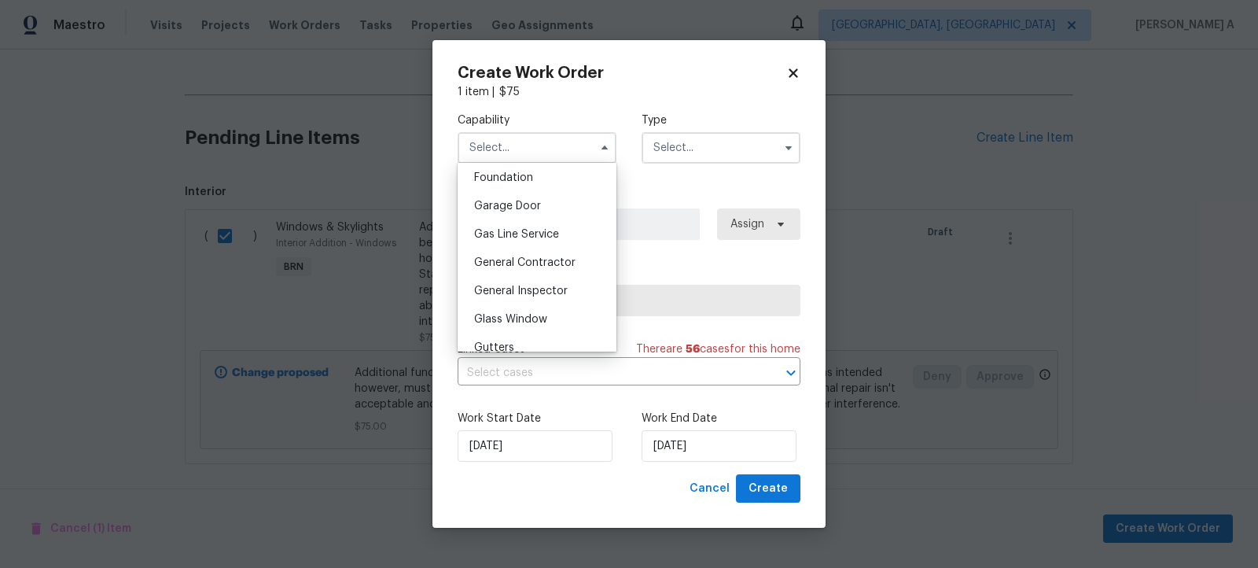
scroll to position [689, 0]
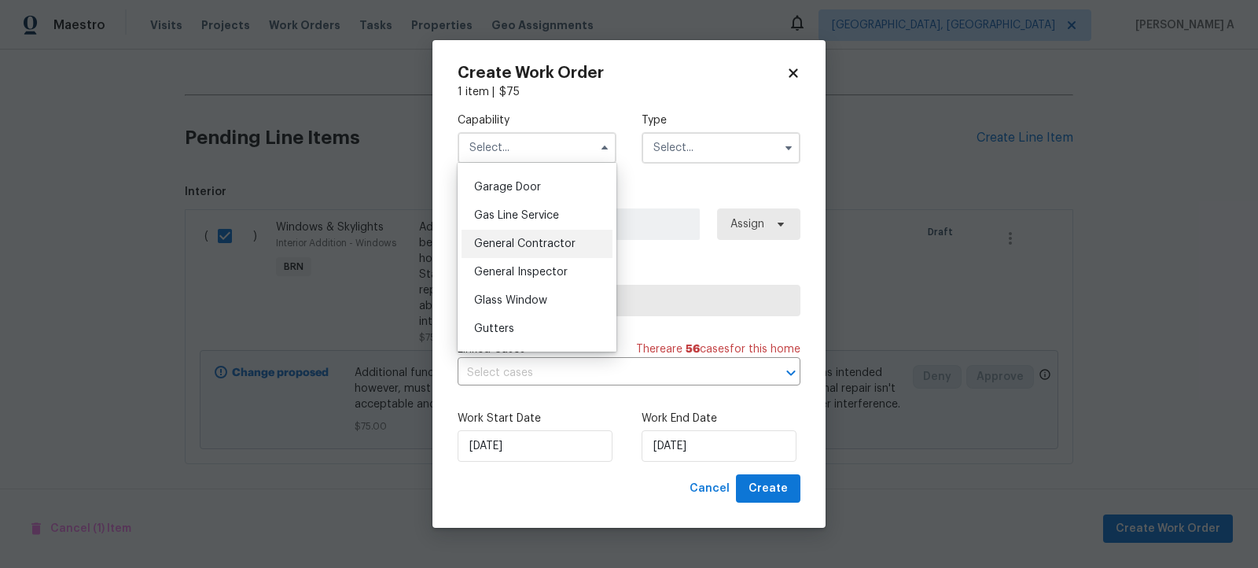
click at [527, 252] on div "General Contractor" at bounding box center [537, 244] width 151 height 28
type input "General Contractor"
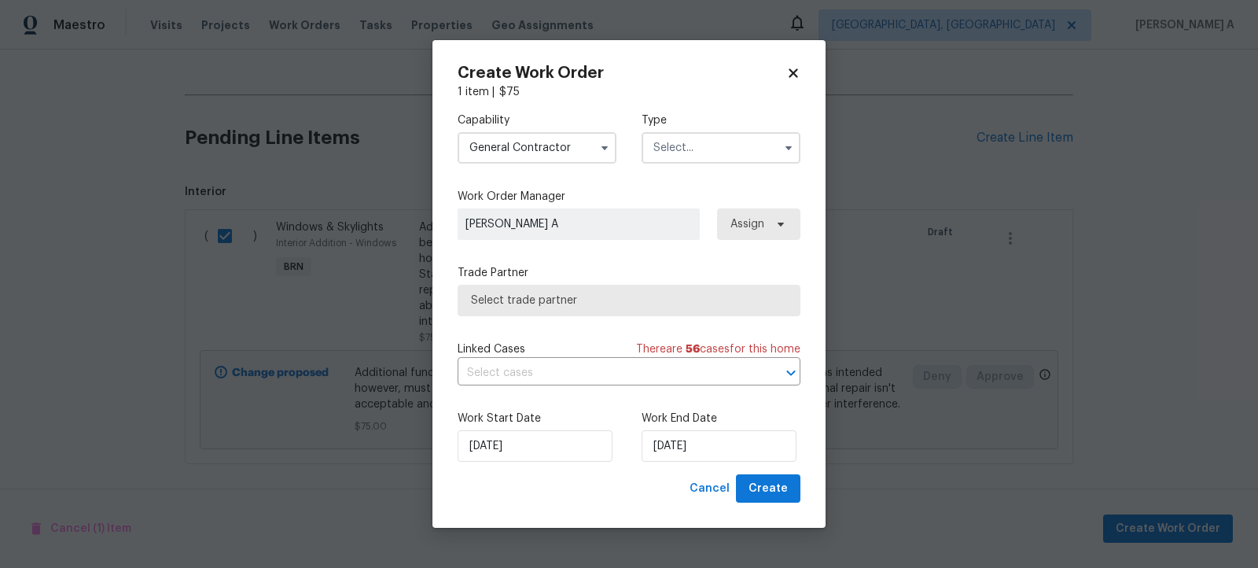
click at [705, 155] on input "text" at bounding box center [721, 147] width 159 height 31
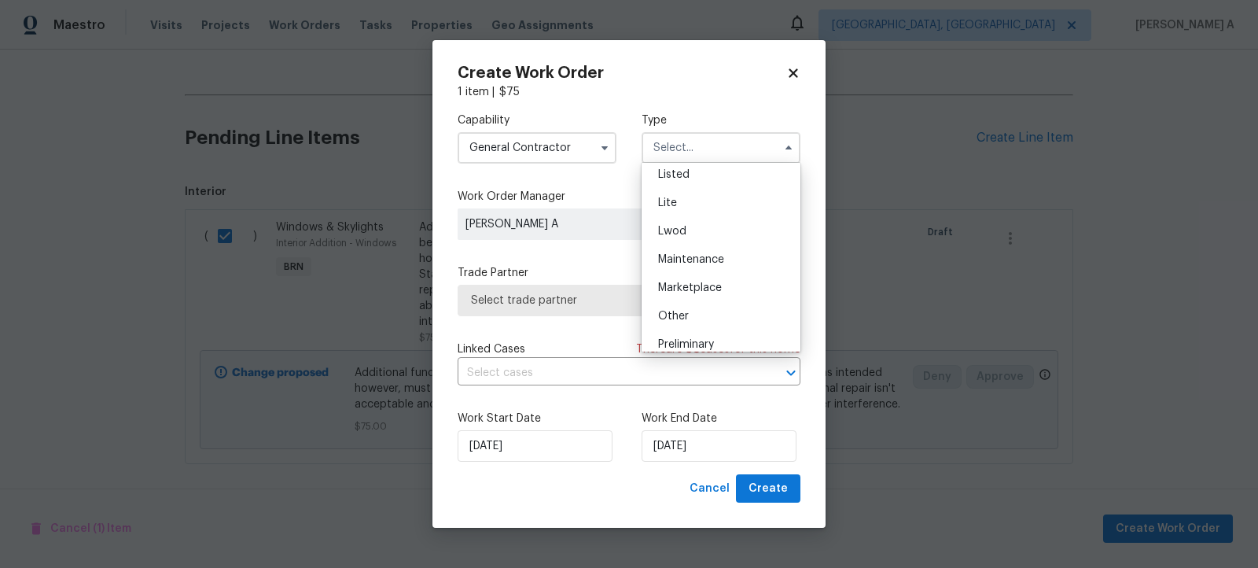
scroll to position [356, 0]
click at [675, 244] on span "Resale" at bounding box center [674, 249] width 33 height 11
type input "Resale"
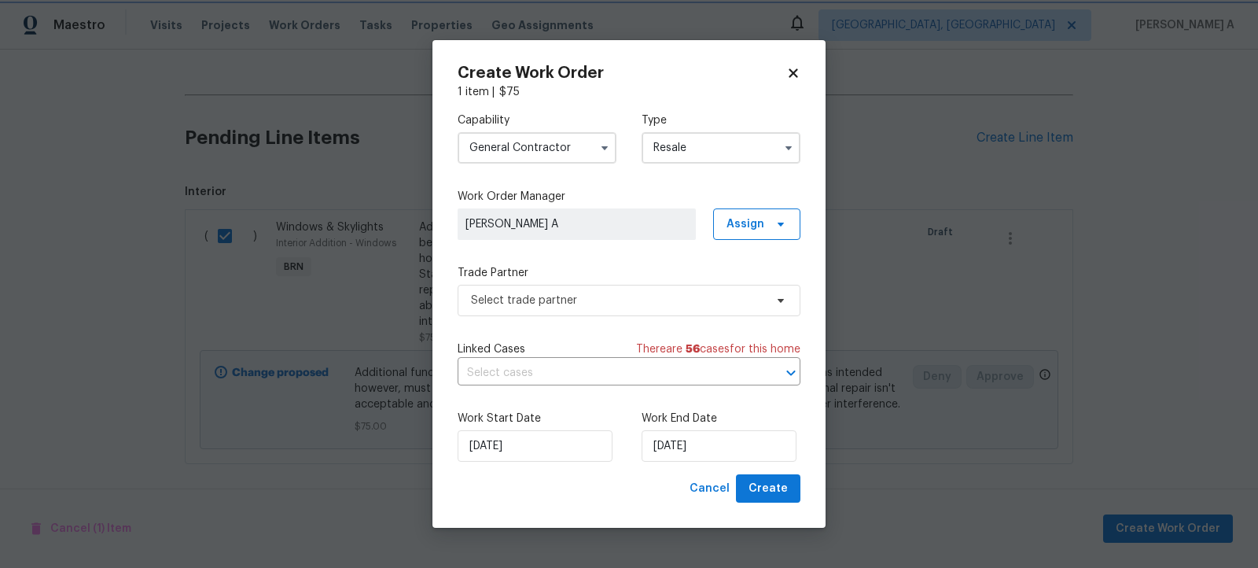
scroll to position [0, 0]
click at [628, 303] on span "Select trade partner" at bounding box center [617, 301] width 293 height 16
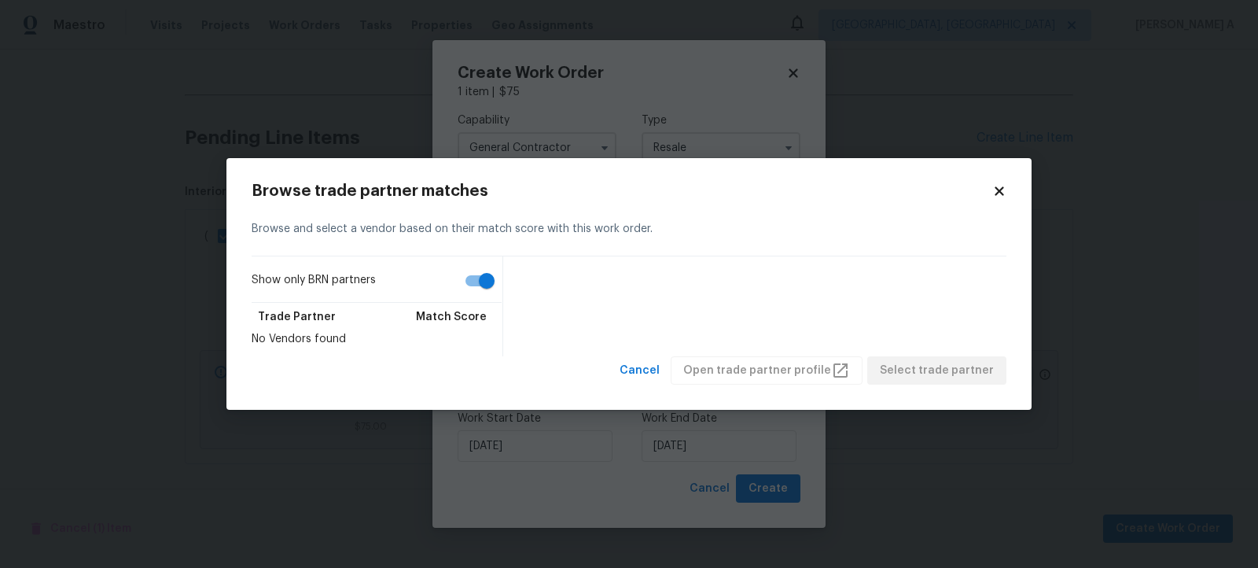
click at [461, 283] on input "Show only BRN partners" at bounding box center [487, 281] width 90 height 30
checkbox input "false"
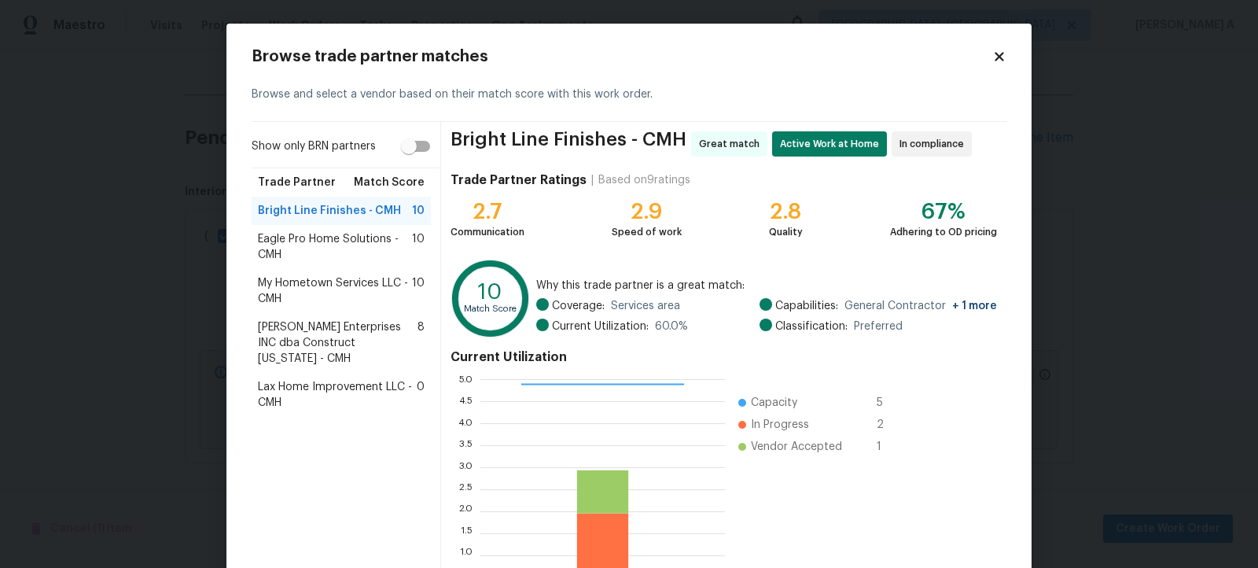
scroll to position [125, 0]
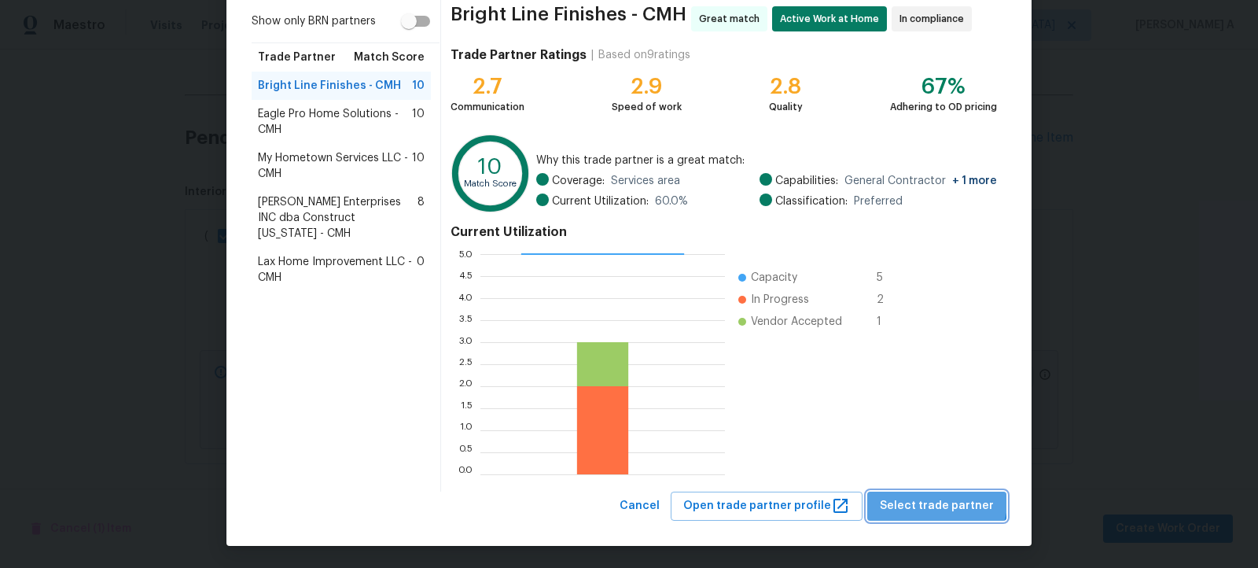
click at [944, 500] on span "Select trade partner" at bounding box center [937, 506] width 114 height 20
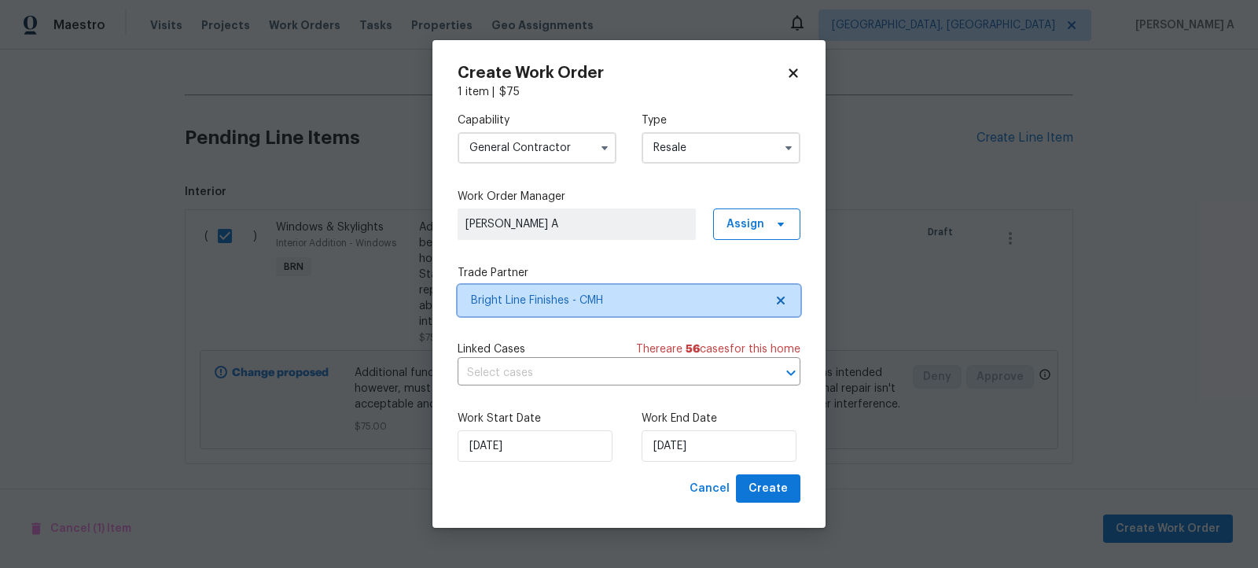
scroll to position [0, 0]
click at [605, 366] on input "text" at bounding box center [607, 373] width 299 height 24
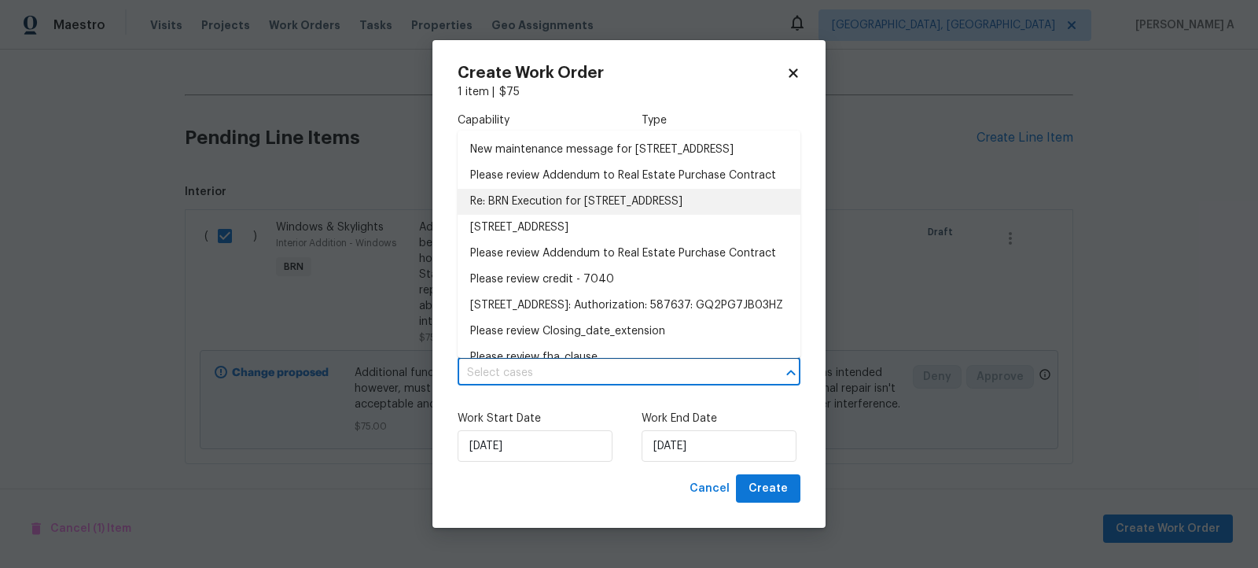
click at [565, 215] on li "Re: BRN Execution for 5002 Smoketalk Ln # 3, Westerville, OH 43081" at bounding box center [629, 202] width 343 height 26
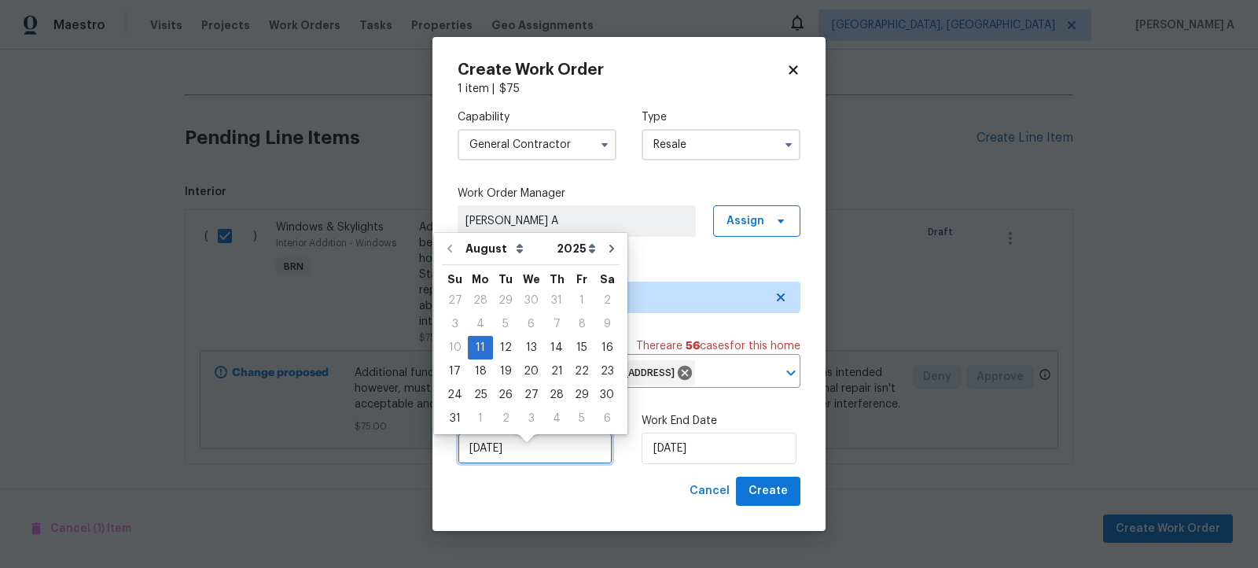
click at [524, 464] on input "[DATE]" at bounding box center [535, 447] width 155 height 31
click at [501, 347] on div "12" at bounding box center [505, 348] width 25 height 22
type input "[DATE]"
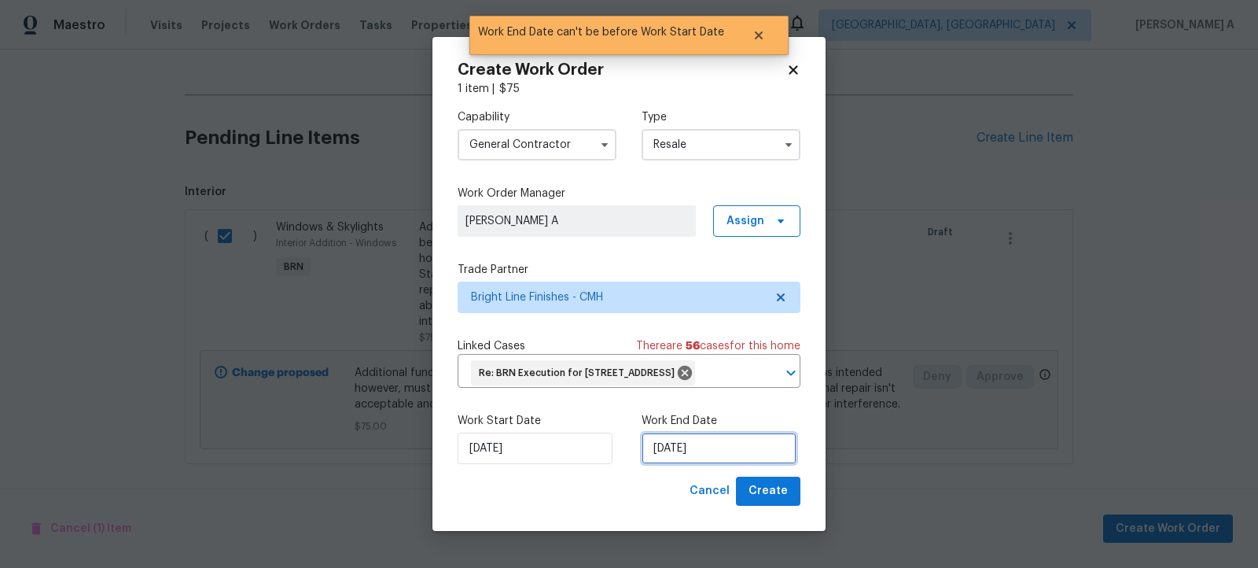
click at [700, 461] on input "[DATE]" at bounding box center [719, 447] width 155 height 31
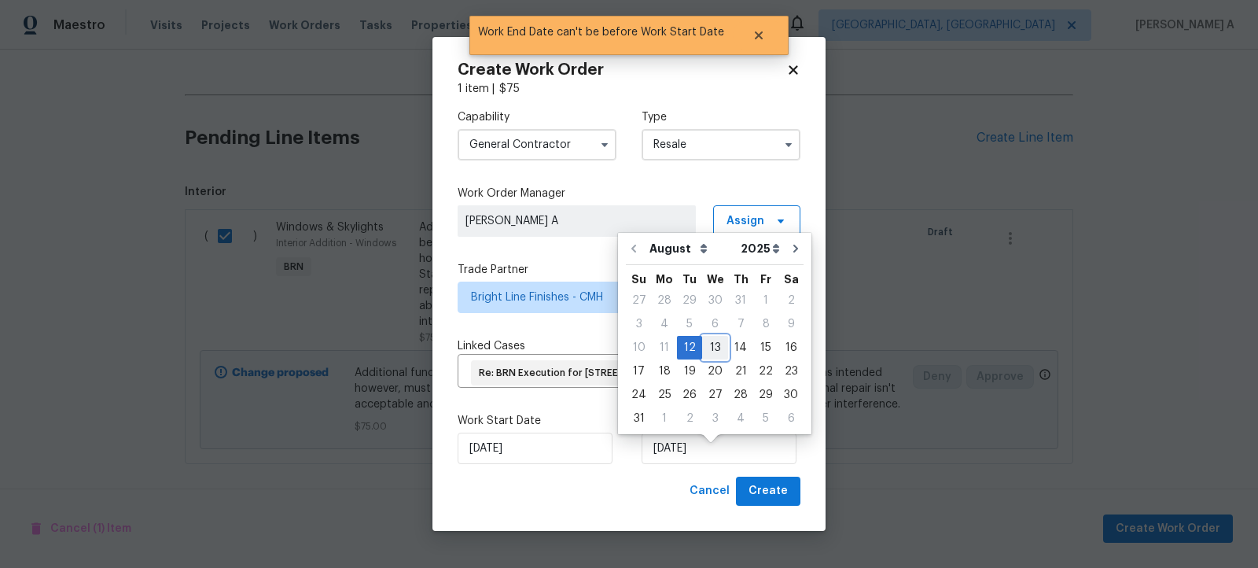
click at [706, 352] on div "13" at bounding box center [715, 348] width 26 height 22
type input "[DATE]"
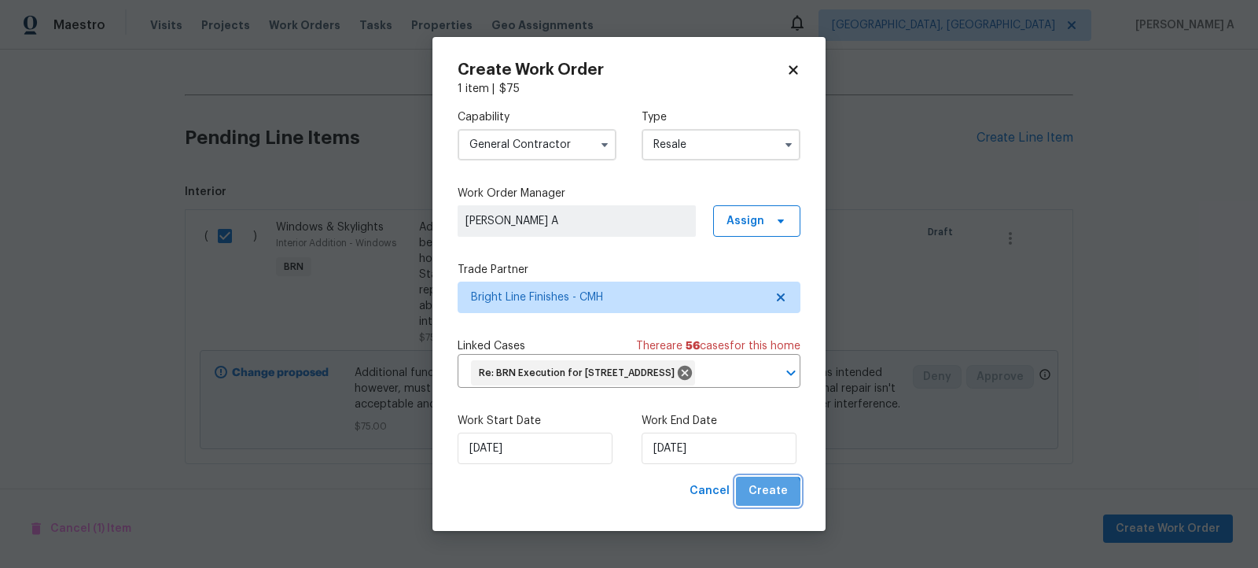
click at [765, 506] on button "Create" at bounding box center [768, 491] width 64 height 29
checkbox input "false"
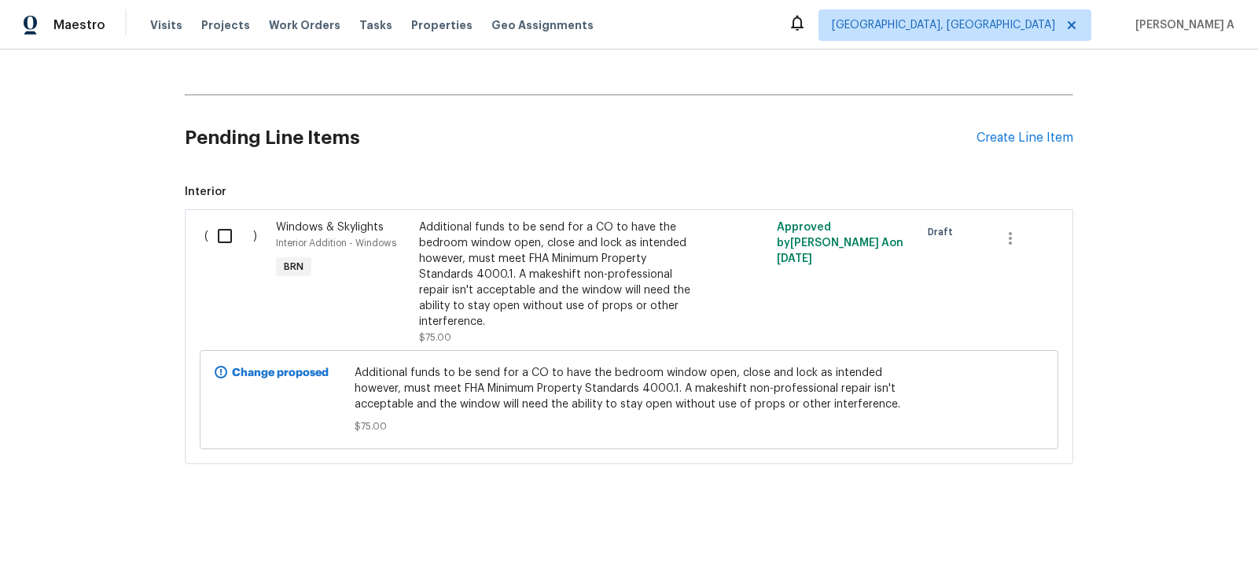
scroll to position [206, 0]
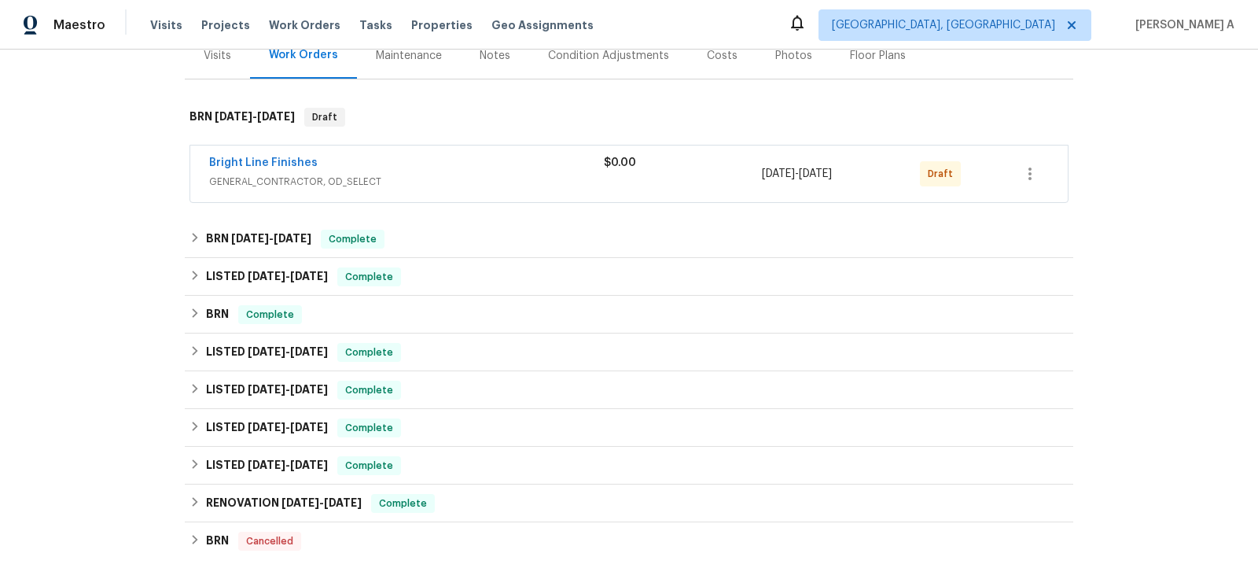
click at [263, 153] on div "Bright Line Finishes GENERAL_CONTRACTOR, OD_SELECT $0.00 [DATE] - [DATE] Draft" at bounding box center [629, 173] width 878 height 57
click at [265, 159] on link "Bright Line Finishes" at bounding box center [263, 162] width 109 height 11
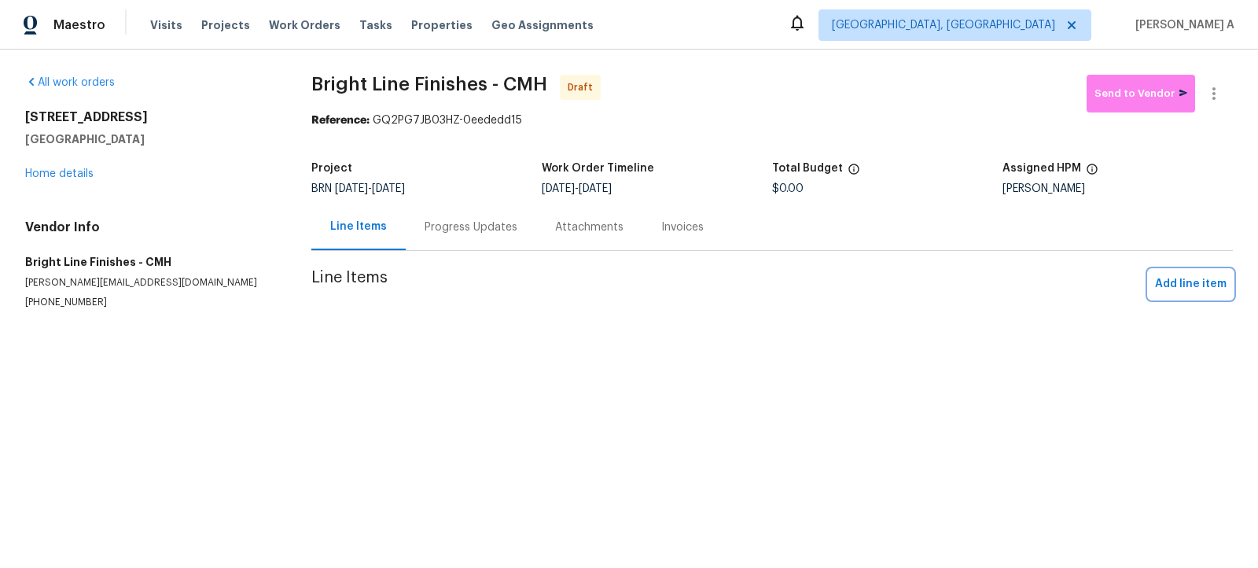
click at [1184, 284] on span "Add line item" at bounding box center [1191, 284] width 72 height 20
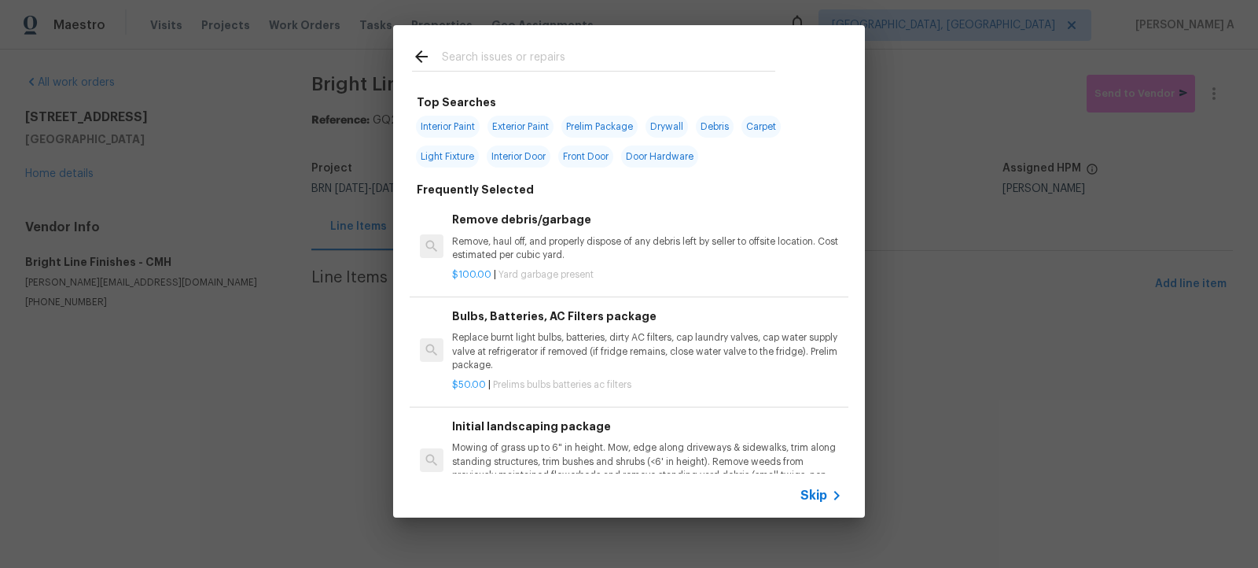
click at [834, 496] on icon at bounding box center [836, 495] width 19 height 19
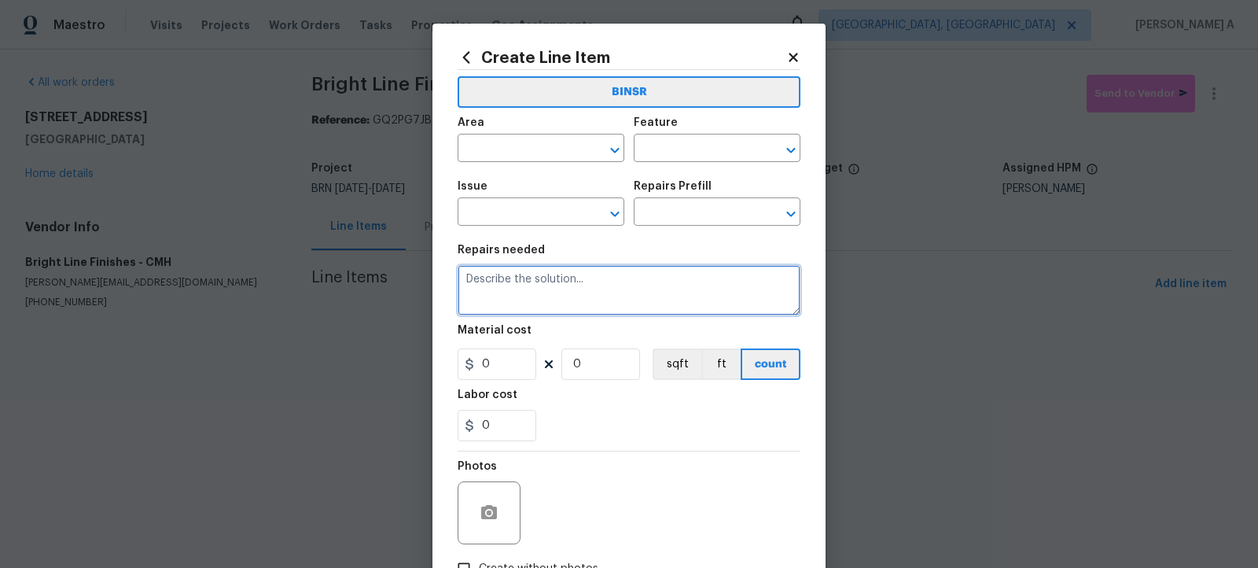
click at [583, 282] on textarea at bounding box center [629, 290] width 343 height 50
paste textarea "Rework: Additional funds to be send for a CO to have the bedroom window open, c…"
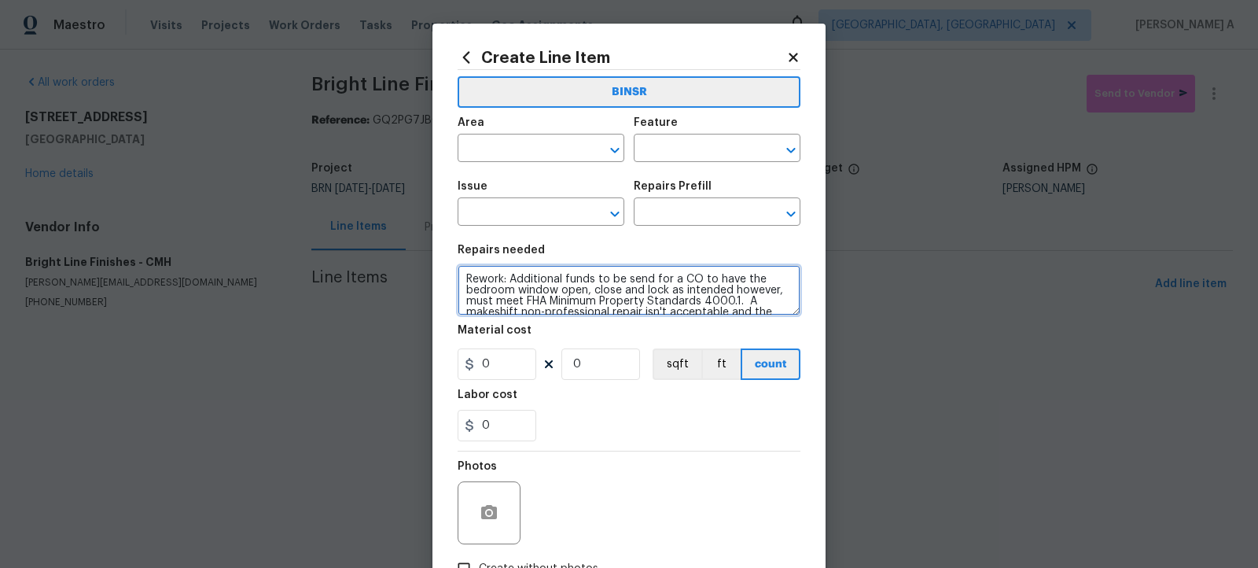
scroll to position [25, 0]
type textarea "Rework: Additional funds to be send for a CO to have the bedroom window open, c…"
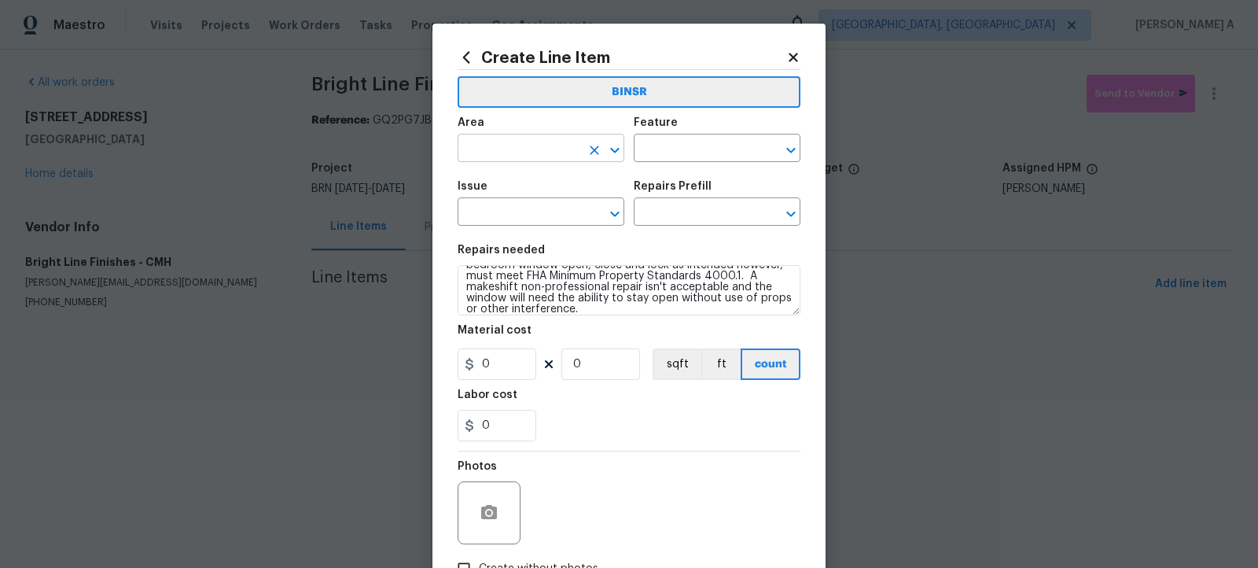
click at [522, 138] on input "text" at bounding box center [519, 150] width 123 height 24
type input "w"
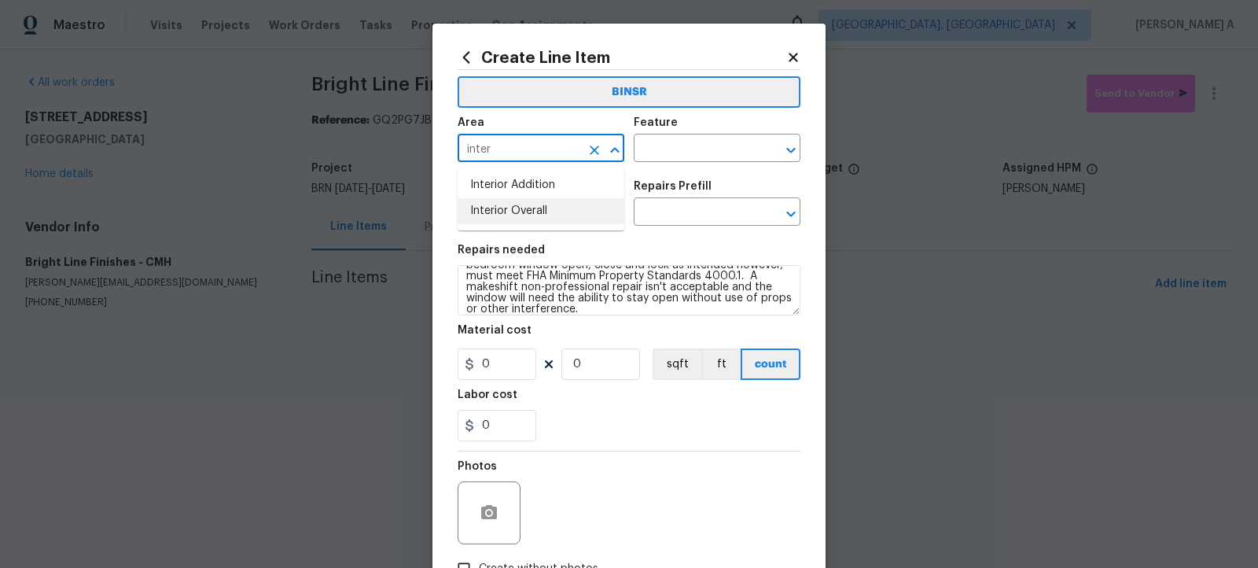
click at [533, 204] on li "Interior Overall" at bounding box center [541, 211] width 167 height 26
type input "Interior Overall"
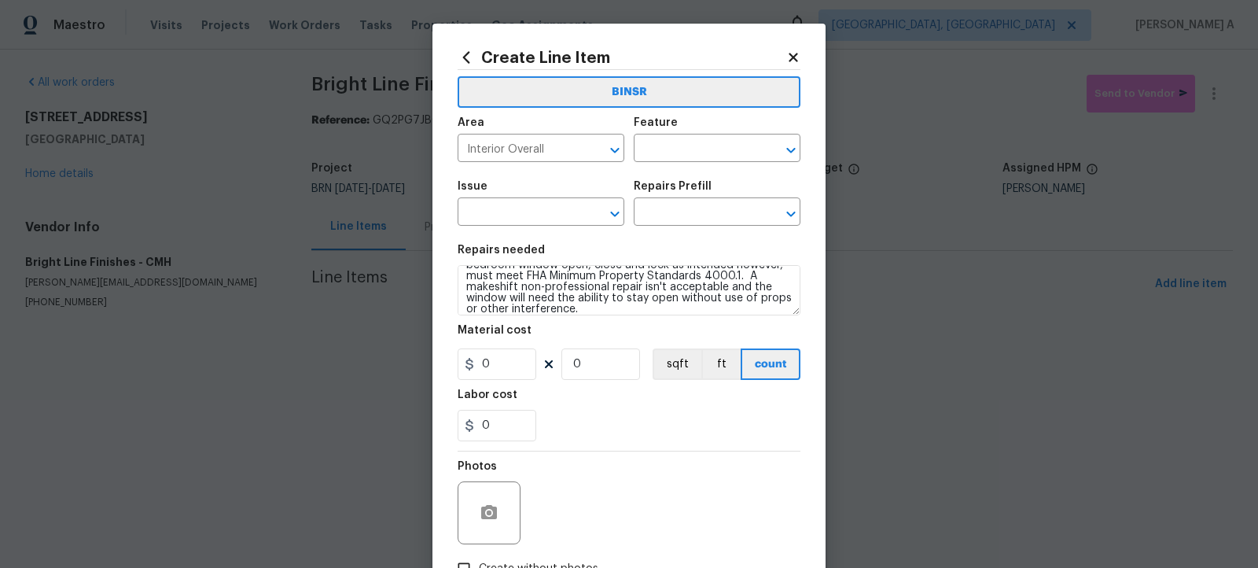
click at [716, 164] on div "Area Interior Overall ​ Feature ​" at bounding box center [629, 140] width 343 height 64
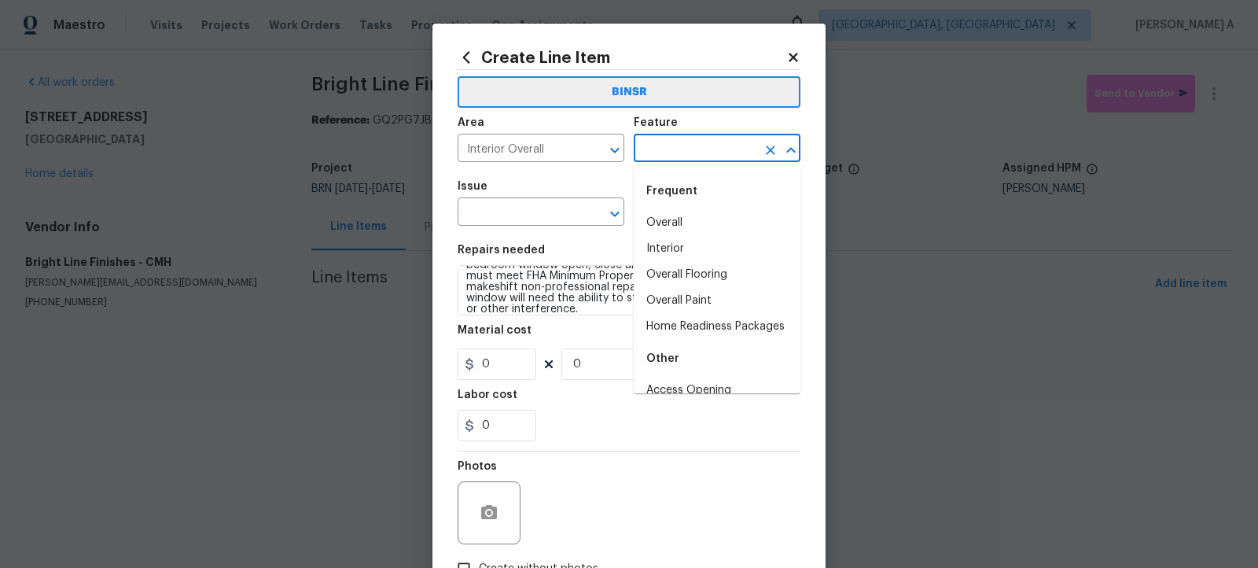
click at [716, 160] on input "text" at bounding box center [695, 150] width 123 height 24
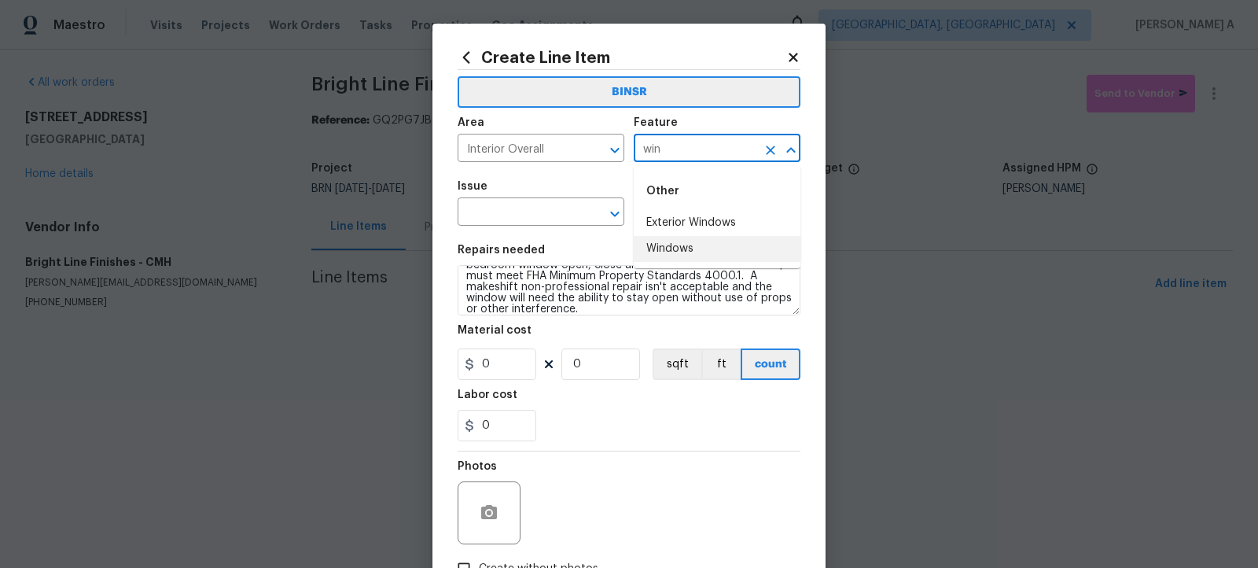
click at [696, 253] on li "Windows" at bounding box center [717, 249] width 167 height 26
type input "Windows"
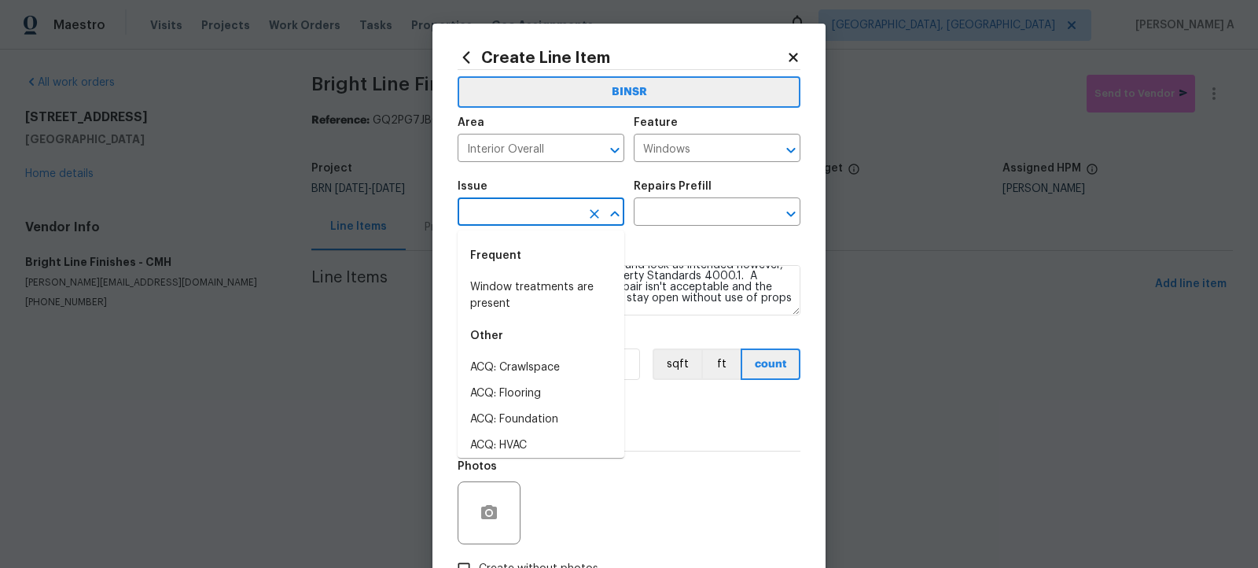
click at [499, 226] on body "Maestro Visits Projects Work Orders Tasks Properties Geo Assignments [GEOGRAPHI…" at bounding box center [629, 186] width 1258 height 372
click at [516, 373] on li "Windows & Skylights" at bounding box center [541, 368] width 167 height 26
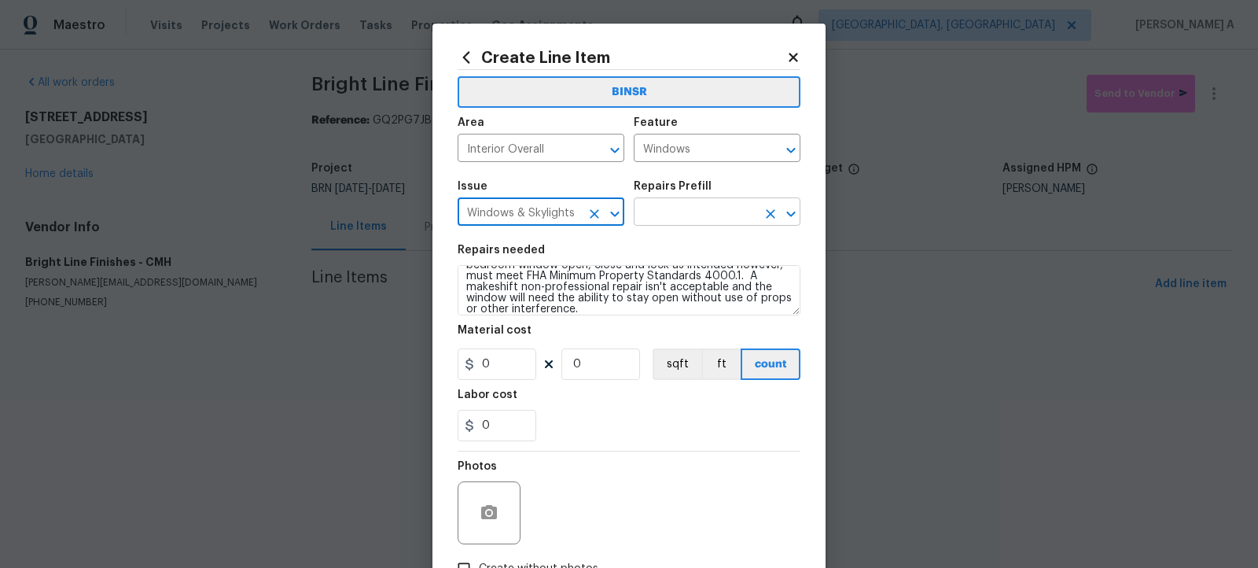
type input "Windows & Skylights"
click at [679, 218] on input "text" at bounding box center [695, 213] width 123 height 24
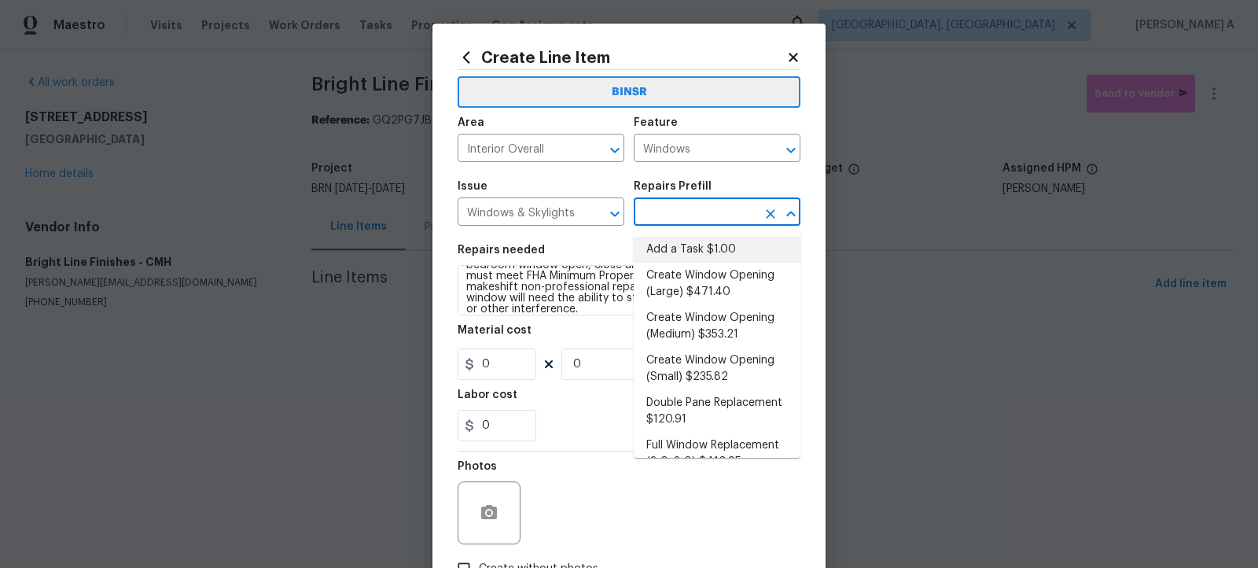
click at [679, 240] on li "Add a Task $1.00" at bounding box center [717, 250] width 167 height 26
type input "Add a Task $1.00"
type textarea "HPM to detail"
type input "1"
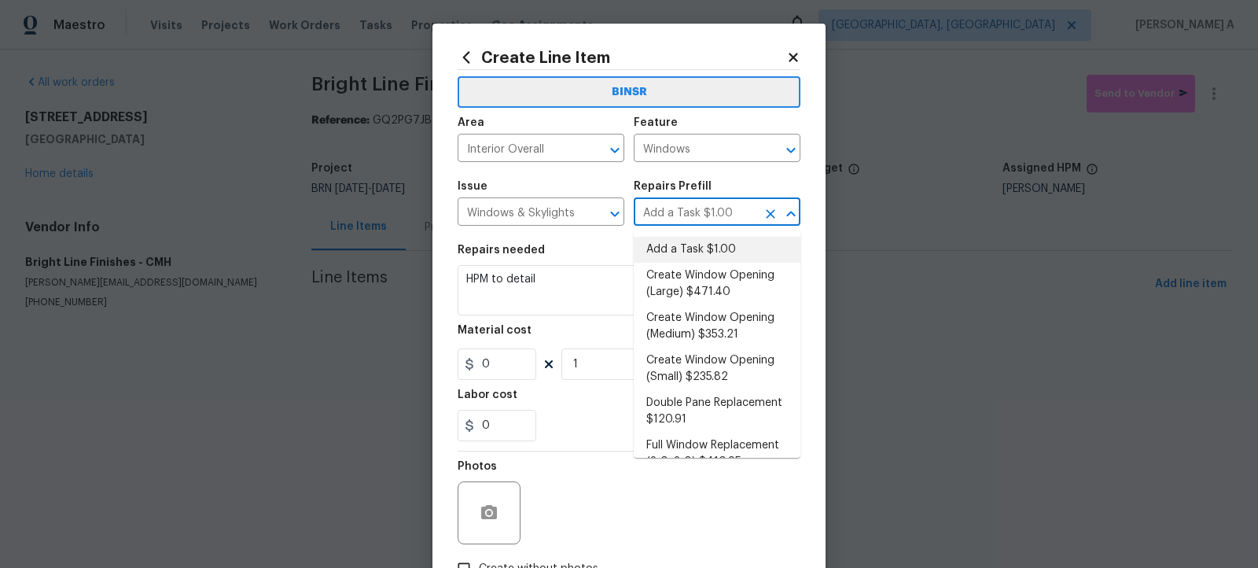
type input "1"
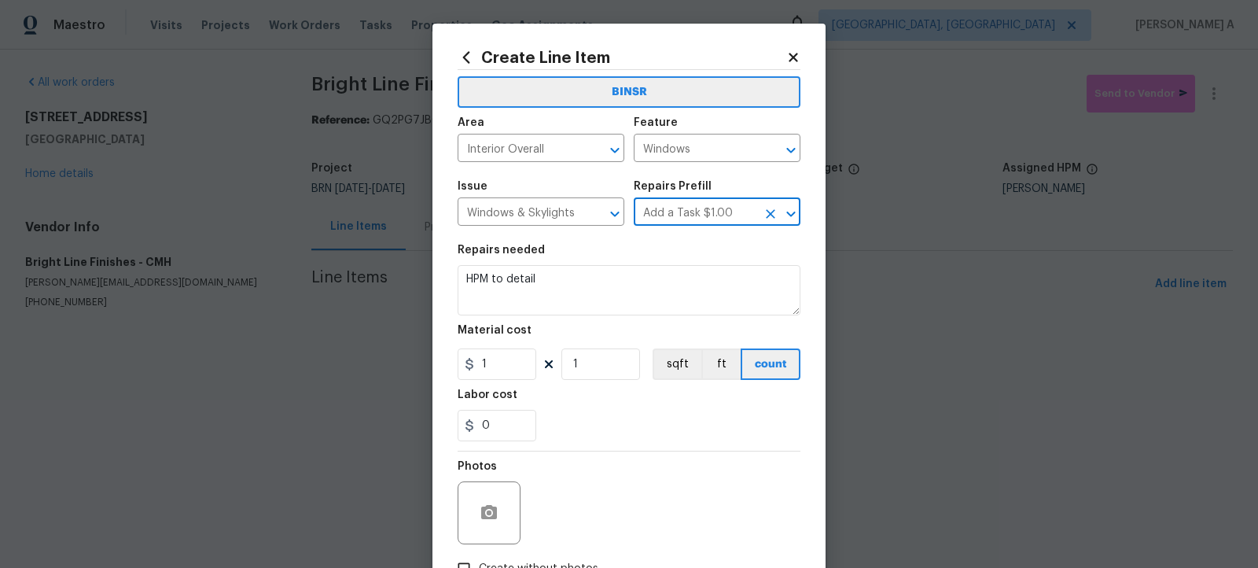
scroll to position [0, 0]
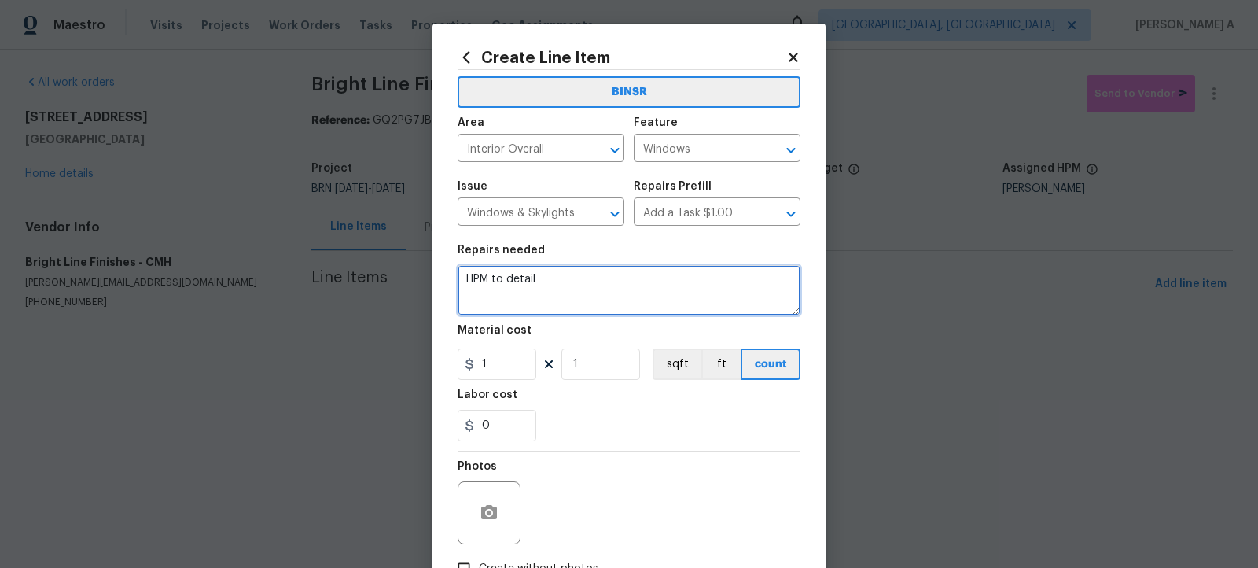
click at [627, 292] on textarea "HPM to detail" at bounding box center [629, 290] width 343 height 50
paste textarea "Rework: Additional funds to be send for a CO to have the bedroom window open, c…"
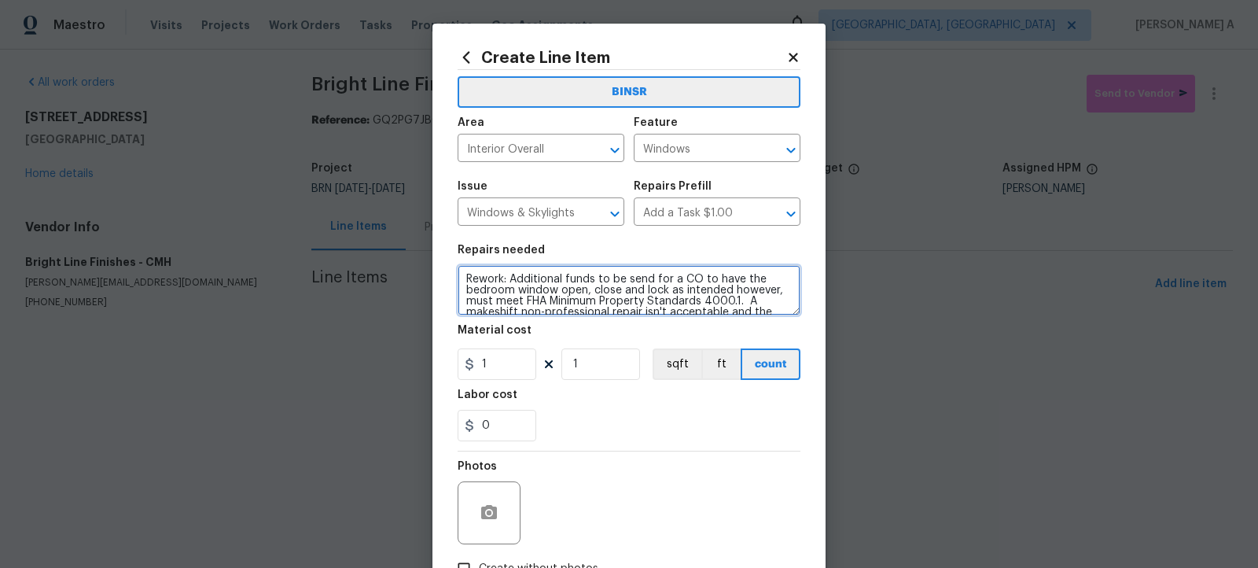
drag, startPoint x: 510, startPoint y: 274, endPoint x: 310, endPoint y: 274, distance: 200.5
click at [310, 274] on div "Create Line Item BINSR Area Interior Overall ​ Feature Windows ​ Issue Windows …" at bounding box center [629, 284] width 1258 height 568
type textarea "Additional funds to be send for a CO to have the bedroom window open, close and…"
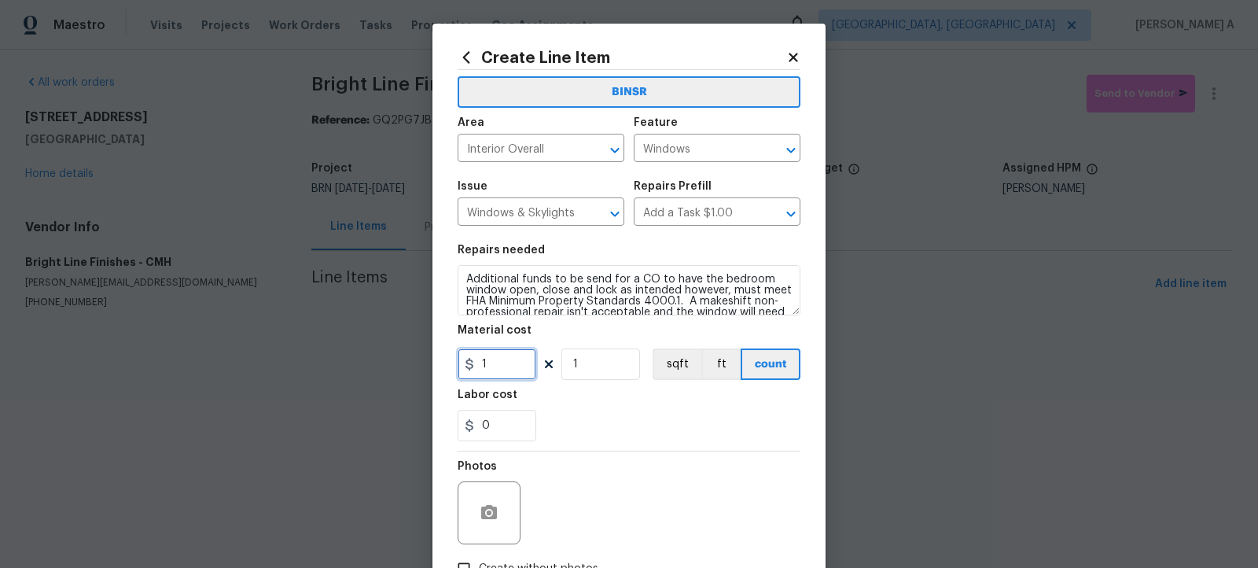
drag, startPoint x: 507, startPoint y: 363, endPoint x: 286, endPoint y: 363, distance: 221.0
click at [286, 363] on div "Create Line Item BINSR Area Interior Overall ​ Feature Windows ​ Issue Windows …" at bounding box center [629, 284] width 1258 height 568
type input "0"
drag, startPoint x: 504, startPoint y: 429, endPoint x: 362, endPoint y: 429, distance: 141.5
click at [360, 429] on div "Create Line Item BINSR Area Interior Overall ​ Feature Windows ​ Issue Windows …" at bounding box center [629, 284] width 1258 height 568
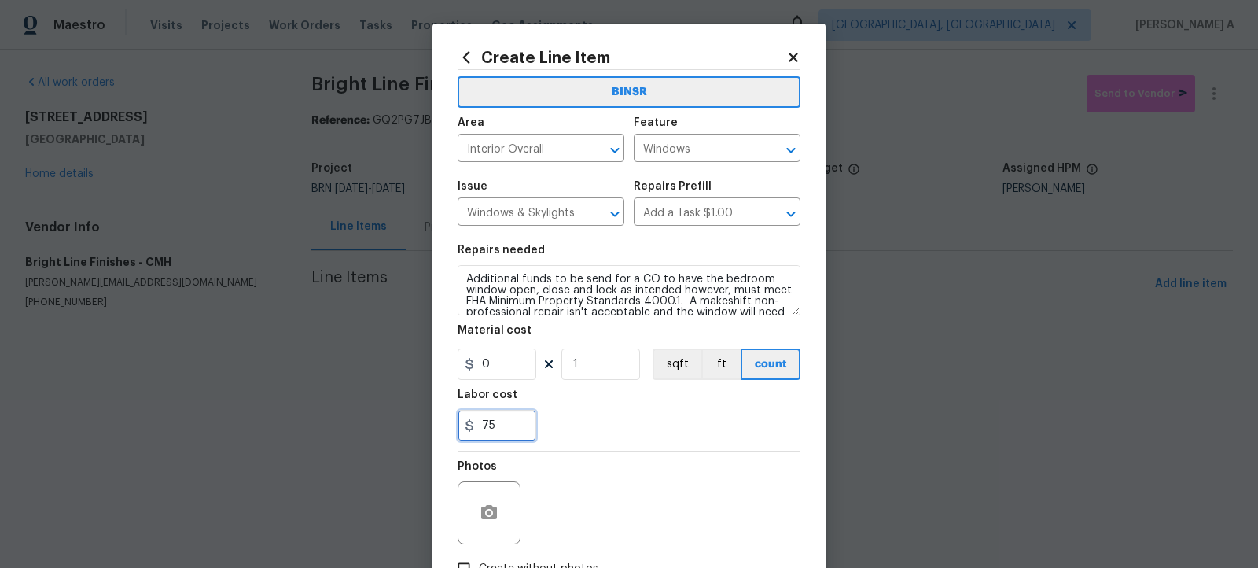
type input "75"
click at [624, 452] on div "Photos" at bounding box center [629, 502] width 343 height 102
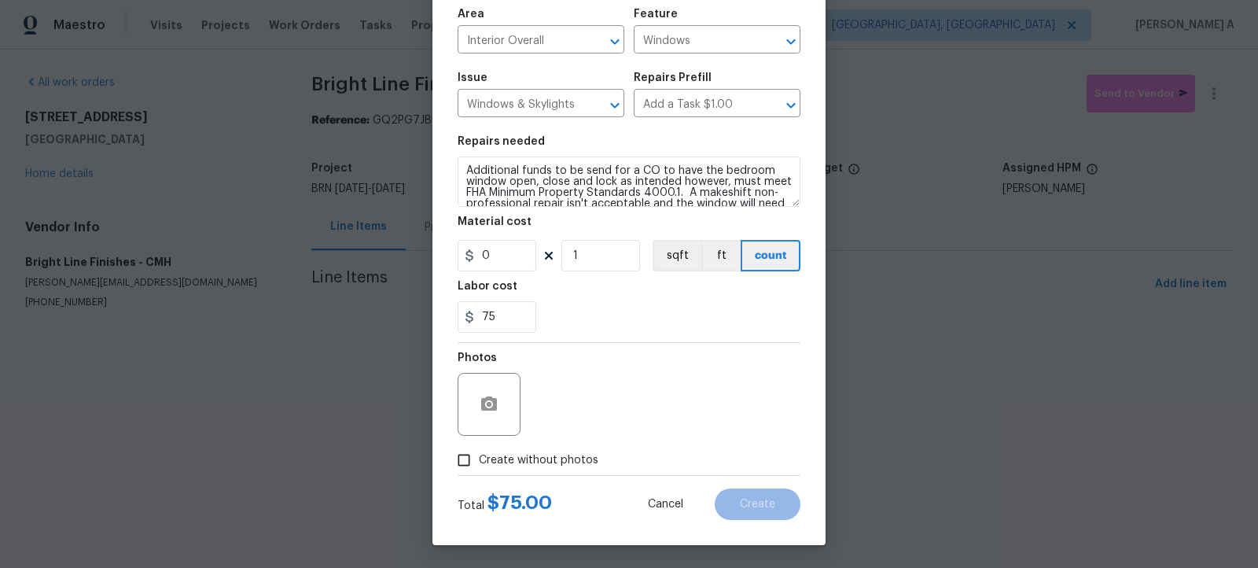
click at [512, 450] on label "Create without photos" at bounding box center [523, 460] width 149 height 30
click at [479, 450] on input "Create without photos" at bounding box center [464, 460] width 30 height 30
checkbox input "true"
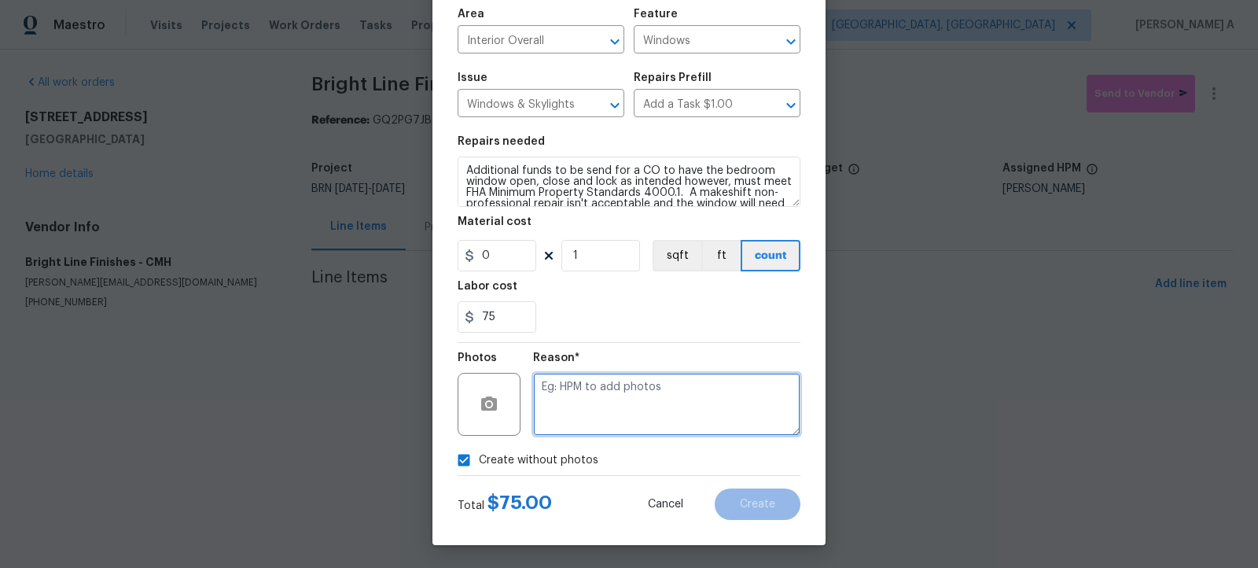
click at [611, 425] on textarea at bounding box center [666, 404] width 267 height 63
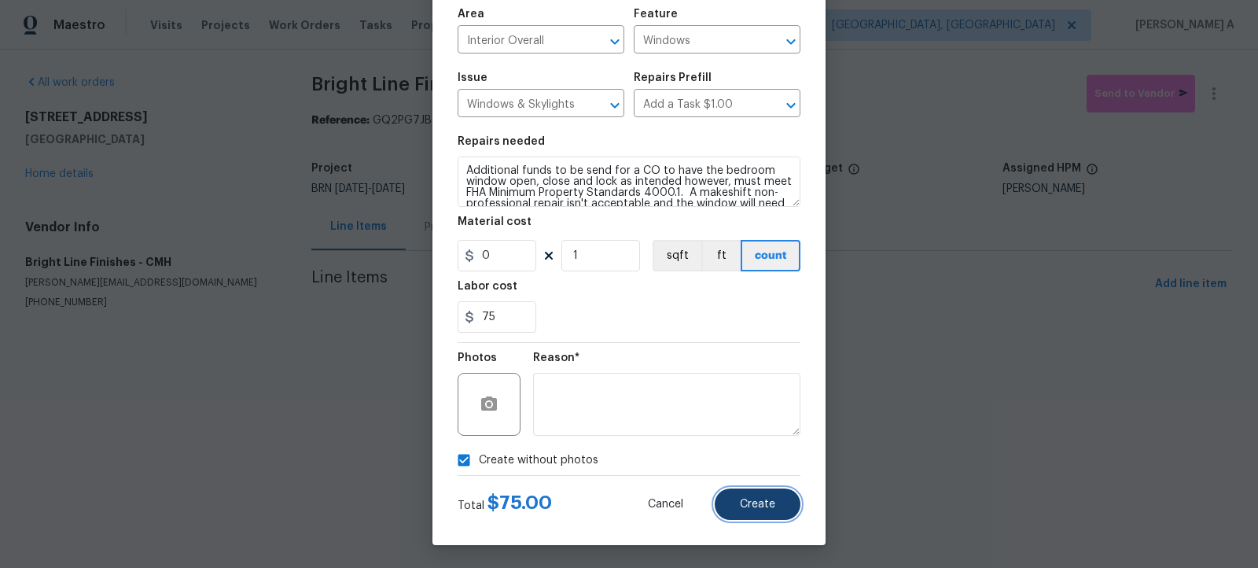
click at [782, 507] on button "Create" at bounding box center [758, 503] width 86 height 31
type input "0"
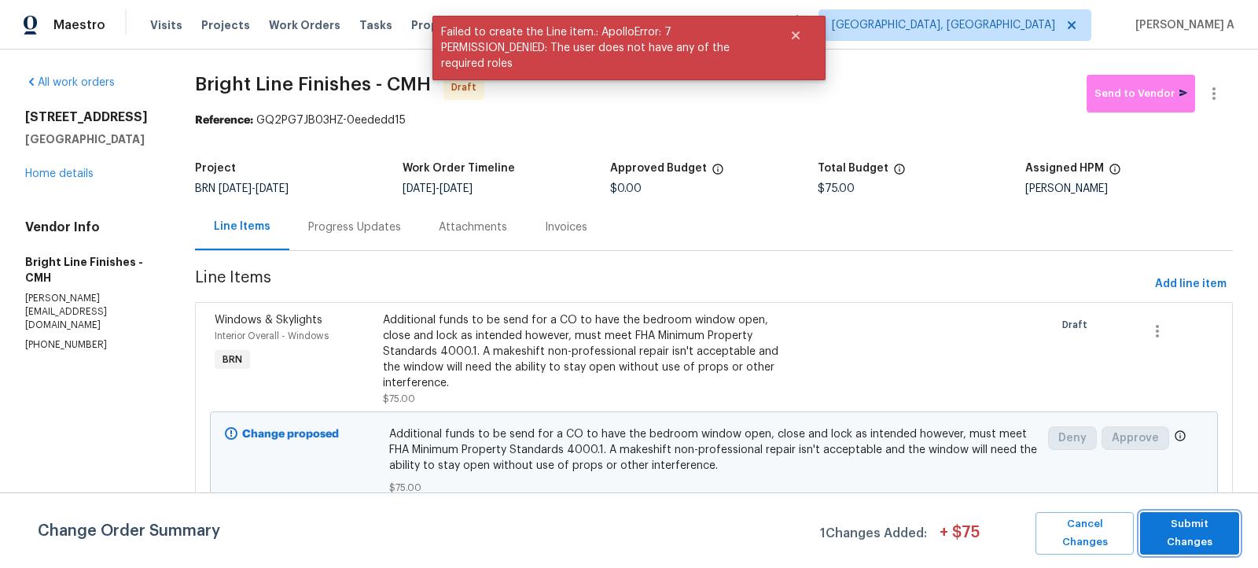
click at [1180, 522] on span "Submit Changes" at bounding box center [1189, 533] width 83 height 36
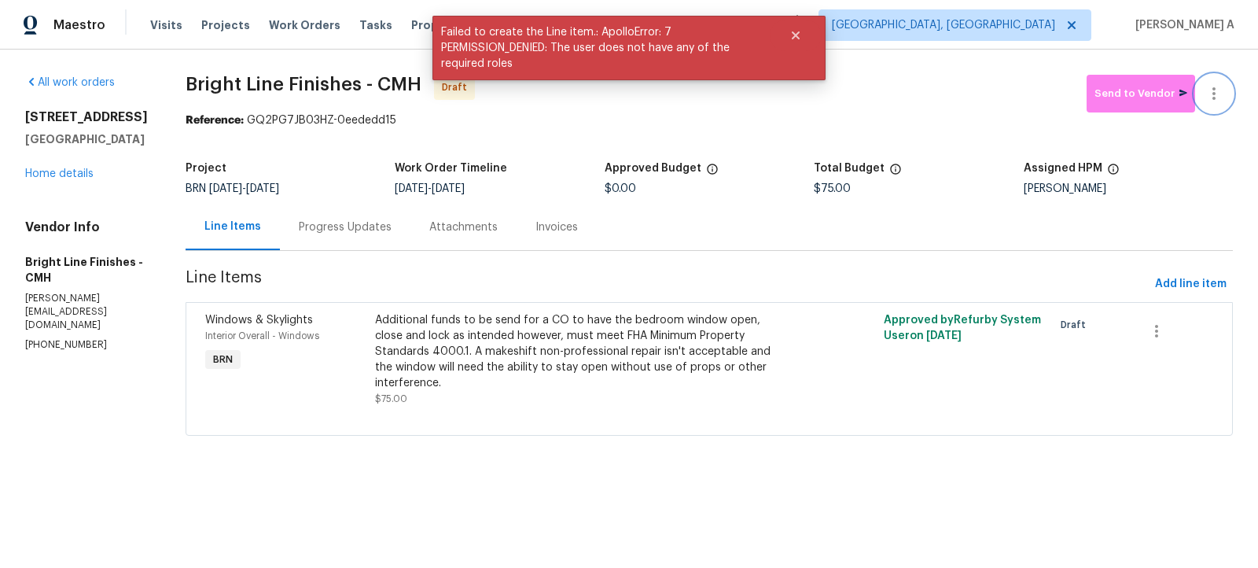
click at [1225, 79] on button "button" at bounding box center [1214, 94] width 38 height 38
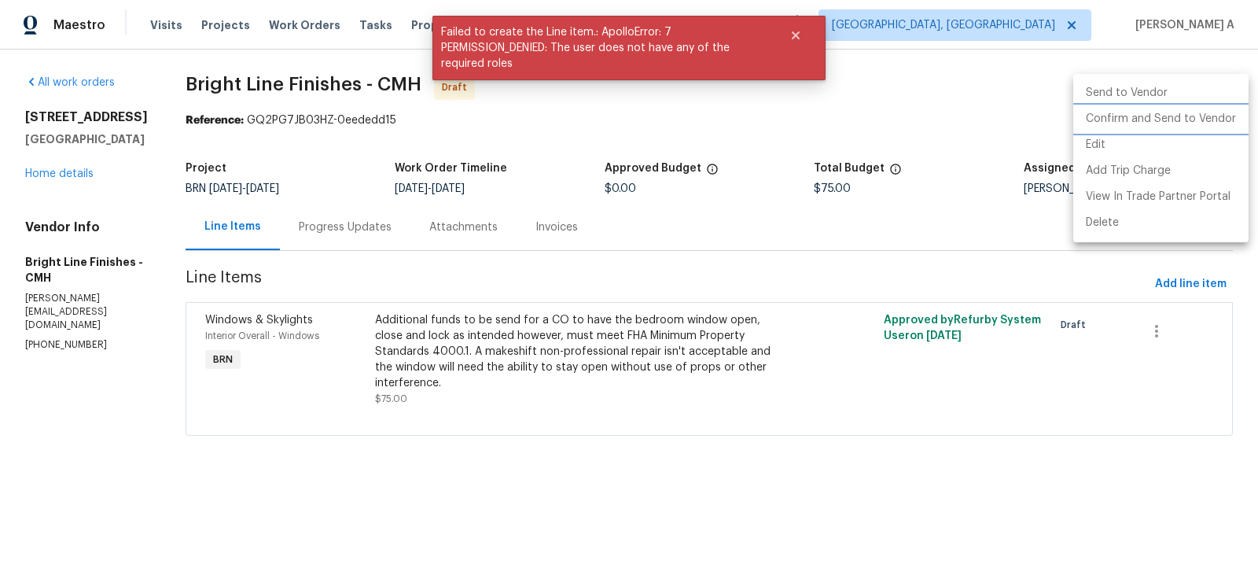
click at [1229, 112] on li "Confirm and Send to Vendor" at bounding box center [1160, 119] width 175 height 26
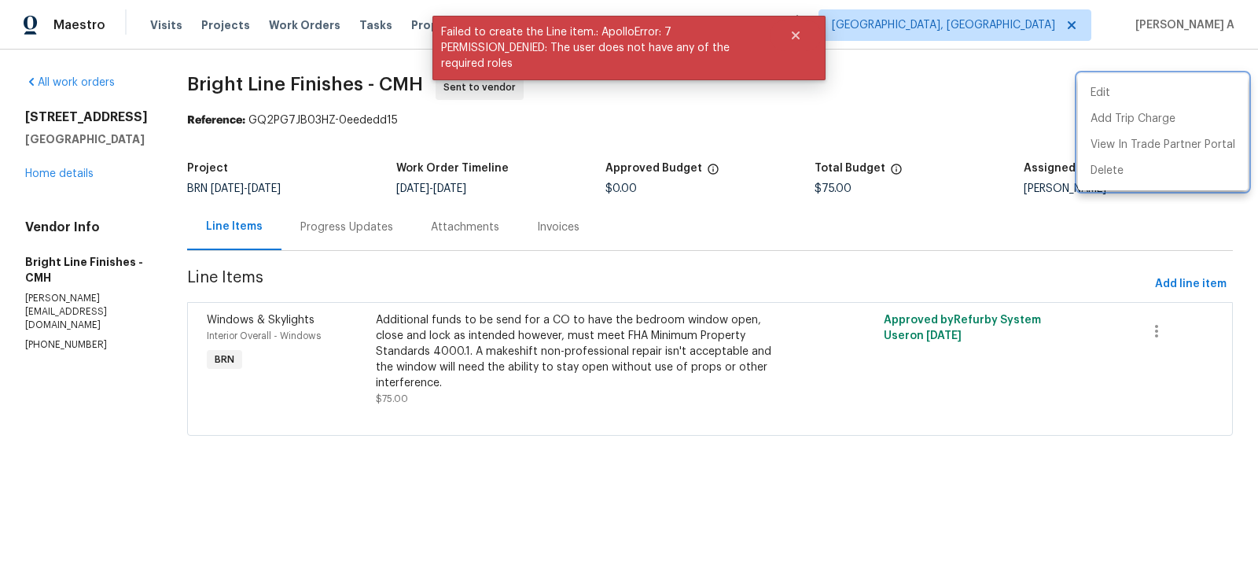
click at [348, 235] on div at bounding box center [629, 284] width 1258 height 568
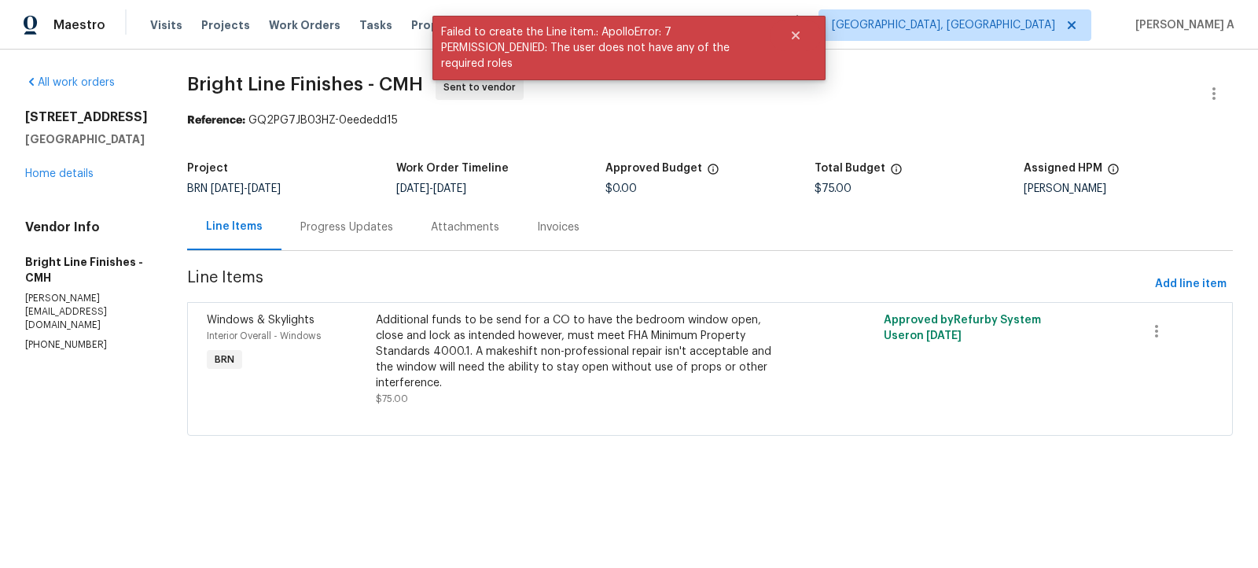
click at [347, 235] on div "Progress Updates" at bounding box center [347, 227] width 131 height 46
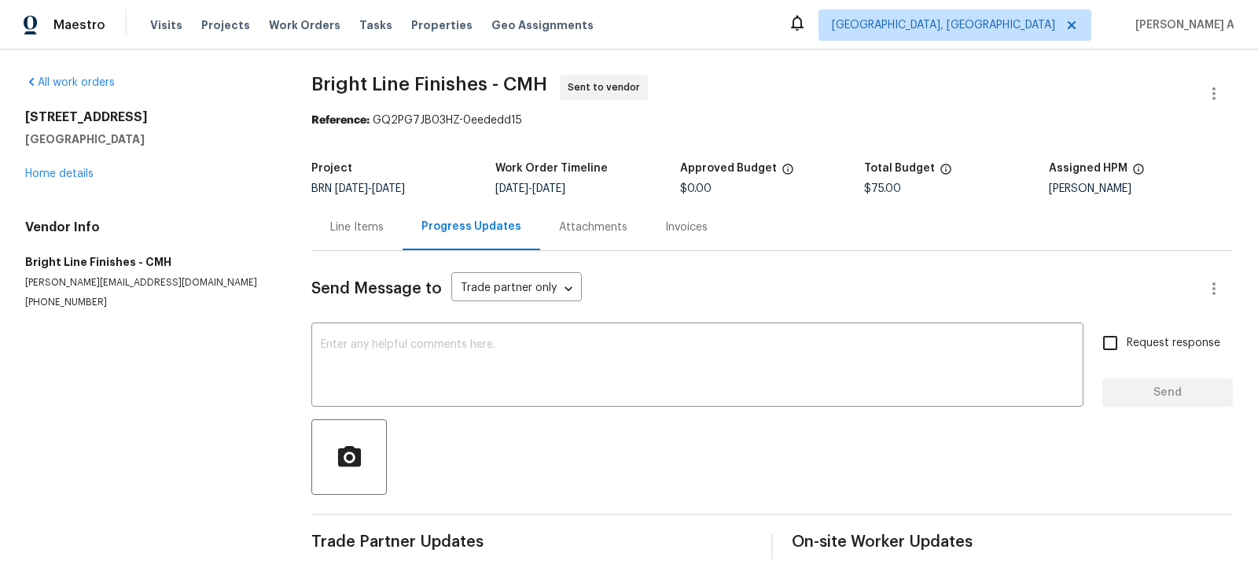
scroll to position [16, 0]
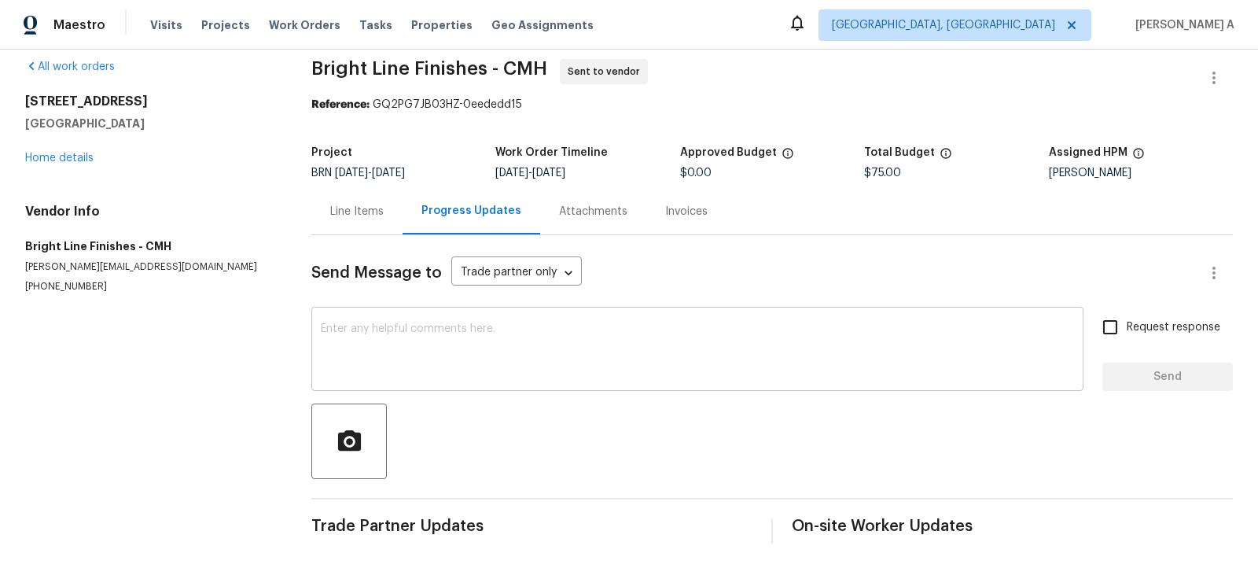
click at [542, 318] on div "x ​" at bounding box center [697, 351] width 772 height 80
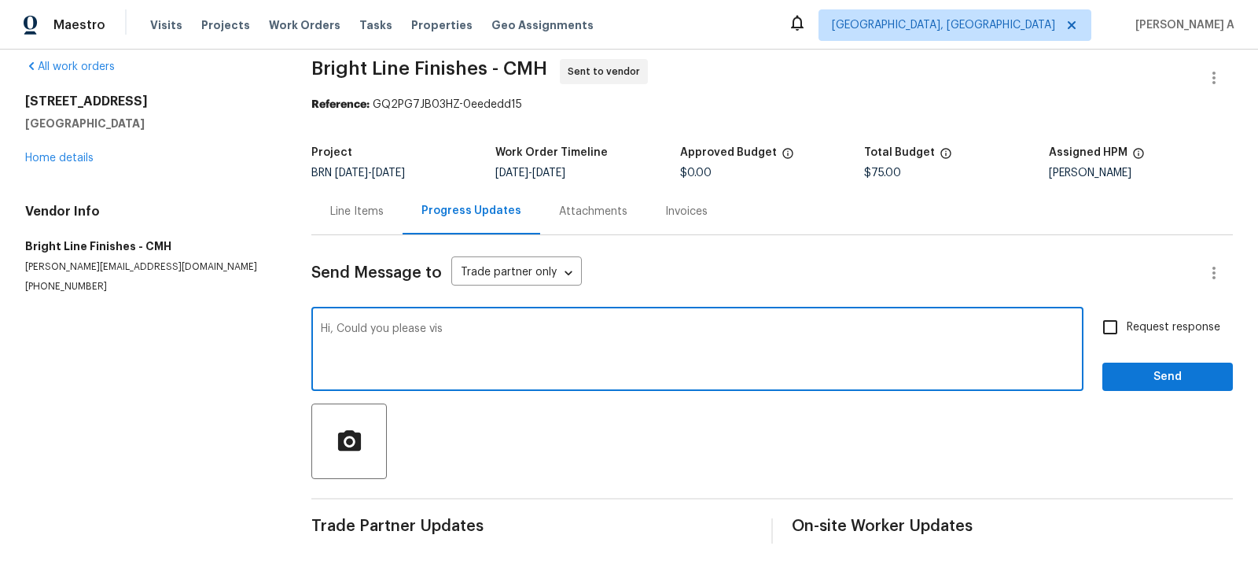
type textarea "Hi, Could you please vis"
click at [361, 205] on div "Line Items" at bounding box center [356, 212] width 53 height 16
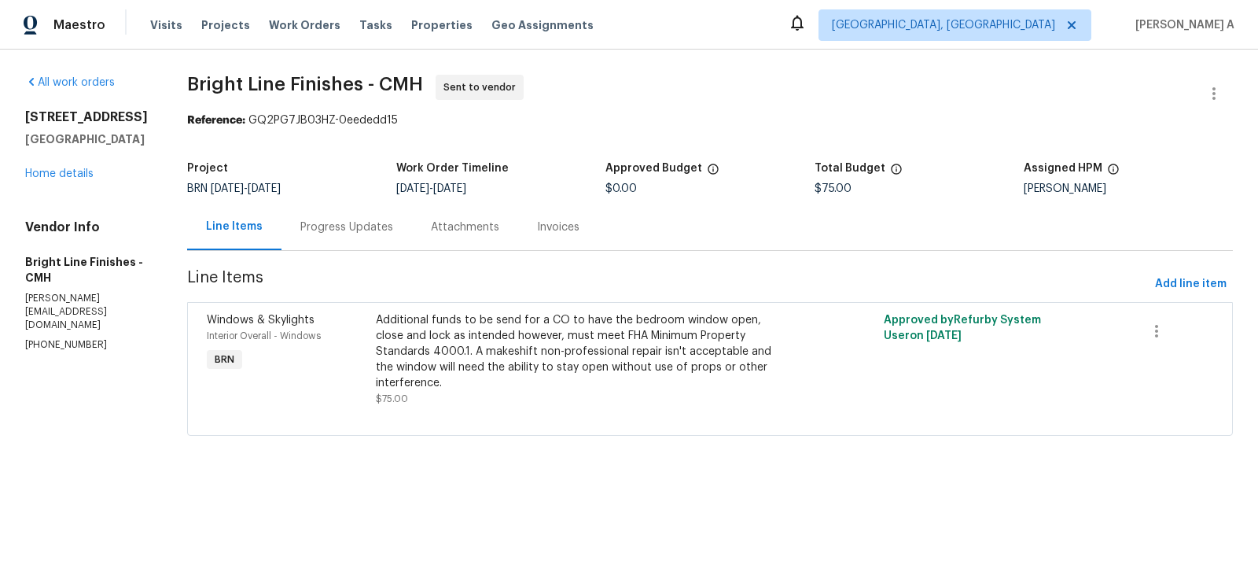
click at [342, 235] on div "Progress Updates" at bounding box center [347, 227] width 131 height 46
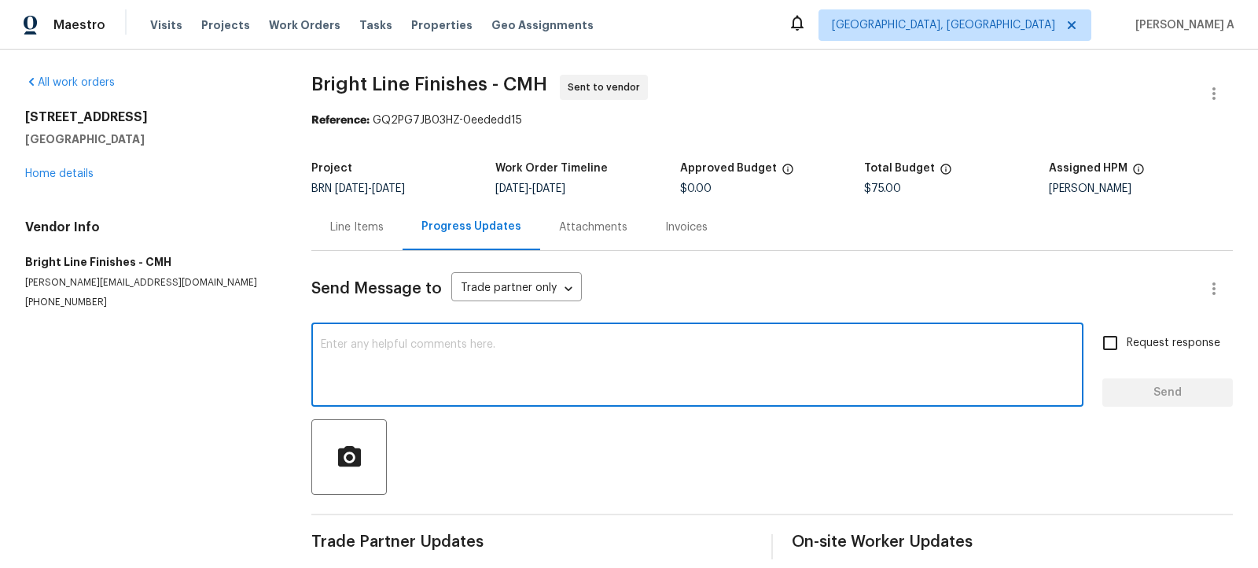
click at [392, 355] on textarea at bounding box center [697, 366] width 753 height 55
paste textarea "Hi, I'm Akshay from Opendoor. Just wanted to check if you received the workorde…"
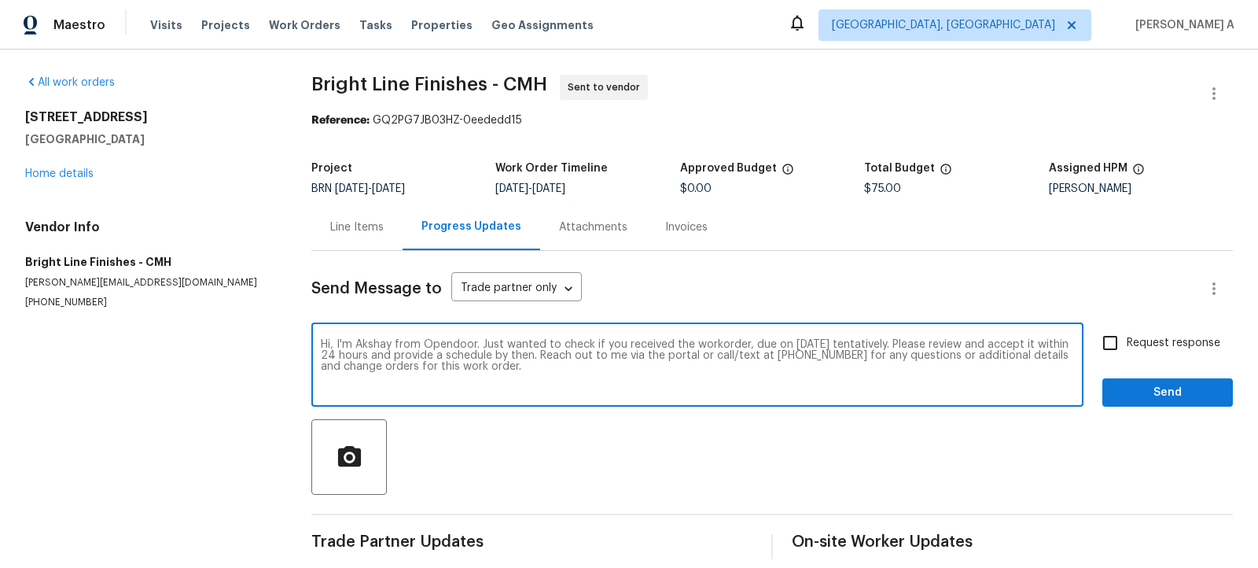
scroll to position [16, 0]
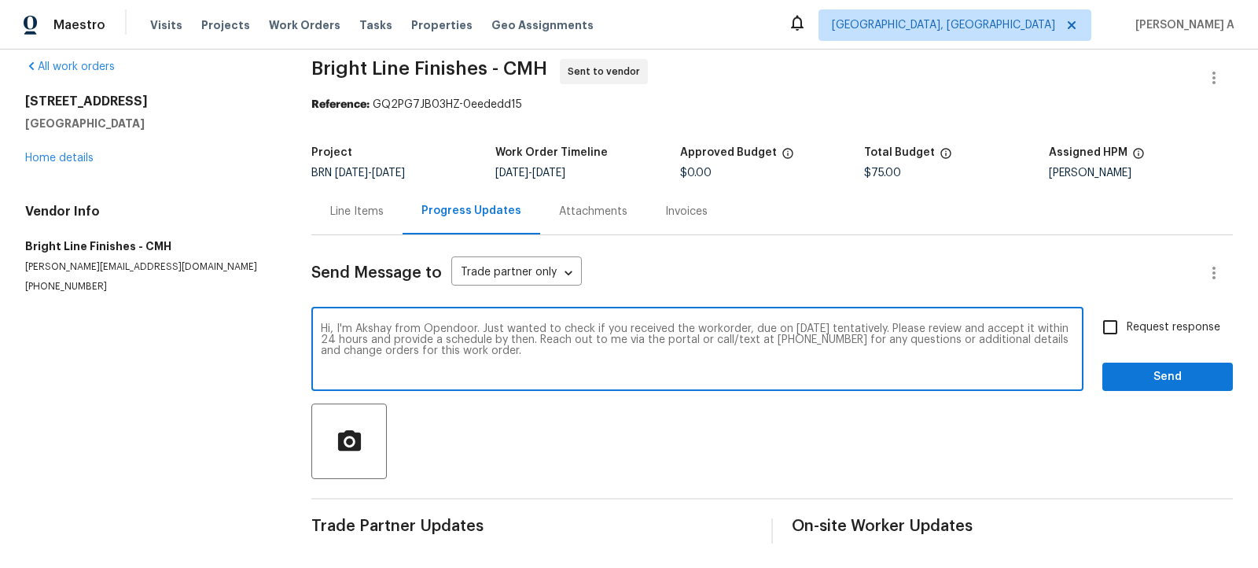
type textarea "Hi, I'm Akshay from Opendoor. Just wanted to check if you received the workorde…"
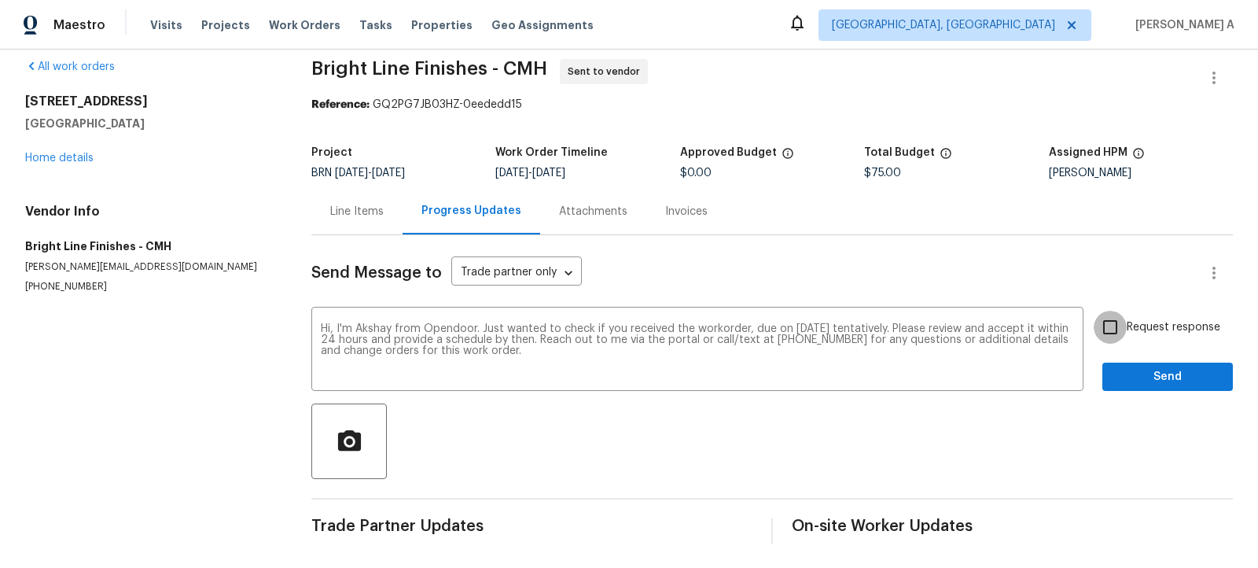
click at [1099, 332] on input "Request response" at bounding box center [1110, 327] width 33 height 33
checkbox input "true"
click at [1154, 374] on span "Send" at bounding box center [1167, 377] width 105 height 20
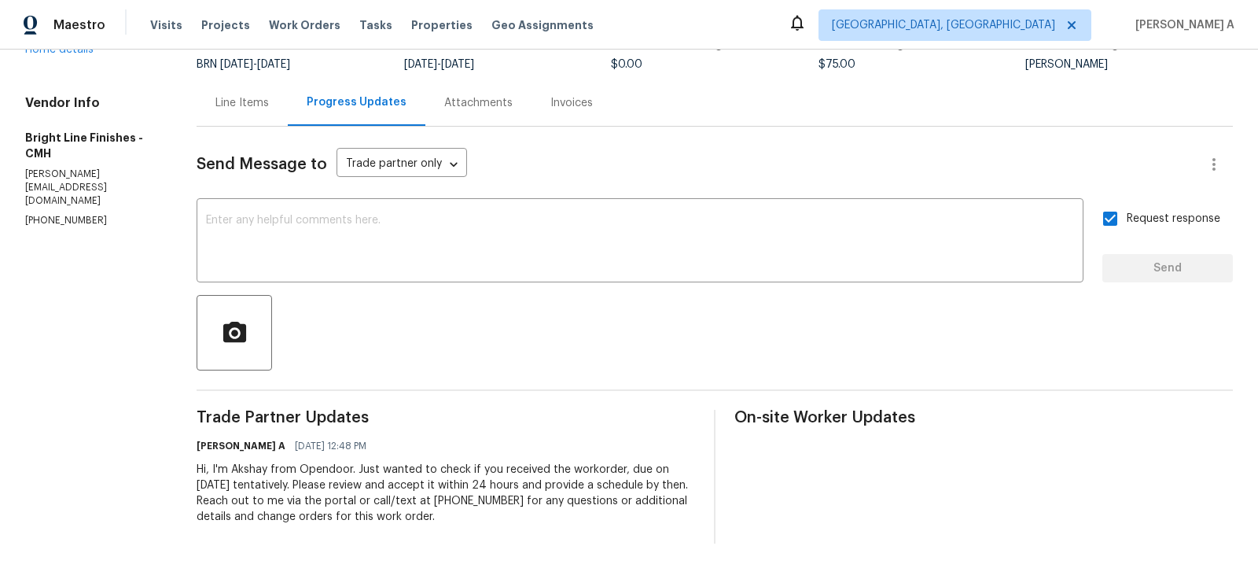
scroll to position [0, 0]
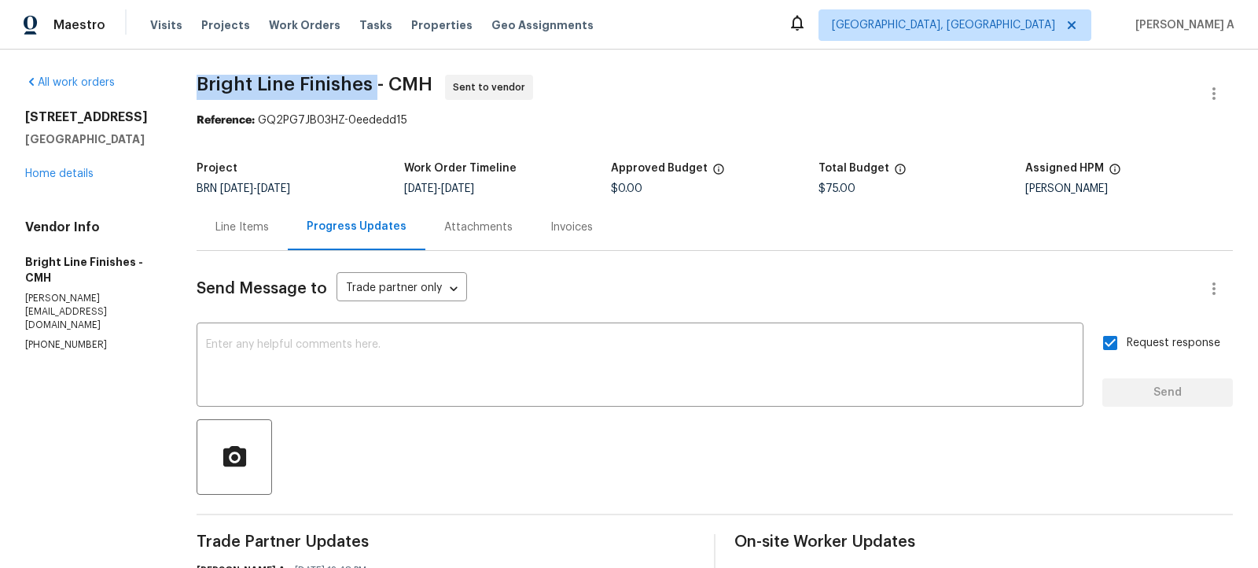
copy span "Bright Line Finishes"
drag, startPoint x: 378, startPoint y: 83, endPoint x: 185, endPoint y: 79, distance: 193.5
click at [186, 79] on div "All work orders [STREET_ADDRESS] Home details Vendor Info Bright Line Finishes …" at bounding box center [629, 371] width 1258 height 643
click at [245, 215] on div "Line Items" at bounding box center [242, 227] width 91 height 46
